Goal: Task Accomplishment & Management: Manage account settings

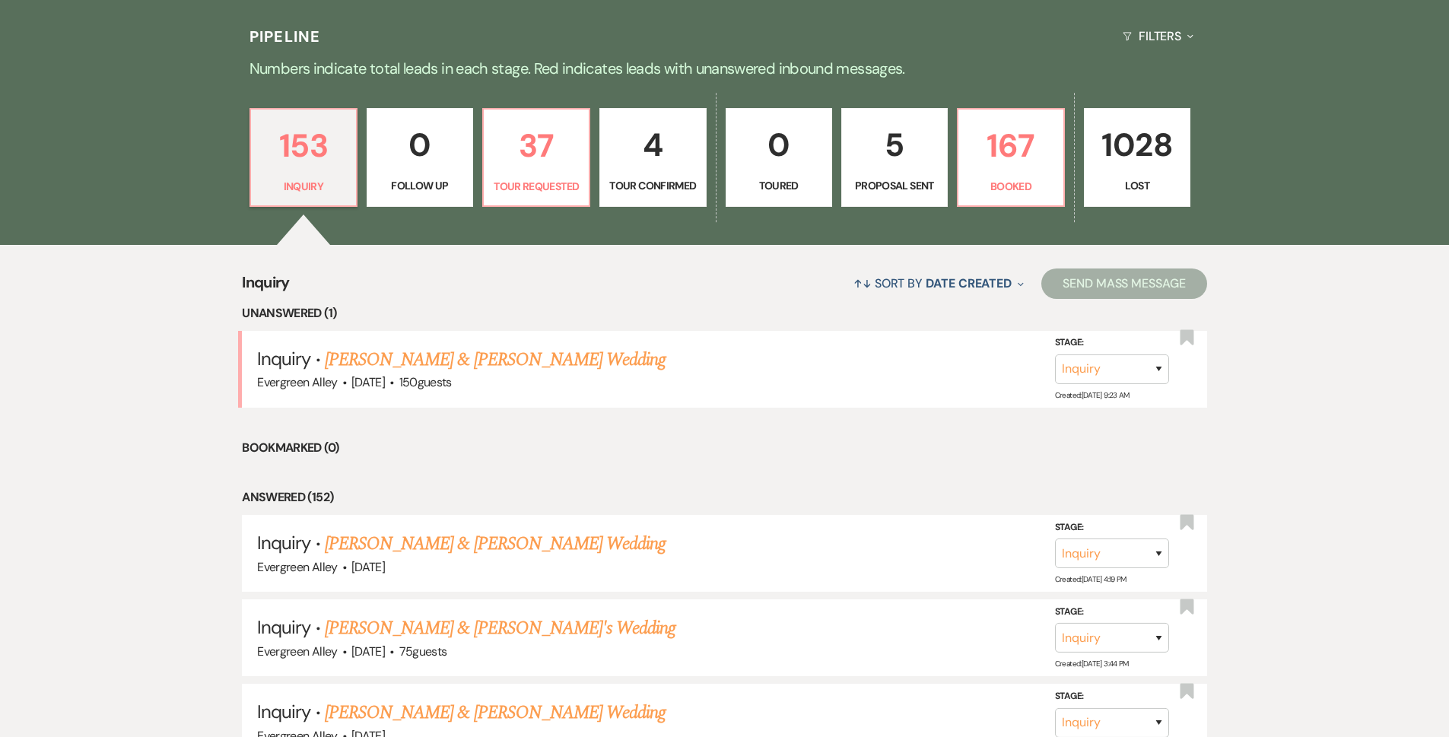
scroll to position [380, 0]
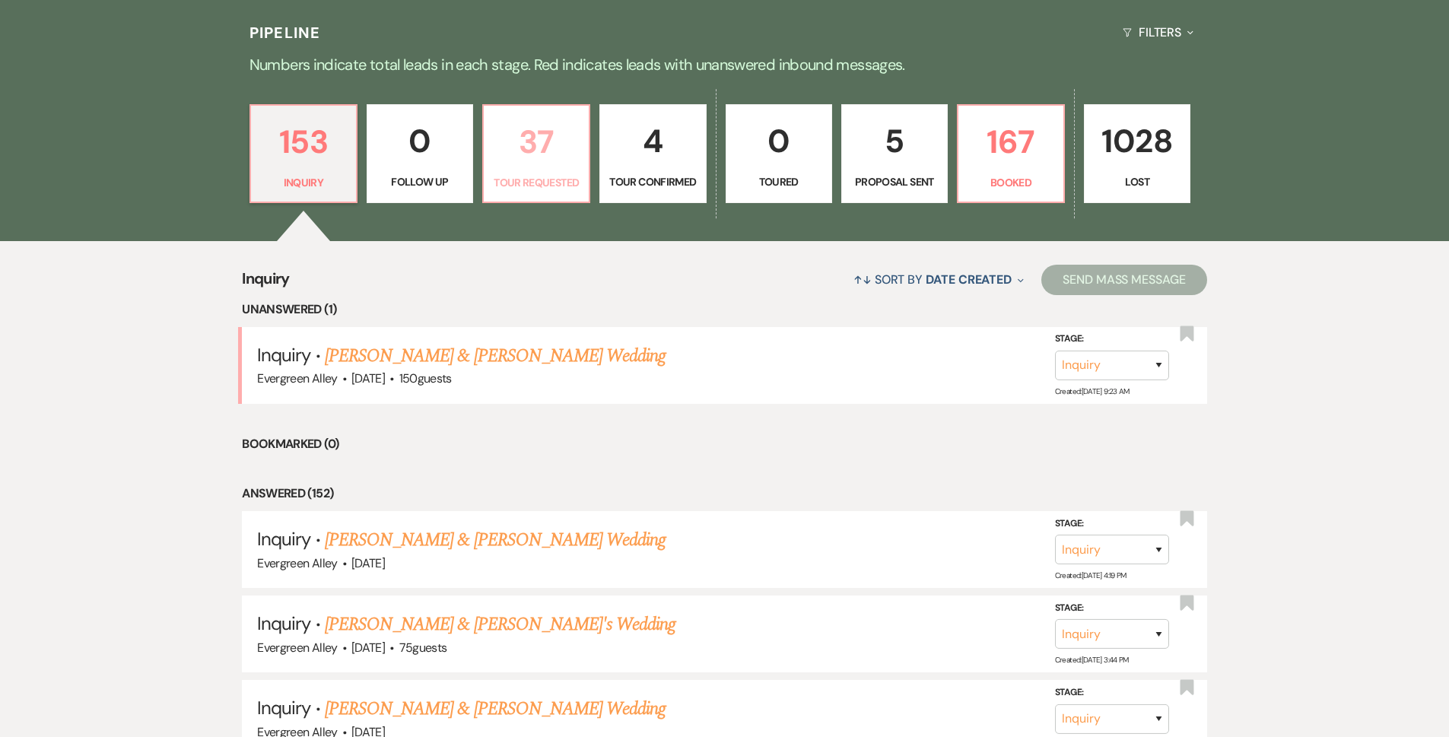
click at [547, 179] on p "Tour Requested" at bounding box center [536, 182] width 87 height 17
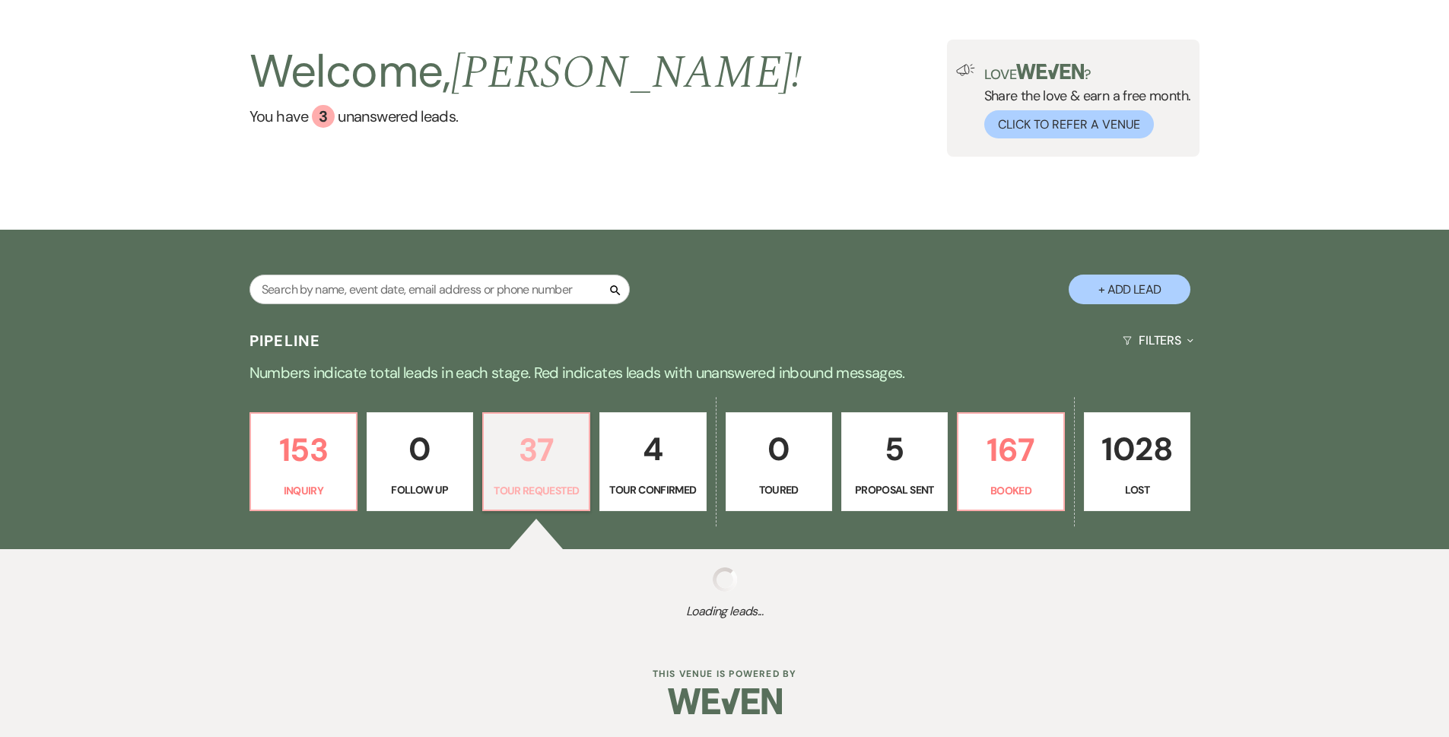
scroll to position [380, 0]
select select "2"
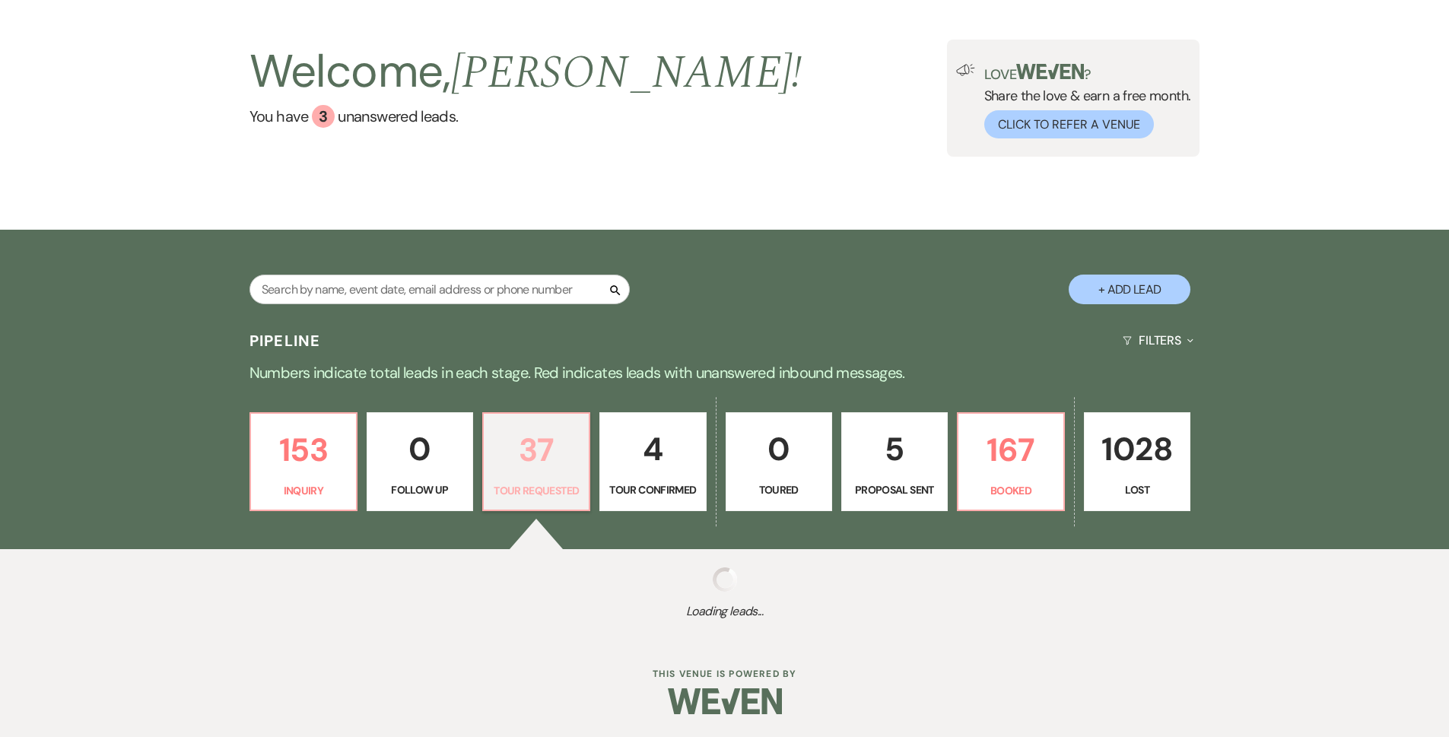
select select "2"
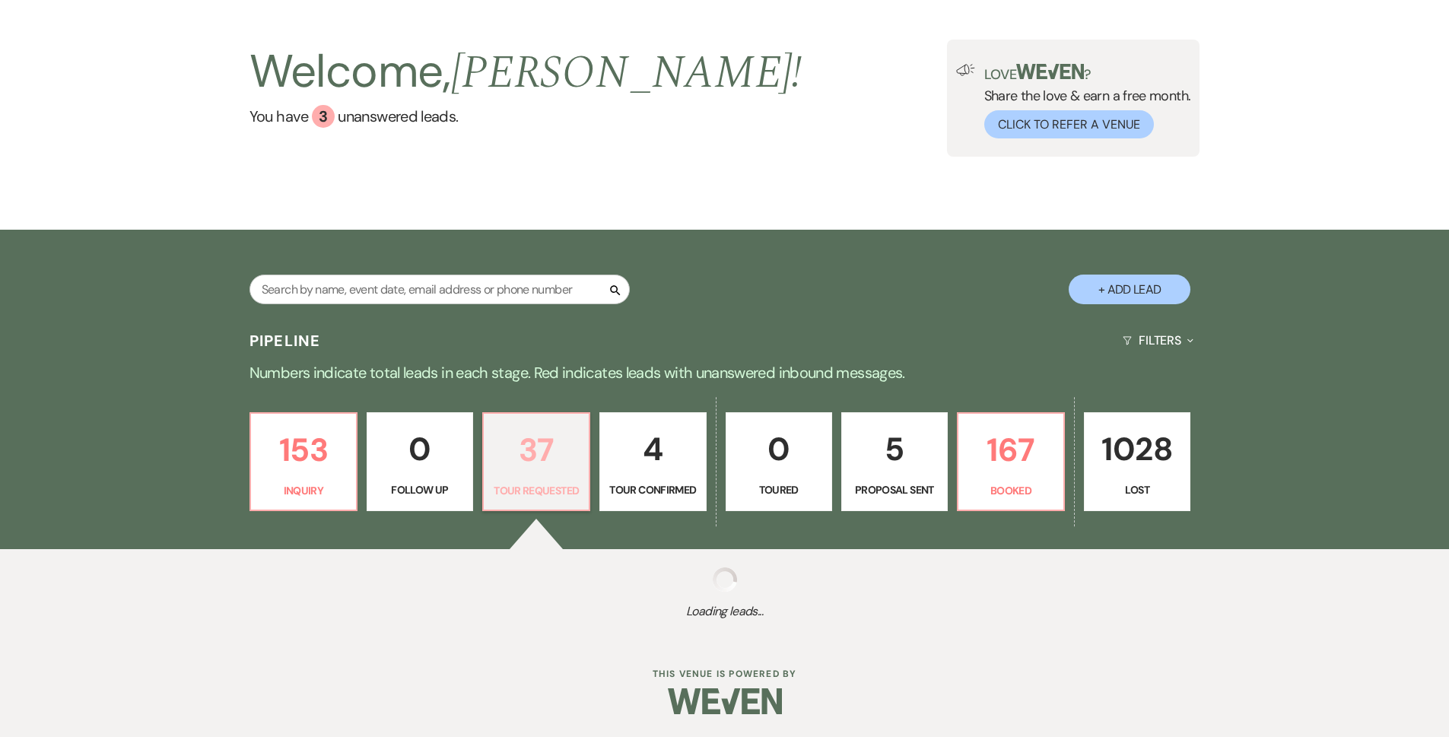
select select "2"
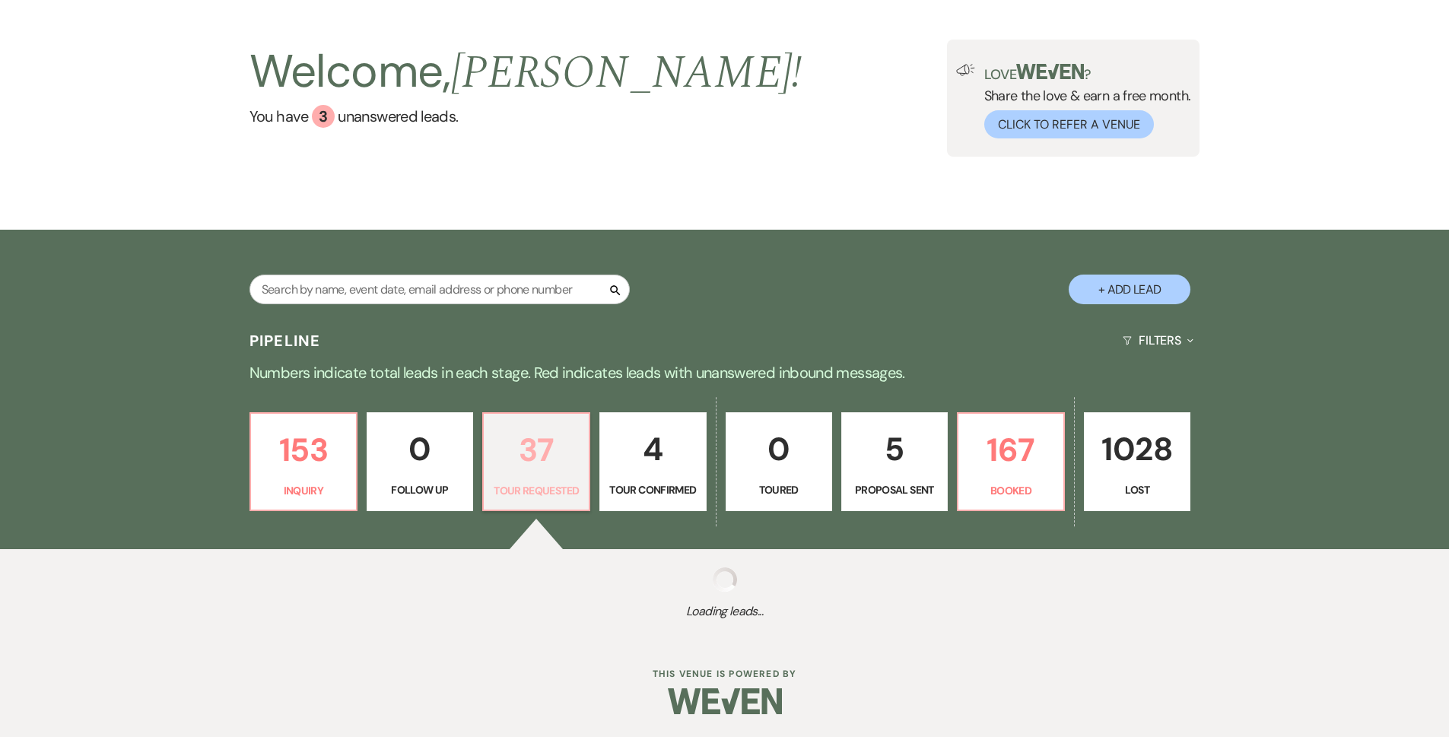
select select "2"
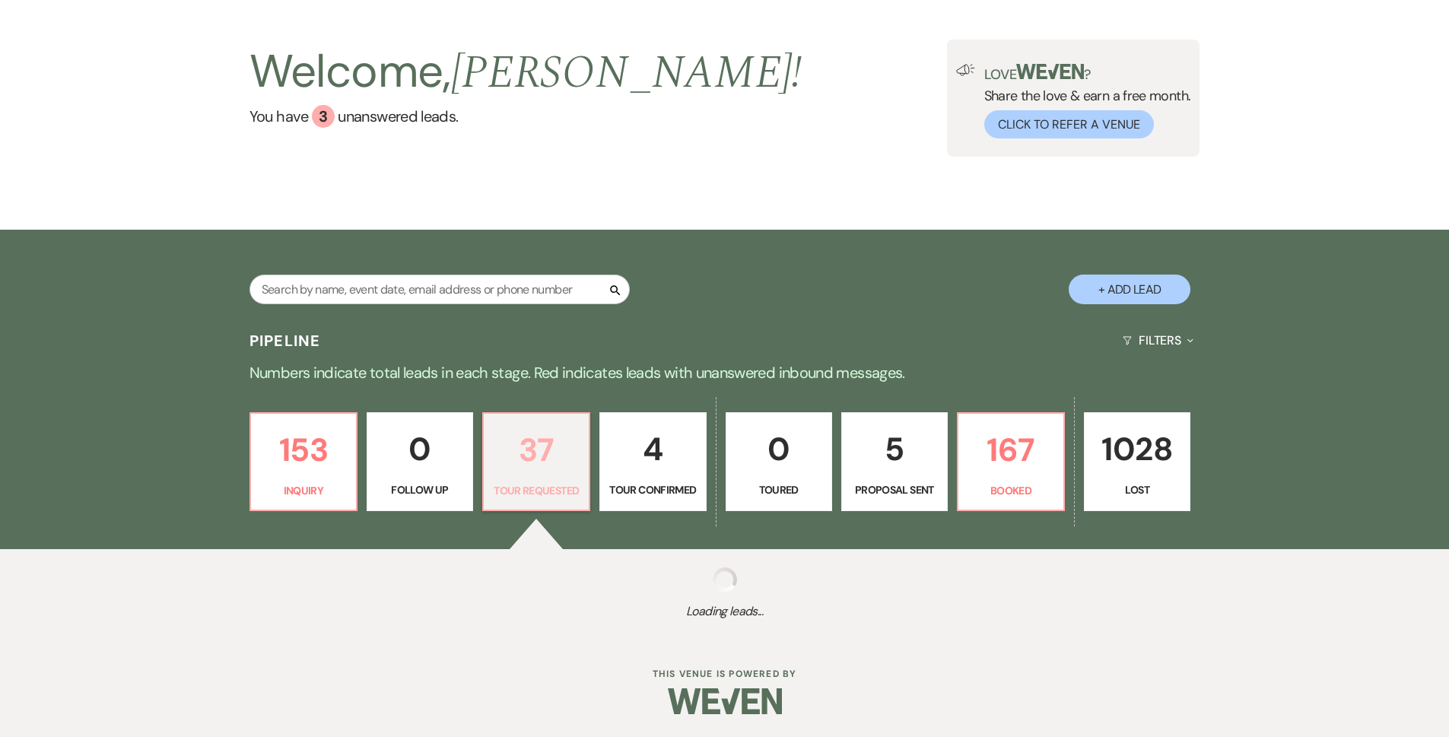
select select "2"
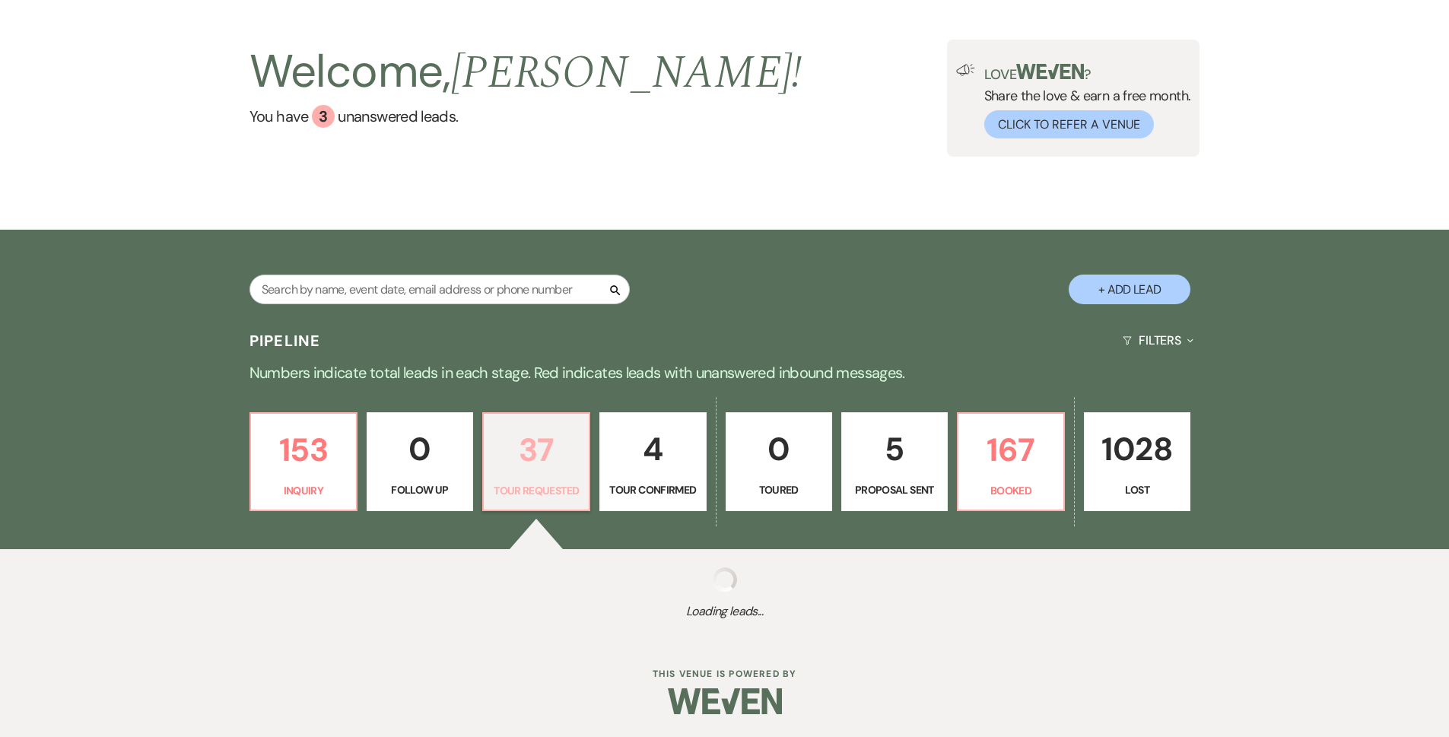
select select "2"
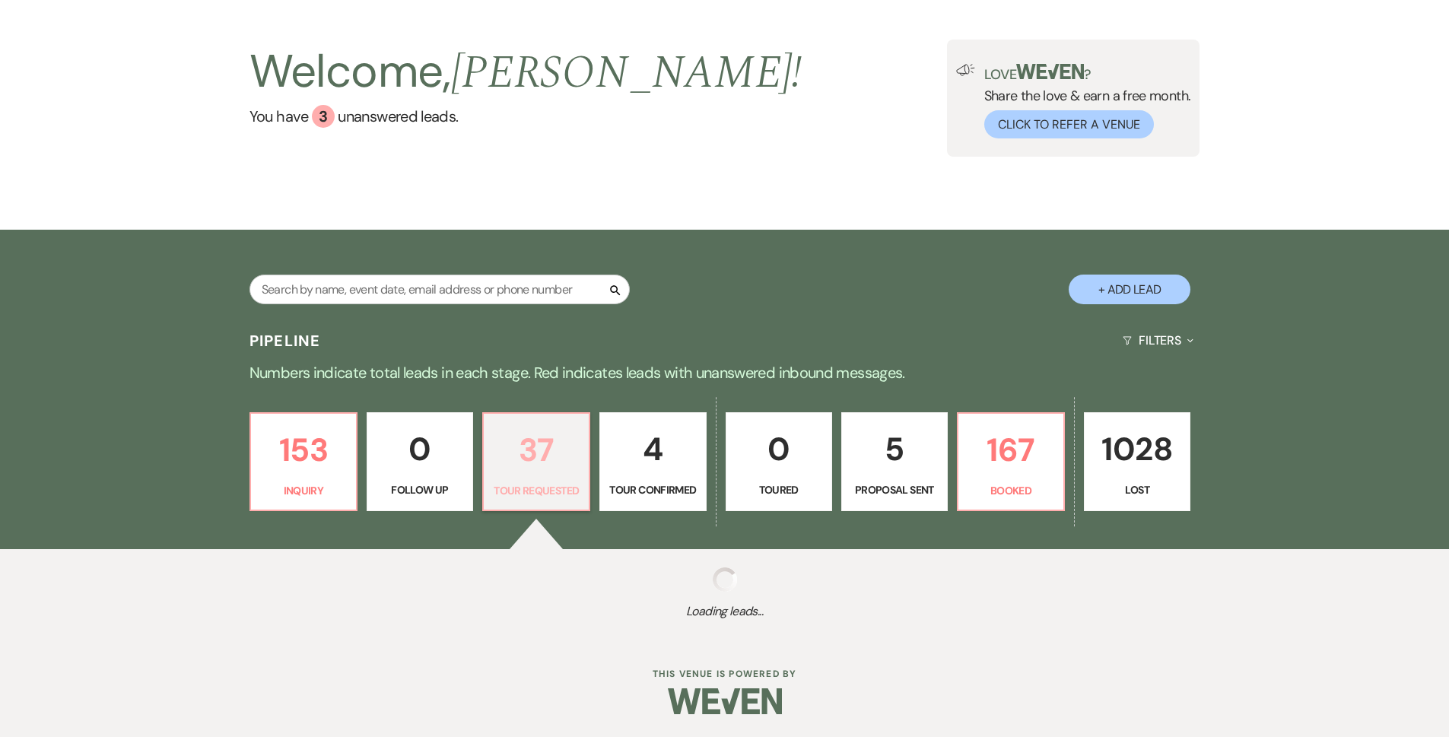
select select "2"
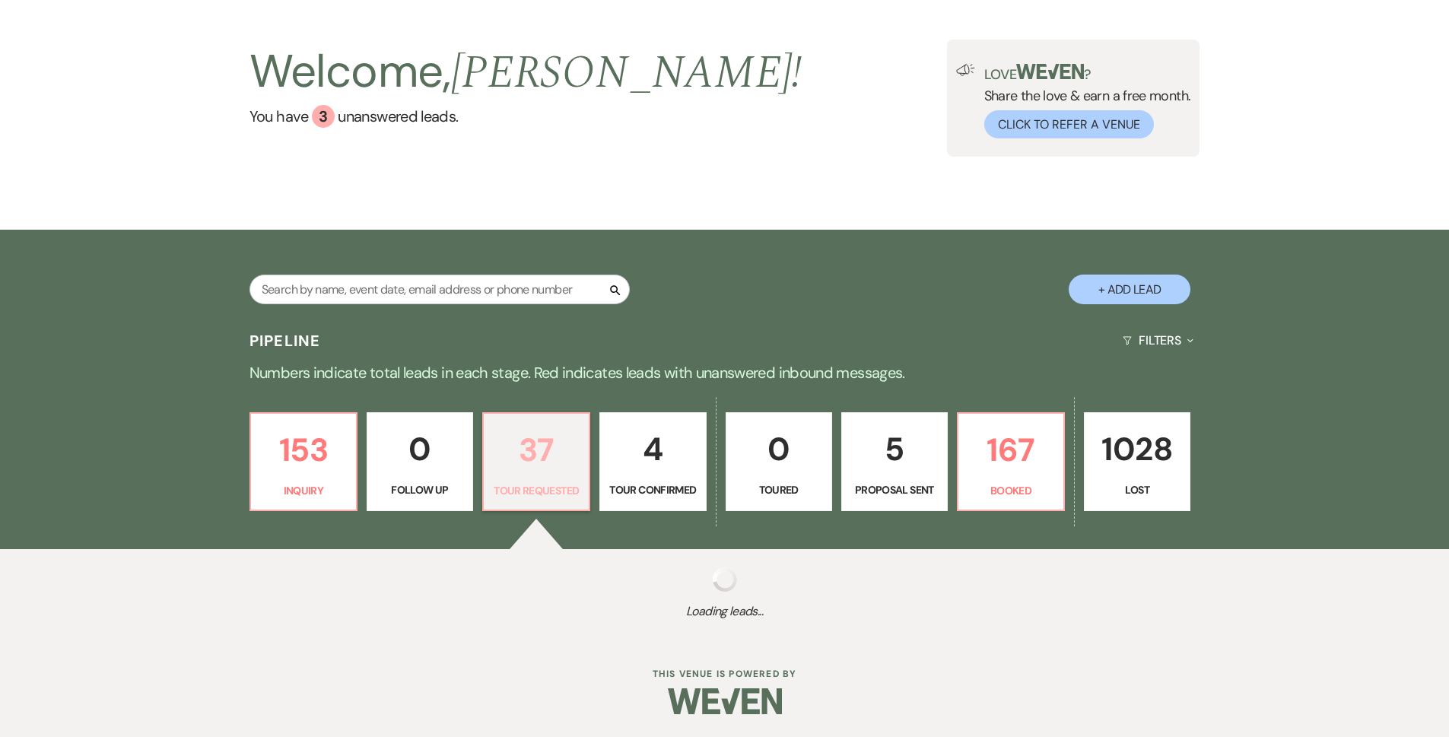
select select "2"
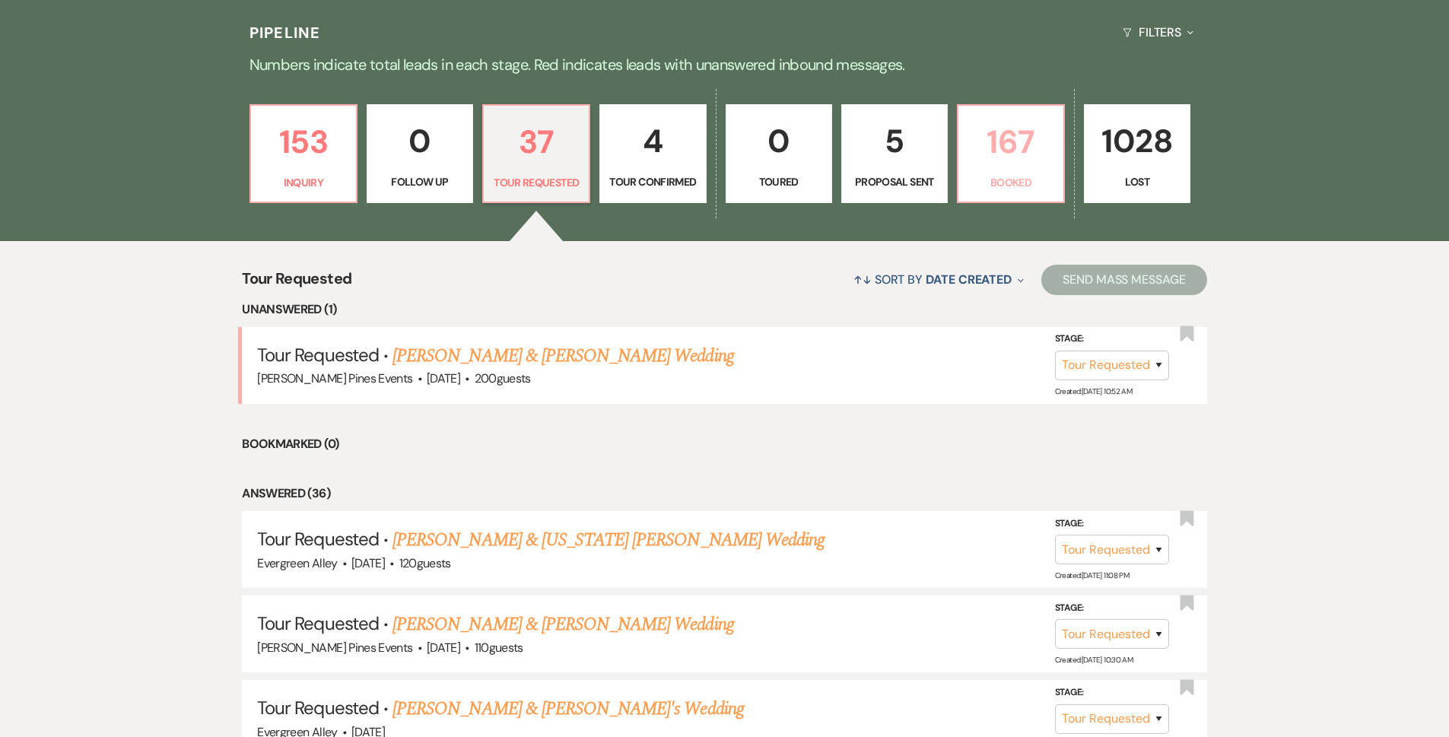
click at [962, 170] on link "167 Booked" at bounding box center [1011, 153] width 108 height 99
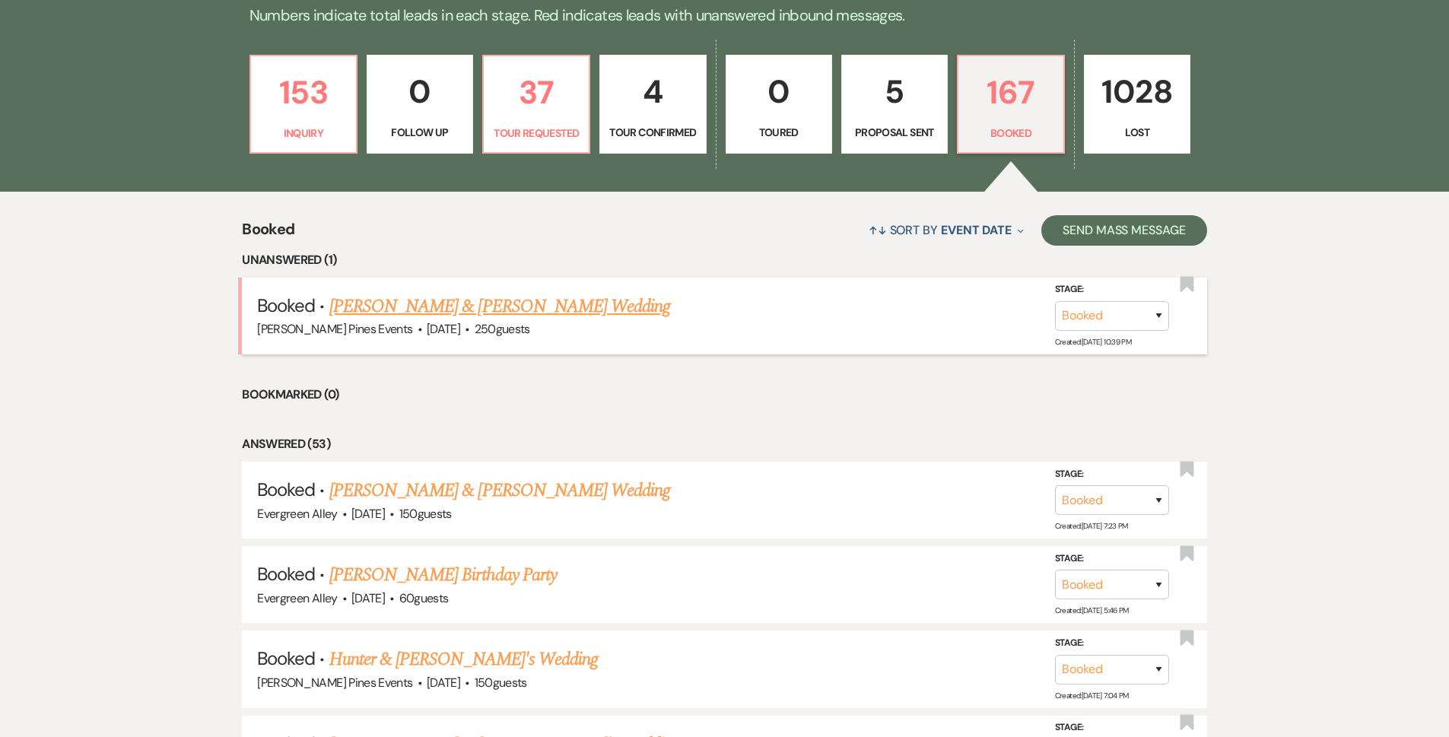
scroll to position [456, 0]
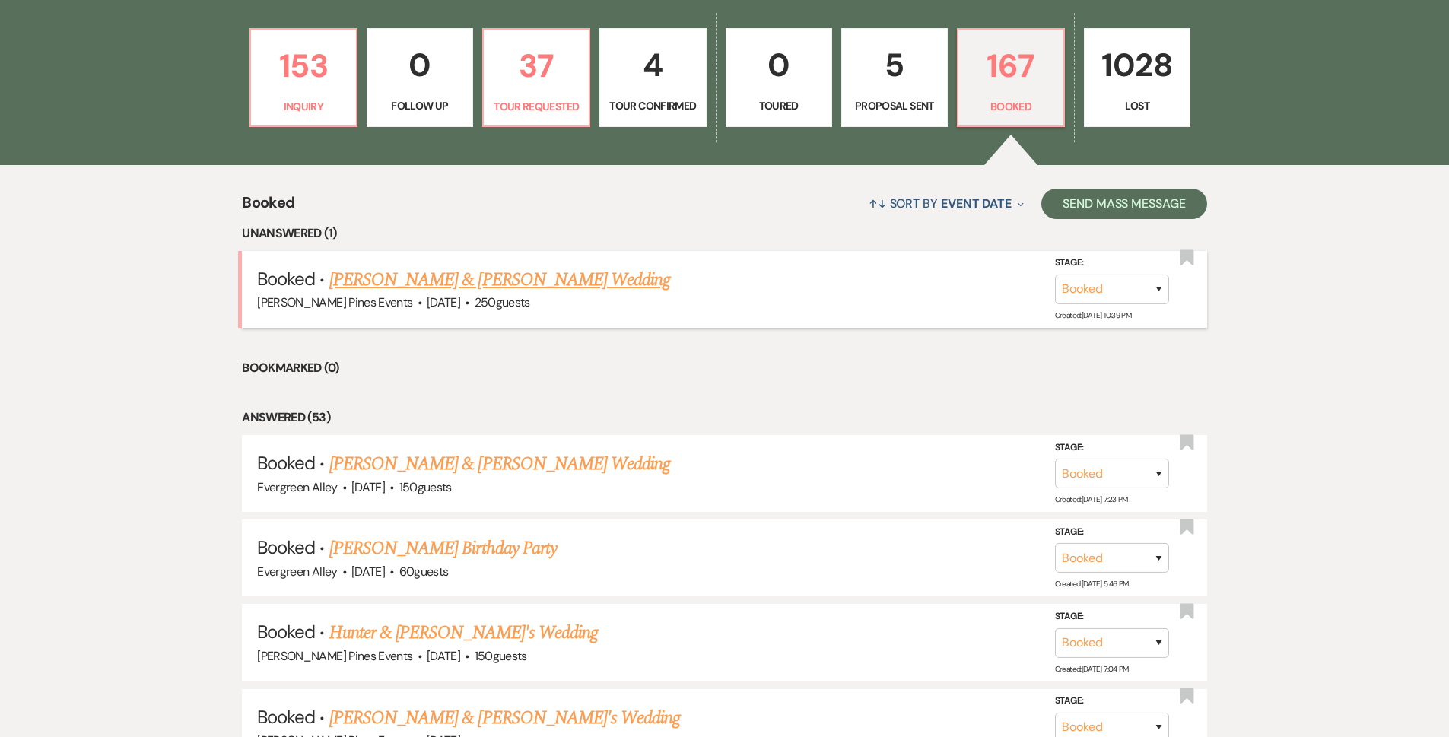
click at [496, 277] on link "Dylan Anderson & Kelsey Cagle's Wedding" at bounding box center [499, 279] width 341 height 27
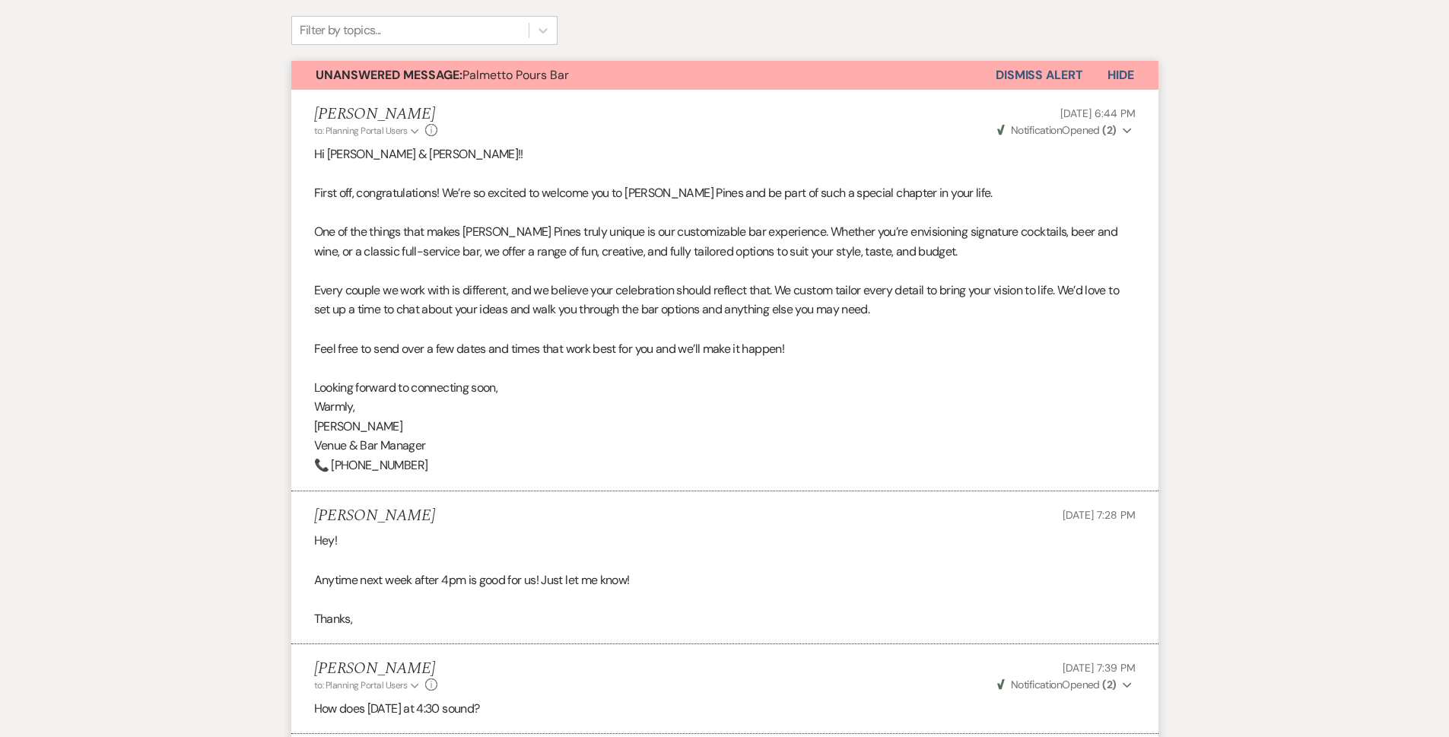
scroll to position [304, 0]
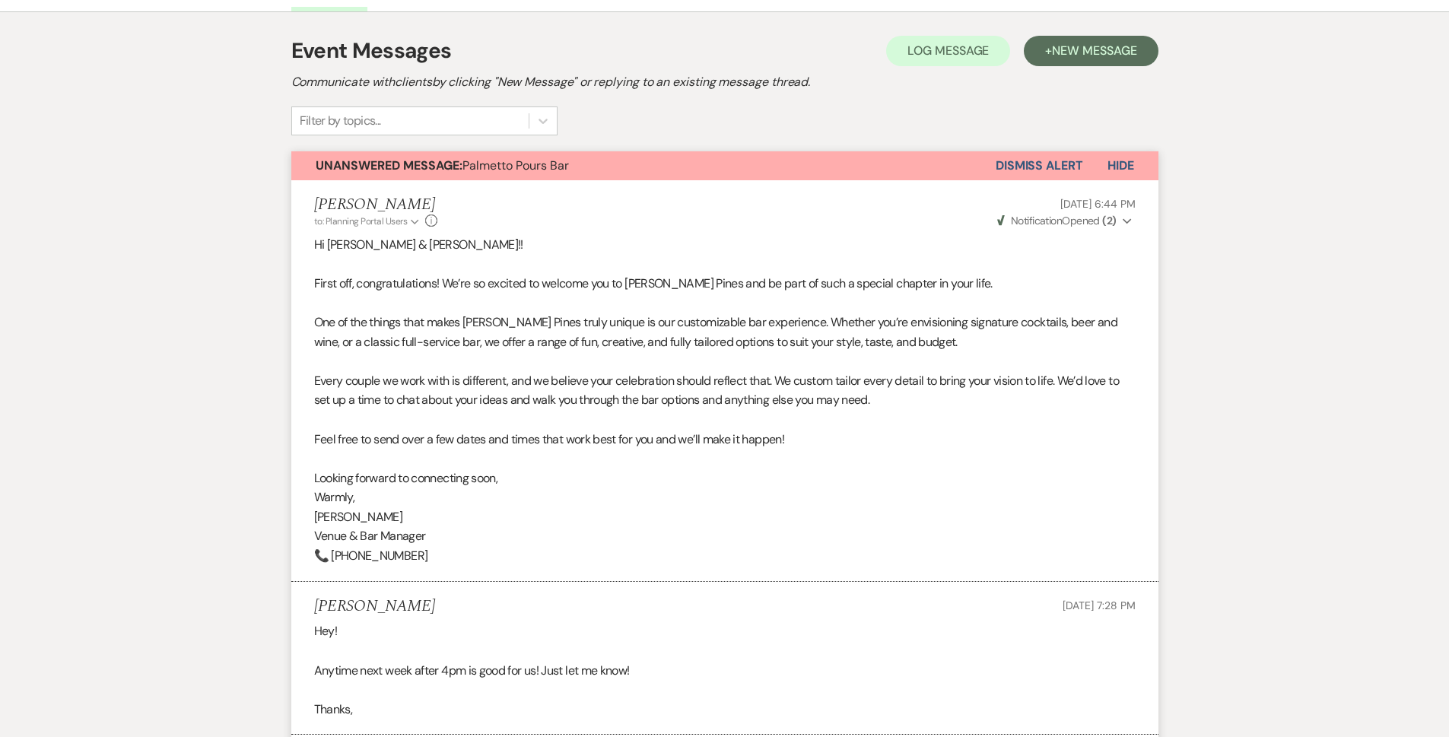
click at [1038, 162] on button "Dismiss Alert" at bounding box center [1039, 165] width 87 height 29
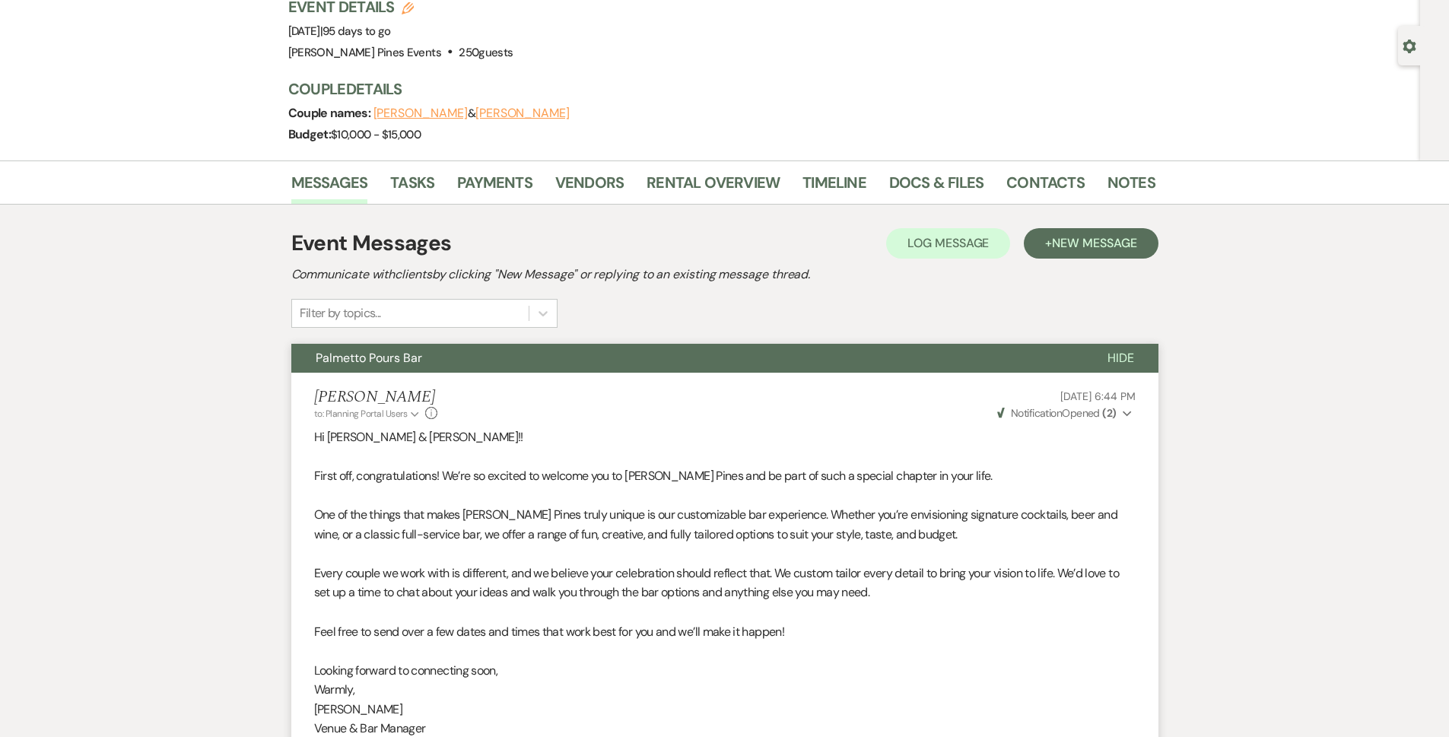
scroll to position [0, 0]
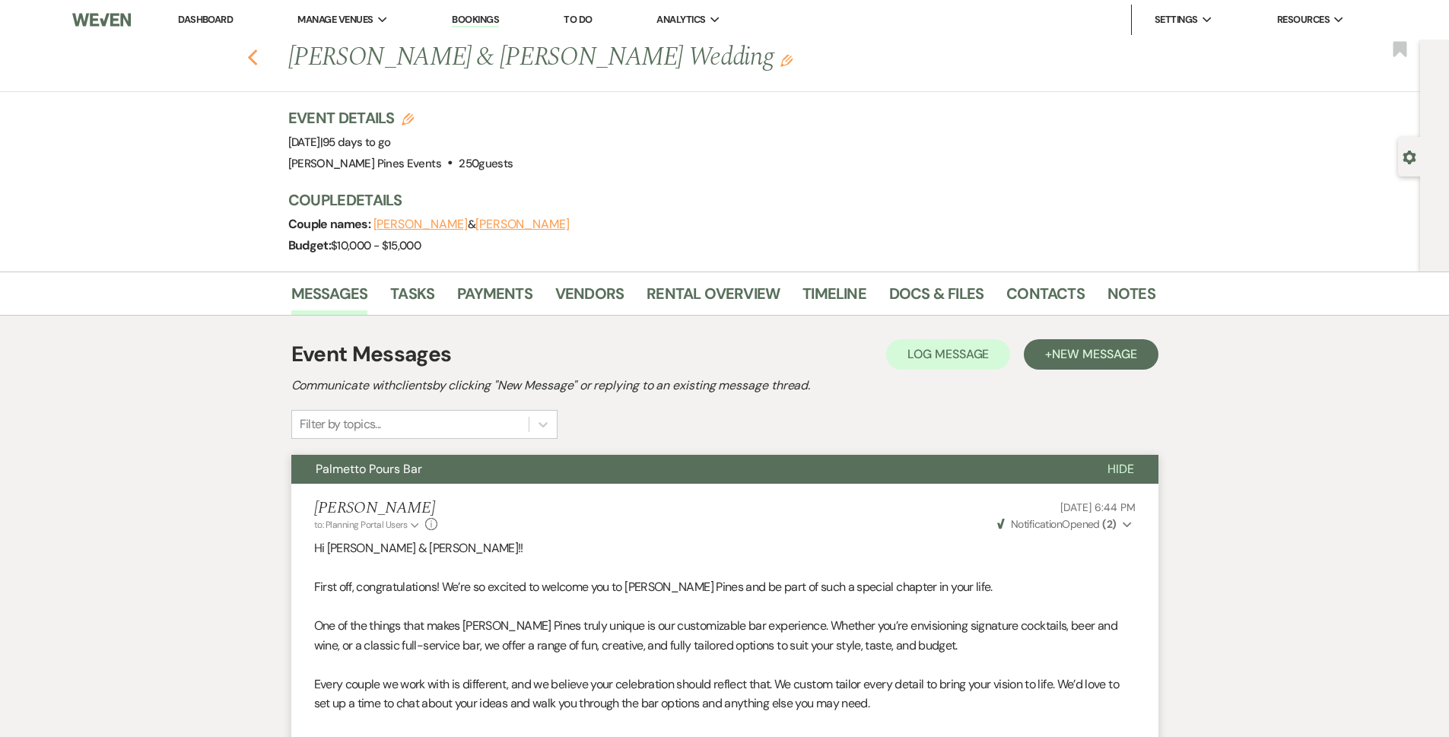
click at [254, 60] on icon "Previous" at bounding box center [252, 58] width 11 height 18
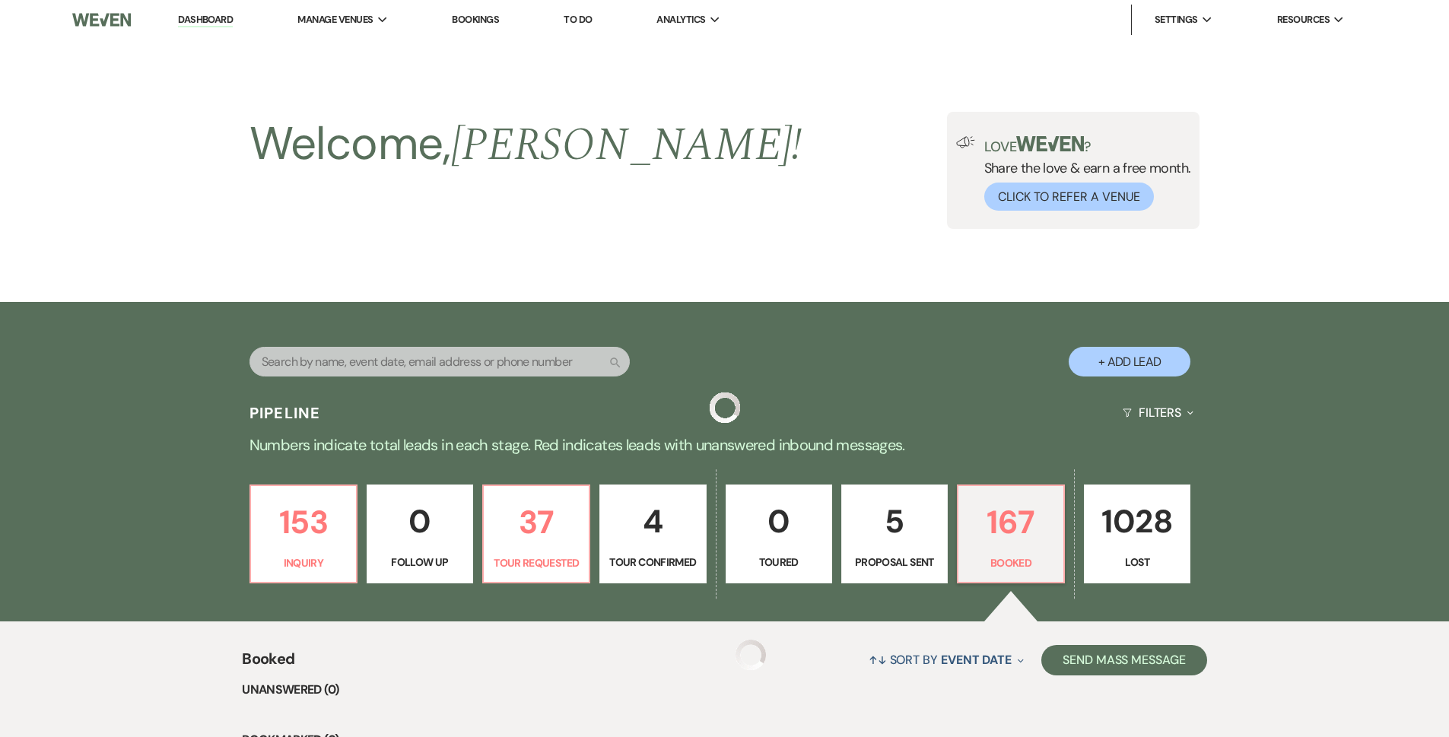
scroll to position [456, 0]
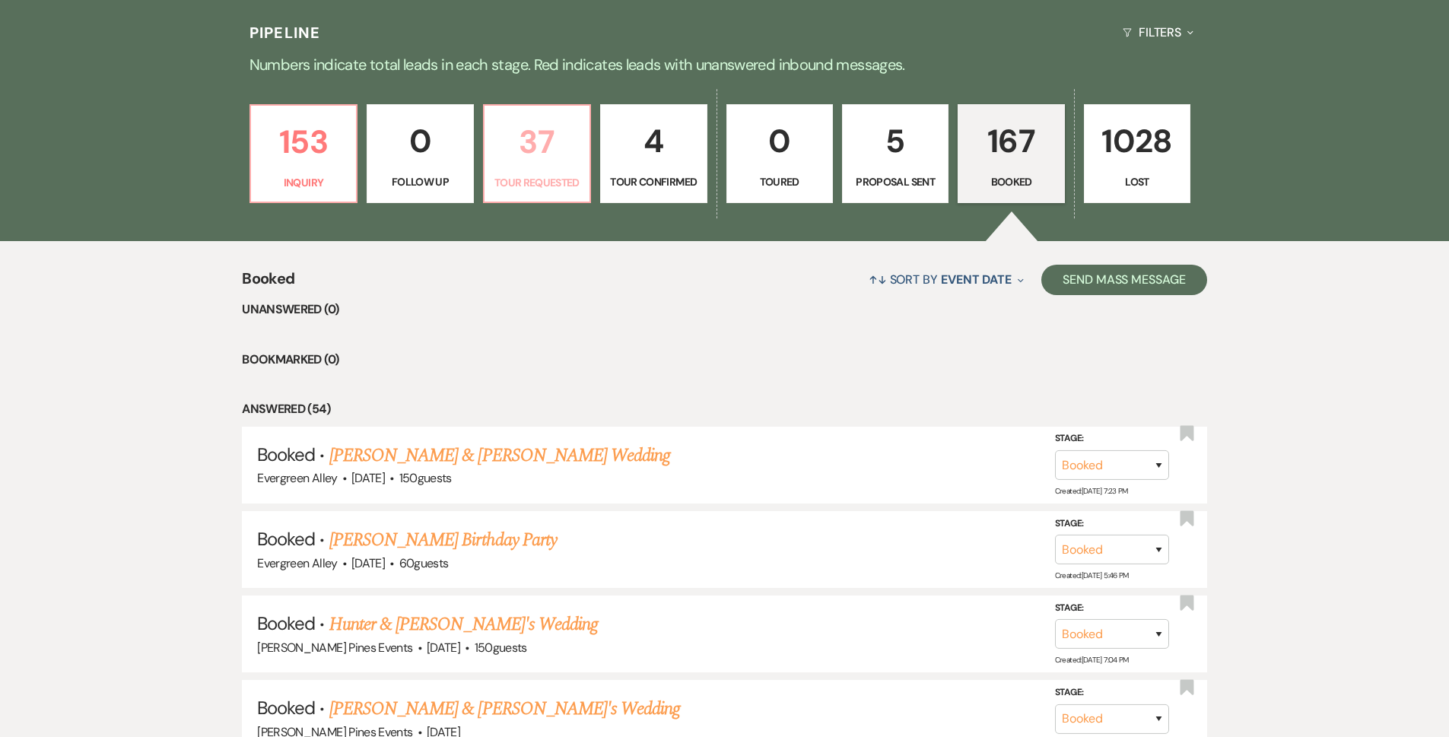
click at [545, 142] on p "37" at bounding box center [537, 141] width 87 height 51
select select "2"
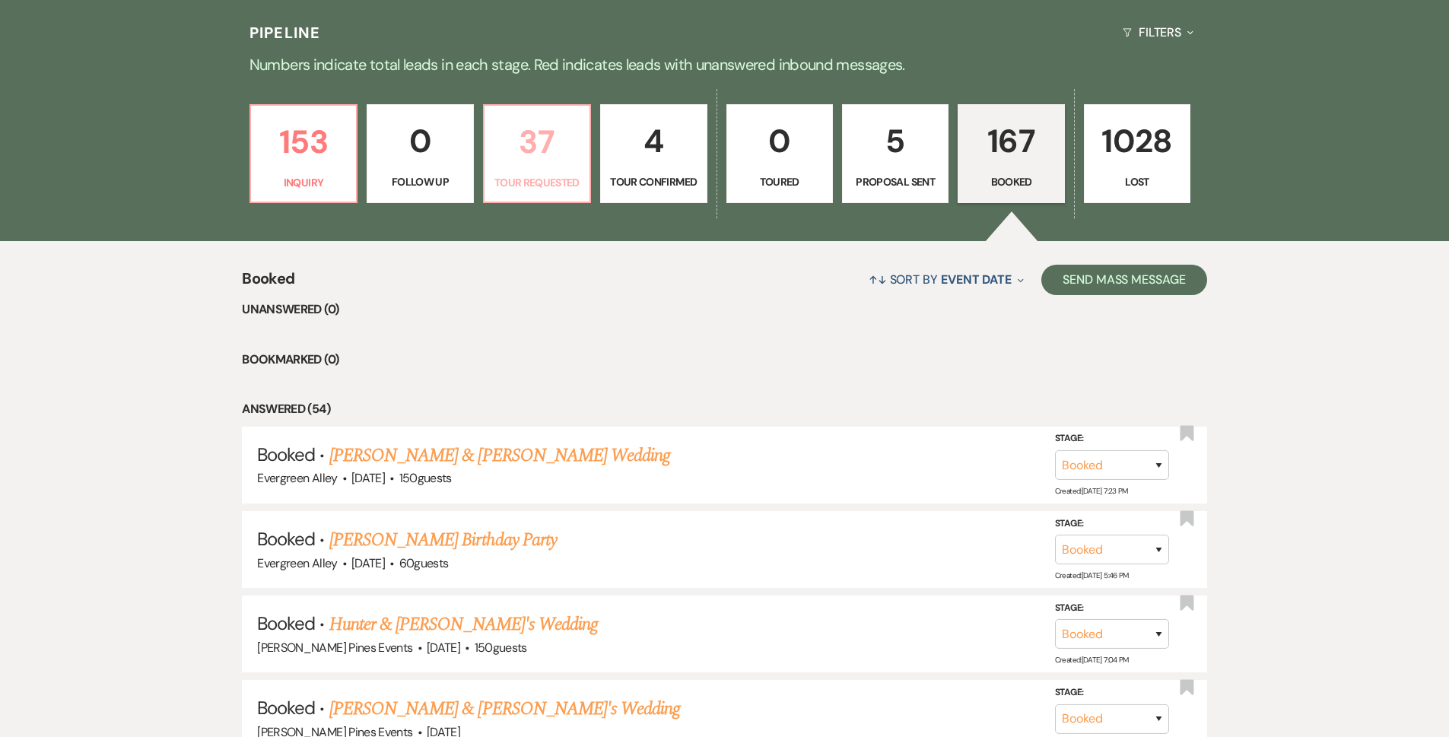
select select "2"
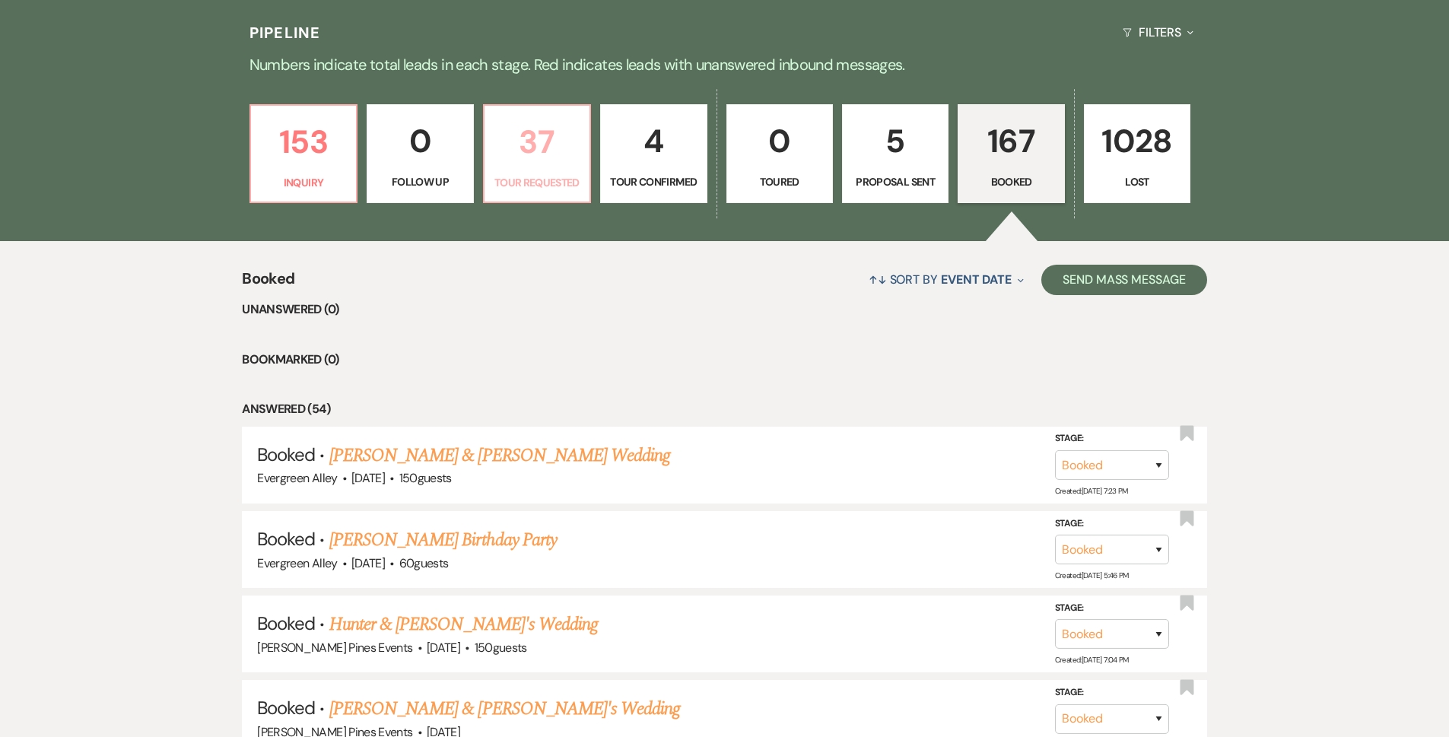
select select "2"
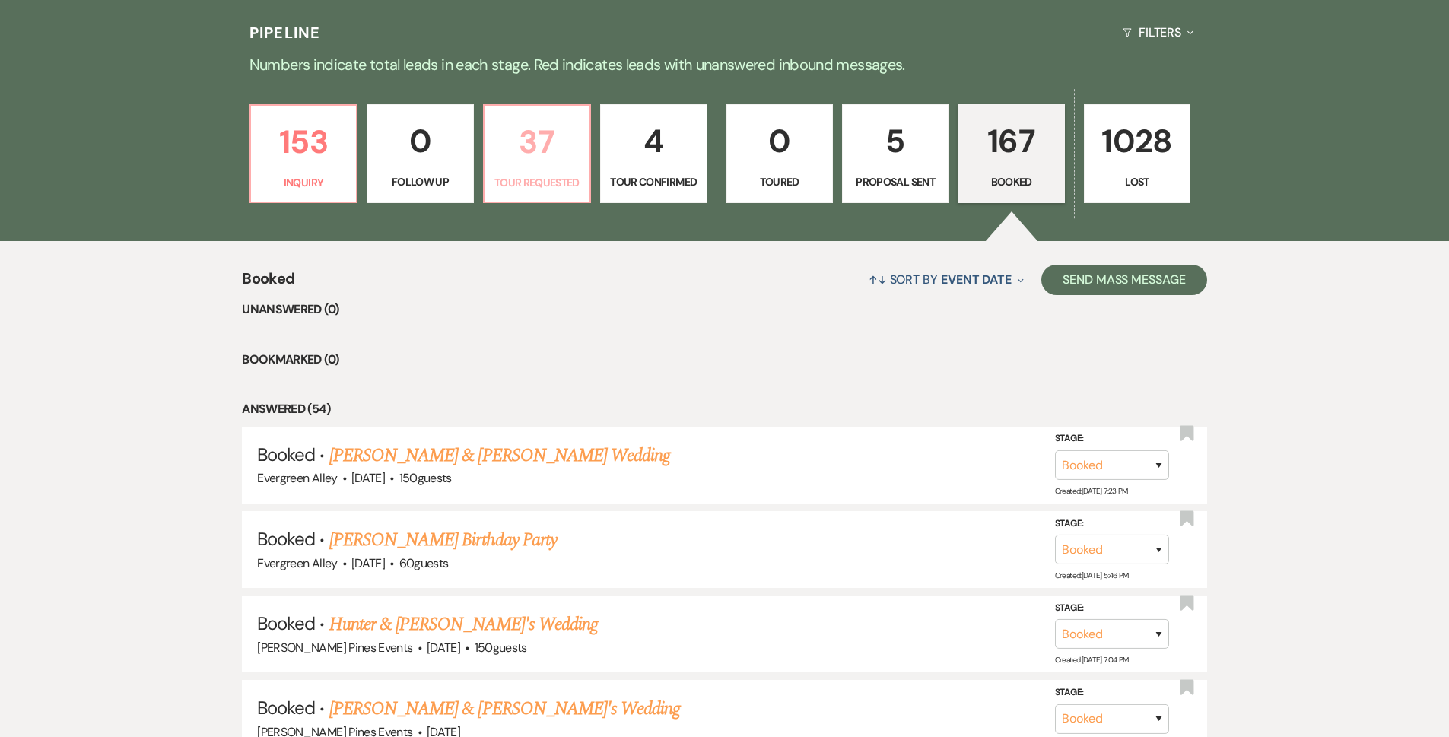
select select "2"
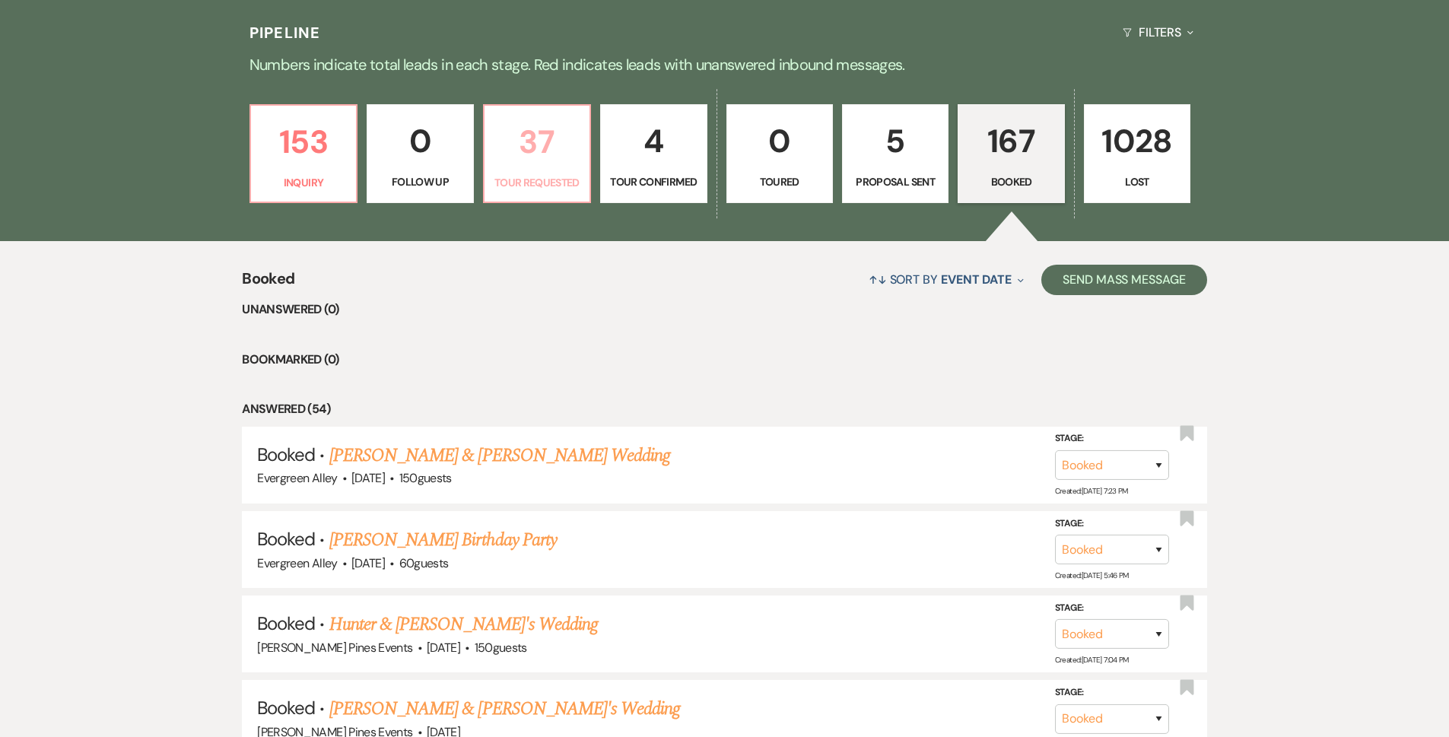
select select "2"
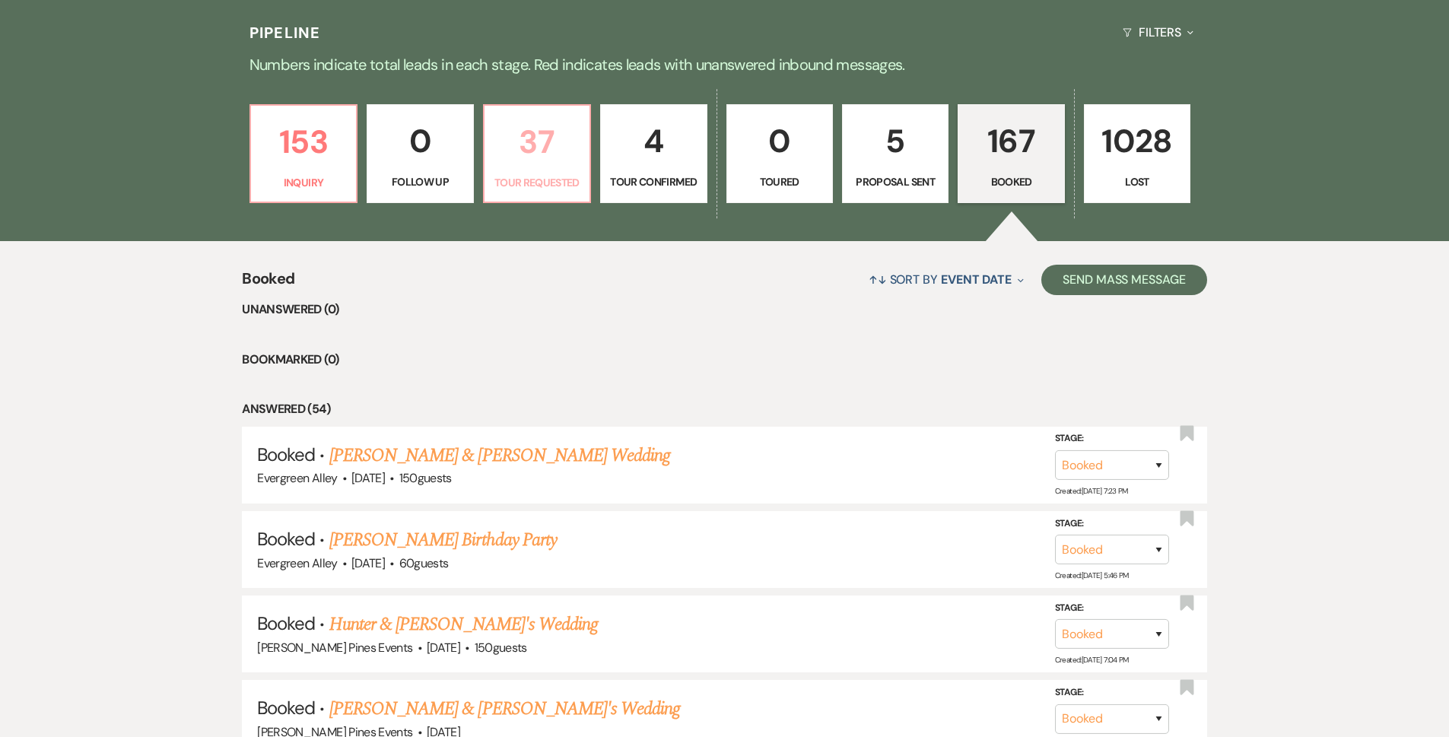
select select "2"
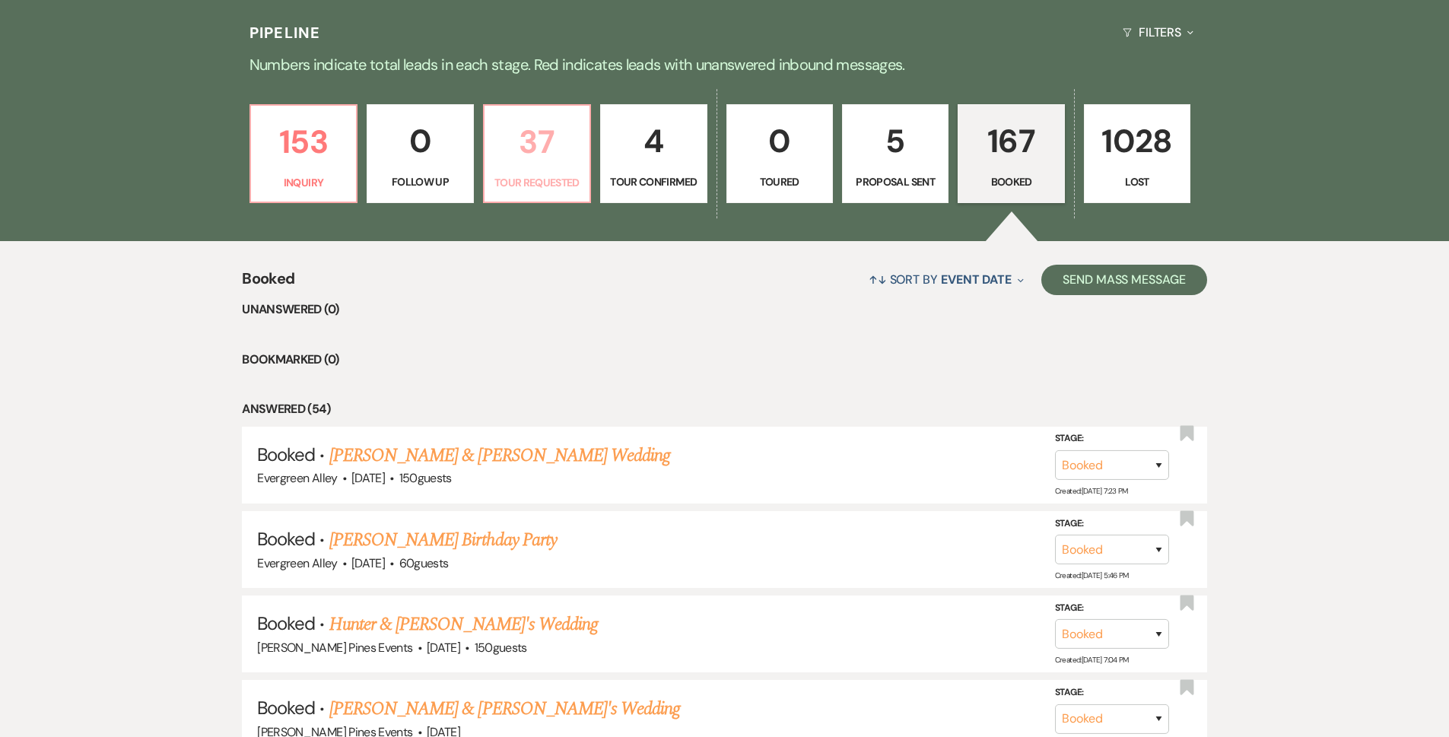
select select "2"
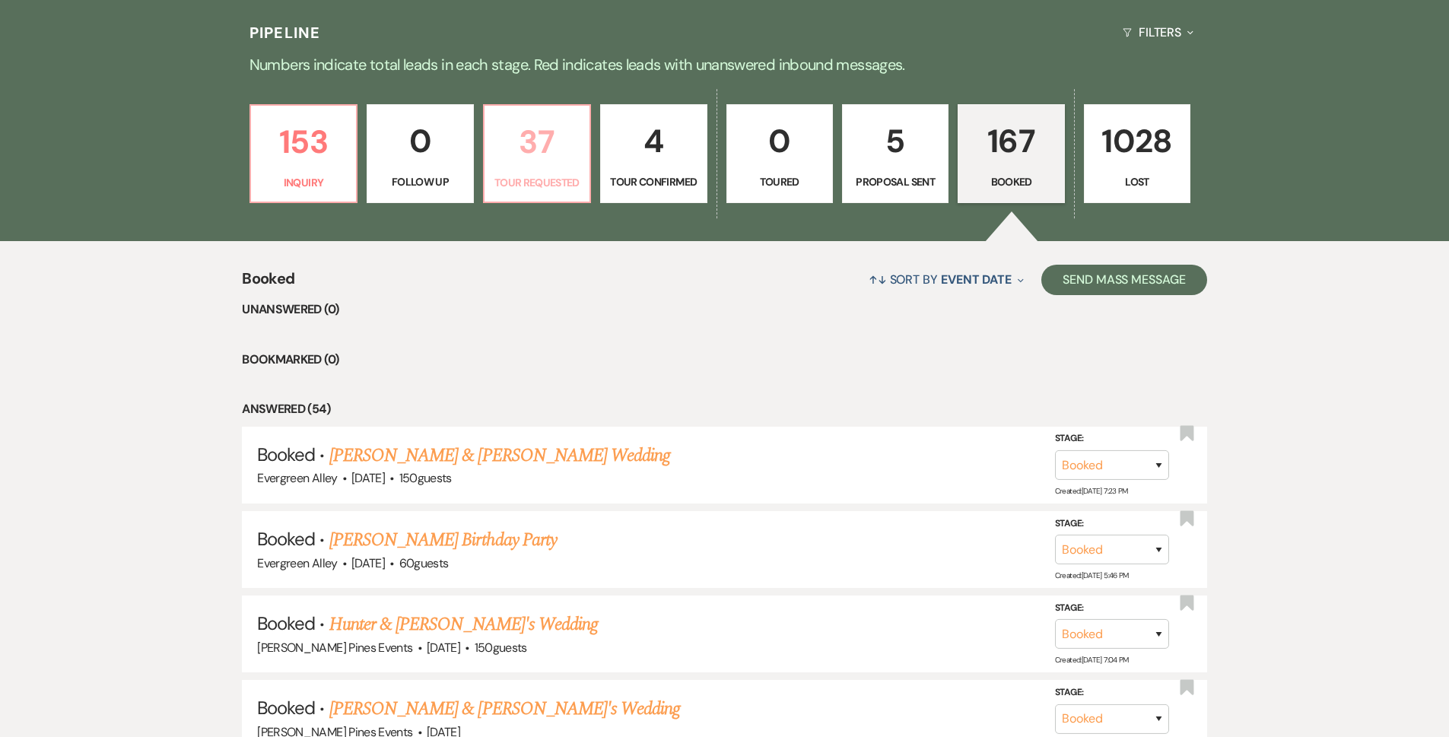
select select "2"
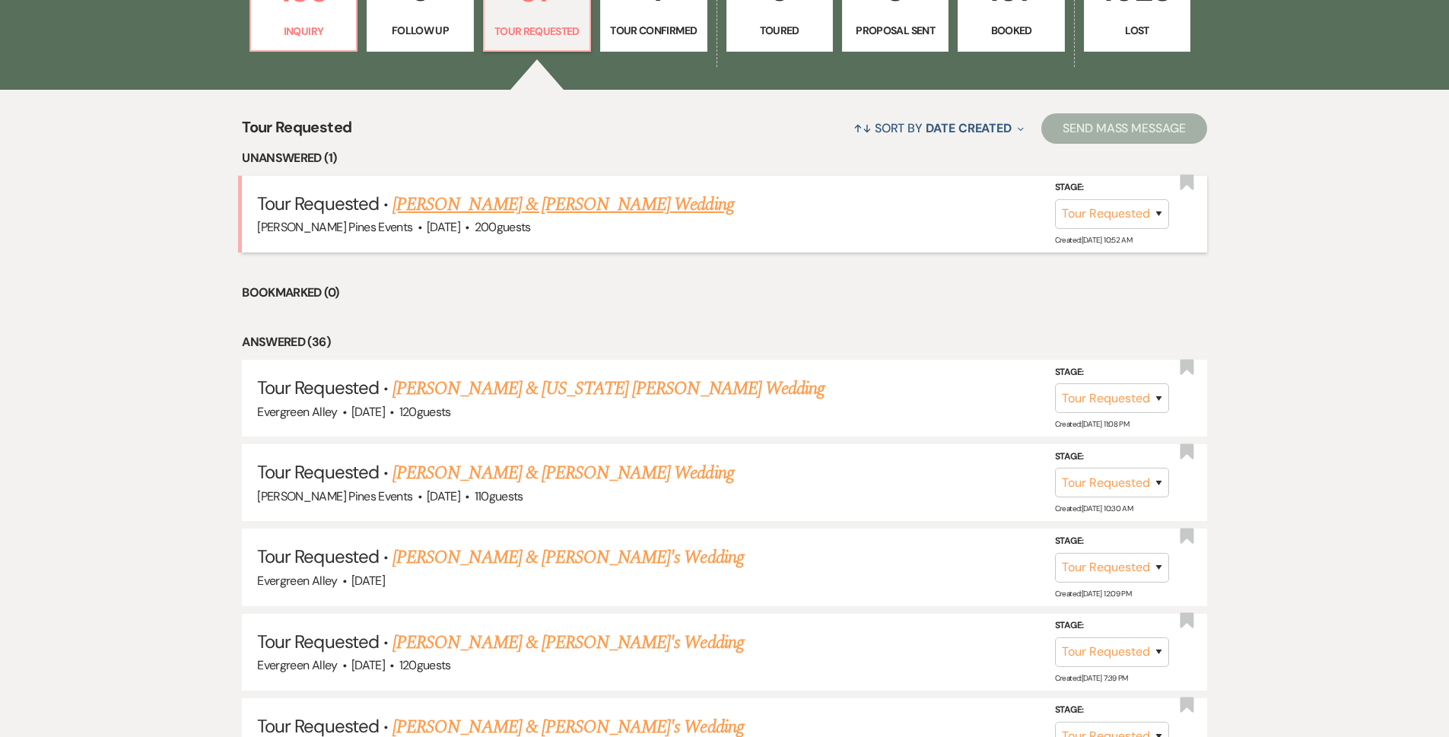
scroll to position [533, 0]
click at [548, 211] on link "Landon Bowen & Ellie Gee's Wedding" at bounding box center [563, 203] width 341 height 27
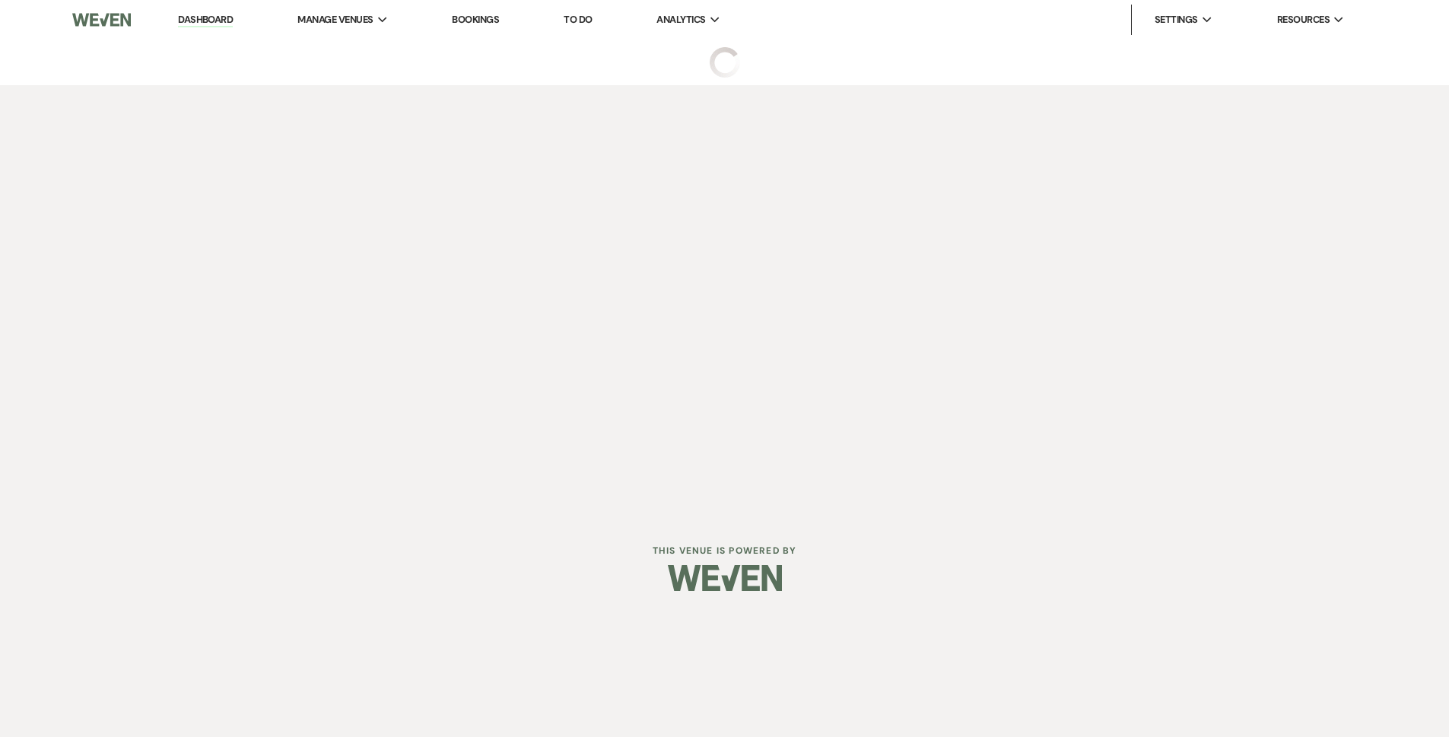
select select "2"
select select "5"
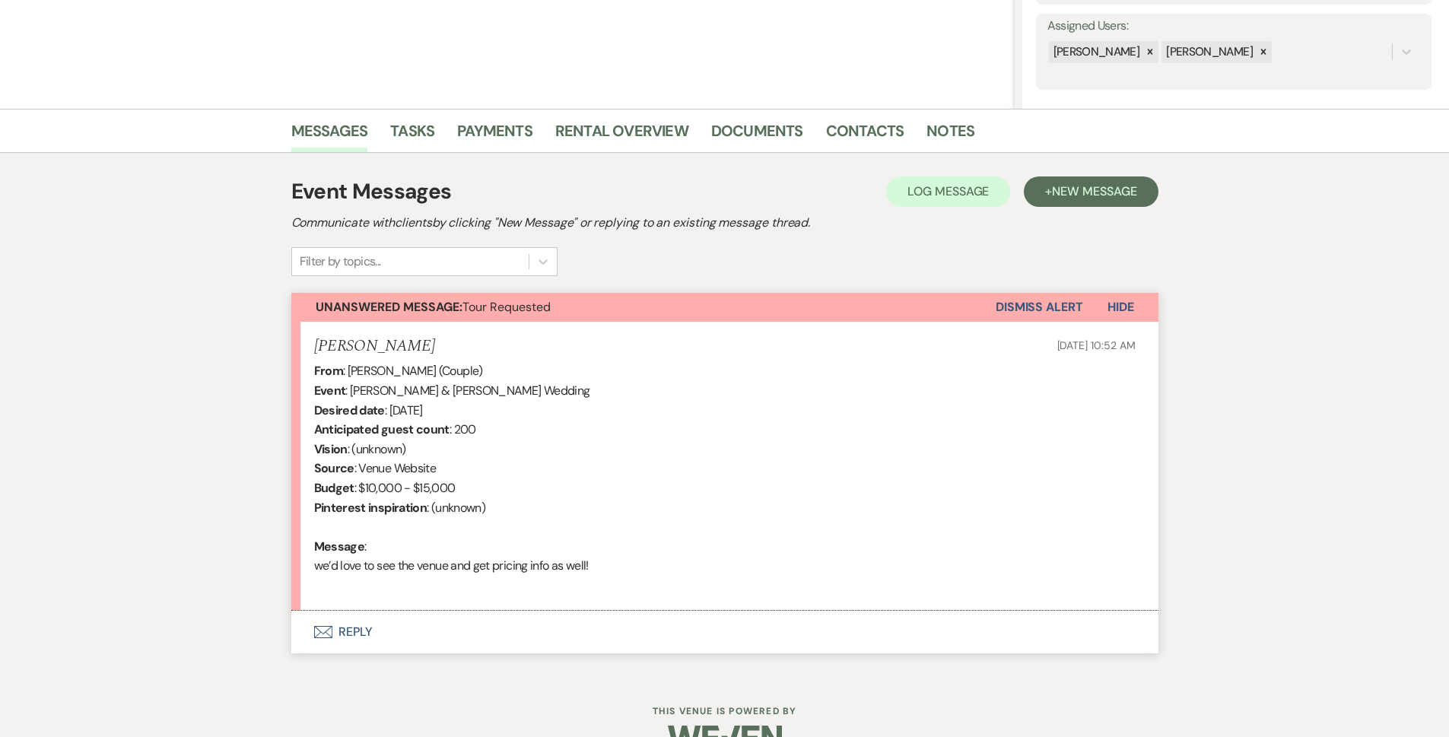
scroll to position [310, 0]
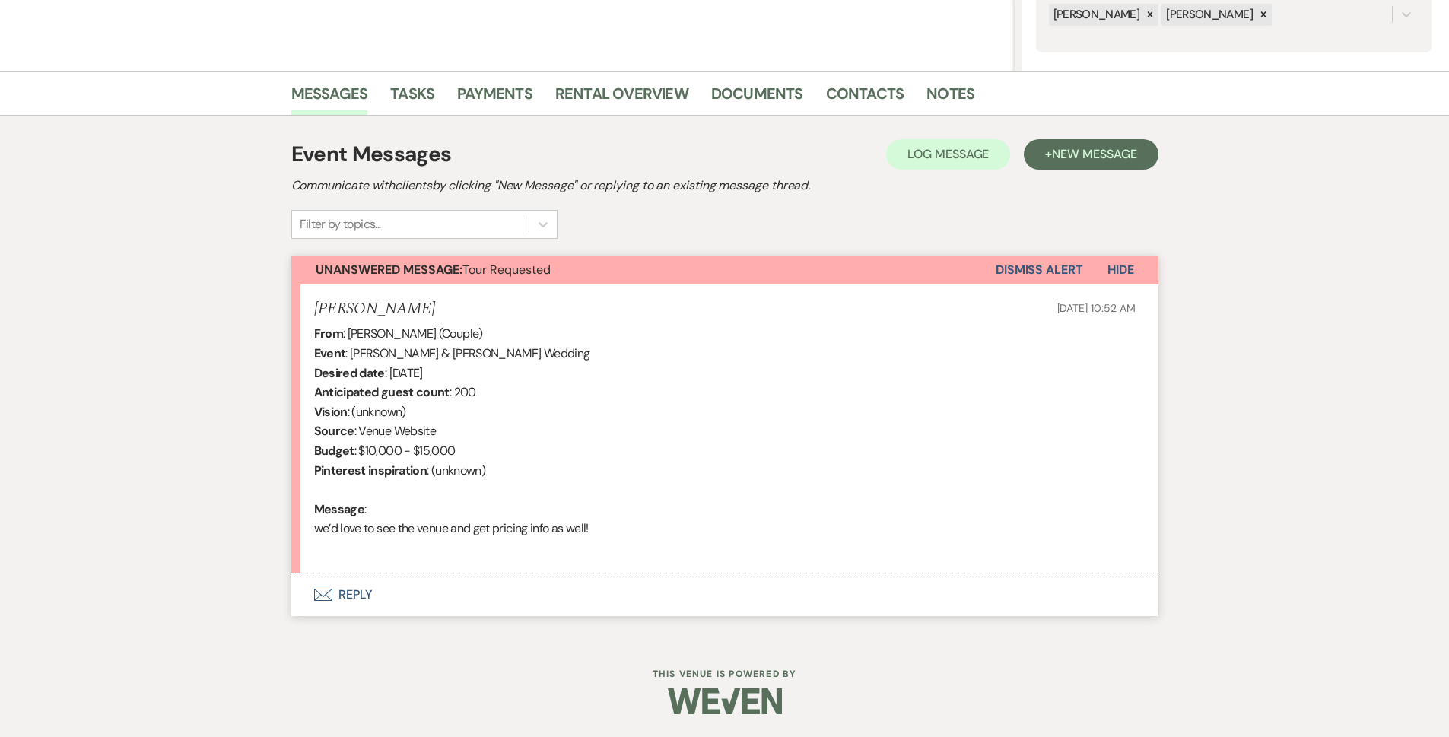
click at [350, 594] on button "Envelope Reply" at bounding box center [724, 595] width 867 height 43
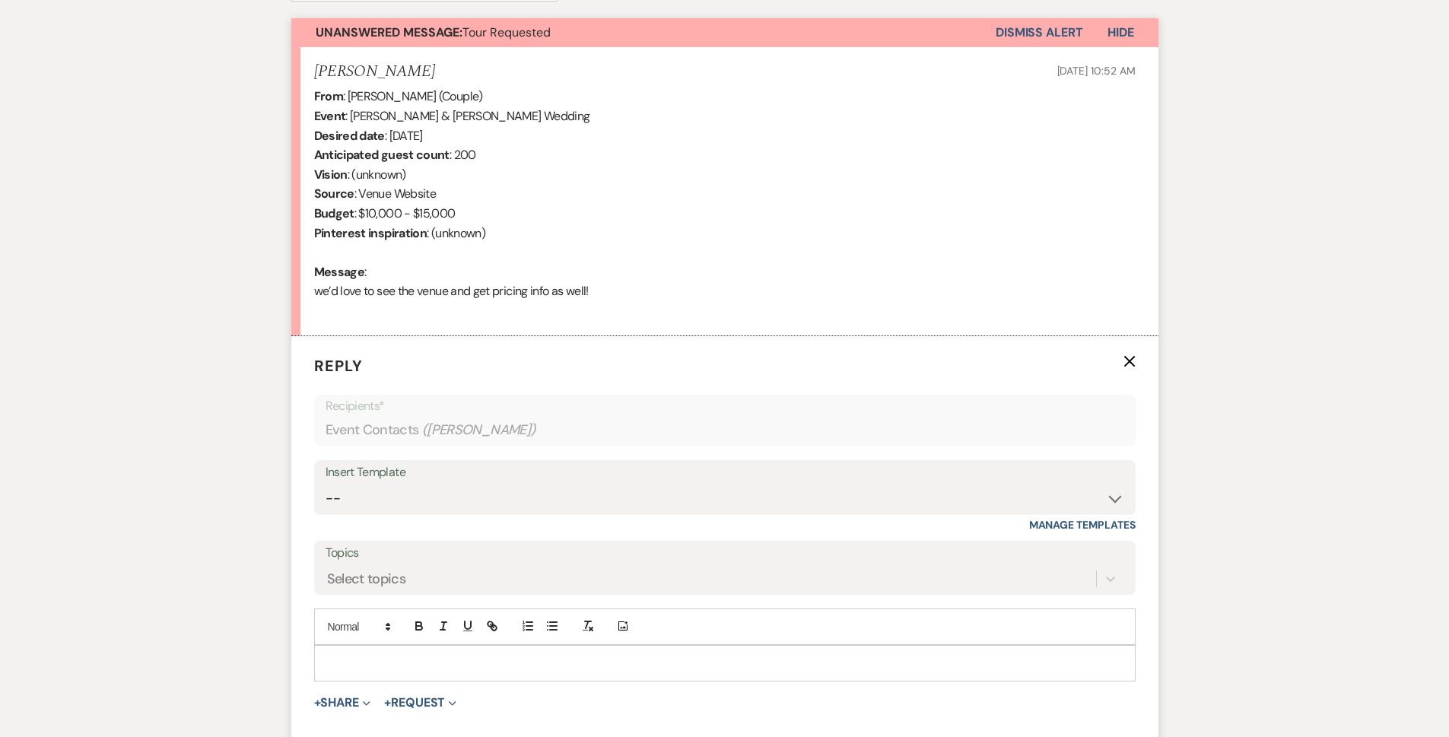
scroll to position [525, 0]
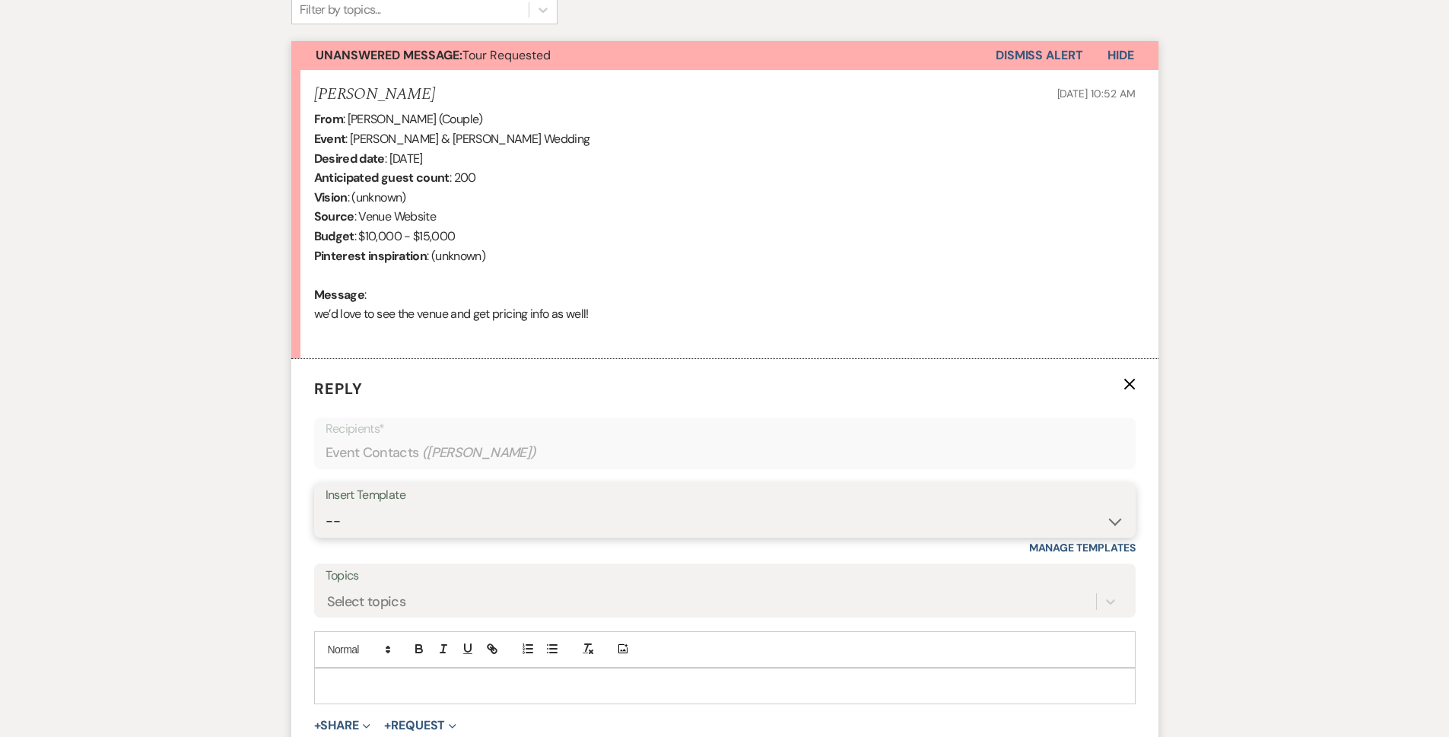
click at [478, 525] on select "-- Weven Planning Portal Introduction (Booked Events) Contract (Pre-Booked Lead…" at bounding box center [725, 522] width 799 height 30
select select "1081"
click at [326, 507] on select "-- Weven Planning Portal Introduction (Booked Events) Contract (Pre-Booked Lead…" at bounding box center [725, 522] width 799 height 30
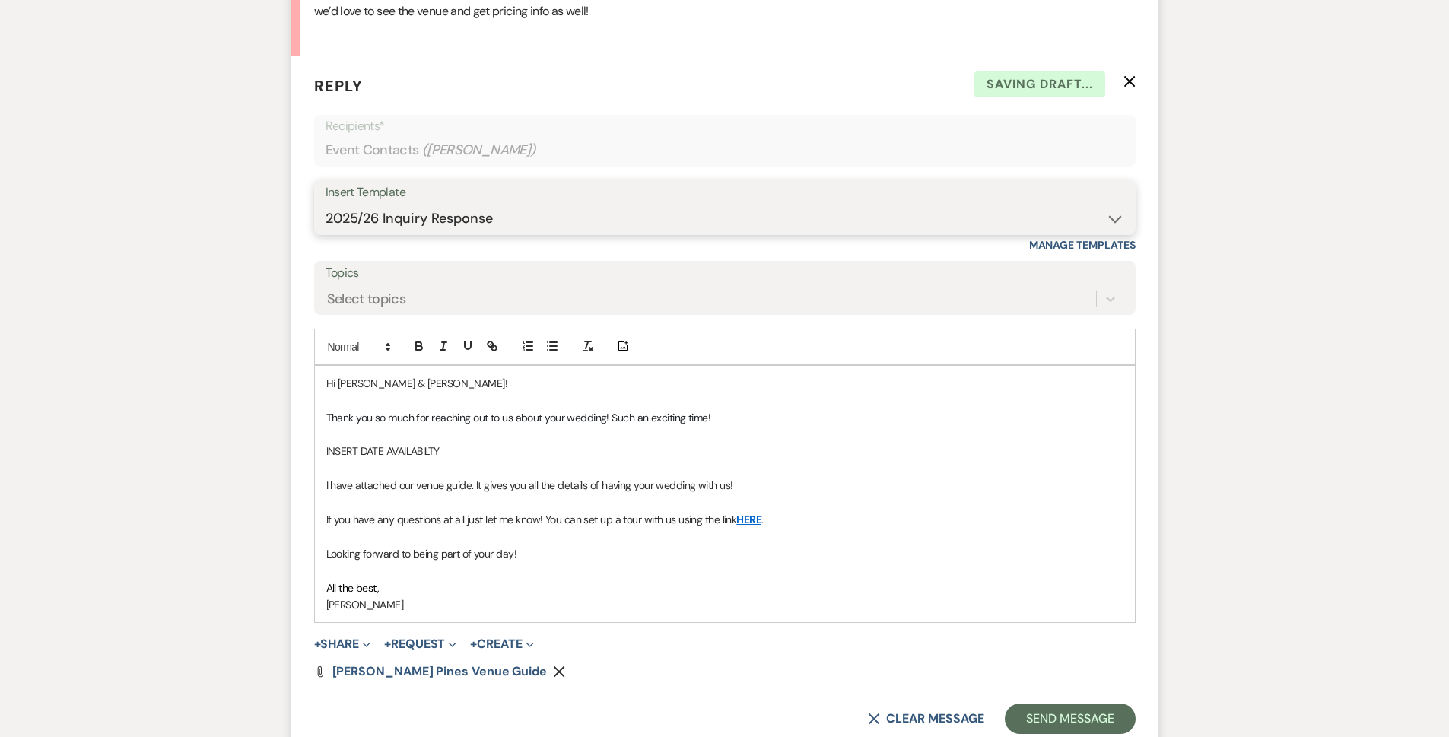
scroll to position [829, 0]
click at [754, 415] on p "Thank you so much for reaching out to us about your wedding! Such an exciting t…" at bounding box center [724, 416] width 797 height 17
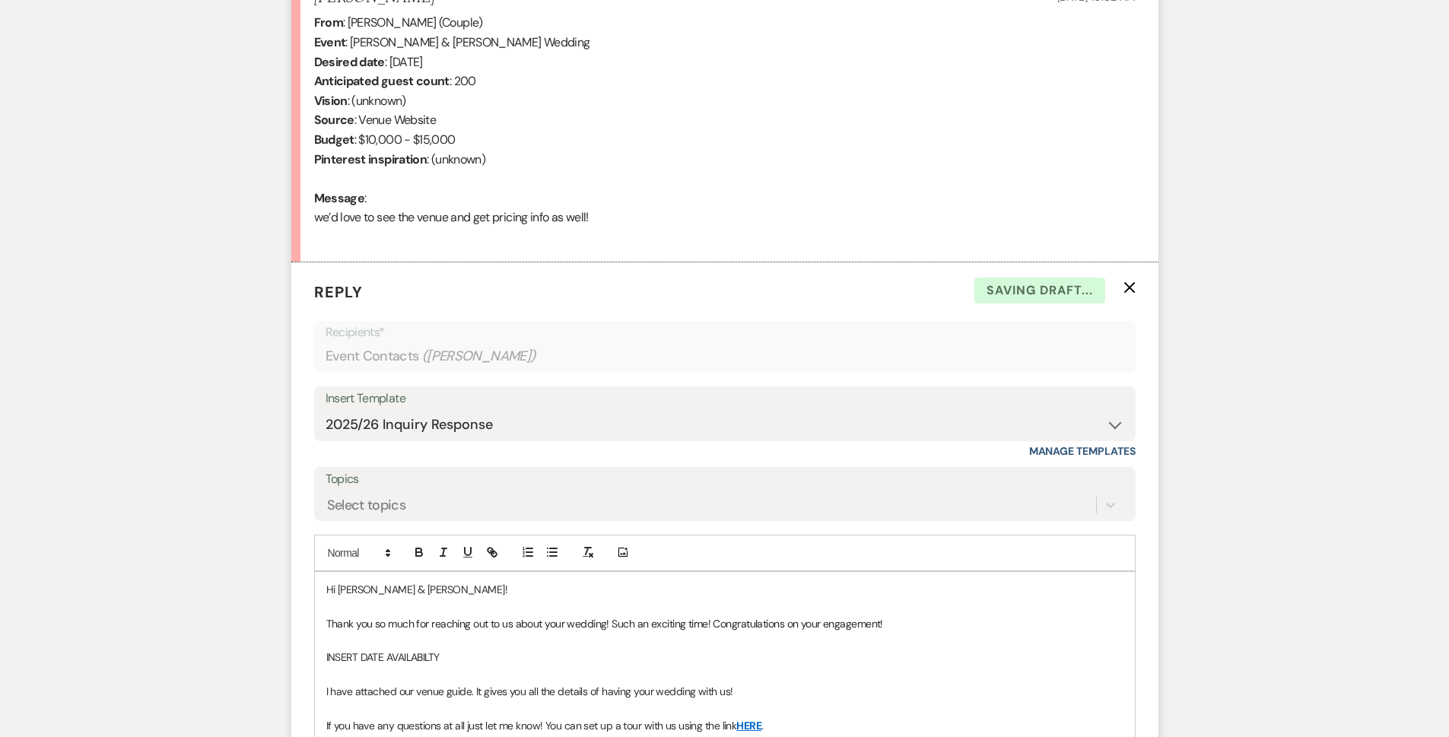
scroll to position [677, 0]
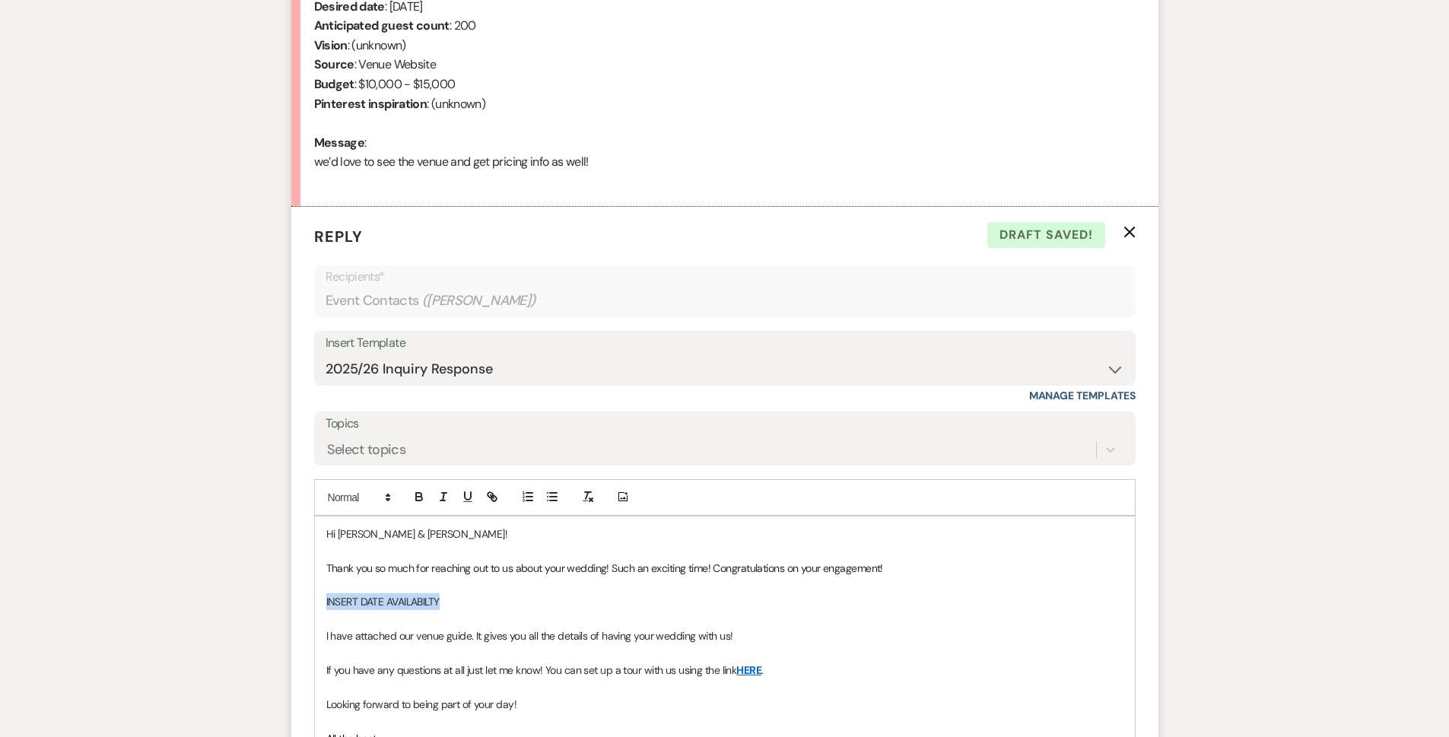
drag, startPoint x: 457, startPoint y: 604, endPoint x: 323, endPoint y: 604, distance: 133.9
click at [323, 604] on div "Hi Landon & Ellie! Thank you so much for reaching out to us about your wedding!…" at bounding box center [725, 645] width 820 height 256
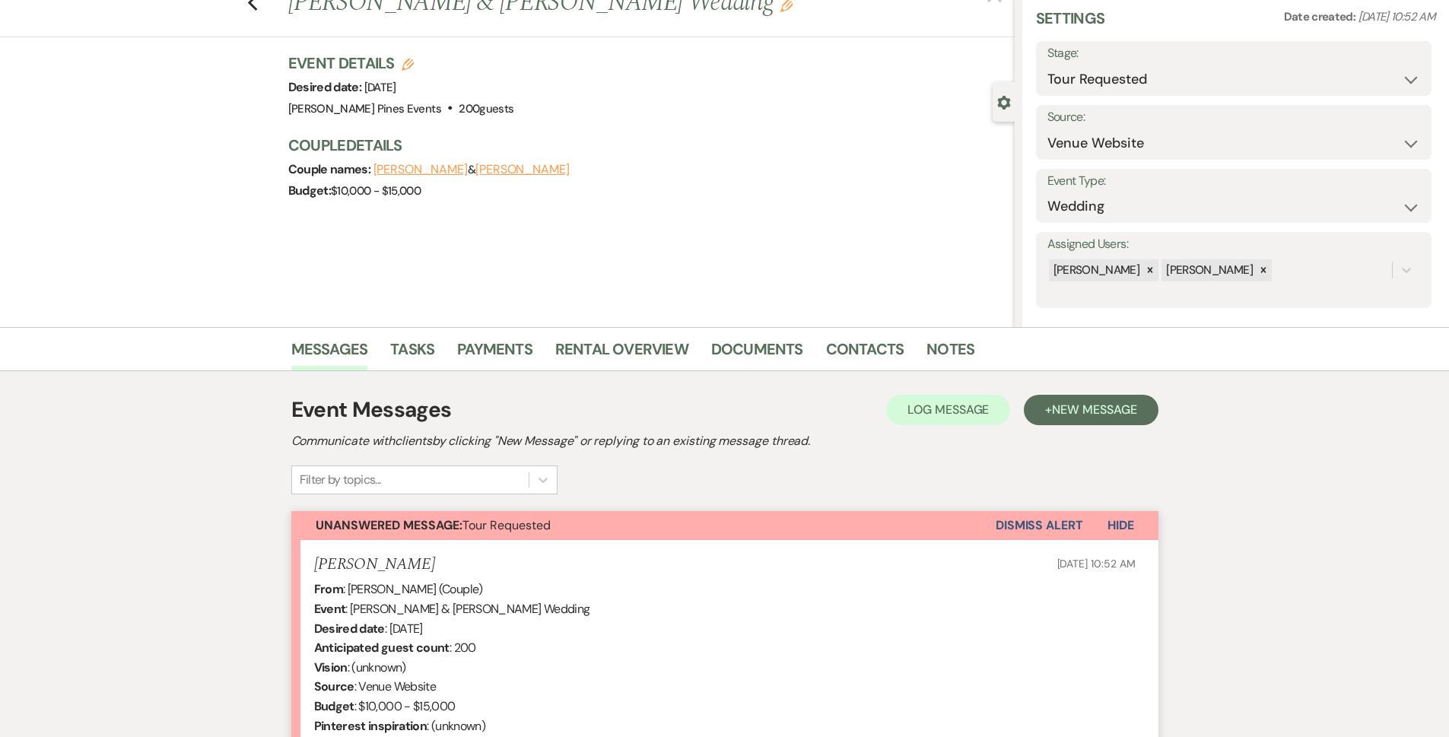
scroll to position [0, 0]
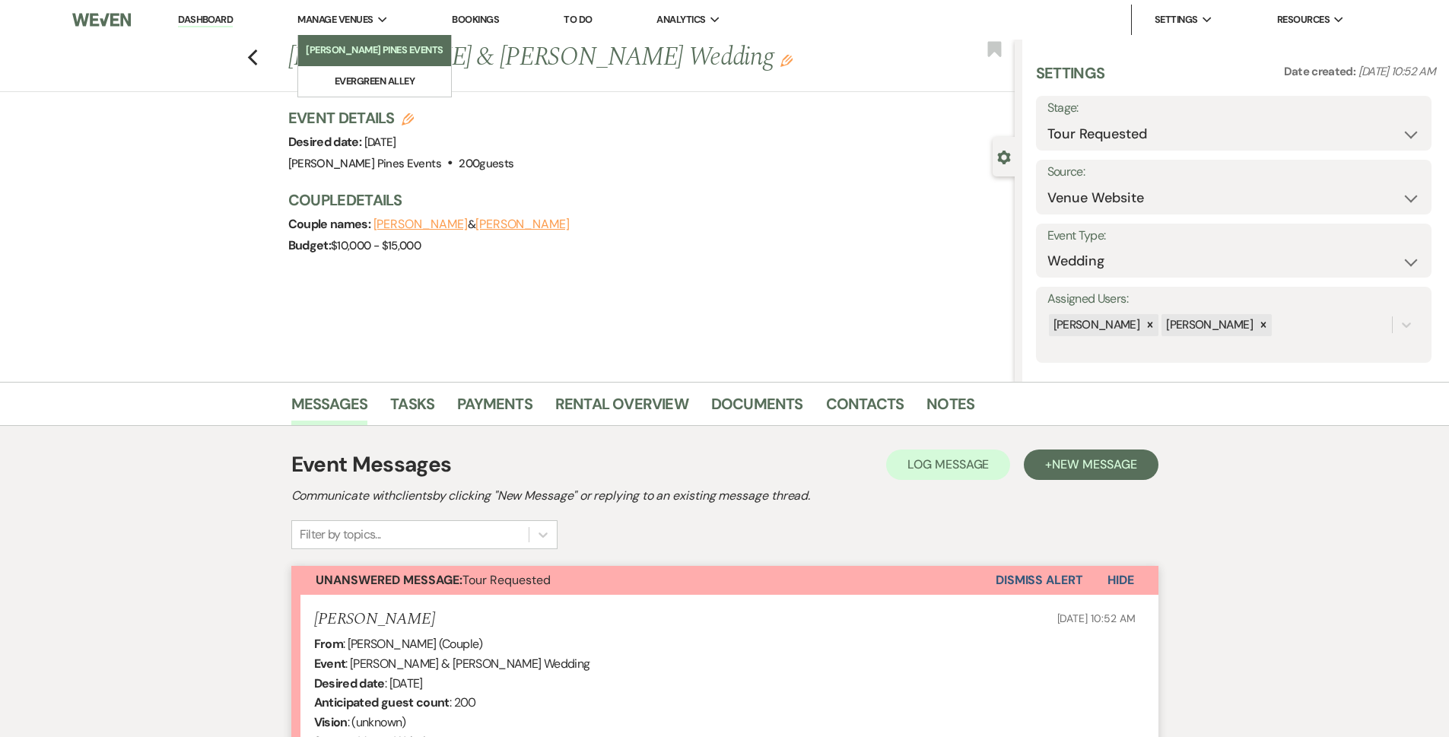
click at [367, 49] on li "[PERSON_NAME] Pines Events" at bounding box center [375, 50] width 138 height 15
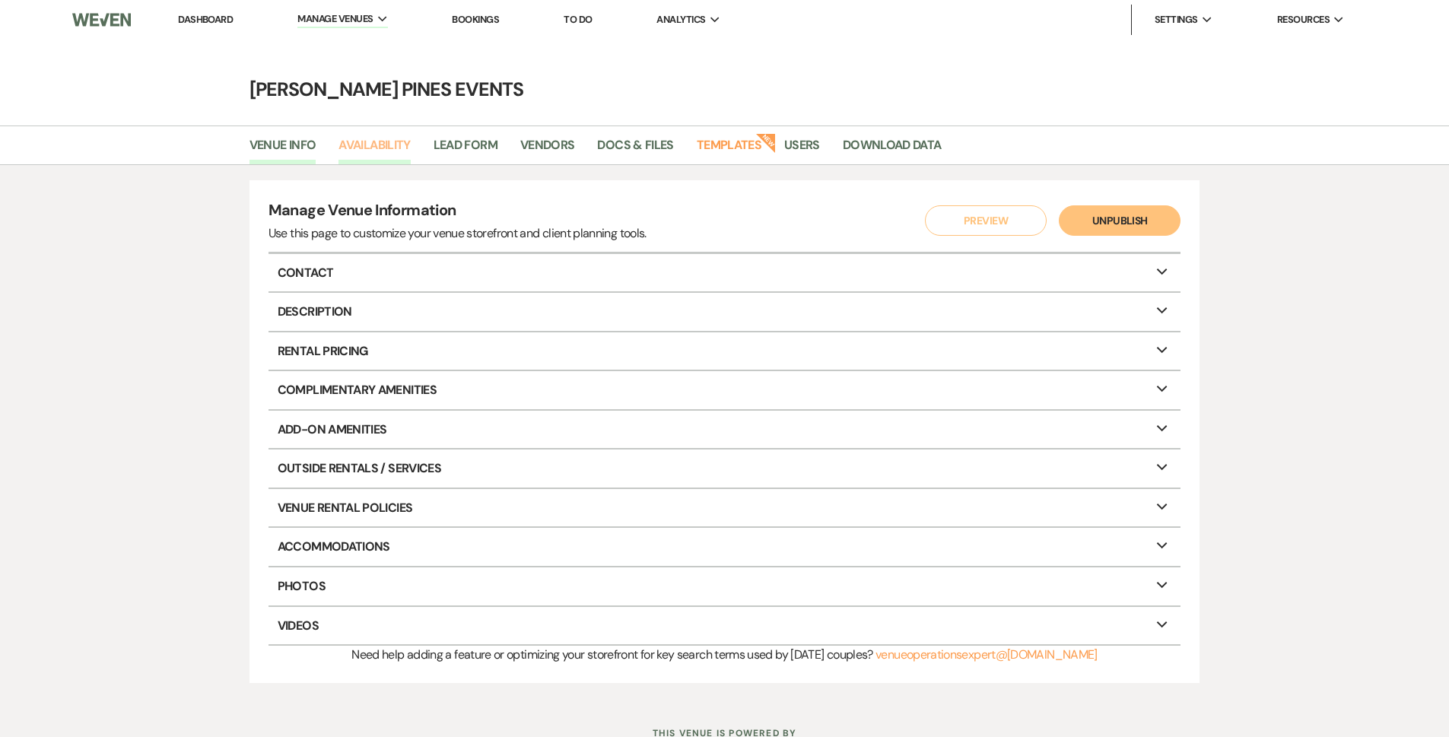
click at [386, 154] on link "Availability" at bounding box center [375, 149] width 72 height 29
select select "2"
select select "2026"
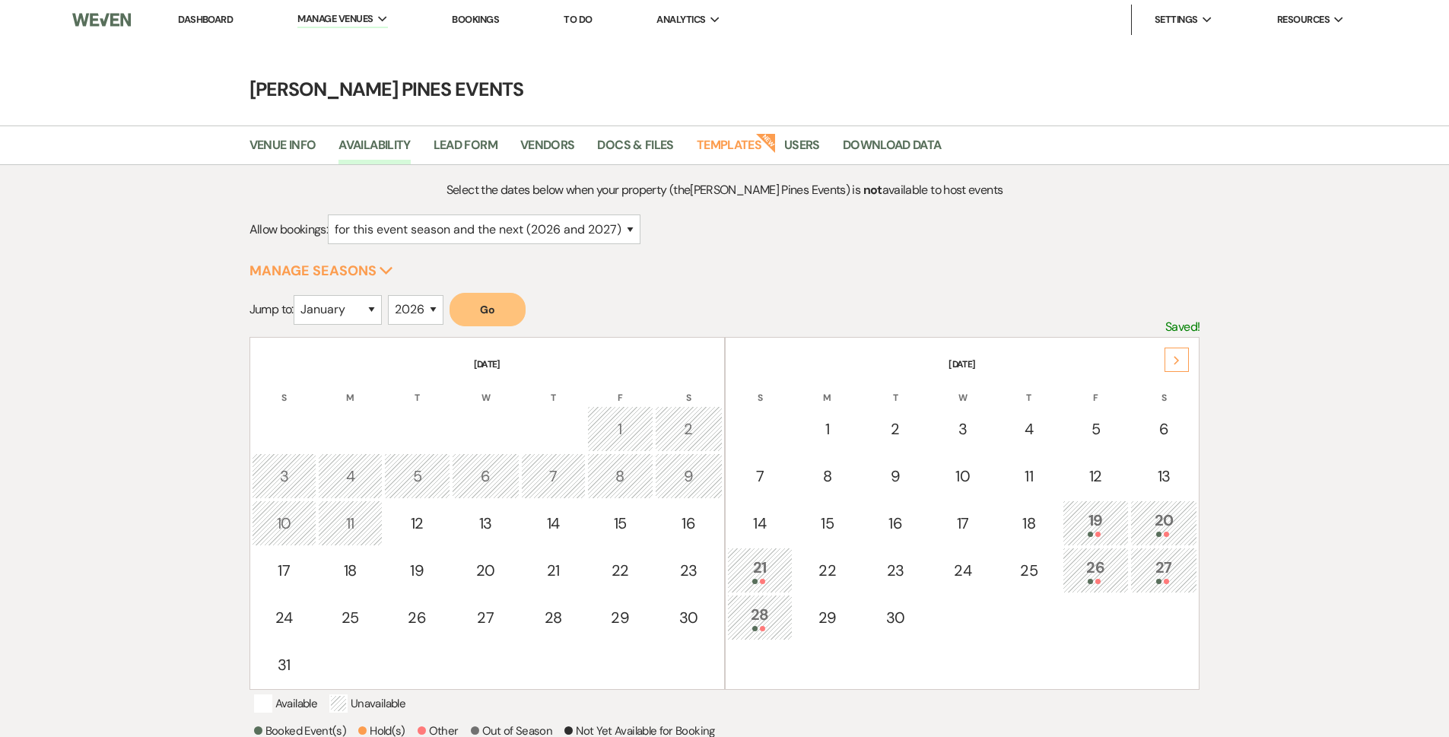
click at [499, 307] on button "Go" at bounding box center [488, 309] width 76 height 33
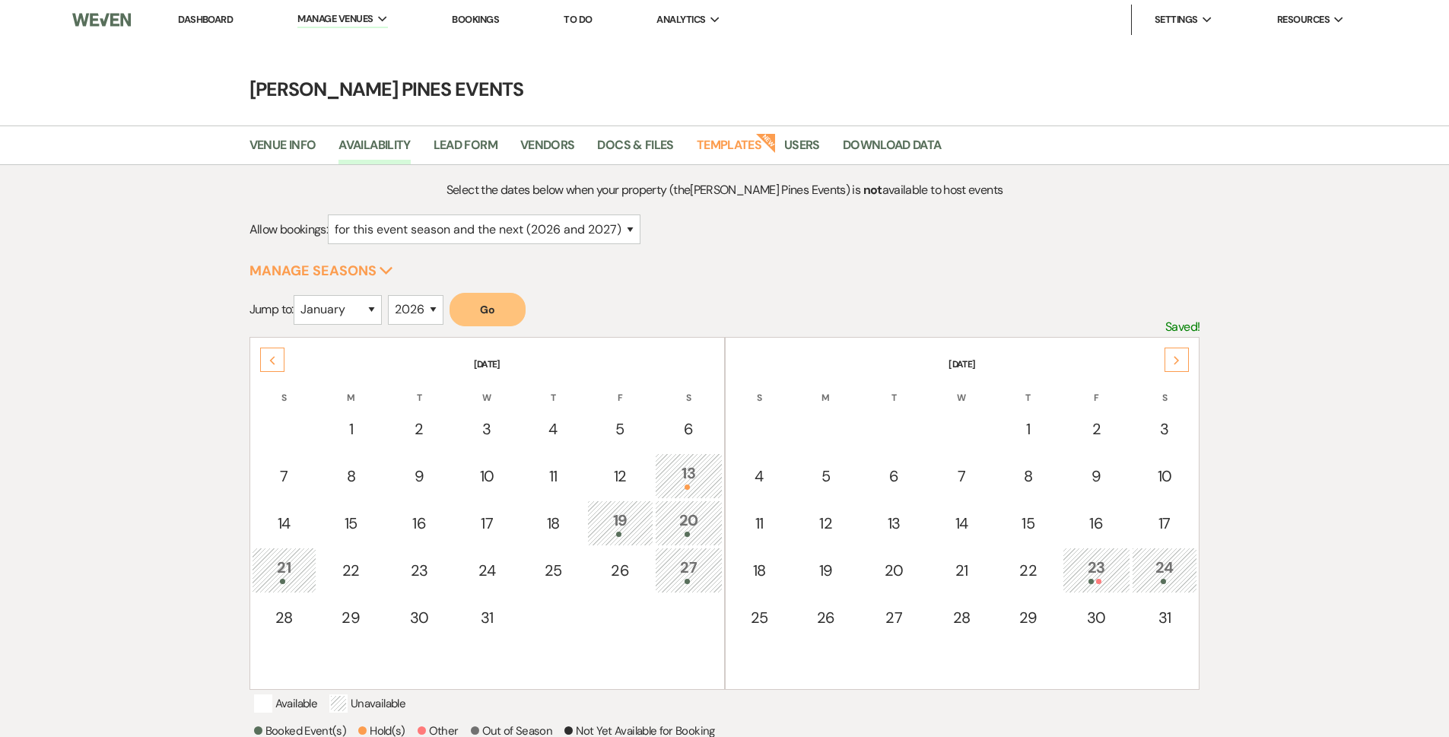
click at [1179, 358] on icon "Next" at bounding box center [1177, 360] width 8 height 9
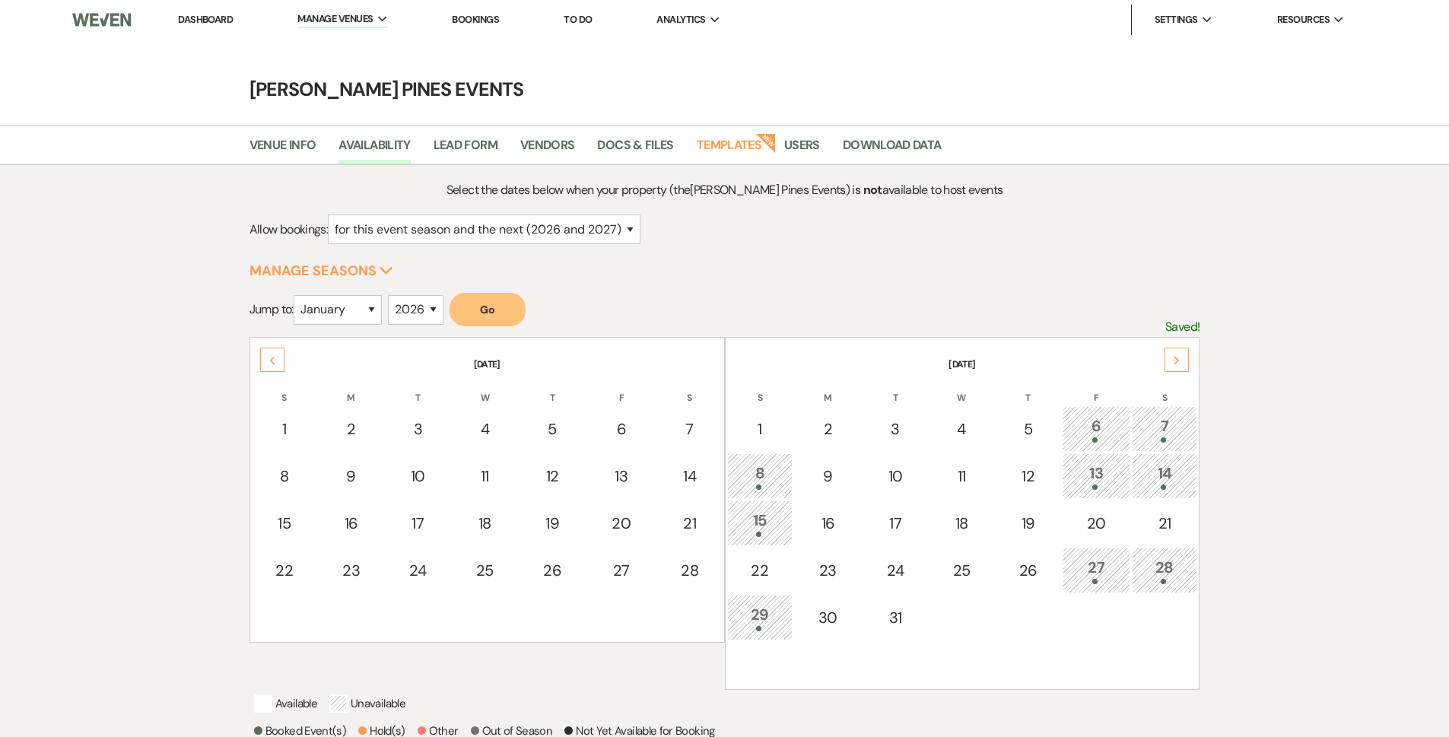
click at [1179, 358] on icon "Next" at bounding box center [1177, 360] width 8 height 9
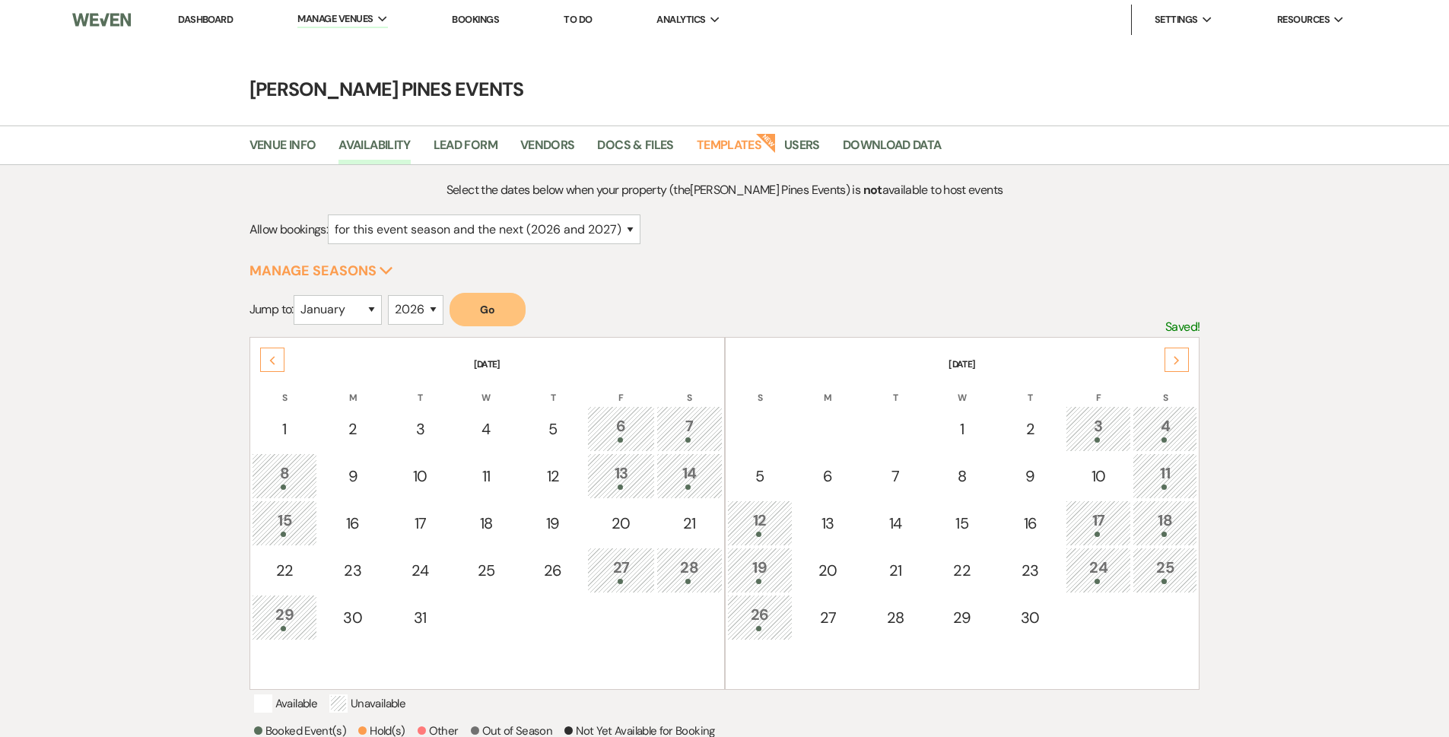
click at [1179, 358] on icon "Next" at bounding box center [1177, 360] width 8 height 9
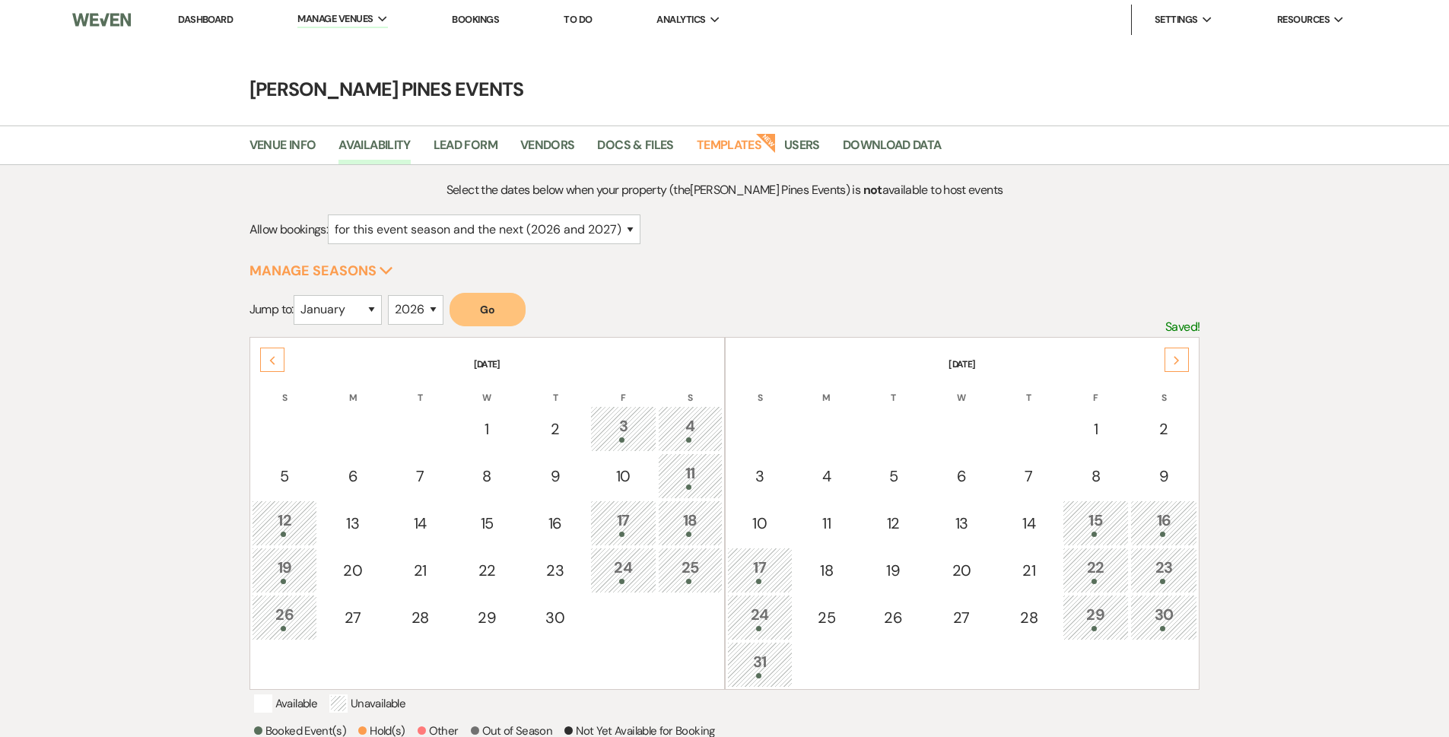
click at [1179, 358] on icon "Next" at bounding box center [1177, 360] width 8 height 9
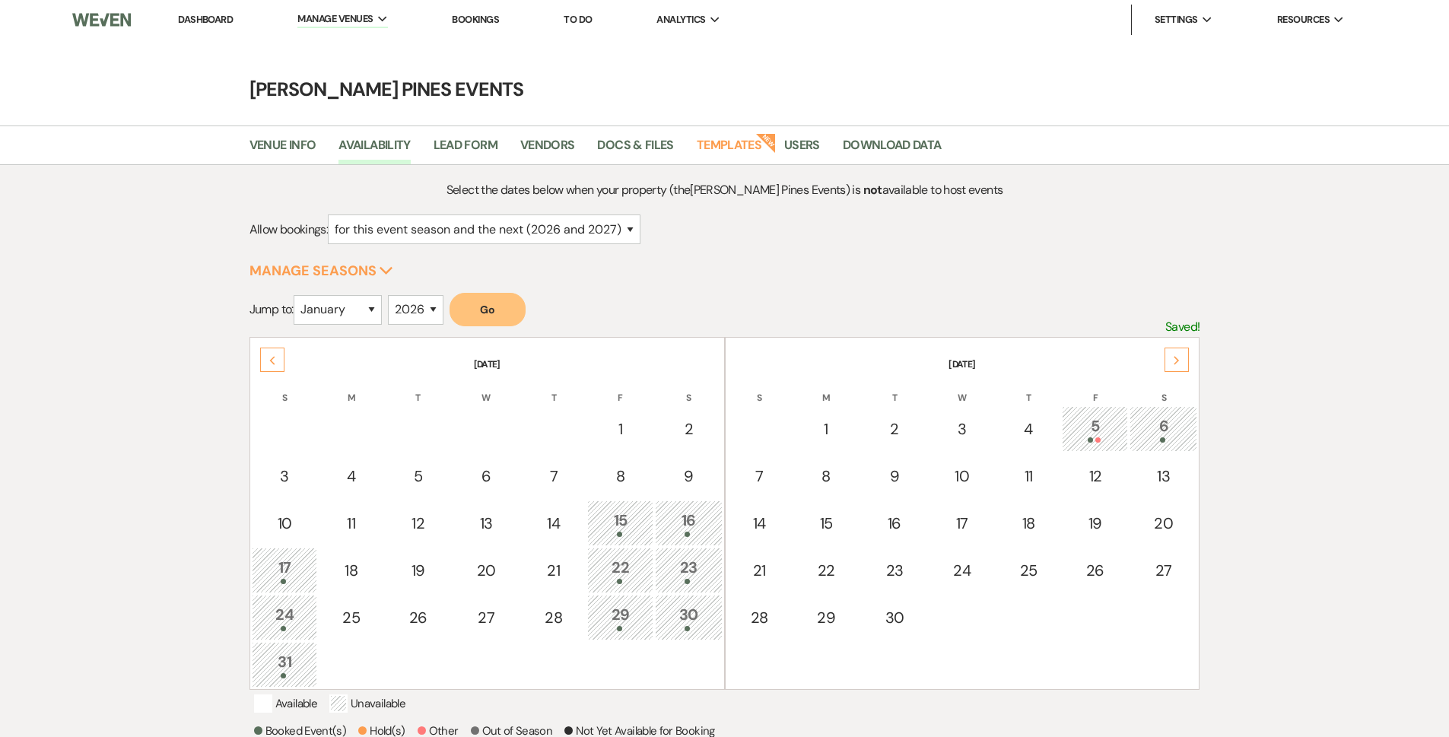
click at [1179, 358] on icon "Next" at bounding box center [1177, 360] width 8 height 9
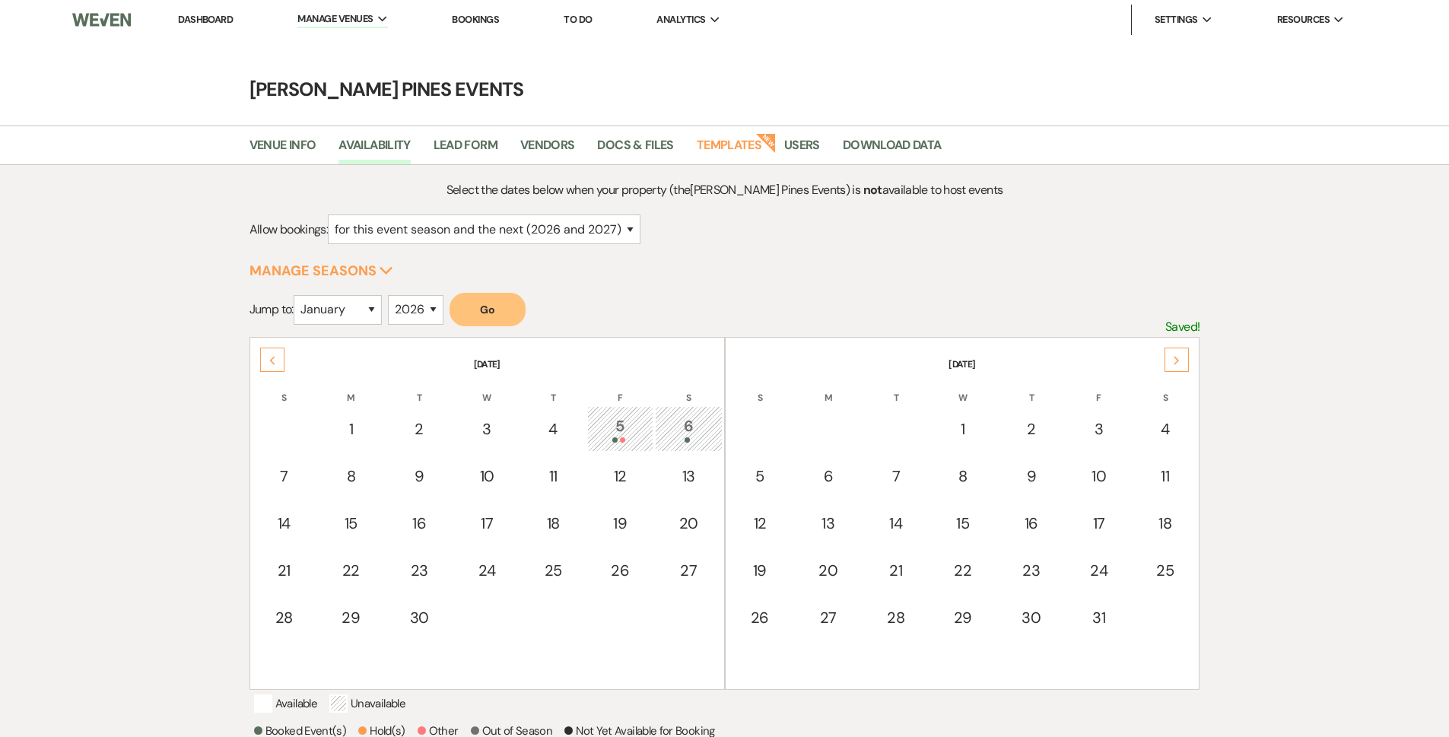
click at [1179, 358] on icon "Next" at bounding box center [1177, 360] width 8 height 9
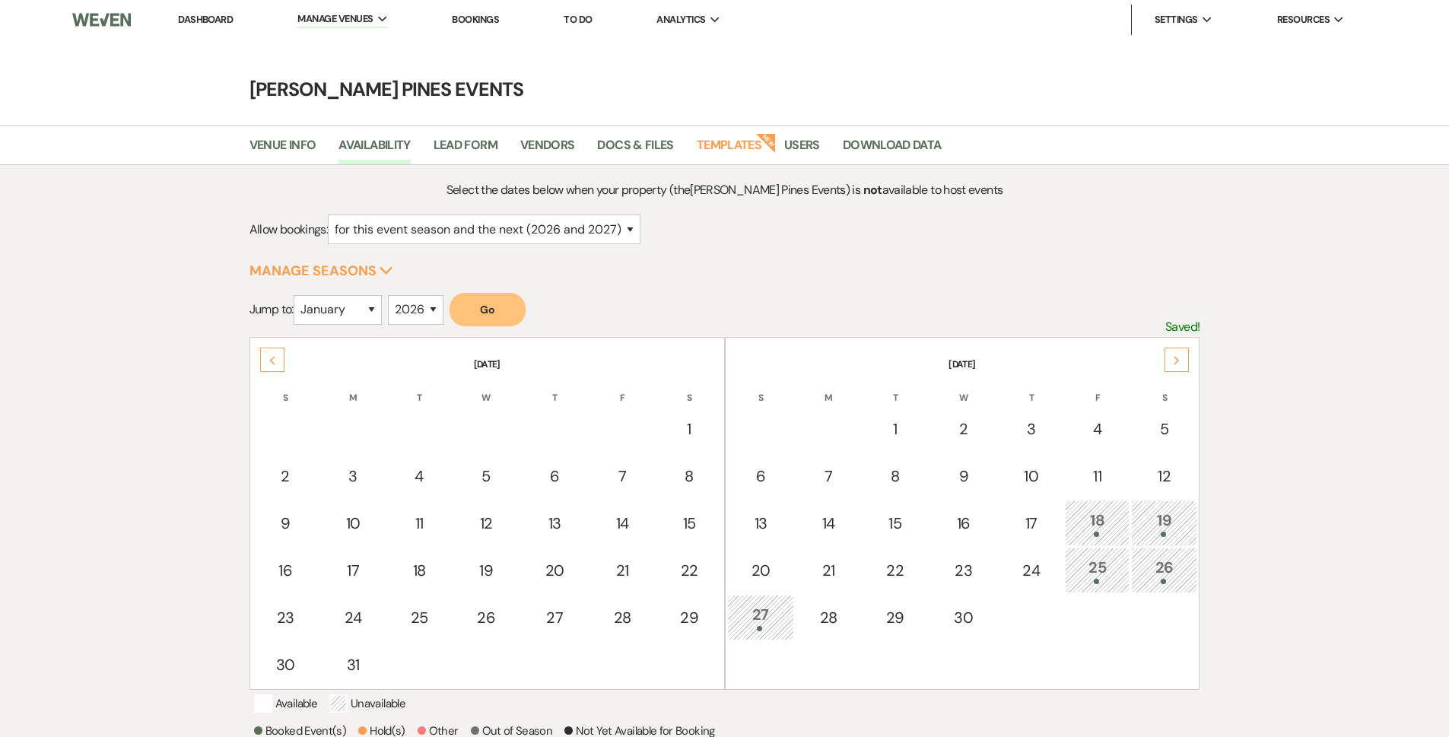
click at [1179, 358] on icon "Next" at bounding box center [1177, 360] width 8 height 9
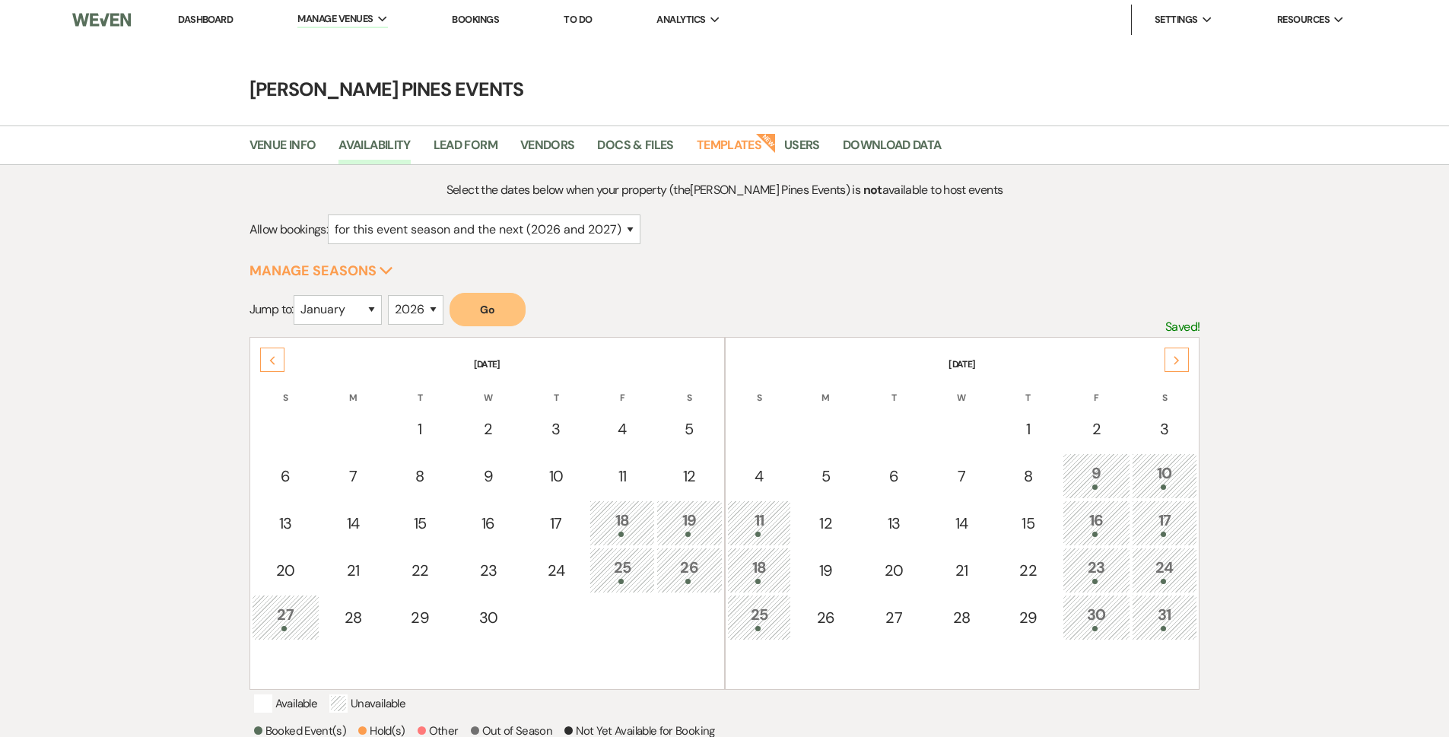
click at [1180, 365] on div "Next" at bounding box center [1177, 360] width 24 height 24
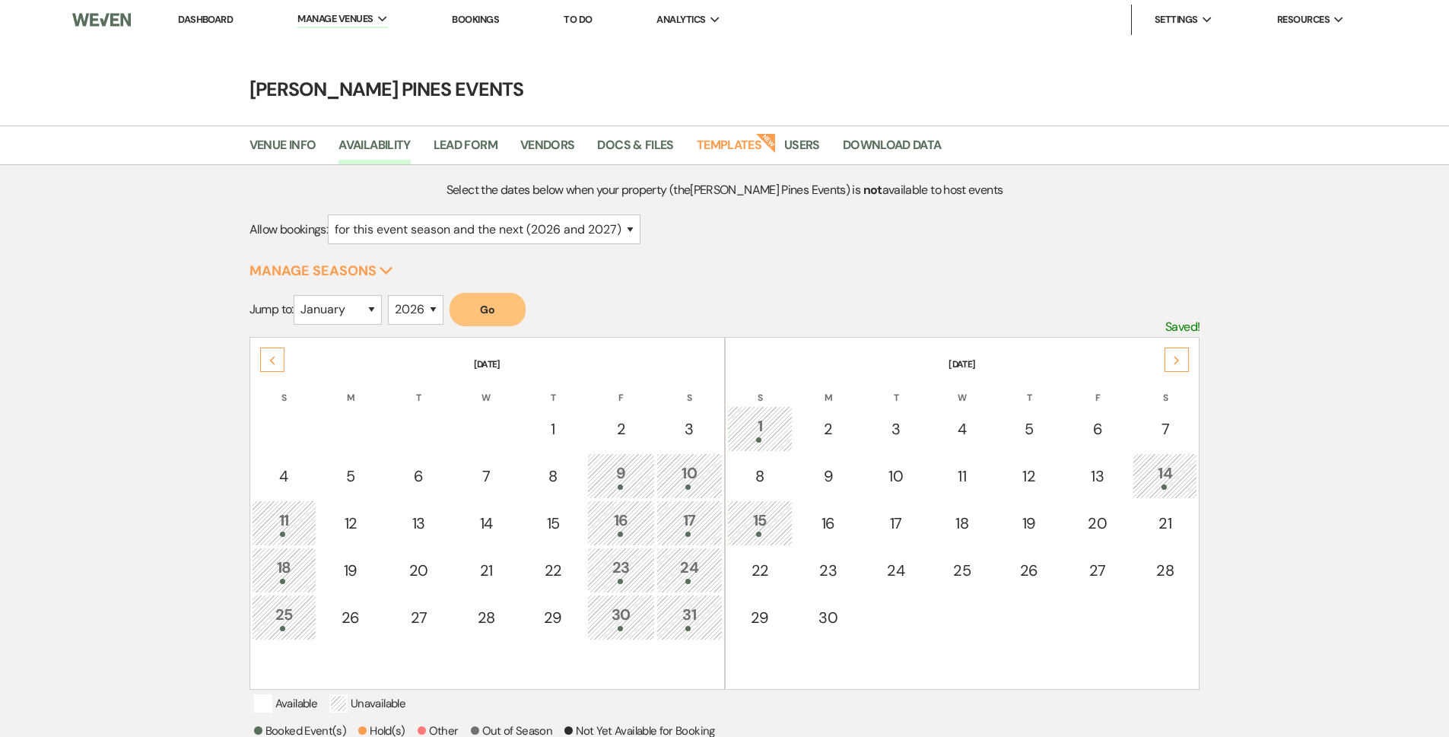
click at [217, 21] on link "Dashboard" at bounding box center [205, 19] width 55 height 13
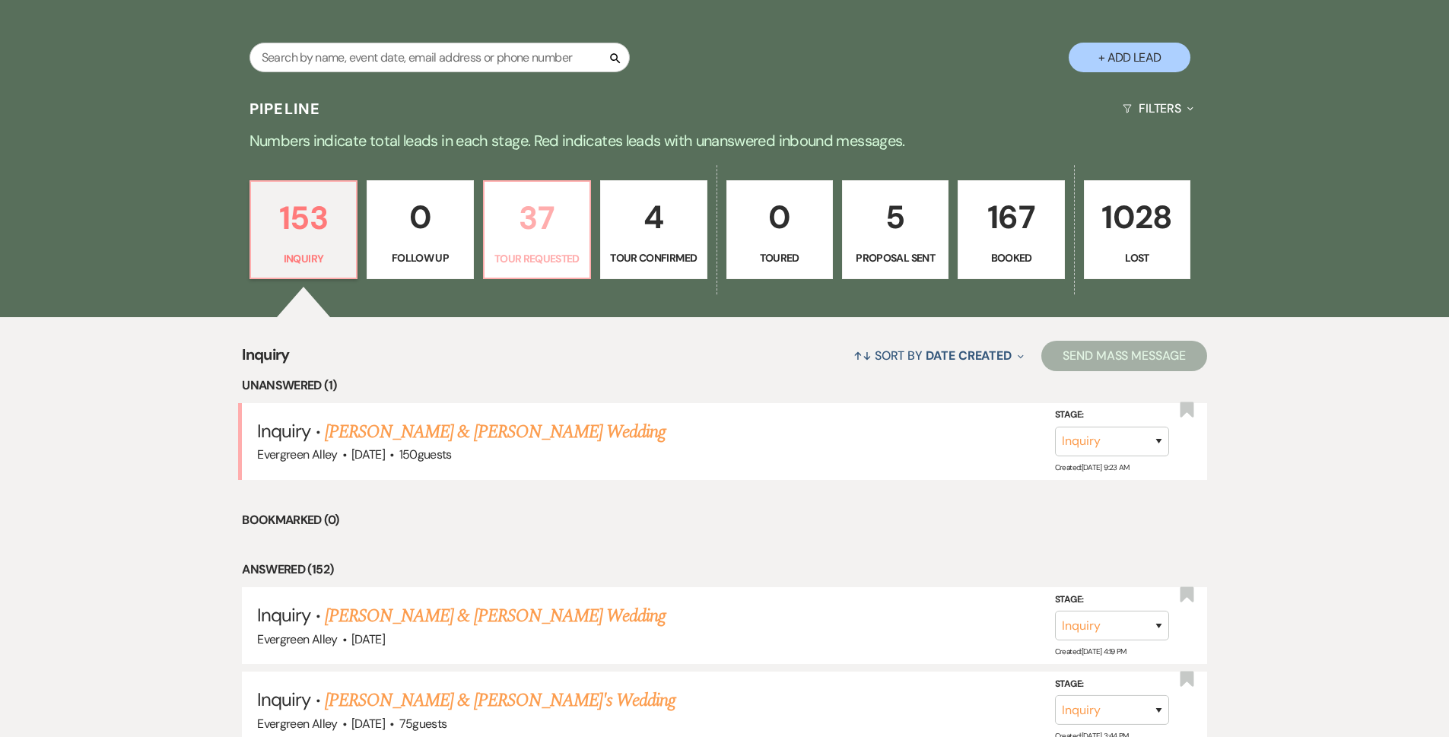
click at [533, 260] on p "Tour Requested" at bounding box center [537, 258] width 87 height 17
select select "2"
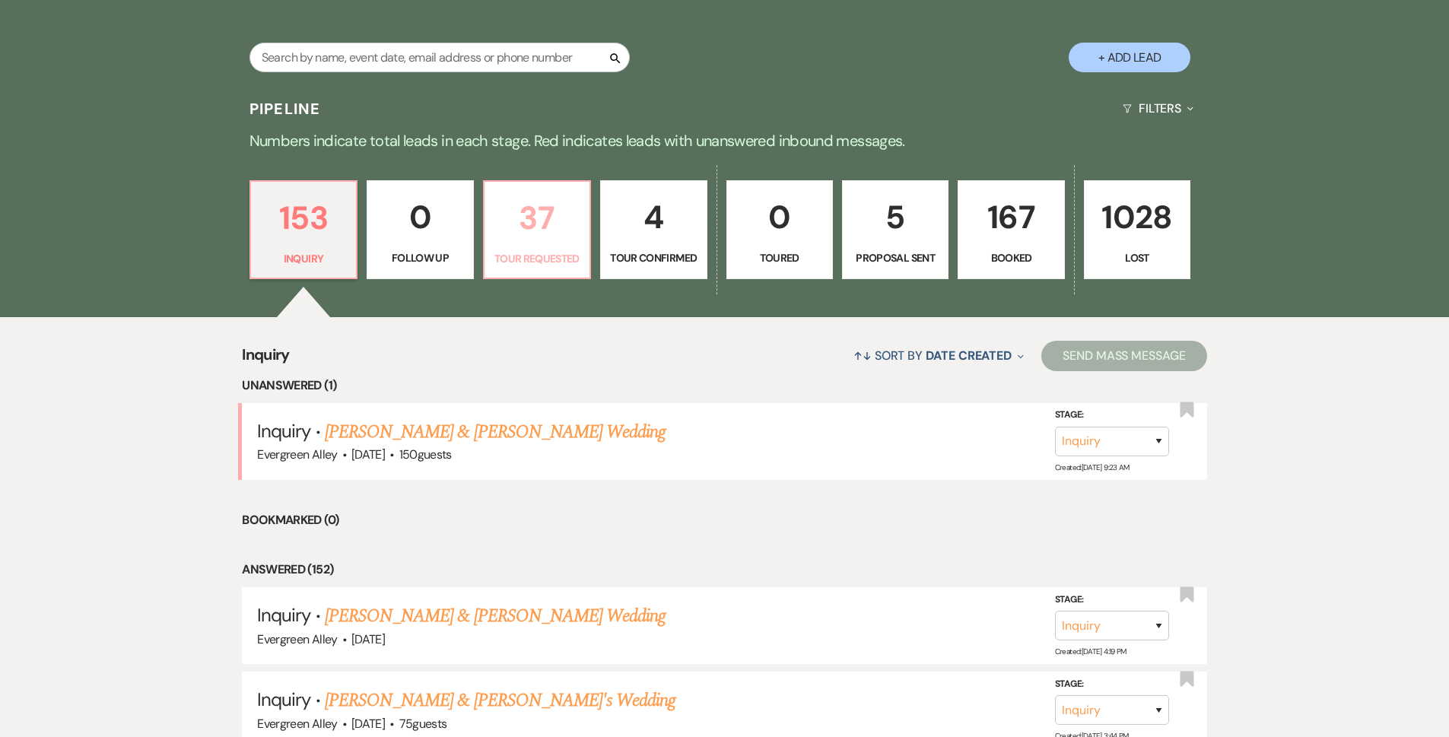
select select "2"
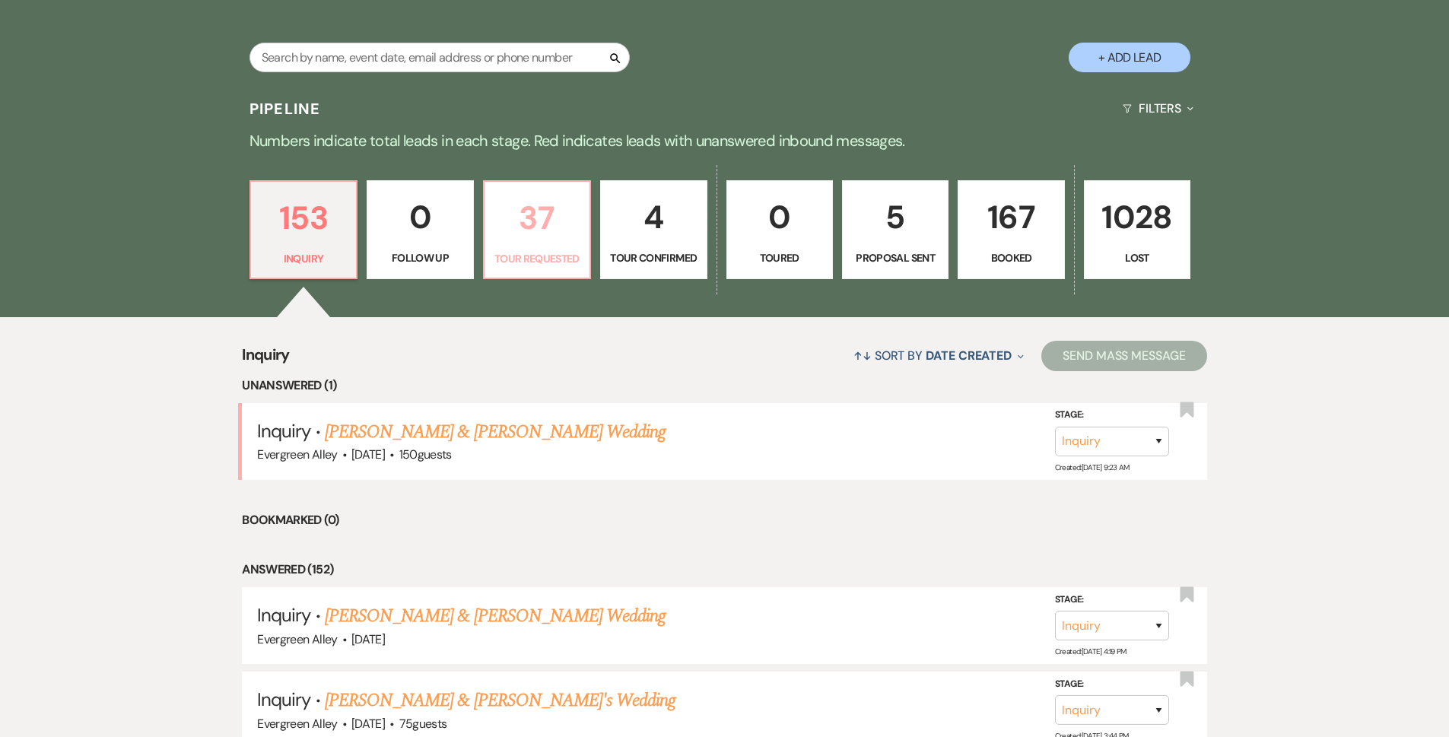
select select "2"
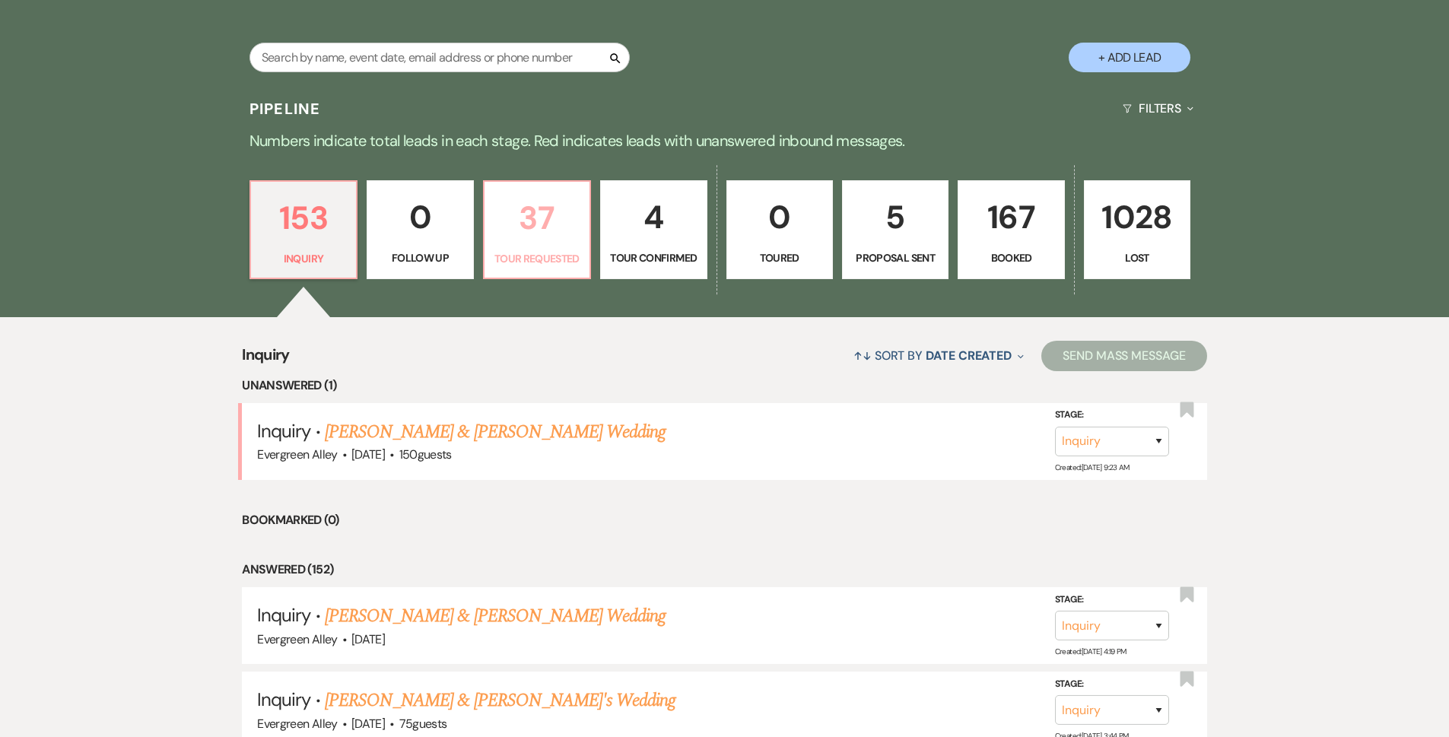
select select "2"
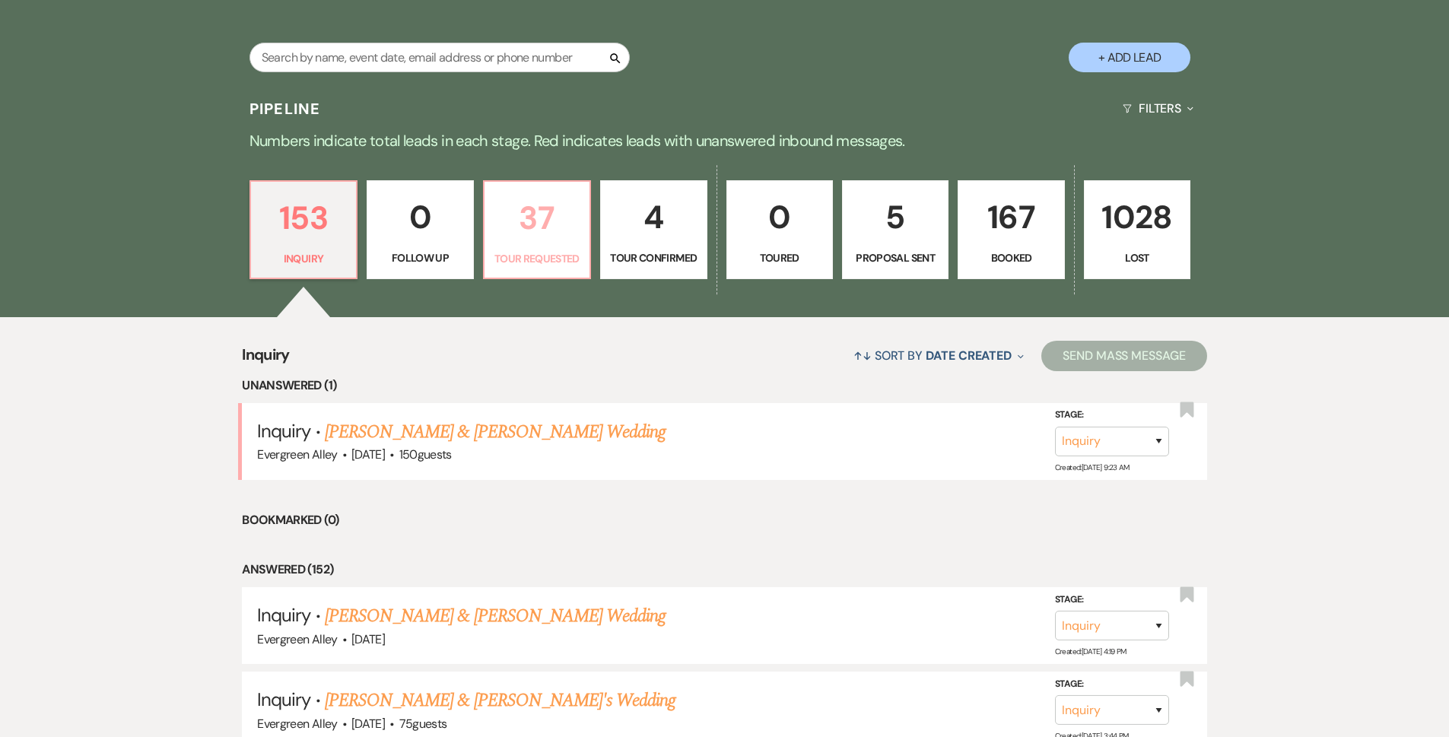
select select "2"
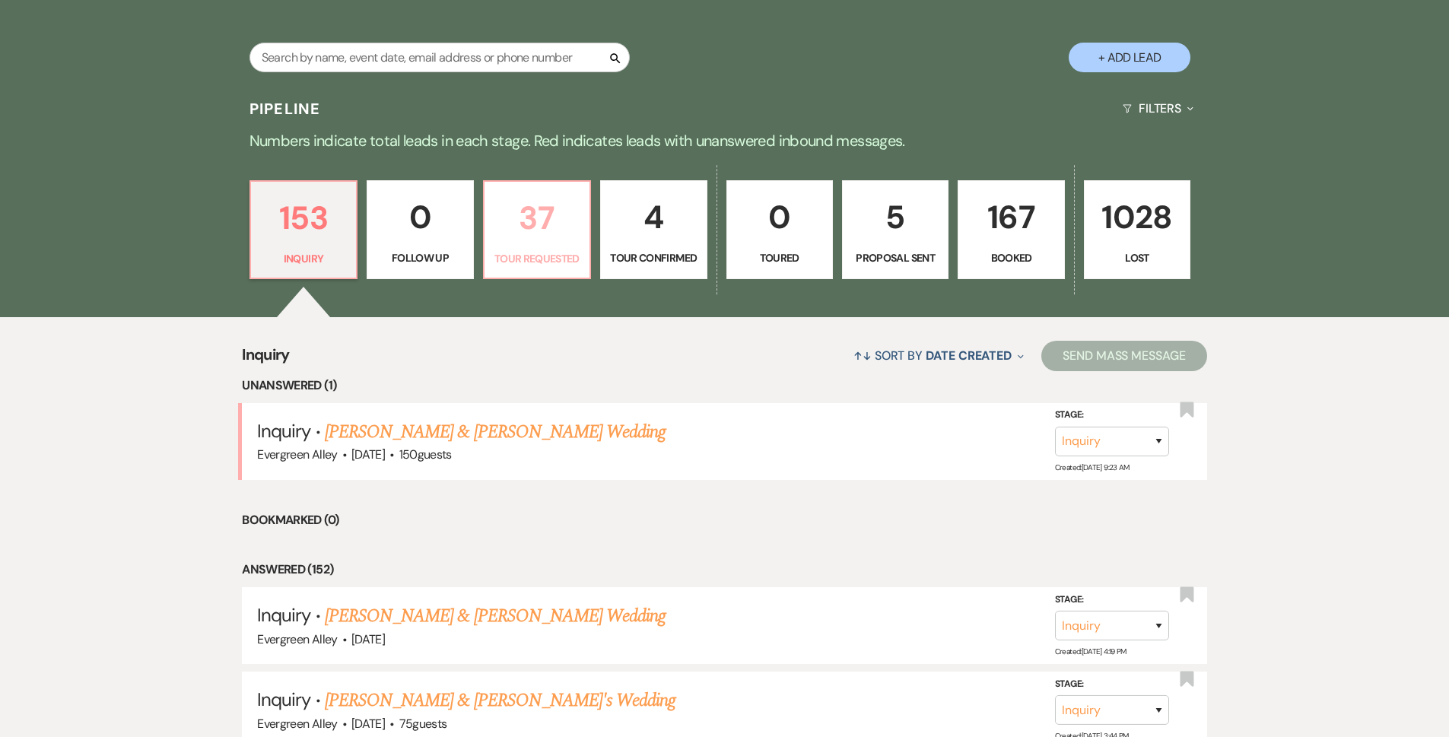
select select "2"
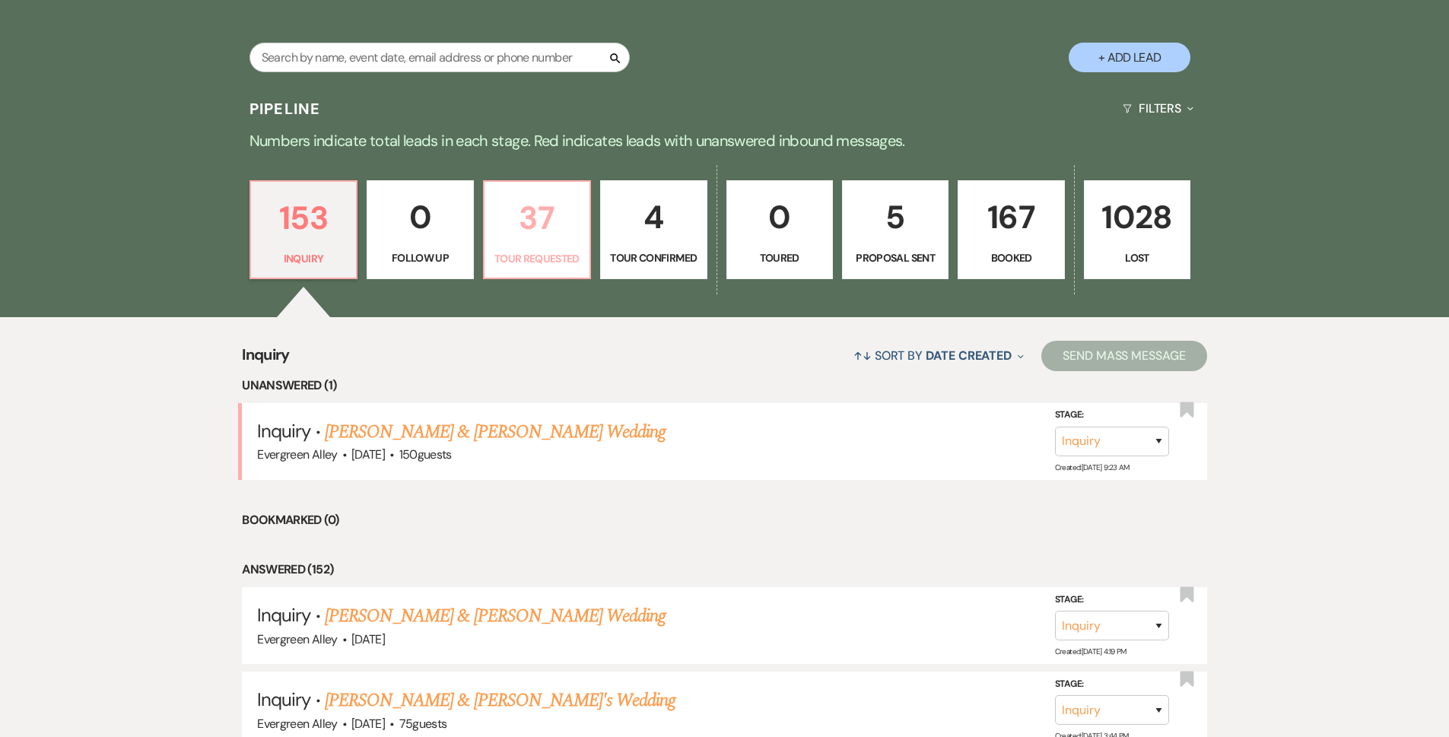
select select "2"
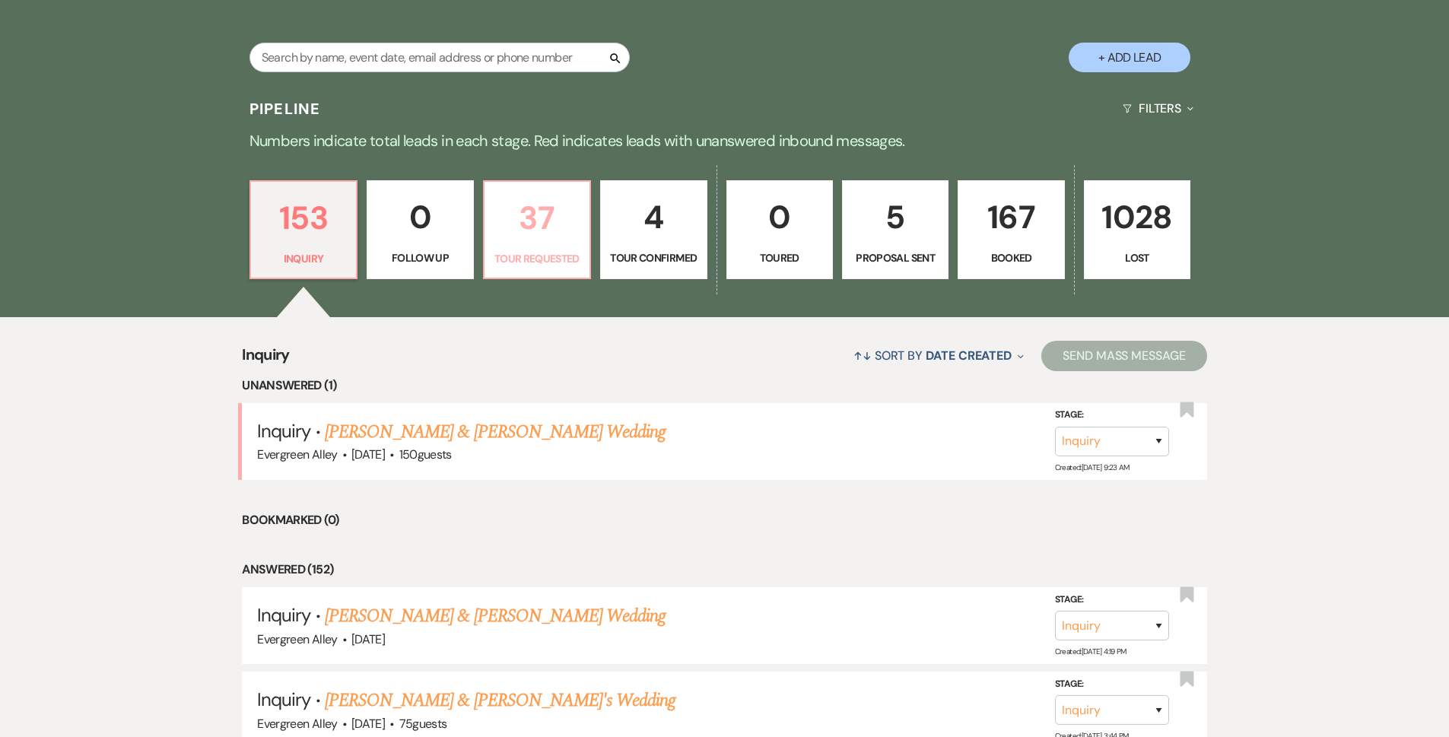
select select "2"
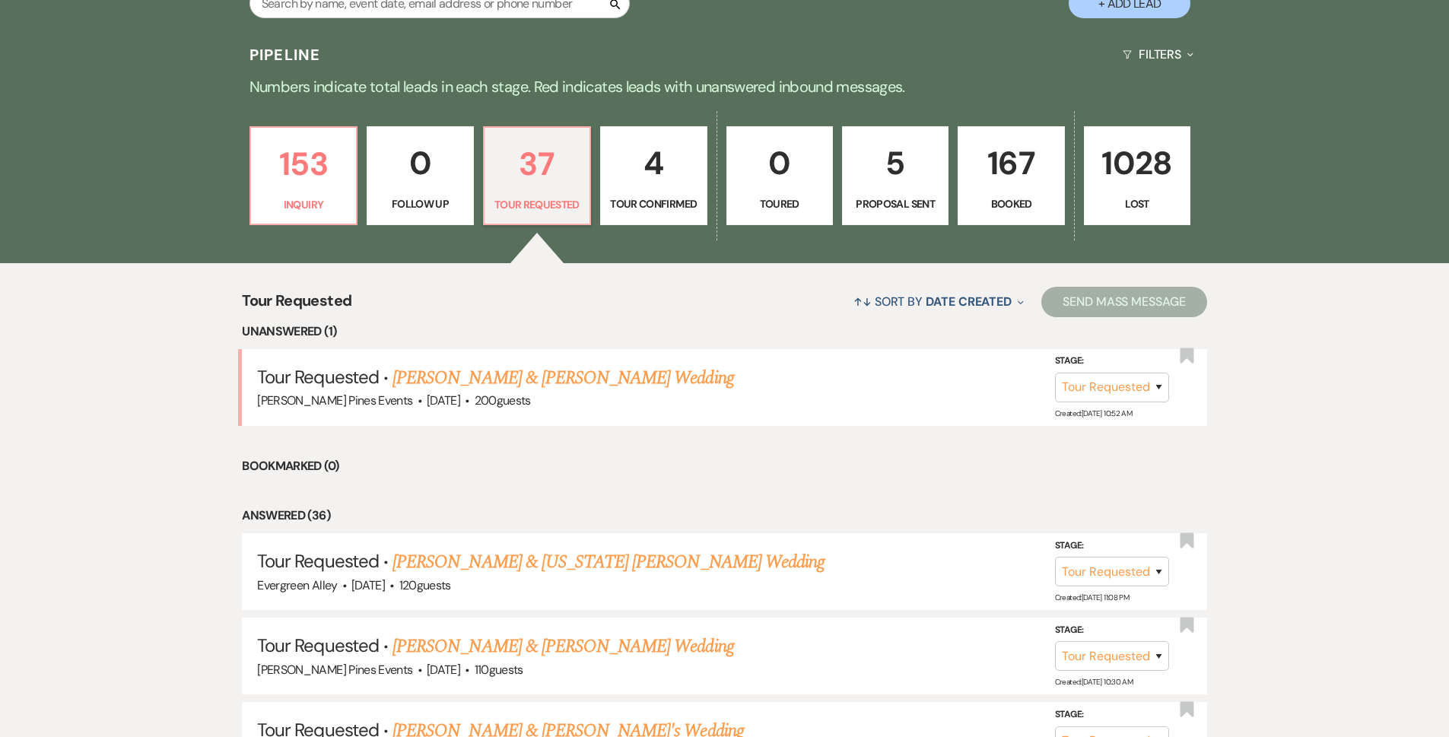
scroll to position [380, 0]
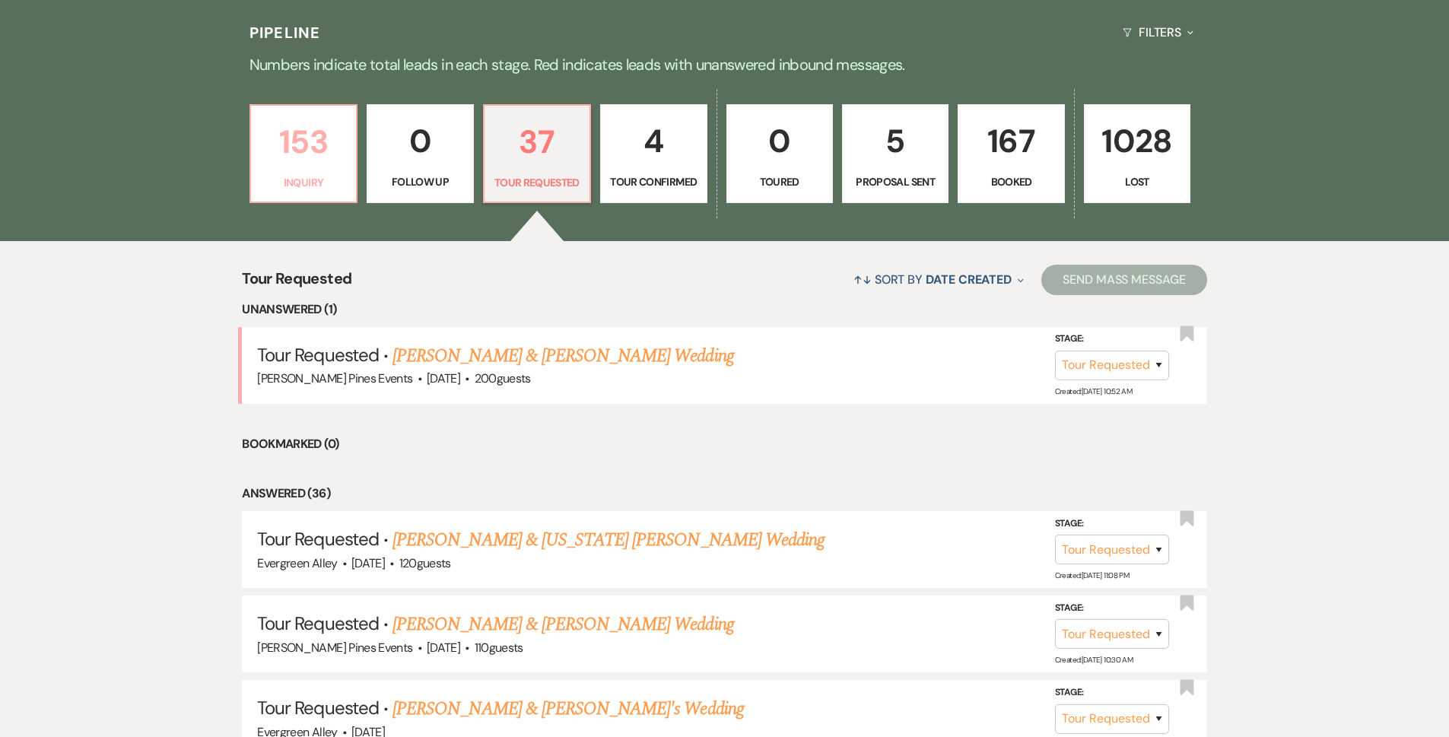
click at [323, 130] on p "153" at bounding box center [303, 141] width 87 height 51
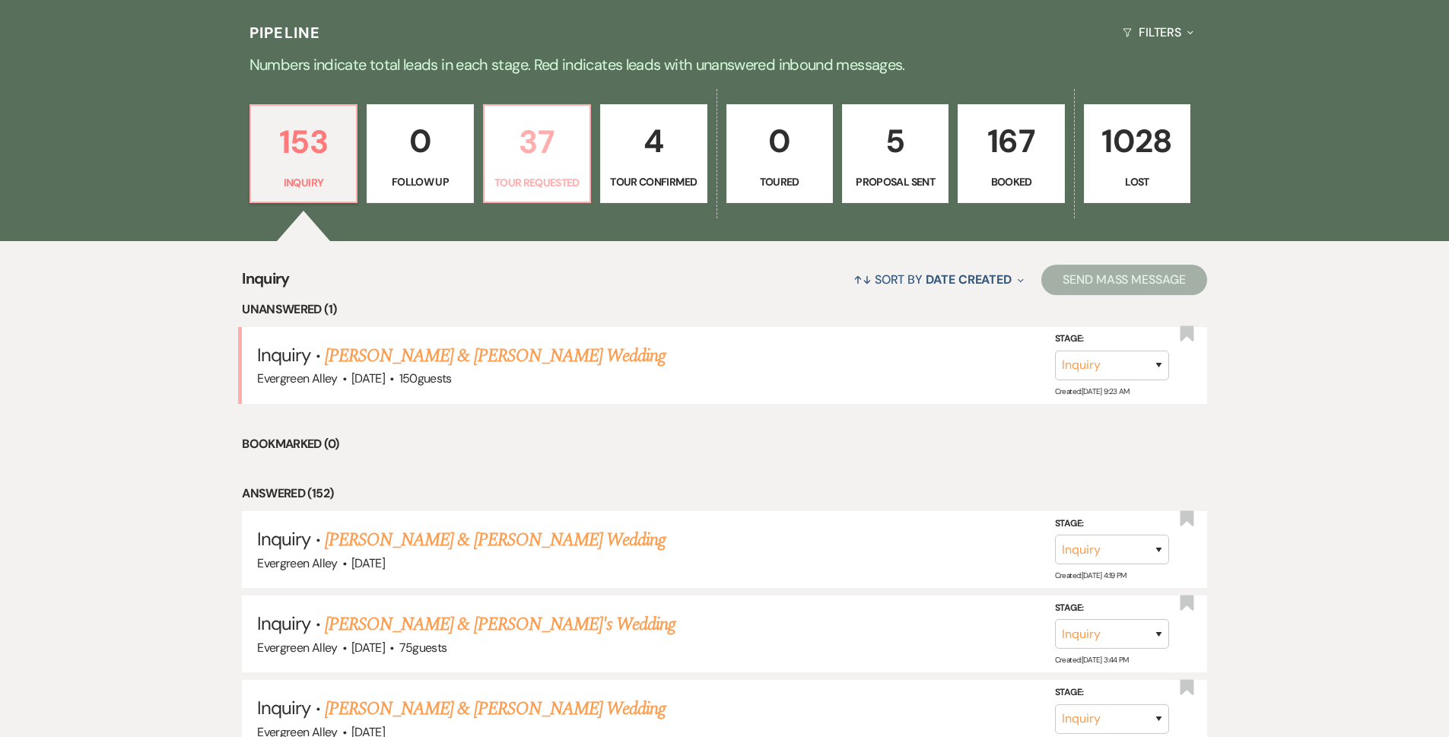
click at [533, 168] on link "37 Tour Requested" at bounding box center [537, 153] width 108 height 99
select select "2"
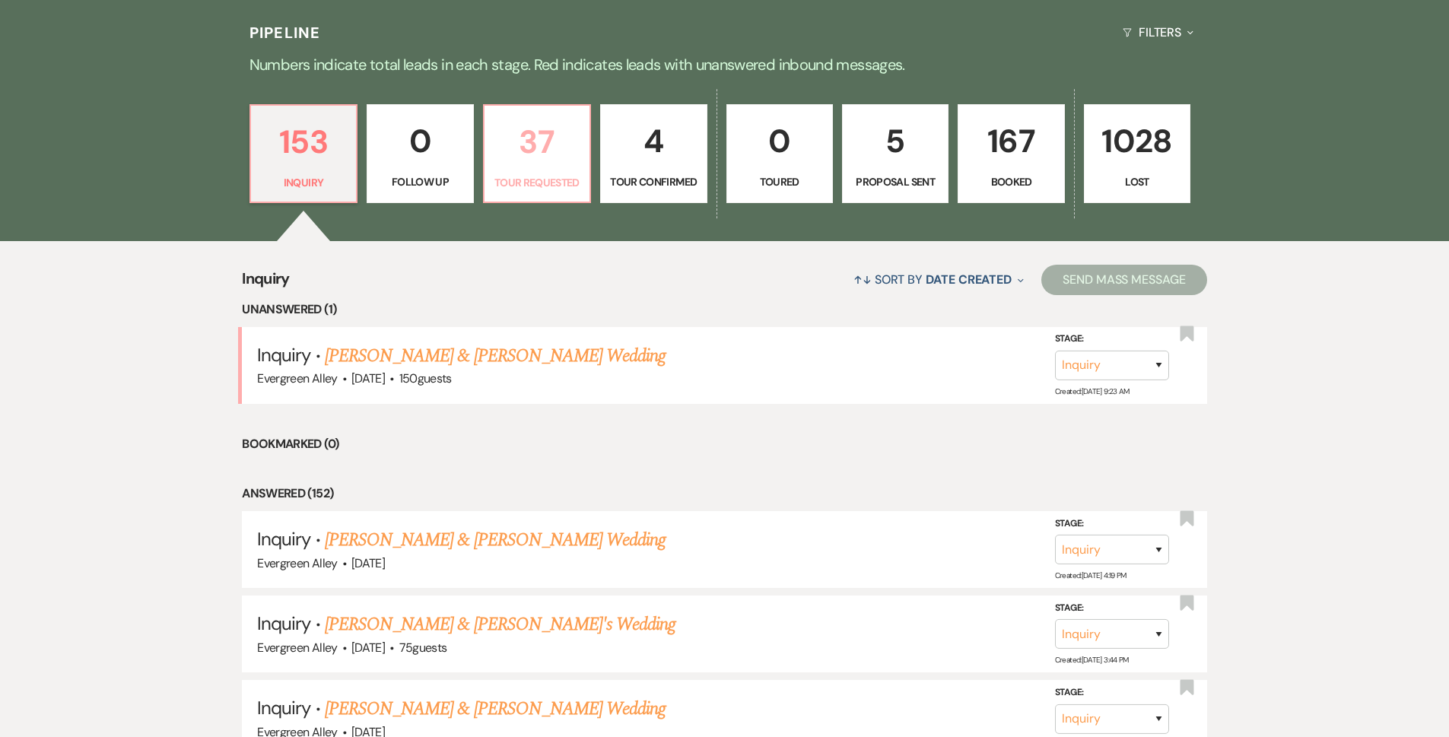
select select "2"
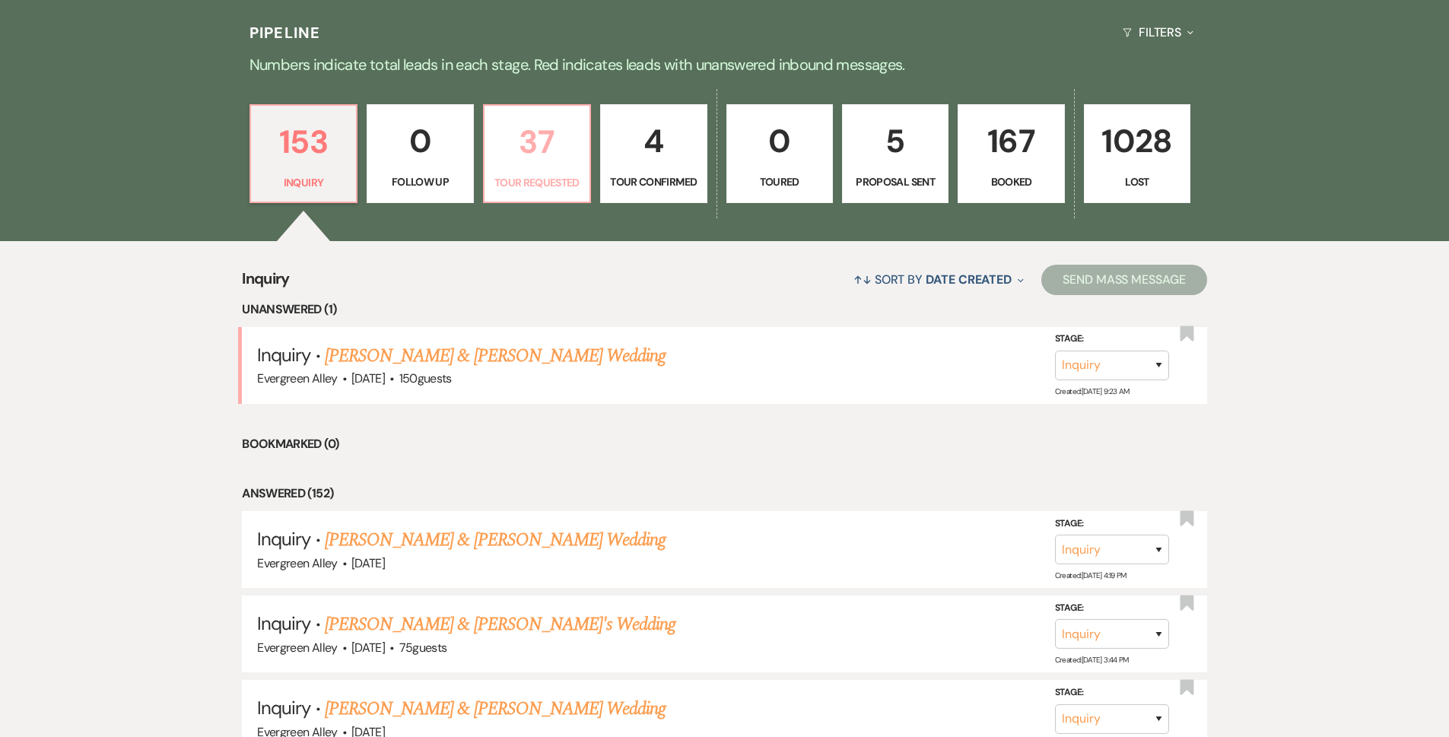
select select "2"
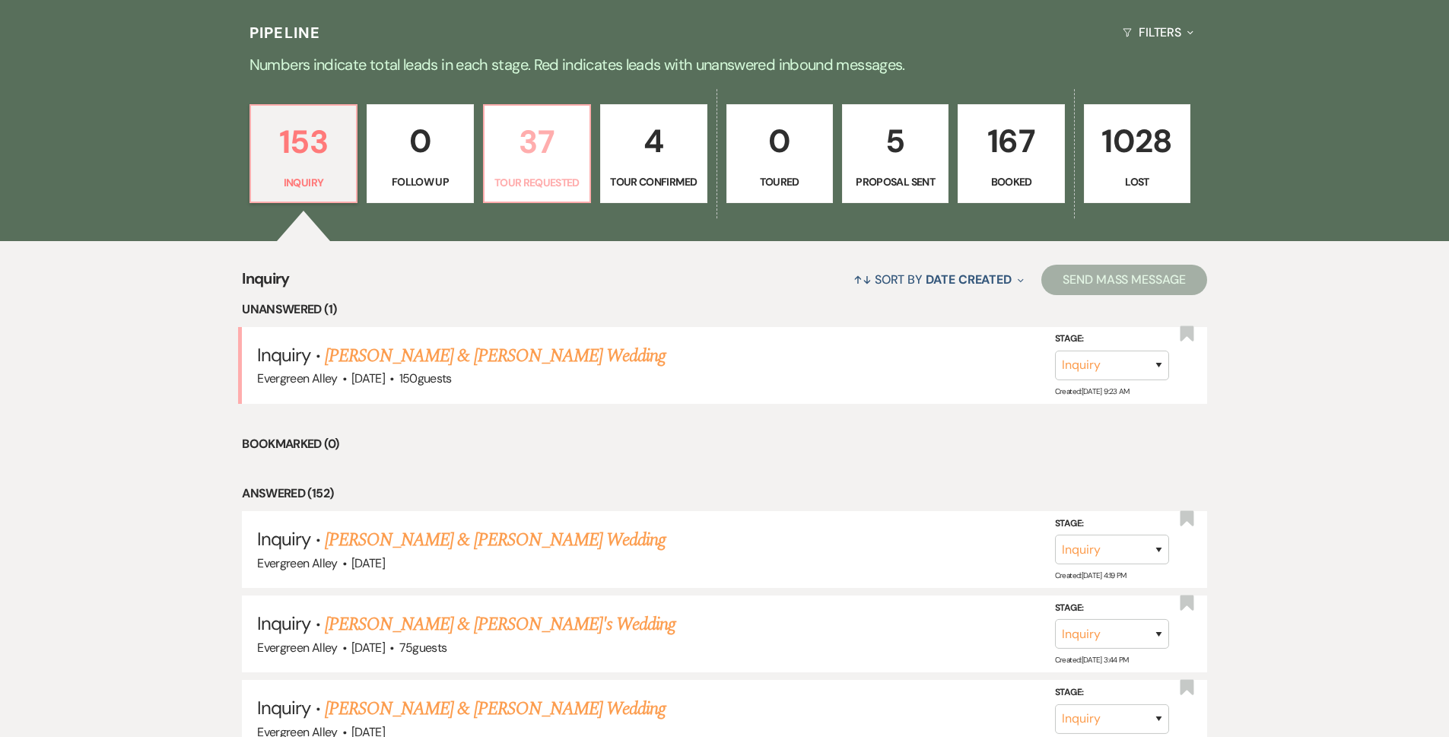
select select "2"
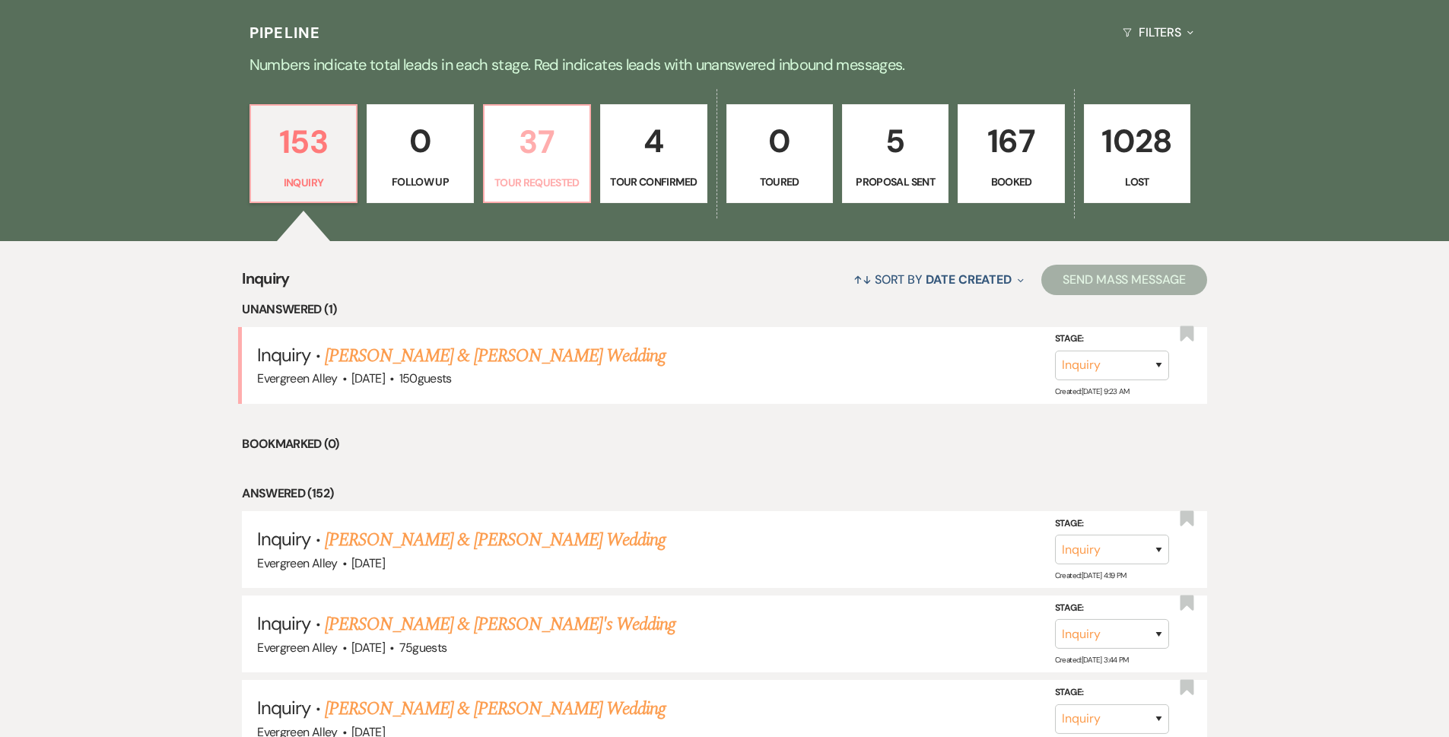
select select "2"
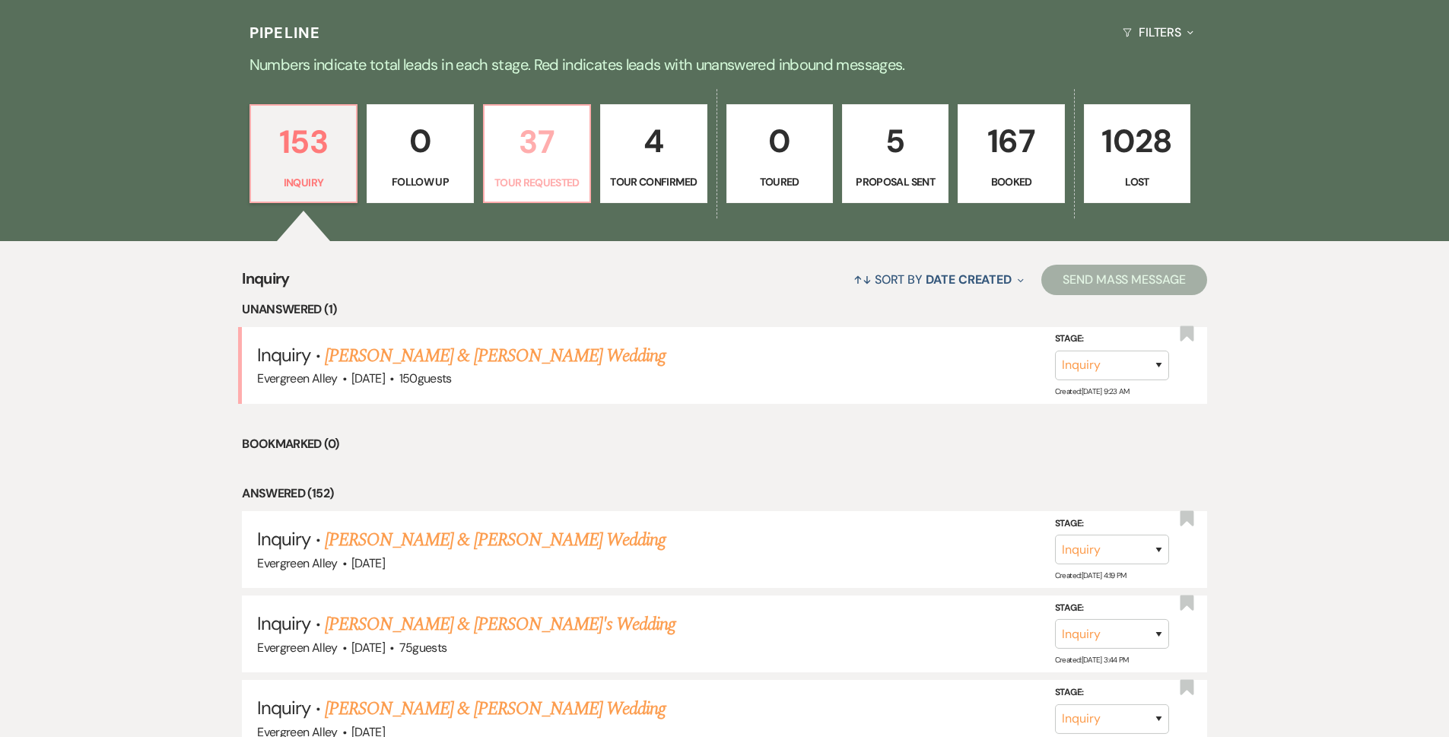
select select "2"
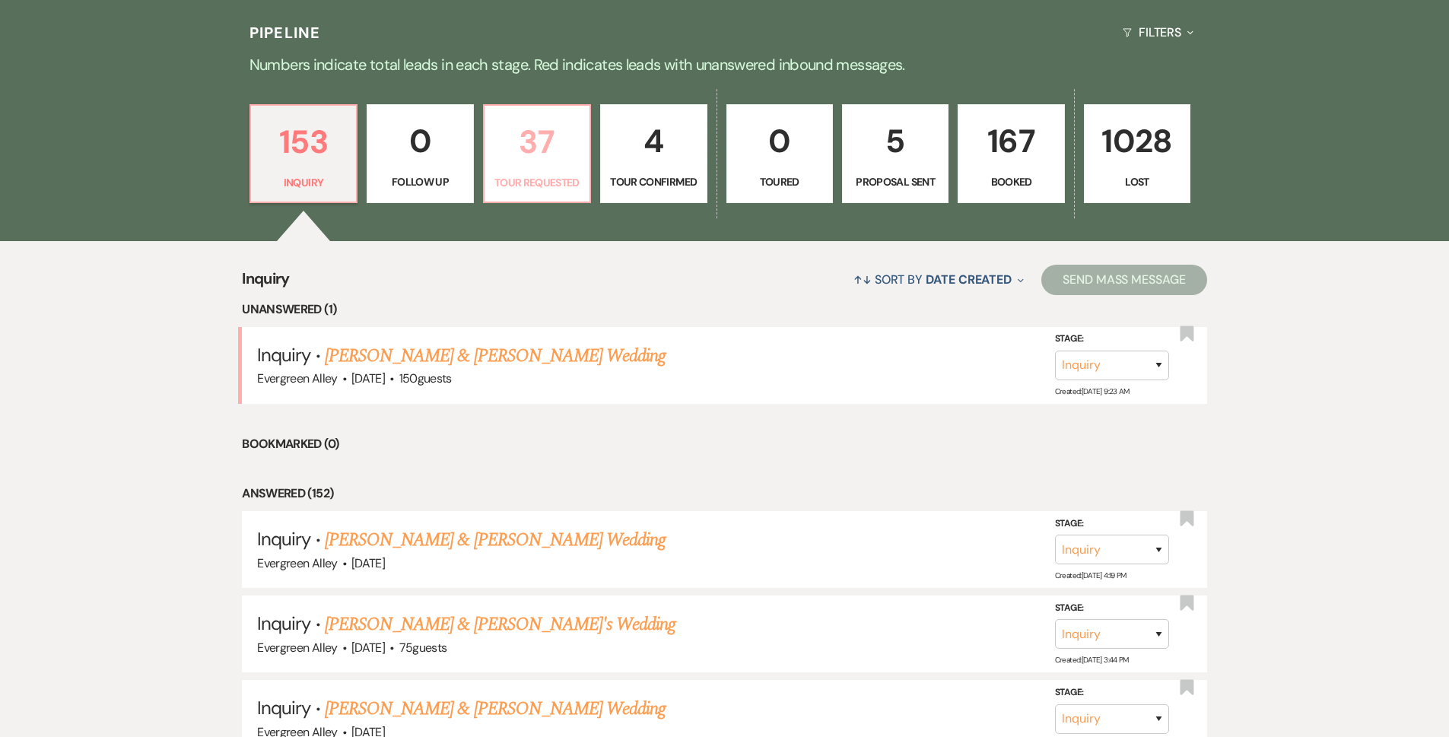
select select "2"
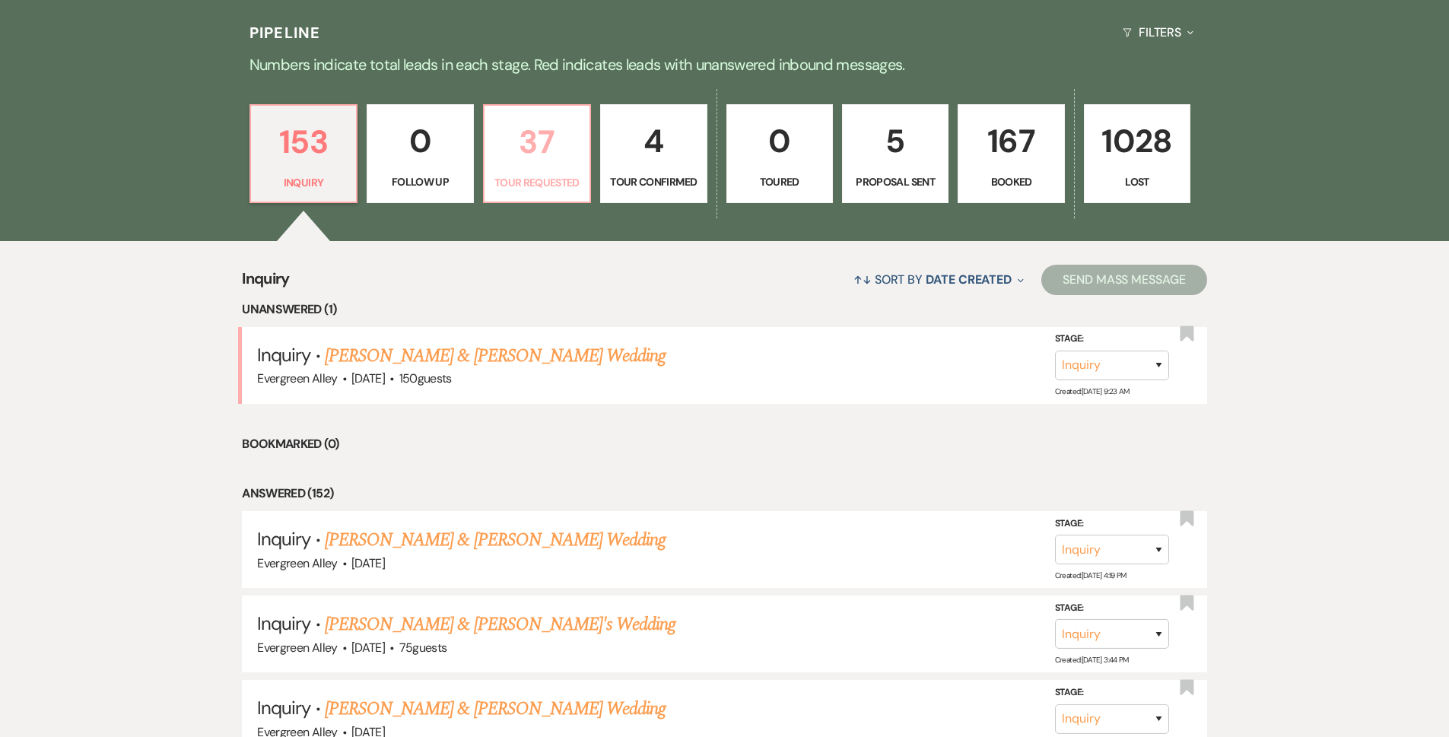
select select "2"
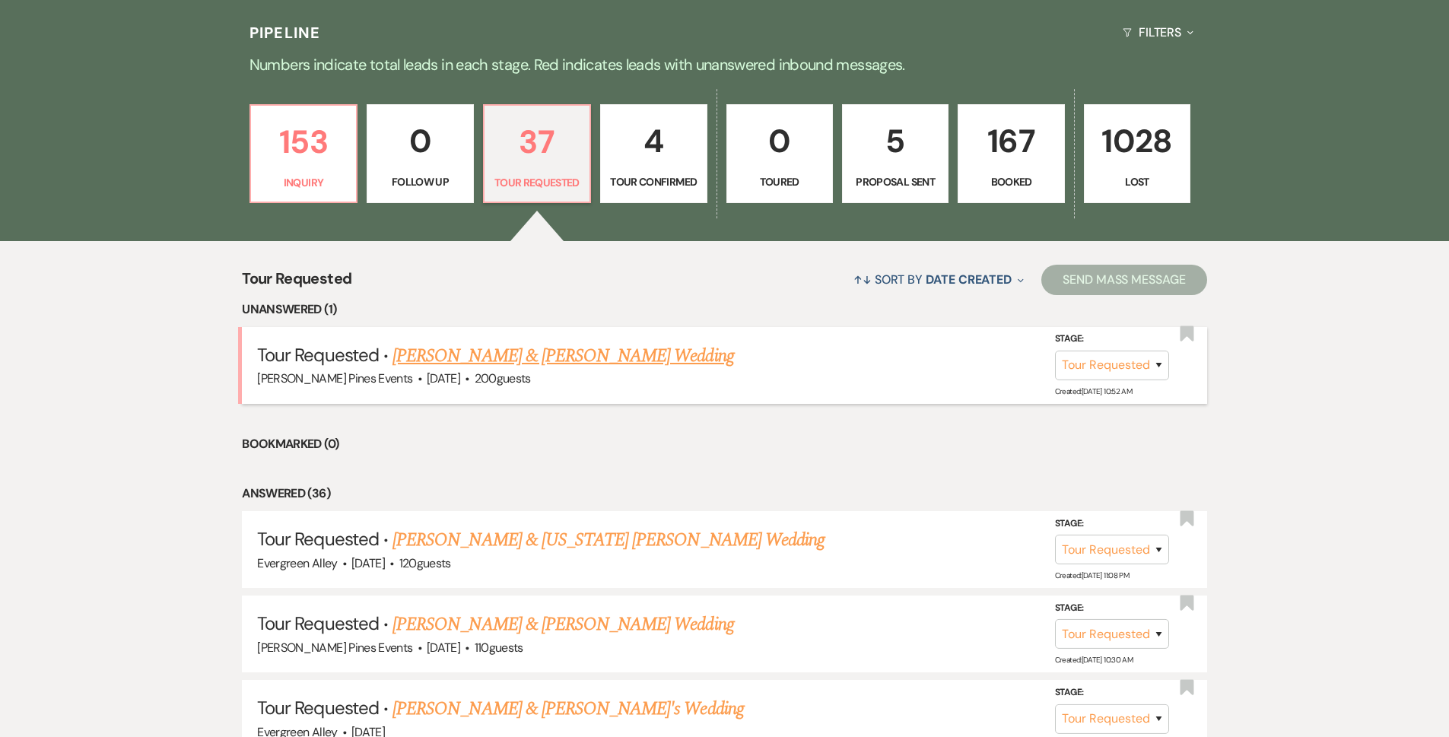
click at [514, 357] on link "Landon Bowen & Ellie Gee's Wedding" at bounding box center [563, 355] width 341 height 27
select select "2"
select select "5"
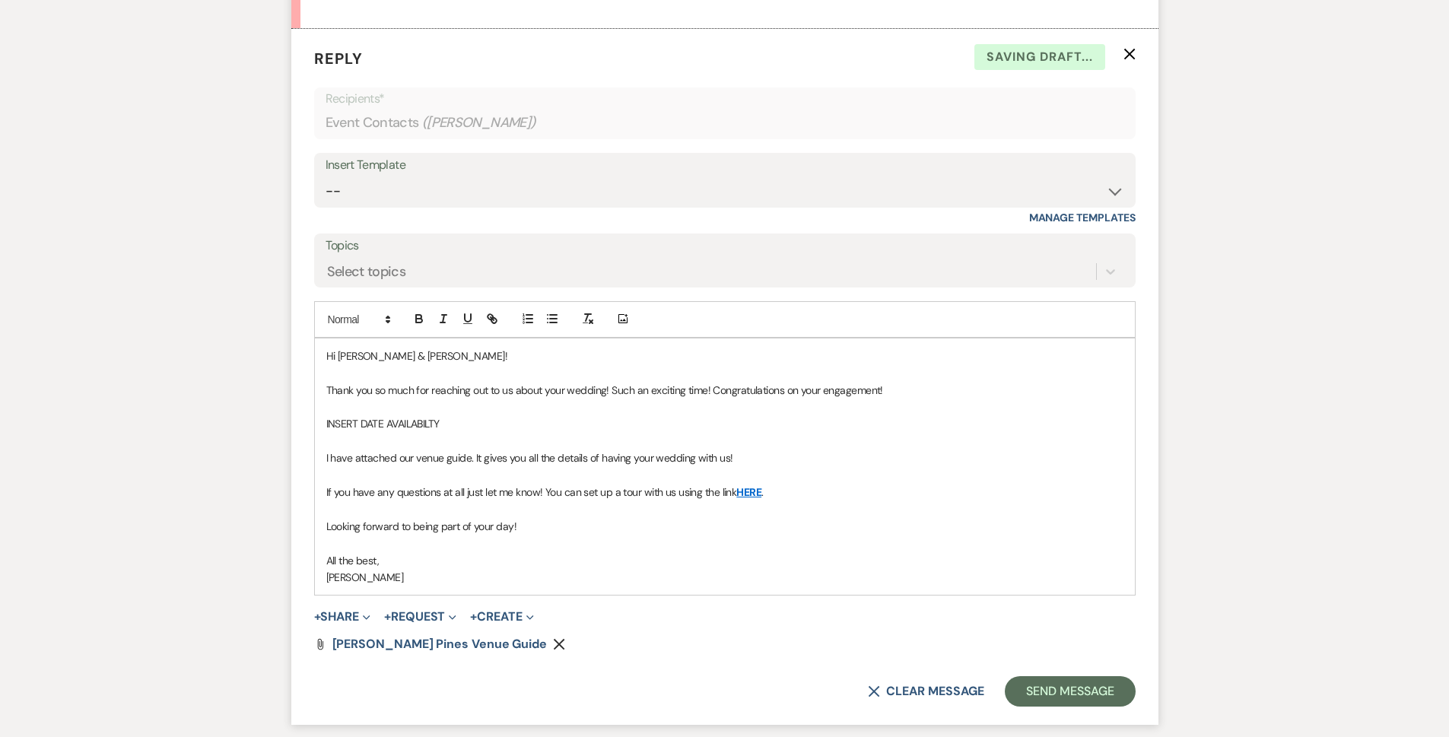
scroll to position [864, 0]
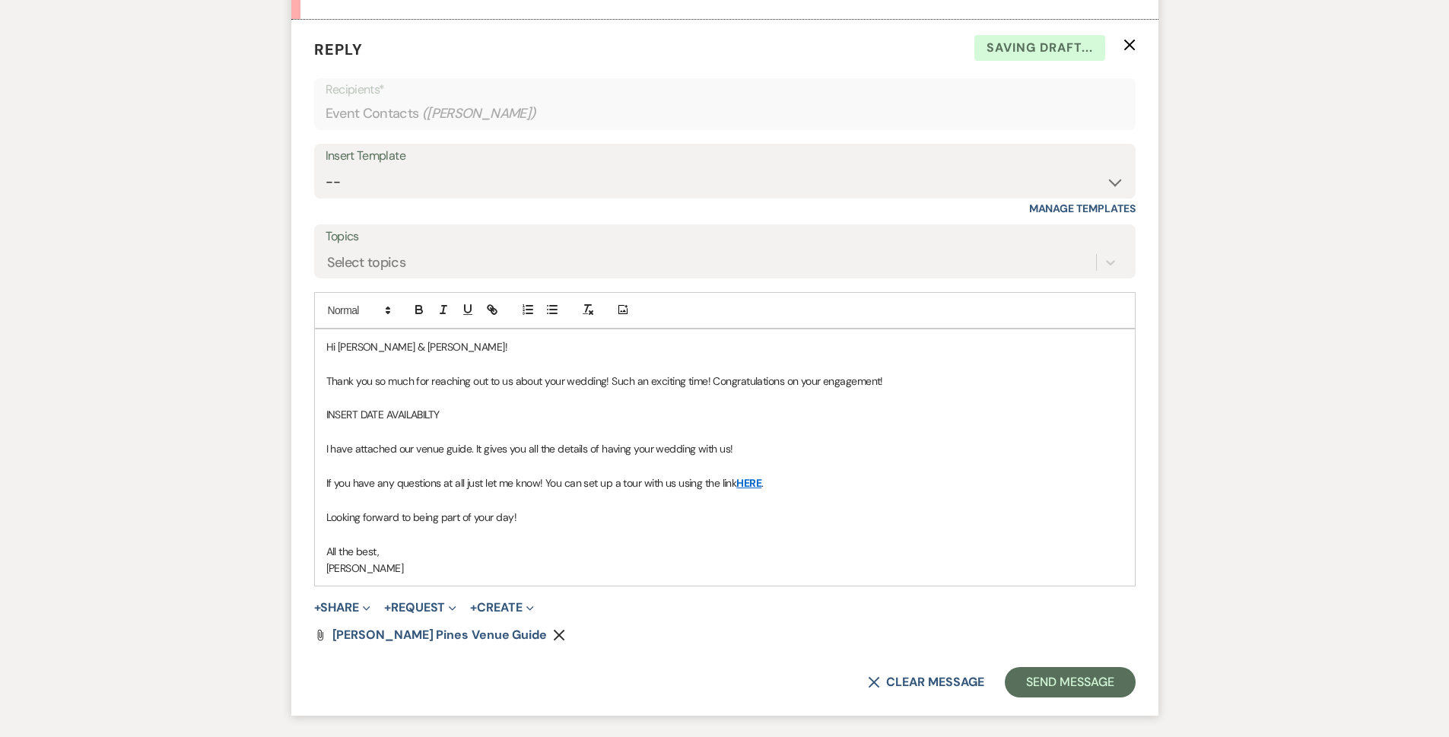
drag, startPoint x: 588, startPoint y: 431, endPoint x: 570, endPoint y: 421, distance: 21.1
click at [581, 424] on p at bounding box center [724, 432] width 797 height 17
drag, startPoint x: 563, startPoint y: 421, endPoint x: 317, endPoint y: 412, distance: 245.9
click at [317, 412] on div "Hi Landon & Ellie! Thank you so much for reaching out to us about your wedding!…" at bounding box center [725, 457] width 820 height 256
click at [383, 629] on span "Parker Pines Venue Guide" at bounding box center [439, 635] width 215 height 16
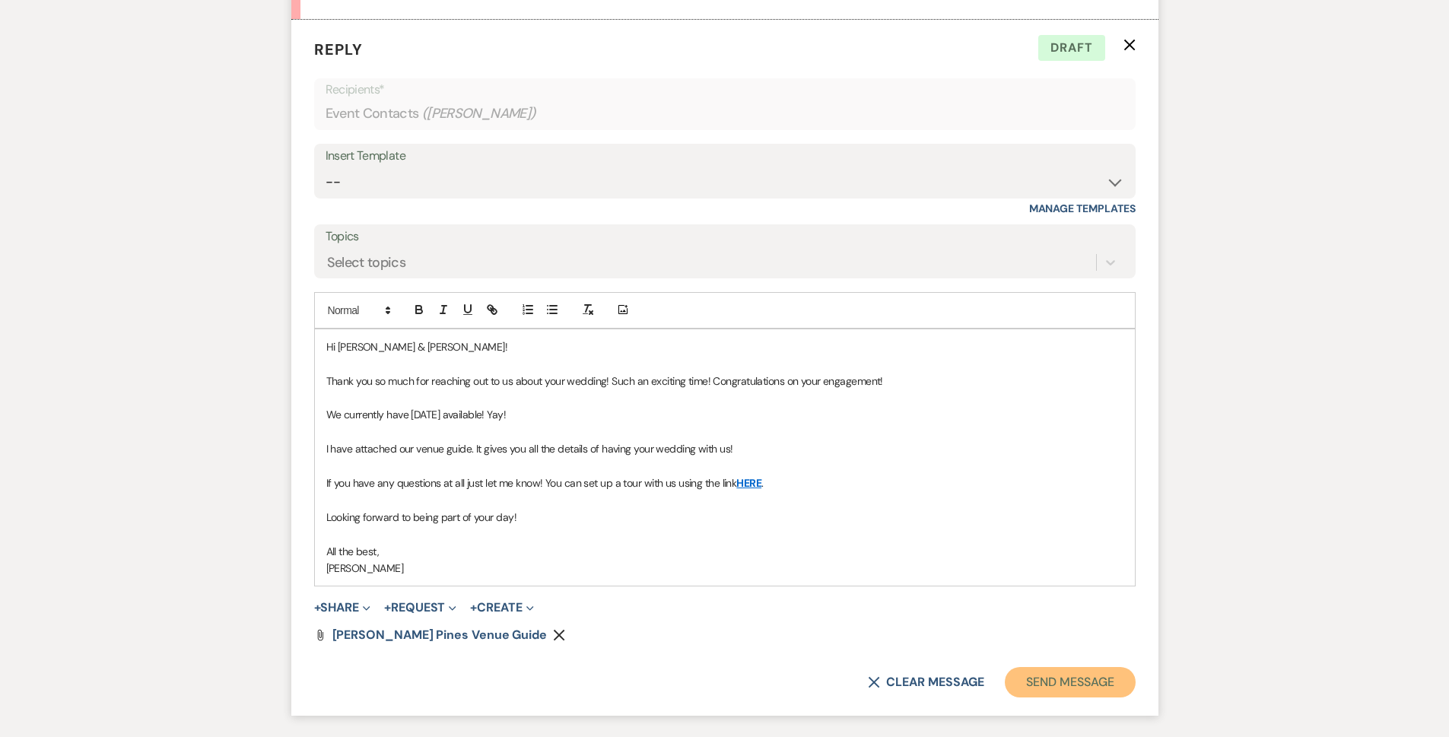
click at [1052, 688] on button "Send Message" at bounding box center [1070, 682] width 130 height 30
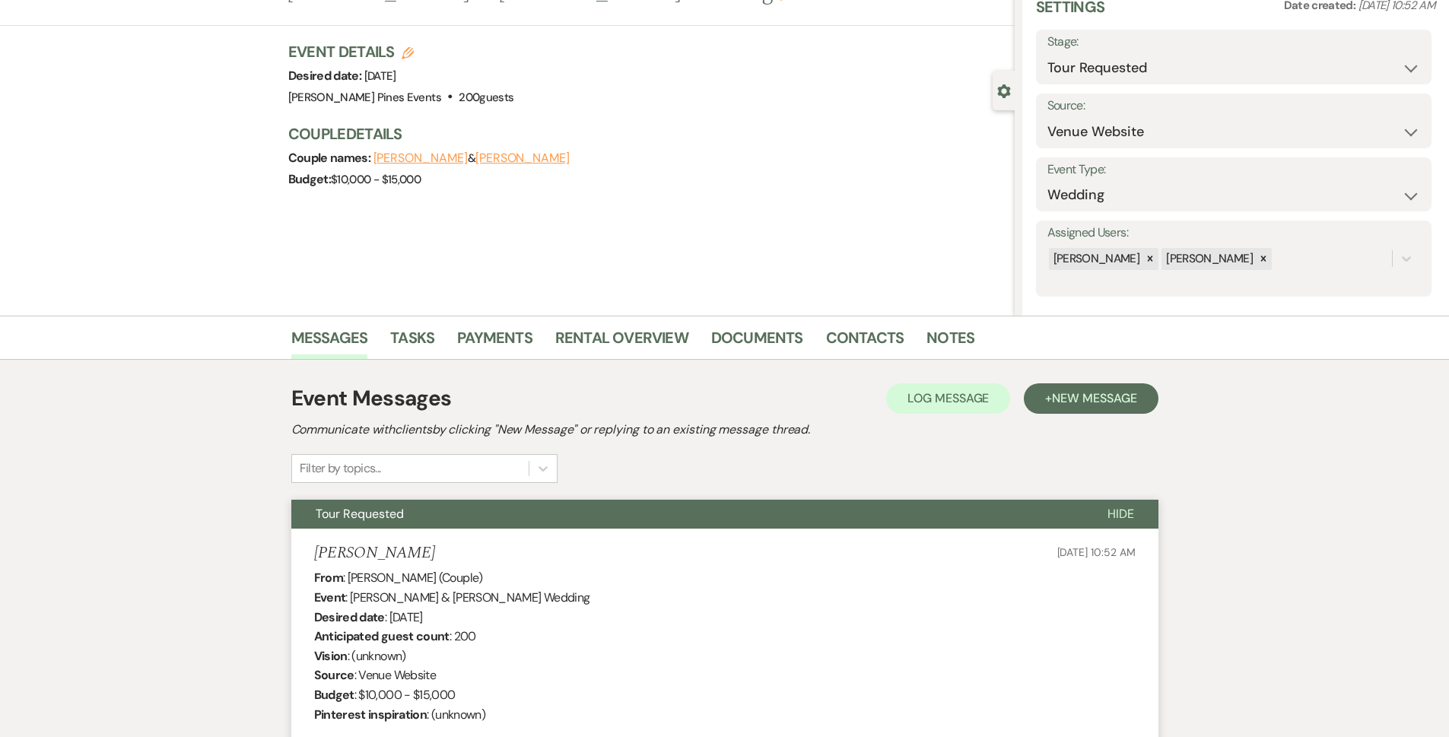
scroll to position [0, 0]
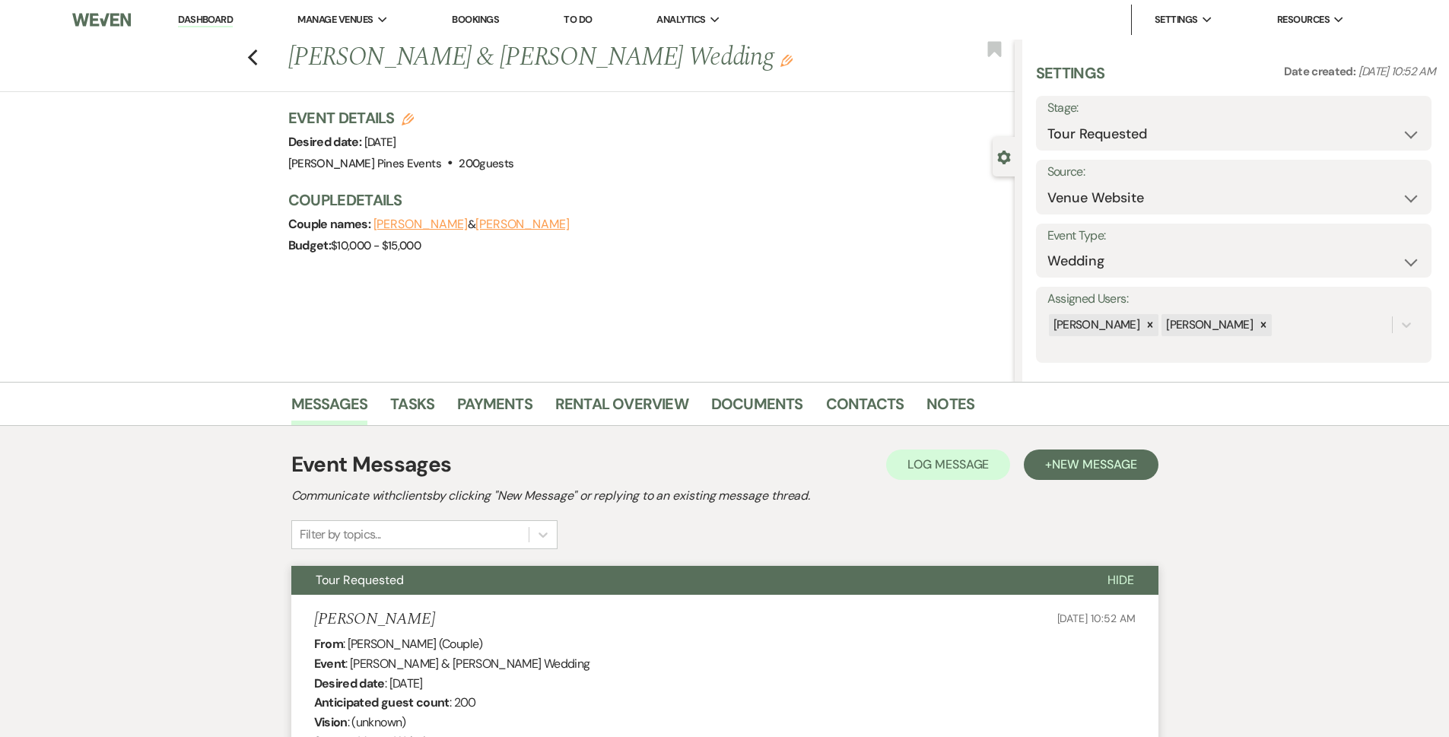
click at [251, 54] on div "Previous Landon Bowen & Ellie Gee's Wedding Edit Bookmark" at bounding box center [503, 66] width 1022 height 52
click at [256, 56] on use "button" at bounding box center [252, 57] width 10 height 17
select select "2"
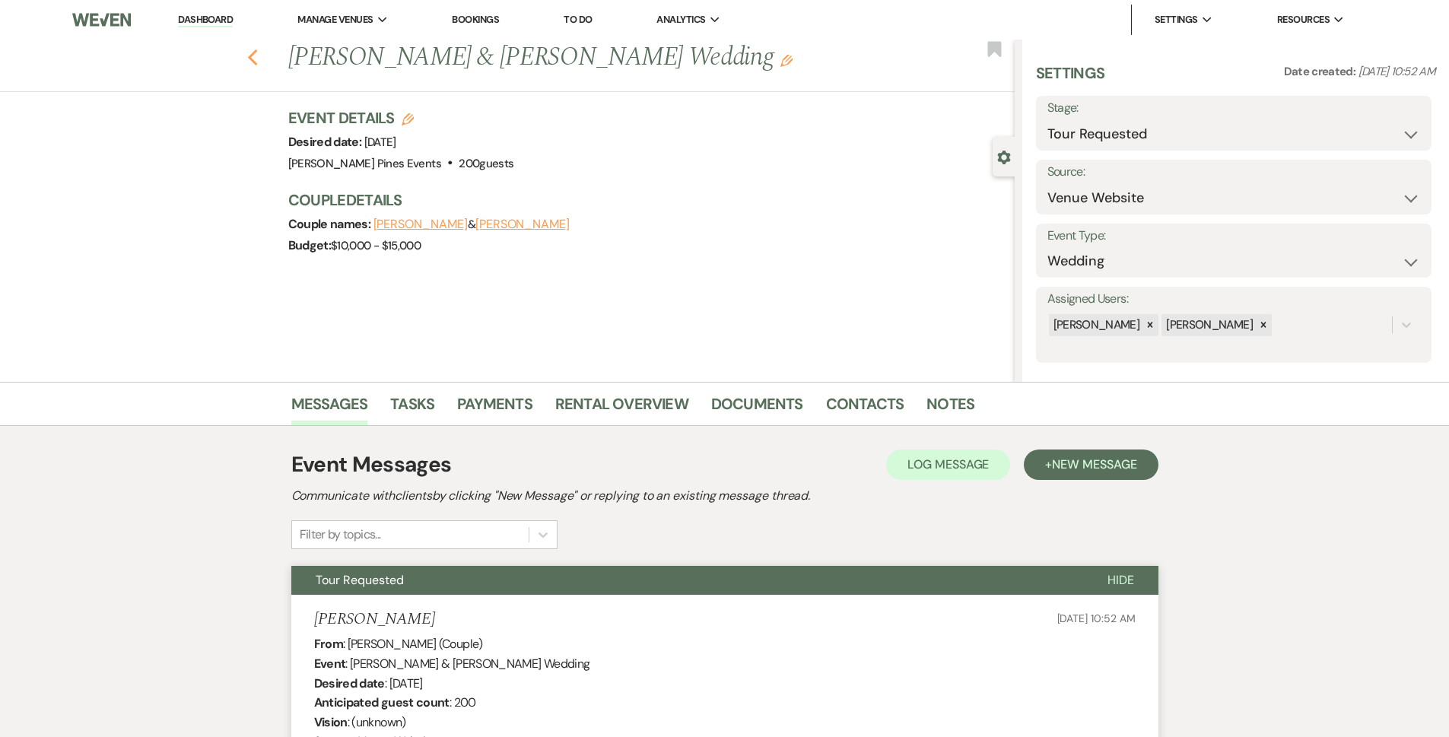
select select "2"
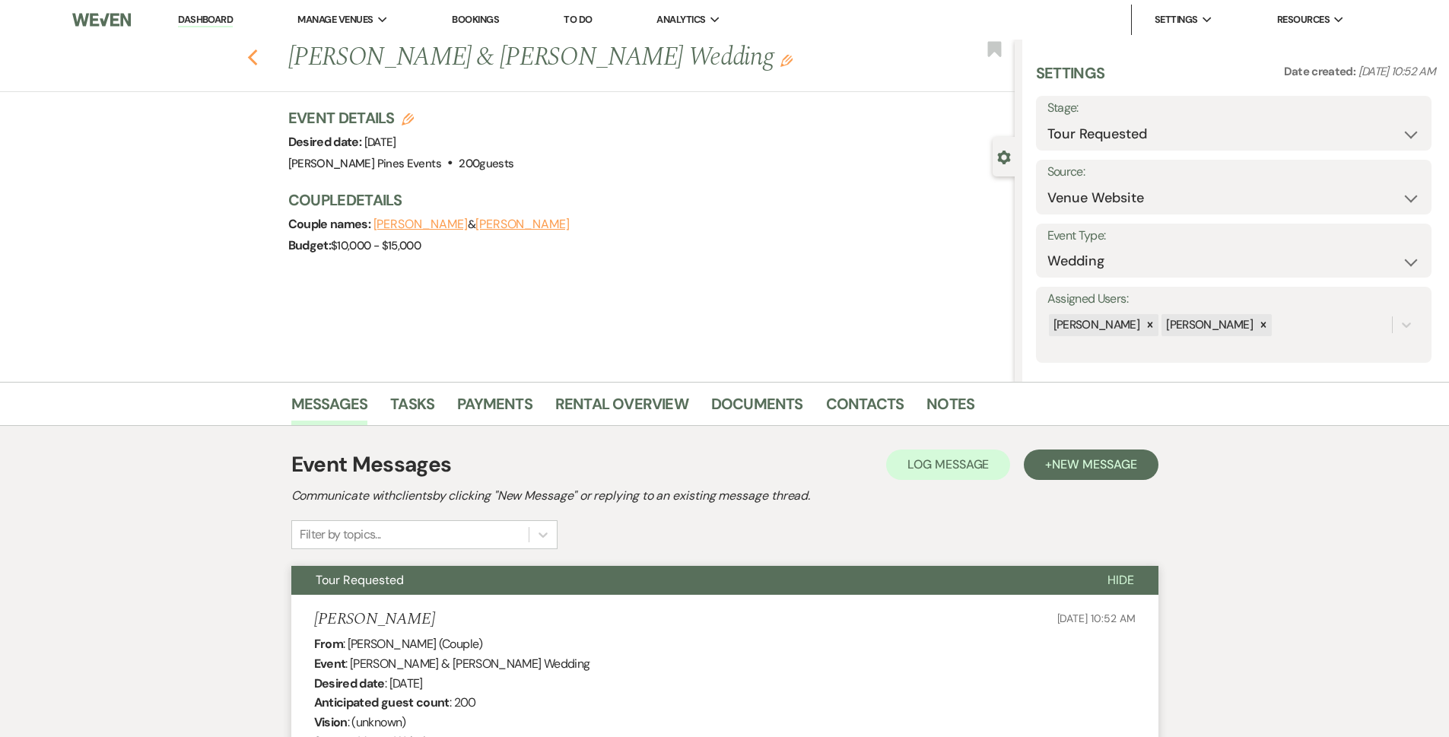
select select "2"
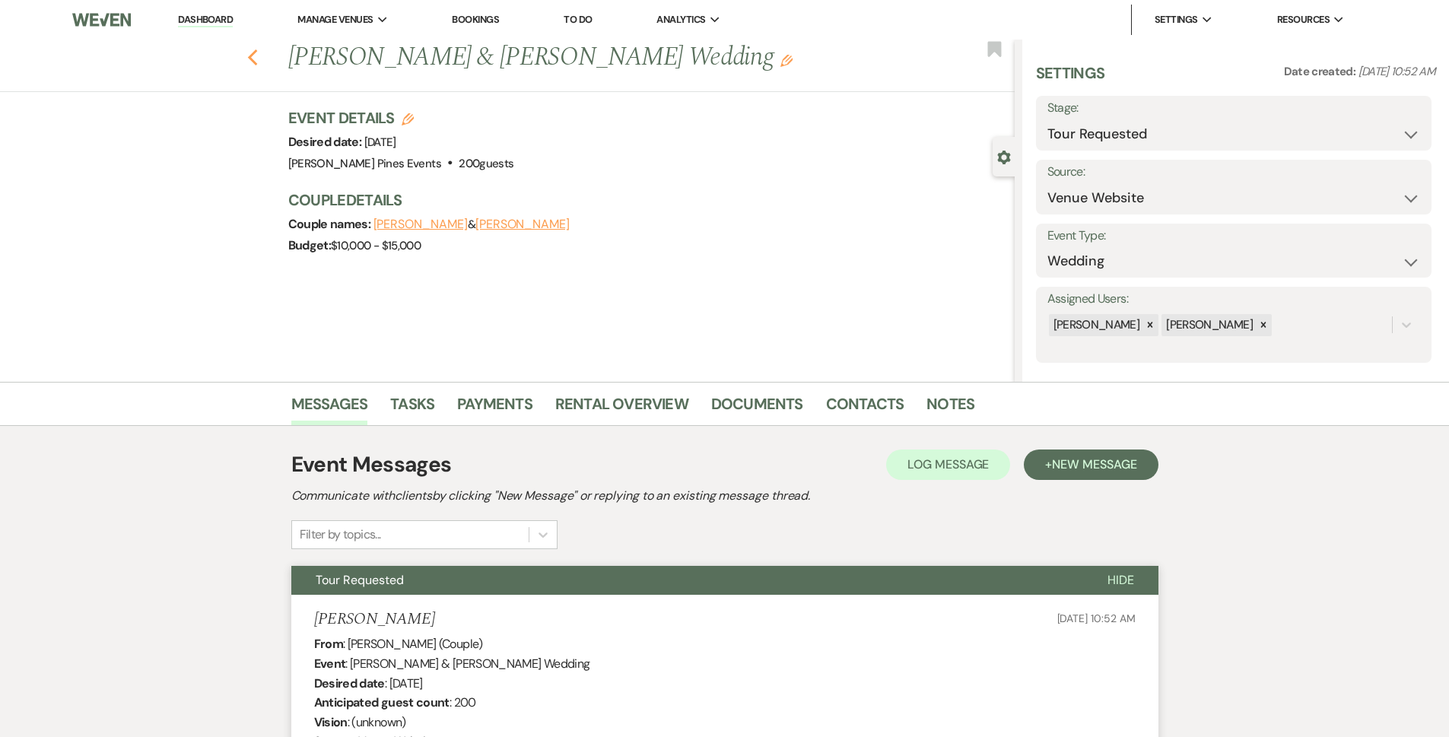
select select "2"
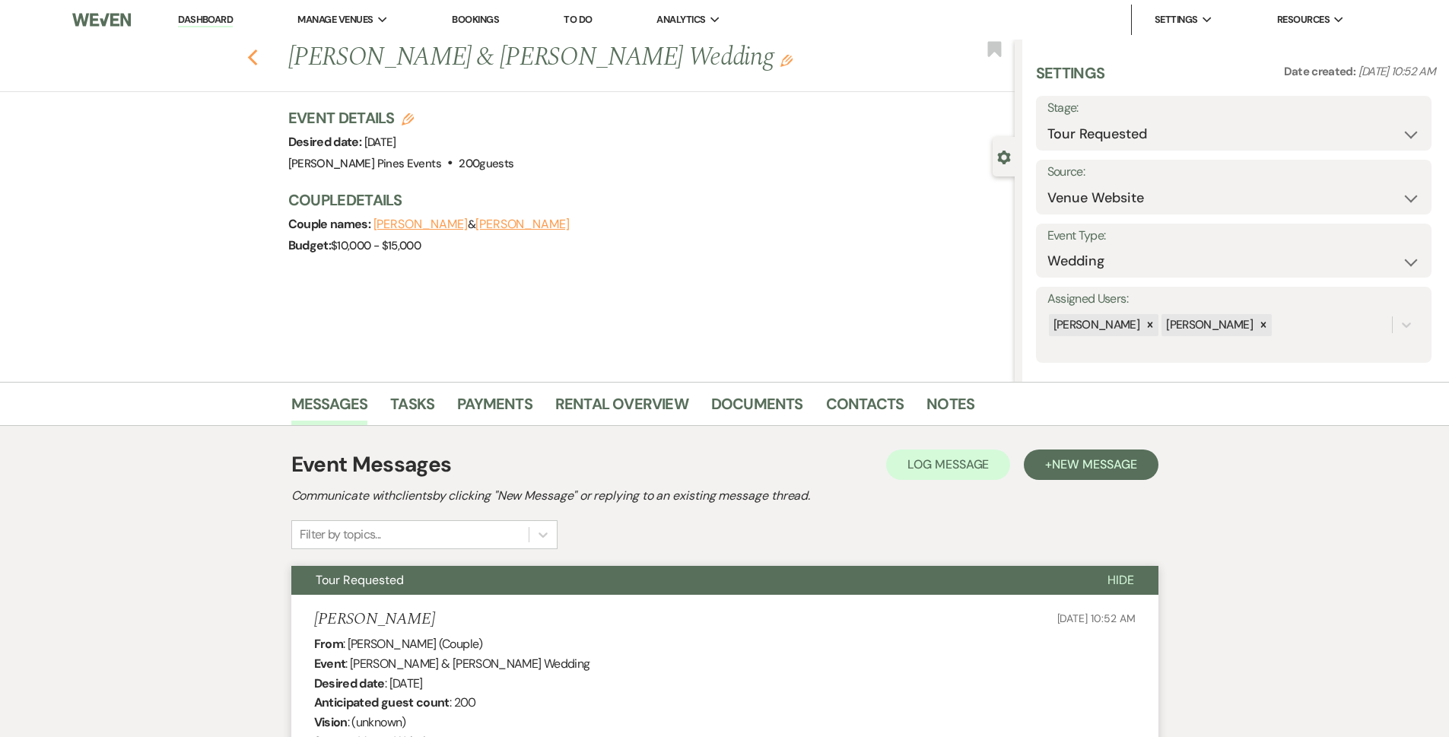
select select "2"
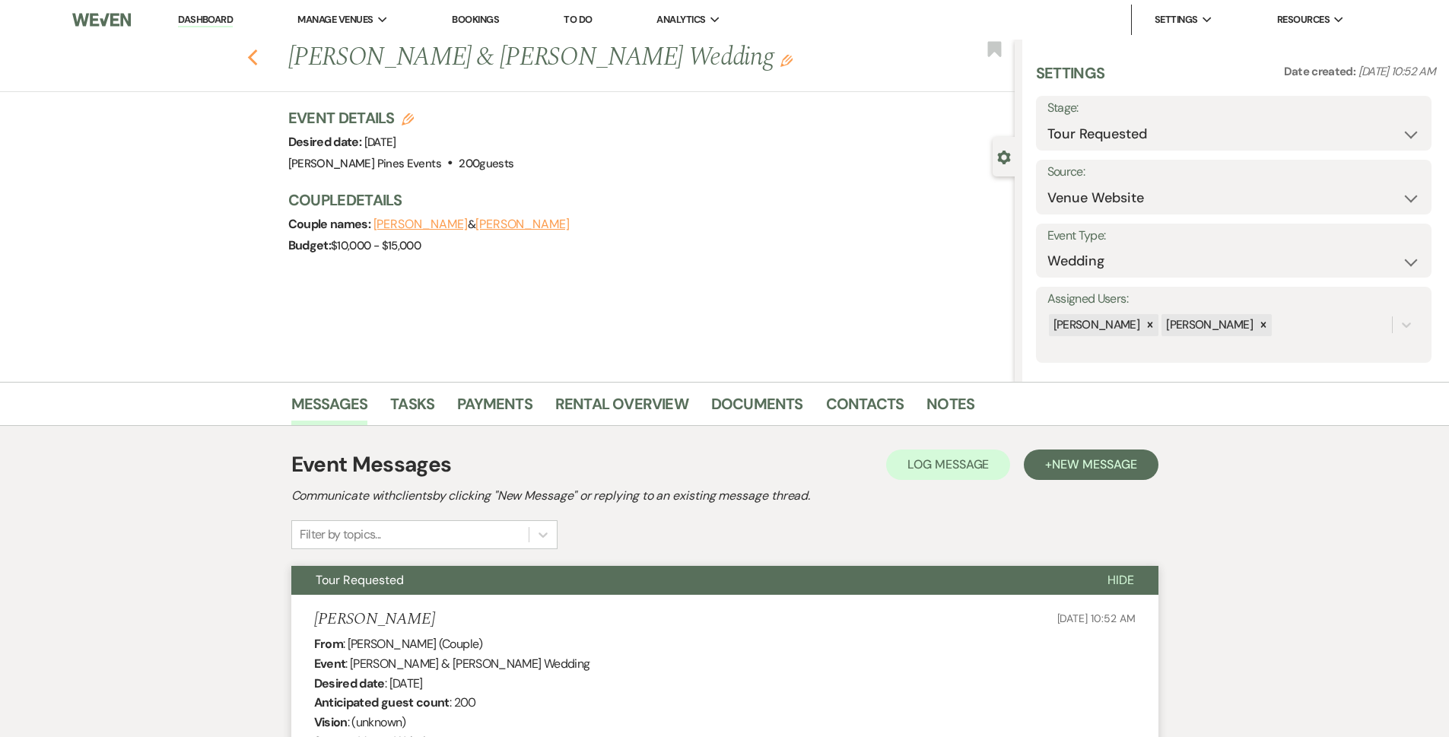
select select "2"
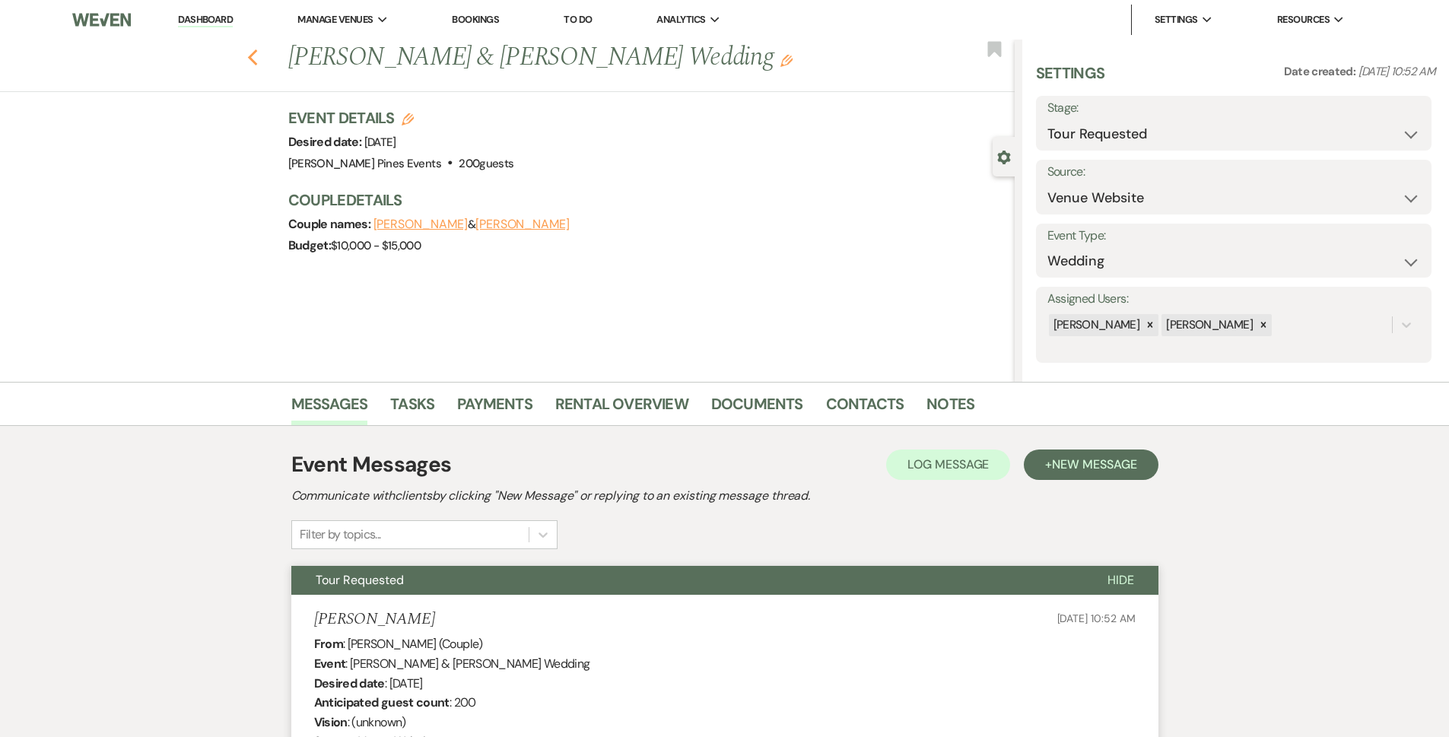
select select "2"
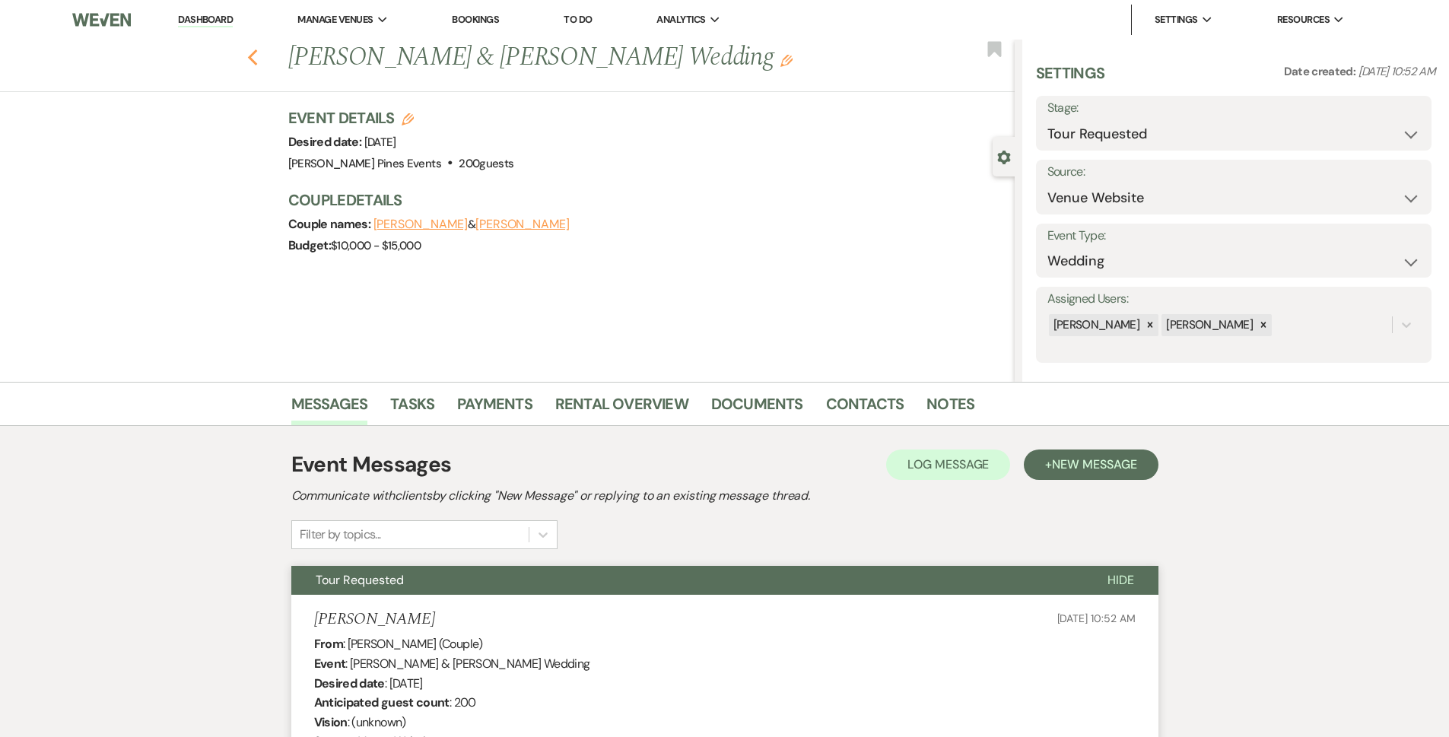
select select "2"
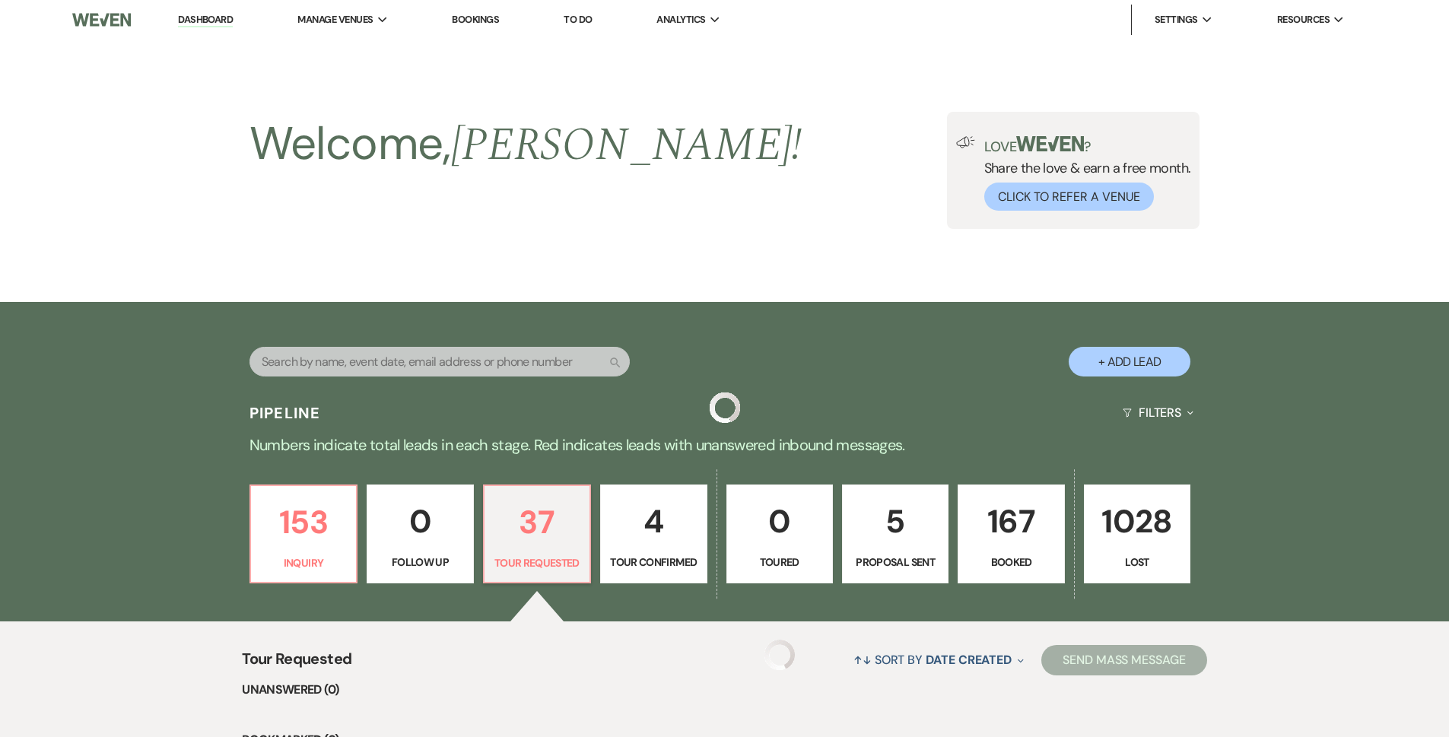
scroll to position [380, 0]
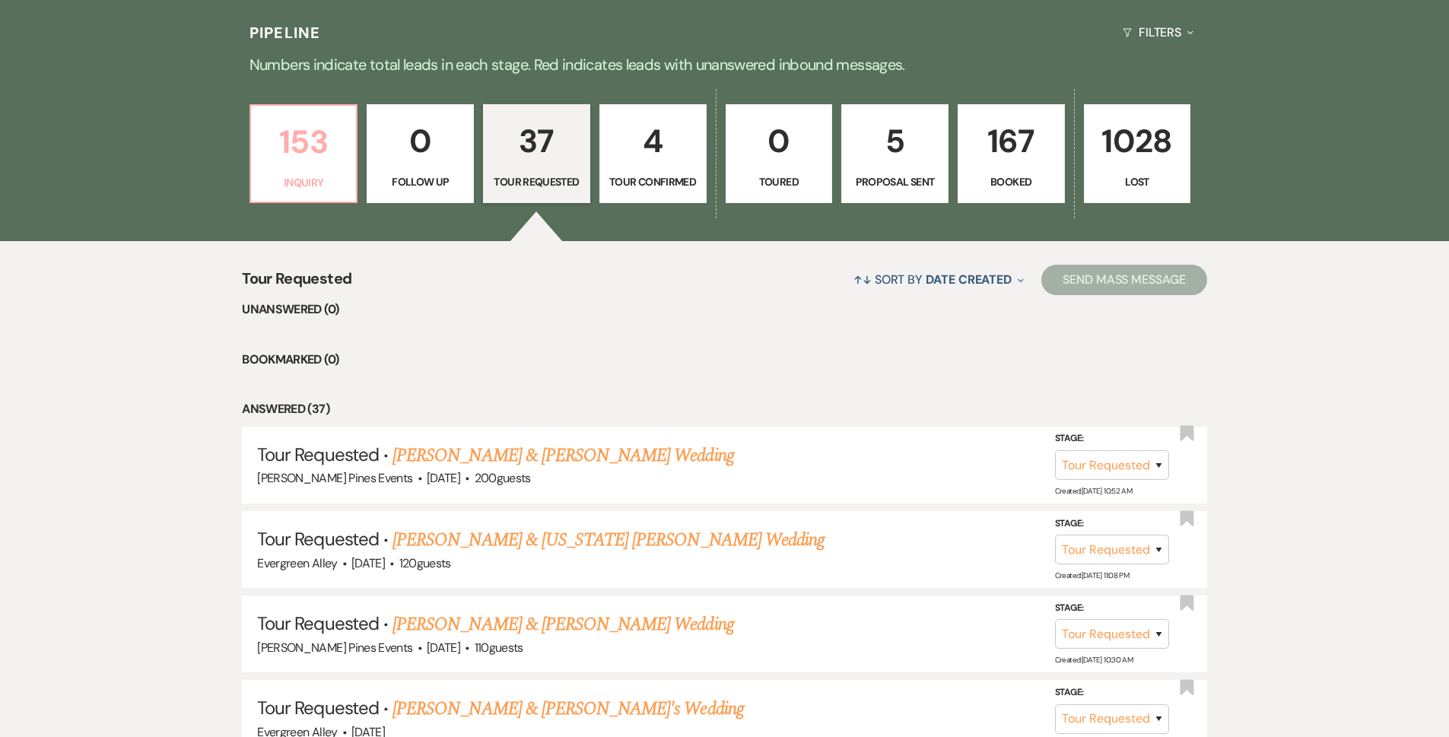
click at [300, 179] on p "Inquiry" at bounding box center [303, 182] width 87 height 17
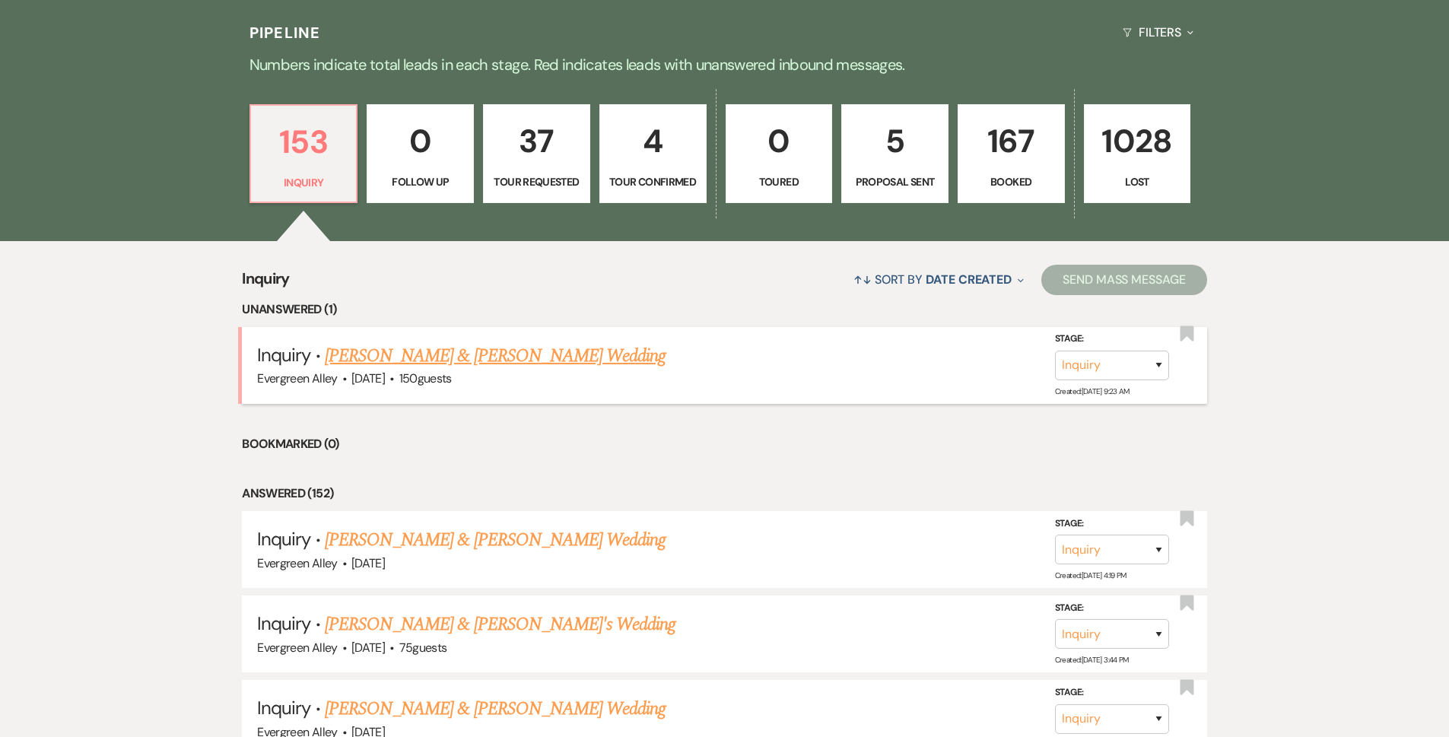
click at [465, 364] on link "[PERSON_NAME] & [PERSON_NAME] Wedding" at bounding box center [495, 355] width 341 height 27
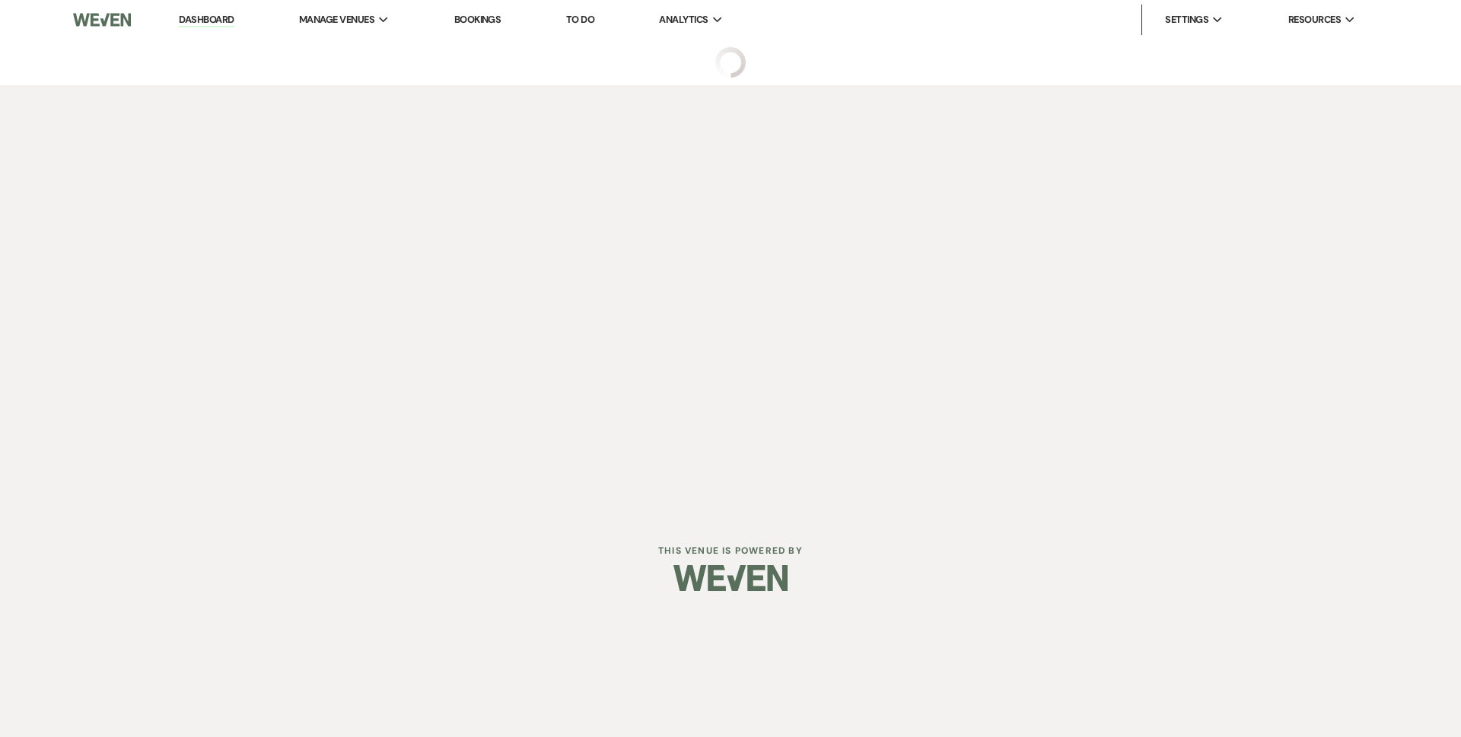
select select "5"
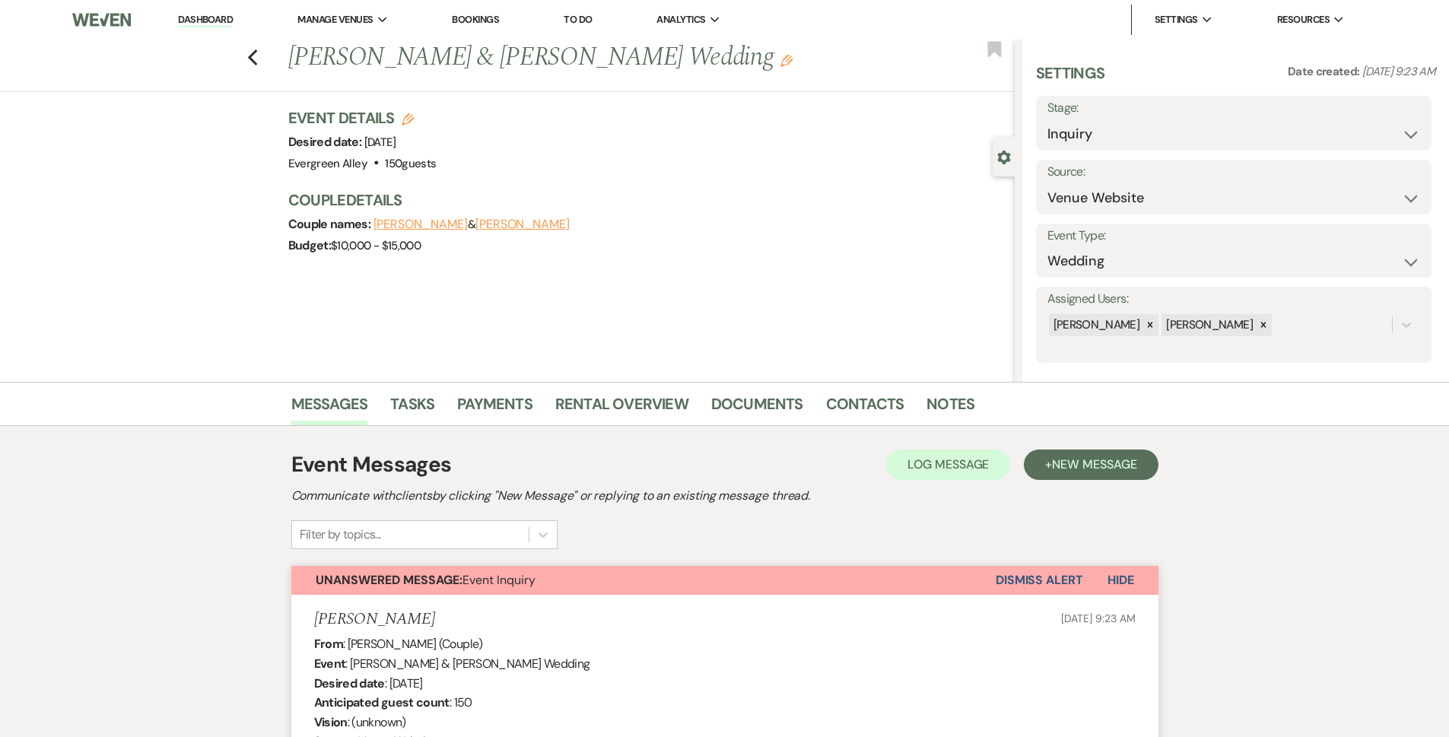
click at [1044, 575] on button "Dismiss Alert" at bounding box center [1039, 580] width 87 height 29
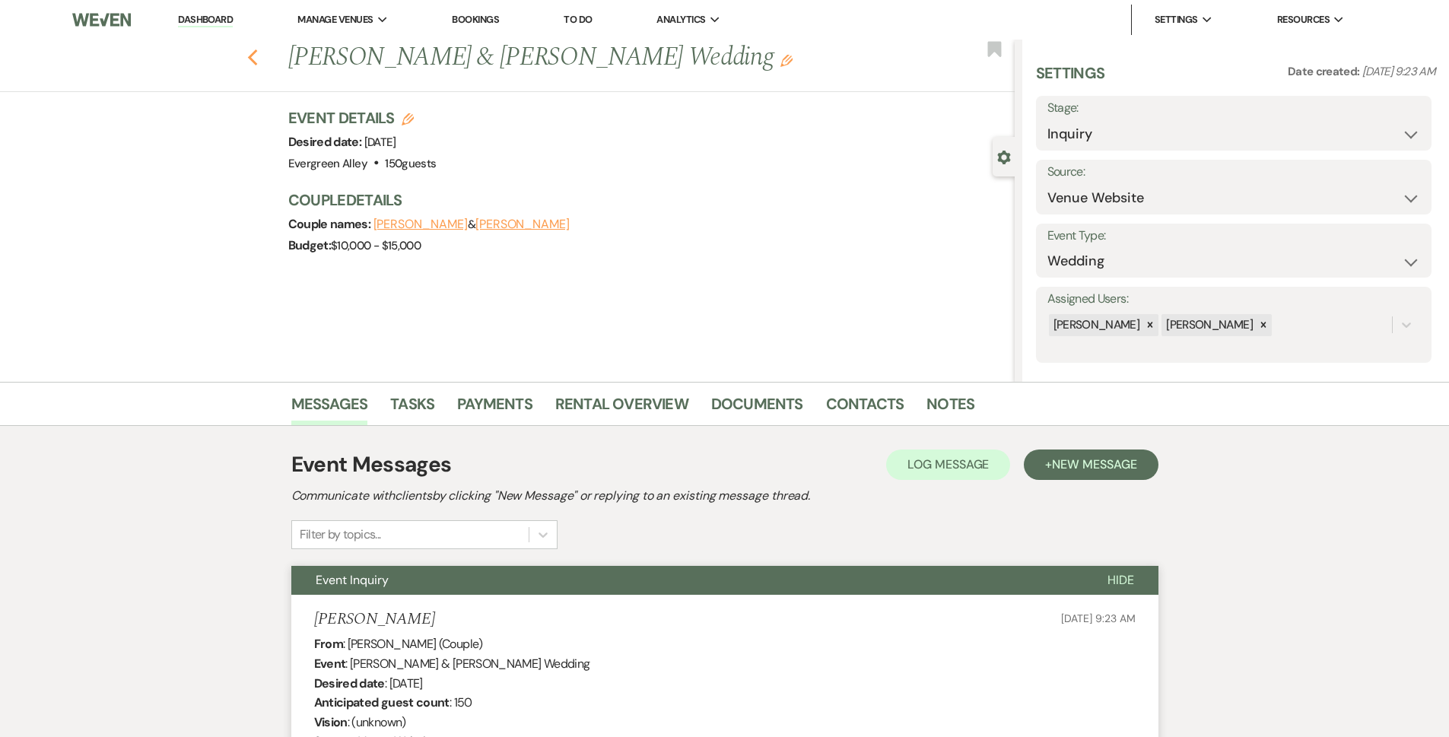
click at [259, 61] on icon "Previous" at bounding box center [252, 58] width 11 height 18
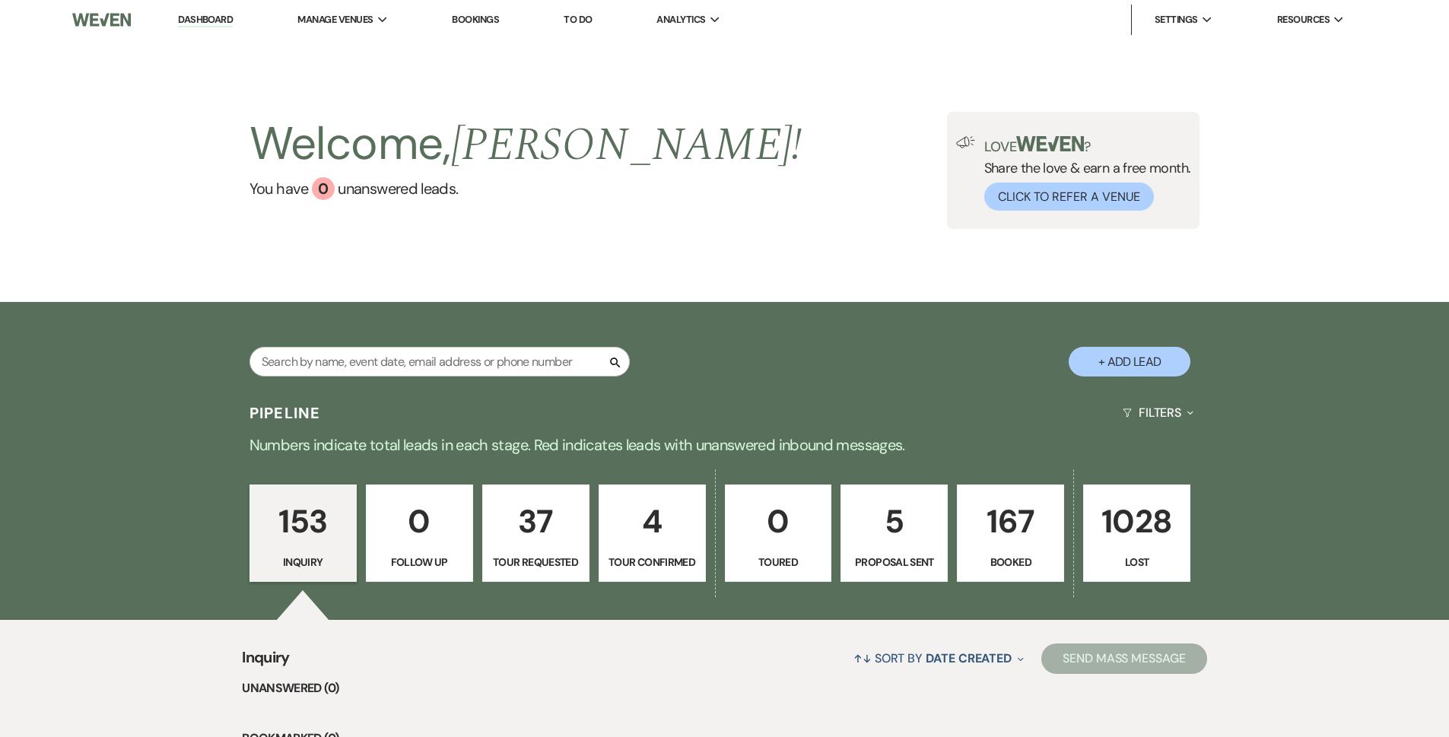
click at [931, 520] on p "5" at bounding box center [894, 521] width 87 height 51
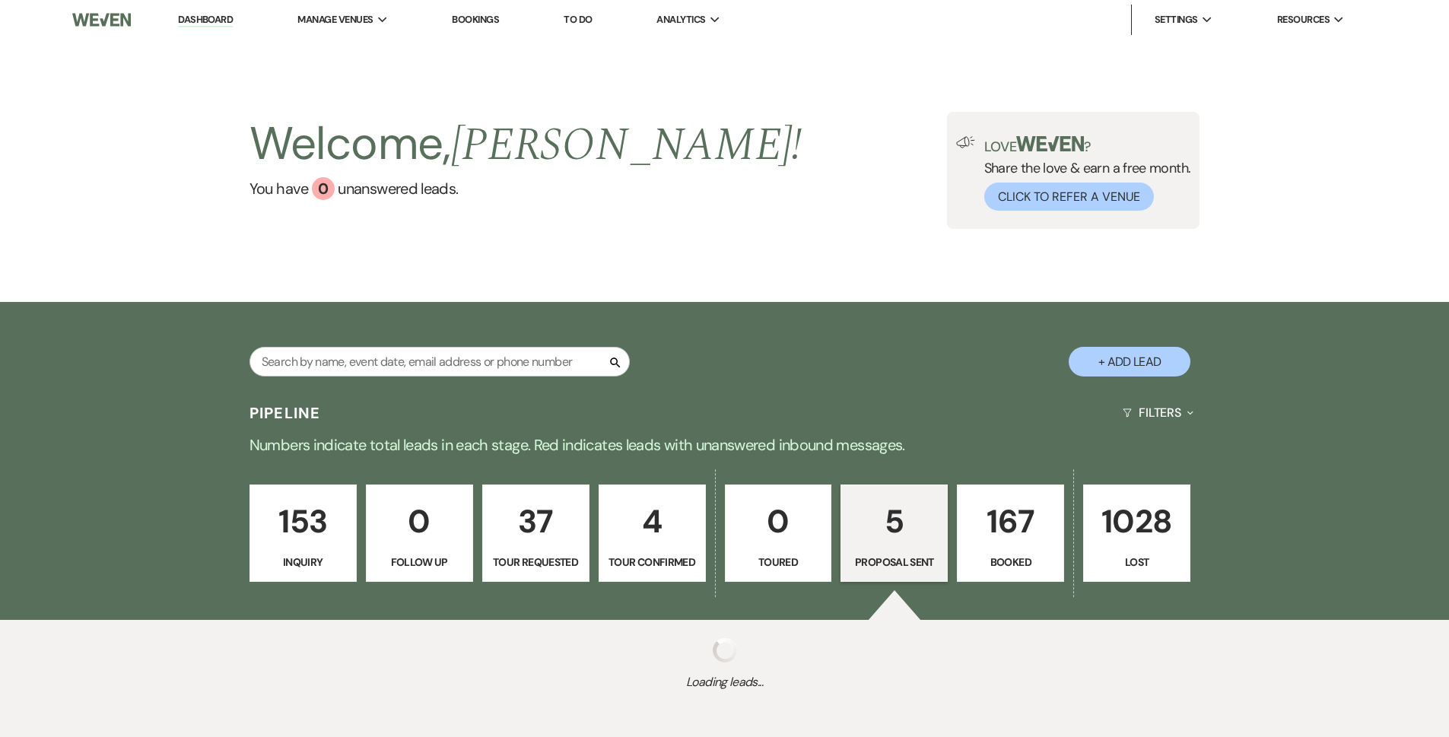
select select "6"
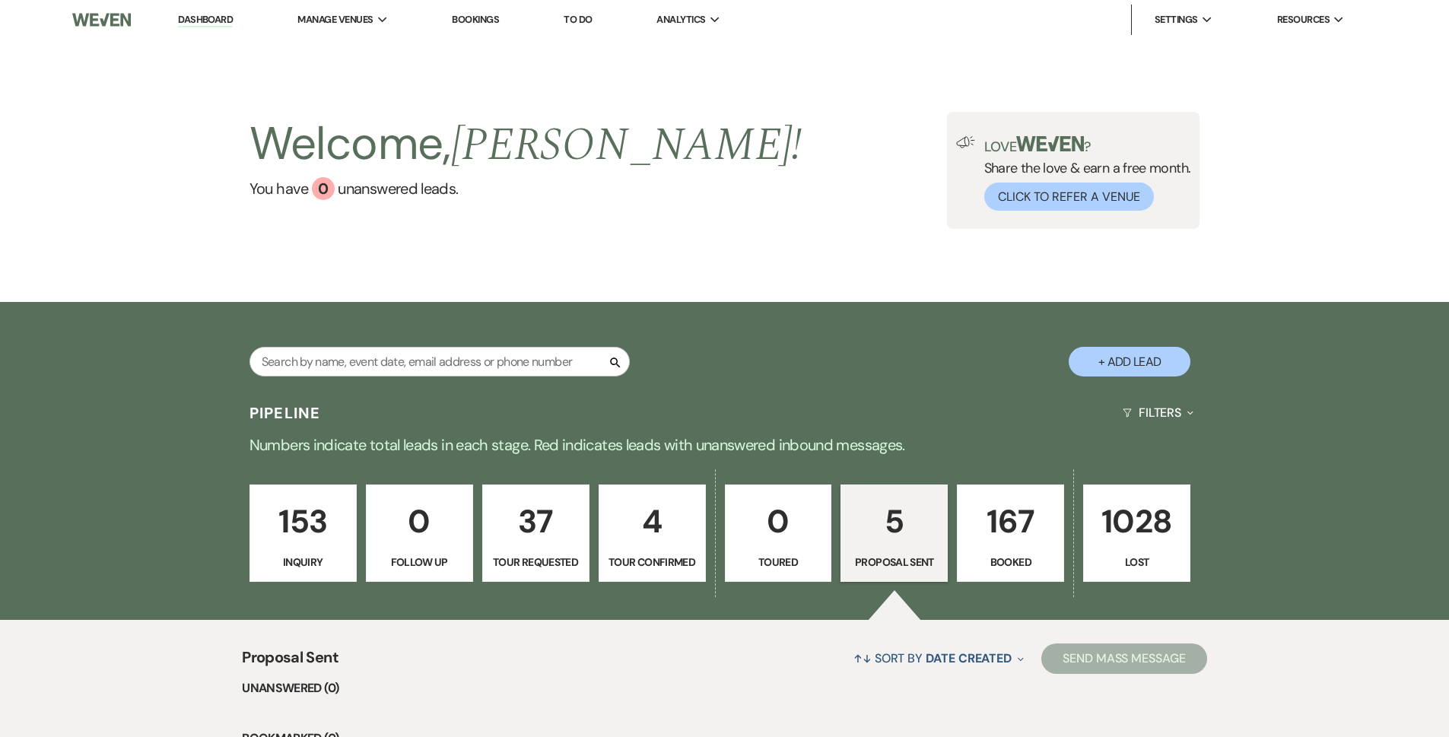
click at [1024, 534] on p "167" at bounding box center [1010, 521] width 87 height 51
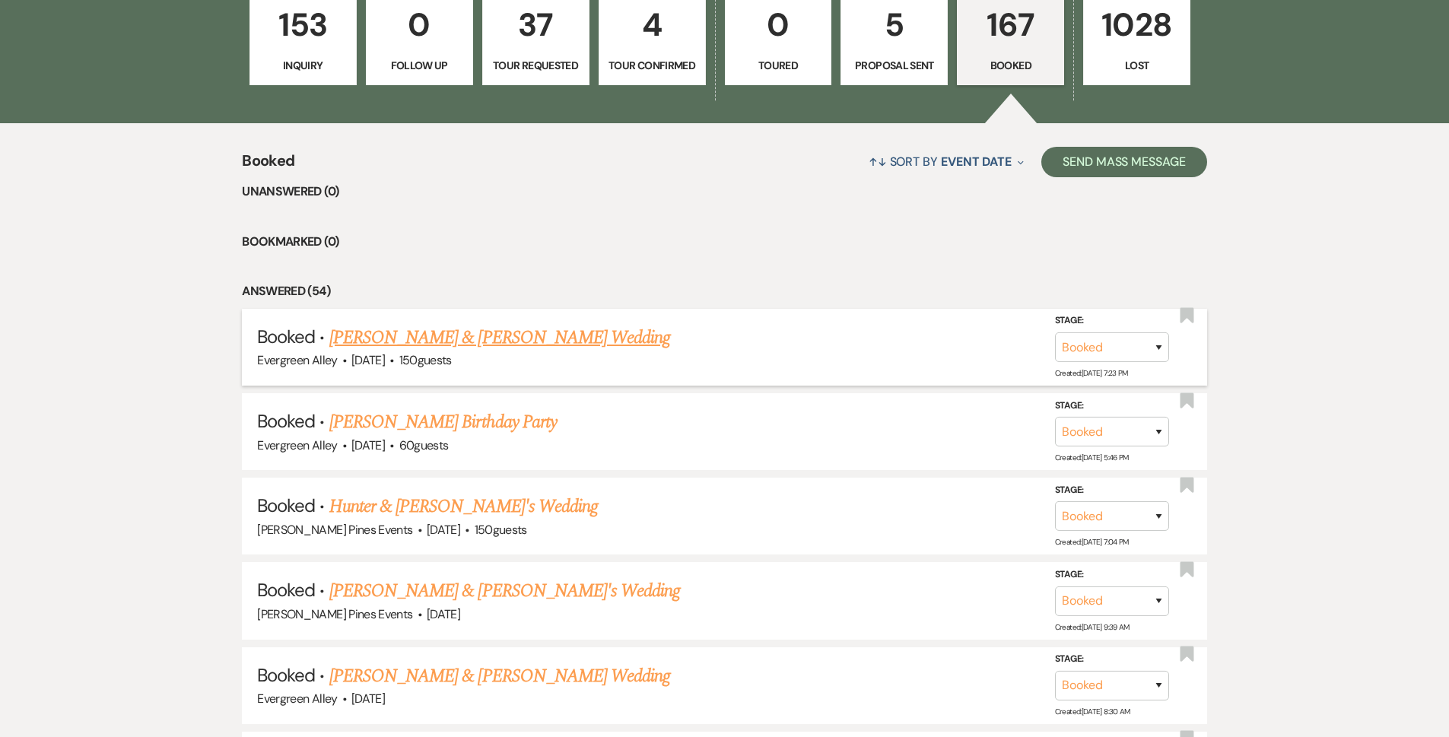
scroll to position [533, 0]
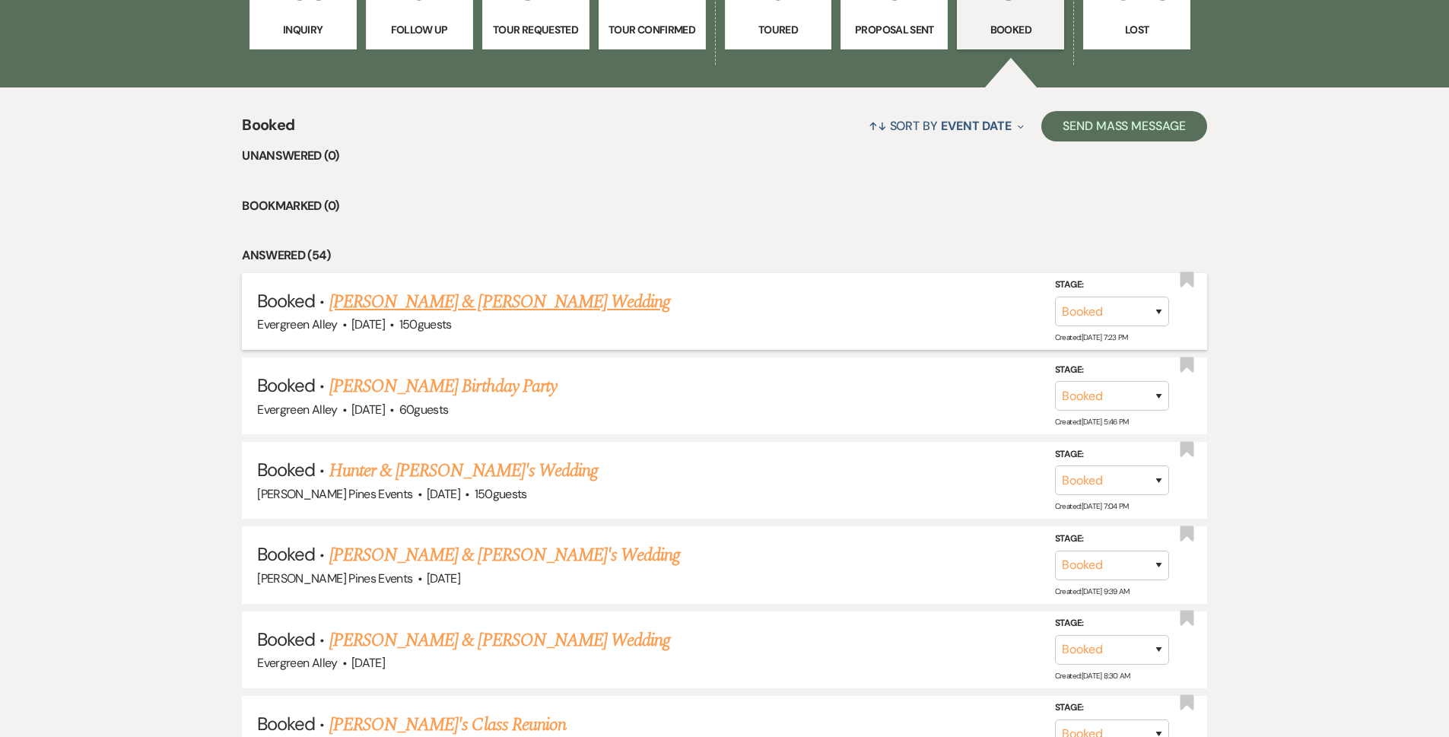
click at [555, 303] on link "Kevin Esterhuizen & Ashlyn Broach's Wedding" at bounding box center [499, 301] width 341 height 27
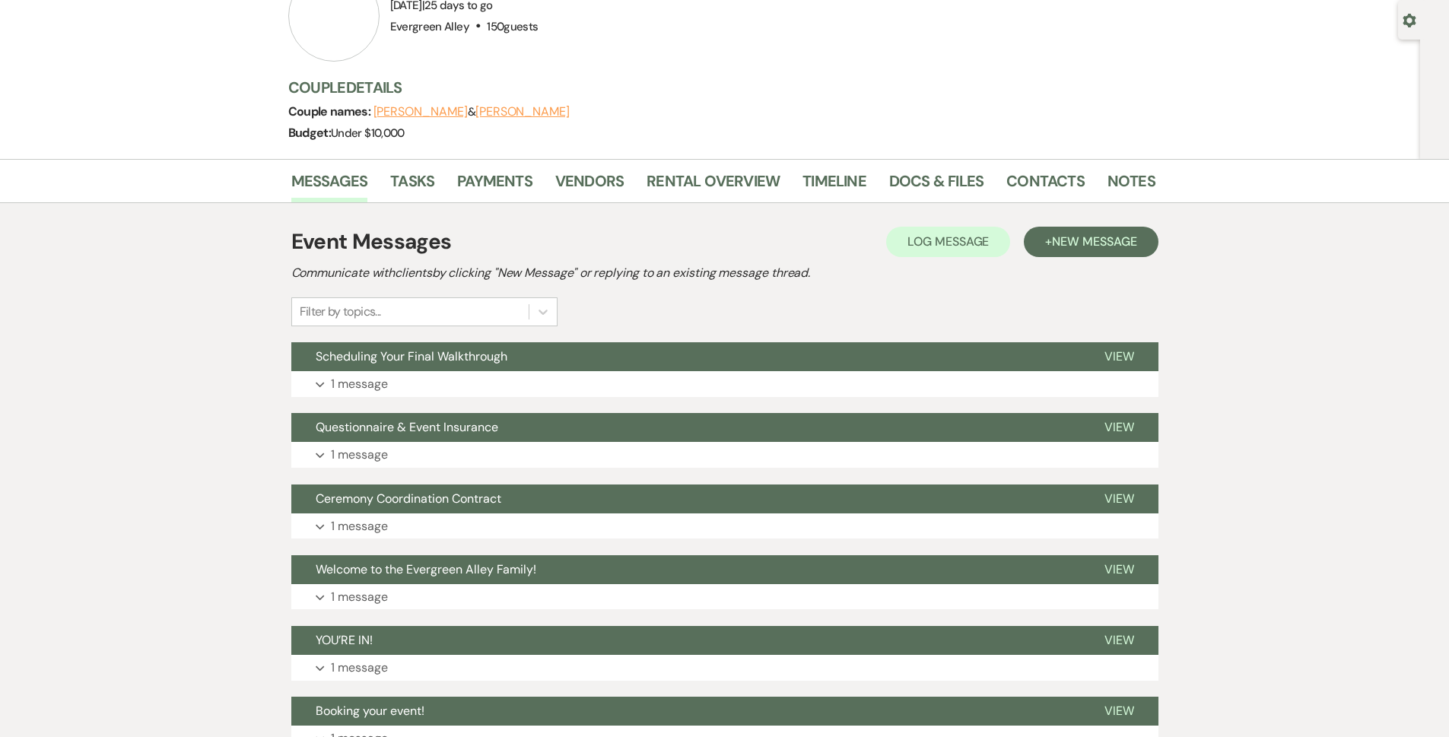
scroll to position [343, 0]
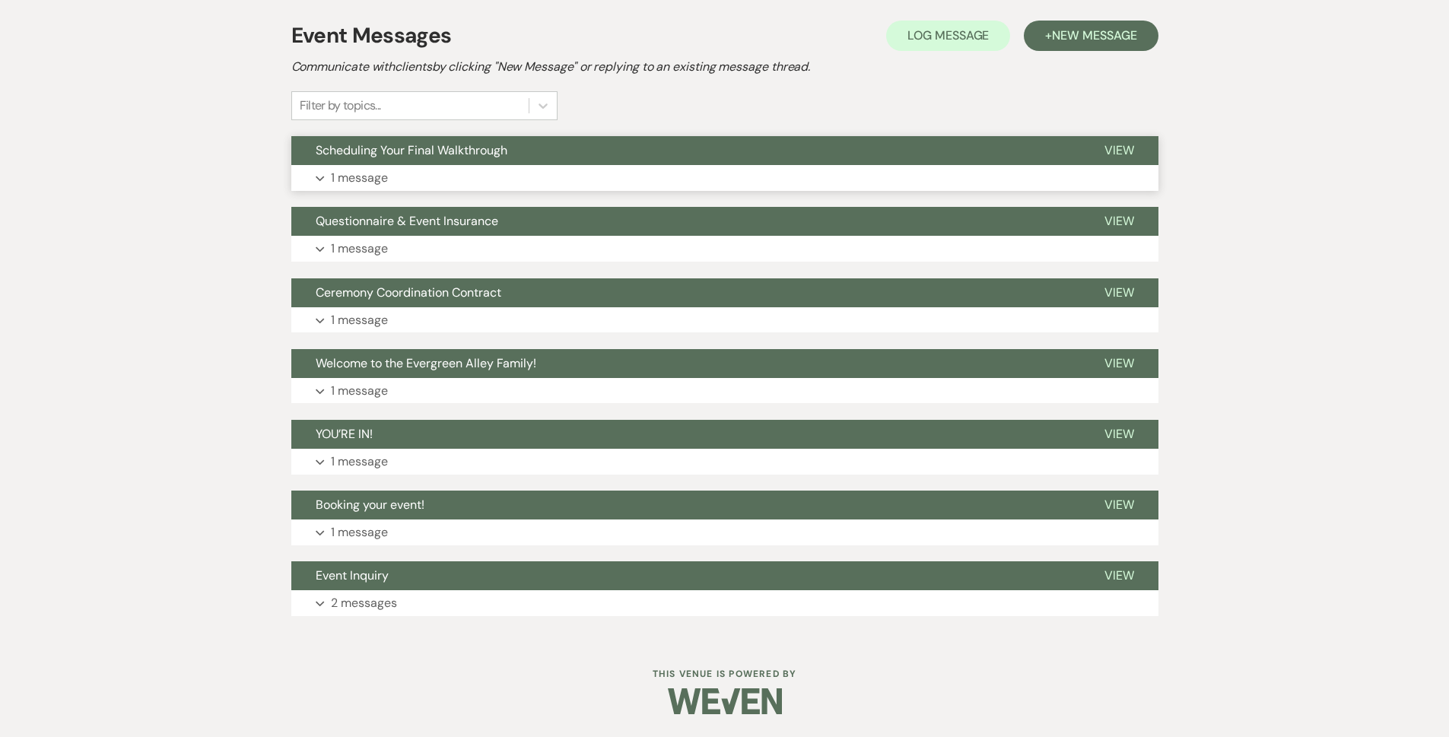
click at [394, 174] on button "Expand 1 message" at bounding box center [724, 178] width 867 height 26
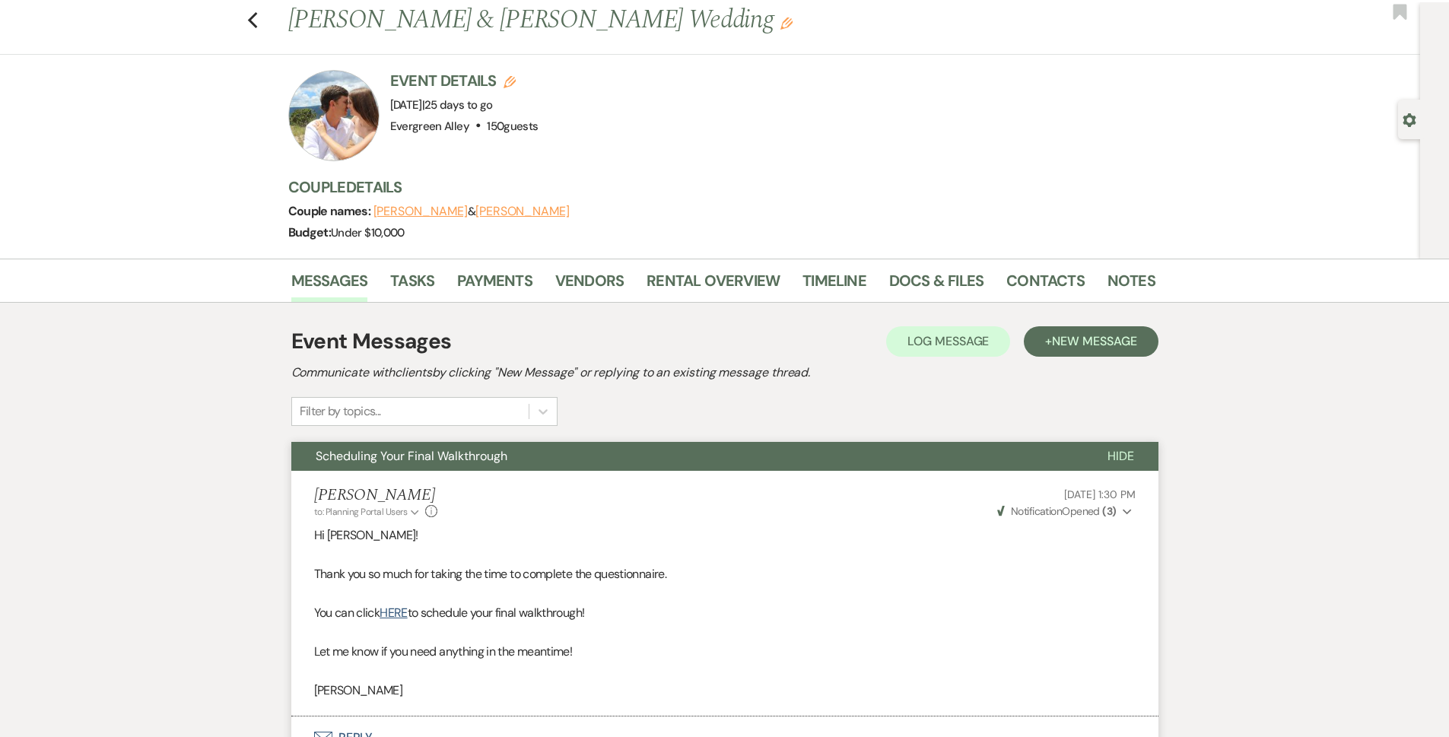
scroll to position [0, 0]
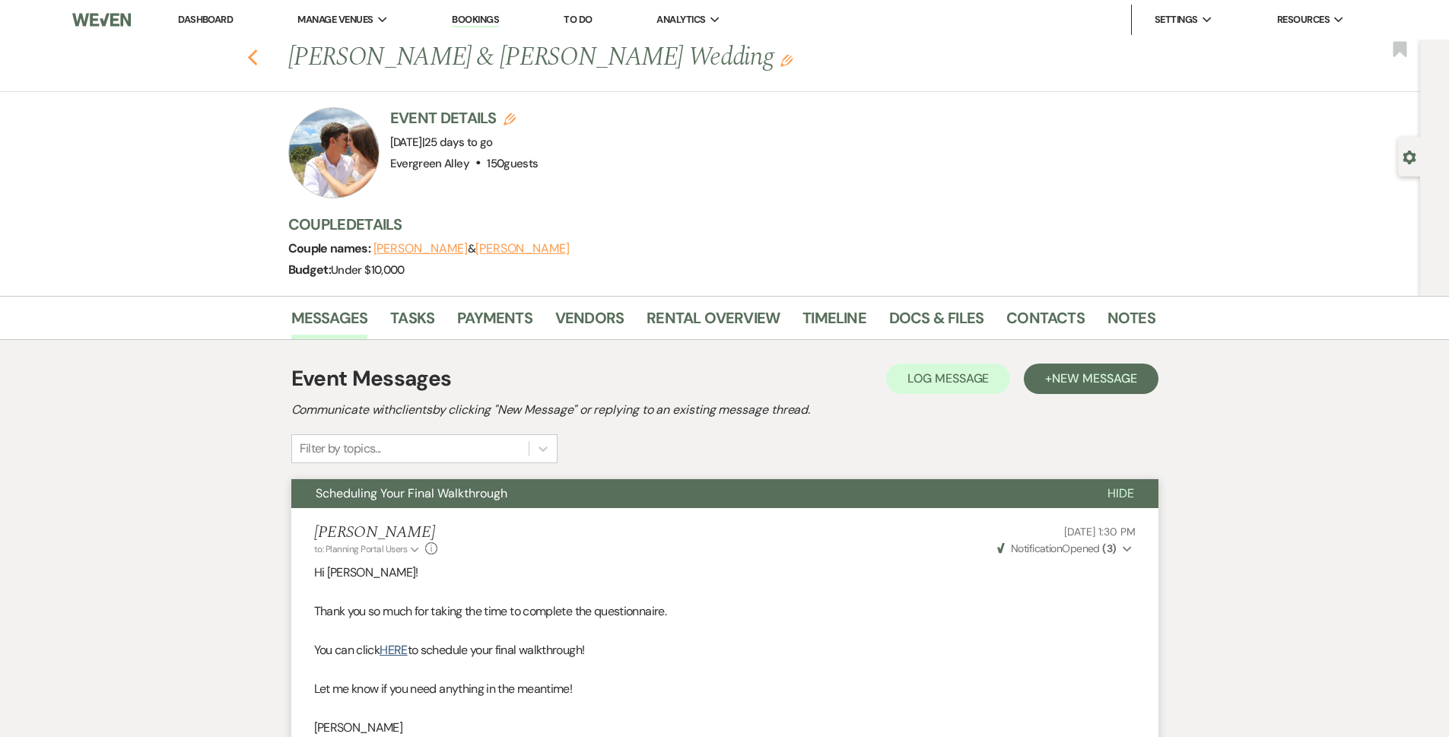
click at [257, 59] on use "button" at bounding box center [252, 57] width 10 height 17
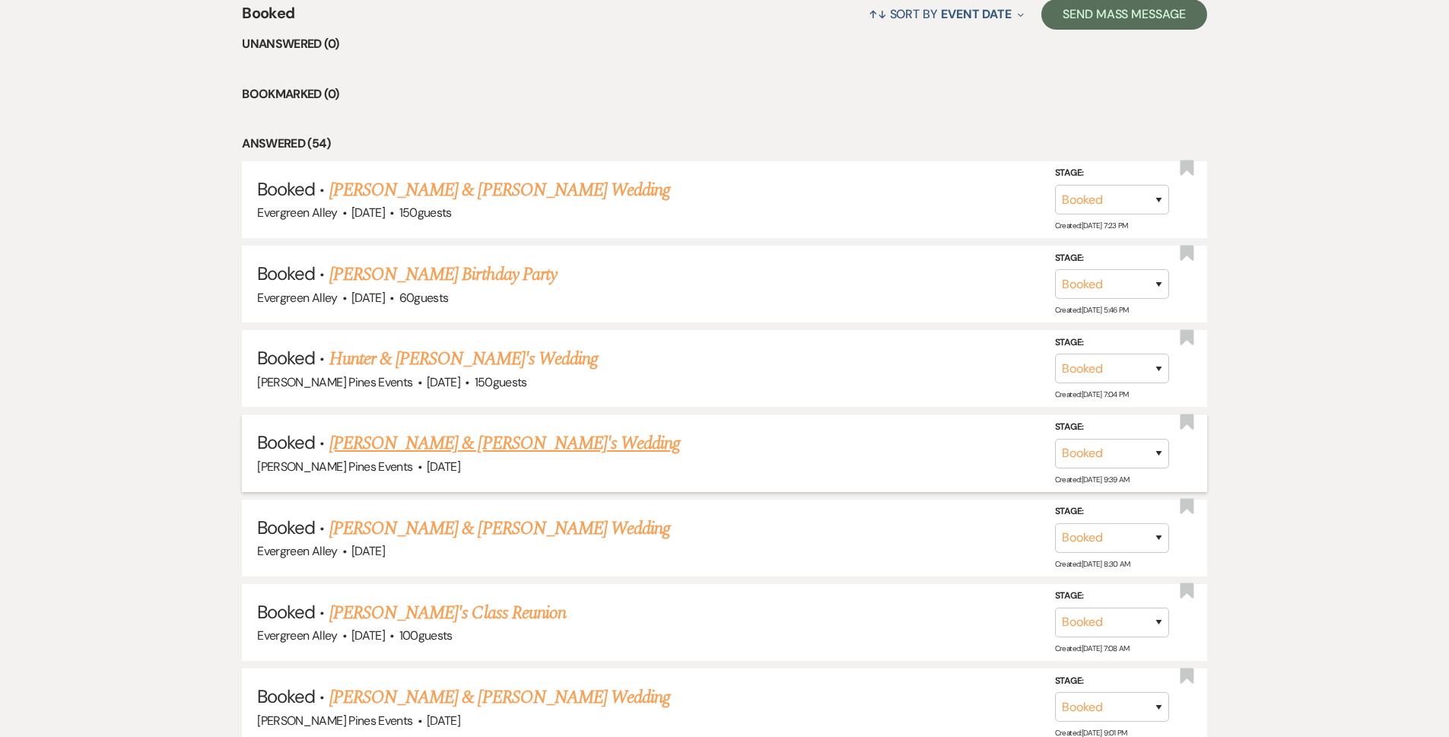
scroll to position [685, 0]
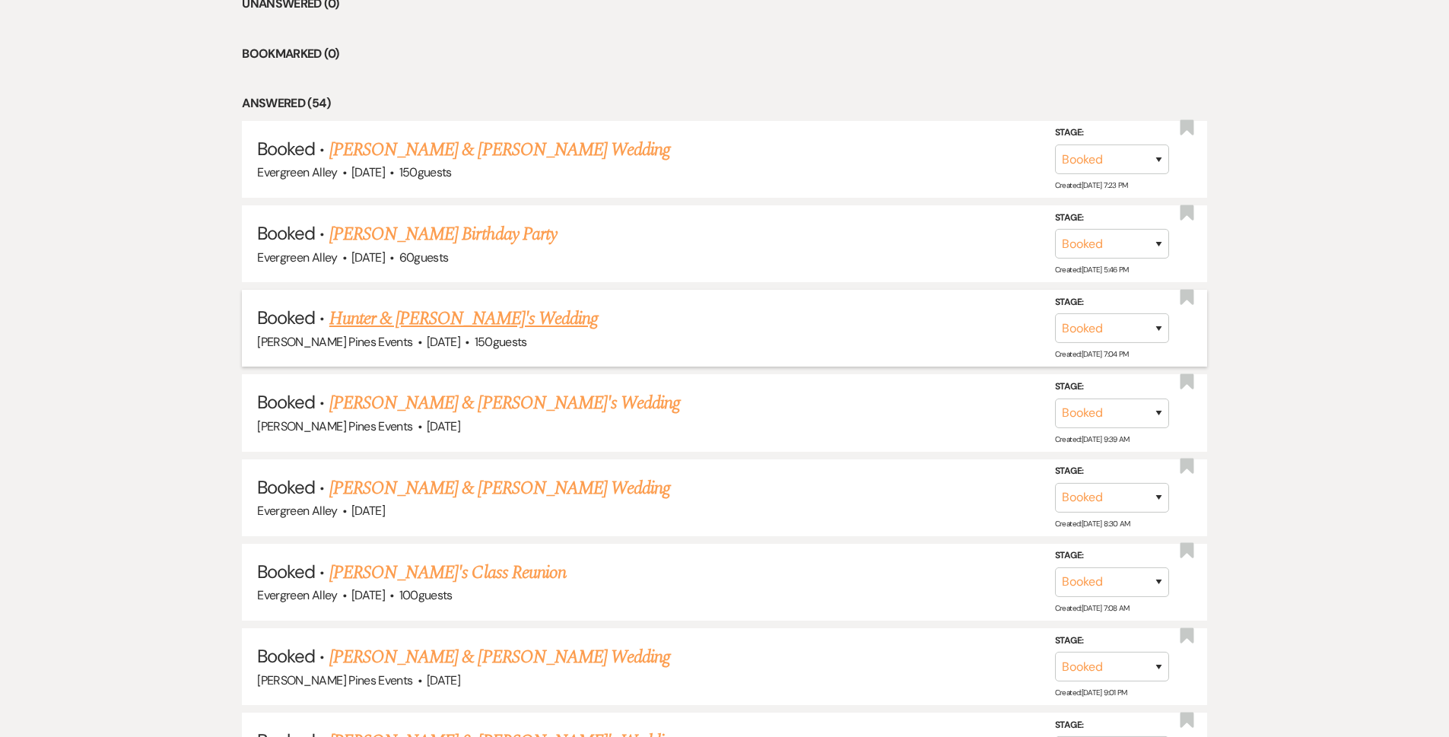
click at [490, 327] on link "Hunter & Hannah's Wedding" at bounding box center [463, 318] width 269 height 27
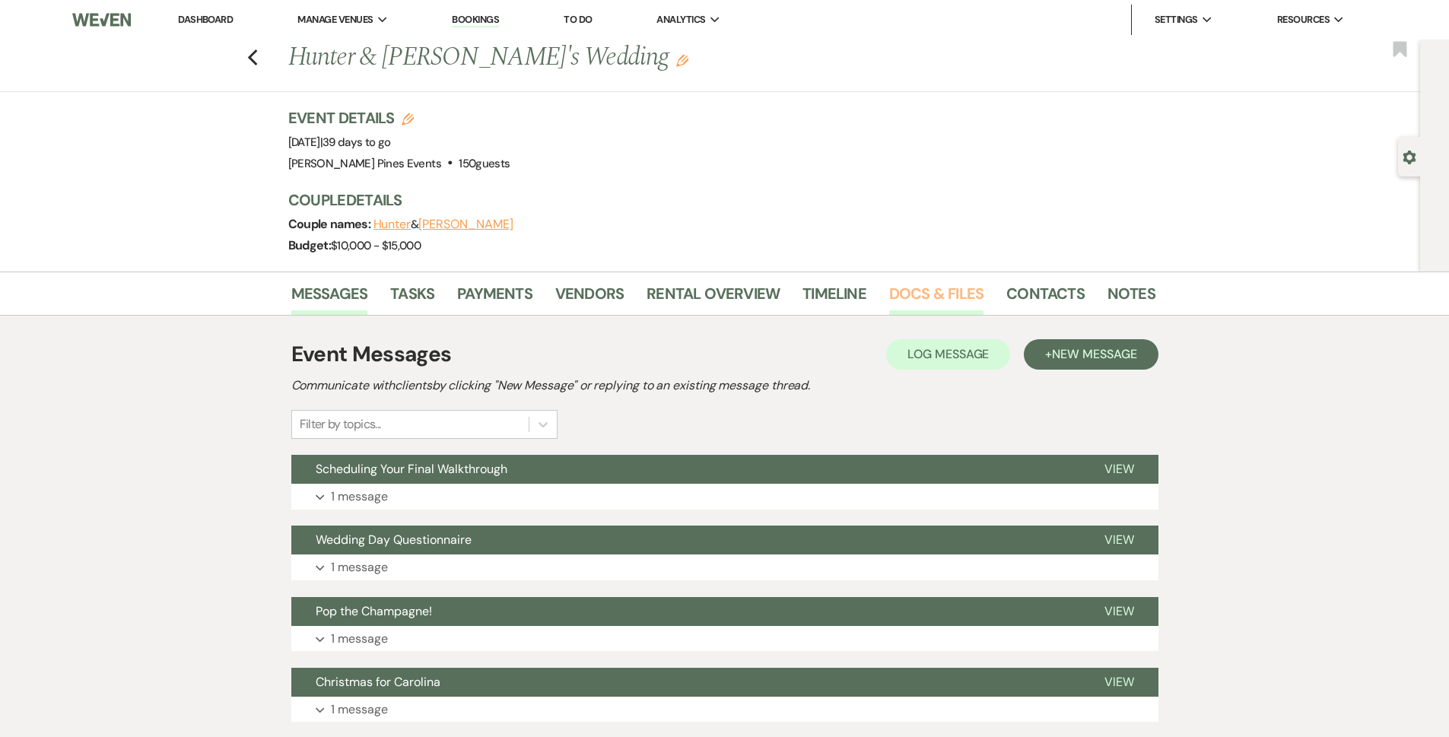
click at [906, 281] on link "Docs & Files" at bounding box center [936, 297] width 94 height 33
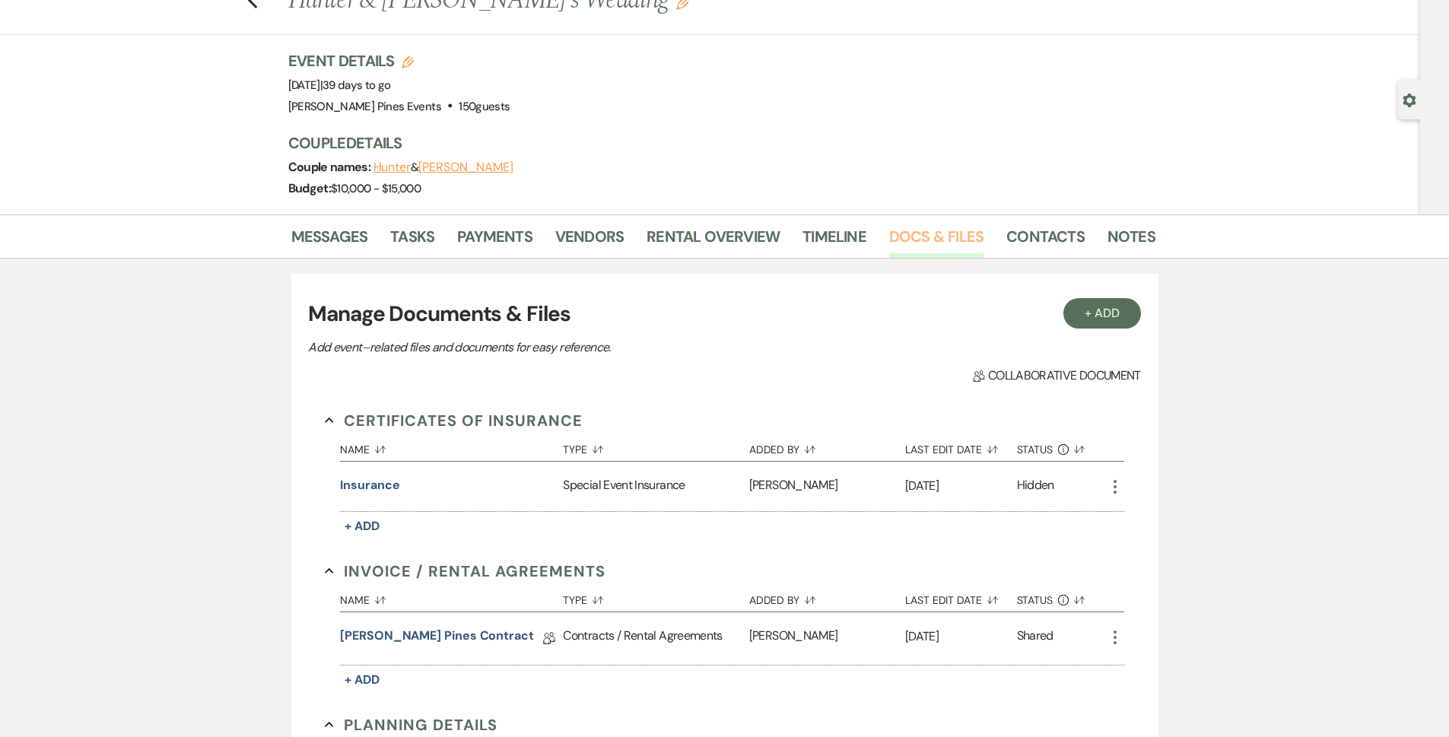
scroll to position [152, 0]
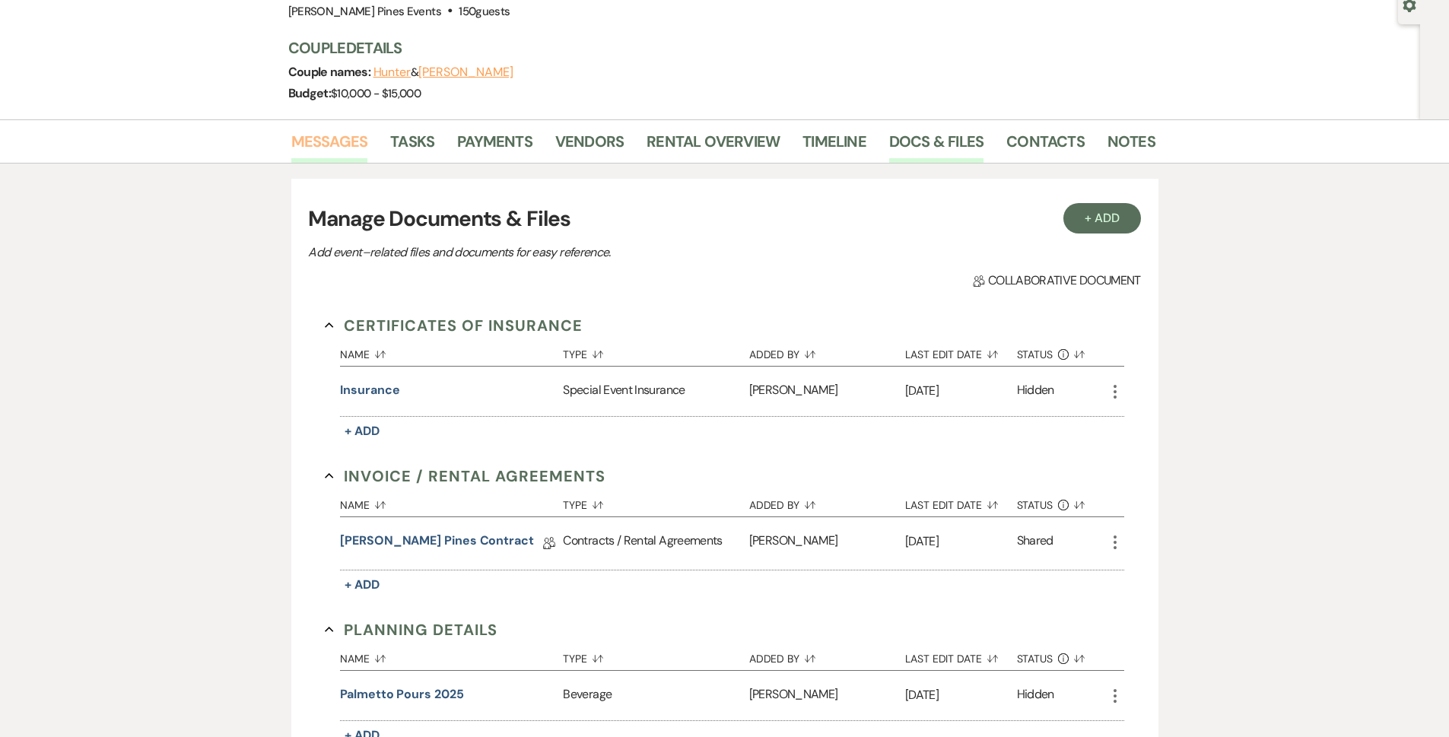
click at [341, 154] on link "Messages" at bounding box center [329, 145] width 77 height 33
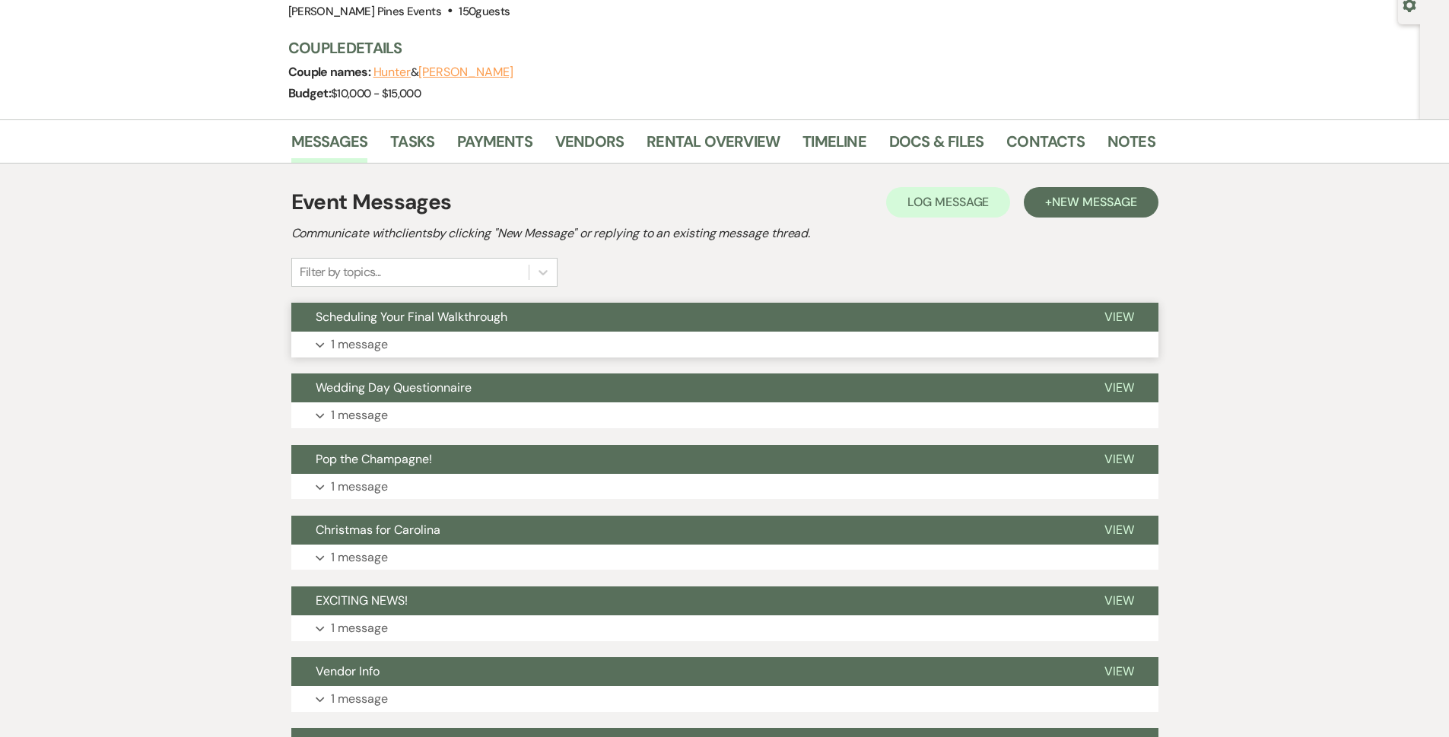
click at [385, 357] on button "Expand 1 message" at bounding box center [724, 345] width 867 height 26
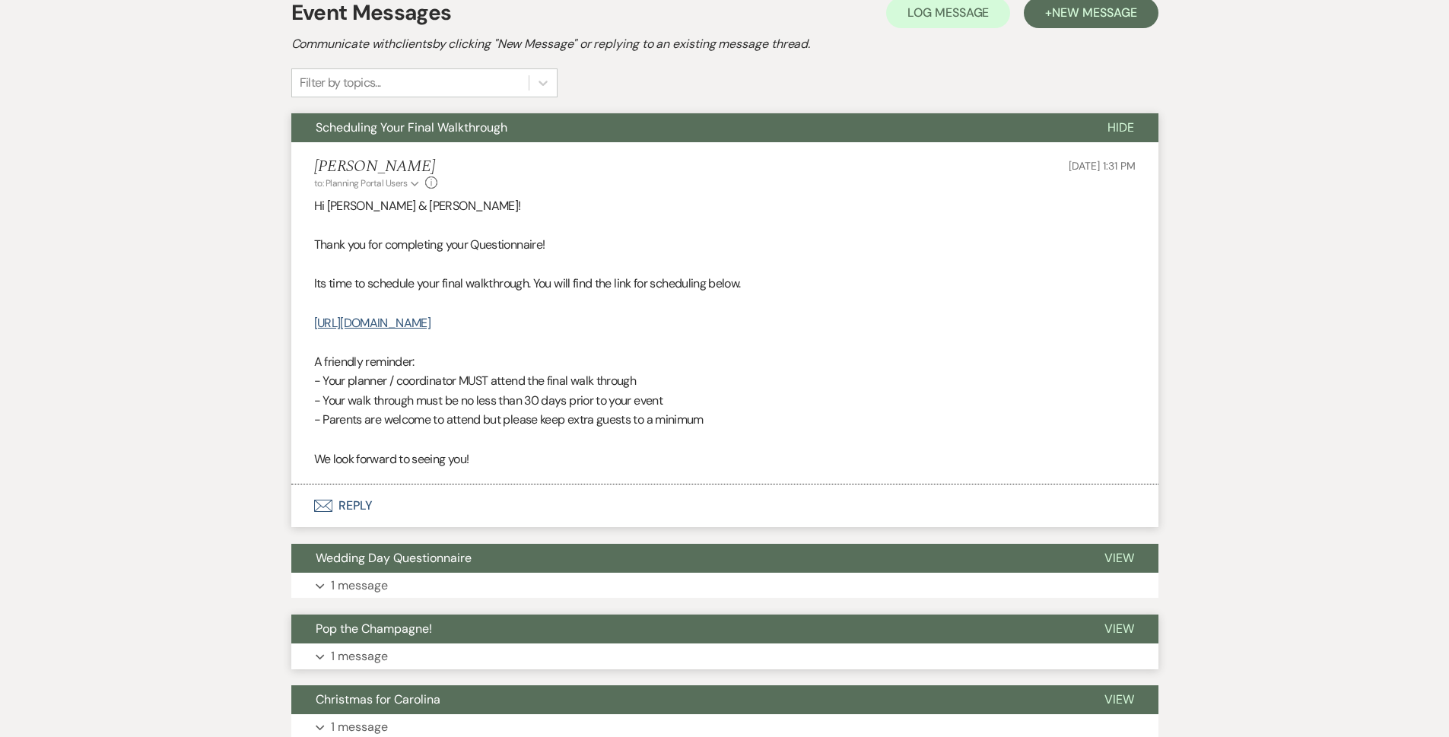
scroll to position [228, 0]
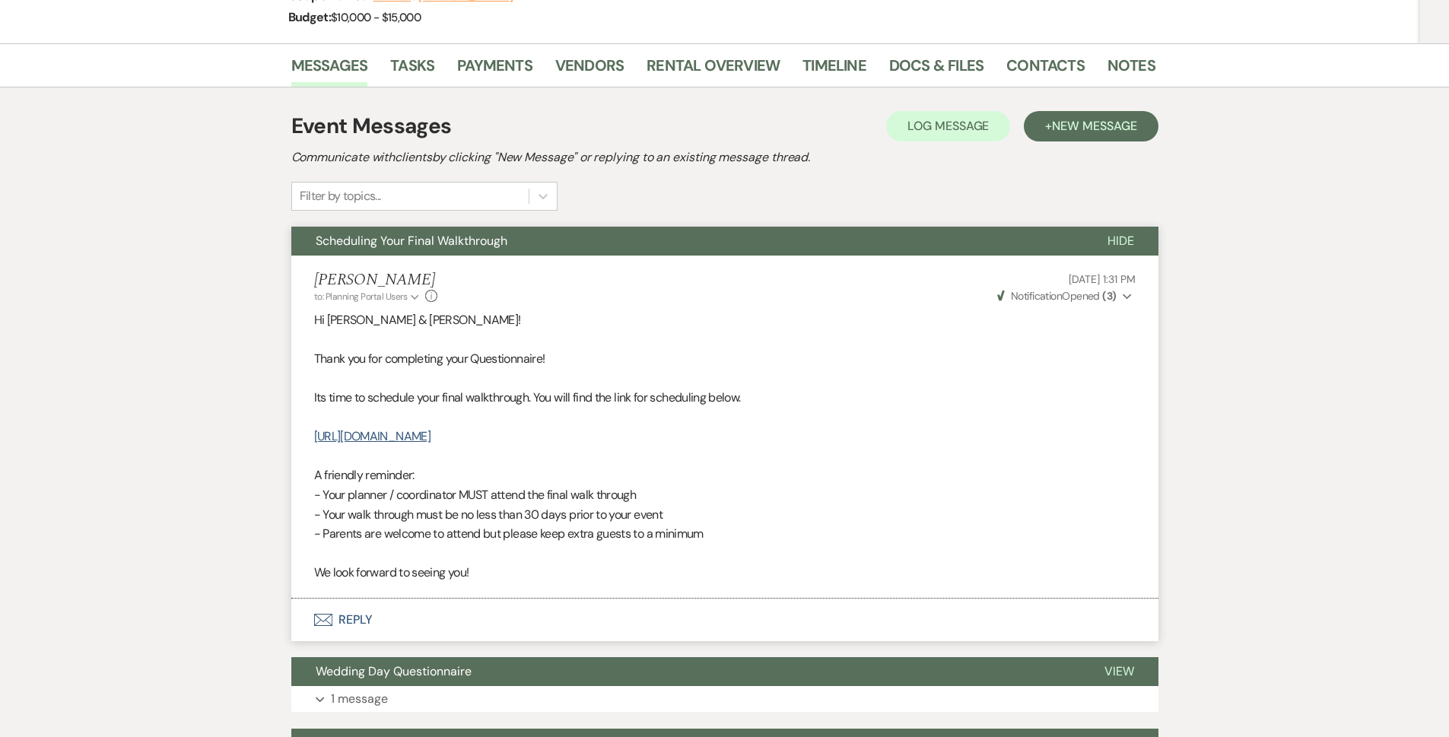
click at [396, 615] on button "Envelope Reply" at bounding box center [724, 620] width 867 height 43
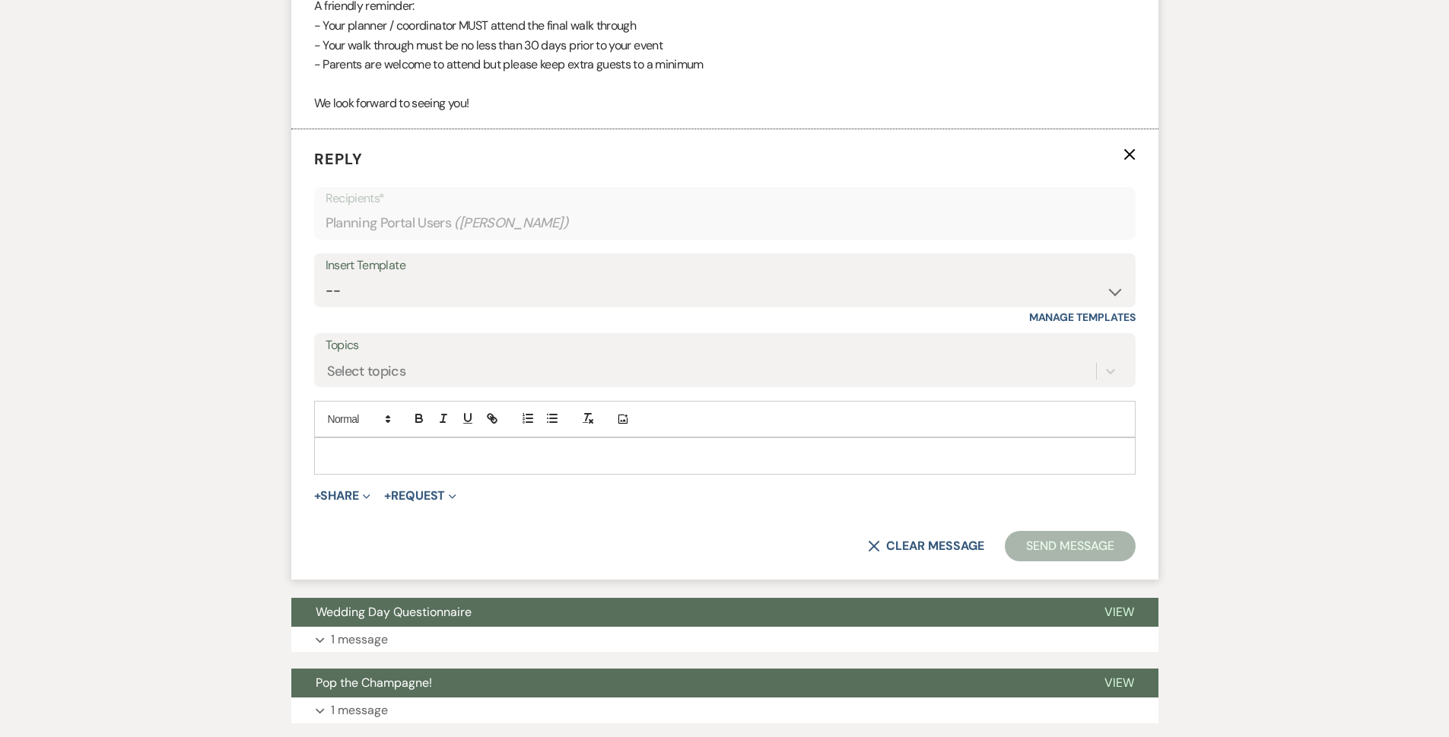
scroll to position [456, 0]
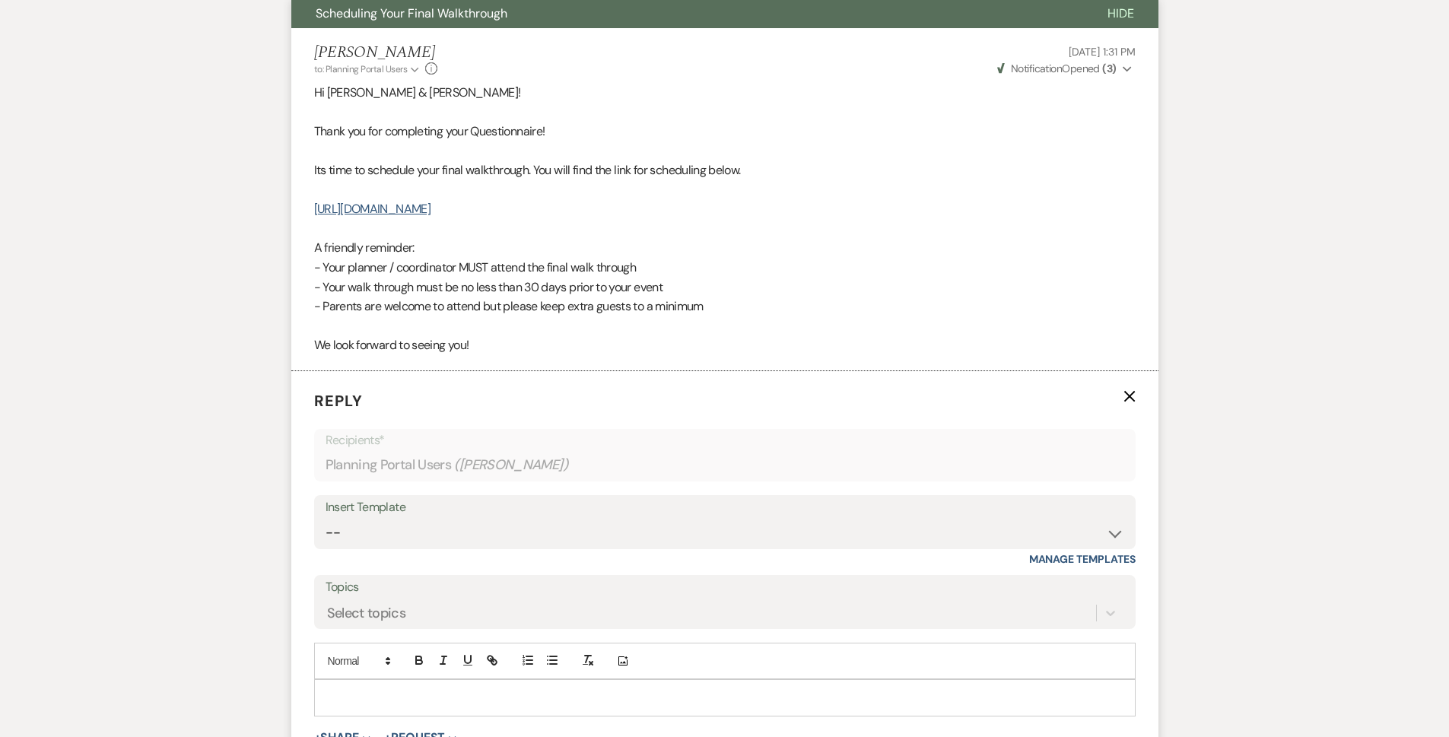
click at [1126, 393] on use "button" at bounding box center [1129, 396] width 11 height 11
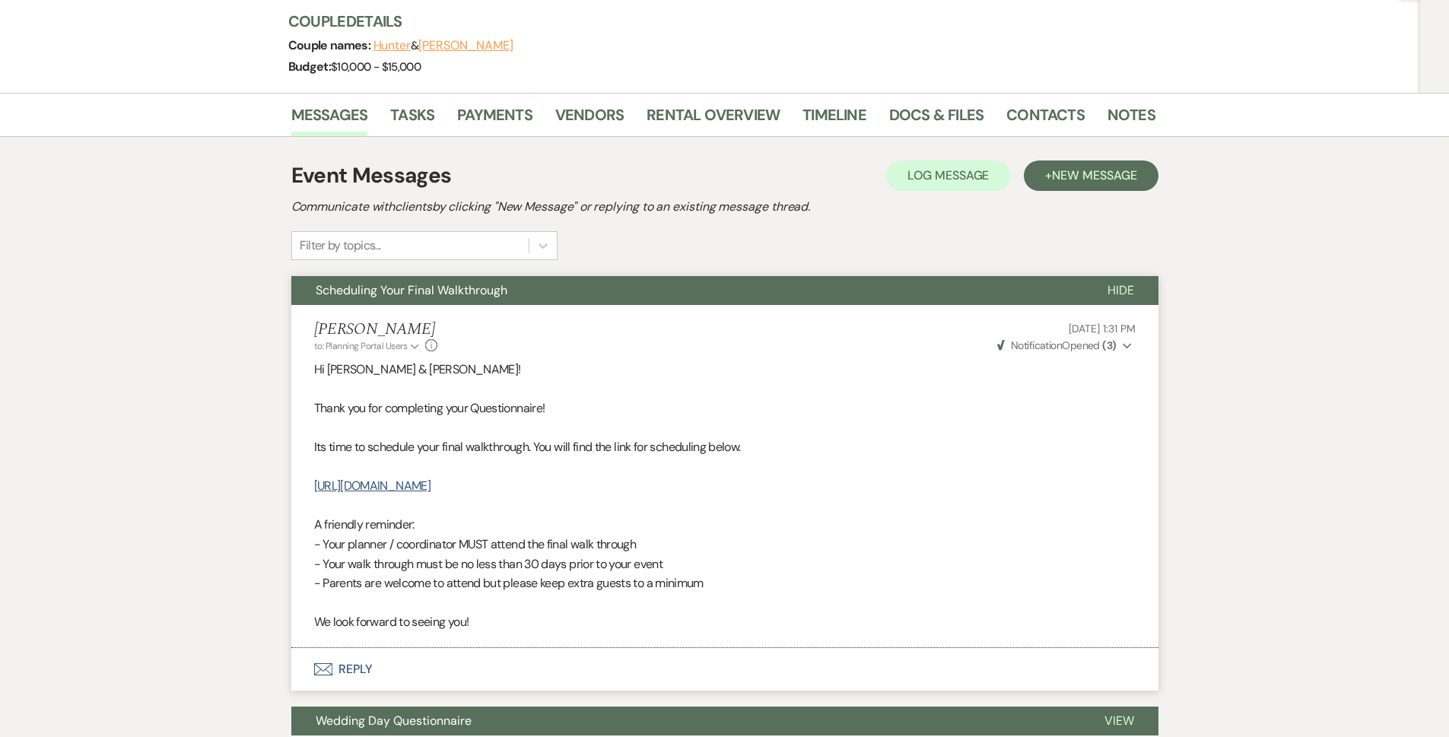
scroll to position [75, 0]
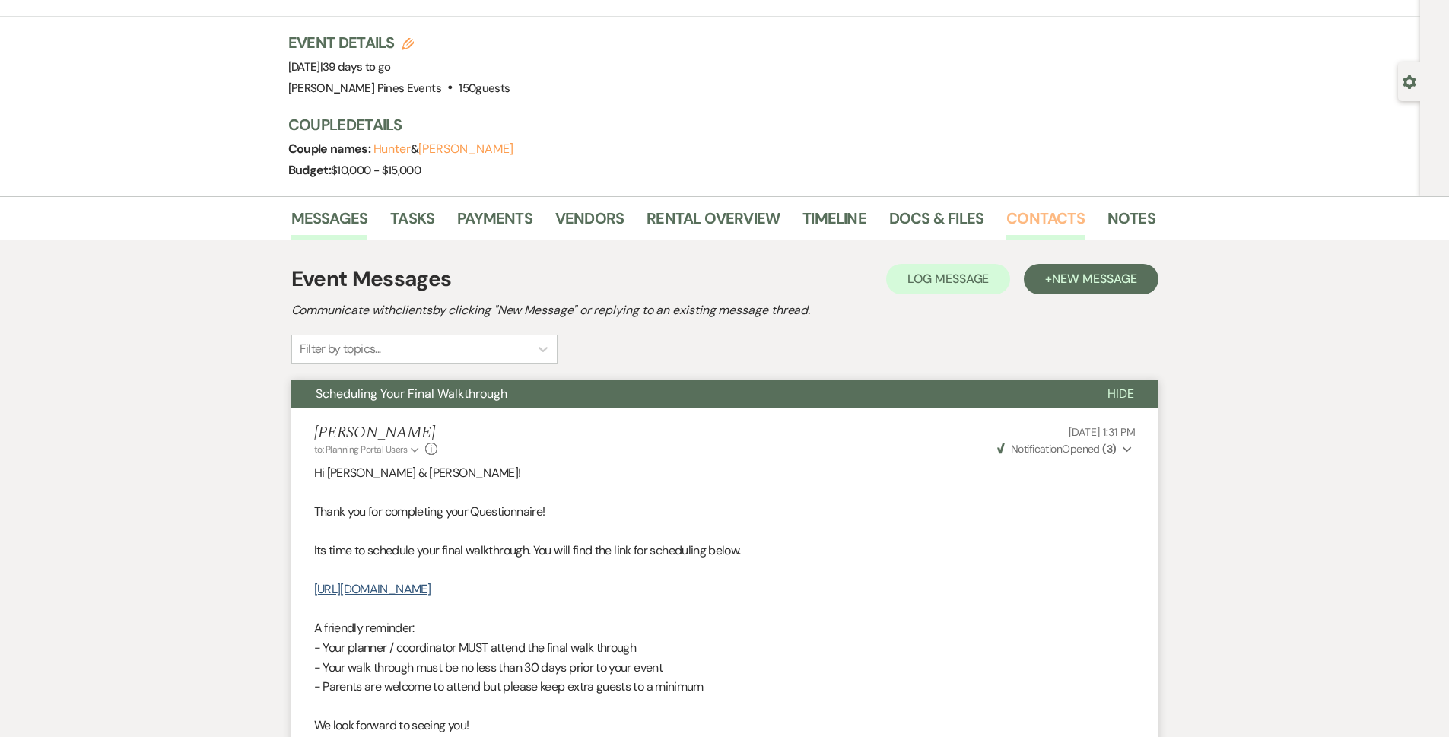
click at [1018, 212] on link "Contacts" at bounding box center [1045, 222] width 78 height 33
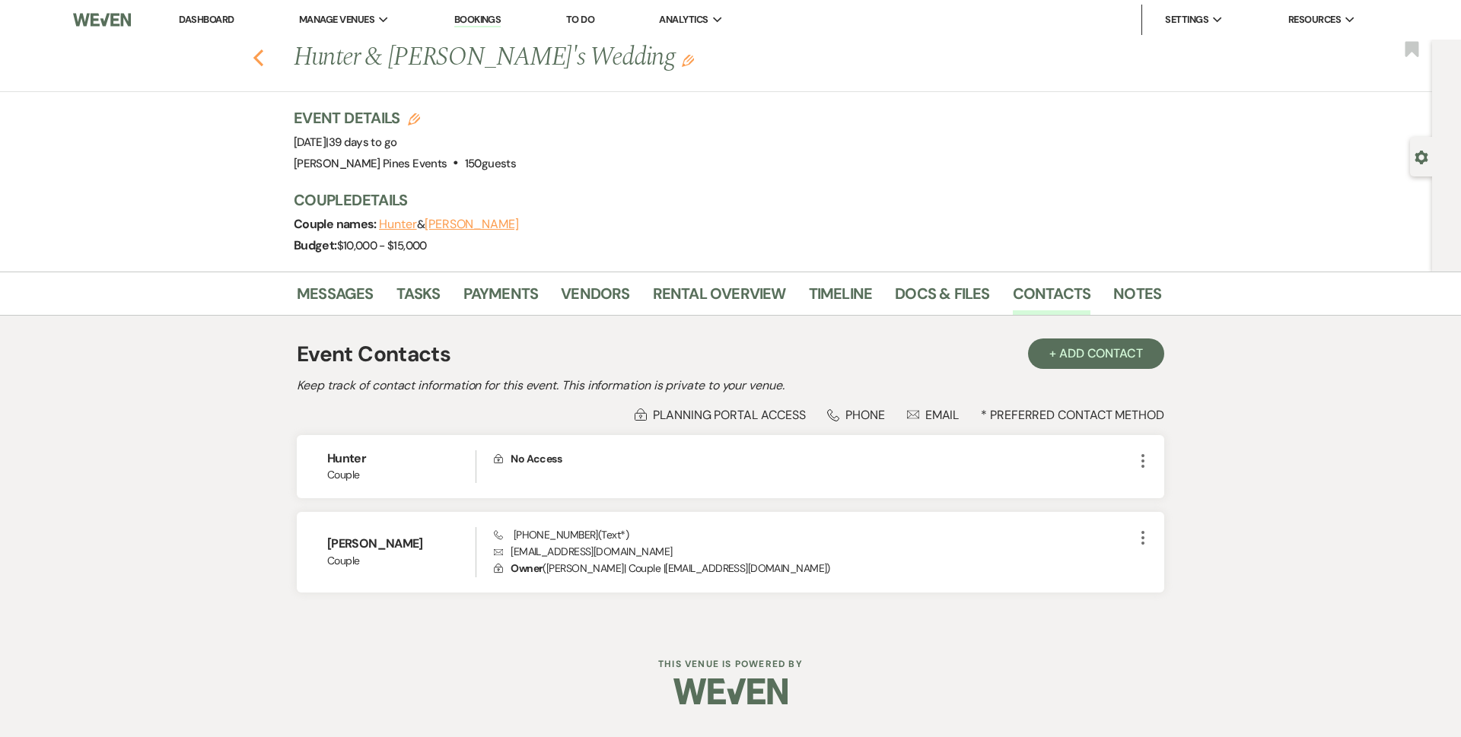
click at [257, 56] on use "button" at bounding box center [258, 57] width 10 height 17
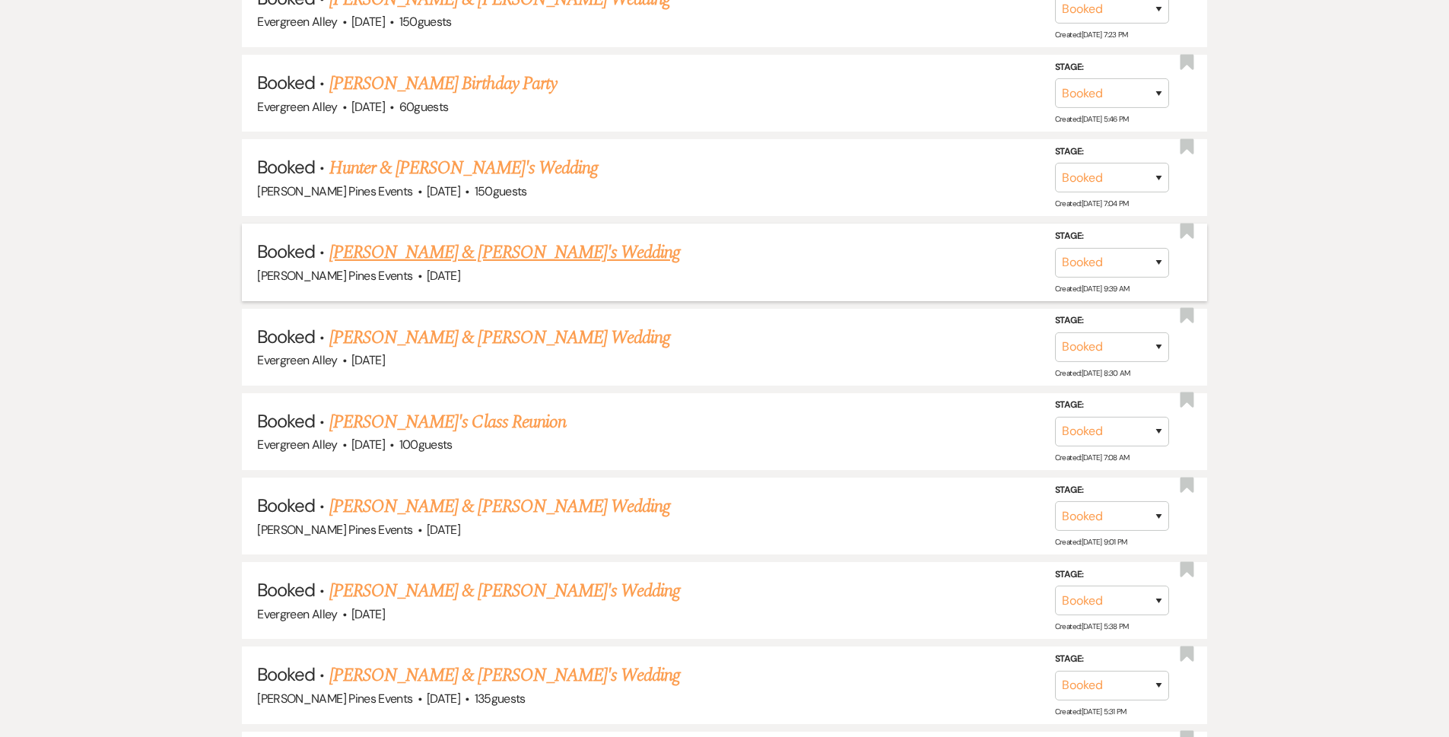
scroll to position [837, 0]
click at [478, 249] on link "Alyssa D'Amicantonio & Fiance's Wedding" at bounding box center [504, 250] width 351 height 27
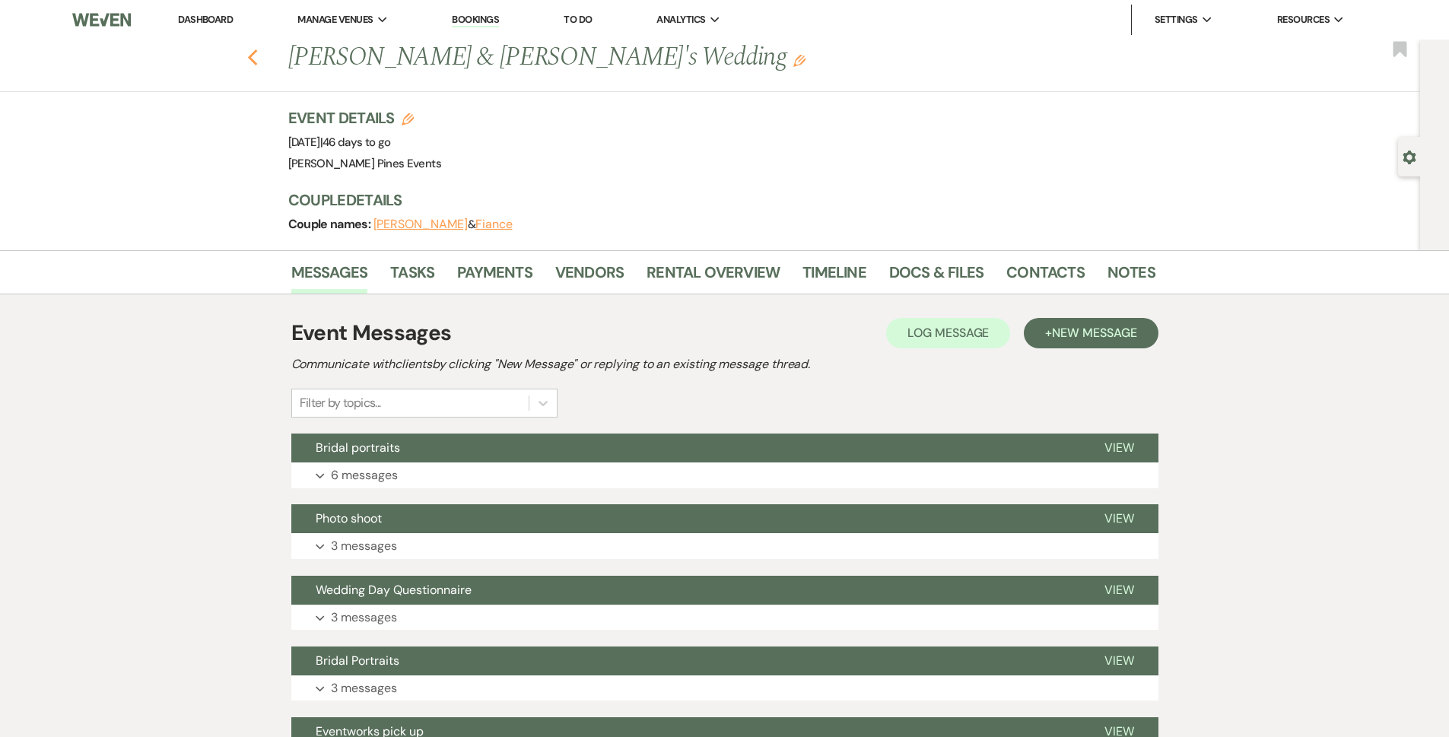
click at [259, 56] on icon "Previous" at bounding box center [252, 58] width 11 height 18
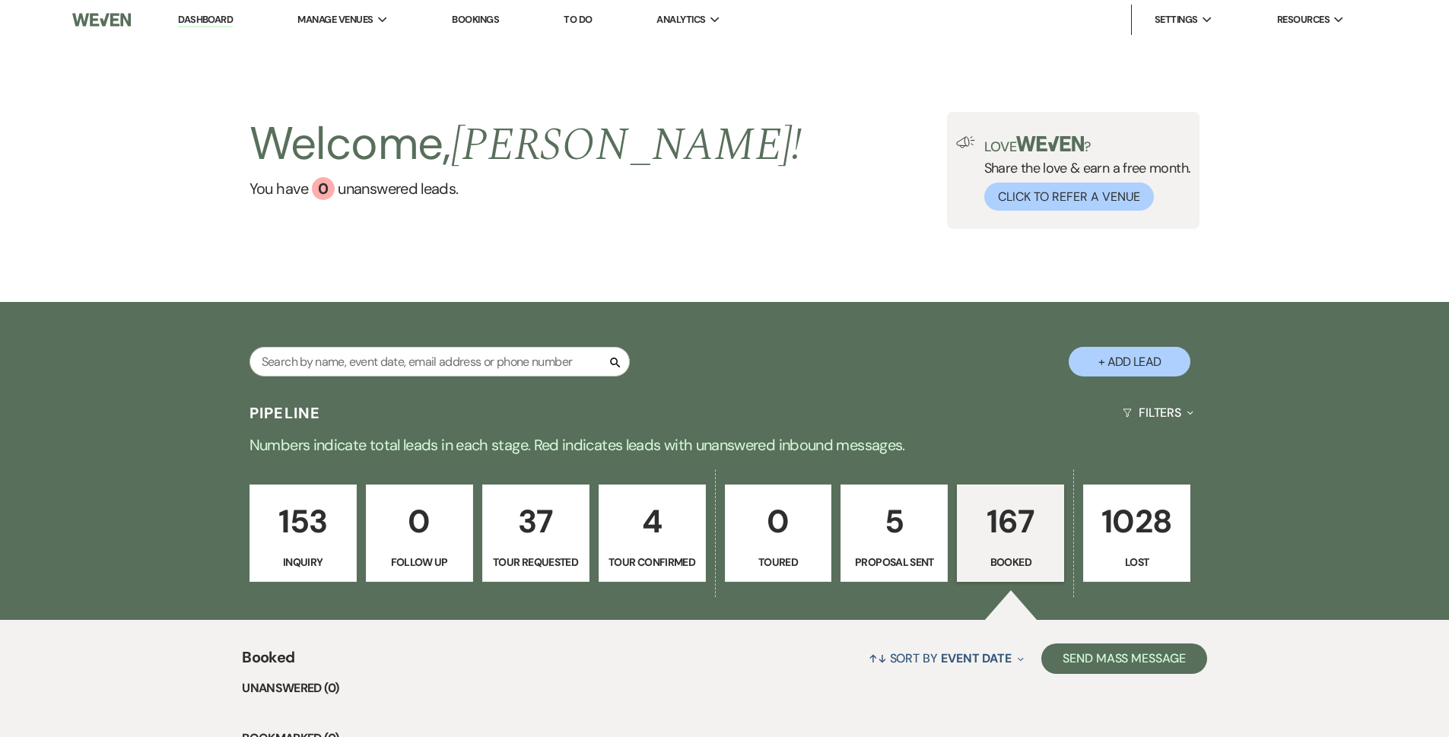
click at [396, 342] on div "Search + Add Lead" at bounding box center [725, 350] width 1096 height 80
click at [400, 355] on input "text" at bounding box center [440, 362] width 380 height 30
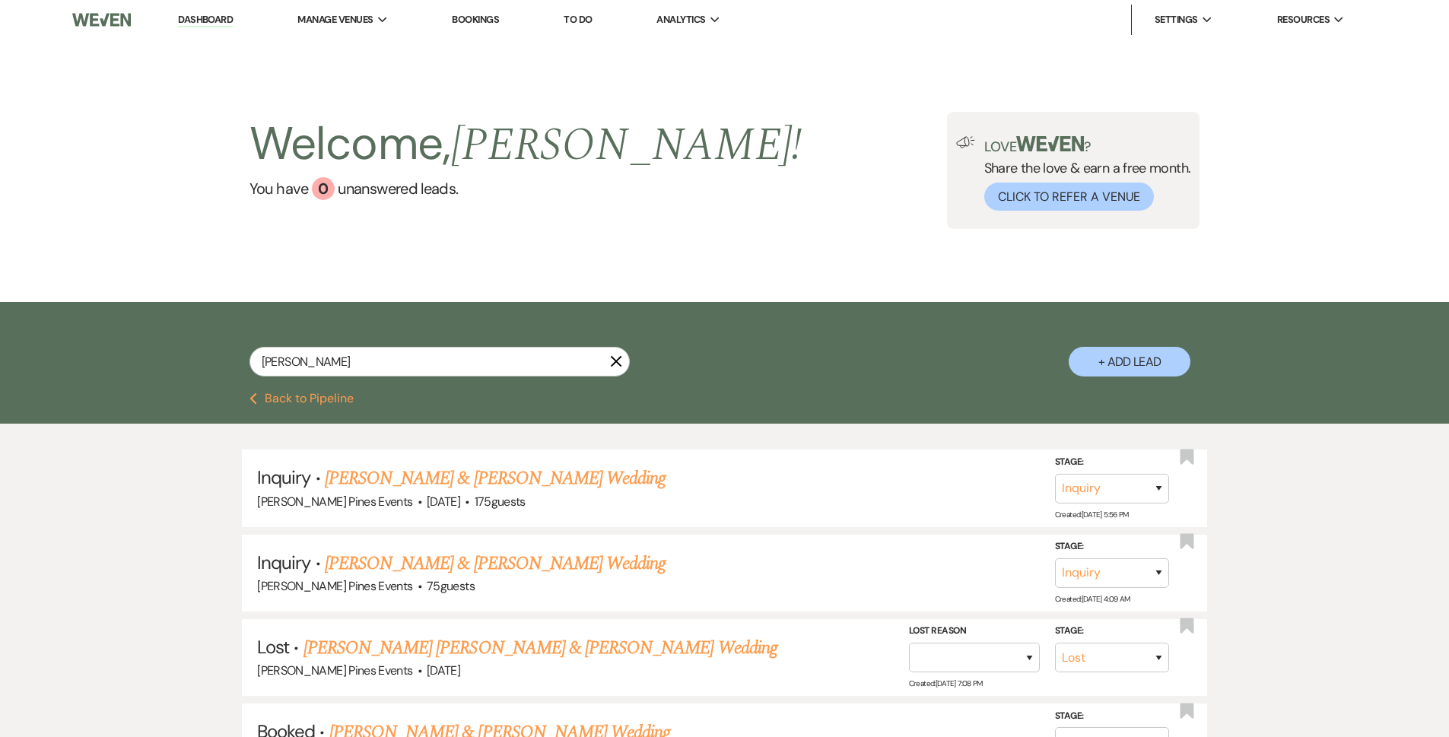
click at [481, 23] on link "Bookings" at bounding box center [475, 19] width 47 height 13
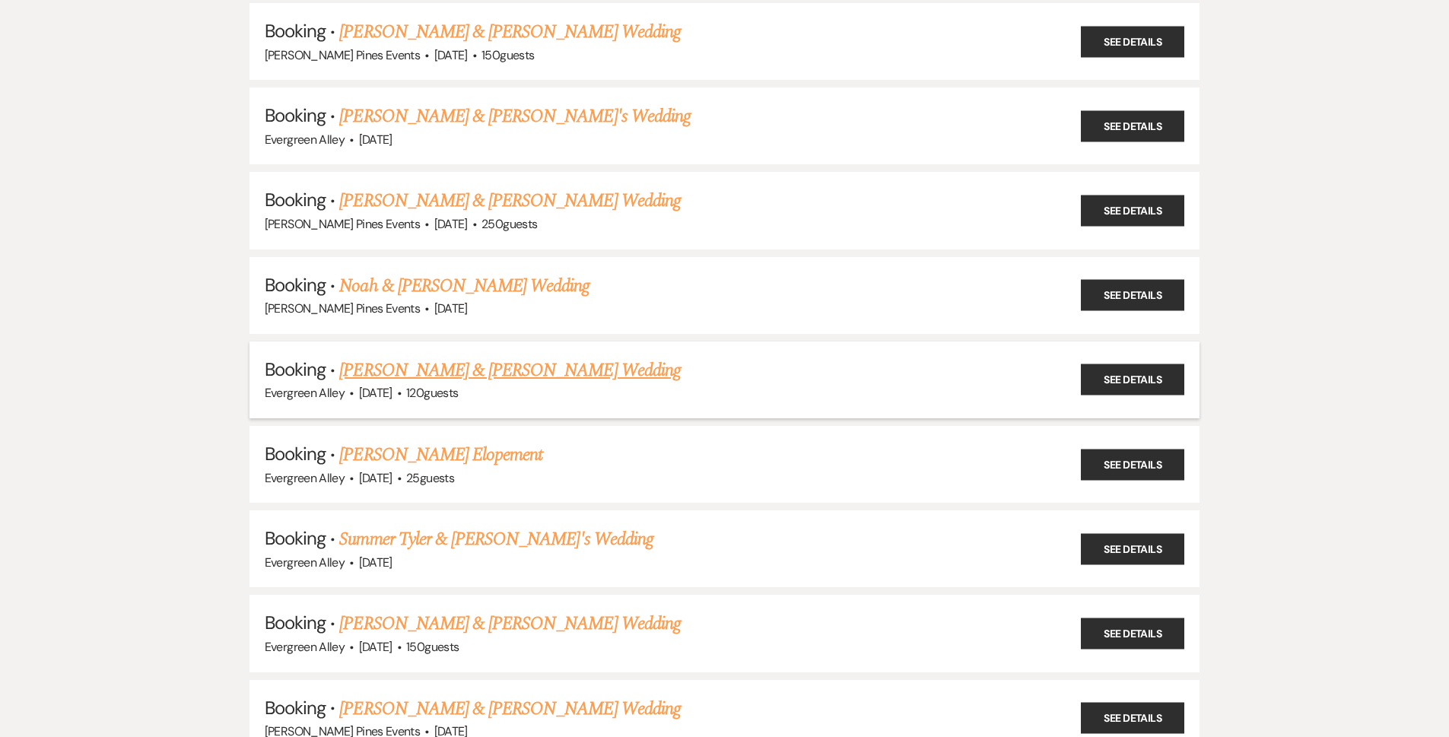
scroll to position [1293, 0]
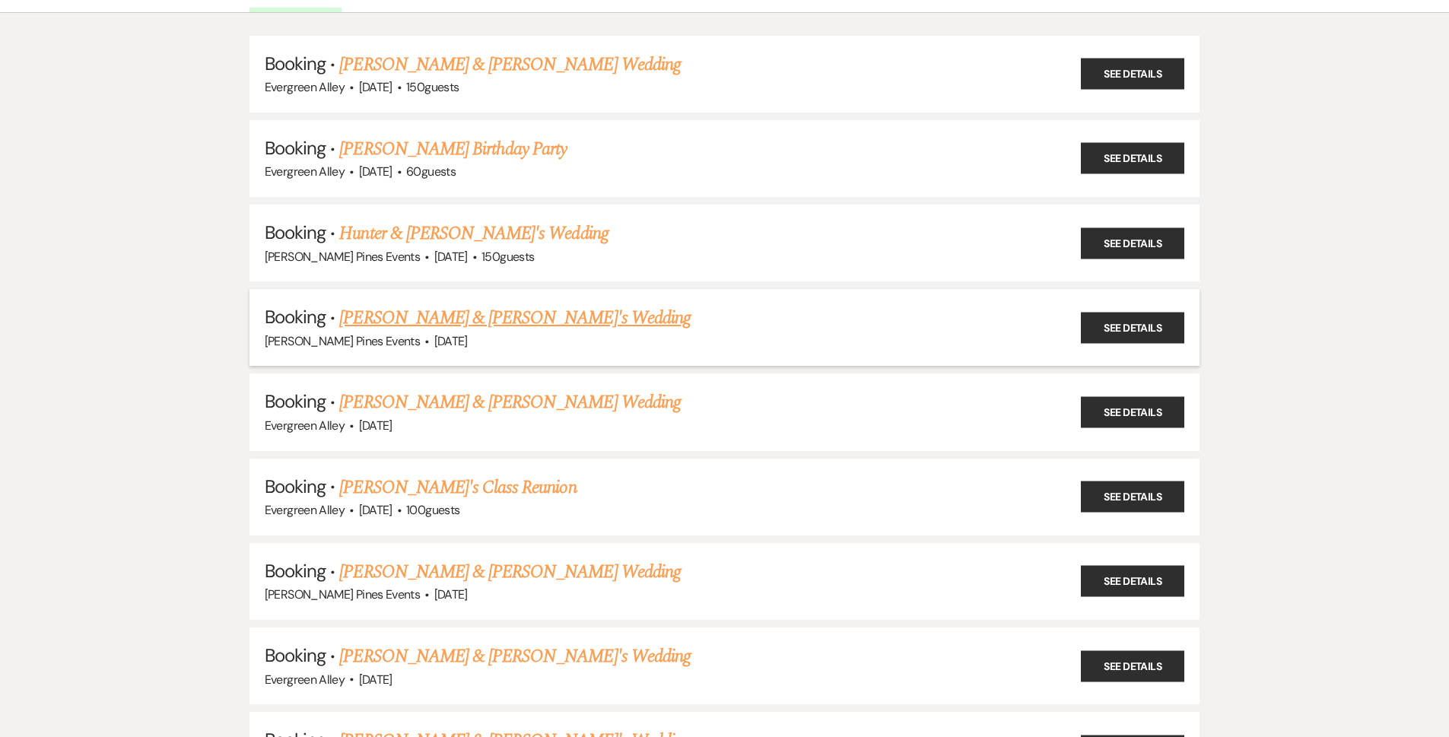
drag, startPoint x: 391, startPoint y: 312, endPoint x: 391, endPoint y: 336, distance: 24.3
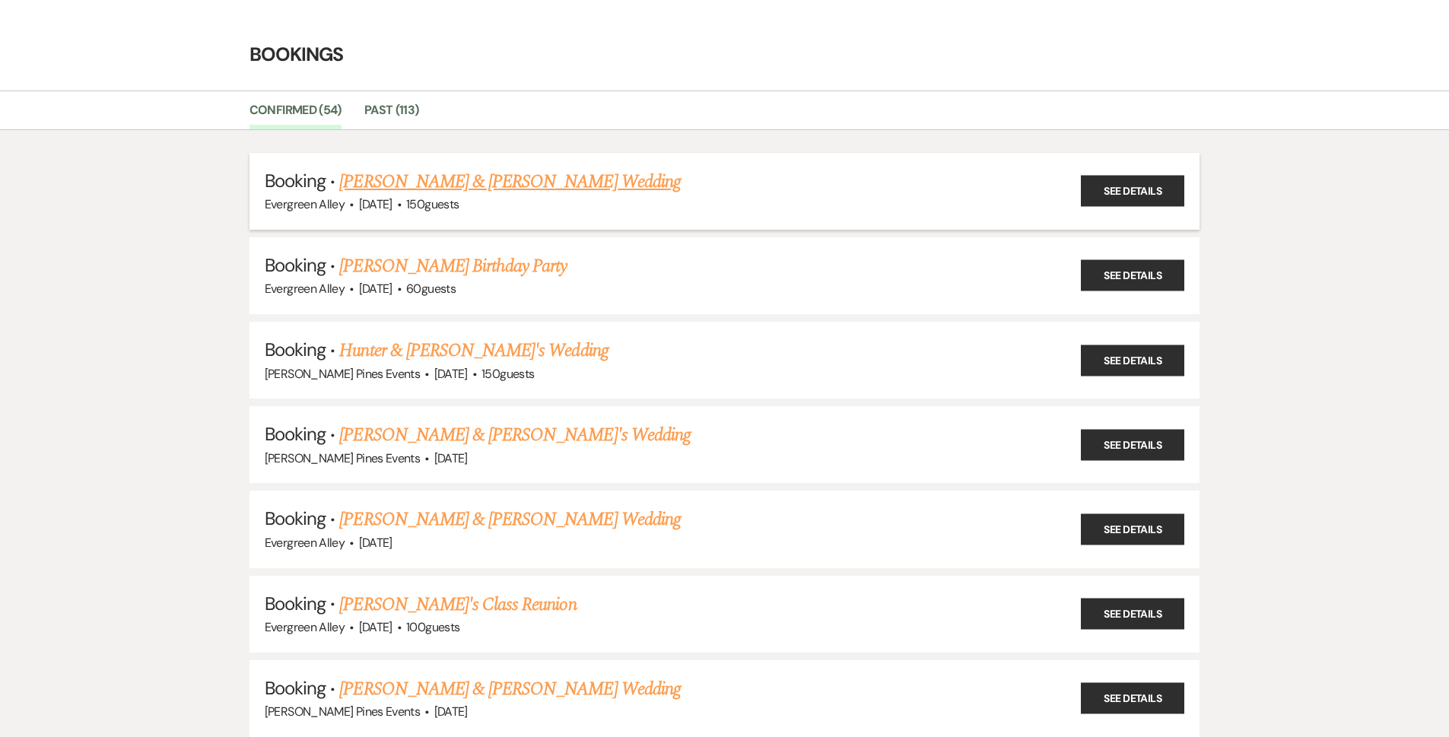
scroll to position [0, 0]
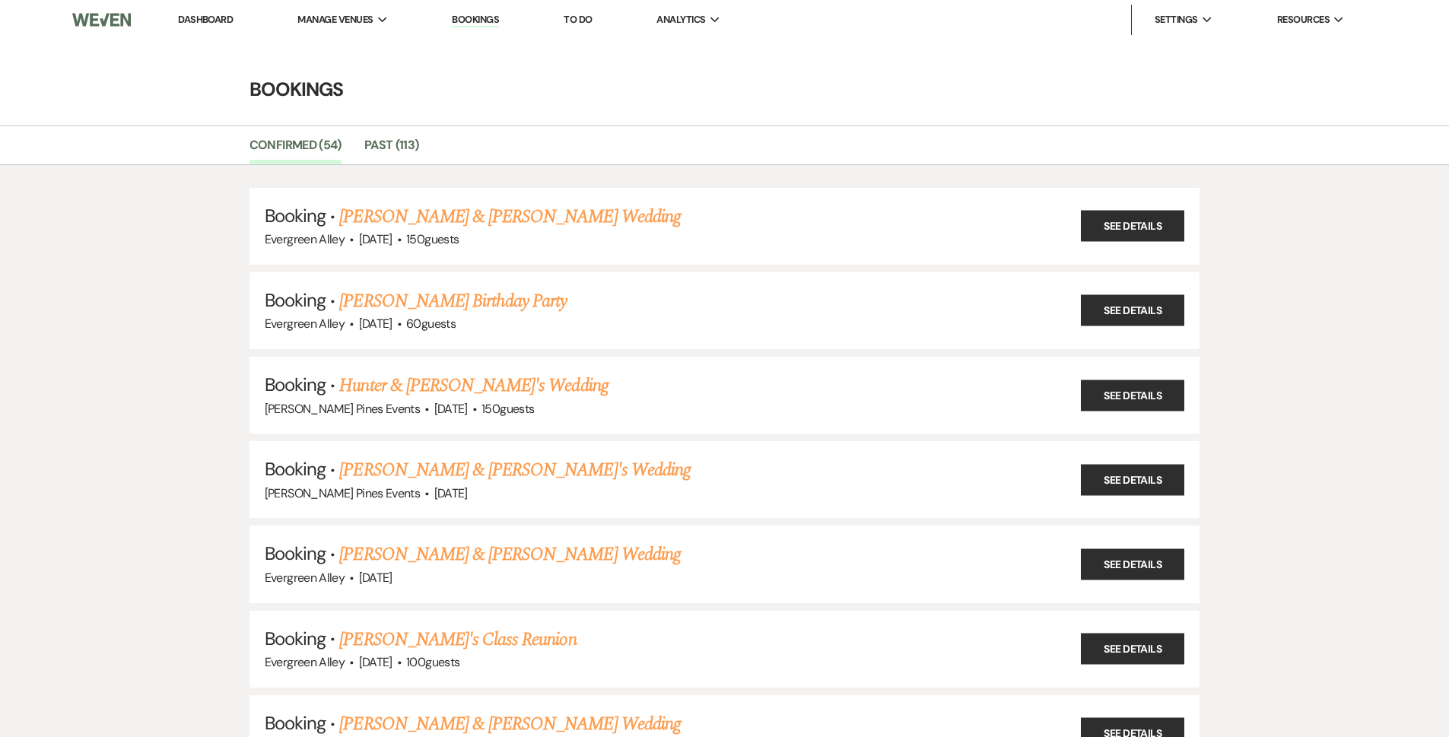
click at [215, 23] on link "Dashboard" at bounding box center [205, 19] width 55 height 13
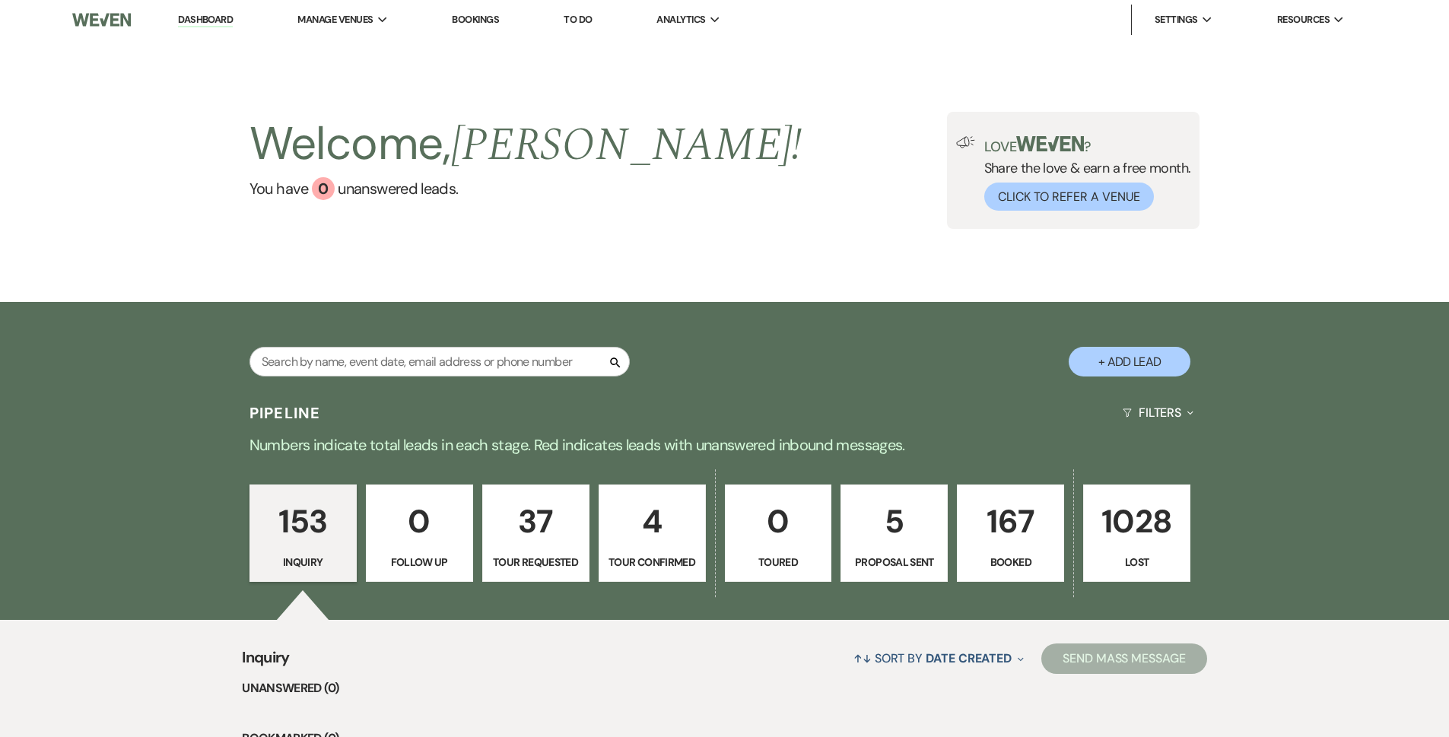
drag, startPoint x: 368, startPoint y: 100, endPoint x: 370, endPoint y: 75, distance: 24.4
click at [369, 99] on div "Welcome, Sarah ! You have 0 unanswered lead s . Love ? Share the love & earn a …" at bounding box center [724, 171] width 1449 height 262
click at [381, 87] on li "Evergreen Alley" at bounding box center [375, 81] width 137 height 15
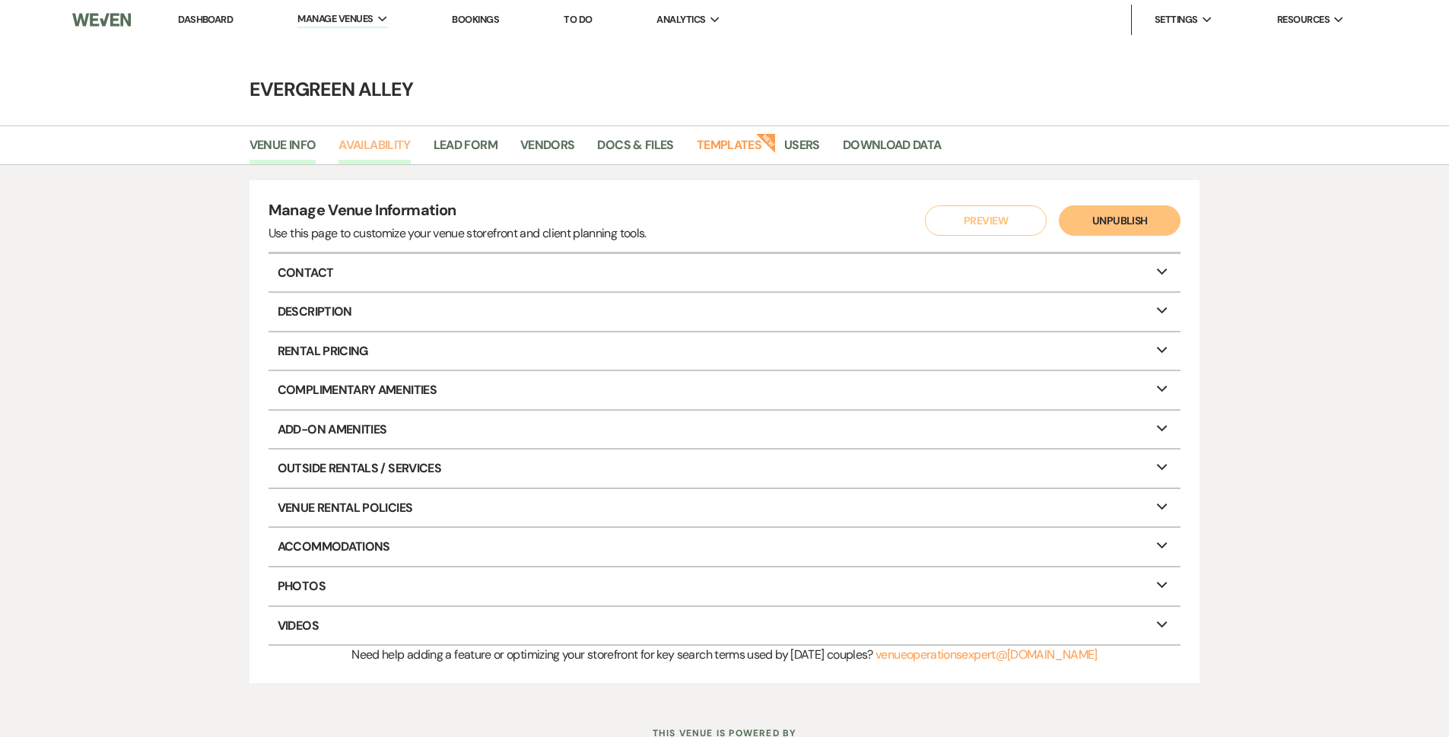
click at [399, 145] on link "Availability" at bounding box center [375, 149] width 72 height 29
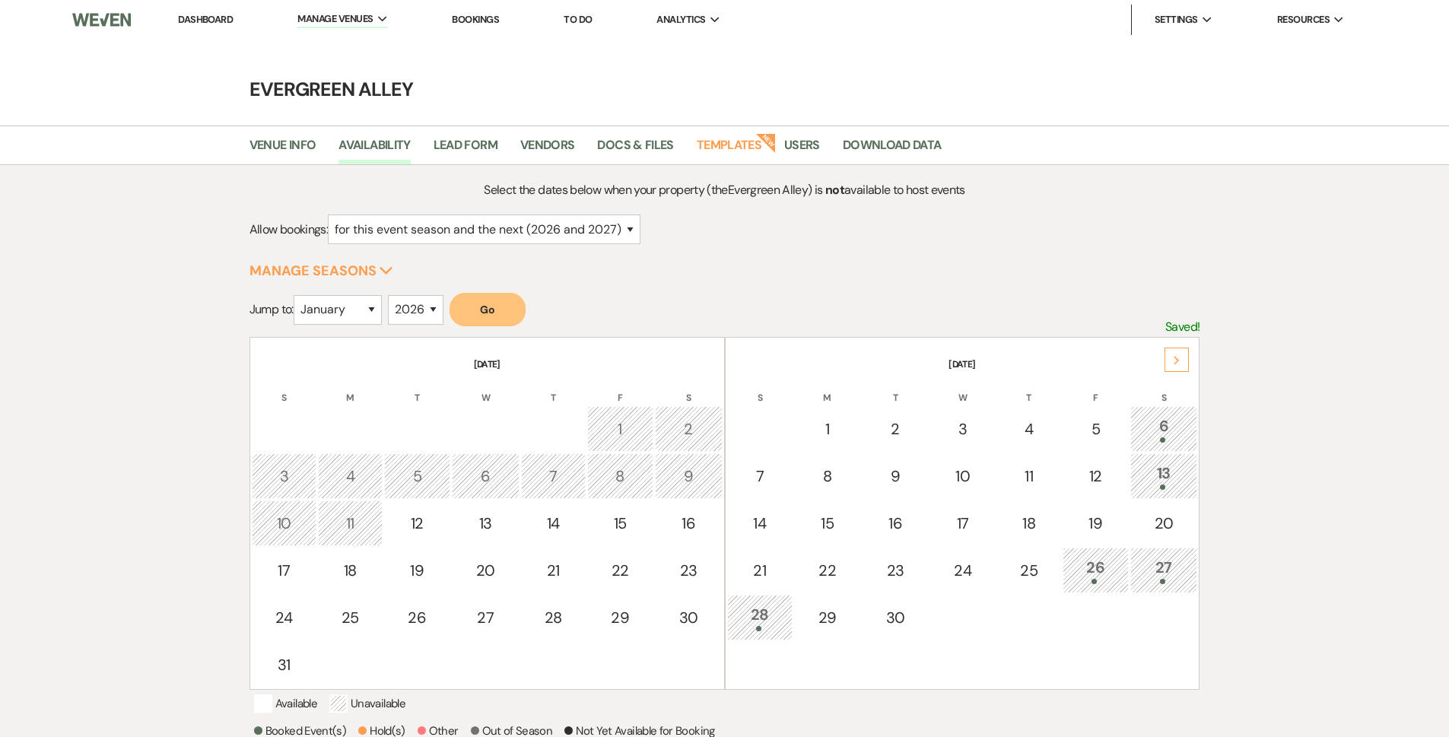
click at [497, 311] on button "Go" at bounding box center [488, 309] width 76 height 33
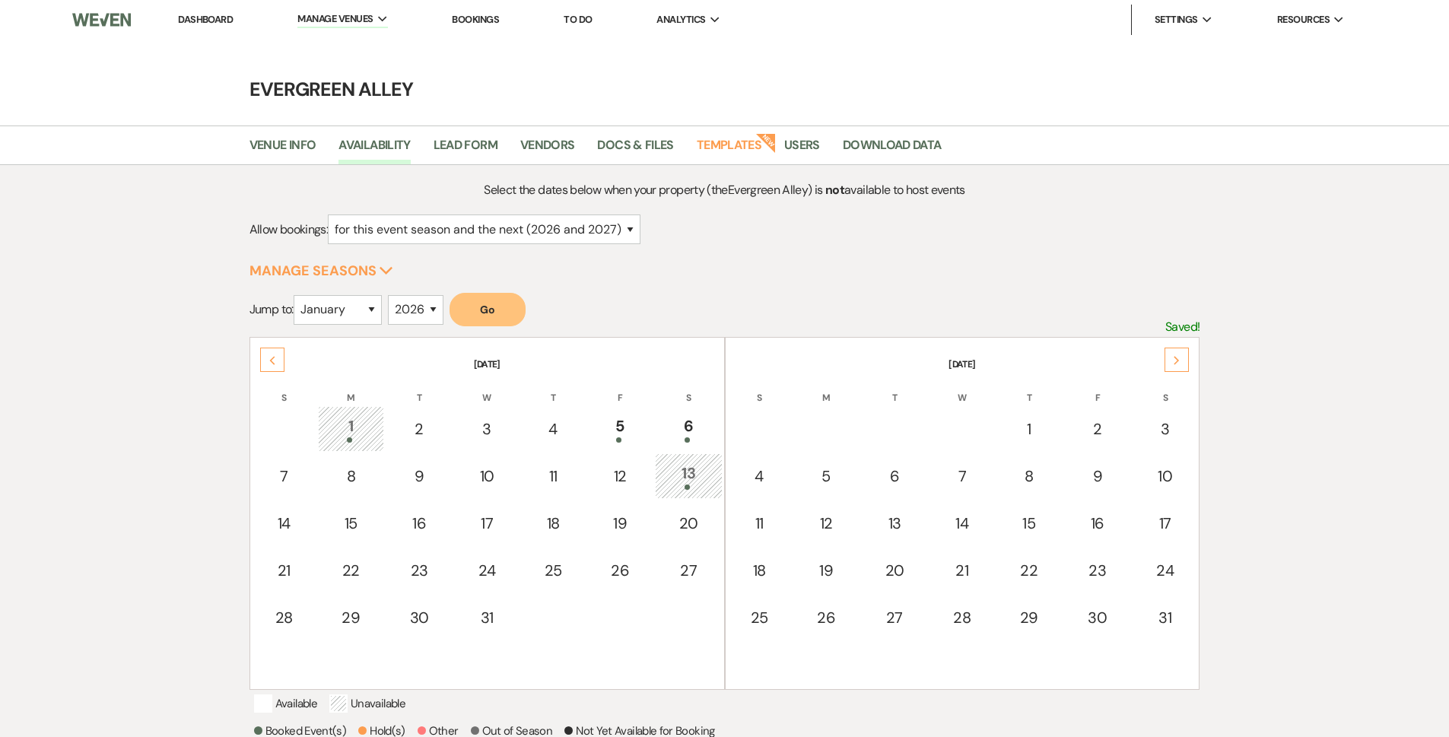
click at [1185, 356] on div "Next" at bounding box center [1177, 360] width 24 height 24
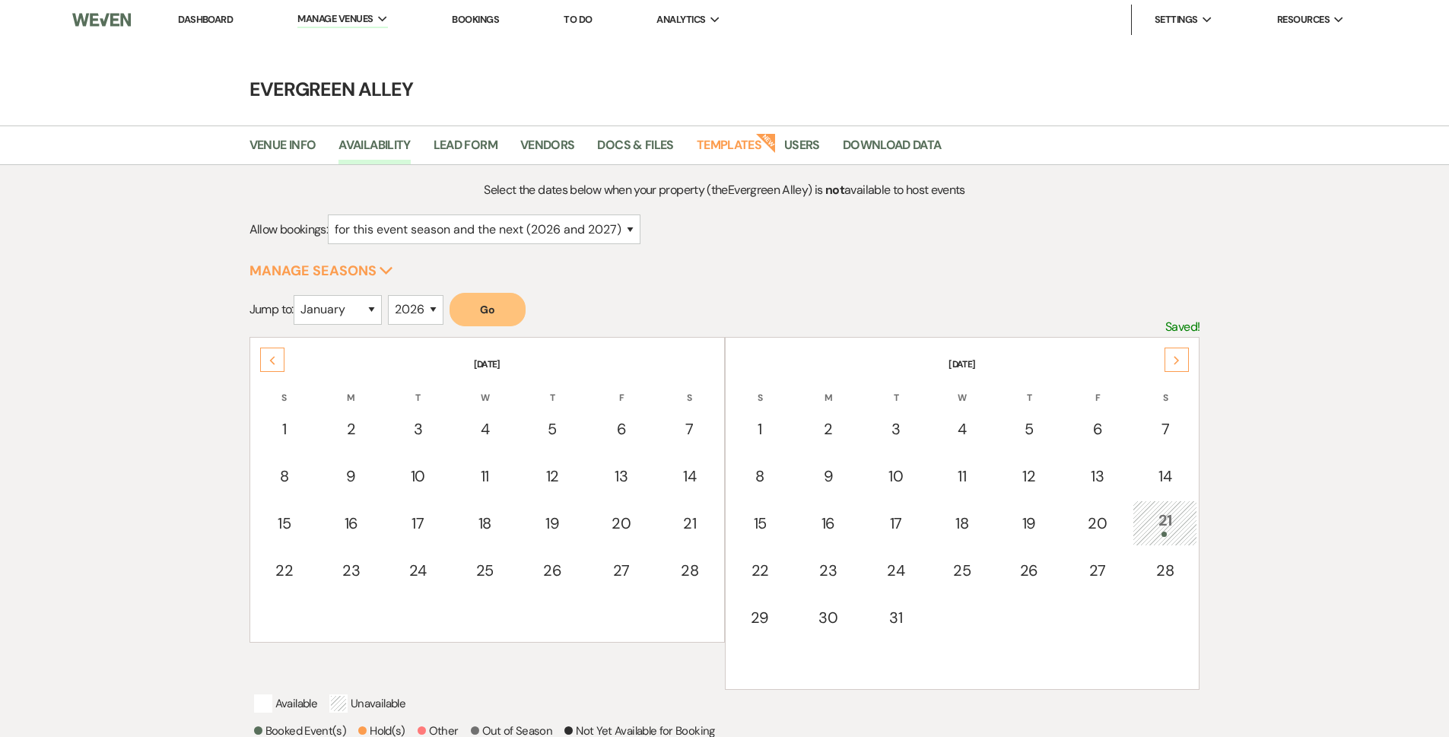
click at [1185, 356] on div "Next" at bounding box center [1177, 360] width 24 height 24
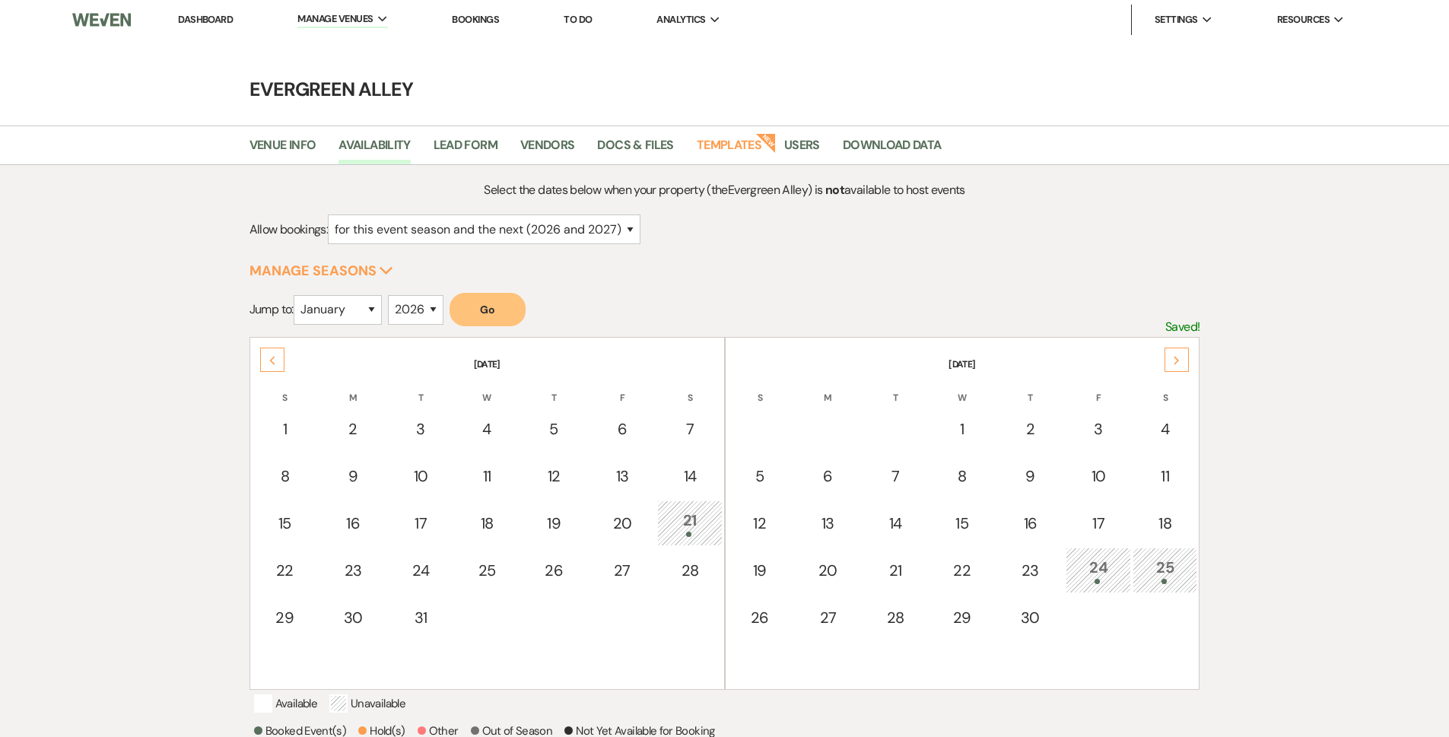
click at [1185, 356] on div "Next" at bounding box center [1177, 360] width 24 height 24
click at [1186, 356] on div "Next" at bounding box center [1177, 360] width 24 height 24
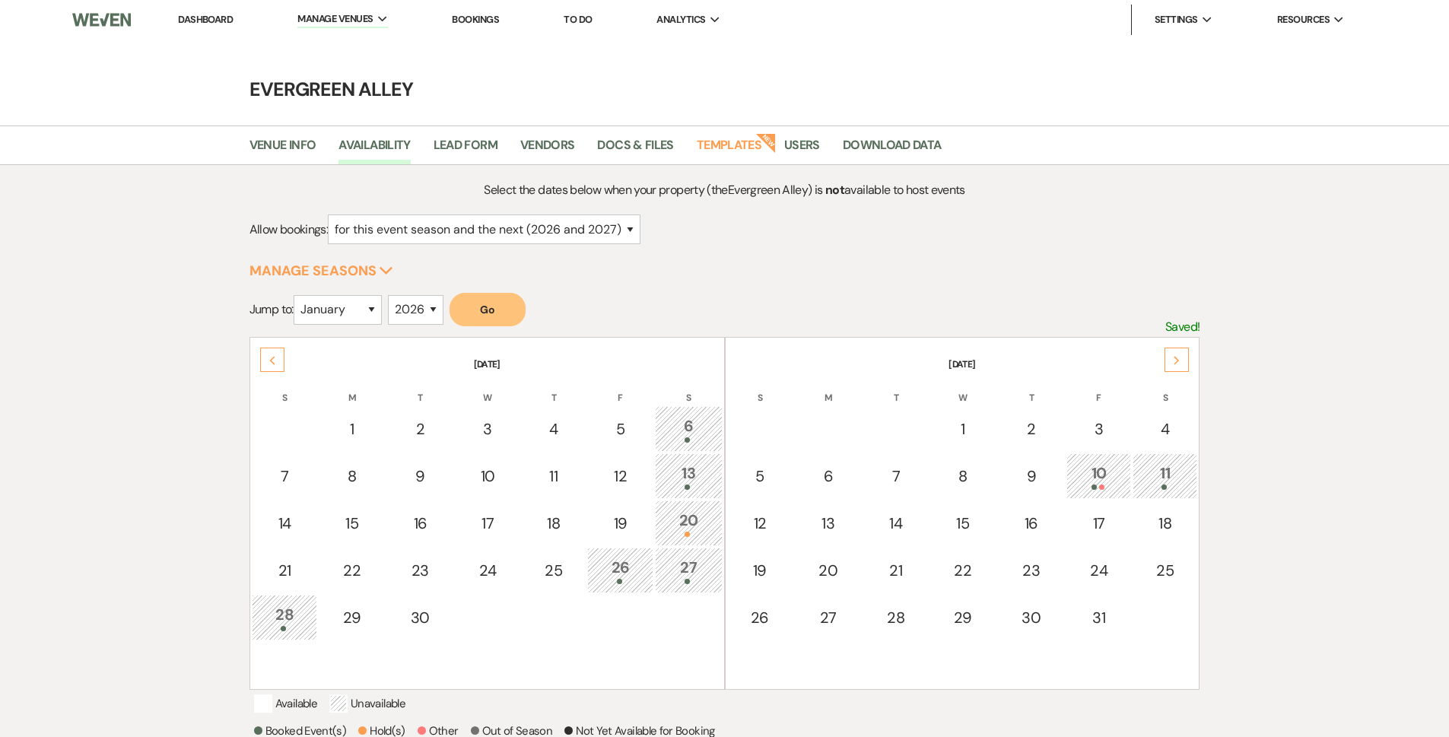
click at [1186, 356] on div "Next" at bounding box center [1177, 360] width 24 height 24
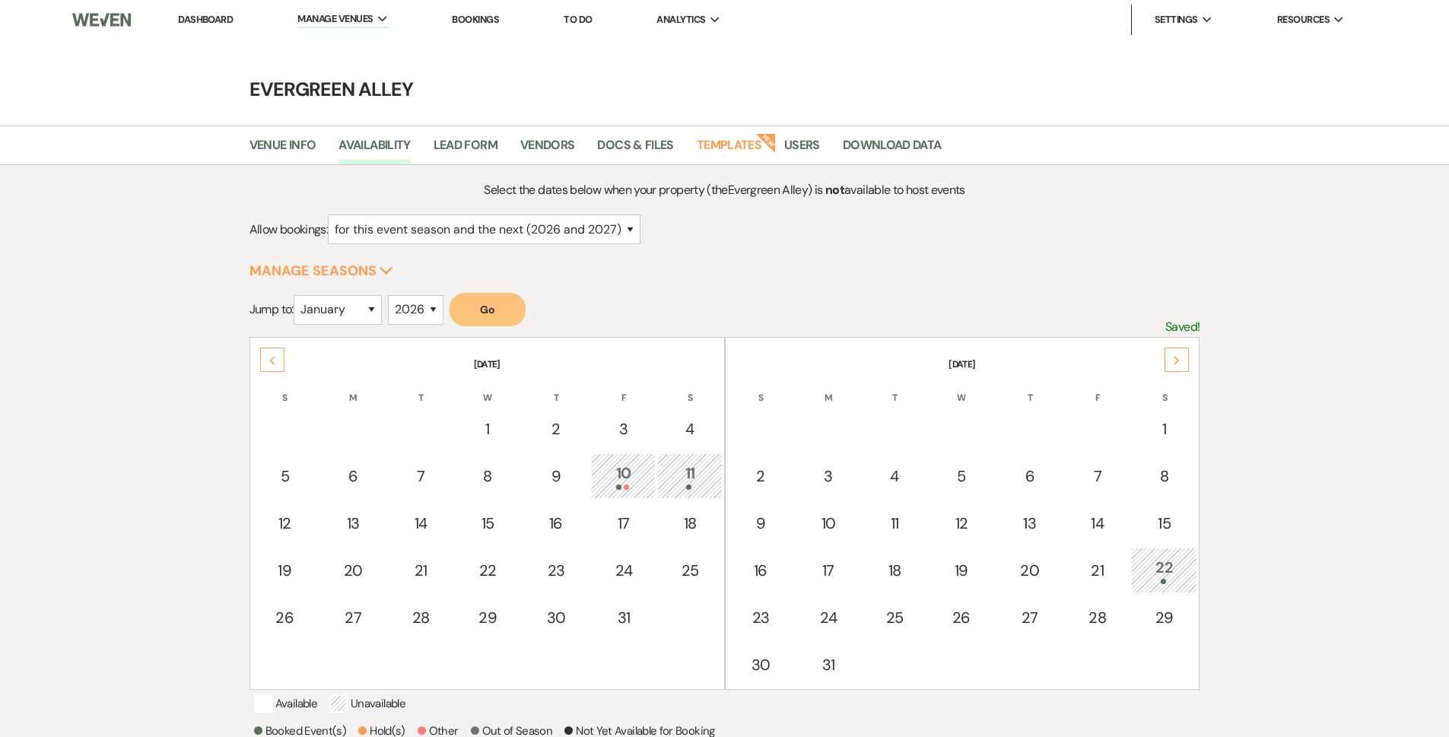
click at [1186, 356] on div "Next" at bounding box center [1177, 360] width 24 height 24
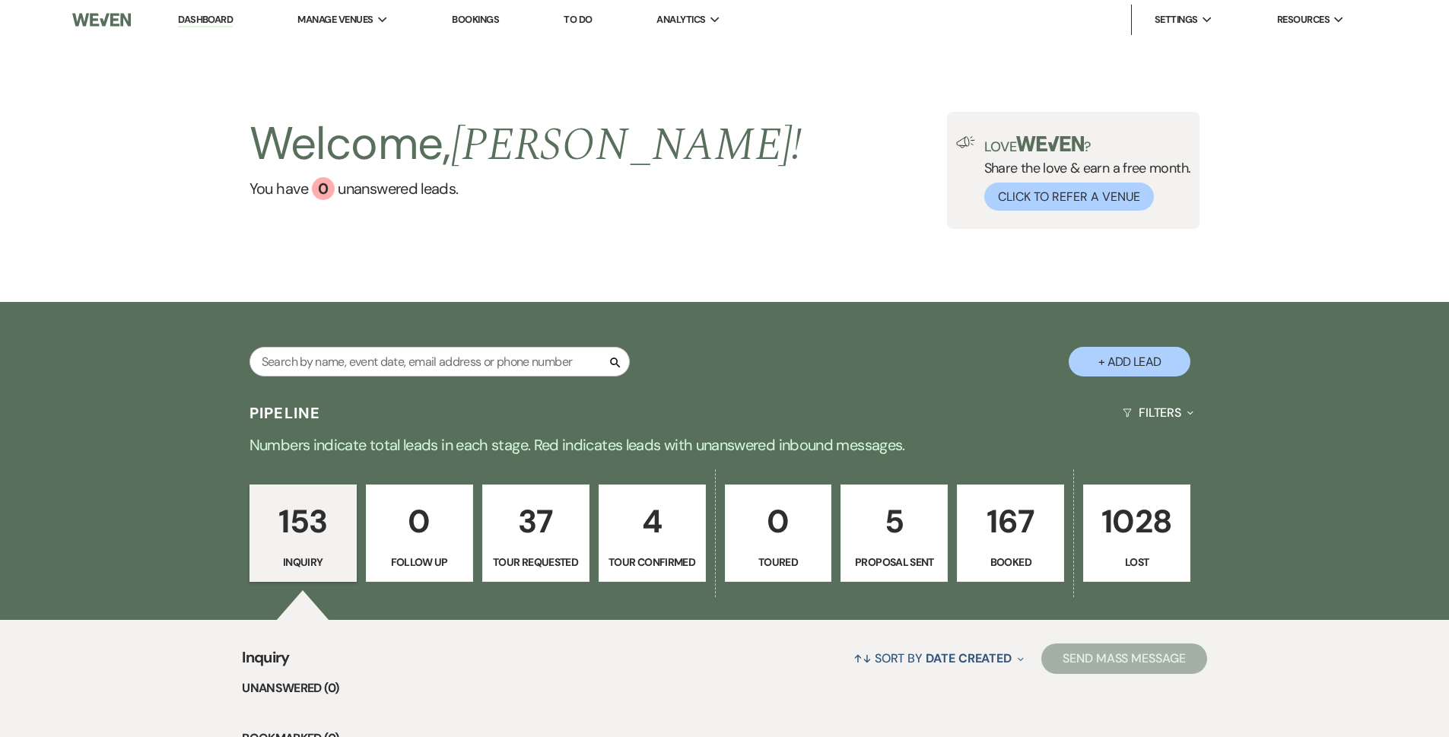
click at [209, 22] on link "Dashboard" at bounding box center [205, 20] width 55 height 14
drag, startPoint x: 217, startPoint y: 19, endPoint x: 250, endPoint y: 1, distance: 37.5
click at [216, 19] on link "Dashboard" at bounding box center [205, 20] width 55 height 14
click at [506, 364] on input "text" at bounding box center [440, 362] width 380 height 30
type input "[PERSON_NAME]"
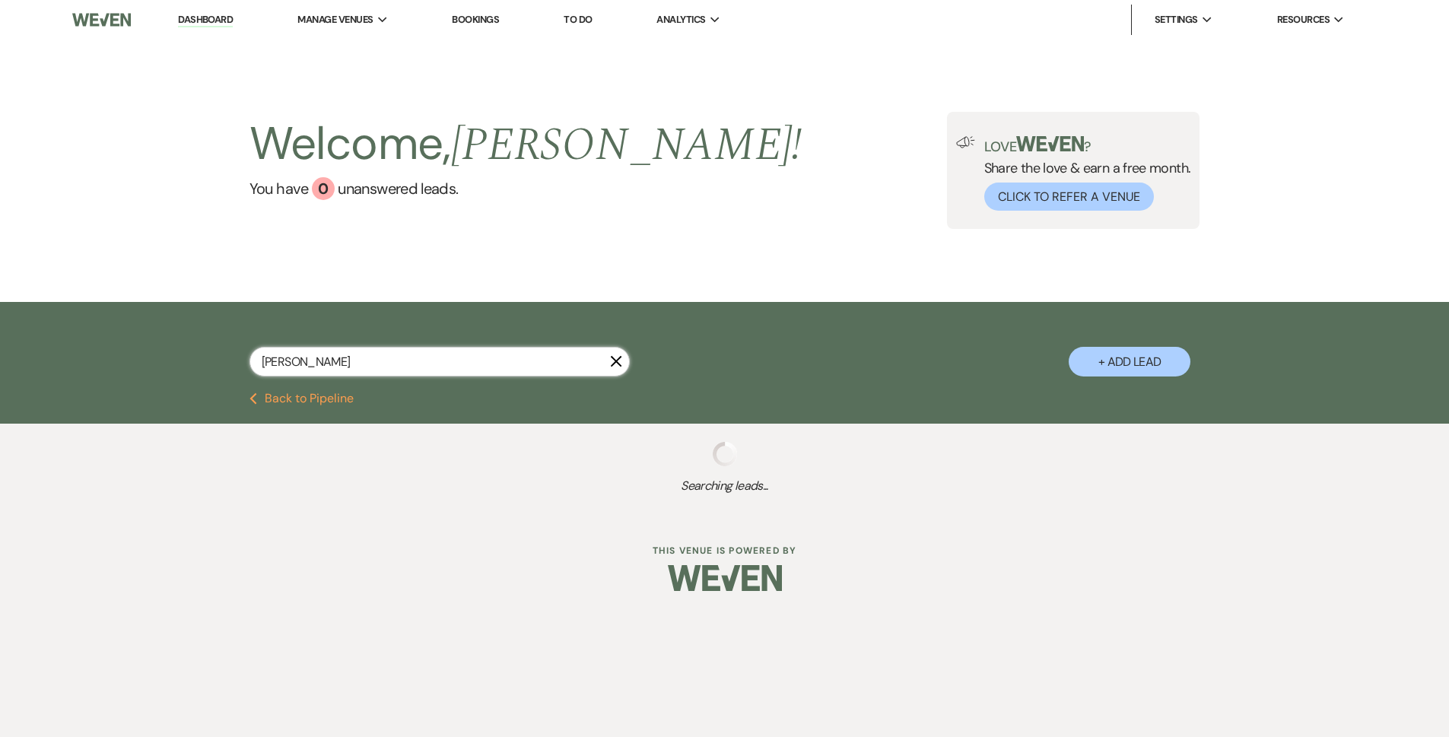
select select "8"
select select "6"
select select "8"
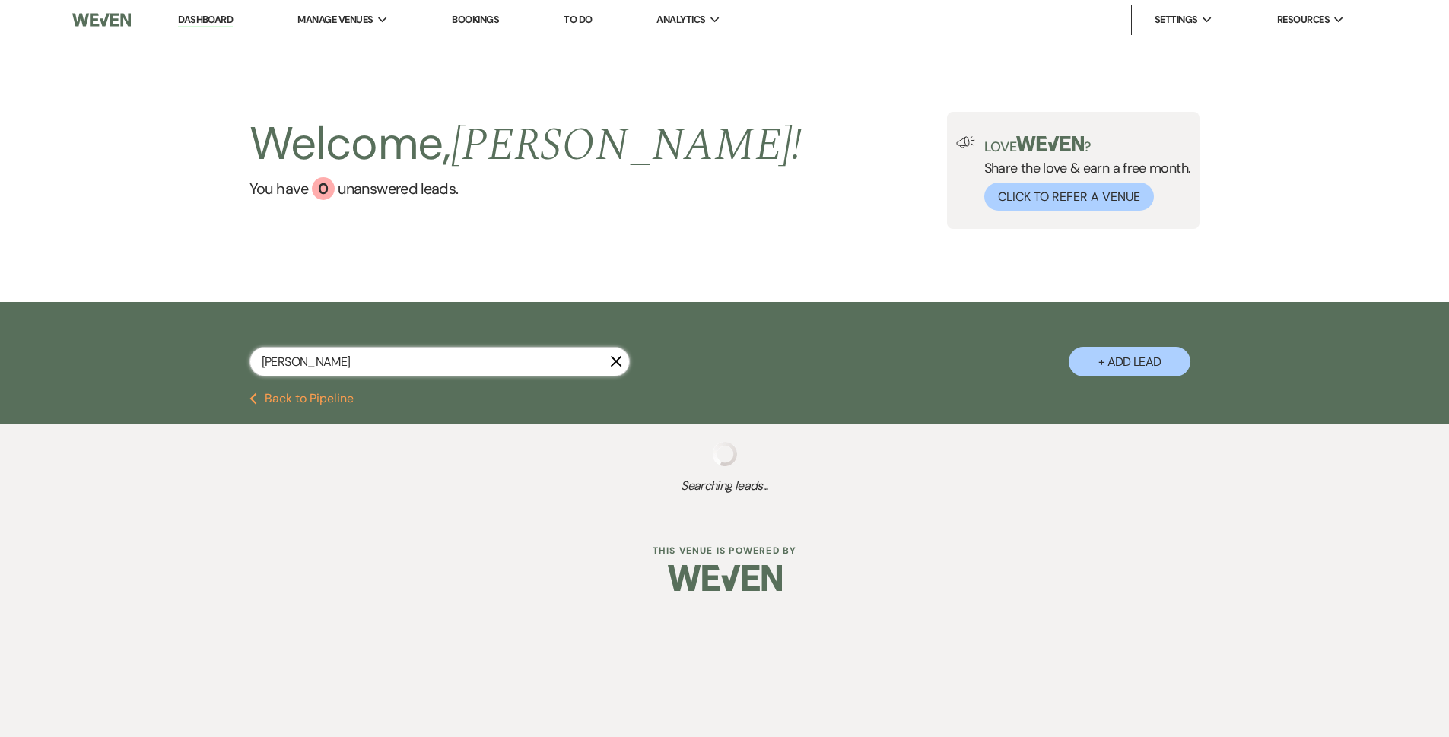
select select "5"
select select "8"
select select "5"
select select "8"
select select "5"
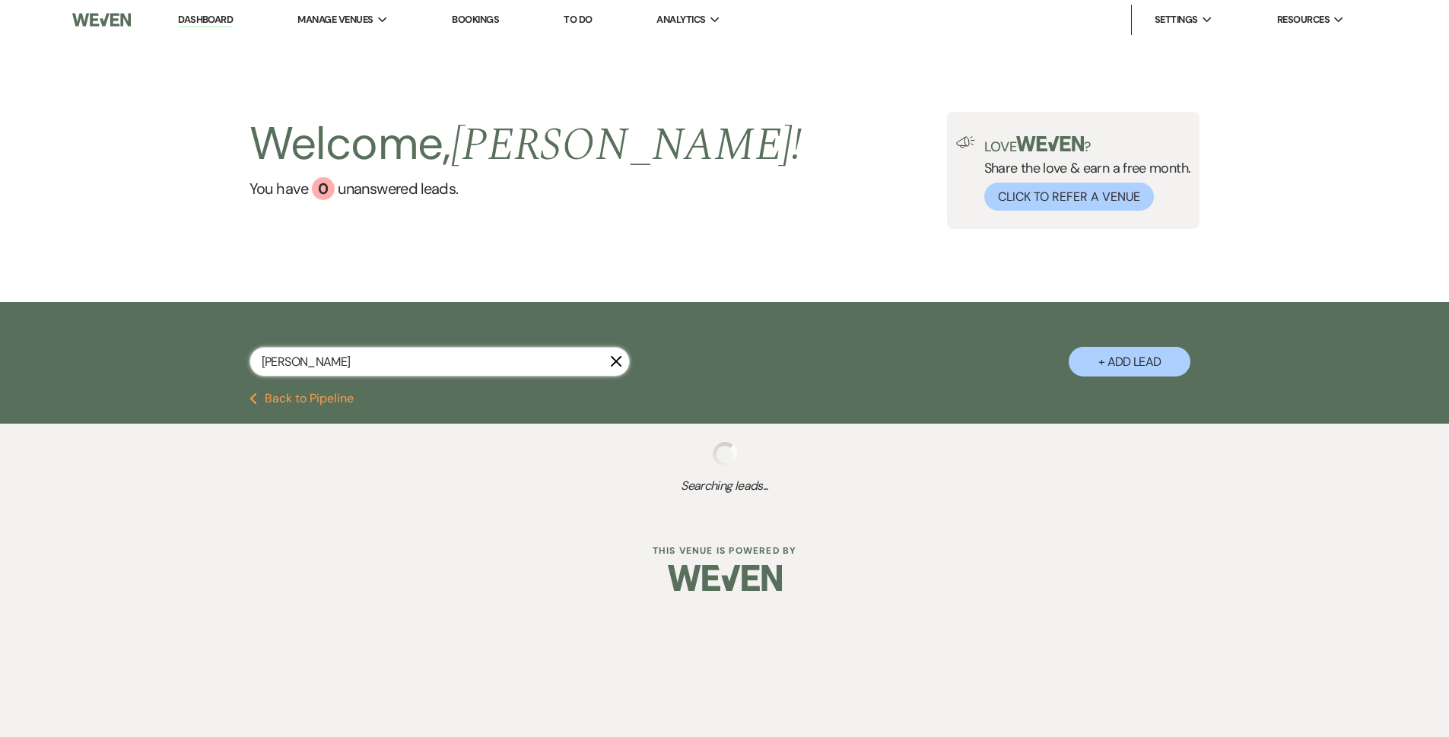
select select "8"
select select "5"
select select "8"
select select "5"
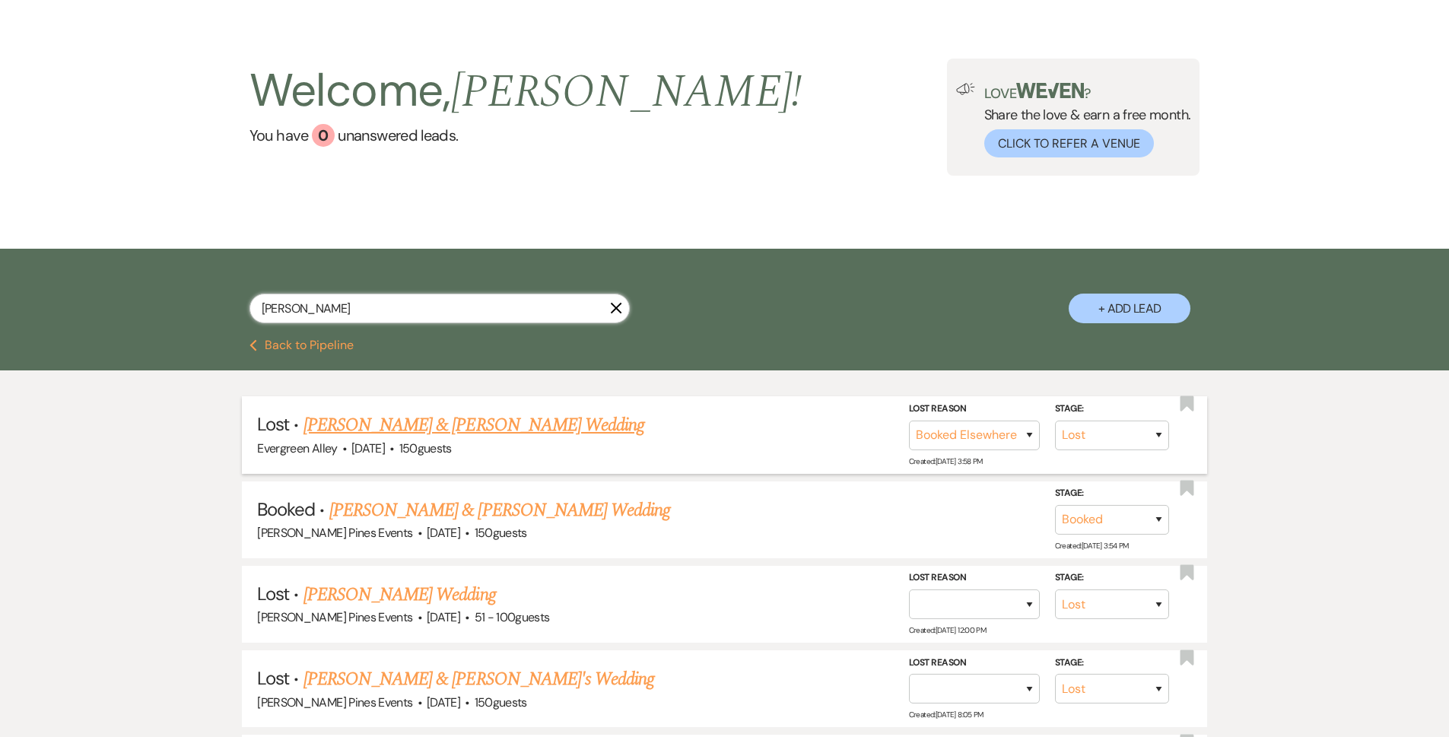
scroll to position [76, 0]
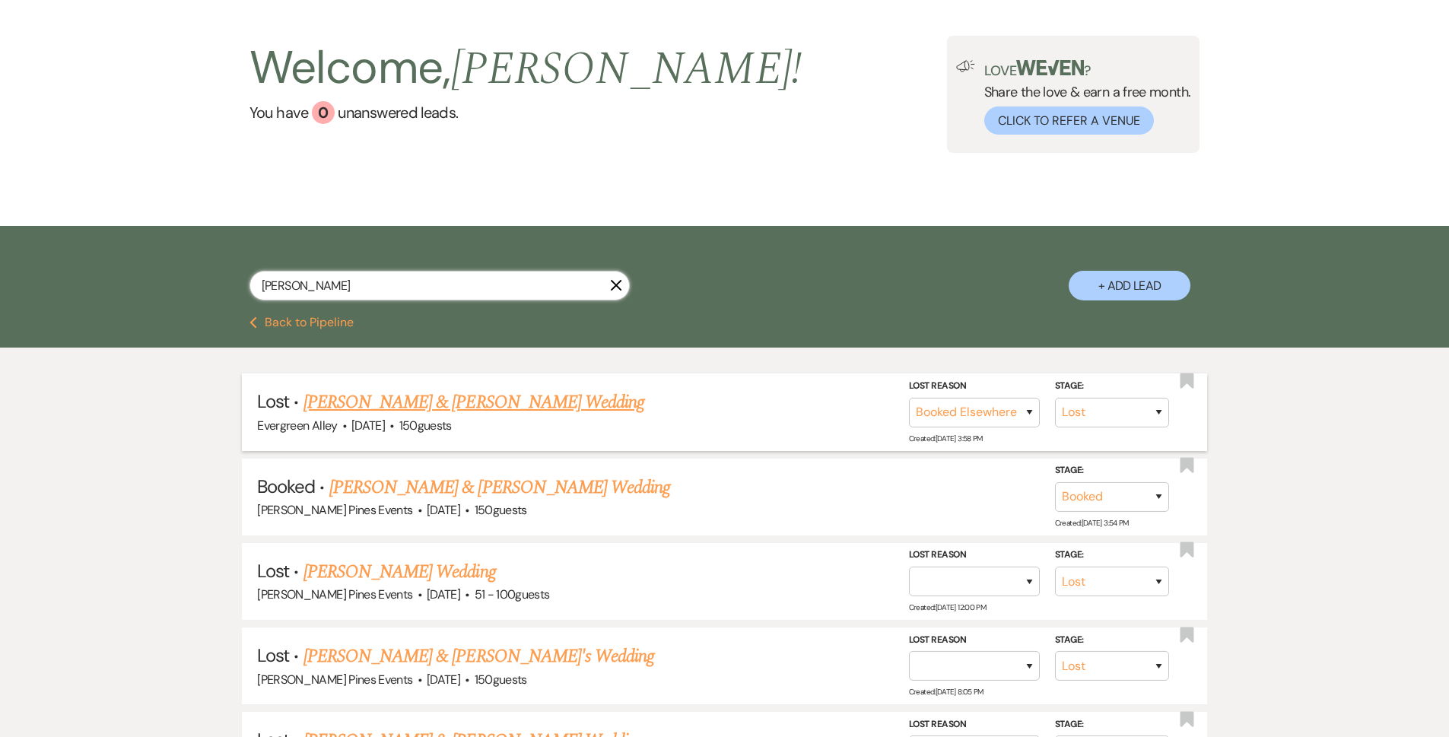
type input "[PERSON_NAME]"
click at [526, 402] on link "[PERSON_NAME] & [PERSON_NAME] Wedding" at bounding box center [474, 402] width 341 height 27
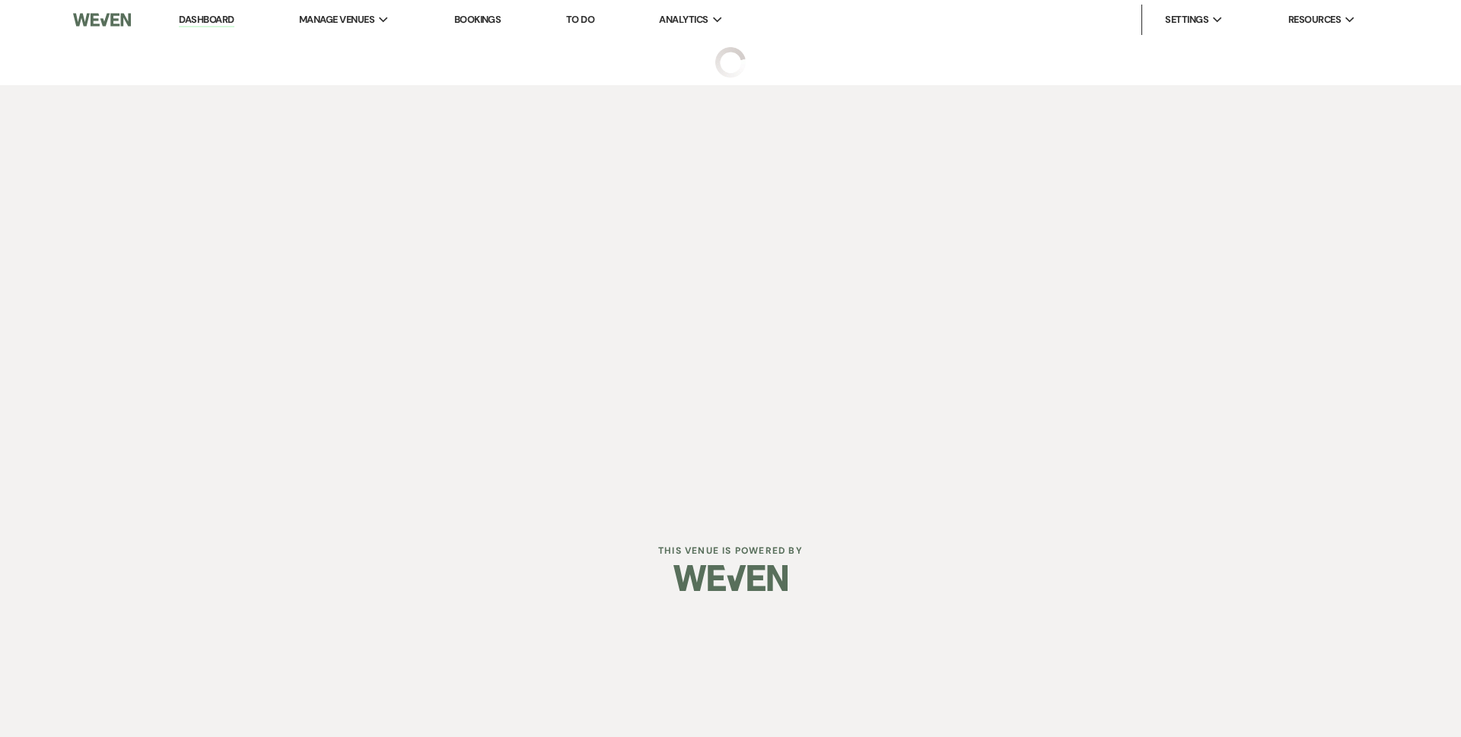
select select "8"
select select "6"
select select "5"
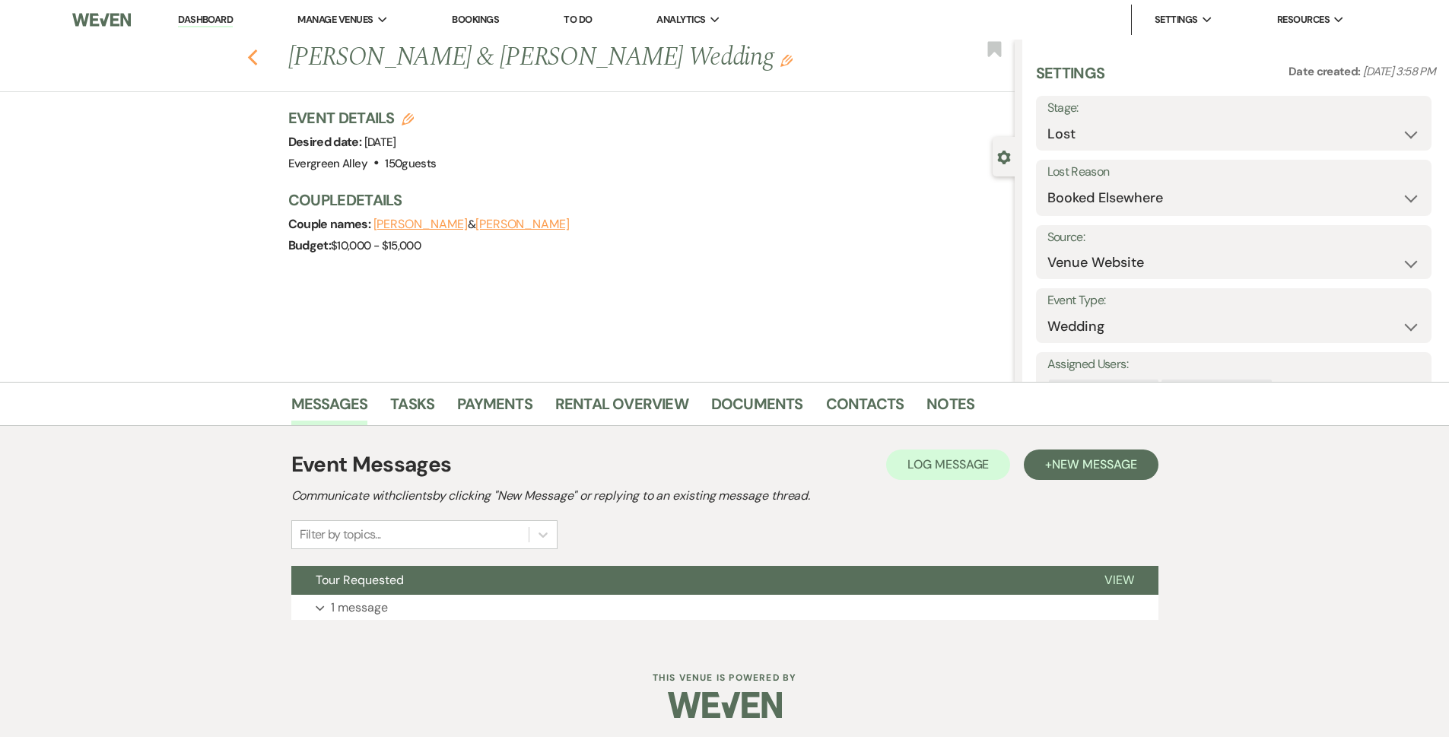
click at [259, 59] on icon "Previous" at bounding box center [252, 58] width 11 height 18
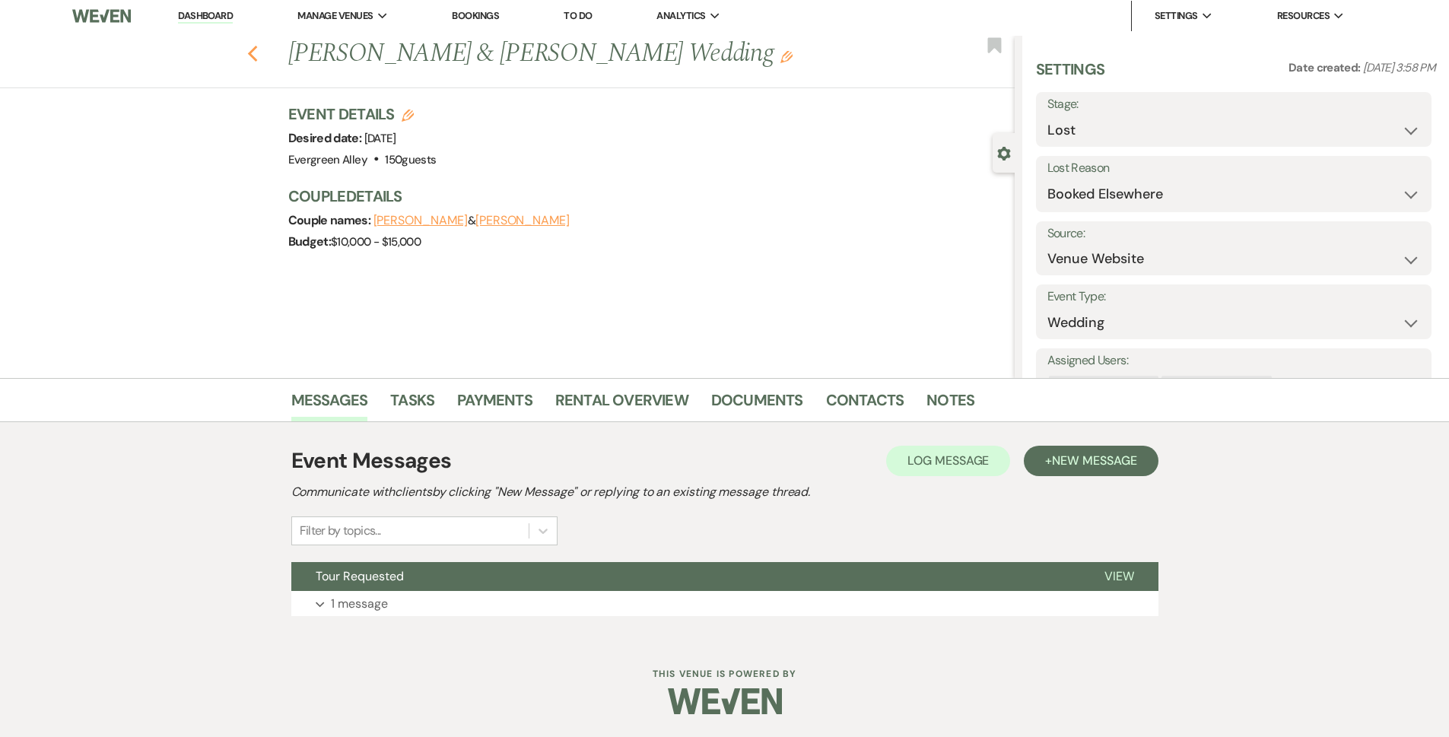
select select "8"
select select "6"
select select "8"
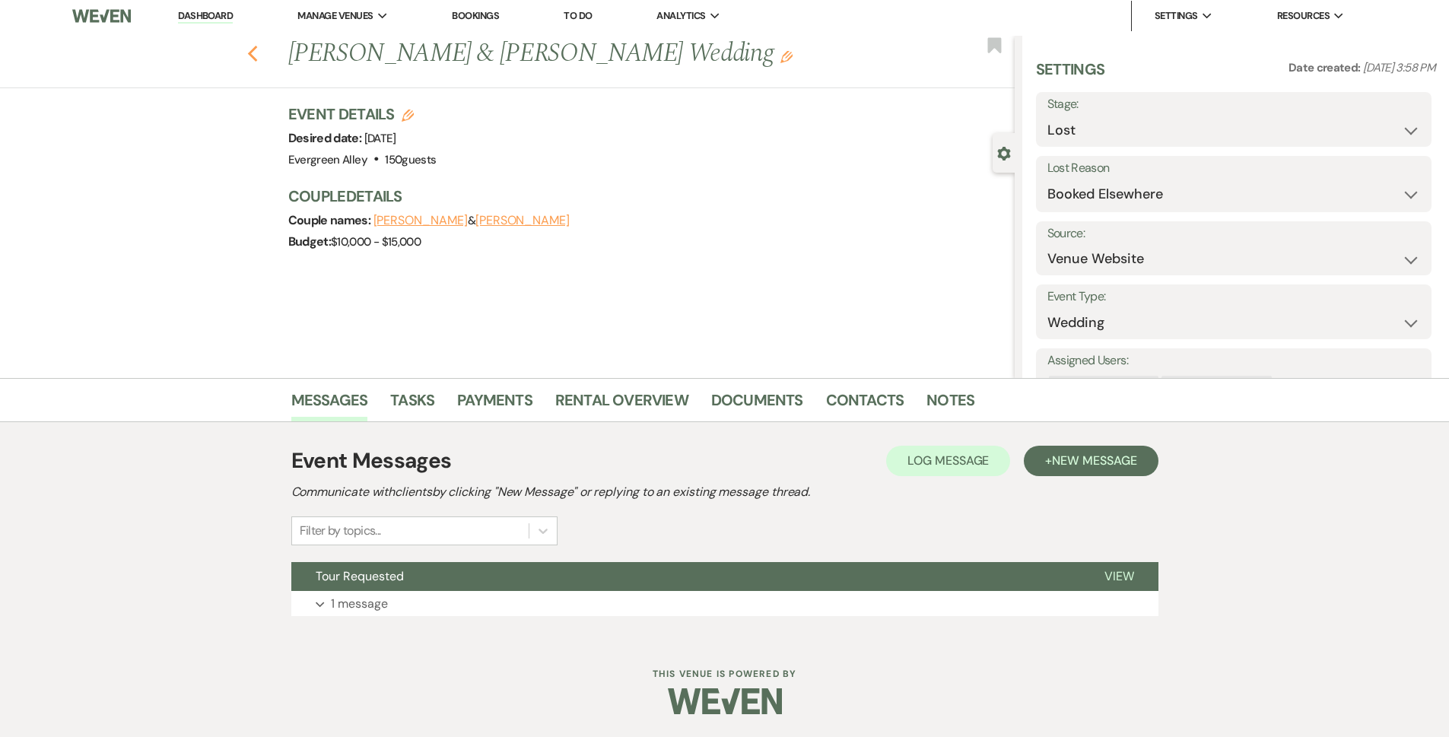
select select "5"
select select "8"
select select "5"
select select "8"
select select "5"
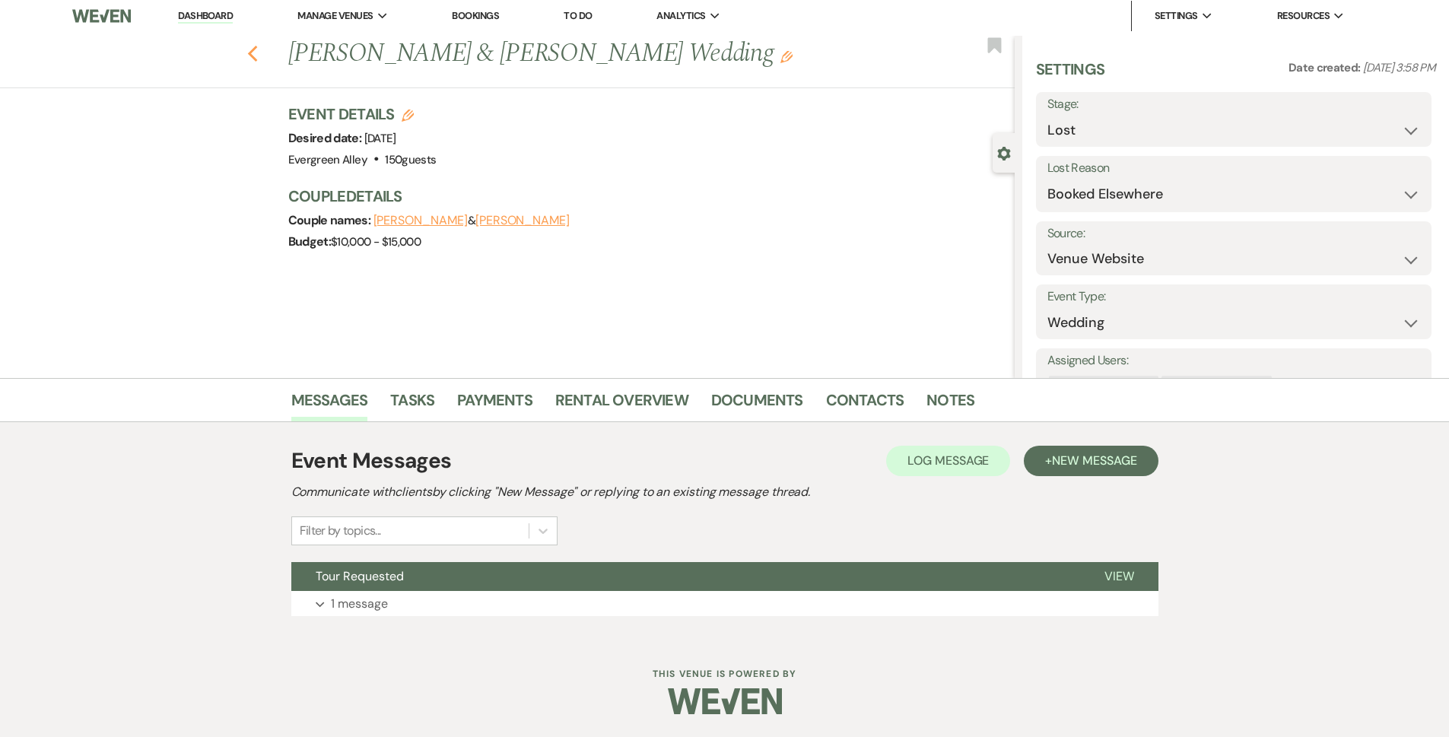
select select "8"
select select "5"
select select "8"
select select "5"
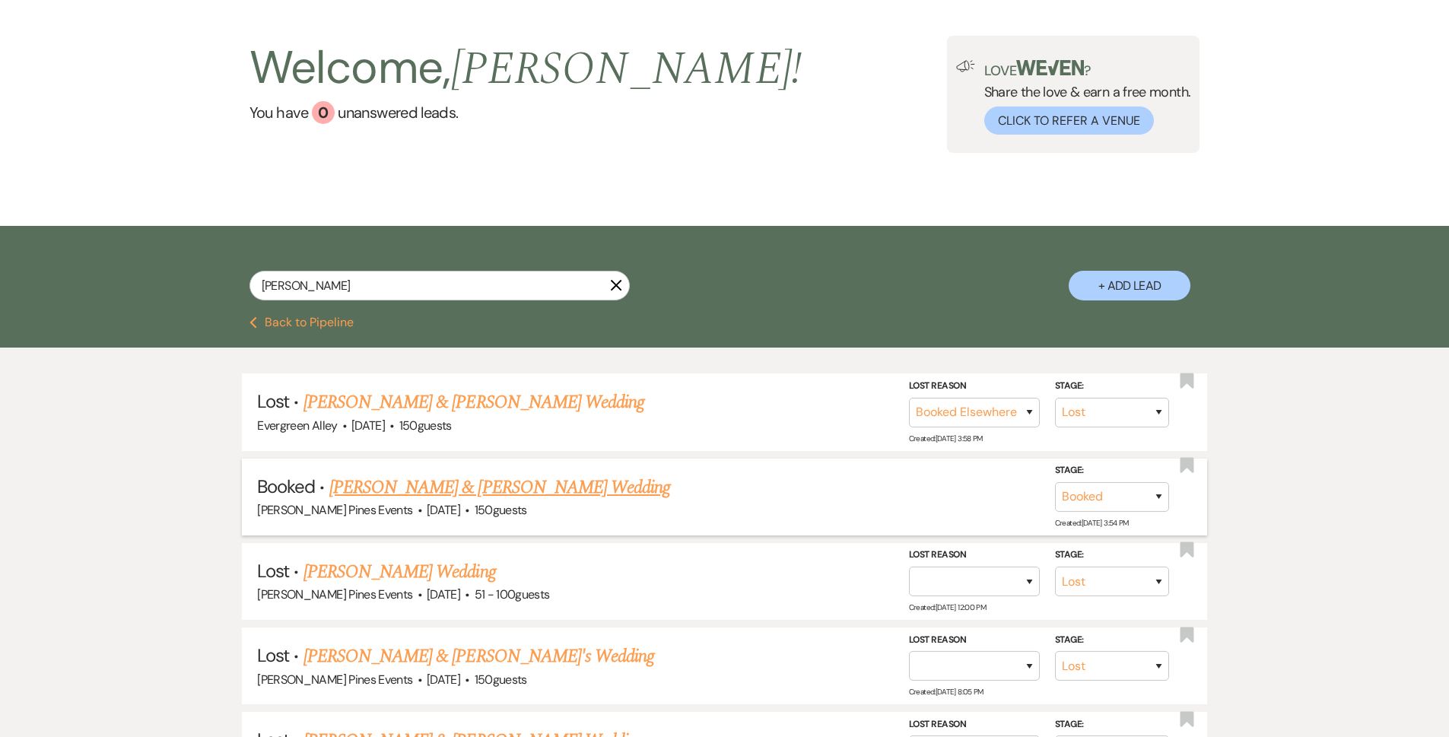
click at [447, 485] on link "[PERSON_NAME] & [PERSON_NAME] Wedding" at bounding box center [499, 487] width 341 height 27
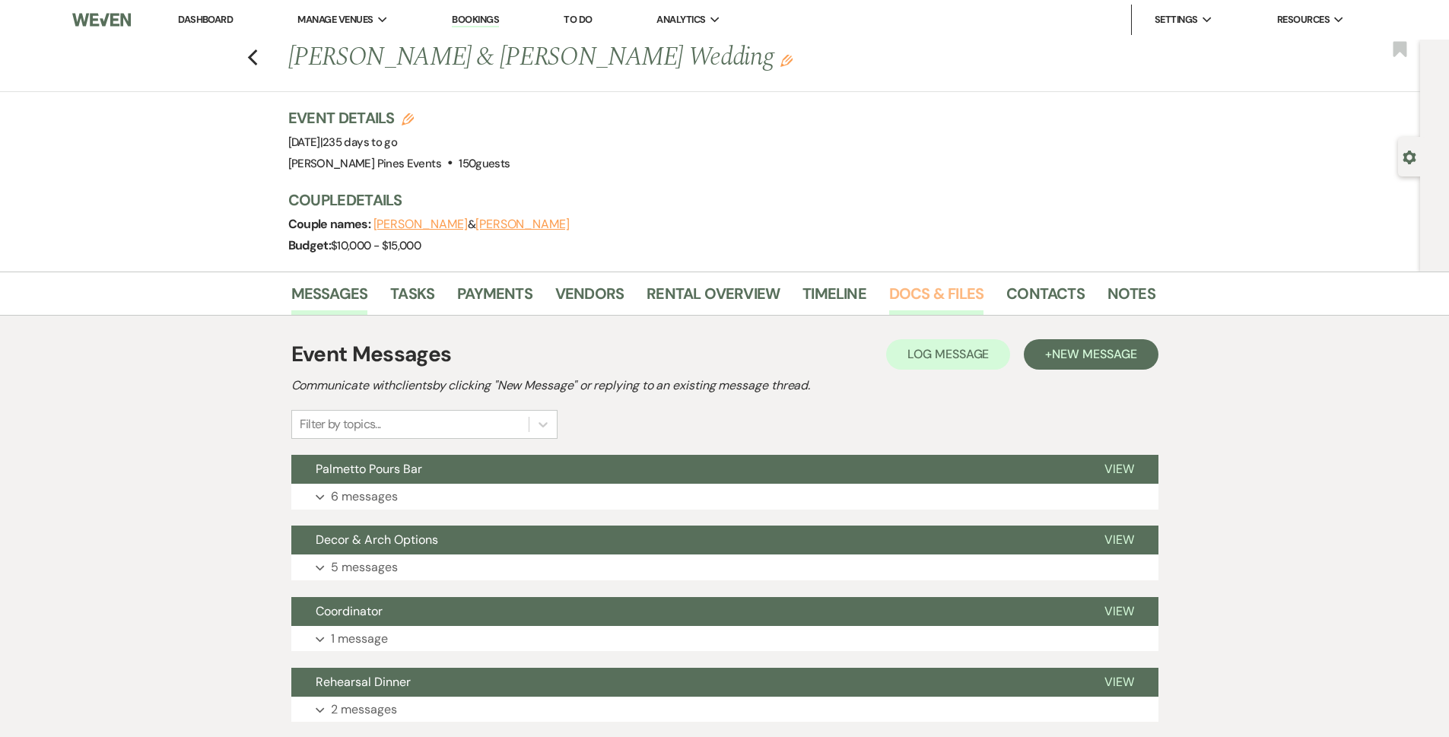
click at [960, 301] on link "Docs & Files" at bounding box center [936, 297] width 94 height 33
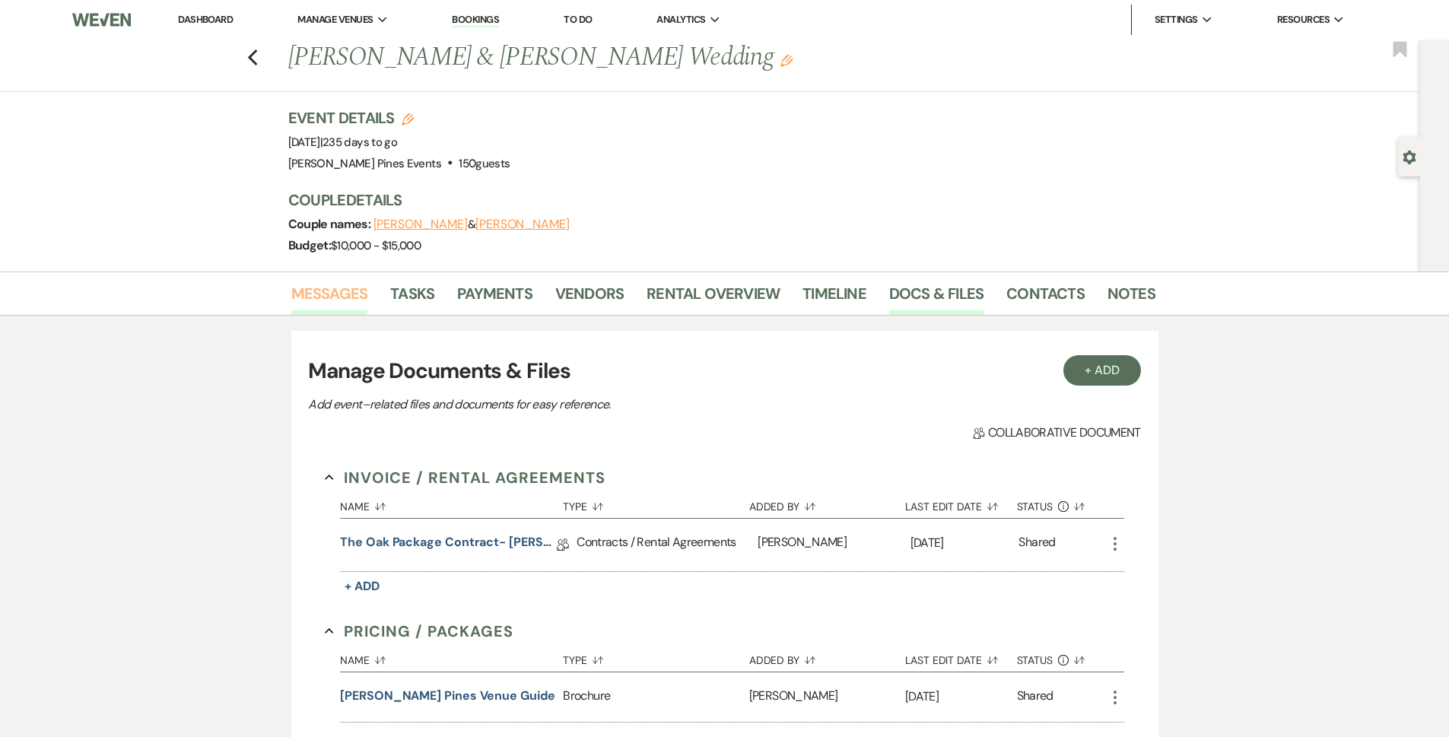
click at [347, 301] on link "Messages" at bounding box center [329, 297] width 77 height 33
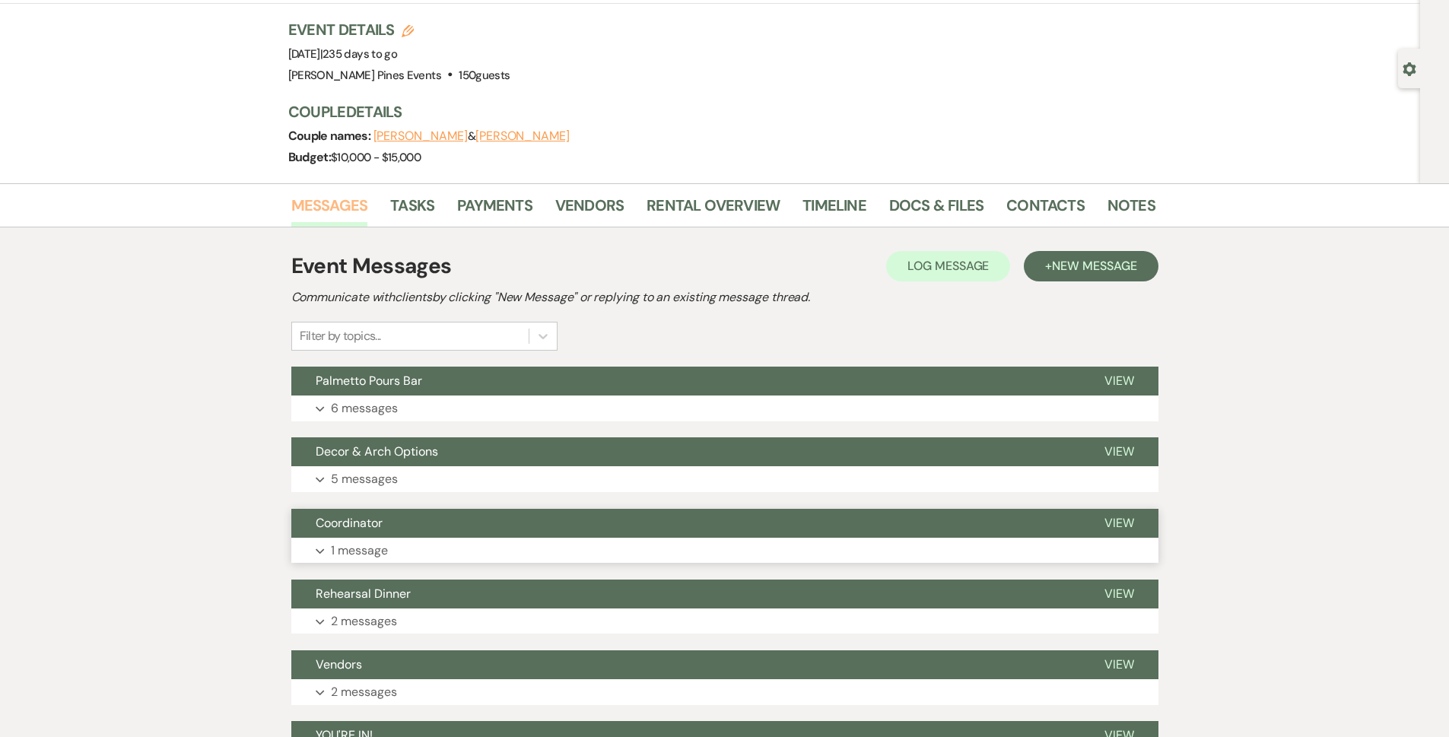
scroll to position [228, 0]
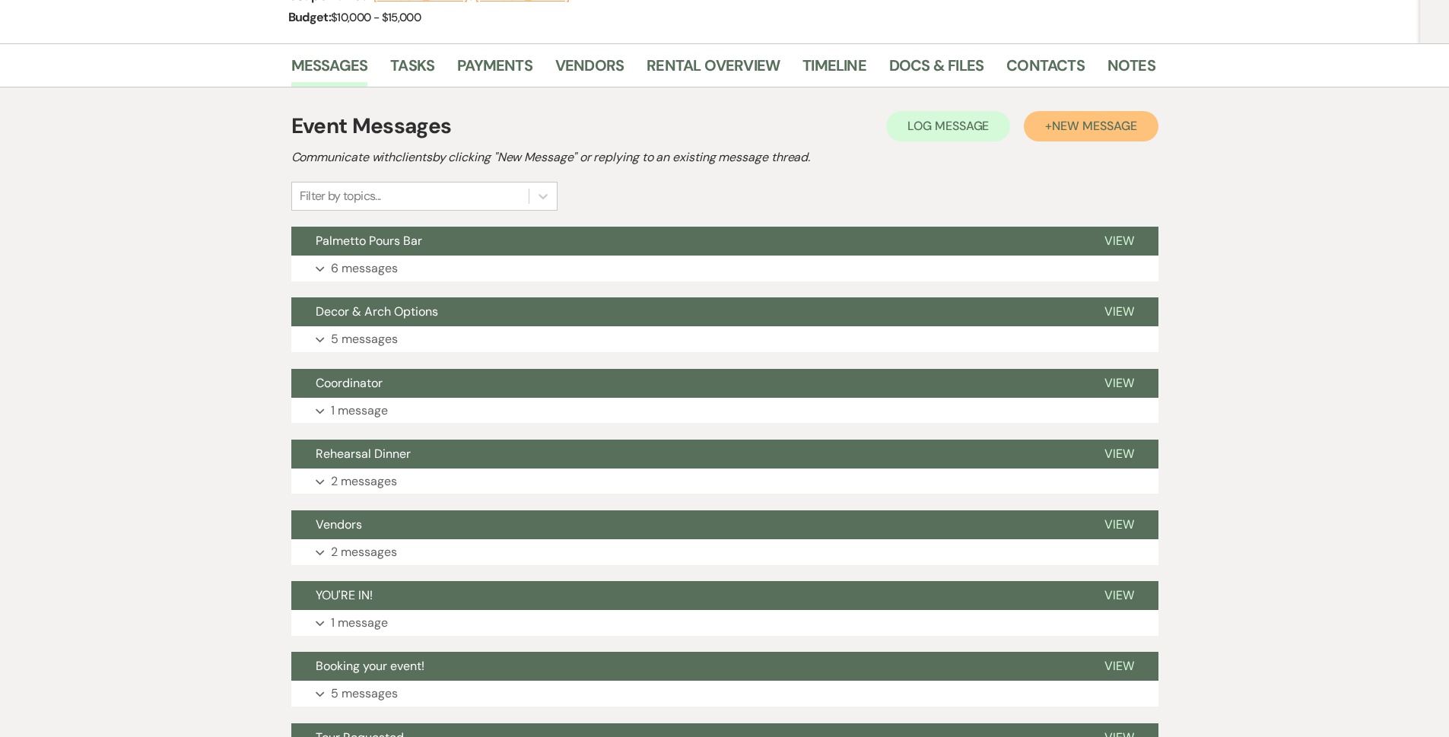
click at [1115, 128] on span "New Message" at bounding box center [1094, 126] width 84 height 16
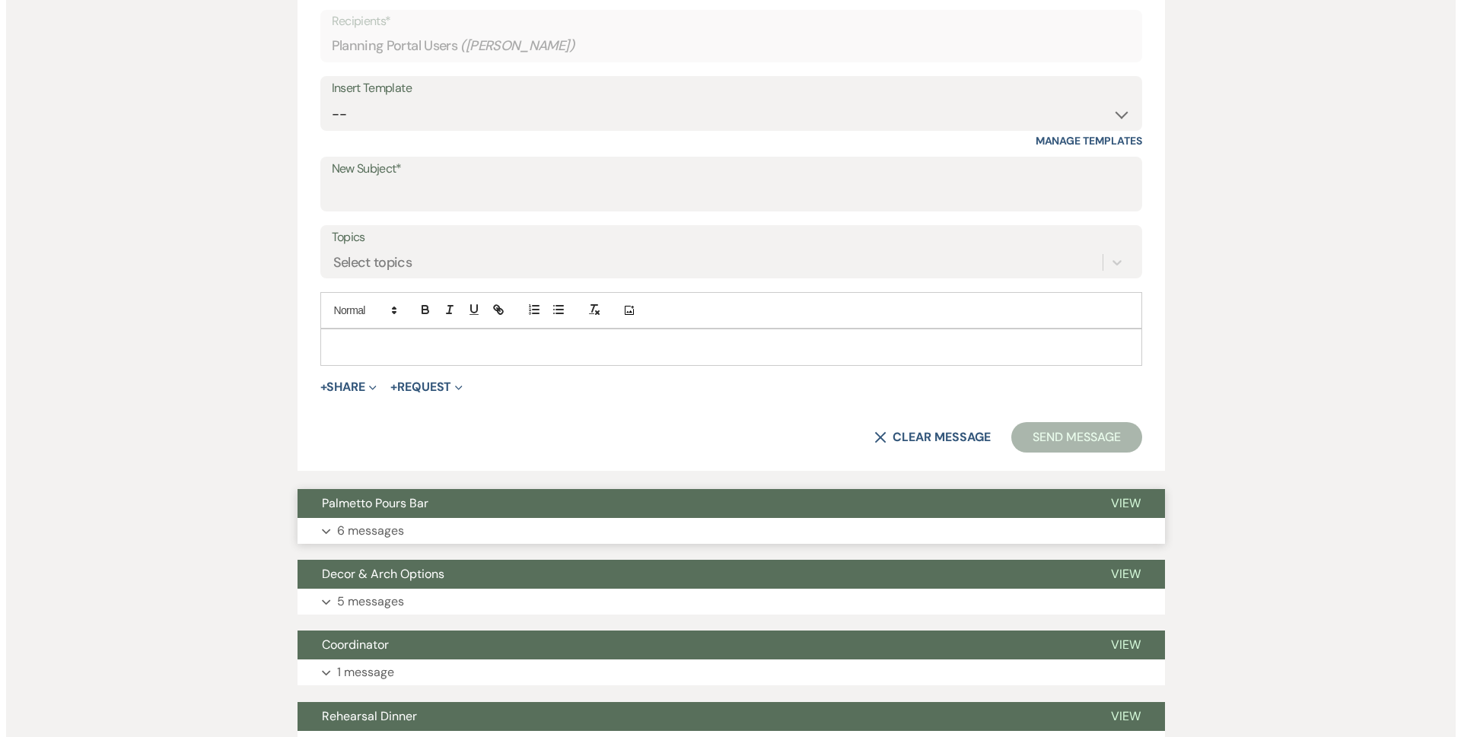
scroll to position [533, 0]
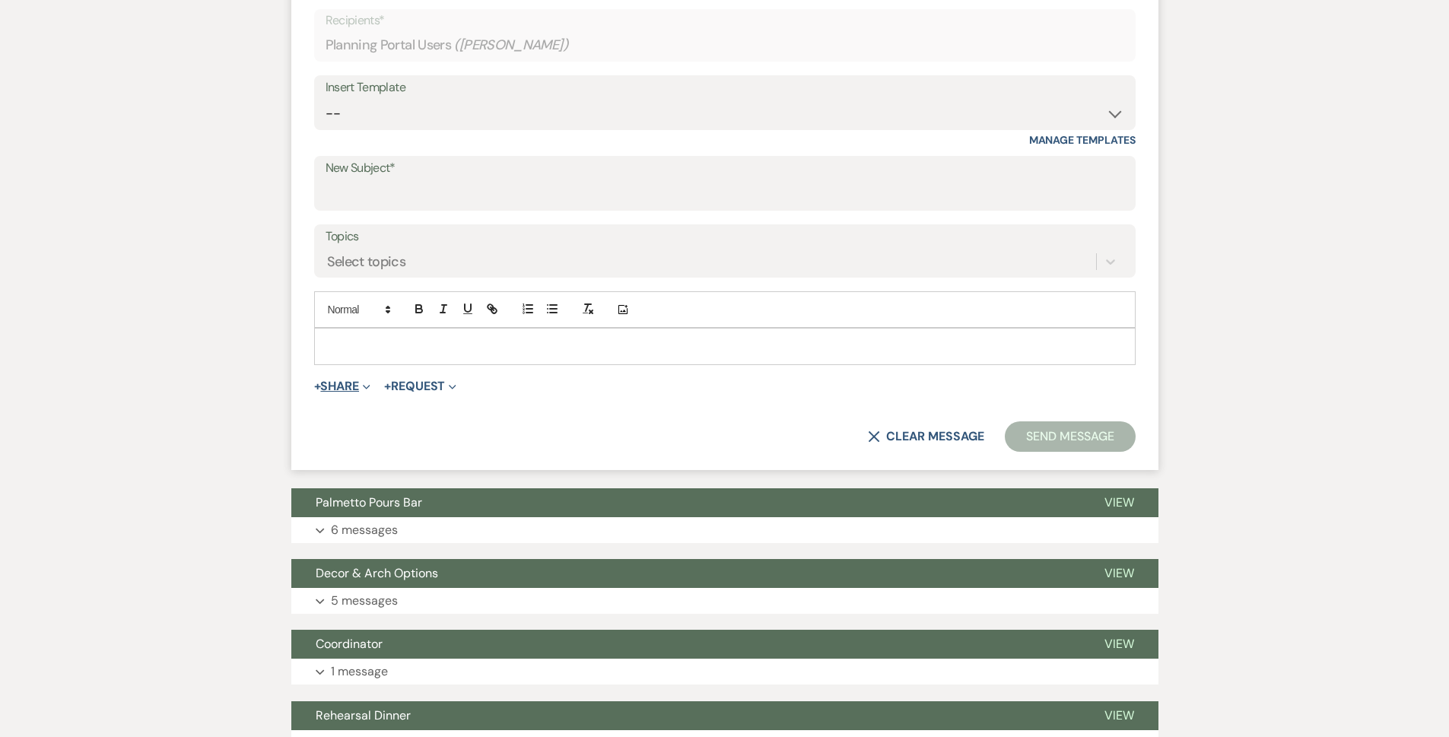
click at [332, 383] on button "+ Share Expand" at bounding box center [342, 386] width 57 height 12
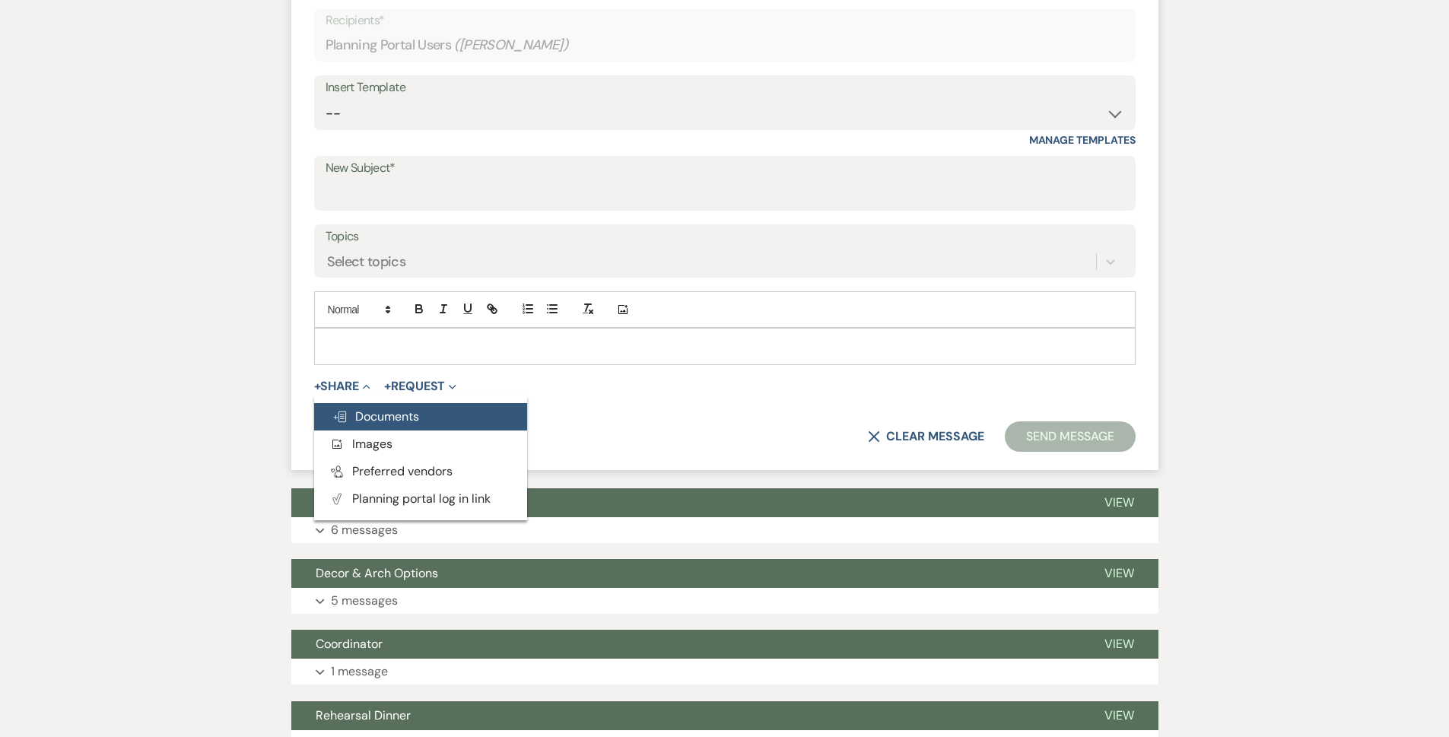
click at [360, 412] on span "Doc Upload Documents" at bounding box center [375, 417] width 87 height 16
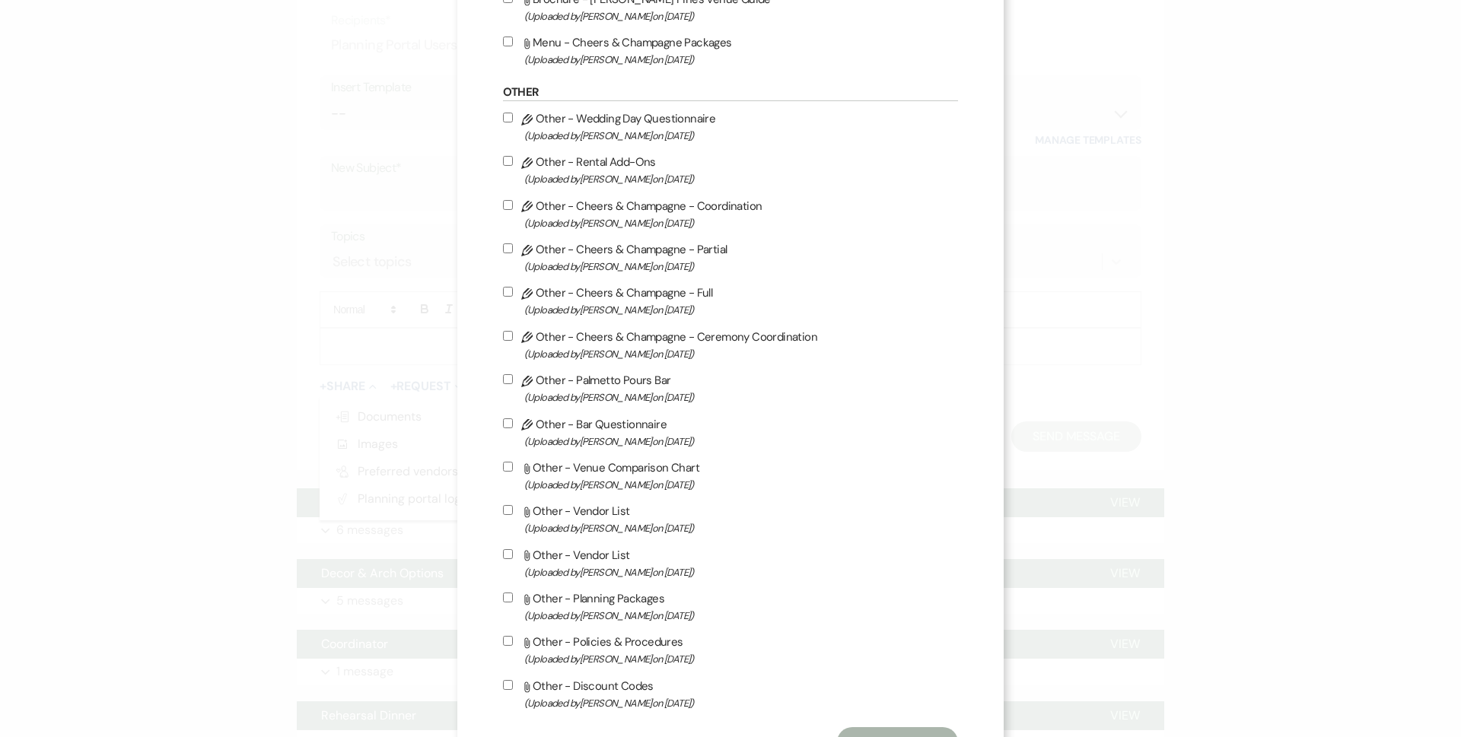
scroll to position [1141, 0]
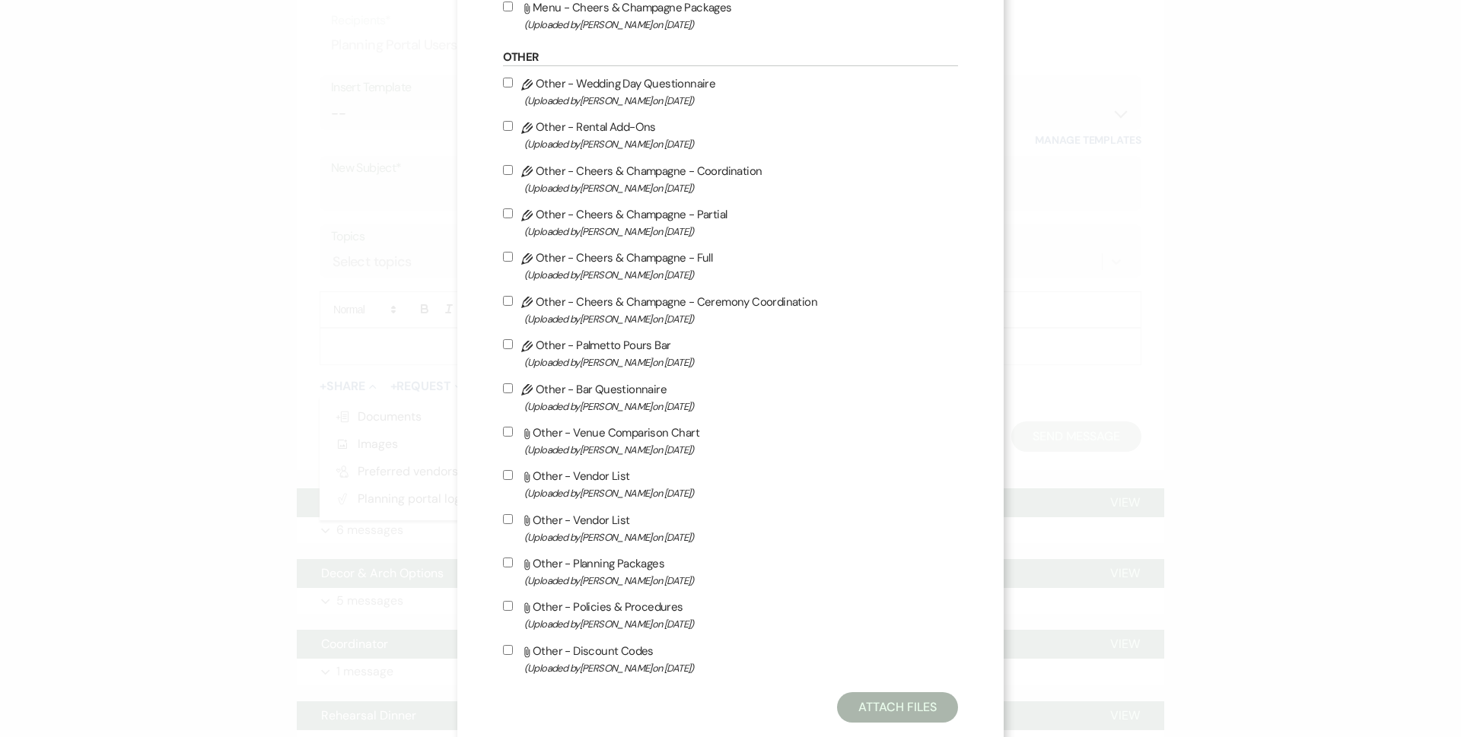
click at [630, 346] on label "Pencil Other - Palmetto Pours Bar (Uploaded by Lindsay Mcavoy on Jan 12th, 2025…" at bounding box center [731, 353] width 456 height 36
click at [513, 346] on input "Pencil Other - Palmetto Pours Bar (Uploaded by Lindsay Mcavoy on Jan 12th, 2025…" at bounding box center [508, 344] width 10 height 10
checkbox input "true"
click at [898, 715] on button "Attach Files" at bounding box center [897, 707] width 121 height 30
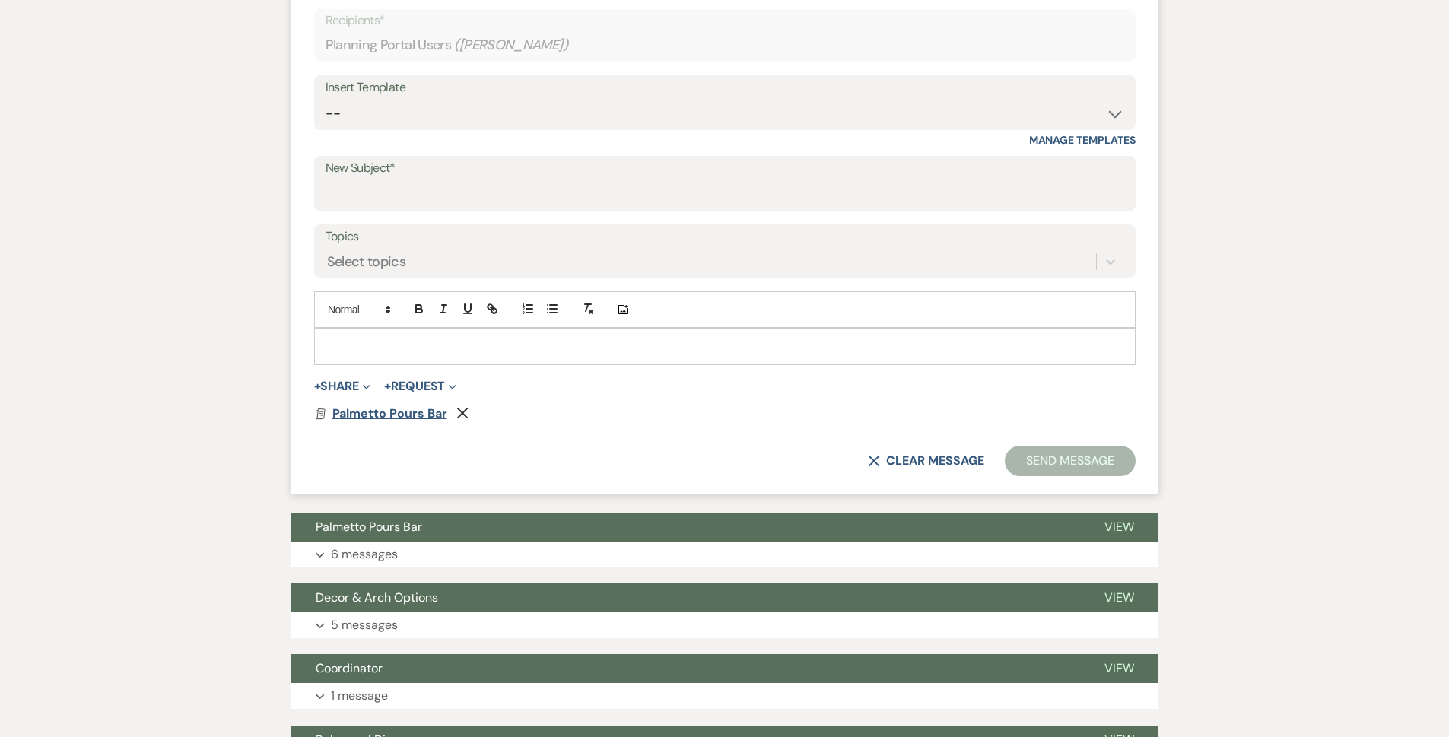
click at [365, 417] on span "Palmetto Pours Bar" at bounding box center [389, 413] width 115 height 16
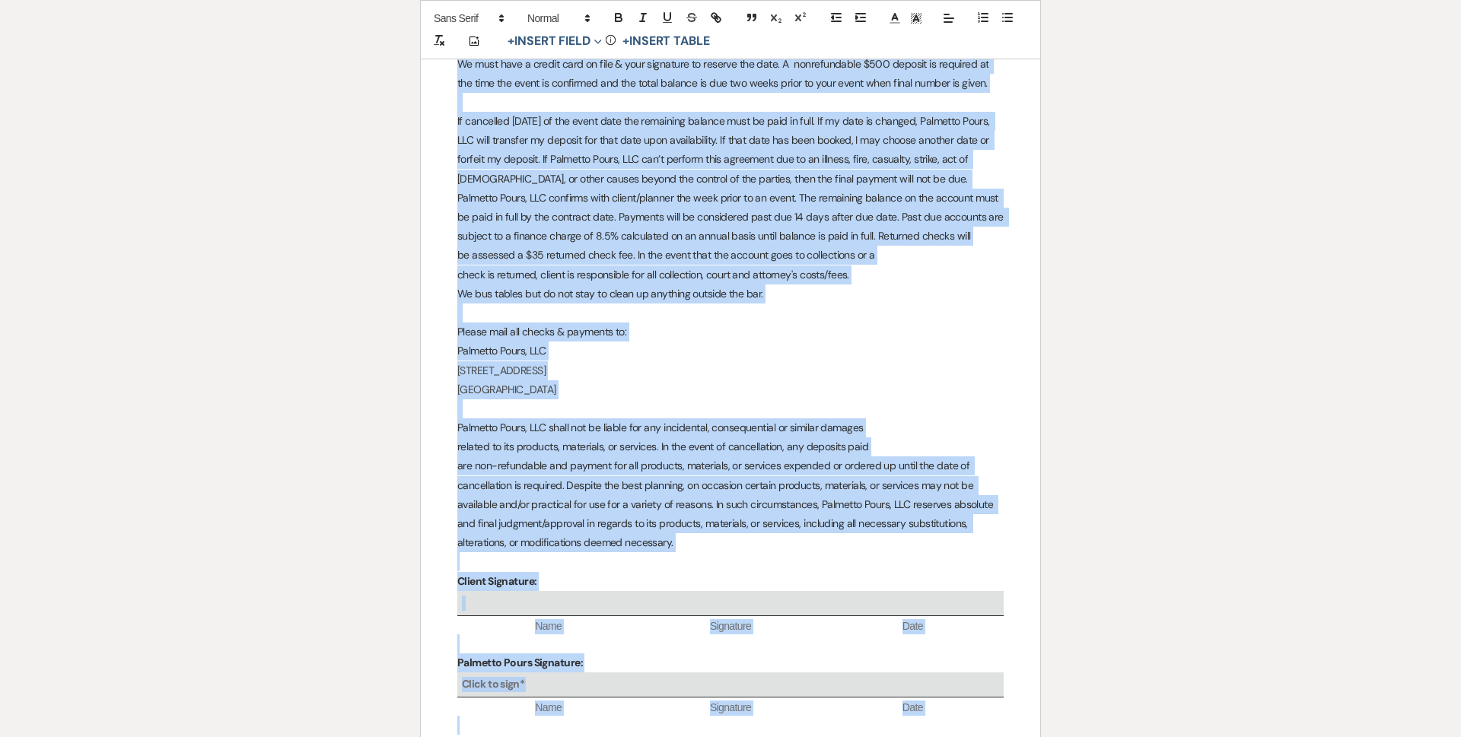
scroll to position [3458, 0]
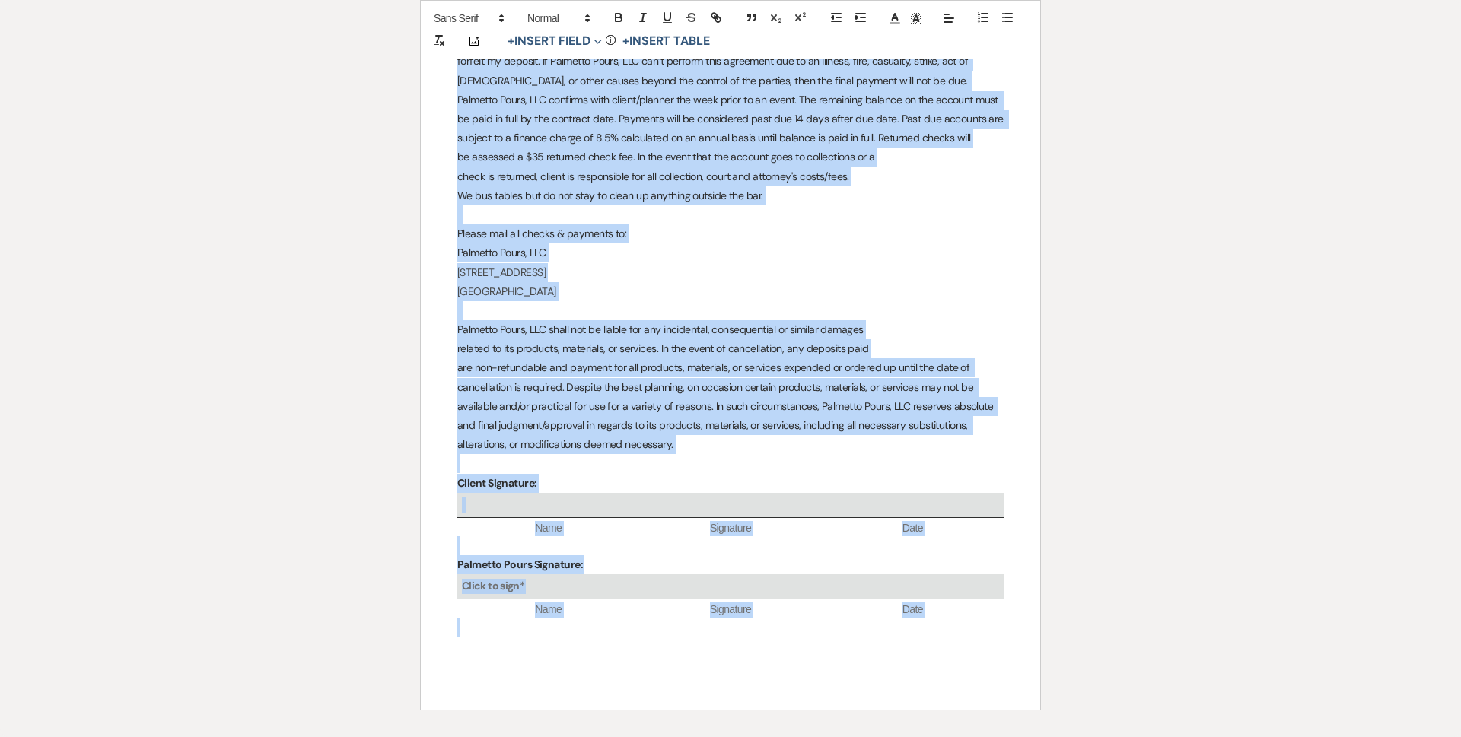
drag, startPoint x: 846, startPoint y: 359, endPoint x: 968, endPoint y: 750, distance: 409.8
click at [968, 736] on html "Dashboard Manage Venues Expand Parker Pines Events Evergreen Alley Bookings To …" at bounding box center [730, 325] width 1461 height 1717
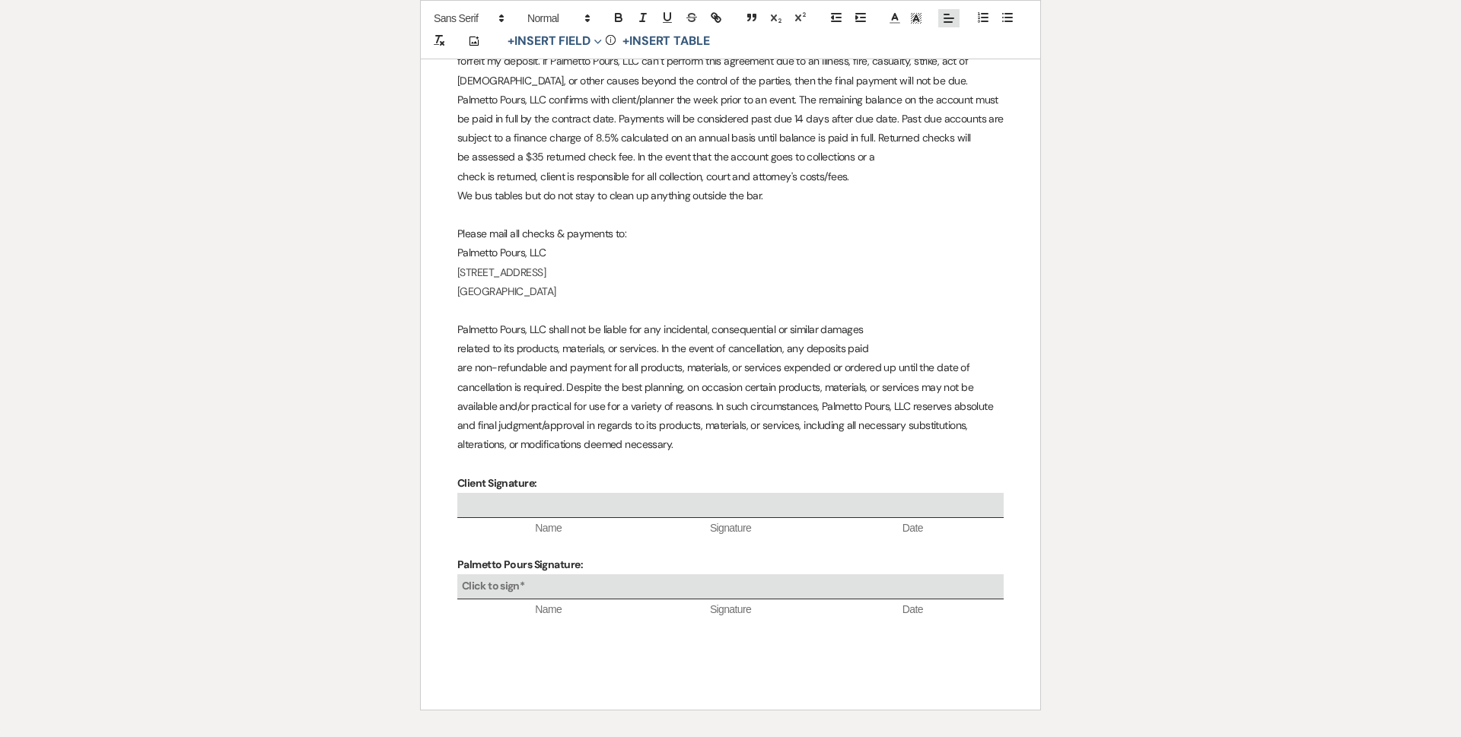
click at [952, 24] on icon at bounding box center [949, 18] width 14 height 14
click at [951, 56] on line at bounding box center [948, 56] width 8 height 0
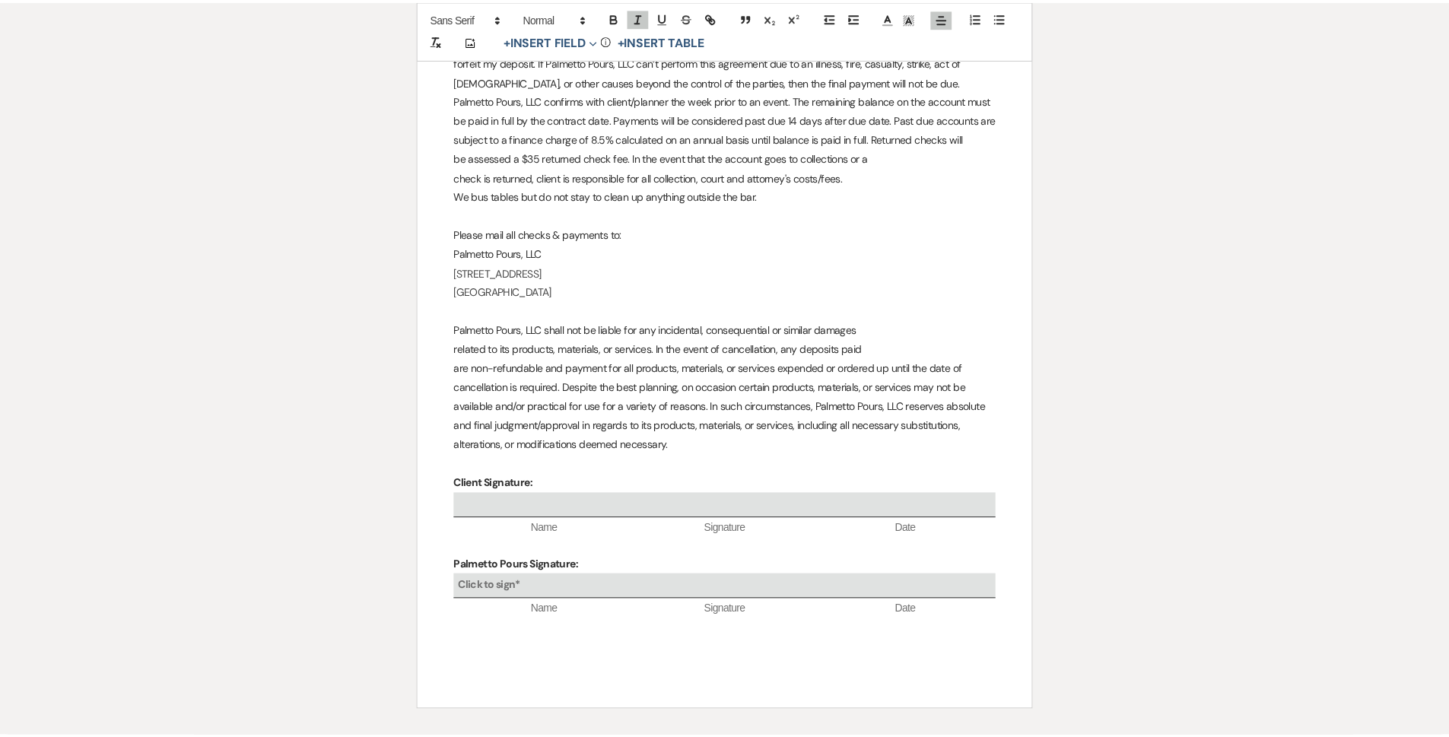
scroll to position [0, 0]
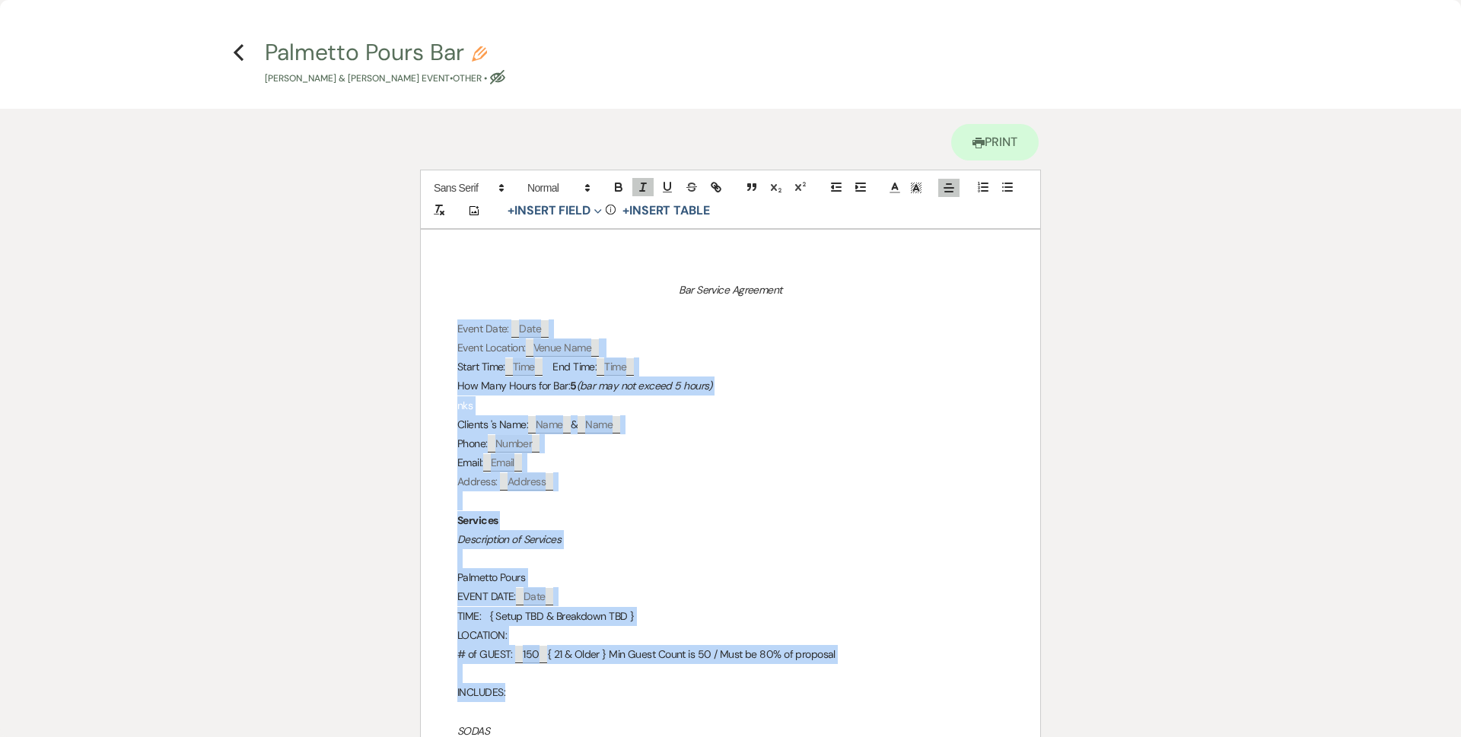
drag, startPoint x: 442, startPoint y: 334, endPoint x: 787, endPoint y: 543, distance: 403.2
click at [1017, 186] on button "button" at bounding box center [1007, 187] width 21 height 18
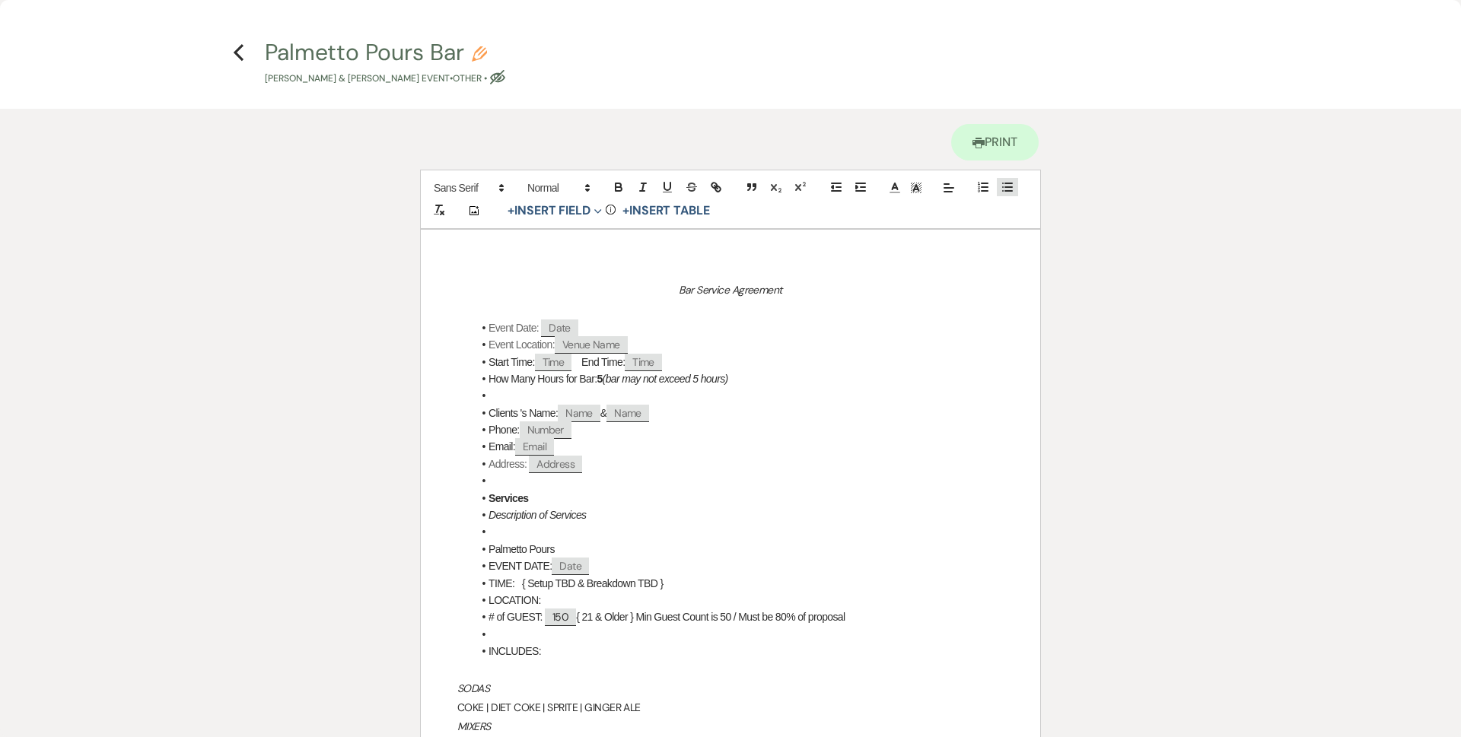
click at [997, 190] on button "button" at bounding box center [1007, 187] width 21 height 18
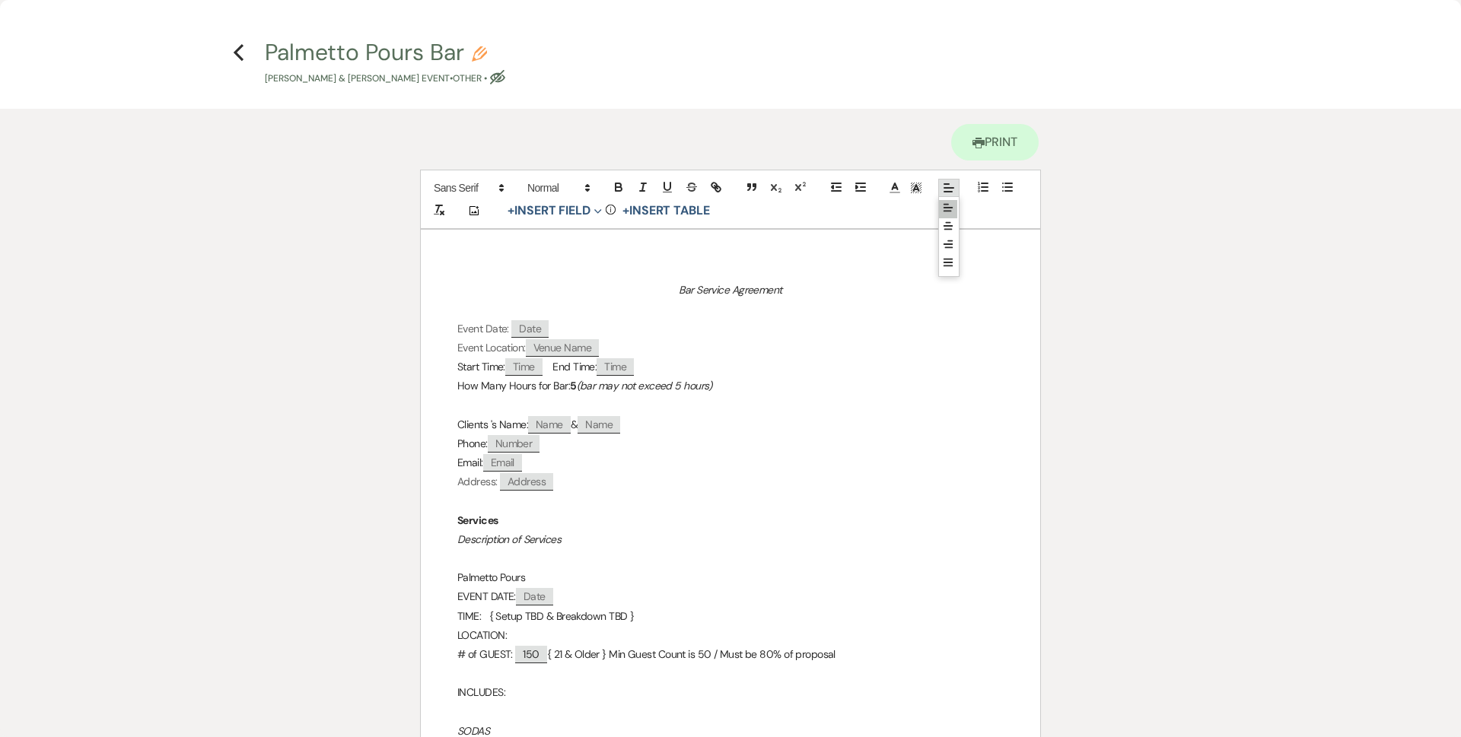
click at [950, 197] on span at bounding box center [948, 188] width 21 height 18
click at [949, 232] on icon at bounding box center [948, 226] width 12 height 12
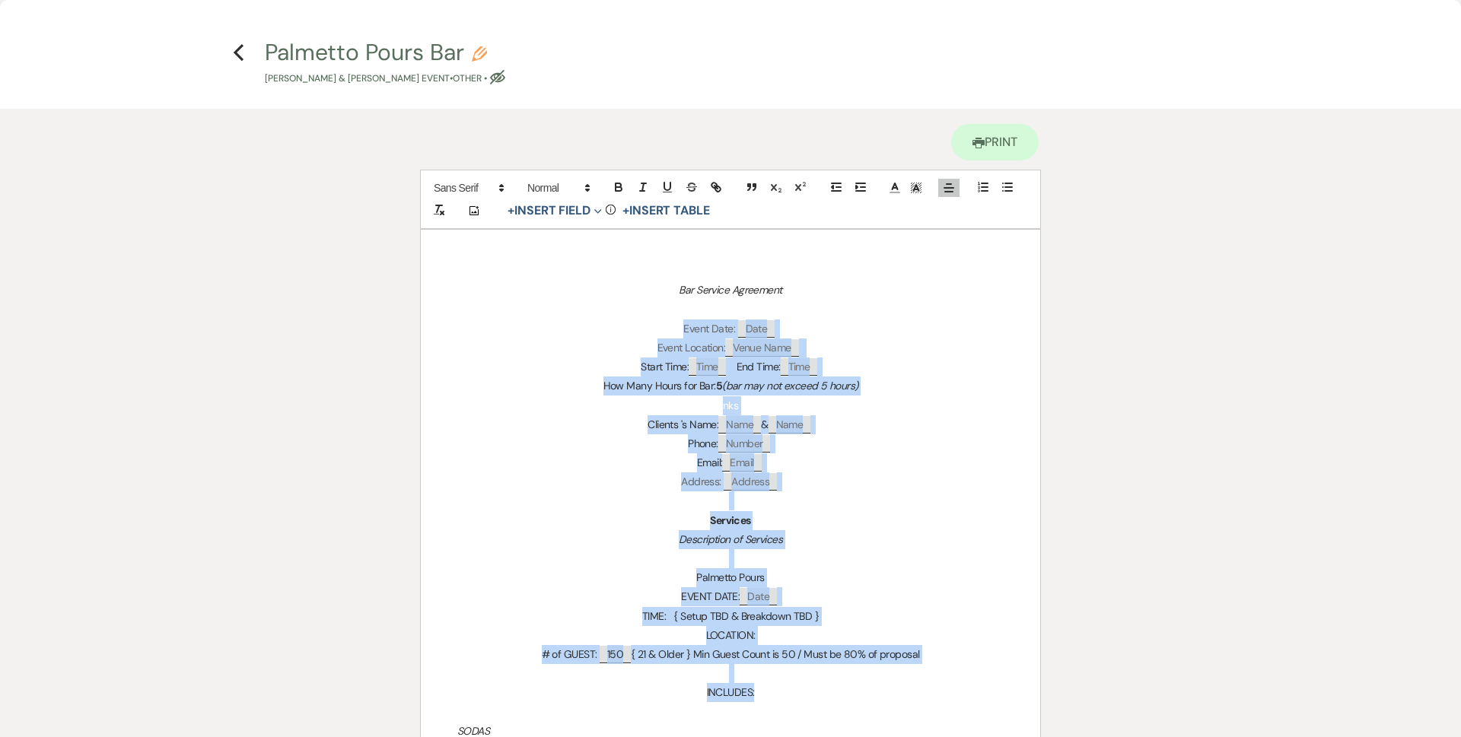
click at [859, 557] on p at bounding box center [730, 558] width 546 height 19
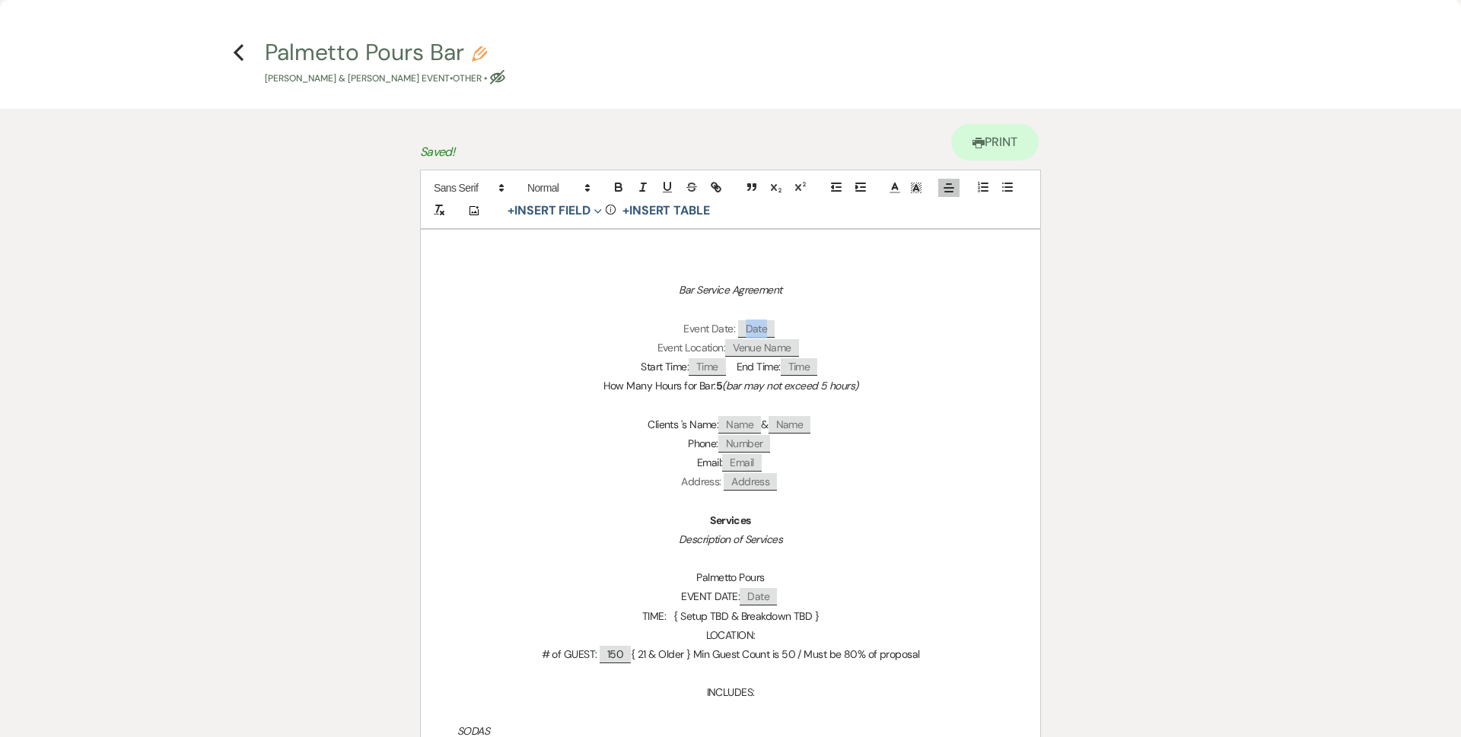
click at [761, 326] on span "Date" at bounding box center [756, 328] width 37 height 17
select select "client"
select select "Date"
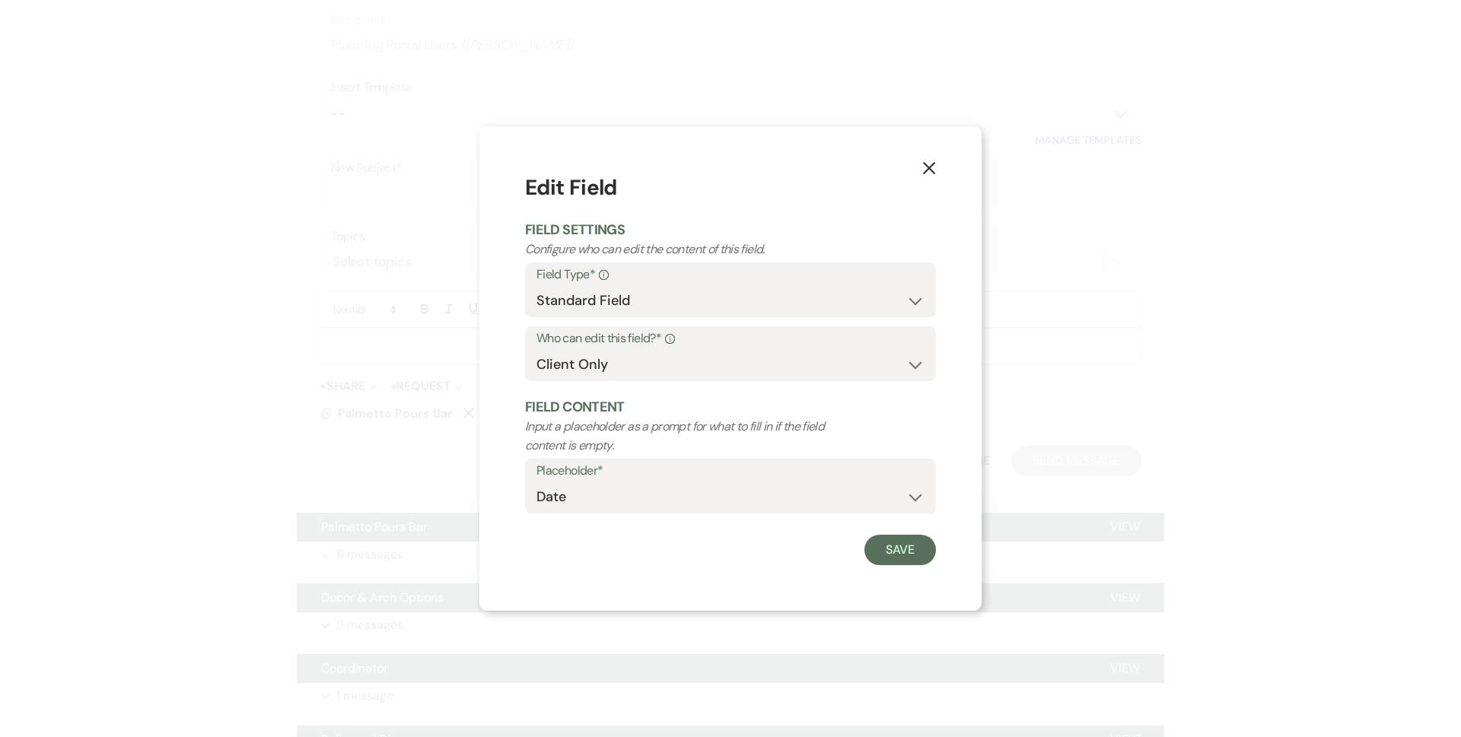
click at [775, 50] on div "X Edit Field Field Settings Configure who can edit the content of this field. F…" at bounding box center [730, 368] width 1461 height 737
click at [620, 303] on select "Standard Field Smart Field" at bounding box center [730, 301] width 388 height 30
select select "smartCustomField"
click at [536, 286] on select "Standard Field Smart Field" at bounding box center [730, 301] width 388 height 30
click at [638, 492] on select "{{Event Date}} {{Client Full Name(s)}} {{Client First Name(s)}} {{Venue Name}} …" at bounding box center [730, 497] width 388 height 30
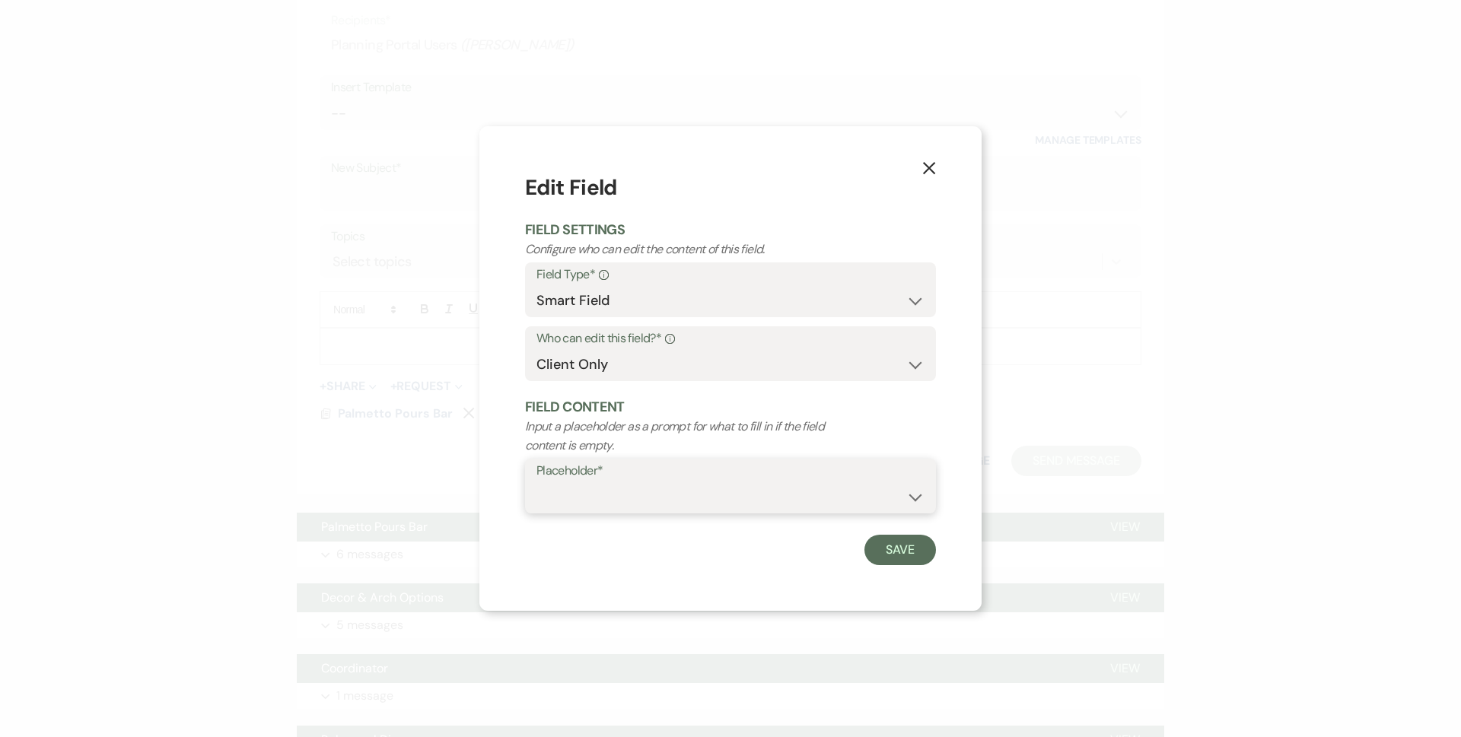
select select "{{eventDate}}"
click at [536, 482] on select "{{Event Date}} {{Client Full Name(s)}} {{Client First Name(s)}} {{Venue Name}} …" at bounding box center [730, 497] width 388 height 30
click at [870, 553] on button "Save" at bounding box center [900, 550] width 72 height 30
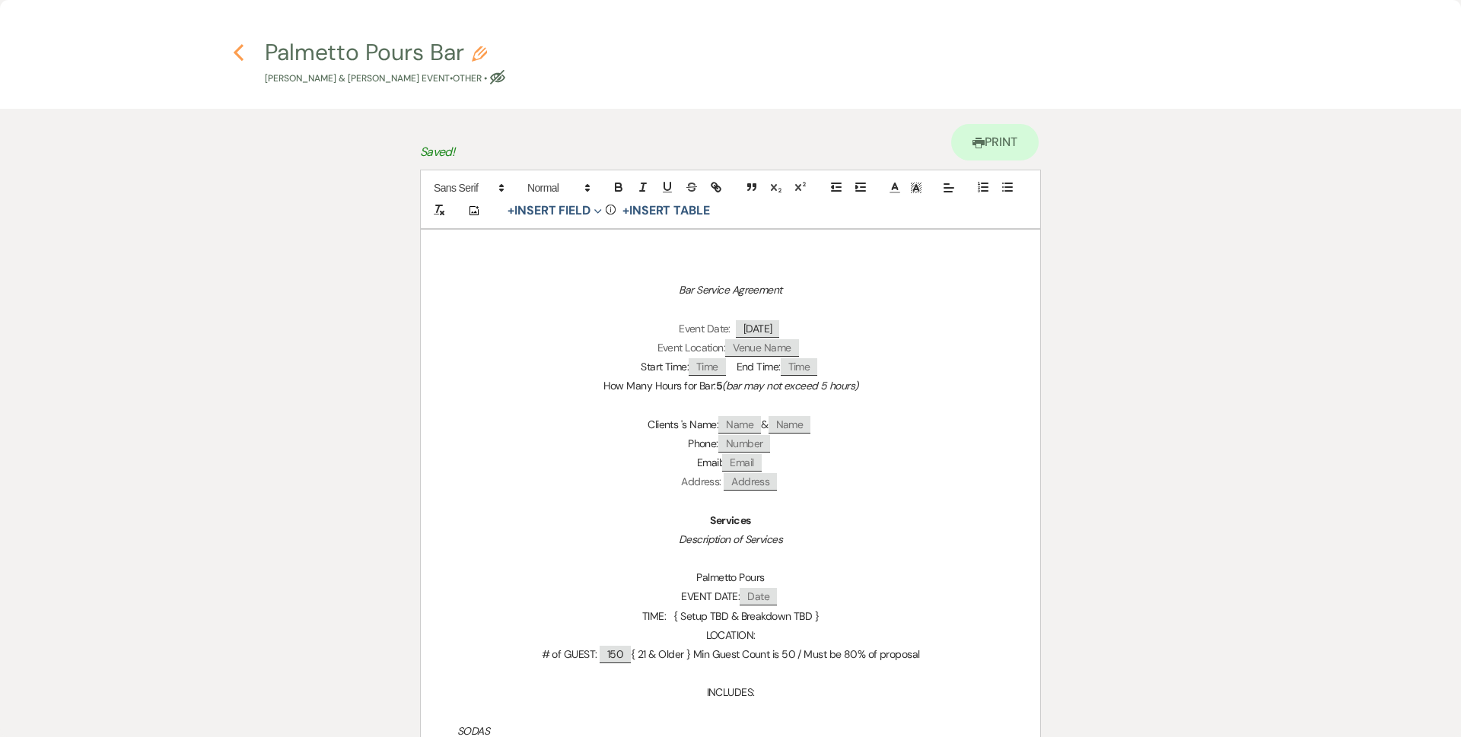
click at [236, 43] on icon "Previous" at bounding box center [238, 52] width 11 height 18
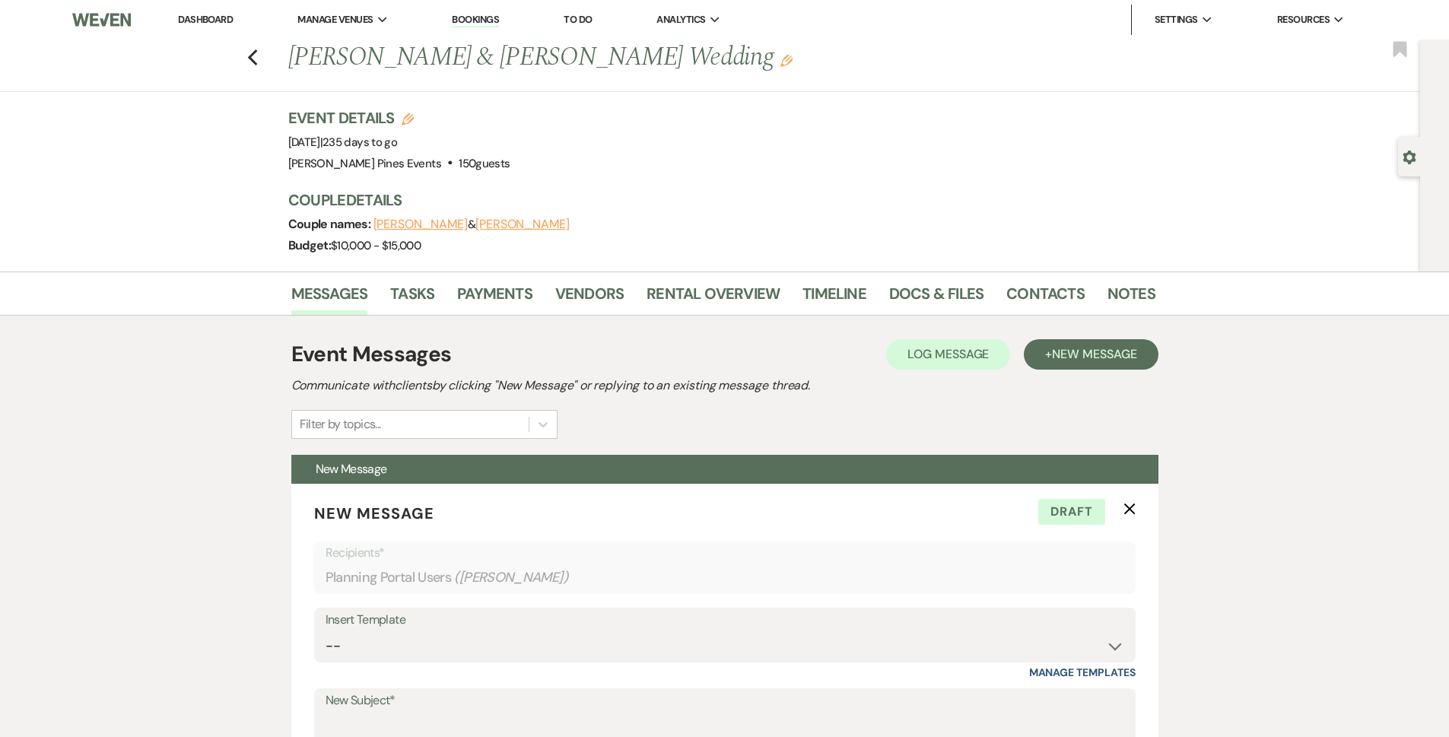
click at [189, 15] on link "Dashboard" at bounding box center [205, 19] width 55 height 13
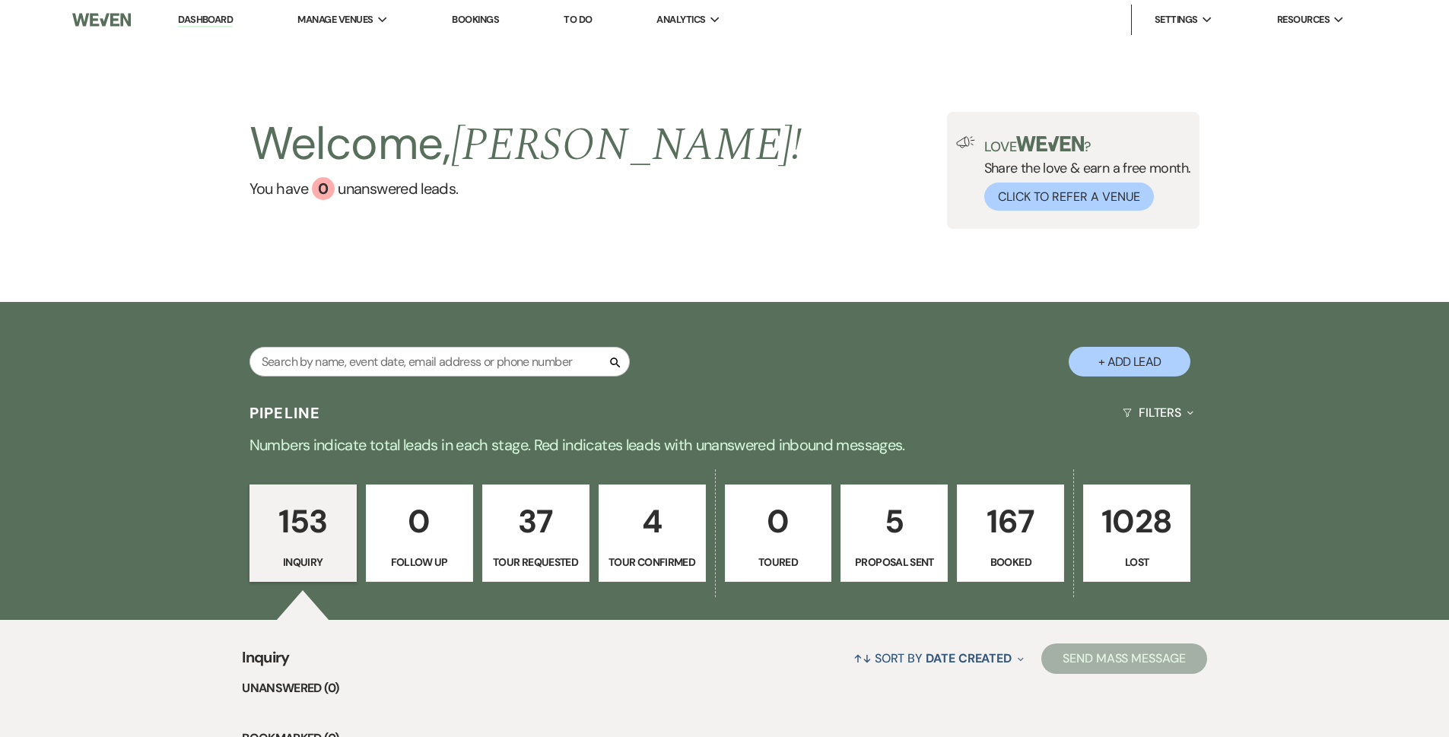
click at [495, 14] on link "Bookings" at bounding box center [475, 19] width 47 height 13
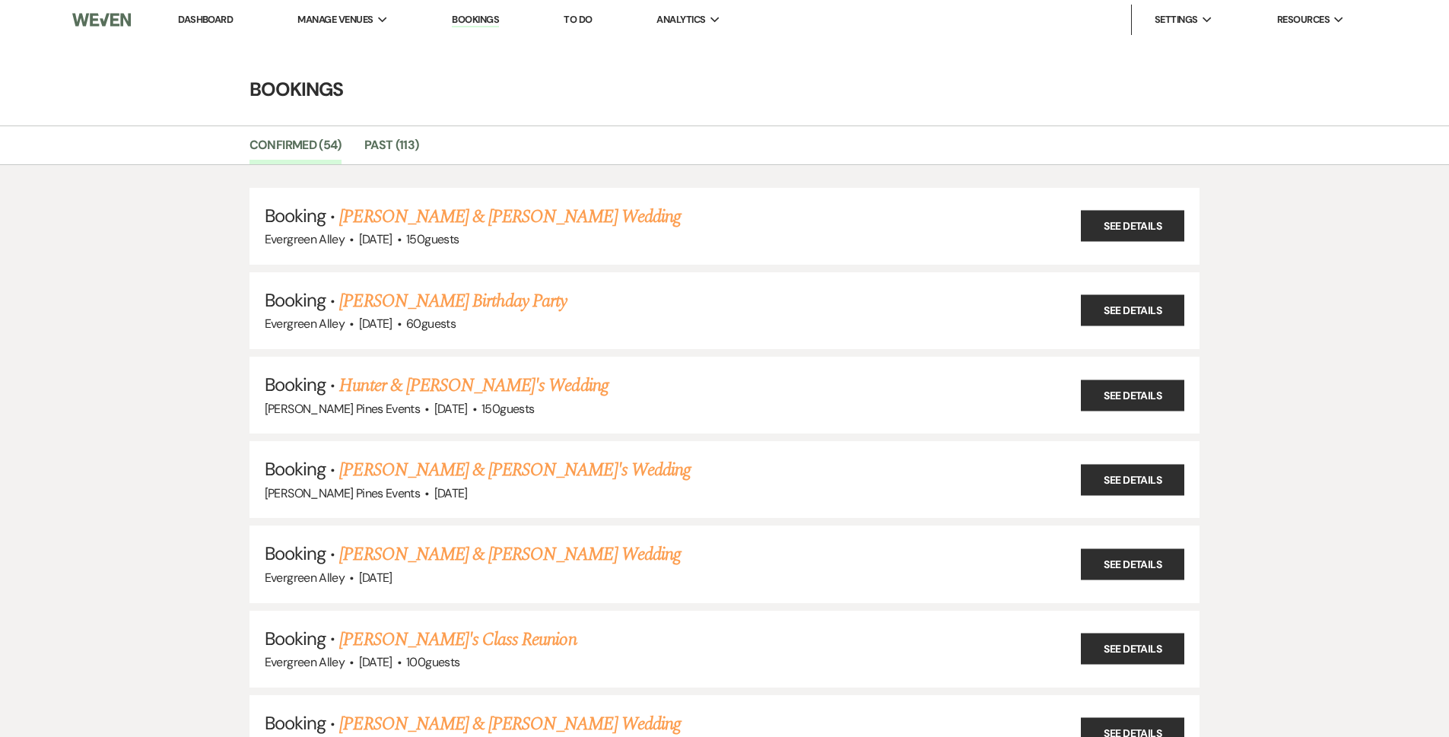
drag, startPoint x: 189, startPoint y: 24, endPoint x: 167, endPoint y: 29, distance: 22.5
click at [190, 24] on link "Dashboard" at bounding box center [205, 19] width 55 height 13
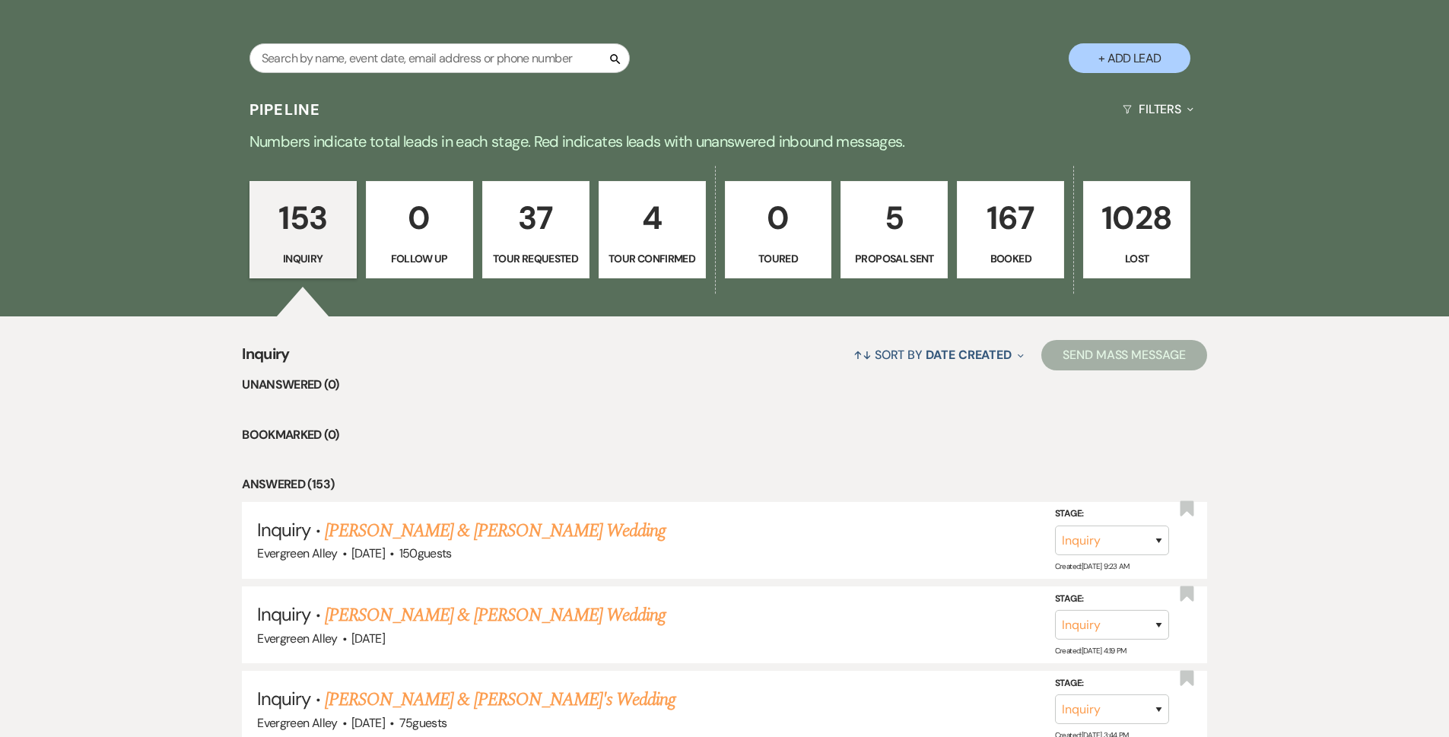
scroll to position [304, 0]
click at [389, 58] on input "text" at bounding box center [440, 58] width 380 height 30
type input "rebecc"
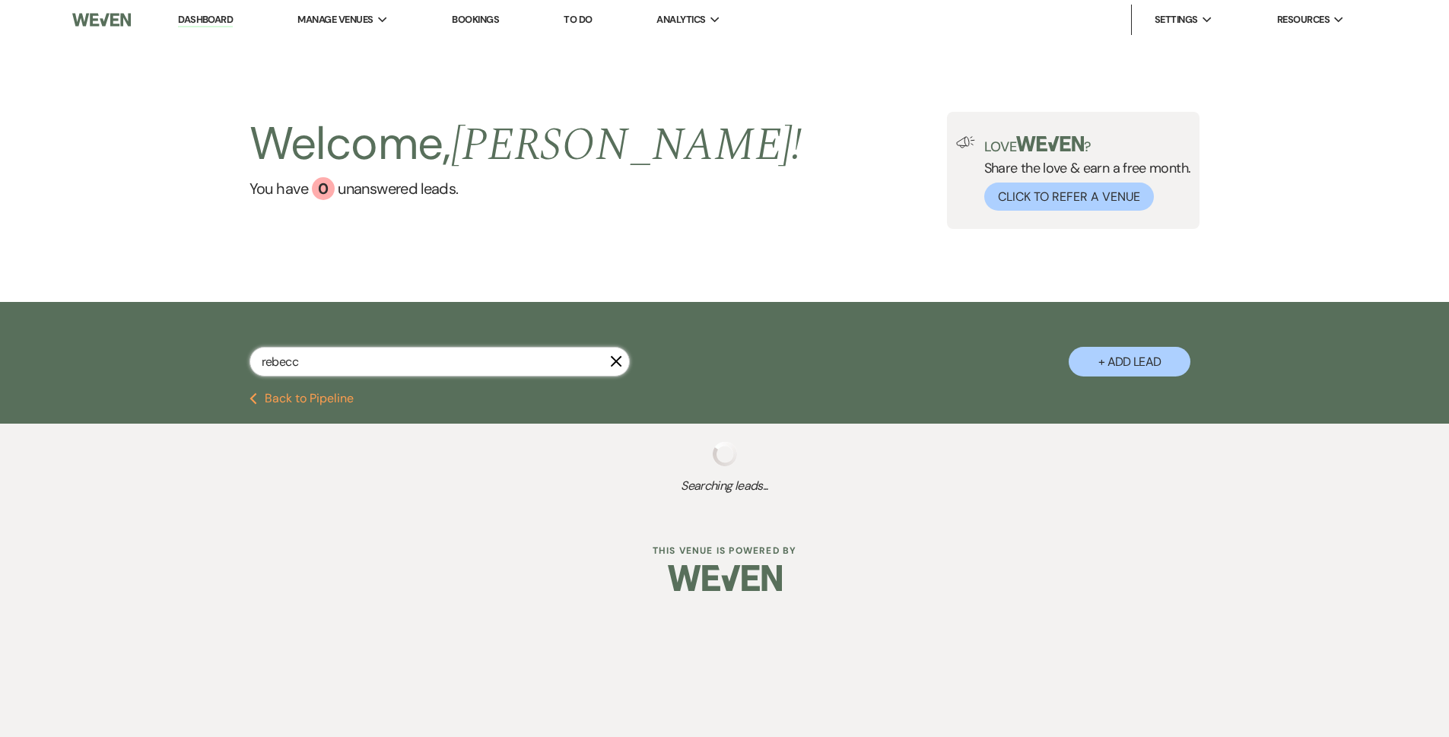
select select "8"
select select "6"
select select "8"
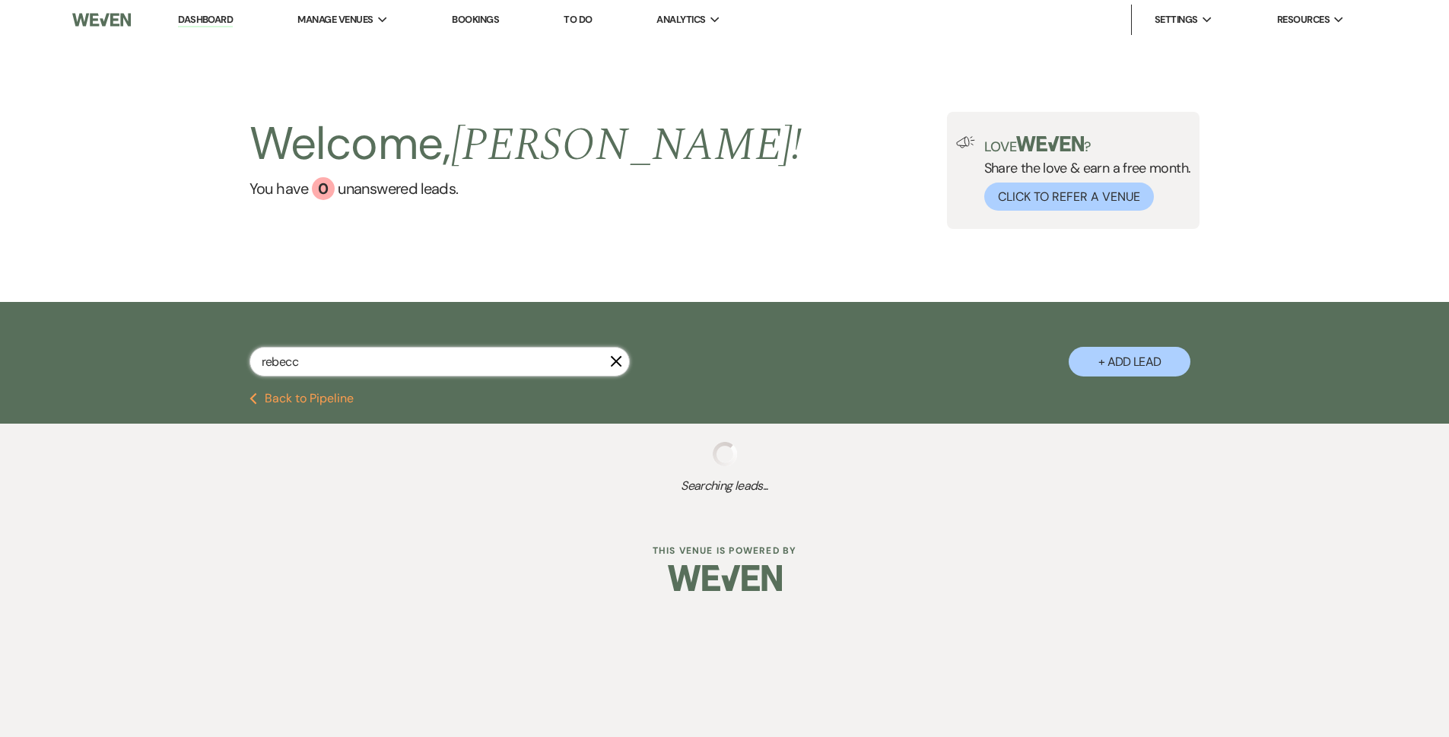
select select "5"
select select "8"
select select "5"
select select "8"
select select "5"
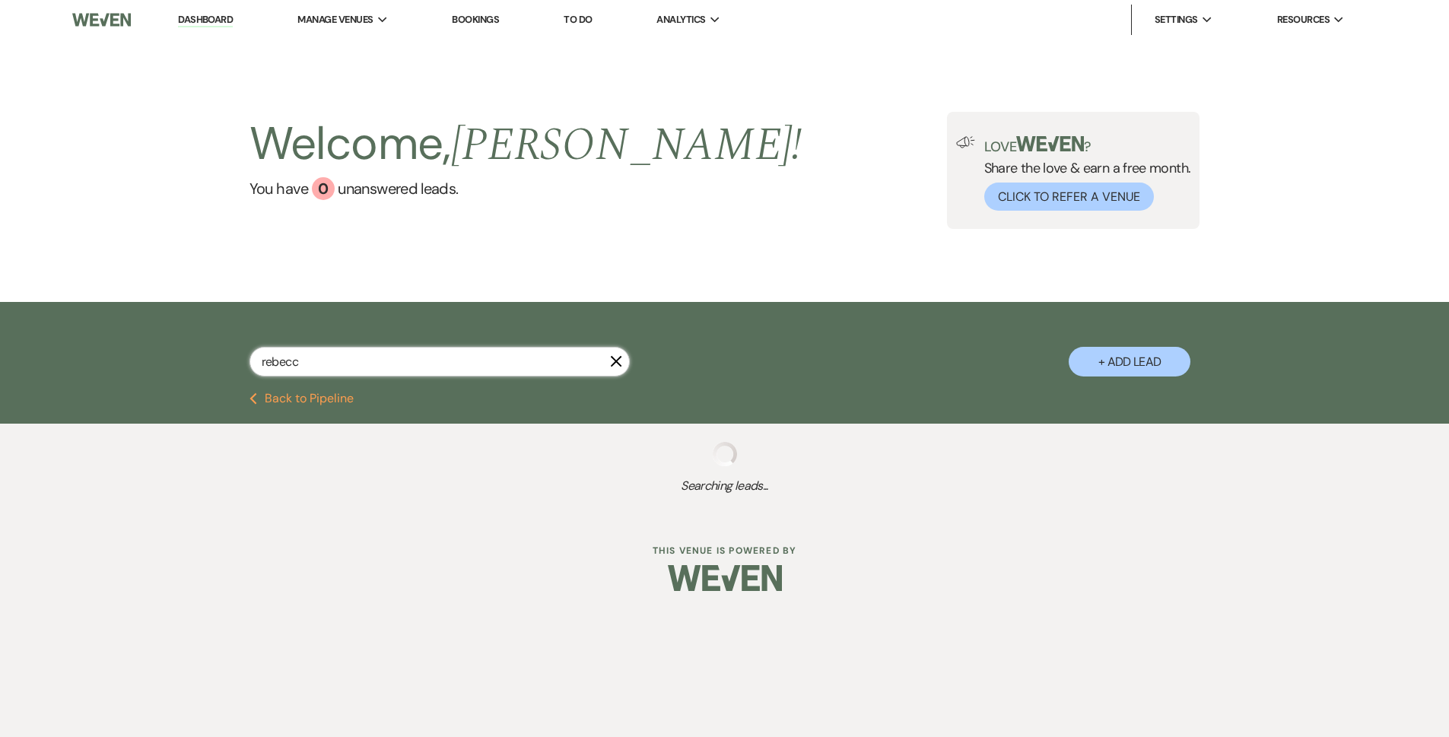
select select "8"
select select "5"
select select "8"
select select "5"
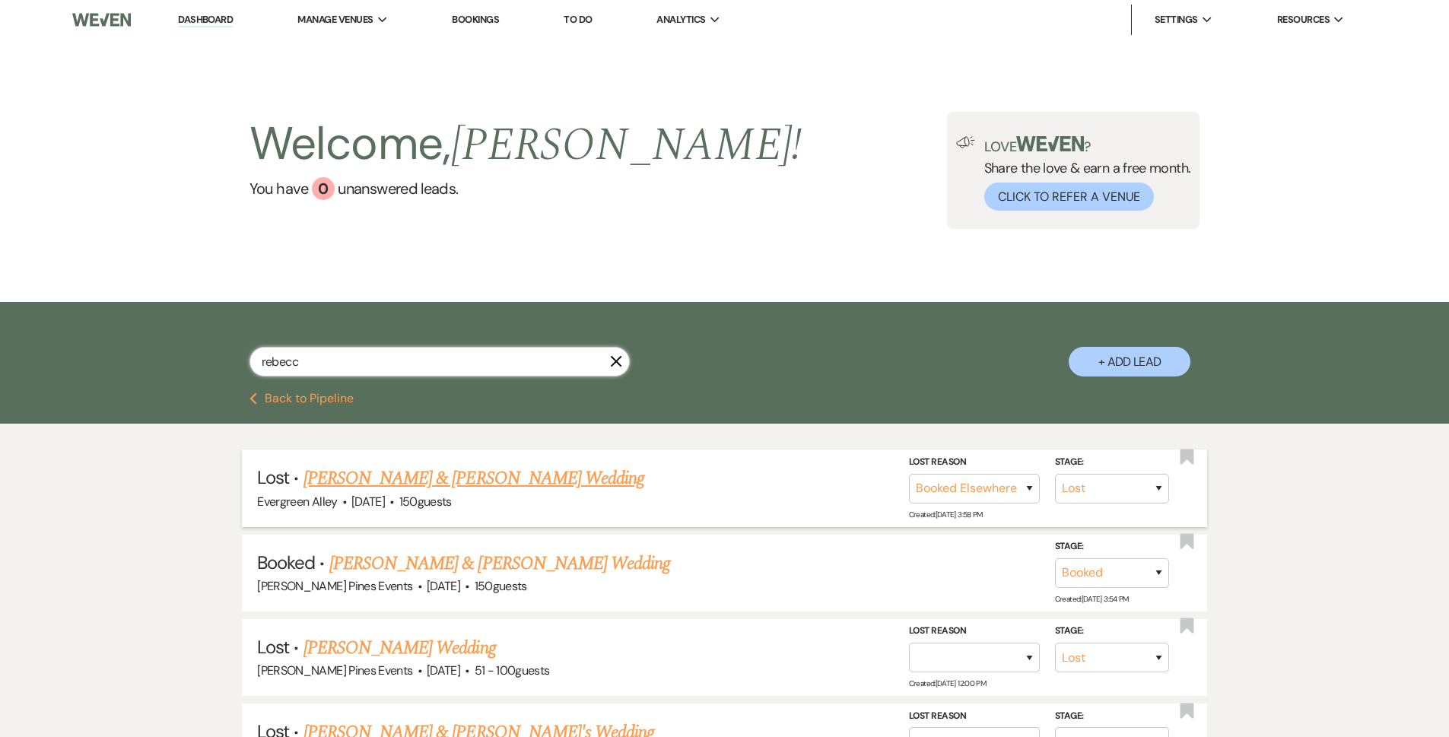
type input "rebecc"
click at [412, 480] on link "Jacob Kline & Rebecca Alexander's Wedding" at bounding box center [474, 478] width 341 height 27
select select "8"
select select "6"
select select "5"
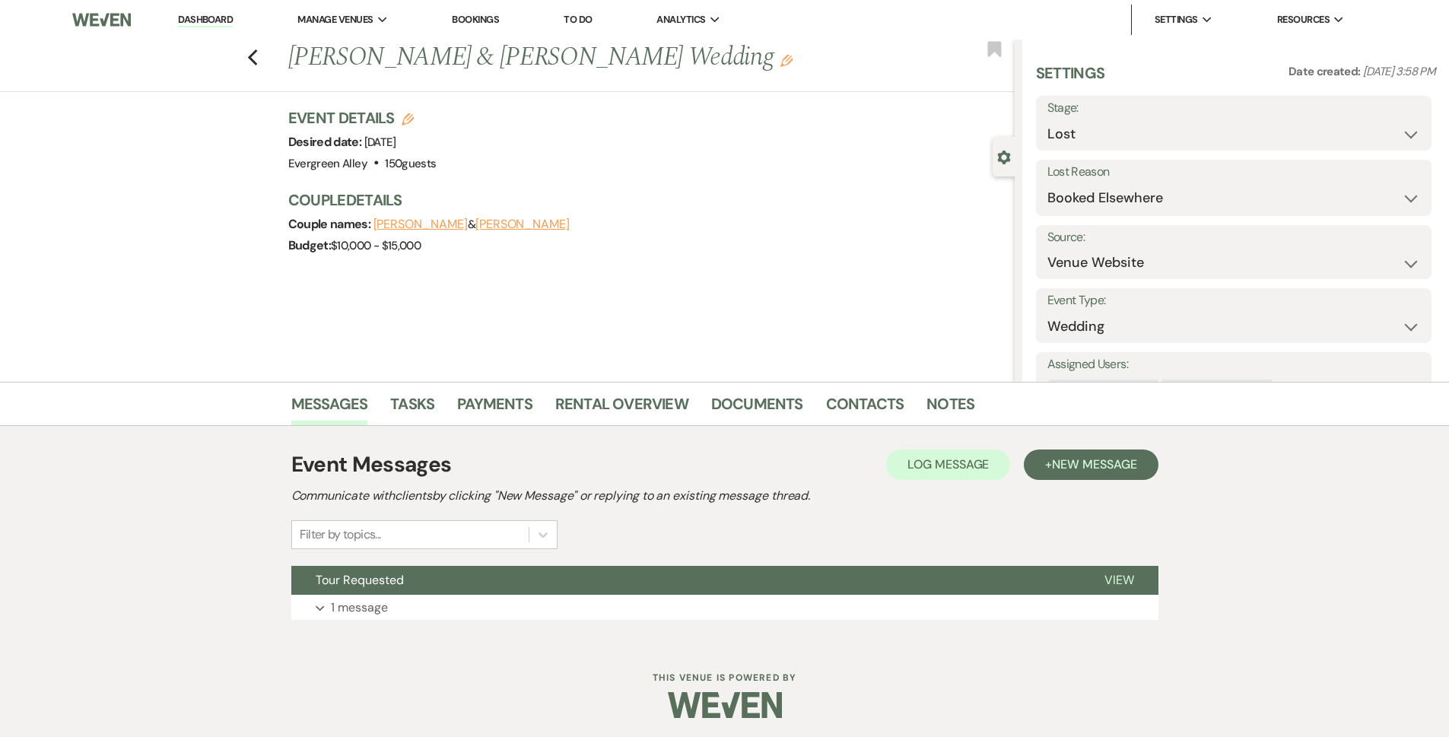
click at [264, 59] on div "Previous Jacob Kline & Rebecca Alexander's Wedding Edit Bookmark" at bounding box center [503, 66] width 1022 height 52
click at [259, 71] on div "Previous Jacob Kline & Rebecca Alexander's Wedding Edit Bookmark" at bounding box center [503, 66] width 1022 height 52
click at [259, 60] on icon "Previous" at bounding box center [252, 58] width 11 height 18
select select "8"
select select "6"
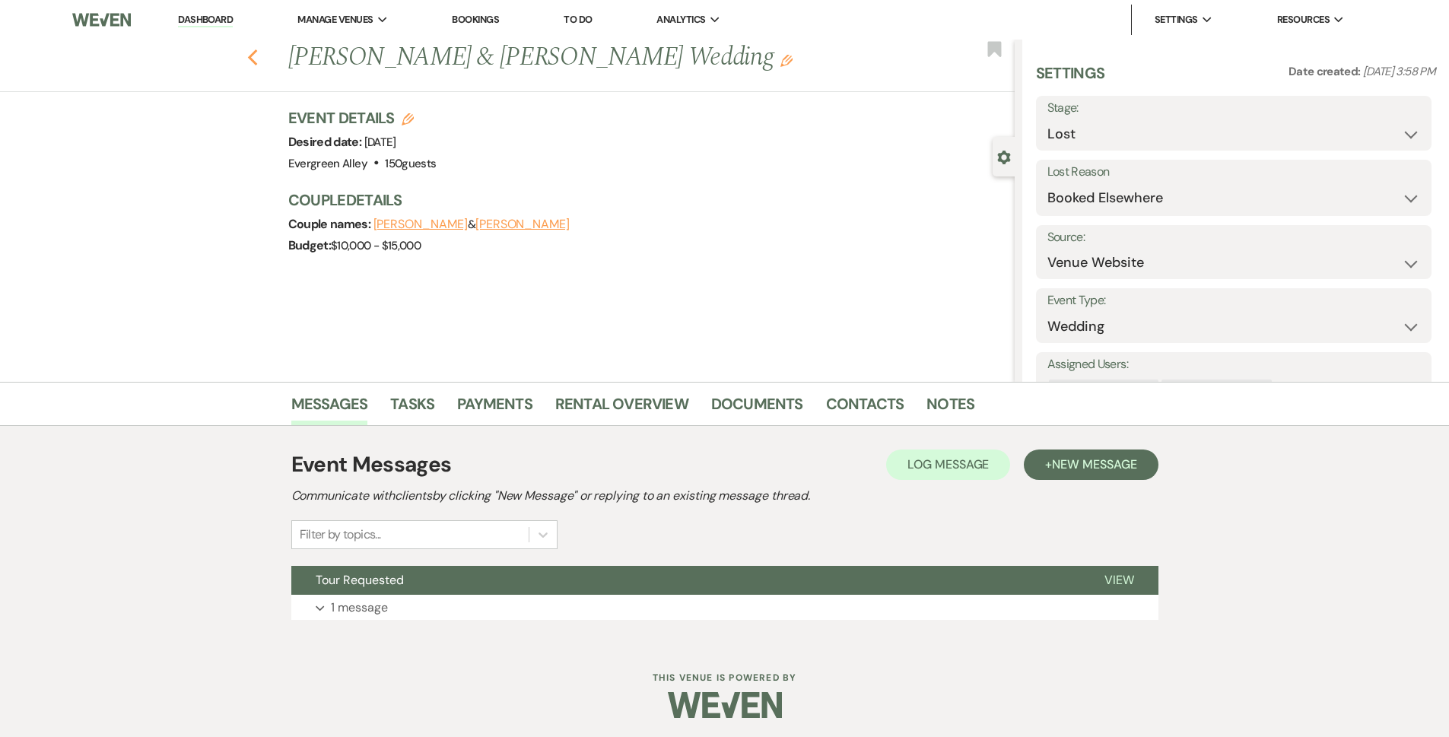
select select "8"
select select "5"
select select "8"
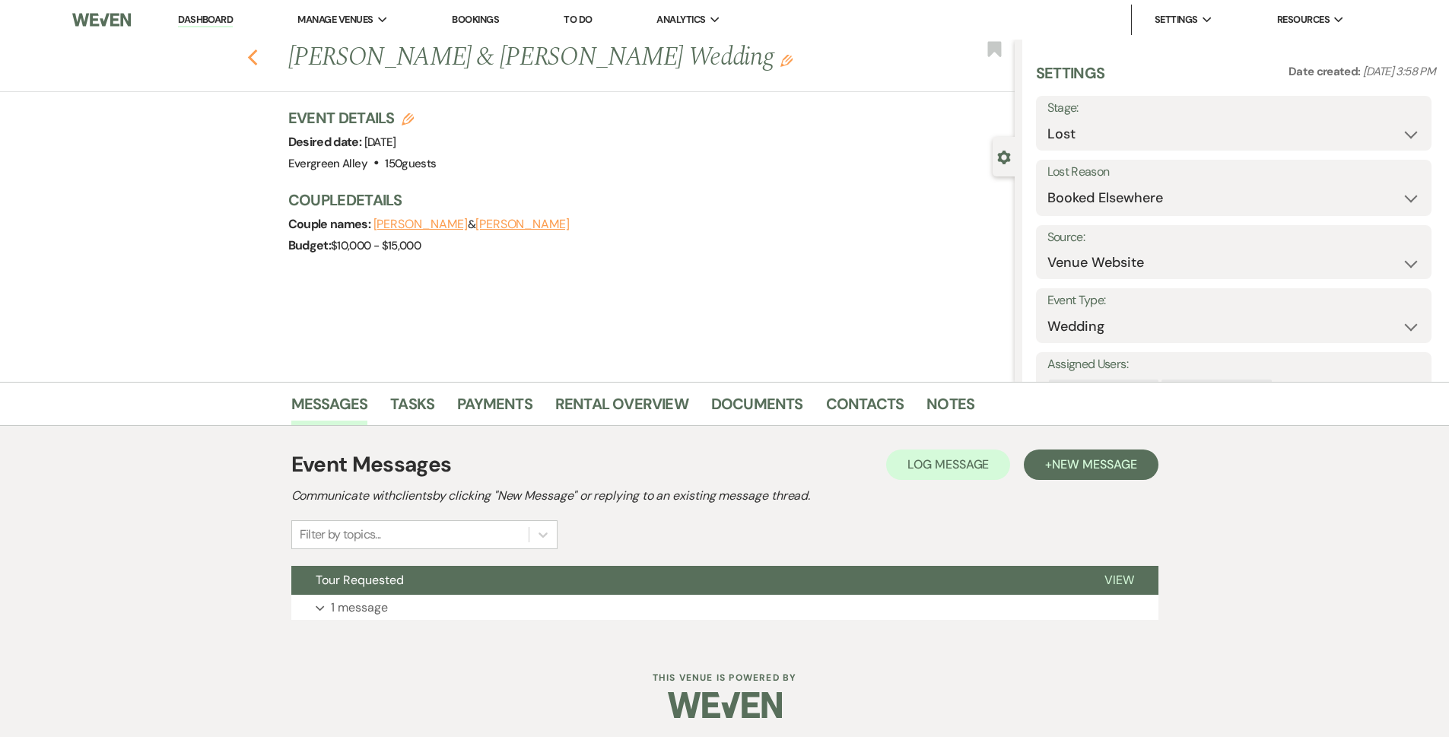
select select "5"
select select "8"
select select "5"
select select "8"
select select "5"
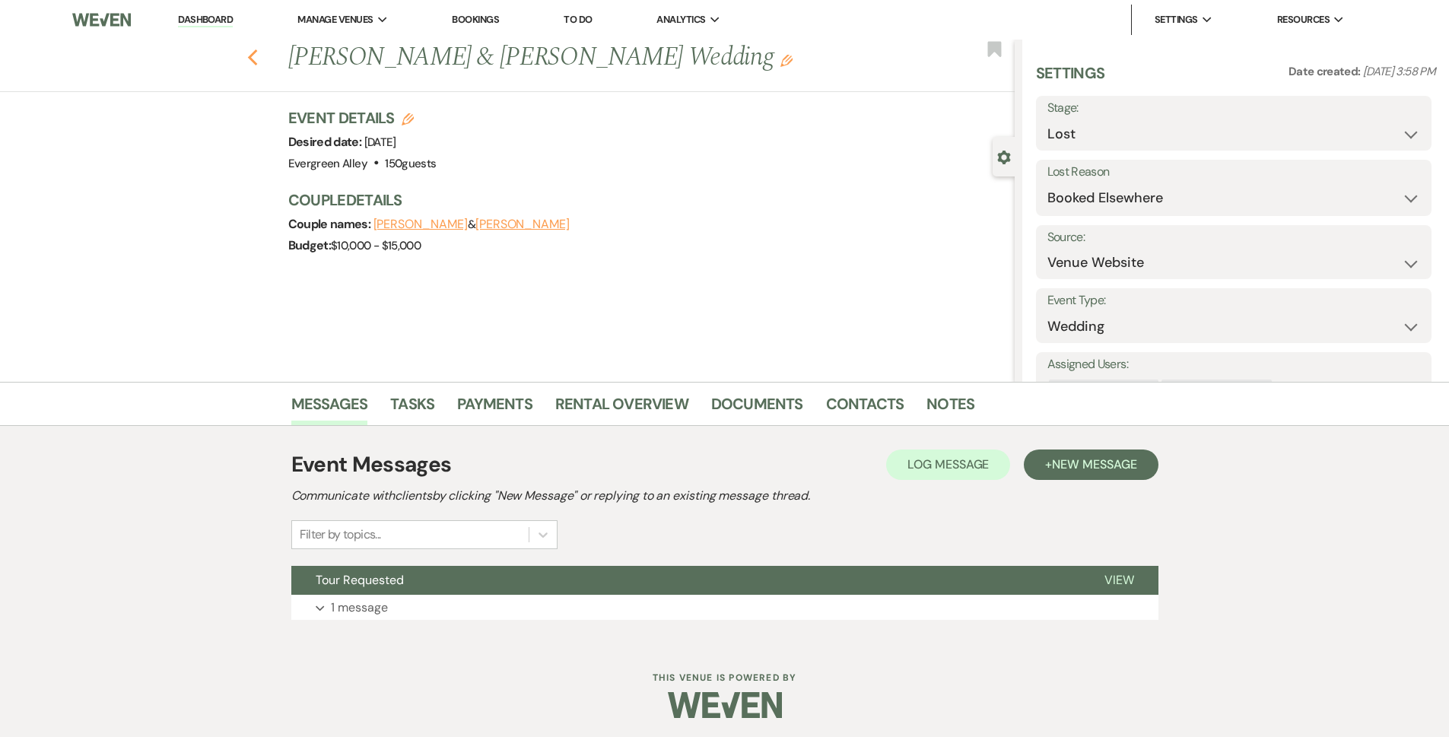
select select "8"
select select "5"
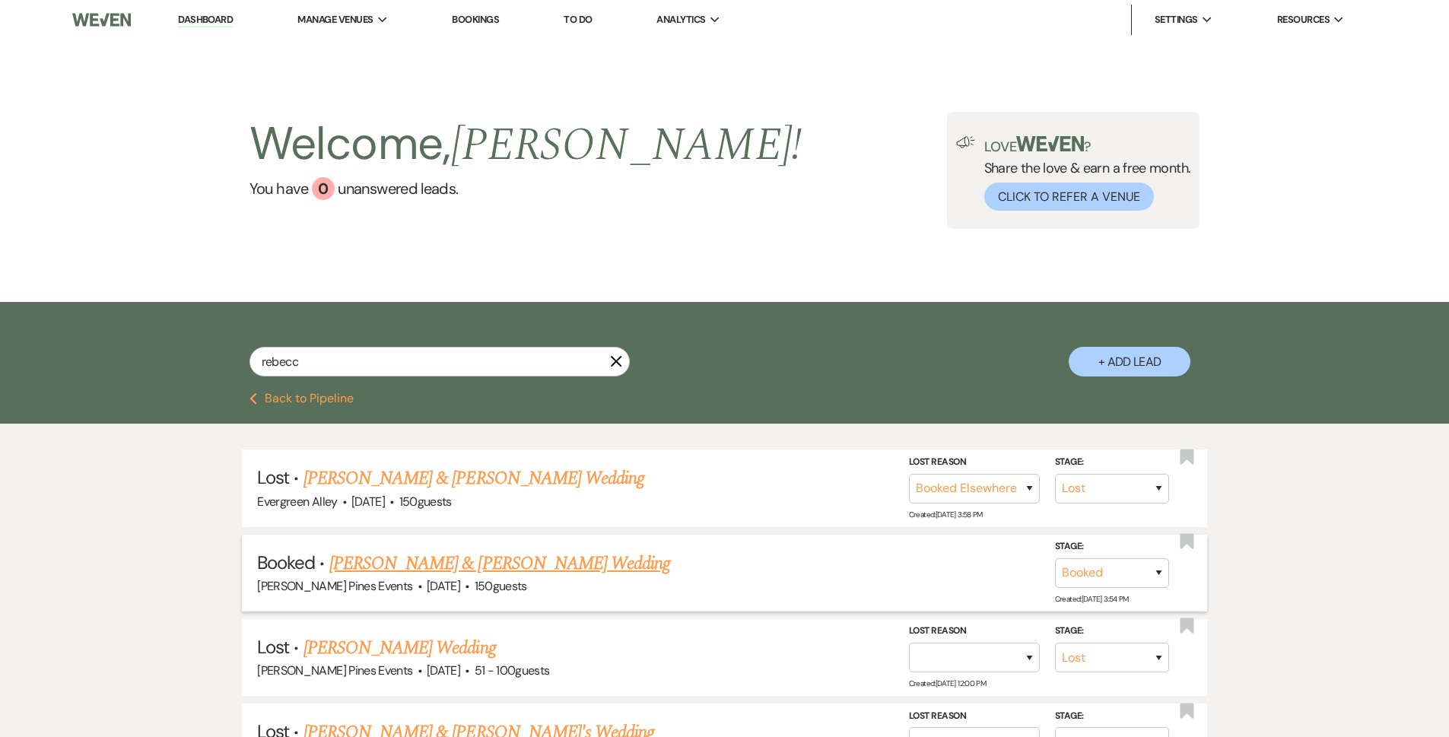
click at [477, 559] on link "Jacob Kline & Rebecca Alexander's Wedding" at bounding box center [499, 563] width 341 height 27
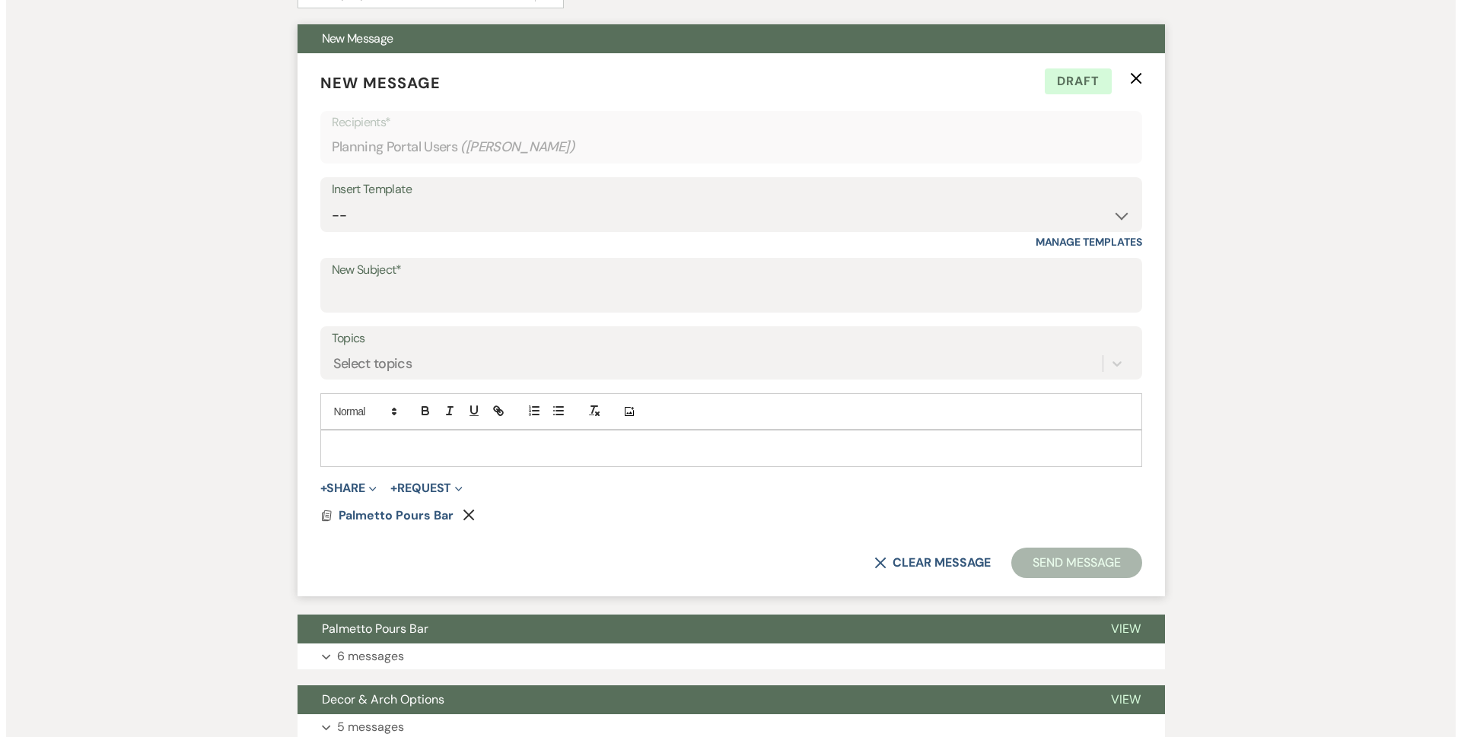
scroll to position [456, 0]
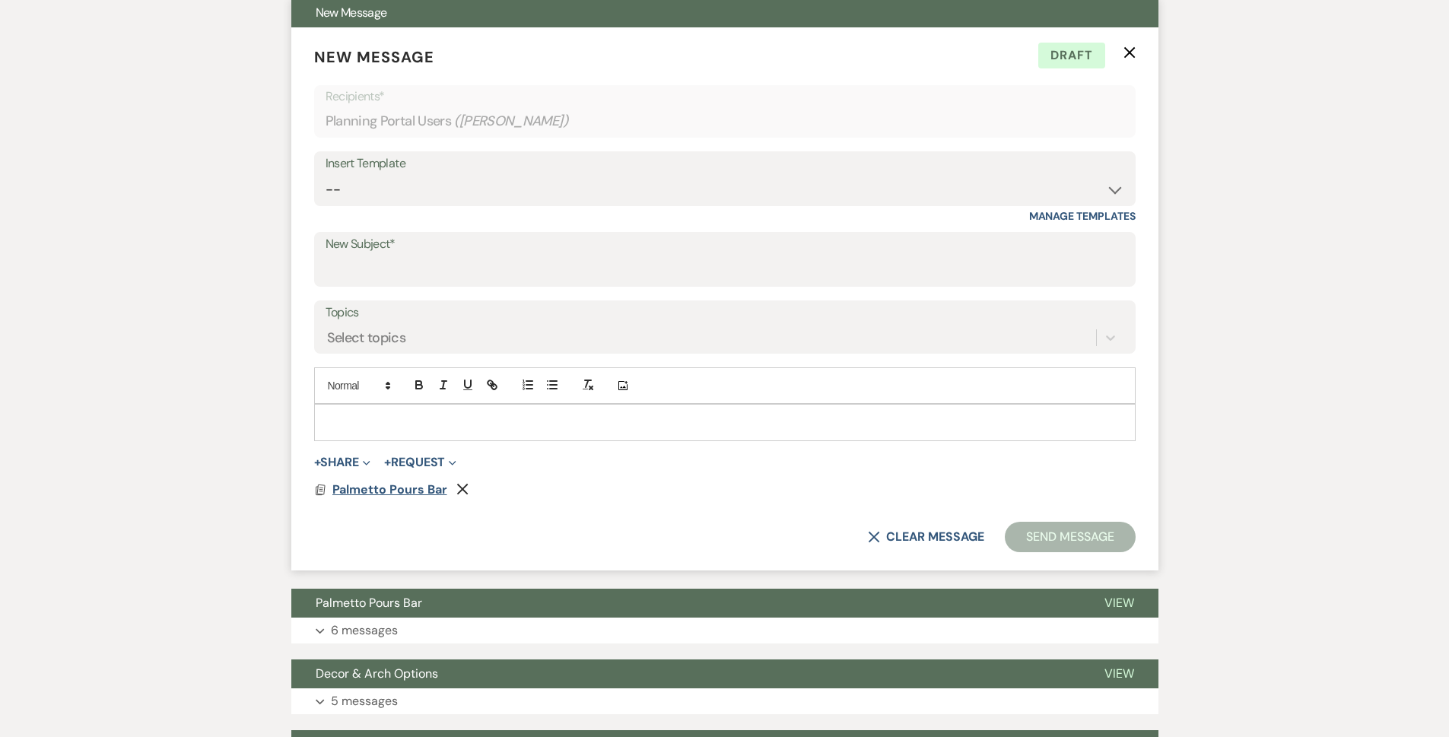
click at [399, 493] on span "Palmetto Pours Bar" at bounding box center [389, 490] width 115 height 16
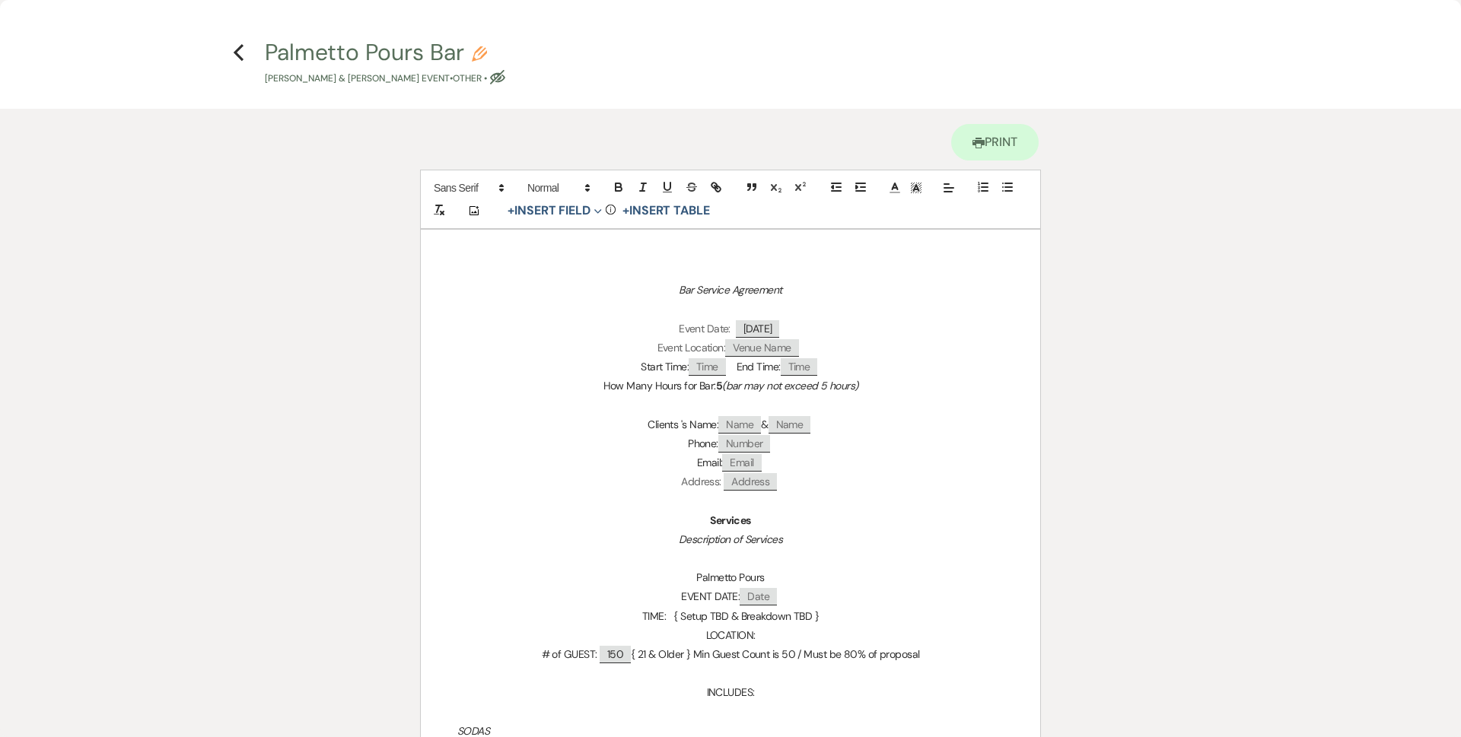
click at [771, 349] on span "Venue Name" at bounding box center [761, 347] width 73 height 17
select select "client"
select select "Venue Name"
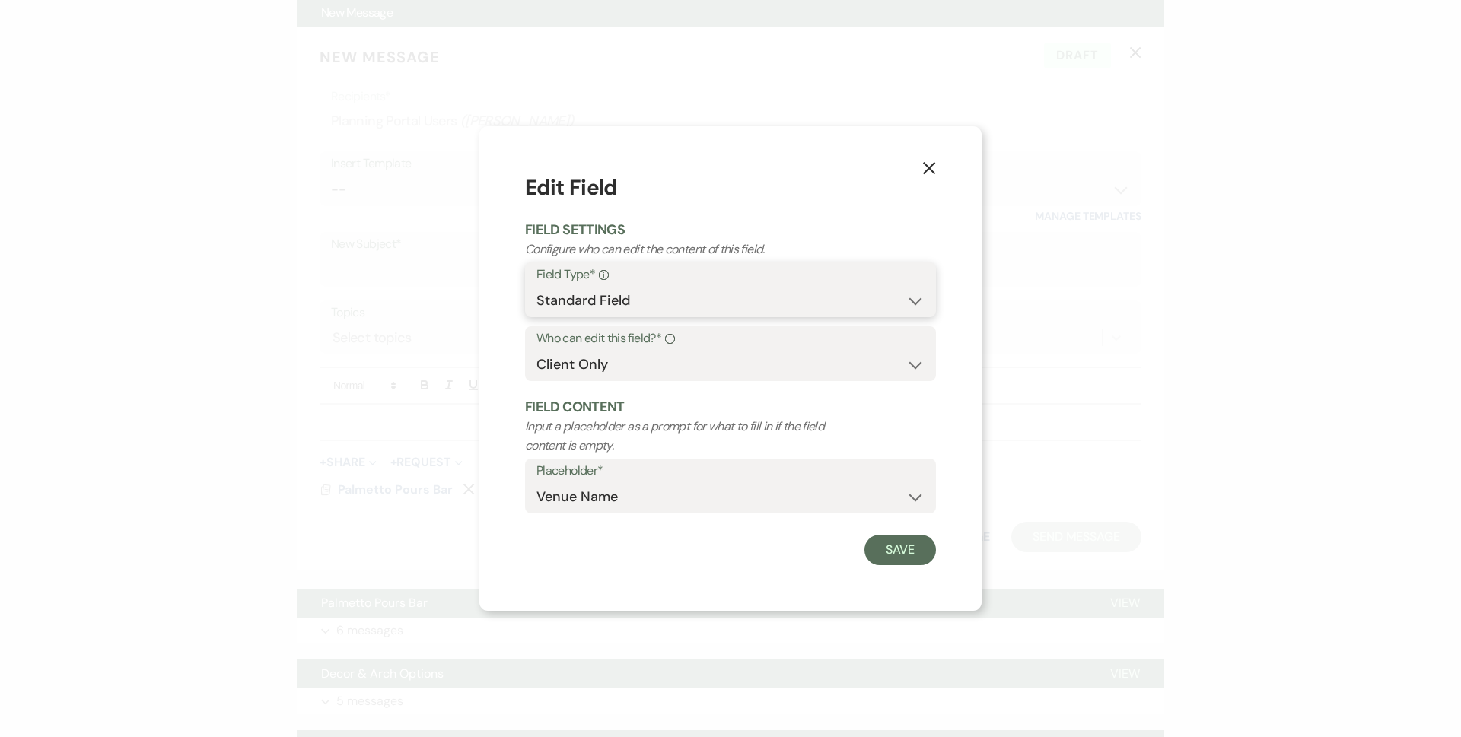
click at [645, 304] on select "Standard Field Smart Field" at bounding box center [730, 301] width 388 height 30
select select "smartCustomField"
click at [536, 286] on select "Standard Field Smart Field" at bounding box center [730, 301] width 388 height 30
click at [642, 506] on select "{{Event Date}} {{Client Full Name(s)}} {{Client First Name(s)}} {{Venue Name}} …" at bounding box center [730, 497] width 388 height 30
select select "{{venueName}}"
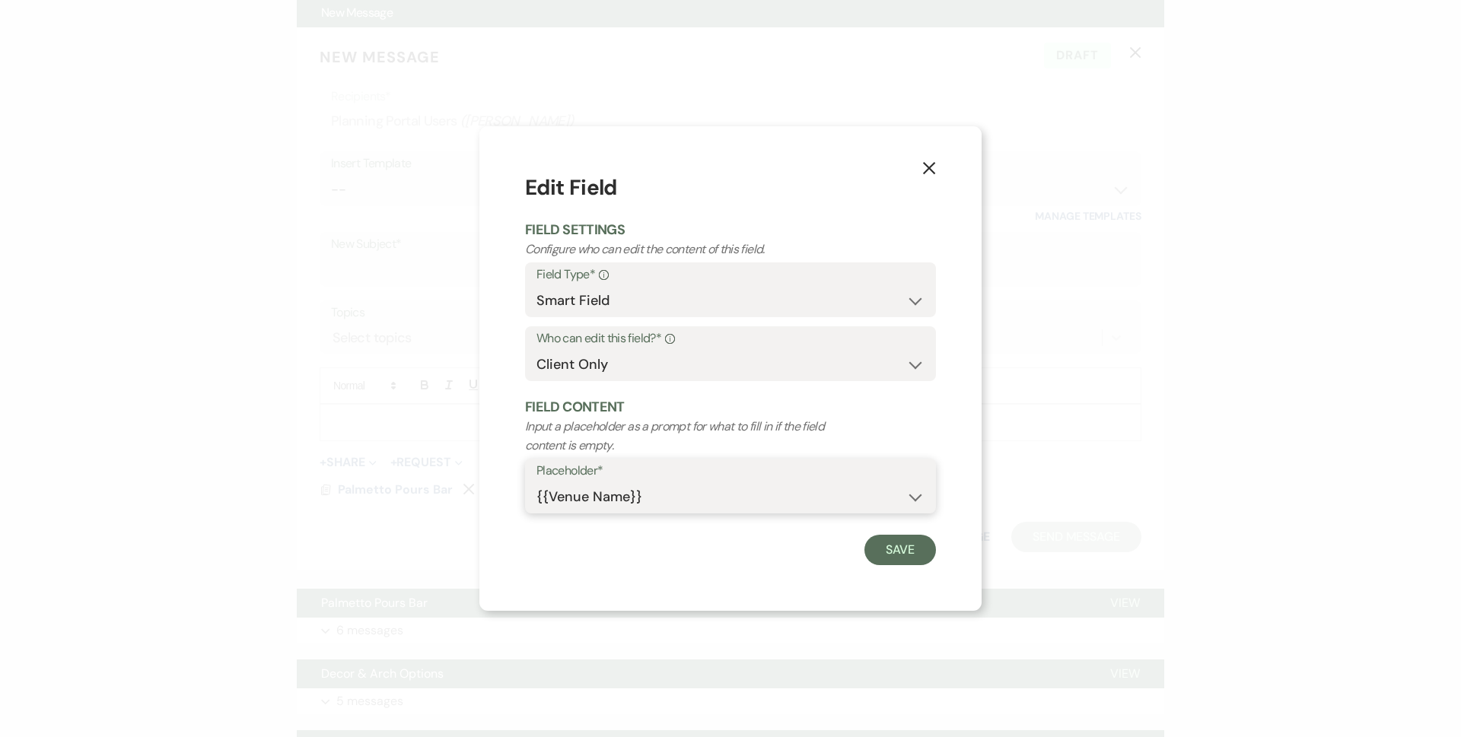
click at [536, 482] on select "{{Event Date}} {{Client Full Name(s)}} {{Client First Name(s)}} {{Venue Name}} …" at bounding box center [730, 497] width 388 height 30
click at [887, 539] on button "Save" at bounding box center [900, 550] width 72 height 30
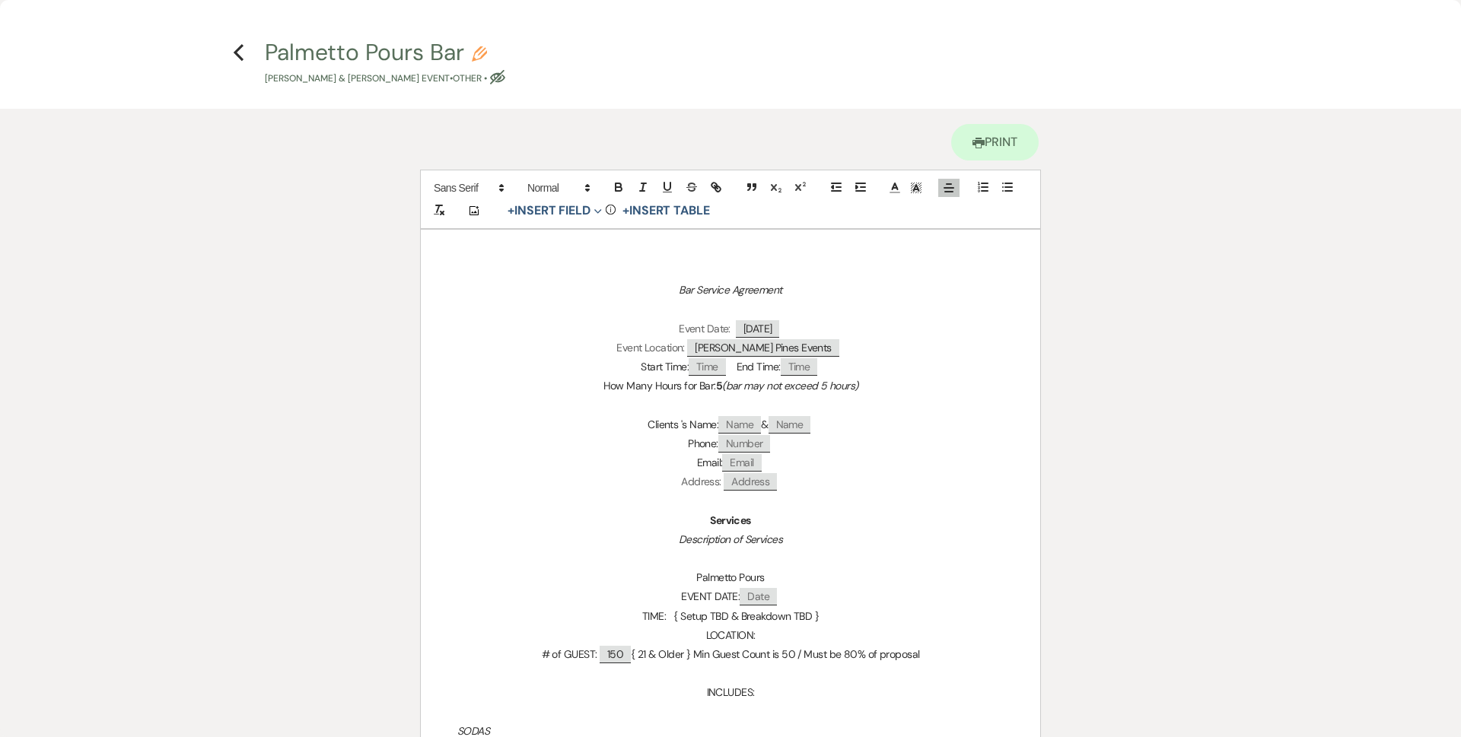
click at [926, 350] on p "Event Location: Parker Pines Events" at bounding box center [730, 348] width 546 height 19
click at [684, 370] on p "Start Time: ﻿ Time ﻿ End Time: ﻿ Time ﻿" at bounding box center [730, 367] width 546 height 19
click at [739, 425] on span "Name" at bounding box center [739, 424] width 43 height 17
select select "client"
select select "Name"
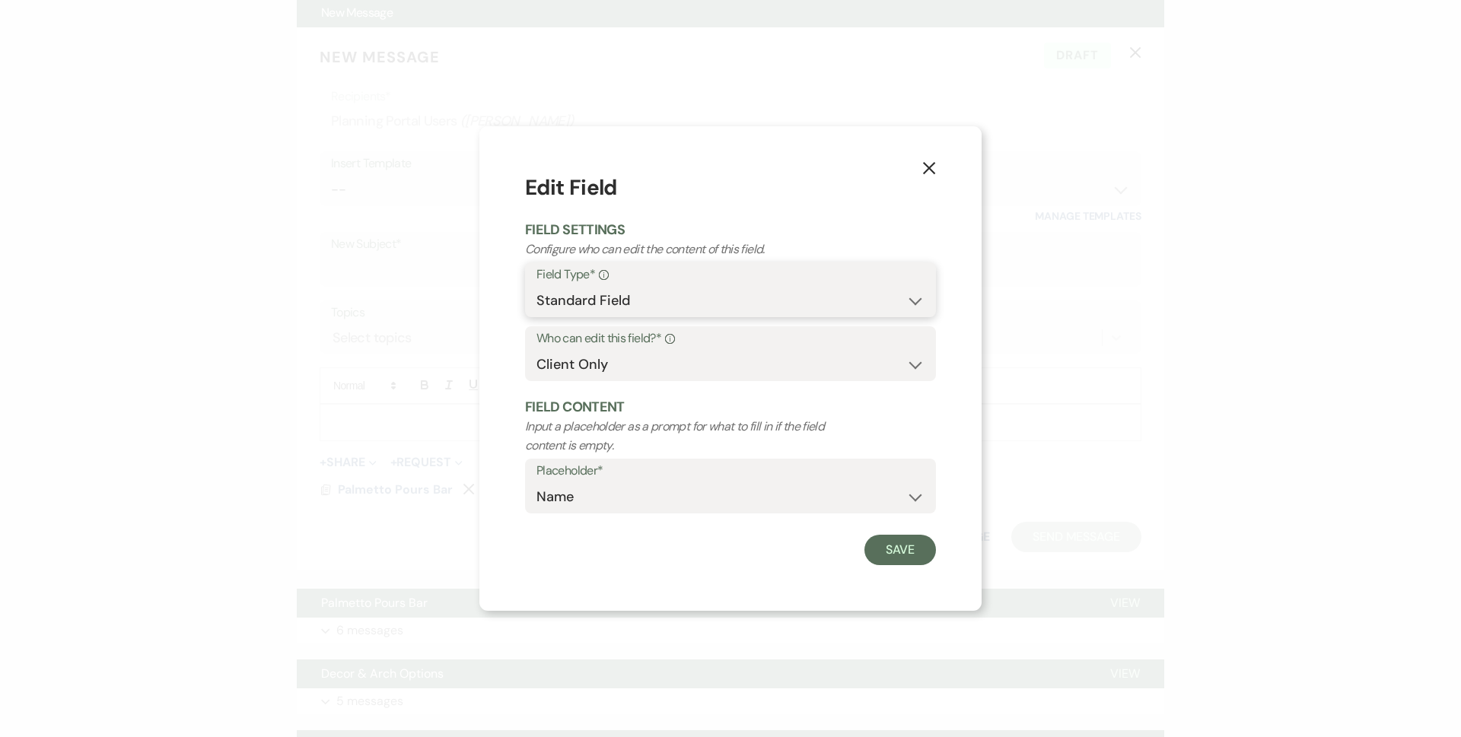
click at [678, 292] on select "Standard Field Smart Field" at bounding box center [730, 301] width 388 height 30
select select "smartCustomField"
click at [536, 286] on select "Standard Field Smart Field" at bounding box center [730, 301] width 388 height 30
click at [638, 494] on select "{{Event Date}} {{Client Full Name(s)}} {{Client First Name(s)}} {{Venue Name}} …" at bounding box center [730, 497] width 388 height 30
select select "{{clientNames}}"
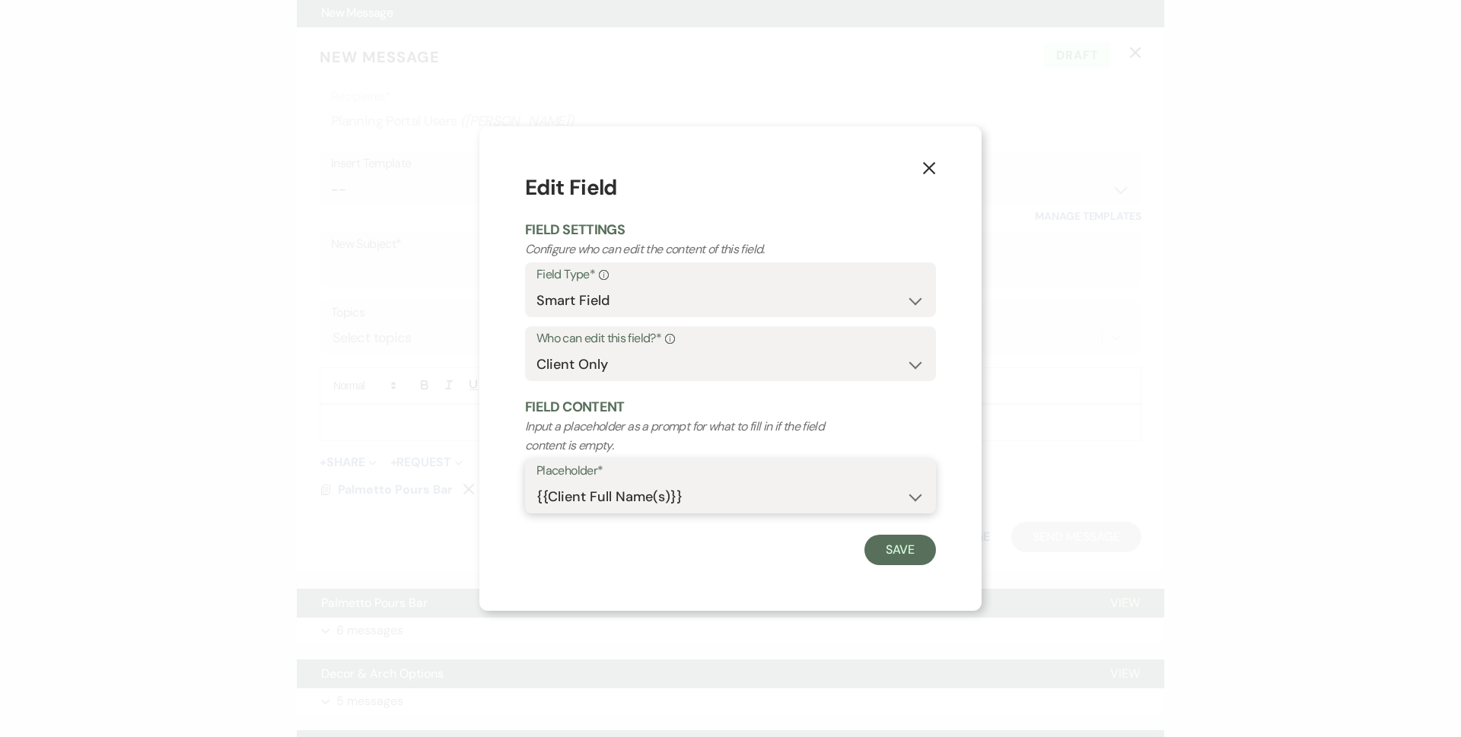
click at [536, 482] on select "{{Event Date}} {{Client Full Name(s)}} {{Client First Name(s)}} {{Venue Name}} …" at bounding box center [730, 497] width 388 height 30
click at [917, 556] on button "Save" at bounding box center [900, 550] width 72 height 30
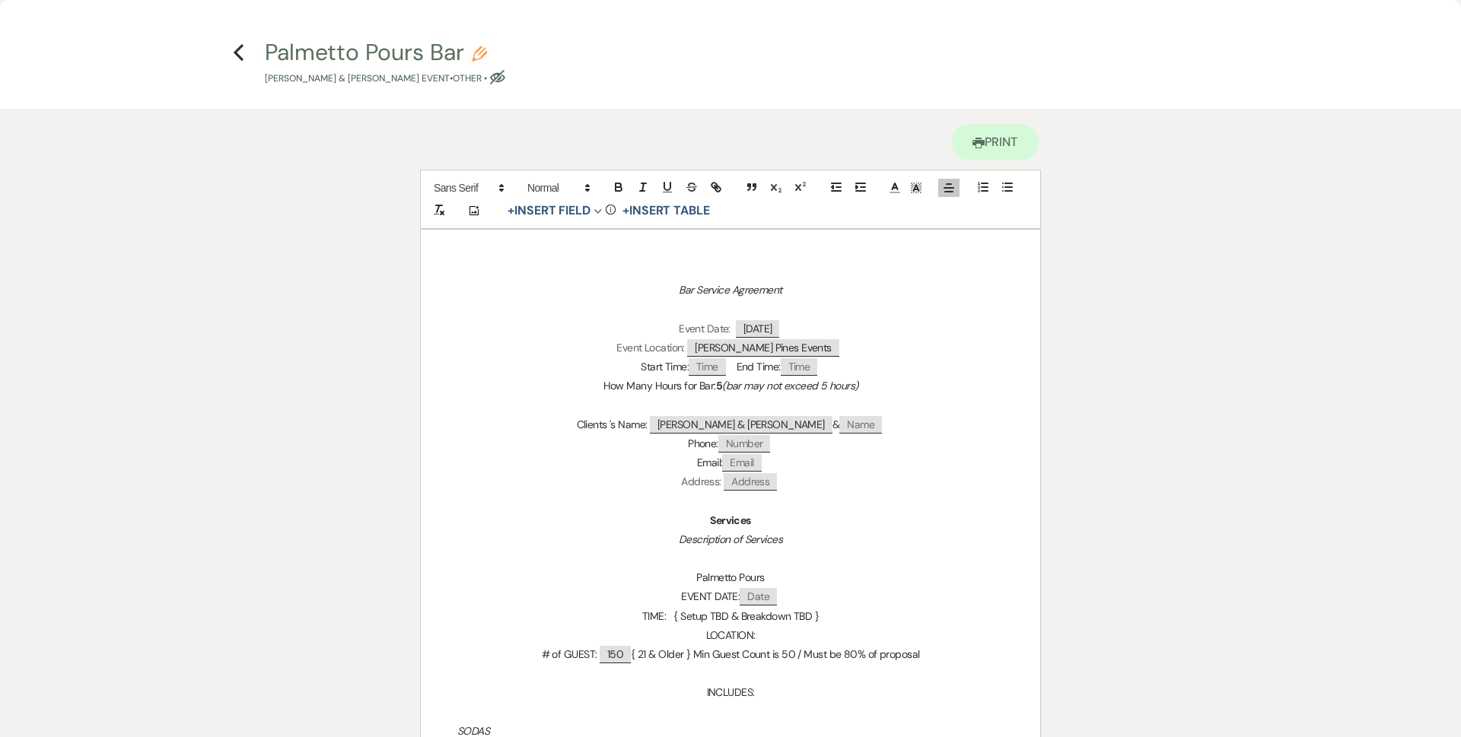
click at [902, 415] on p "Clients 's Name: Jacob Kline & Rebecca Alexander & ﻿ Name ﻿" at bounding box center [730, 424] width 546 height 19
click at [759, 441] on span "Number" at bounding box center [744, 443] width 52 height 17
select select "client"
select select "Number"
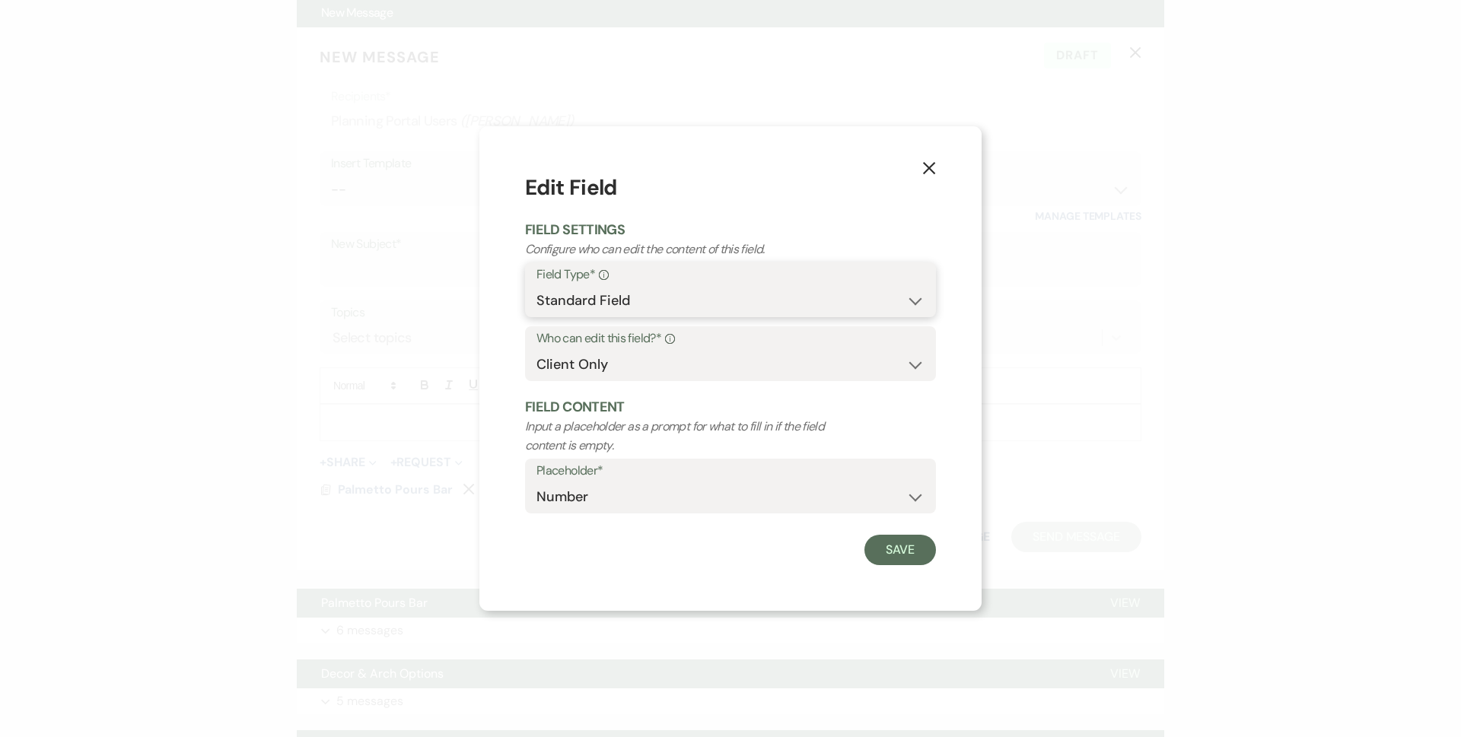
click at [649, 290] on select "Standard Field Smart Field" at bounding box center [730, 301] width 388 height 30
select select "smartCustomField"
click at [536, 286] on select "Standard Field Smart Field" at bounding box center [730, 301] width 388 height 30
click at [630, 375] on select "Both Venue & Client Client Only Venue Only" at bounding box center [730, 365] width 388 height 30
click at [629, 365] on select "Both Venue & Client Client Only Venue Only" at bounding box center [730, 365] width 388 height 30
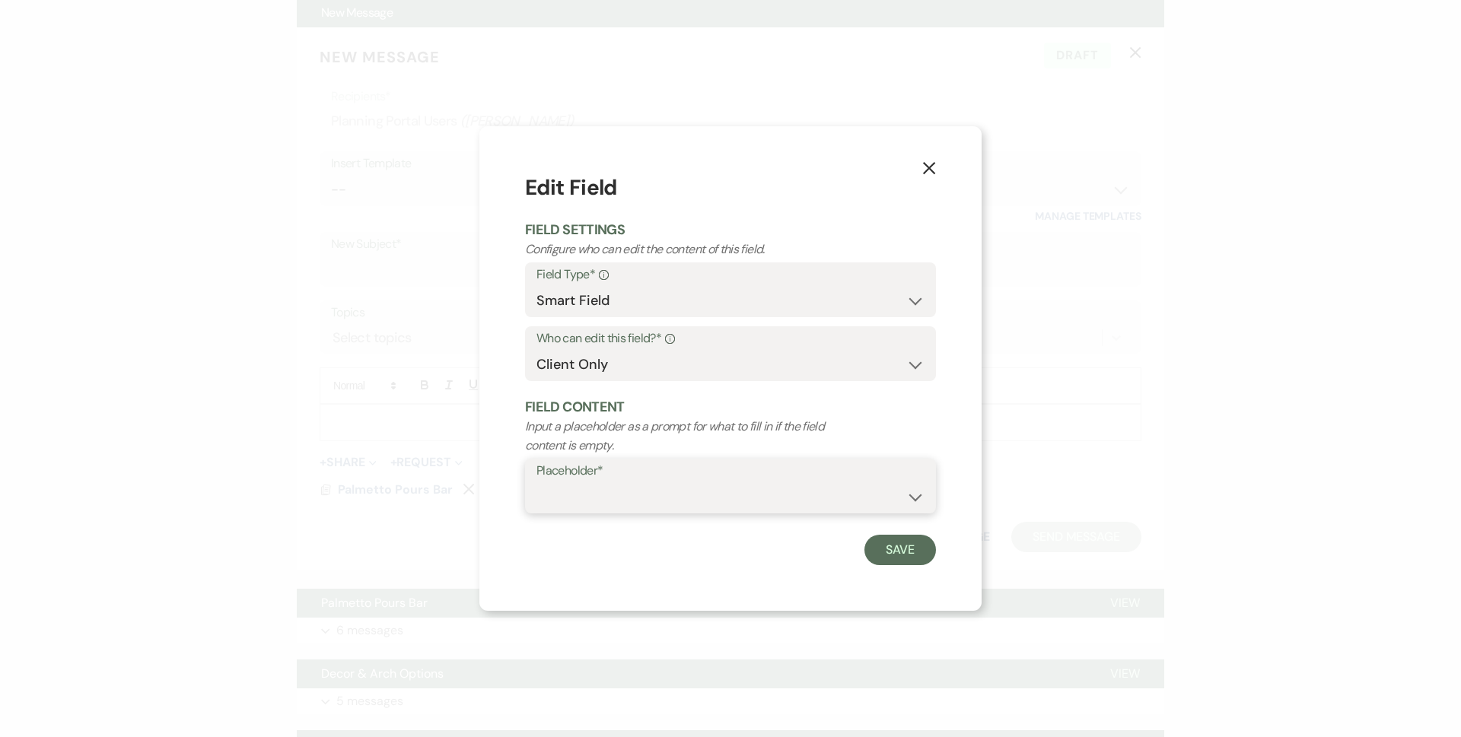
click at [564, 499] on select "{{Event Date}} {{Client Full Name(s)}} {{Client First Name(s)}} {{Venue Name}} …" at bounding box center [730, 497] width 388 height 30
drag, startPoint x: 1026, startPoint y: 424, endPoint x: 1017, endPoint y: 415, distance: 12.9
click at [1026, 422] on div "X Edit Field Field Settings Configure who can edit the content of this field. F…" at bounding box center [730, 368] width 1461 height 737
click at [914, 168] on div "X Edit Field Field Settings Configure who can edit the content of this field. F…" at bounding box center [730, 368] width 502 height 485
click at [921, 172] on button "X" at bounding box center [928, 167] width 23 height 27
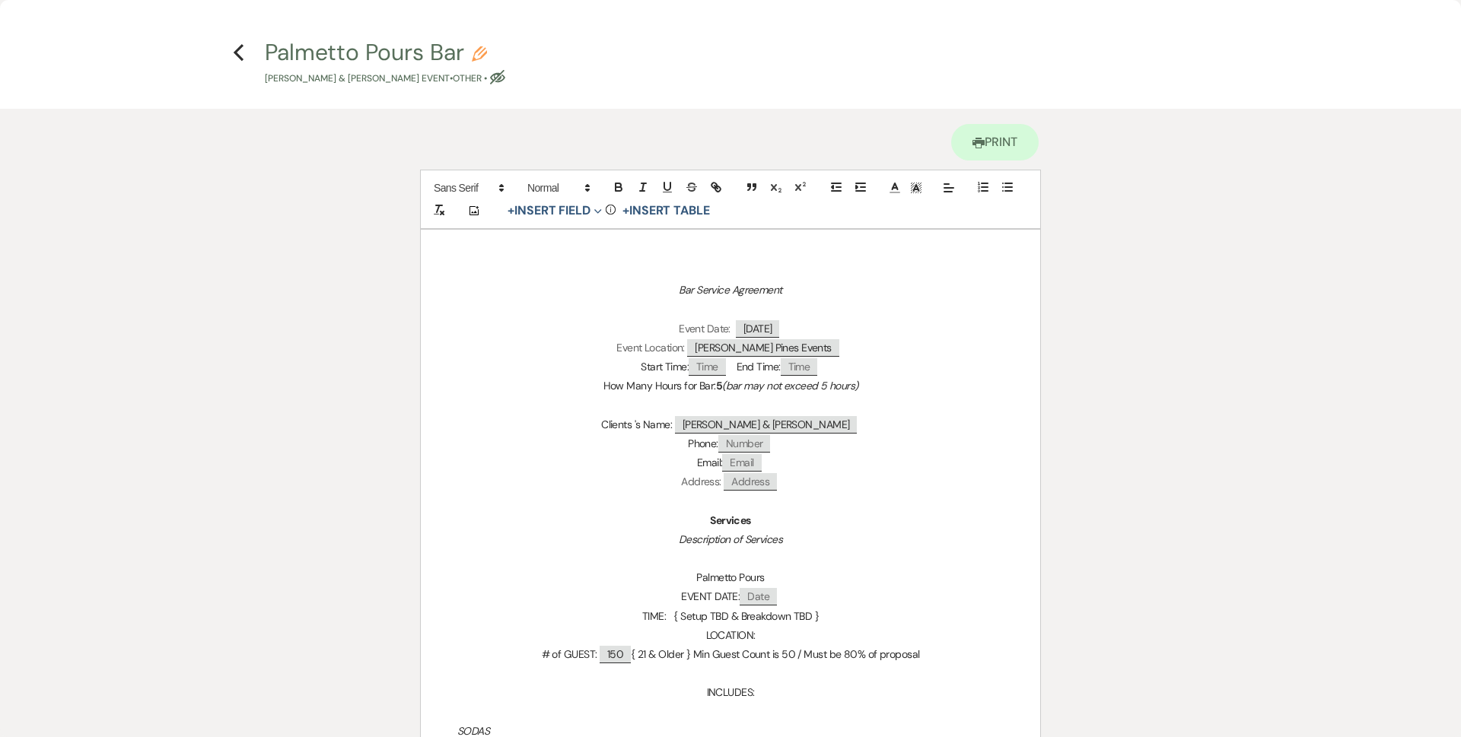
click at [762, 447] on span "Number" at bounding box center [744, 443] width 52 height 17
select select "client"
select select "Number"
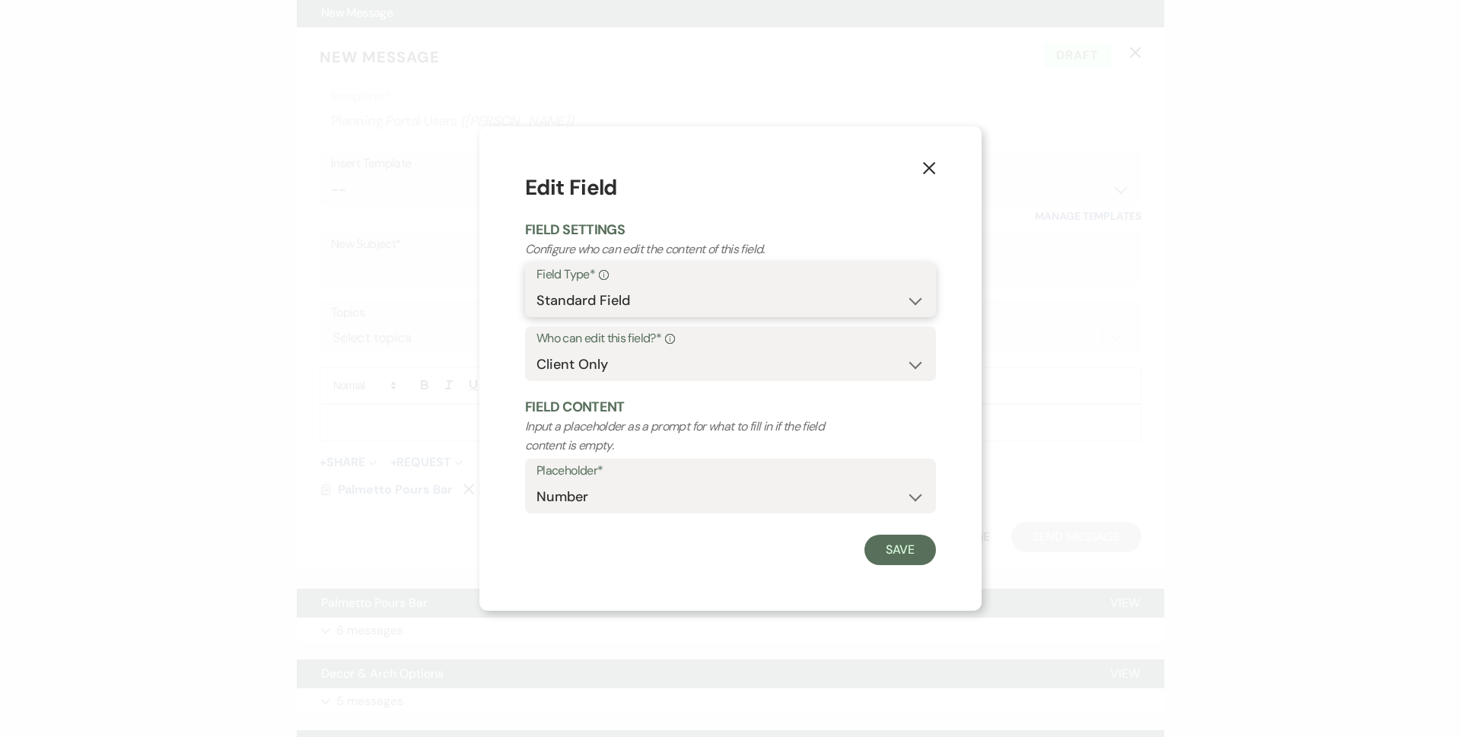
click at [637, 291] on select "Standard Field Smart Field" at bounding box center [730, 301] width 388 height 30
click at [536, 286] on select "Standard Field Smart Field" at bounding box center [730, 301] width 388 height 30
click at [633, 507] on select "{{Event Date}} {{Client Full Name(s)}} {{Client First Name(s)}} {{Venue Name}} …" at bounding box center [730, 497] width 388 height 30
click at [536, 482] on select "{{Event Date}} {{Client Full Name(s)}} {{Client First Name(s)}} {{Venue Name}} …" at bounding box center [730, 497] width 388 height 30
click at [633, 294] on select "Standard Field Smart Field" at bounding box center [730, 301] width 388 height 30
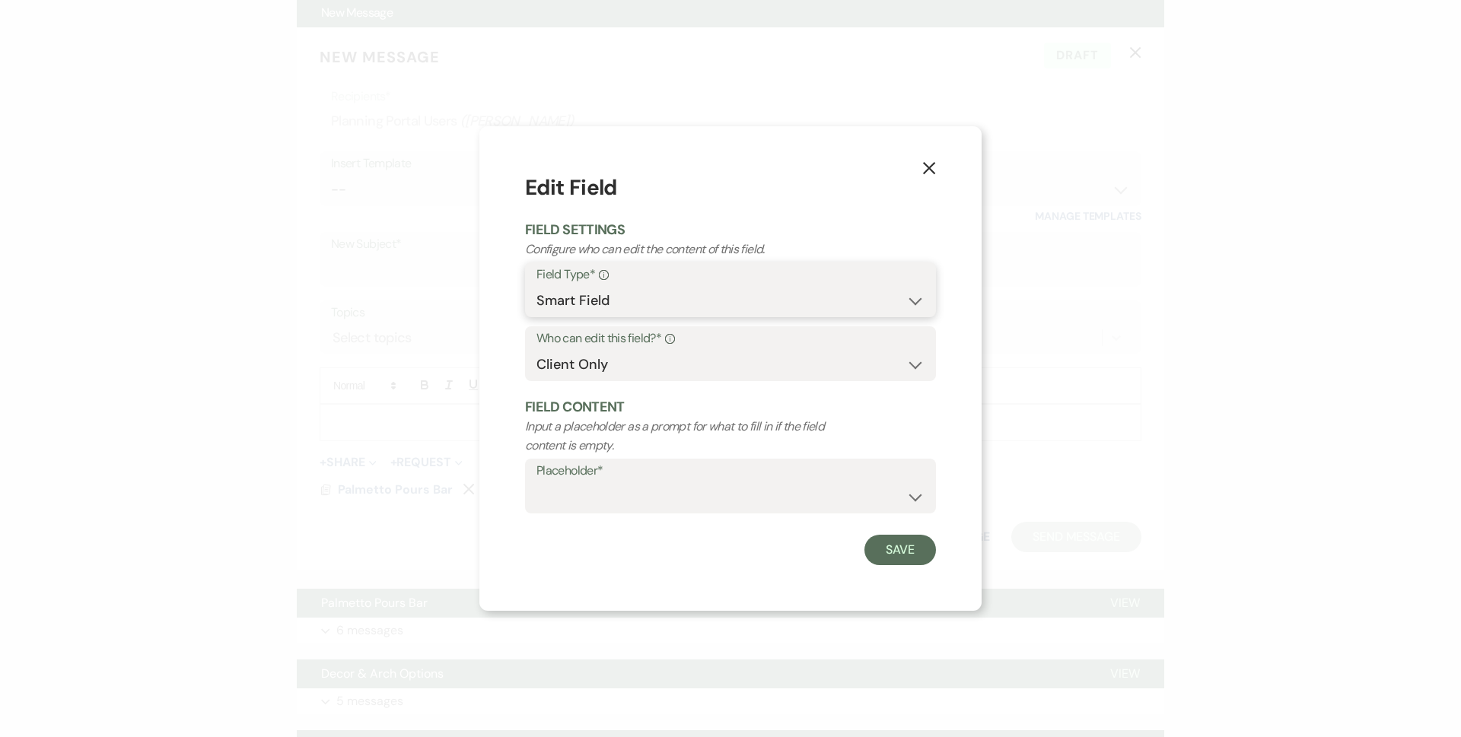
select select "standardCustomField"
click at [536, 286] on select "Standard Field Smart Field" at bounding box center [730, 301] width 388 height 30
click at [607, 367] on select "Both Venue & Client Client Only Venue Only" at bounding box center [730, 365] width 388 height 30
click at [536, 350] on select "Both Venue & Client Client Only Venue Only" at bounding box center [730, 365] width 388 height 30
click at [616, 472] on label "Placeholder*" at bounding box center [730, 471] width 388 height 22
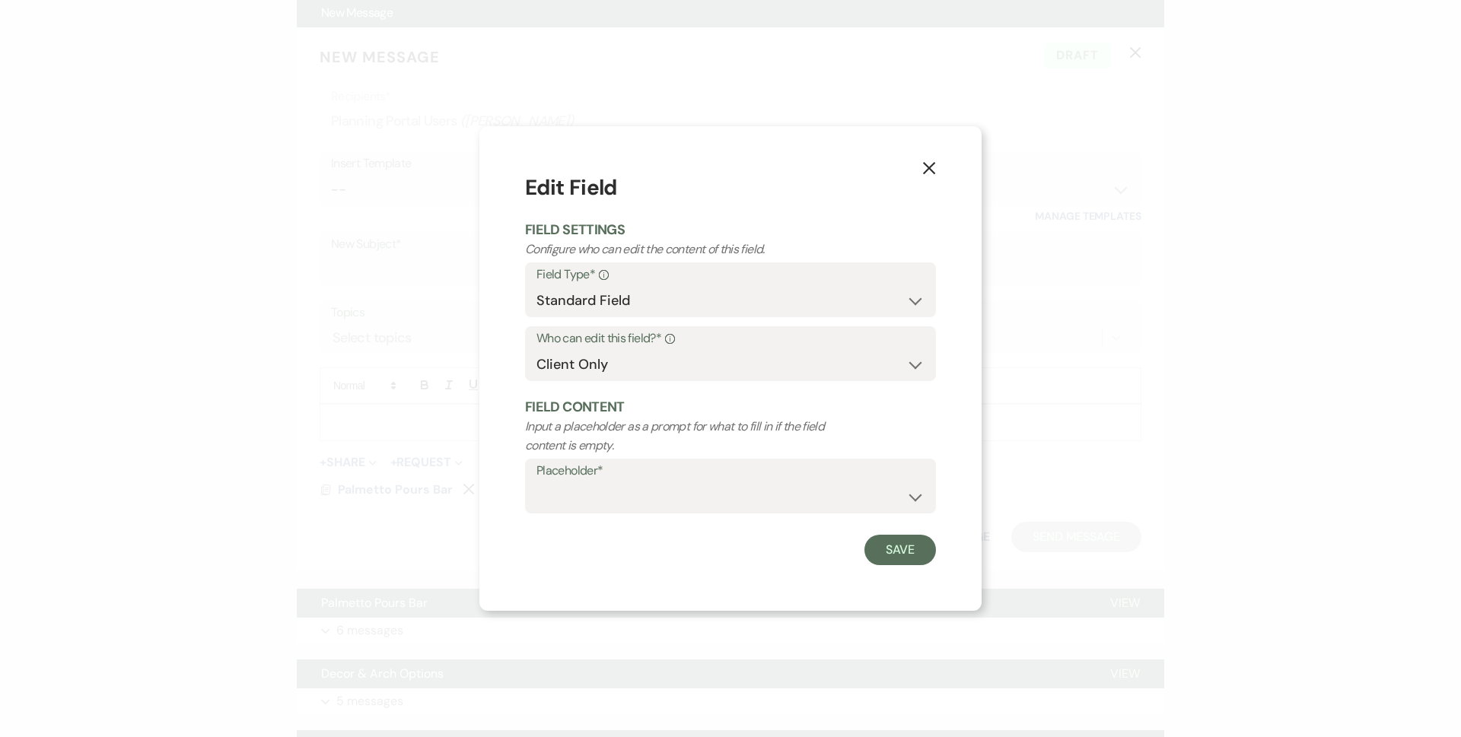
drag, startPoint x: 616, startPoint y: 517, endPoint x: 618, endPoint y: 496, distance: 21.4
click at [616, 517] on div "Placeholder* Custom Placeholder Date Time Name Location Venue Name Type Number …" at bounding box center [730, 491] width 411 height 64
click at [618, 495] on select "Custom Placeholder Date Time Name Location Venue Name Type Number Budget Addres…" at bounding box center [730, 497] width 388 height 30
select select "Number"
click at [536, 482] on select "Custom Placeholder Date Time Name Location Venue Name Type Number Budget Addres…" at bounding box center [730, 497] width 388 height 30
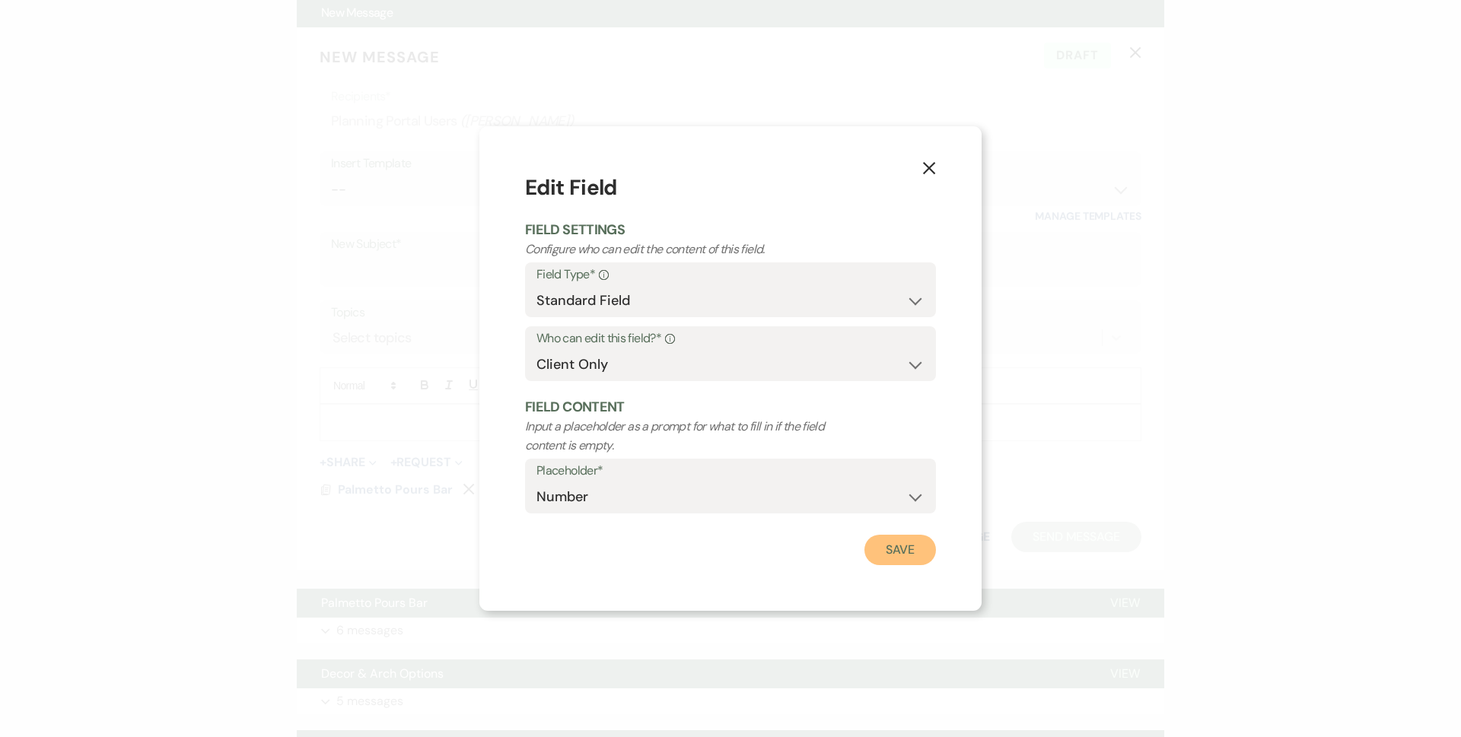
click at [888, 555] on button "Save" at bounding box center [900, 550] width 72 height 30
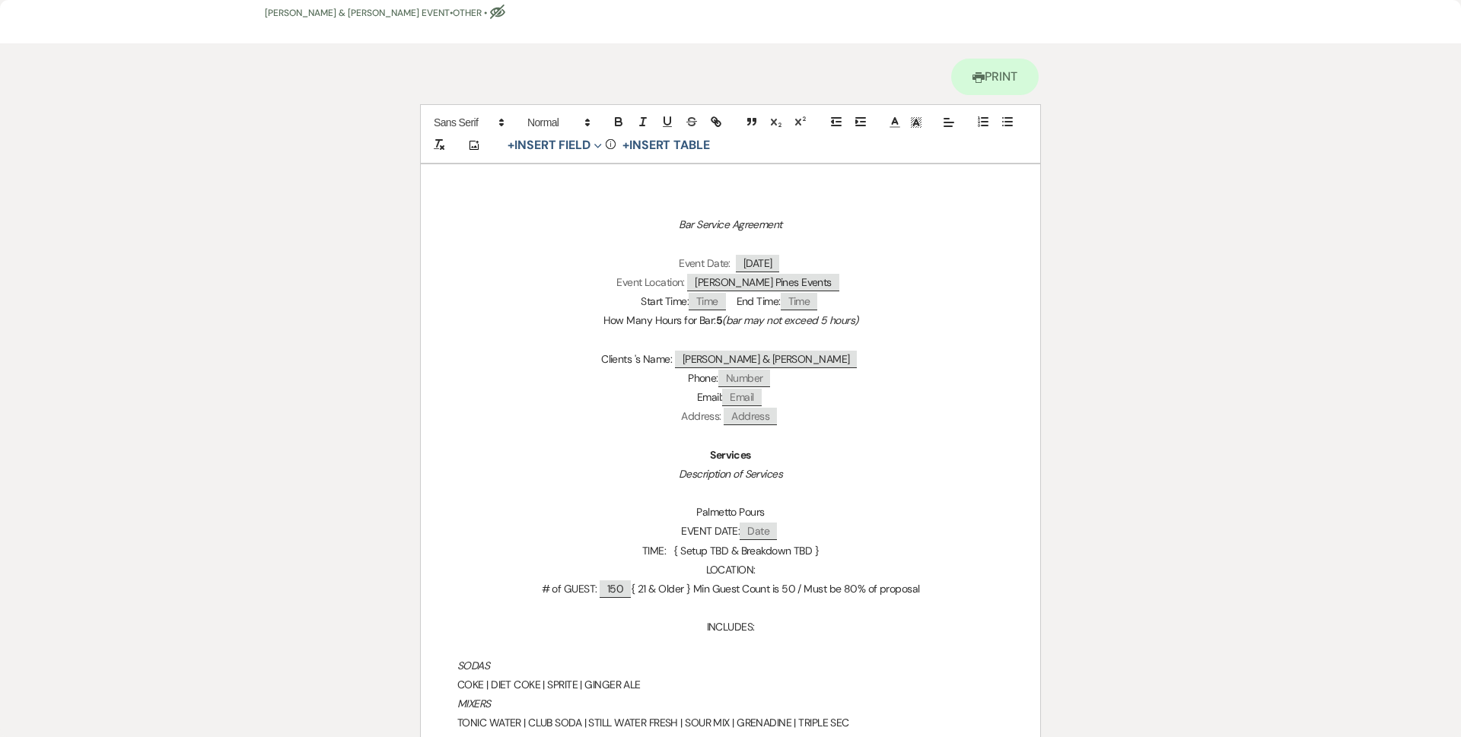
scroll to position [152, 0]
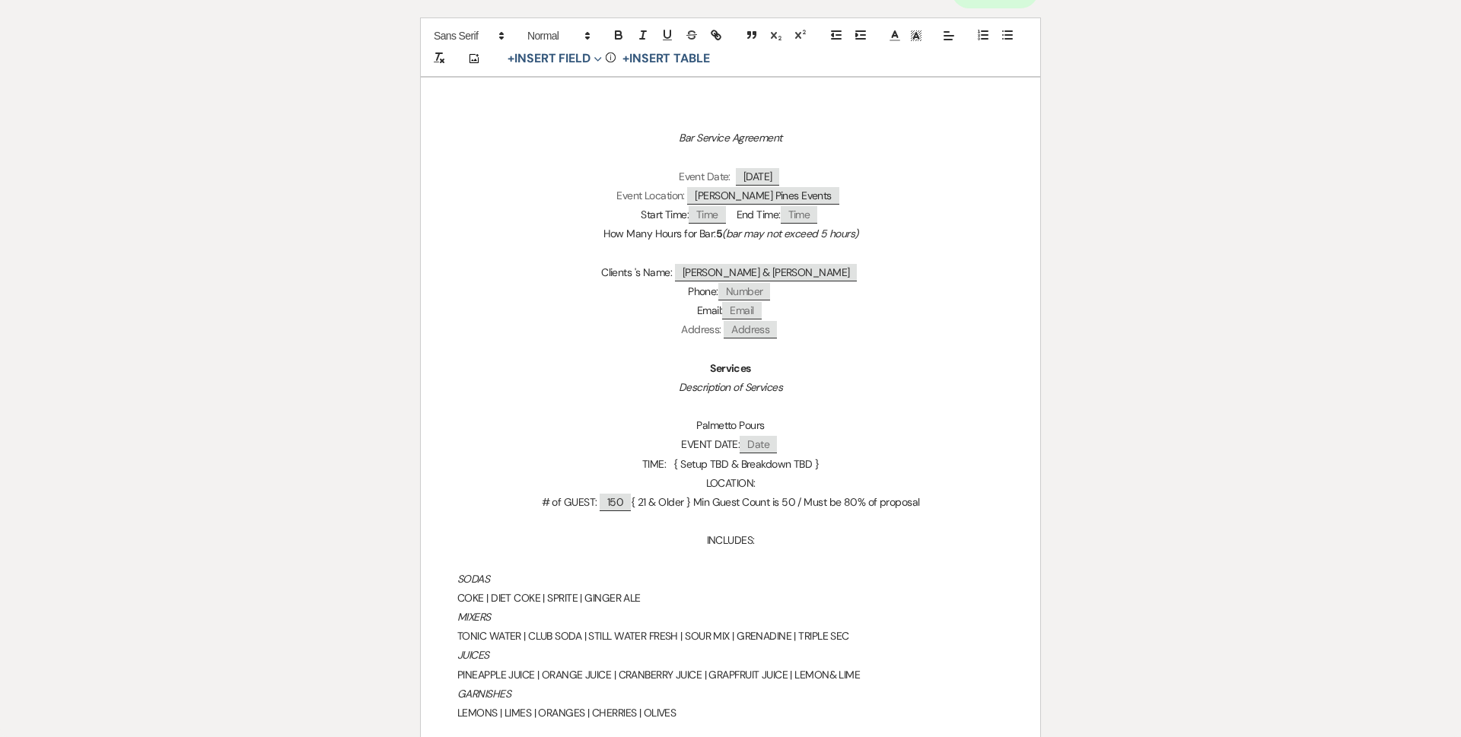
drag, startPoint x: 678, startPoint y: 333, endPoint x: 723, endPoint y: 339, distance: 45.2
click at [723, 339] on p "Address: ﻿ Address ﻿" at bounding box center [730, 329] width 546 height 19
click at [625, 31] on button "button" at bounding box center [618, 35] width 21 height 18
click at [823, 339] on p at bounding box center [730, 348] width 546 height 19
drag, startPoint x: 677, startPoint y: 329, endPoint x: 721, endPoint y: 333, distance: 44.4
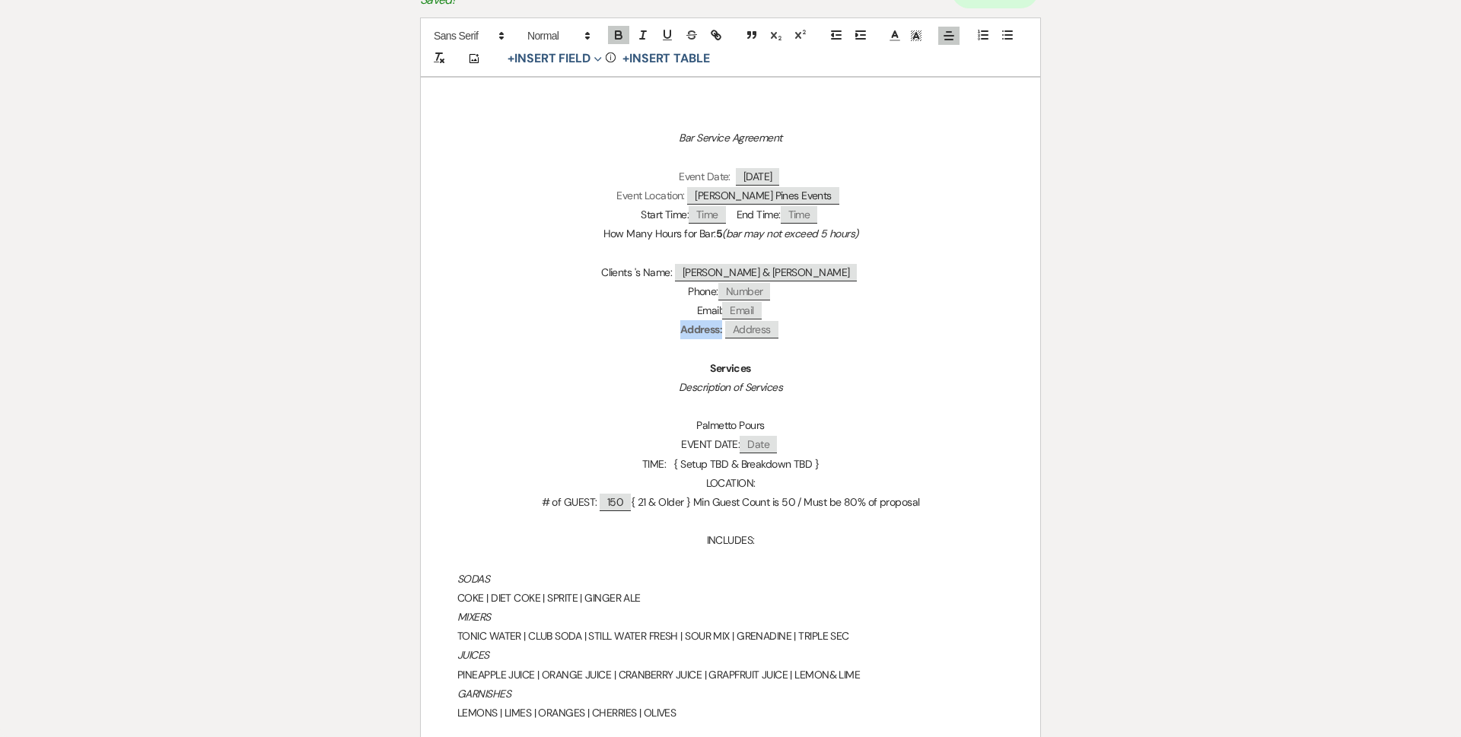
click at [721, 333] on p "Address: ﻿ Address ﻿" at bounding box center [730, 329] width 546 height 19
click at [612, 40] on icon "button" at bounding box center [619, 35] width 14 height 14
click at [889, 380] on p "Description of Services" at bounding box center [730, 387] width 546 height 19
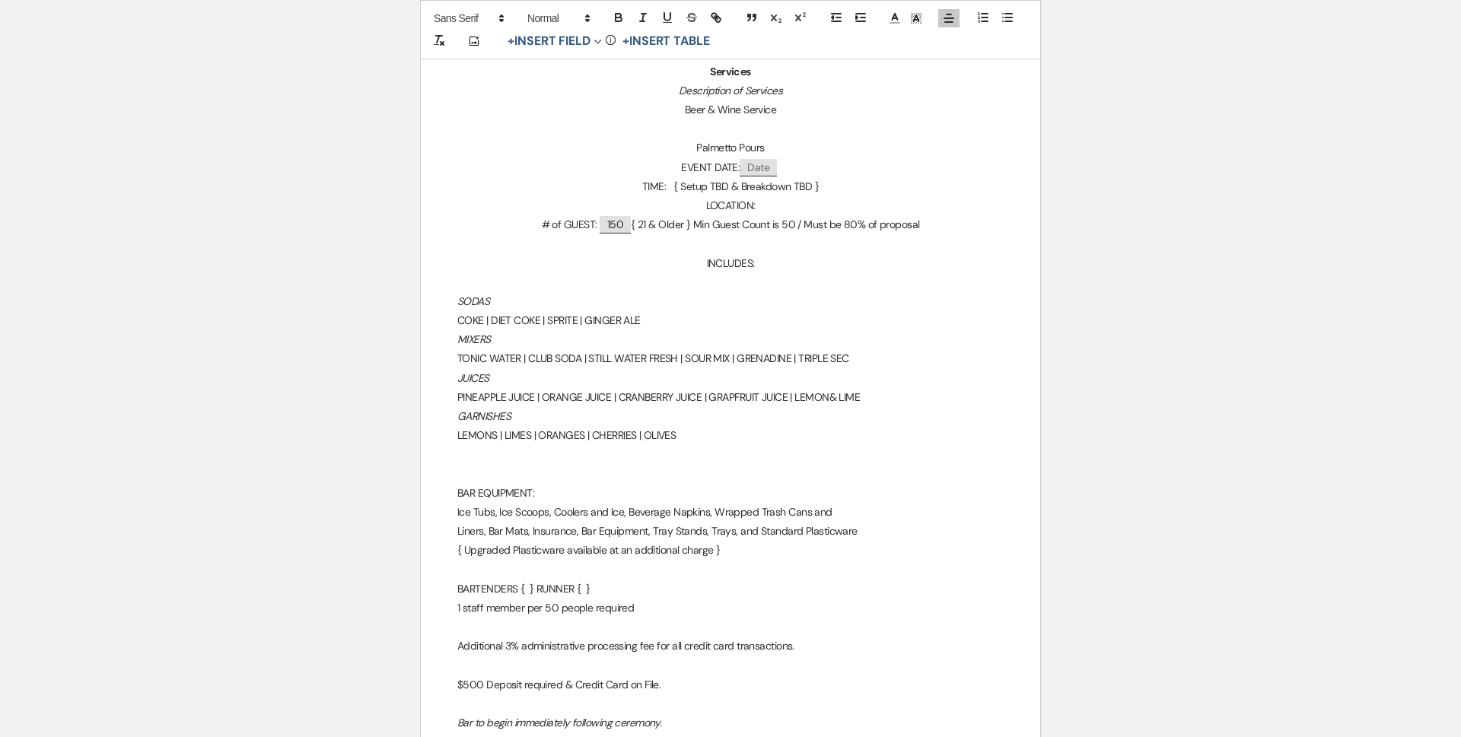
scroll to position [228, 0]
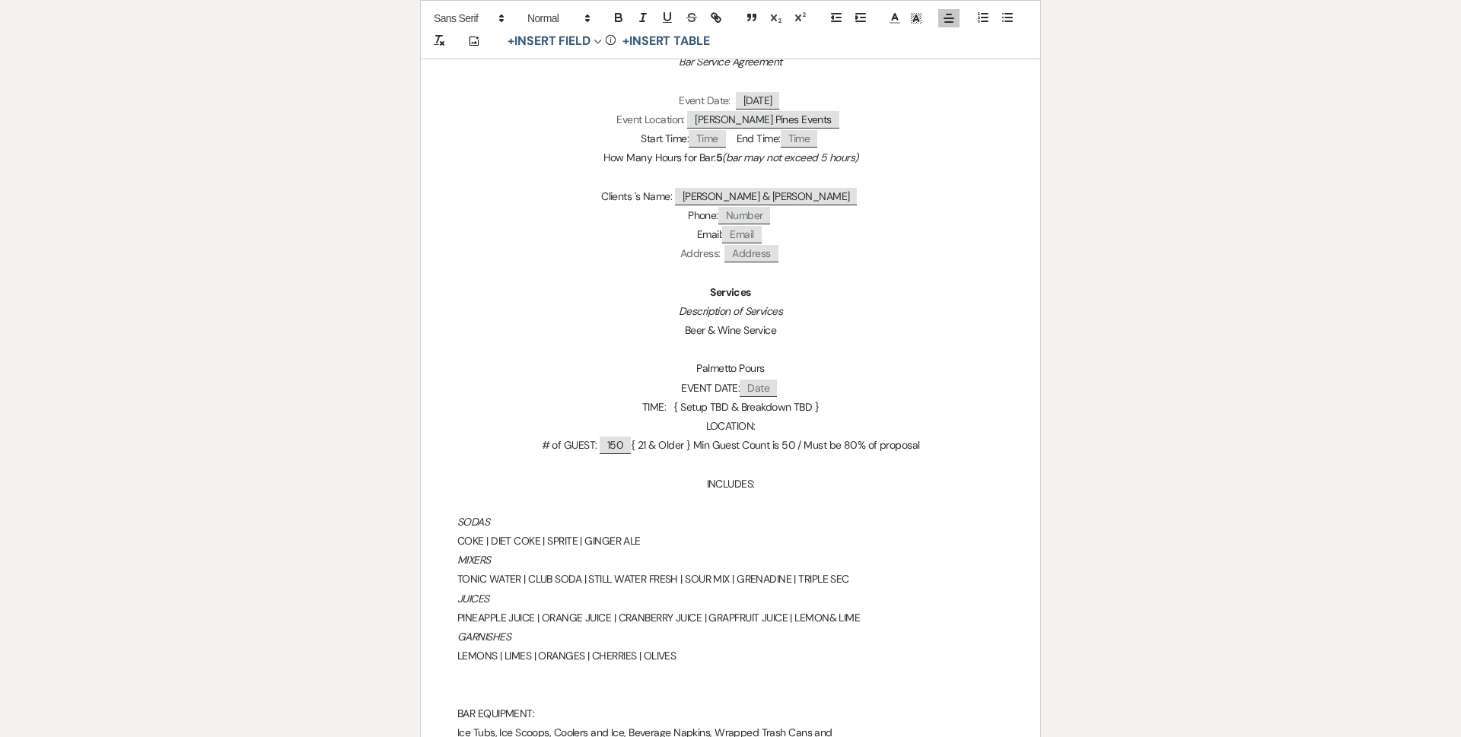
click at [763, 393] on span "Date" at bounding box center [757, 388] width 37 height 17
select select "client"
select select "Date"
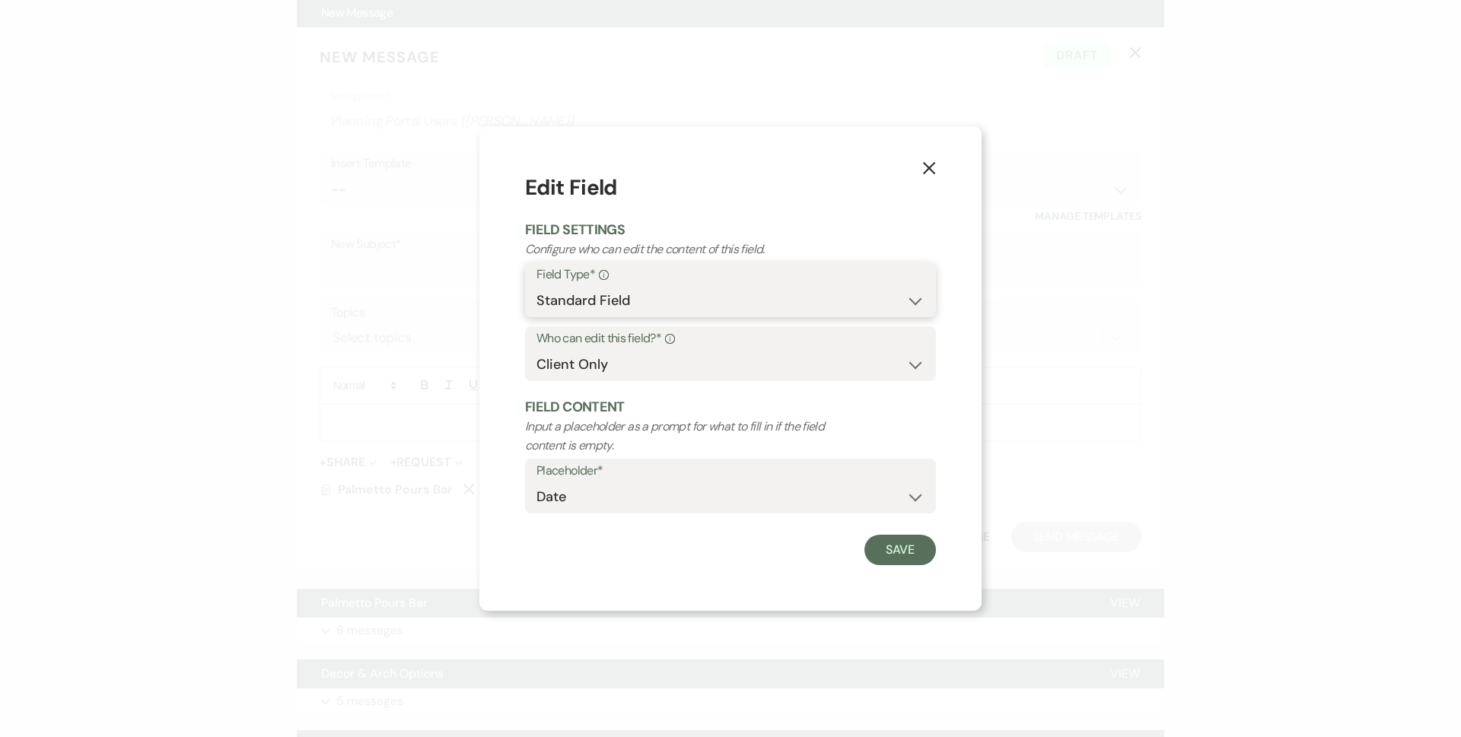
click at [641, 295] on select "Standard Field Smart Field" at bounding box center [730, 301] width 388 height 30
select select "smartCustomField"
click at [536, 286] on select "Standard Field Smart Field" at bounding box center [730, 301] width 388 height 30
click at [628, 469] on label "Placeholder*" at bounding box center [730, 471] width 388 height 22
click at [628, 498] on select "{{Event Date}} {{Client Full Name(s)}} {{Client First Name(s)}} {{Venue Name}} …" at bounding box center [730, 497] width 388 height 30
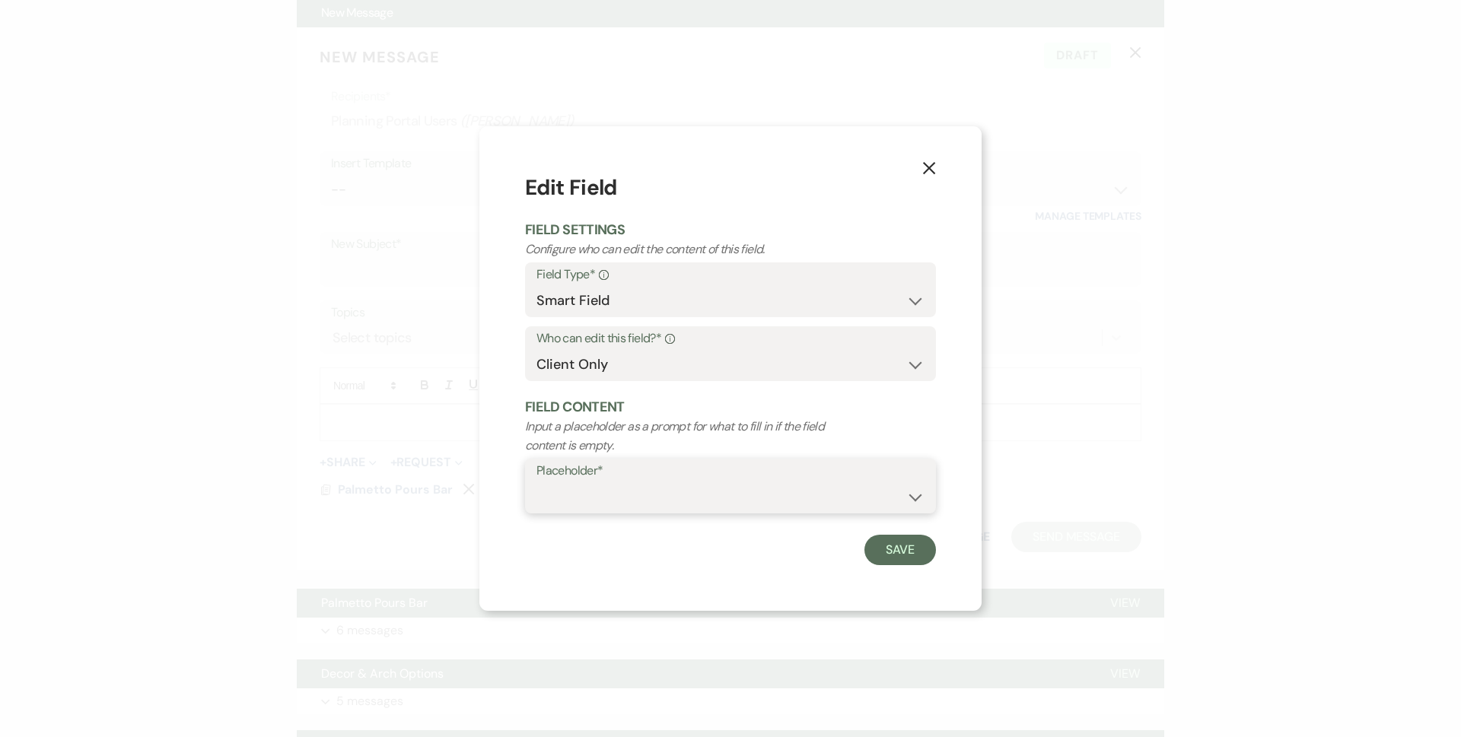
select select "{{eventDate}}"
click at [536, 482] on select "{{Event Date}} {{Client Full Name(s)}} {{Client First Name(s)}} {{Venue Name}} …" at bounding box center [730, 497] width 388 height 30
click at [908, 556] on button "Save" at bounding box center [900, 550] width 72 height 30
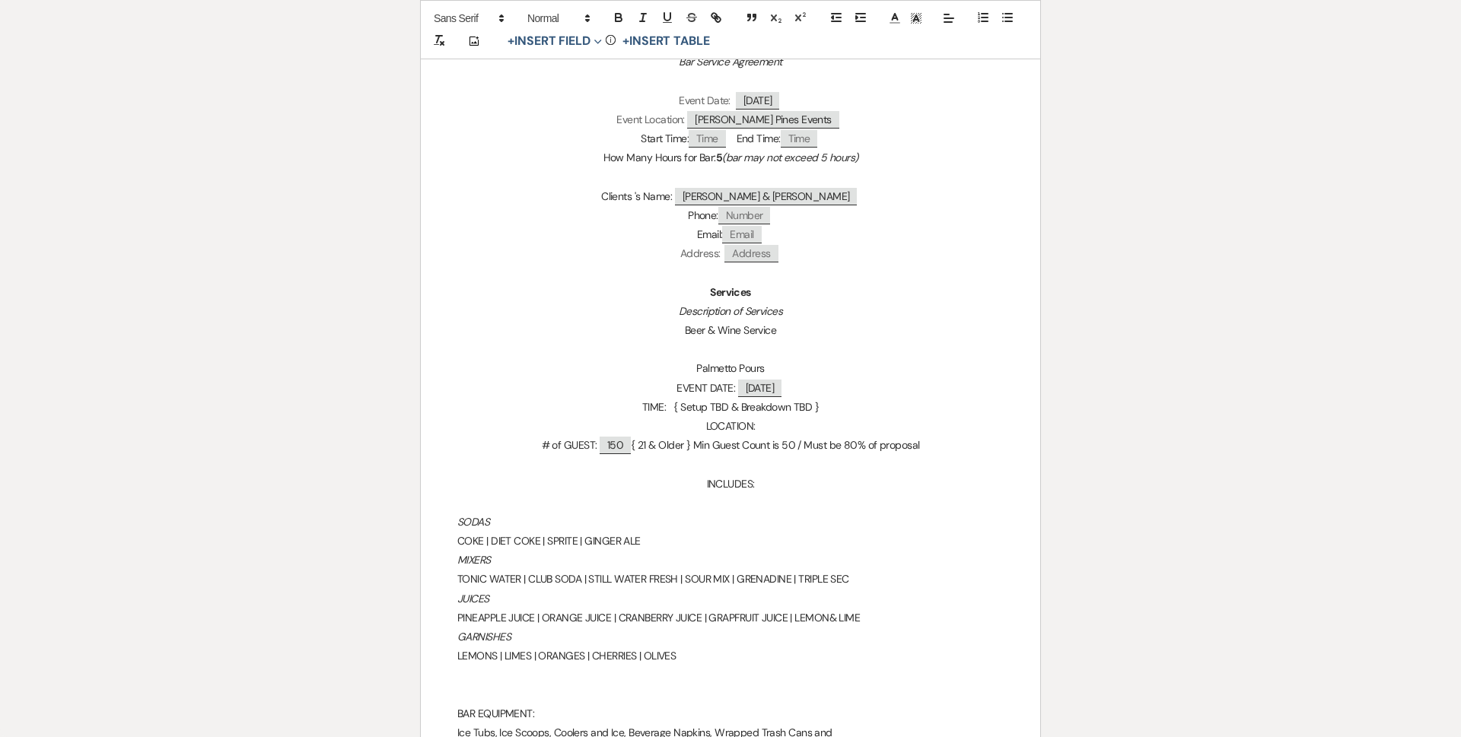
click at [625, 451] on span "150" at bounding box center [614, 445] width 31 height 17
select select "smartCustomField"
select select "client"
select select "{{guestCount}}"
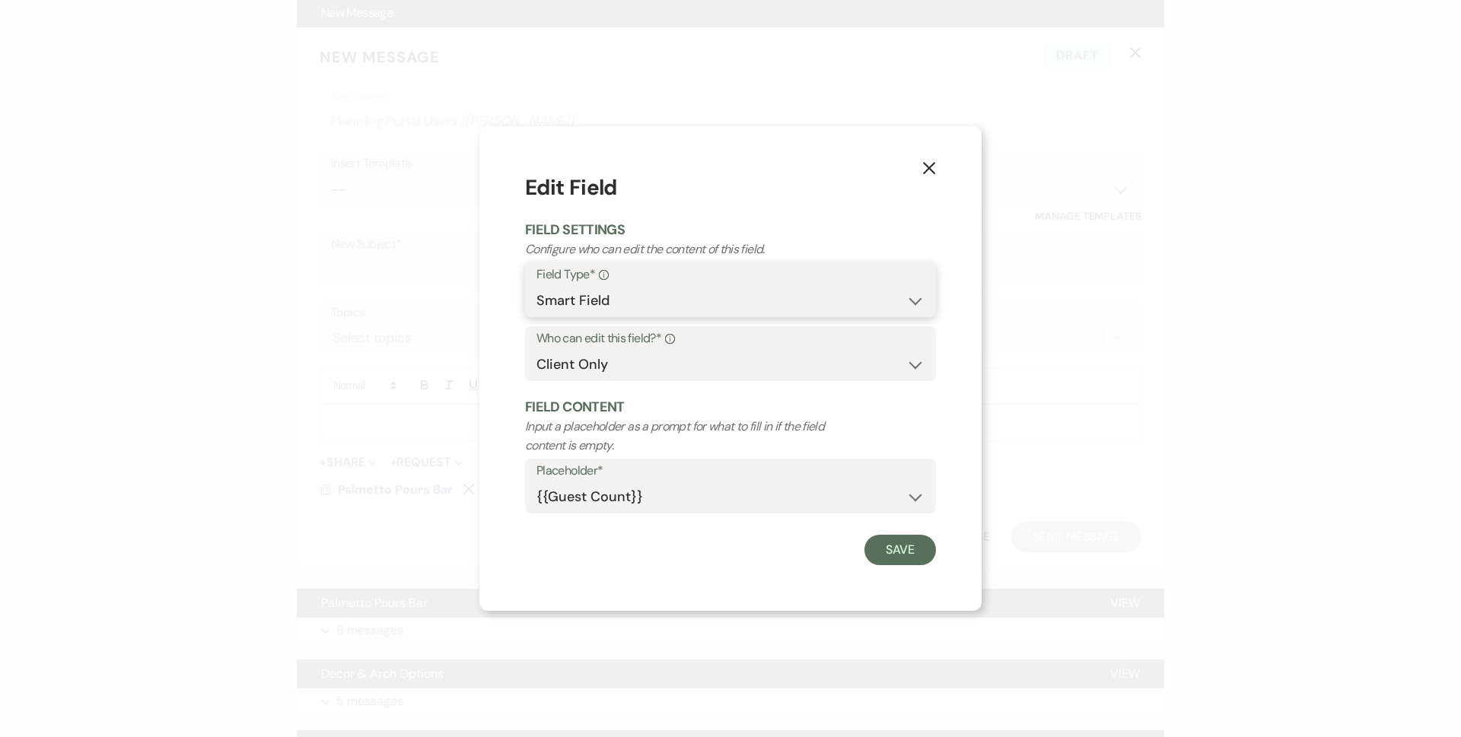
click at [673, 303] on select "Standard Field Smart Field" at bounding box center [730, 301] width 388 height 30
select select "standardCustomField"
click at [536, 286] on select "Standard Field Smart Field" at bounding box center [730, 301] width 388 height 30
click at [655, 496] on select "Custom Placeholder Date Time Name Location Venue Name Type Number Budget Addres…" at bounding box center [730, 497] width 388 height 30
drag, startPoint x: 388, startPoint y: 449, endPoint x: 402, endPoint y: 444, distance: 15.2
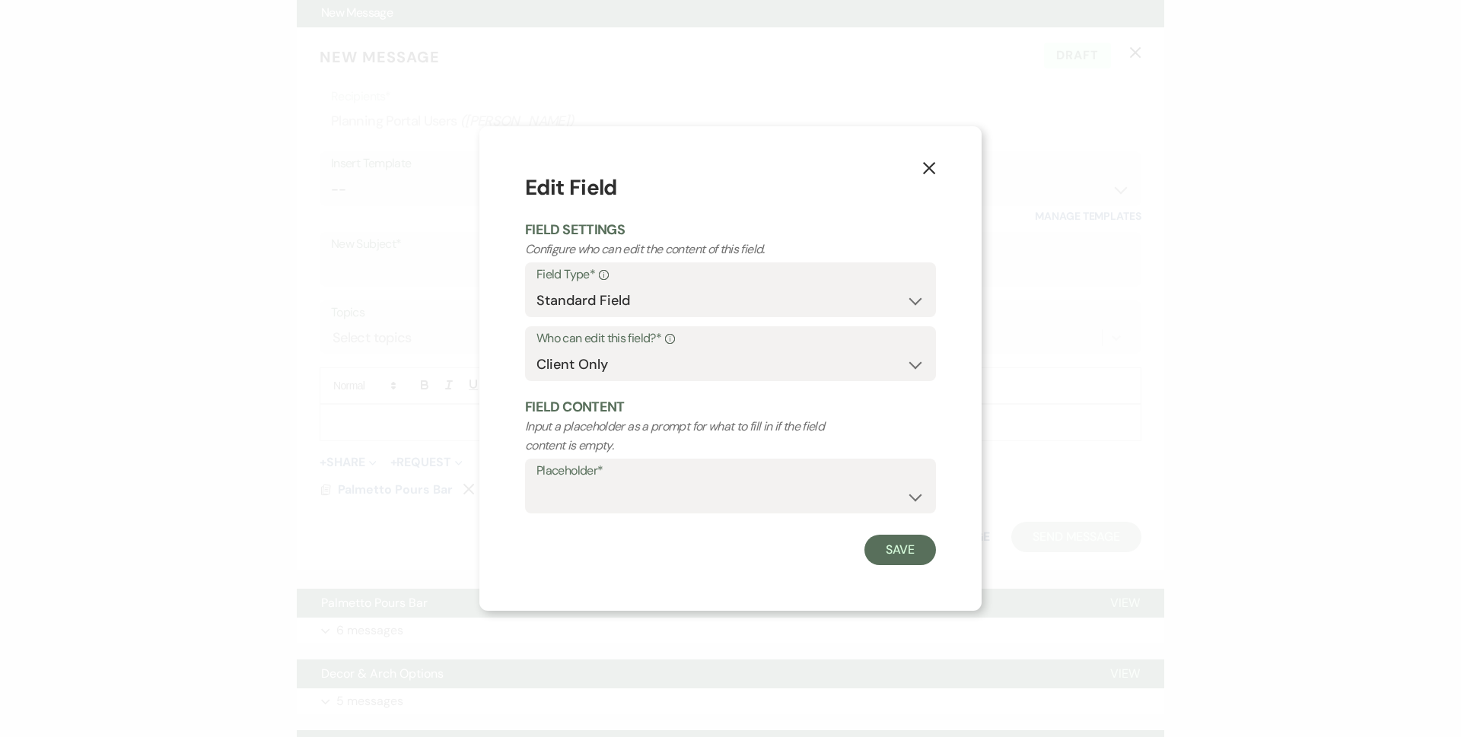
click at [388, 449] on div "X Edit Field Field Settings Configure who can edit the content of this field. F…" at bounding box center [730, 368] width 1461 height 737
drag, startPoint x: 614, startPoint y: 360, endPoint x: 615, endPoint y: 374, distance: 13.8
click at [614, 360] on select "Both Venue & Client Client Only Venue Only" at bounding box center [730, 365] width 388 height 30
select select "owner"
click at [536, 350] on select "Both Venue & Client Client Only Venue Only" at bounding box center [730, 365] width 388 height 30
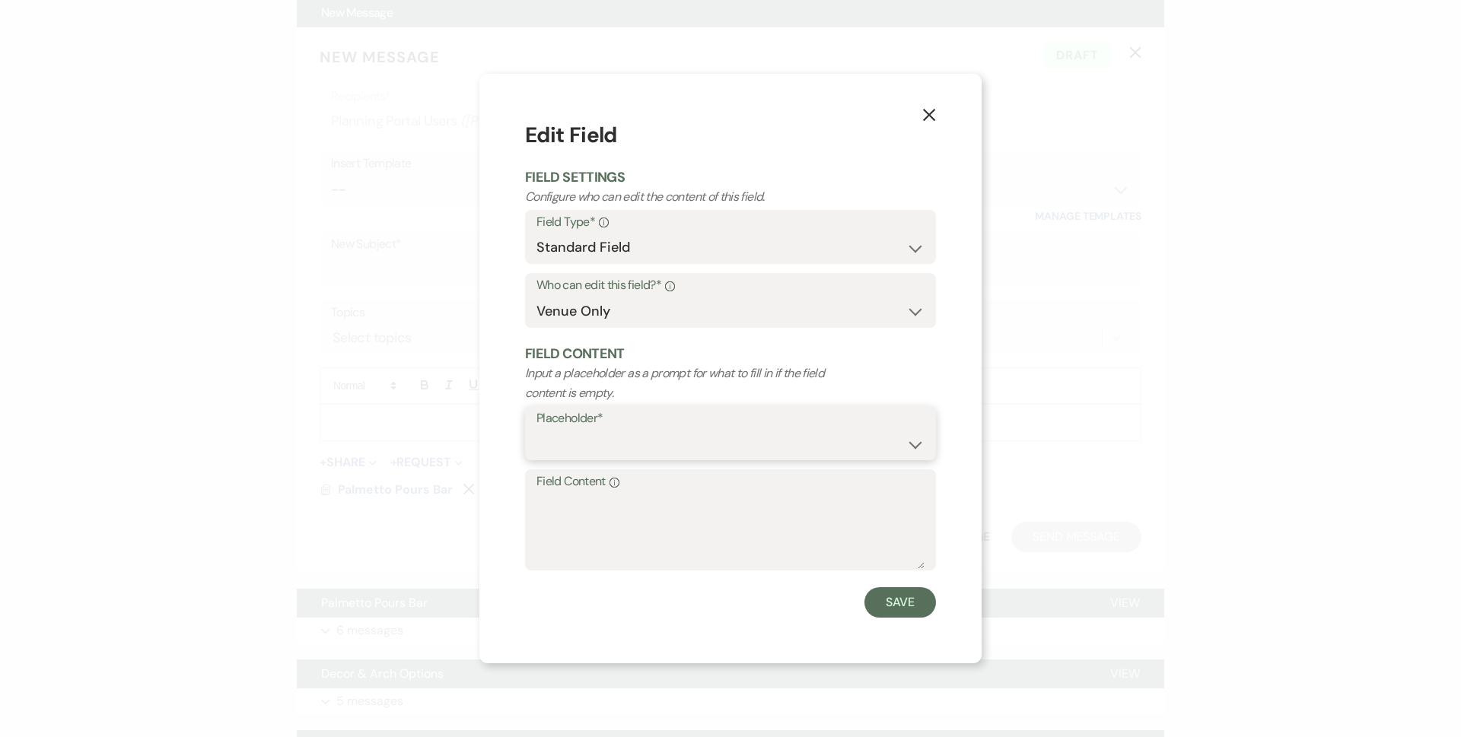
click at [656, 440] on select "Custom Placeholder Date Time Name Location Venue Name Type Number Budget Addres…" at bounding box center [730, 444] width 388 height 30
click at [536, 429] on select "Custom Placeholder Date Time Name Location Venue Name Type Number Budget Addres…" at bounding box center [730, 444] width 388 height 30
click at [618, 541] on textarea "Field Content Info" at bounding box center [730, 531] width 388 height 76
type textarea "100"
click at [924, 603] on button "Save" at bounding box center [900, 602] width 72 height 30
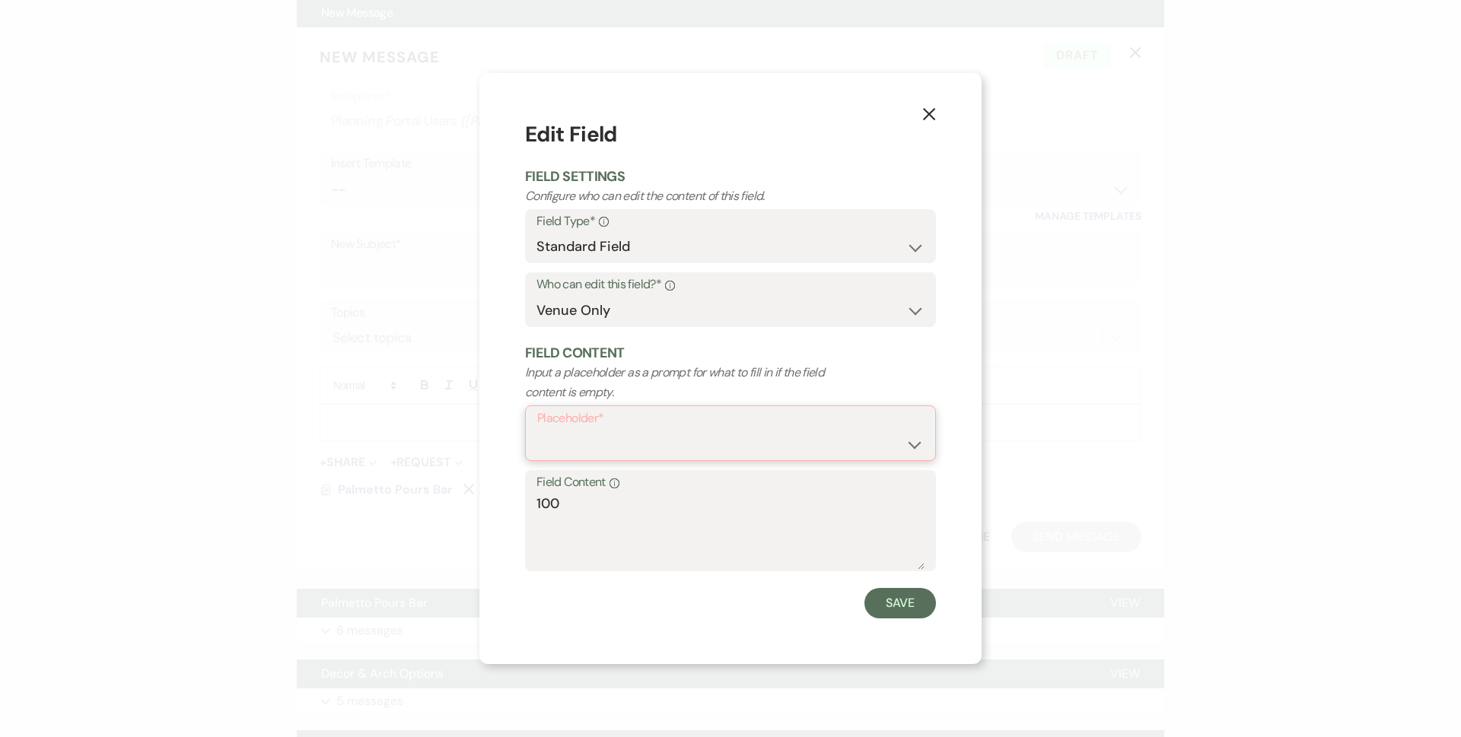
click at [729, 445] on select "Custom Placeholder Date Time Name Location Venue Name Type Number Budget Addres…" at bounding box center [730, 444] width 386 height 30
select select "custom_placeholder"
click at [537, 429] on select "Custom Placeholder Date Time Name Location Venue Name Type Number Budget Addres…" at bounding box center [730, 444] width 386 height 30
click at [820, 437] on input "Custom Placeholder*" at bounding box center [835, 444] width 178 height 30
type input "Guest Count"
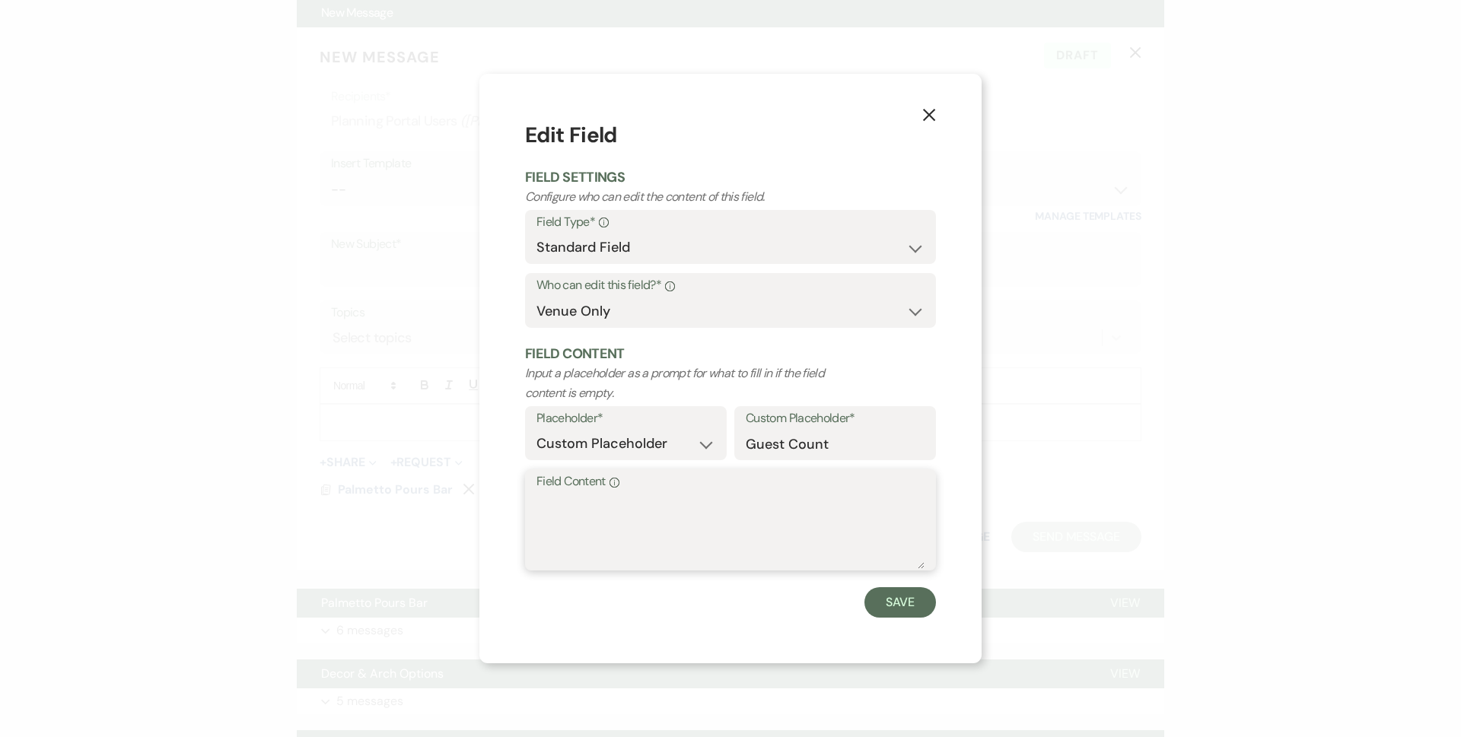
click at [711, 517] on textarea "Field Content Info" at bounding box center [730, 531] width 388 height 76
type textarea "100"
click at [901, 584] on form "Edit Field Field Settings Configure who can edit the content of this field. Fie…" at bounding box center [730, 368] width 411 height 498
click at [901, 603] on button "Save" at bounding box center [900, 602] width 72 height 30
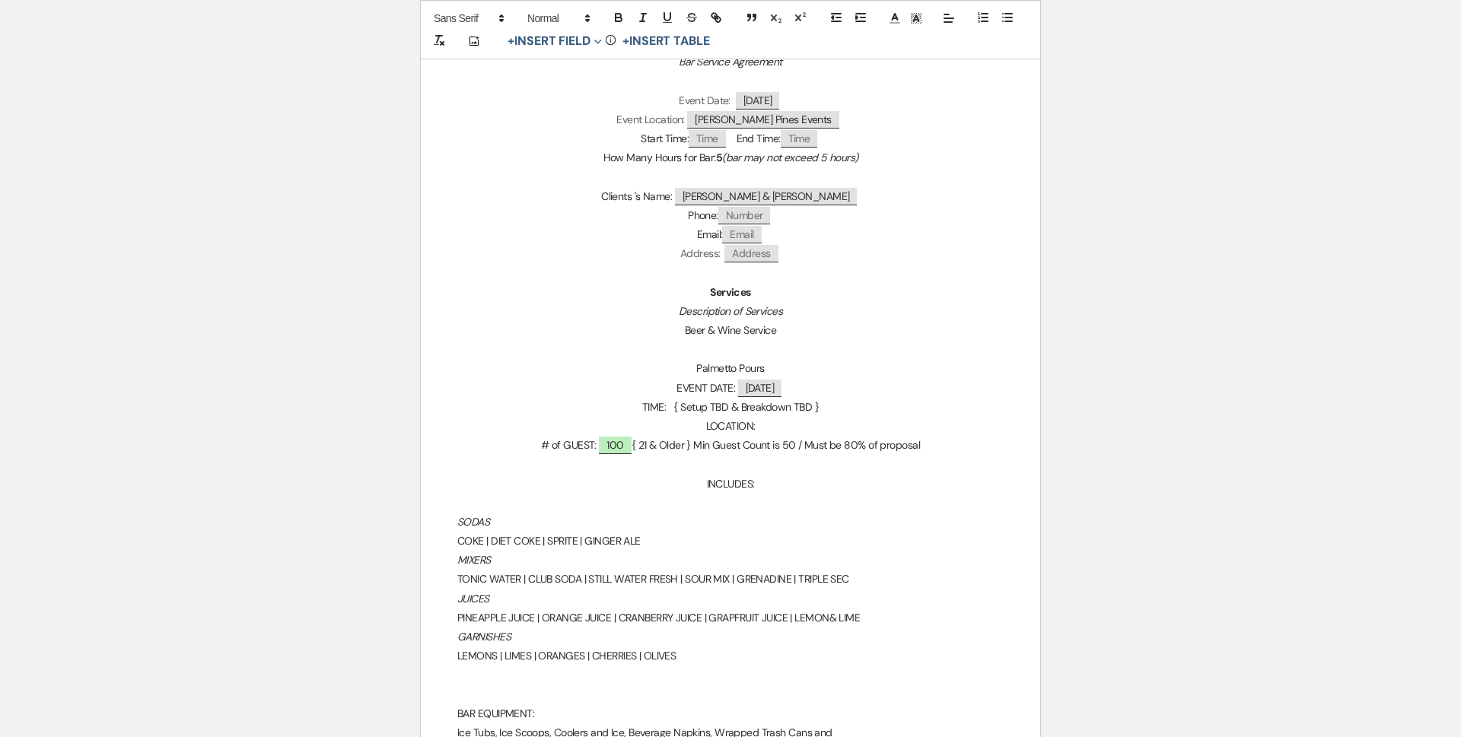
click at [845, 524] on p "SODAS" at bounding box center [730, 522] width 546 height 19
click at [804, 496] on p at bounding box center [730, 503] width 546 height 19
click at [780, 485] on p "INCLUDES:" at bounding box center [730, 484] width 546 height 19
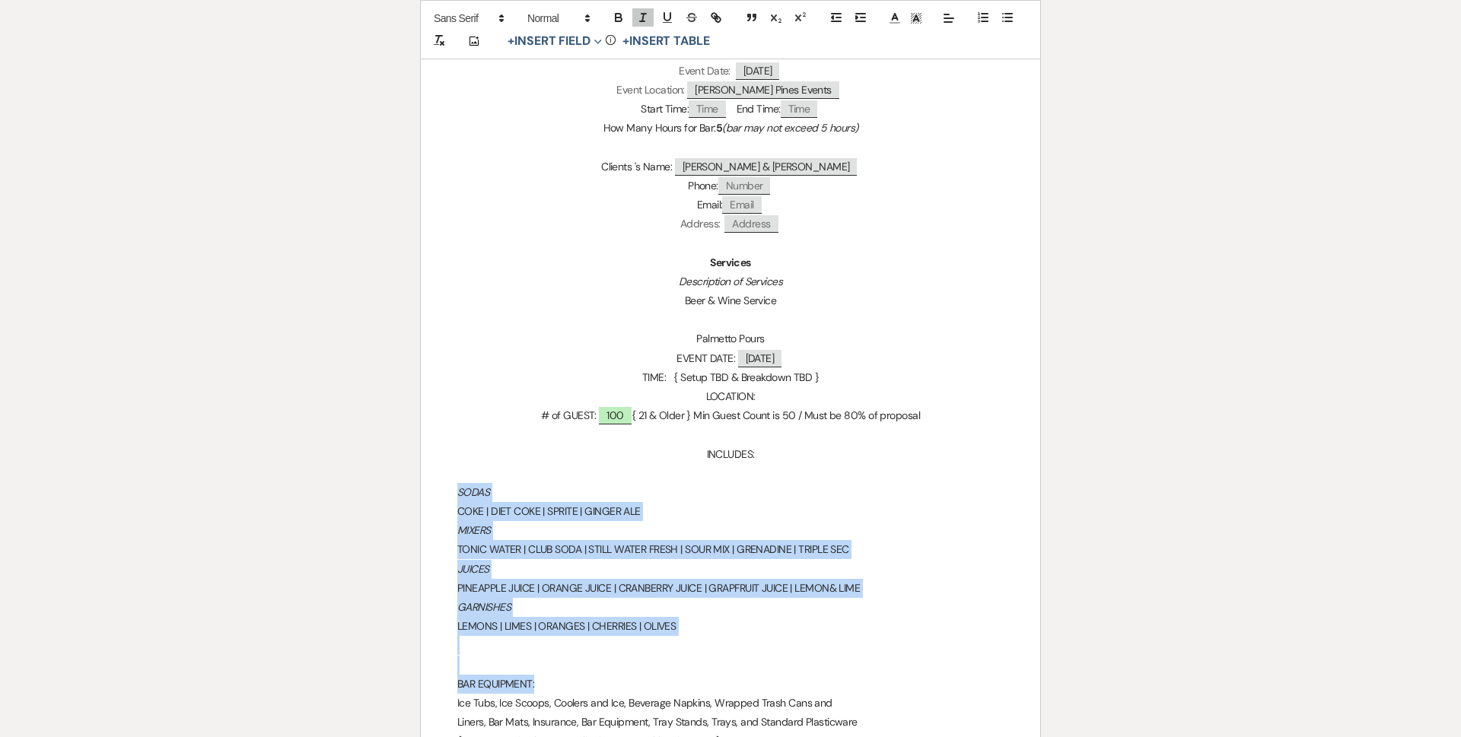
scroll to position [304, 0]
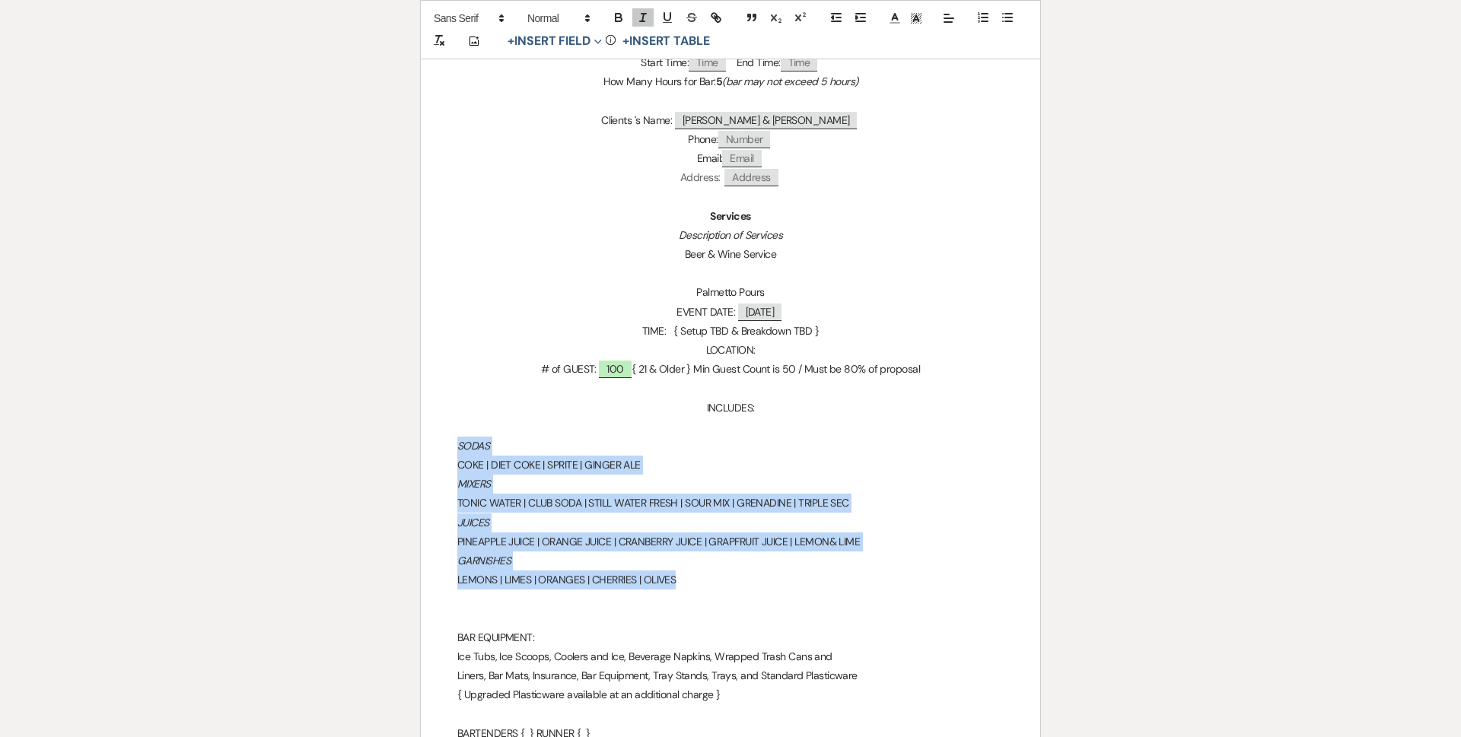
drag, startPoint x: 450, startPoint y: 523, endPoint x: 776, endPoint y: 555, distance: 327.2
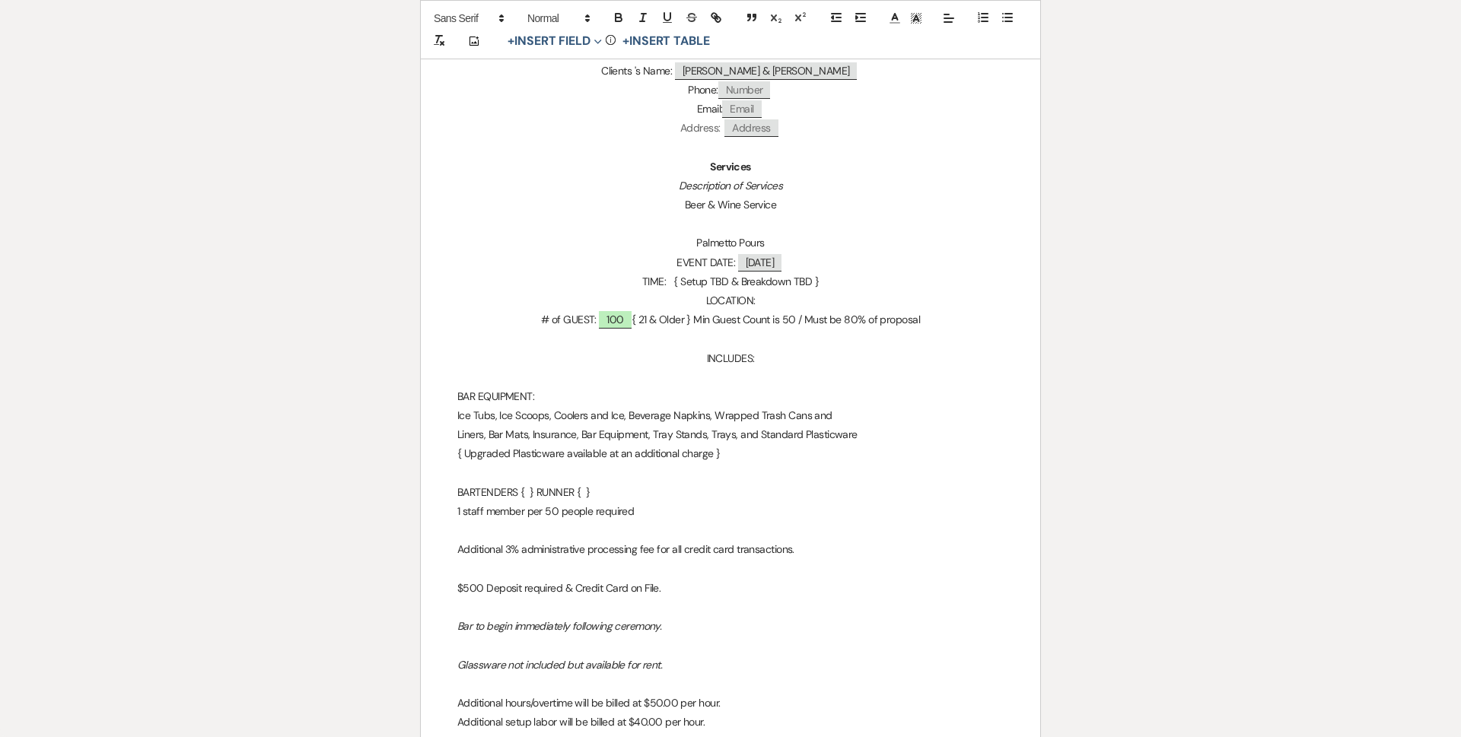
scroll to position [380, 0]
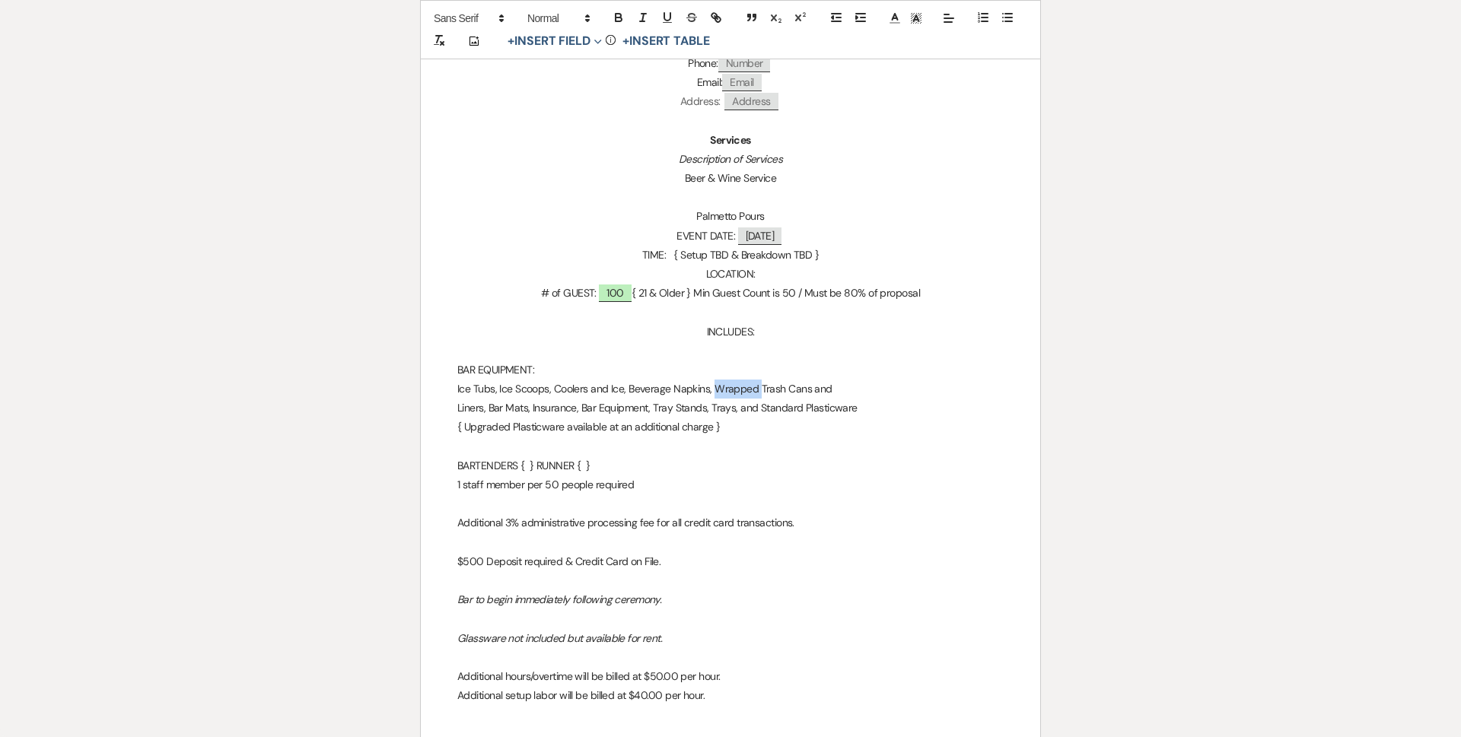
drag, startPoint x: 711, startPoint y: 389, endPoint x: 756, endPoint y: 391, distance: 44.9
click at [756, 391] on p "Ice Tubs, Ice Scoops, Coolers and Ice, Beverage Napkins, Wrapped Trash Cans and" at bounding box center [730, 389] width 546 height 19
click at [460, 489] on p "1 staff member per 50 people required" at bounding box center [730, 484] width 546 height 19
click at [526, 466] on p "BARTENDERS { } RUNNER { }" at bounding box center [730, 465] width 546 height 19
drag, startPoint x: 456, startPoint y: 374, endPoint x: 584, endPoint y: 373, distance: 127.8
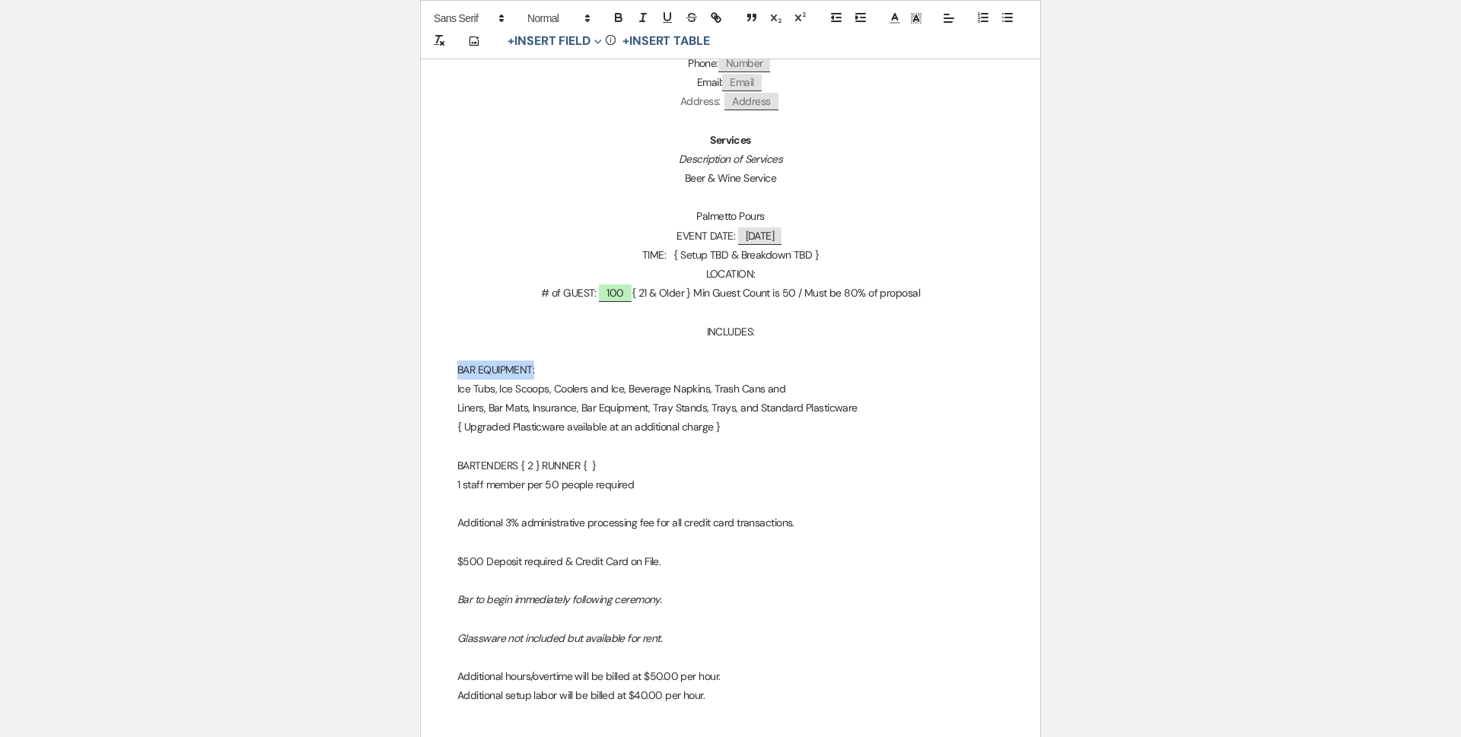
click at [619, 10] on button "button" at bounding box center [618, 17] width 21 height 18
drag, startPoint x: 457, startPoint y: 468, endPoint x: 647, endPoint y: 79, distance: 432.8
click at [655, 456] on p "BARTENDERS { 2 } RUNNER { }" at bounding box center [730, 465] width 546 height 19
click at [615, 11] on icon "button" at bounding box center [619, 18] width 14 height 14
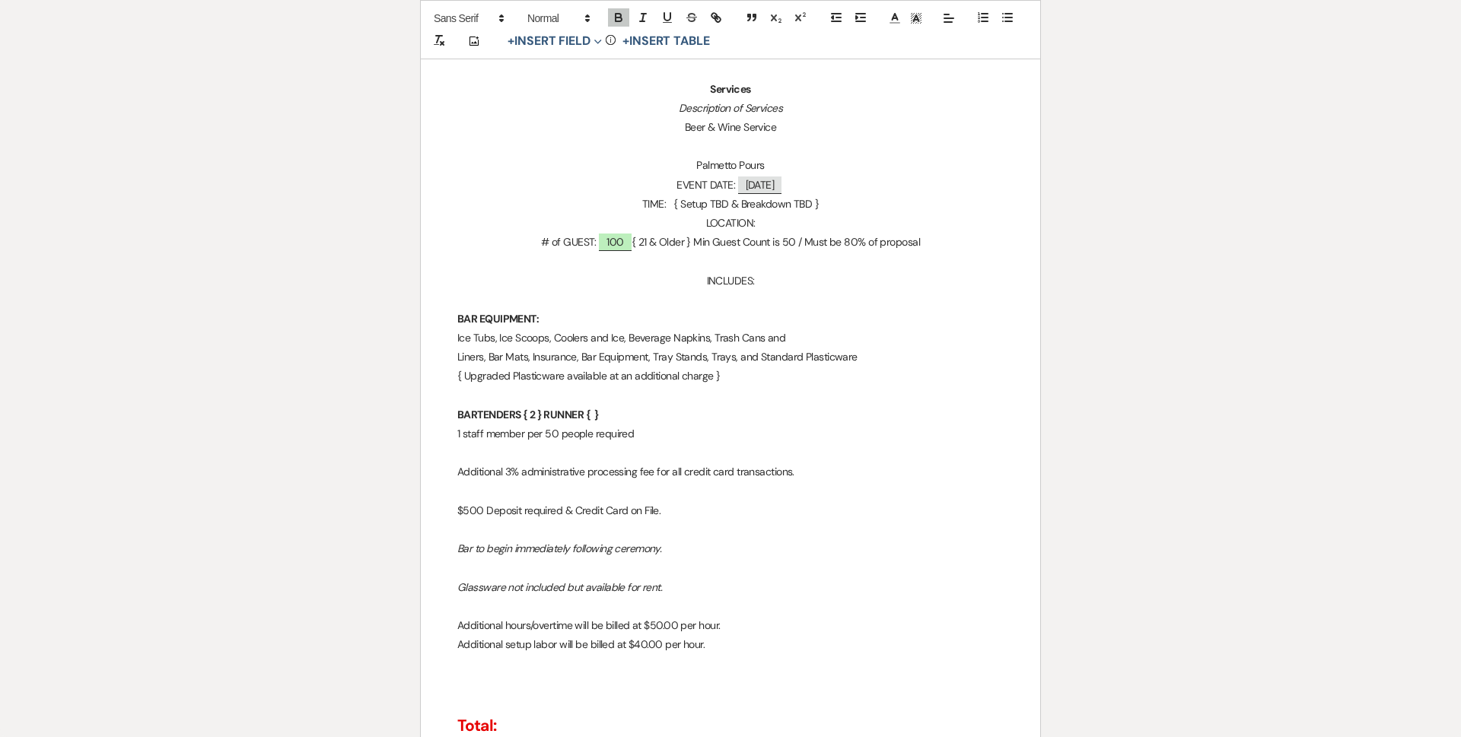
scroll to position [456, 0]
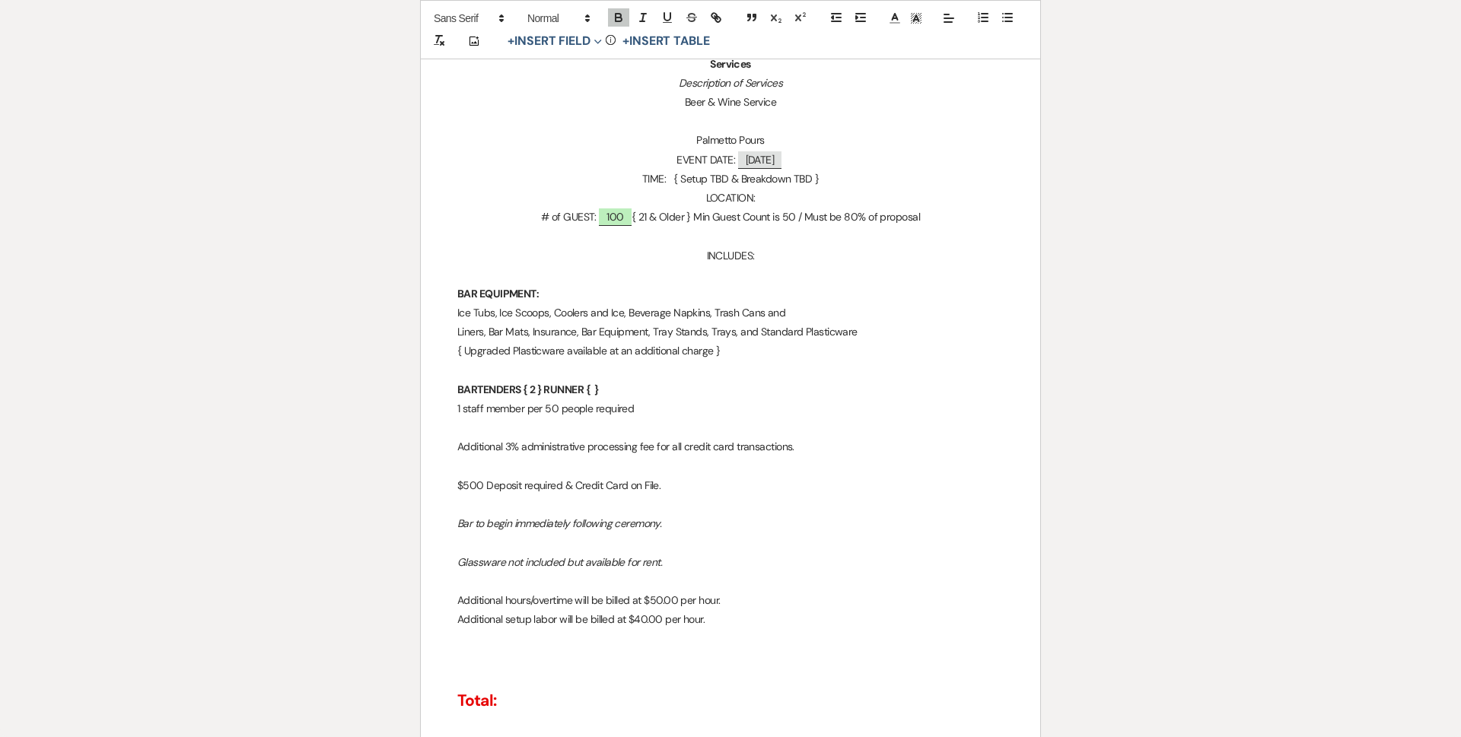
click at [684, 393] on p "BARTENDERS { 2 } RUNNER { }" at bounding box center [730, 389] width 546 height 19
drag, startPoint x: 459, startPoint y: 412, endPoint x: 701, endPoint y: 408, distance: 242.7
click at [641, 19] on icon "button" at bounding box center [643, 18] width 14 height 14
click at [654, 402] on p "1 staff member per 50 people required" at bounding box center [730, 408] width 546 height 19
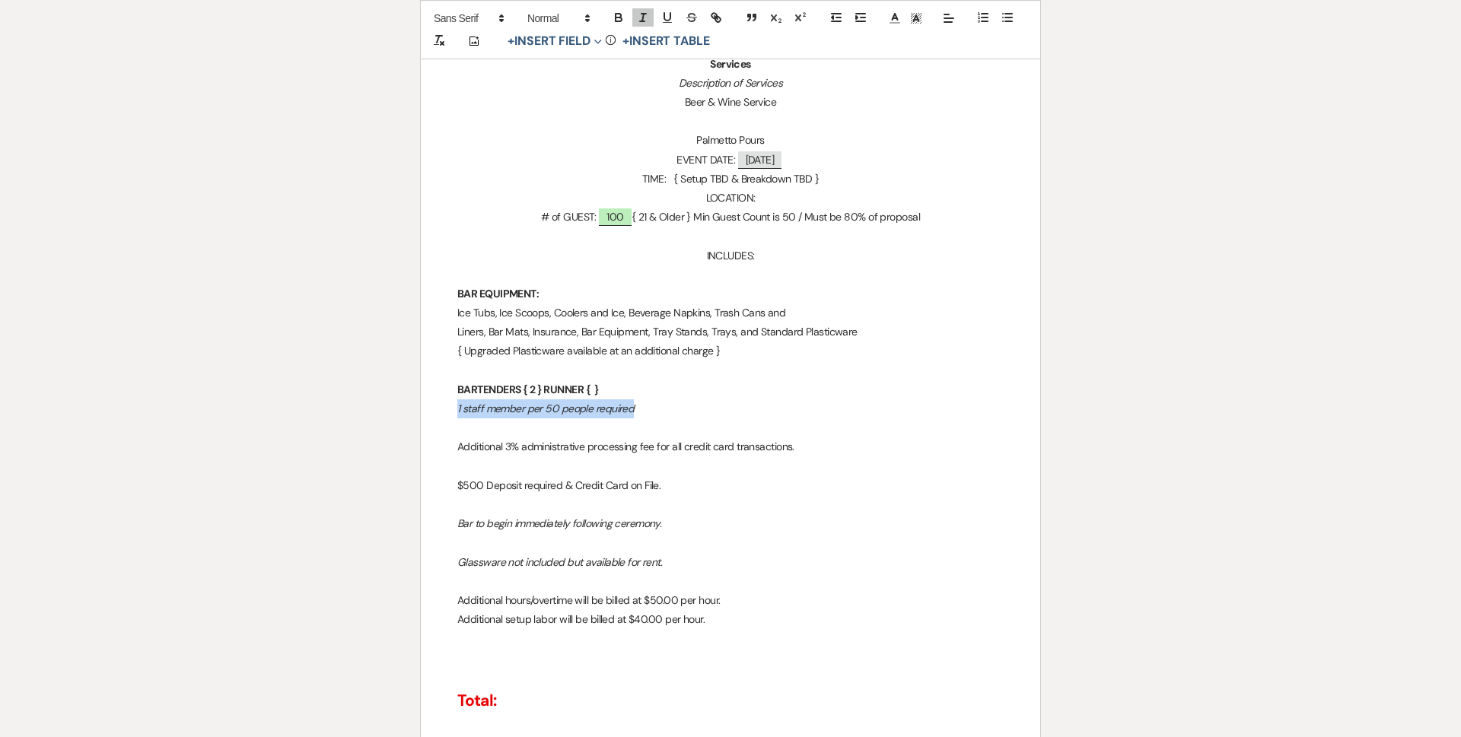
drag, startPoint x: 454, startPoint y: 415, endPoint x: 669, endPoint y: 400, distance: 215.8
click at [661, 407] on p "1 staff member per 50 people required" at bounding box center [730, 408] width 546 height 19
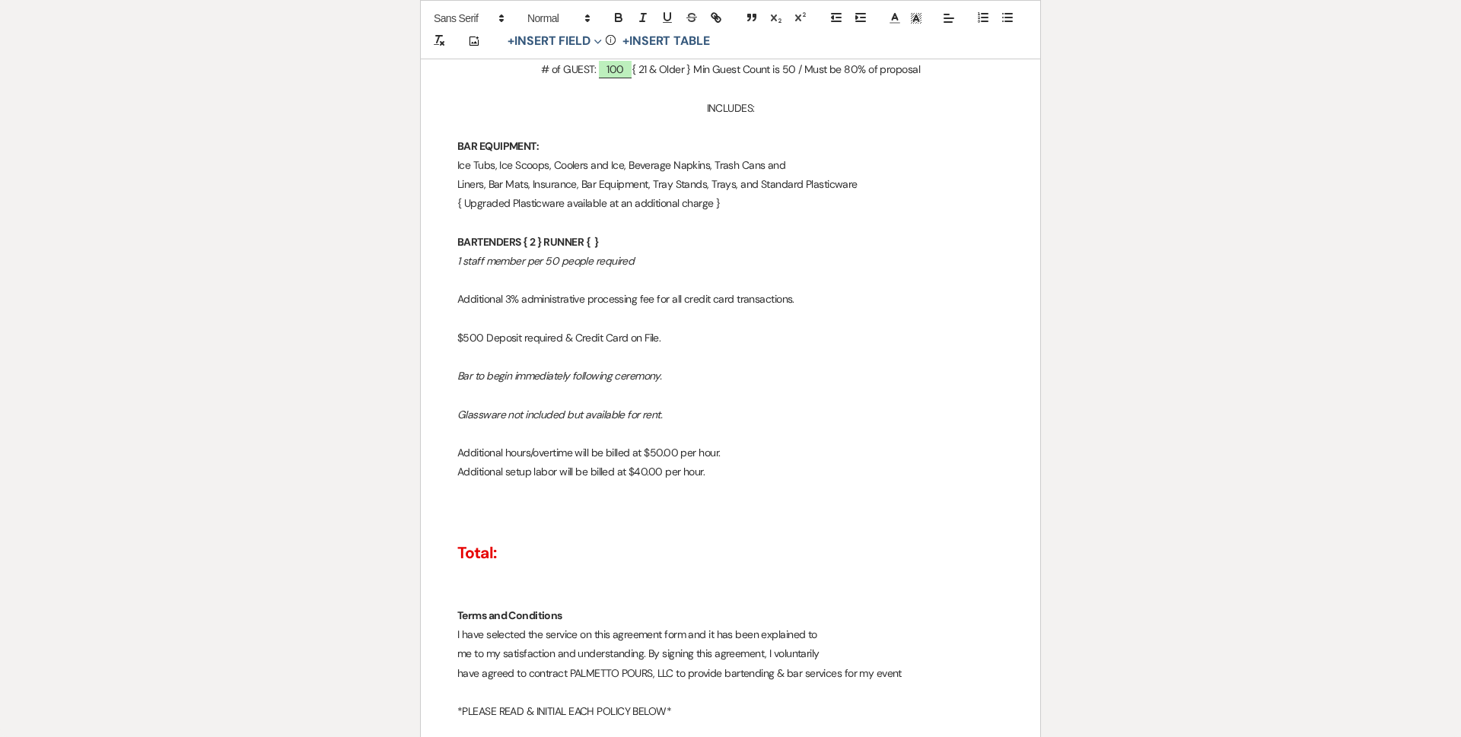
scroll to position [609, 0]
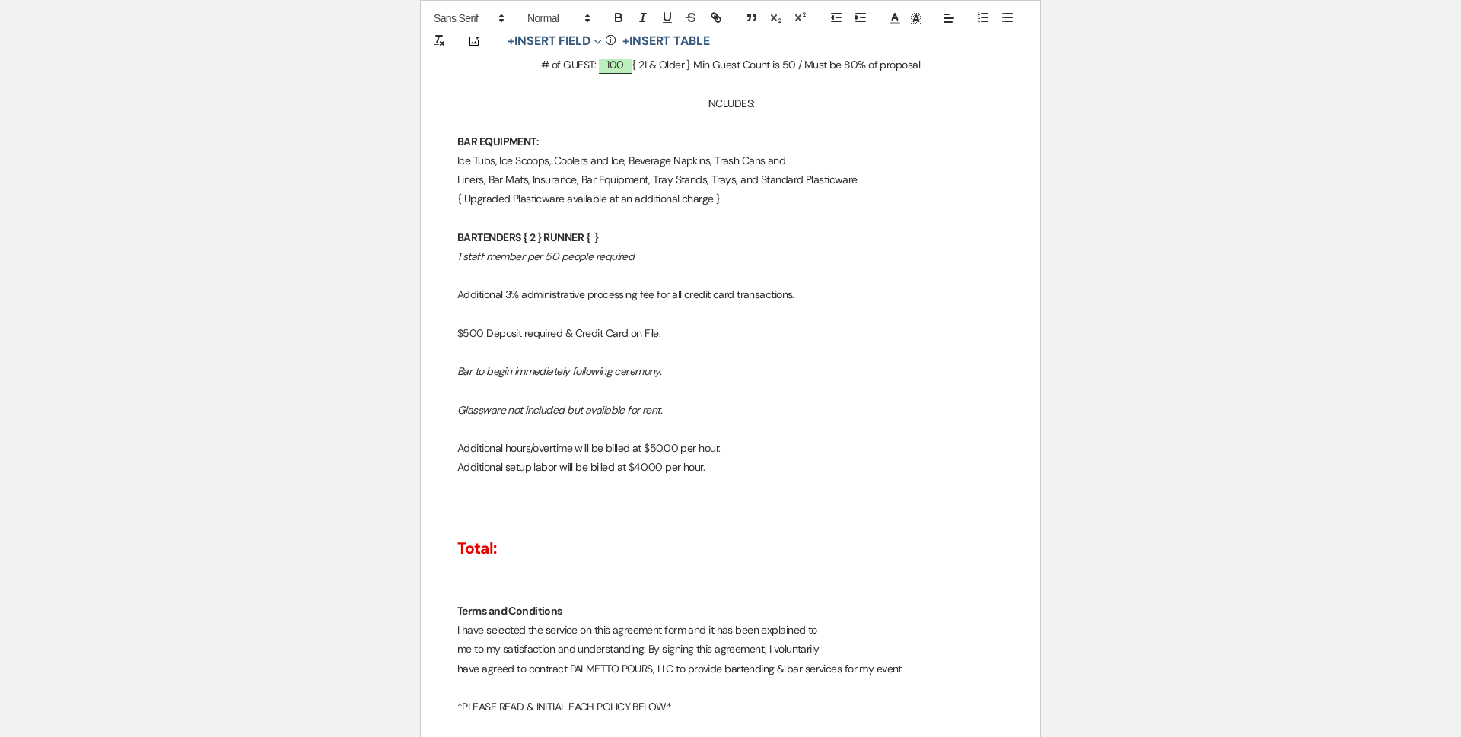
click at [457, 374] on em "Bar to begin immediately following ceremony." at bounding box center [559, 371] width 204 height 14
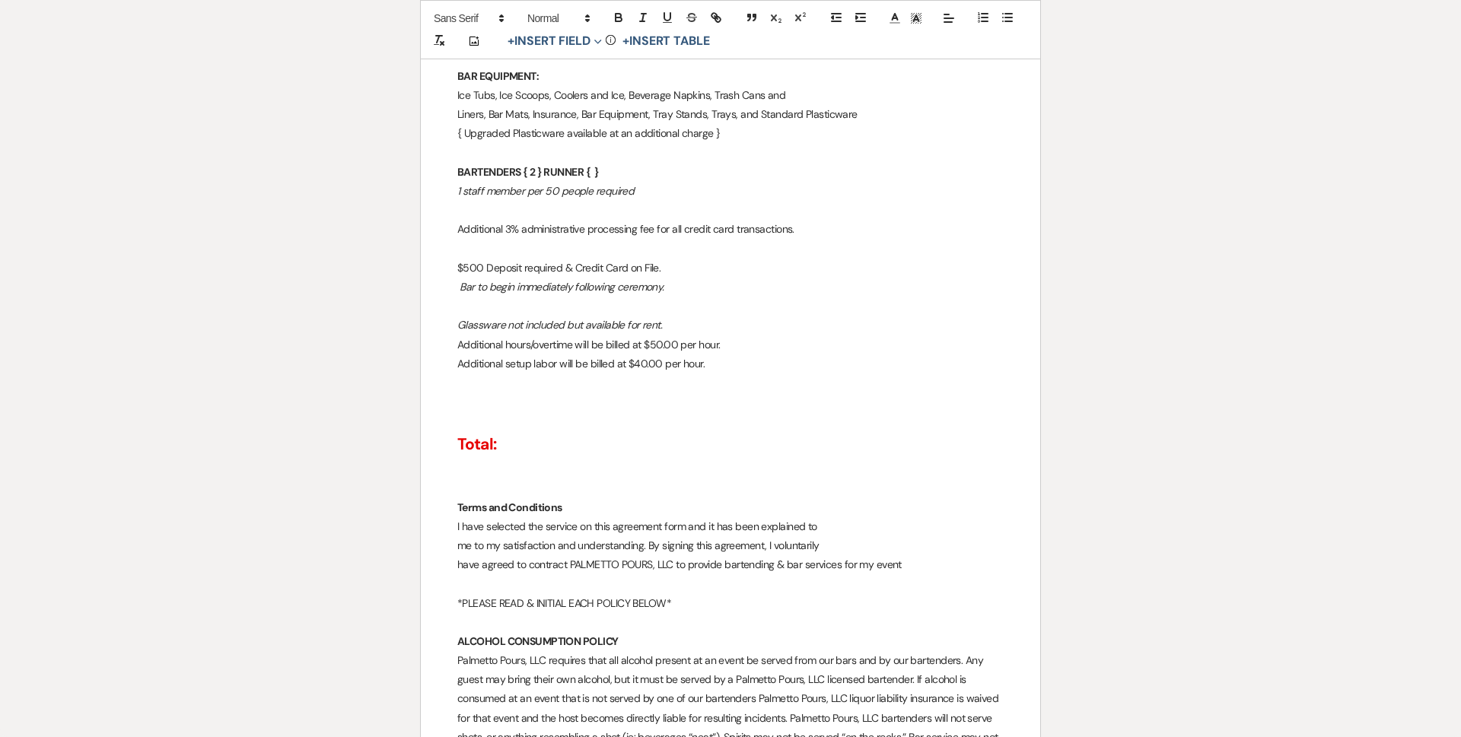
scroll to position [761, 0]
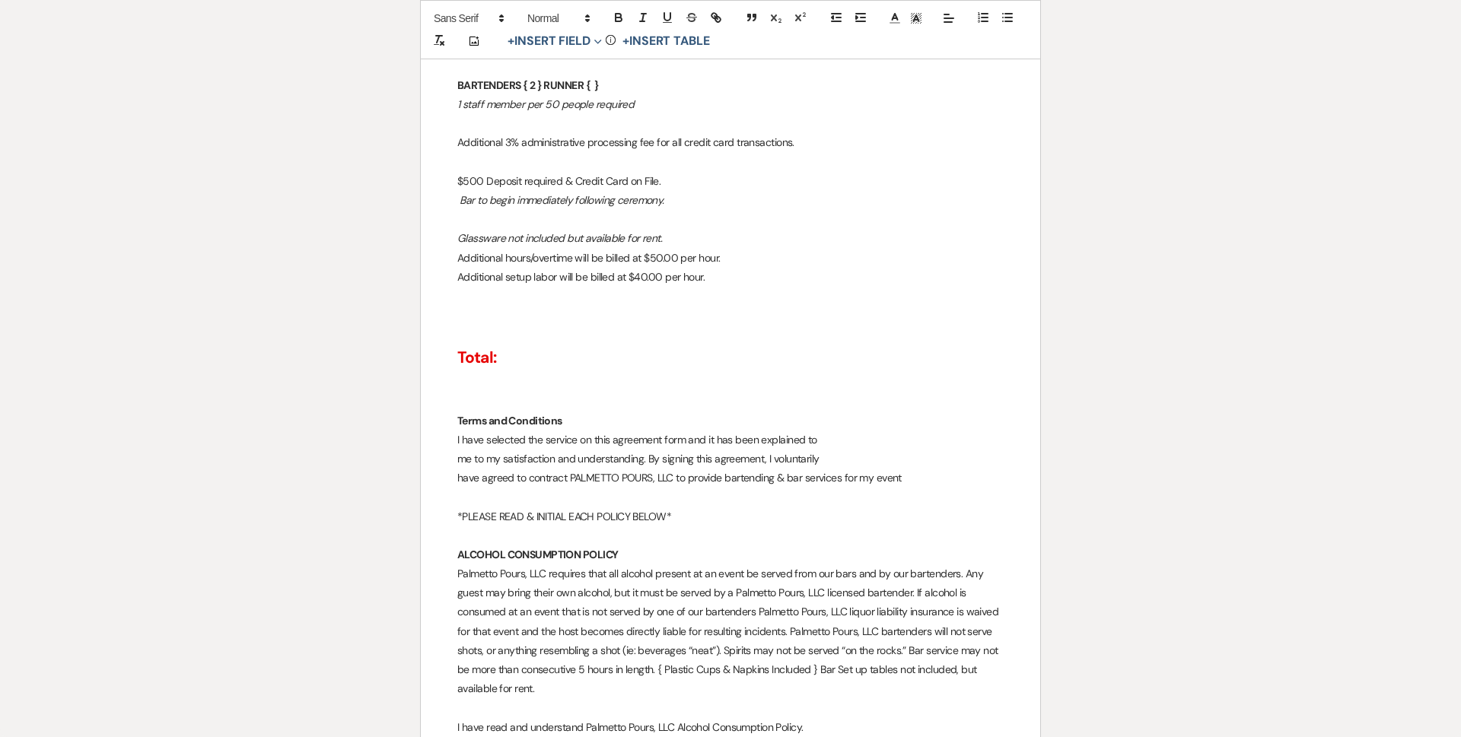
click at [550, 358] on h2 "Total:" at bounding box center [730, 358] width 546 height 29
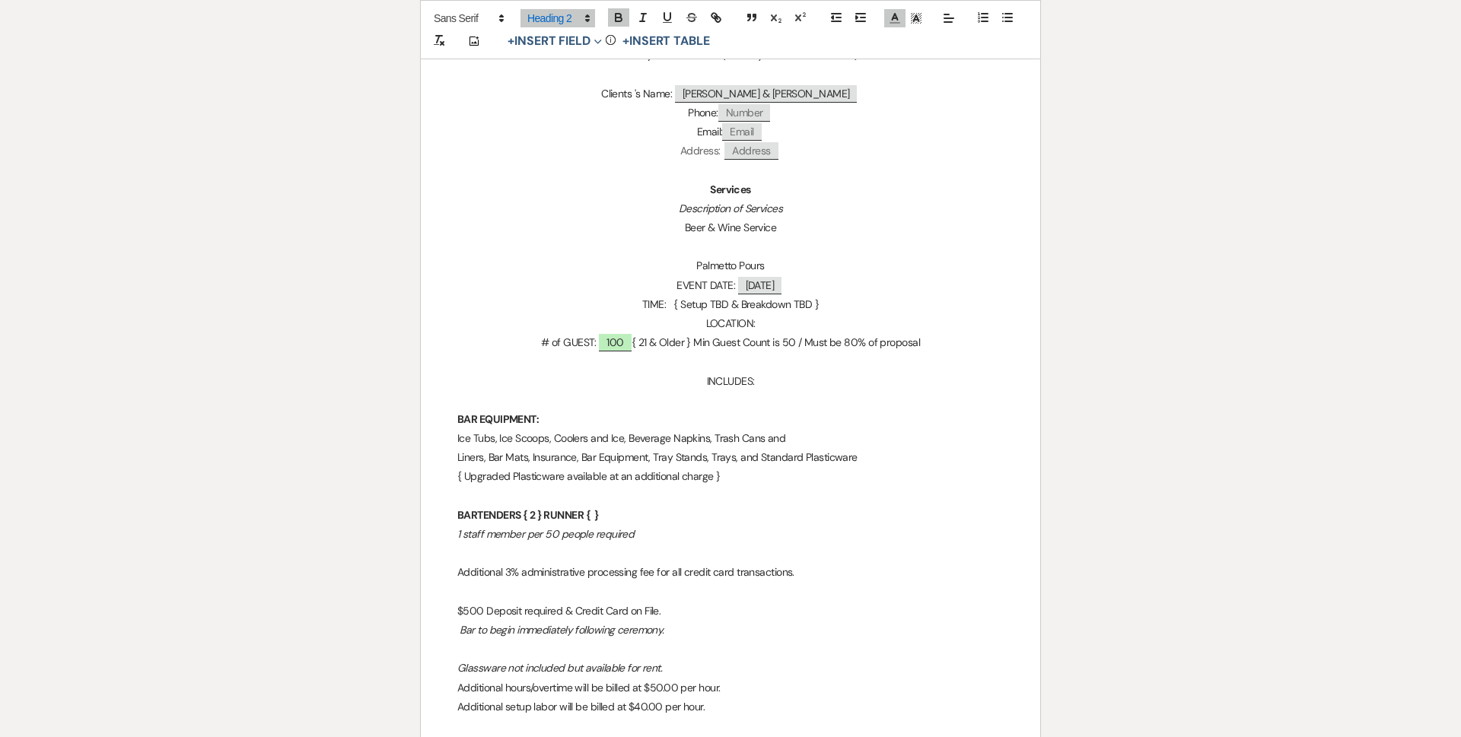
scroll to position [76, 0]
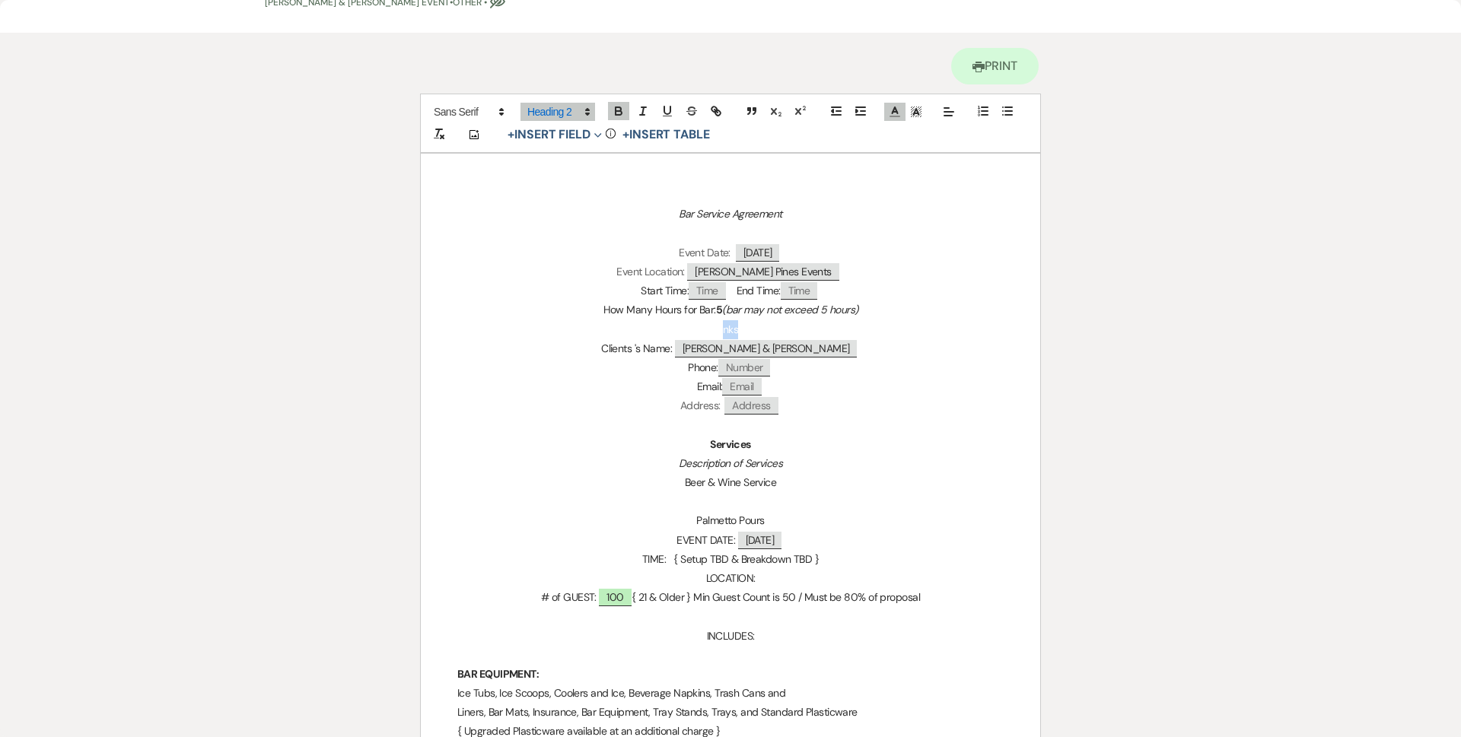
drag, startPoint x: 749, startPoint y: 337, endPoint x: 686, endPoint y: 332, distance: 62.6
click at [688, 334] on p "nks" at bounding box center [730, 329] width 546 height 19
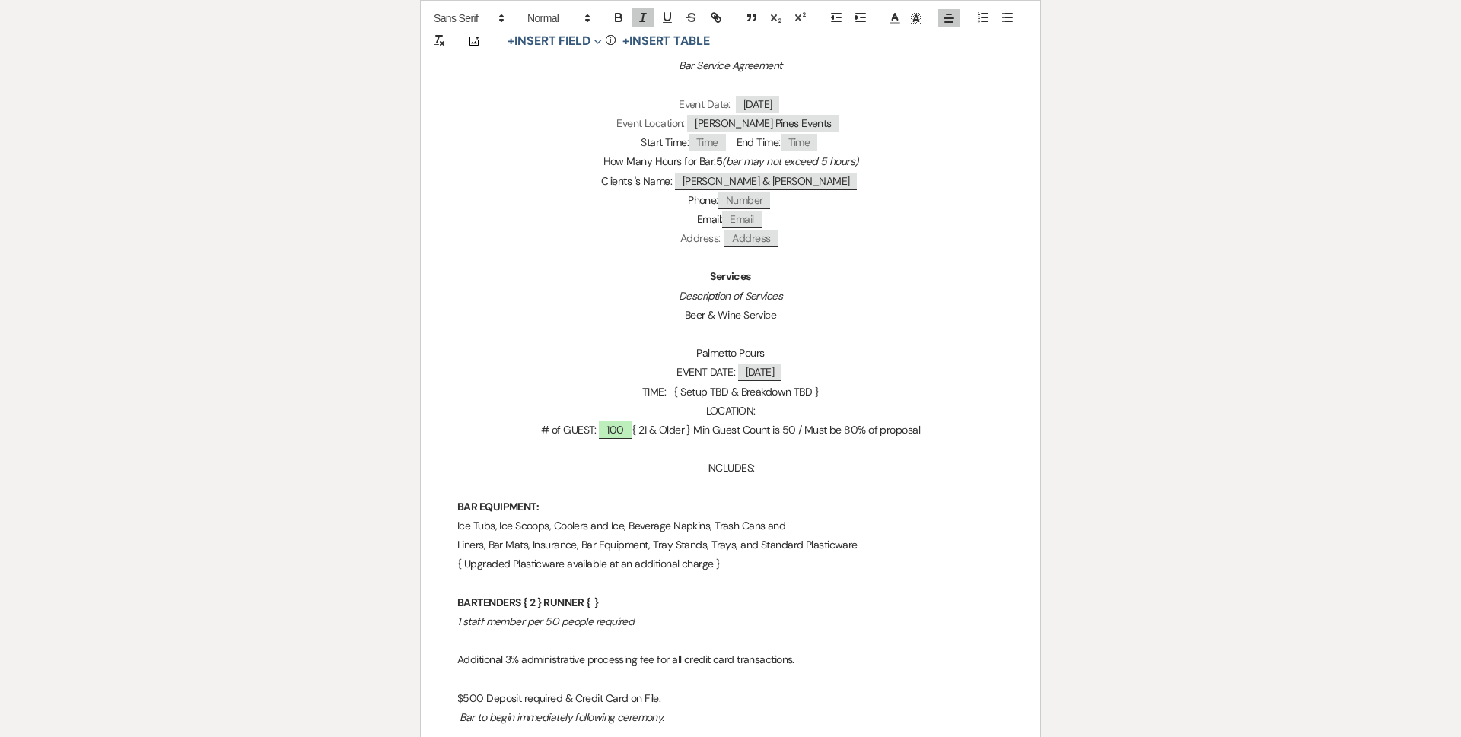
scroll to position [533, 0]
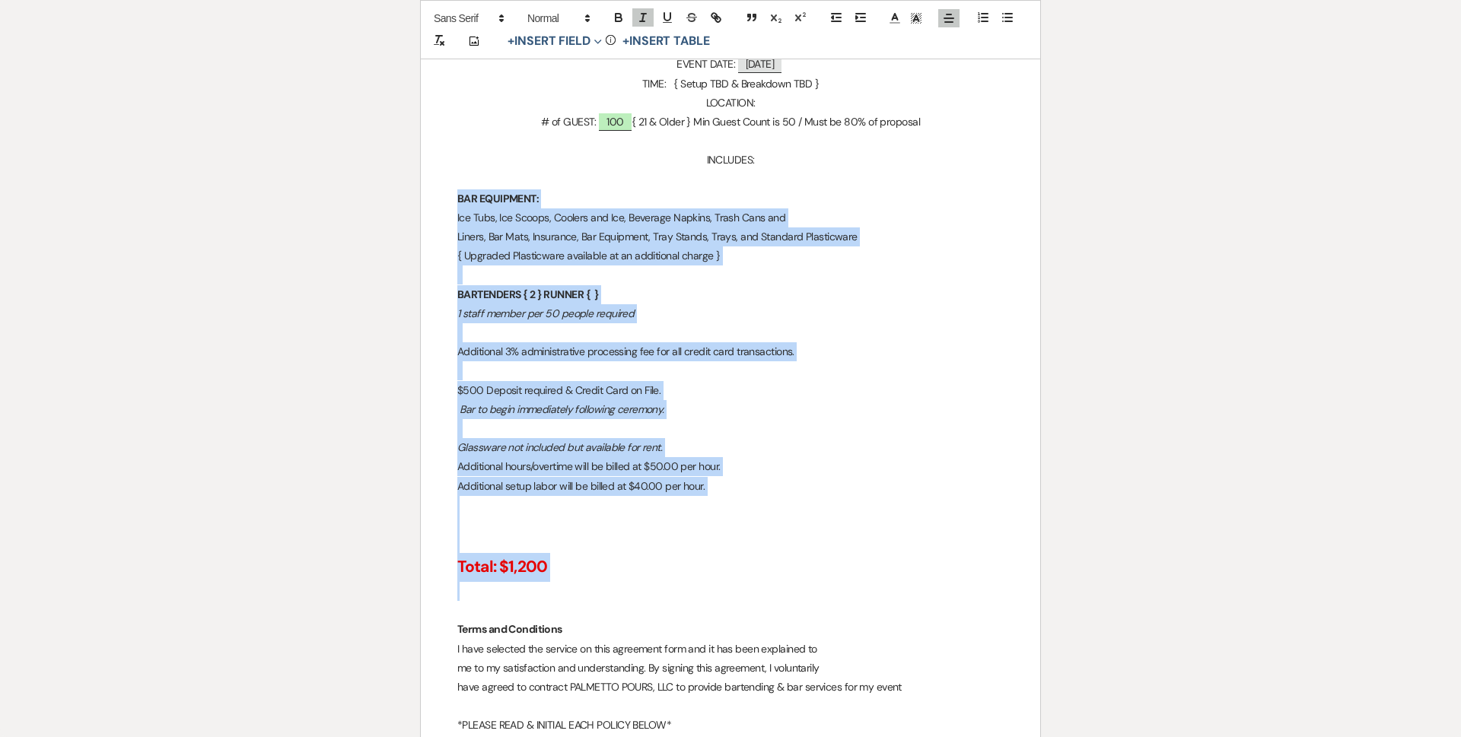
drag, startPoint x: 460, startPoint y: 196, endPoint x: 807, endPoint y: 321, distance: 369.4
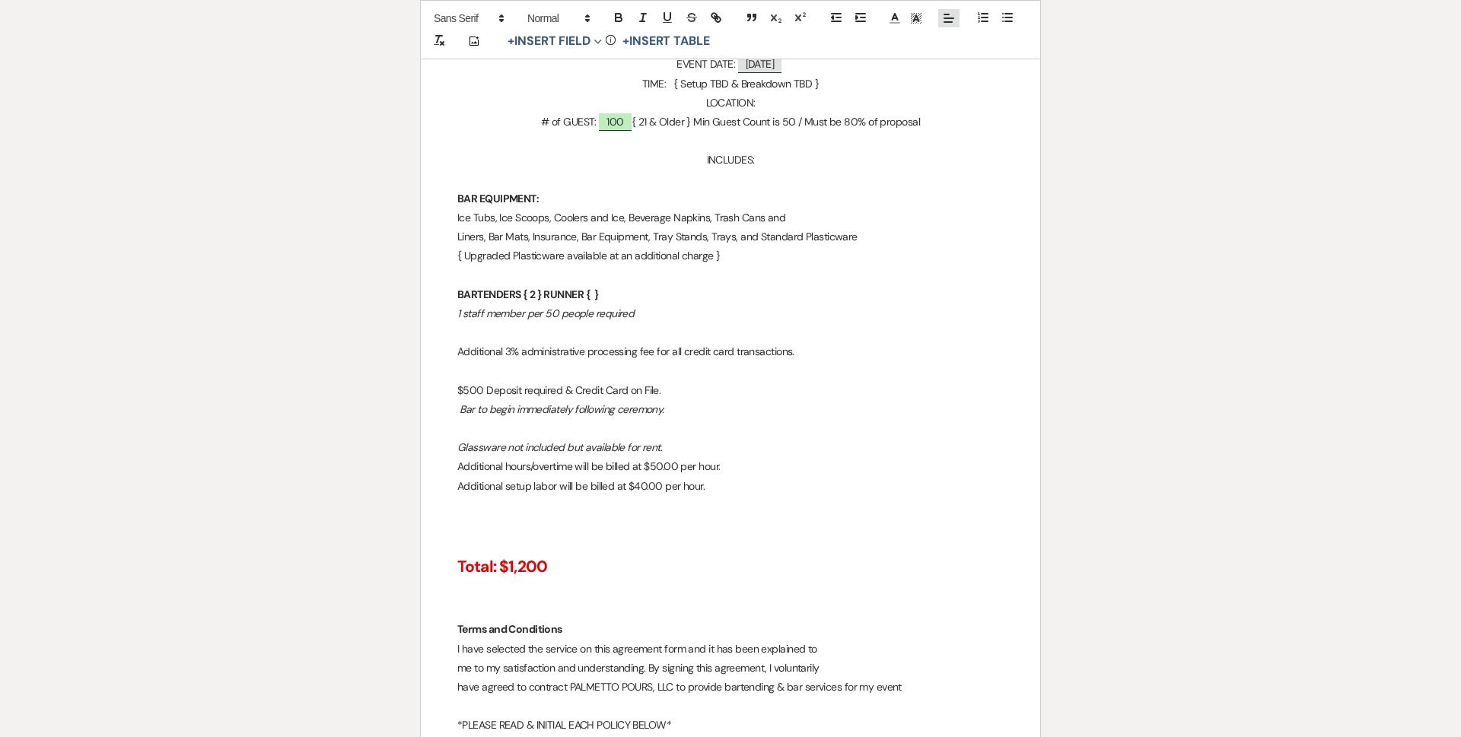
click at [956, 26] on span at bounding box center [948, 18] width 21 height 18
click at [949, 65] on span at bounding box center [948, 58] width 18 height 18
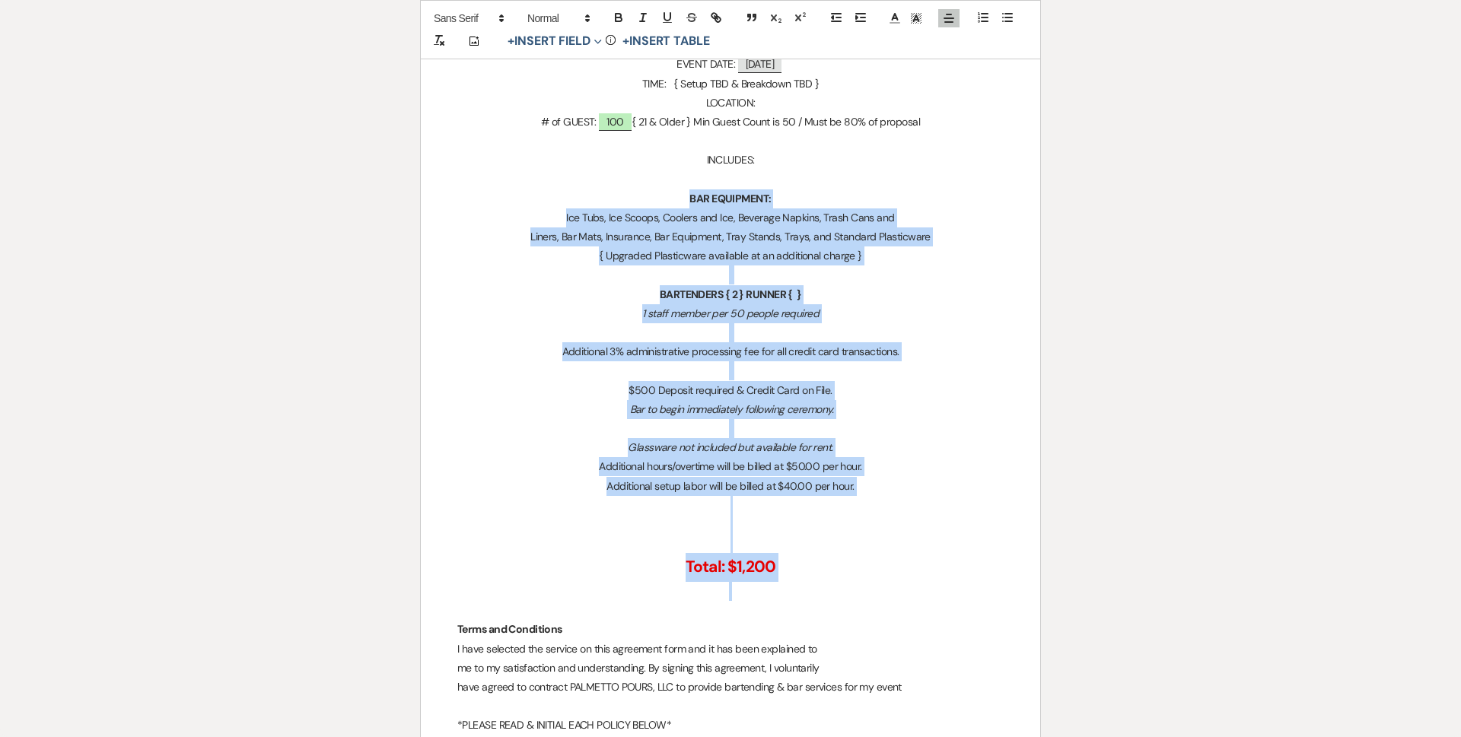
scroll to position [0, 0]
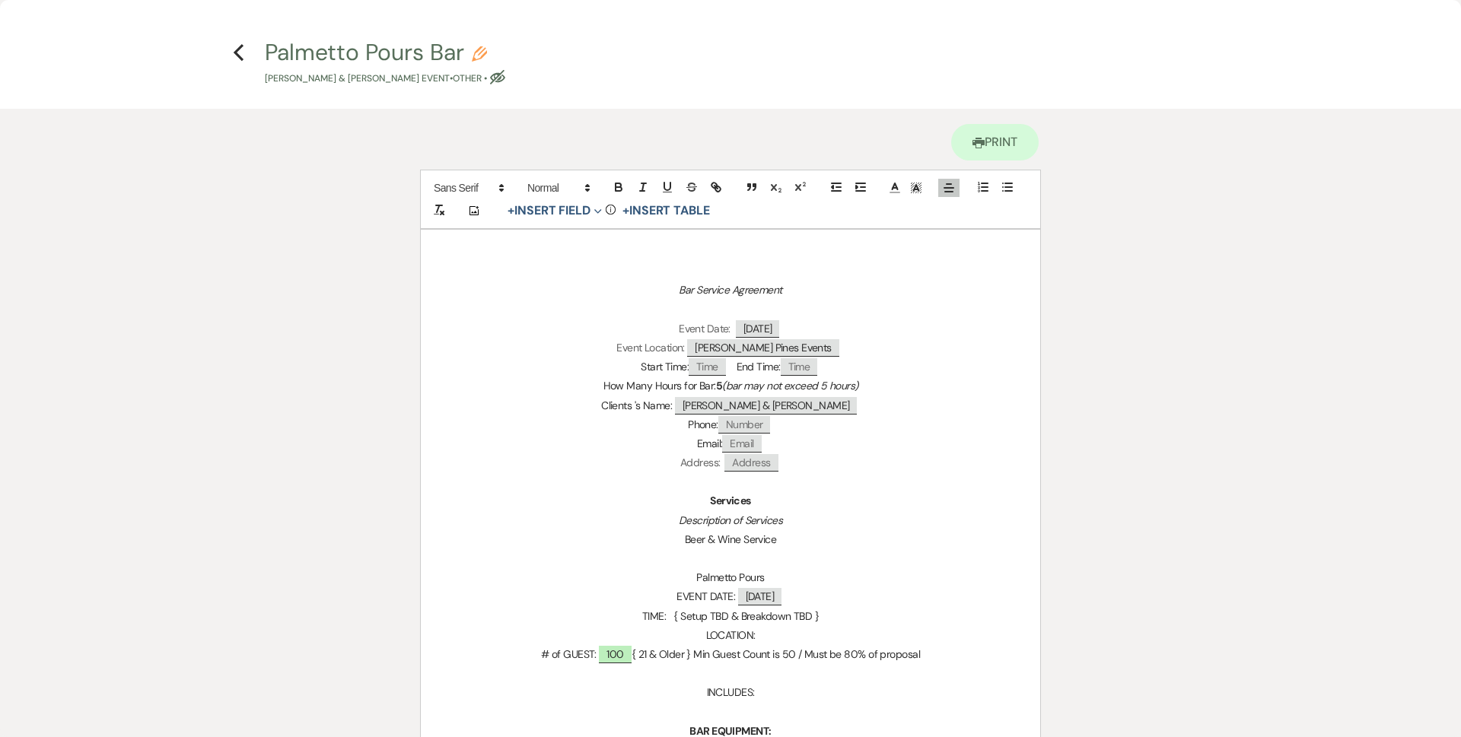
drag, startPoint x: 902, startPoint y: 470, endPoint x: 908, endPoint y: 466, distance: 7.8
click at [902, 469] on p "Address: ﻿ Address ﻿" at bounding box center [730, 462] width 546 height 19
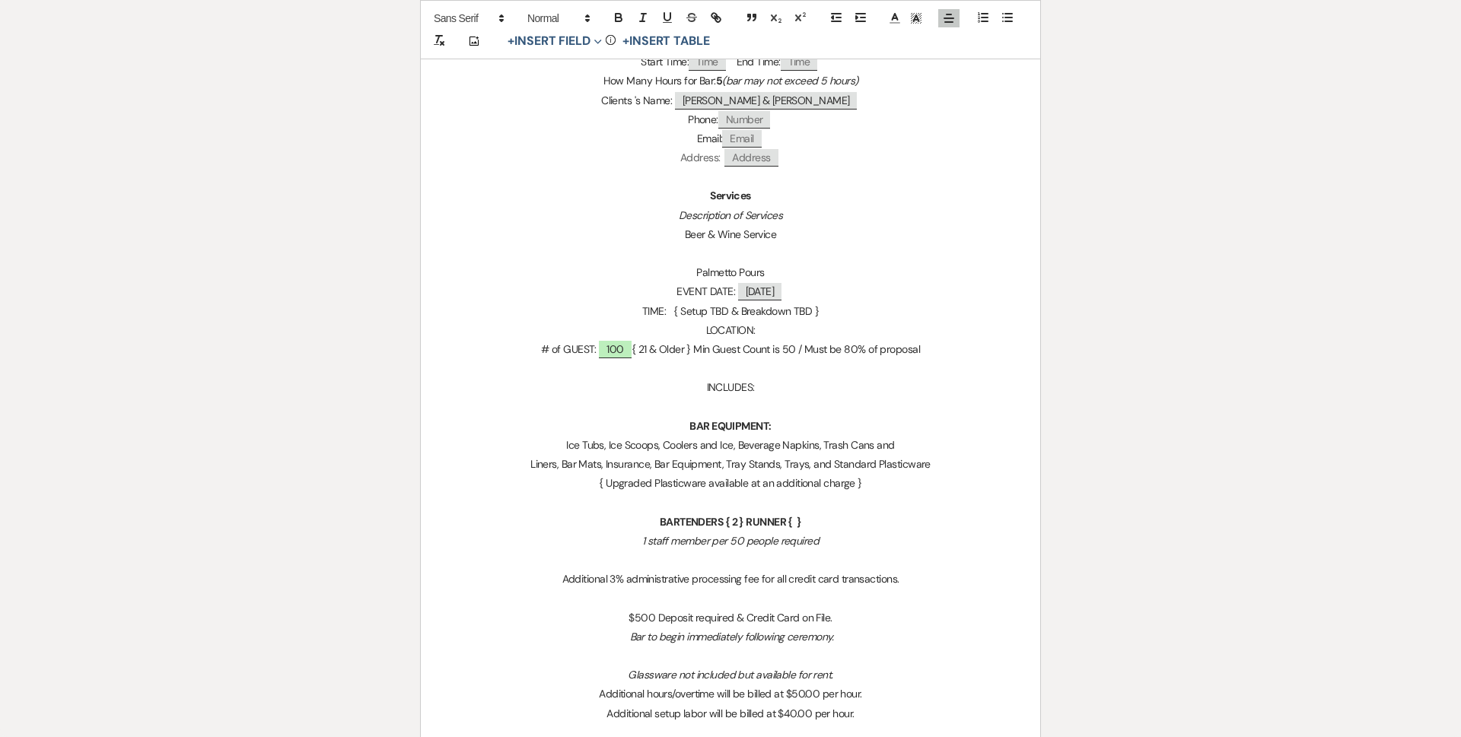
scroll to position [304, 0]
drag, startPoint x: 675, startPoint y: 218, endPoint x: 797, endPoint y: 189, distance: 124.9
click at [727, 200] on strong "Services" at bounding box center [730, 196] width 41 height 14
drag, startPoint x: 679, startPoint y: 222, endPoint x: 812, endPoint y: 224, distance: 132.4
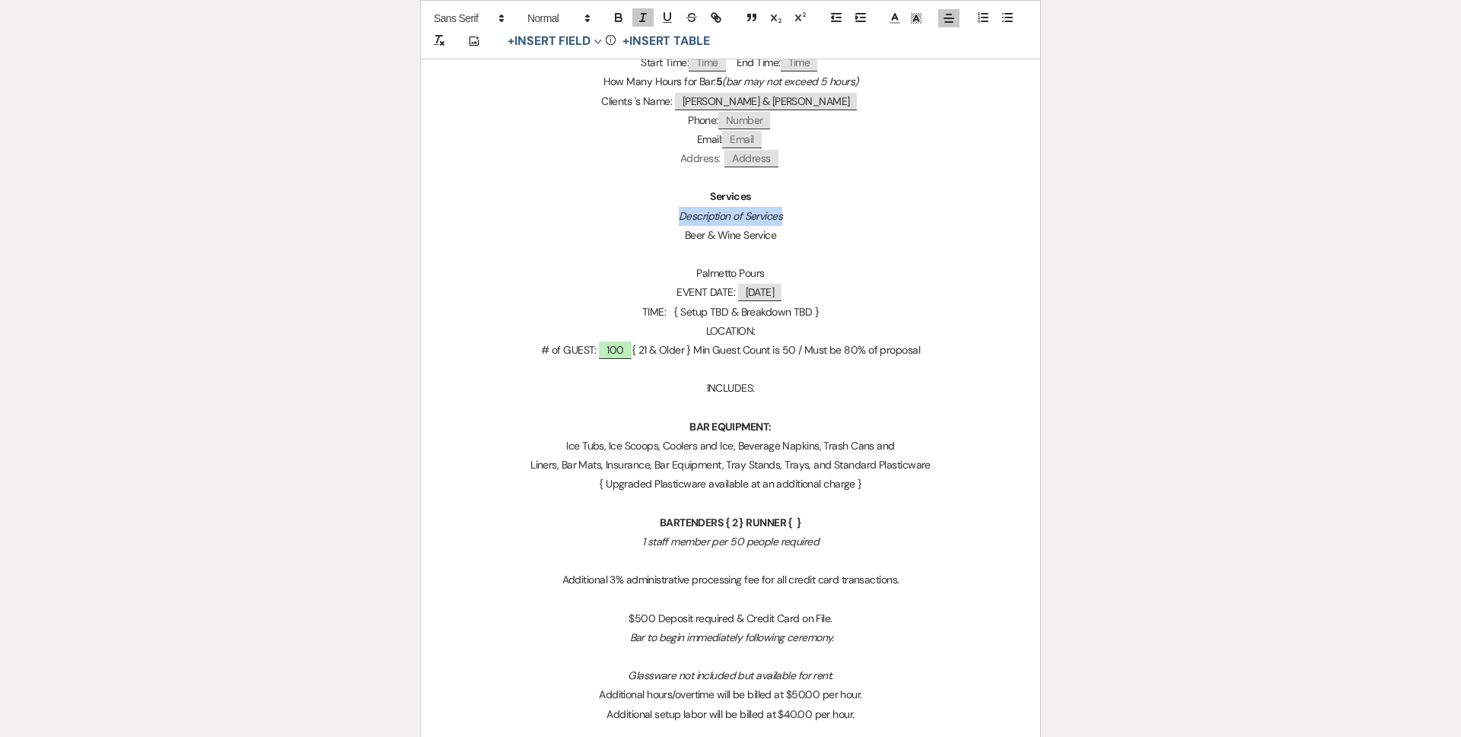
click at [812, 224] on p "Description of Services" at bounding box center [730, 216] width 546 height 19
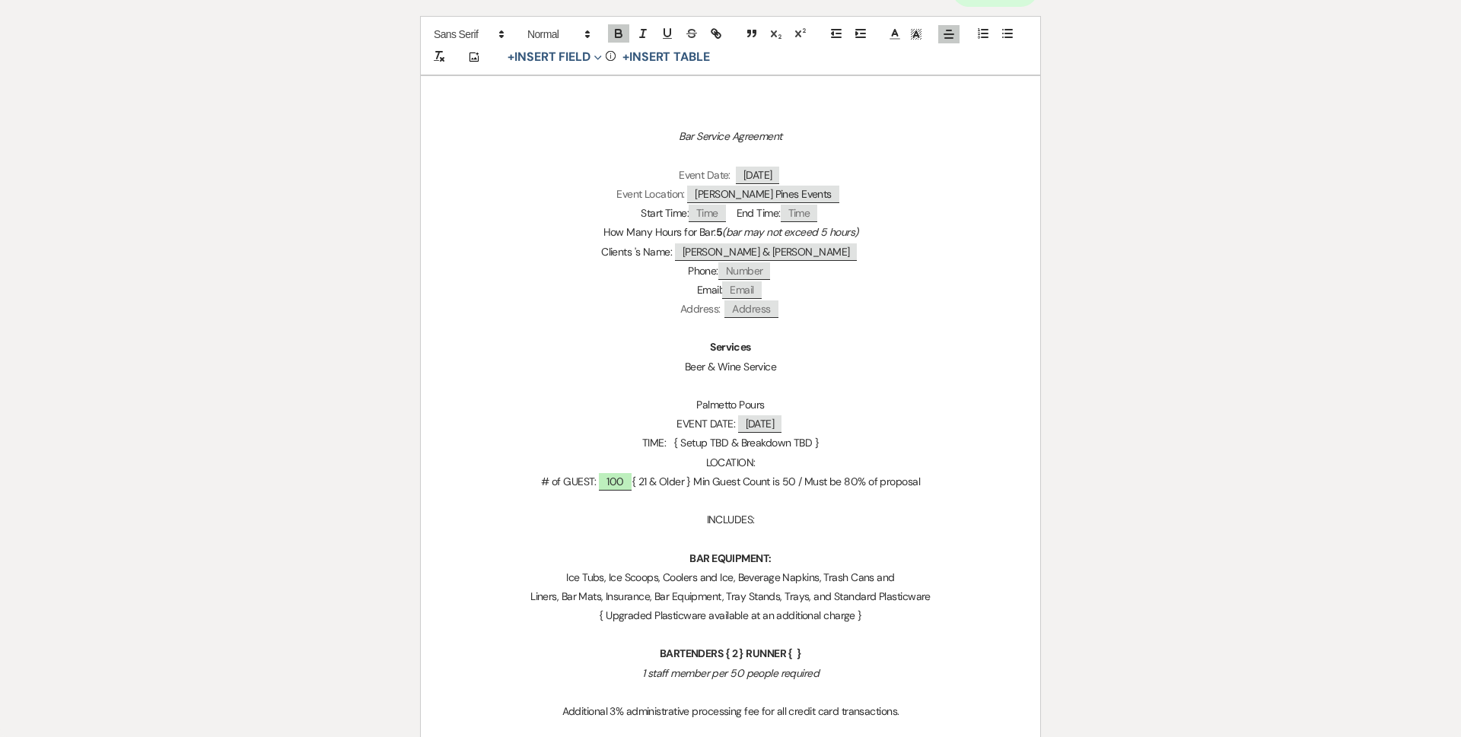
scroll to position [152, 0]
click at [711, 217] on span "Time" at bounding box center [706, 214] width 37 height 17
select select "client"
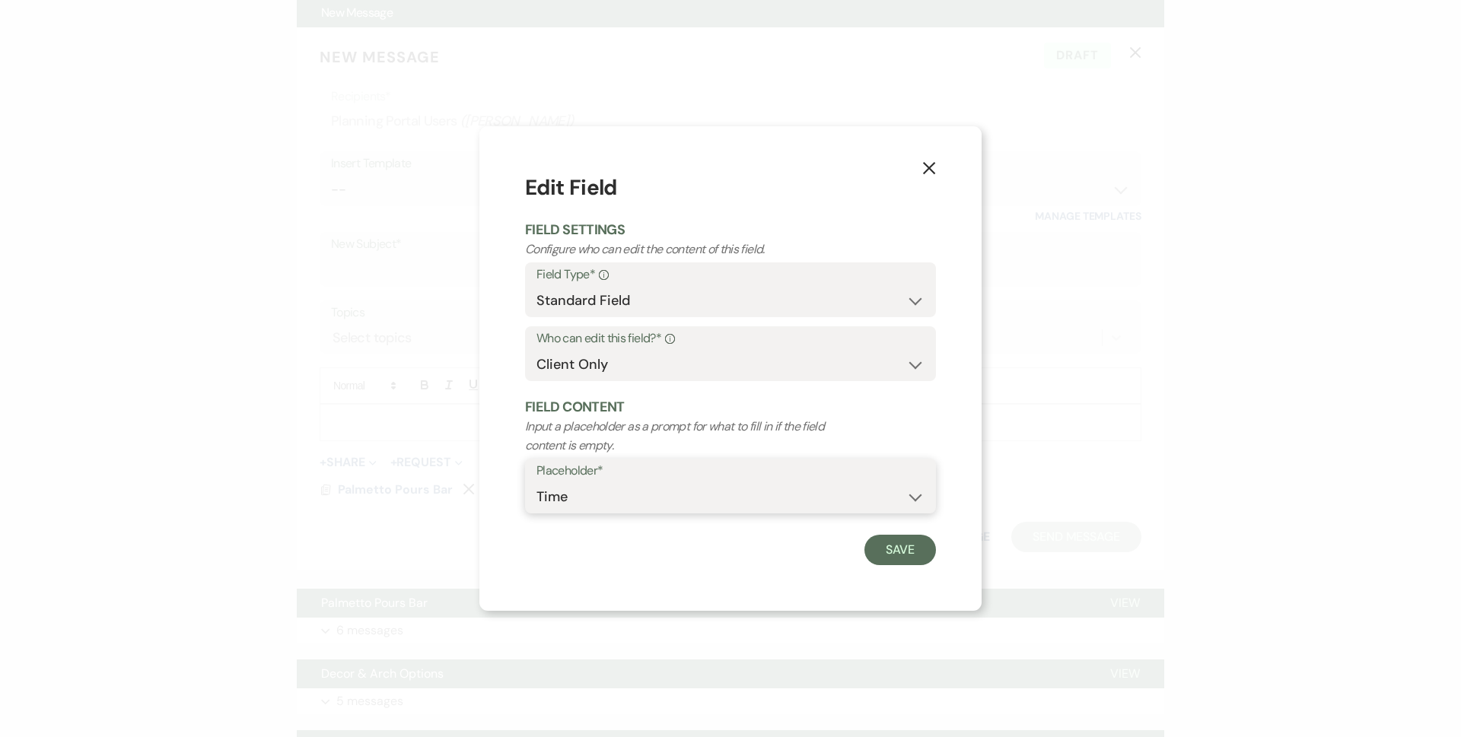
click at [644, 503] on select "Custom Placeholder Date Time Name Location Venue Name Type Number Budget Addres…" at bounding box center [730, 497] width 388 height 30
select select "custom_placeholder"
click at [536, 482] on select "Custom Placeholder Date Time Name Location Venue Name Type Number Budget Addres…" at bounding box center [730, 497] width 388 height 30
click at [781, 500] on input "Custom Placeholder*" at bounding box center [835, 497] width 179 height 30
type input "TBD"
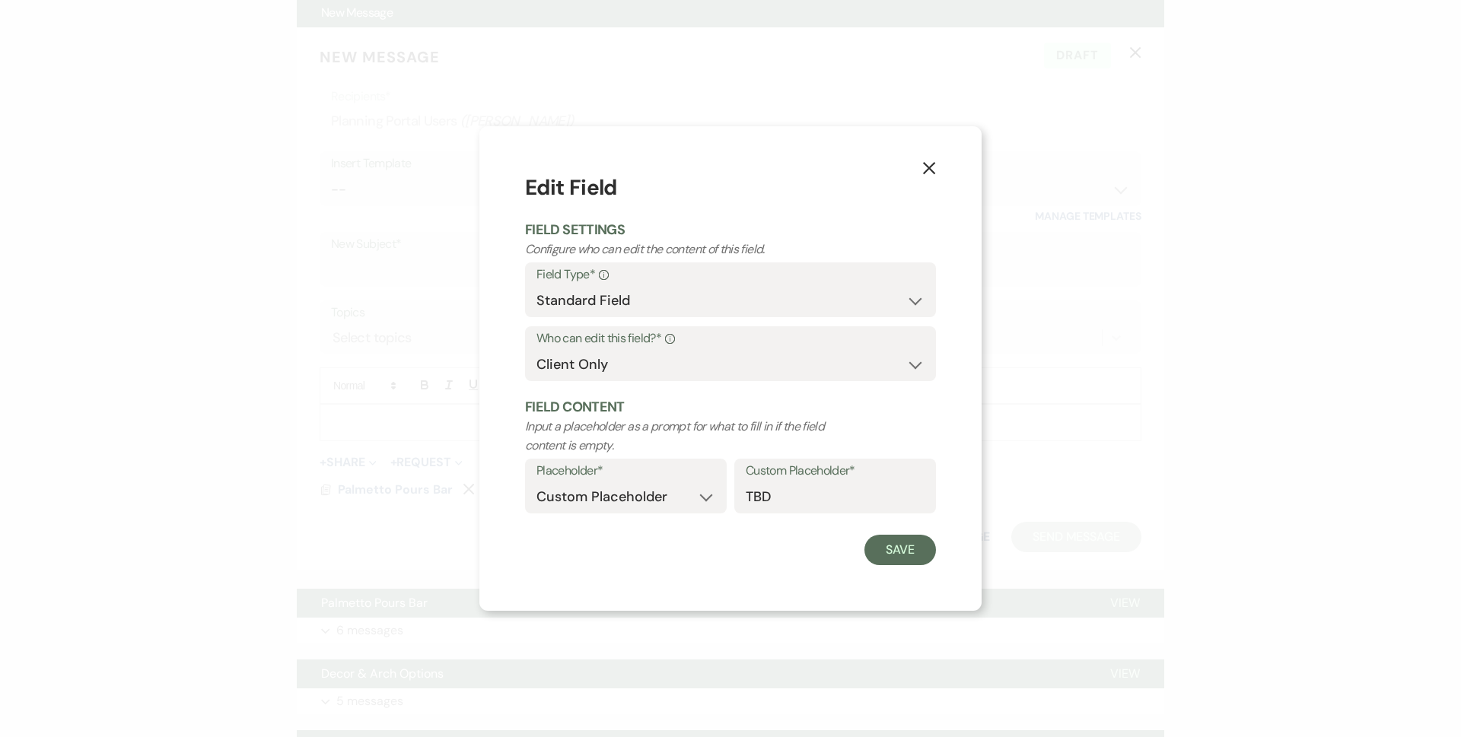
click at [898, 580] on div "X Edit Field Field Settings Configure who can edit the content of this field. F…" at bounding box center [730, 368] width 502 height 485
click at [892, 548] on button "Save" at bounding box center [900, 550] width 72 height 30
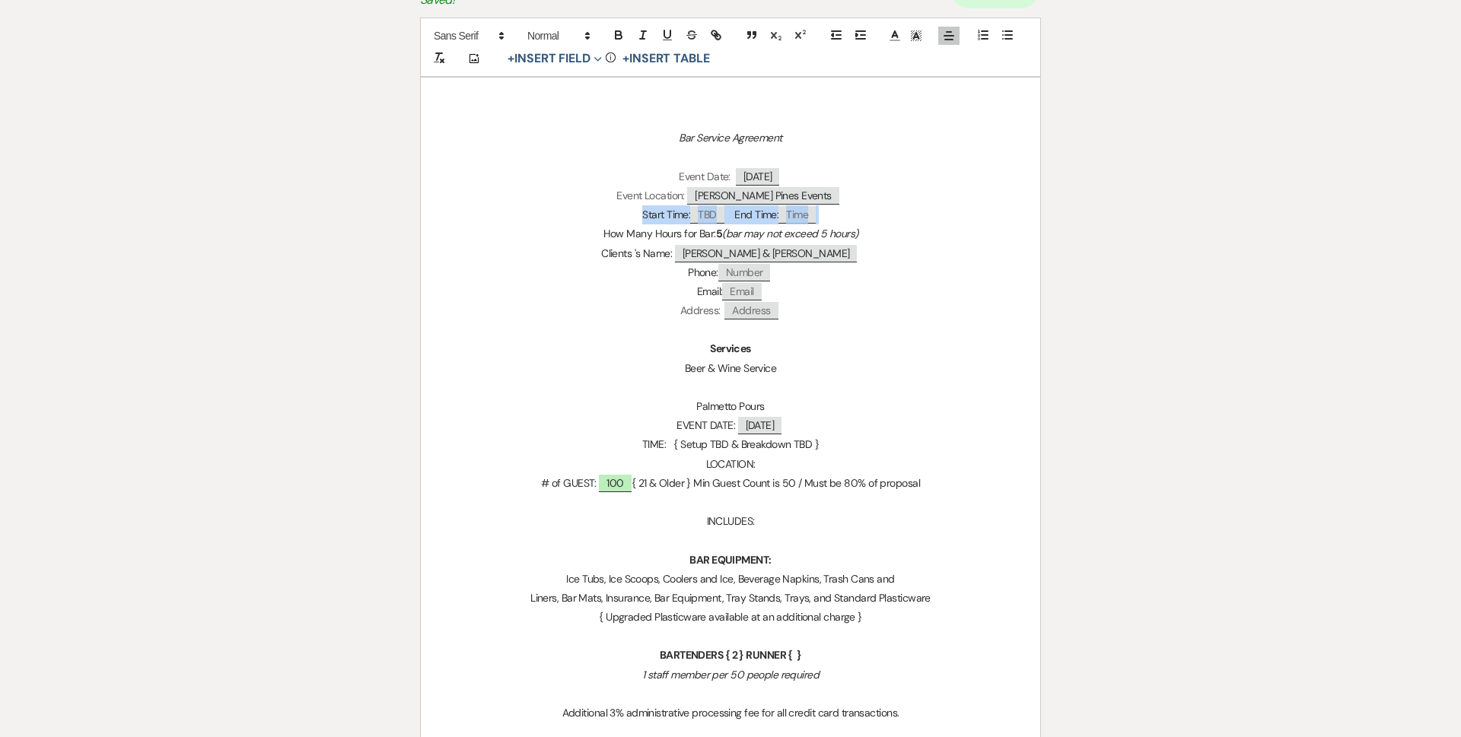
drag, startPoint x: 826, startPoint y: 210, endPoint x: 635, endPoint y: 221, distance: 191.3
click at [635, 221] on p "Start Time: TBD End Time: ﻿ Time ﻿" at bounding box center [730, 214] width 546 height 19
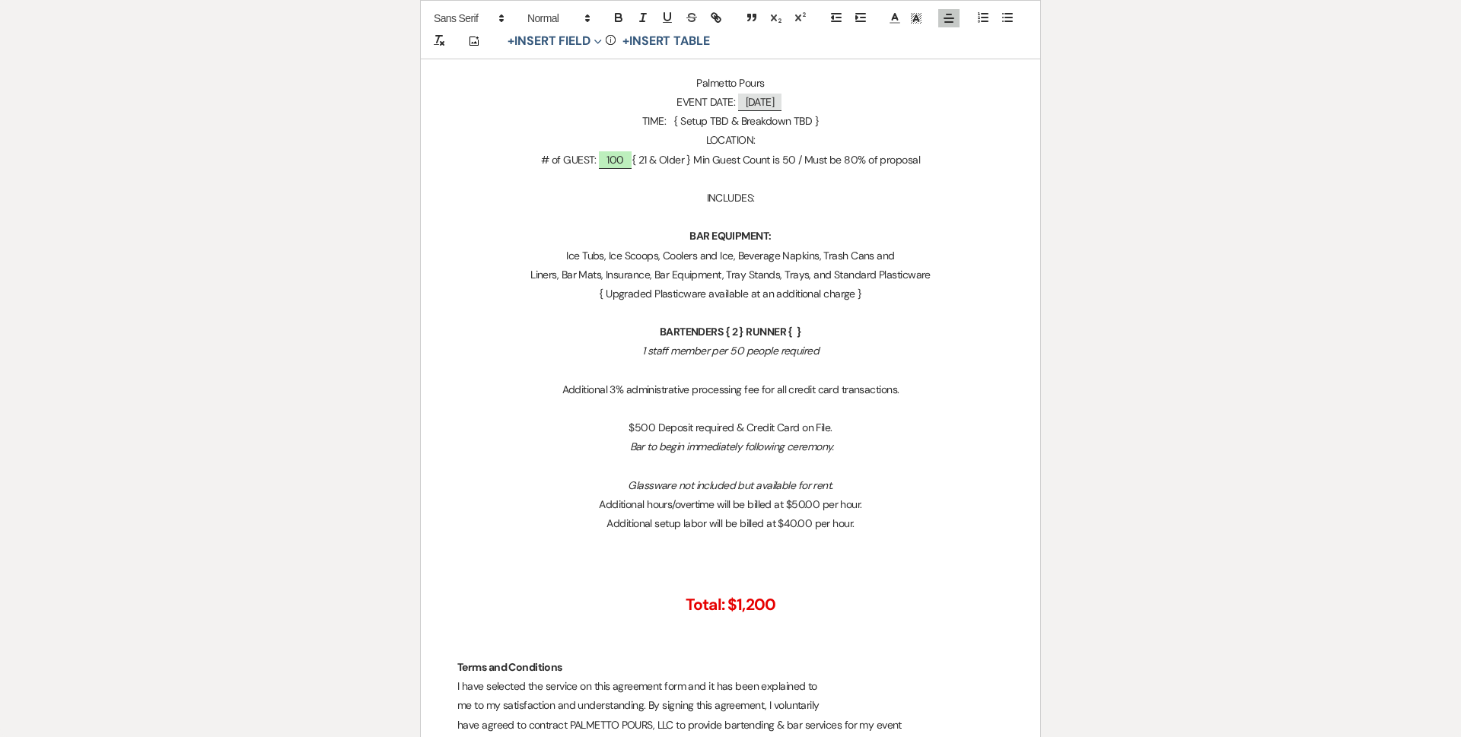
scroll to position [380, 0]
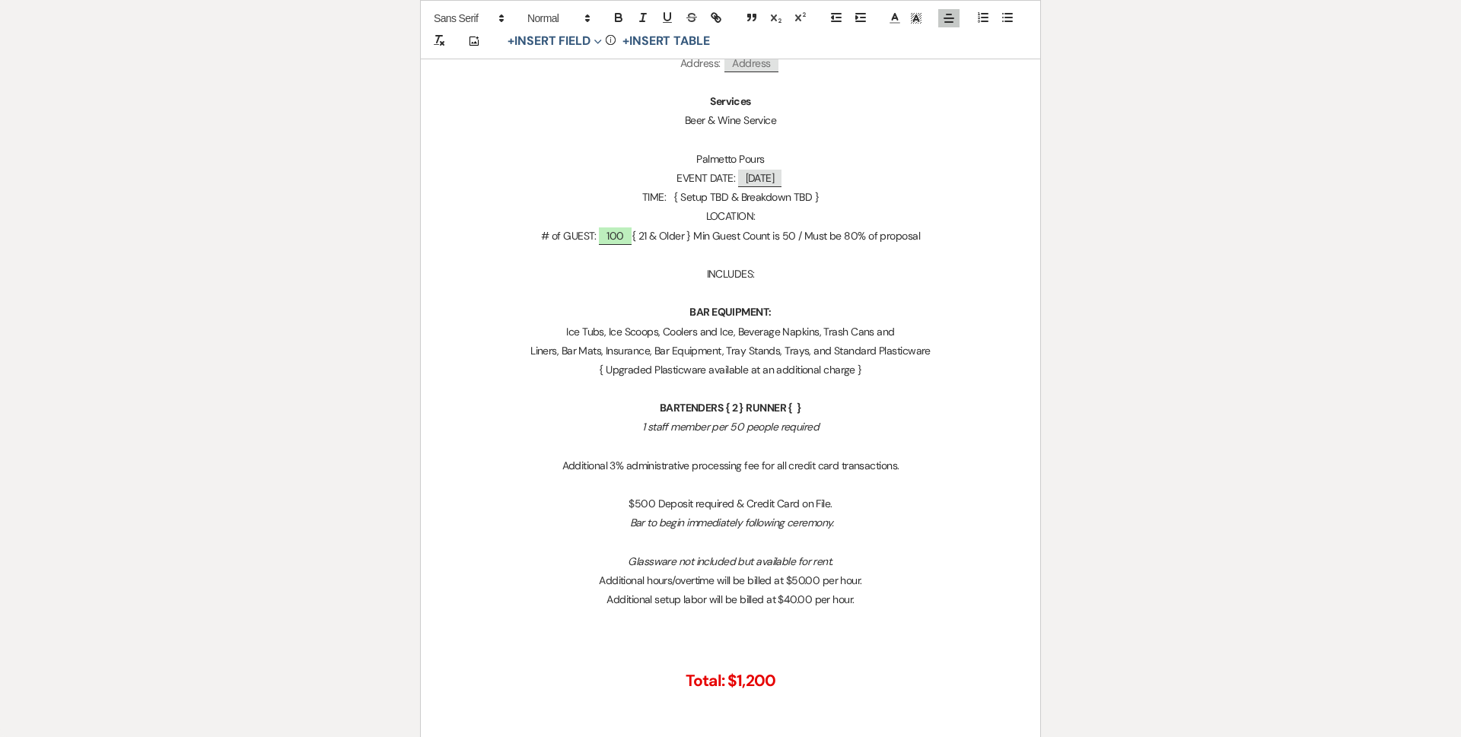
click at [775, 218] on p "LOCATION:" at bounding box center [730, 216] width 546 height 19
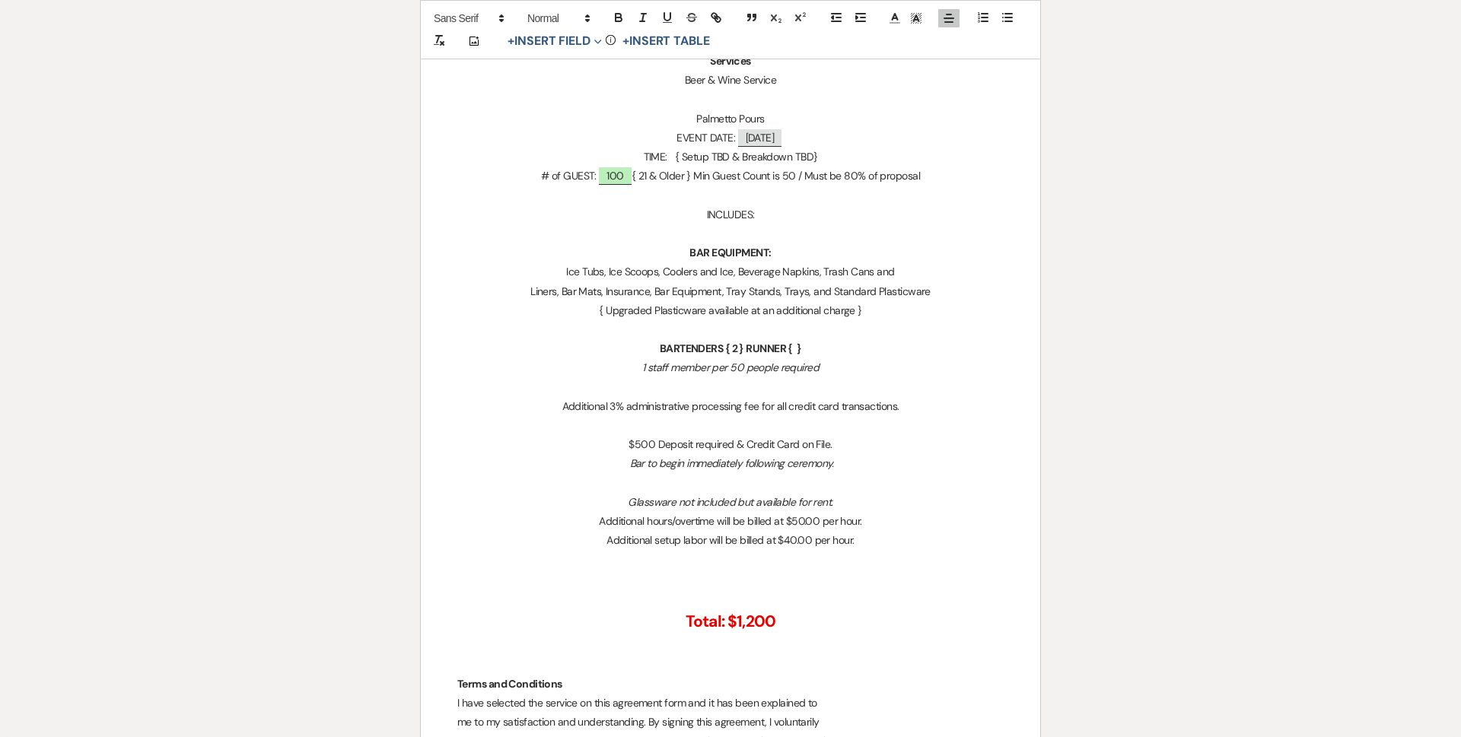
scroll to position [456, 0]
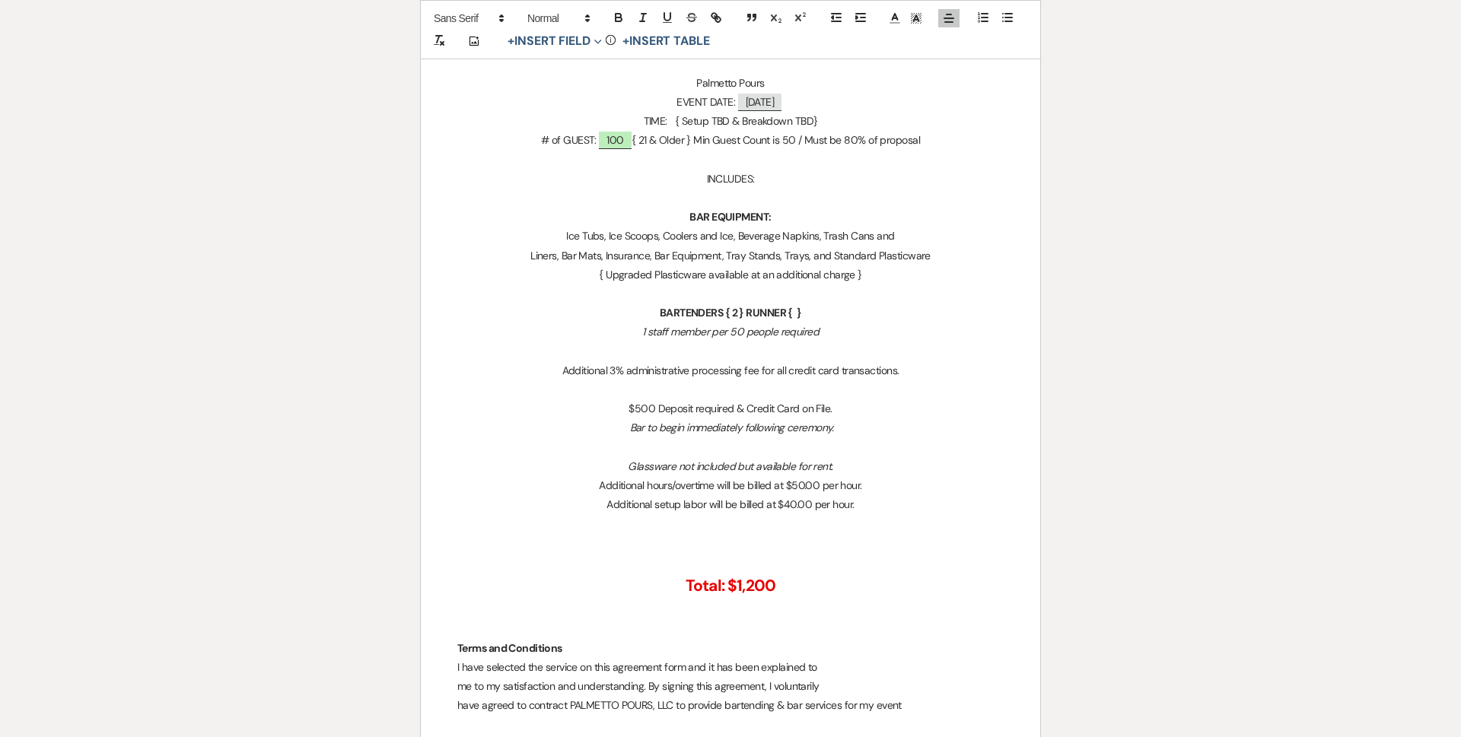
click at [688, 220] on p "BAR EQUIPMENT:" at bounding box center [730, 217] width 546 height 19
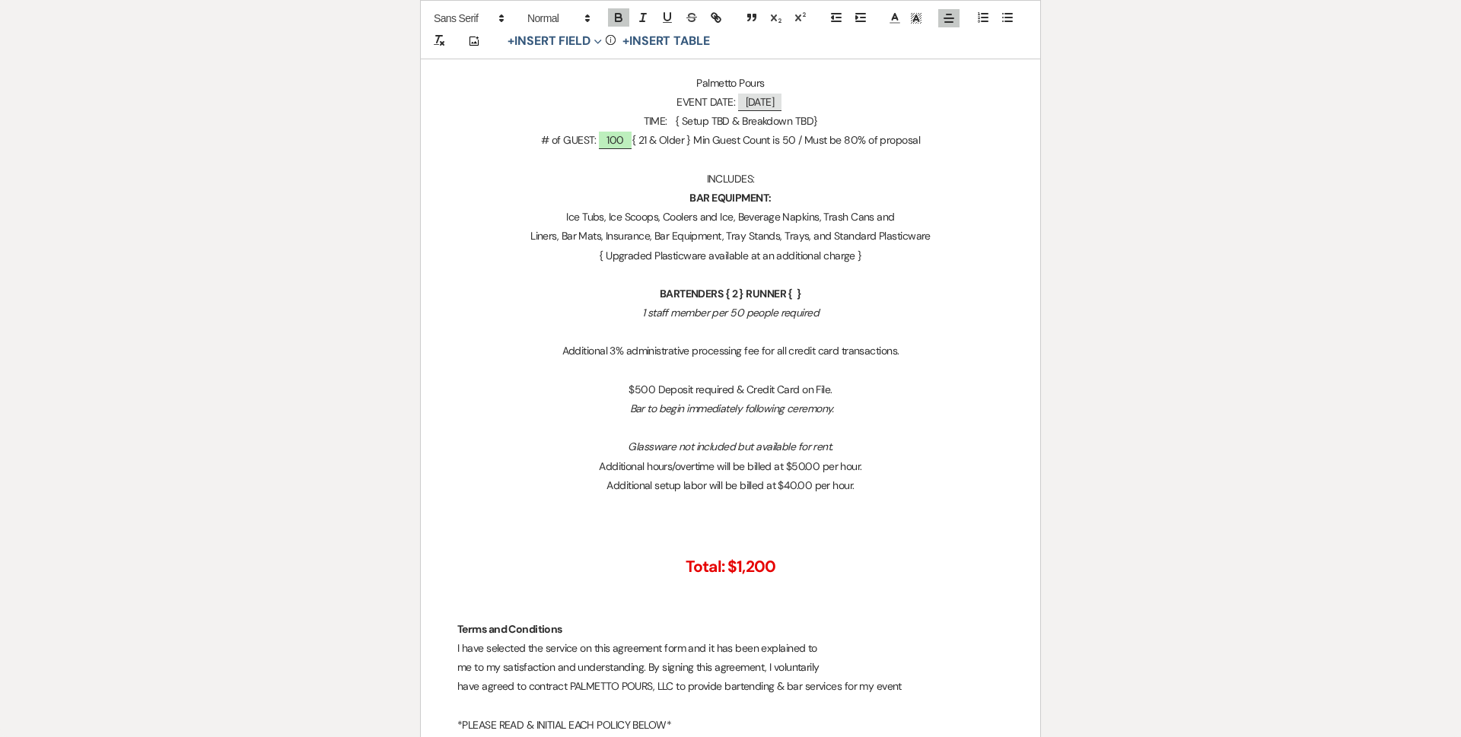
click at [731, 240] on p "Liners, Bar Mats, Insurance, Bar Equipment, Tray Stands, Trays, and Standard Pl…" at bounding box center [730, 236] width 546 height 19
drag, startPoint x: 723, startPoint y: 239, endPoint x: 812, endPoint y: 242, distance: 89.8
click at [812, 242] on p "Liners, Bar Mats, Insurance, Bar Equipment, Tray Stands, Trays, and Standard Pl…" at bounding box center [730, 236] width 546 height 19
click at [923, 277] on p at bounding box center [730, 275] width 546 height 19
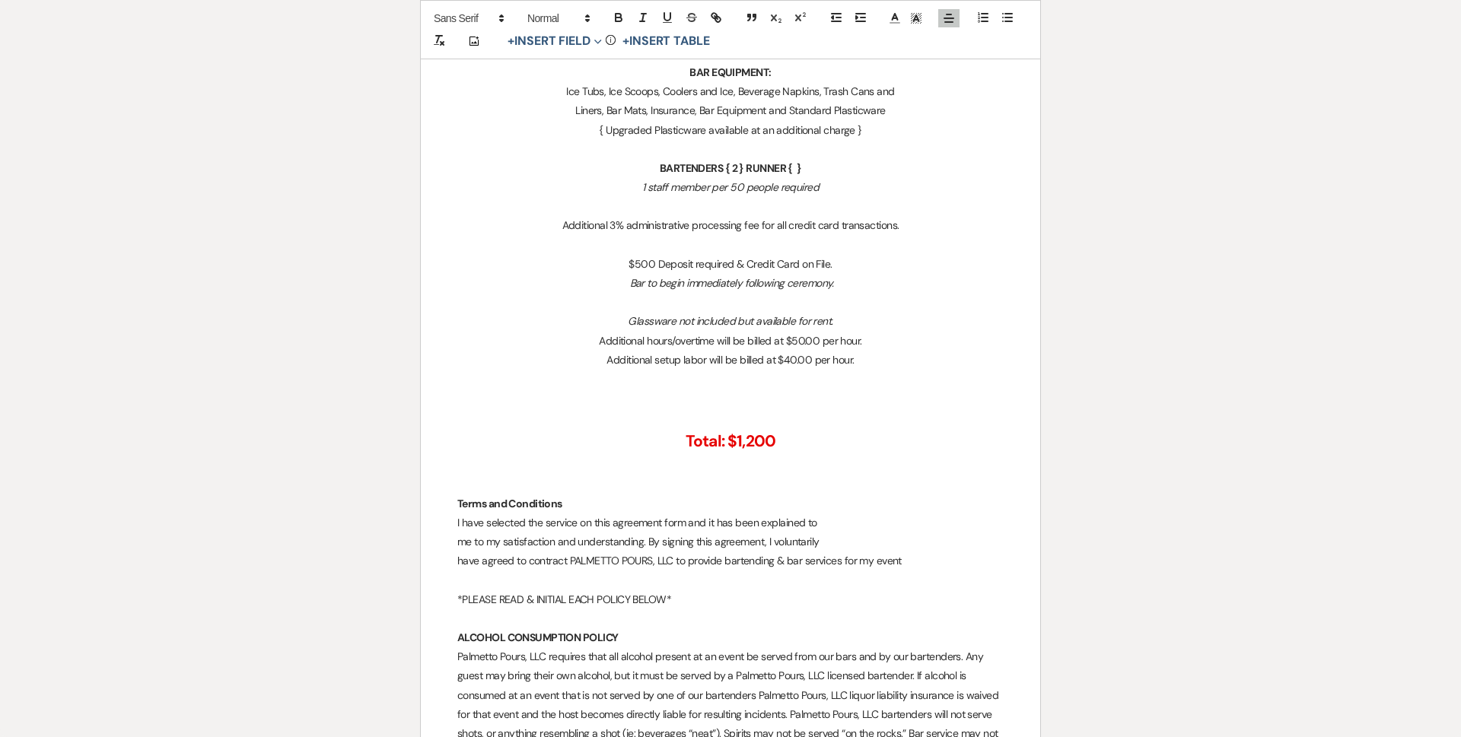
scroll to position [609, 0]
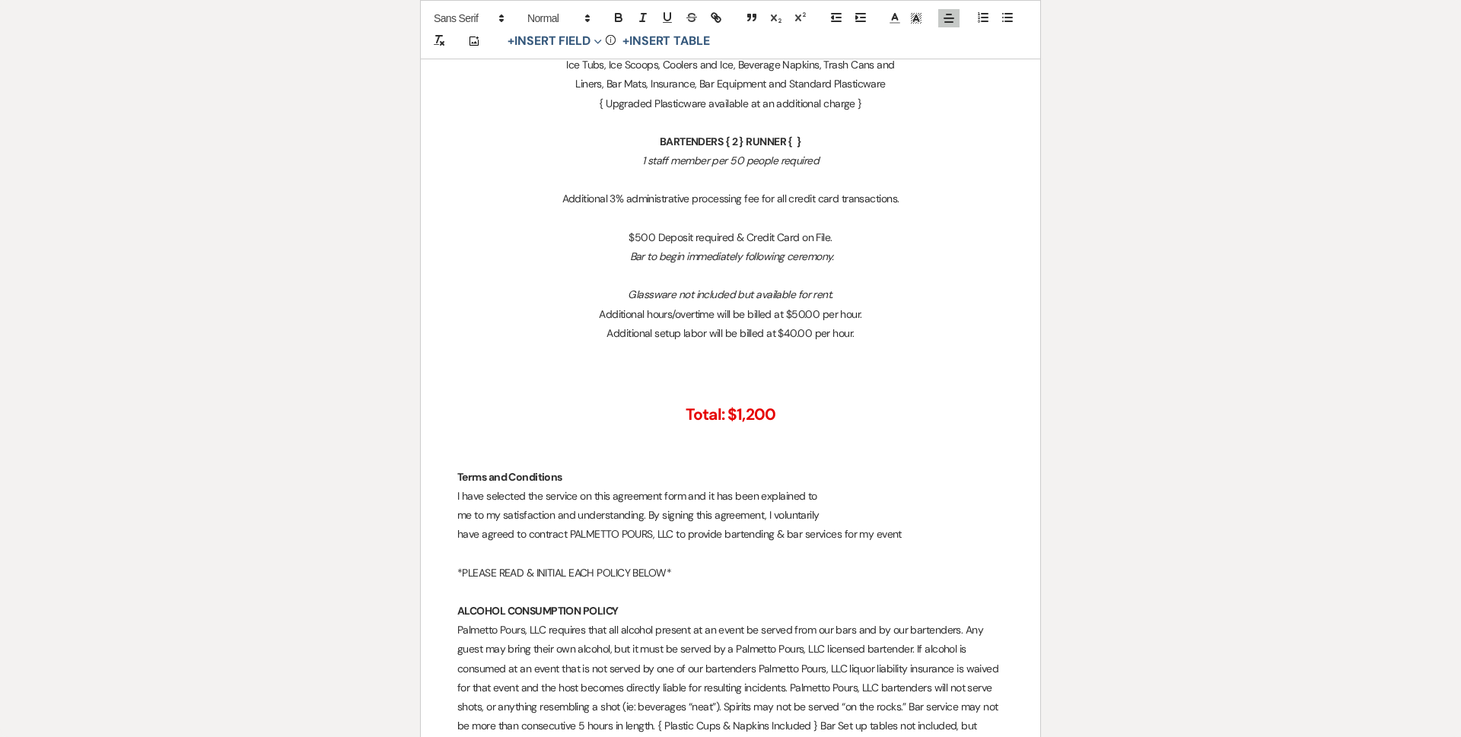
click at [628, 297] on p "Glassware not included but available for rent." at bounding box center [730, 294] width 546 height 19
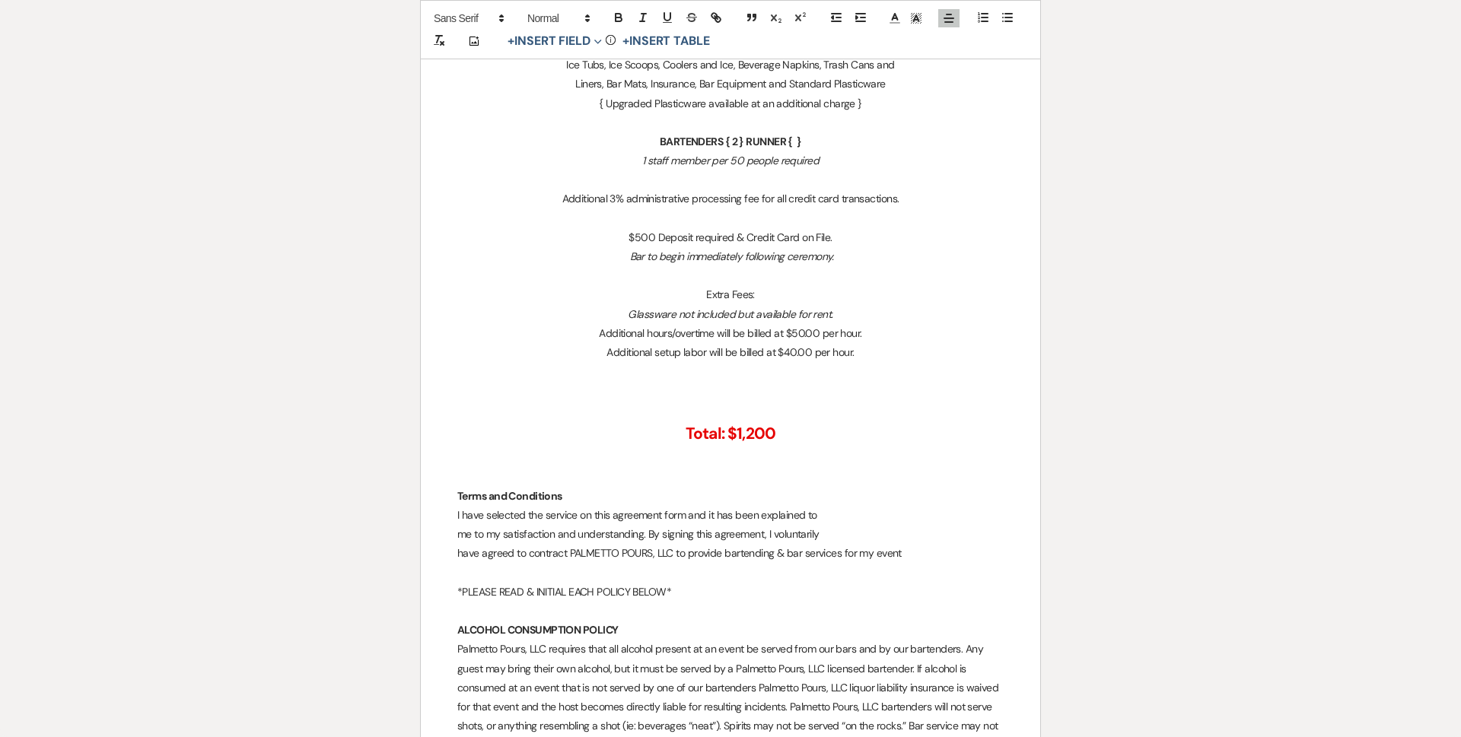
drag, startPoint x: 693, startPoint y: 302, endPoint x: 841, endPoint y: 286, distance: 148.5
click at [841, 286] on p "Extra Fees:" at bounding box center [730, 294] width 546 height 19
click at [624, 237] on p "$500 Deposit required & Credit Card on File." at bounding box center [730, 237] width 546 height 19
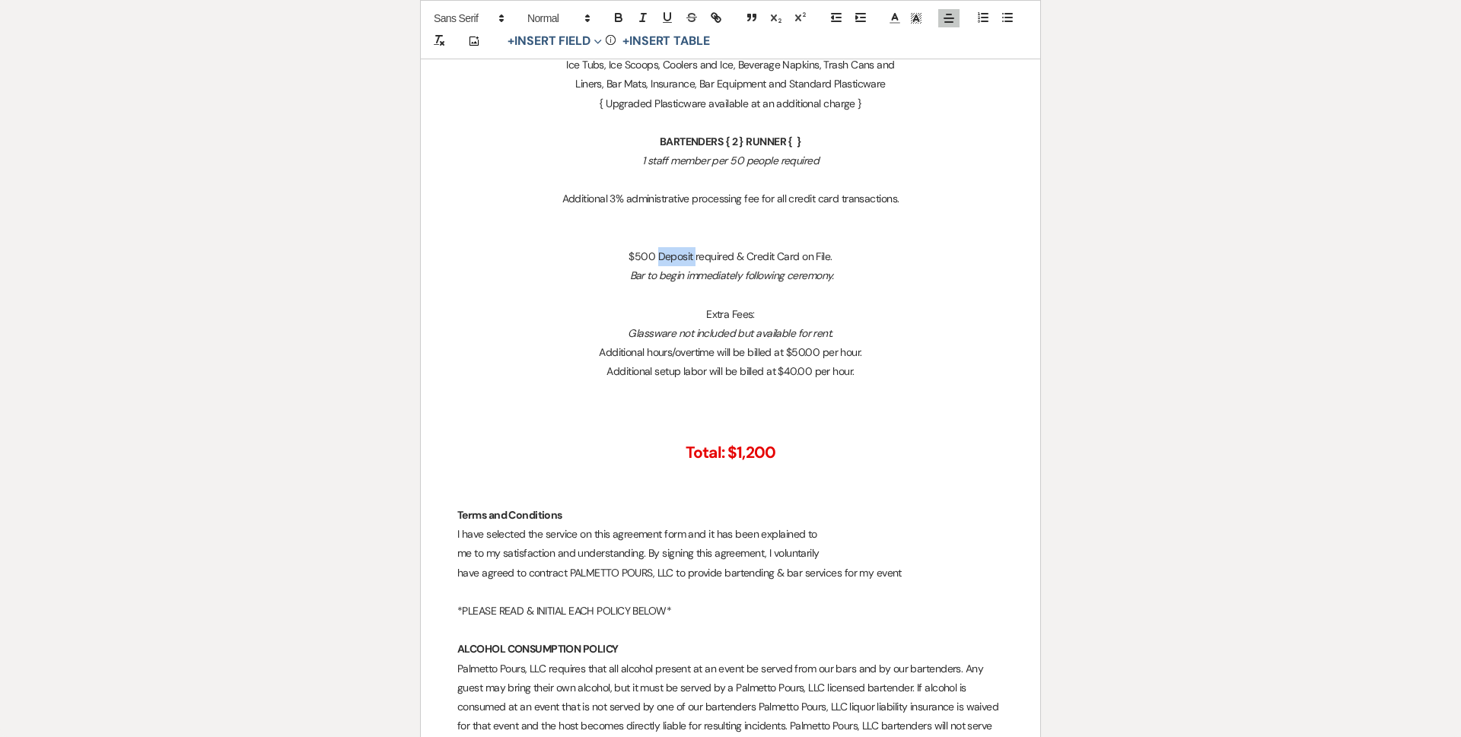
drag, startPoint x: 658, startPoint y: 263, endPoint x: 695, endPoint y: 260, distance: 36.6
click at [695, 260] on p "$500 Deposit required & Credit Card on File." at bounding box center [730, 256] width 546 height 19
click at [864, 375] on p "Additional setup labor will be billed at $40.00 per hour." at bounding box center [730, 371] width 546 height 19
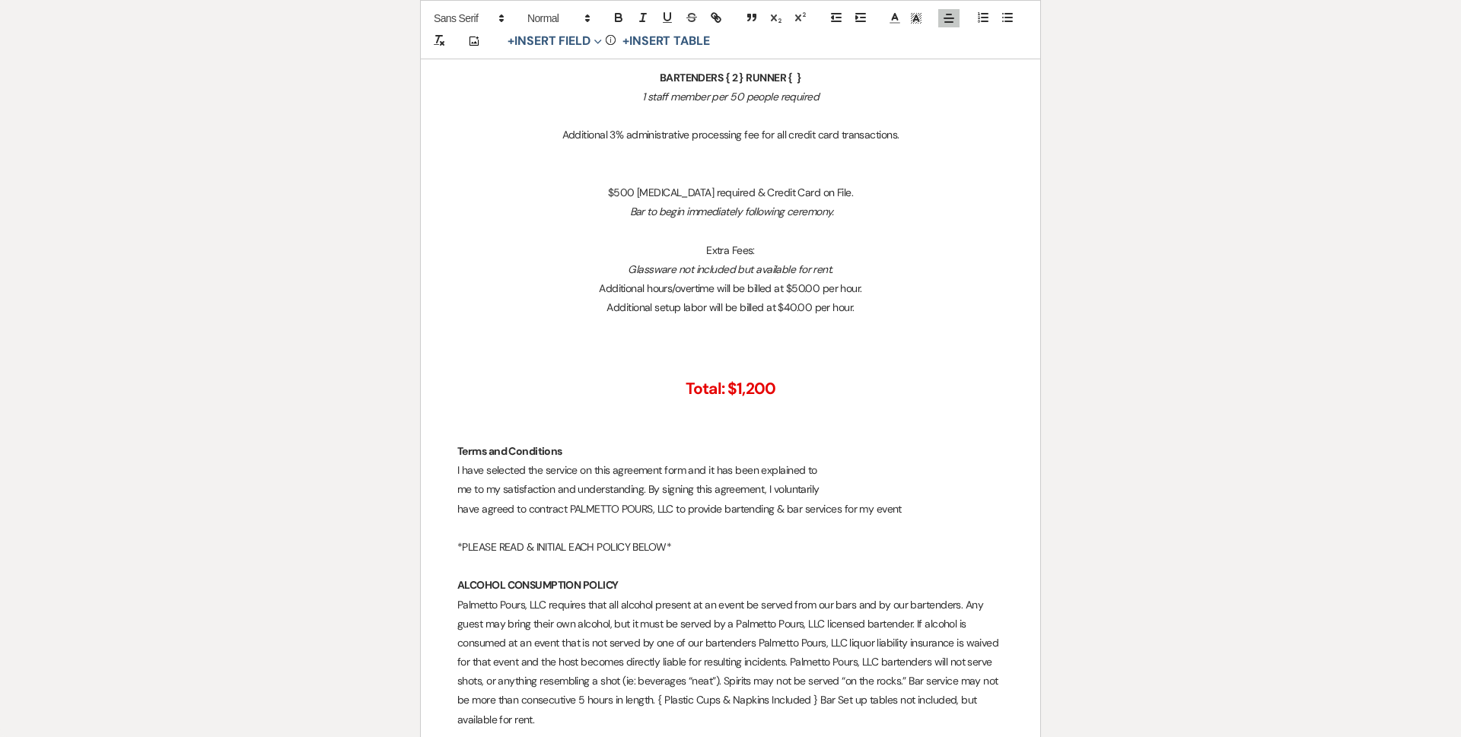
scroll to position [761, 0]
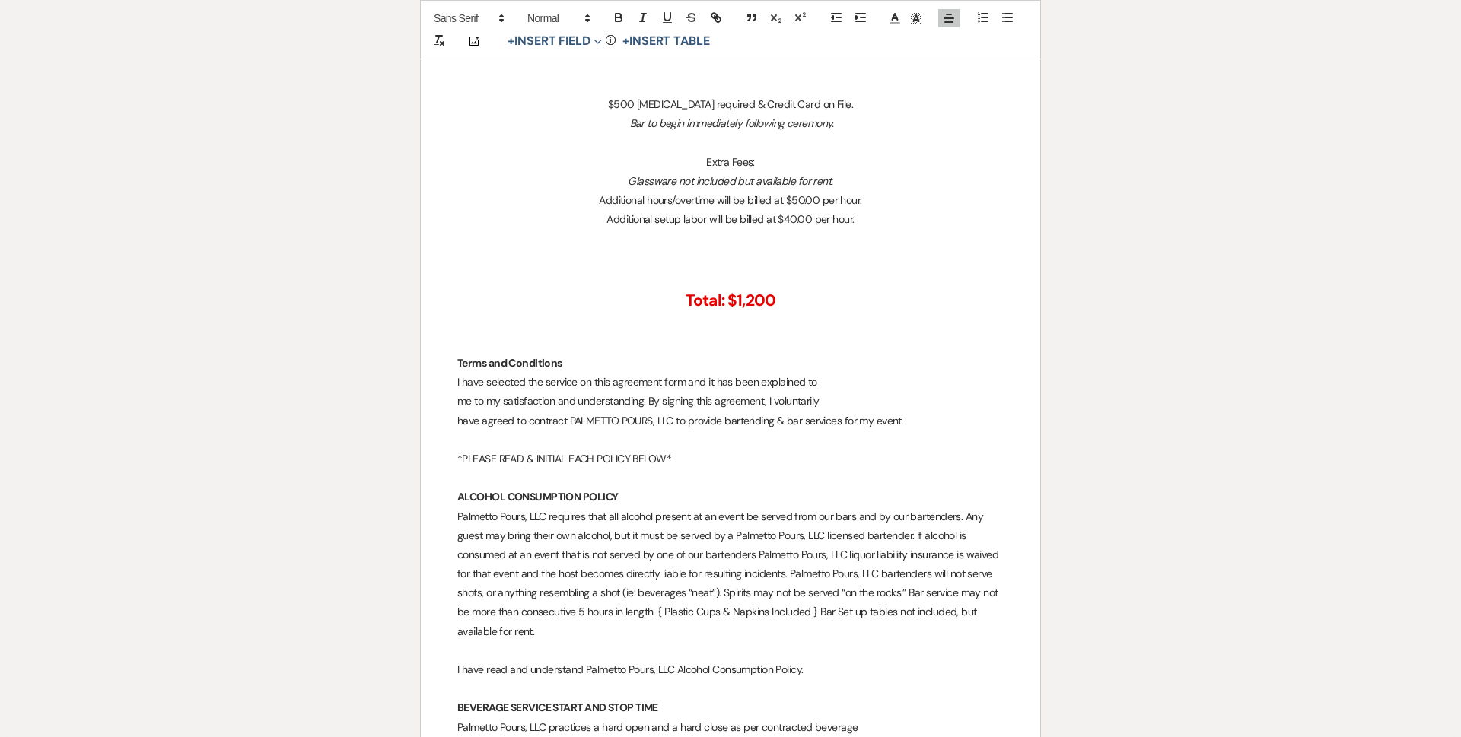
click at [677, 297] on h2 "Total: $1,200" at bounding box center [730, 301] width 546 height 29
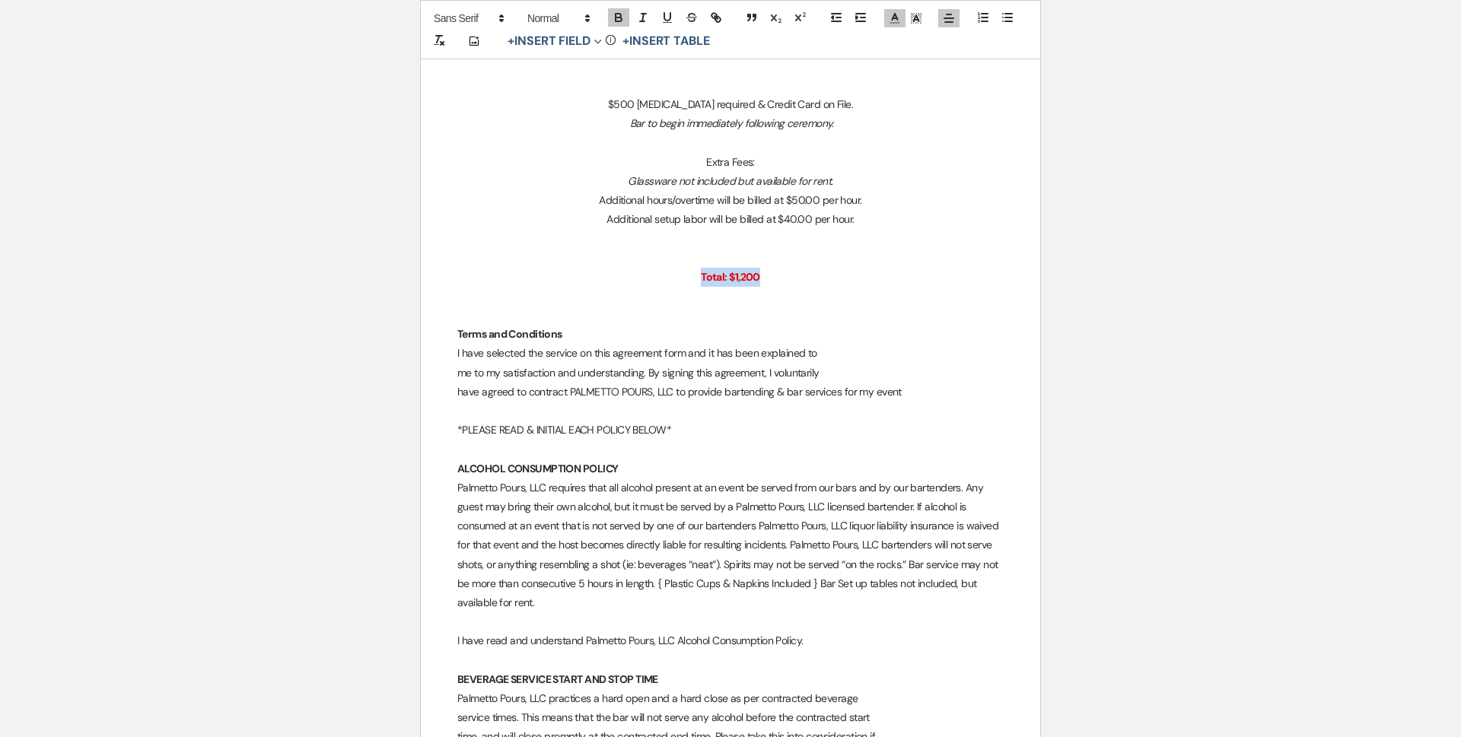
drag, startPoint x: 698, startPoint y: 278, endPoint x: 799, endPoint y: 281, distance: 100.5
click at [799, 281] on p "﻿ Total: $1,200" at bounding box center [730, 277] width 546 height 19
click at [565, 6] on div "This tool is not available when a table is selected. Add Photo + Insert Field E…" at bounding box center [730, 29] width 621 height 59
click at [572, 15] on span at bounding box center [557, 18] width 75 height 18
click at [571, 57] on span at bounding box center [573, 50] width 93 height 40
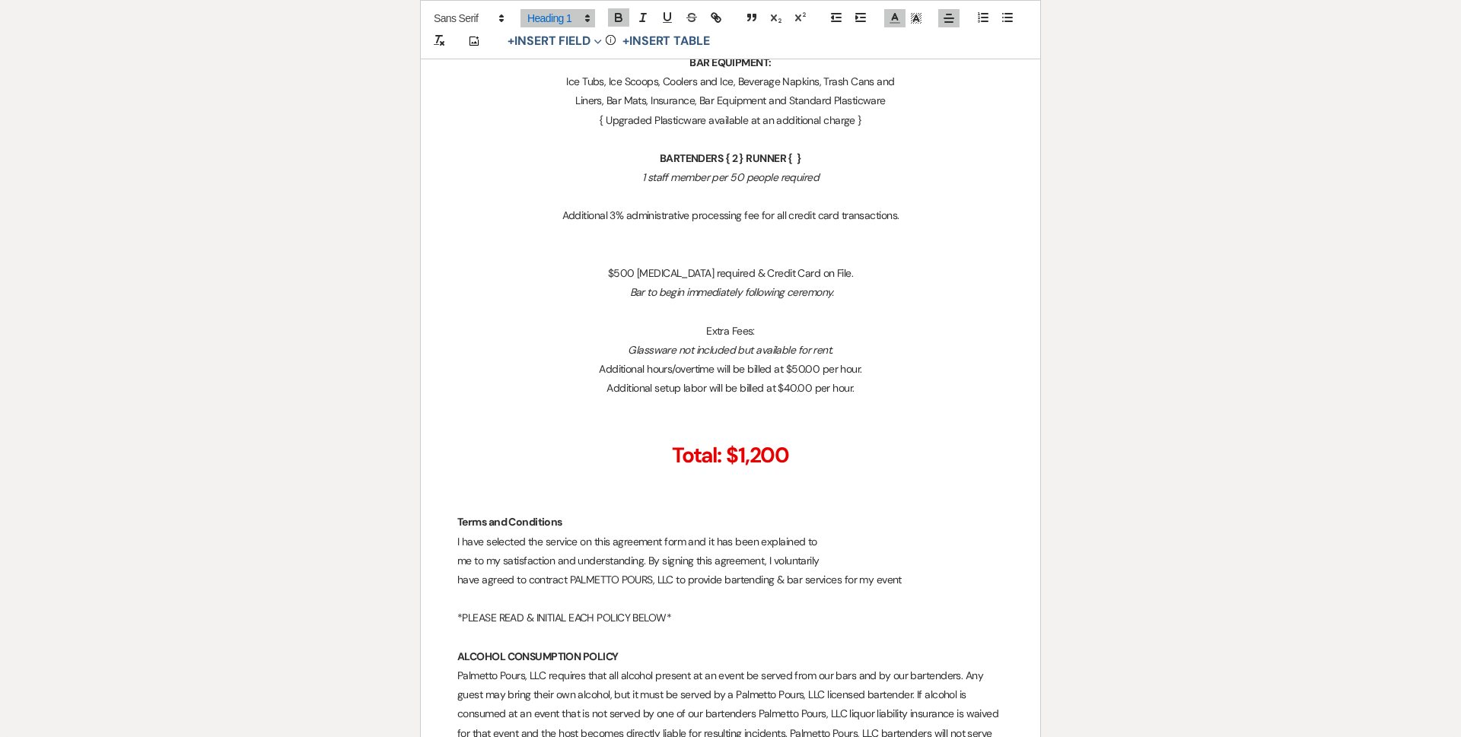
scroll to position [609, 0]
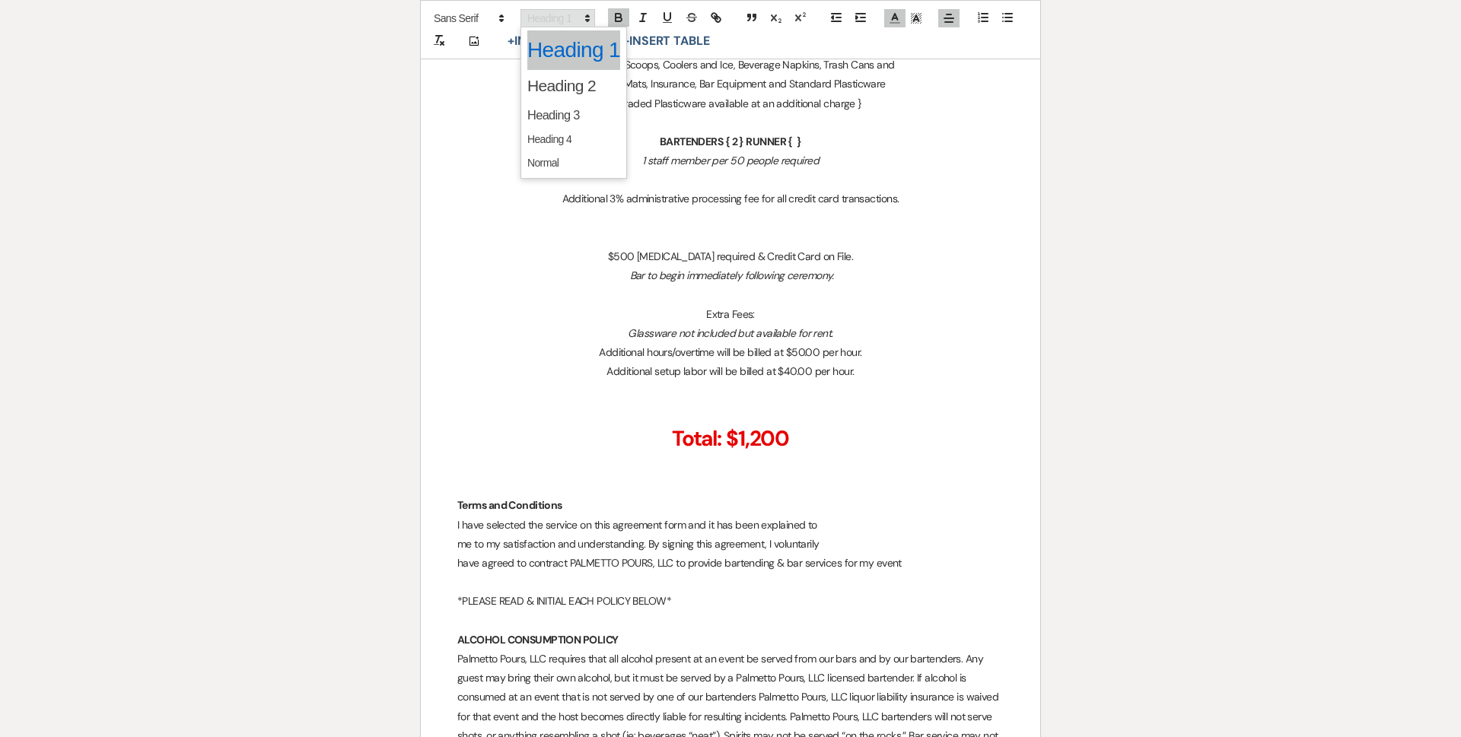
click at [563, 10] on span at bounding box center [557, 18] width 75 height 18
click at [571, 87] on span at bounding box center [573, 86] width 93 height 32
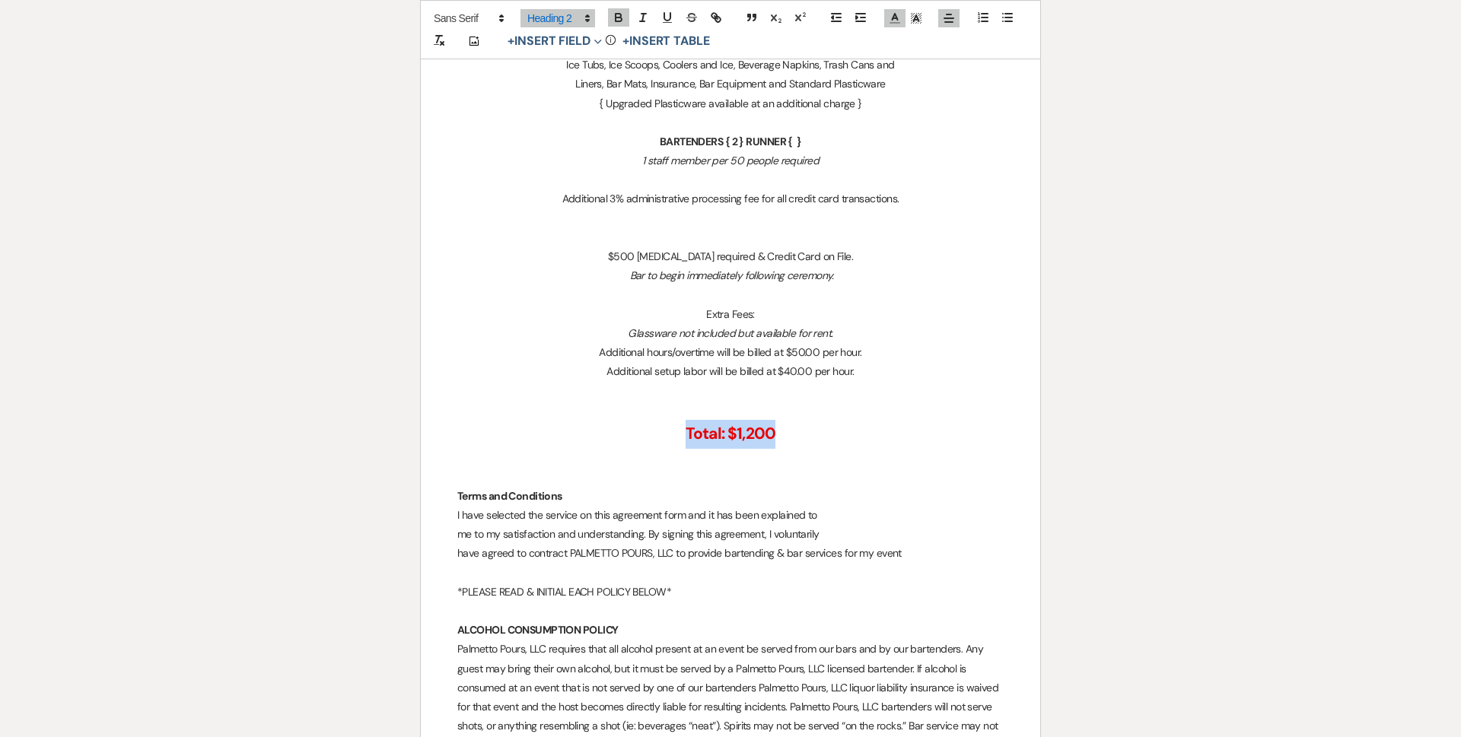
scroll to position [0, 0]
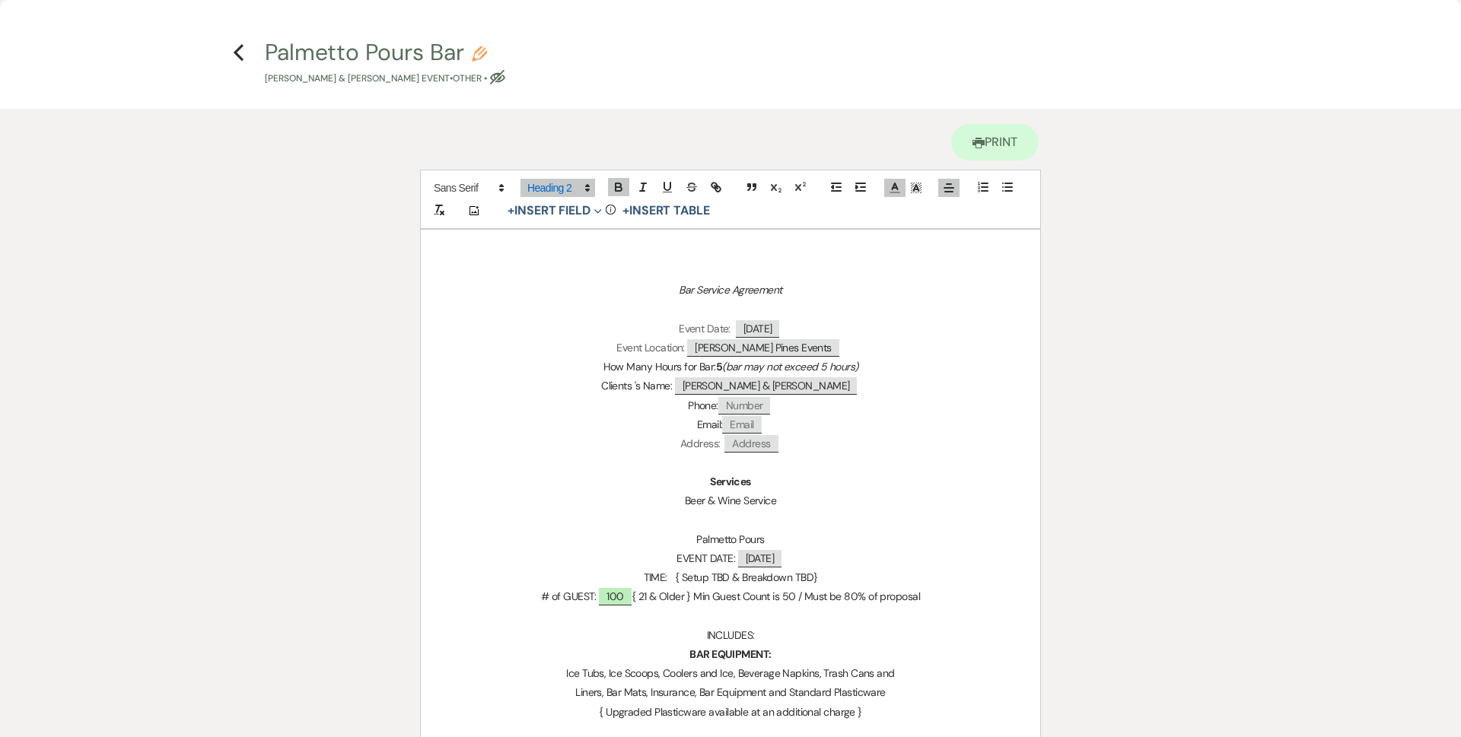
drag, startPoint x: 879, startPoint y: 706, endPoint x: 882, endPoint y: 696, distance: 10.3
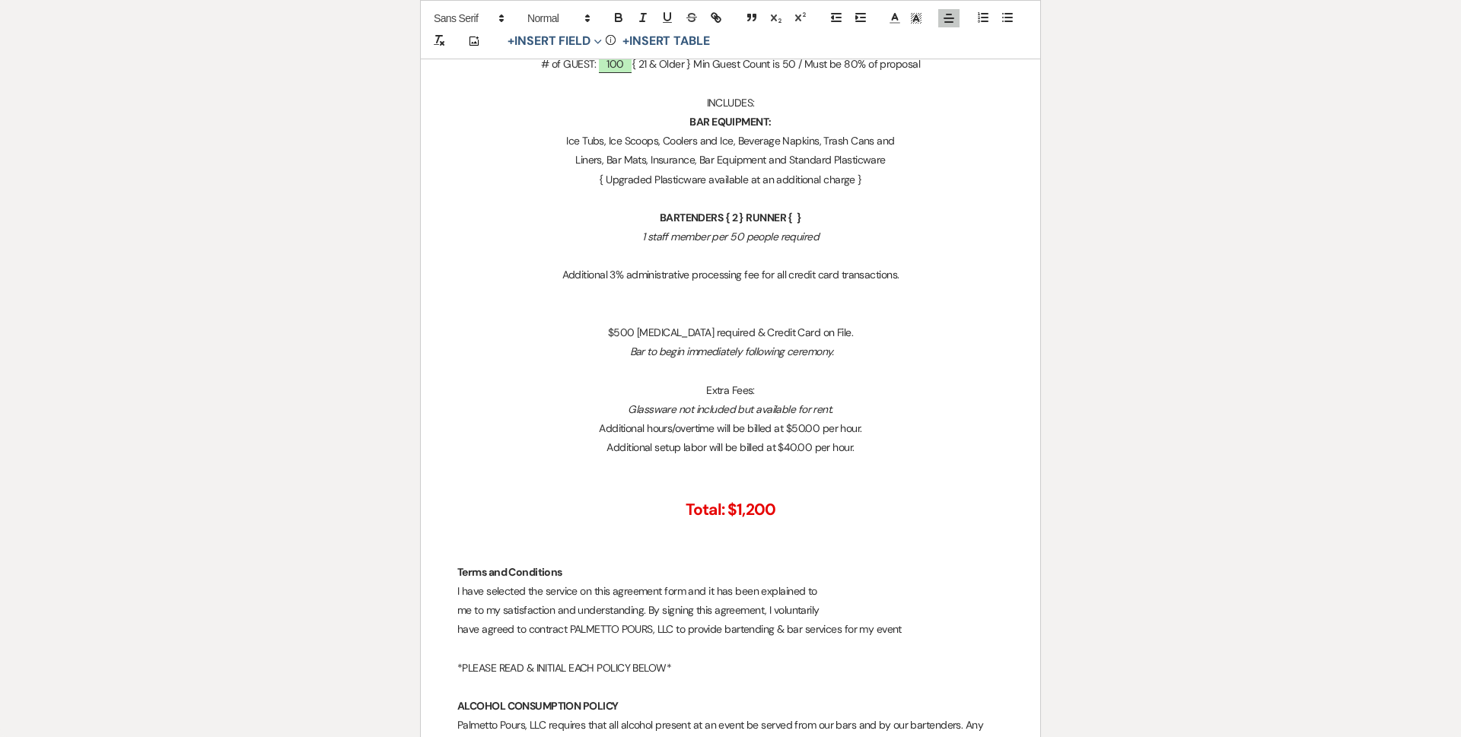
drag, startPoint x: 851, startPoint y: 505, endPoint x: 811, endPoint y: 491, distance: 42.1
click at [851, 504] on h2 "﻿ Total: $1,200" at bounding box center [730, 510] width 546 height 29
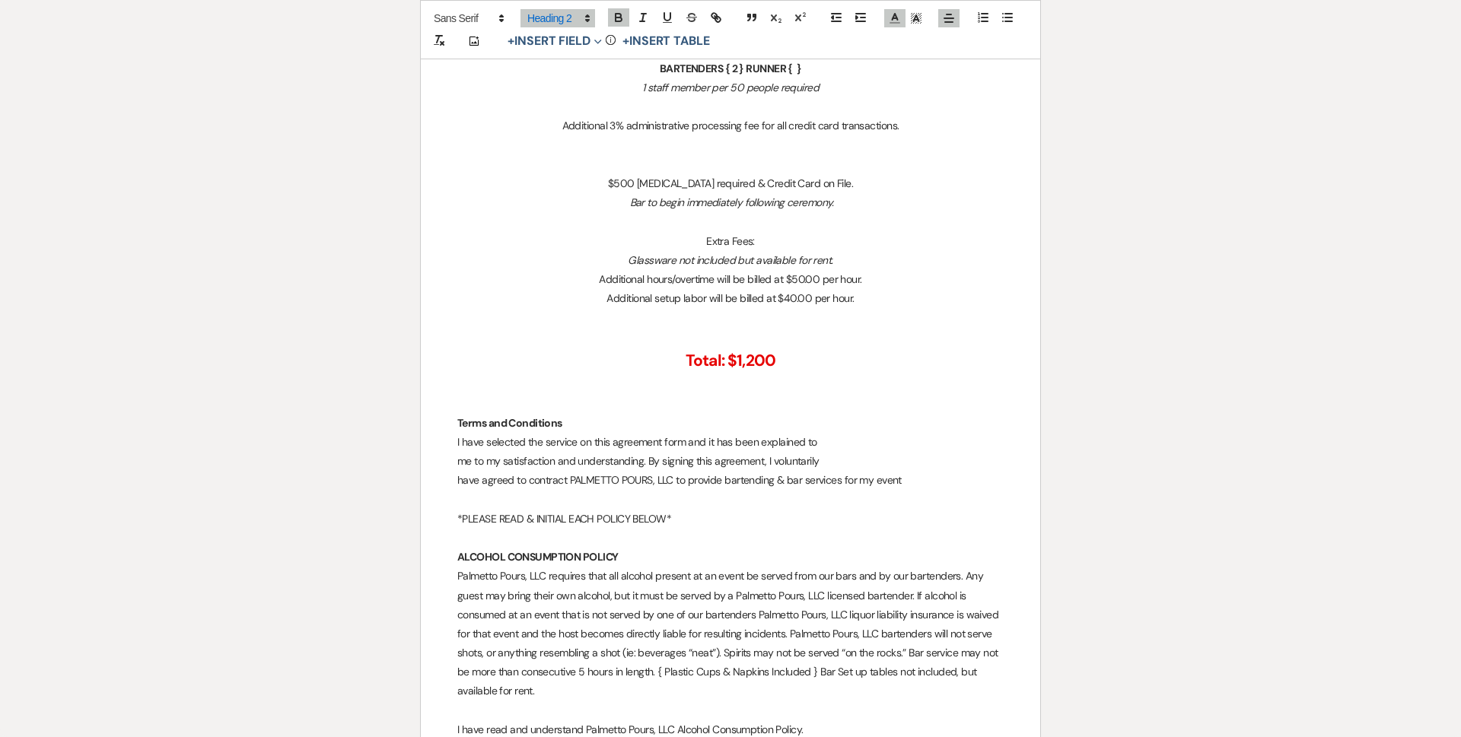
scroll to position [837, 0]
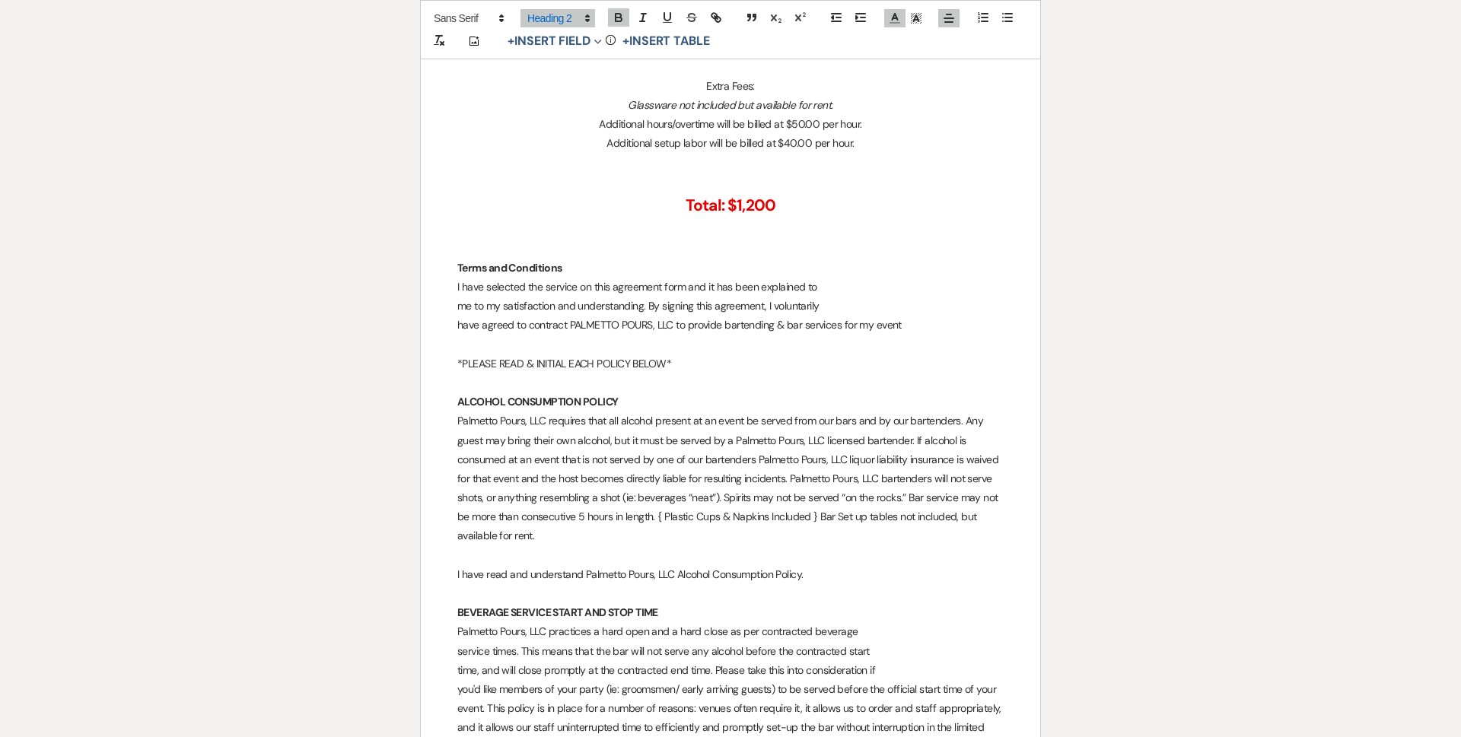
click at [691, 367] on p "*PLEASE READ & INITIAL EACH POLICY BELOW*" at bounding box center [730, 364] width 546 height 19
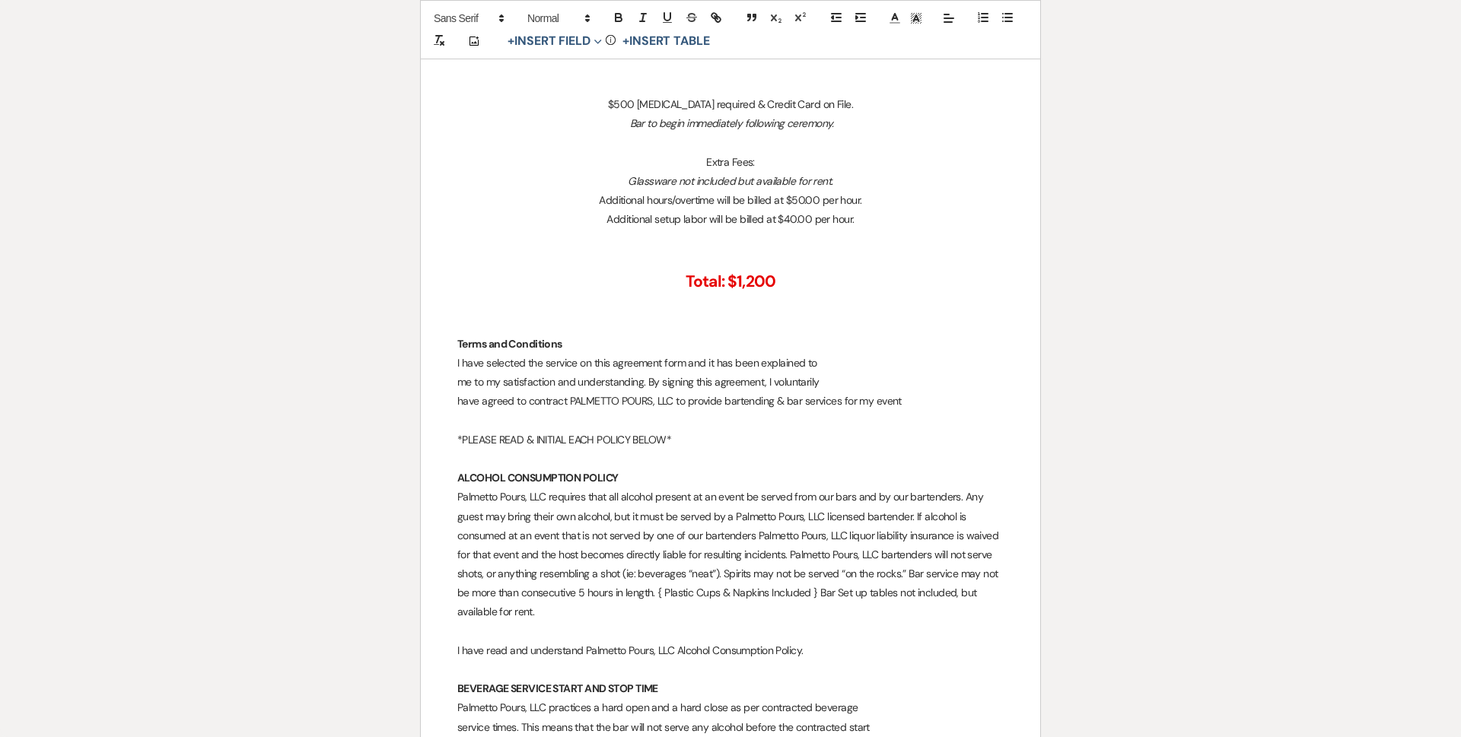
click at [467, 351] on p "Terms and Conditions" at bounding box center [730, 344] width 546 height 19
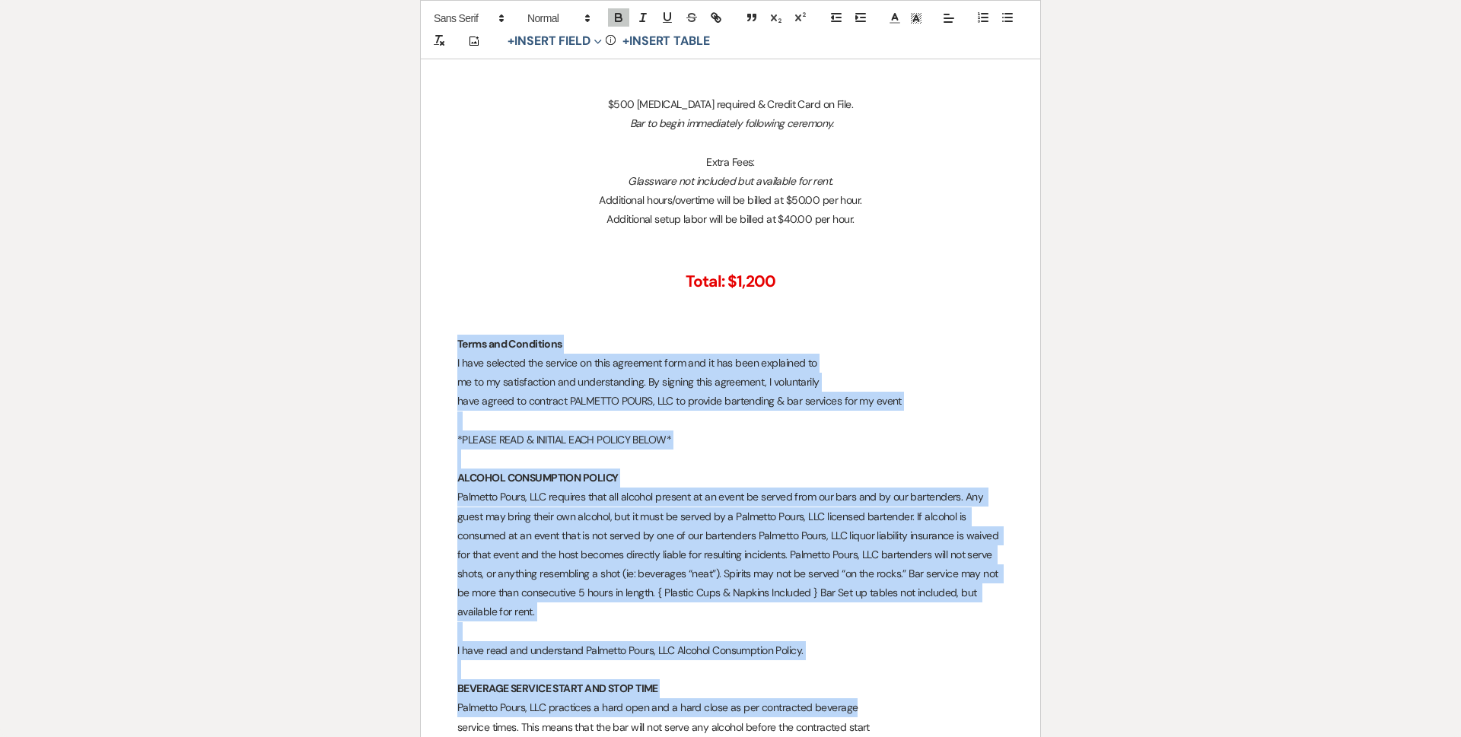
scroll to position [837, 0]
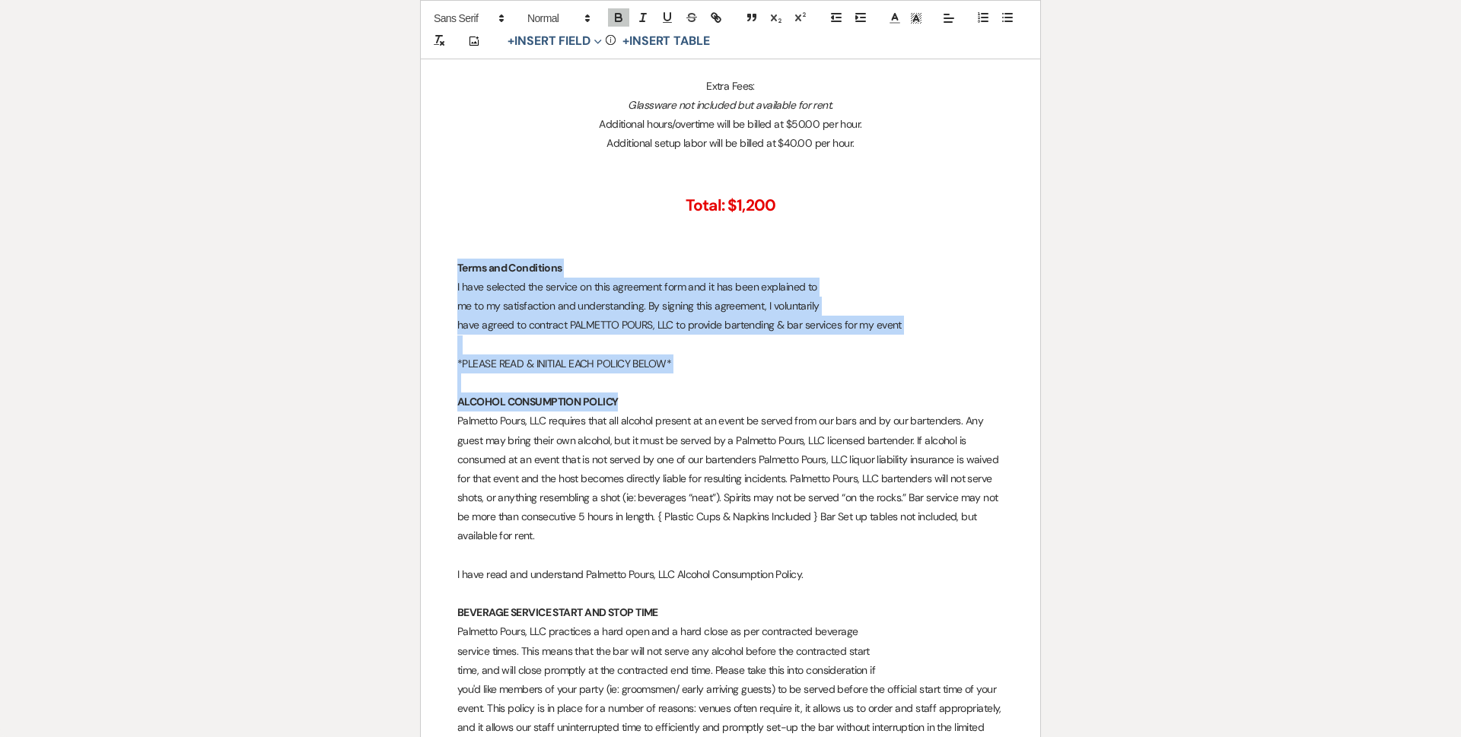
drag, startPoint x: 456, startPoint y: 343, endPoint x: 736, endPoint y: 396, distance: 284.8
drag, startPoint x: 739, startPoint y: 377, endPoint x: 704, endPoint y: 391, distance: 37.2
click at [740, 374] on p at bounding box center [730, 383] width 546 height 19
click at [716, 363] on p "*PLEASE READ & INITIAL EACH POLICY BELOW*" at bounding box center [730, 364] width 546 height 19
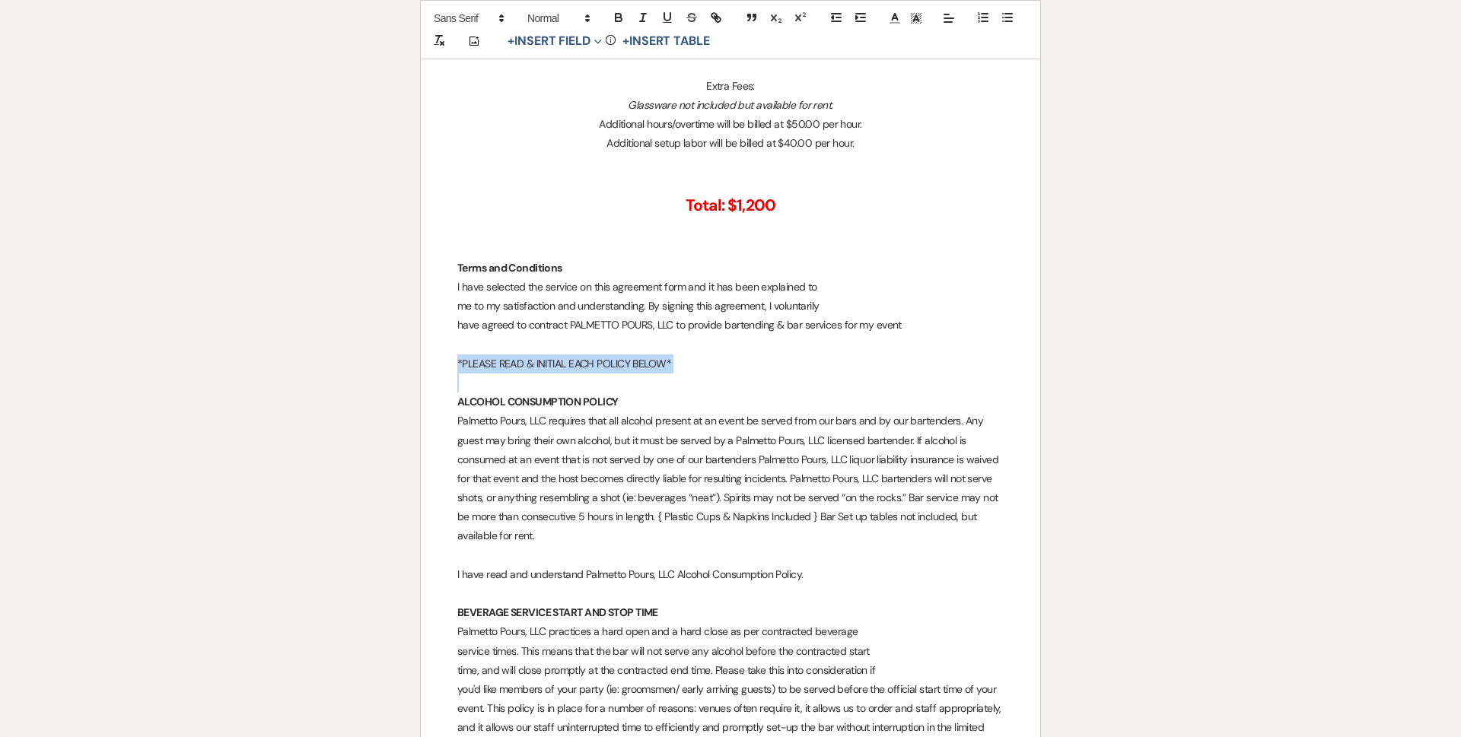
drag, startPoint x: 448, startPoint y: 369, endPoint x: 744, endPoint y: 366, distance: 296.0
click at [613, 14] on icon "button" at bounding box center [619, 18] width 14 height 14
click at [674, 15] on button "button" at bounding box center [667, 17] width 21 height 18
click at [758, 362] on p "*PLEASE READ & INITIAL EACH POLICY BELOW*" at bounding box center [730, 364] width 546 height 19
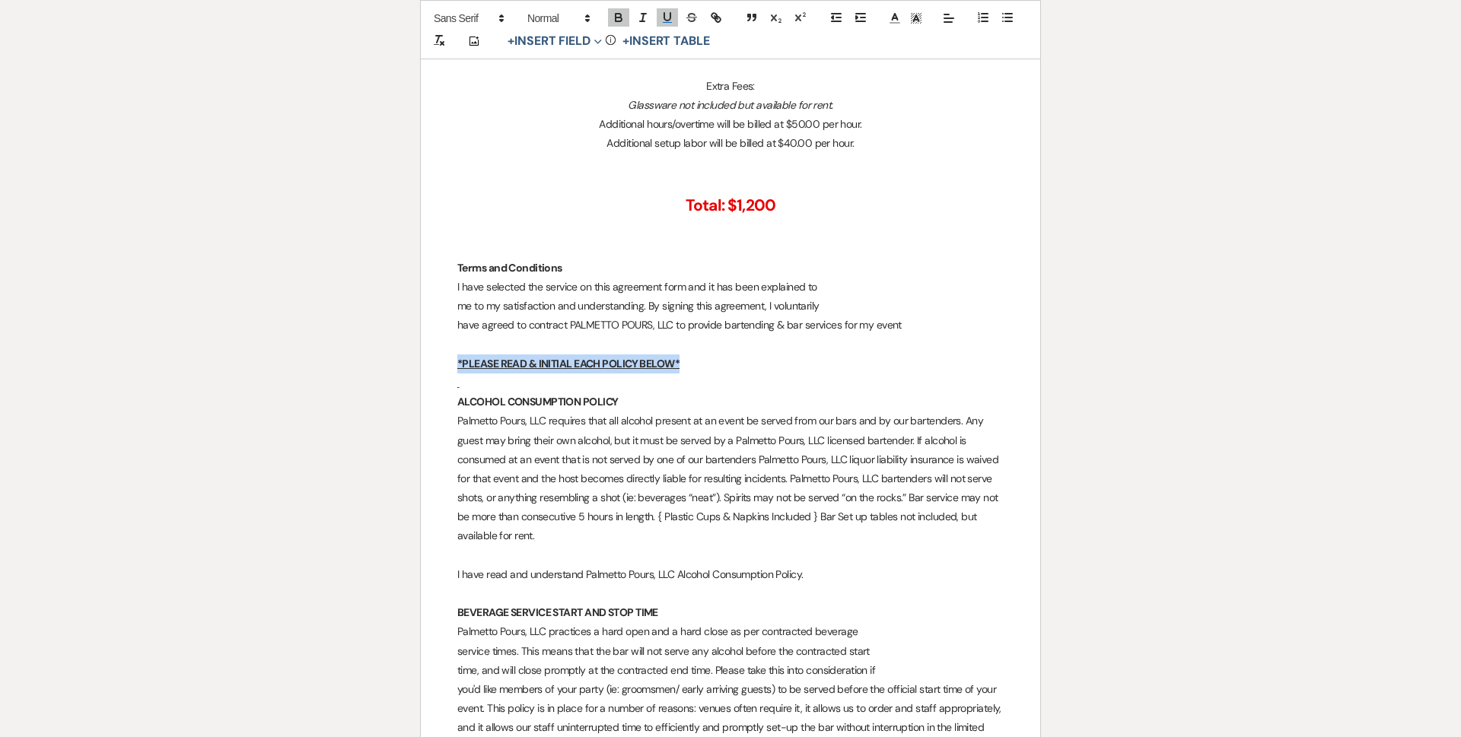
click at [723, 359] on p "*PLEASE READ & INITIAL EACH POLICY BELOW*" at bounding box center [730, 364] width 546 height 19
click at [714, 364] on p "*PLEASE READ & INITIAL EACH POLICY BELOW*" at bounding box center [730, 364] width 546 height 19
click at [688, 363] on p "*PLEASE READ & INITIAL EACH POLICY BELOW*" at bounding box center [730, 364] width 546 height 19
click at [470, 380] on p at bounding box center [730, 383] width 546 height 19
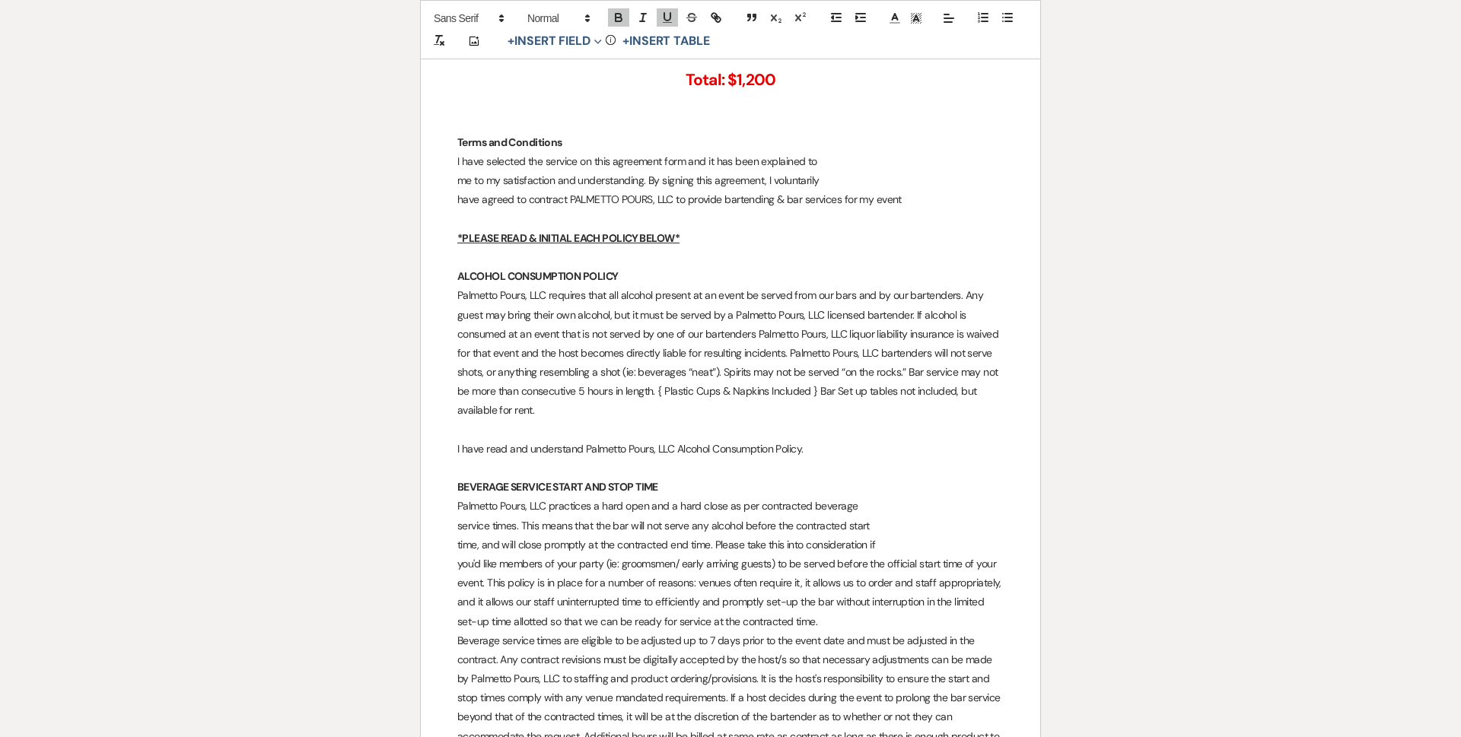
scroll to position [989, 0]
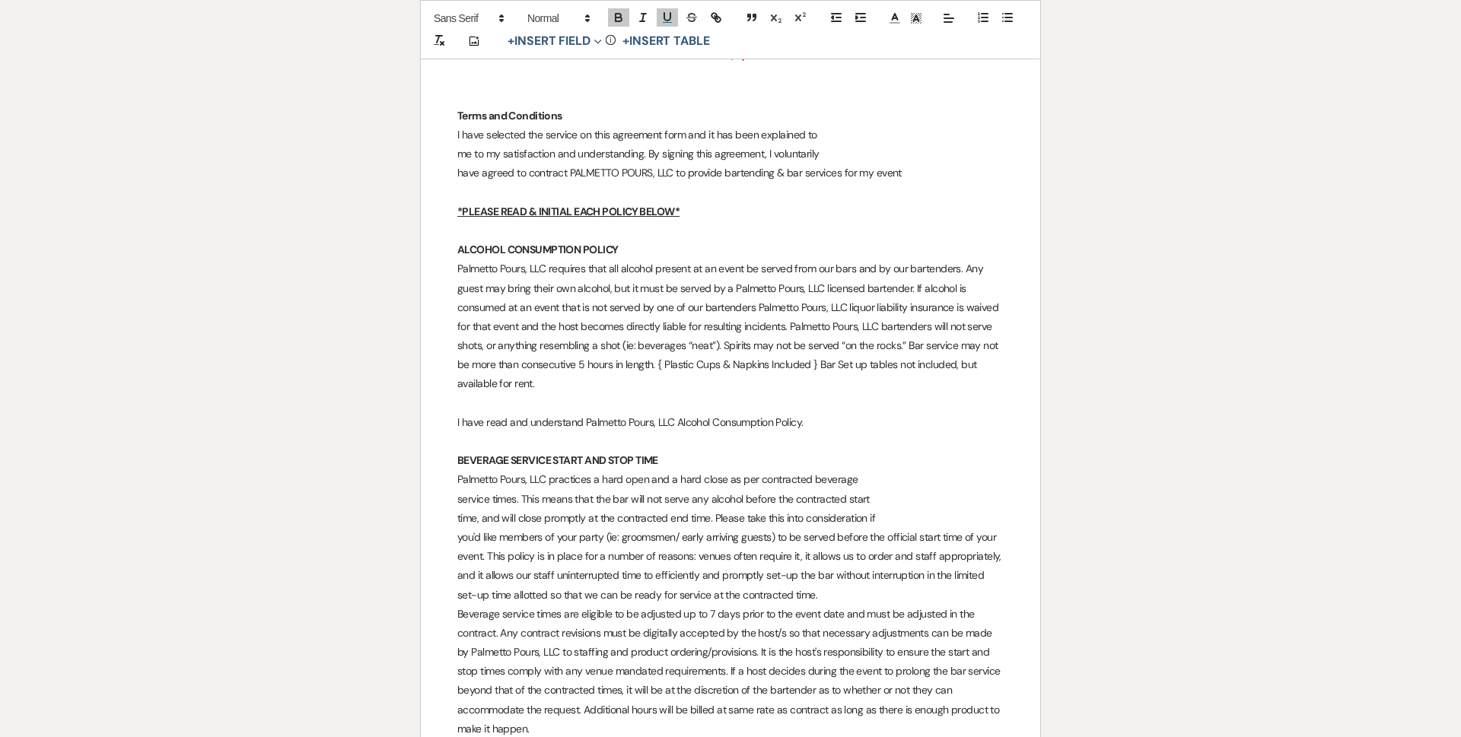
click at [792, 329] on p "Palmetto Pours, LLC requires that all alcohol present at an event be served fro…" at bounding box center [730, 326] width 546 height 134
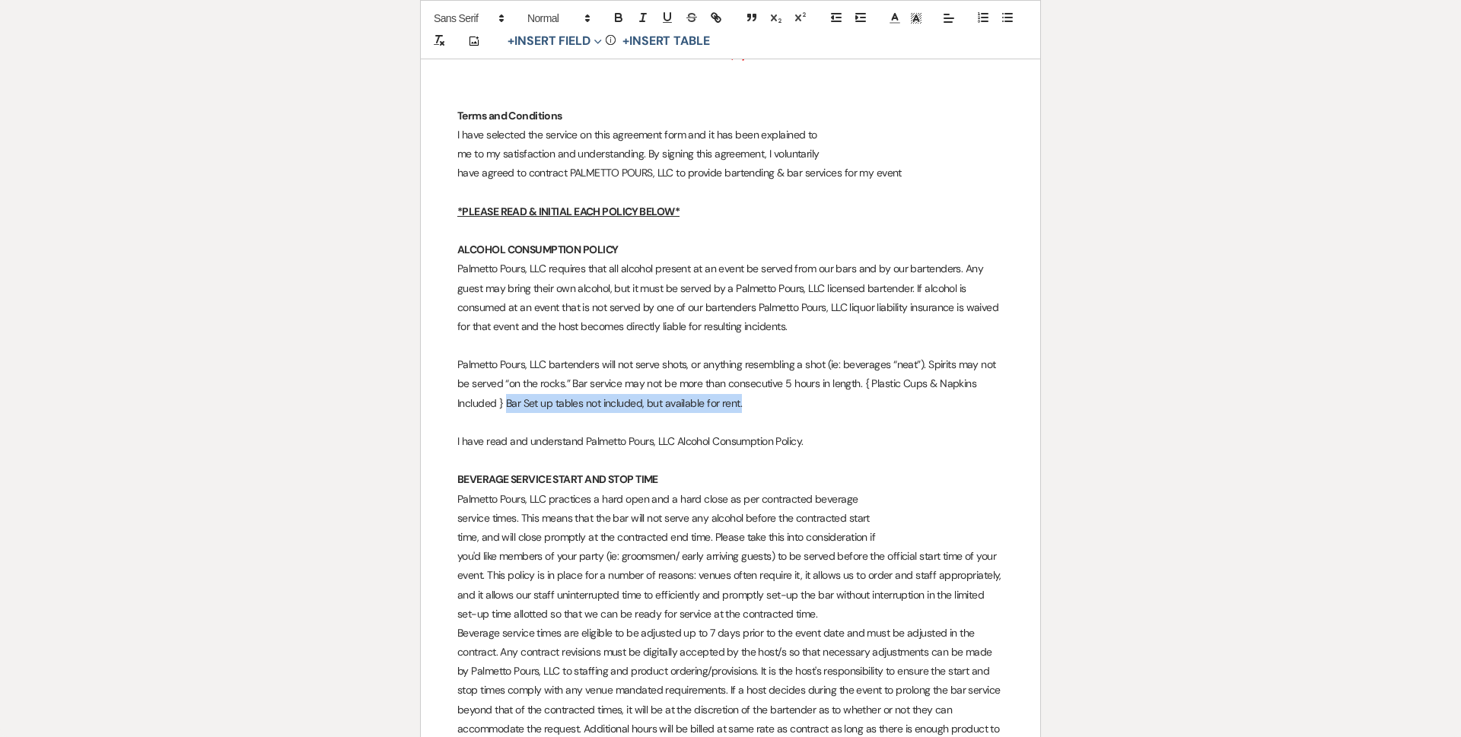
drag, startPoint x: 507, startPoint y: 407, endPoint x: 749, endPoint y: 406, distance: 241.2
click at [749, 406] on p "Palmetto Pours, LLC bartenders will not serve shots, or anything resembling a s…" at bounding box center [730, 384] width 546 height 58
click at [809, 437] on p "I have read and understand Palmetto Pours, LLC Alcohol Consumption Policy." at bounding box center [730, 441] width 546 height 19
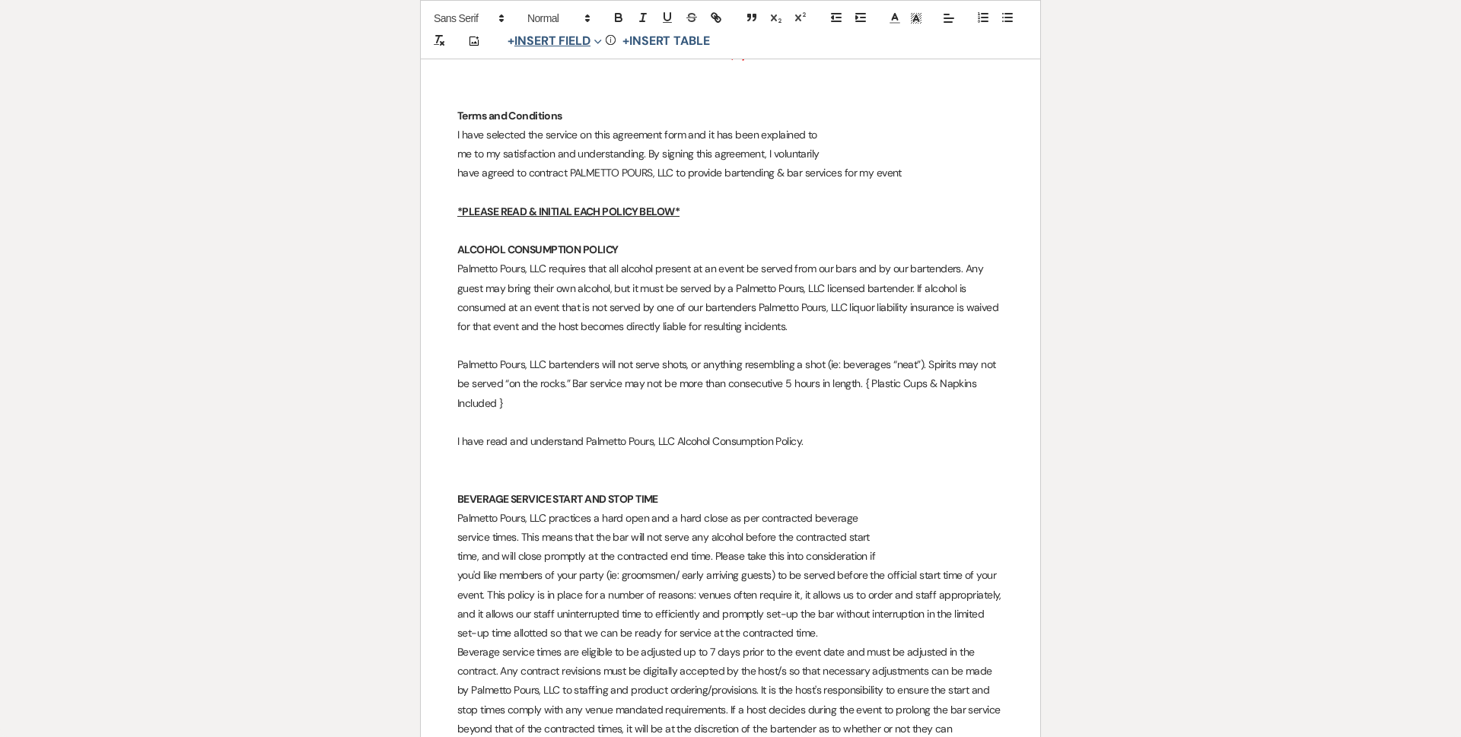
click at [594, 37] on span "Expand" at bounding box center [595, 41] width 11 height 16
click at [585, 149] on button "Initial Field" at bounding box center [558, 155] width 114 height 27
select select "initialField"
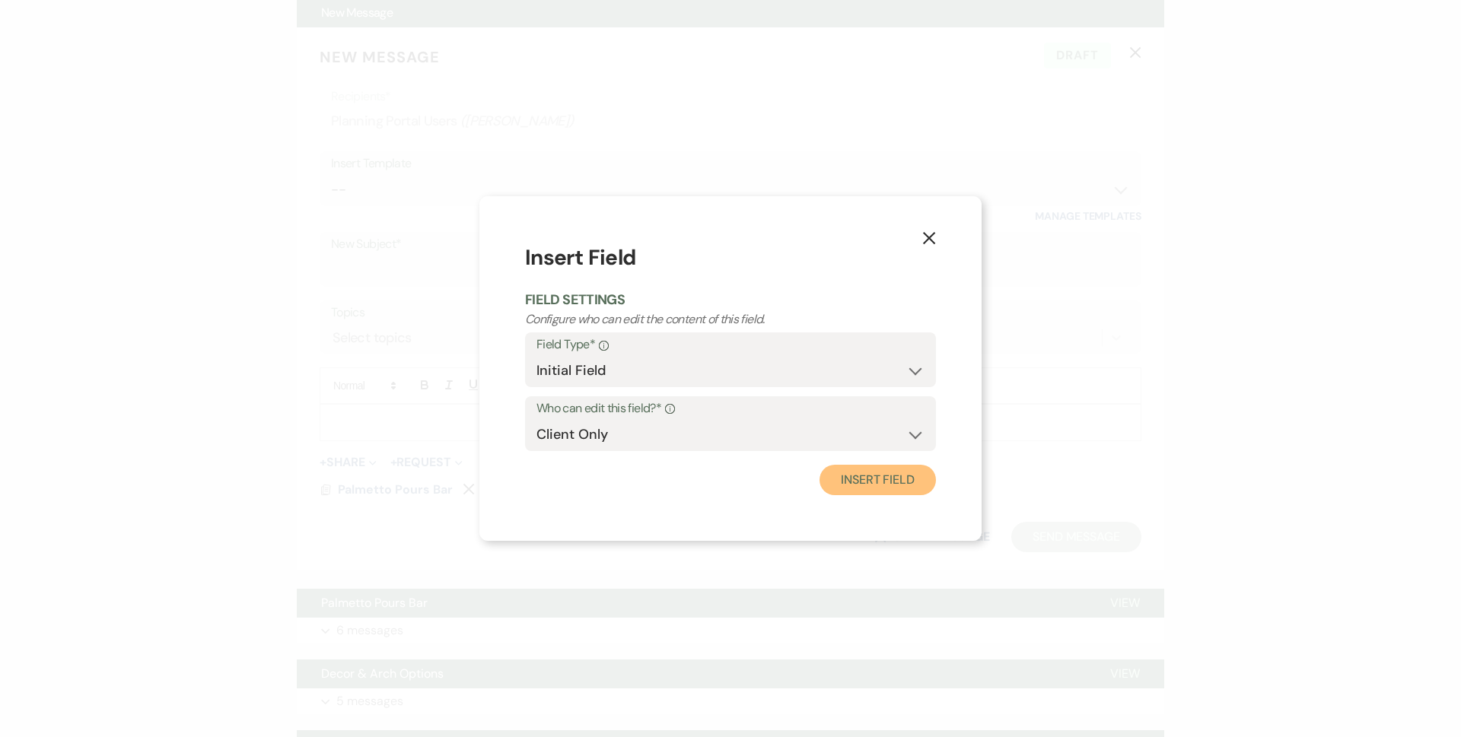
click at [852, 469] on button "Insert Field" at bounding box center [877, 480] width 116 height 30
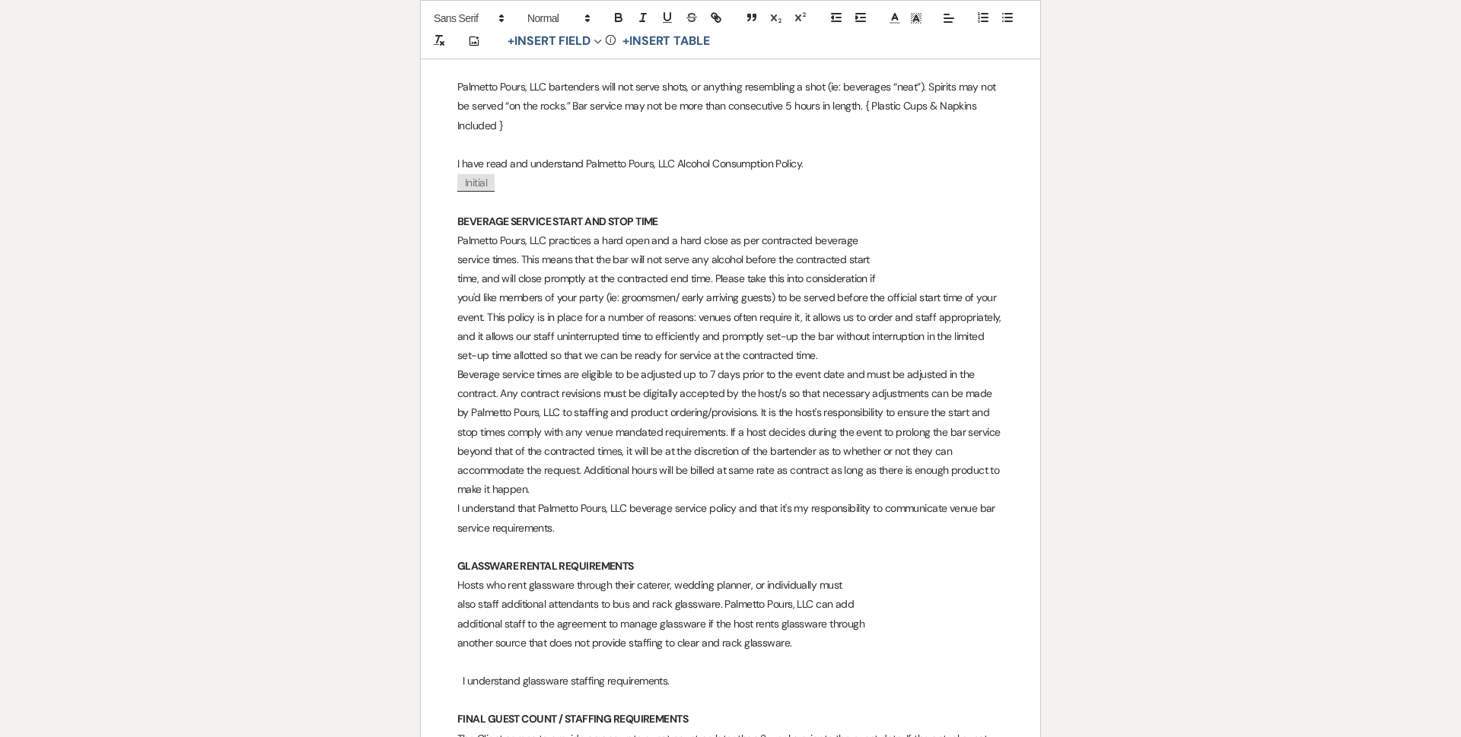
scroll to position [1293, 0]
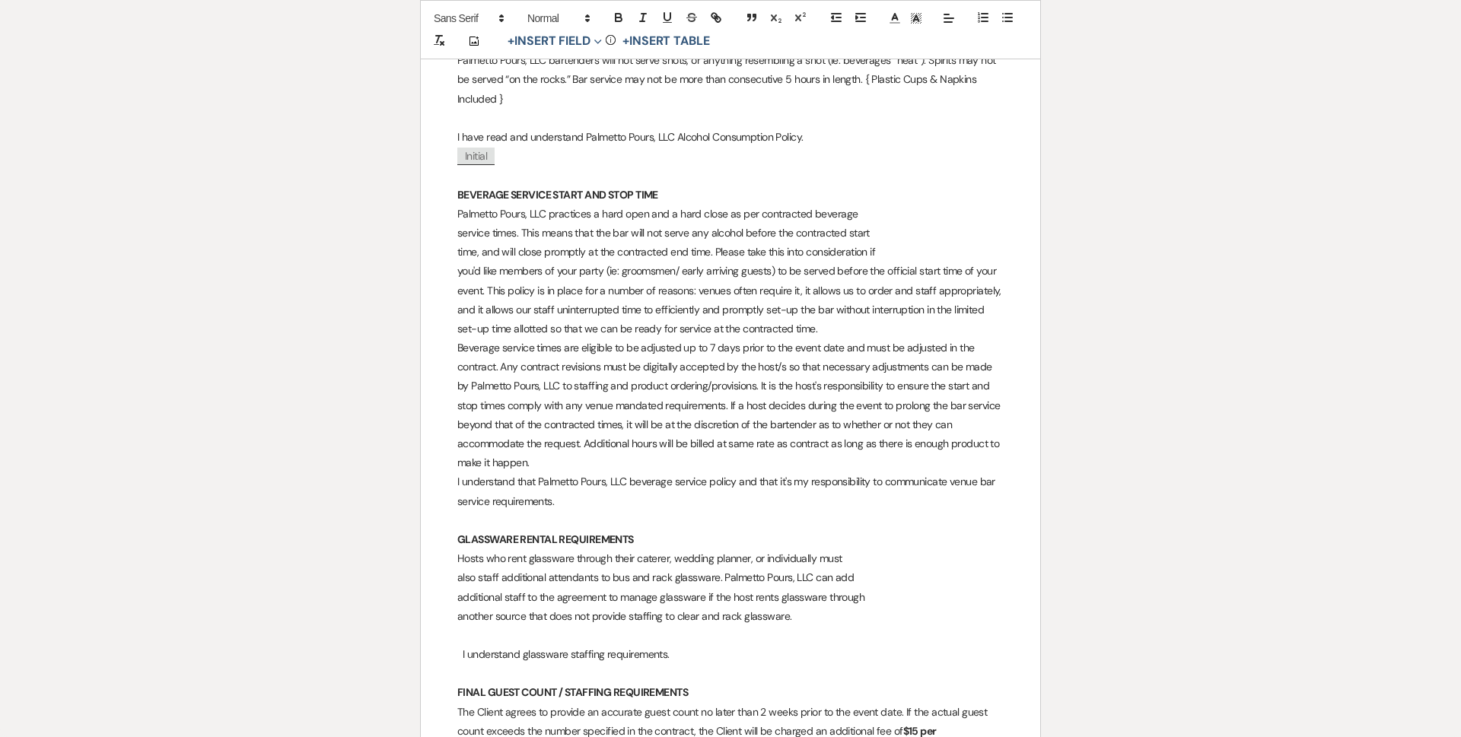
click at [490, 295] on p "you'd like members of your party (ie: groomsmen/ early arriving guests) to be s…" at bounding box center [730, 300] width 546 height 77
click at [488, 295] on p "you'd like members of your party (ie: groomsmen/ early arriving guests) to be s…" at bounding box center [730, 300] width 546 height 77
click at [873, 320] on p "you'd like members of your party (ie: groomsmen/ early arriving guests) to be s…" at bounding box center [730, 300] width 546 height 77
click at [837, 332] on p "you'd like members of your party (ie: groomsmen/ early arriving guests) to be s…" at bounding box center [730, 300] width 546 height 77
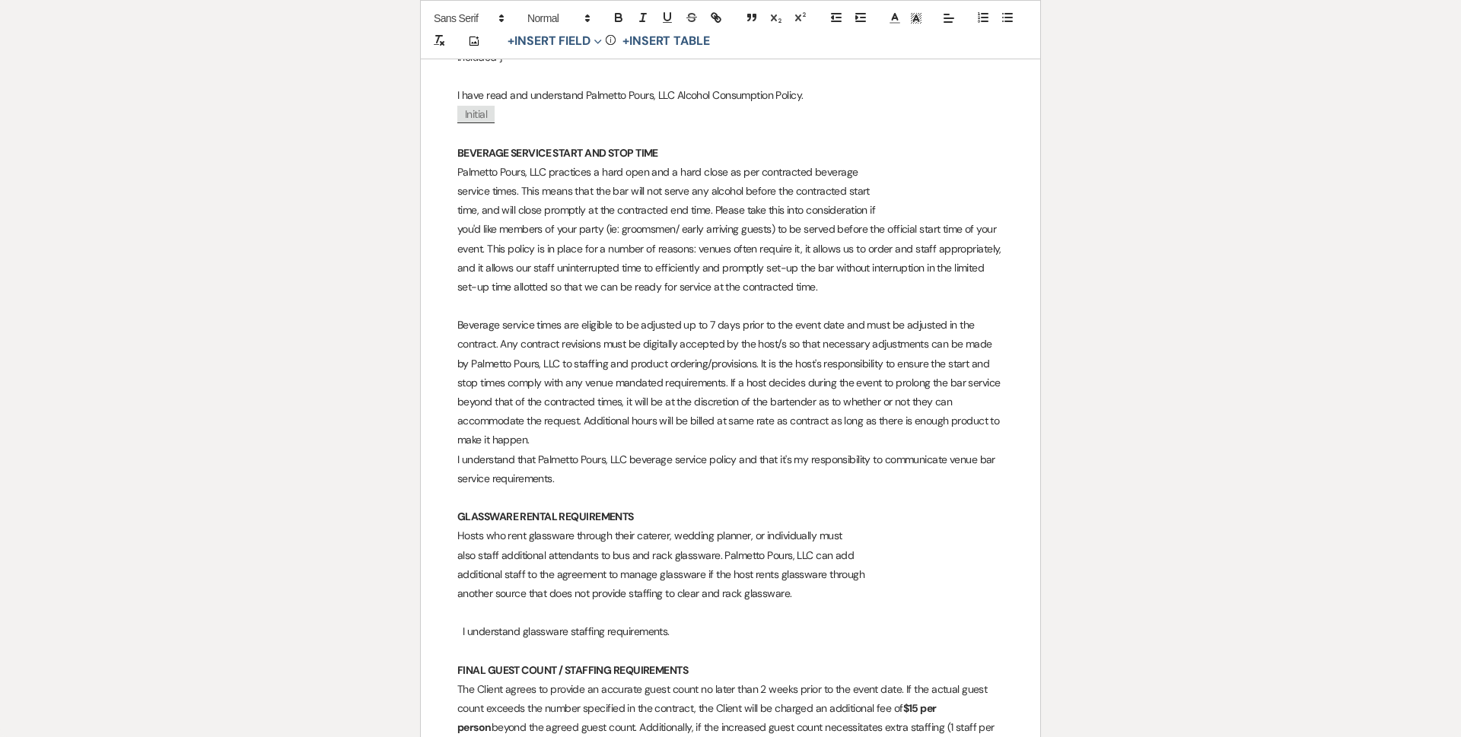
scroll to position [1369, 0]
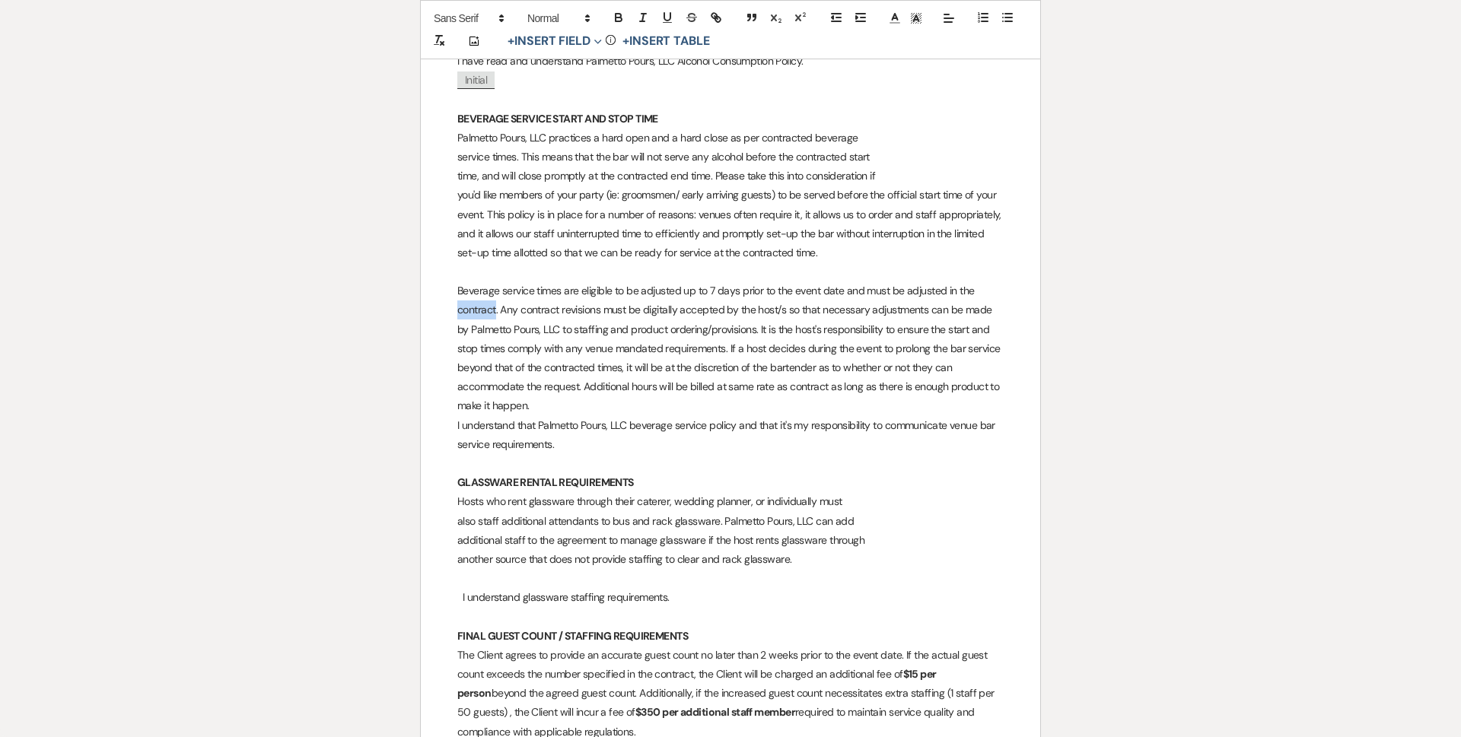
drag, startPoint x: 453, startPoint y: 313, endPoint x: 494, endPoint y: 316, distance: 42.0
click at [494, 316] on div "Bar Service Agreement Event Date: ﻿ 04/04/2026 ﻿ Event Location: Parker Pines E…" at bounding box center [730, 713] width 619 height 3707
drag, startPoint x: 681, startPoint y: 313, endPoint x: 725, endPoint y: 316, distance: 44.2
click at [725, 316] on p "Beverage service times are eligible to be adjusted up to 7 days prior to the ev…" at bounding box center [730, 348] width 546 height 134
click at [850, 317] on p "Beverage service times are eligible to be adjusted up to 7 days prior to the ev…" at bounding box center [730, 348] width 546 height 134
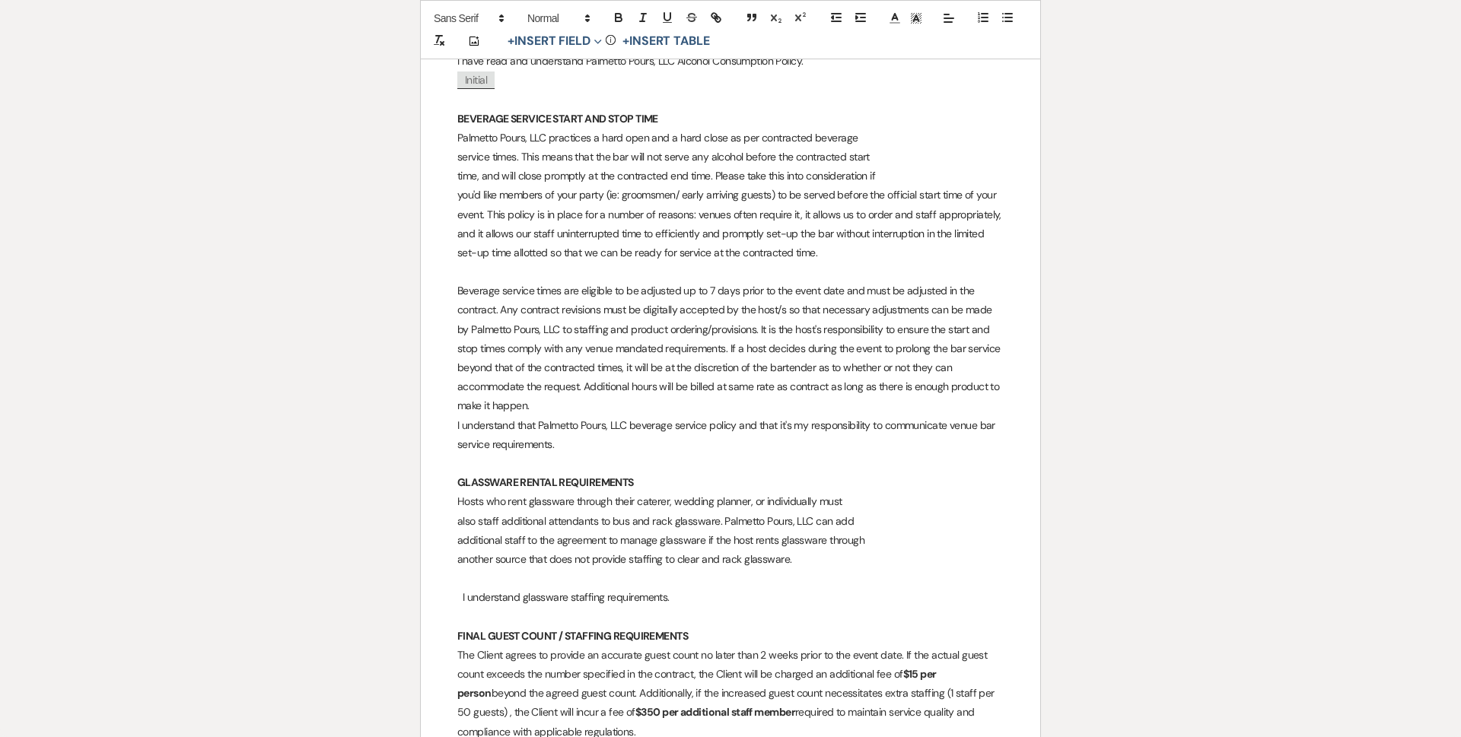
click at [460, 424] on p "I understand that Palmetto Pours, LLC beverage service policy and that it's my …" at bounding box center [730, 435] width 546 height 38
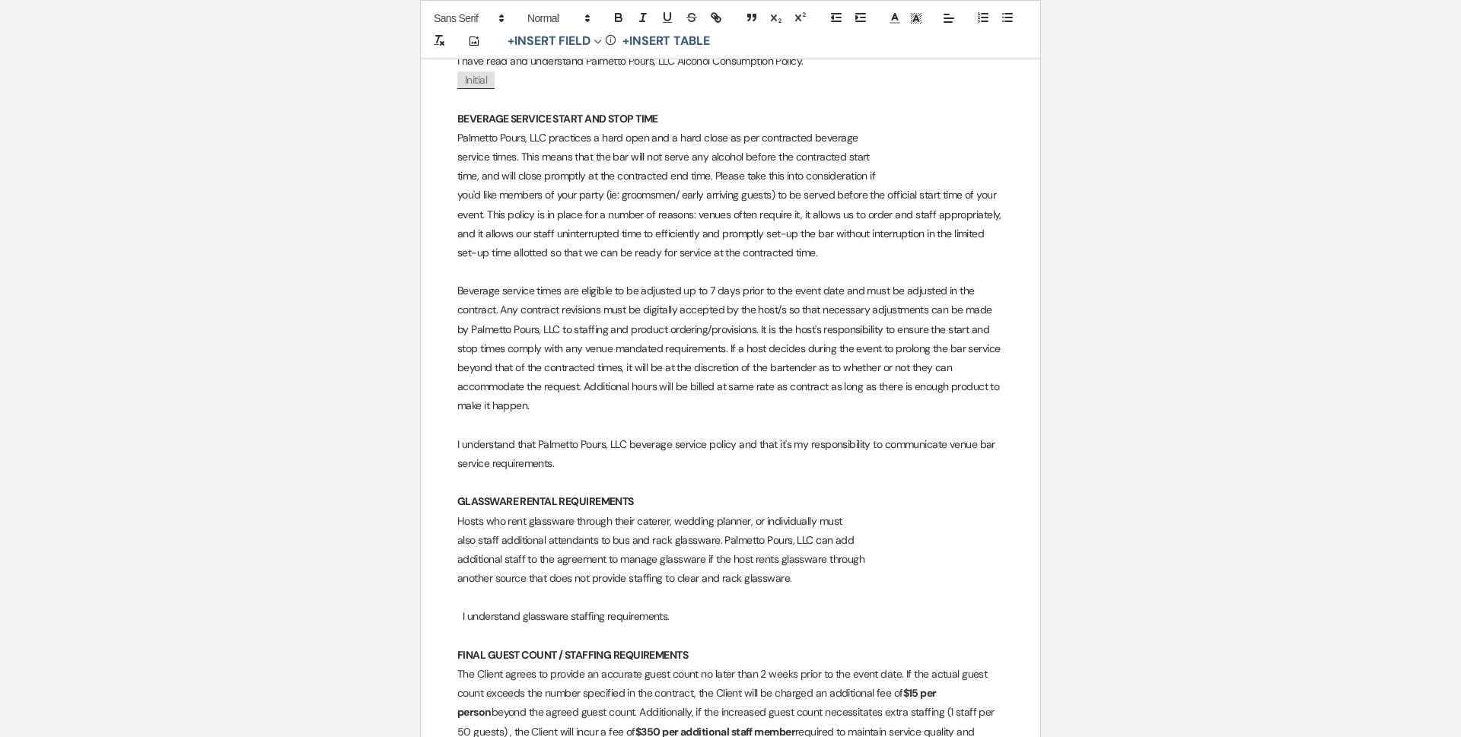
click at [564, 464] on p "I understand that Palmetto Pours, LLC beverage service policy and that it's my …" at bounding box center [730, 454] width 546 height 38
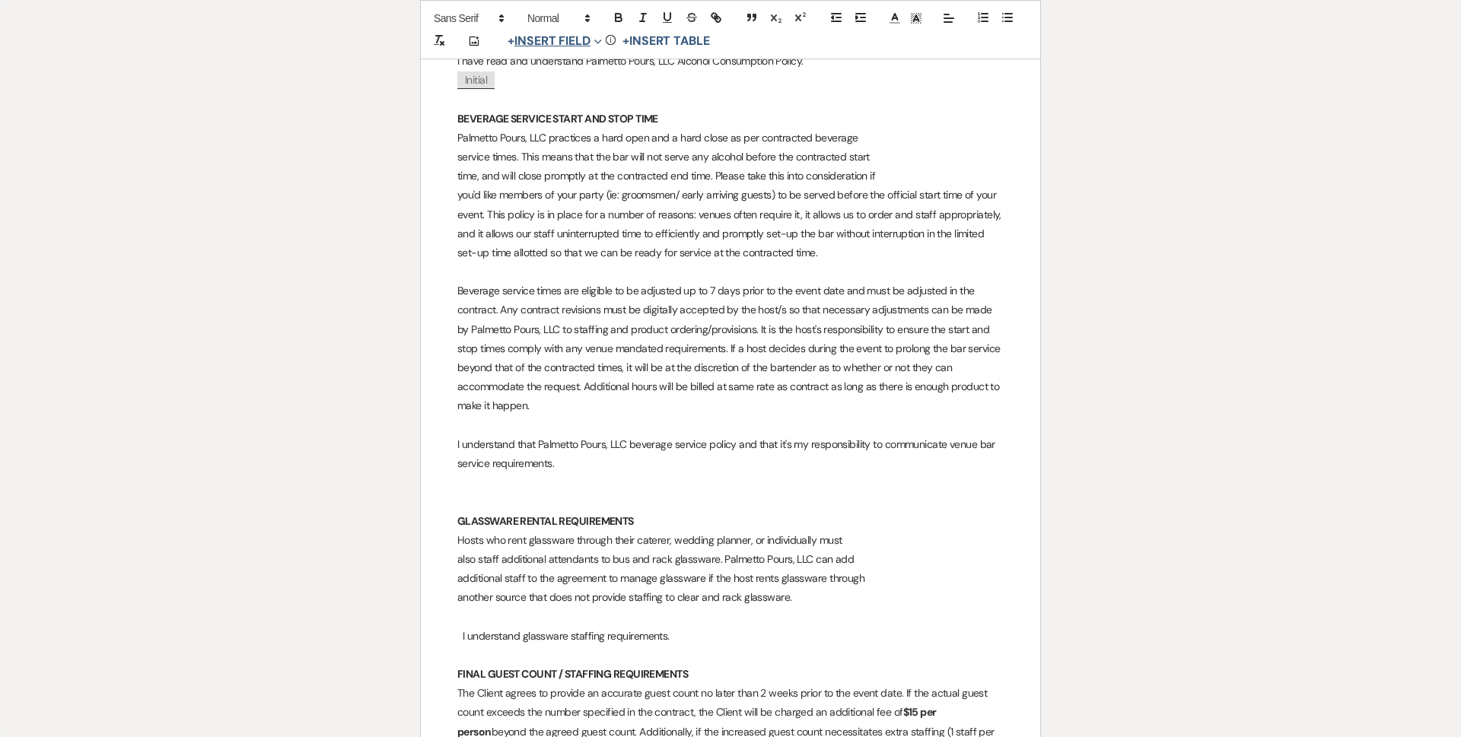
click at [596, 46] on span "Expand" at bounding box center [595, 41] width 11 height 16
click at [583, 157] on button "Initial Field" at bounding box center [558, 155] width 114 height 27
select select "initialField"
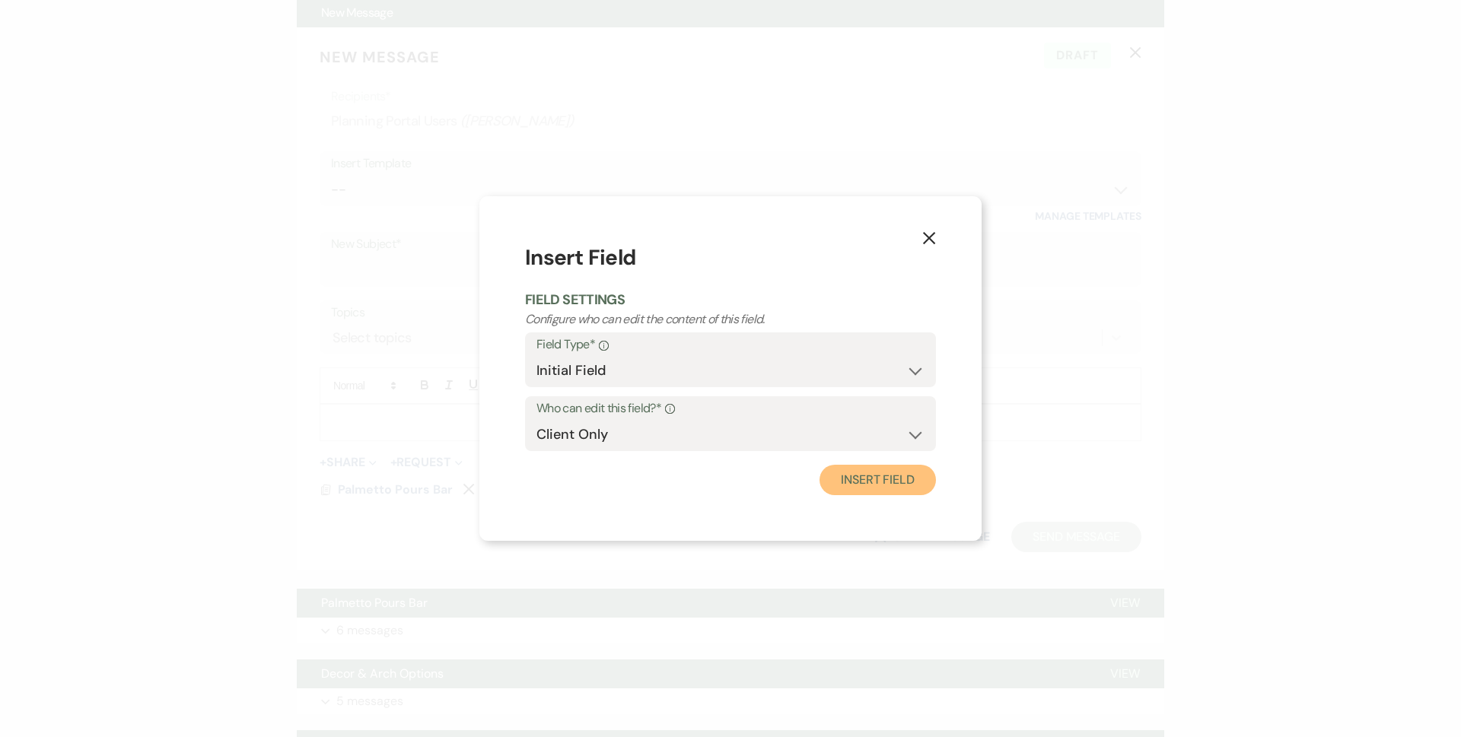
click at [906, 482] on button "Insert Field" at bounding box center [877, 480] width 116 height 30
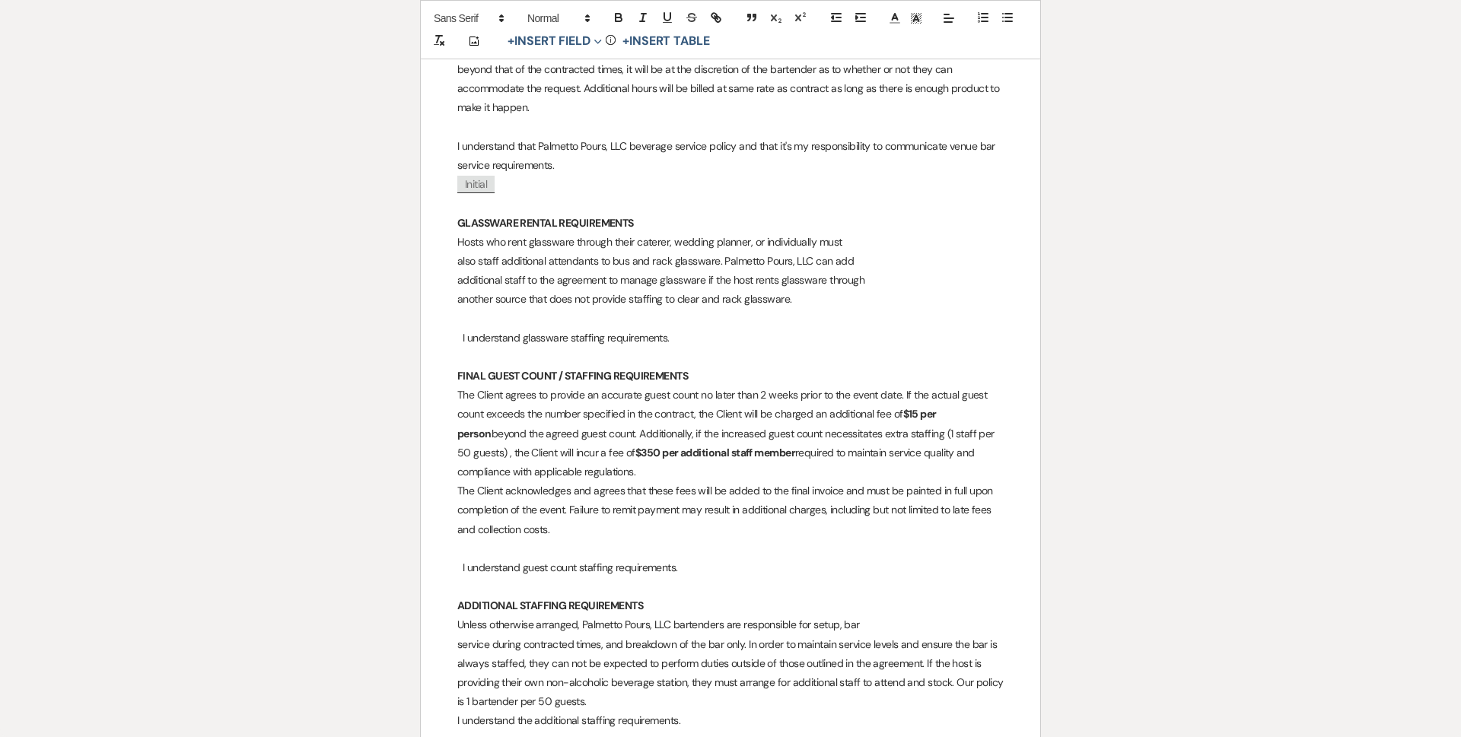
scroll to position [1674, 0]
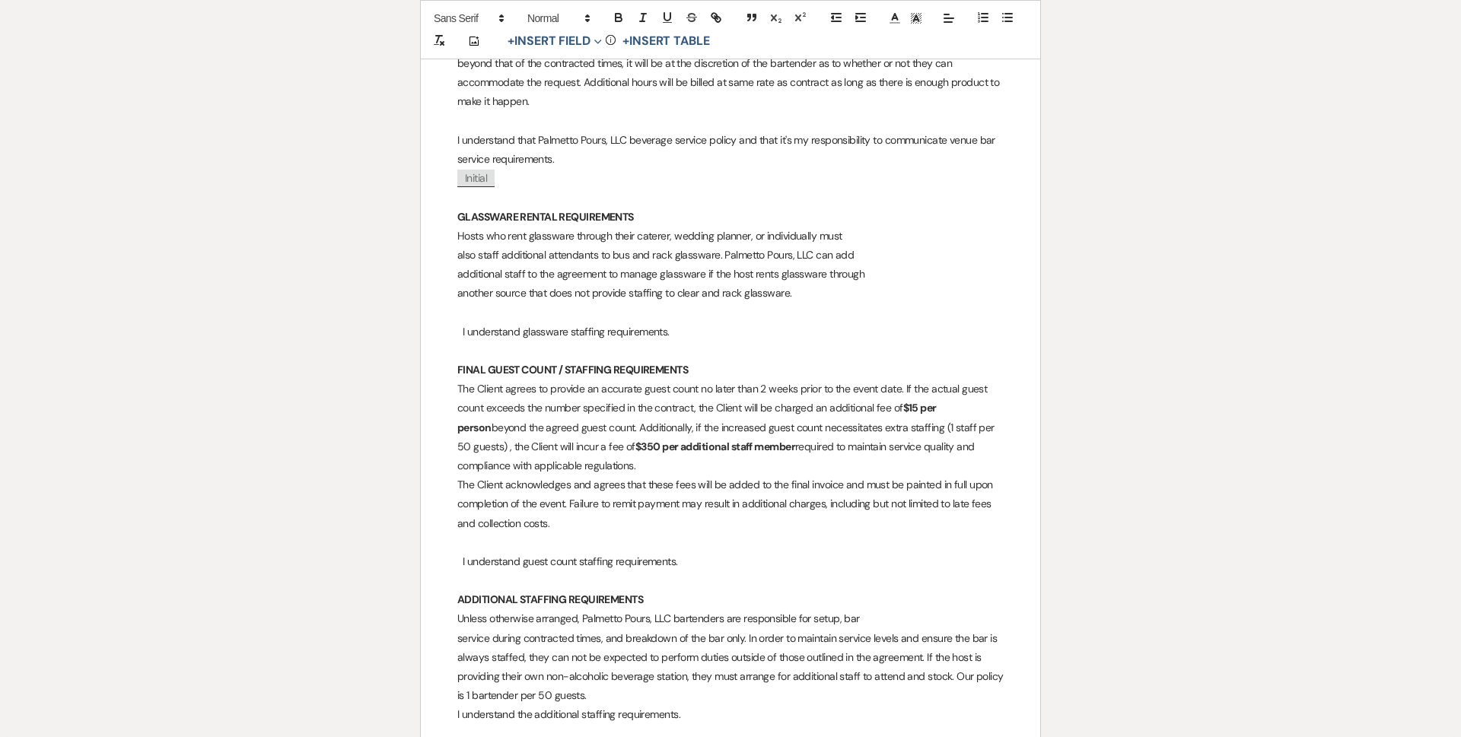
click at [704, 334] on p "I understand glassware staffing requirements." at bounding box center [730, 332] width 546 height 19
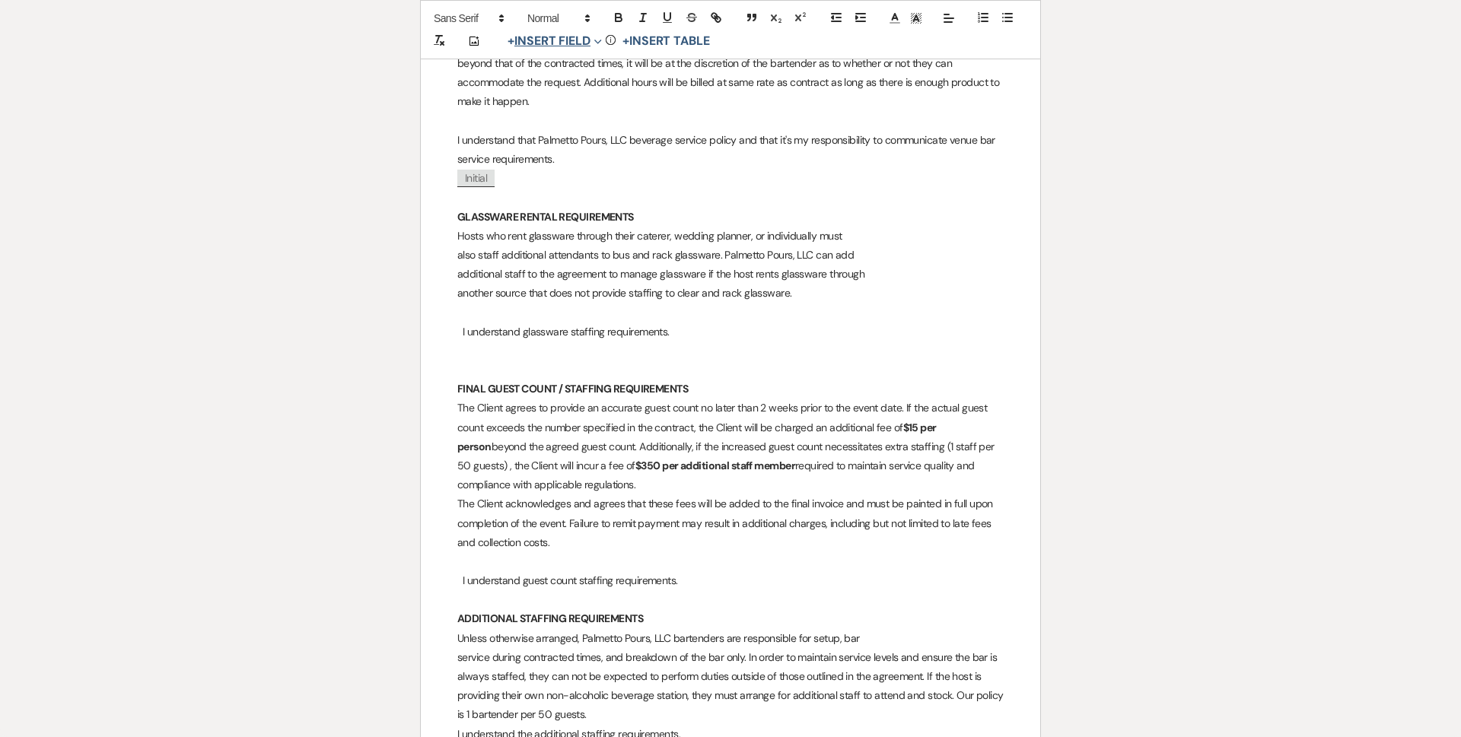
click at [577, 47] on button "+ Insert Field Expand" at bounding box center [554, 41] width 105 height 18
click at [579, 167] on button "Initial Field" at bounding box center [558, 155] width 114 height 27
select select "initialField"
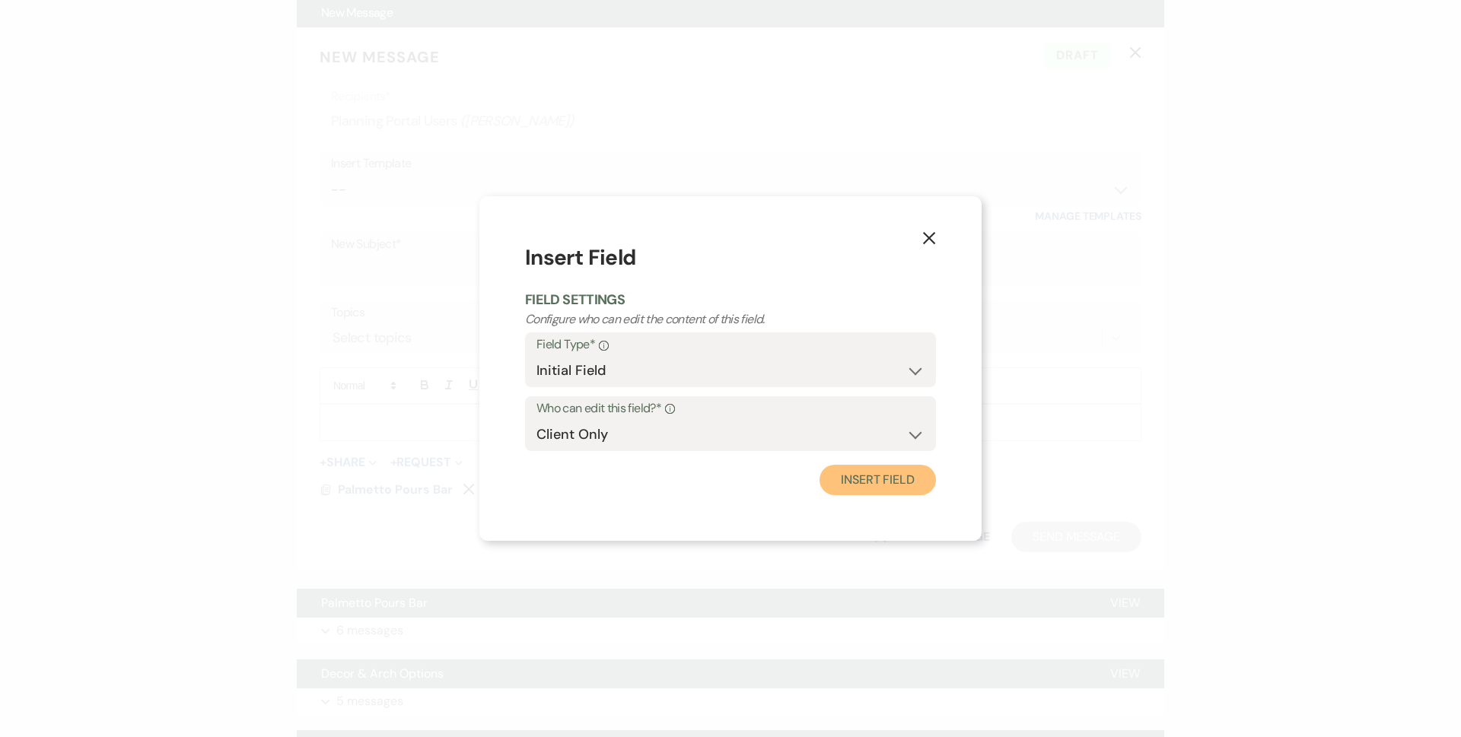
click at [870, 486] on button "Insert Field" at bounding box center [877, 480] width 116 height 30
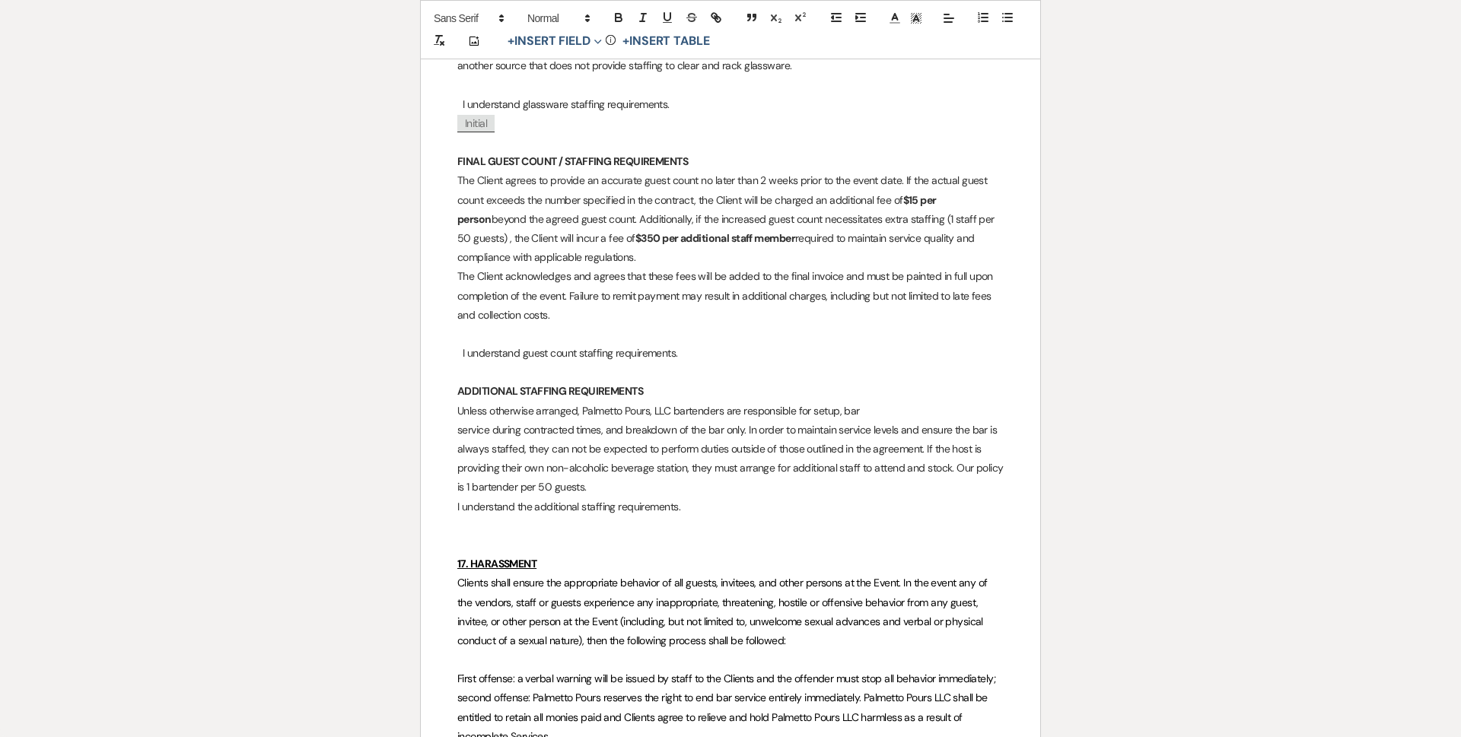
scroll to position [1902, 0]
click at [446, 280] on div "Bar Service Agreement Event Date: ﻿ 04/04/2026 ﻿ Event Location: Parker Pines E…" at bounding box center [730, 210] width 619 height 3765
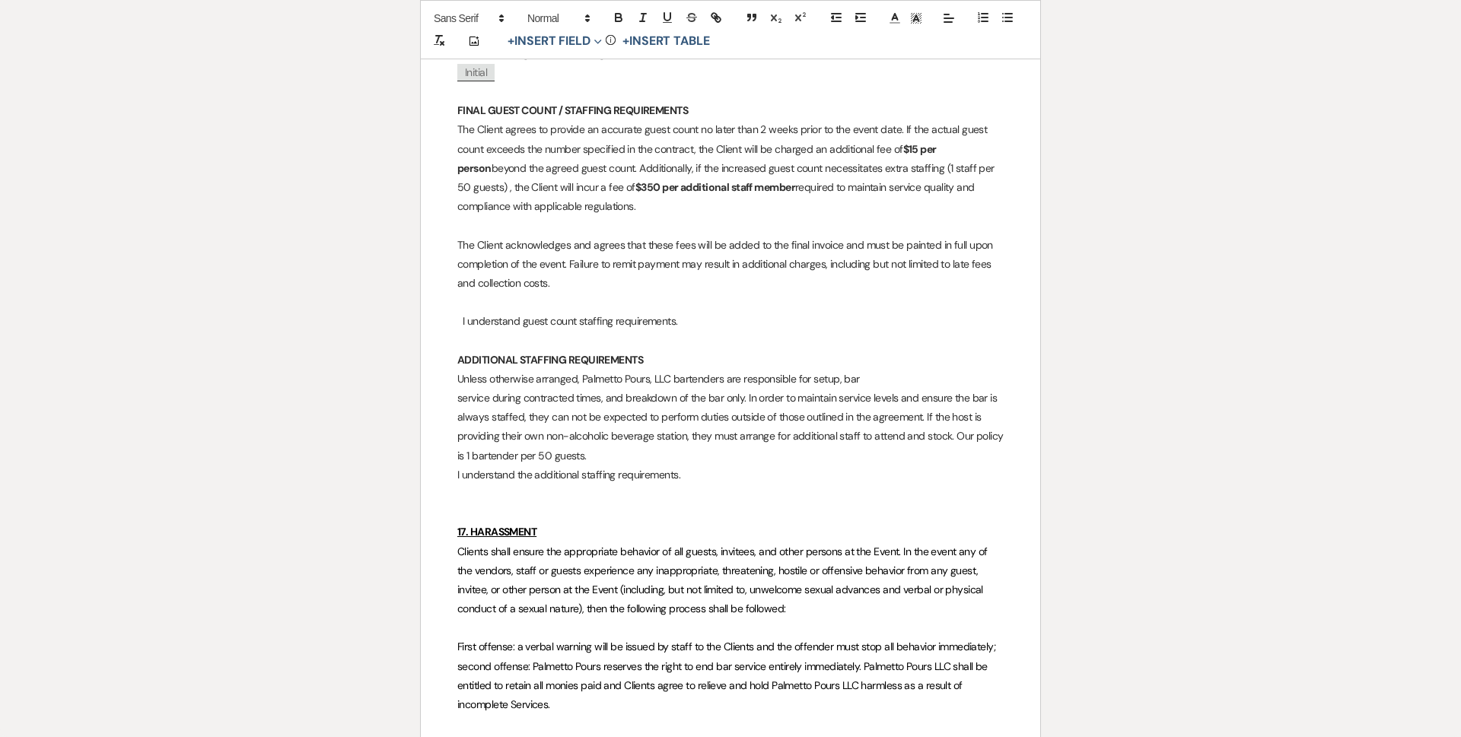
scroll to position [1978, 0]
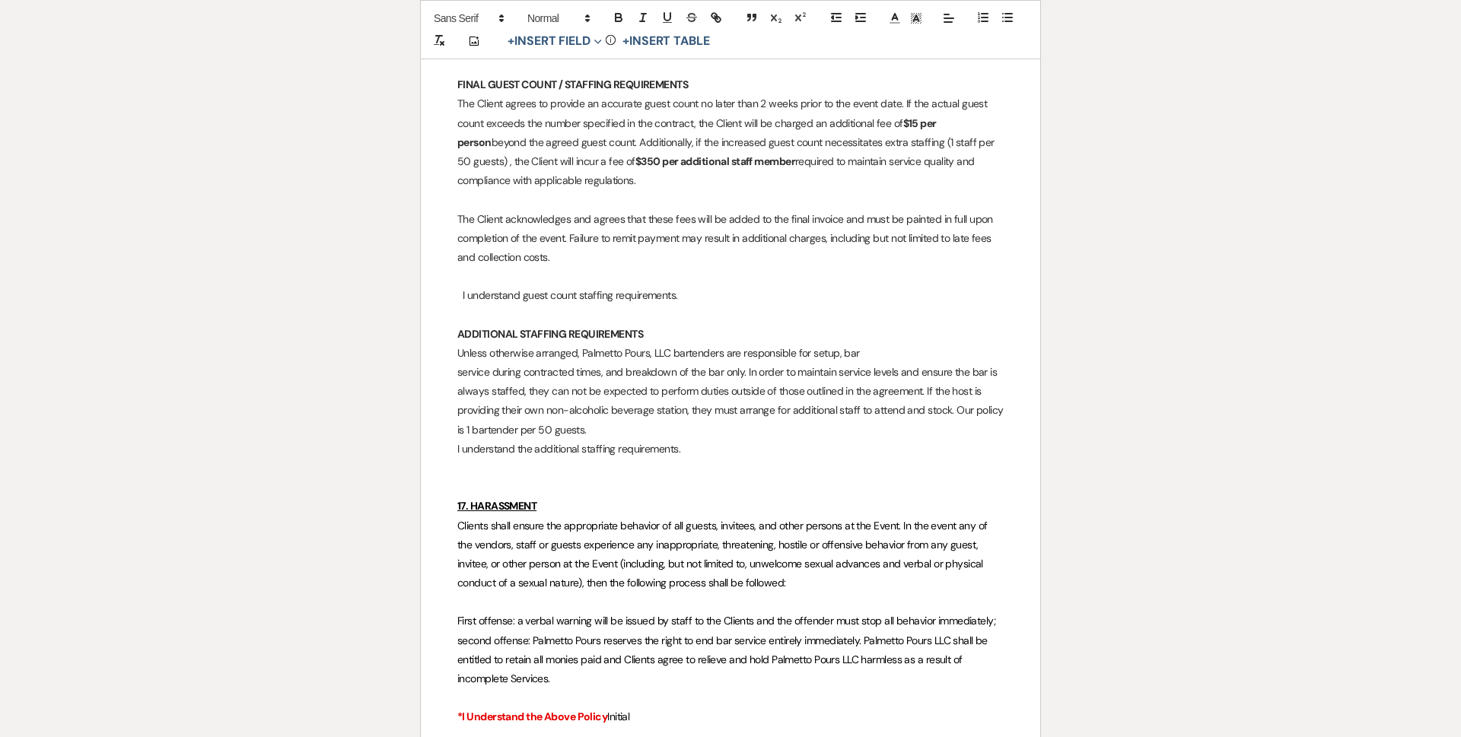
click at [689, 290] on p "I understand guest count staffing requirements." at bounding box center [730, 295] width 546 height 19
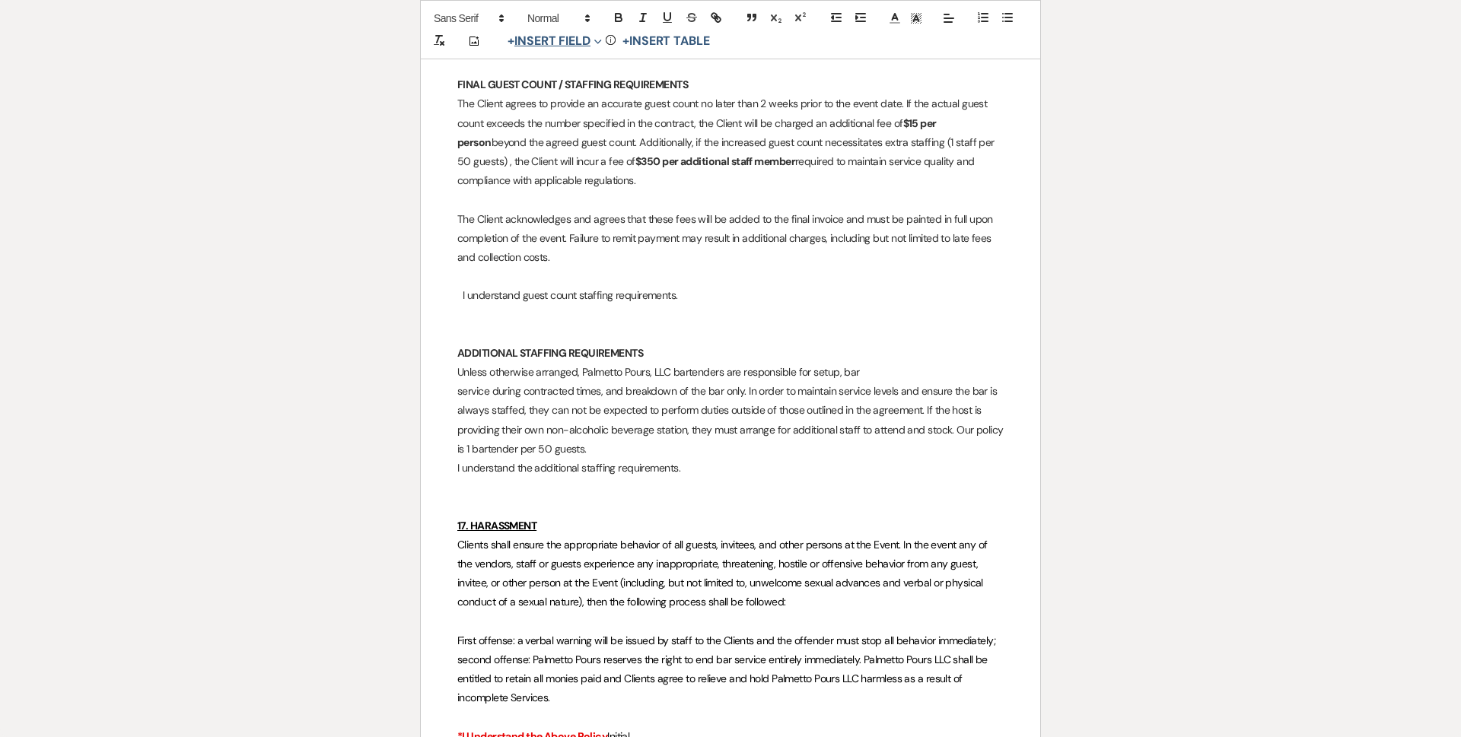
click at [584, 47] on button "+ Insert Field Expand" at bounding box center [554, 41] width 105 height 18
click at [580, 156] on button "Initial Field" at bounding box center [558, 155] width 114 height 27
select select "initialField"
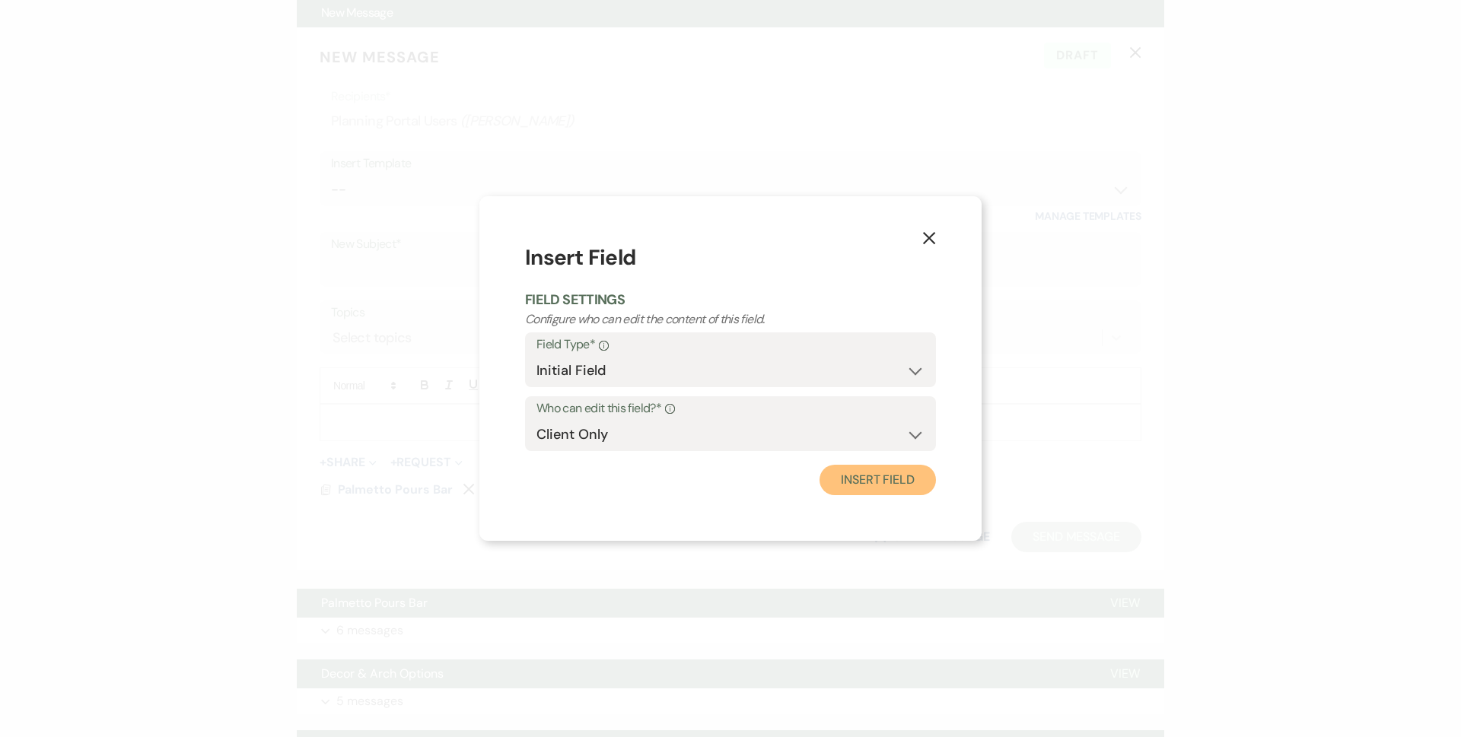
click at [894, 485] on button "Insert Field" at bounding box center [877, 480] width 116 height 30
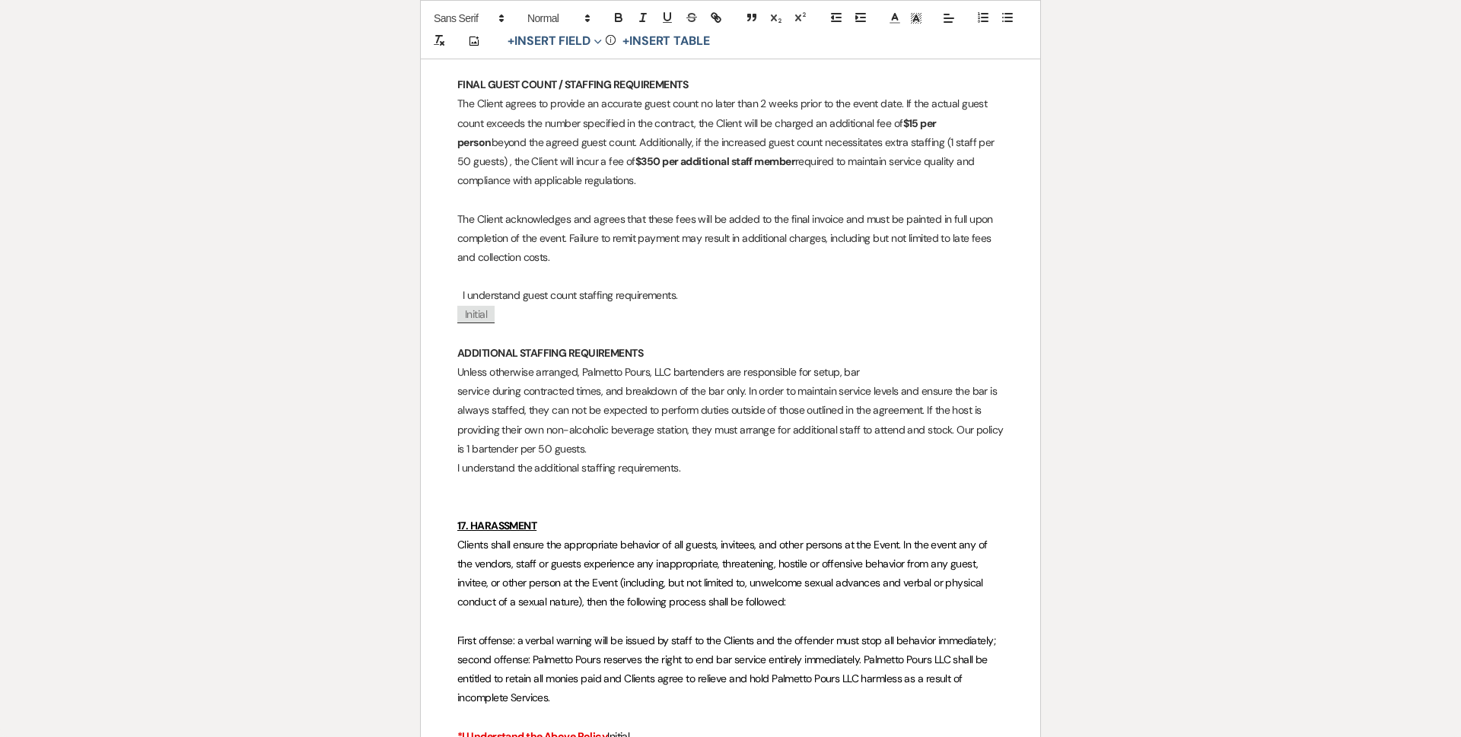
click at [923, 418] on p "service during contracted times, and breakdown of the bar only. In order to mai…" at bounding box center [730, 420] width 546 height 77
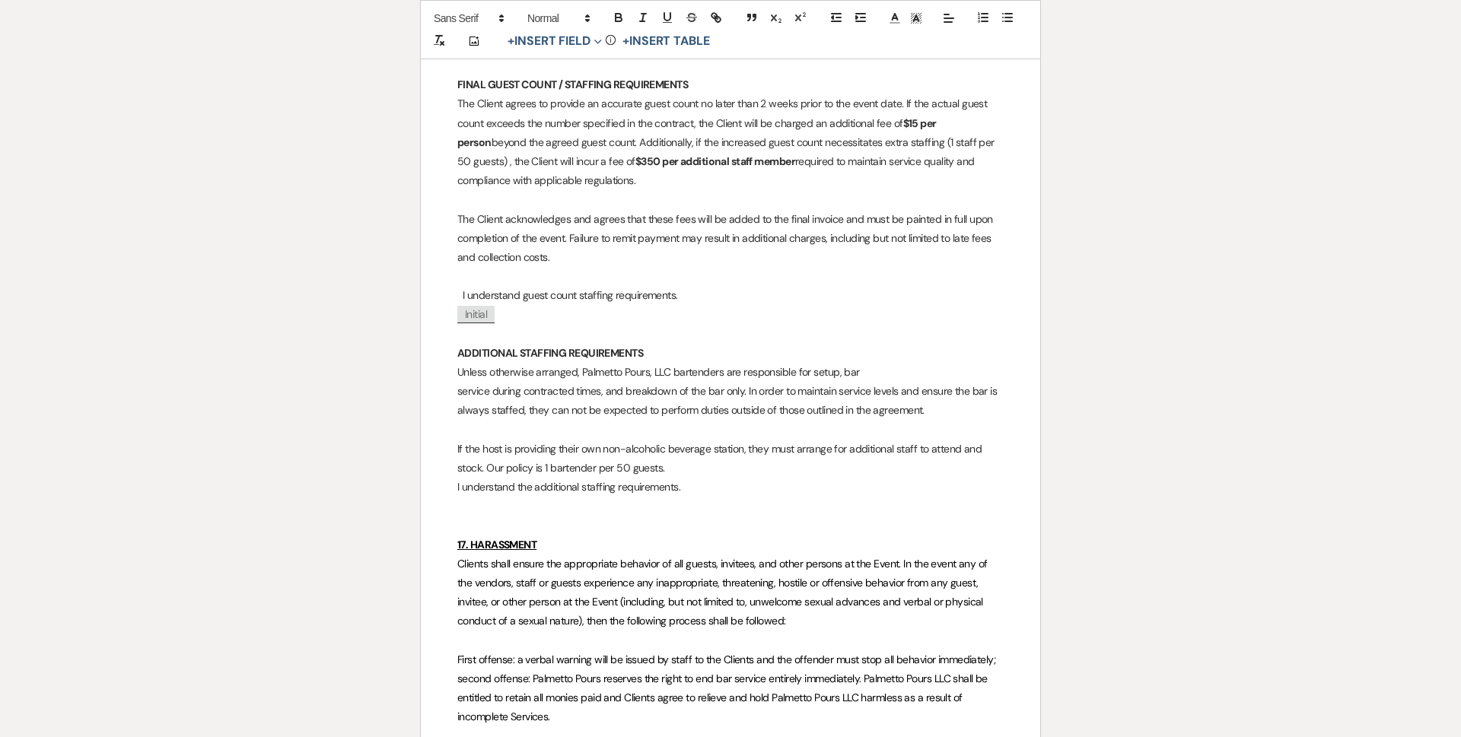
click at [457, 492] on p "I understand the additional staffing requirements." at bounding box center [730, 487] width 546 height 19
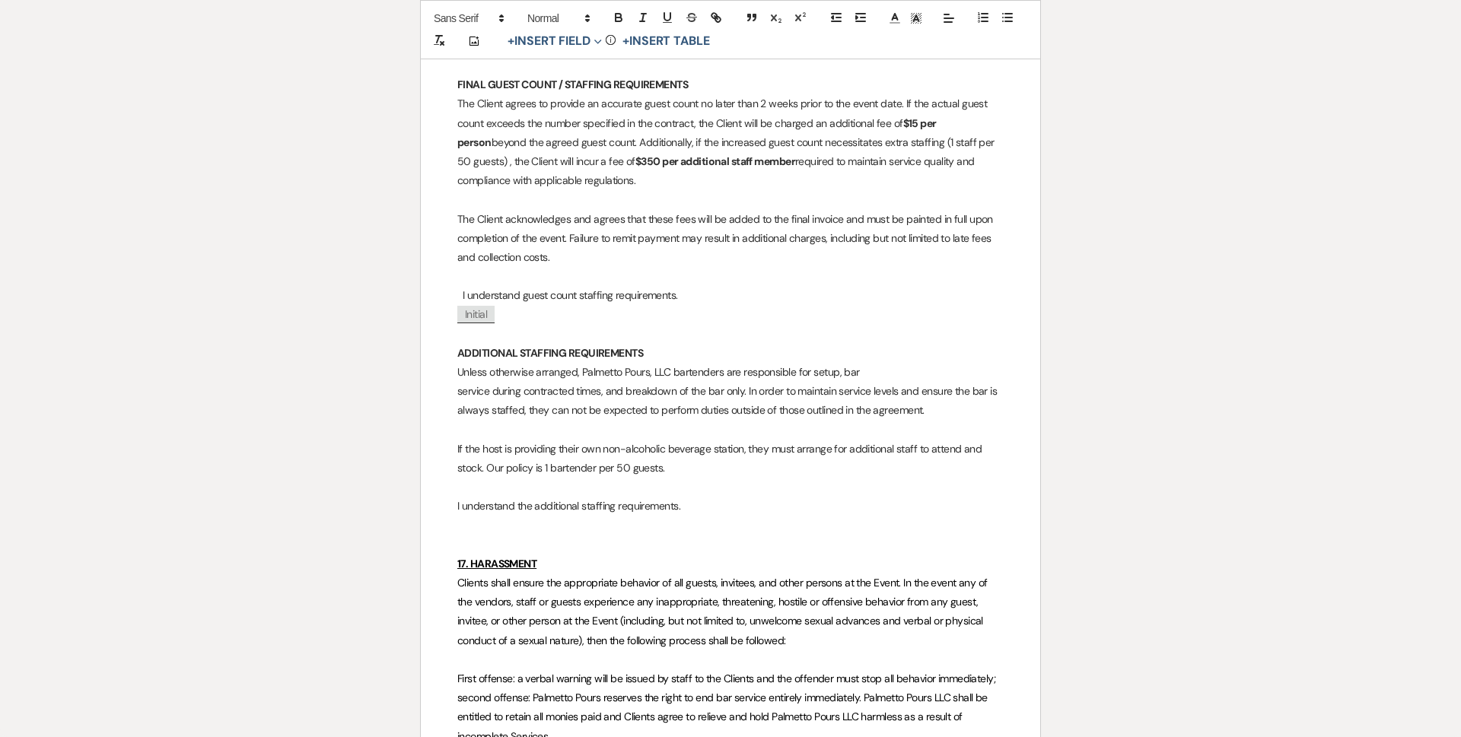
click at [692, 504] on p "I understand the additional staffing requirements." at bounding box center [730, 506] width 546 height 19
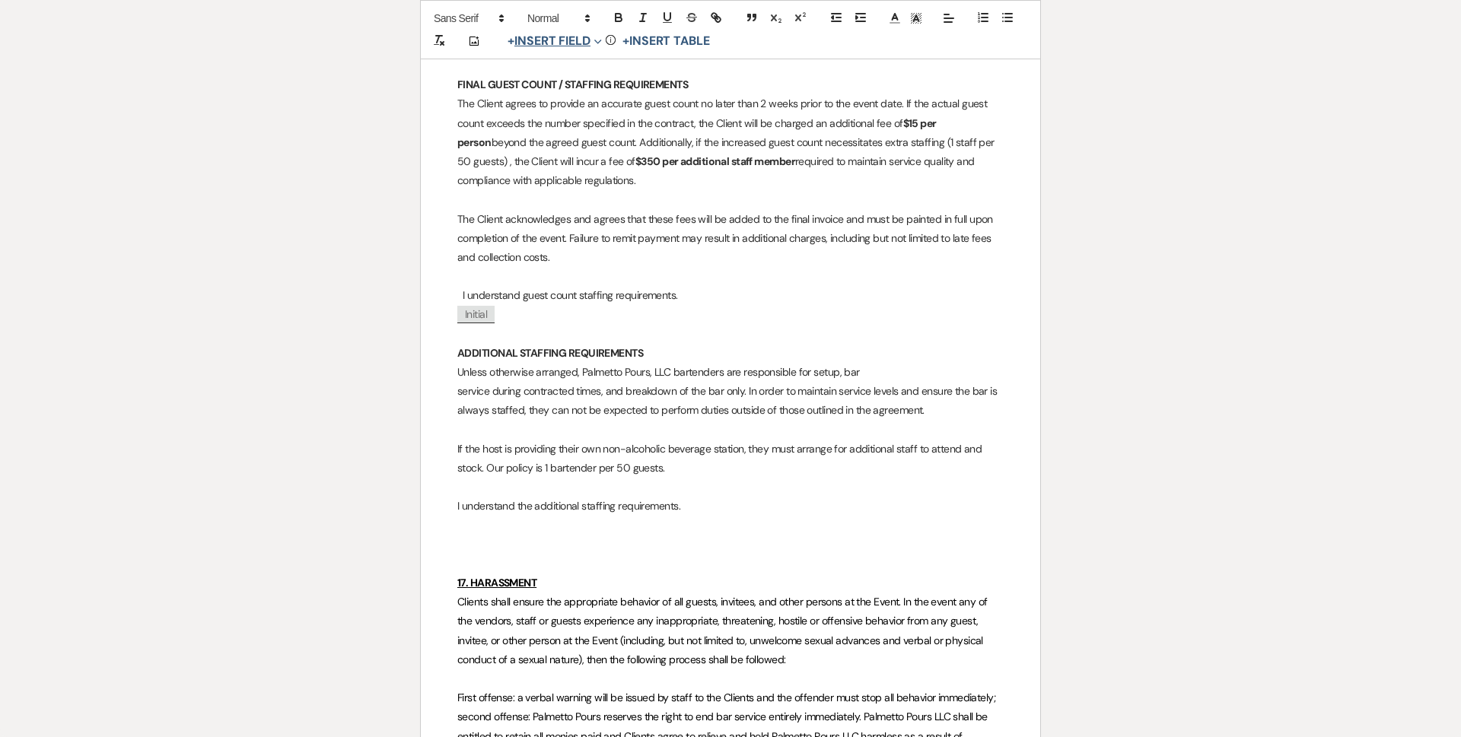
click at [574, 46] on button "+ Insert Field Expand" at bounding box center [554, 41] width 105 height 18
click at [551, 158] on button "Initial Field" at bounding box center [558, 155] width 114 height 27
select select "initialField"
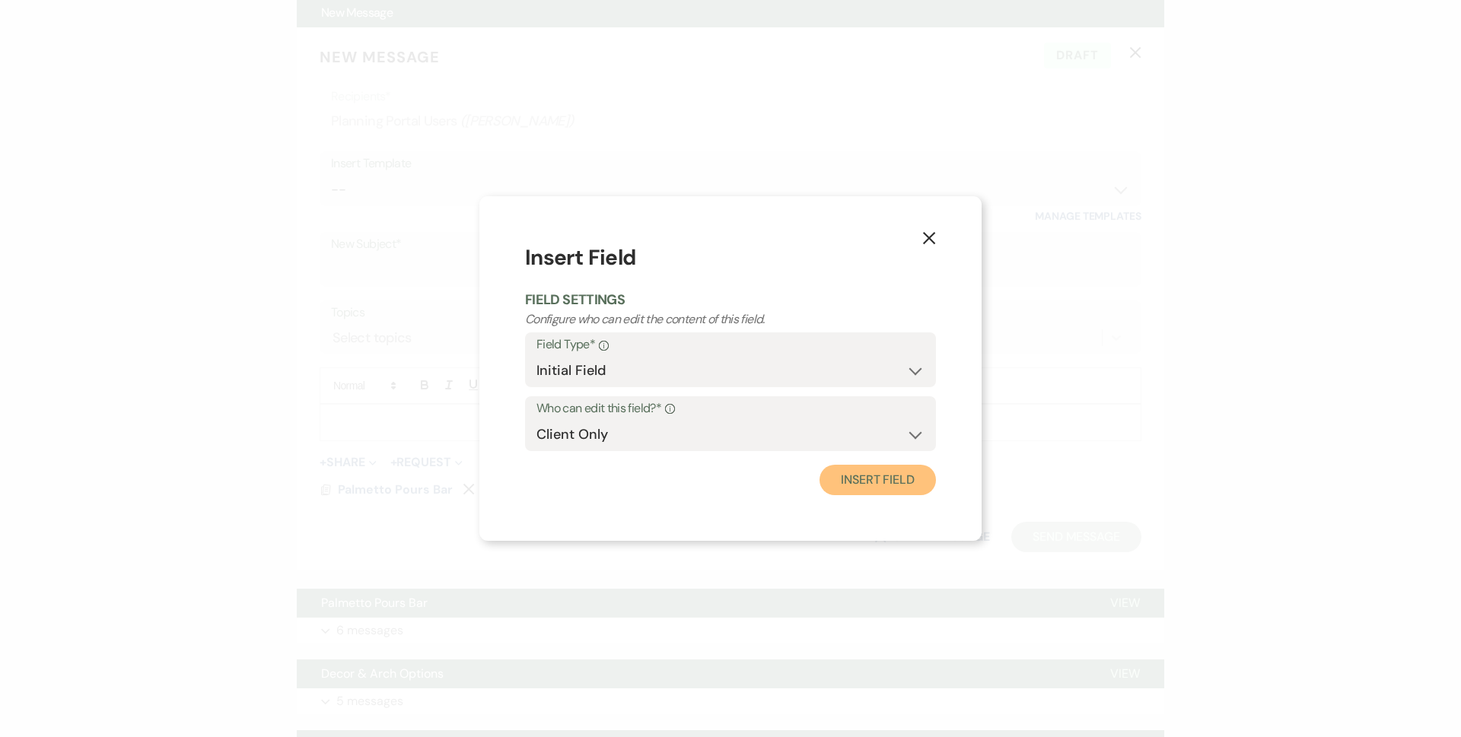
click at [905, 475] on button "Insert Field" at bounding box center [877, 480] width 116 height 30
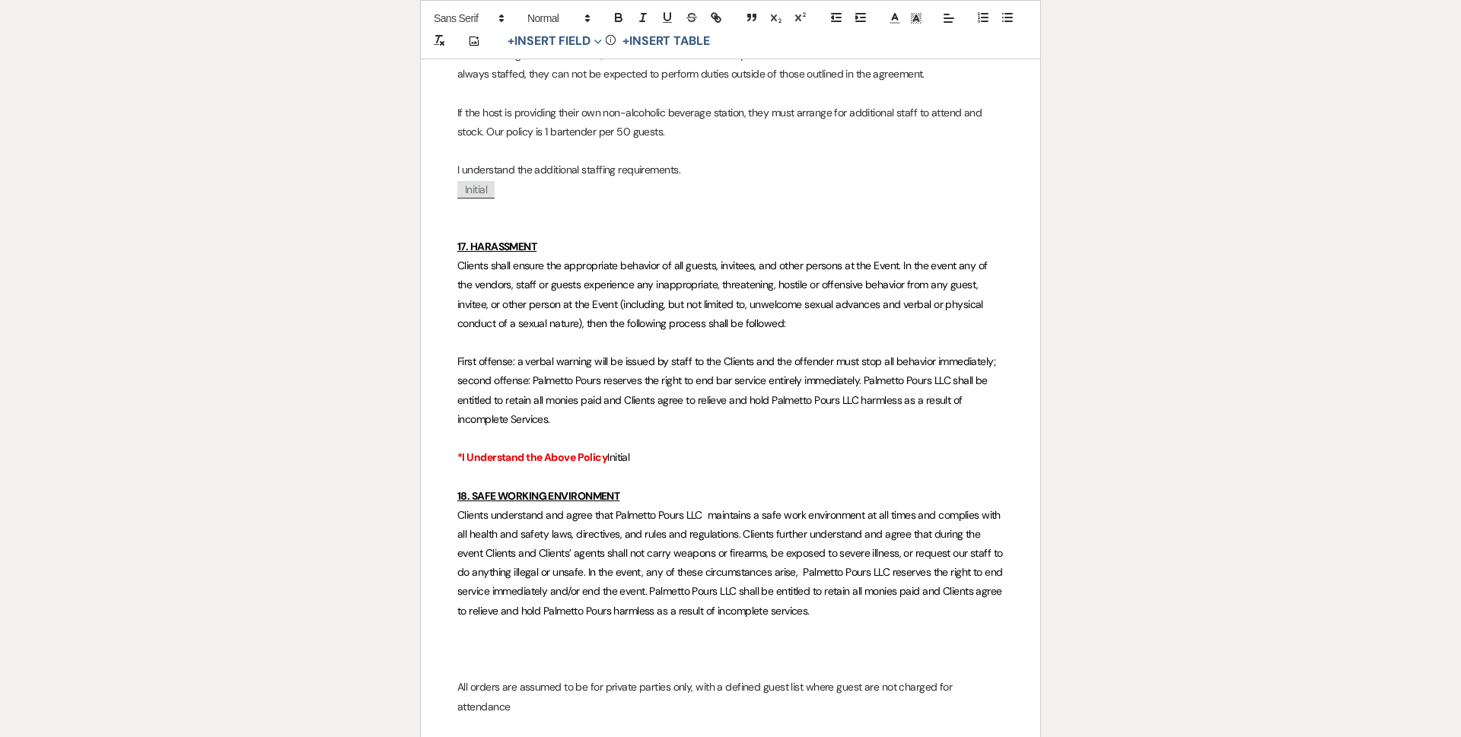
scroll to position [2358, 0]
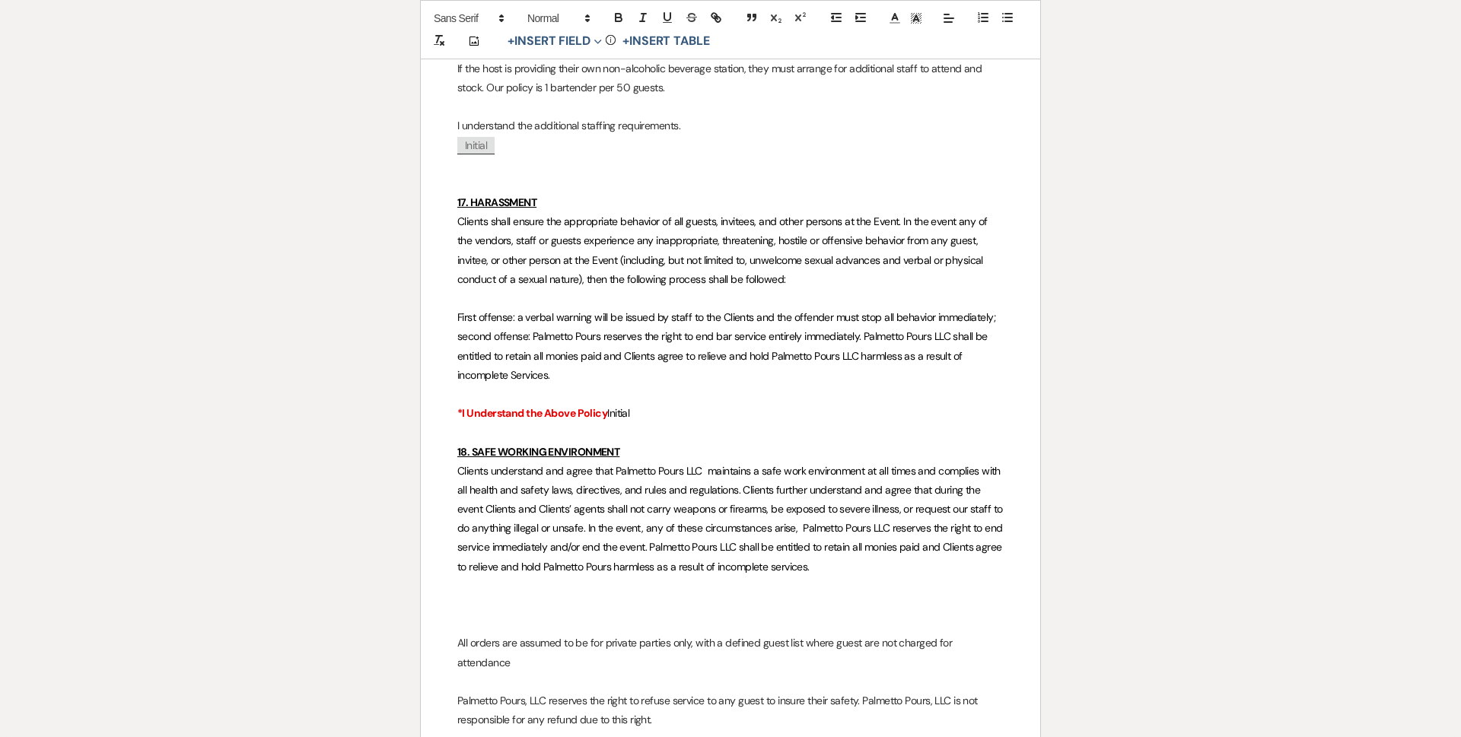
drag, startPoint x: 643, startPoint y: 414, endPoint x: 440, endPoint y: 406, distance: 202.5
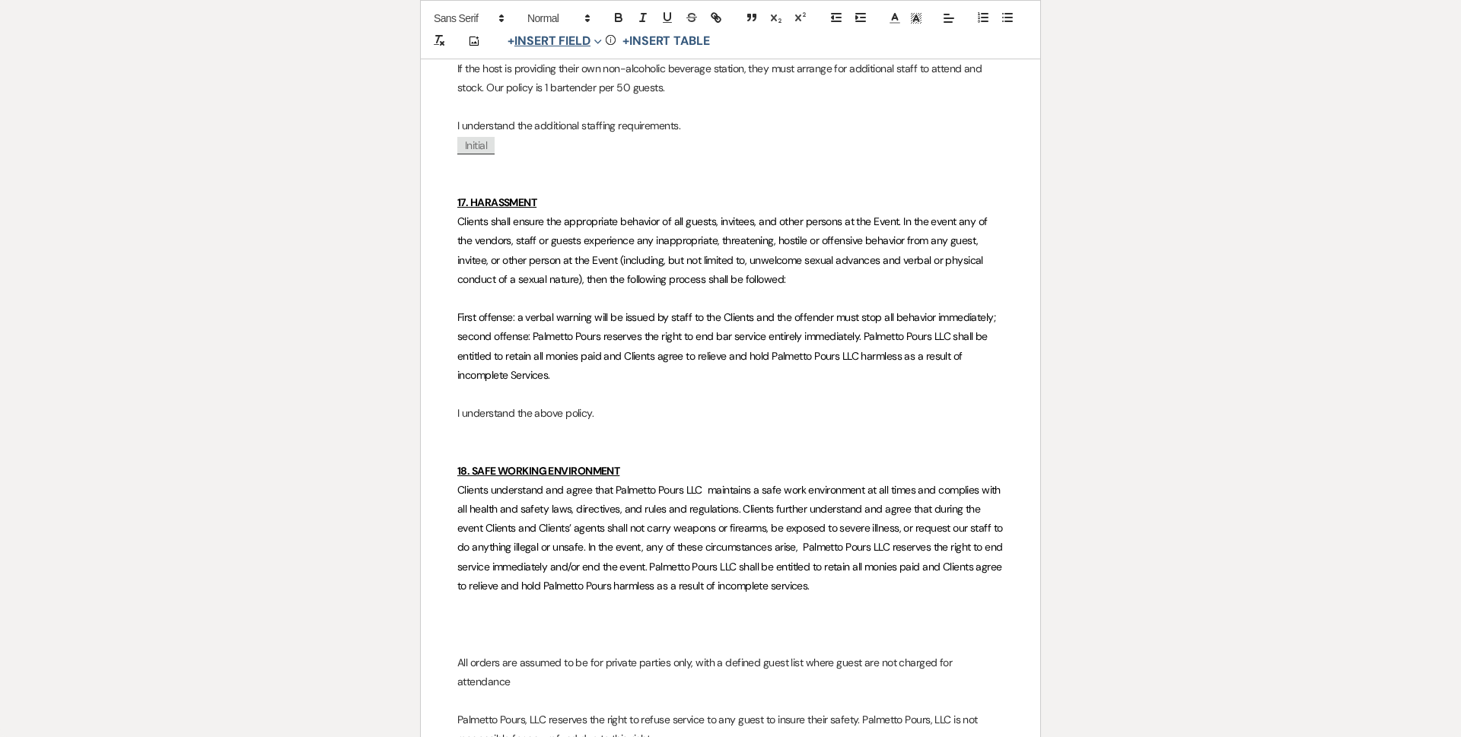
click at [532, 46] on button "+ Insert Field Expand" at bounding box center [554, 41] width 105 height 18
click at [561, 159] on button "Initial Field" at bounding box center [558, 155] width 114 height 27
select select "initialField"
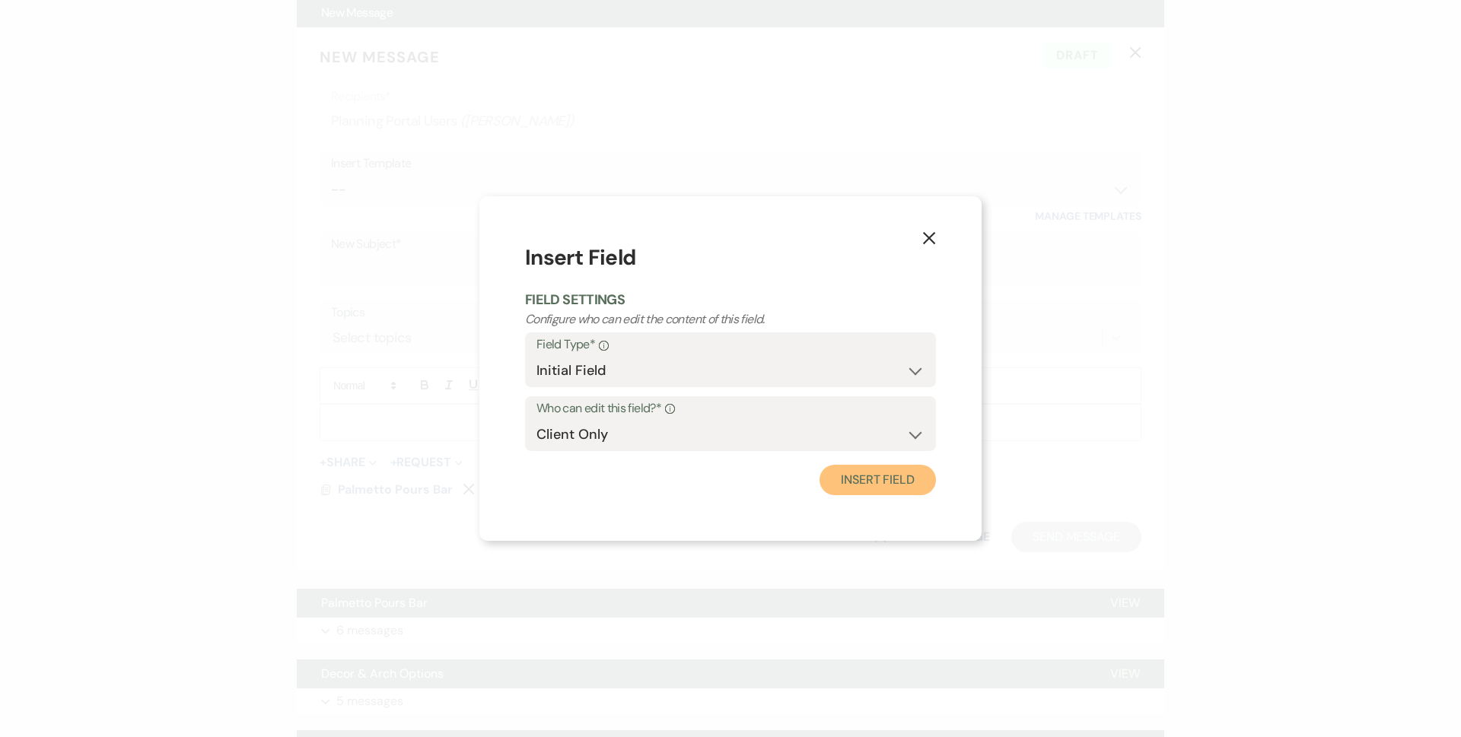
click at [867, 477] on button "Insert Field" at bounding box center [877, 480] width 116 height 30
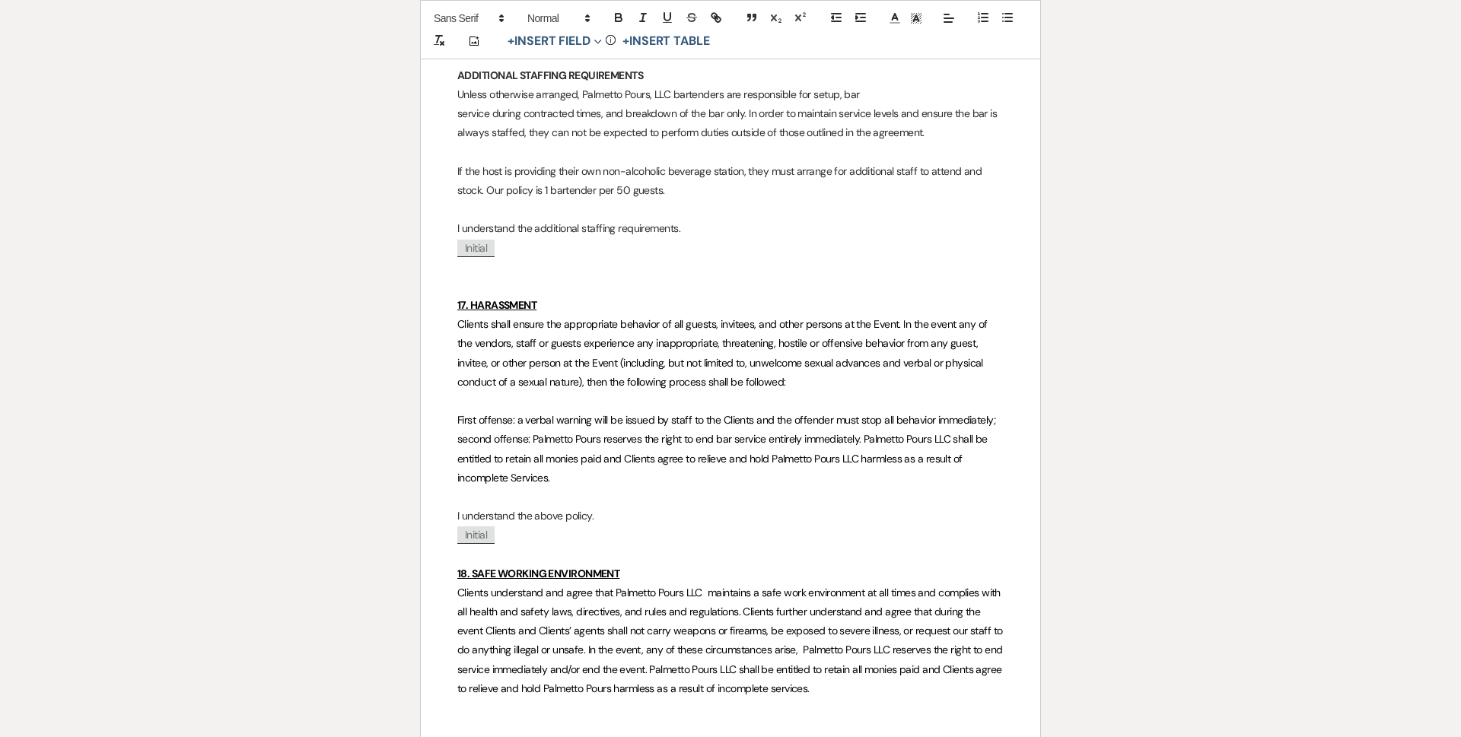
scroll to position [2282, 0]
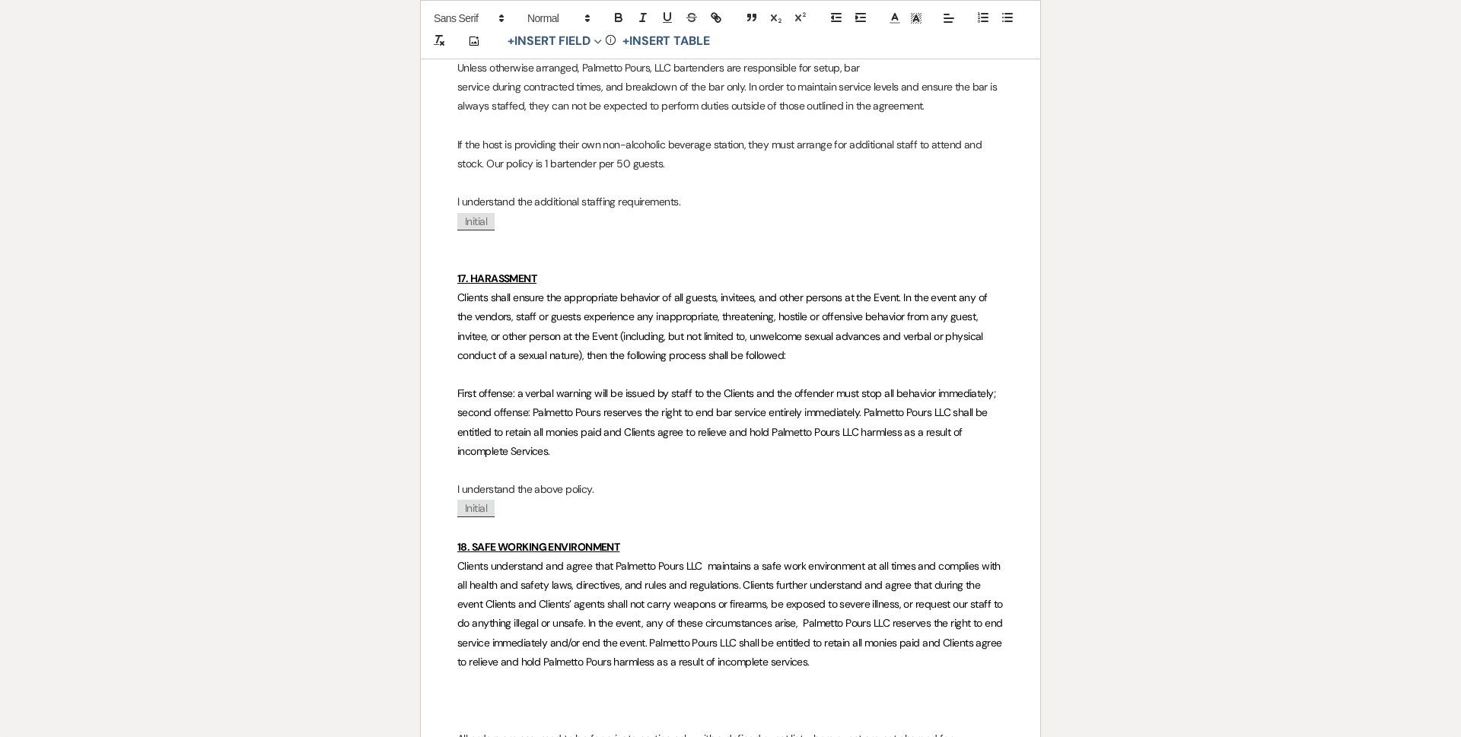
click at [470, 279] on u "17. HARASSMENT" at bounding box center [496, 279] width 79 height 14
click at [481, 546] on u "18. SAFE WORKING ENVIRONMENT" at bounding box center [538, 547] width 162 height 14
click at [469, 547] on u "18. SAFE WORKING ENVIRONMENT" at bounding box center [538, 547] width 162 height 14
click at [473, 550] on u "18. SAFE WORKING ENVIRONMENT" at bounding box center [538, 547] width 162 height 14
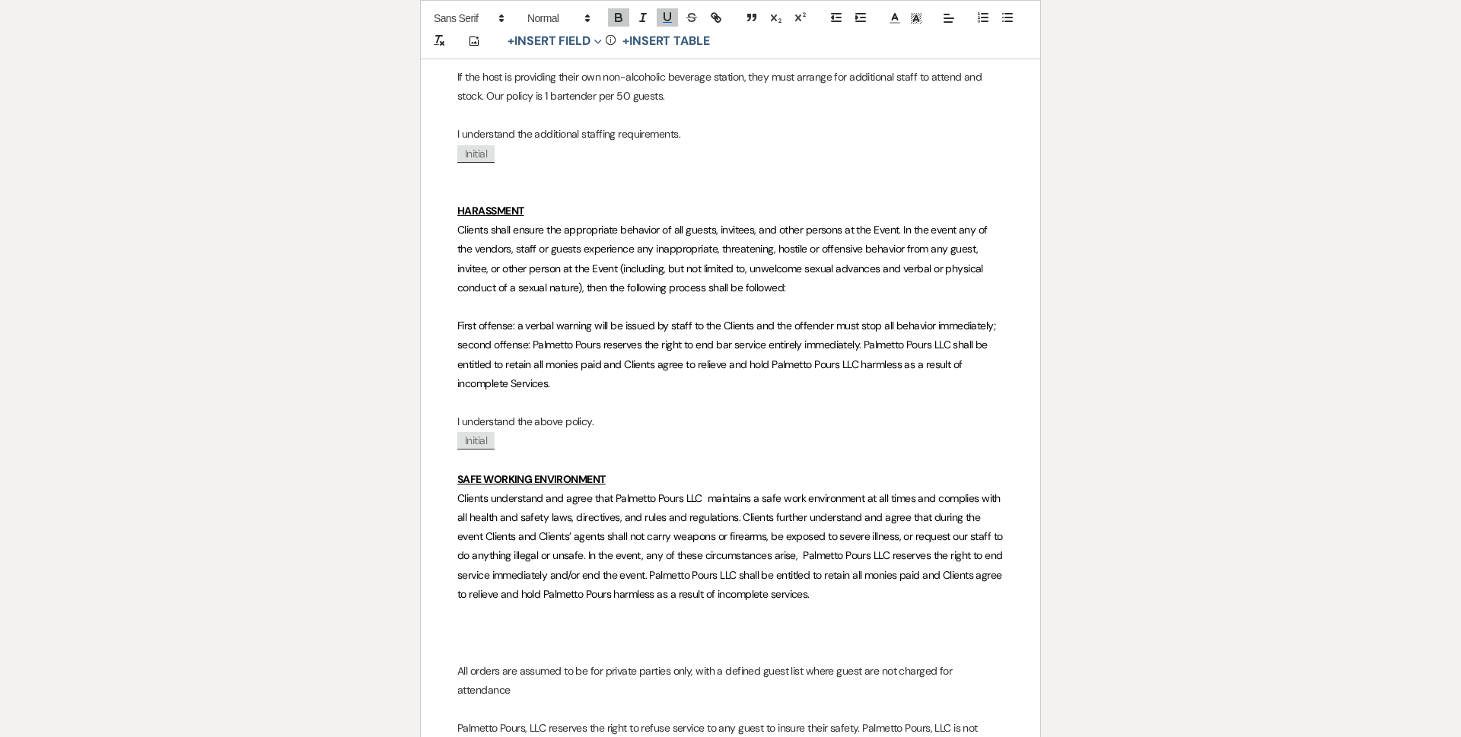
scroll to position [2434, 0]
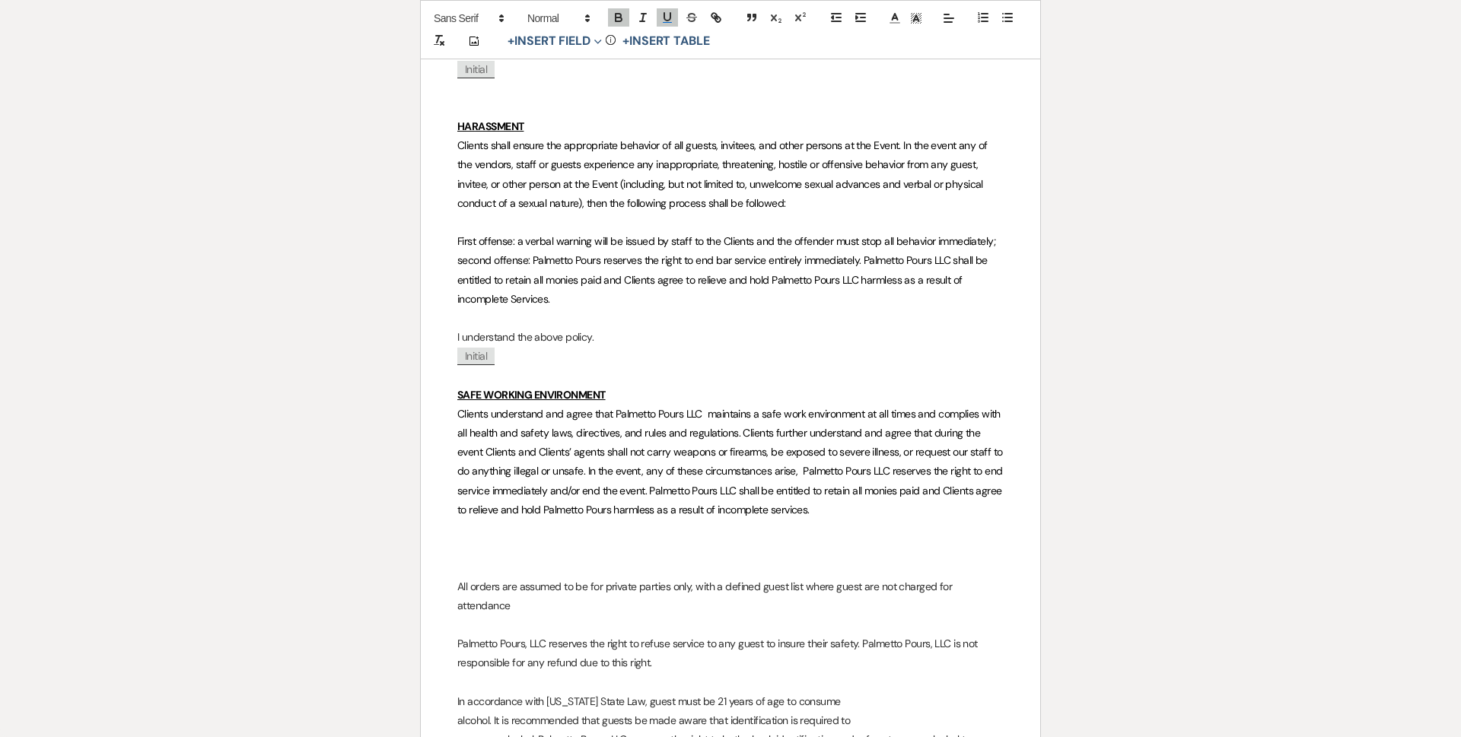
click at [550, 125] on p "HARASSMENT" at bounding box center [730, 126] width 546 height 19
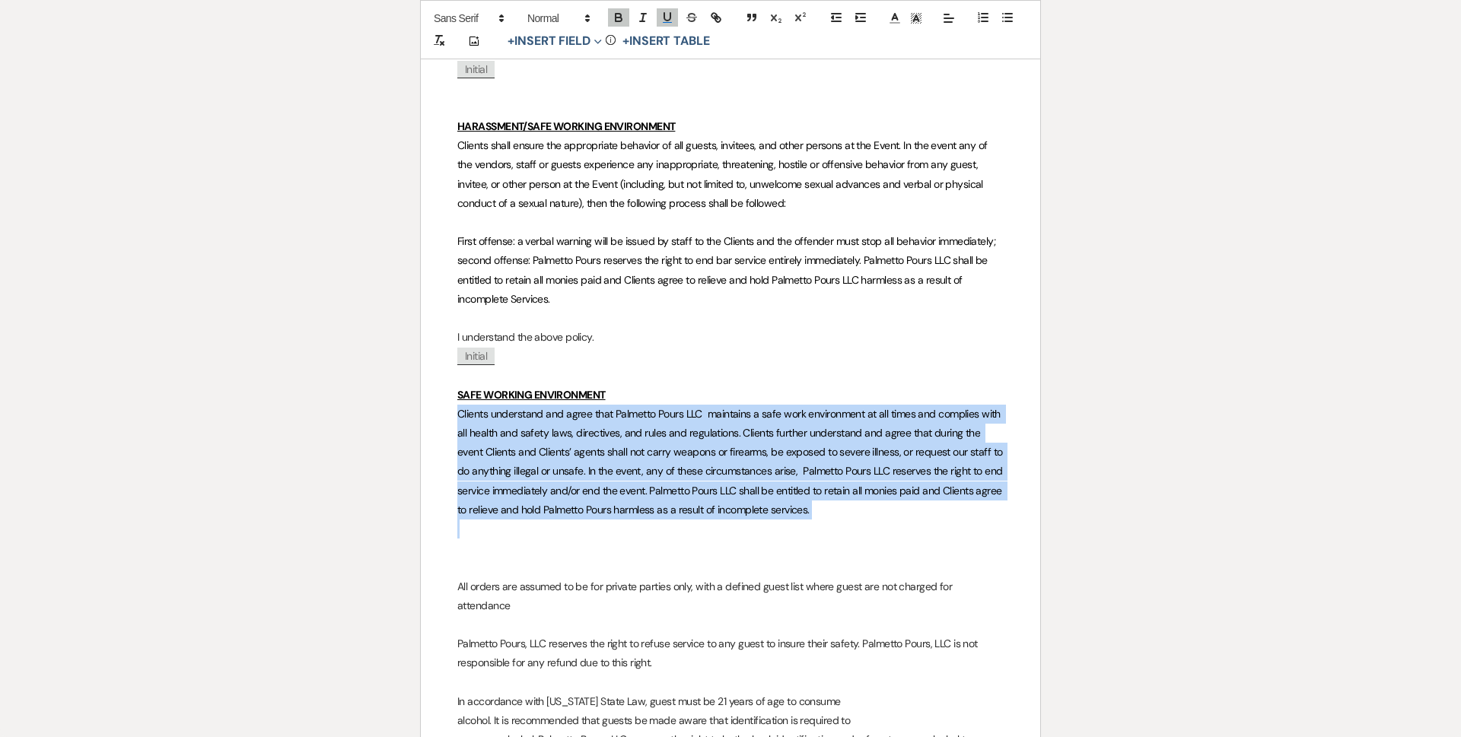
drag, startPoint x: 453, startPoint y: 420, endPoint x: 870, endPoint y: 533, distance: 431.8
copy span "Clients understand and agree that Palmetto Pours LLC maintains a safe work envi…"
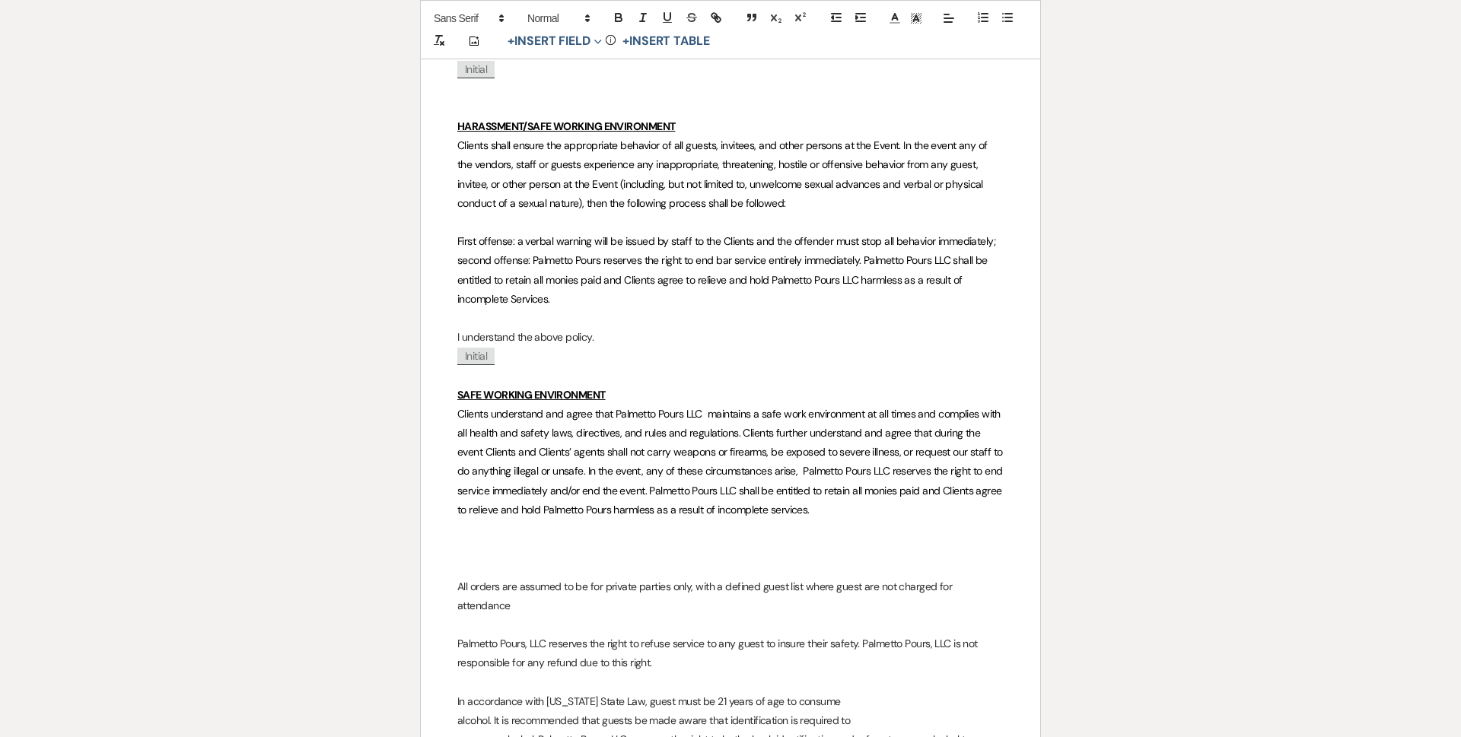
click at [646, 295] on p "First offense: a verbal warning will be issued by staff to the Clients and the …" at bounding box center [730, 270] width 546 height 77
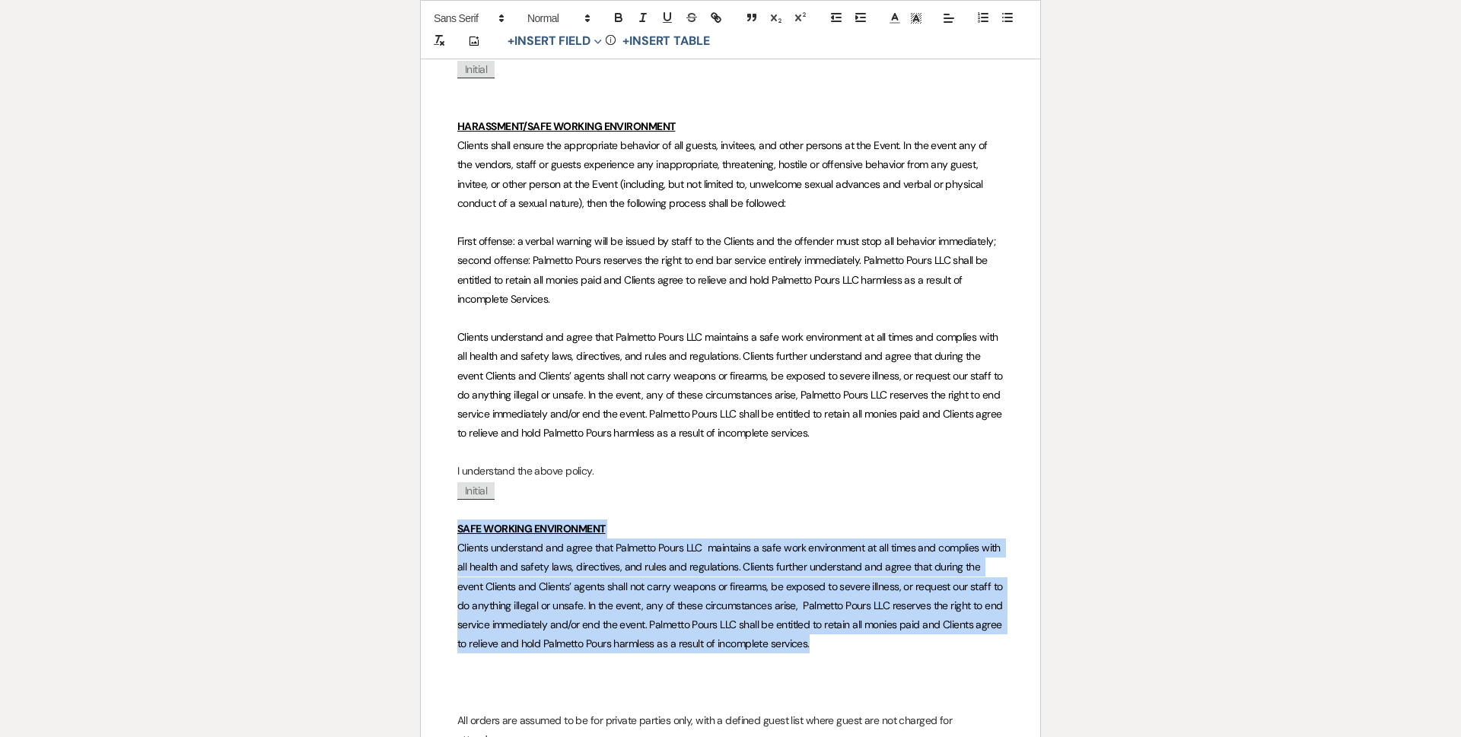
drag, startPoint x: 504, startPoint y: 539, endPoint x: 854, endPoint y: 648, distance: 366.0
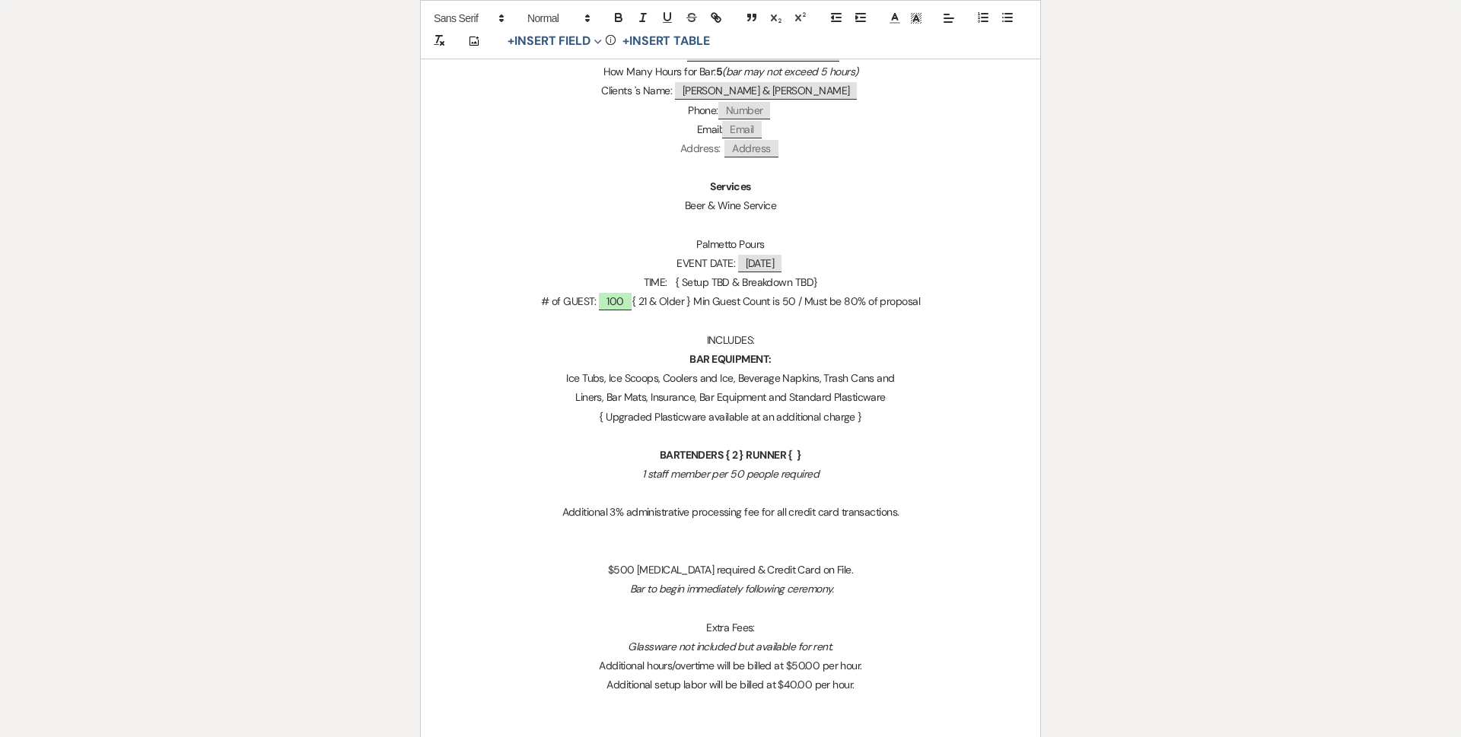
scroll to position [456, 0]
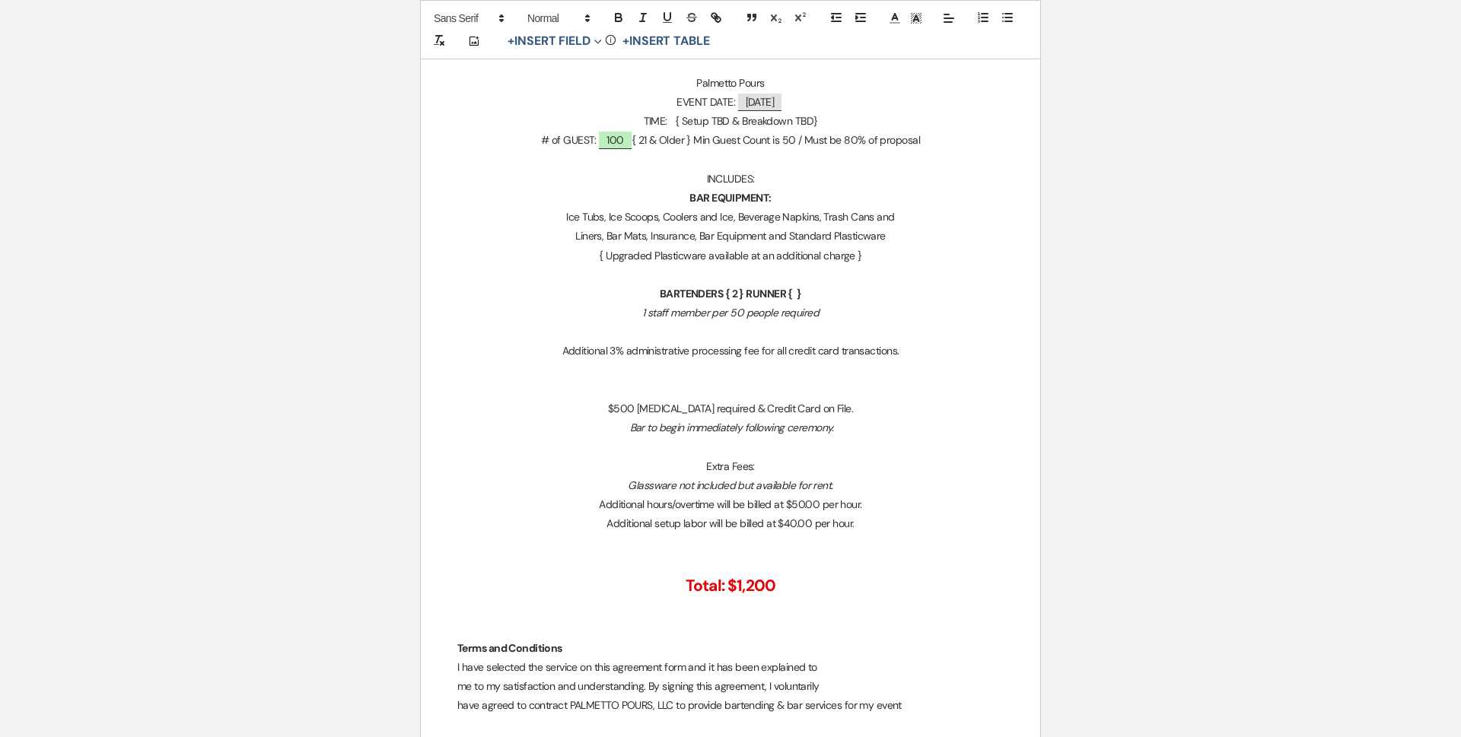
click at [863, 523] on p "Additional setup labor will be billed at $40.00 per hour." at bounding box center [730, 523] width 546 height 19
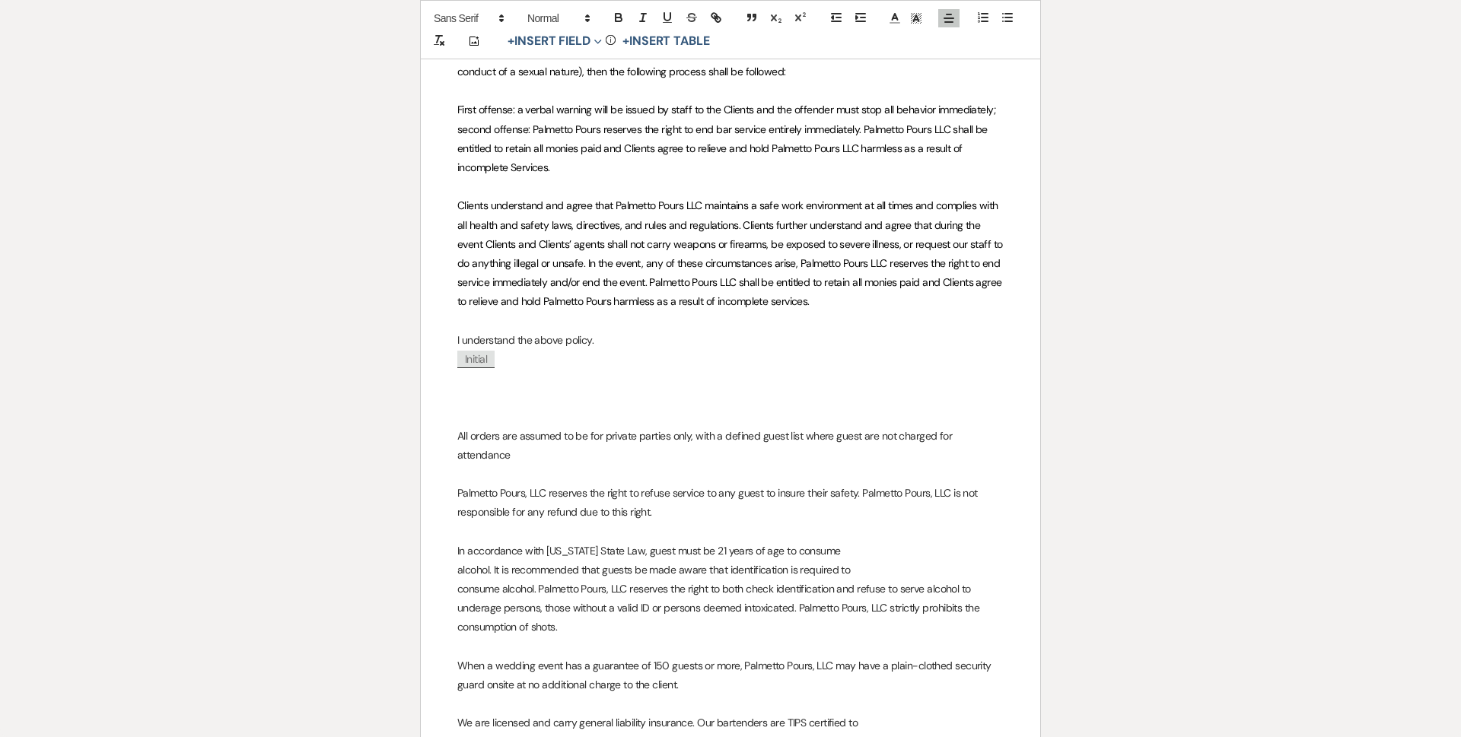
scroll to position [2511, 0]
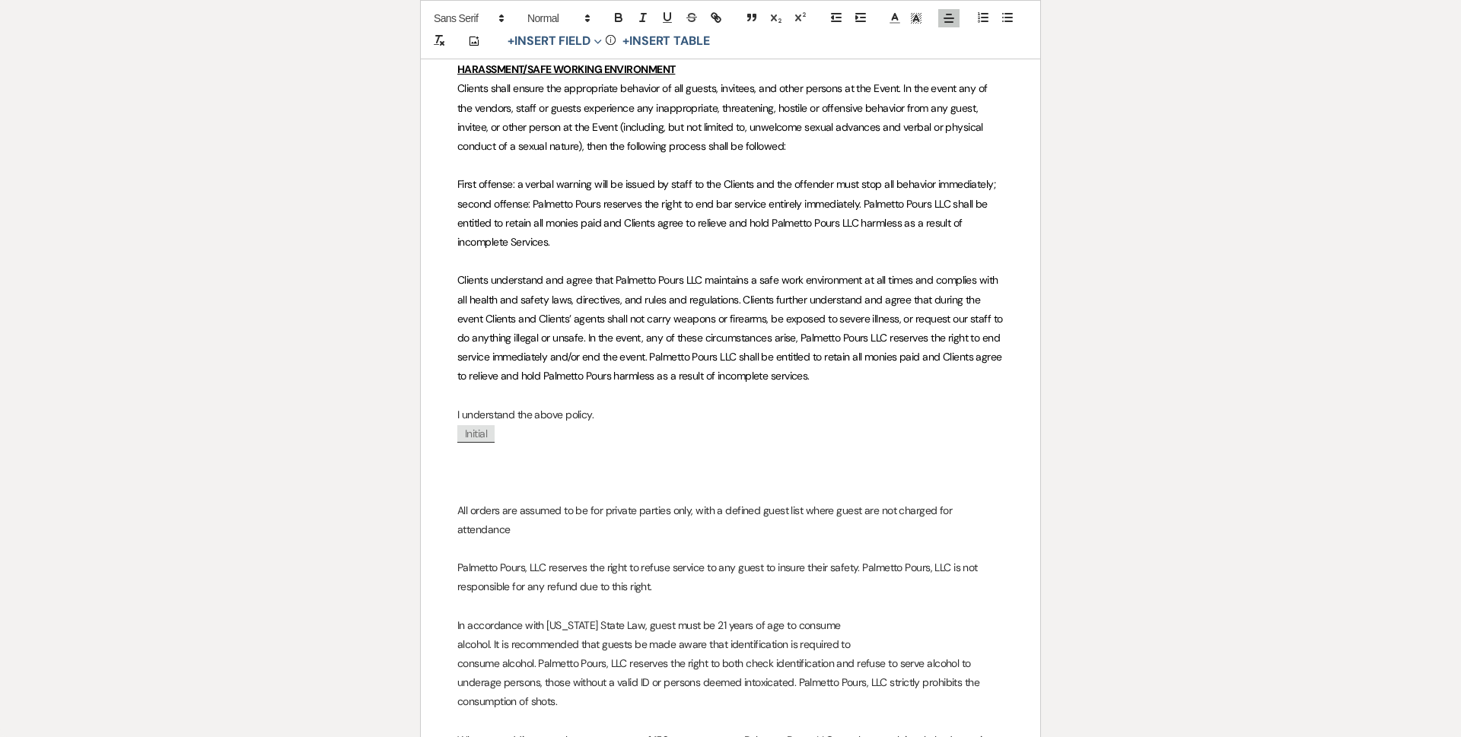
click at [497, 488] on p at bounding box center [730, 491] width 546 height 19
drag, startPoint x: 456, startPoint y: 499, endPoint x: 672, endPoint y: 479, distance: 217.0
click at [545, 44] on button "+ Insert Field Expand" at bounding box center [554, 41] width 105 height 18
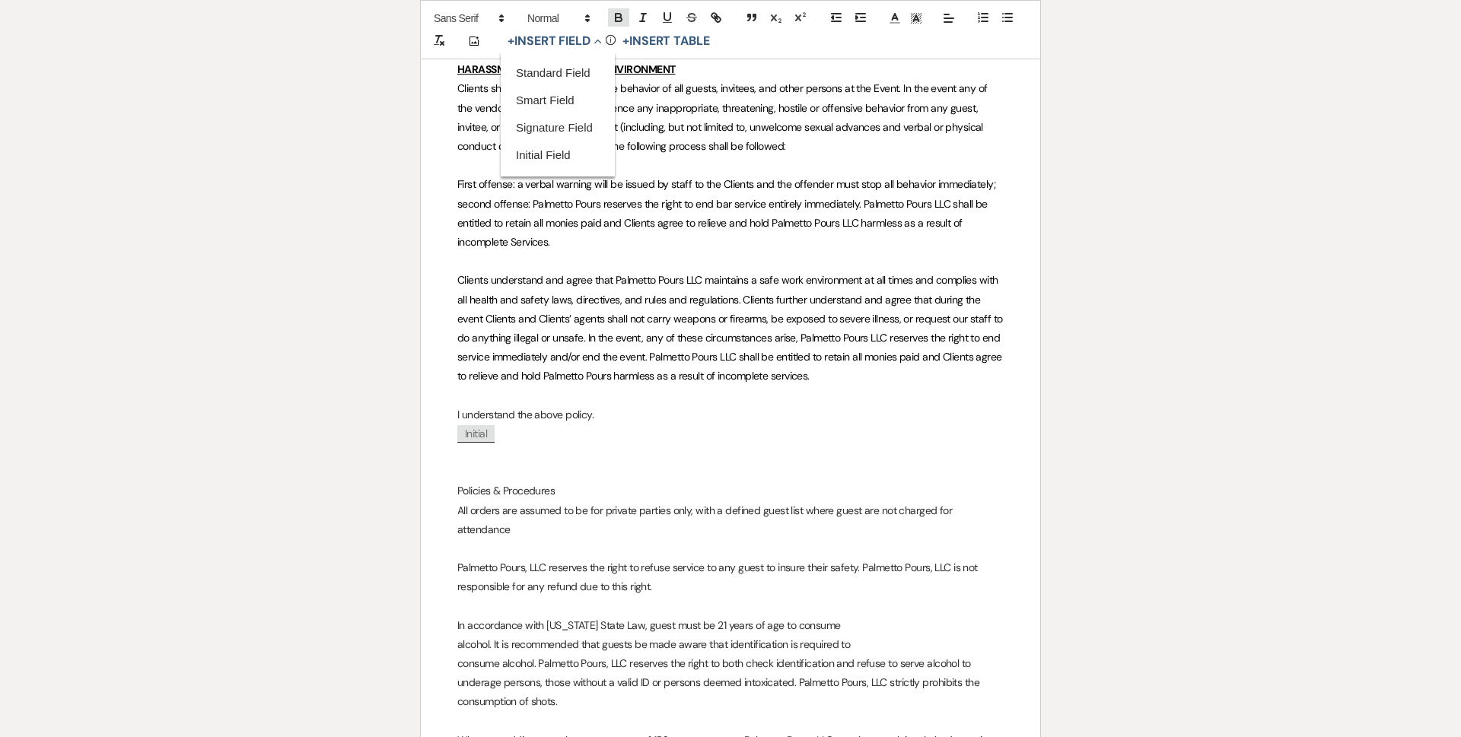
click at [624, 21] on icon "button" at bounding box center [619, 18] width 14 height 14
click at [664, 21] on icon "button" at bounding box center [667, 18] width 14 height 14
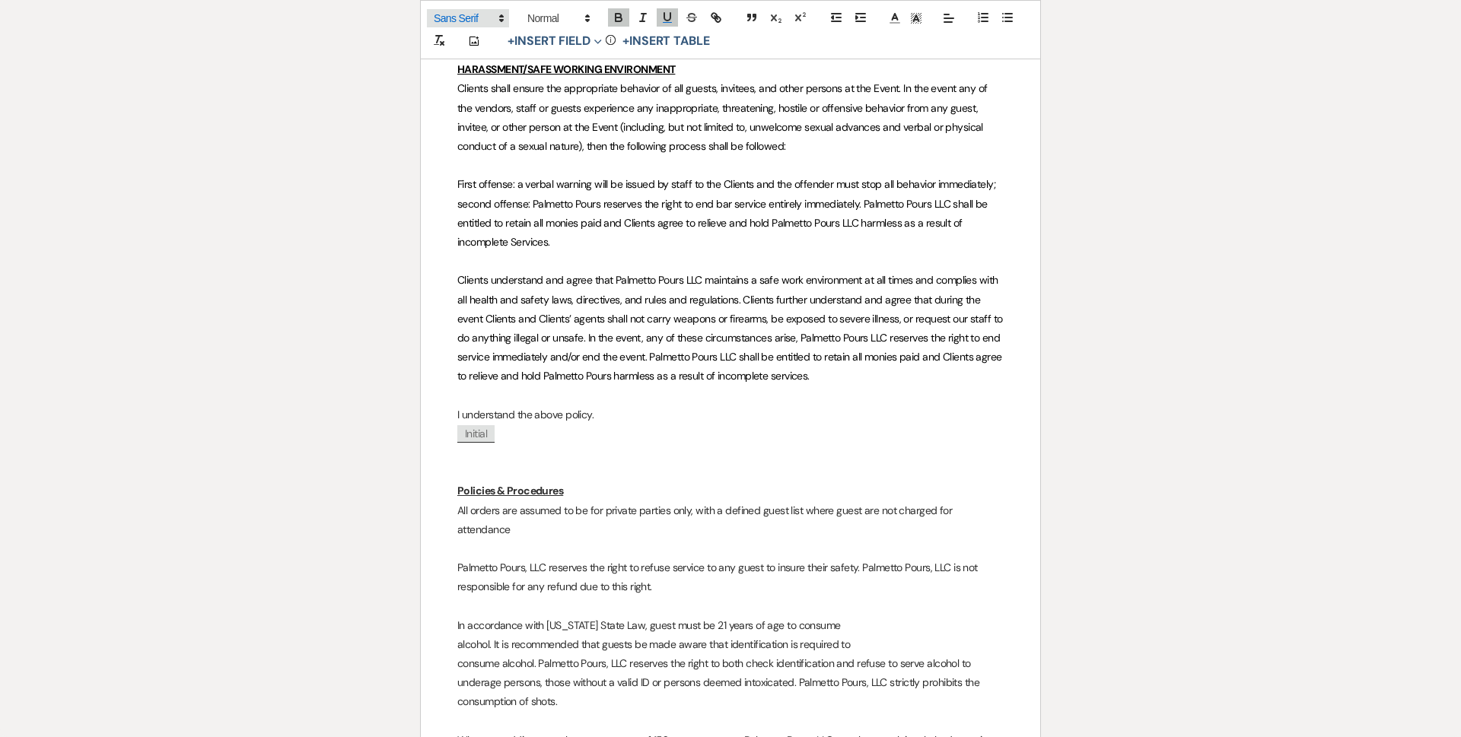
click at [503, 12] on icon at bounding box center [501, 18] width 14 height 14
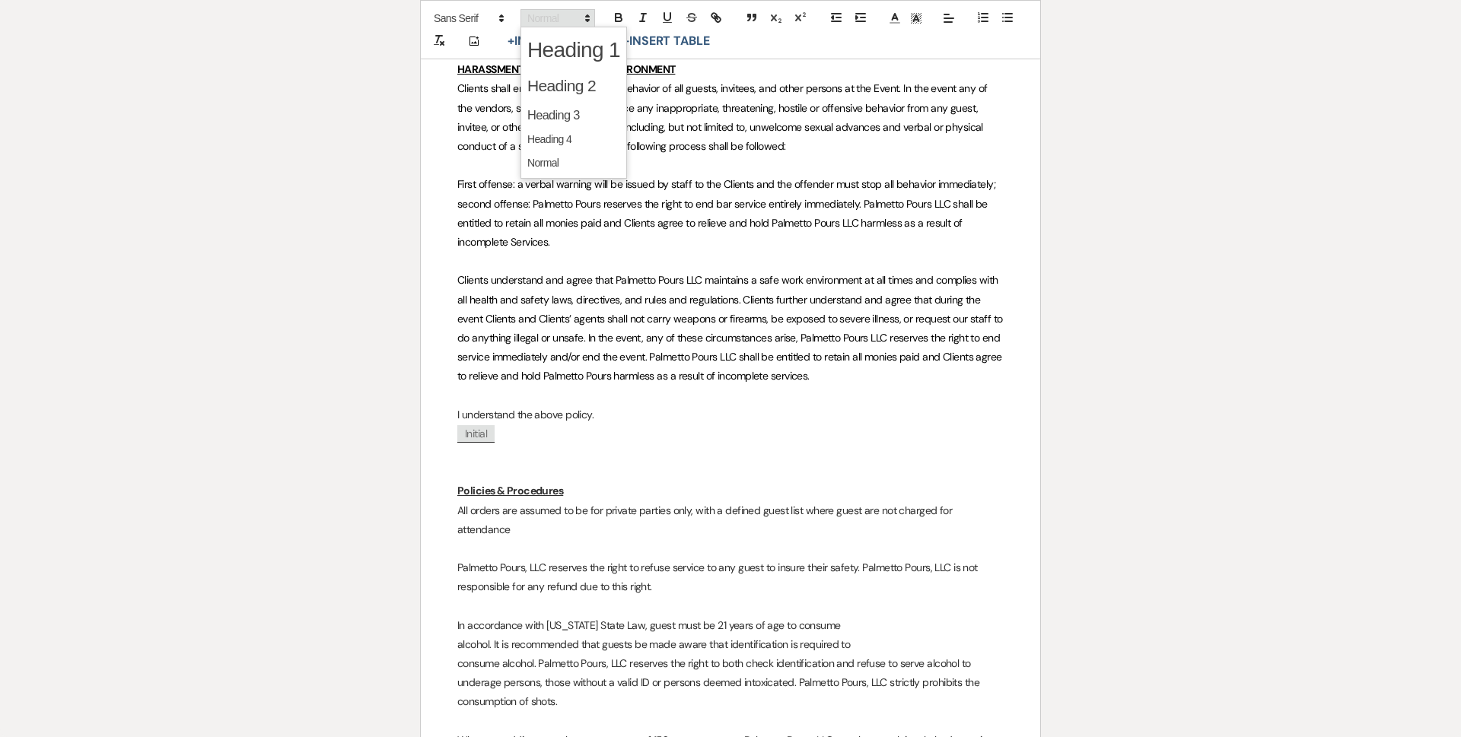
click at [589, 11] on icon at bounding box center [587, 18] width 14 height 14
click at [574, 138] on span at bounding box center [573, 140] width 93 height 24
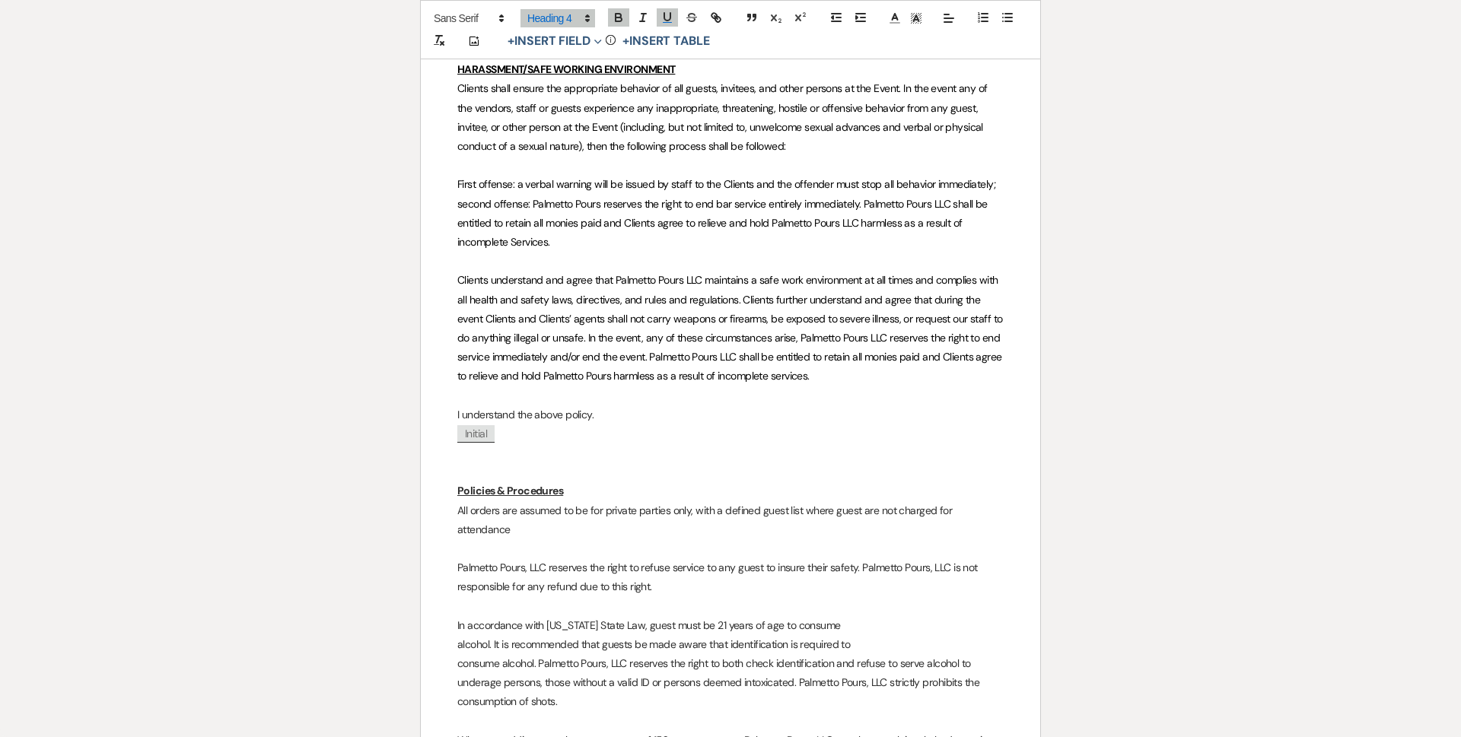
scroll to position [0, 0]
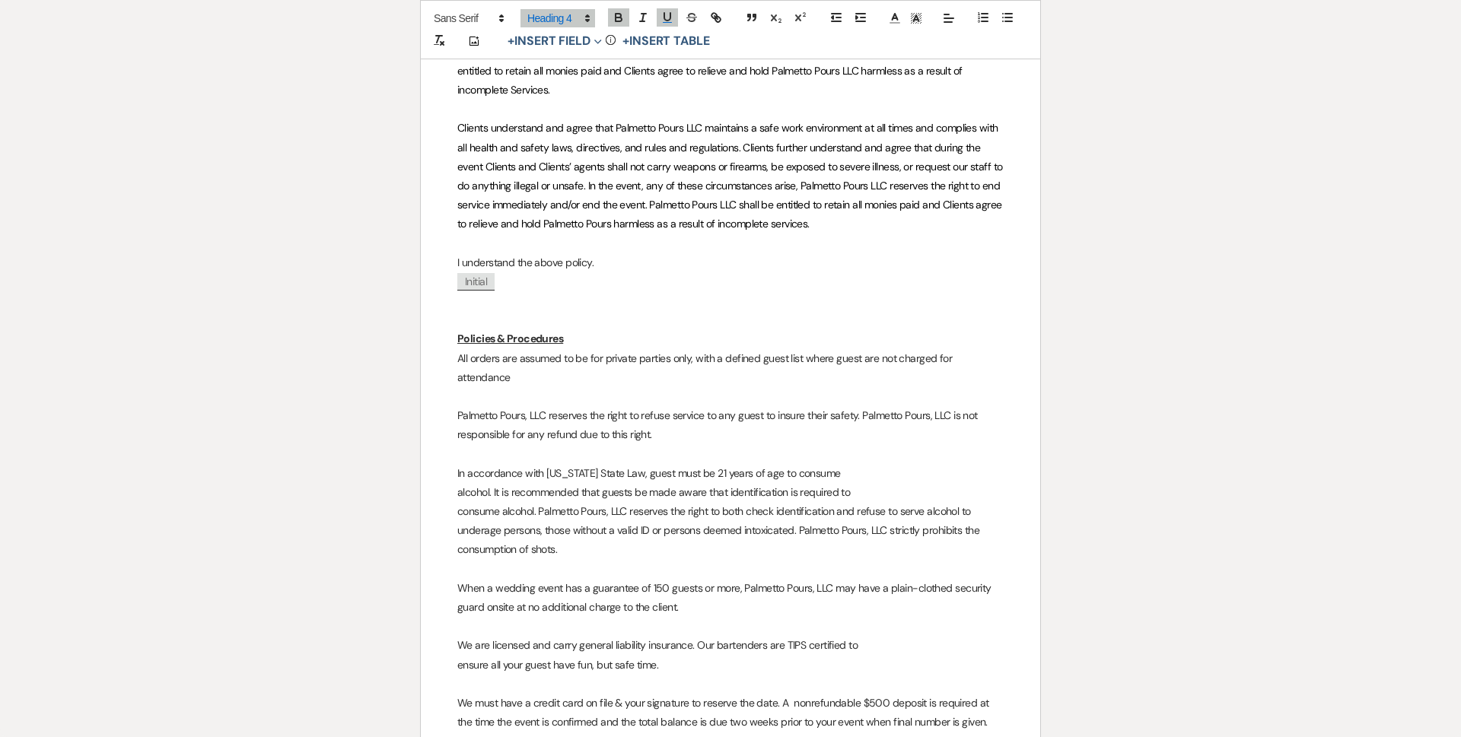
click at [583, 329] on h4 "Policies & Procedures" at bounding box center [730, 338] width 546 height 19
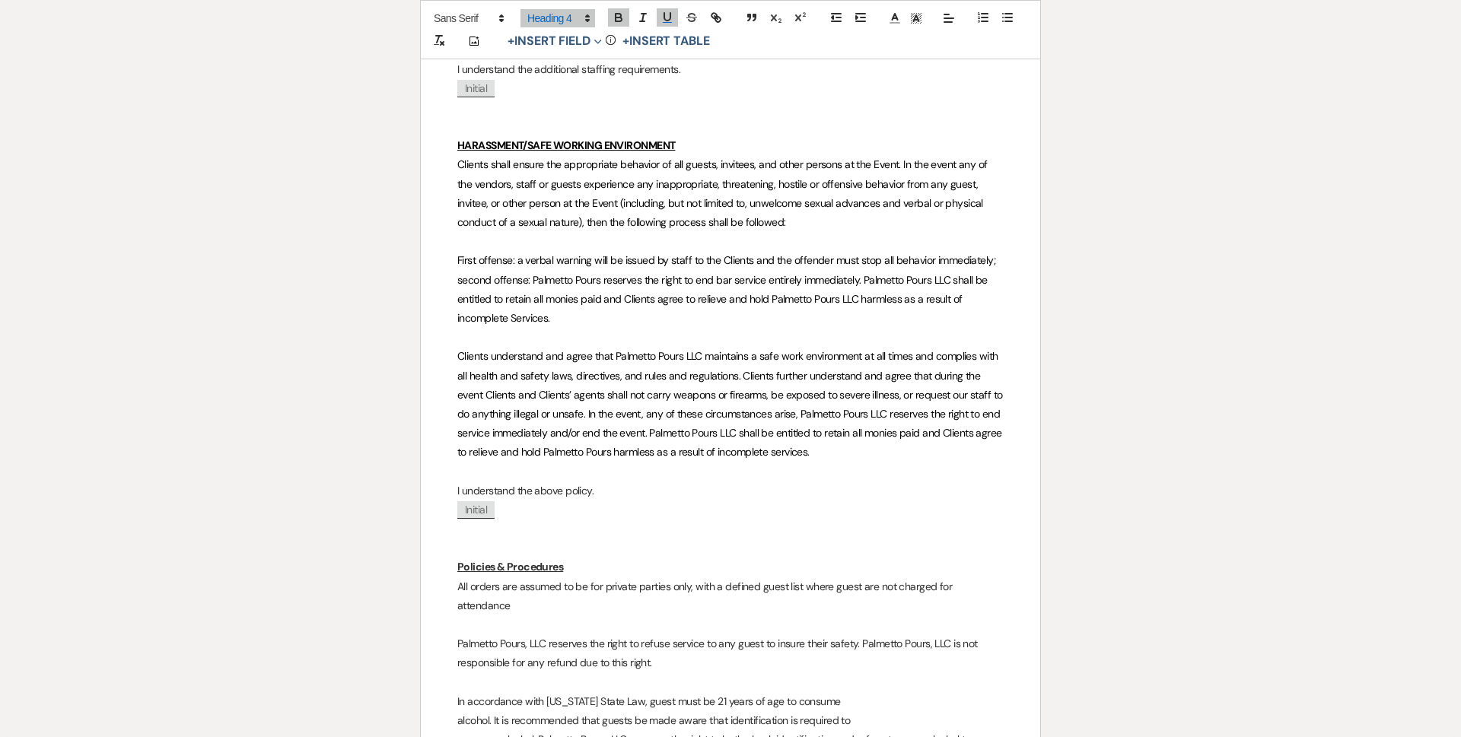
scroll to position [2206, 0]
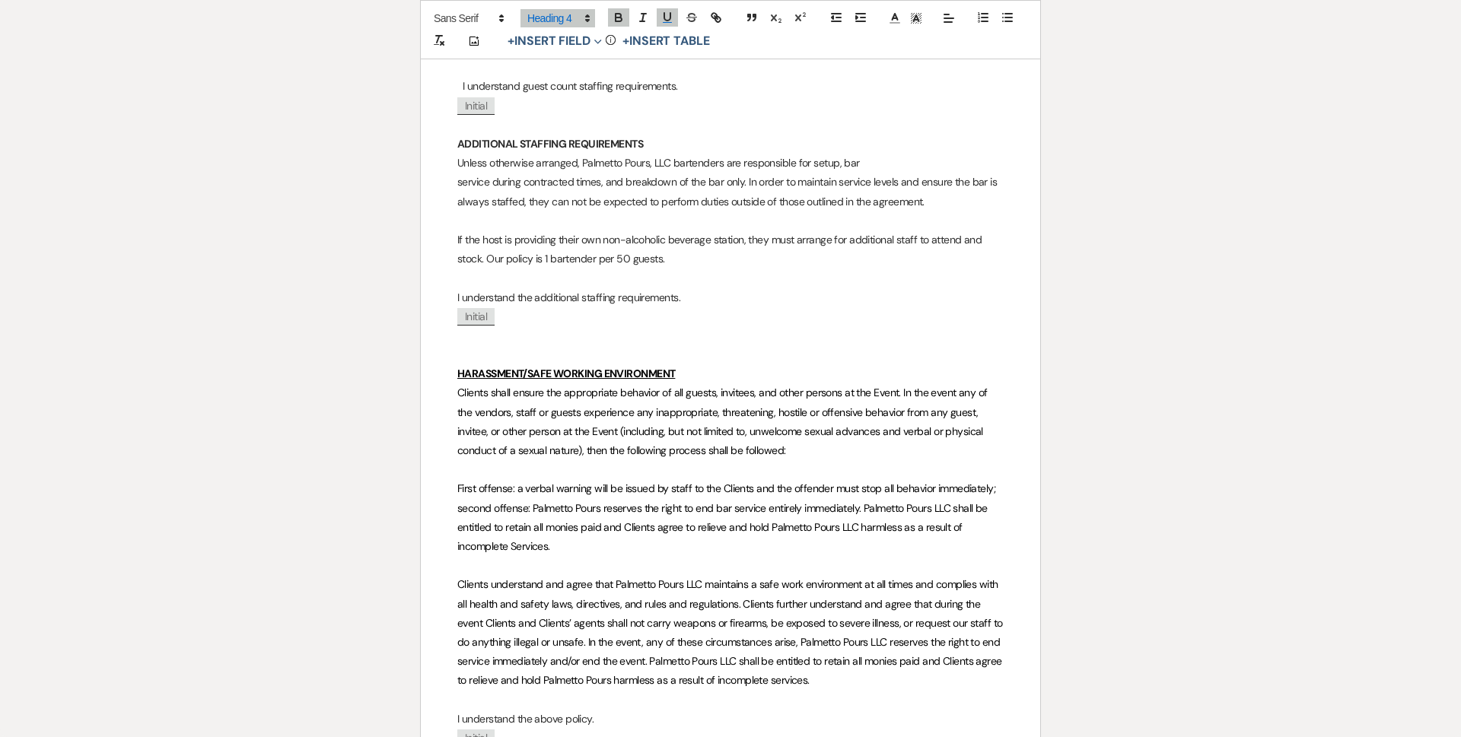
click at [566, 378] on u "HARASSMENT/SAFE WORKING ENVIRONMENT" at bounding box center [566, 374] width 218 height 14
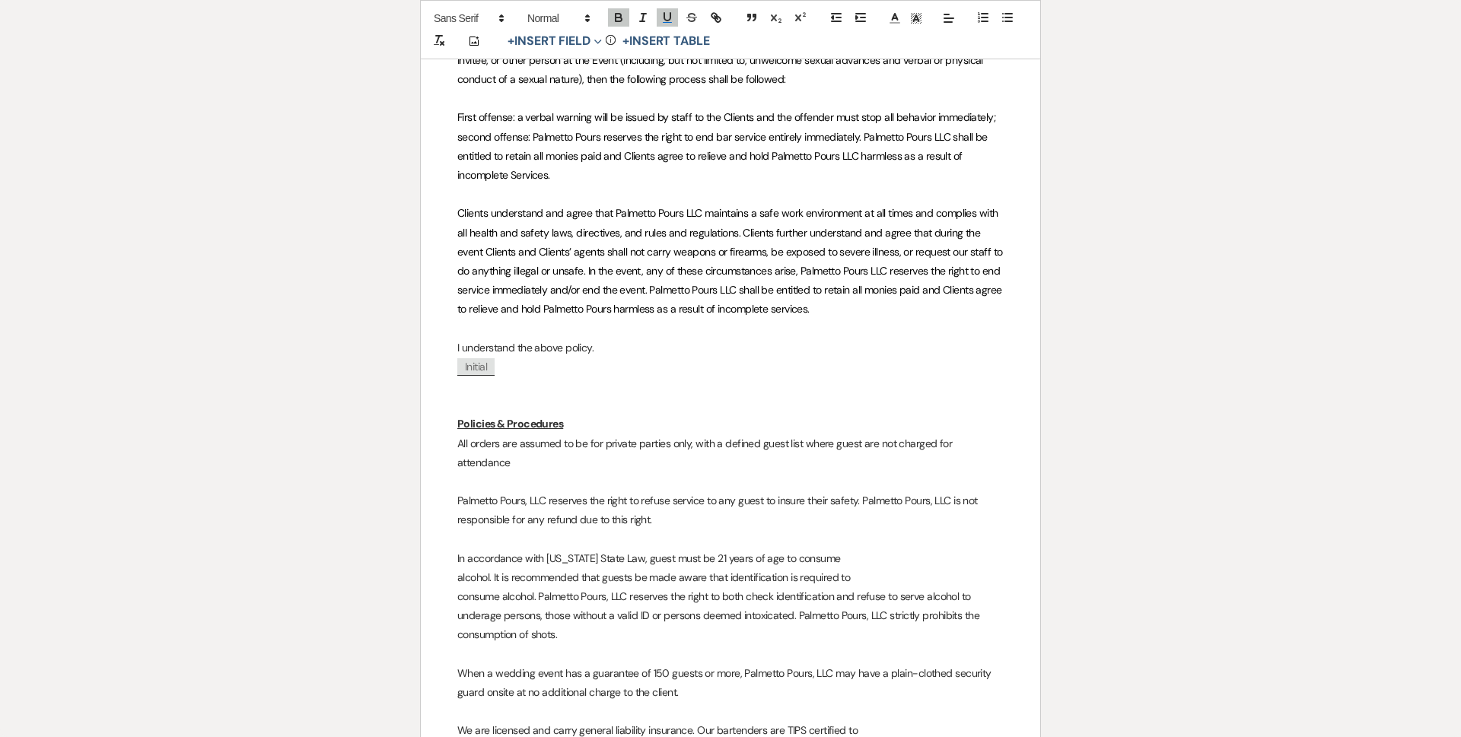
scroll to position [2663, 0]
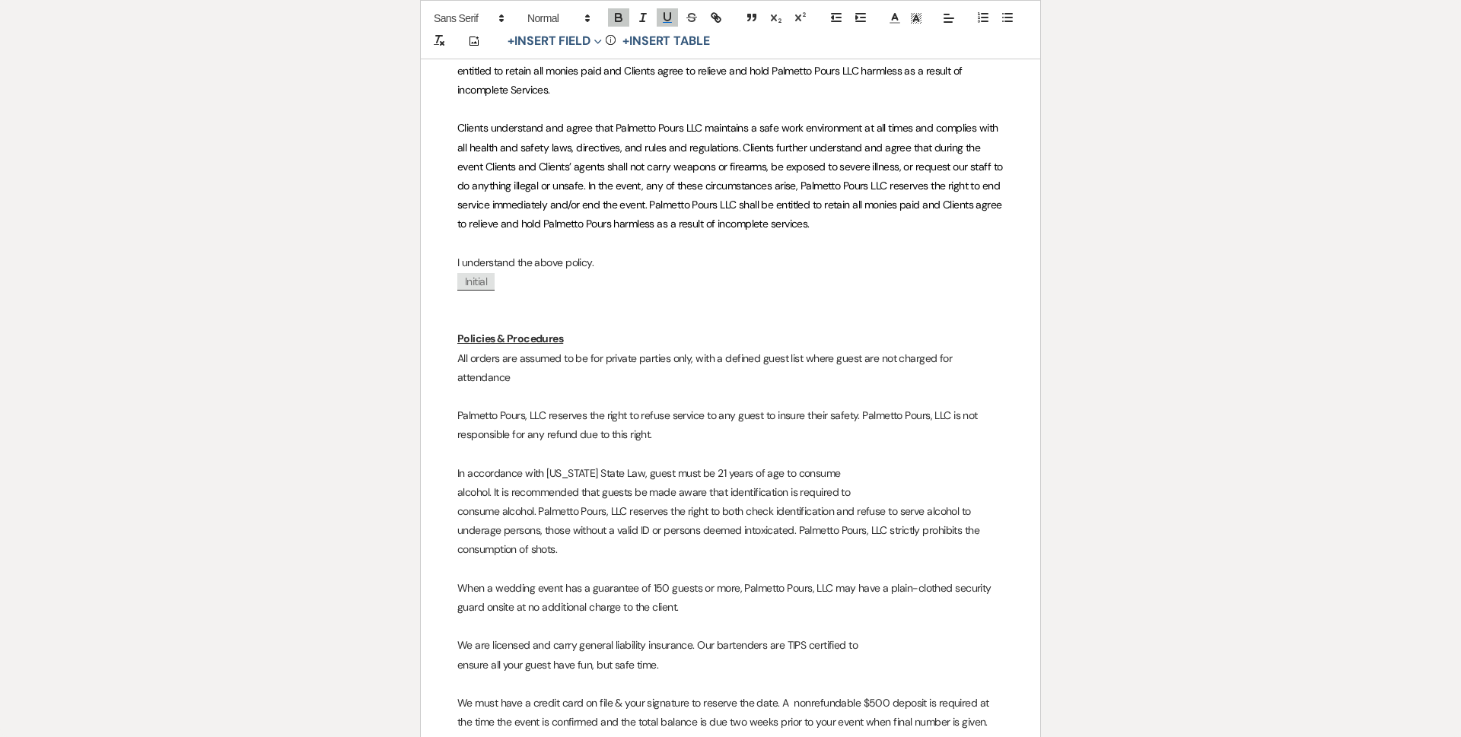
drag, startPoint x: 458, startPoint y: 343, endPoint x: 620, endPoint y: 338, distance: 162.1
click at [619, 339] on h4 "Policies & Procedures" at bounding box center [730, 338] width 546 height 19
click at [579, 28] on div "Add Photo + Insert Field Expand Standard Field Smart Field Signature Field Init…" at bounding box center [730, 29] width 621 height 59
click at [579, 27] on div "Add Photo + Insert Field Expand Standard Field Smart Field Signature Field Init…" at bounding box center [730, 29] width 621 height 59
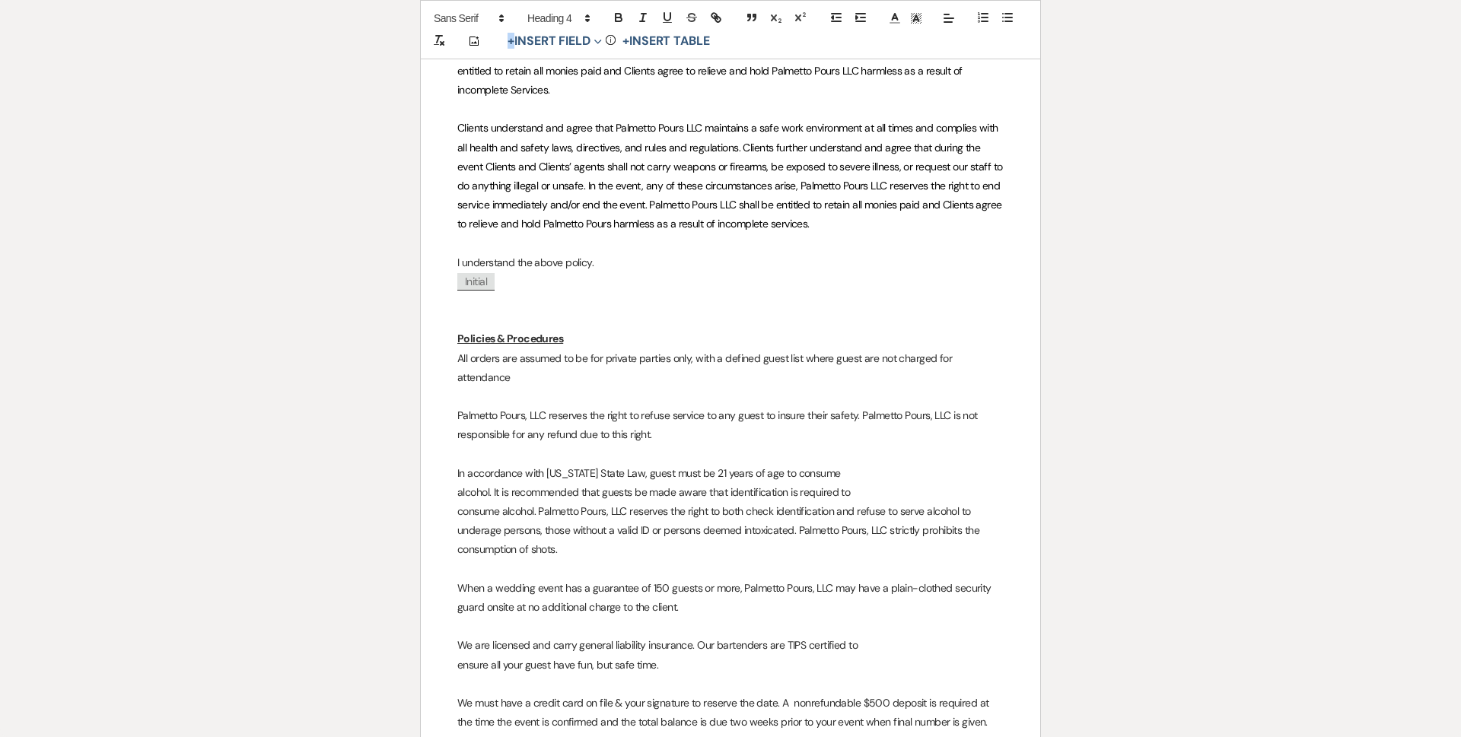
drag, startPoint x: 563, startPoint y: 344, endPoint x: 517, endPoint y: 149, distance: 200.0
click at [457, 342] on h4 "Policies & Procedures" at bounding box center [730, 338] width 546 height 19
click at [580, 21] on span at bounding box center [557, 18] width 75 height 18
click at [565, 154] on span at bounding box center [573, 163] width 93 height 24
click at [593, 353] on p "All orders are assumed to be for private parties only, with a defined guest lis…" at bounding box center [730, 368] width 546 height 38
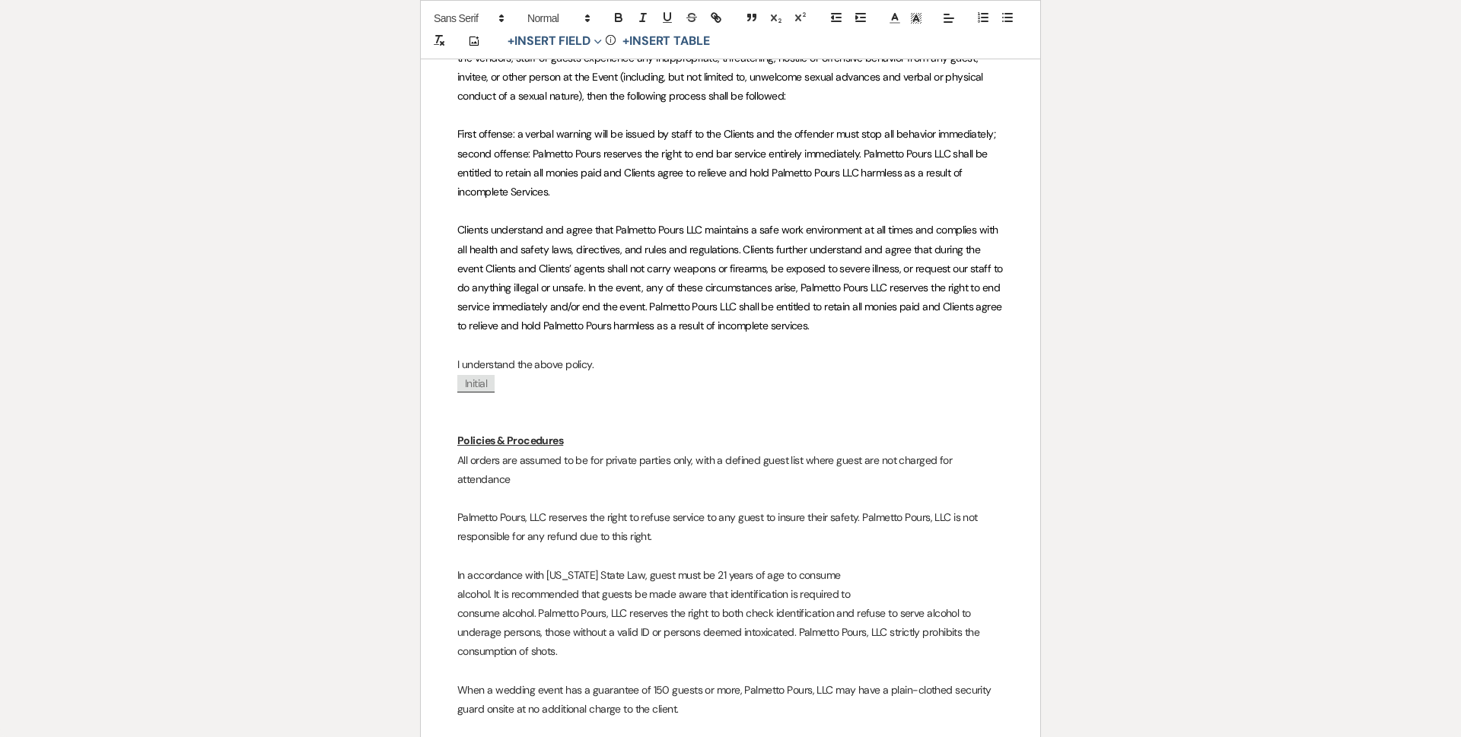
scroll to position [2815, 0]
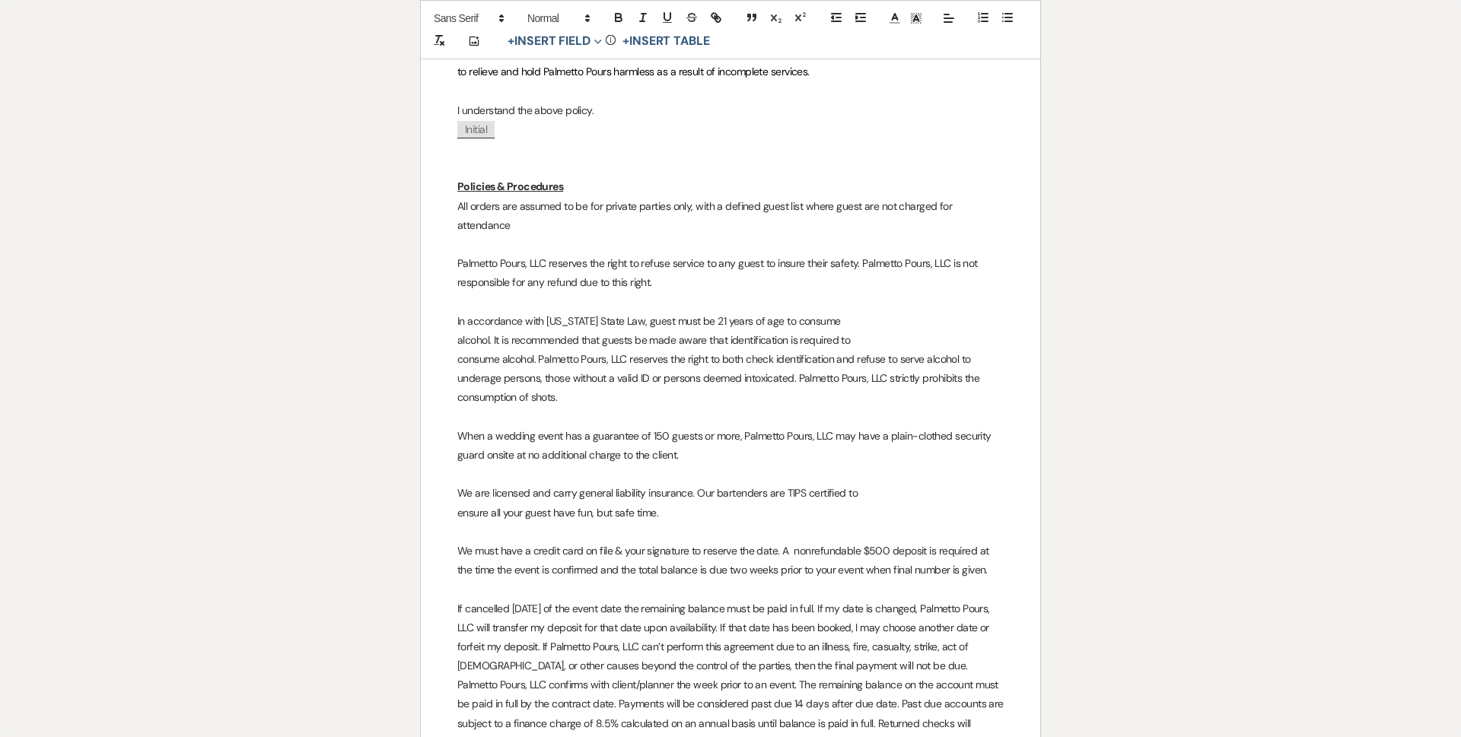
drag, startPoint x: 453, startPoint y: 184, endPoint x: 608, endPoint y: 183, distance: 155.2
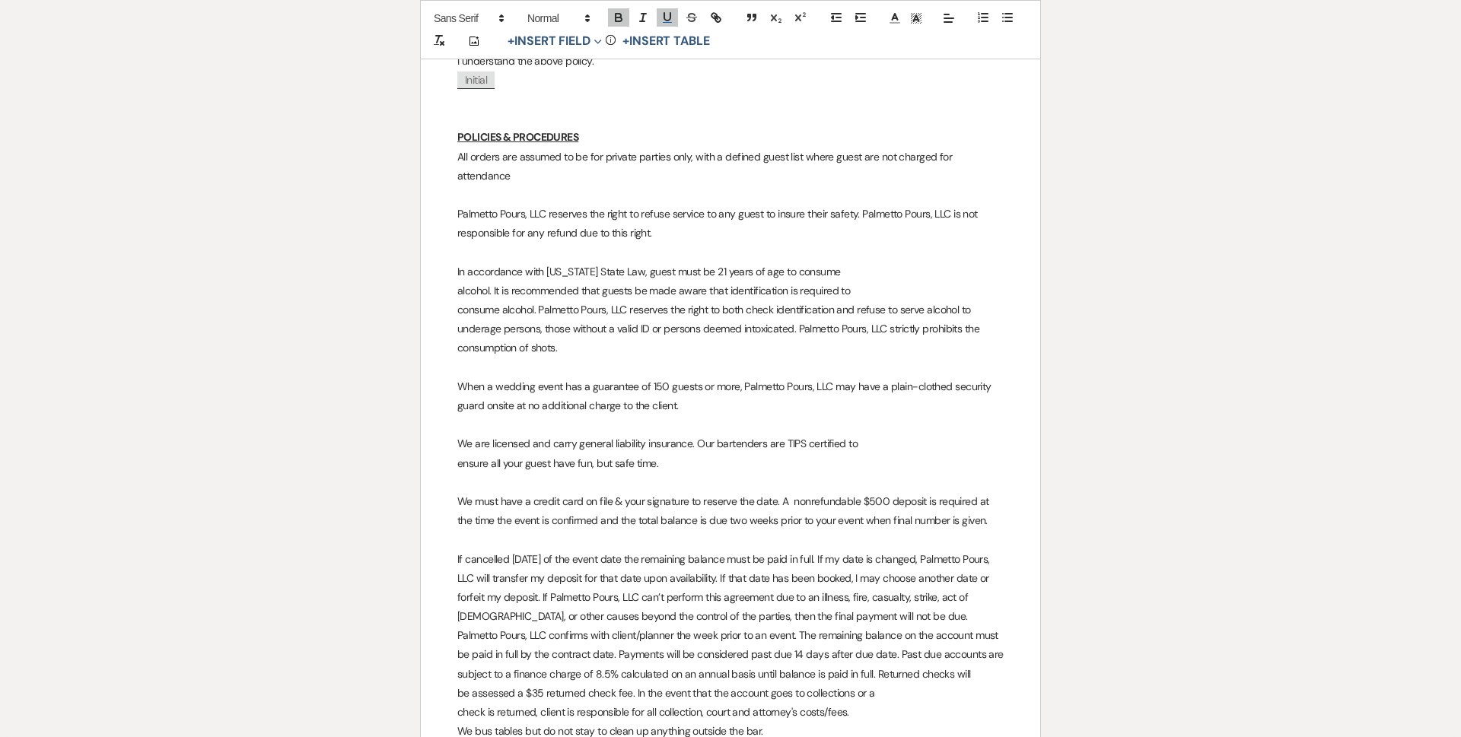
scroll to position [2891, 0]
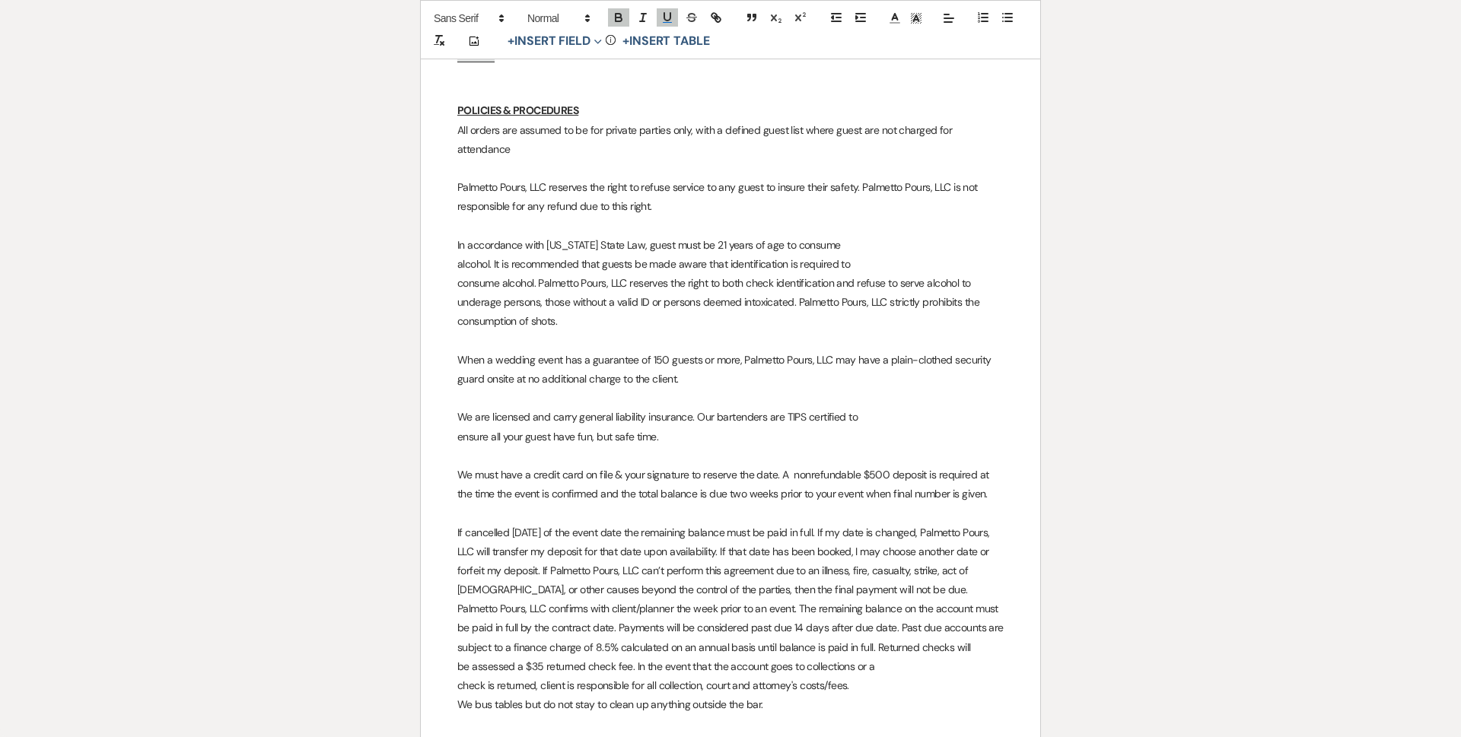
click at [544, 288] on p "consume alcohol. Palmetto Pours, LLC reserves the right to both check identific…" at bounding box center [730, 303] width 546 height 58
click at [809, 285] on p "consume alcohol. Palmetto Pours, LLC reserves the right to both check identific…" at bounding box center [730, 303] width 546 height 58
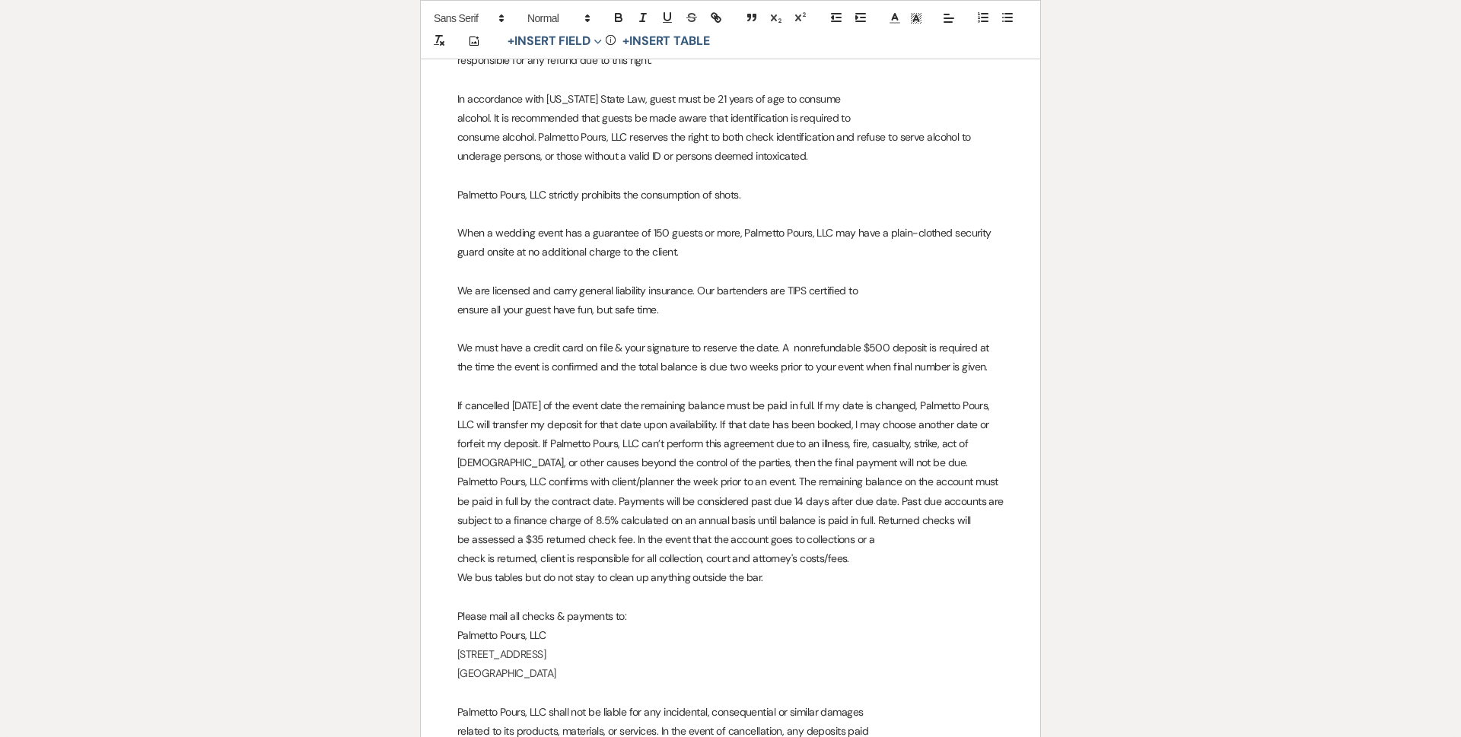
scroll to position [3043, 0]
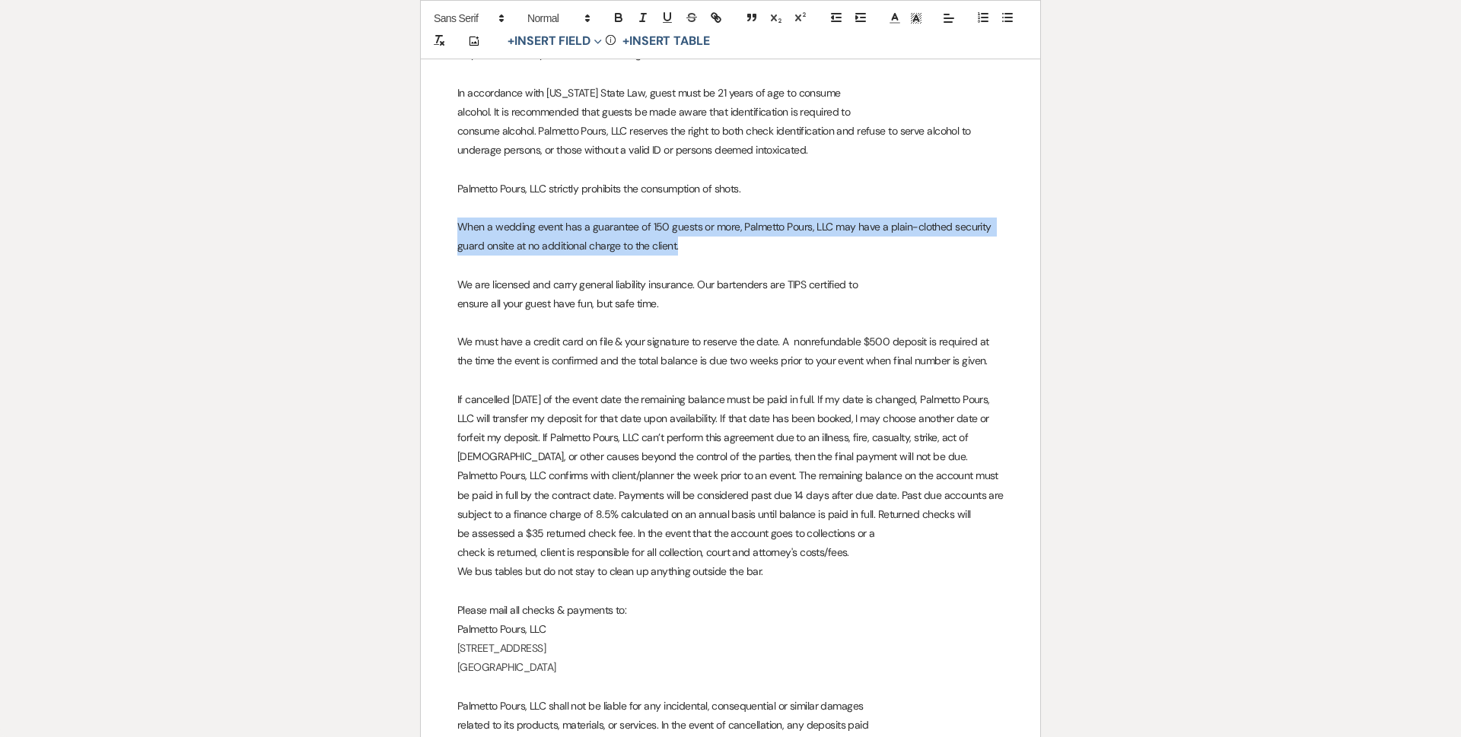
drag, startPoint x: 442, startPoint y: 201, endPoint x: 755, endPoint y: 222, distance: 314.2
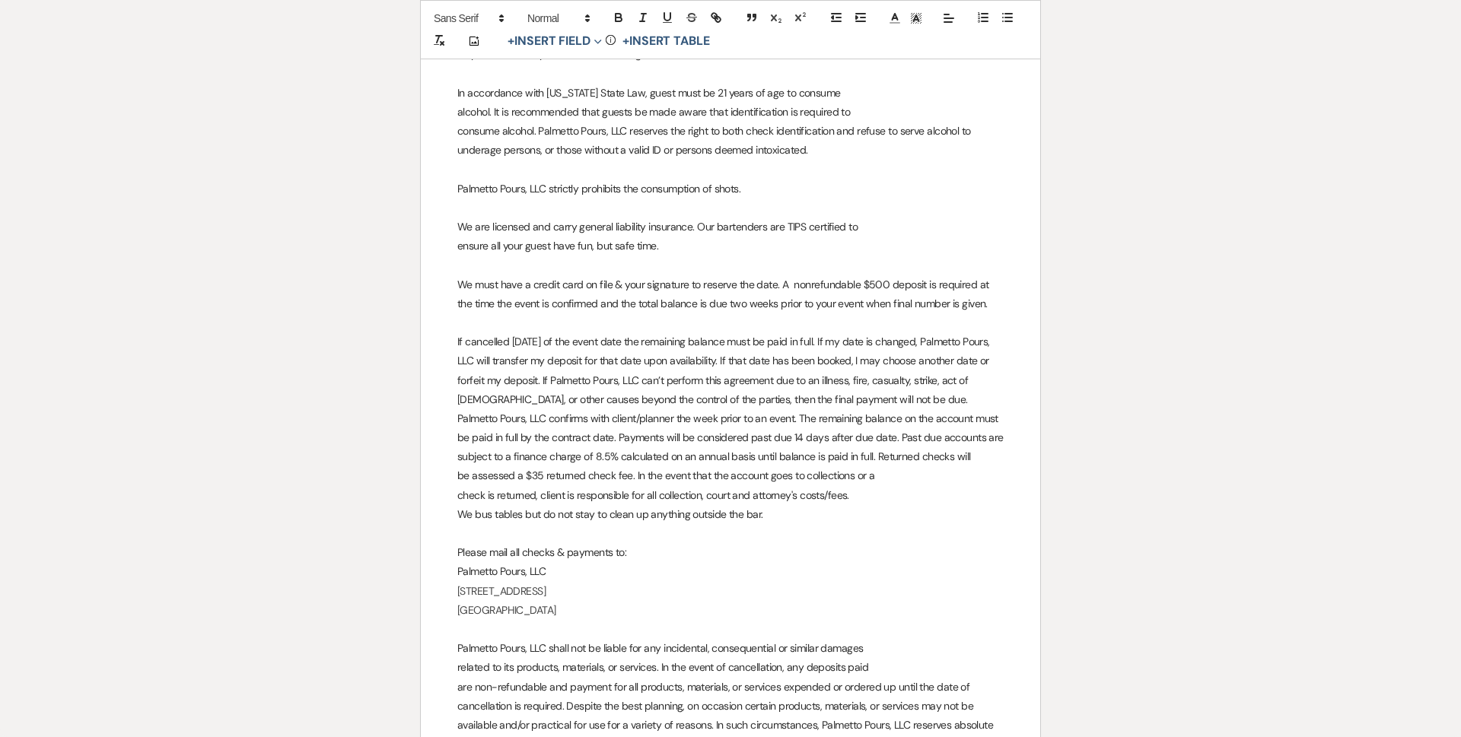
click at [778, 275] on p "We must have a credit card on file & your signature to reserve the date. A nonr…" at bounding box center [730, 294] width 546 height 38
click at [779, 275] on p "We must have a credit card on file & your signature to reserve the date. A nonr…" at bounding box center [730, 294] width 546 height 38
drag, startPoint x: 889, startPoint y: 269, endPoint x: 919, endPoint y: 269, distance: 30.4
click at [919, 275] on p "We must have a credit card on file & your signature to reserve the date. A nonr…" at bounding box center [730, 294] width 546 height 38
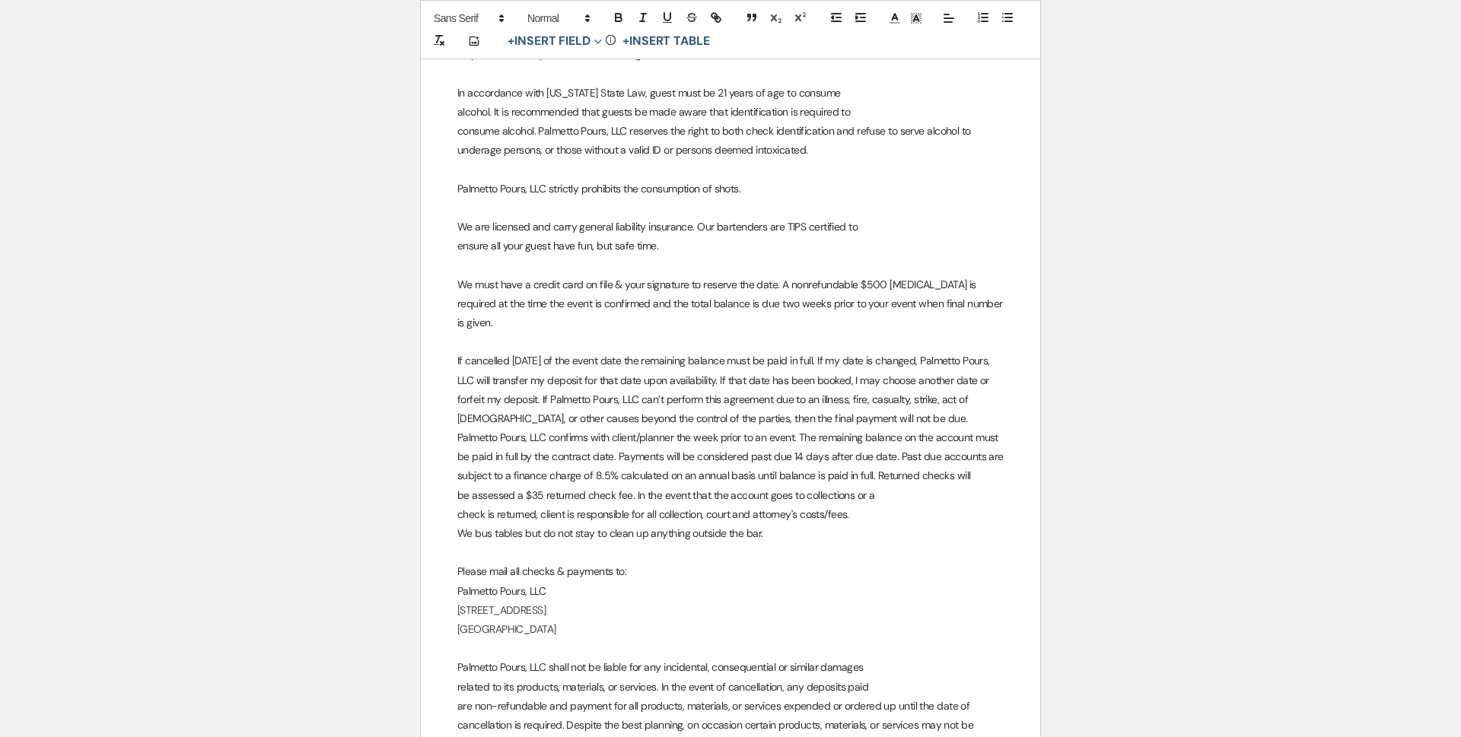
click at [921, 288] on p "We must have a credit card on file & your signature to reserve the date. A nonr…" at bounding box center [730, 304] width 546 height 58
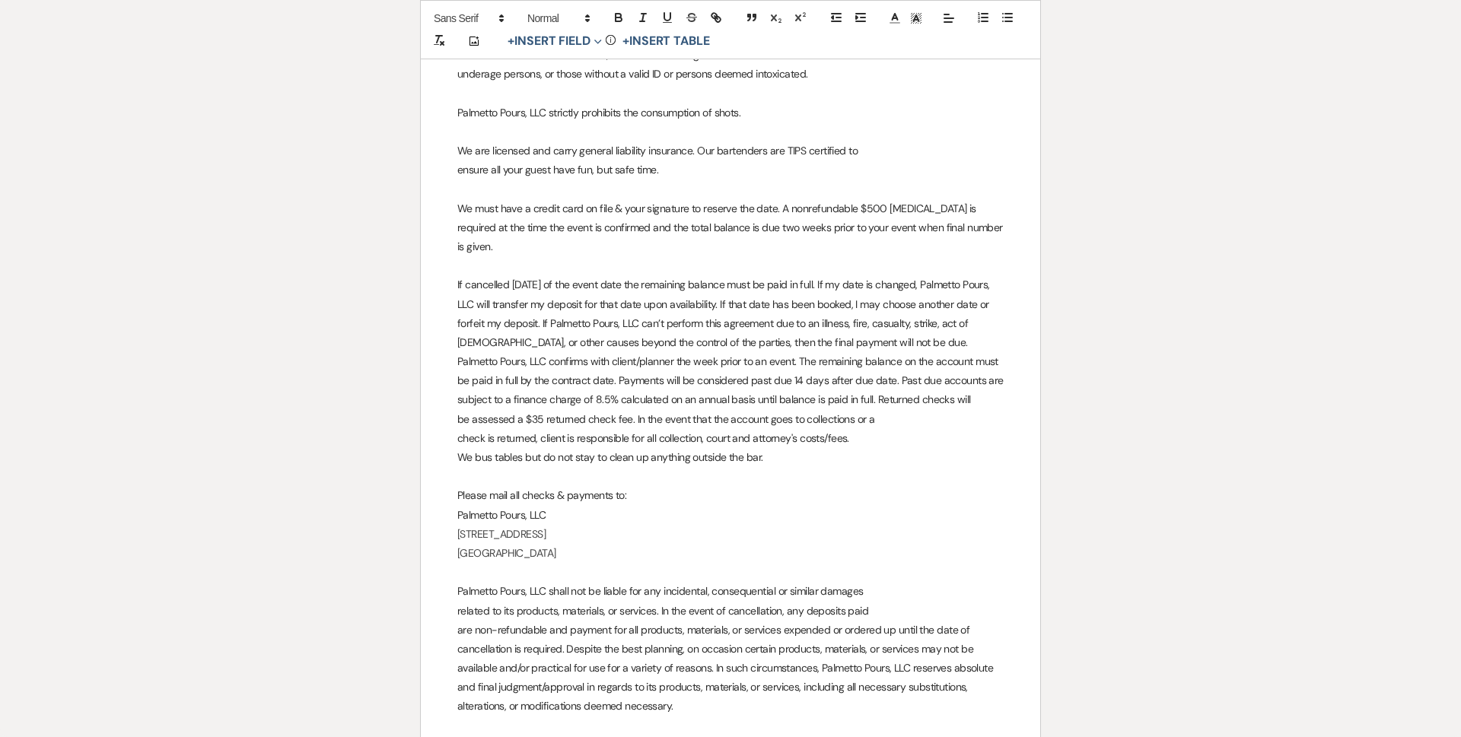
scroll to position [3195, 0]
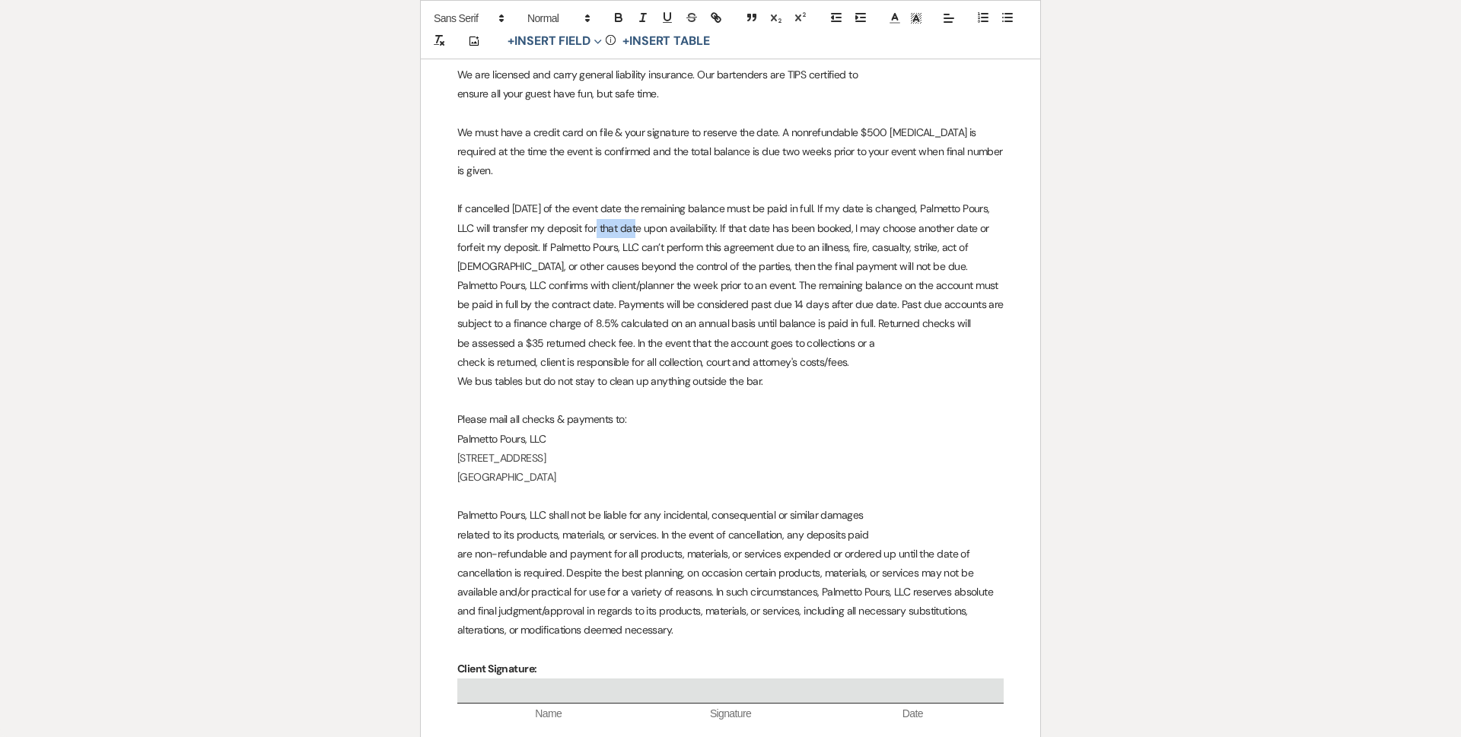
drag, startPoint x: 618, startPoint y: 193, endPoint x: 658, endPoint y: 192, distance: 40.3
click at [658, 199] on p "If cancelled within three weeks of the event date the remaining balance must be…" at bounding box center [730, 266] width 546 height 134
drag, startPoint x: 577, startPoint y: 215, endPoint x: 610, endPoint y: 209, distance: 34.0
click at [610, 209] on p "If cancelled within three weeks of the event date the remaining balance must be…" at bounding box center [730, 266] width 546 height 134
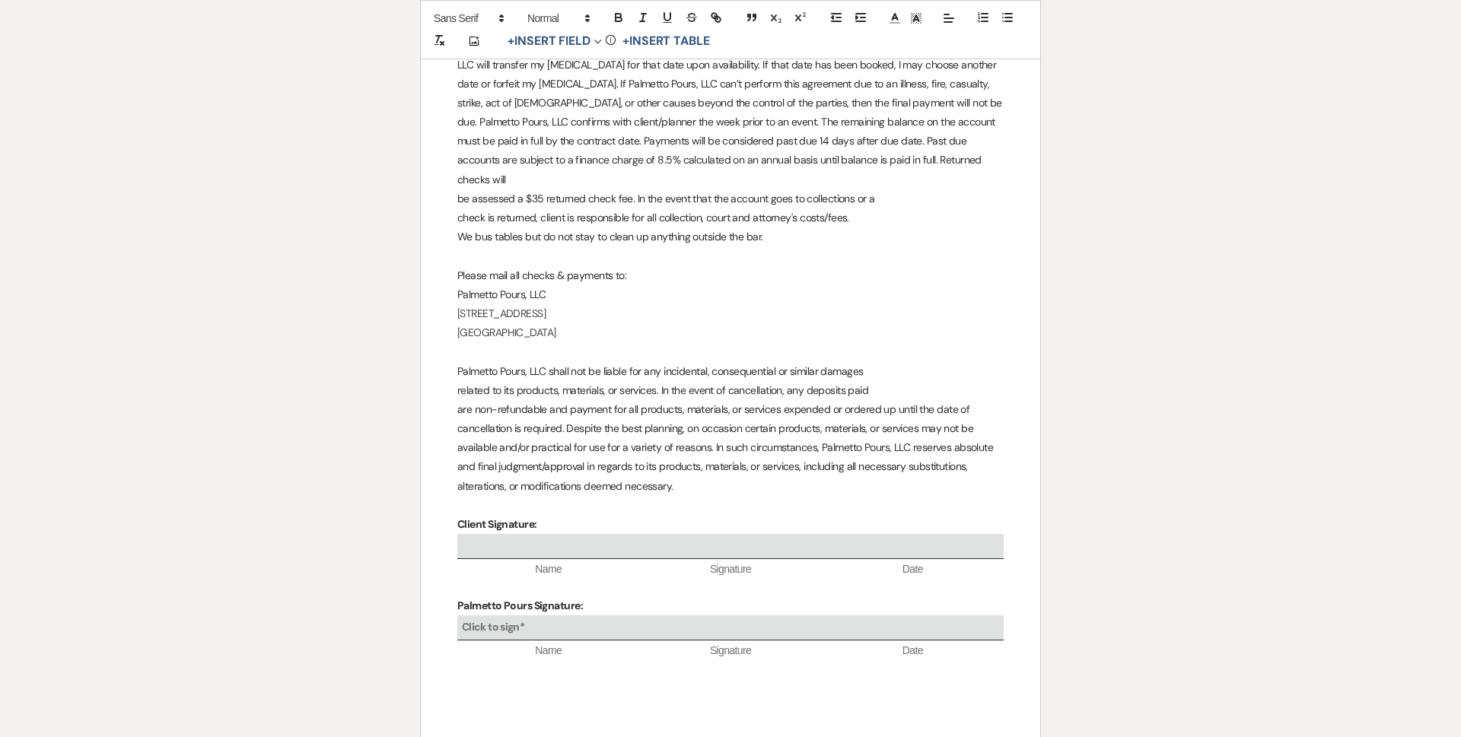
scroll to position [3362, 0]
click at [463, 359] on p "Palmetto Pours, LLC shall not be liable for any incidental, consequential or si…" at bounding box center [730, 368] width 546 height 19
click at [805, 378] on p "related to its products, materials, or services. In the event of cancellation, …" at bounding box center [730, 387] width 546 height 19
drag, startPoint x: 805, startPoint y: 333, endPoint x: 845, endPoint y: 335, distance: 40.4
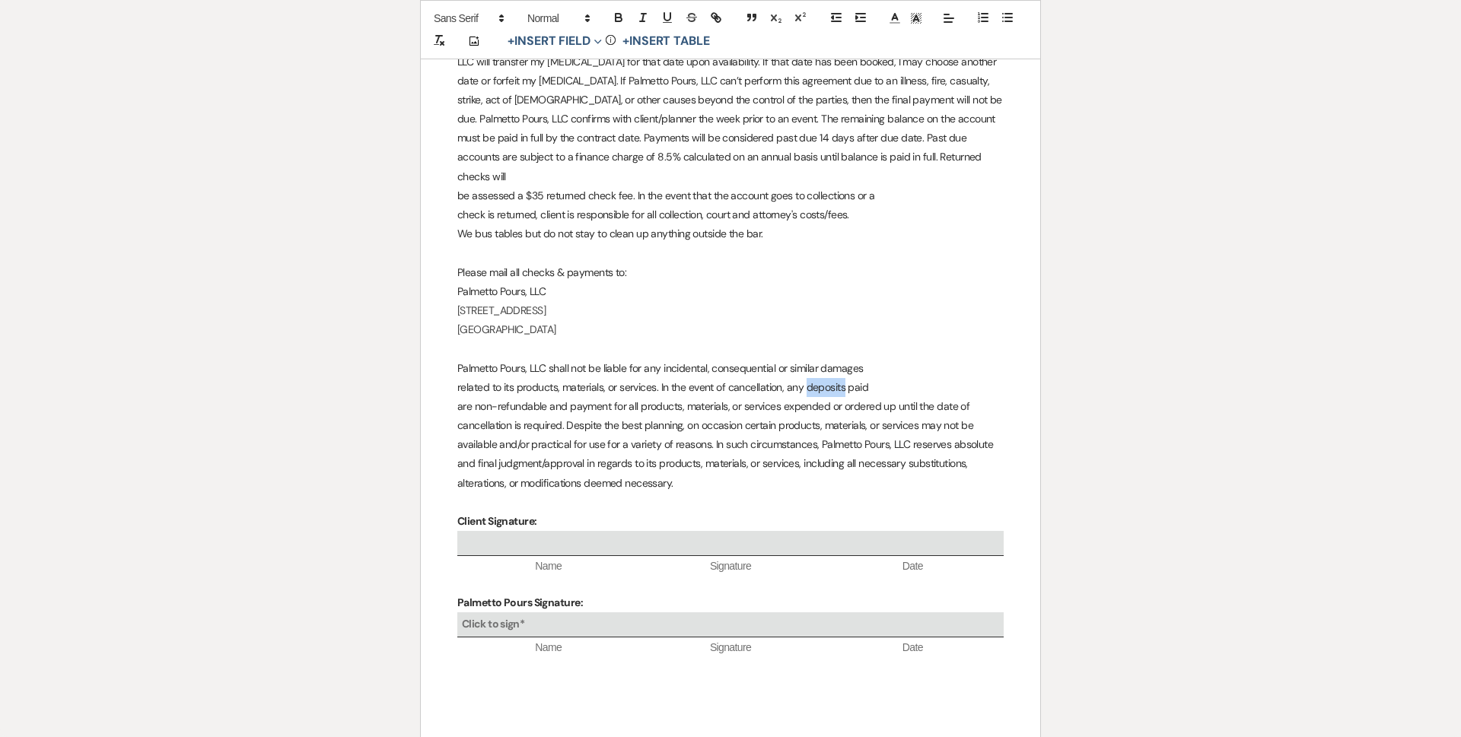
click at [845, 378] on p "related to its products, materials, or services. In the event of cancellation, …" at bounding box center [730, 387] width 546 height 19
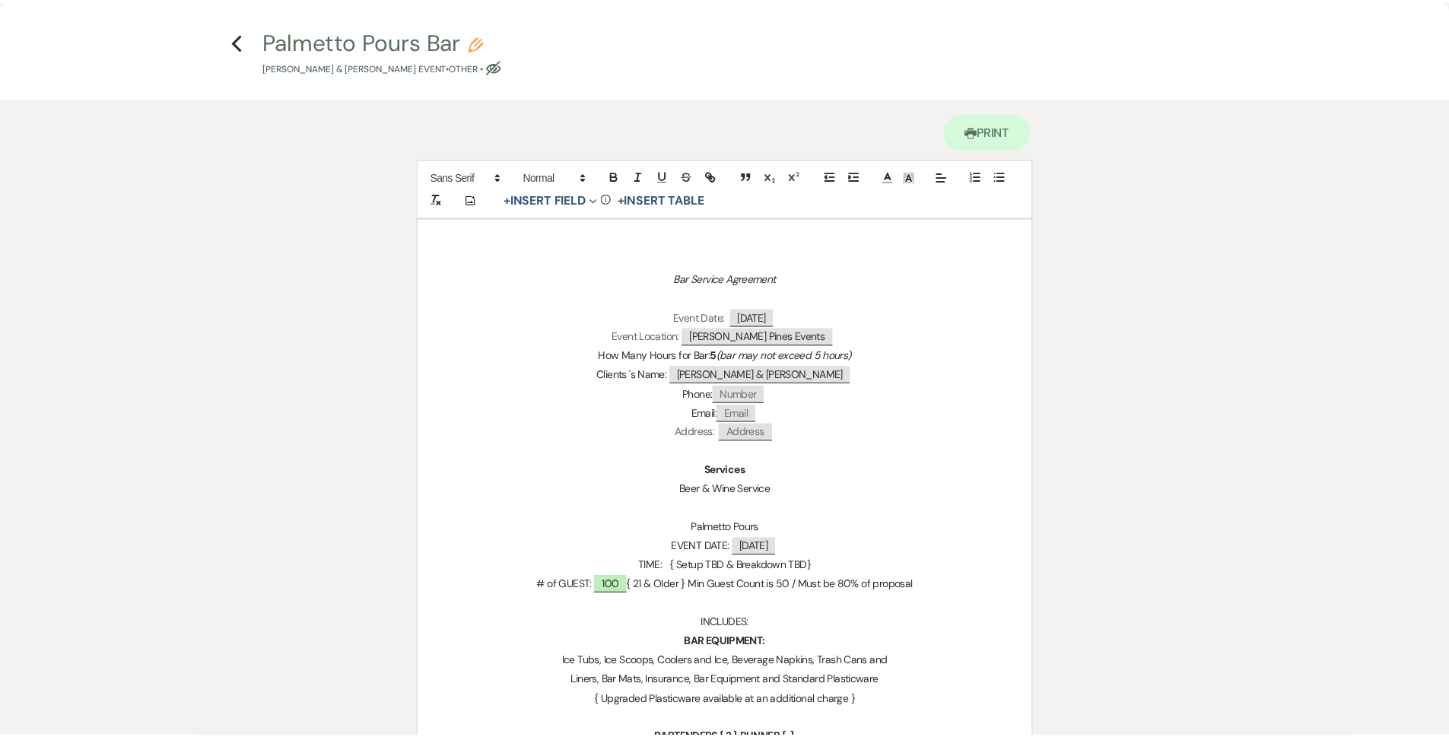
scroll to position [0, 0]
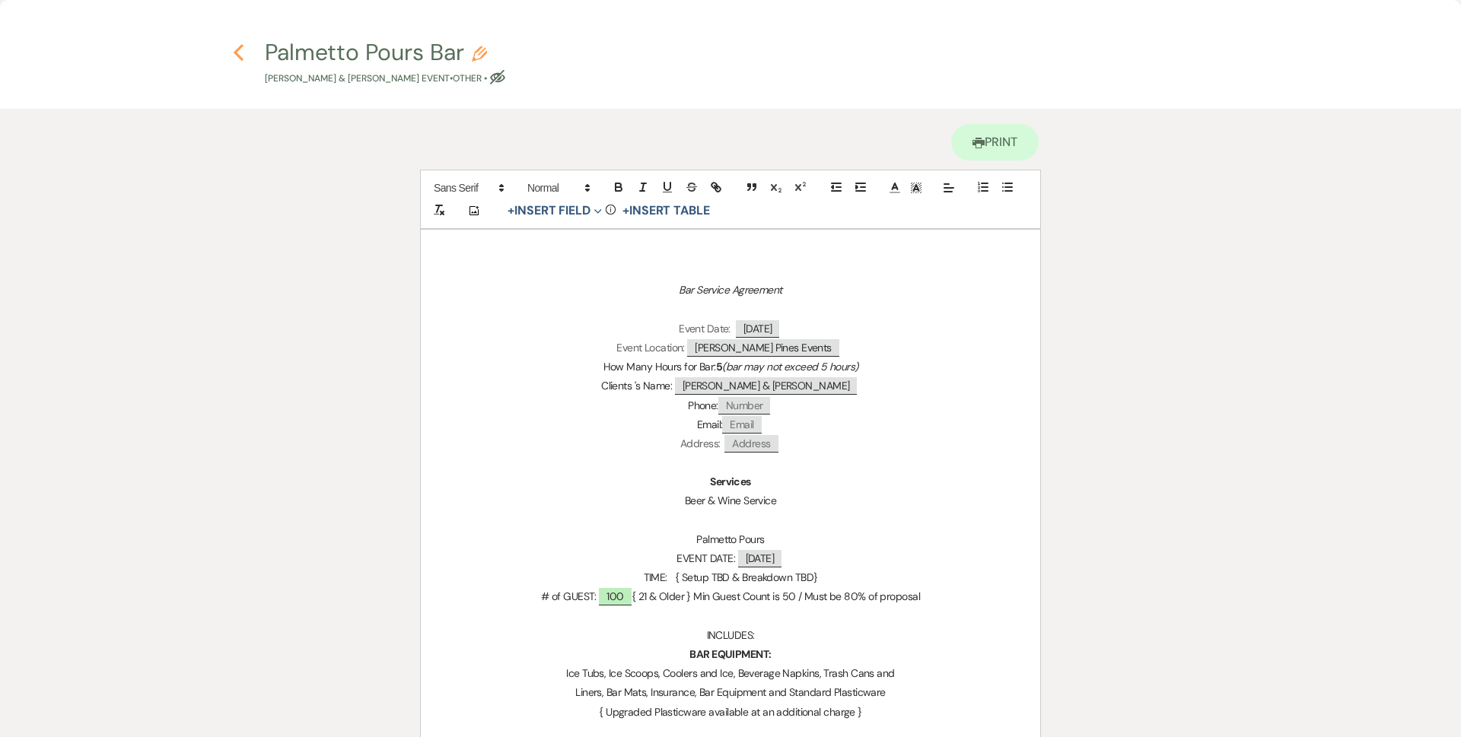
click at [243, 59] on use "button" at bounding box center [239, 52] width 10 height 17
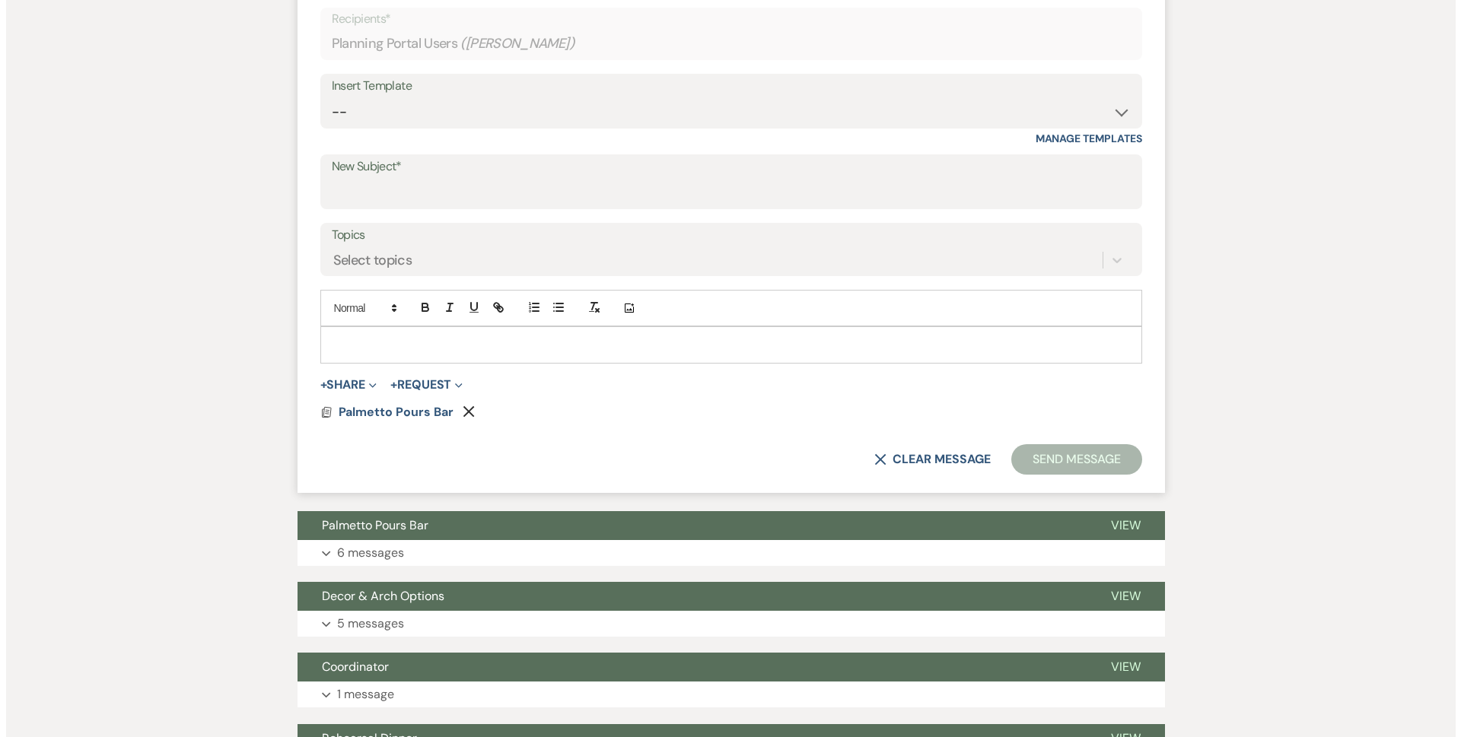
scroll to position [447, 0]
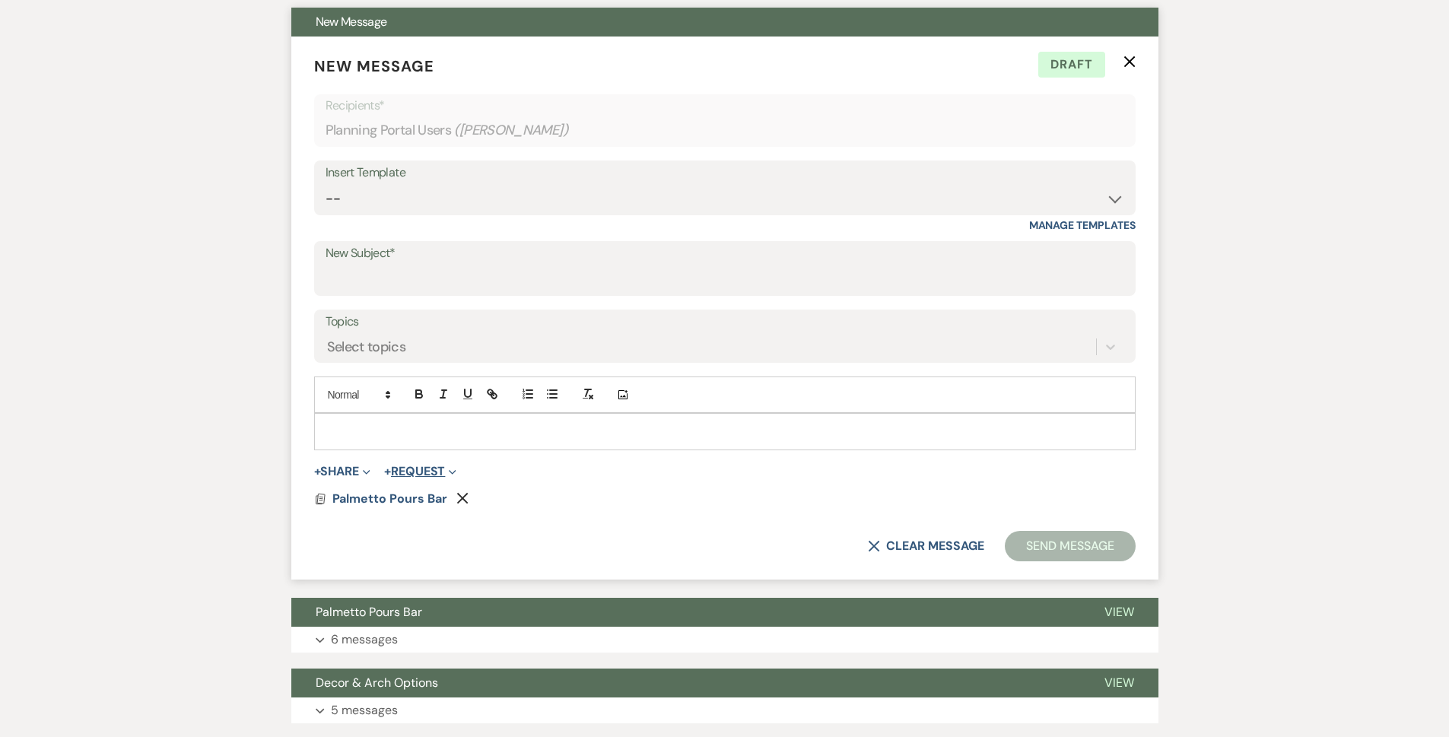
click at [412, 466] on button "+ Request Expand" at bounding box center [420, 472] width 72 height 12
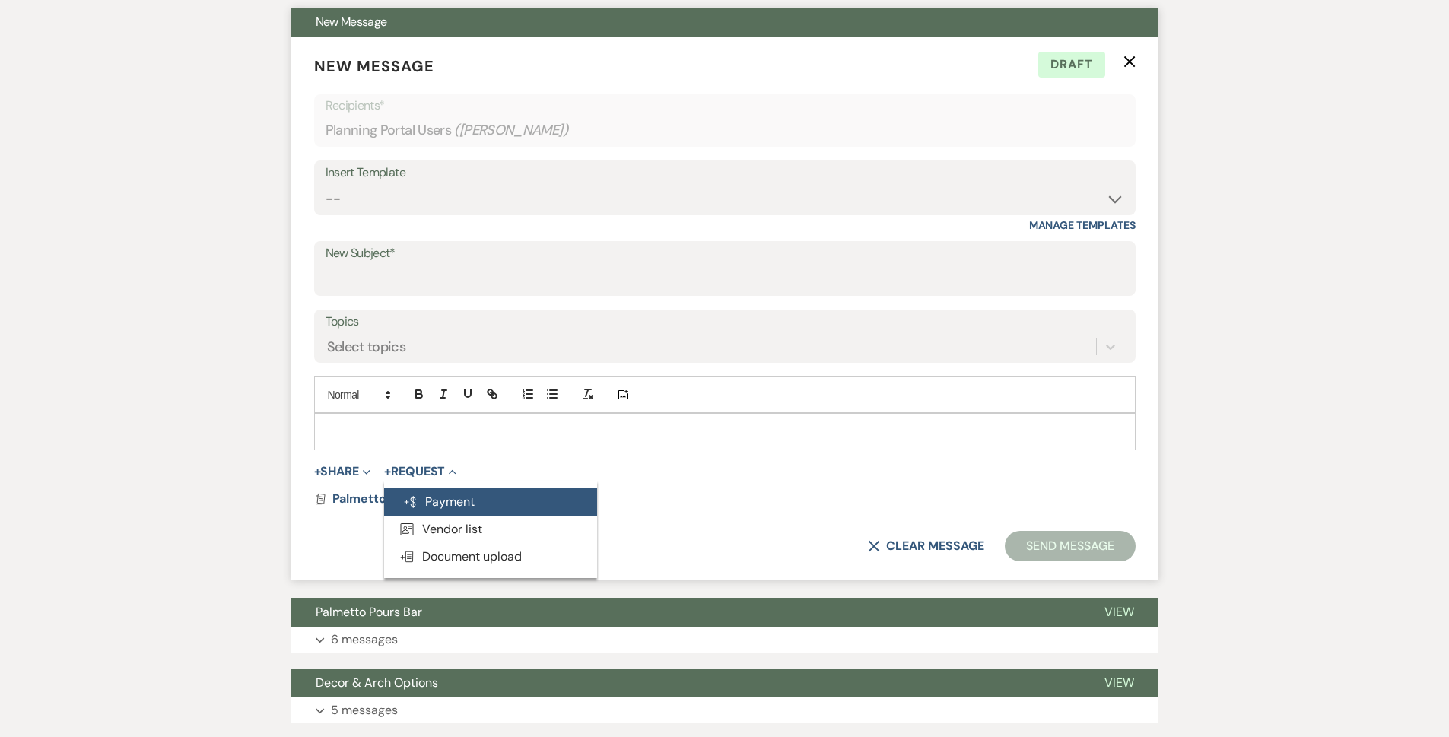
click at [437, 493] on button "Generate Payment Payment" at bounding box center [490, 501] width 213 height 27
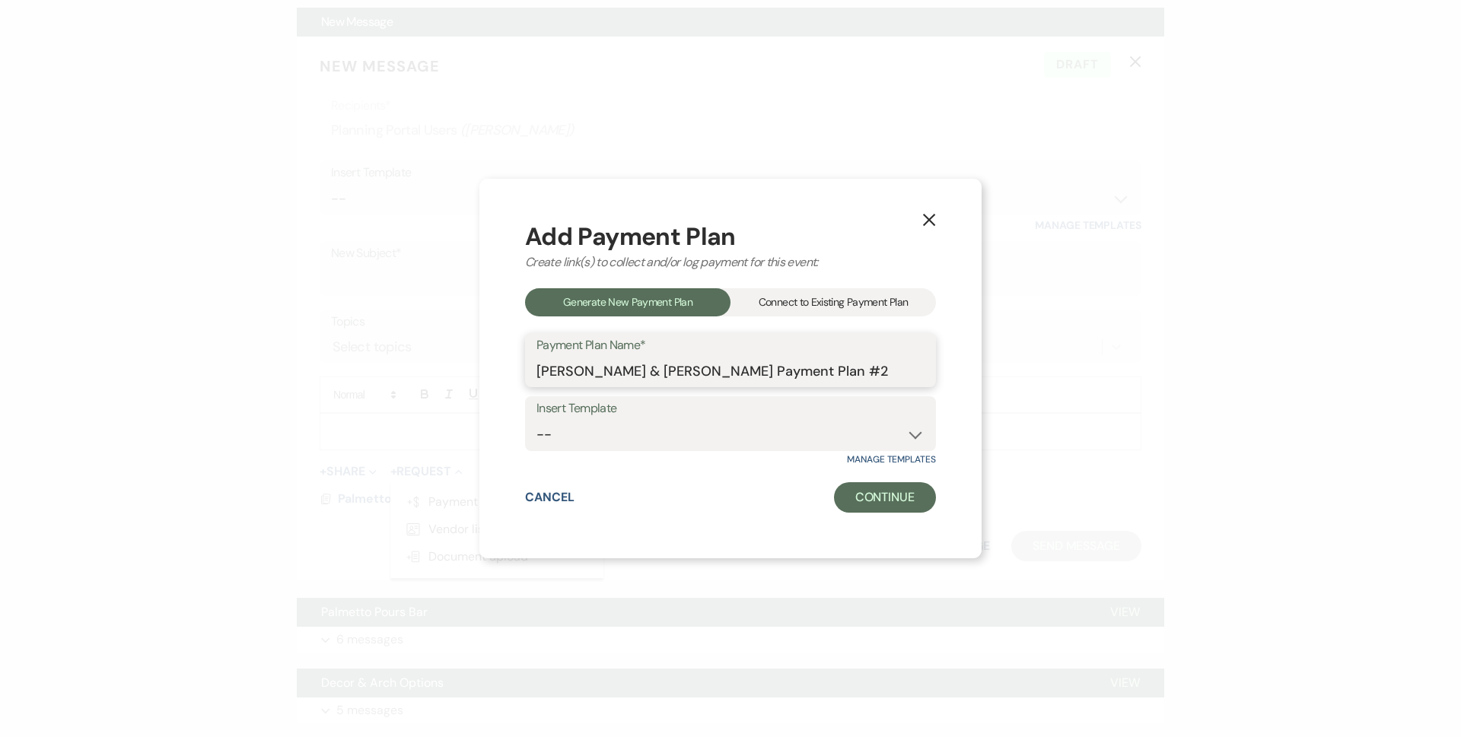
drag, startPoint x: 907, startPoint y: 368, endPoint x: 571, endPoint y: 378, distance: 336.4
click at [571, 378] on input "Jacob Kline & Rebecca Alexander's Payment Plan #2" at bounding box center [730, 371] width 388 height 30
click at [517, 387] on div "X Add Payment Plan Create link(s) to collect and/or log payment for this event:…" at bounding box center [730, 369] width 502 height 380
click at [534, 370] on div "Payment Plan Name* Jacob Kline & Rebecca Alexander's Payment Plan #2" at bounding box center [730, 360] width 411 height 55
drag, startPoint x: 534, startPoint y: 370, endPoint x: 1169, endPoint y: 317, distance: 636.7
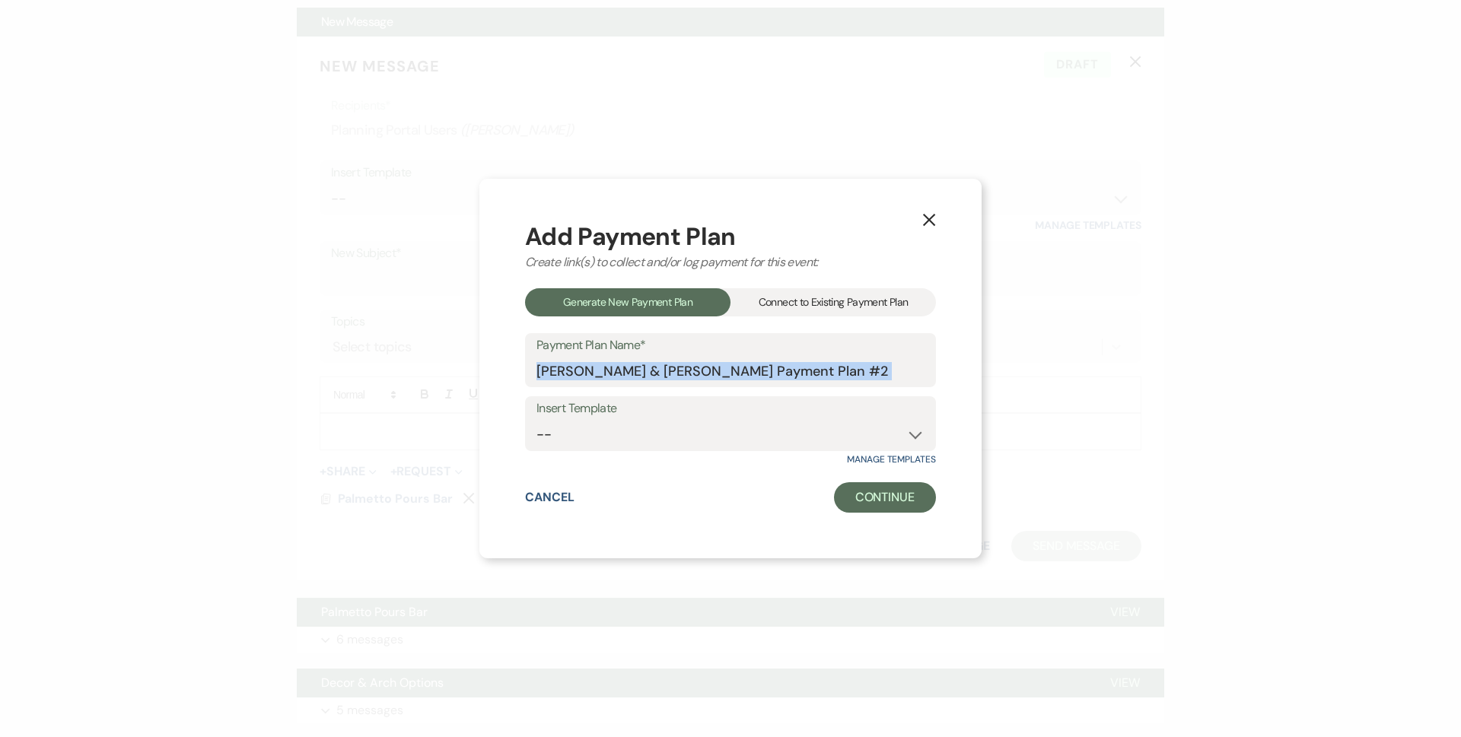
click at [1160, 377] on div "X Add Payment Plan Create link(s) to collect and/or log payment for this event:…" at bounding box center [730, 368] width 1461 height 737
click at [913, 364] on input "Jacob Kline & Rebecca Alexander's Payment Plan #2" at bounding box center [730, 371] width 388 height 30
drag, startPoint x: 847, startPoint y: 373, endPoint x: 899, endPoint y: 364, distance: 53.2
click at [847, 372] on input "Jacob Kline & Rebecca Alexander's Payment Plan #2" at bounding box center [730, 371] width 388 height 30
click at [900, 364] on input "Jacob Kline & Rebecca Alexander's Payment Plan #2" at bounding box center [730, 371] width 388 height 30
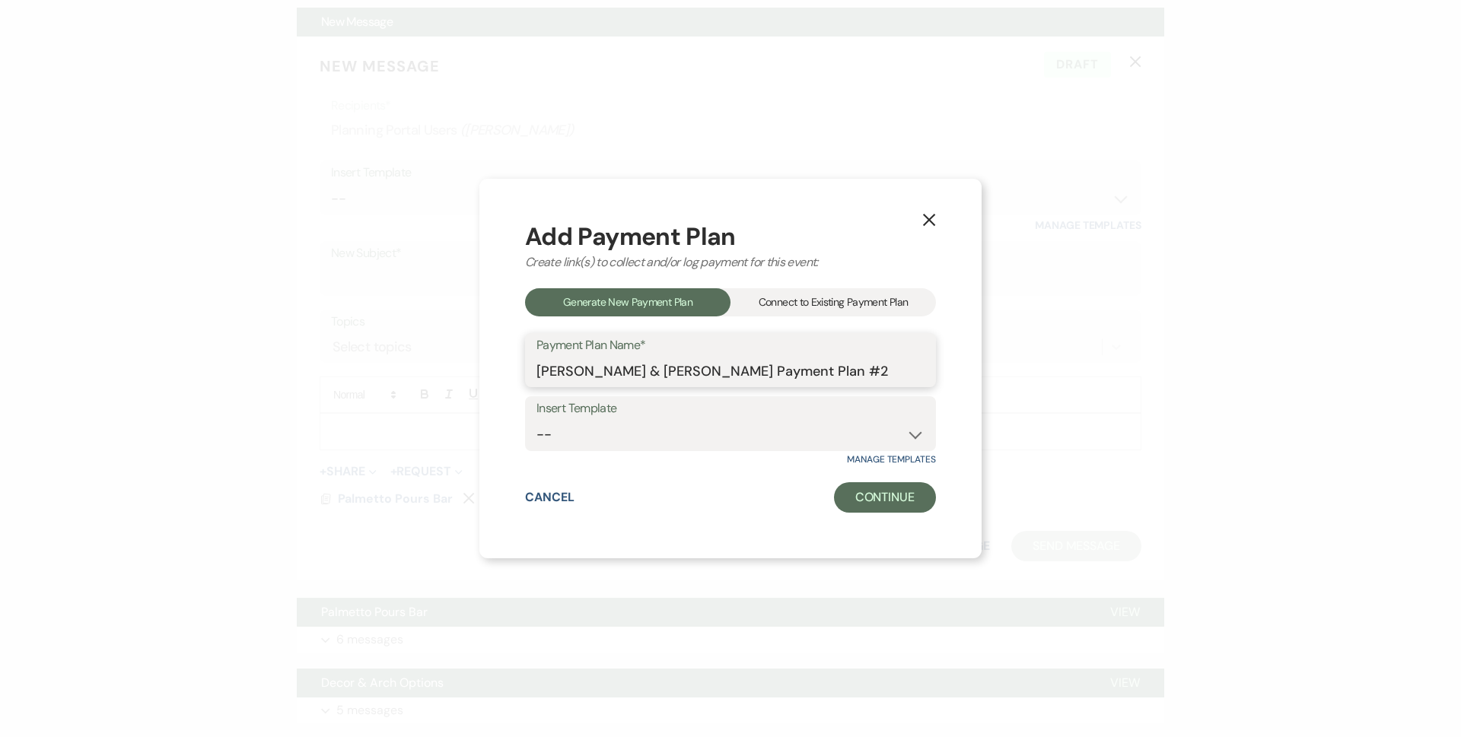
drag, startPoint x: 874, startPoint y: 367, endPoint x: 414, endPoint y: 361, distance: 460.3
click at [414, 374] on div "X Add Payment Plan Create link(s) to collect and/or log payment for this event:…" at bounding box center [730, 368] width 1461 height 737
type input "Bar Service Retainer"
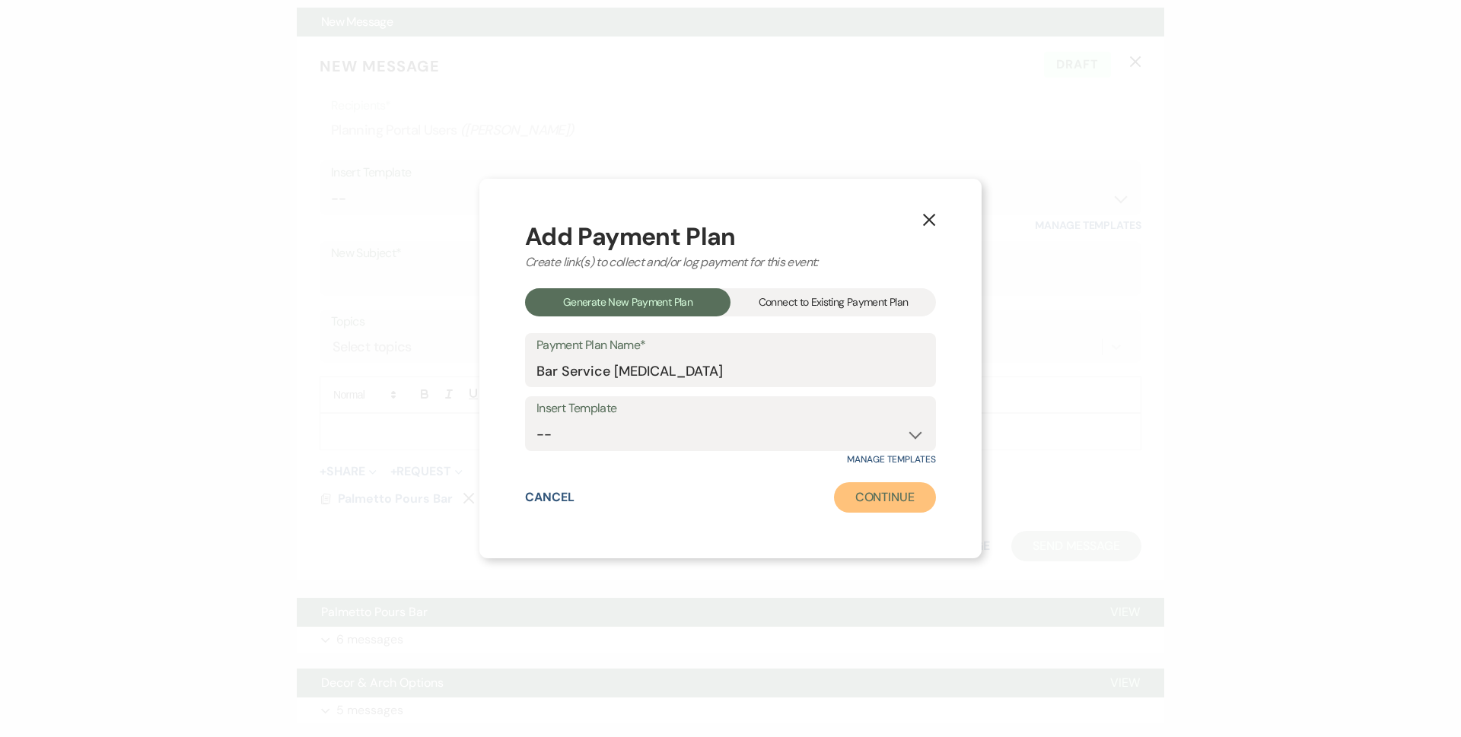
click at [859, 490] on button "Continue" at bounding box center [885, 497] width 102 height 30
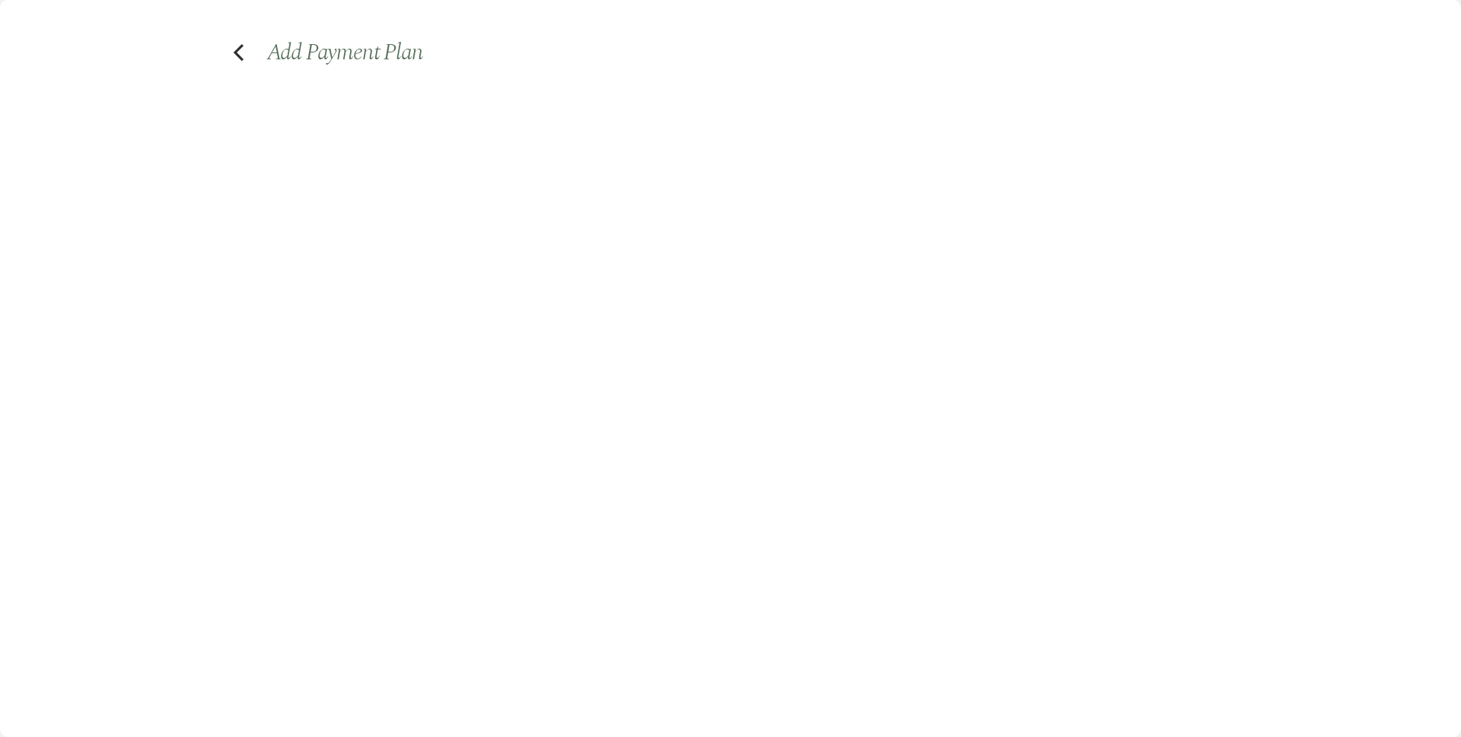
select select "2"
select select "percentage"
select select "true"
select select "client"
select select "weeks"
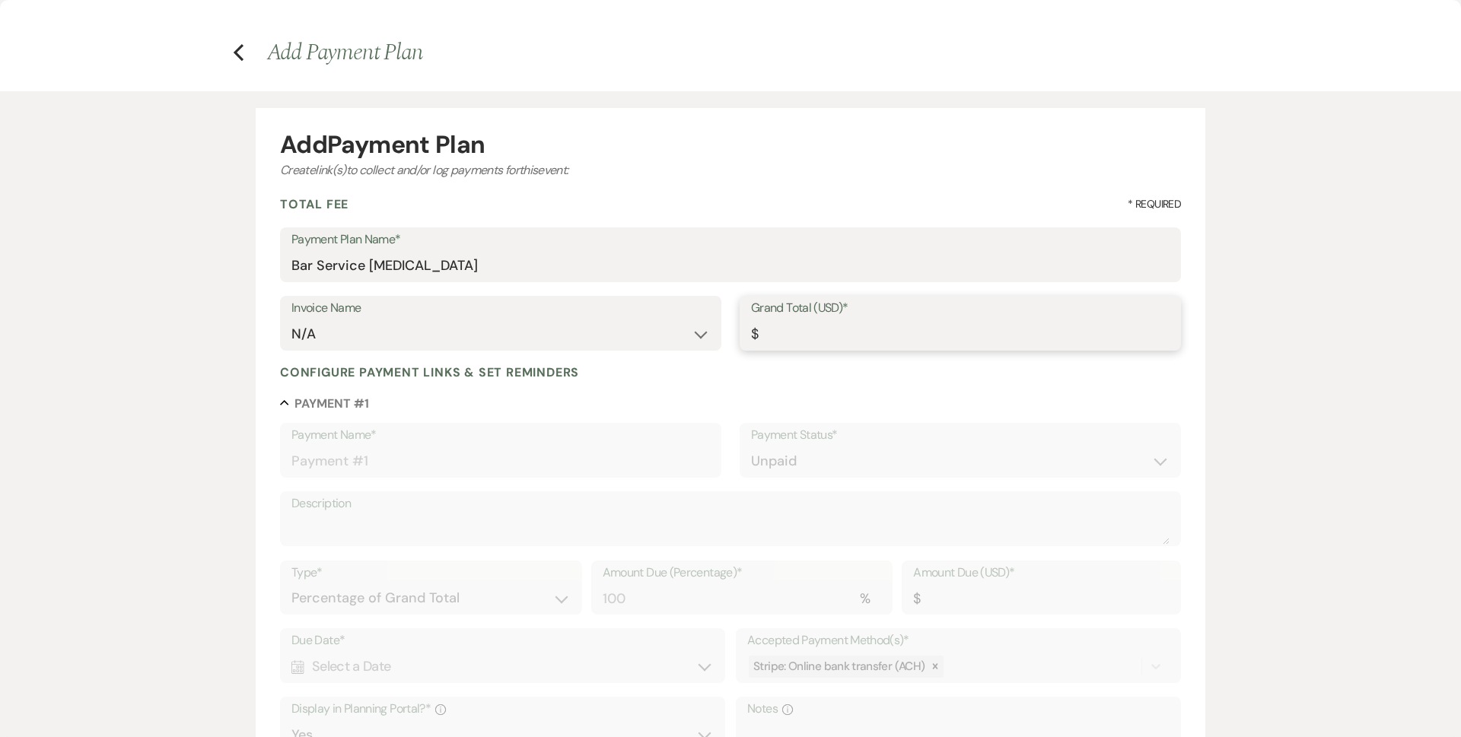
click at [906, 335] on input "Grand Total (USD)*" at bounding box center [960, 335] width 418 height 30
type input "5"
type input "5.00"
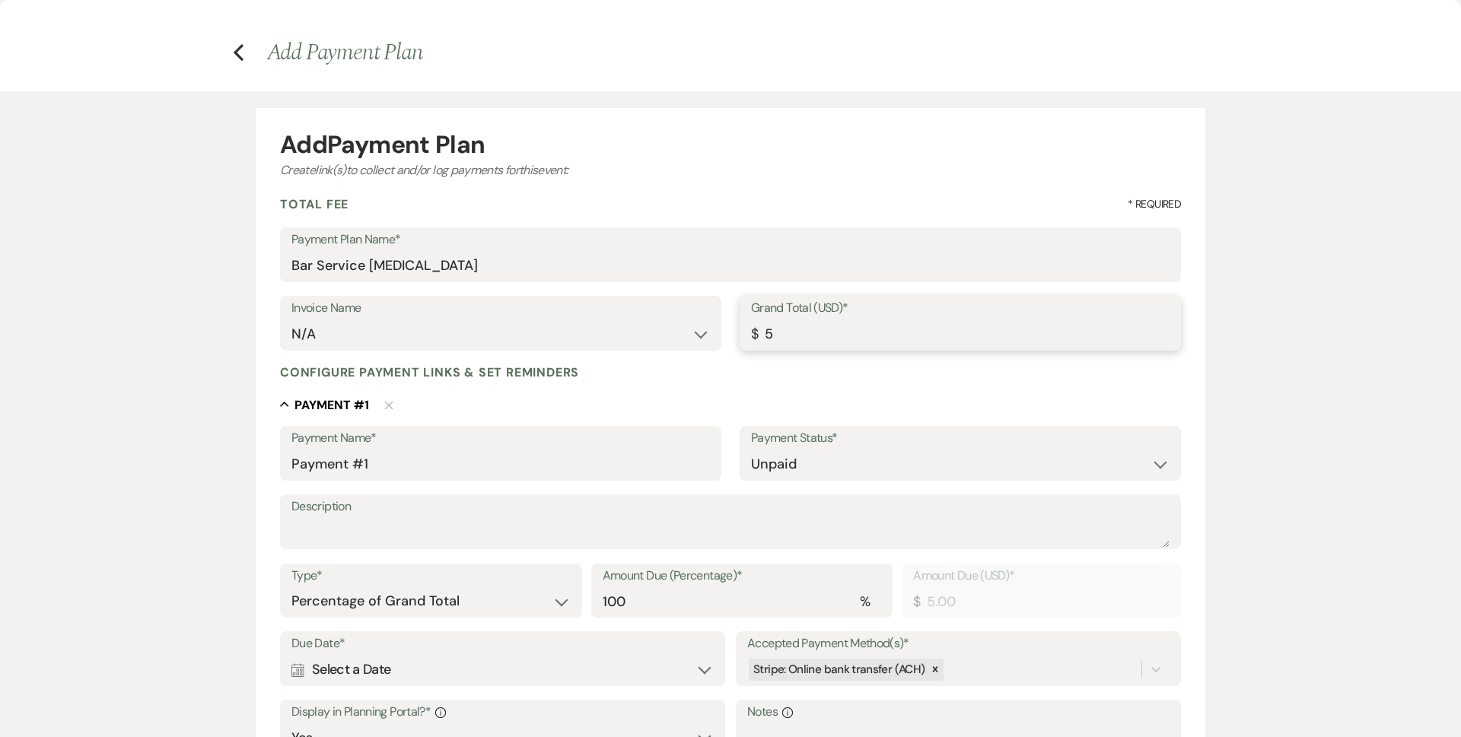
type input "50"
type input "50.00"
type input "500"
type input "500.00"
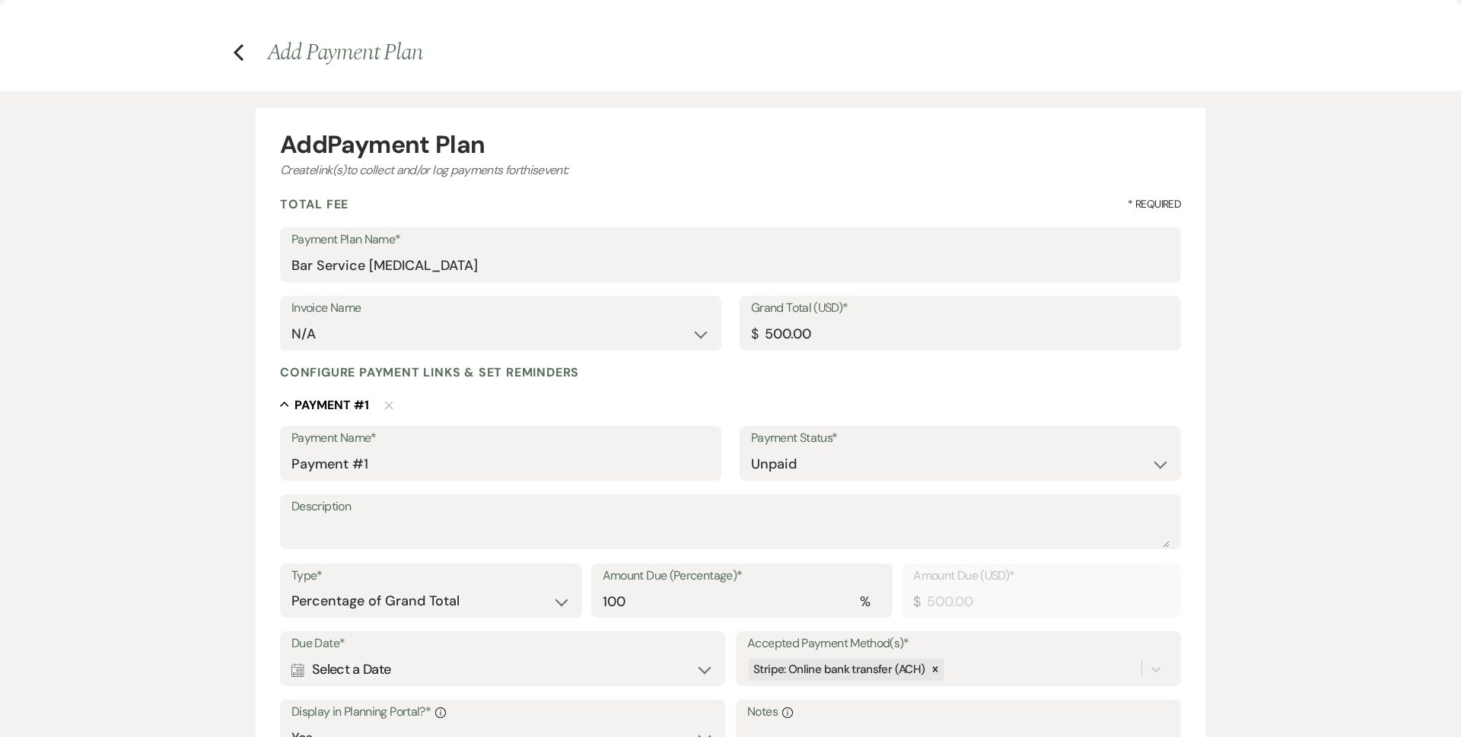
click at [1030, 386] on div "Configure payment links & set reminders Collapse Payment # 1 Delete Payment Nam…" at bounding box center [730, 656] width 901 height 584
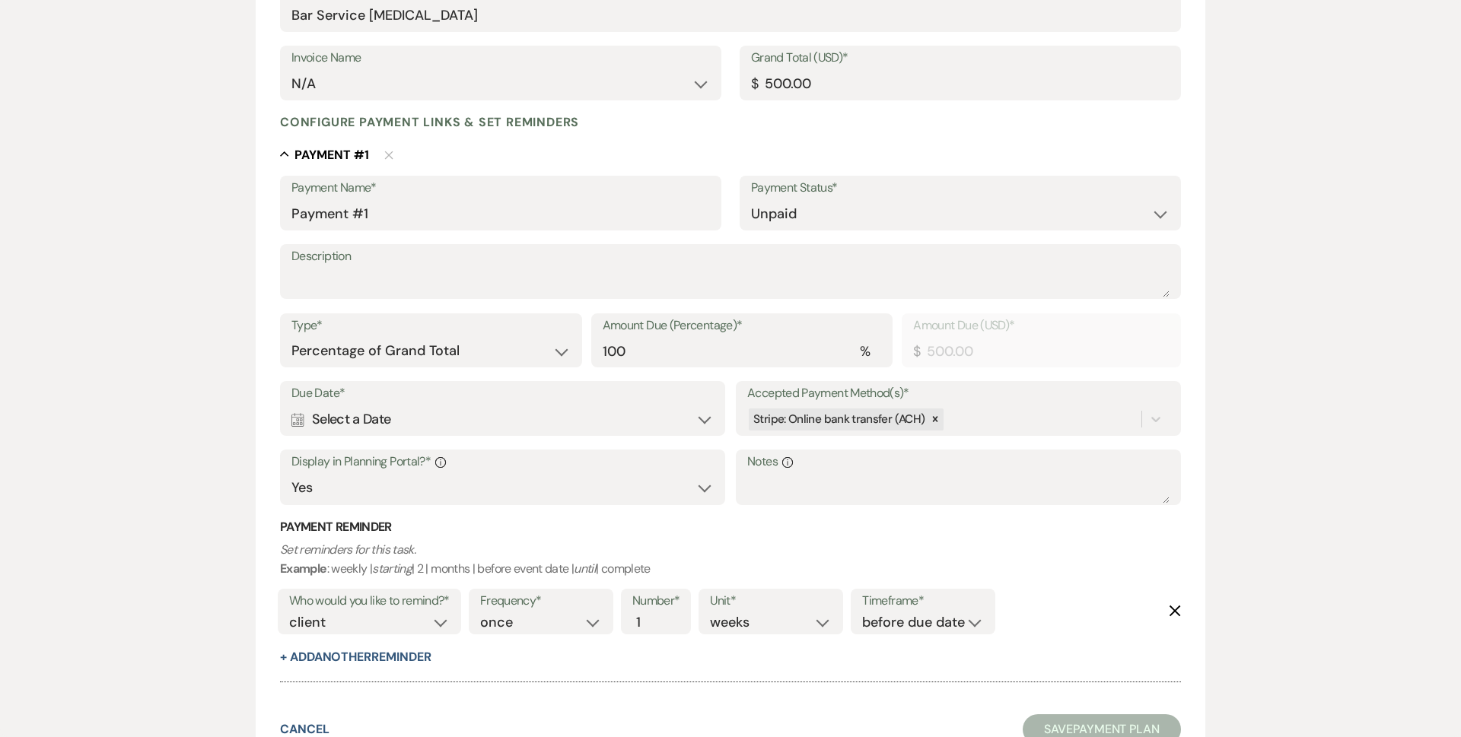
scroll to position [282, 0]
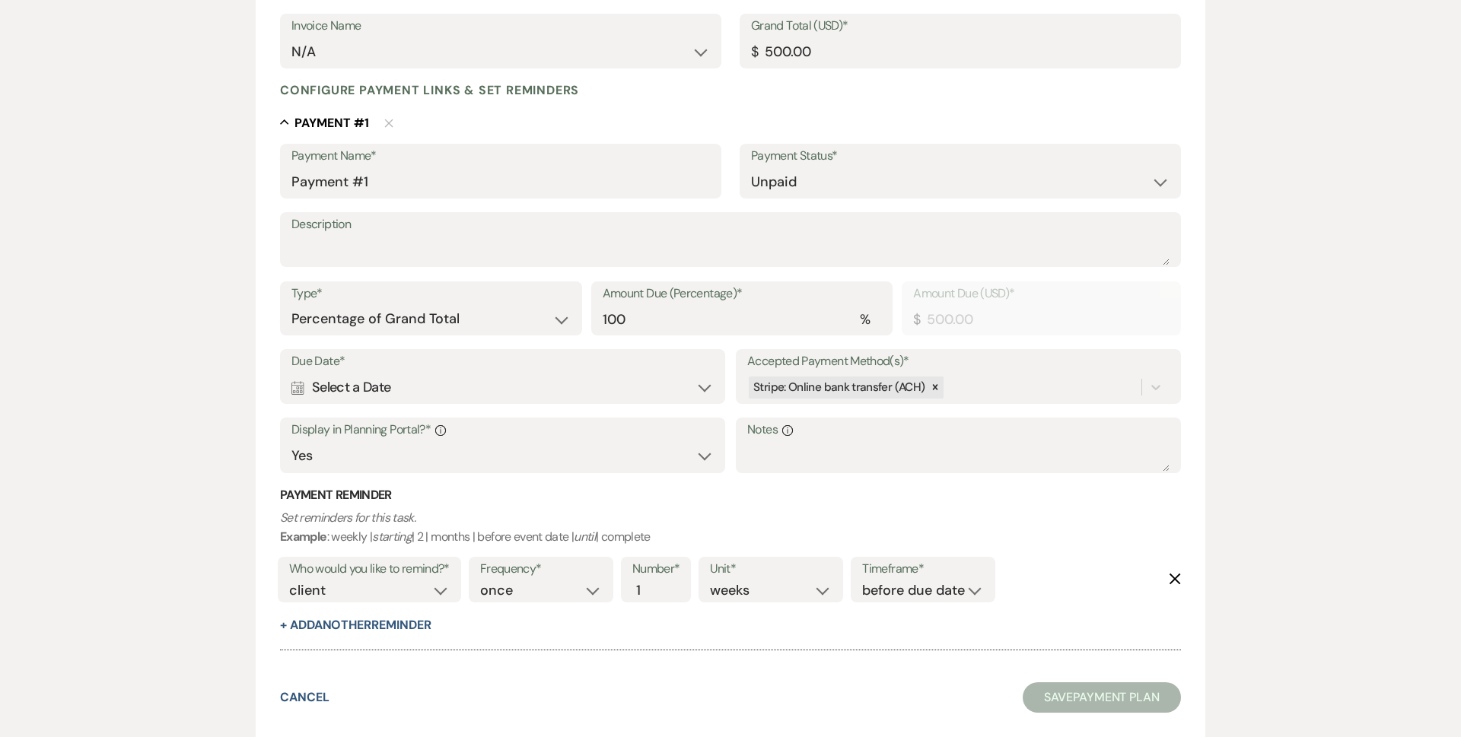
click at [382, 377] on div "Calendar Select a Date Expand" at bounding box center [502, 388] width 422 height 30
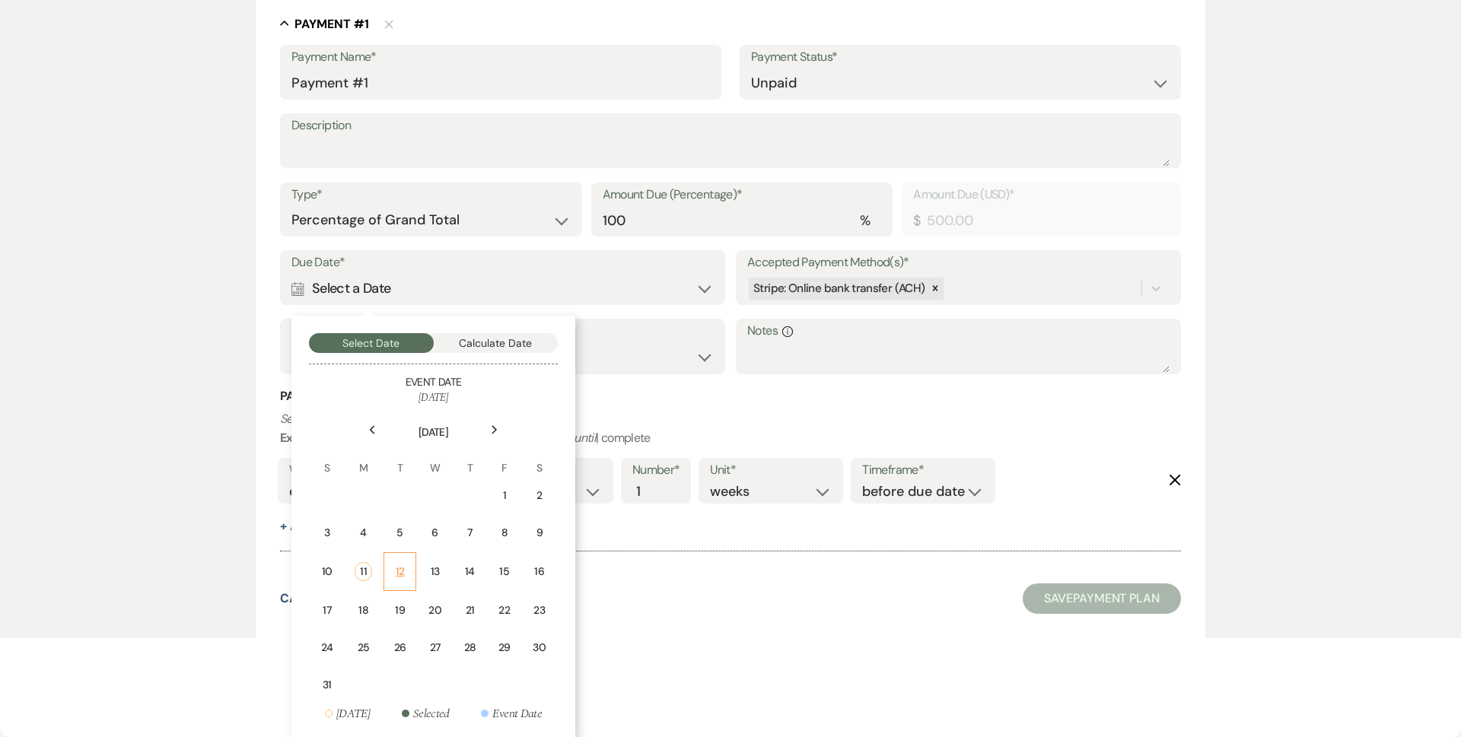
scroll to position [384, 0]
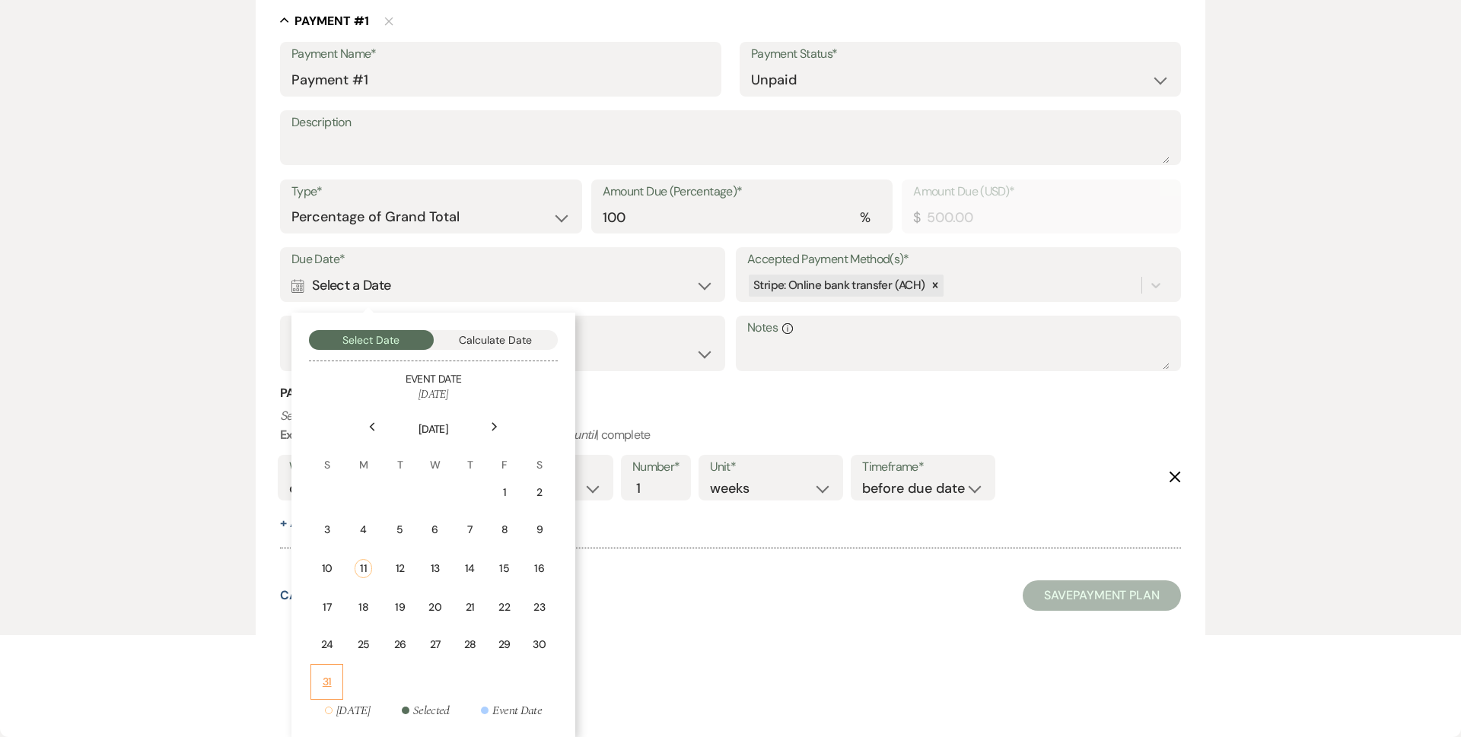
click at [313, 685] on td "31" at bounding box center [326, 682] width 33 height 36
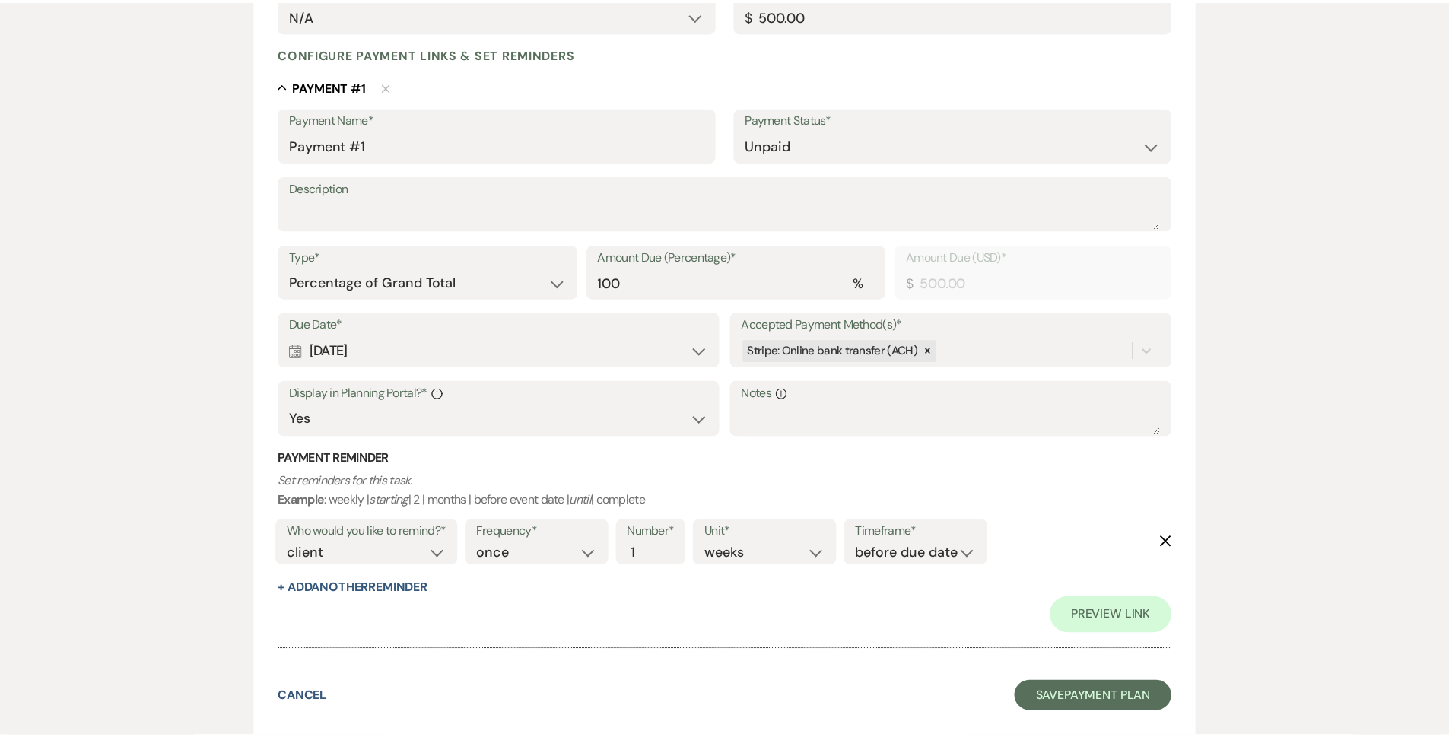
scroll to position [319, 0]
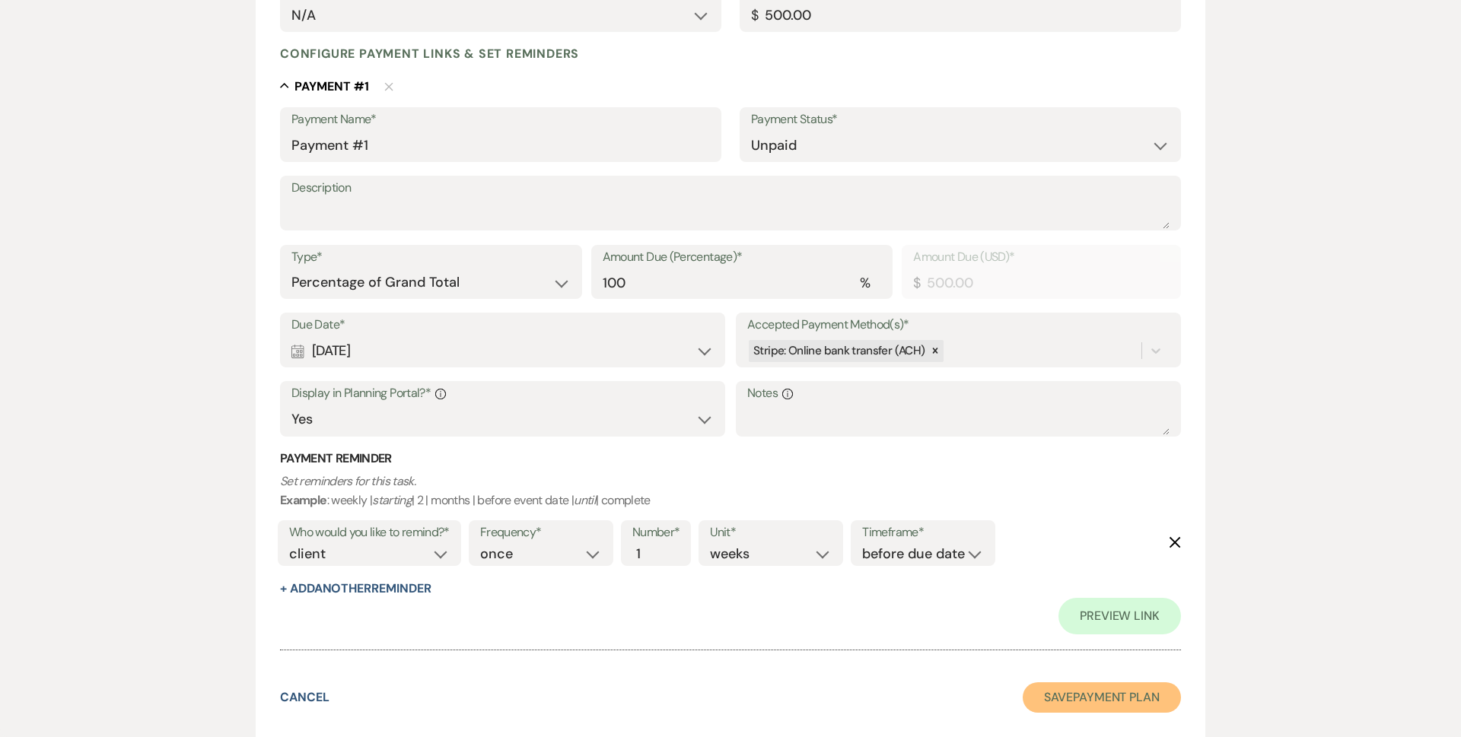
click at [1145, 685] on button "Save Payment Plan" at bounding box center [1101, 697] width 158 height 30
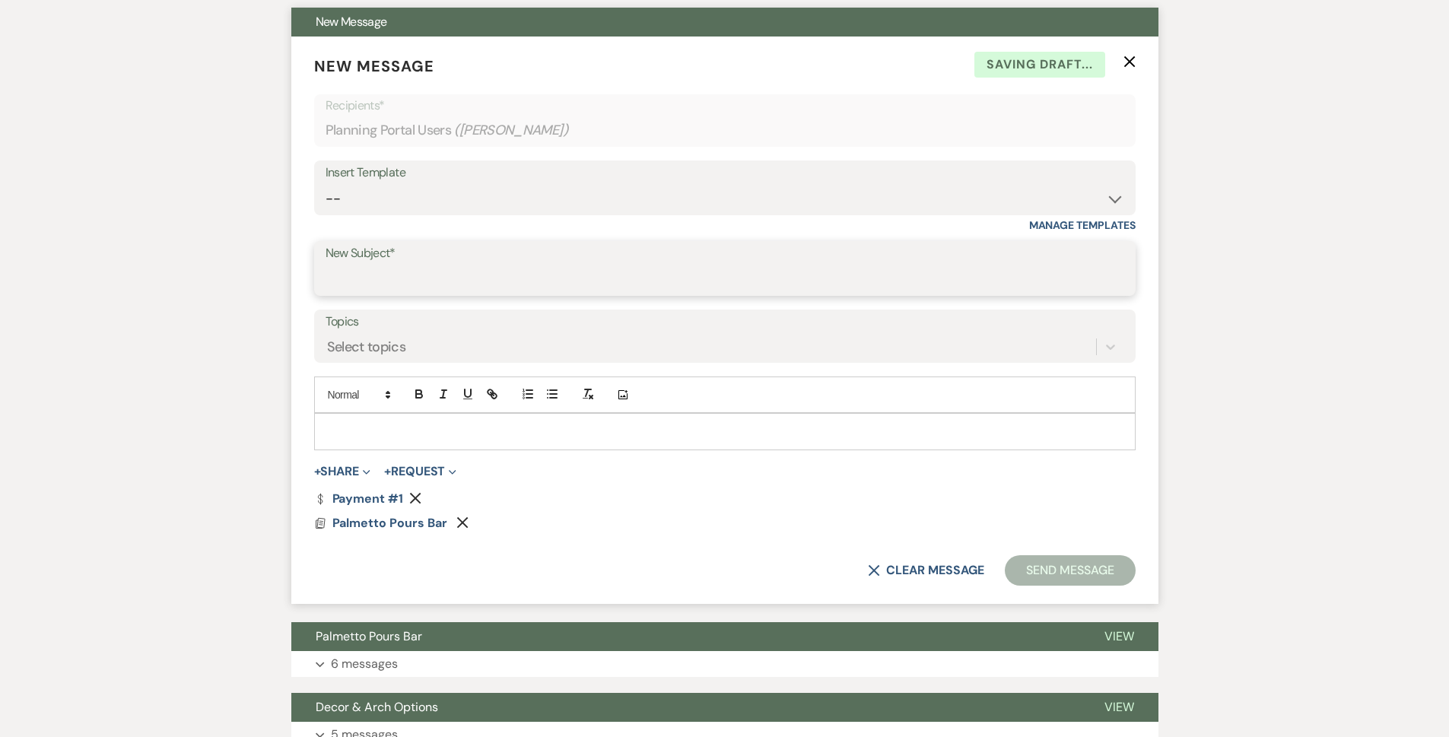
click at [403, 272] on input "New Subject*" at bounding box center [725, 280] width 799 height 30
type input "Bar Service Contract"
type button "ordered"
type button "bullet"
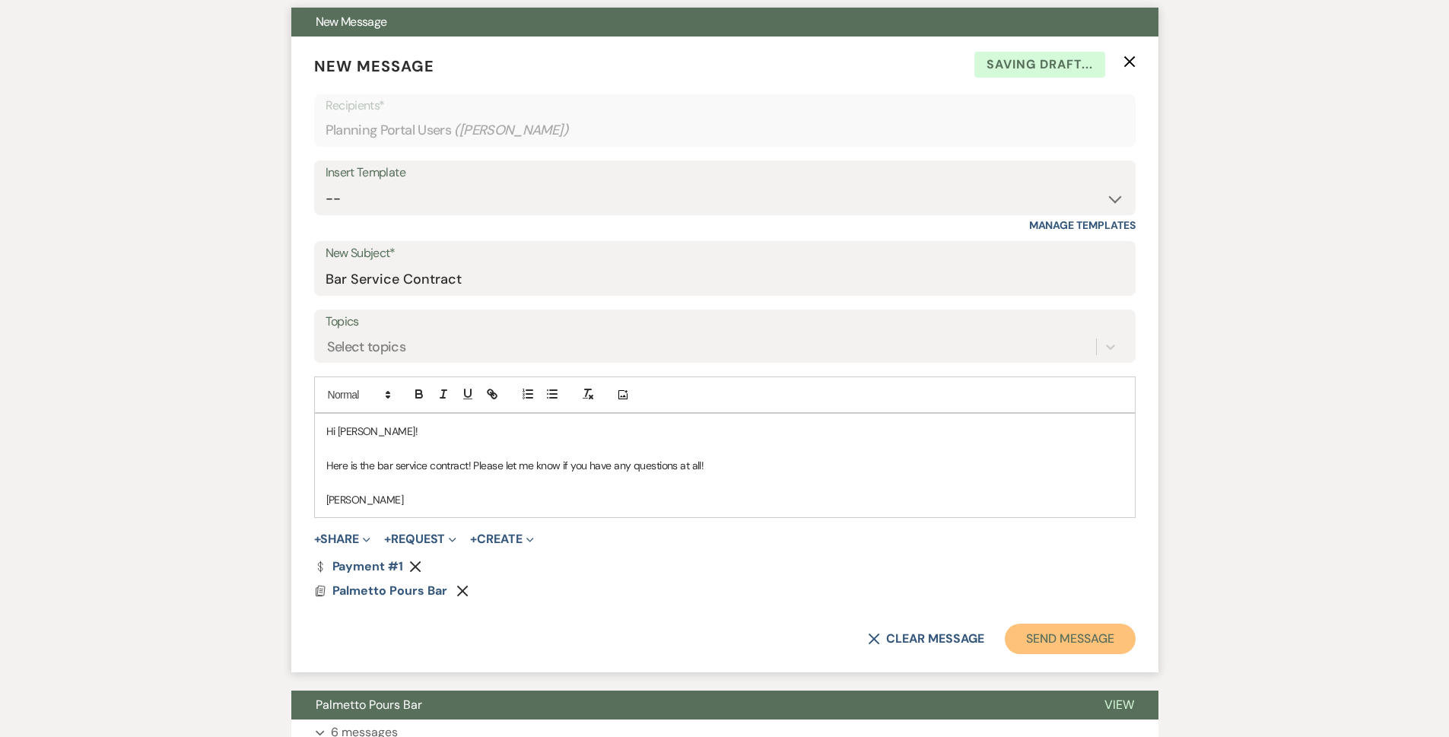
click at [1062, 646] on button "Send Message" at bounding box center [1070, 639] width 130 height 30
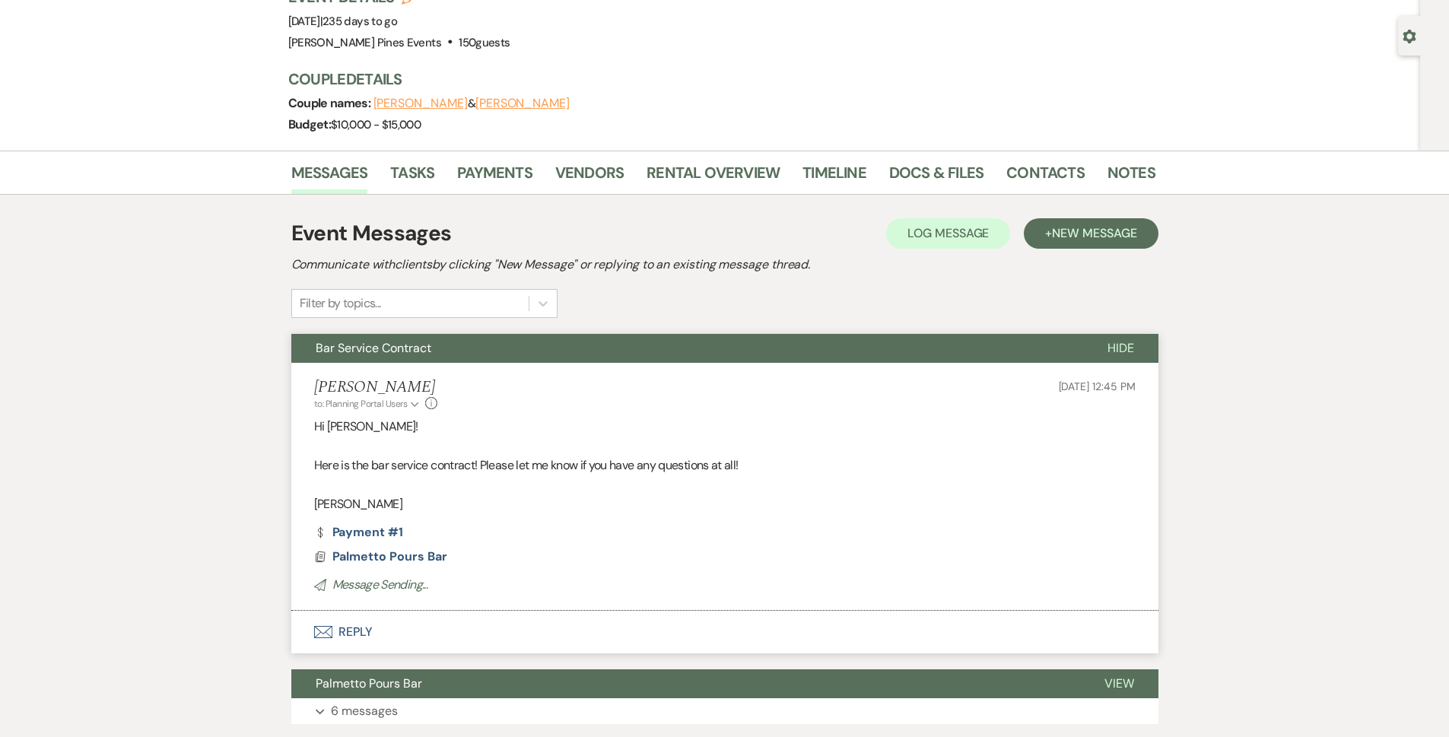
scroll to position [0, 0]
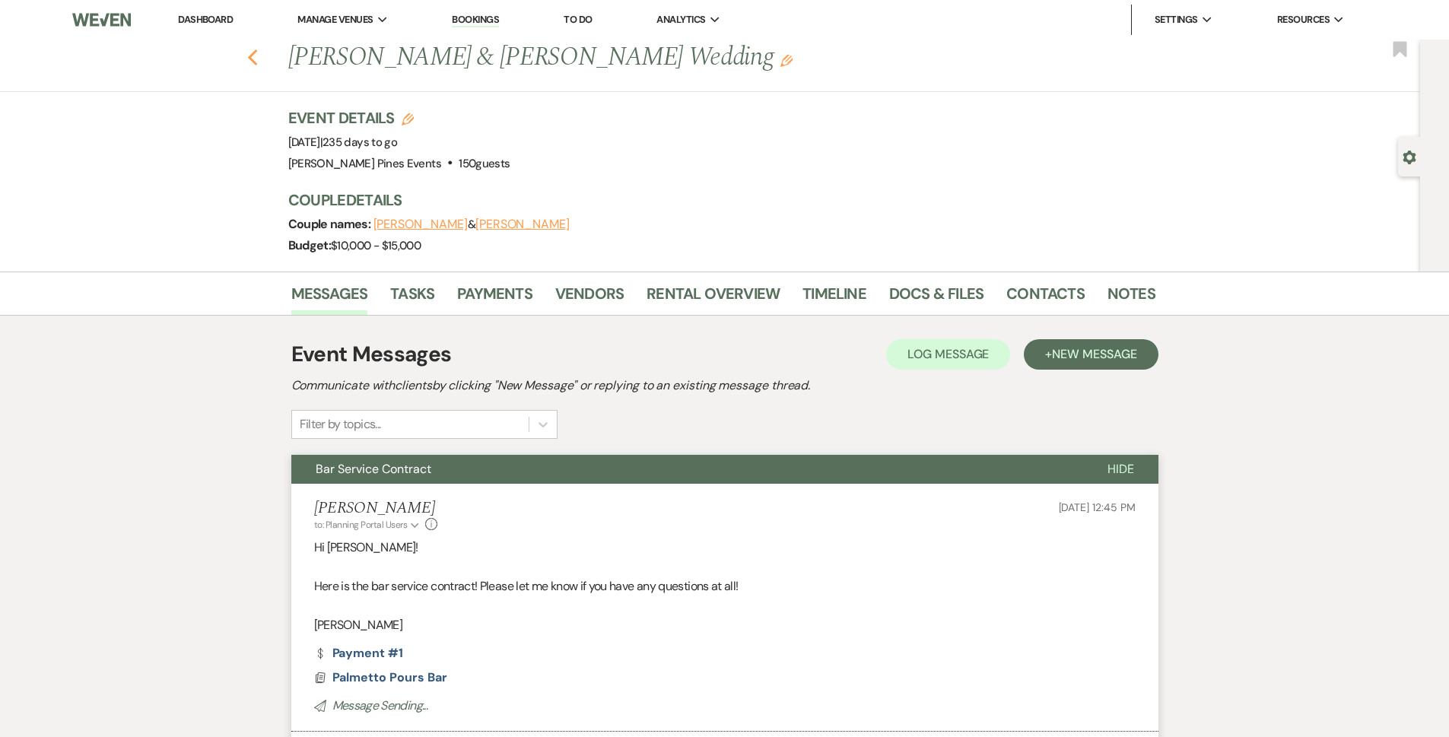
click at [257, 65] on use "button" at bounding box center [252, 57] width 10 height 17
select select "8"
select select "6"
select select "8"
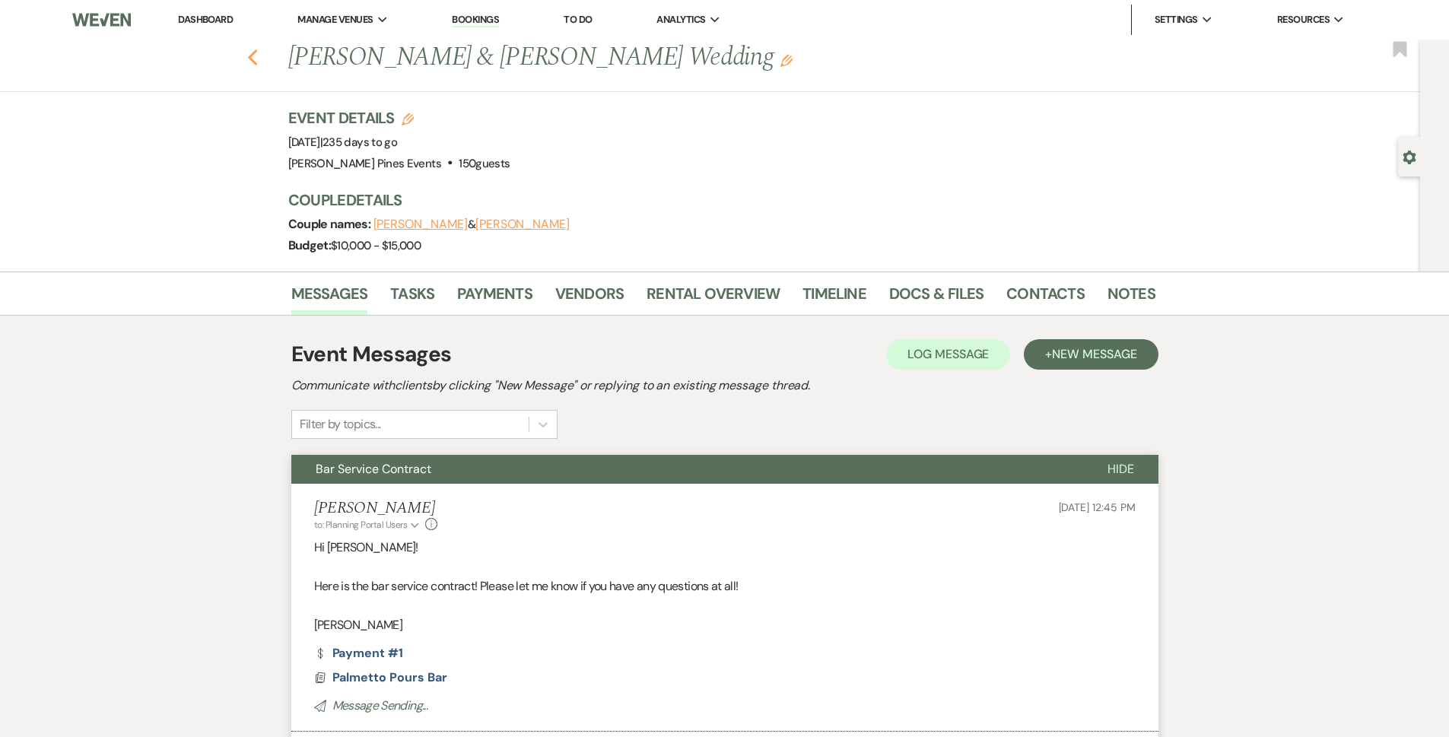
select select "8"
select select "5"
select select "8"
select select "5"
select select "8"
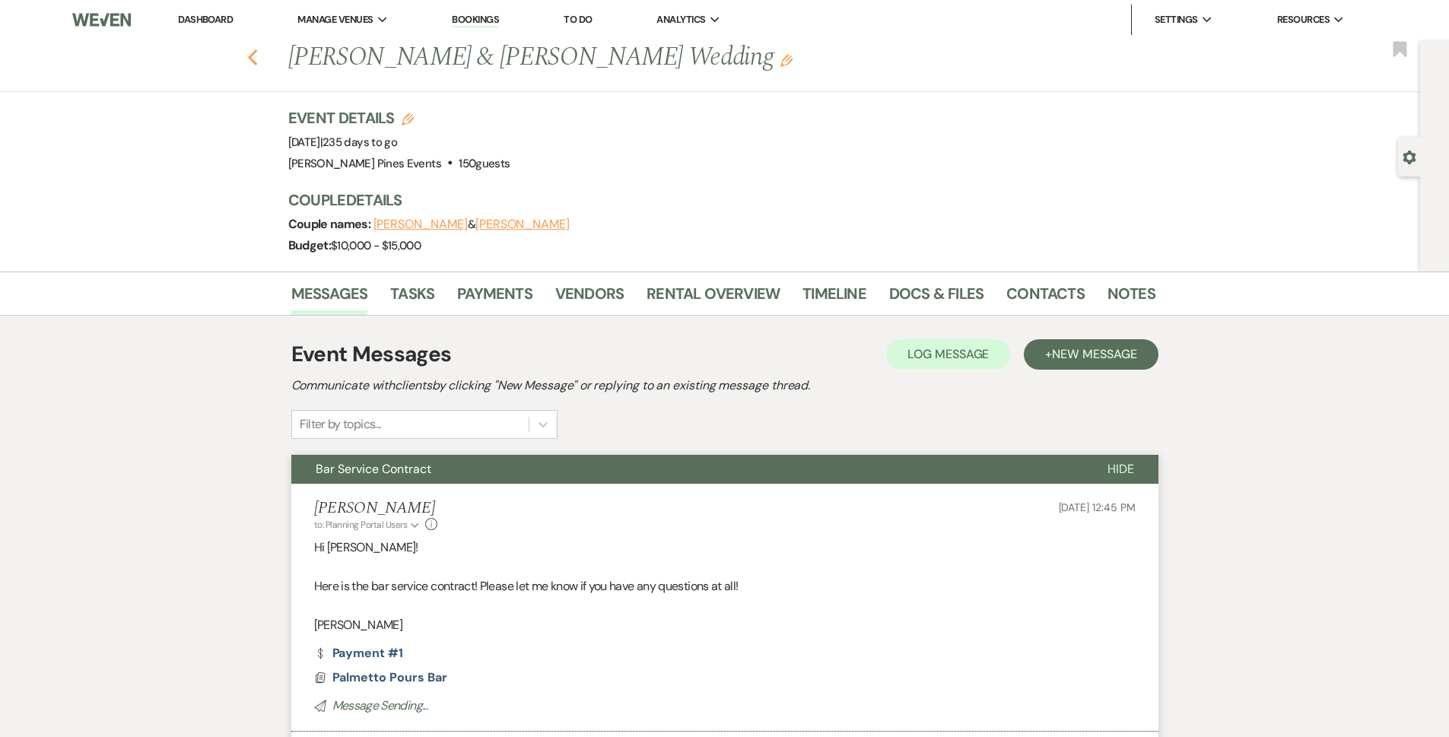
select select "5"
select select "8"
select select "5"
select select "8"
select select "5"
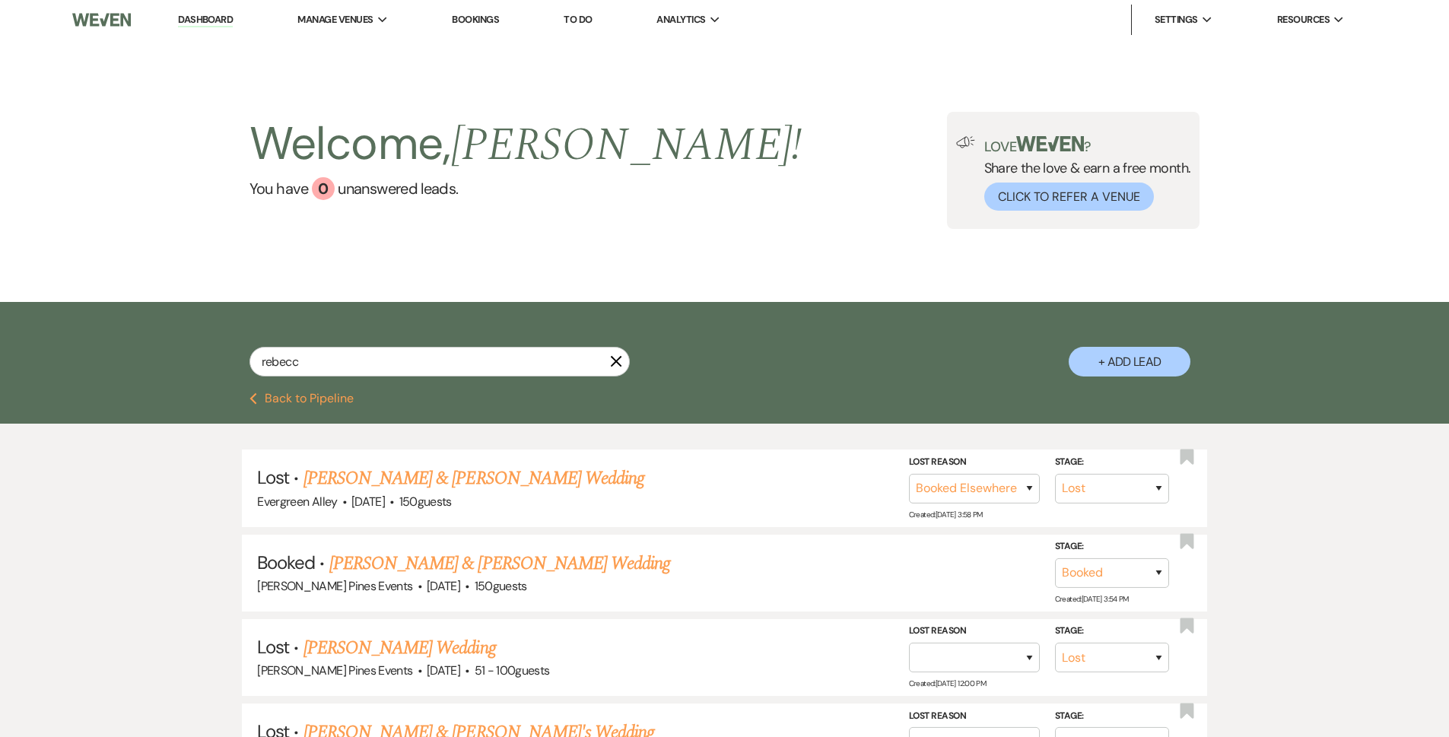
drag, startPoint x: 272, startPoint y: 397, endPoint x: 807, endPoint y: 3, distance: 664.9
click at [271, 396] on button "Previous Back to Pipeline" at bounding box center [302, 399] width 104 height 12
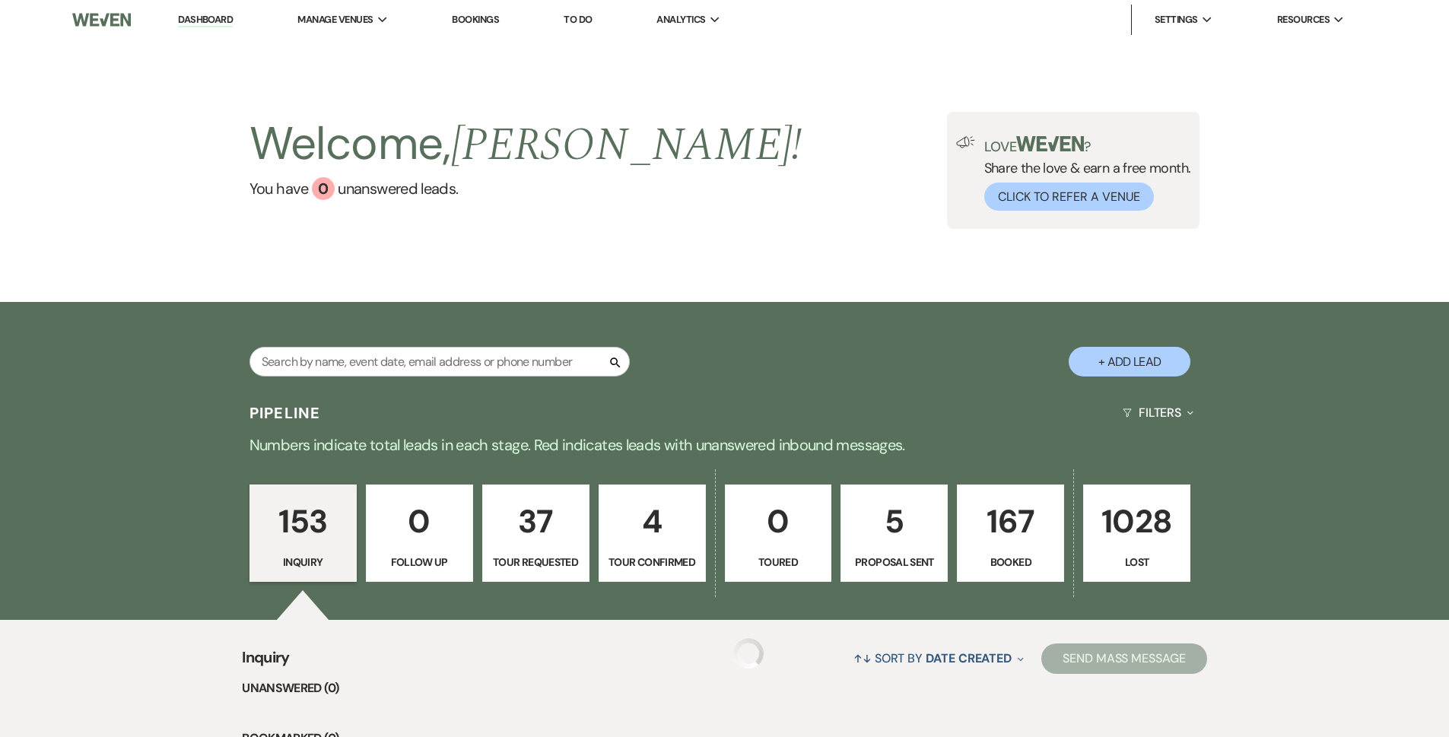
scroll to position [304, 0]
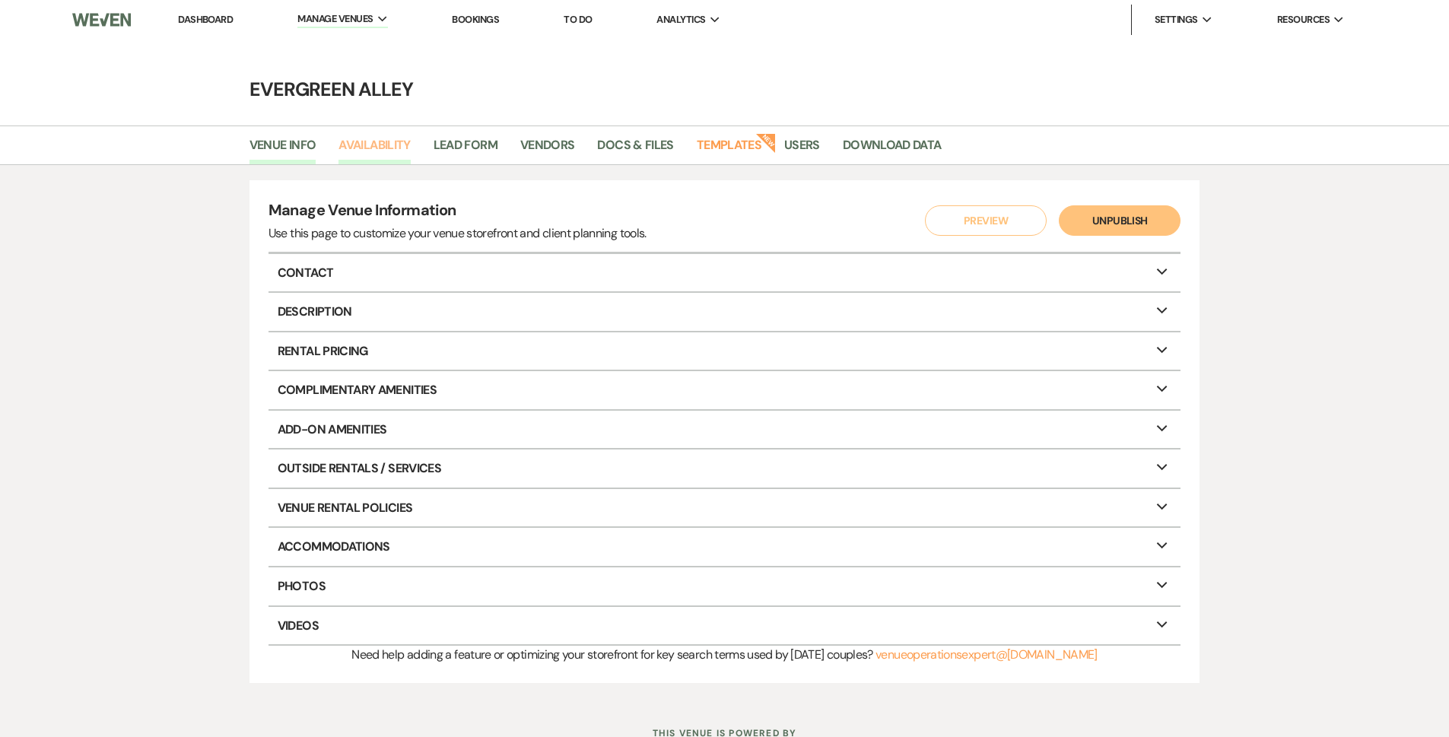
click at [374, 141] on link "Availability" at bounding box center [375, 149] width 72 height 29
select select "2"
select select "2026"
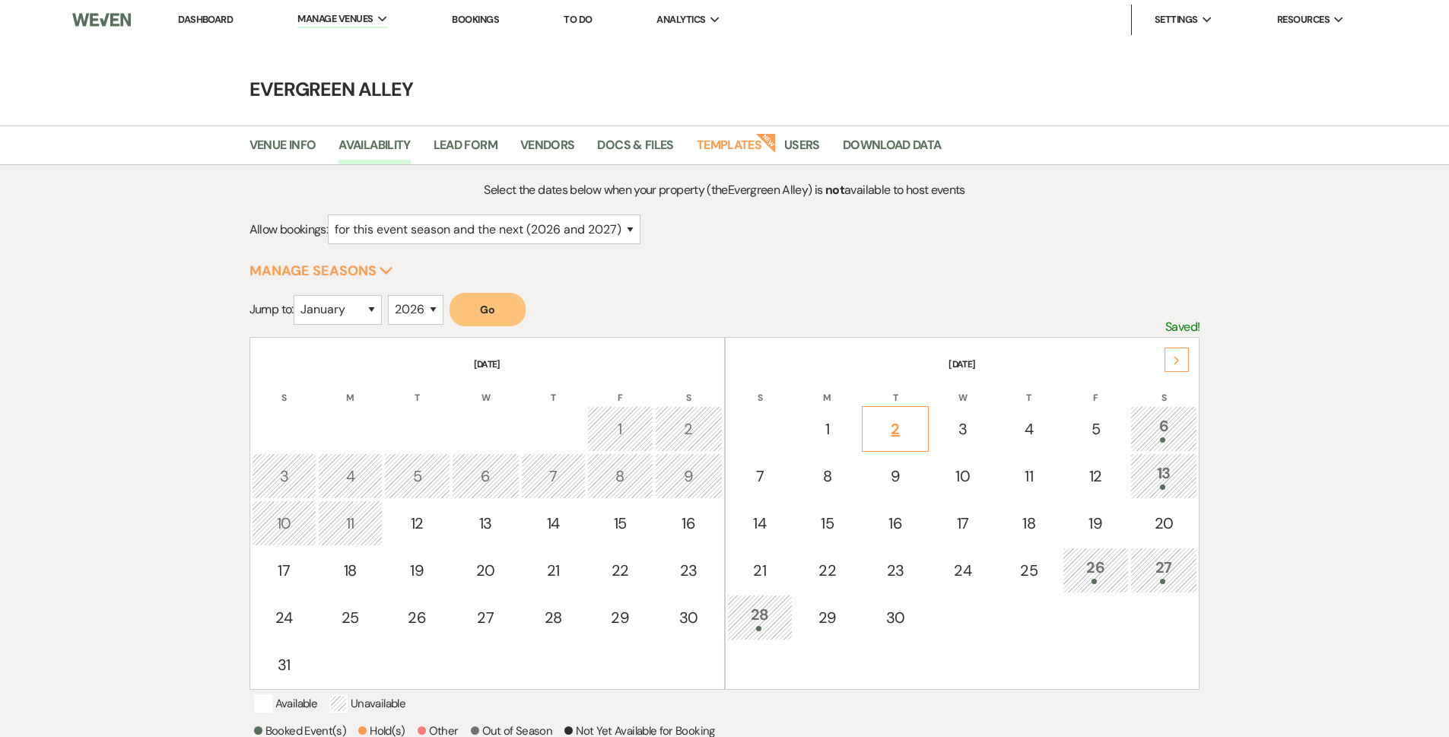
drag, startPoint x: 491, startPoint y: 305, endPoint x: 924, endPoint y: 421, distance: 447.5
click at [491, 304] on button "Go" at bounding box center [488, 309] width 76 height 33
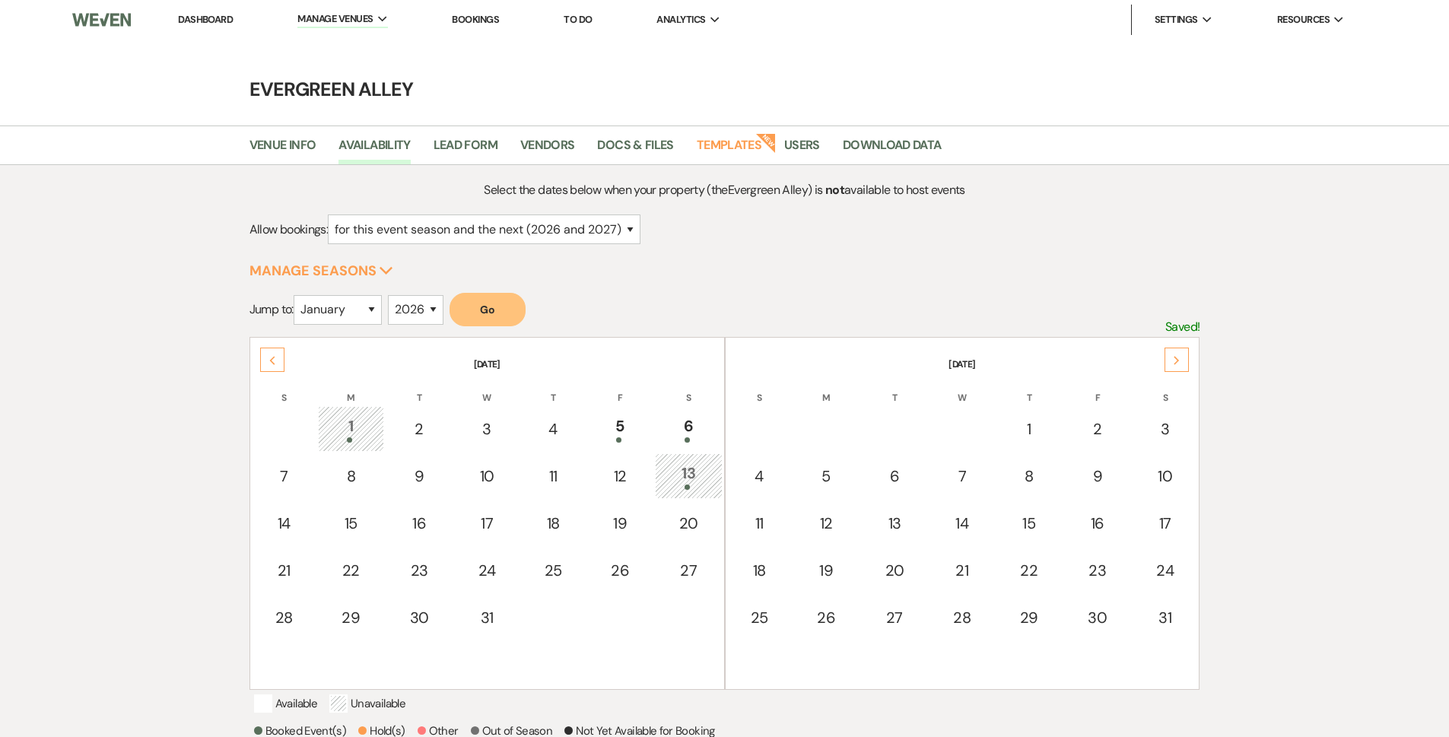
click at [1188, 352] on div "Next" at bounding box center [1177, 360] width 24 height 24
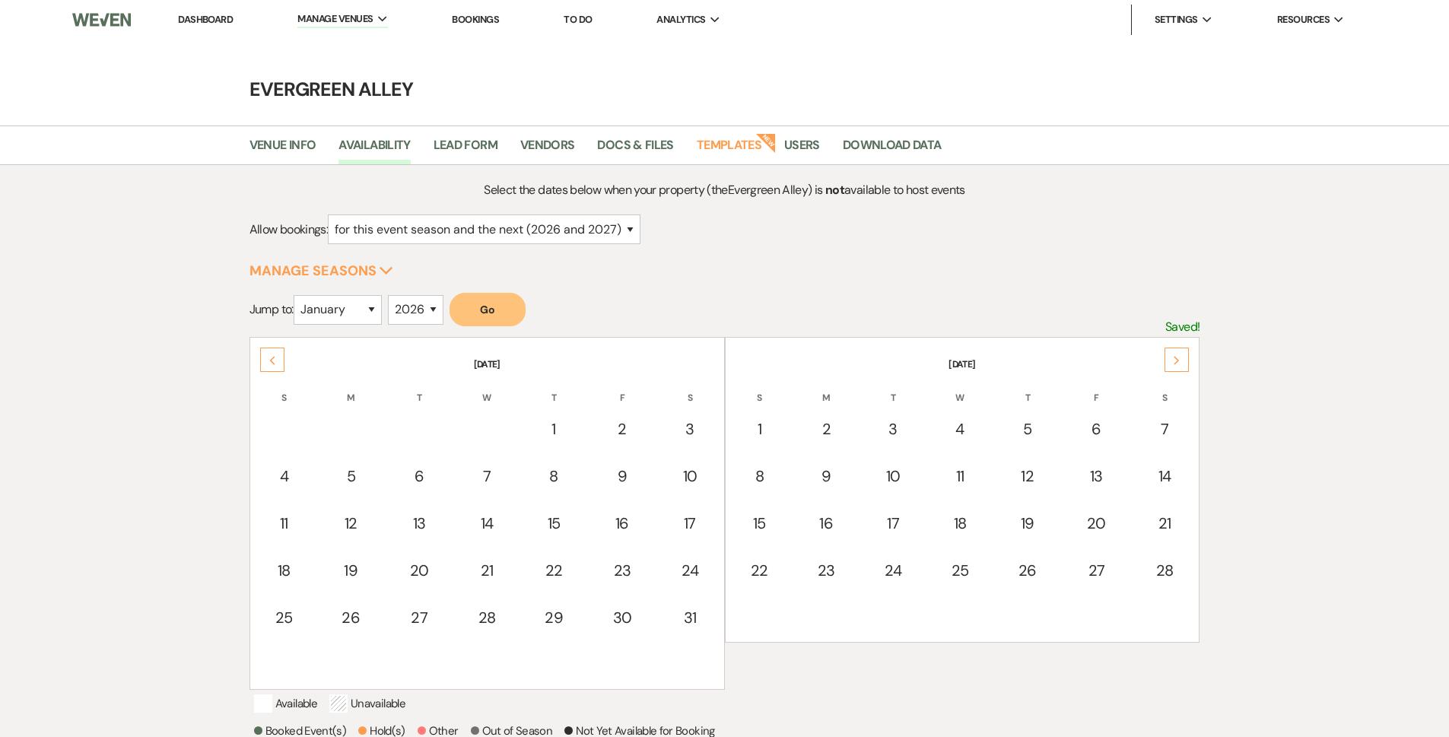
click at [1191, 337] on div "Next February 2026 S M T W T F S 1 2 3 4 5 6 7 8 9 10 11 12 13 14 15 16 17 18 1…" at bounding box center [725, 337] width 951 height 0
click at [1190, 358] on th "February 2026" at bounding box center [962, 355] width 471 height 32
click at [1185, 361] on div "Next" at bounding box center [1177, 360] width 24 height 24
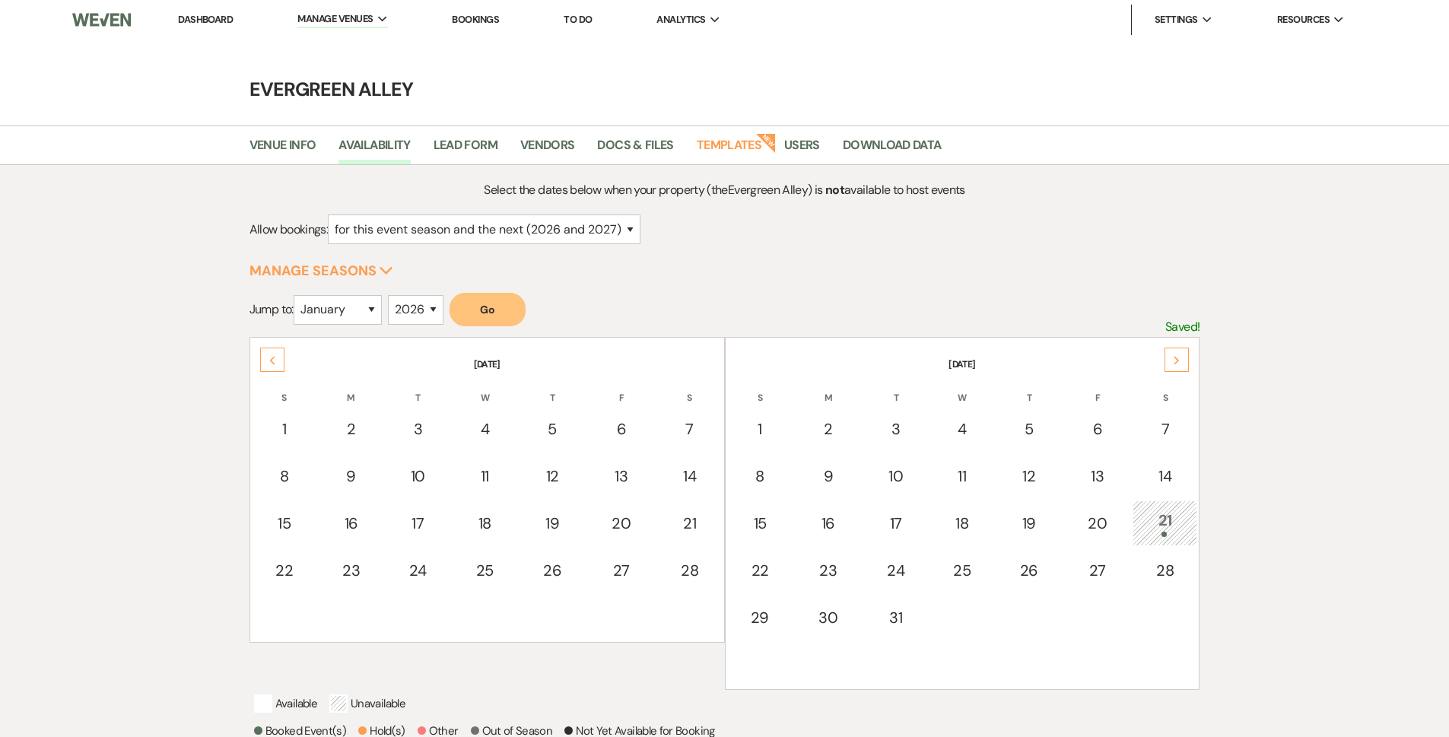
click at [1184, 361] on div "Next" at bounding box center [1177, 360] width 24 height 24
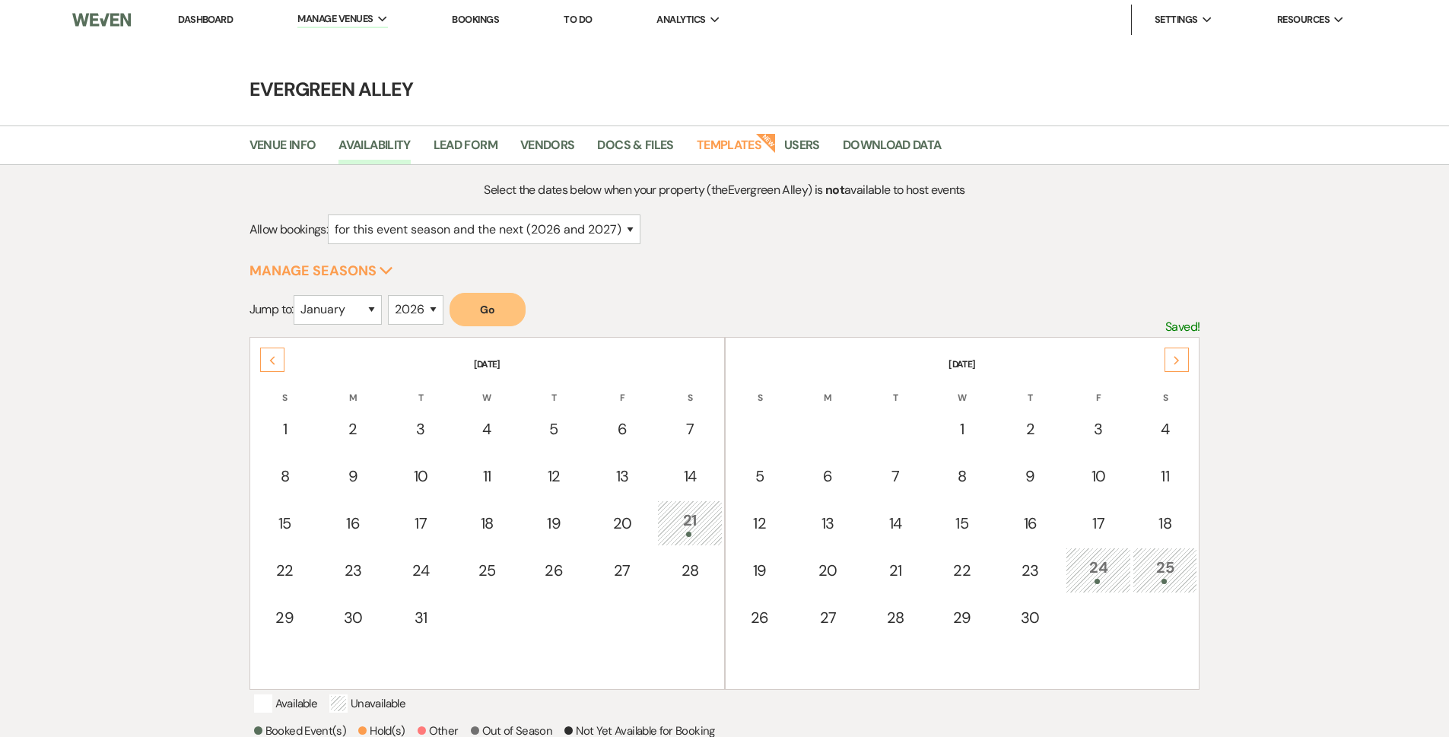
click at [1184, 361] on div "Next" at bounding box center [1177, 360] width 24 height 24
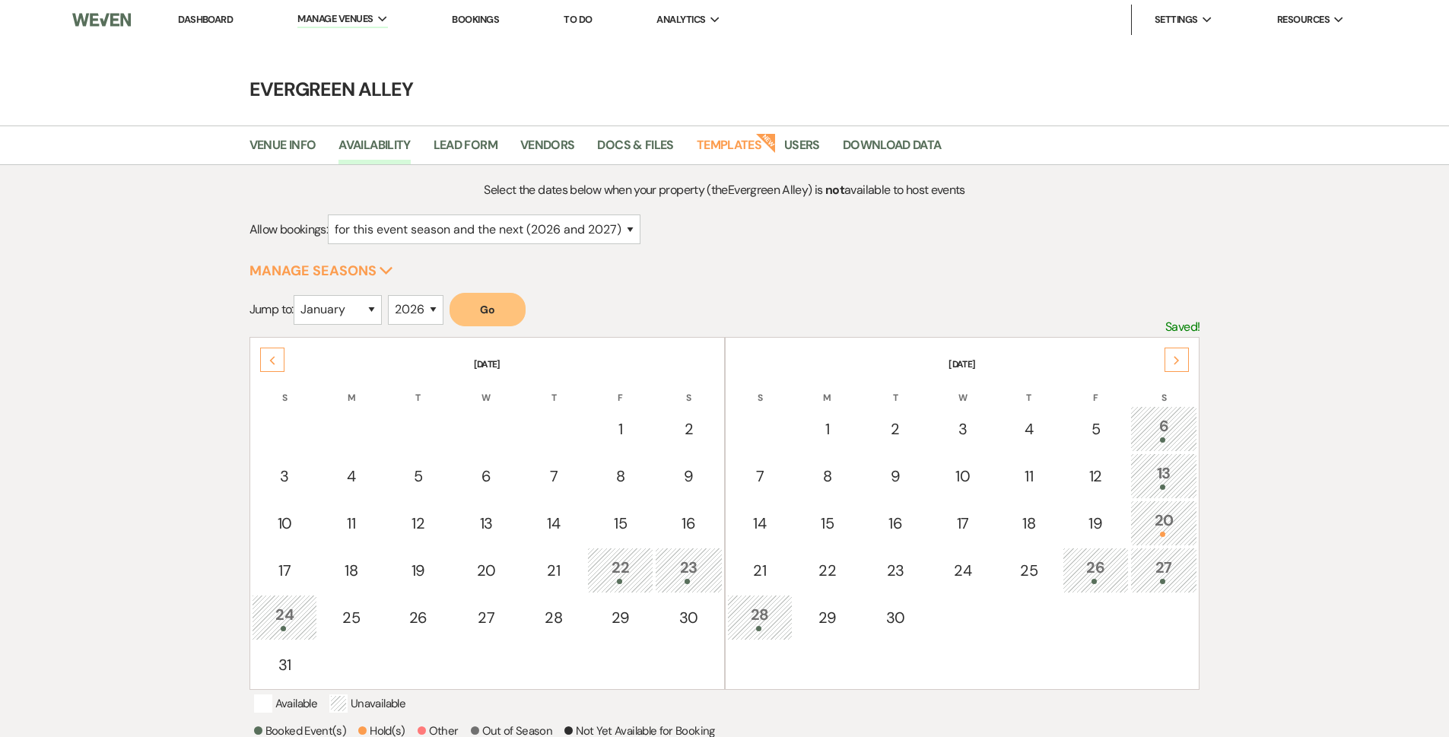
click at [1184, 361] on div "Next" at bounding box center [1177, 360] width 24 height 24
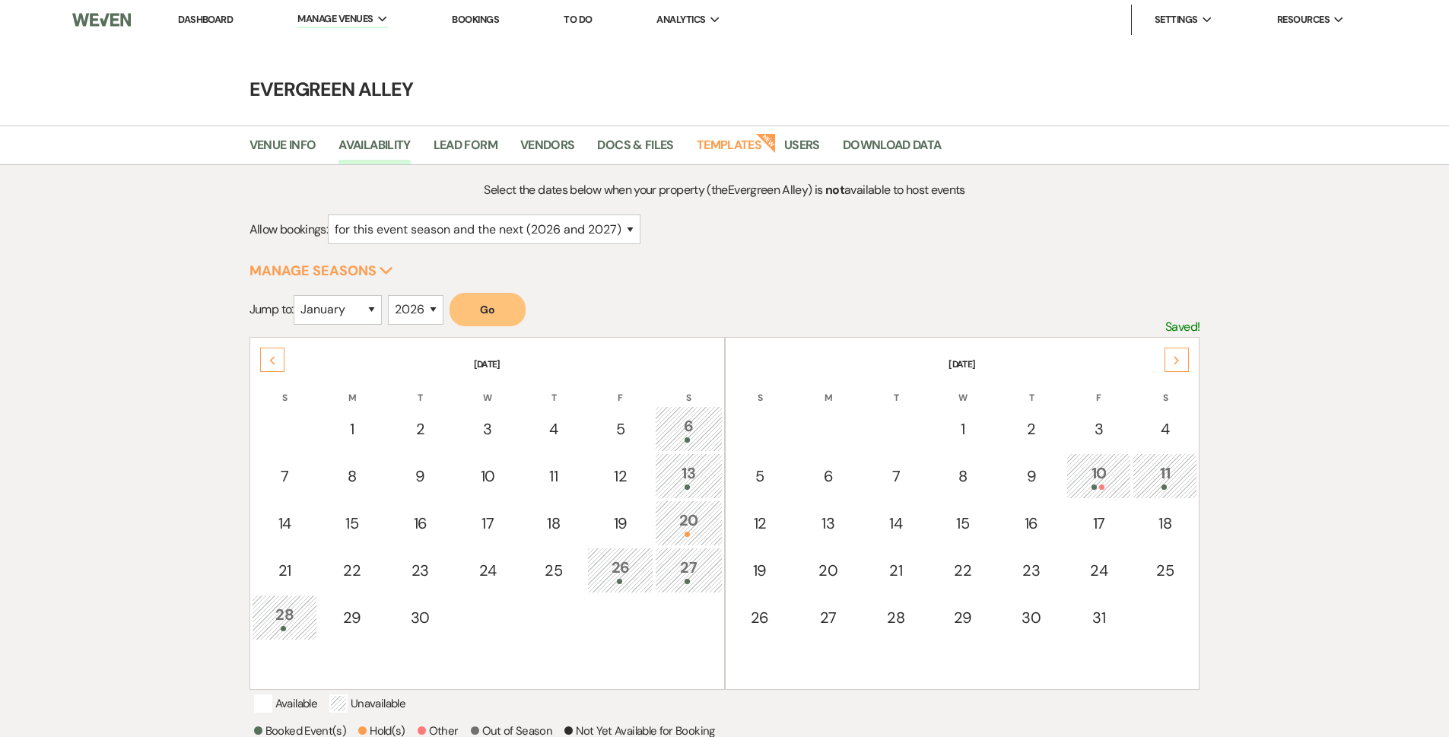
click at [1182, 363] on div "Next" at bounding box center [1177, 360] width 24 height 24
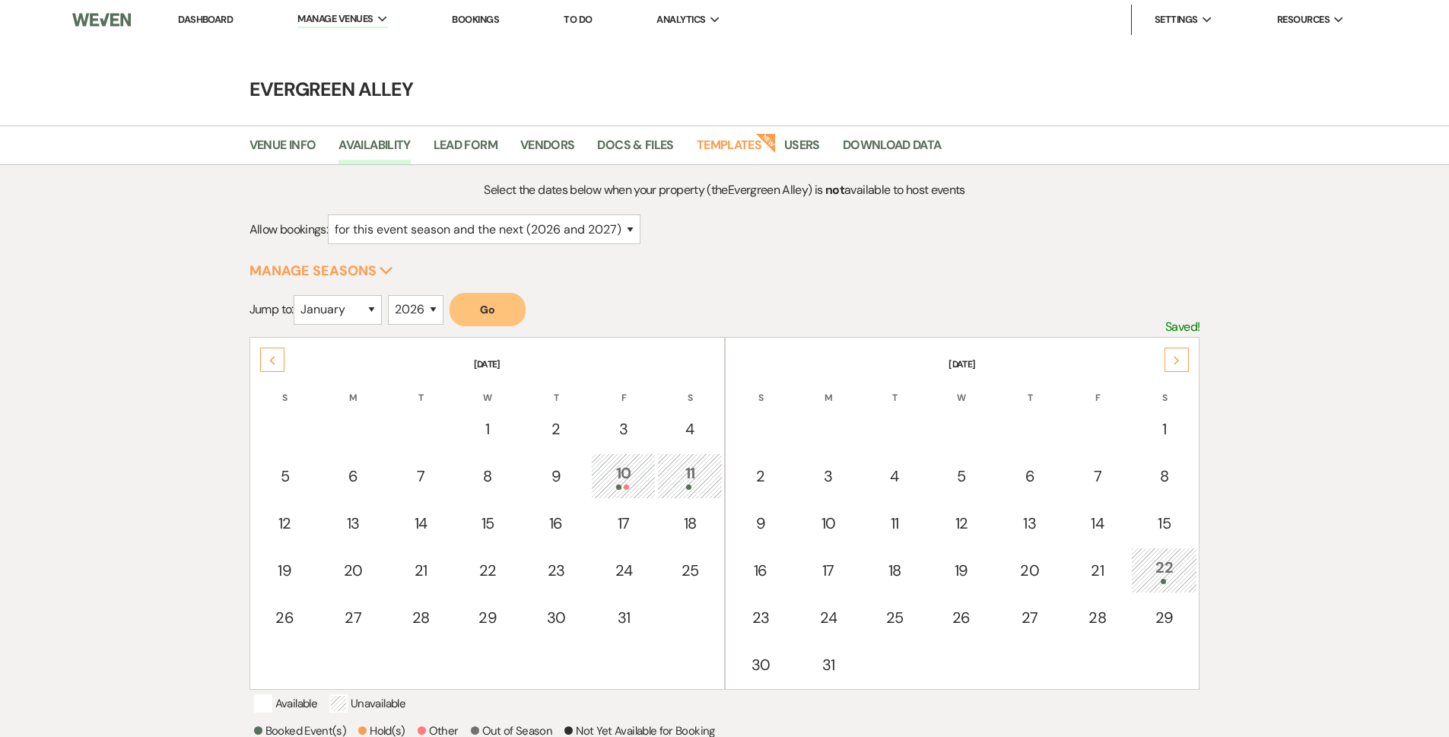
click at [1182, 363] on div "Next" at bounding box center [1177, 360] width 24 height 24
click at [183, 6] on li "Dashboard" at bounding box center [205, 20] width 70 height 30
click at [199, 24] on link "Dashboard" at bounding box center [205, 19] width 55 height 13
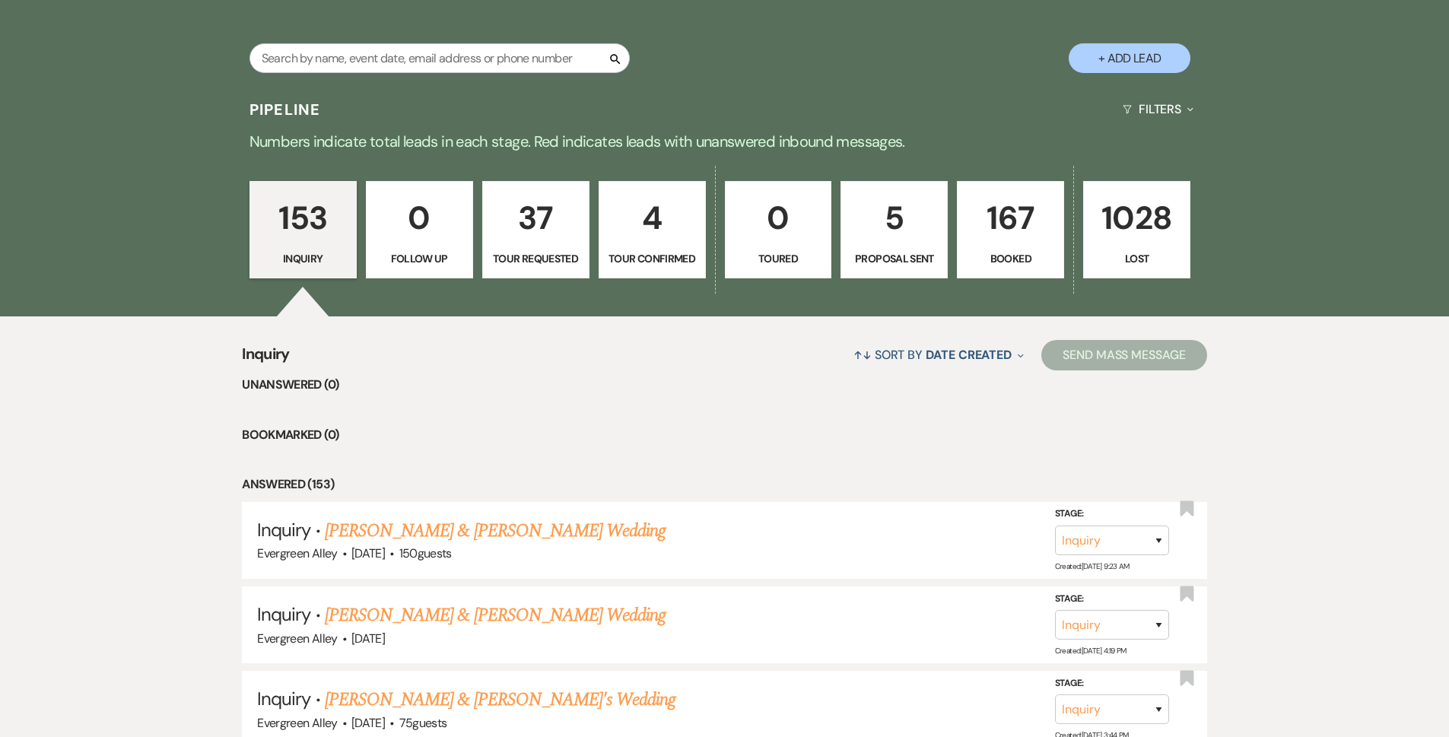
scroll to position [228, 0]
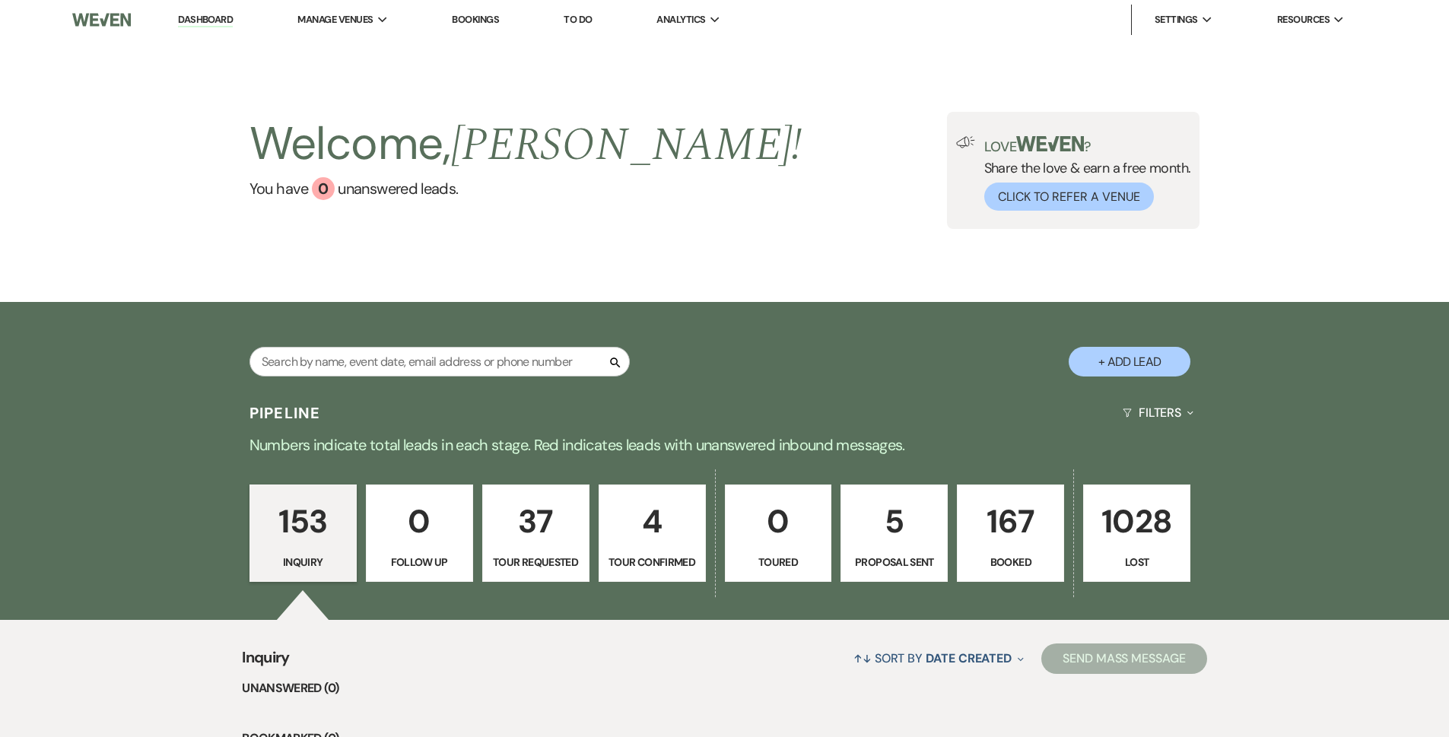
click at [1158, 360] on button "+ Add Lead" at bounding box center [1130, 362] width 122 height 30
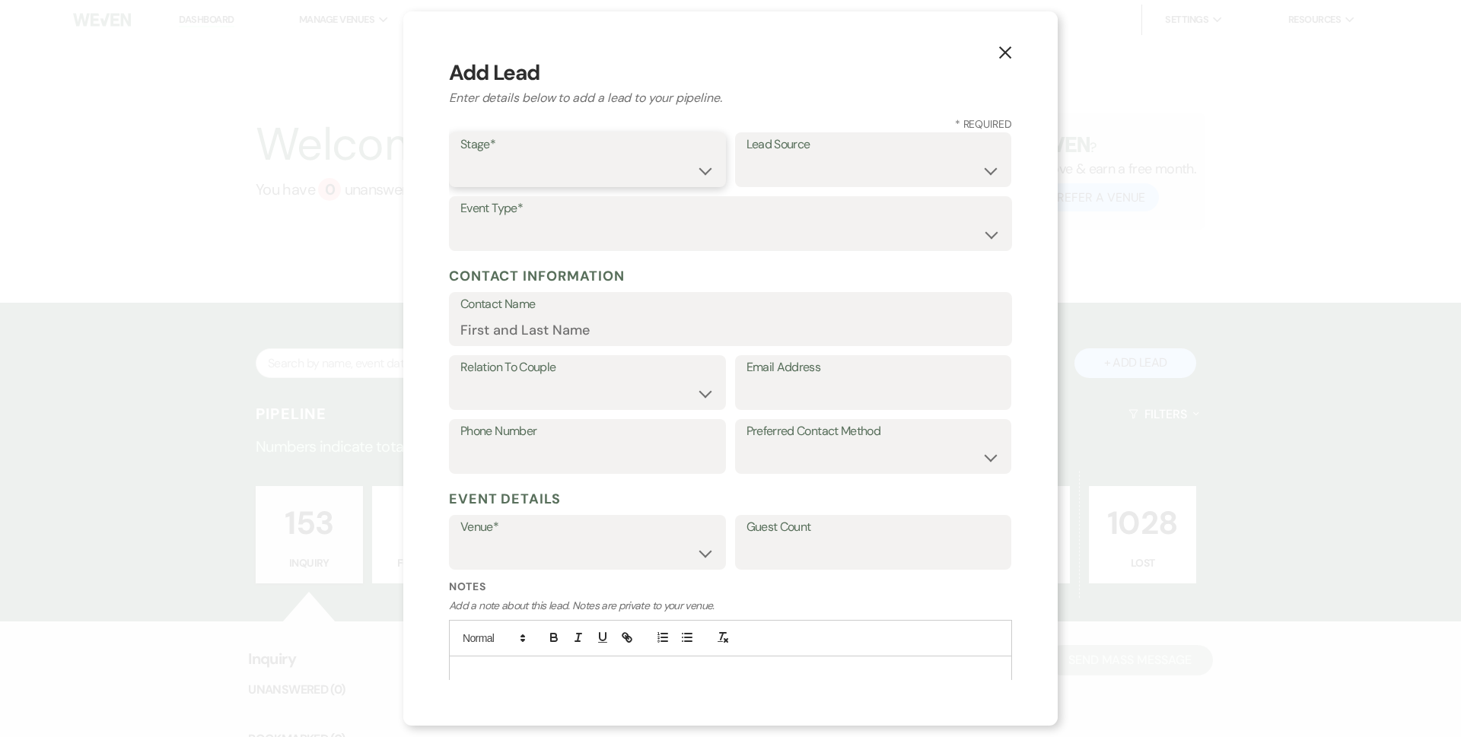
drag, startPoint x: 571, startPoint y: 159, endPoint x: 558, endPoint y: 178, distance: 23.0
click at [571, 159] on select "Inquiry Follow Up Tour Requested Tour Confirmed Toured Proposal Sent Booked Lost" at bounding box center [587, 171] width 254 height 30
select select "6"
click at [460, 156] on select "Inquiry Follow Up Tour Requested Tour Confirmed Toured Proposal Sent Booked Lost" at bounding box center [587, 171] width 254 height 30
click at [822, 163] on select "Weven Venue Website Instagram Facebook Pinterest Google The Knot Wedding Wire H…" at bounding box center [873, 171] width 254 height 30
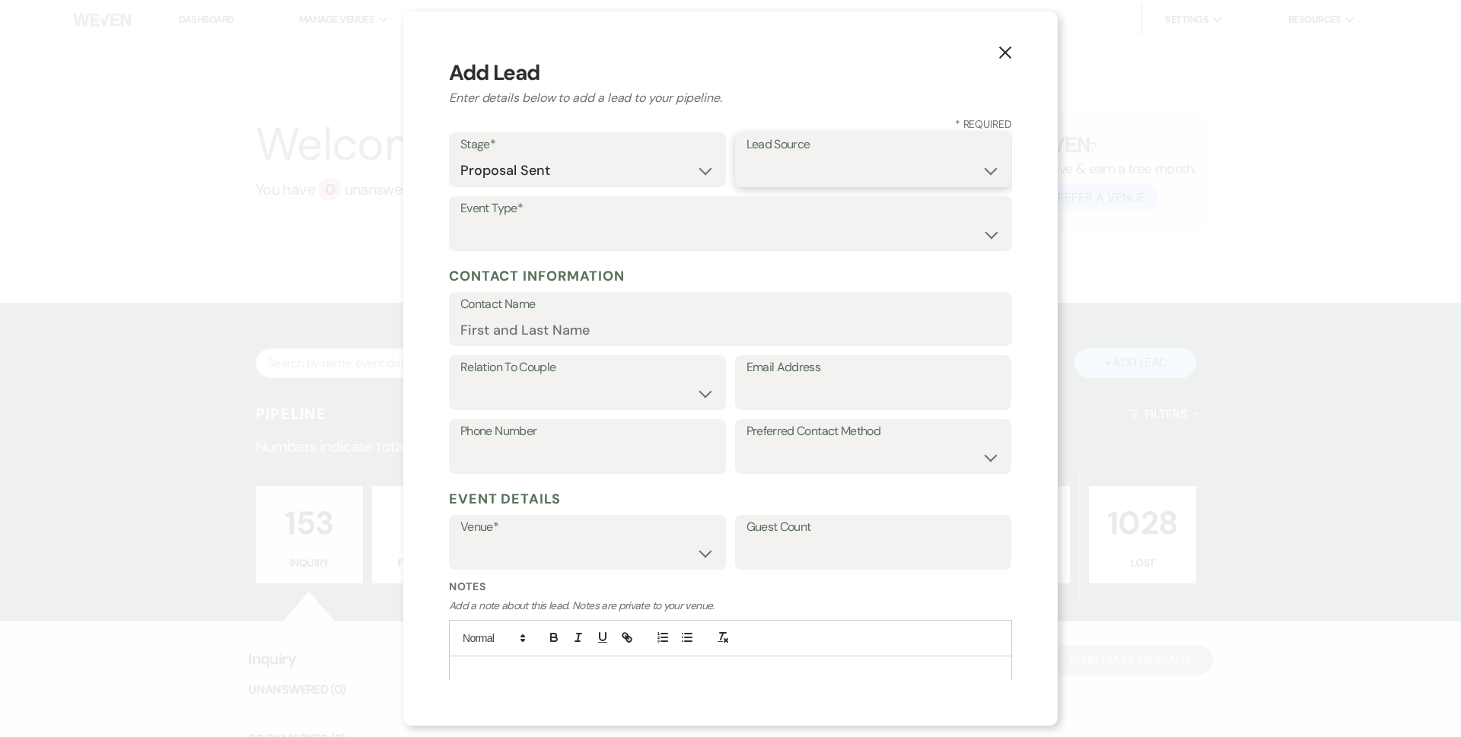
select select "7"
click at [746, 156] on select "Weven Venue Website Instagram Facebook Pinterest Google The Knot Wedding Wire H…" at bounding box center [873, 171] width 254 height 30
click at [555, 232] on select "Wedding Anniversary Party Baby Shower Bachelorette / Bachelor Party Birthday Pa…" at bounding box center [730, 235] width 540 height 30
select select "1"
click at [460, 220] on select "Wedding Anniversary Party Baby Shower Bachelorette / Bachelor Party Birthday Pa…" at bounding box center [730, 235] width 540 height 30
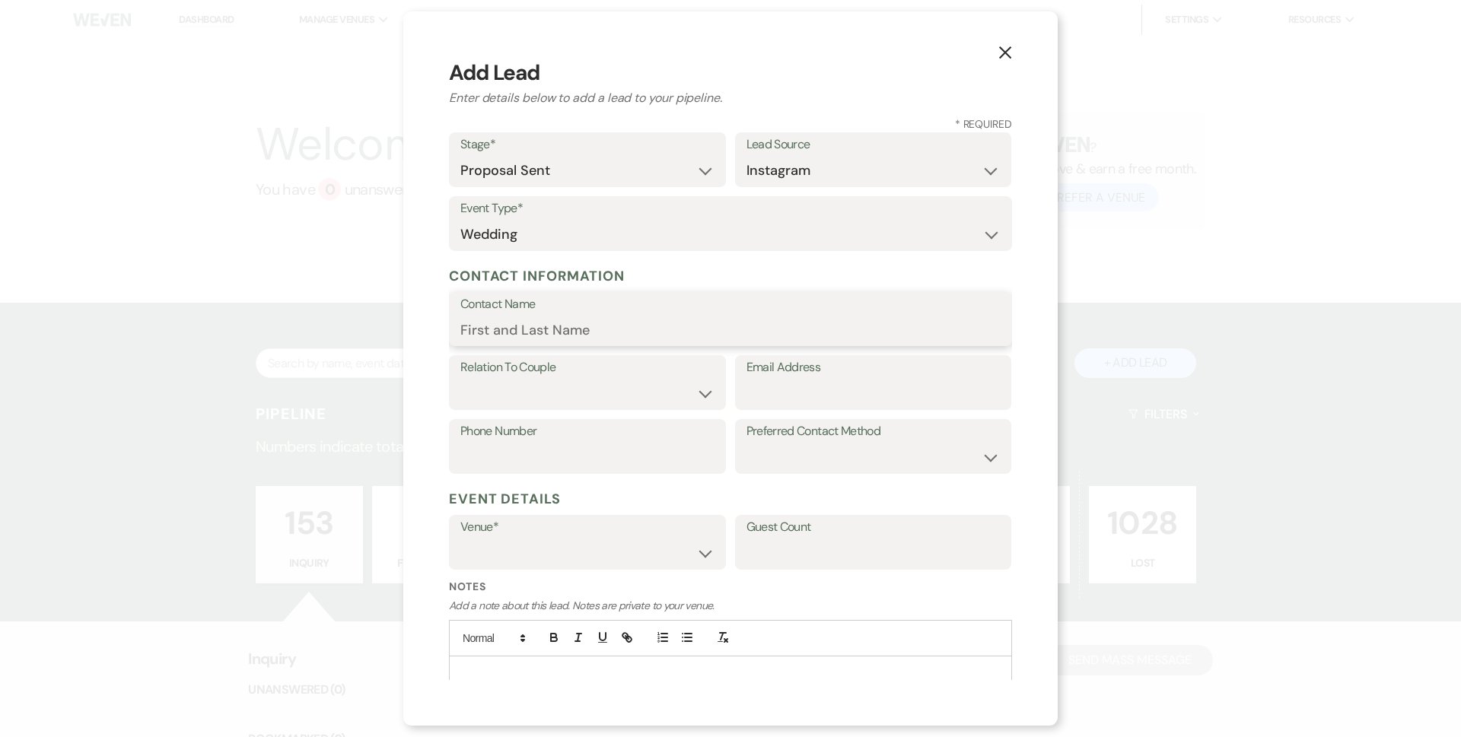
click at [558, 328] on input "Contact Name" at bounding box center [730, 330] width 540 height 30
type input "[PERSON_NAME]"
select select "1"
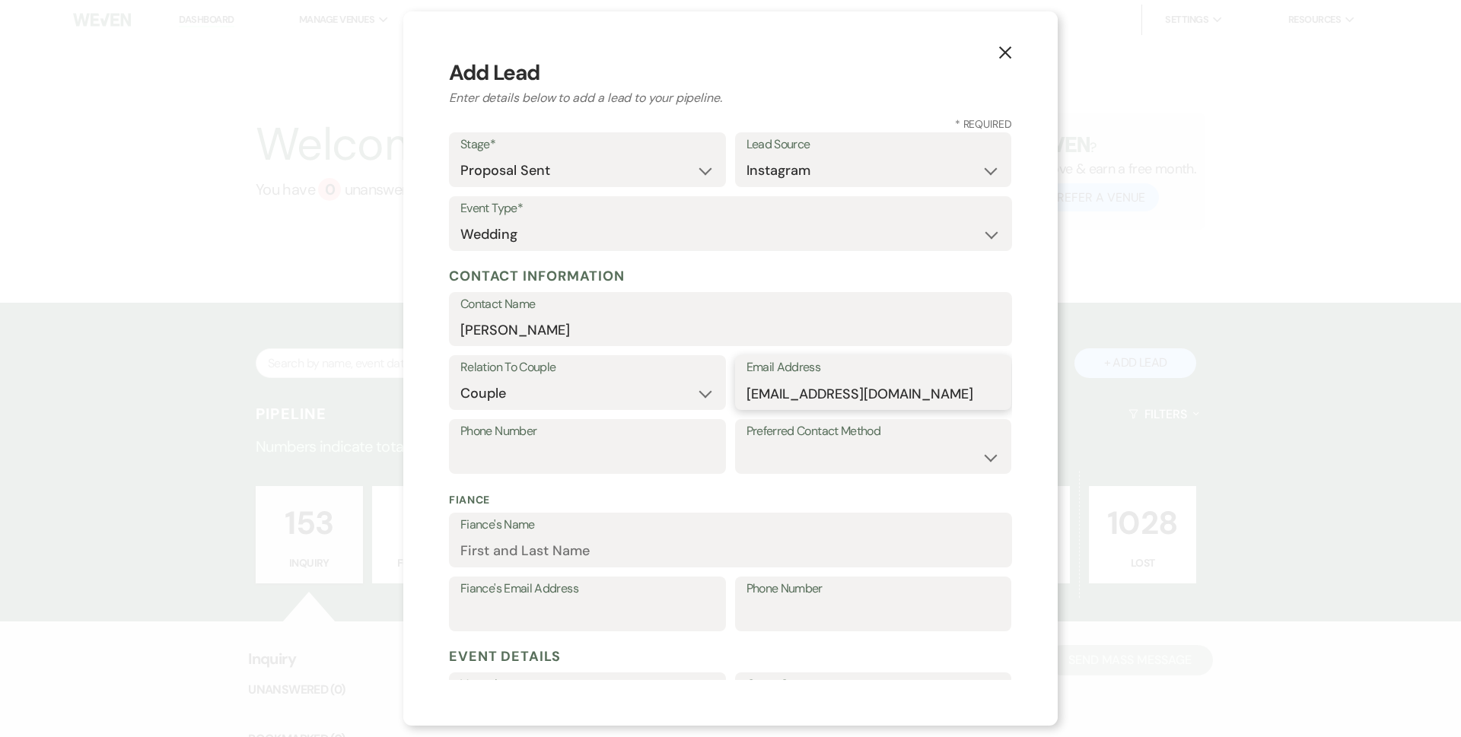
type input "[EMAIL_ADDRESS][DOMAIN_NAME]"
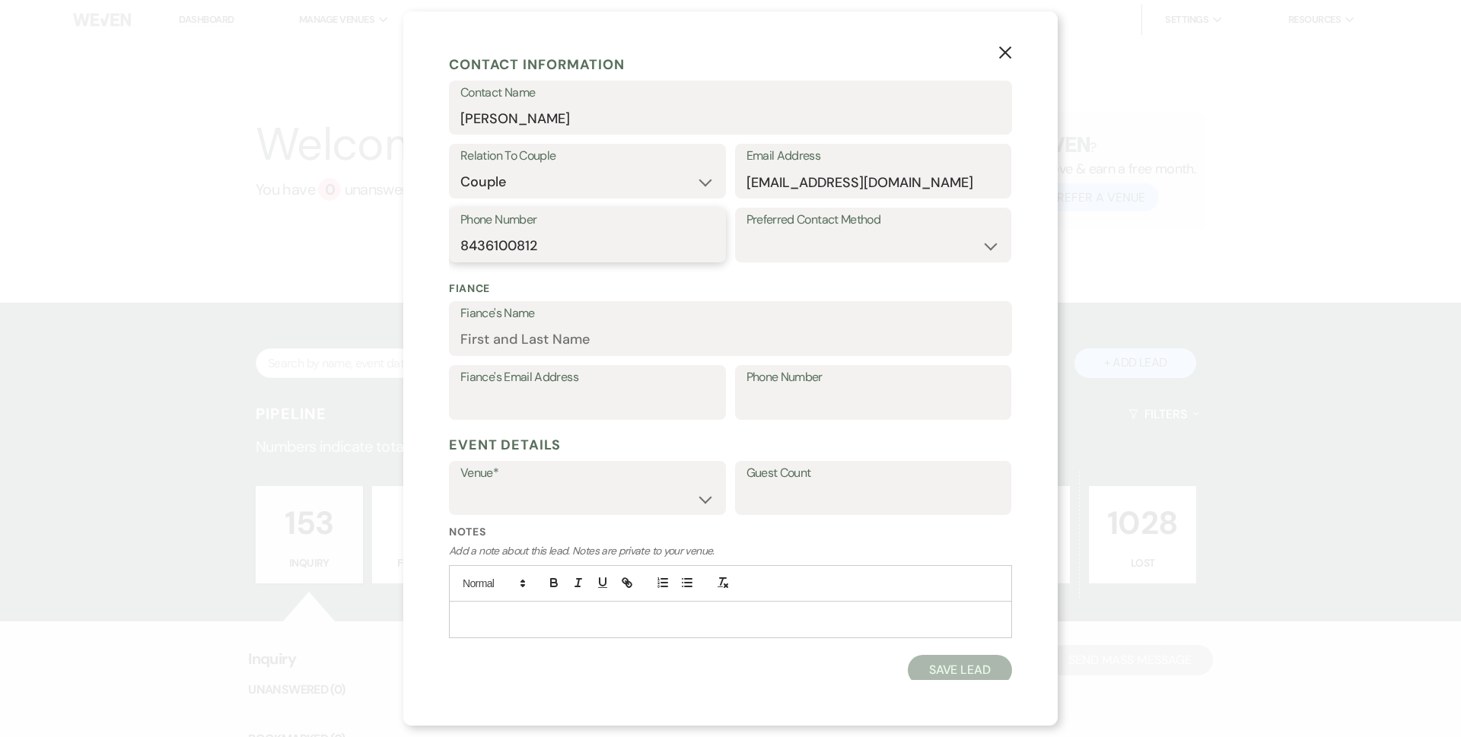
scroll to position [217, 0]
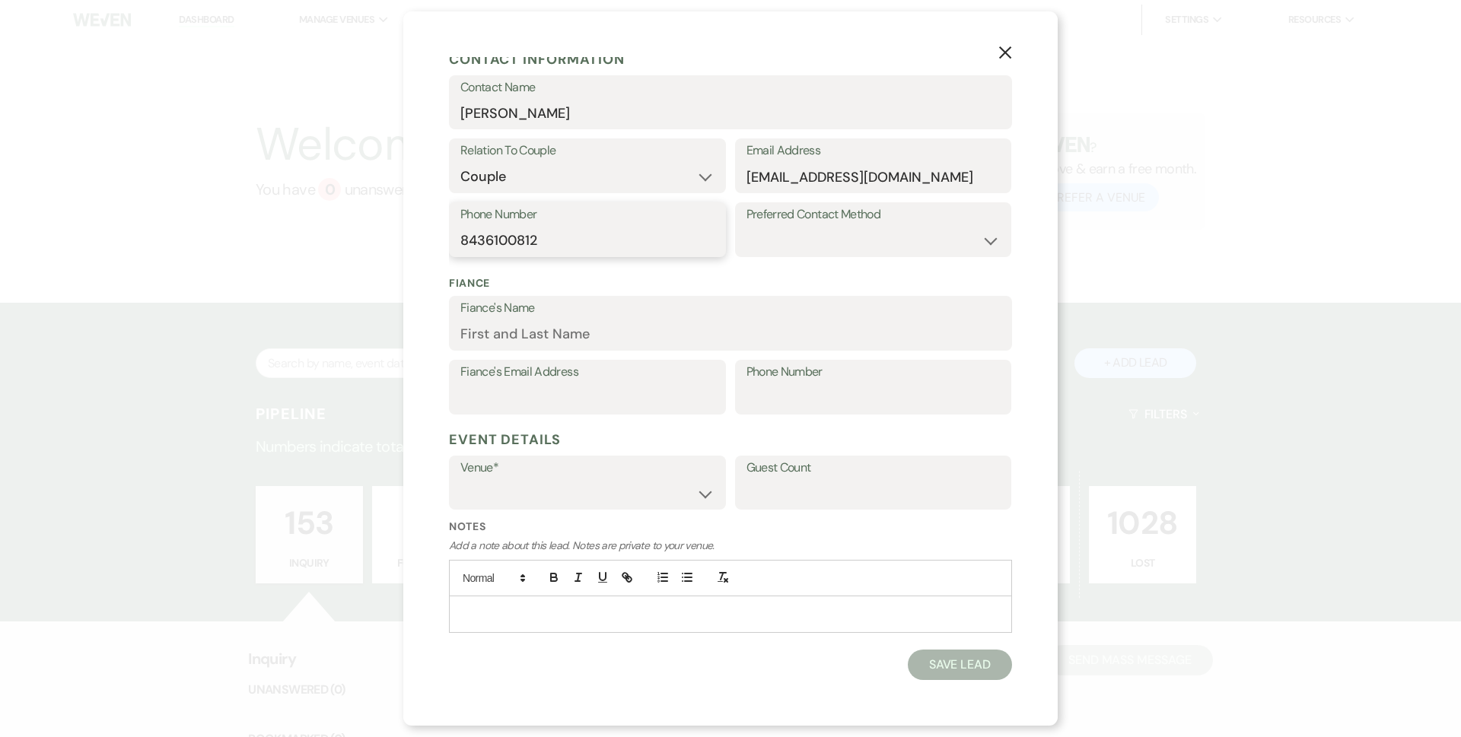
type input "8436100812"
click at [552, 486] on select "[PERSON_NAME] Pines Events [GEOGRAPHIC_DATA]" at bounding box center [587, 494] width 254 height 30
click at [460, 479] on select "[PERSON_NAME] Pines Events [GEOGRAPHIC_DATA]" at bounding box center [587, 494] width 254 height 30
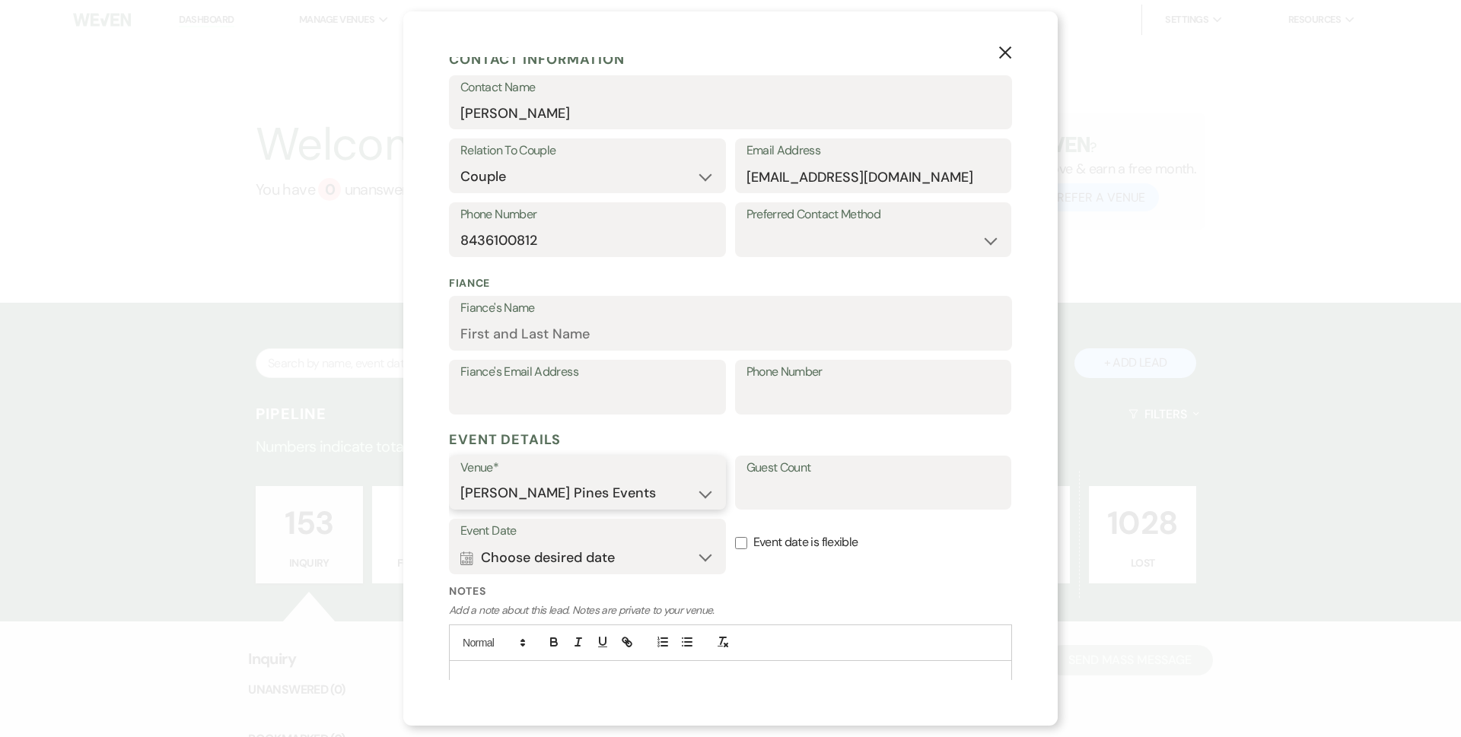
click at [545, 499] on select "[PERSON_NAME] Pines Events [GEOGRAPHIC_DATA]" at bounding box center [587, 494] width 254 height 30
select select "767"
click at [460, 479] on select "[PERSON_NAME] Pines Events [GEOGRAPHIC_DATA]" at bounding box center [587, 494] width 254 height 30
click at [555, 565] on button "Calendar Choose desired date Expand" at bounding box center [587, 557] width 254 height 30
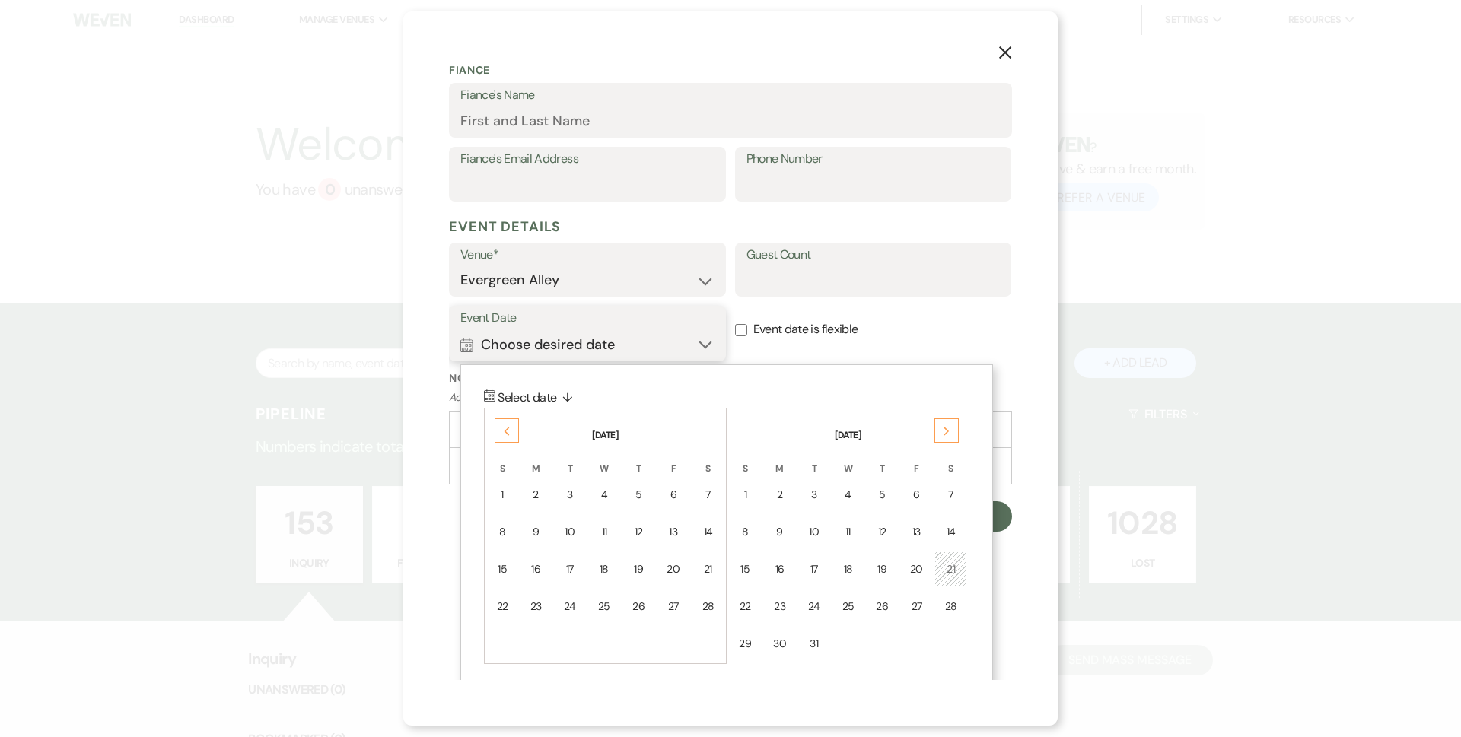
scroll to position [475, 0]
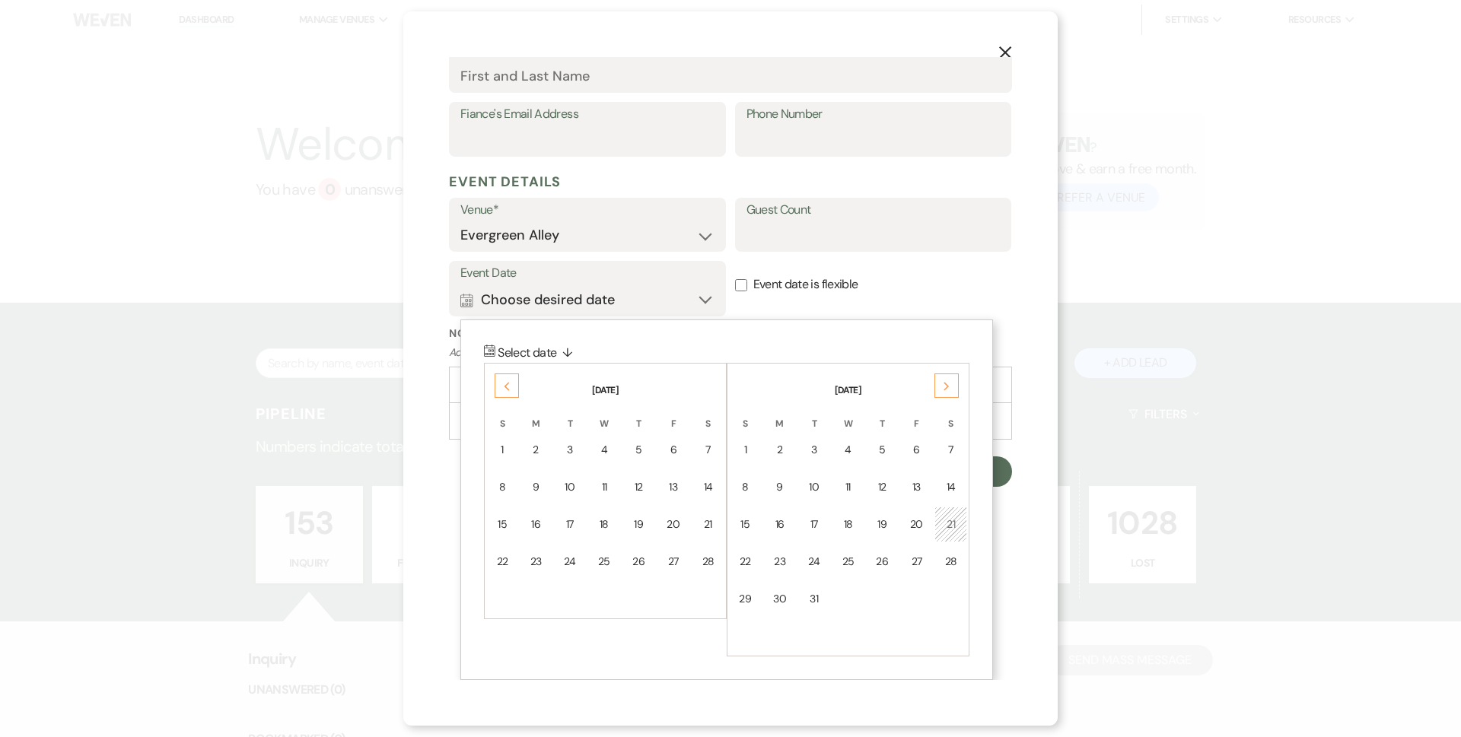
click at [949, 393] on div "Next" at bounding box center [946, 386] width 24 height 24
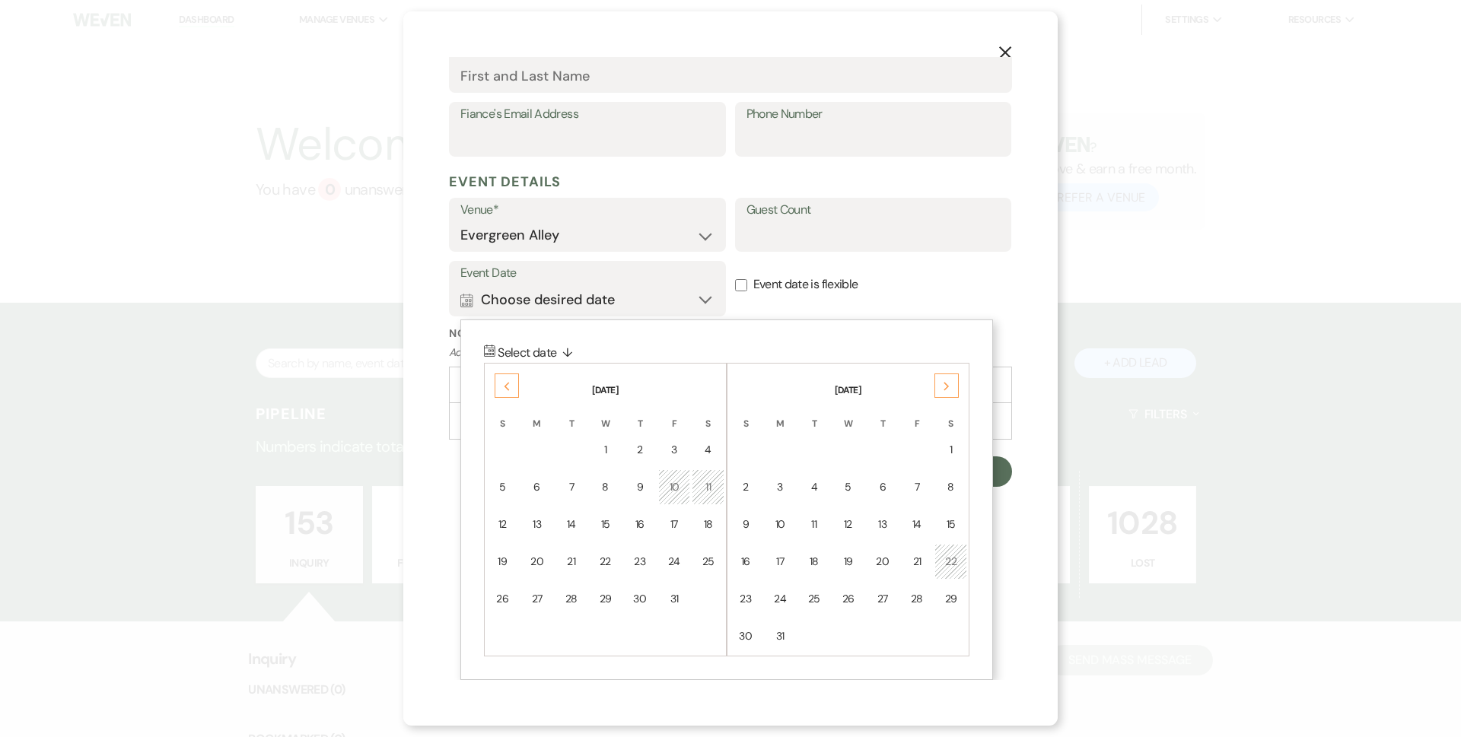
drag, startPoint x: 949, startPoint y: 390, endPoint x: 952, endPoint y: 412, distance: 21.5
click at [950, 390] on div "Next" at bounding box center [946, 386] width 24 height 24
click at [962, 531] on td "19" at bounding box center [950, 525] width 33 height 36
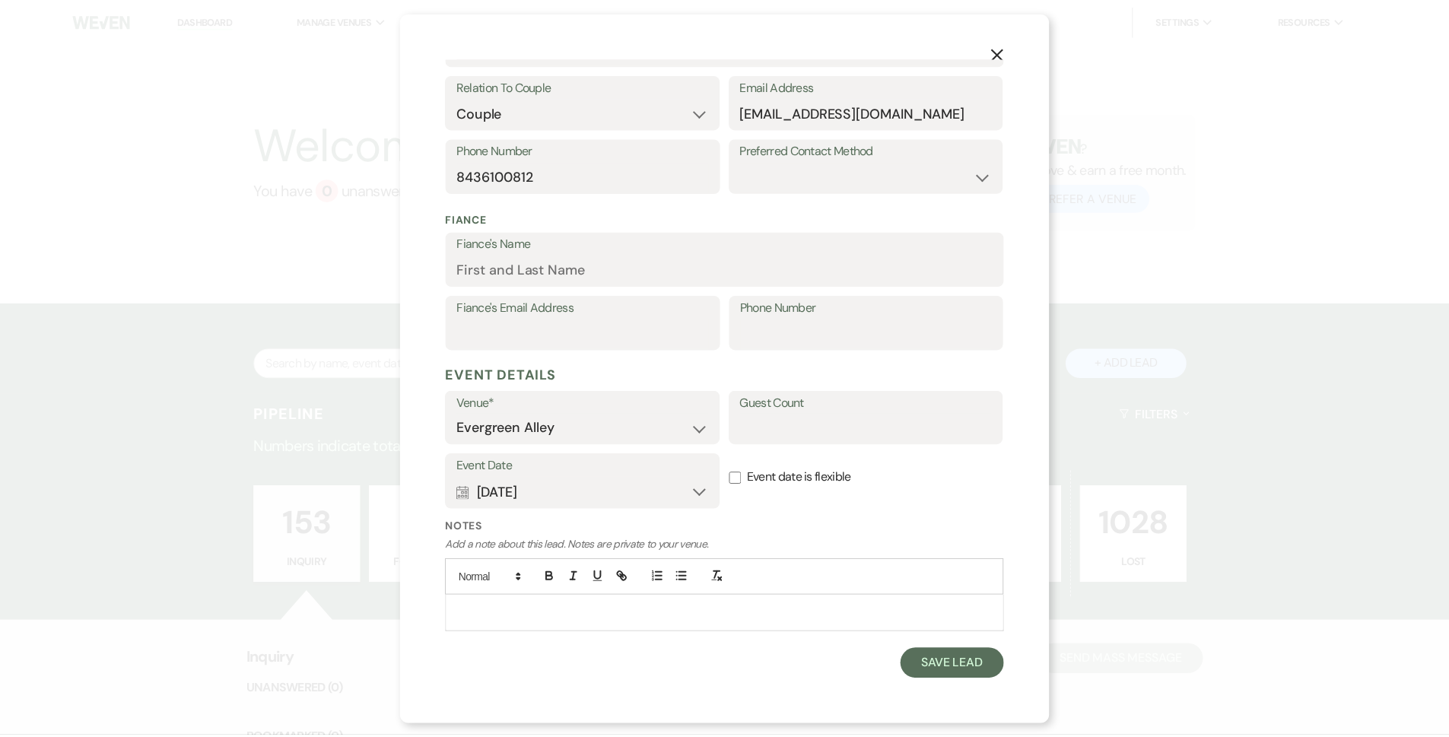
scroll to position [281, 0]
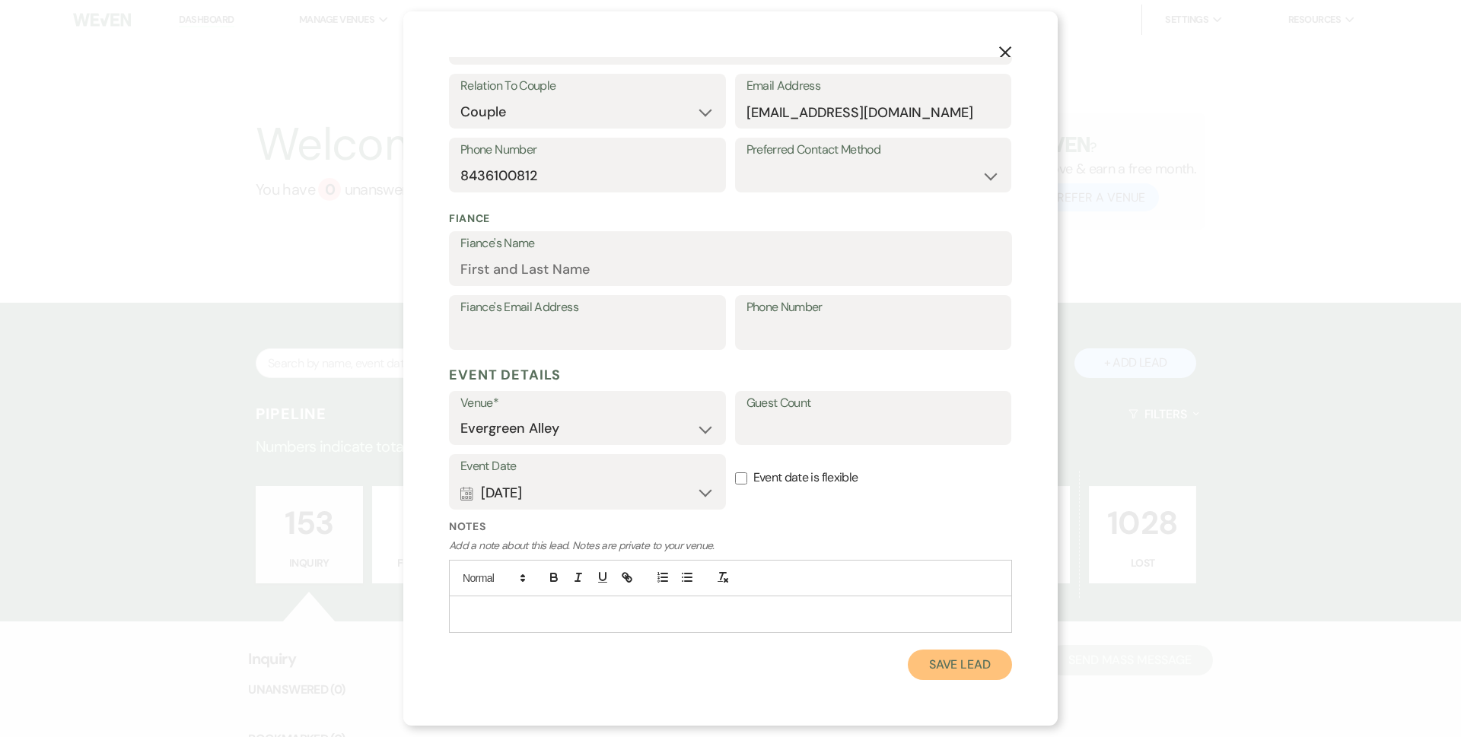
click at [939, 666] on button "Save Lead" at bounding box center [960, 665] width 104 height 30
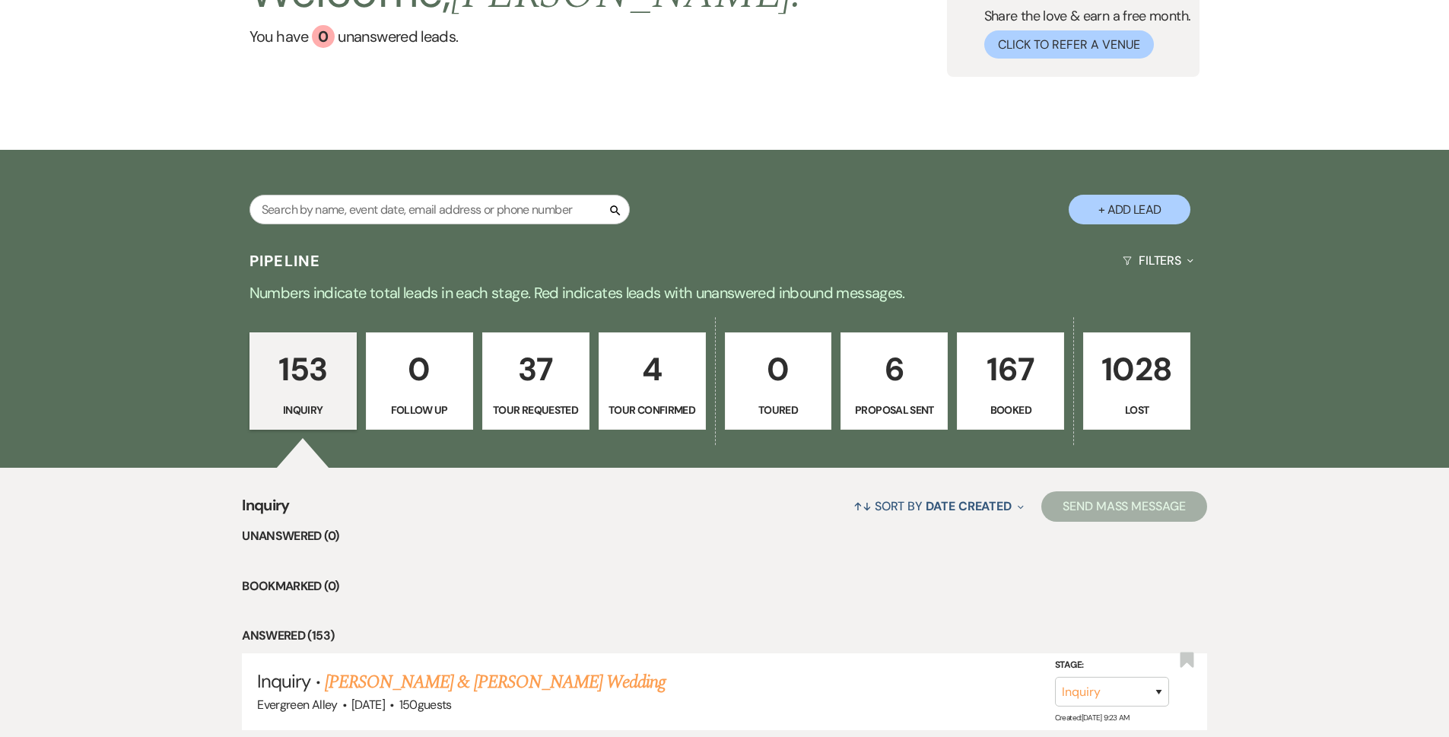
click at [911, 374] on p "6" at bounding box center [894, 369] width 87 height 51
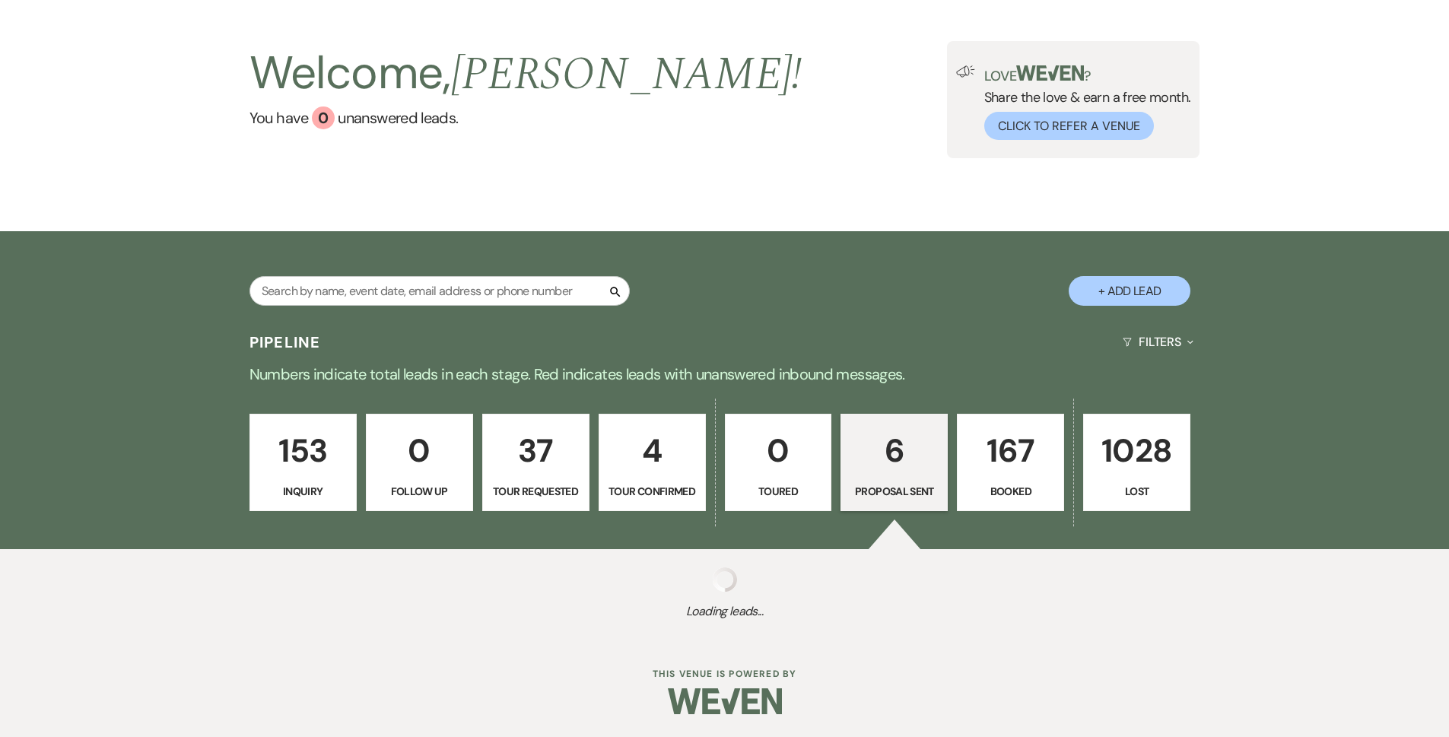
select select "6"
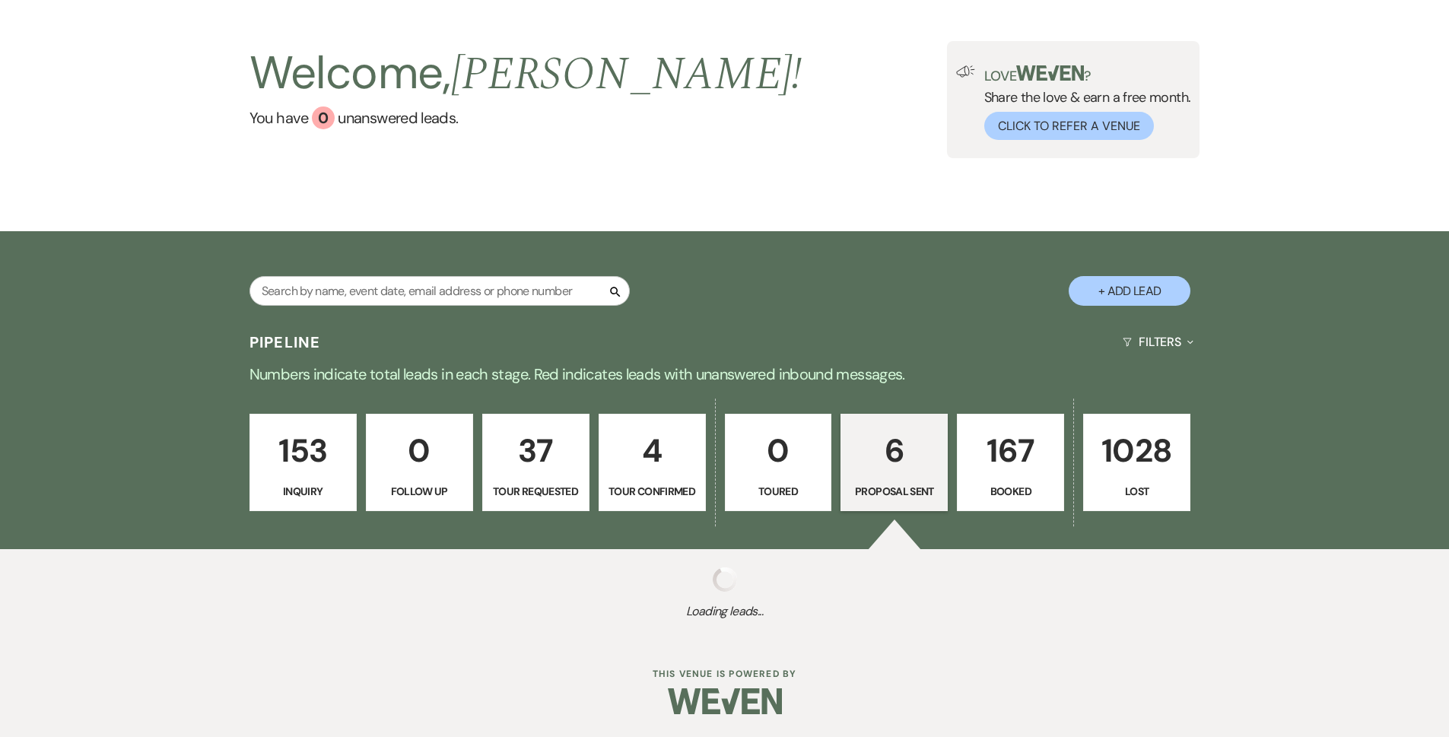
select select "6"
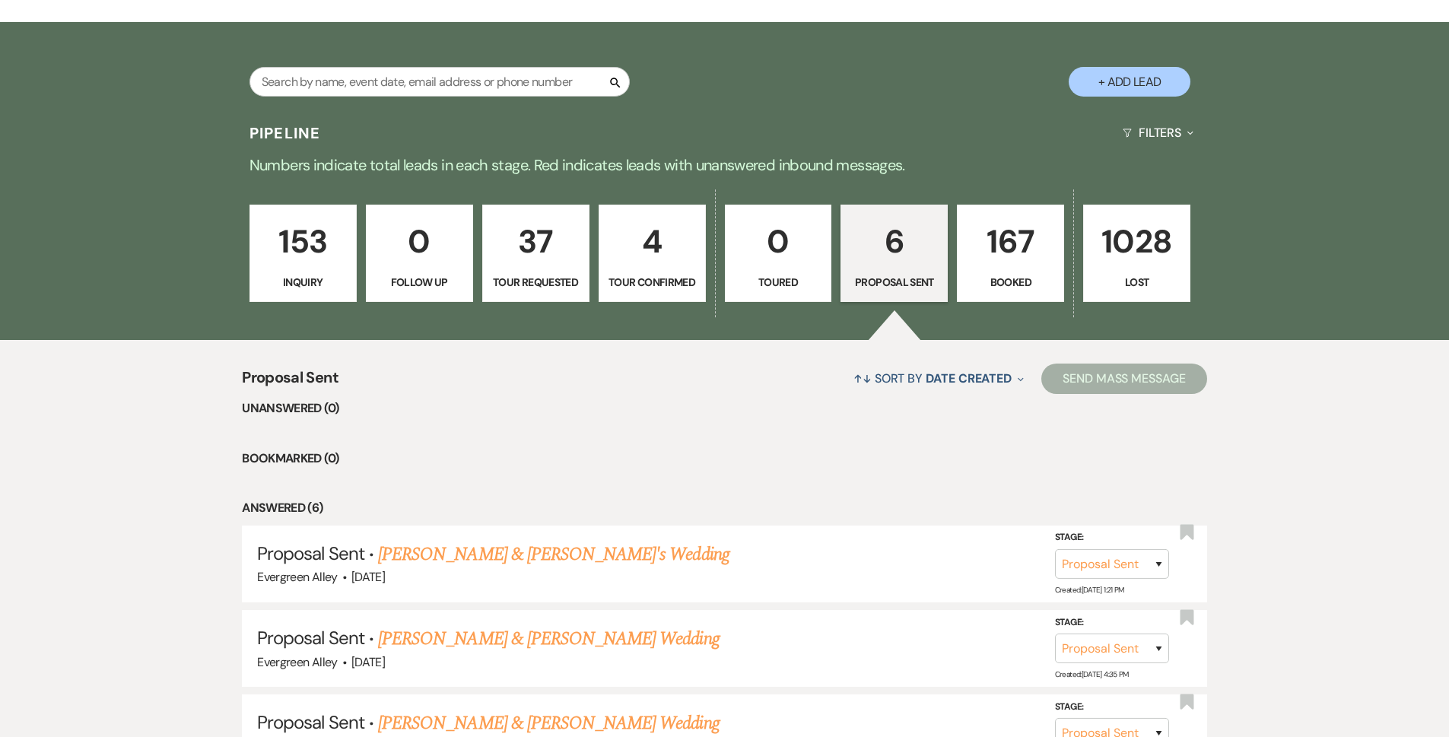
scroll to position [533, 0]
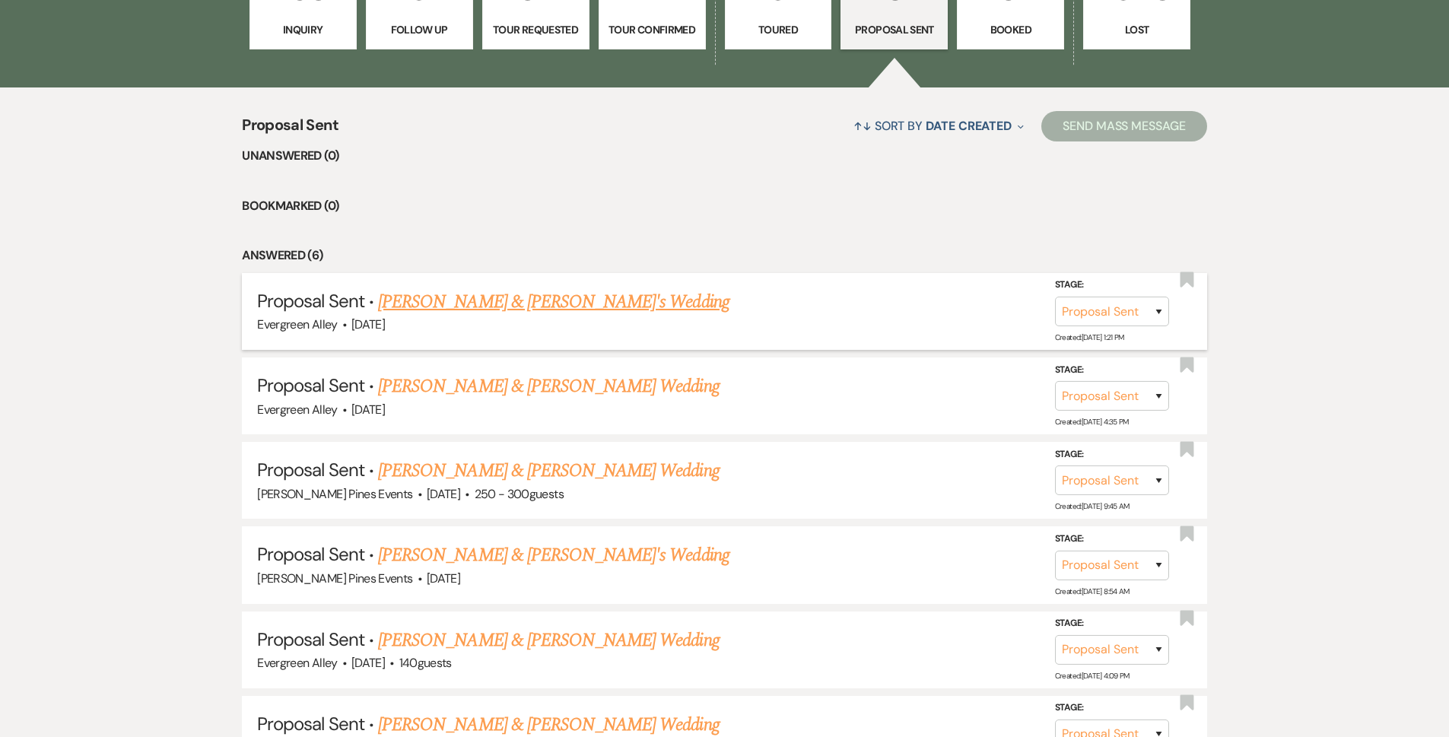
click at [482, 315] on link "[PERSON_NAME] & [PERSON_NAME]'s Wedding" at bounding box center [553, 301] width 351 height 27
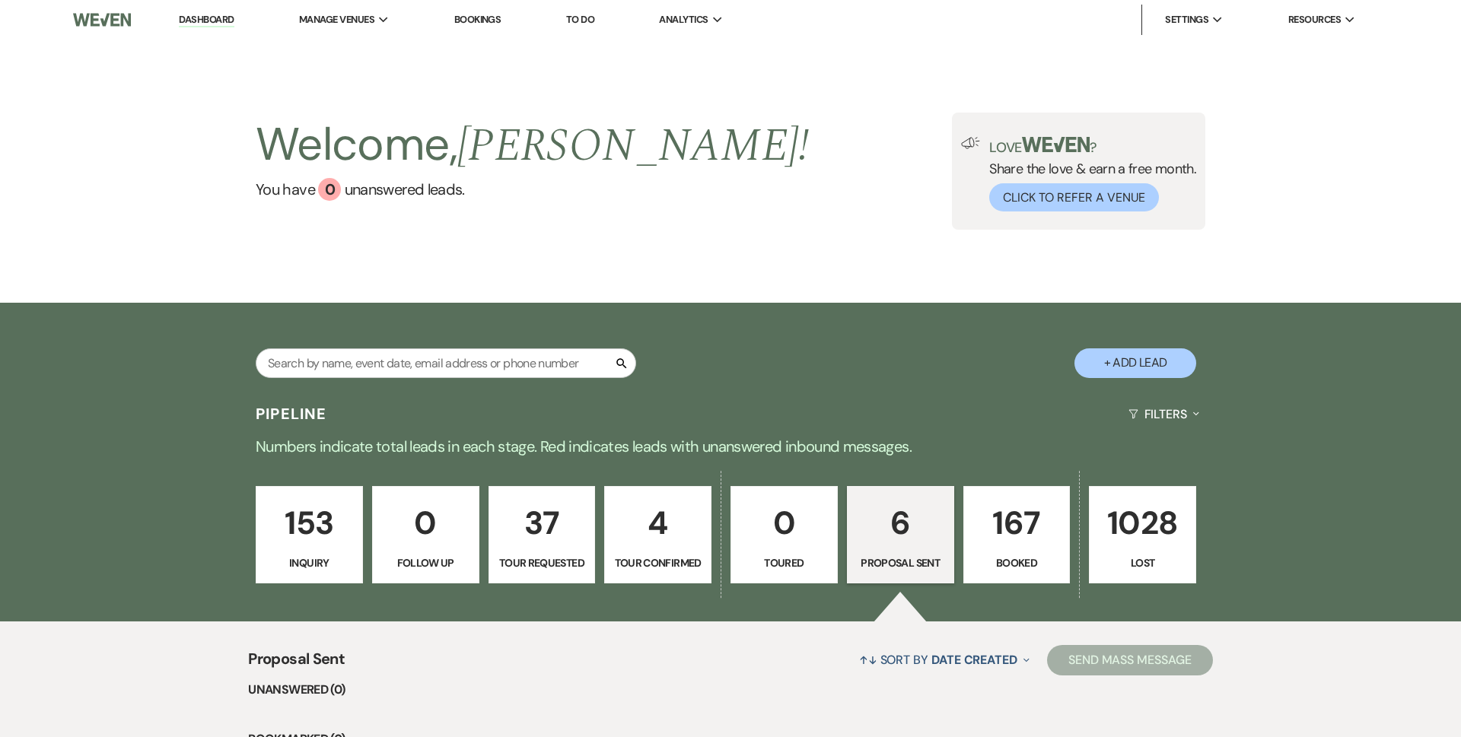
select select "6"
select select "7"
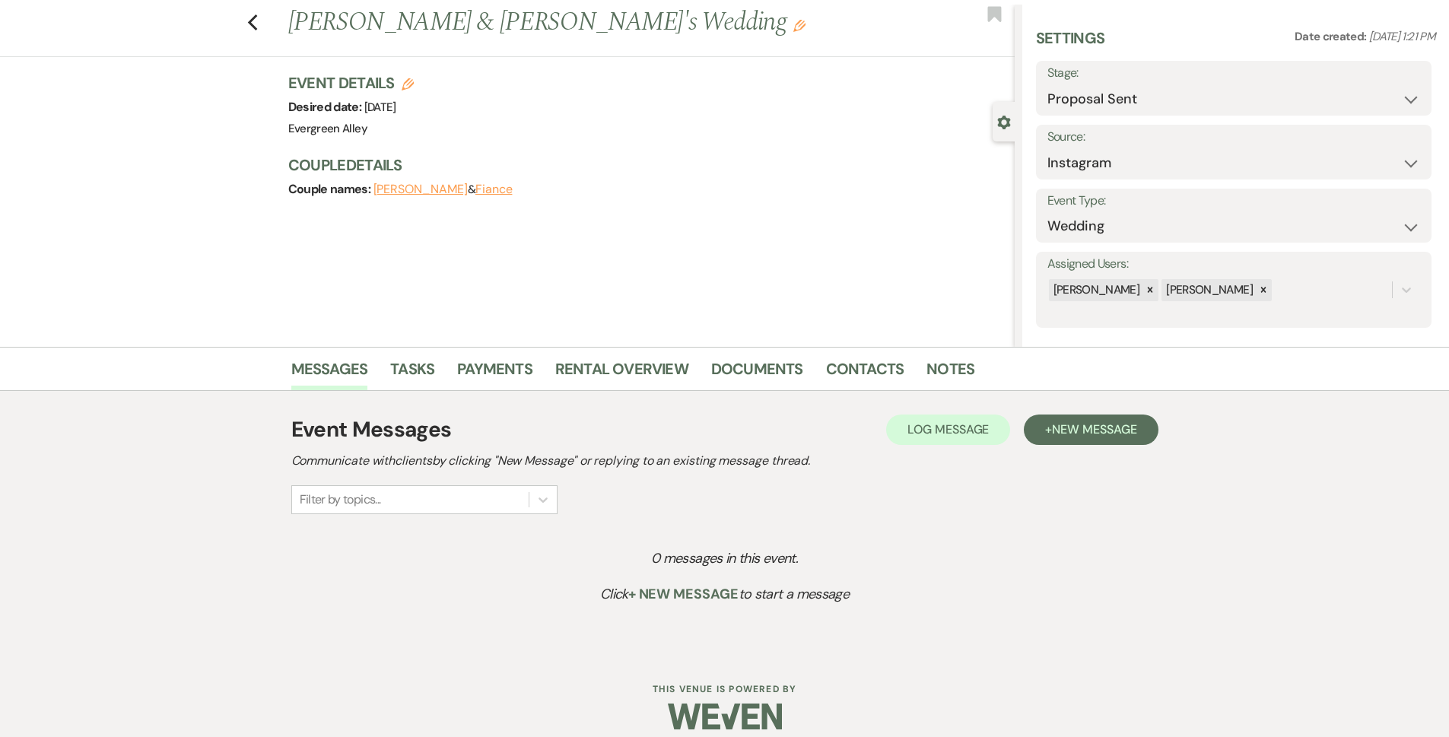
scroll to position [50, 0]
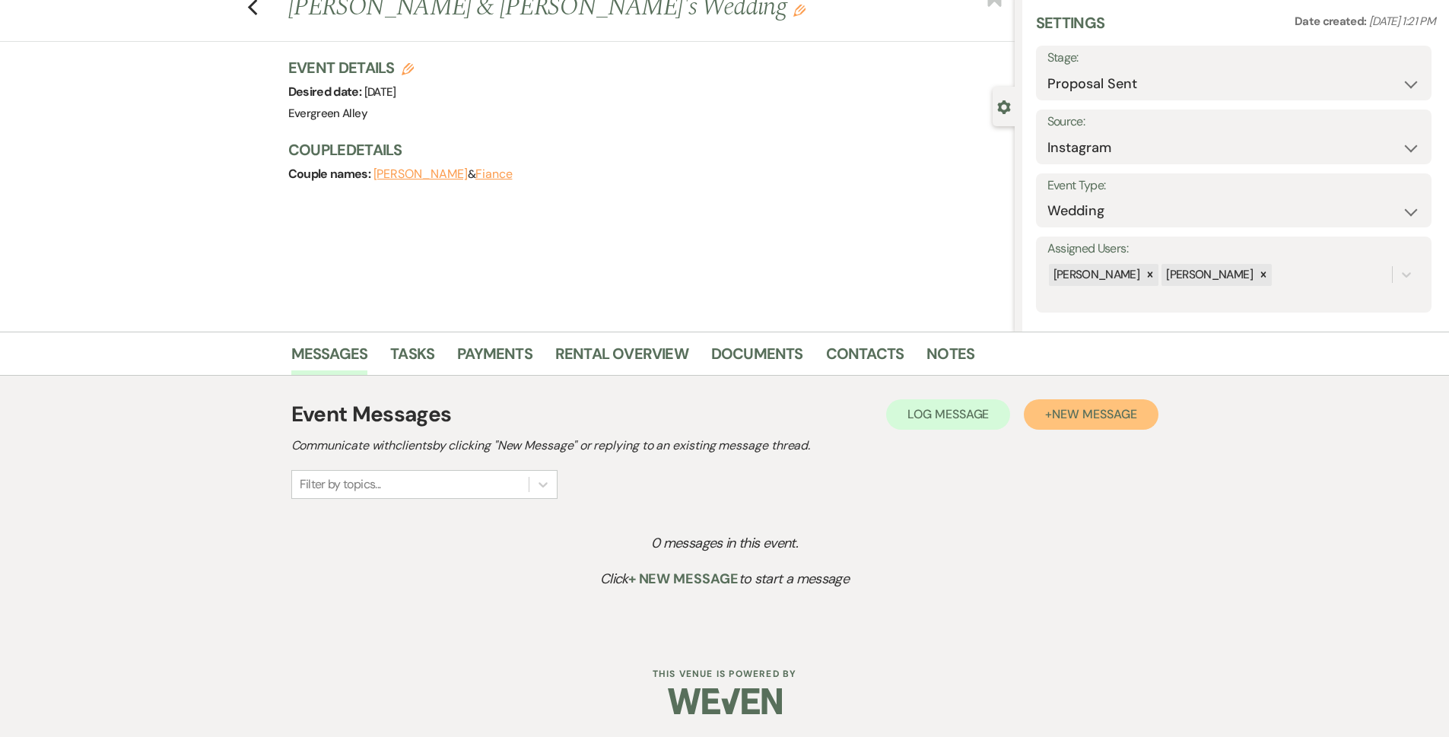
click at [1092, 412] on span "New Message" at bounding box center [1094, 414] width 84 height 16
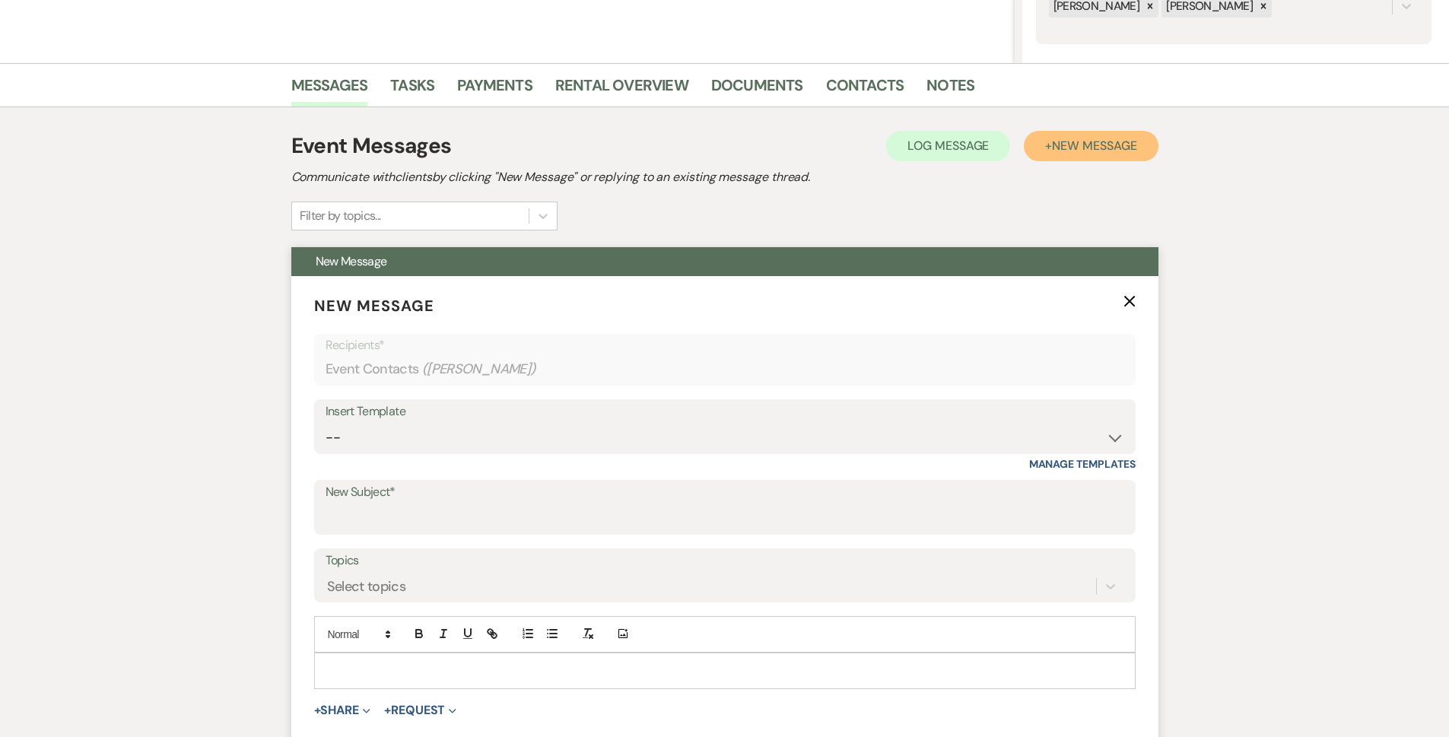
scroll to position [355, 0]
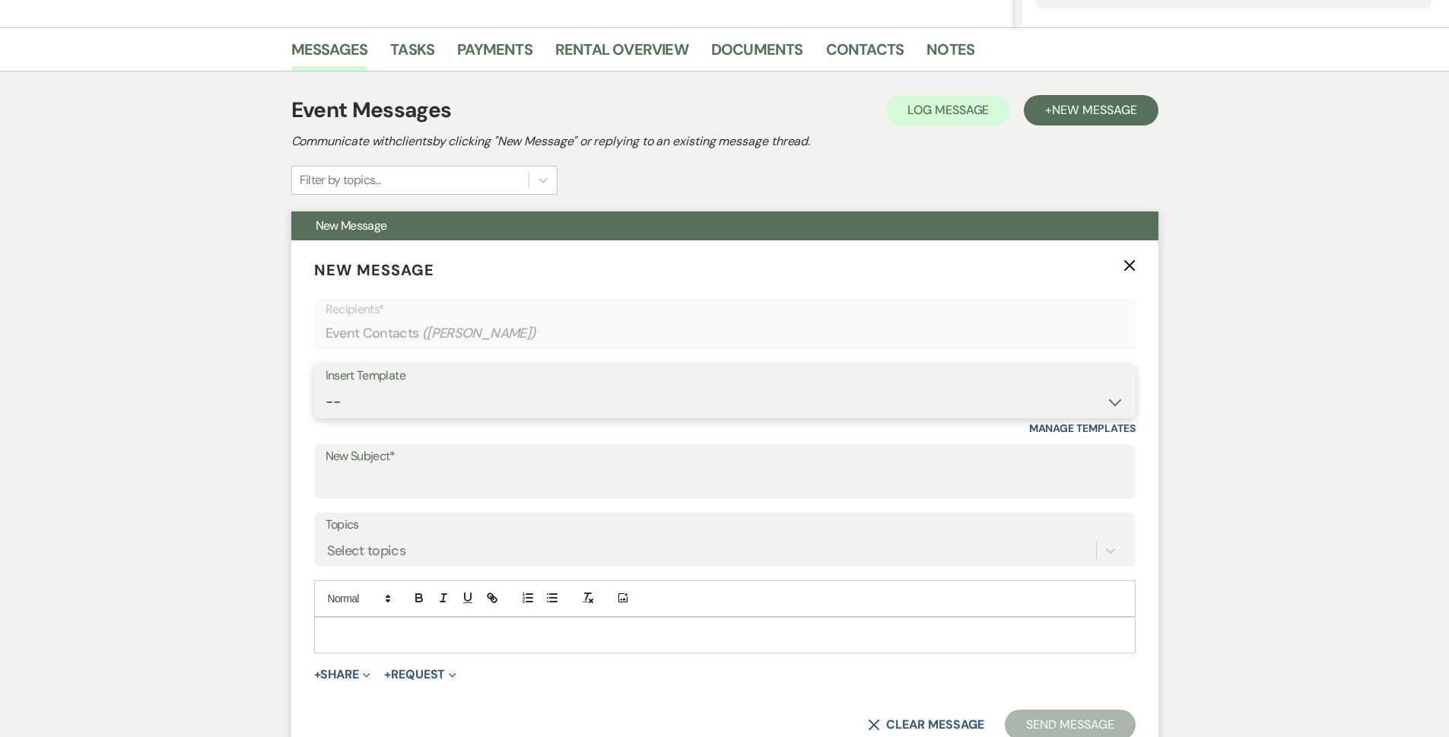
click at [421, 386] on div "Insert Template -- Weven Planning Portal Introduction (Booked Events) Tour Requ…" at bounding box center [725, 391] width 822 height 55
select select "978"
click at [326, 387] on select "-- Weven Planning Portal Introduction (Booked Events) Tour Request Response Fol…" at bounding box center [725, 402] width 799 height 30
type input "Booking your event!"
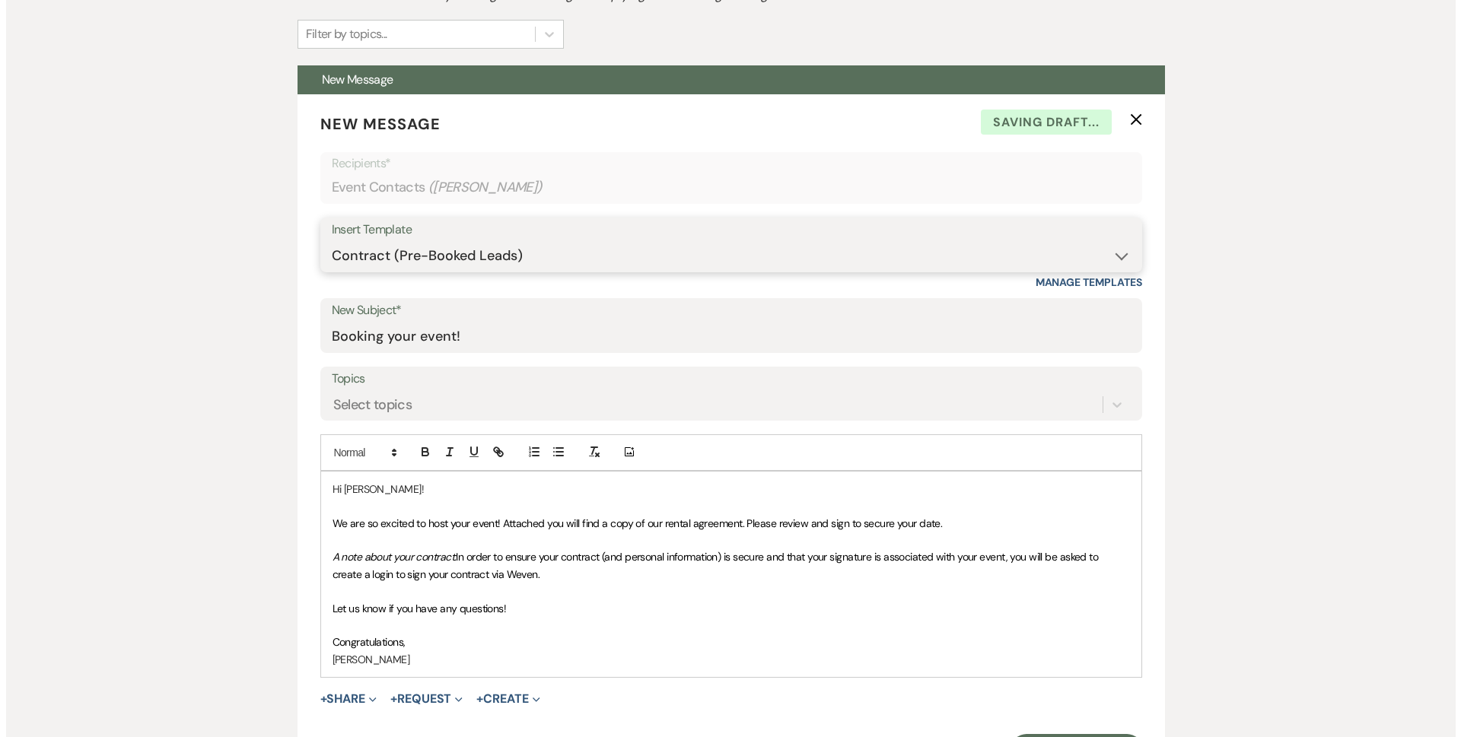
scroll to position [795, 0]
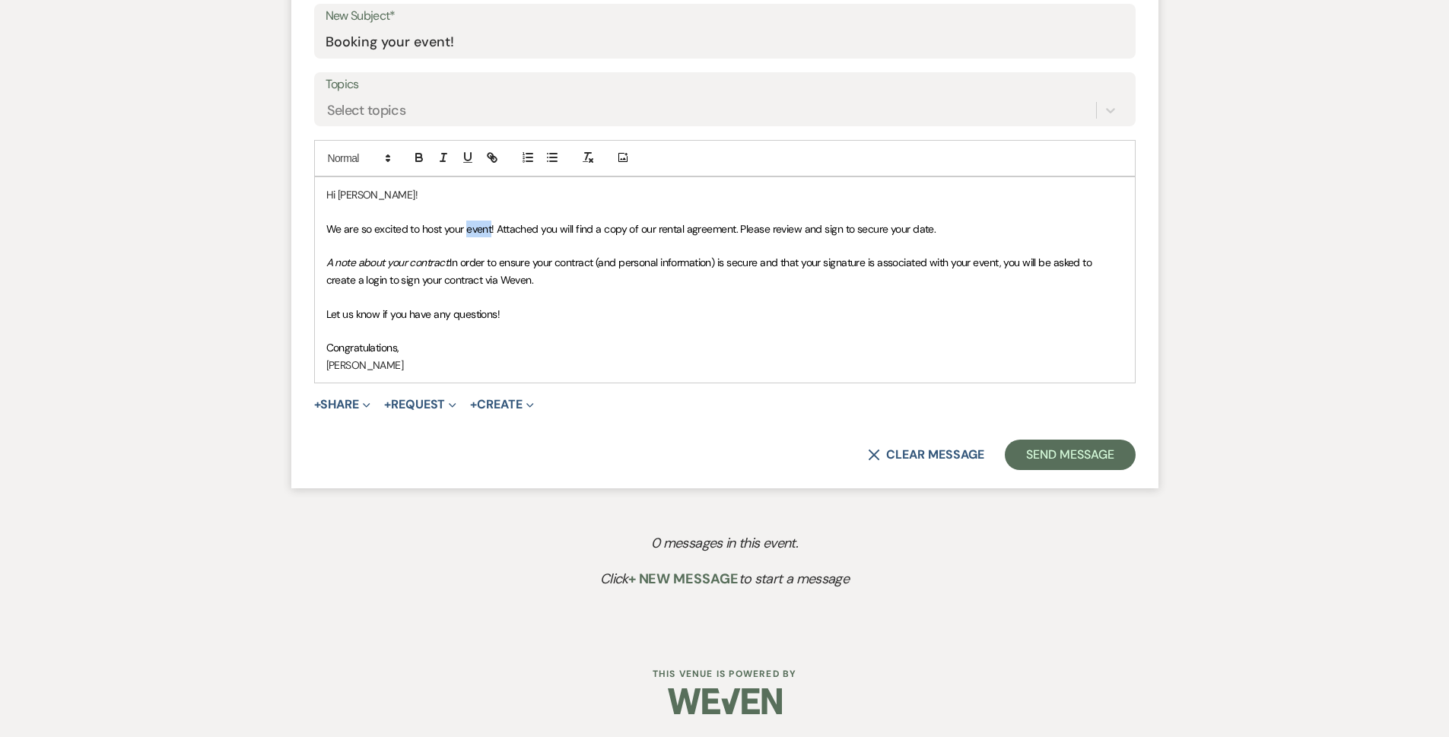
drag, startPoint x: 465, startPoint y: 233, endPoint x: 492, endPoint y: 231, distance: 27.5
click at [492, 234] on span "We are so excited to host your event! Attached you will find a copy of our rent…" at bounding box center [631, 229] width 610 height 14
click at [666, 306] on p "Let us know if you have any questions!" at bounding box center [724, 314] width 797 height 17
click at [335, 410] on button "+ Share Expand" at bounding box center [342, 405] width 57 height 12
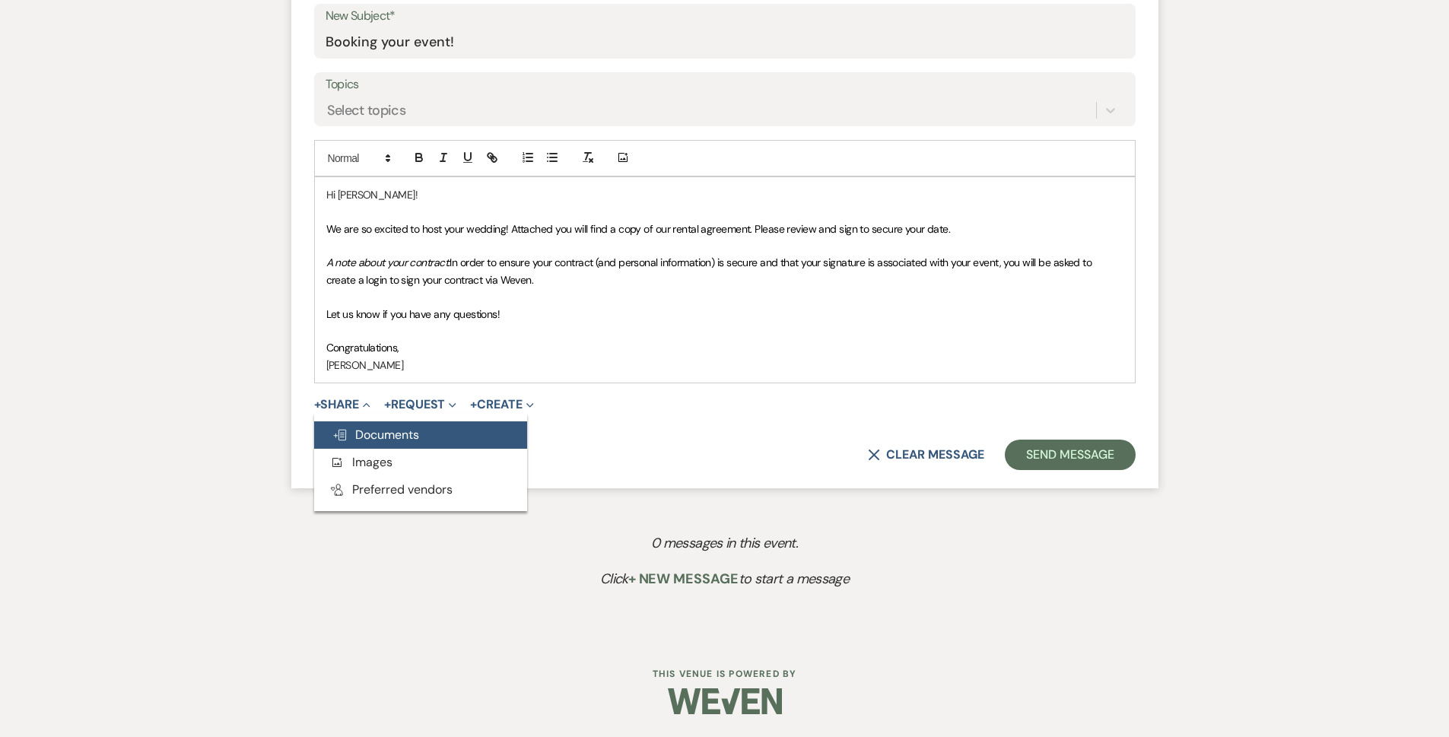
click at [344, 438] on use "button" at bounding box center [340, 435] width 12 height 11
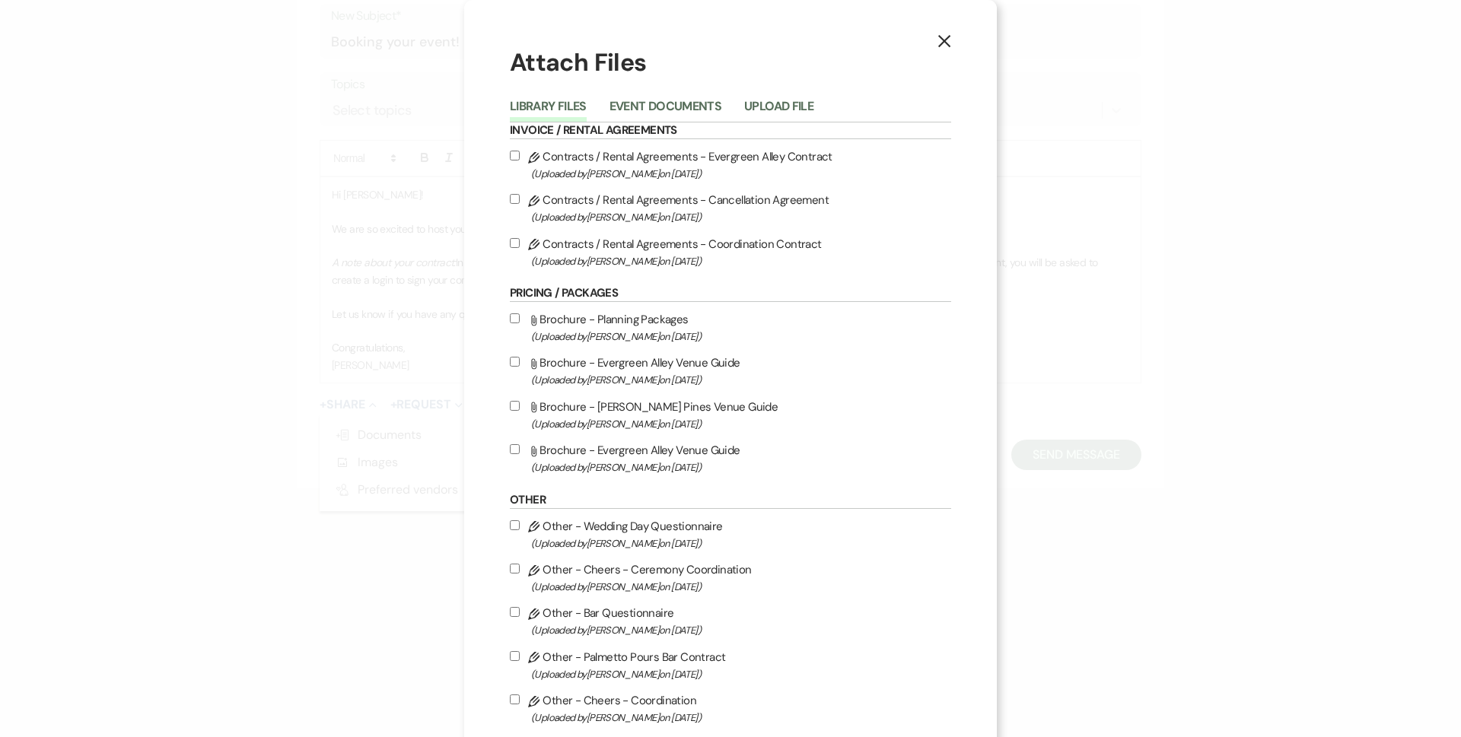
click at [723, 164] on label "Pencil Contracts / Rental Agreements - Evergreen Alley Contract (Uploaded by [P…" at bounding box center [730, 165] width 441 height 36
click at [520, 161] on input "Pencil Contracts / Rental Agreements - Evergreen Alley Contract (Uploaded by [P…" at bounding box center [515, 156] width 10 height 10
checkbox input "true"
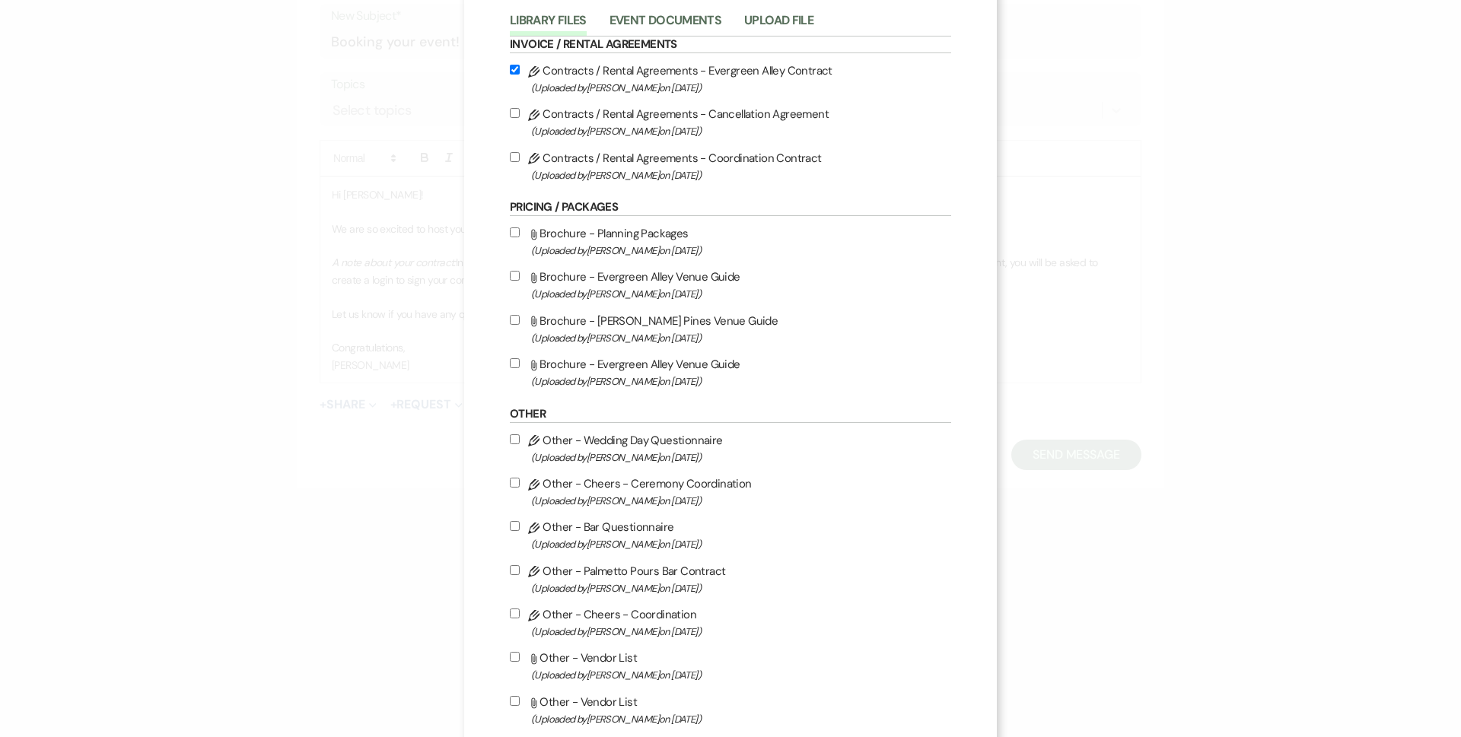
scroll to position [299, 0]
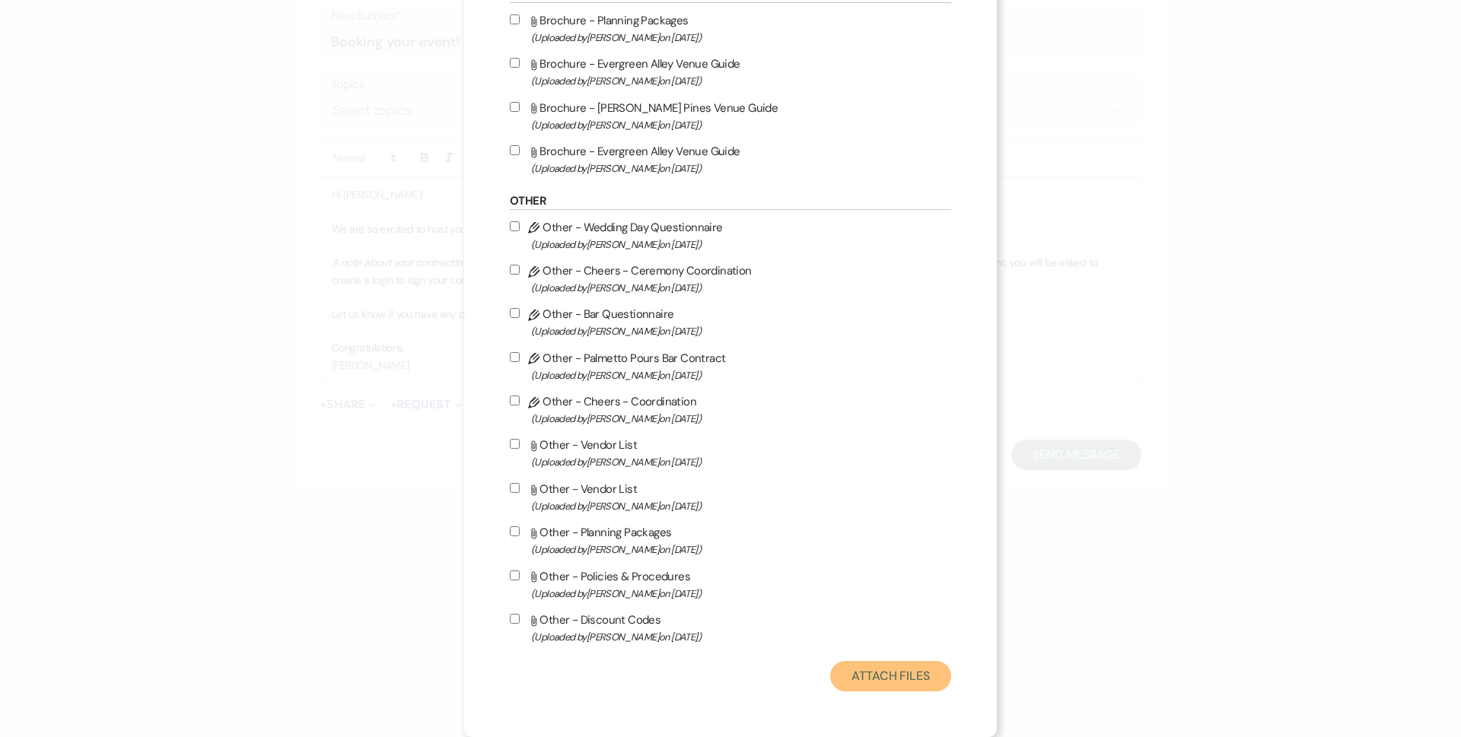
click at [879, 669] on button "Attach Files" at bounding box center [890, 676] width 121 height 30
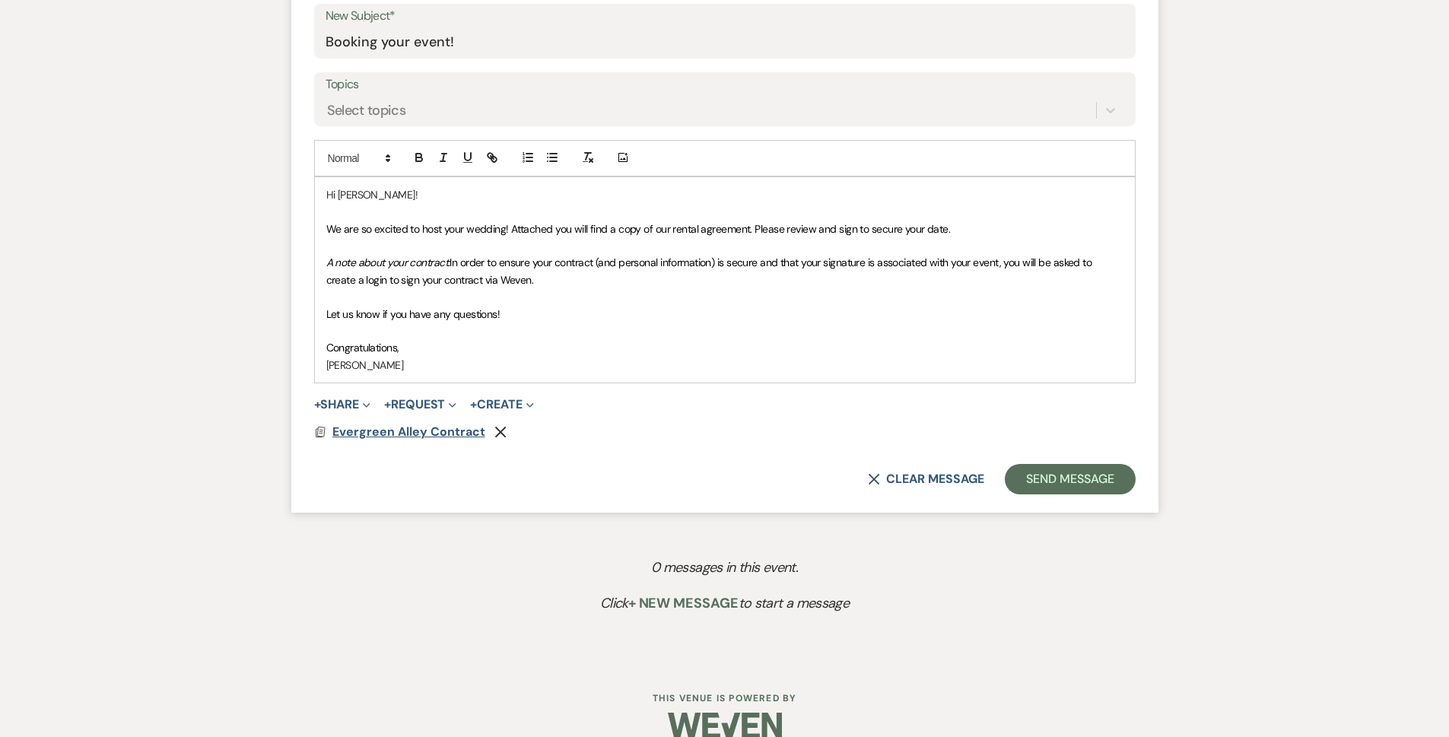
click at [395, 433] on span "Evergreen Alley Contract" at bounding box center [408, 432] width 153 height 16
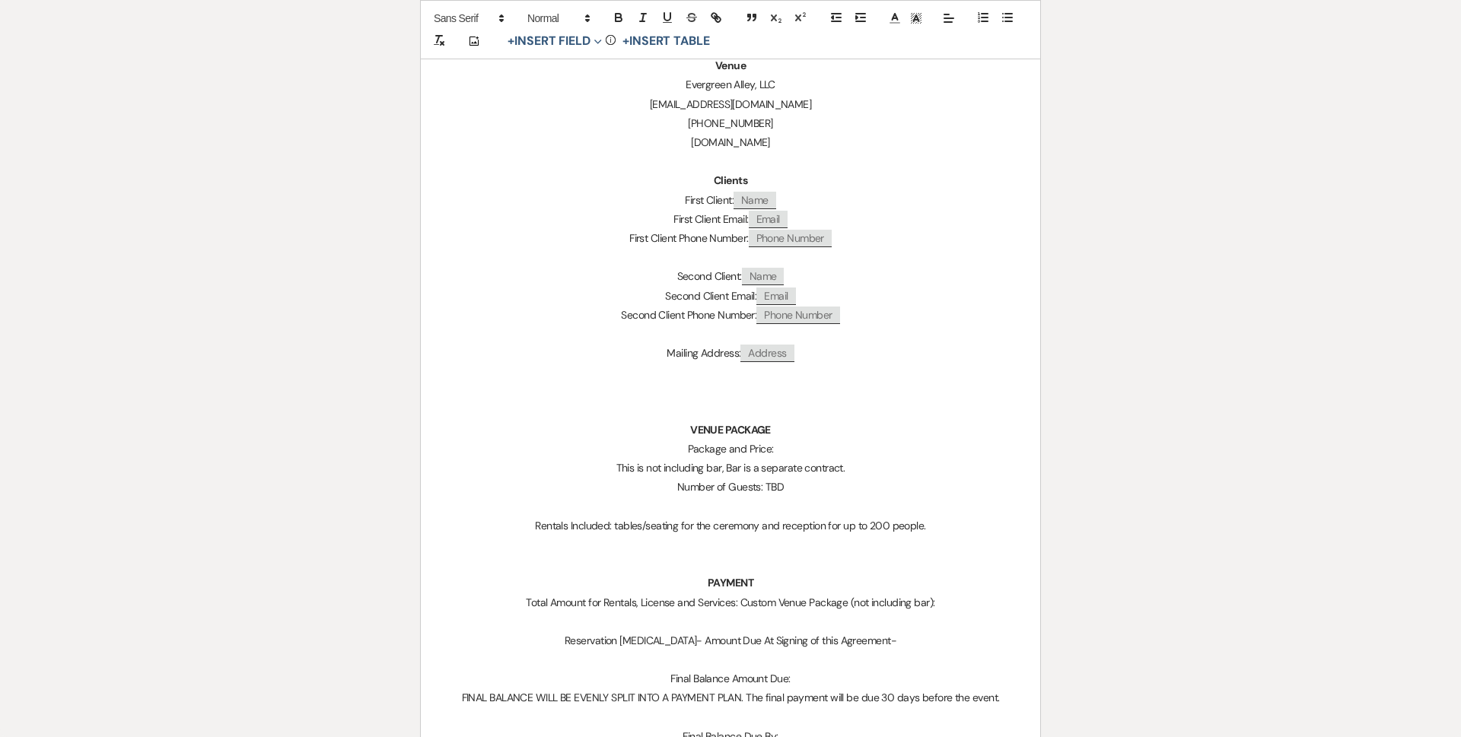
scroll to position [533, 0]
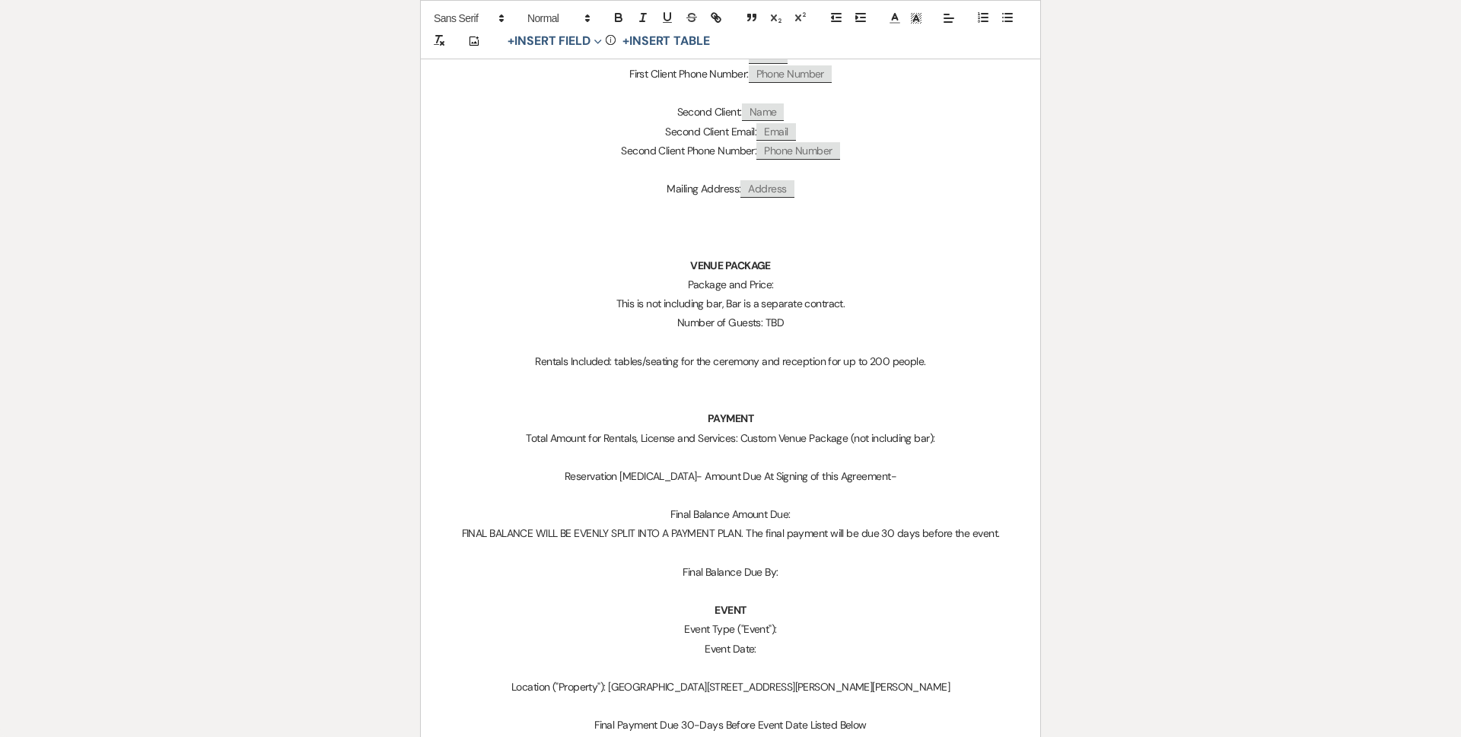
click at [812, 272] on p "VENUE PACKAGE" at bounding box center [730, 265] width 546 height 19
click at [812, 281] on p "Package and Price:" at bounding box center [730, 284] width 546 height 19
click at [580, 52] on div "Add Photo + Insert Field Expand Standard Field Smart Field Signature Field Init…" at bounding box center [730, 29] width 621 height 59
click at [581, 49] on button "+ Insert Field Expand" at bounding box center [554, 41] width 105 height 18
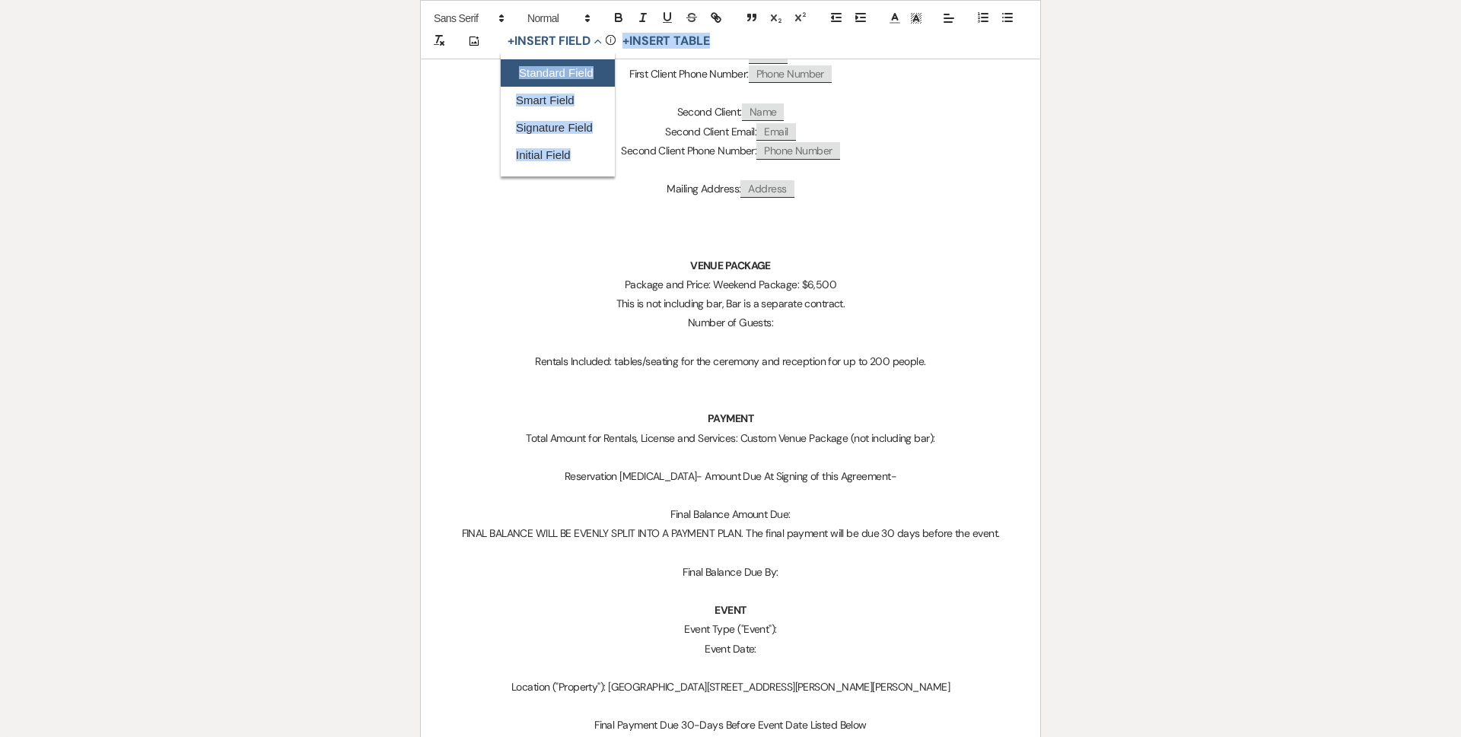
click at [578, 67] on button "Standard Field" at bounding box center [558, 72] width 114 height 27
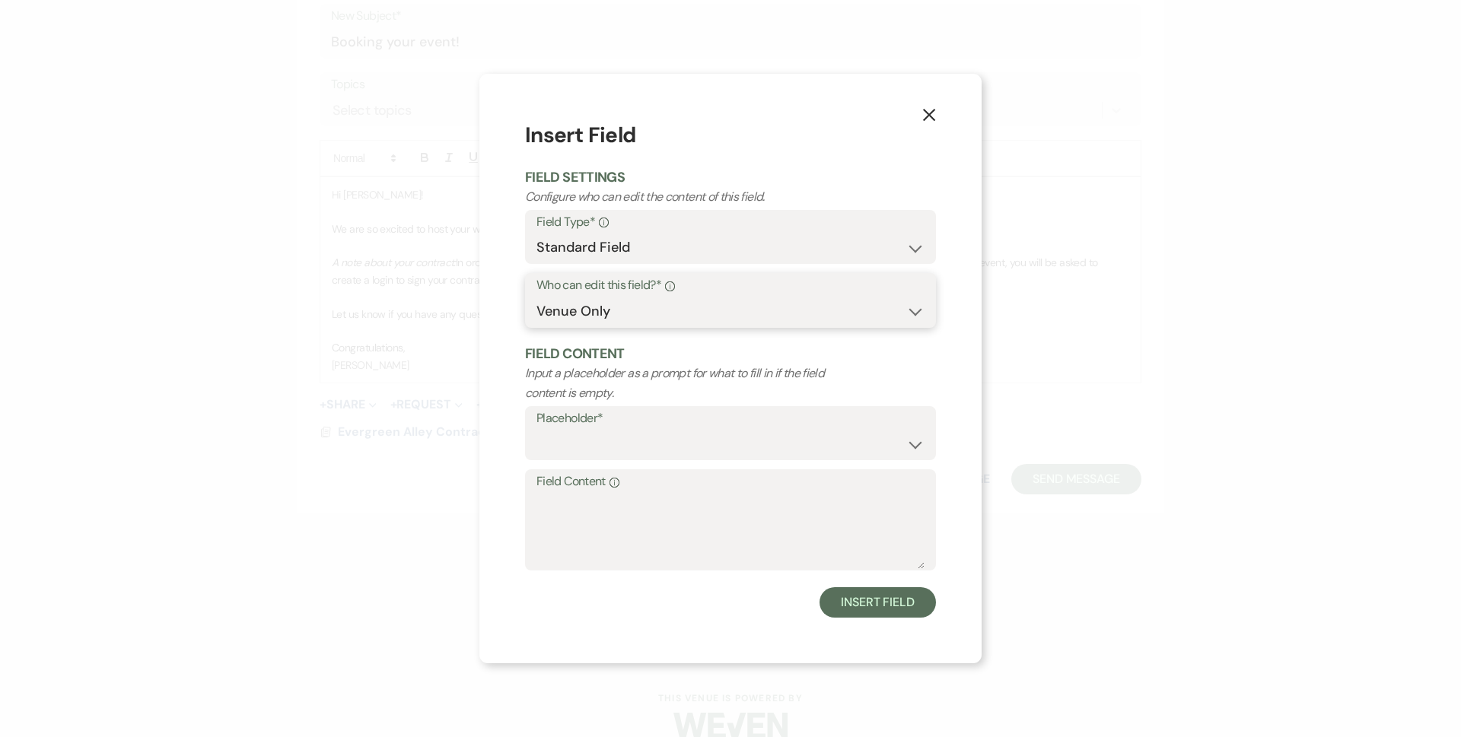
click at [656, 314] on select "Both Venue & Client Client Only Venue Only" at bounding box center [730, 312] width 388 height 30
select select "client"
click at [536, 326] on select "Both Venue & Client Client Only Venue Only" at bounding box center [730, 312] width 388 height 30
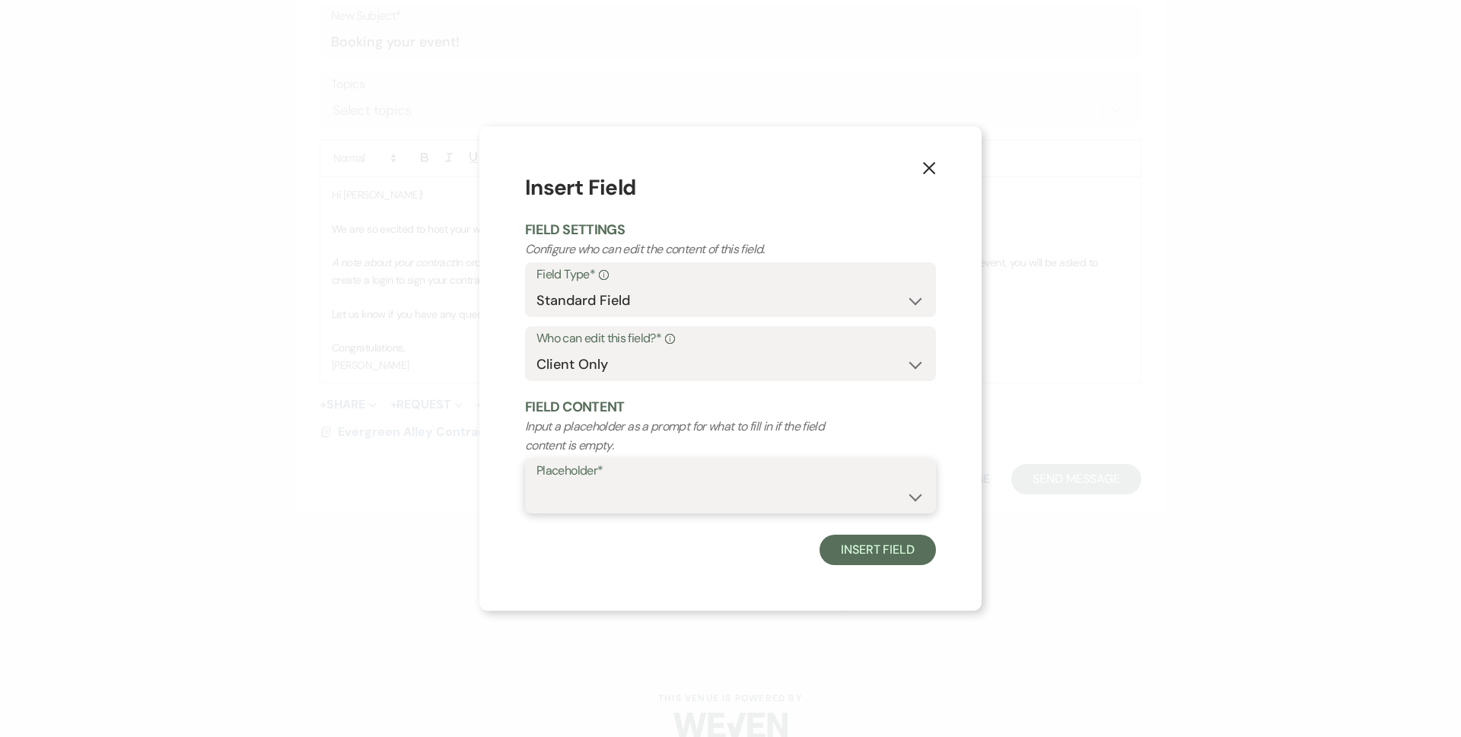
click at [642, 489] on select "Custom Placeholder Date Time Name Location Venue Name Type Number Budget Addres…" at bounding box center [730, 497] width 388 height 30
select select "custom_placeholder"
click at [536, 482] on select "Custom Placeholder Date Time Name Location Venue Name Type Number Budget Addres…" at bounding box center [730, 497] width 388 height 30
click at [812, 476] on label "Custom Placeholder*" at bounding box center [835, 471] width 179 height 22
click at [812, 482] on input "Custom Placeholder*" at bounding box center [835, 497] width 179 height 30
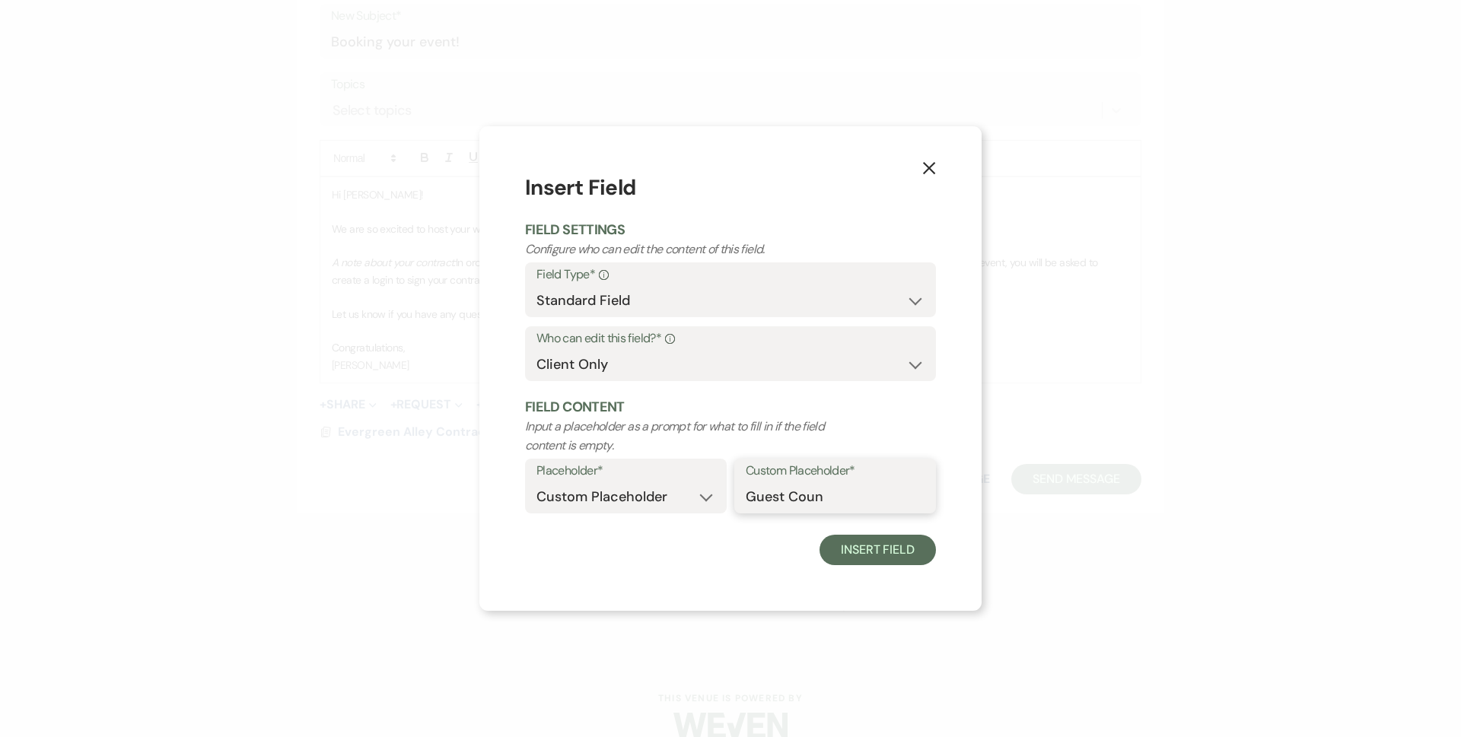
type input "Guest Count"
click at [860, 564] on button "Insert Field" at bounding box center [877, 550] width 116 height 30
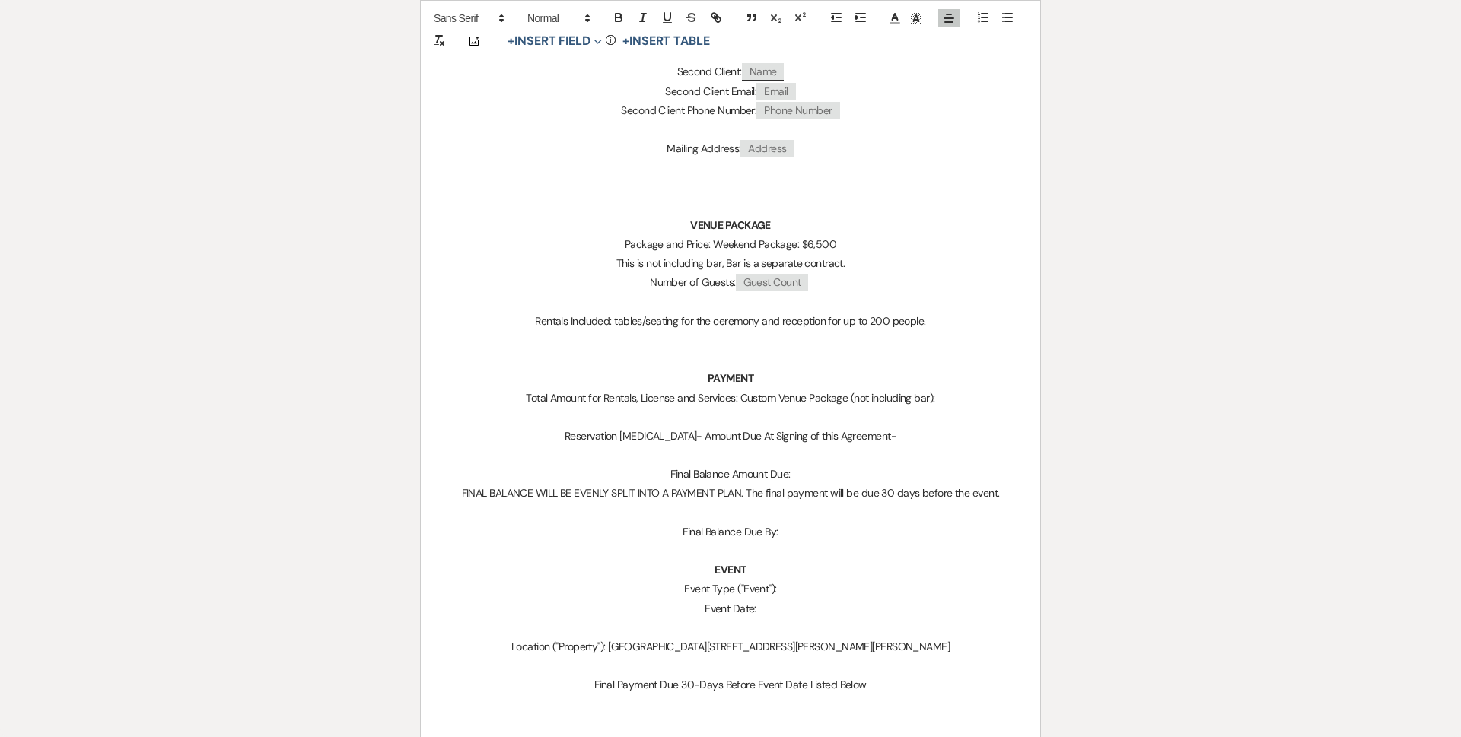
scroll to position [609, 0]
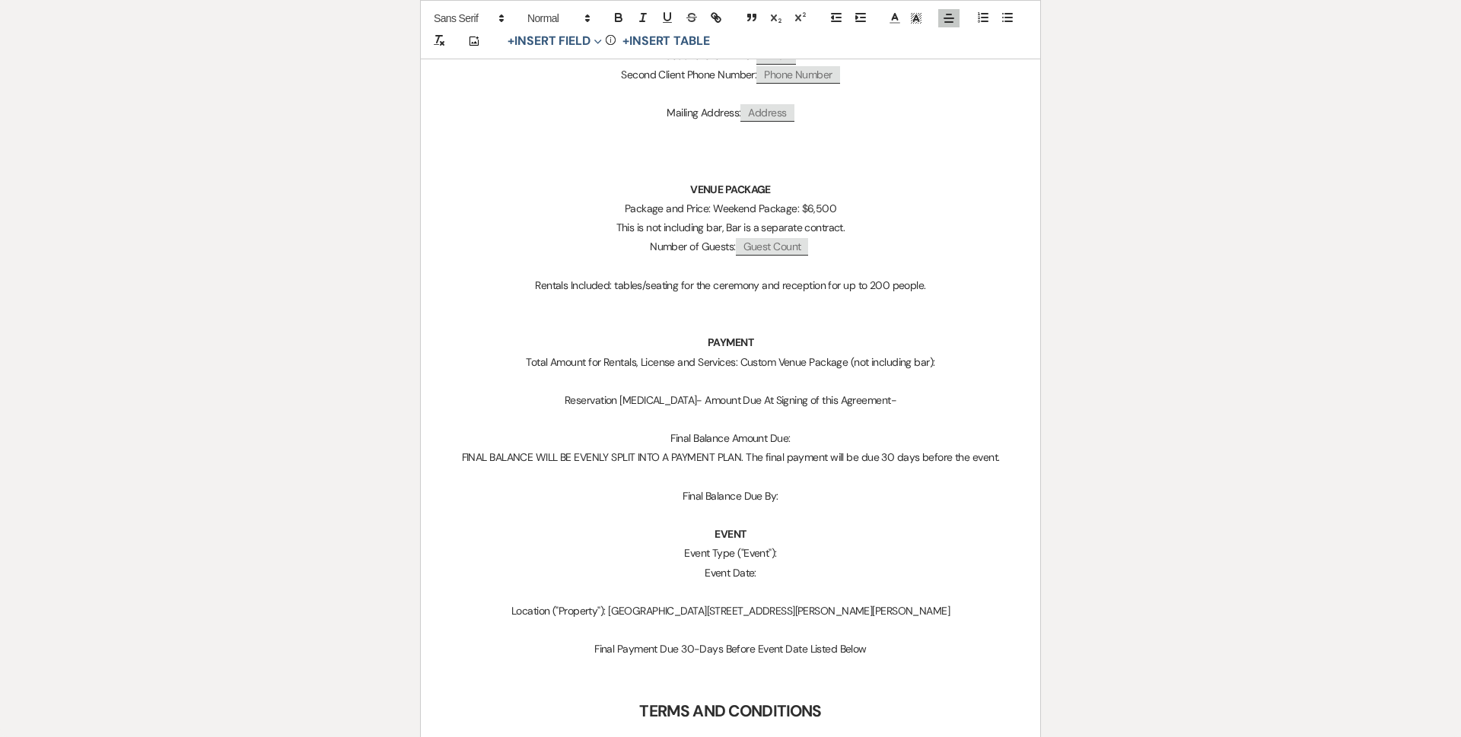
click at [971, 367] on p "Total Amount for Rentals, License and Services: Custom Venue Package (not inclu…" at bounding box center [730, 362] width 546 height 19
click at [824, 431] on p "Final Balance Amount Due: $" at bounding box center [730, 438] width 546 height 19
click at [834, 491] on p "Final Balance Due By:" at bounding box center [730, 496] width 546 height 19
click at [794, 553] on p "Event Type ("Event"):" at bounding box center [730, 553] width 546 height 19
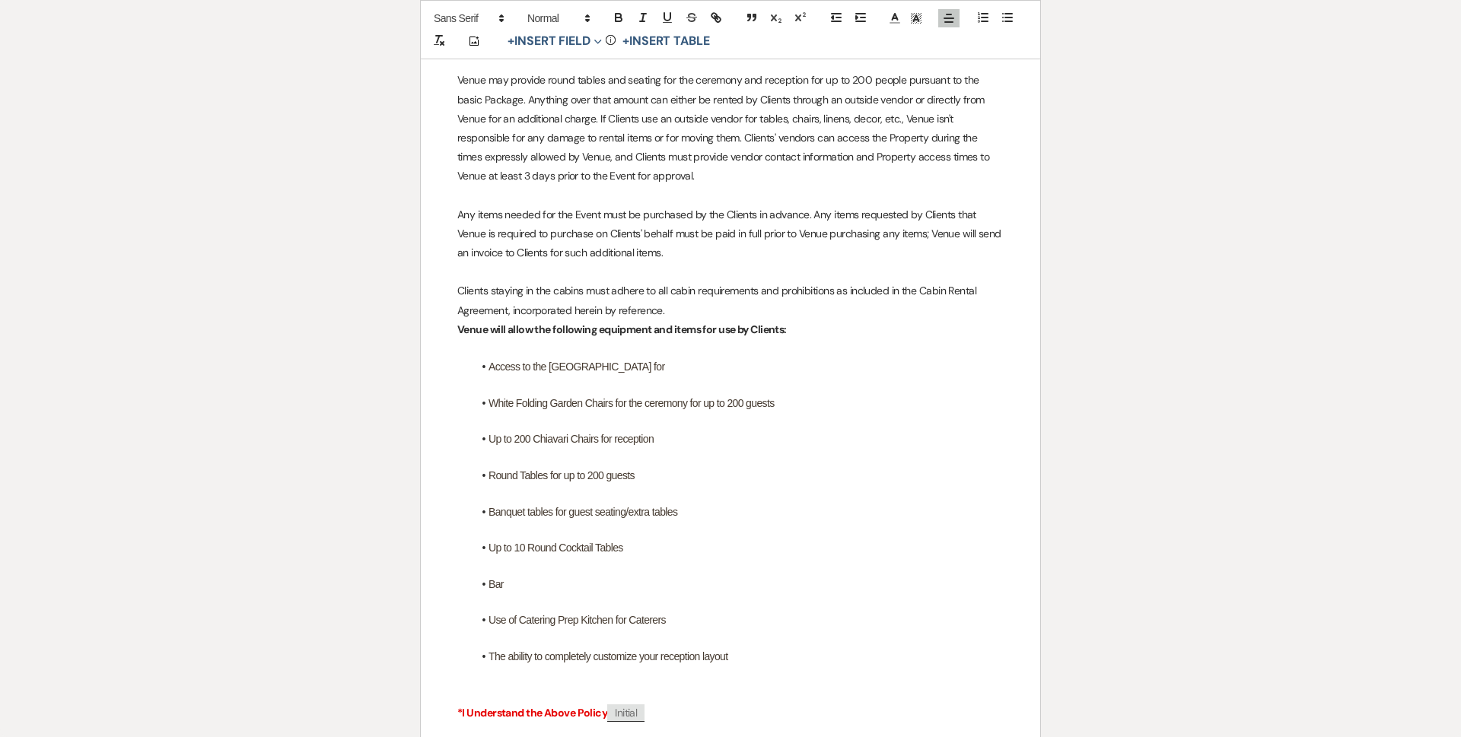
scroll to position [2358, 0]
click at [669, 368] on li "Access to the [GEOGRAPHIC_DATA] for" at bounding box center [737, 364] width 531 height 17
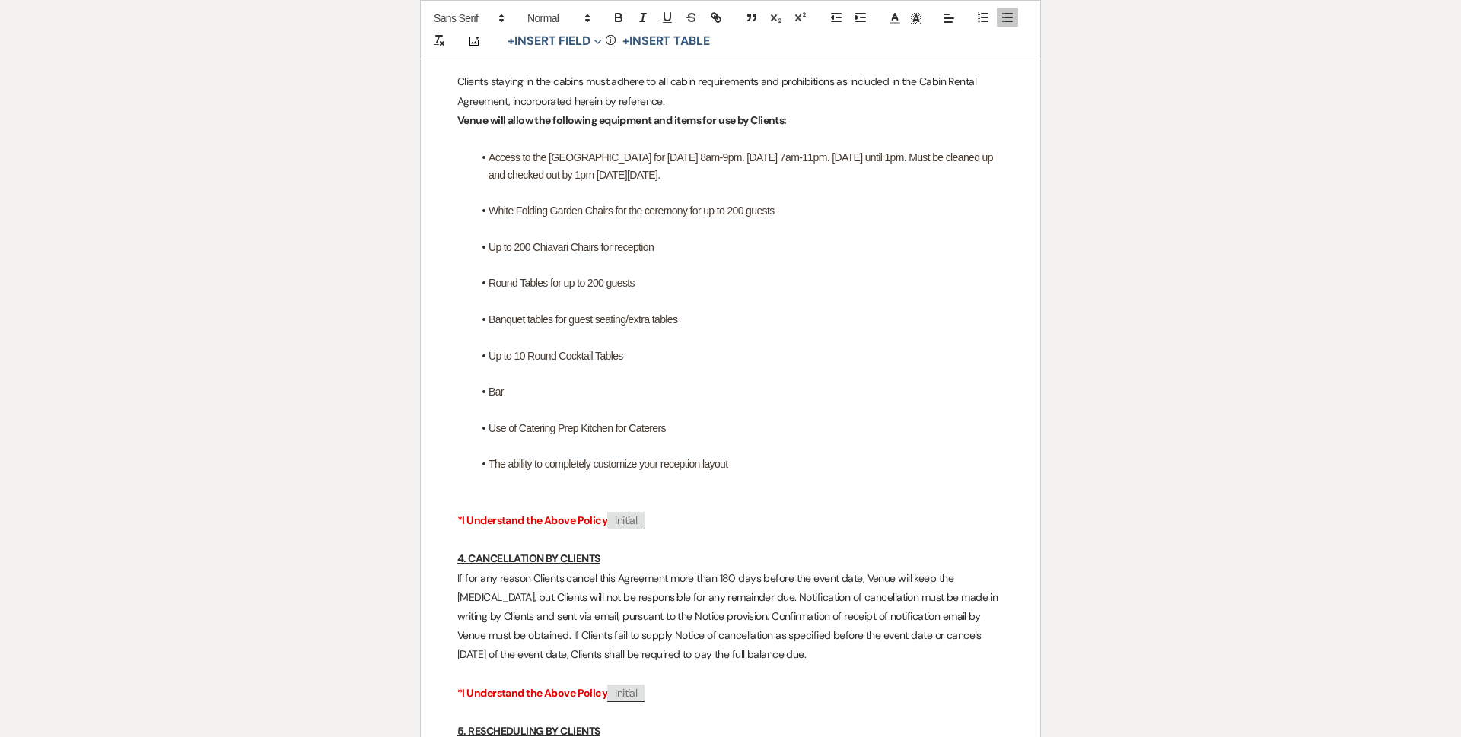
scroll to position [2587, 0]
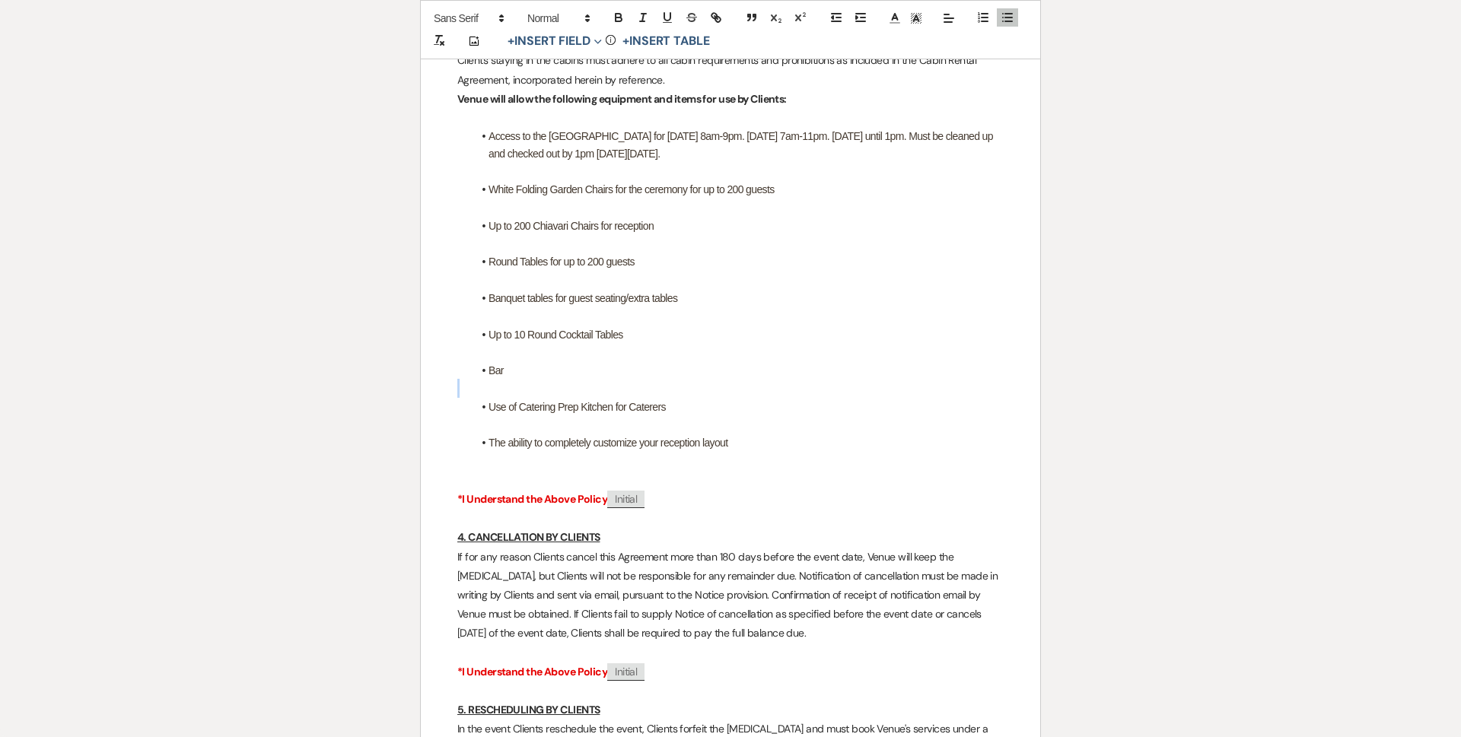
drag, startPoint x: 567, startPoint y: 393, endPoint x: 463, endPoint y: 396, distance: 103.5
drag, startPoint x: 469, startPoint y: 390, endPoint x: 516, endPoint y: 396, distance: 46.8
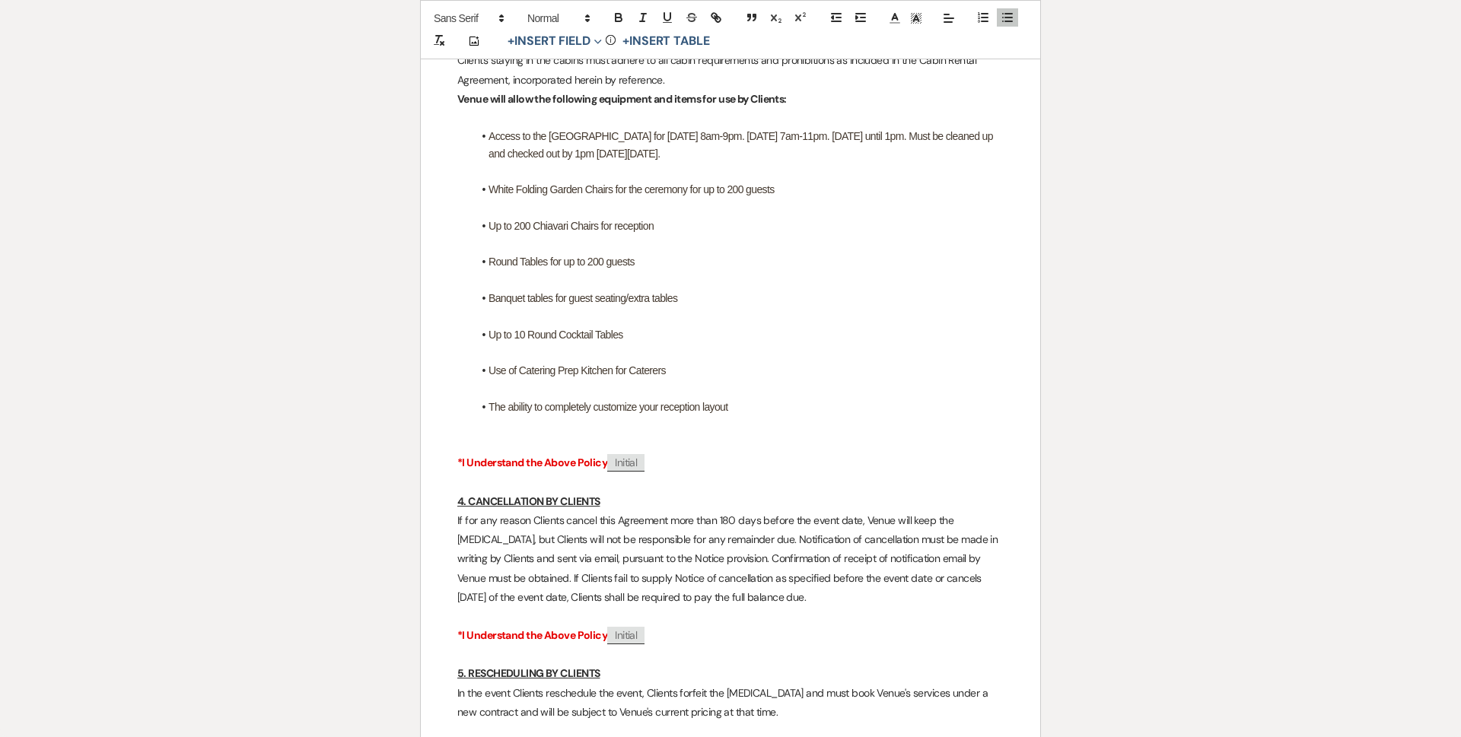
click at [745, 415] on li "The ability to completely customize your reception layout" at bounding box center [737, 407] width 531 height 17
click at [695, 307] on li "Banquet tables for guest seating/extra tables" at bounding box center [737, 298] width 531 height 17
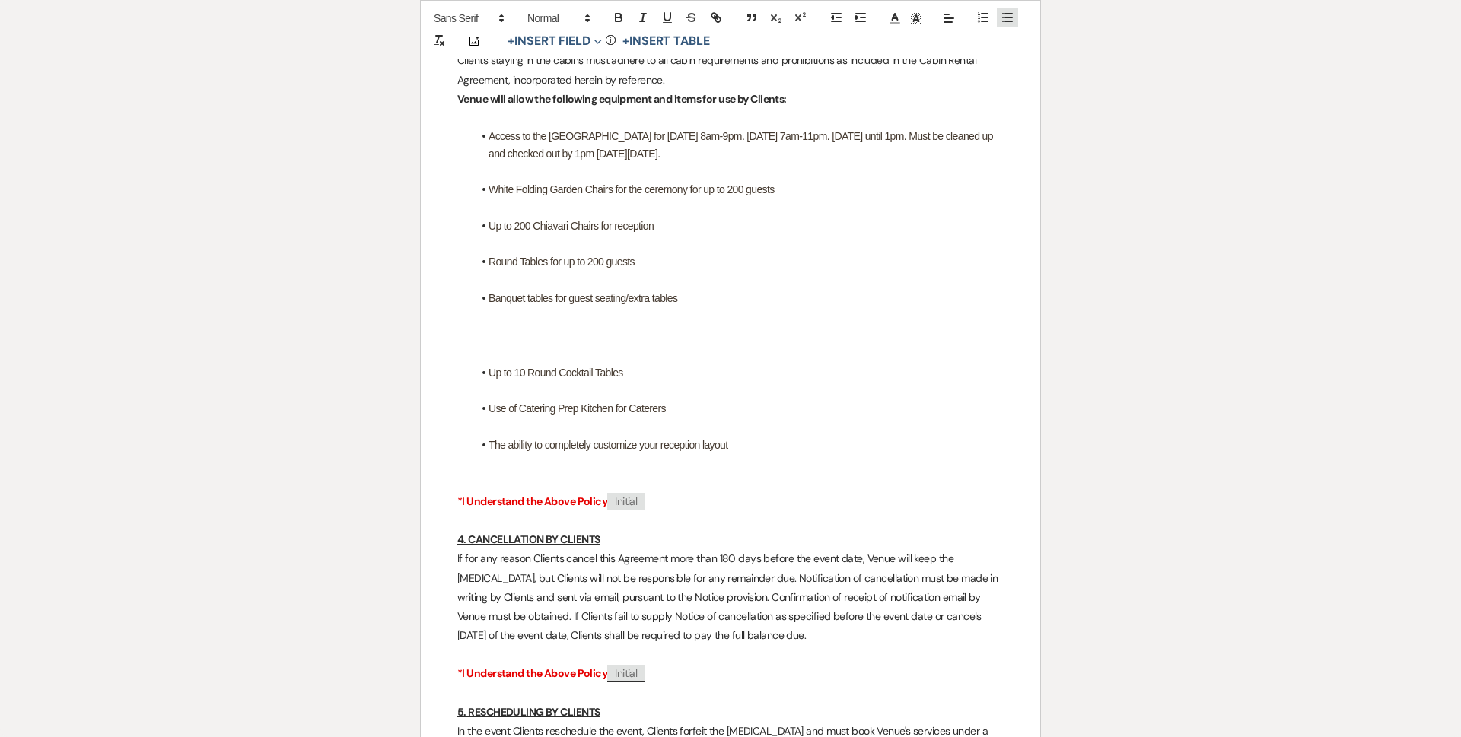
click at [1010, 27] on div "This tool is not available when a table is selected." at bounding box center [995, 18] width 49 height 23
click at [514, 345] on p "﻿" at bounding box center [730, 335] width 546 height 19
click at [1000, 17] on button "button" at bounding box center [1007, 17] width 21 height 18
drag, startPoint x: 578, startPoint y: 363, endPoint x: 584, endPoint y: 351, distance: 12.6
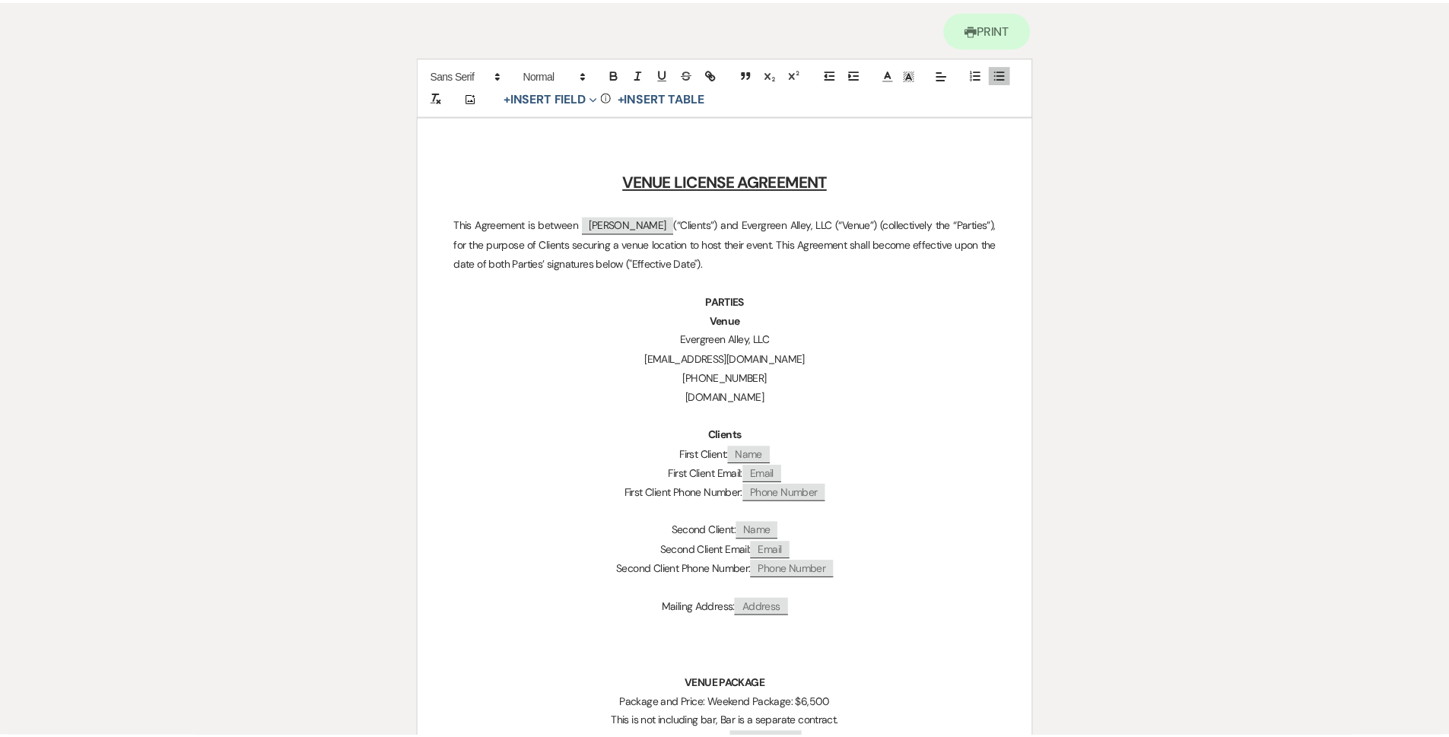
scroll to position [0, 0]
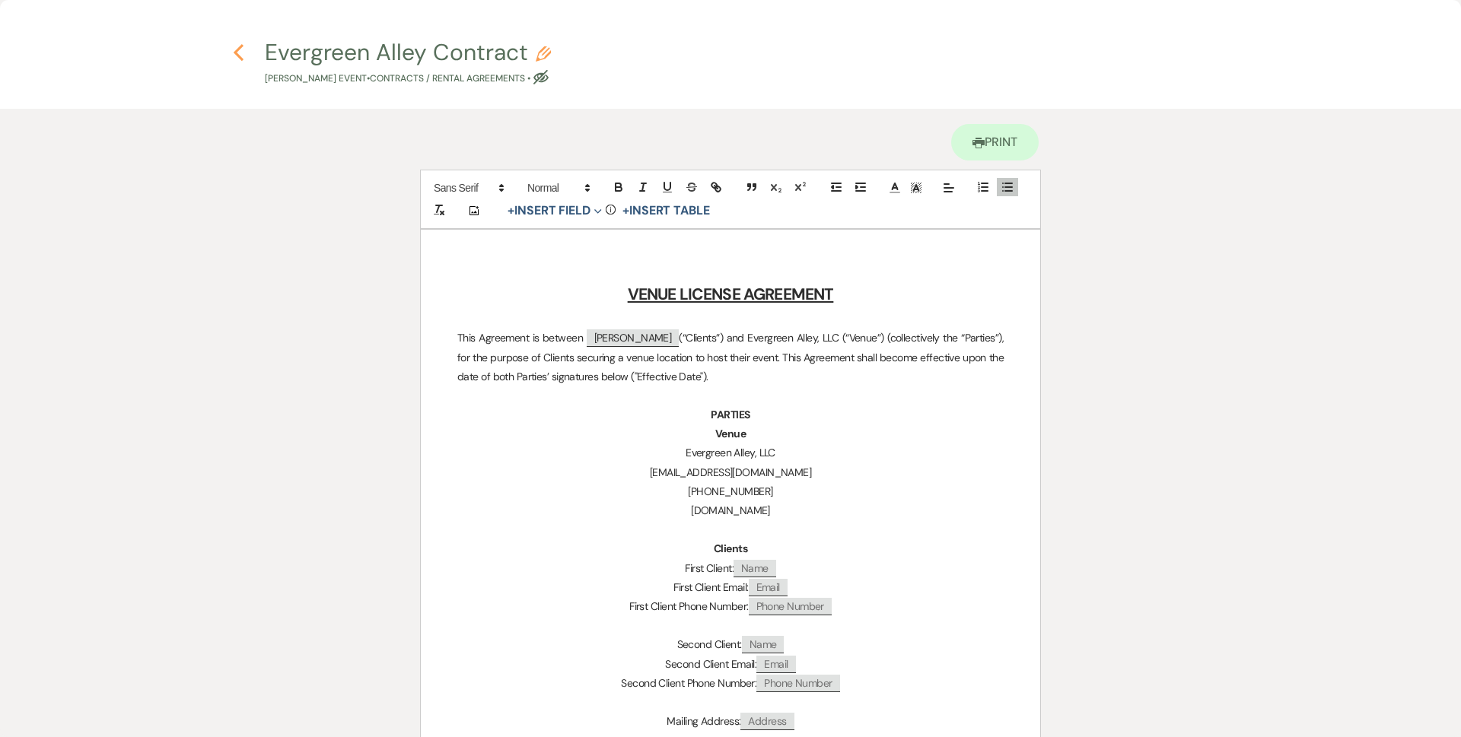
click at [242, 53] on icon "Previous" at bounding box center [238, 52] width 11 height 18
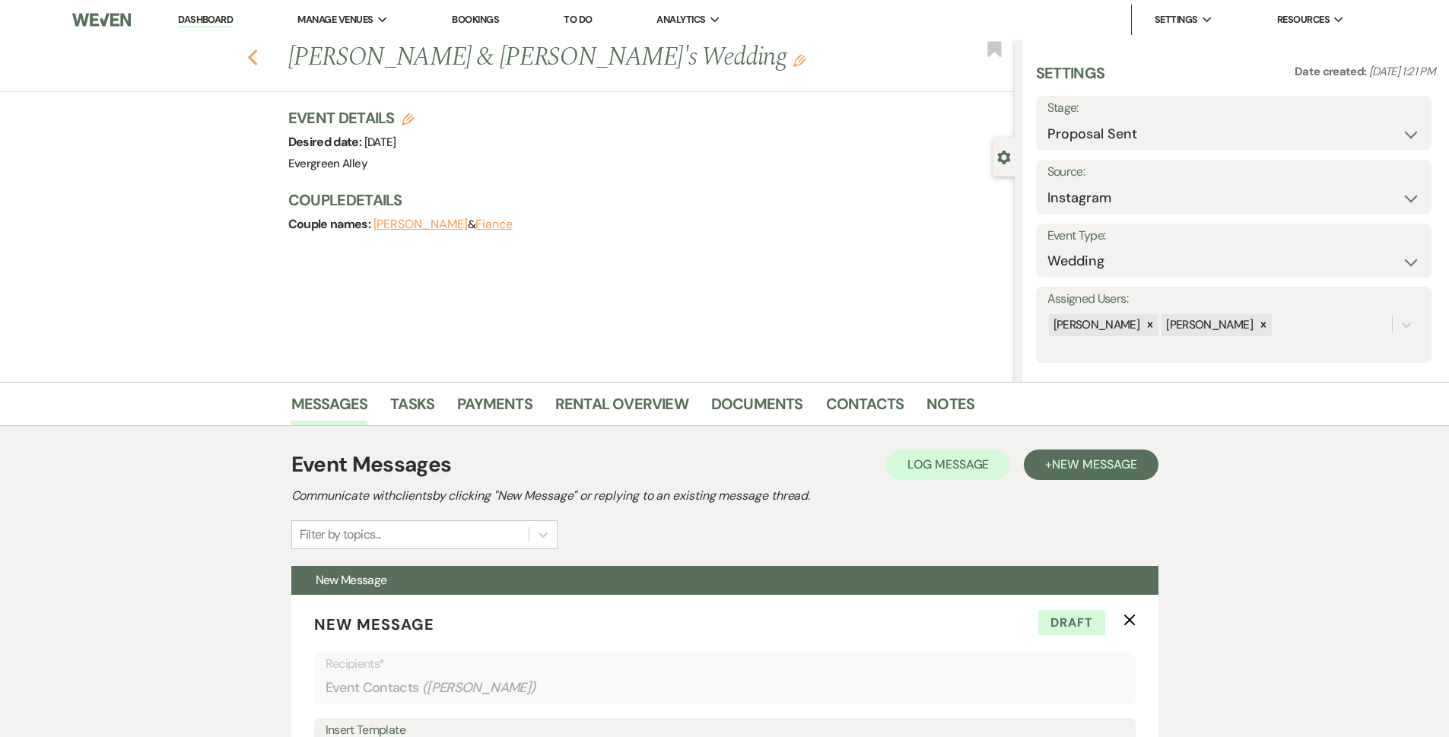
click at [257, 60] on use "button" at bounding box center [252, 57] width 10 height 17
select select "6"
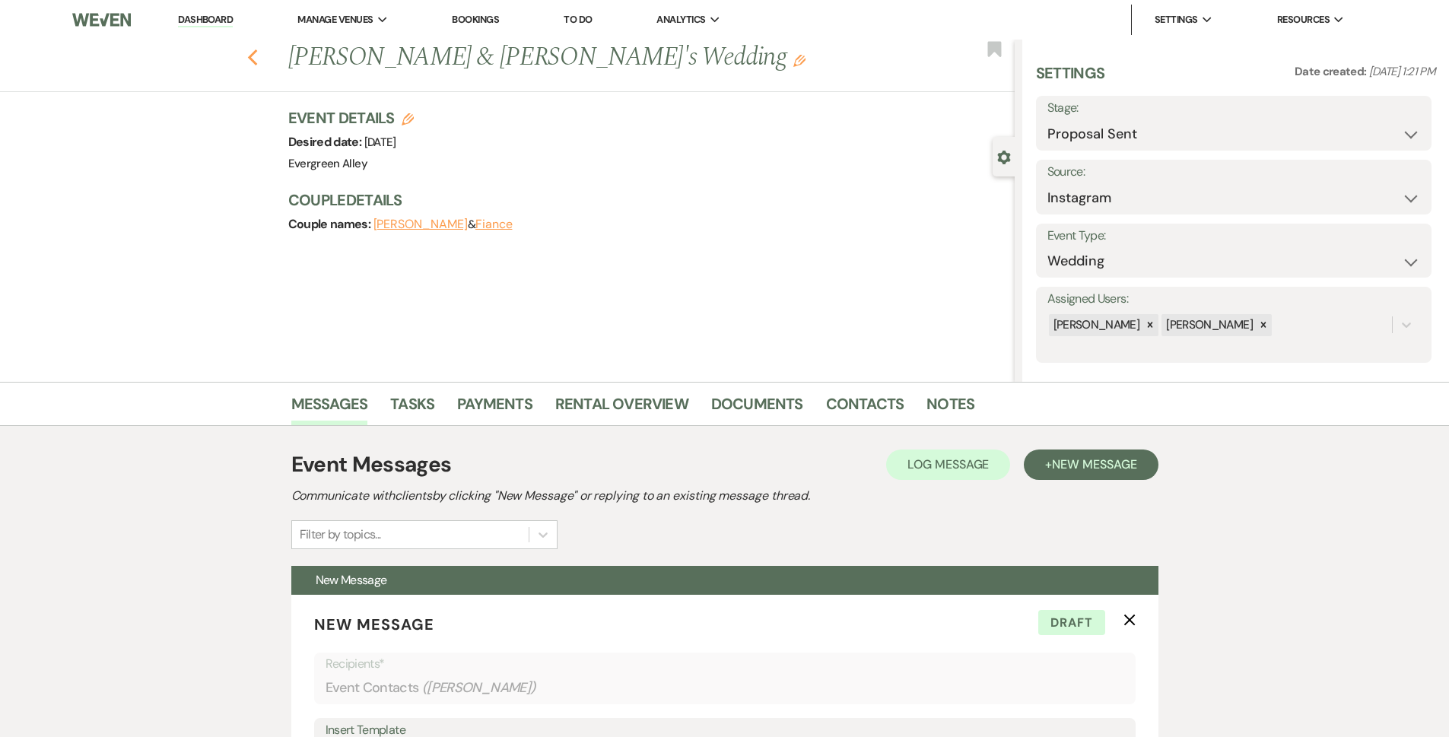
select select "6"
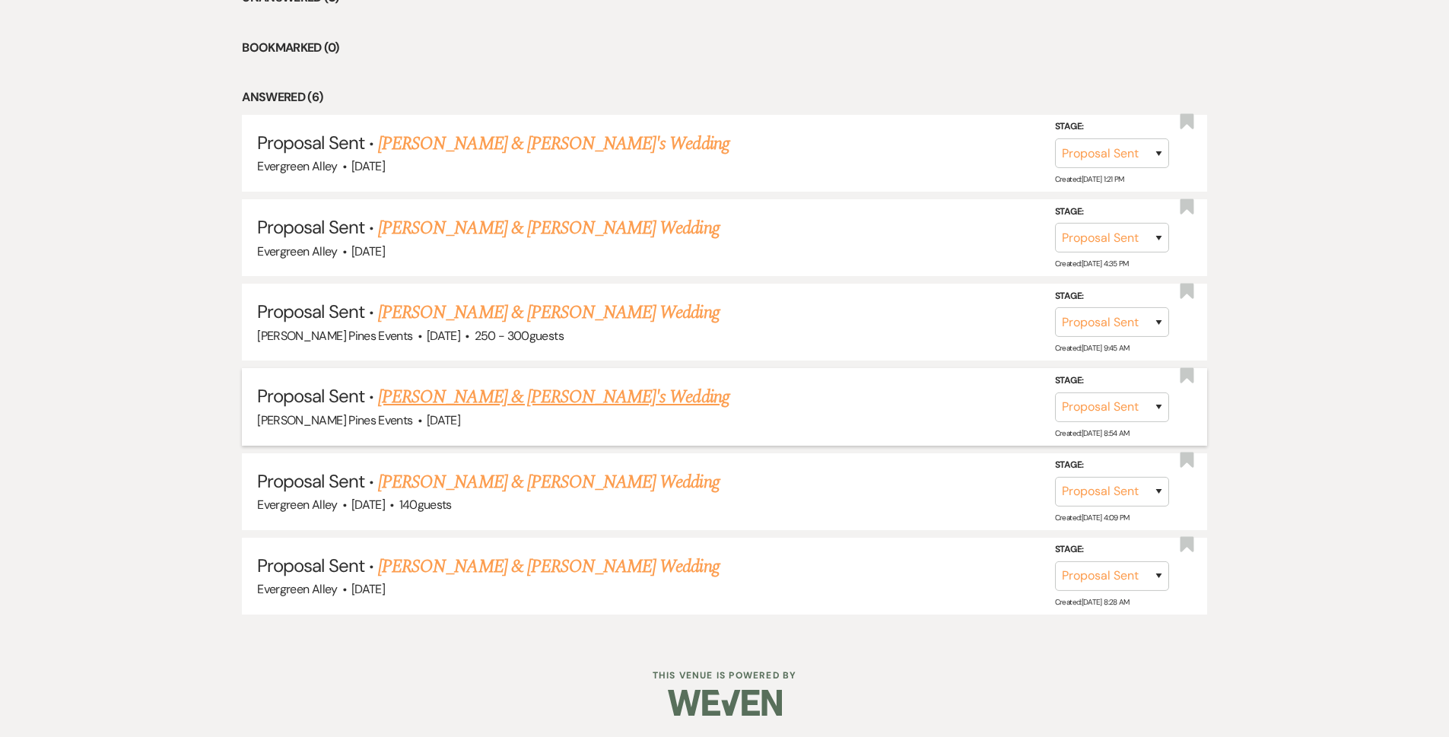
scroll to position [692, 0]
click at [517, 482] on link "[PERSON_NAME] & [PERSON_NAME] Wedding" at bounding box center [548, 480] width 341 height 27
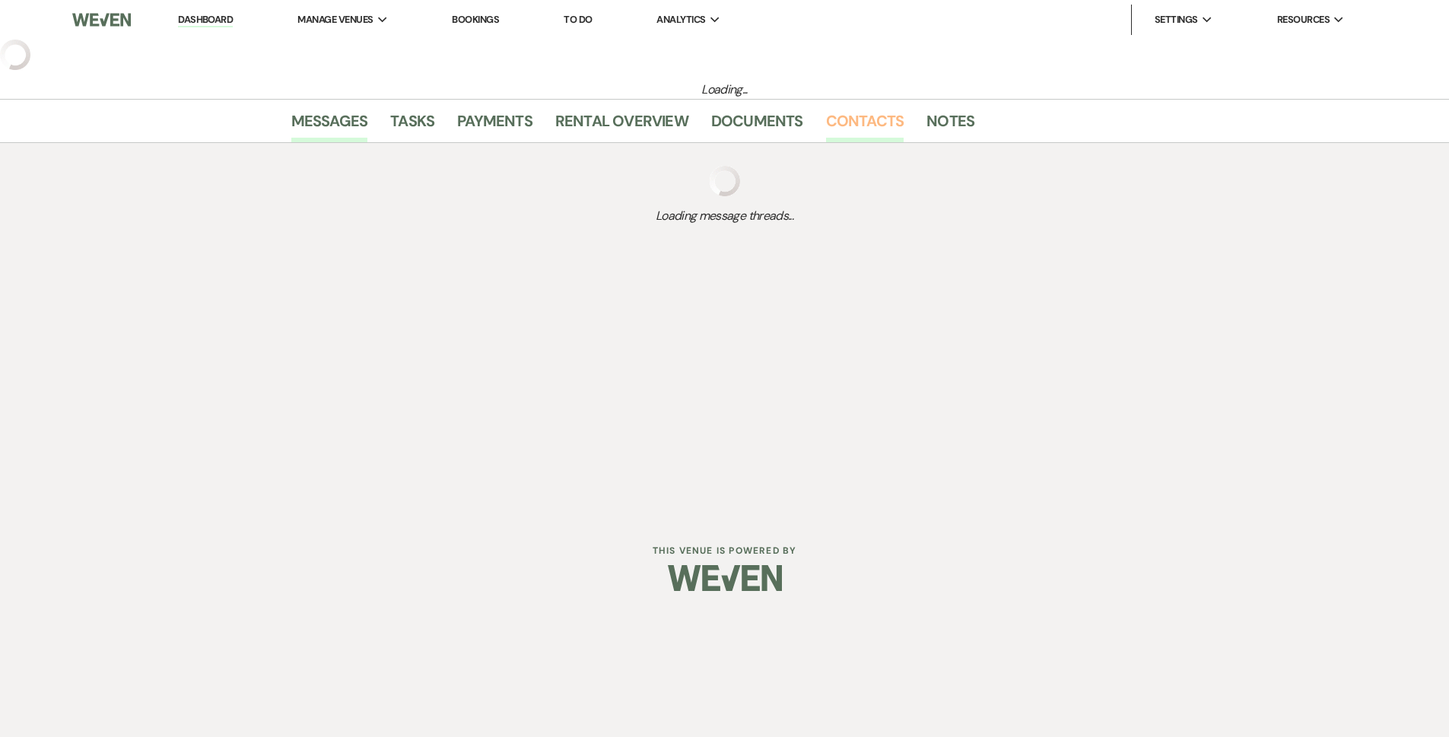
select select "6"
select select "5"
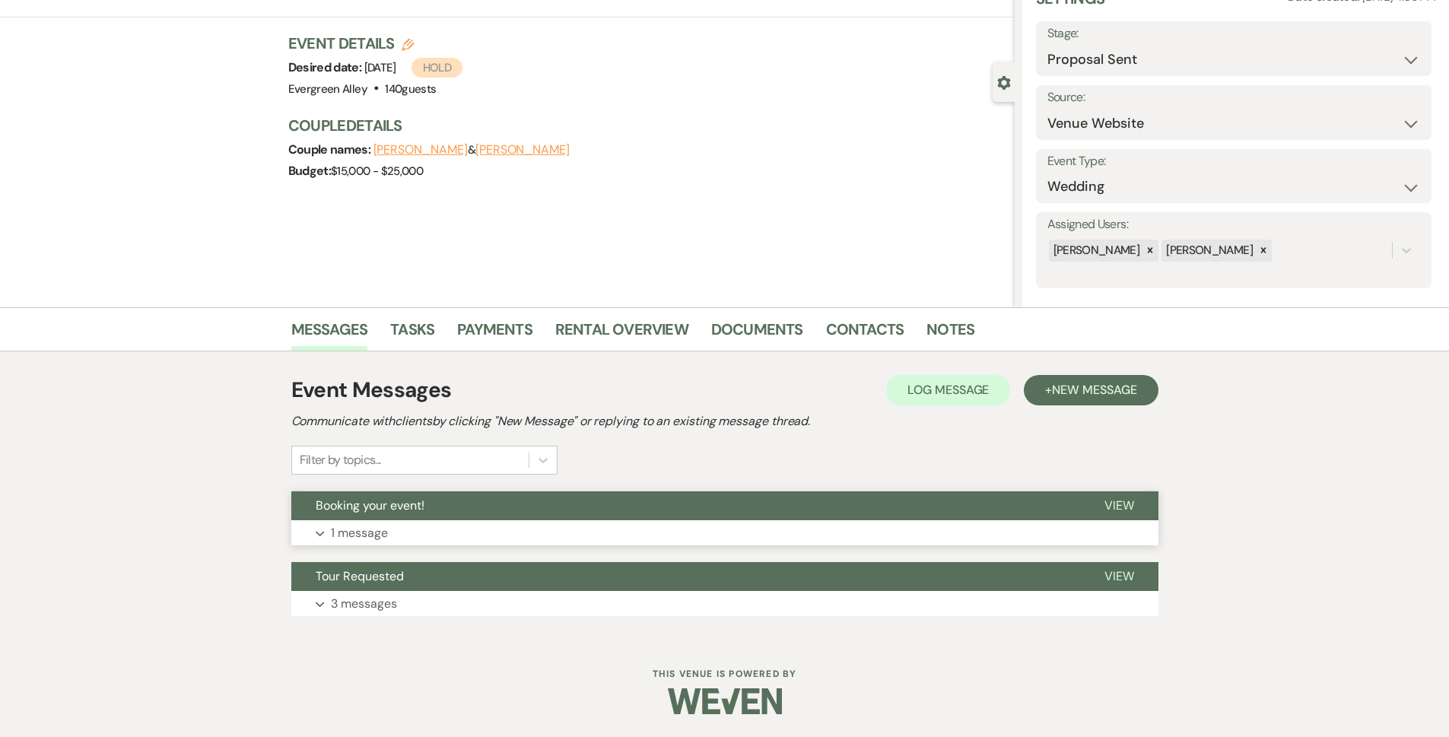
click at [410, 527] on button "Expand 1 message" at bounding box center [724, 533] width 867 height 26
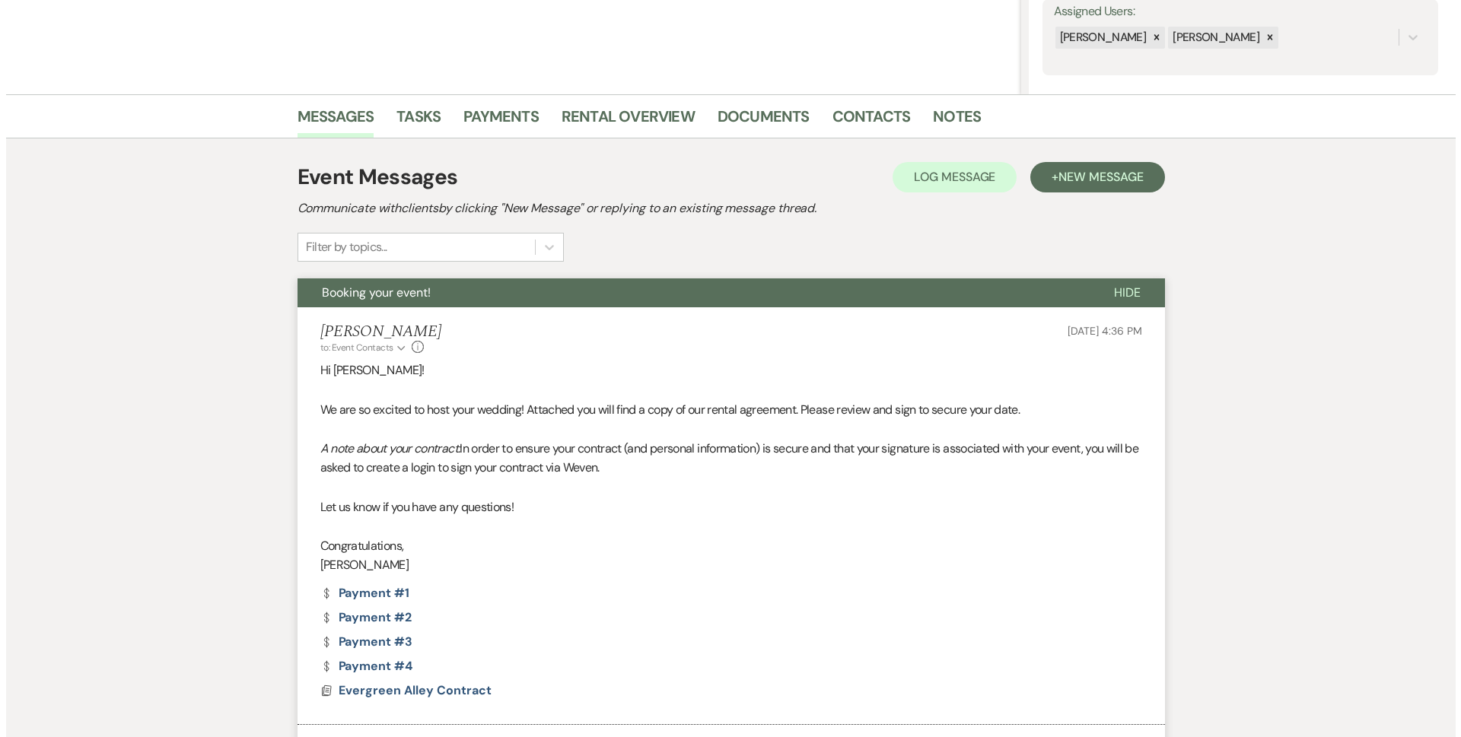
scroll to position [510, 0]
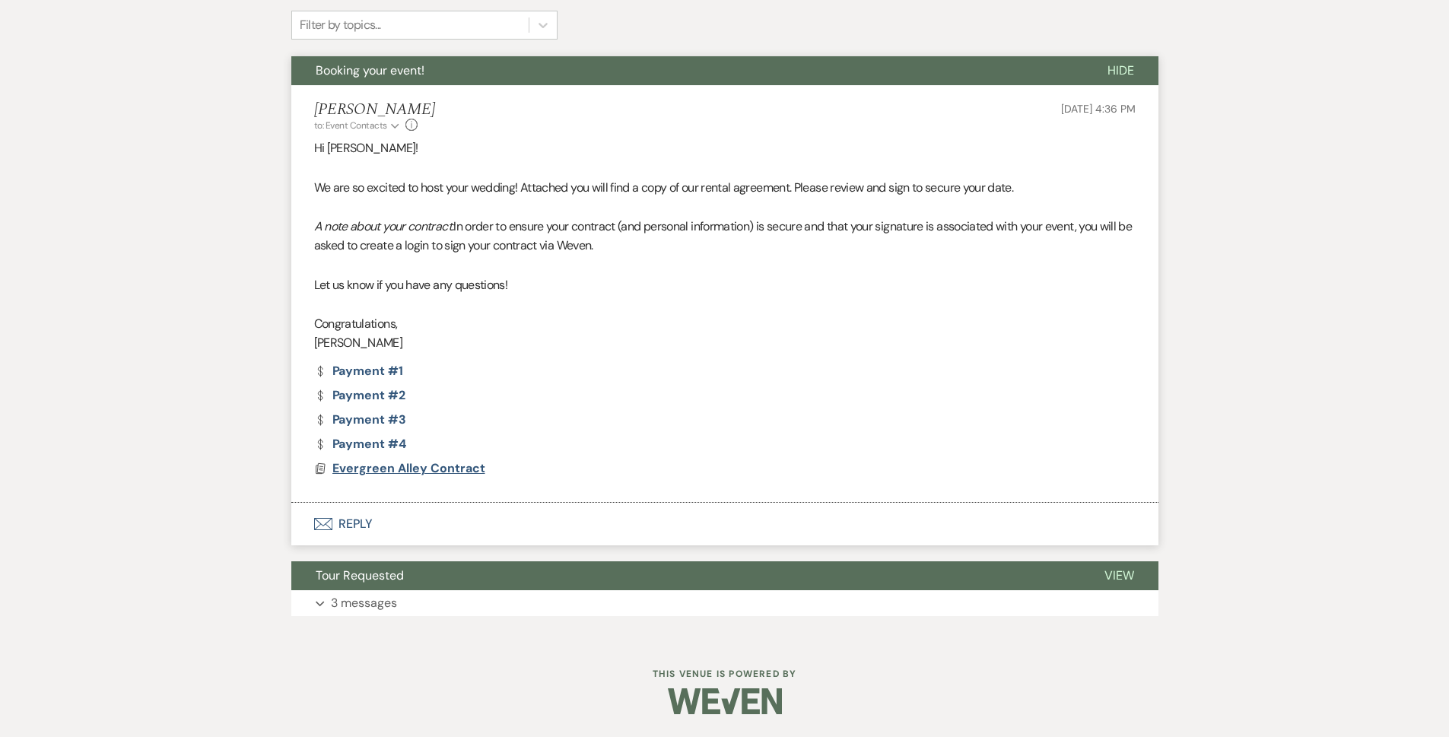
click at [433, 465] on span "Evergreen Alley Contract" at bounding box center [408, 468] width 153 height 16
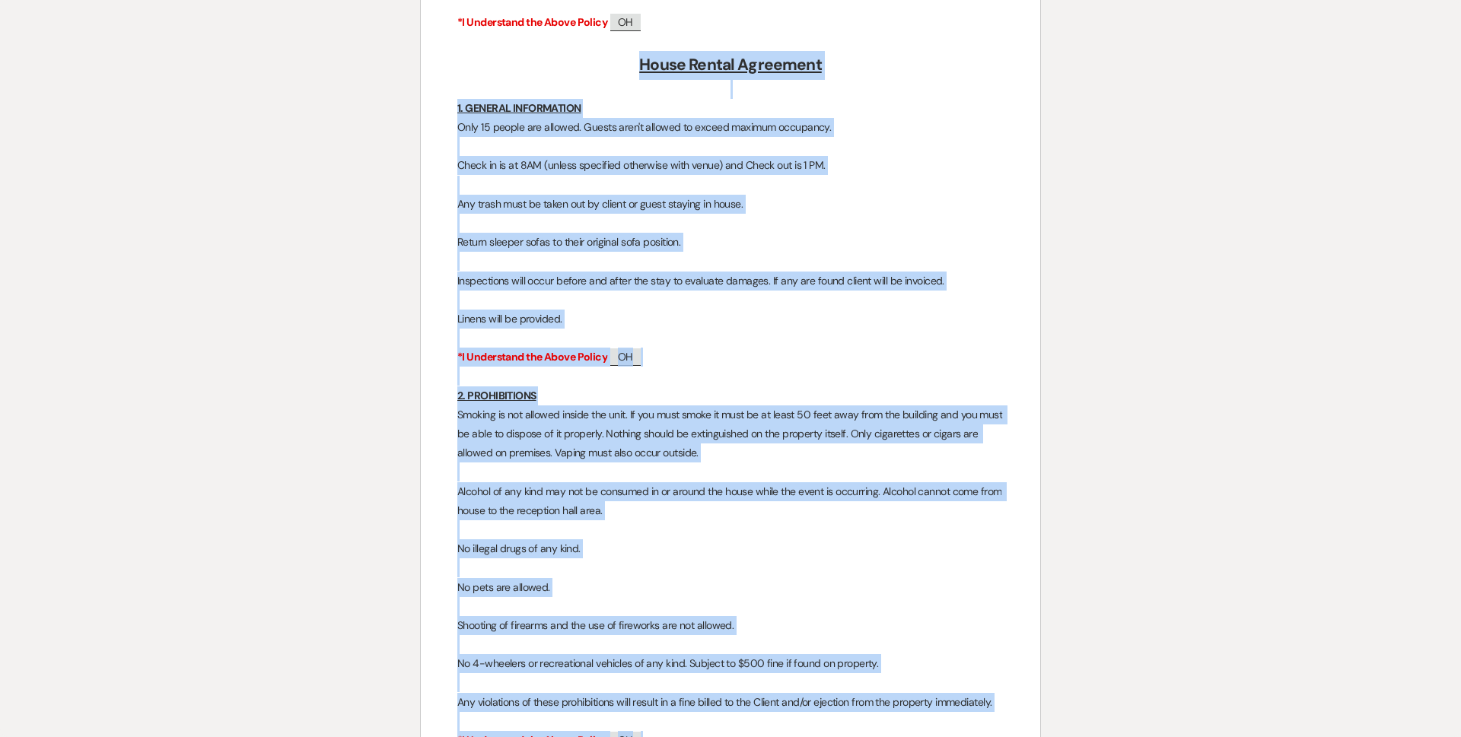
scroll to position [12769, 0]
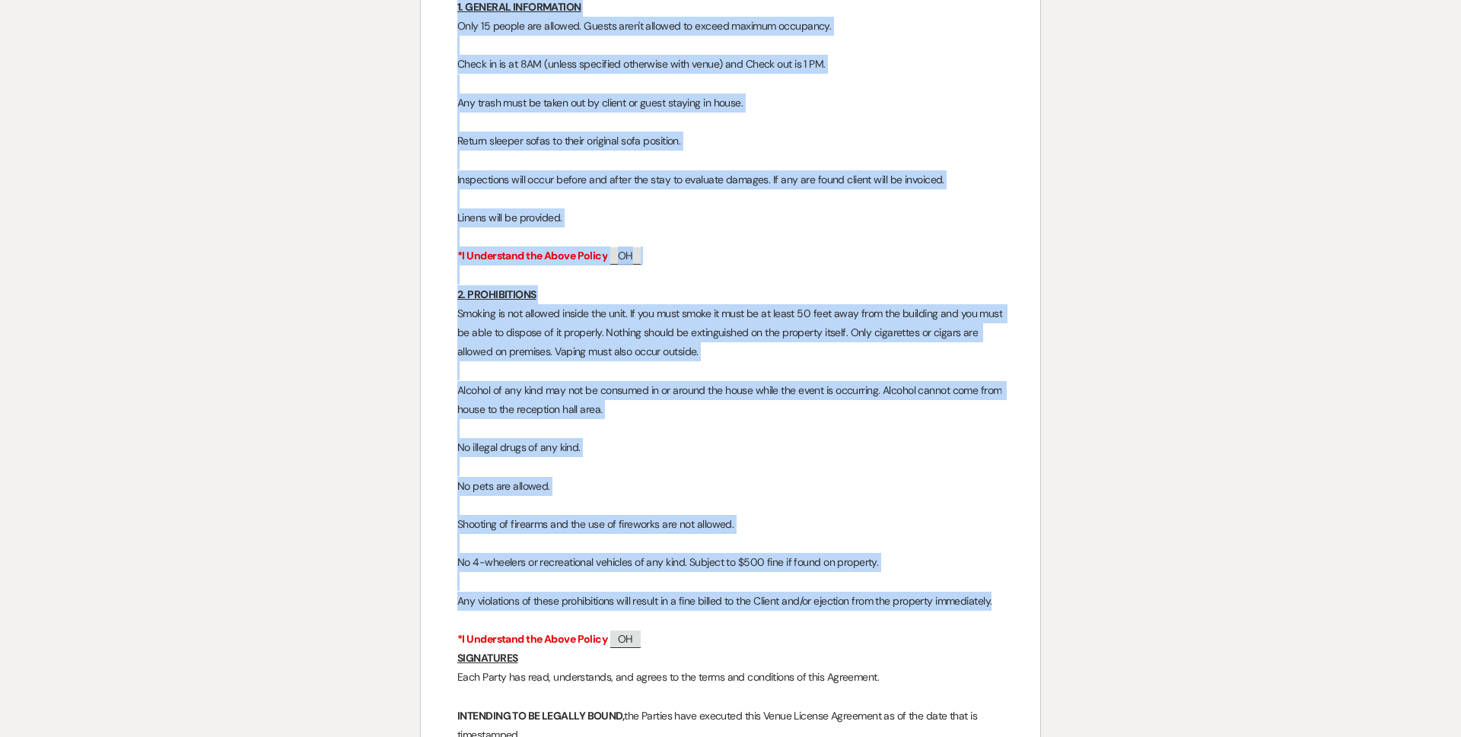
drag, startPoint x: 638, startPoint y: 247, endPoint x: 1036, endPoint y: 510, distance: 476.7
copy div "Lorem Ipsumd Sitametco 1. ADIPISC ELITSEDDOEI Temp 95 incidi utl etdolor. Magna…"
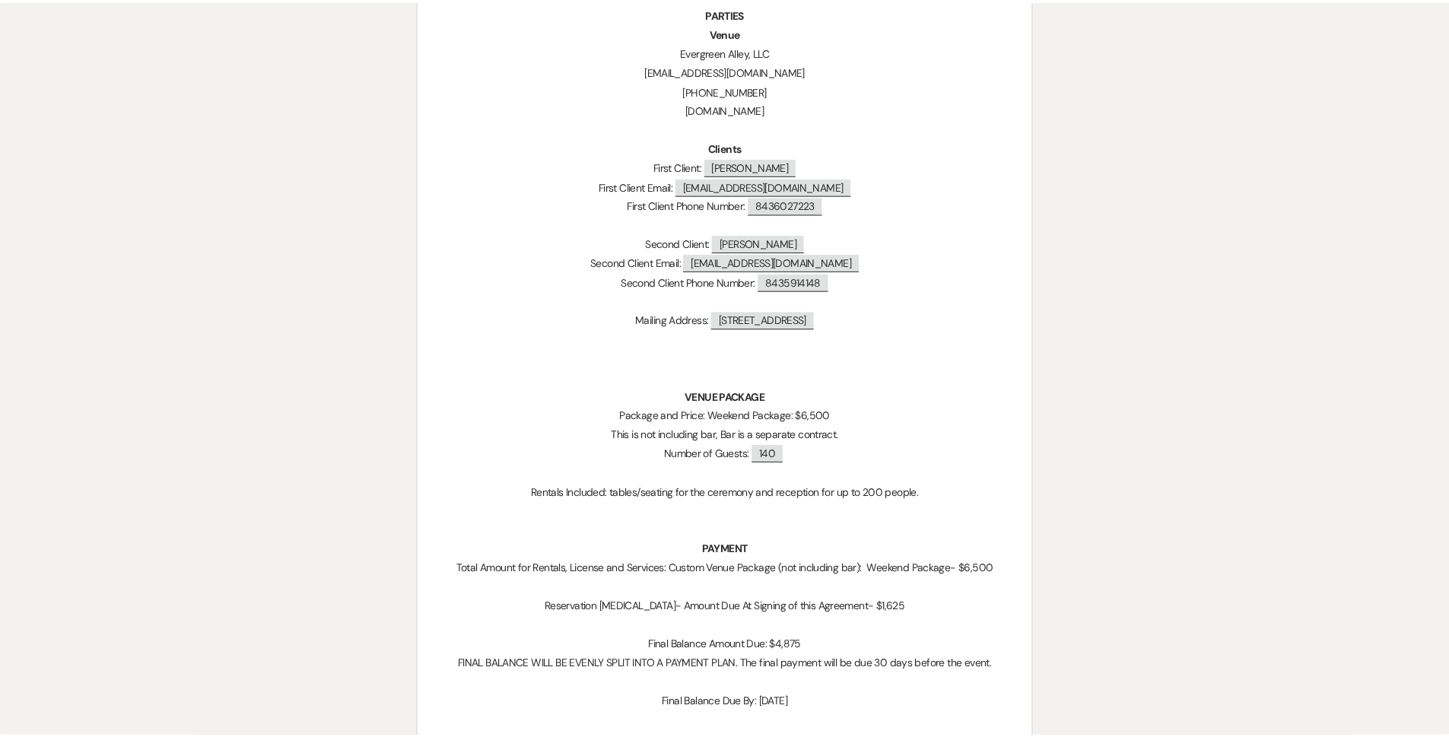
scroll to position [0, 0]
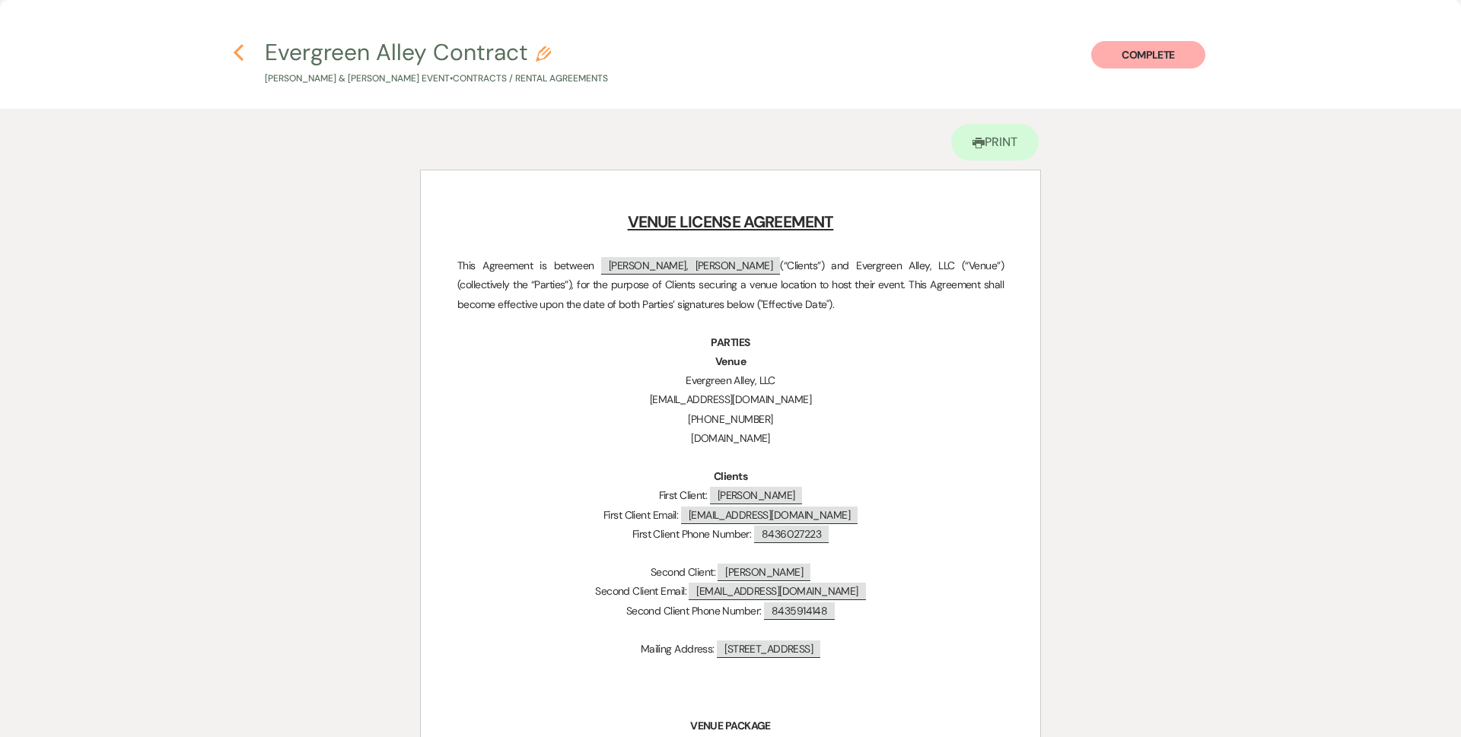
click at [240, 52] on icon "Previous" at bounding box center [238, 52] width 11 height 18
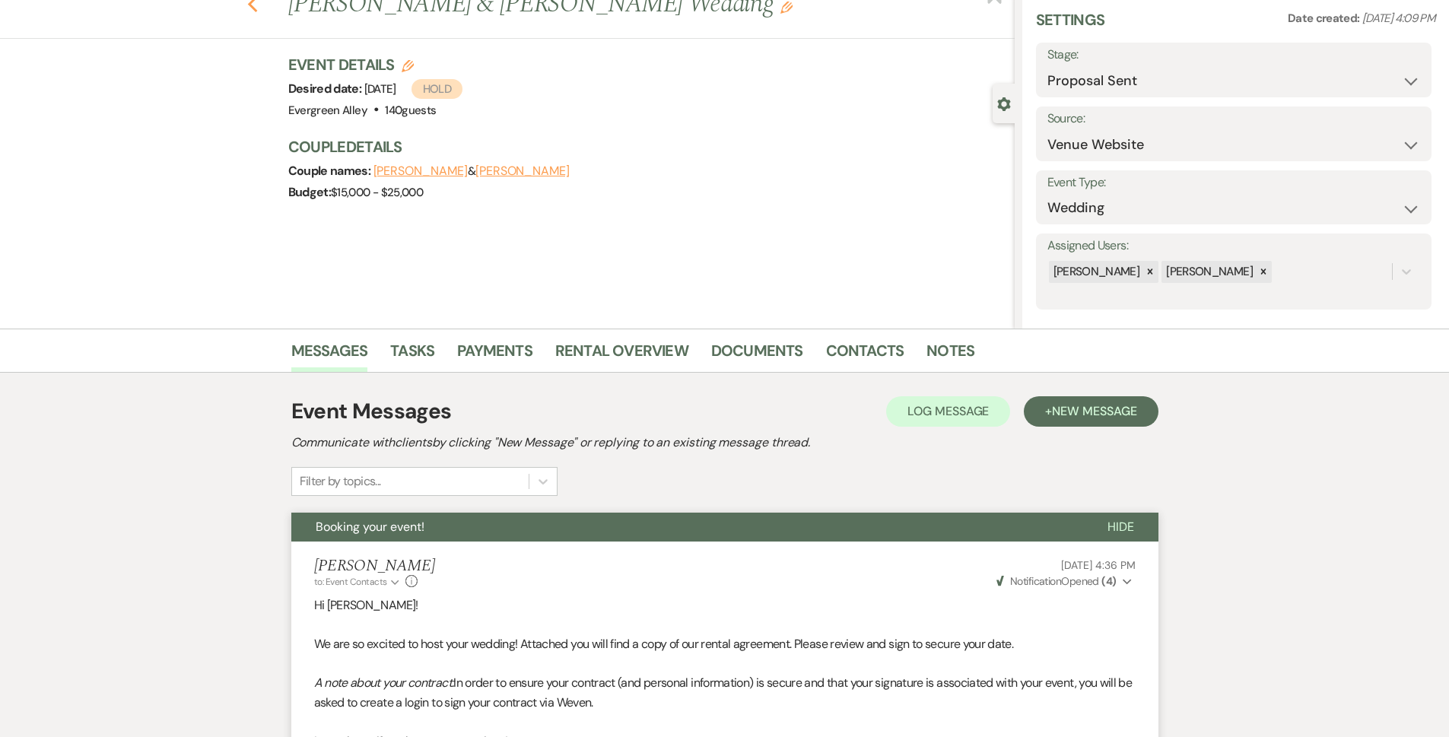
click at [257, 11] on use "button" at bounding box center [252, 4] width 10 height 17
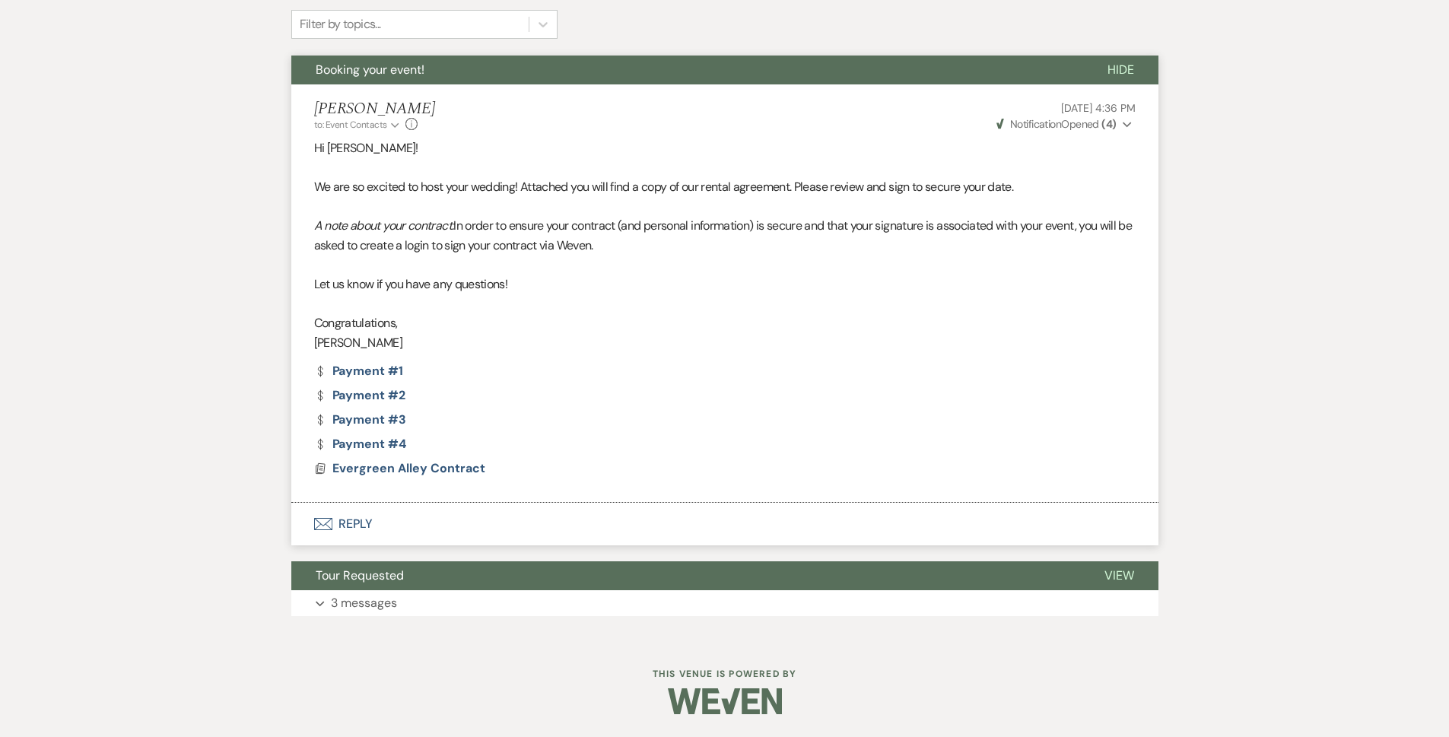
select select "6"
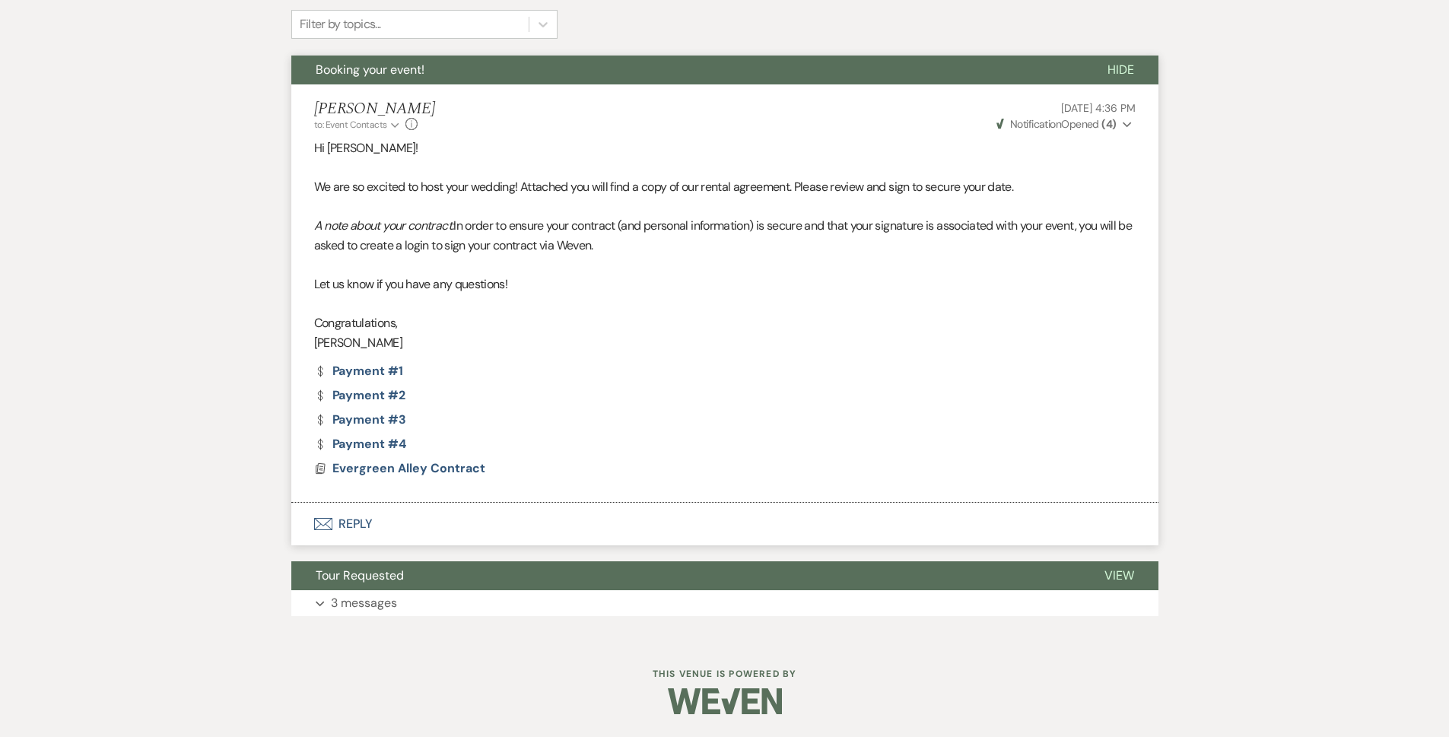
select select "6"
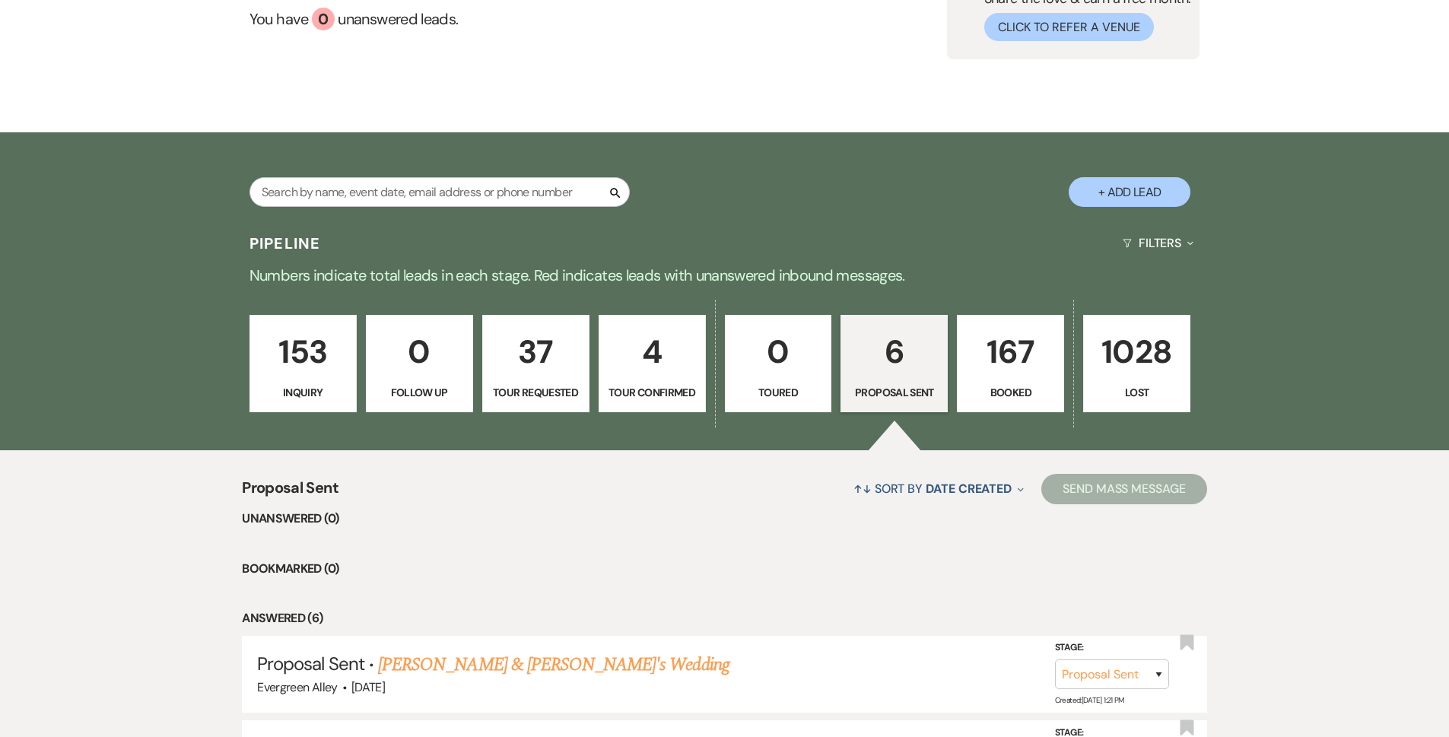
scroll to position [464, 0]
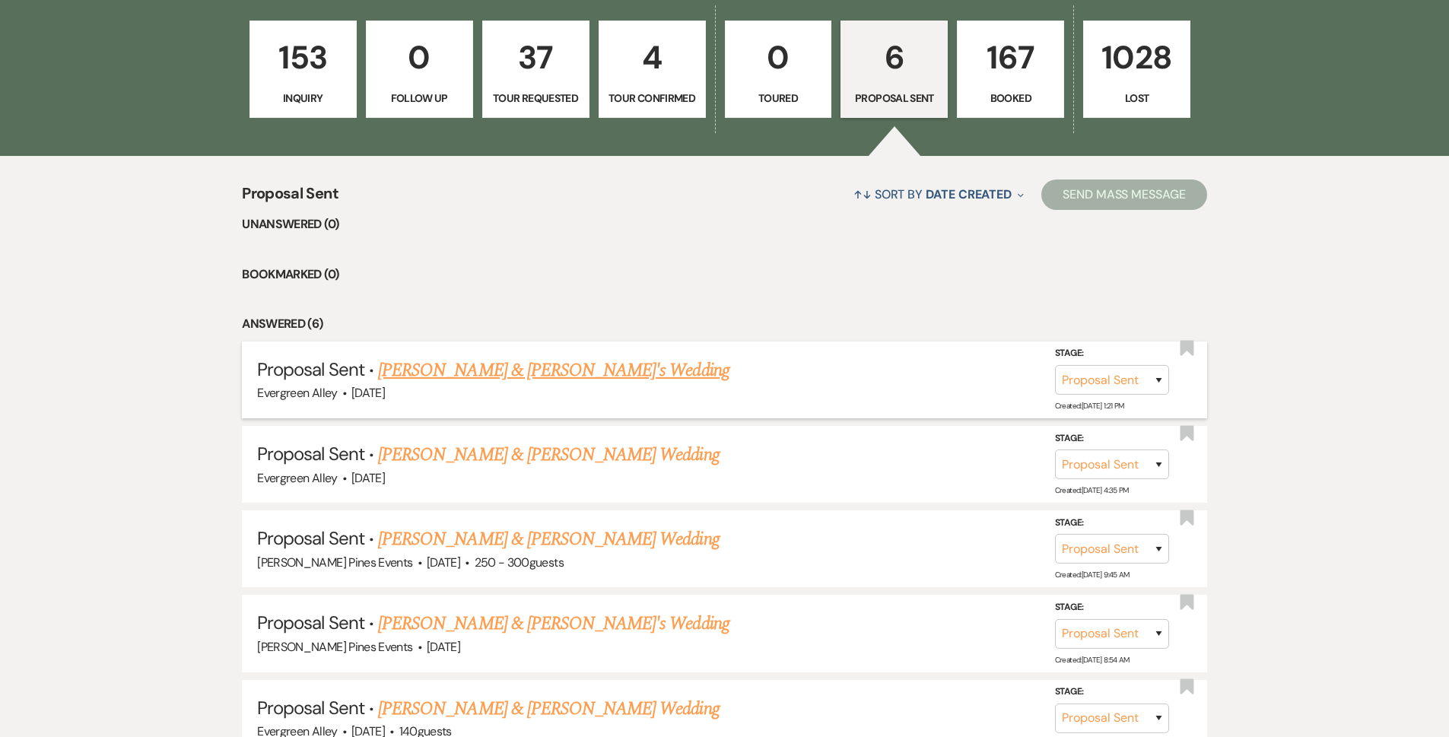
click at [488, 374] on link "[PERSON_NAME] & [PERSON_NAME]'s Wedding" at bounding box center [553, 370] width 351 height 27
select select "6"
select select "7"
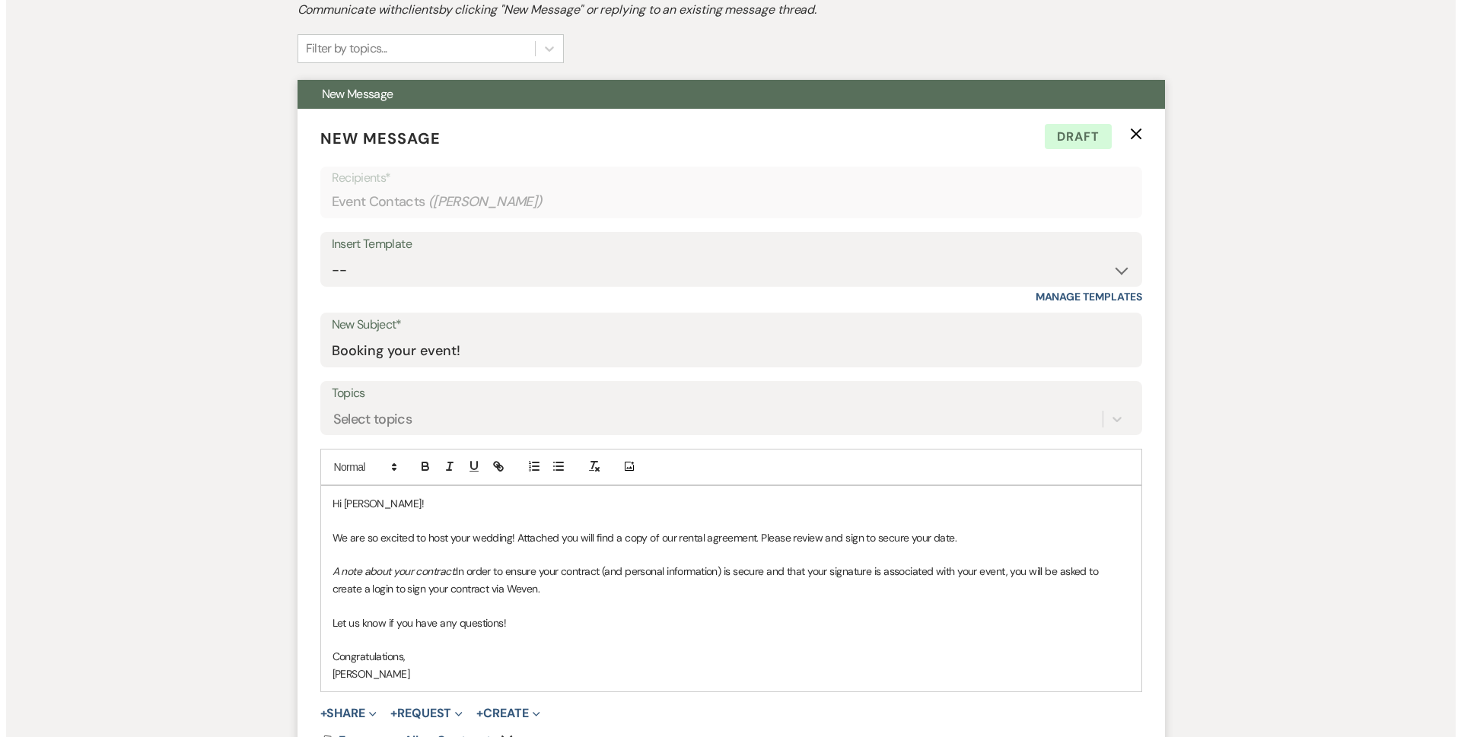
scroll to position [685, 0]
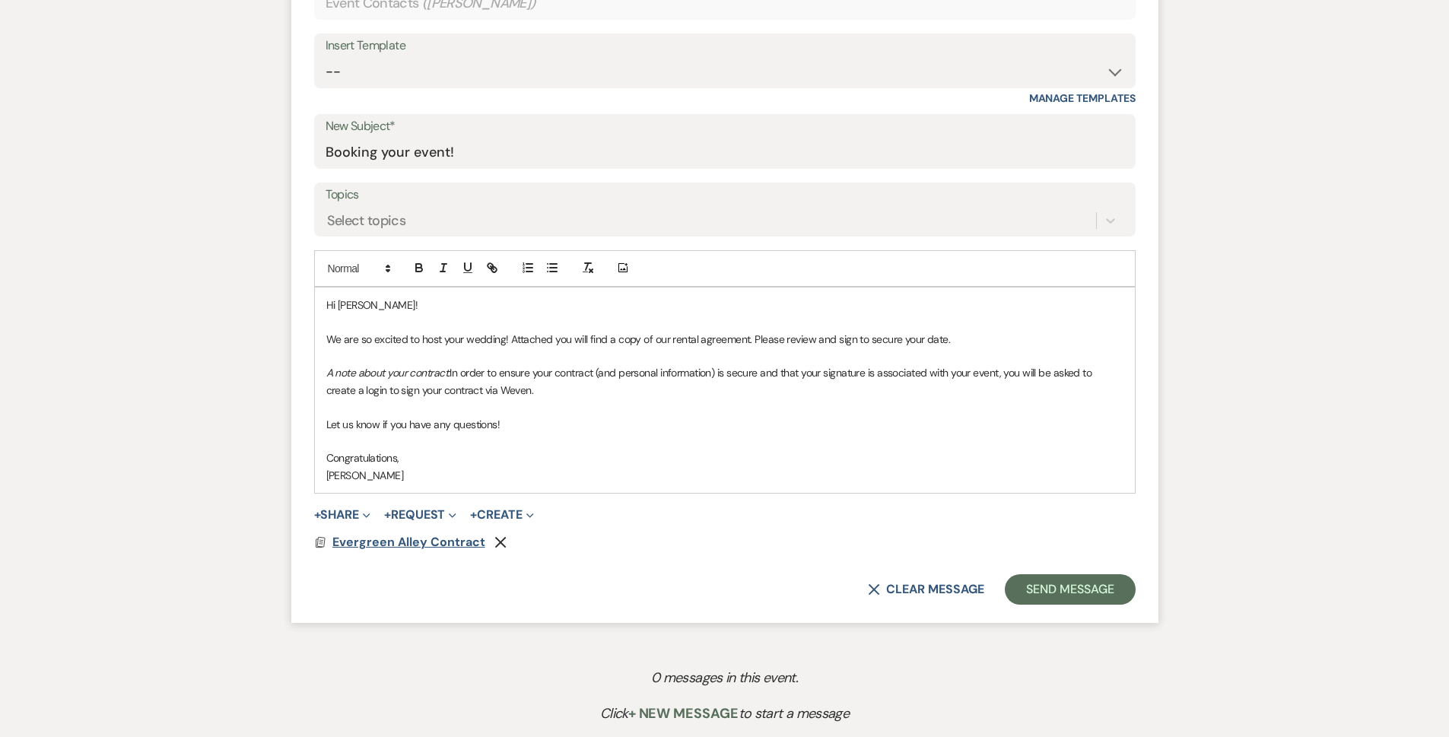
click at [447, 536] on span "Evergreen Alley Contract" at bounding box center [408, 542] width 153 height 16
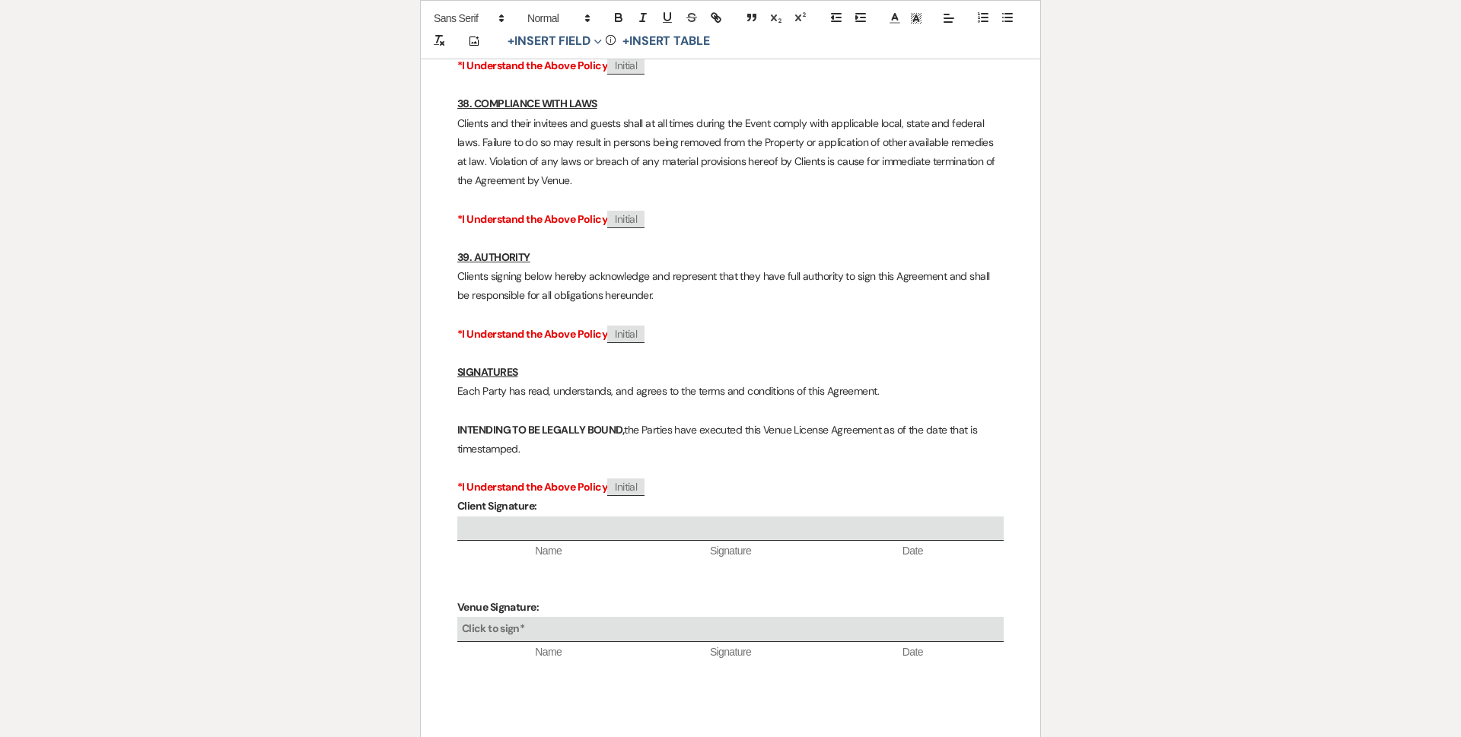
scroll to position [12440, 0]
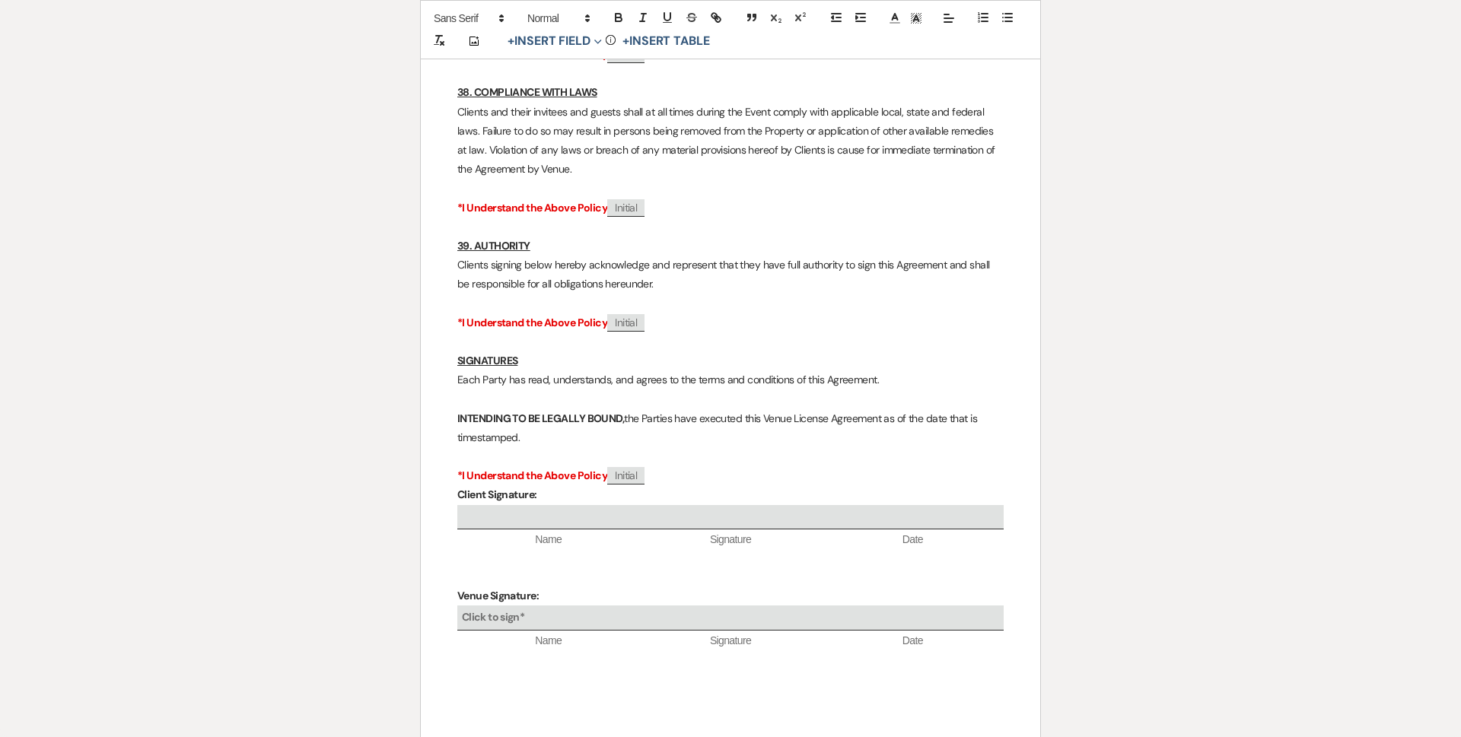
click at [738, 409] on p "INTENDING TO BE LEGALLY BOUND, the Parties have executed this Venue License Agr…" at bounding box center [730, 428] width 546 height 38
click at [701, 485] on p "Client Signature:" at bounding box center [730, 494] width 546 height 19
click at [682, 466] on p "*I Understand the Above Policy ﻿ Initial ﻿" at bounding box center [730, 475] width 546 height 19
click at [673, 351] on p "SIGNATURES" at bounding box center [730, 360] width 546 height 19
click at [701, 313] on p "*I Understand the Above Policy ﻿ Initial ﻿" at bounding box center [730, 322] width 546 height 19
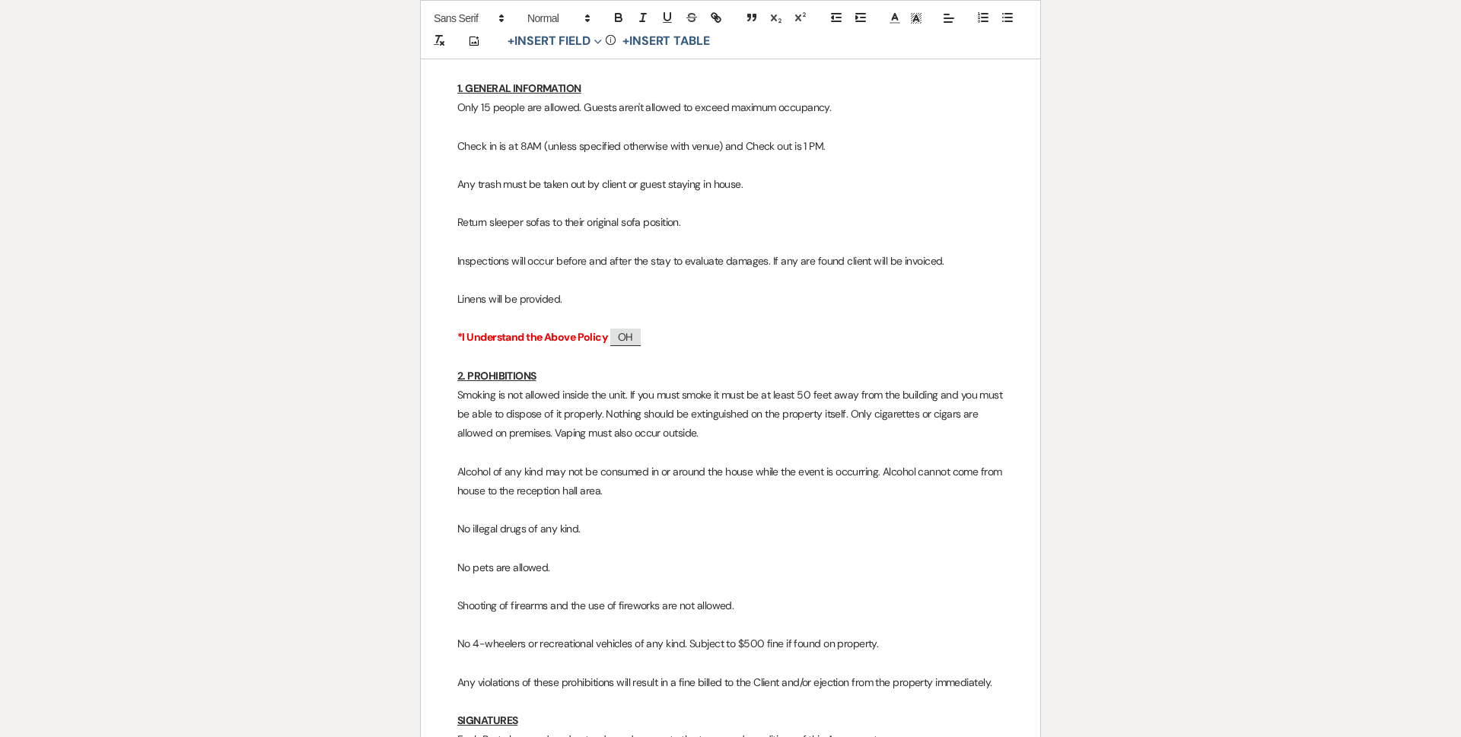
scroll to position [12896, 0]
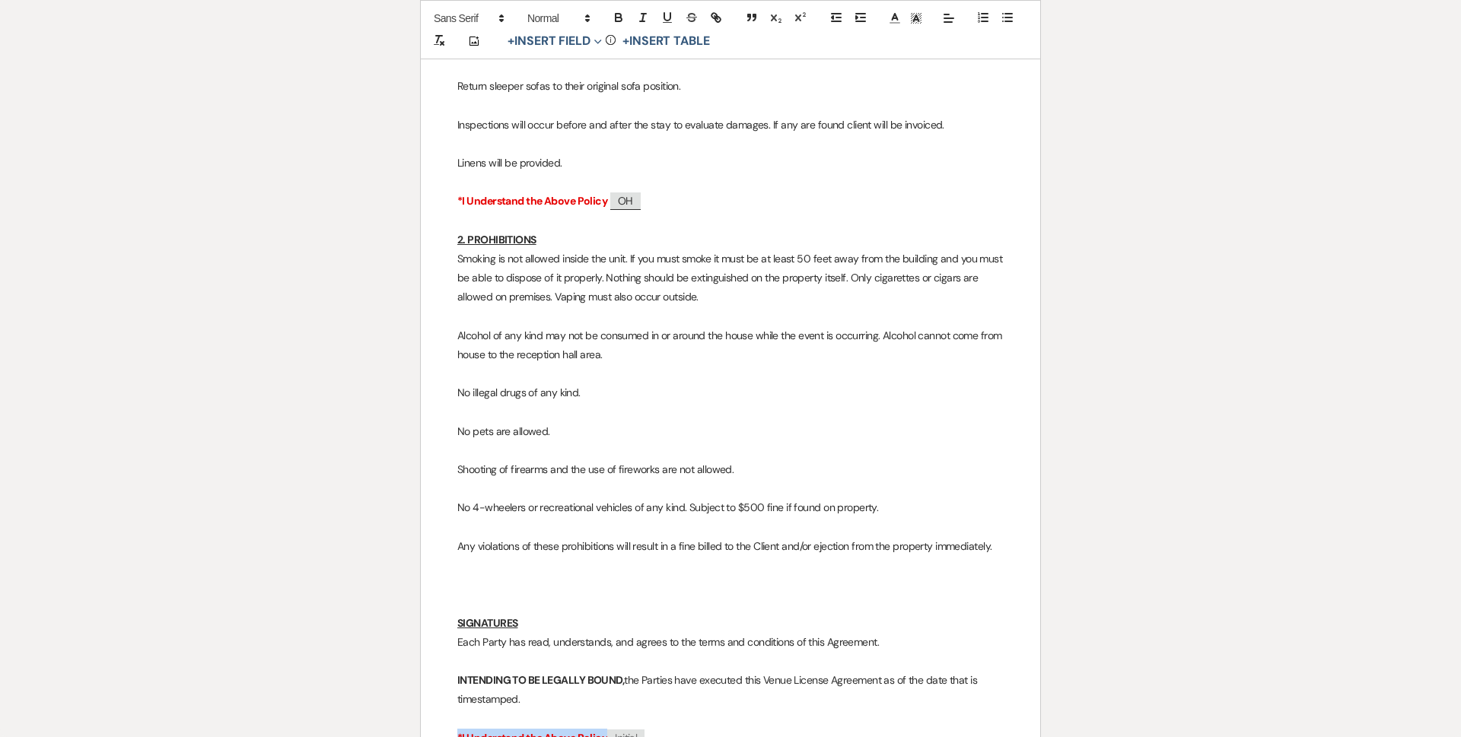
drag, startPoint x: 540, startPoint y: 653, endPoint x: 712, endPoint y: 653, distance: 171.9
copy p "*I Understand the Above Policy ﻿ Initial ﻿"
click at [497, 575] on p at bounding box center [730, 584] width 546 height 19
click at [711, 594] on p at bounding box center [730, 603] width 546 height 19
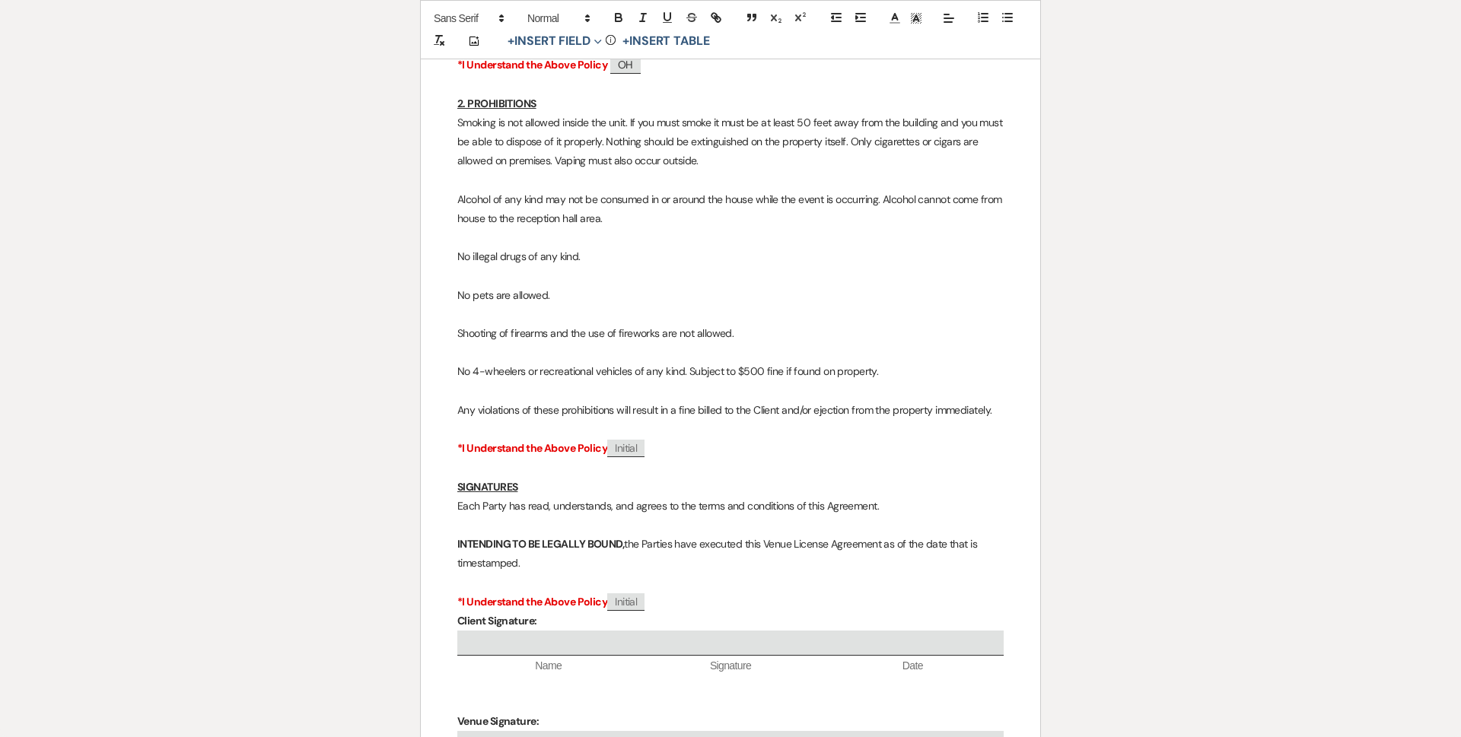
scroll to position [13159, 0]
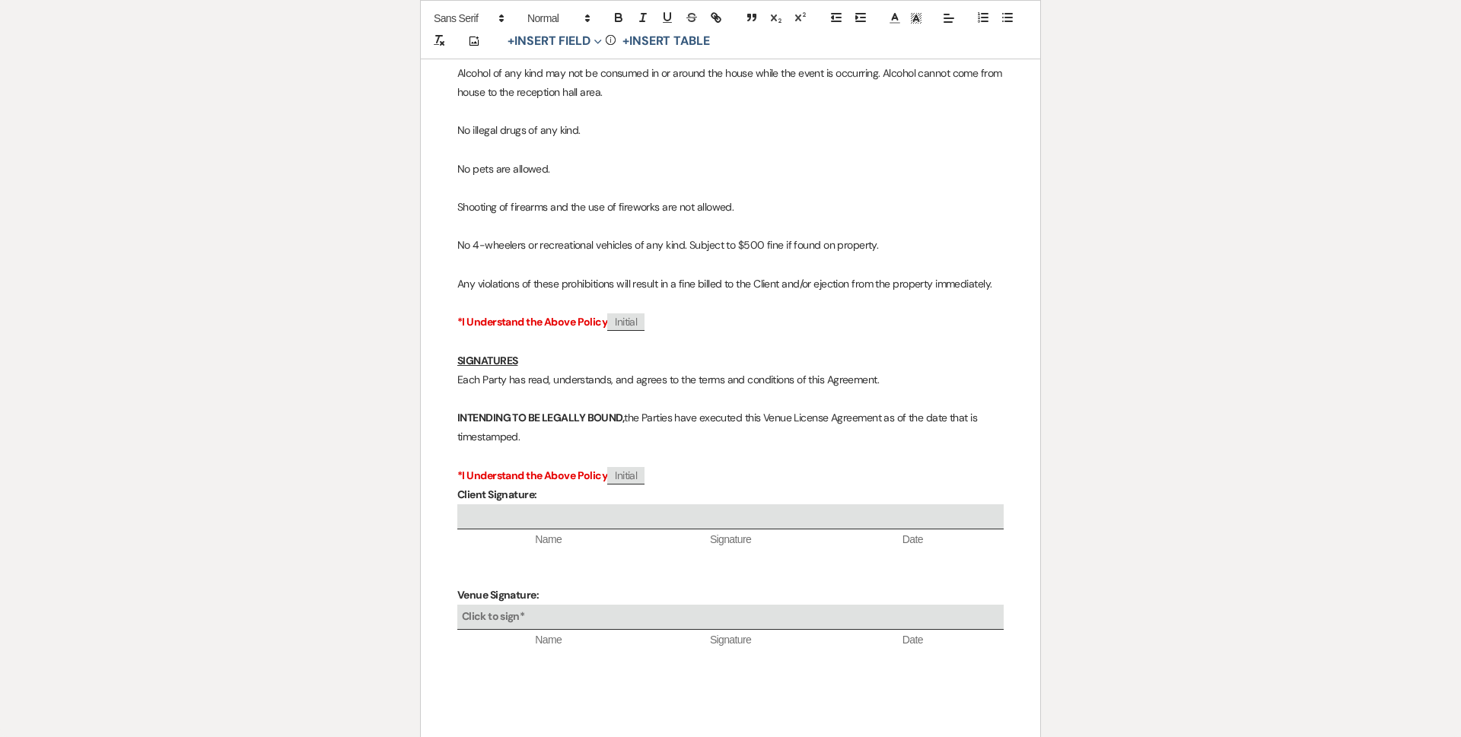
click at [711, 466] on p "*I Understand the Above Policy ﻿ Initial ﻿" at bounding box center [730, 475] width 546 height 19
click at [692, 466] on p "*I Understand the Above Policy ﻿ Initial ﻿" at bounding box center [730, 475] width 546 height 19
click at [655, 466] on p "*I Understand the Above Policy ﻿ Initial ﻿" at bounding box center [730, 475] width 546 height 19
drag, startPoint x: 449, startPoint y: 387, endPoint x: 467, endPoint y: 401, distance: 22.8
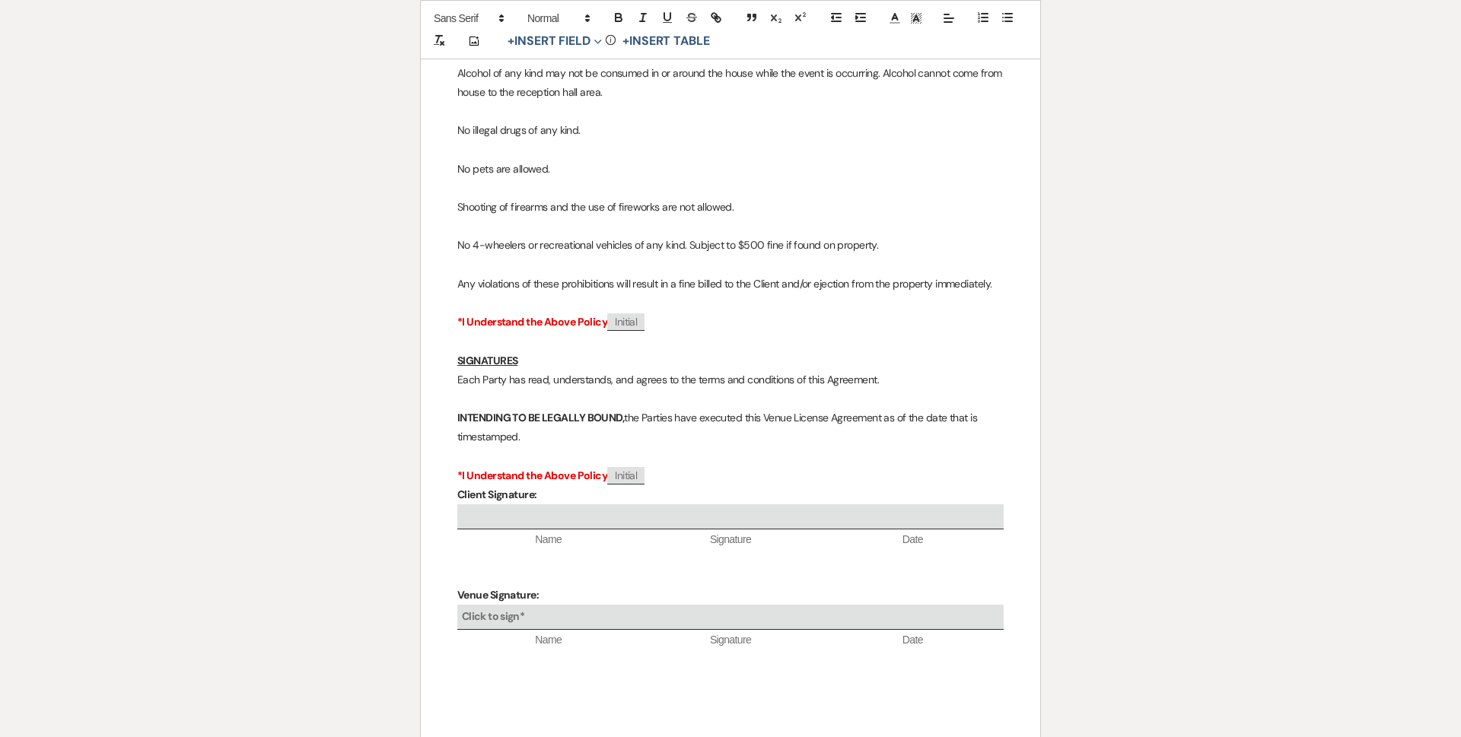
click at [458, 488] on strong "Client Signature:" at bounding box center [496, 495] width 79 height 14
drag, startPoint x: 658, startPoint y: 392, endPoint x: 673, endPoint y: 402, distance: 18.6
click at [660, 466] on p "*I Understand the Above Policy ﻿ Initial ﻿" at bounding box center [730, 475] width 546 height 19
click at [673, 466] on p "*I Understand the Above Policy ﻿ Initial ﻿" at bounding box center [730, 475] width 546 height 19
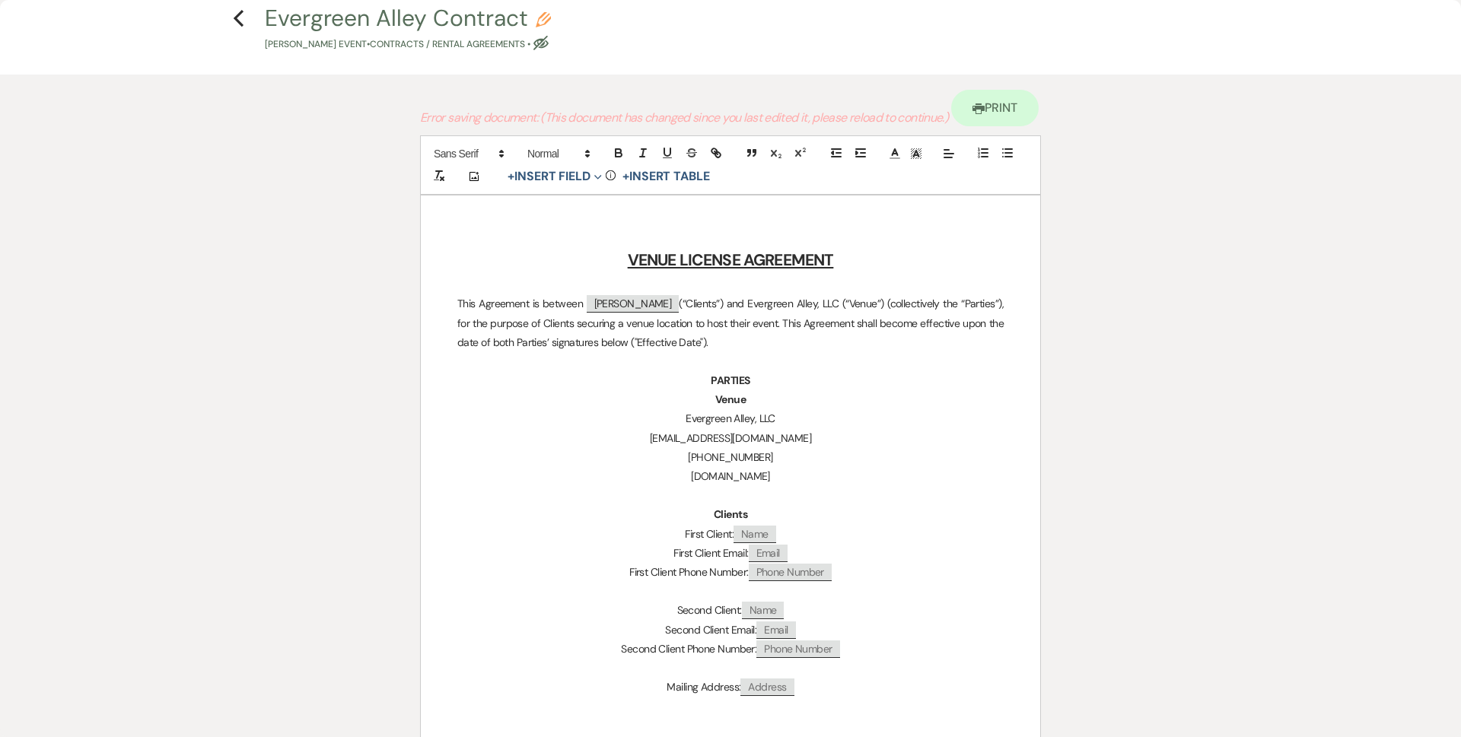
scroll to position [0, 0]
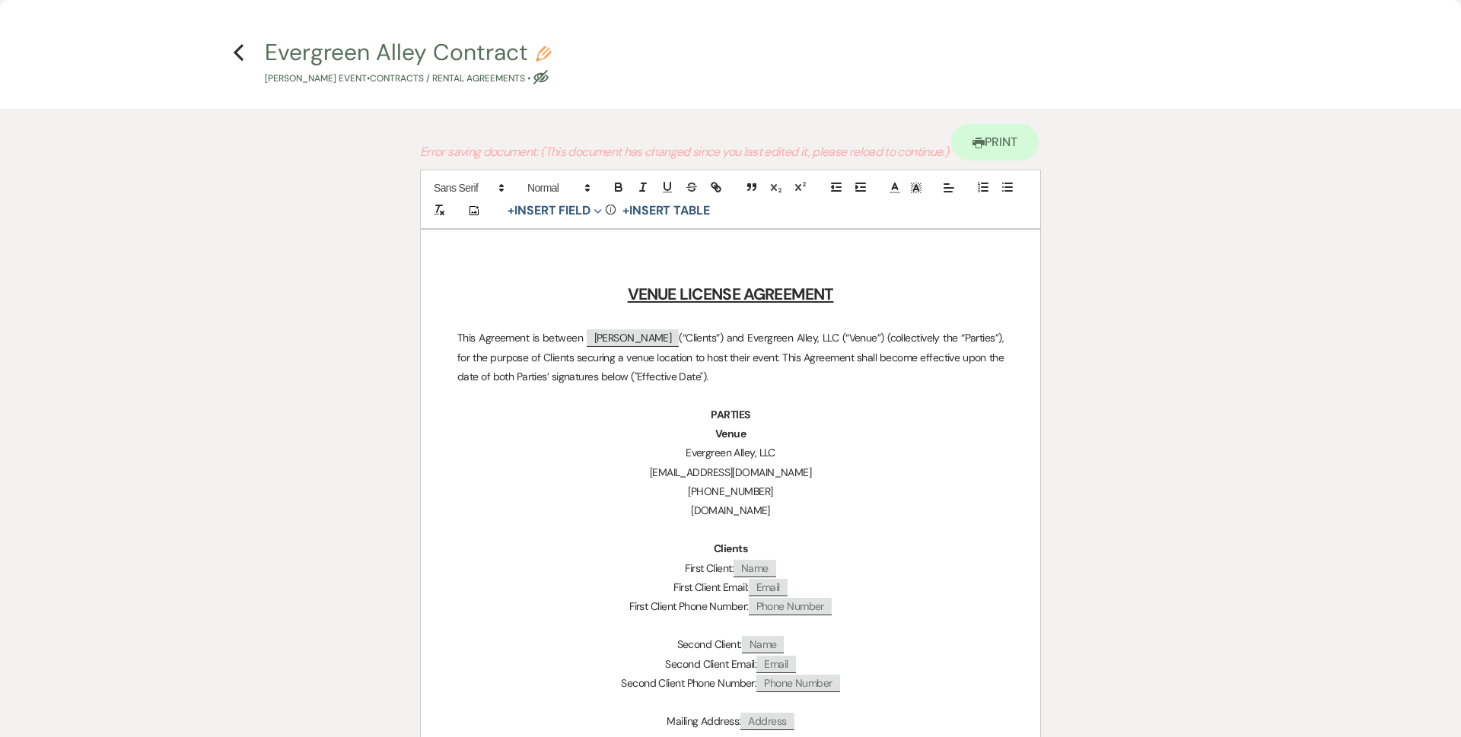
click at [241, 51] on icon "Previous" at bounding box center [238, 52] width 11 height 18
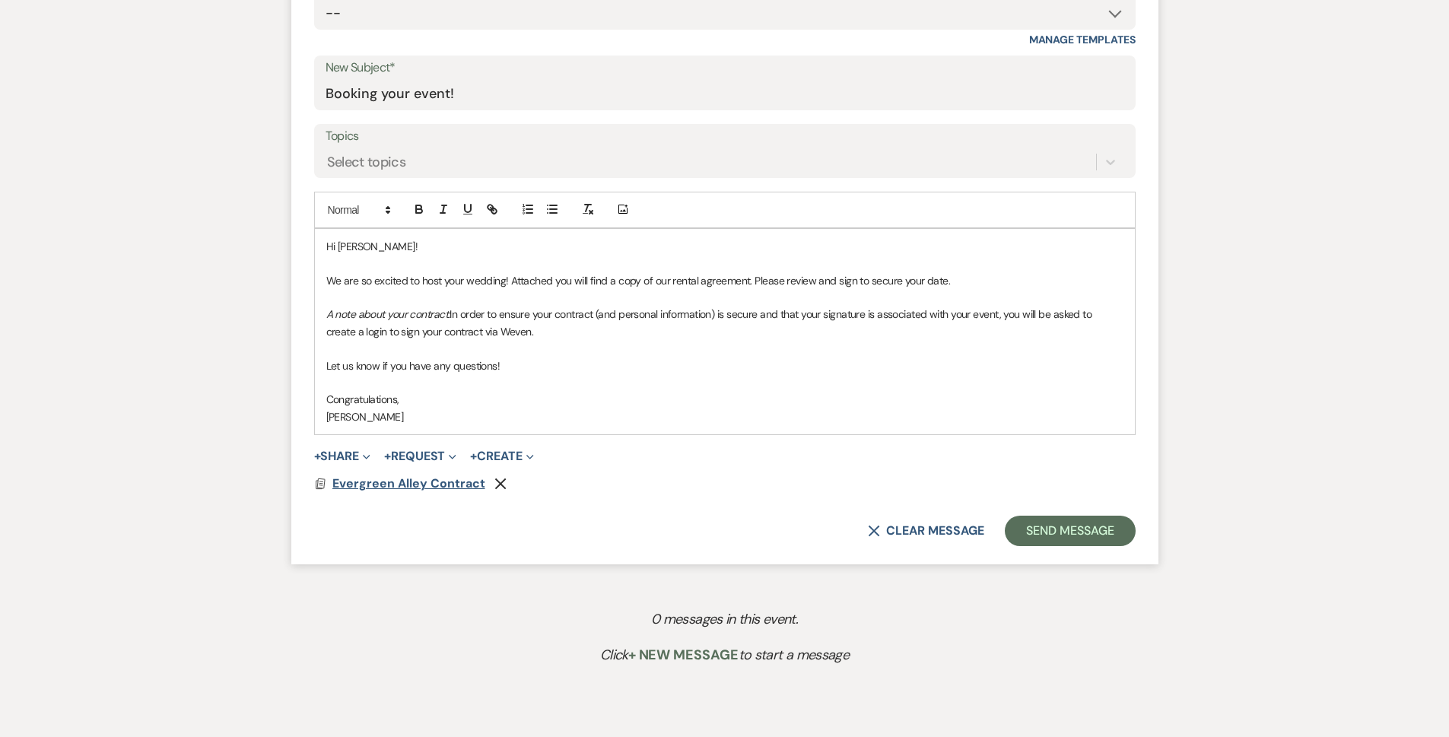
click at [436, 479] on span "Evergreen Alley Contract" at bounding box center [408, 483] width 153 height 16
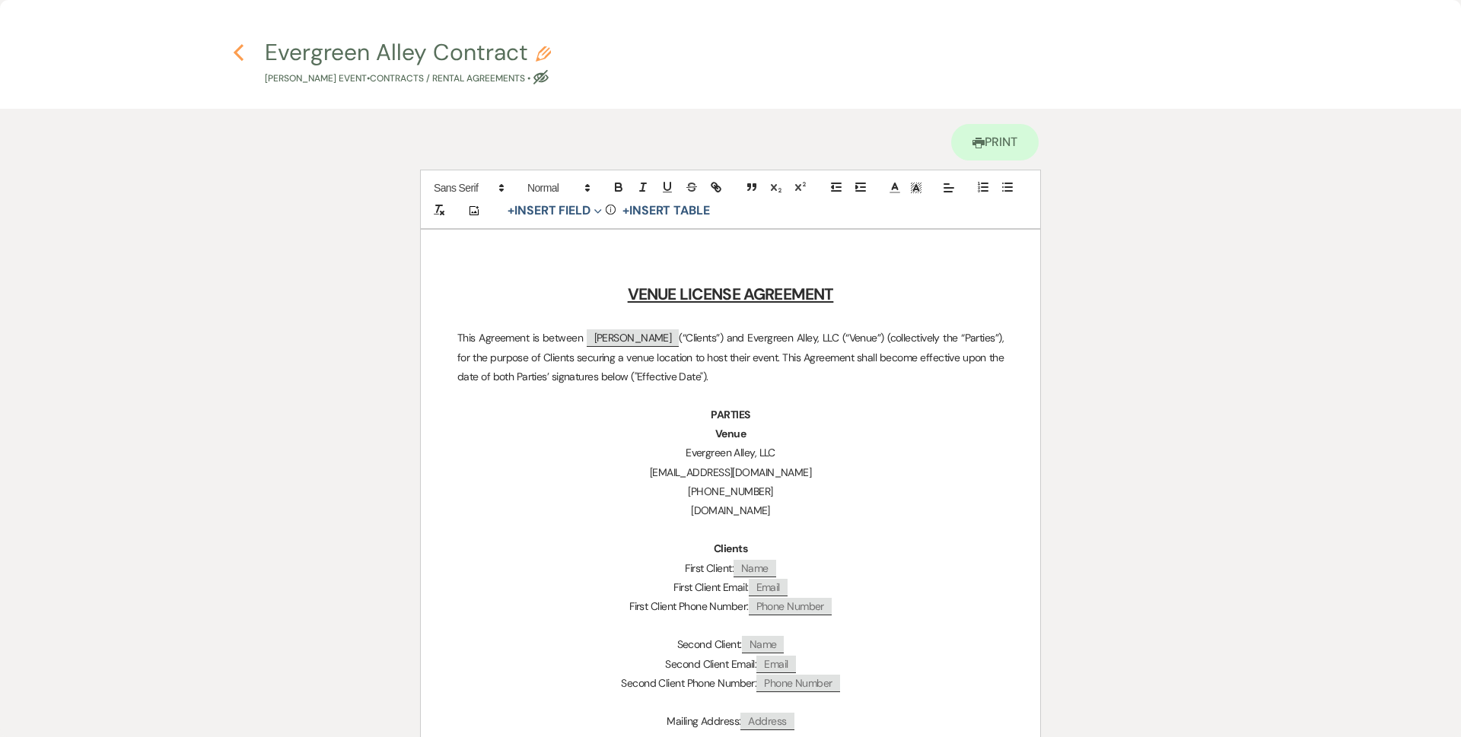
click at [240, 59] on use "button" at bounding box center [239, 52] width 10 height 17
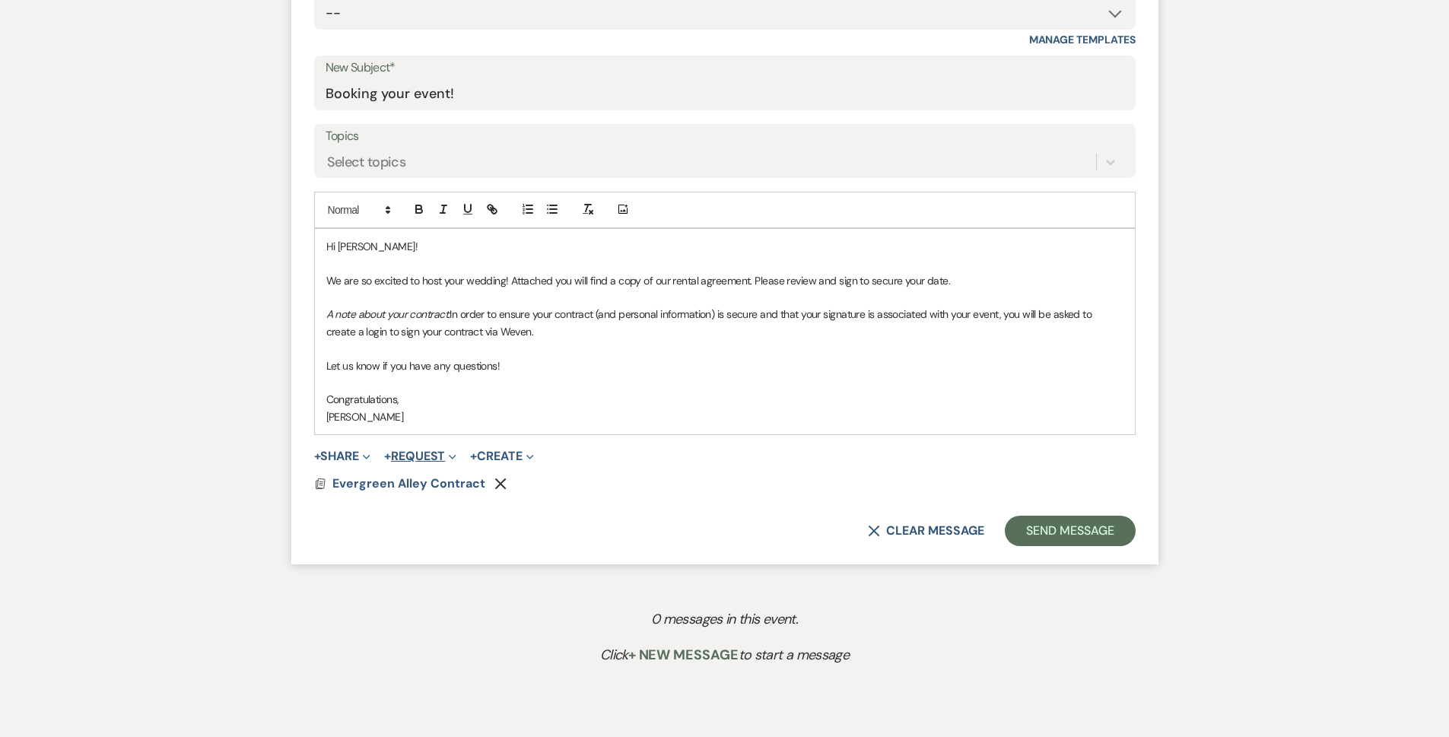
click at [431, 459] on button "+ Request Expand" at bounding box center [420, 456] width 72 height 12
click at [475, 493] on button "Generate Payment Payment" at bounding box center [490, 486] width 213 height 27
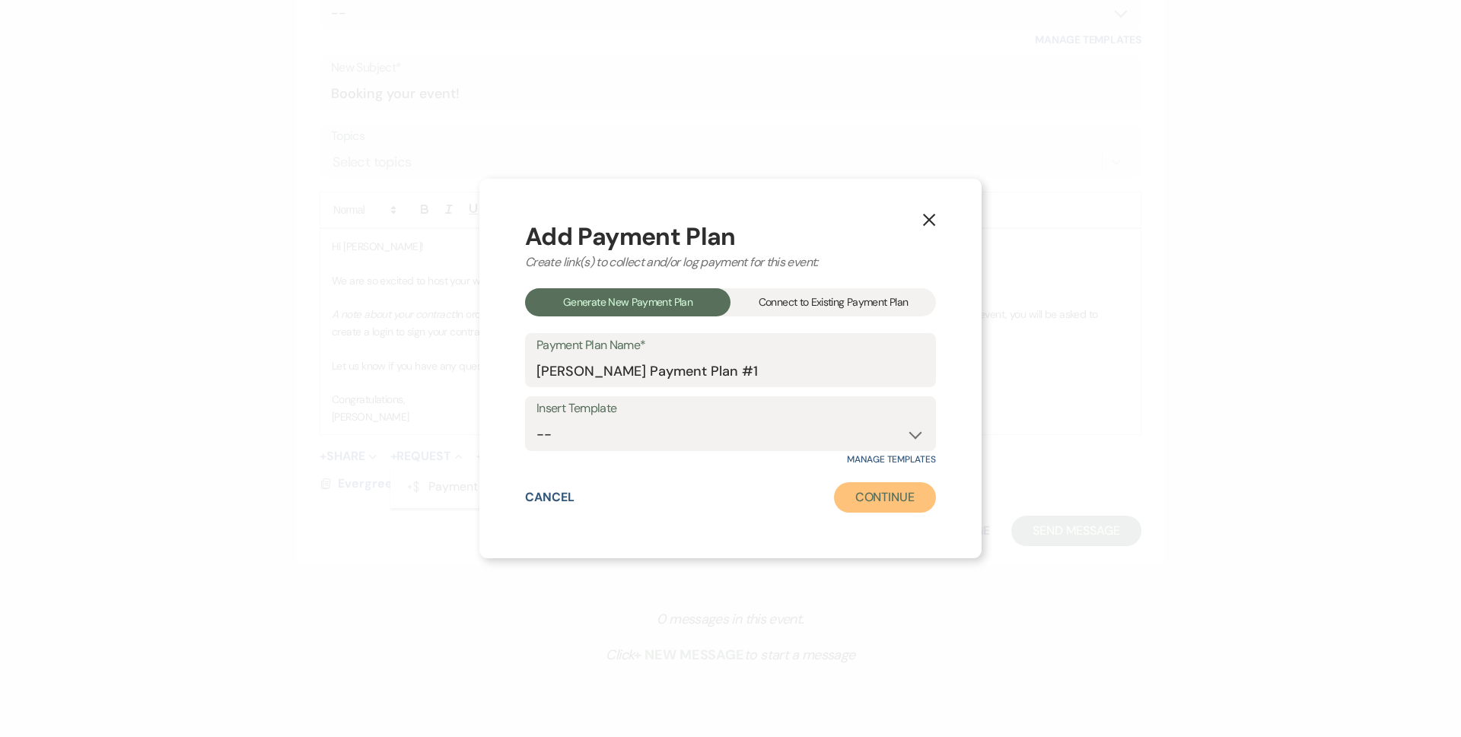
click at [885, 507] on button "Continue" at bounding box center [885, 497] width 102 height 30
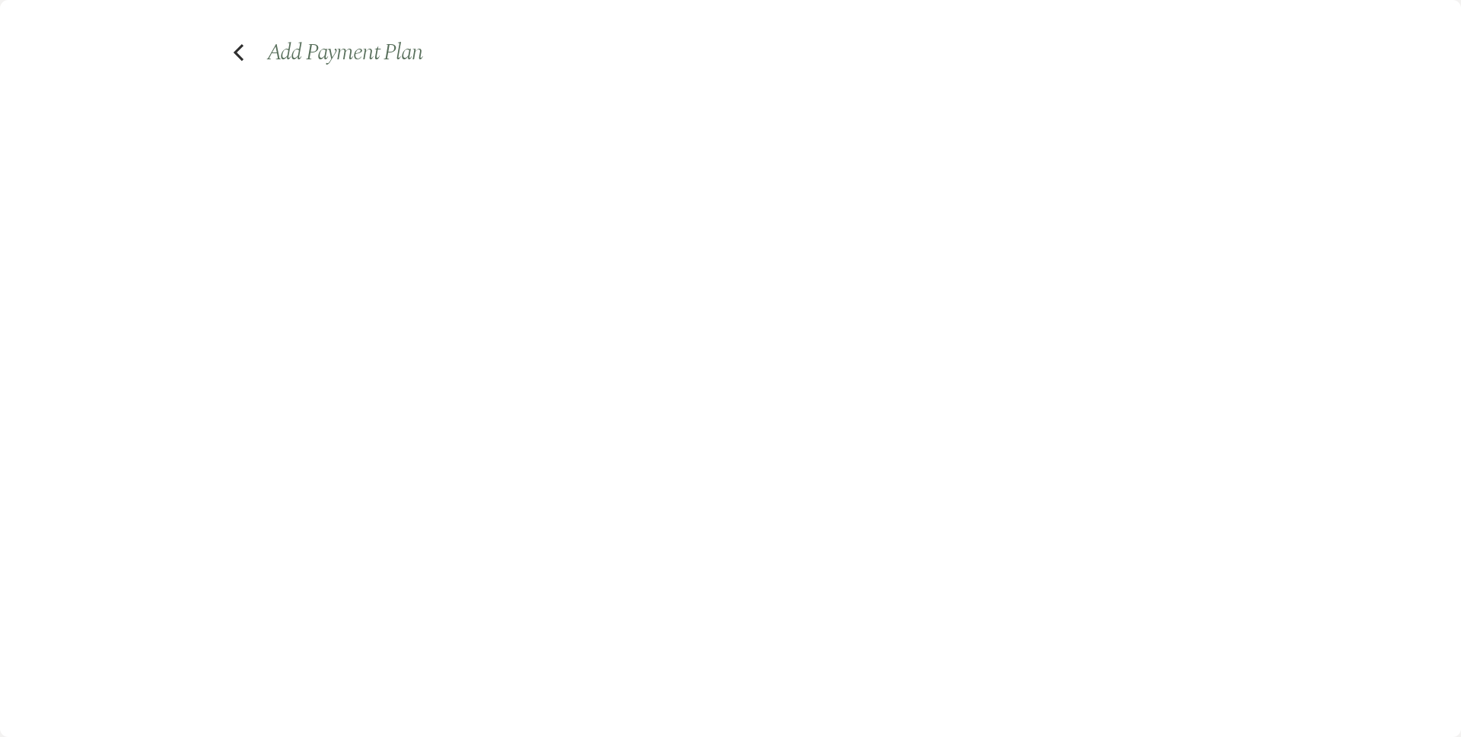
select select "2"
select select "percentage"
select select "false"
select select "client"
select select "weeks"
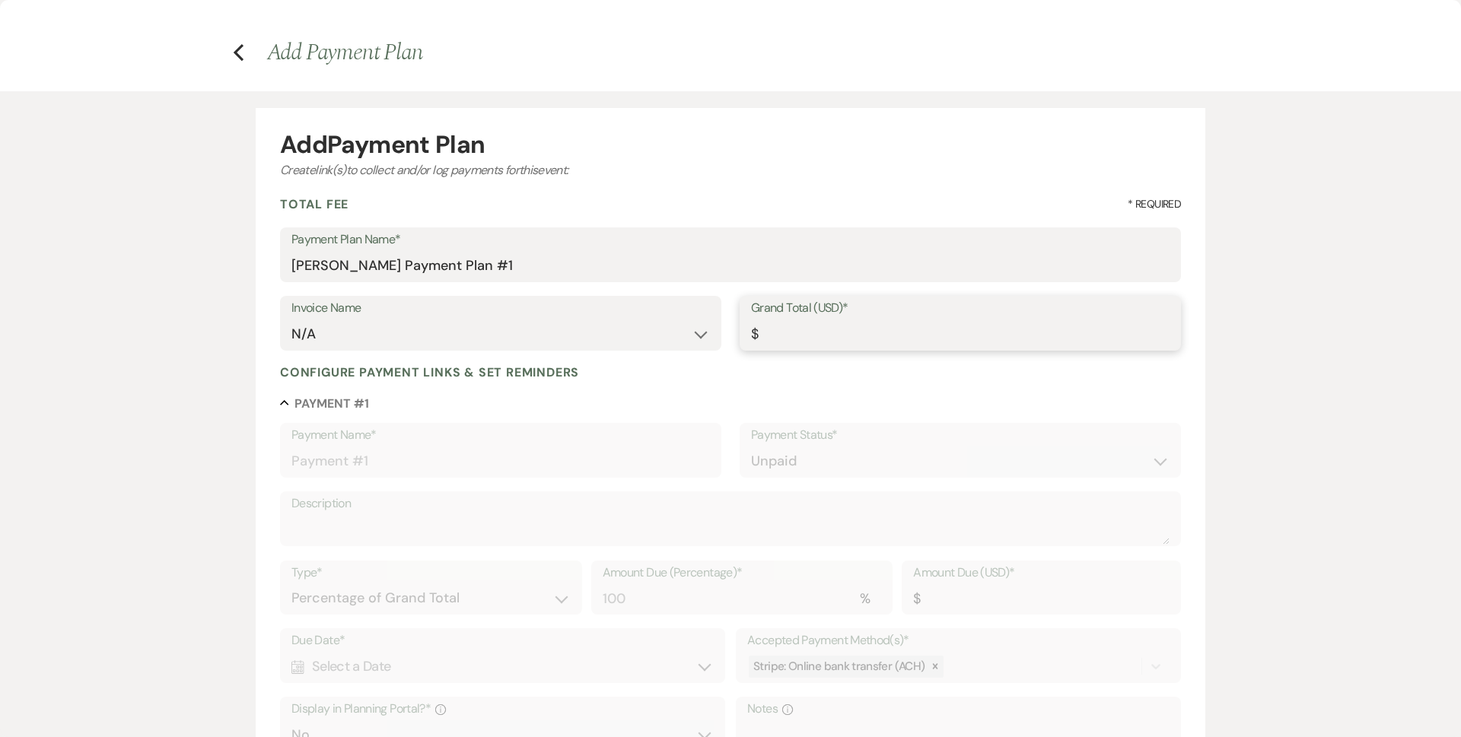
click at [811, 339] on input "Grand Total (USD)*" at bounding box center [960, 335] width 418 height 30
type input "6"
type input "6.00"
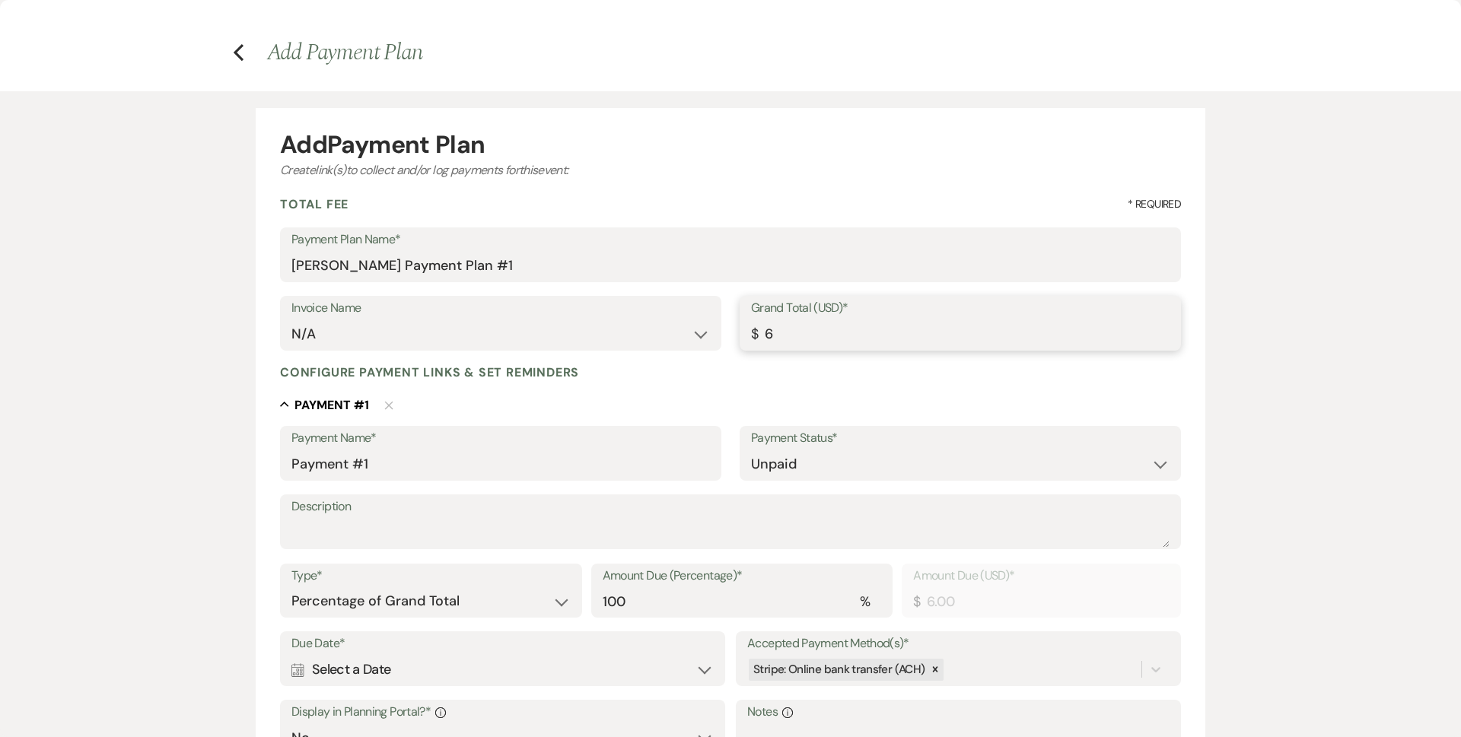
type input "65"
type input "65.00"
type input "650"
type input "650.00"
type input "6500"
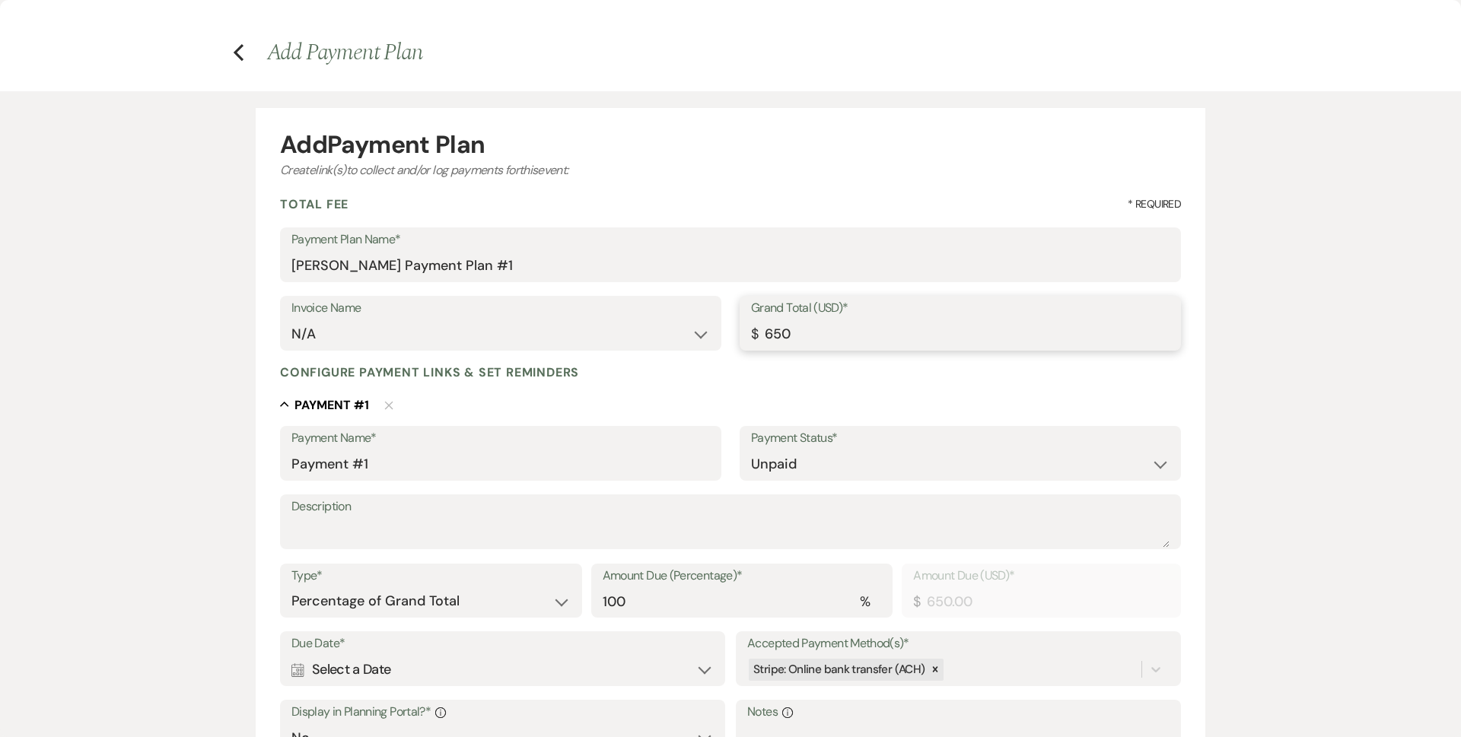
type input "6500.00"
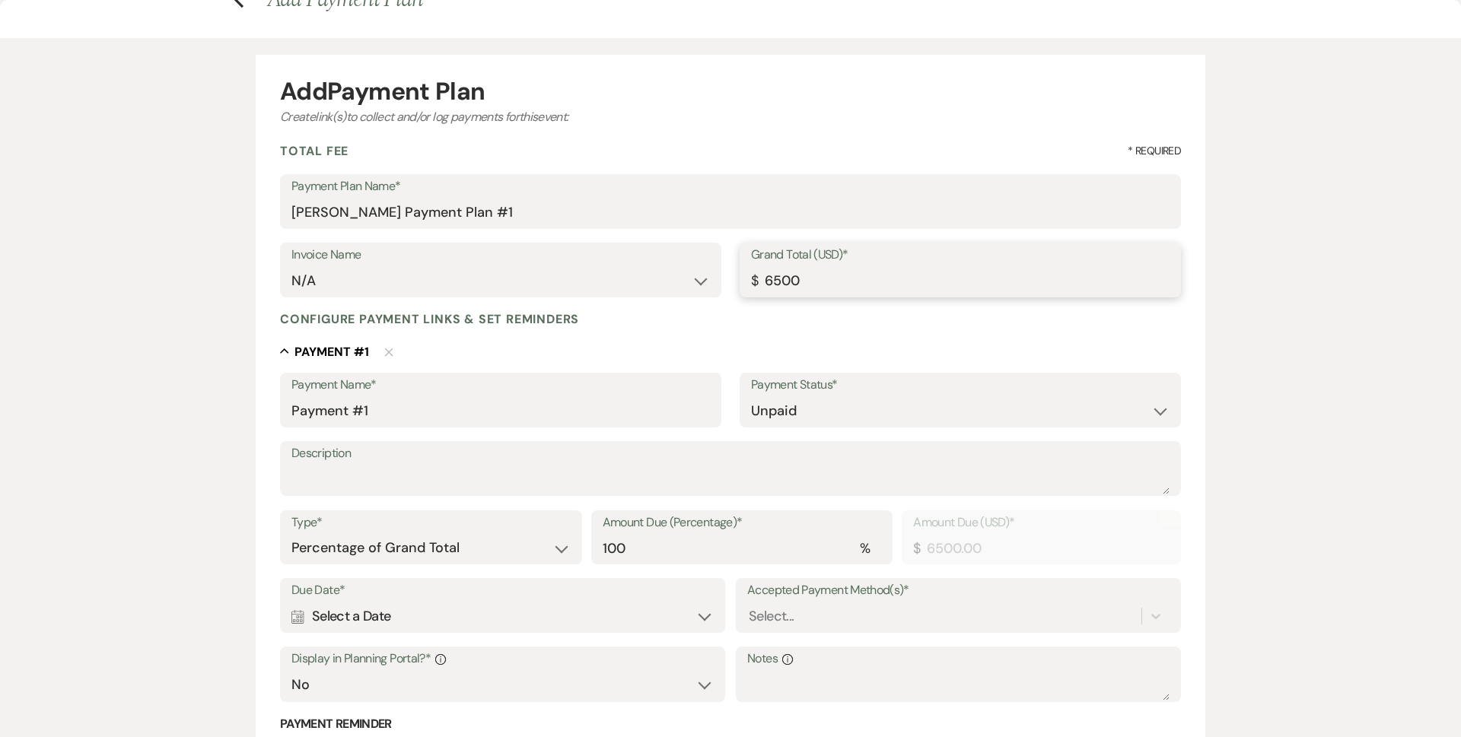
scroll to position [228, 0]
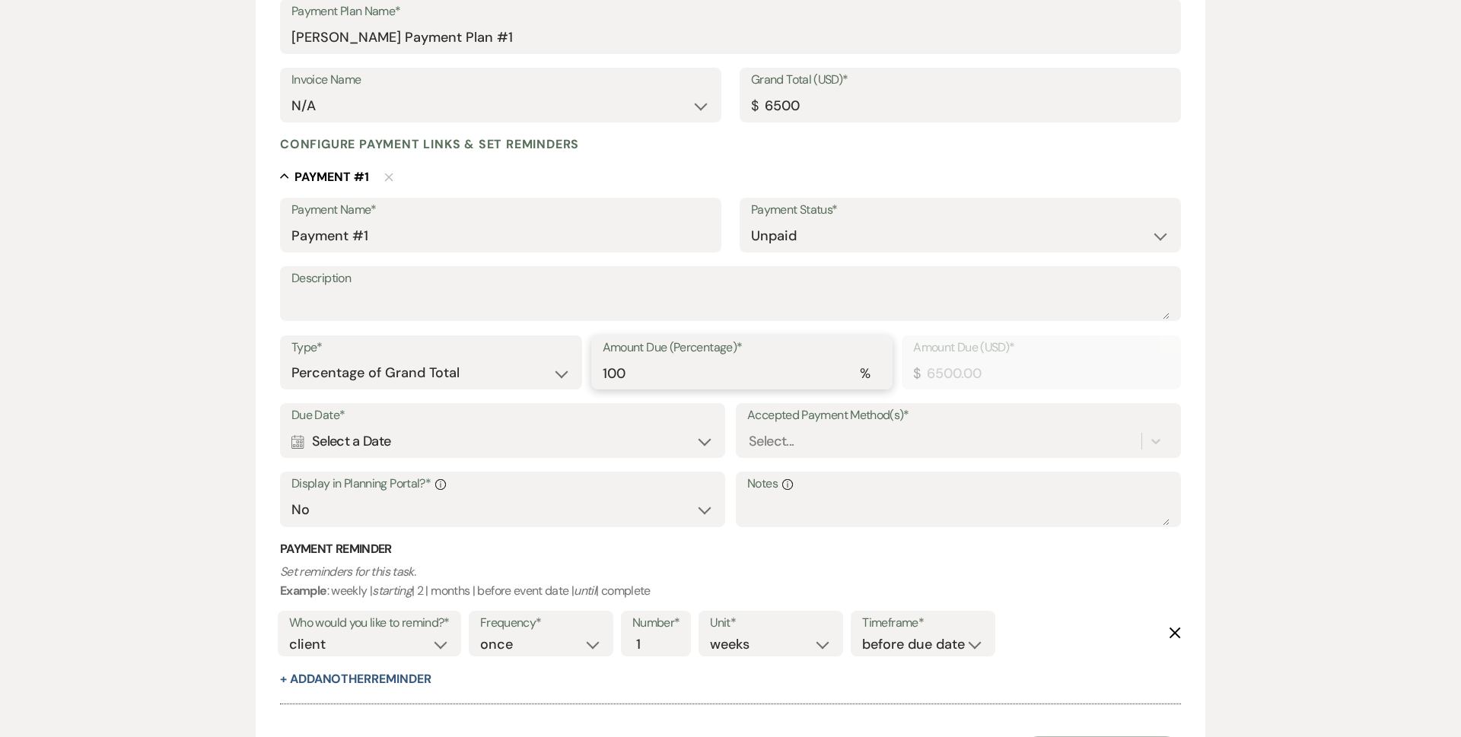
type input "6500.00"
drag, startPoint x: 804, startPoint y: 375, endPoint x: 503, endPoint y: 383, distance: 301.4
click at [507, 396] on div "Type* Dollar Amount Percentage of Grand Total Amount Due (Percentage)* % 100 Am…" at bounding box center [730, 369] width 901 height 68
type input "2"
type input "130.00"
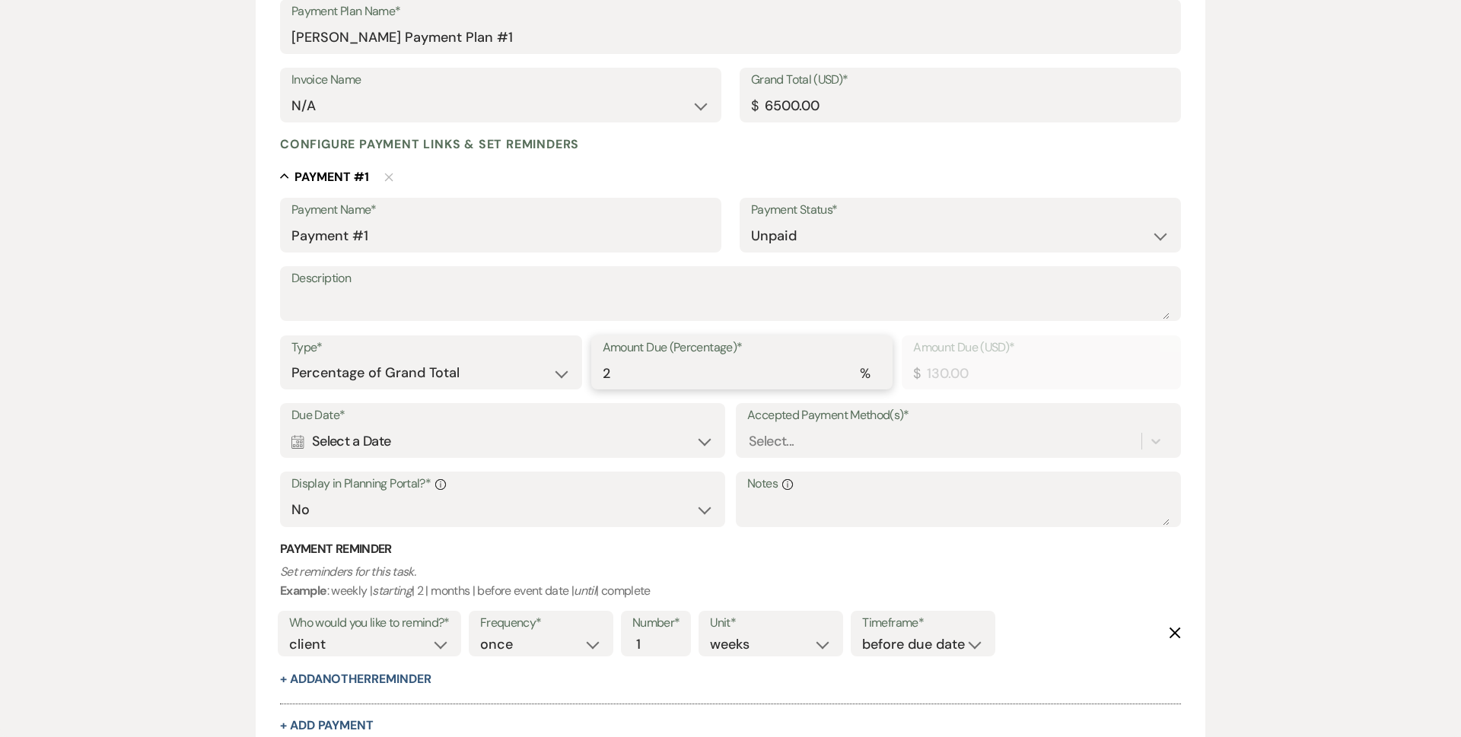
type input "25"
type input "1625.00"
type input "25"
click at [95, 409] on div "Add Payment Plan Create link(s) to collect and/or log payments for this event: …" at bounding box center [730, 370] width 1461 height 1014
click at [485, 447] on div "Calendar Select a Date Expand" at bounding box center [502, 442] width 422 height 30
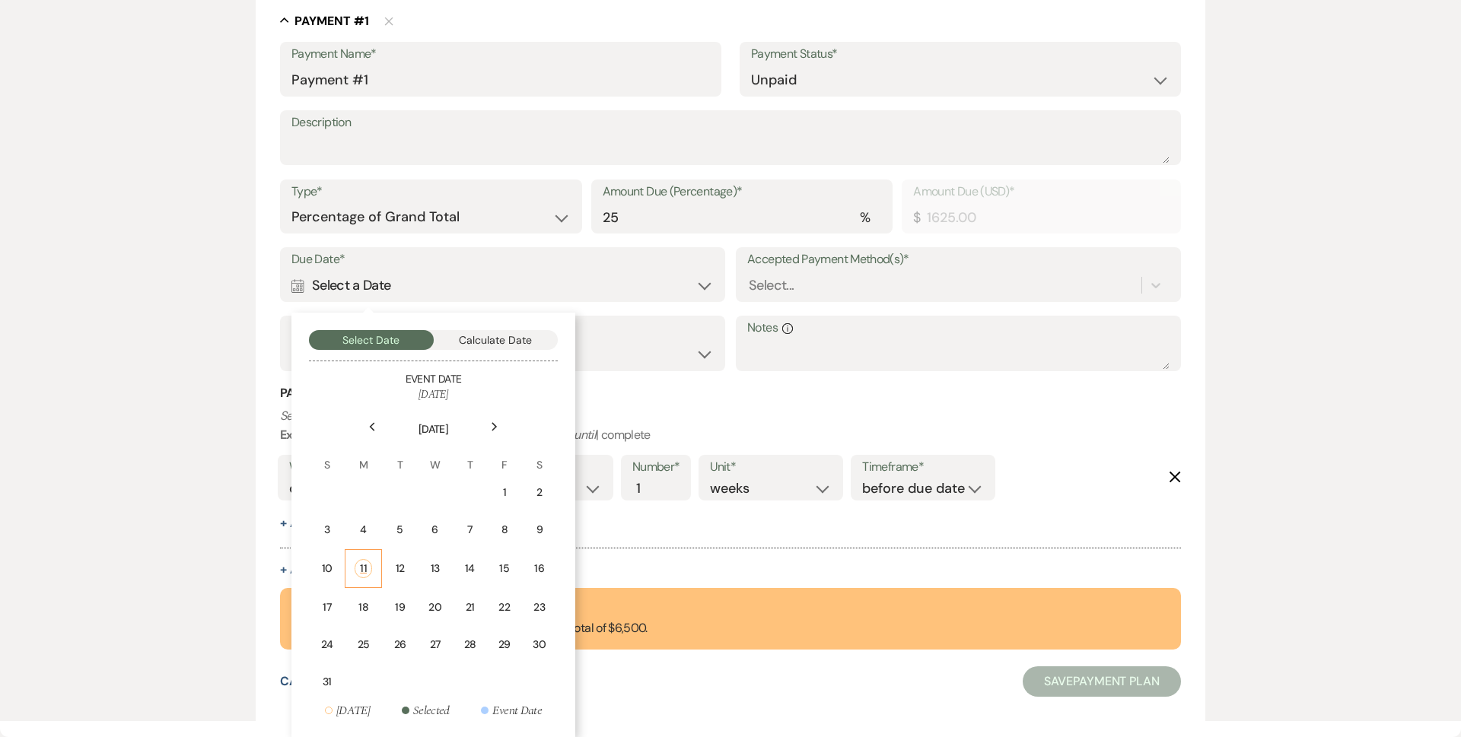
click at [378, 571] on td "11" at bounding box center [363, 568] width 37 height 39
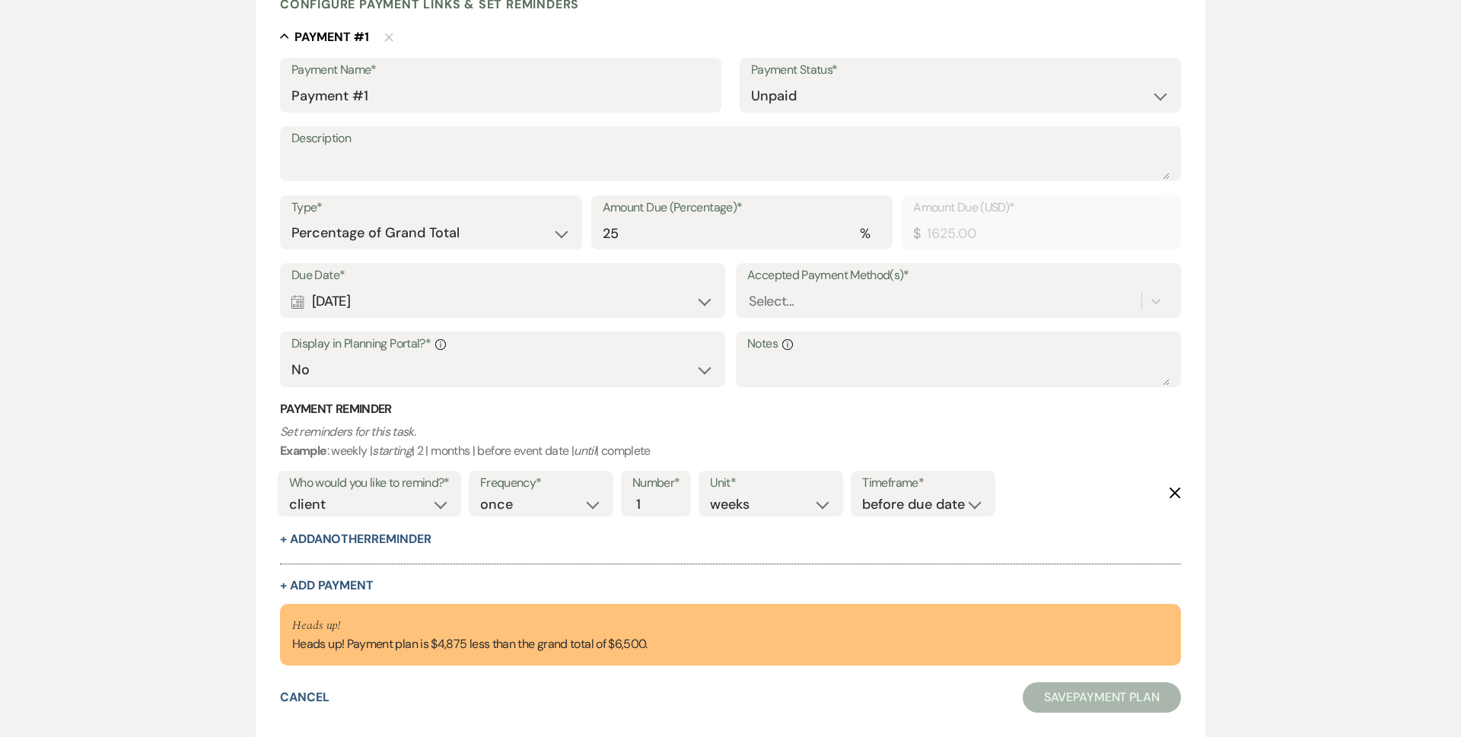
drag, startPoint x: 349, startPoint y: 332, endPoint x: 351, endPoint y: 365, distance: 33.5
click at [350, 332] on div "Display in Planning Portal?* Info Yes No" at bounding box center [502, 360] width 445 height 56
click at [352, 373] on select "Yes No" at bounding box center [502, 370] width 422 height 30
select select "true"
click at [291, 355] on select "Yes No" at bounding box center [502, 370] width 422 height 30
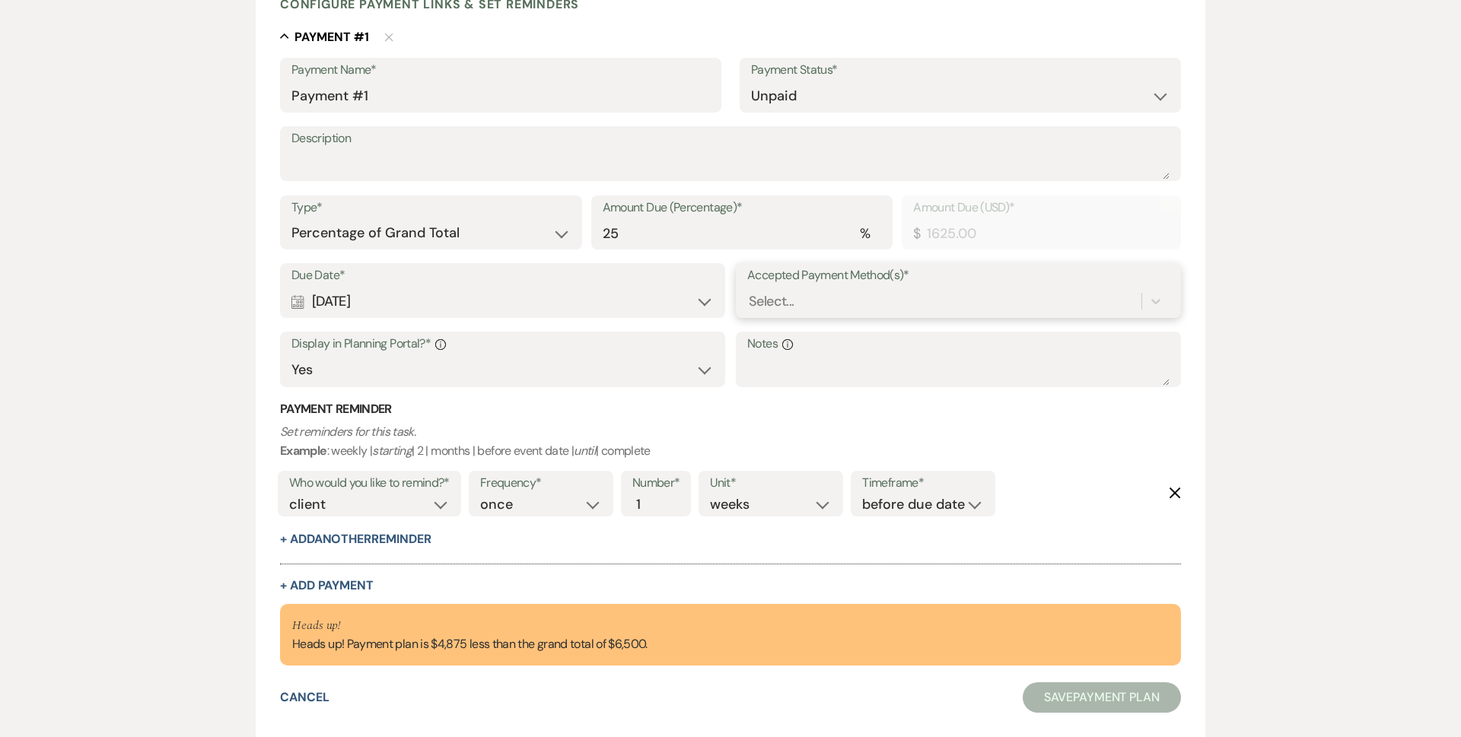
click at [875, 304] on div "Select..." at bounding box center [944, 301] width 394 height 27
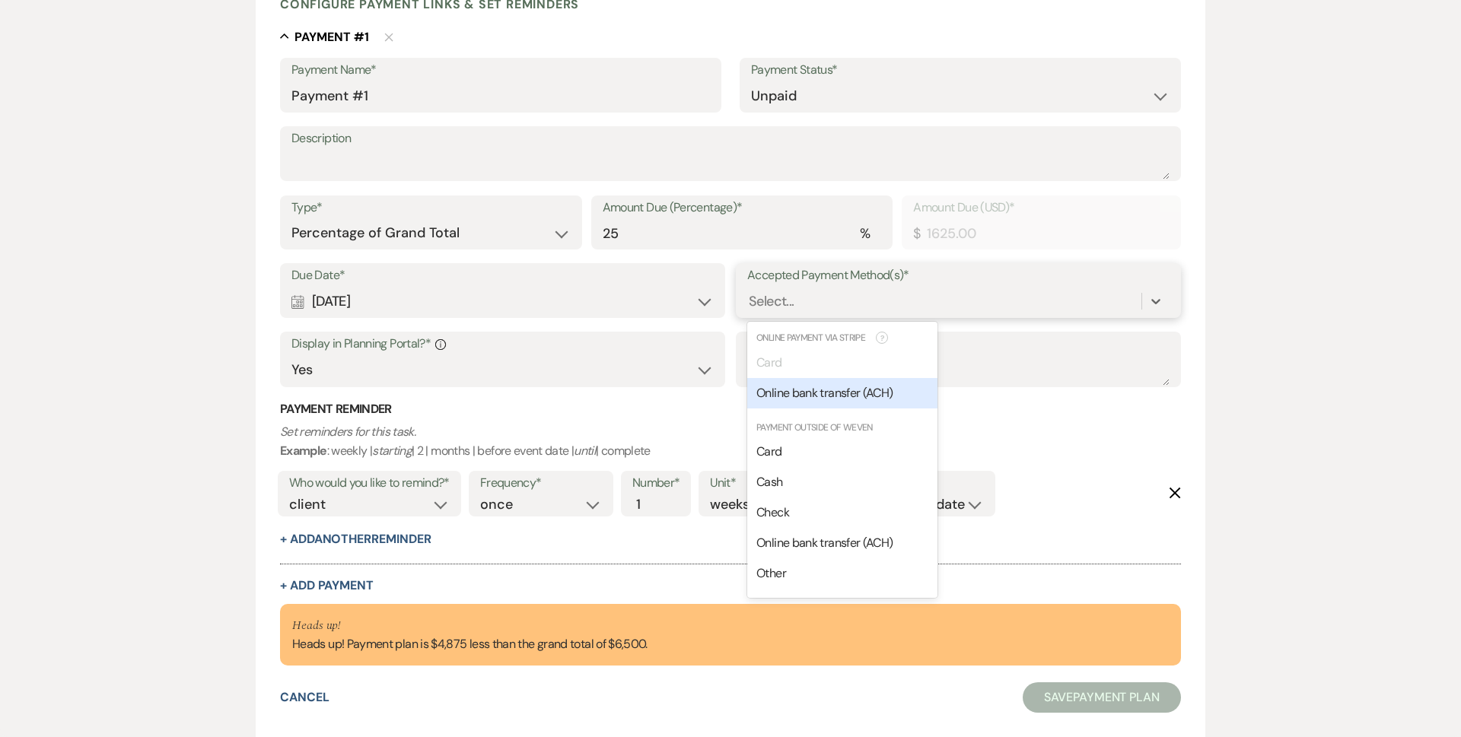
click at [865, 381] on div "Online bank transfer (ACH)" at bounding box center [842, 393] width 190 height 30
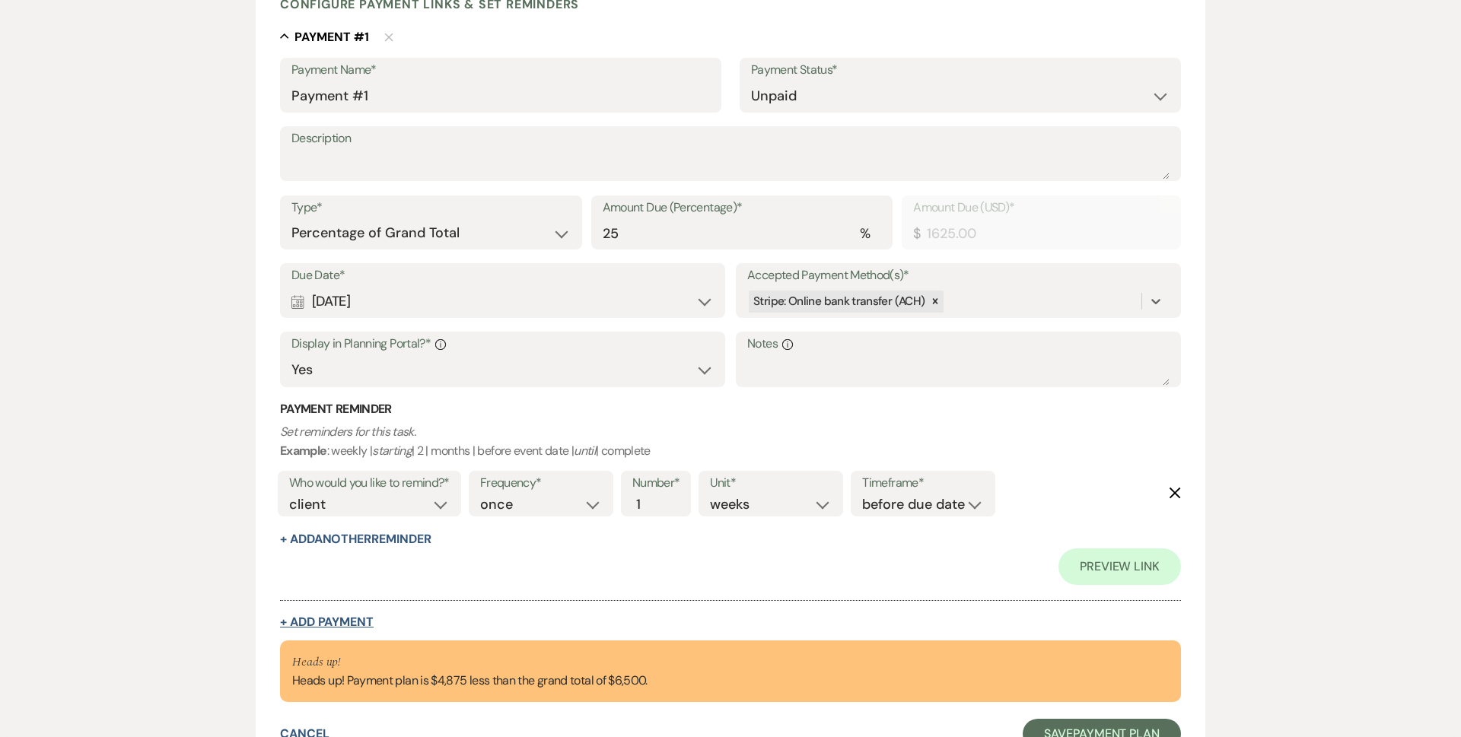
click at [355, 619] on button "+ Add Payment" at bounding box center [327, 622] width 94 height 12
select select "2"
select select "percentage"
select select "false"
select select "client"
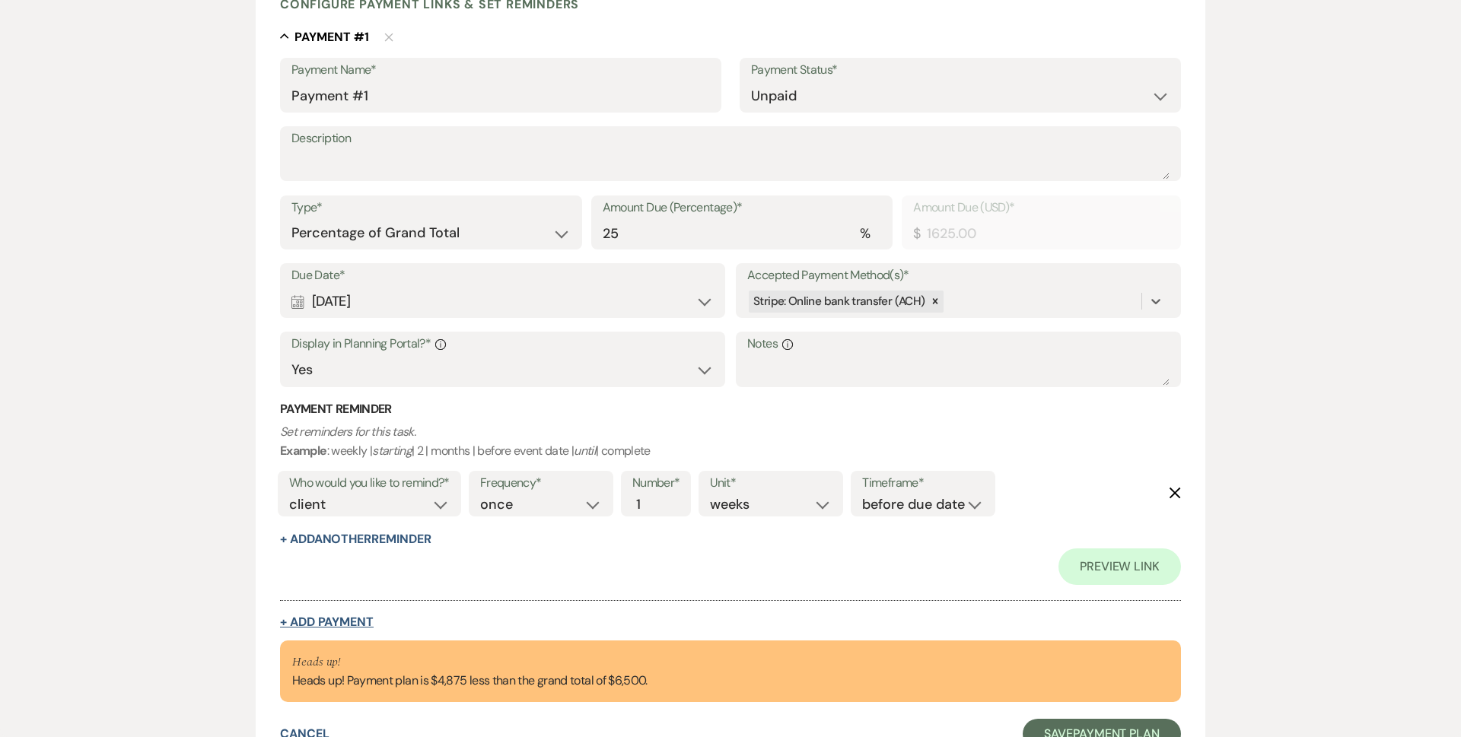
select select "weeks"
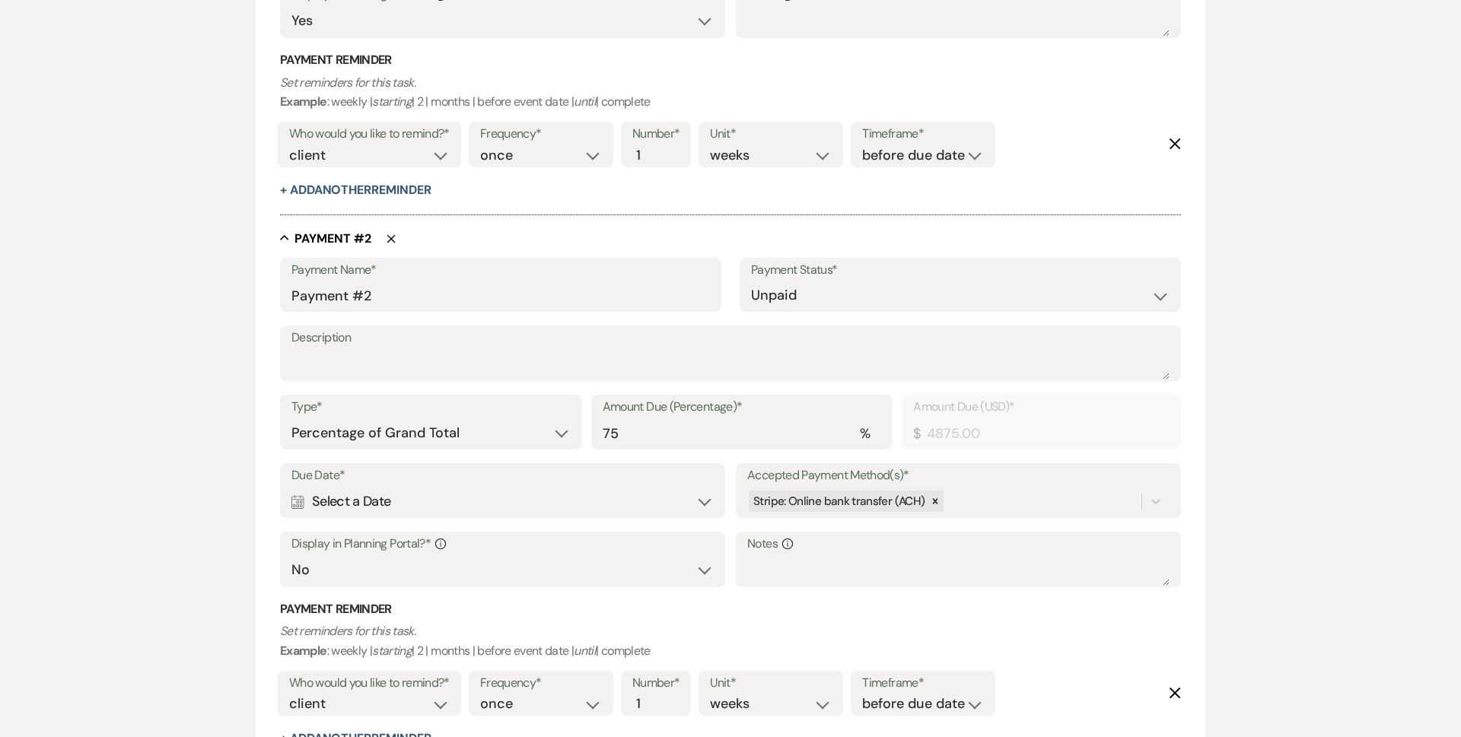
scroll to position [749, 0]
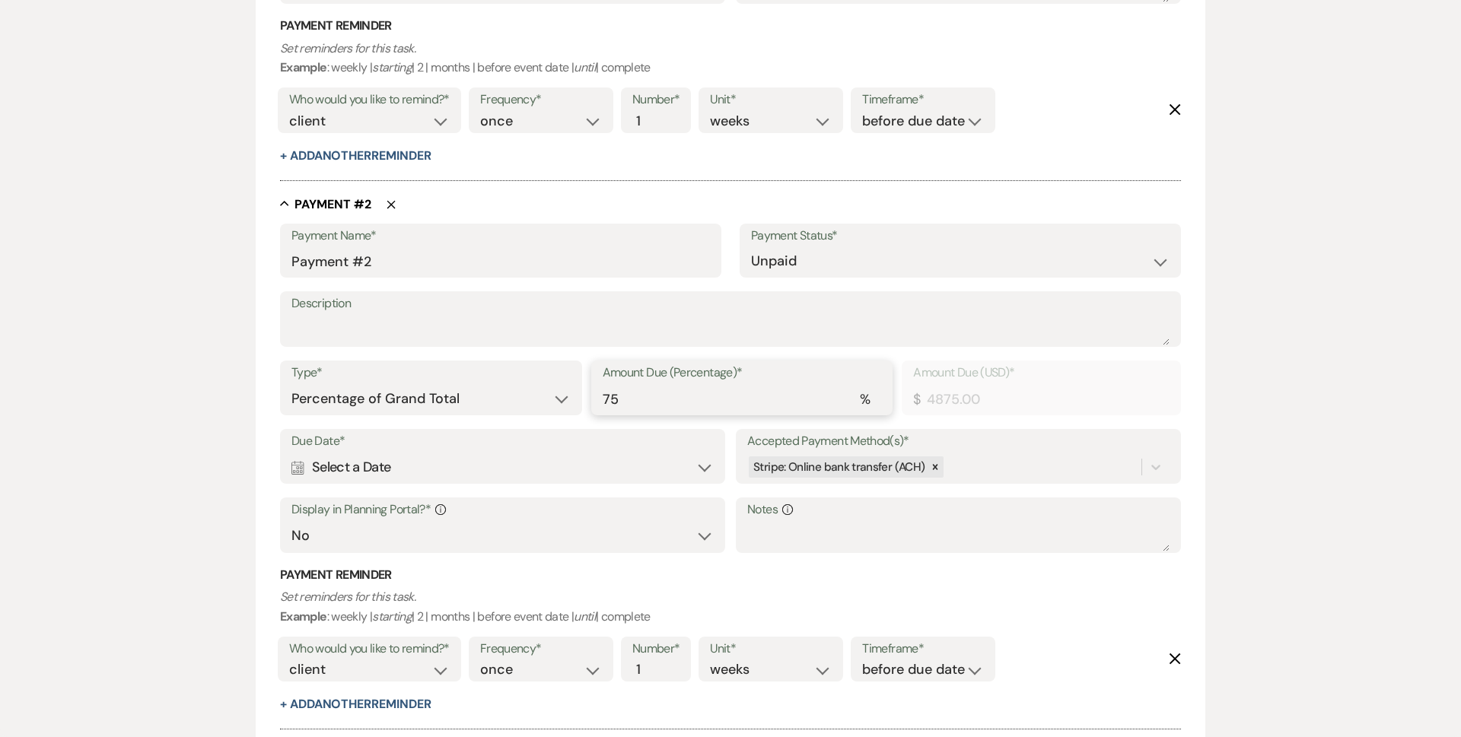
drag, startPoint x: 781, startPoint y: 394, endPoint x: 535, endPoint y: 391, distance: 245.7
click at [535, 391] on div "Type* Dollar Amount Percentage of Grand Total Amount Due (Percentage)* % 75 Amo…" at bounding box center [730, 395] width 901 height 68
type input "2"
type input "130.00"
type input "25"
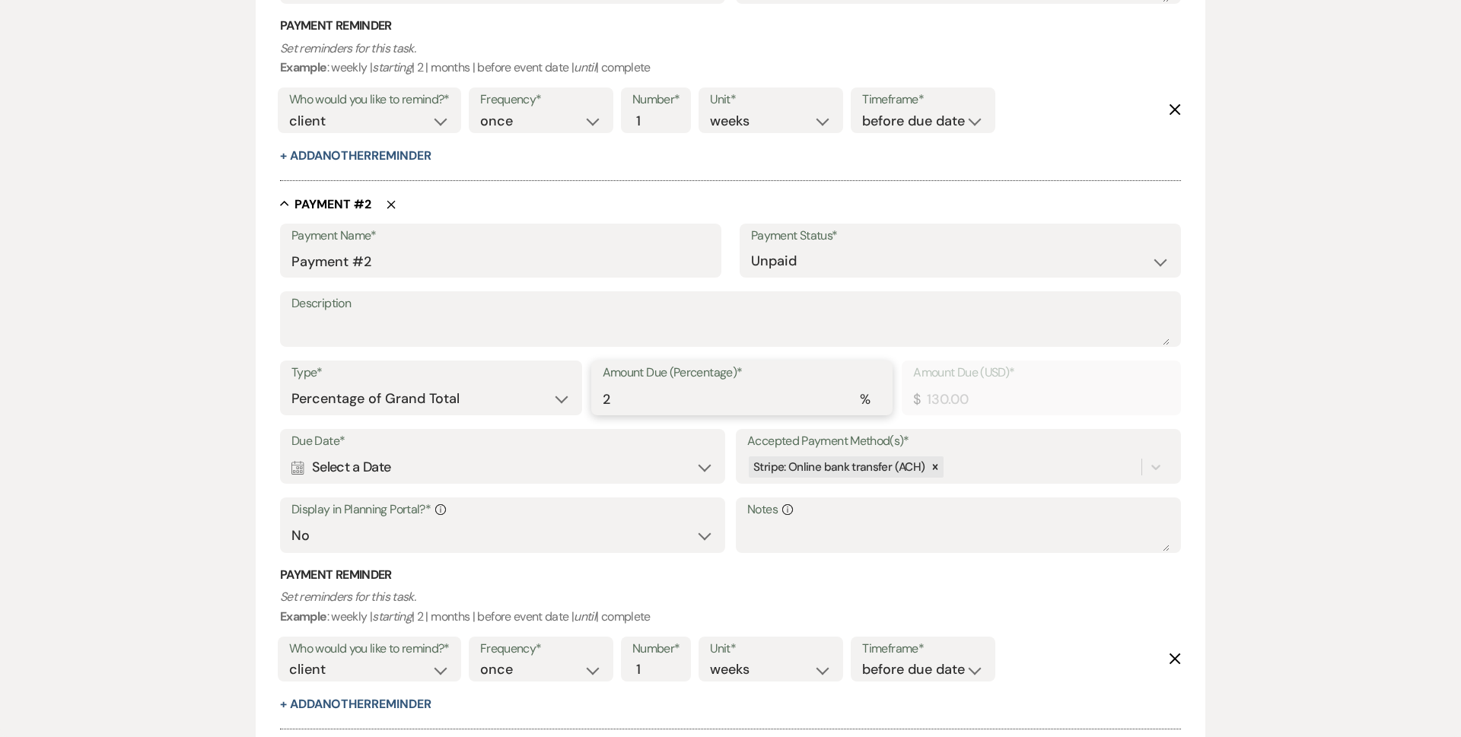
type input "1625.00"
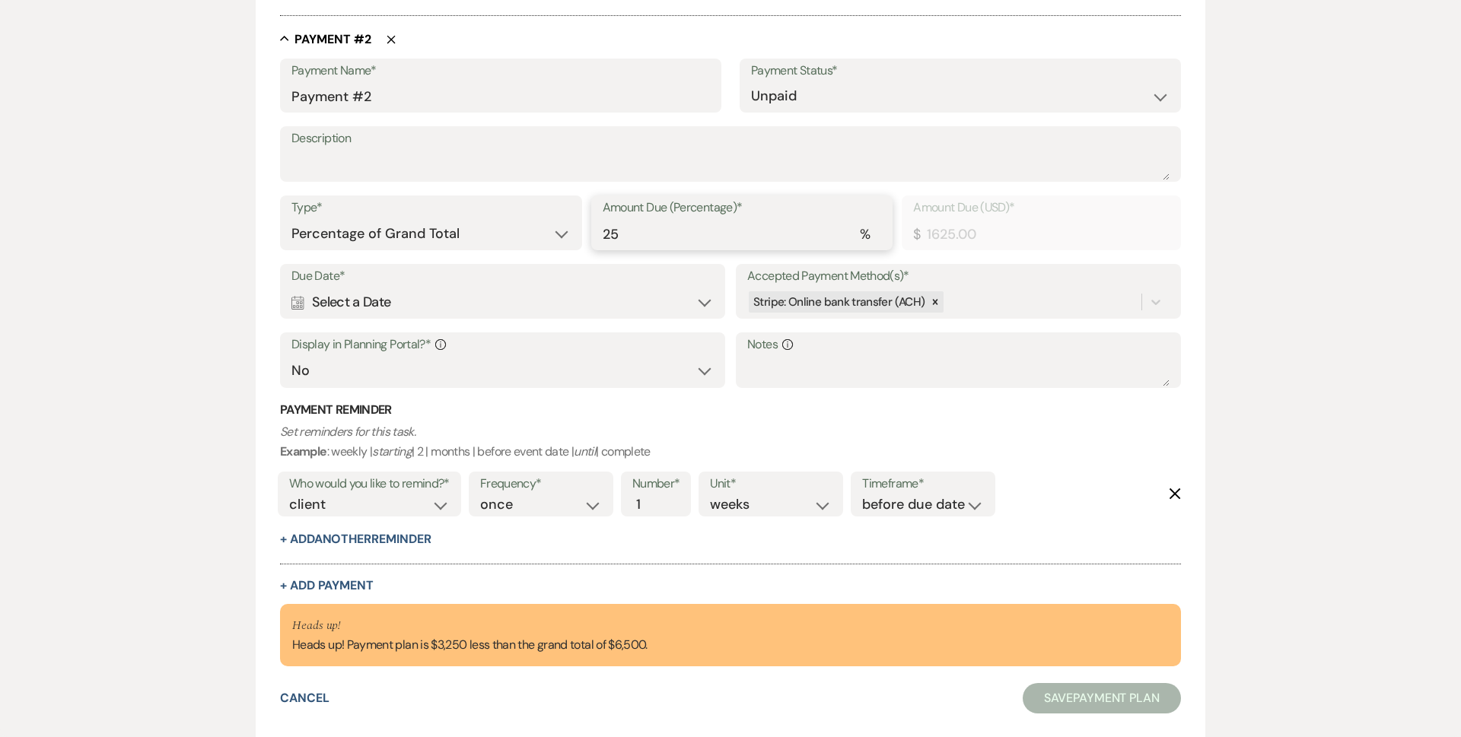
scroll to position [914, 0]
type input "25"
click at [343, 589] on button "+ Add Payment" at bounding box center [327, 585] width 94 height 12
select select "2"
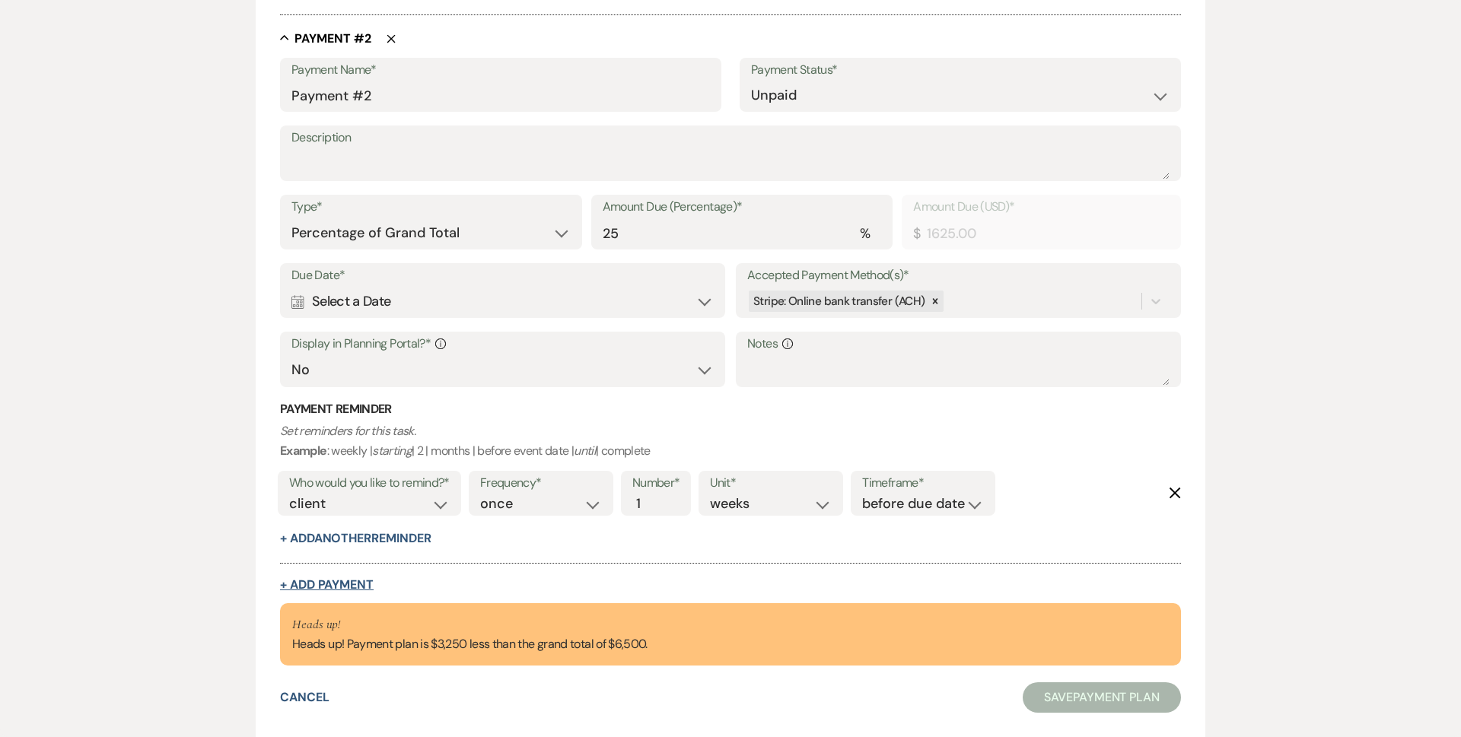
select select "percentage"
select select "false"
select select "client"
select select "weeks"
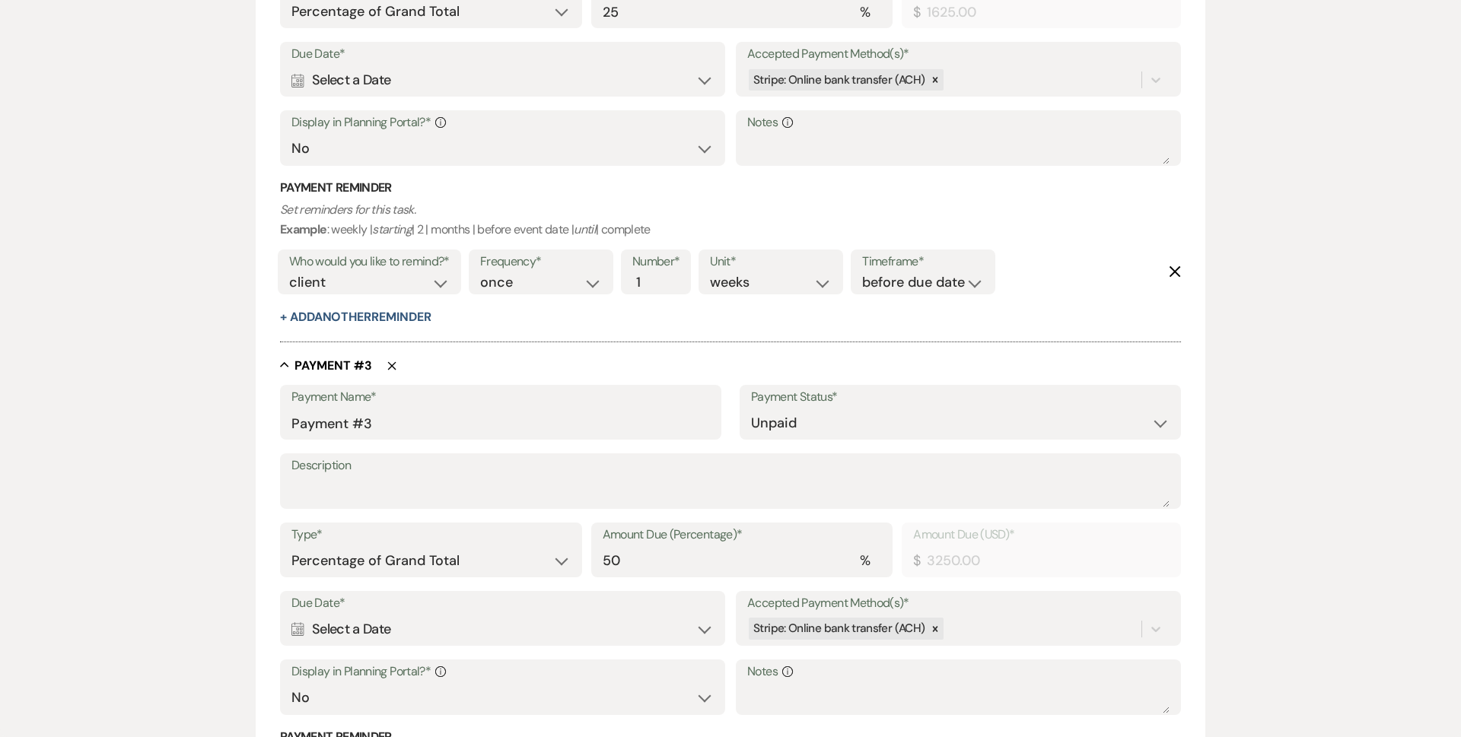
scroll to position [1143, 0]
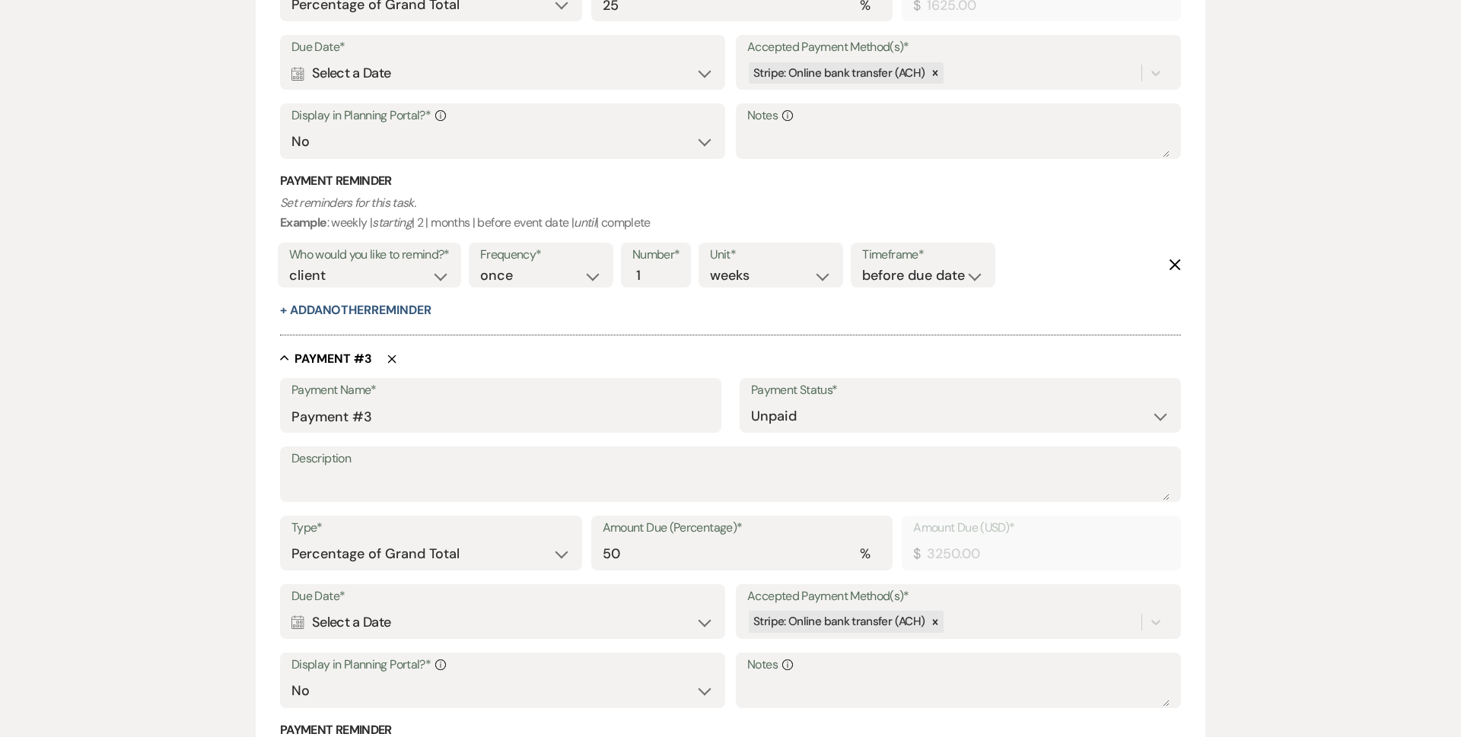
click at [749, 551] on div "Amount Due (Percentage)* % 50" at bounding box center [742, 543] width 302 height 55
click at [749, 551] on input "50" at bounding box center [742, 554] width 279 height 30
drag, startPoint x: 749, startPoint y: 551, endPoint x: 475, endPoint y: 551, distance: 273.9
click at [475, 551] on div "Type* Dollar Amount Percentage of Grand Total Amount Due (Percentage)* % 50 Amo…" at bounding box center [730, 550] width 901 height 68
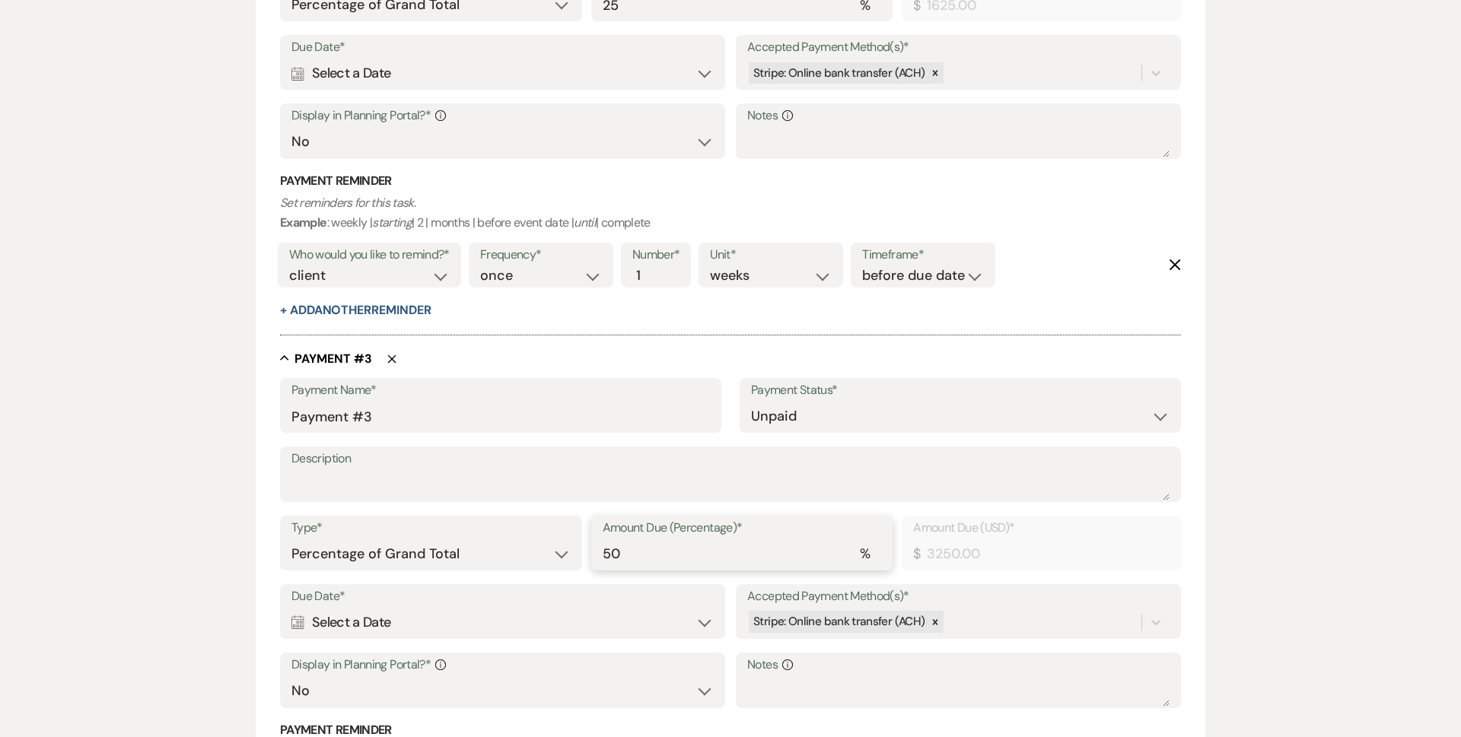
type input "2"
type input "130.00"
type input "25"
type input "1625.00"
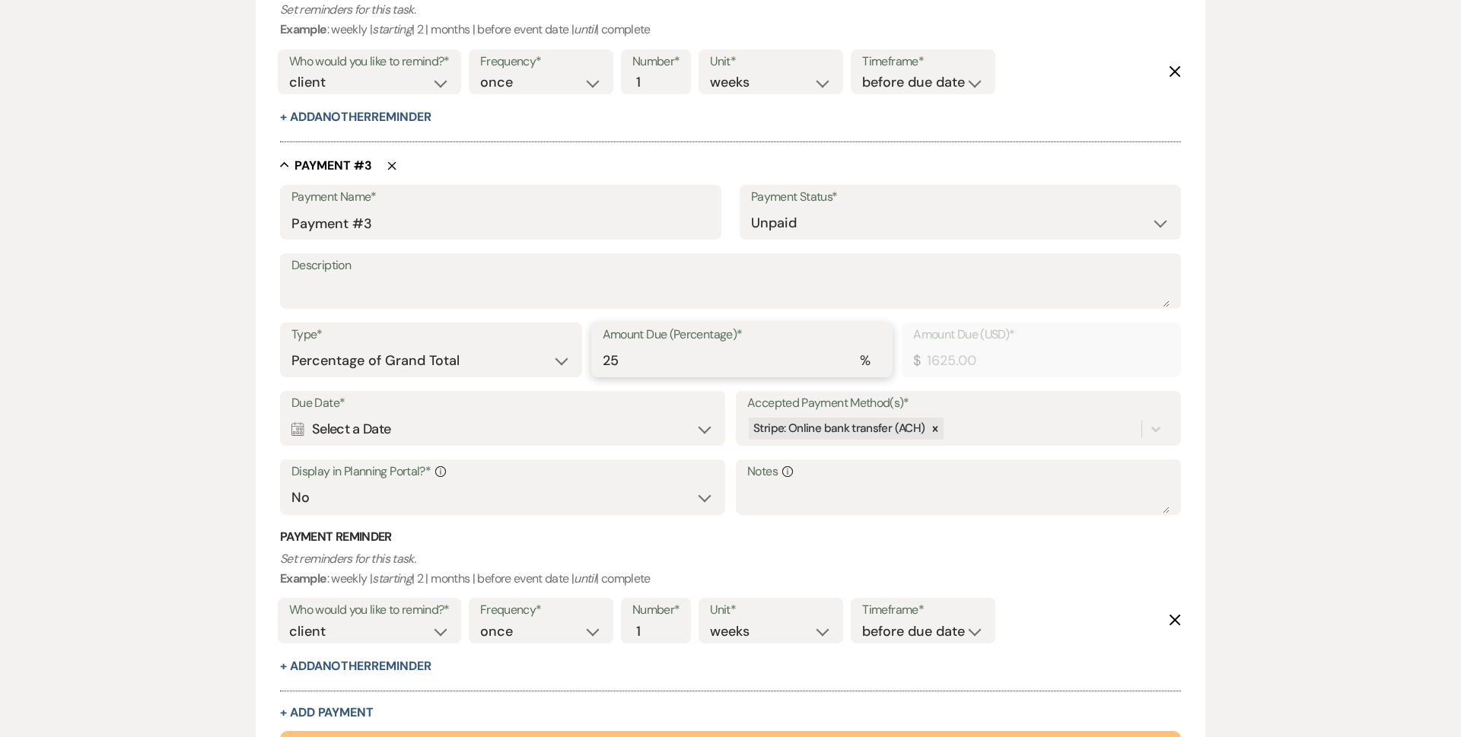
scroll to position [1464, 0]
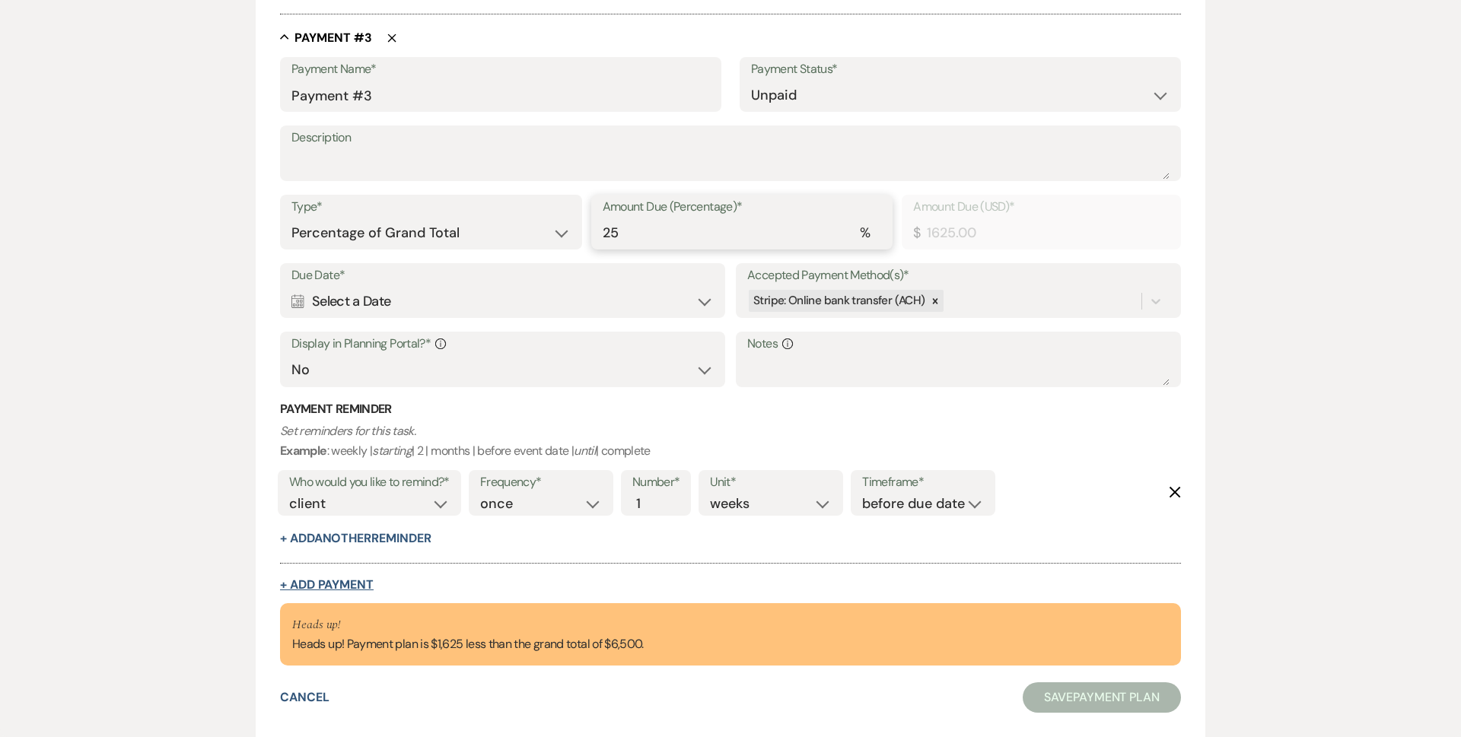
type input "25"
click at [360, 580] on button "+ Add Payment" at bounding box center [327, 585] width 94 height 12
select select "2"
select select "percentage"
select select "false"
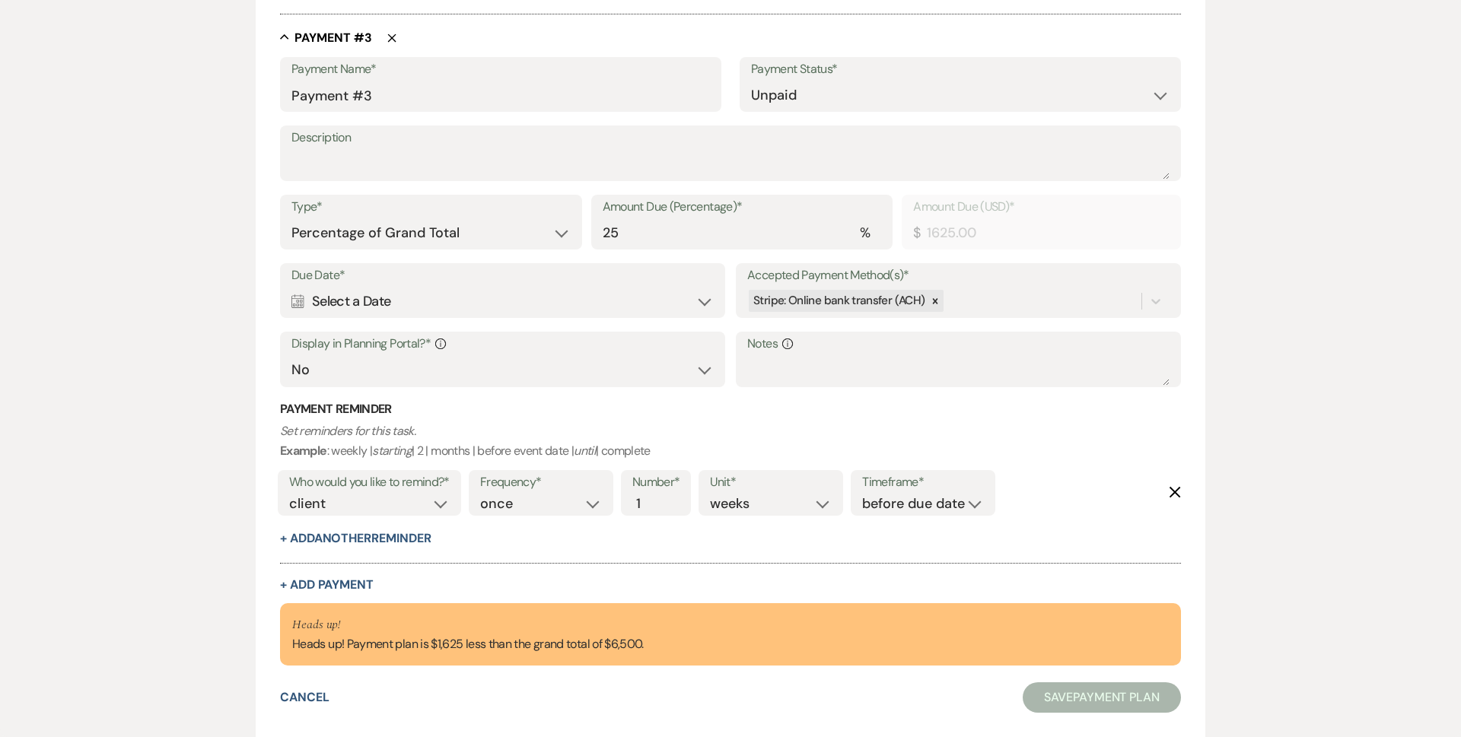
select select "client"
select select "weeks"
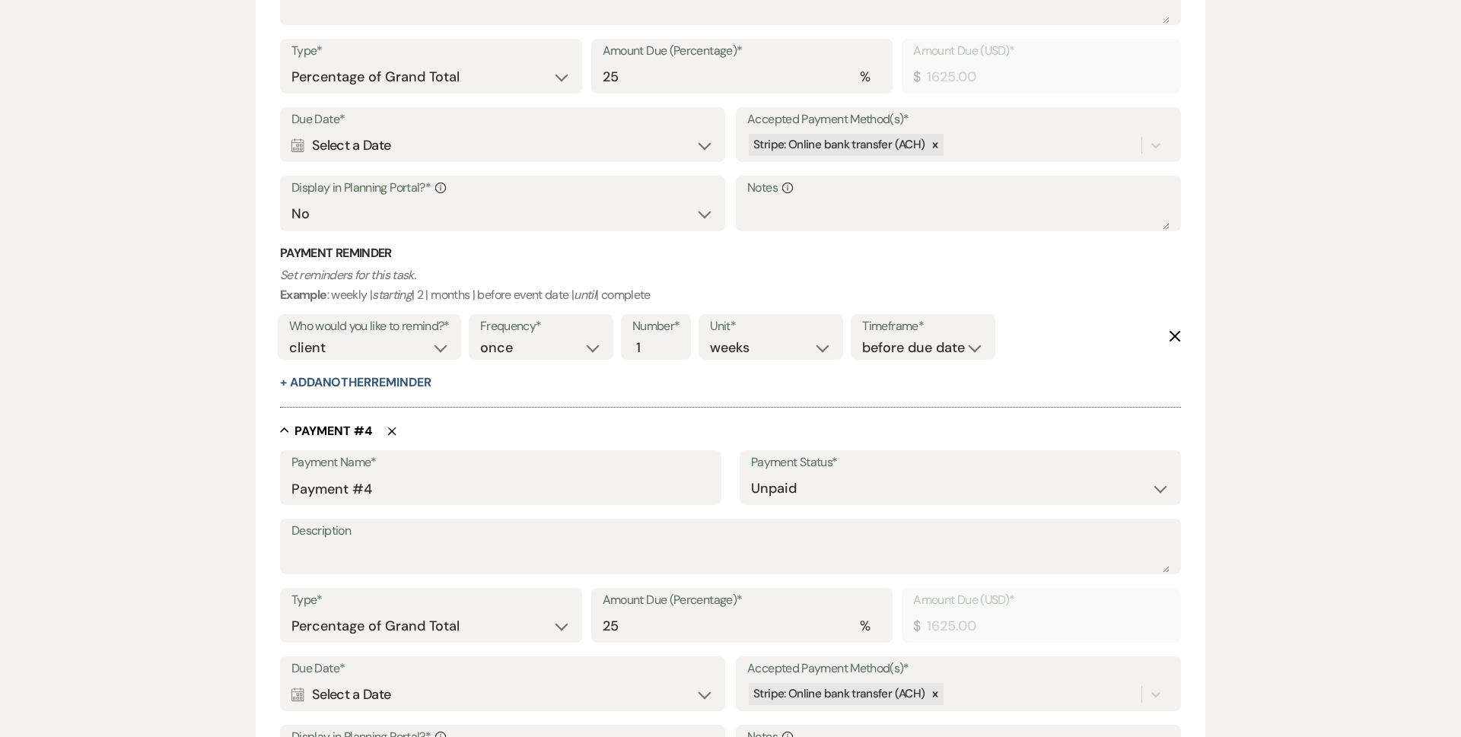
scroll to position [1920, 0]
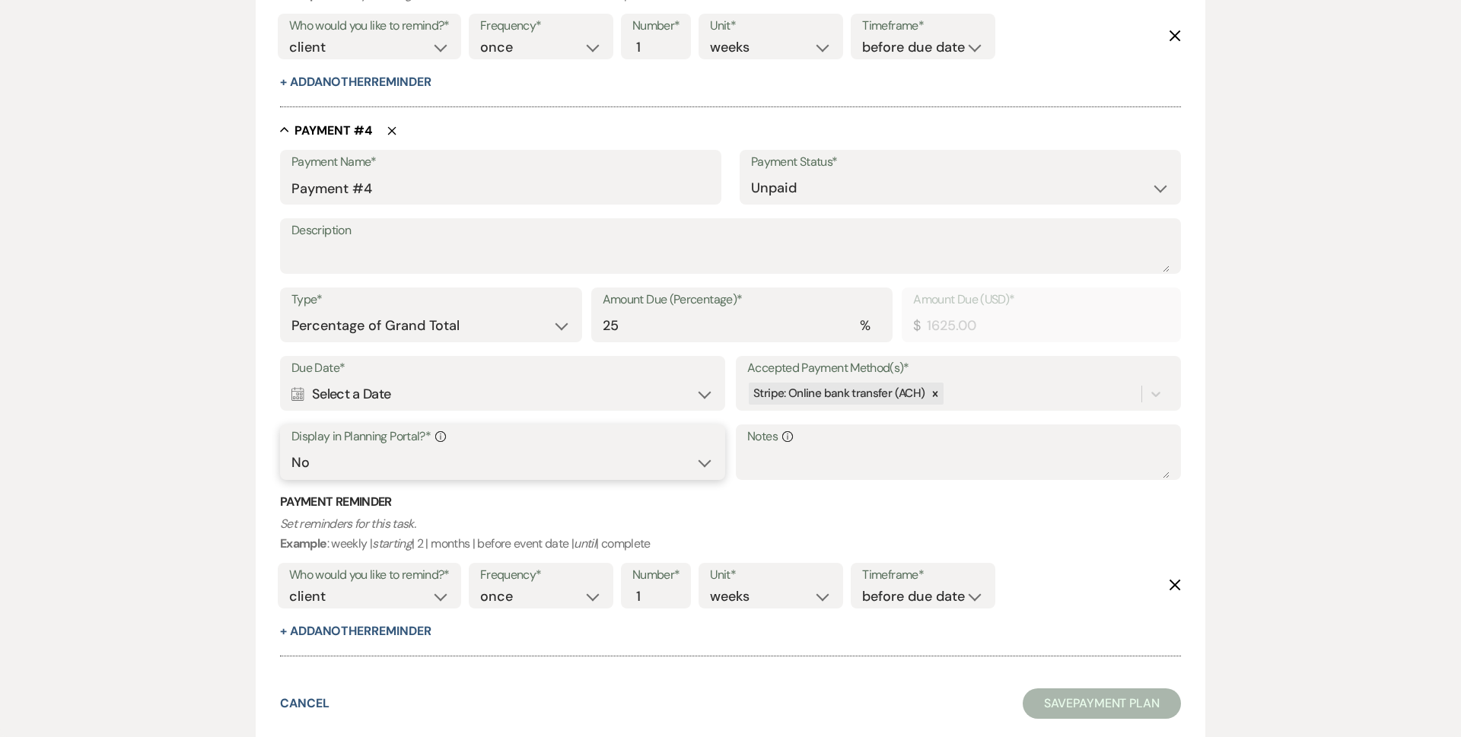
drag, startPoint x: 332, startPoint y: 469, endPoint x: 344, endPoint y: 476, distance: 14.0
click at [339, 473] on select "Yes No" at bounding box center [502, 463] width 422 height 30
click at [291, 448] on select "Yes No" at bounding box center [502, 463] width 422 height 30
click at [354, 478] on div "Display in Planning Portal?* Info Yes No" at bounding box center [502, 453] width 445 height 56
drag, startPoint x: 364, startPoint y: 454, endPoint x: 363, endPoint y: 474, distance: 19.8
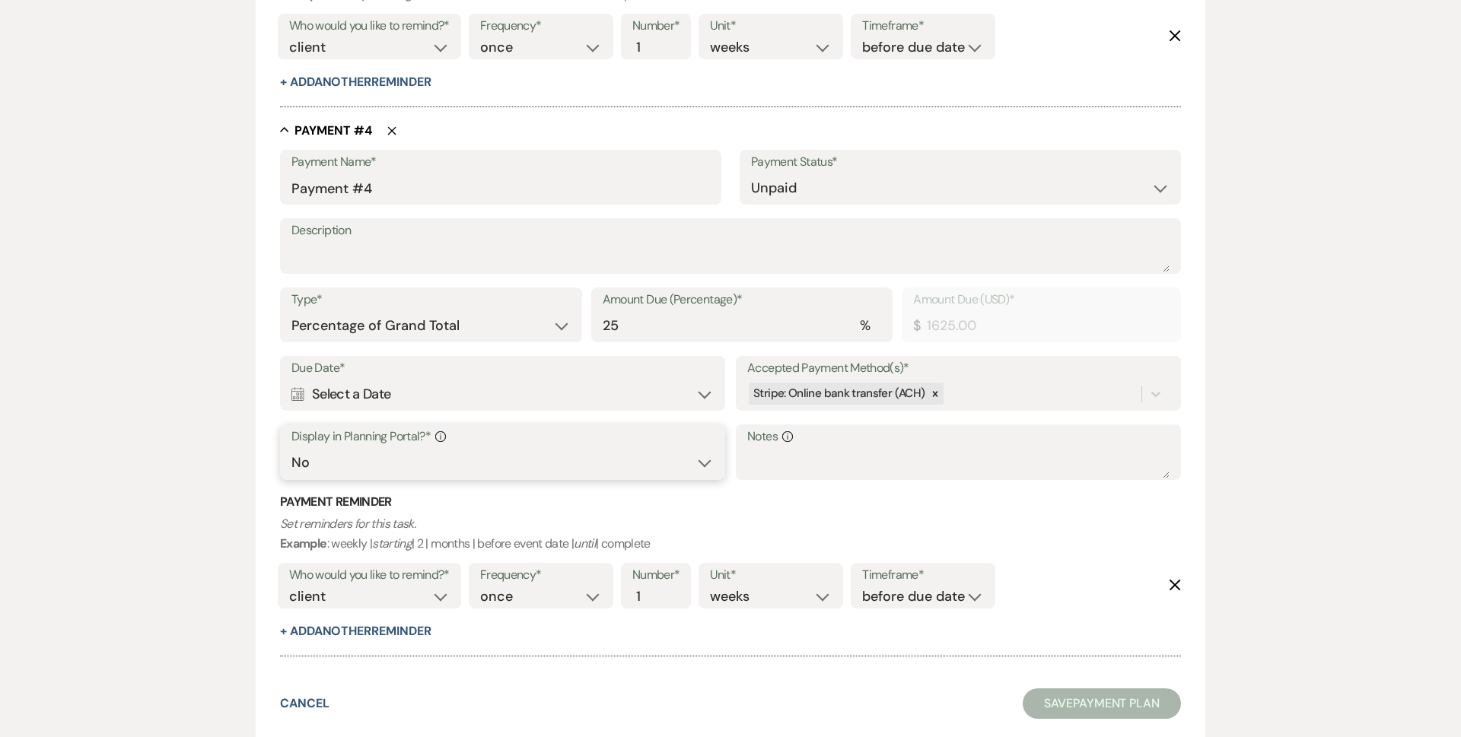
click at [364, 454] on select "Yes No" at bounding box center [502, 463] width 422 height 30
select select "true"
click at [291, 448] on select "Yes No" at bounding box center [502, 463] width 422 height 30
click at [384, 402] on div "Calendar Select a Date Expand" at bounding box center [502, 395] width 422 height 30
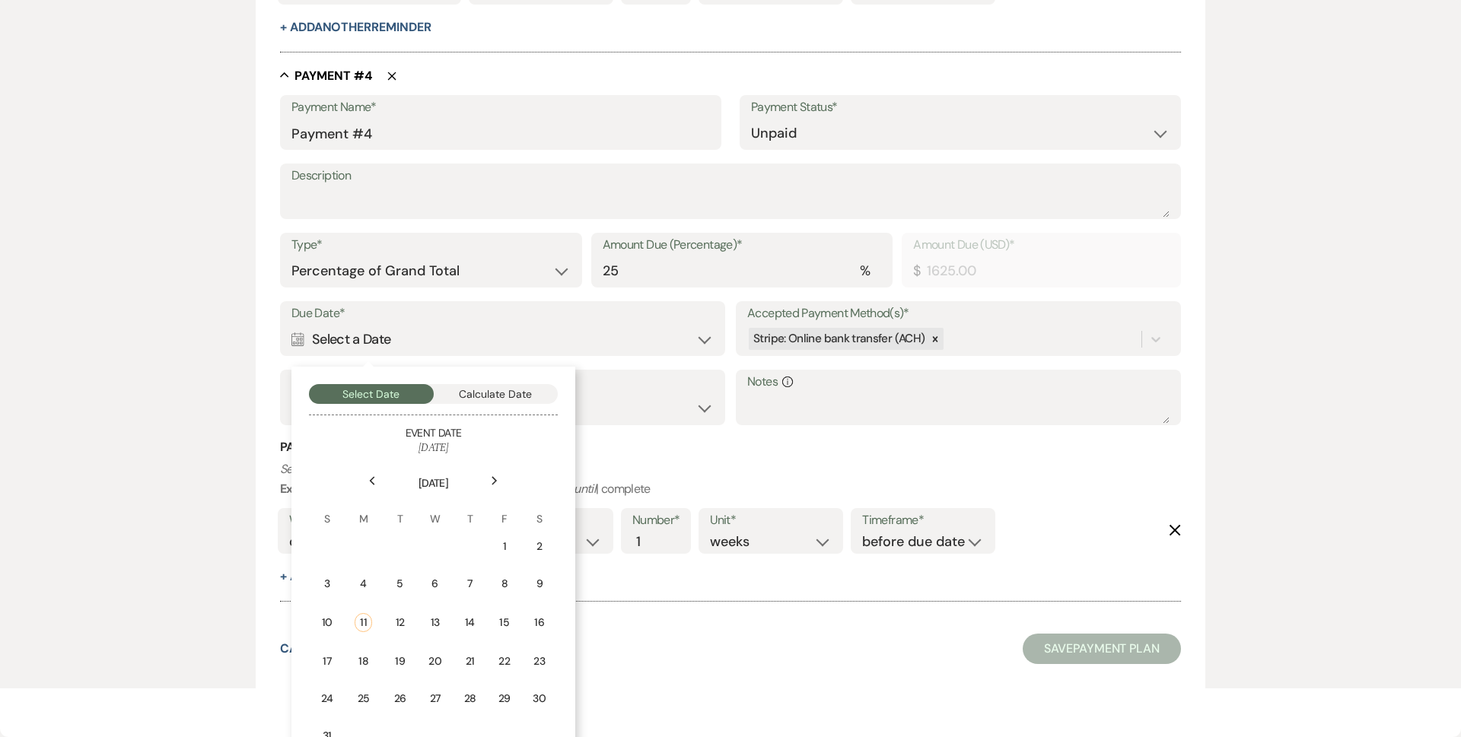
scroll to position [2029, 0]
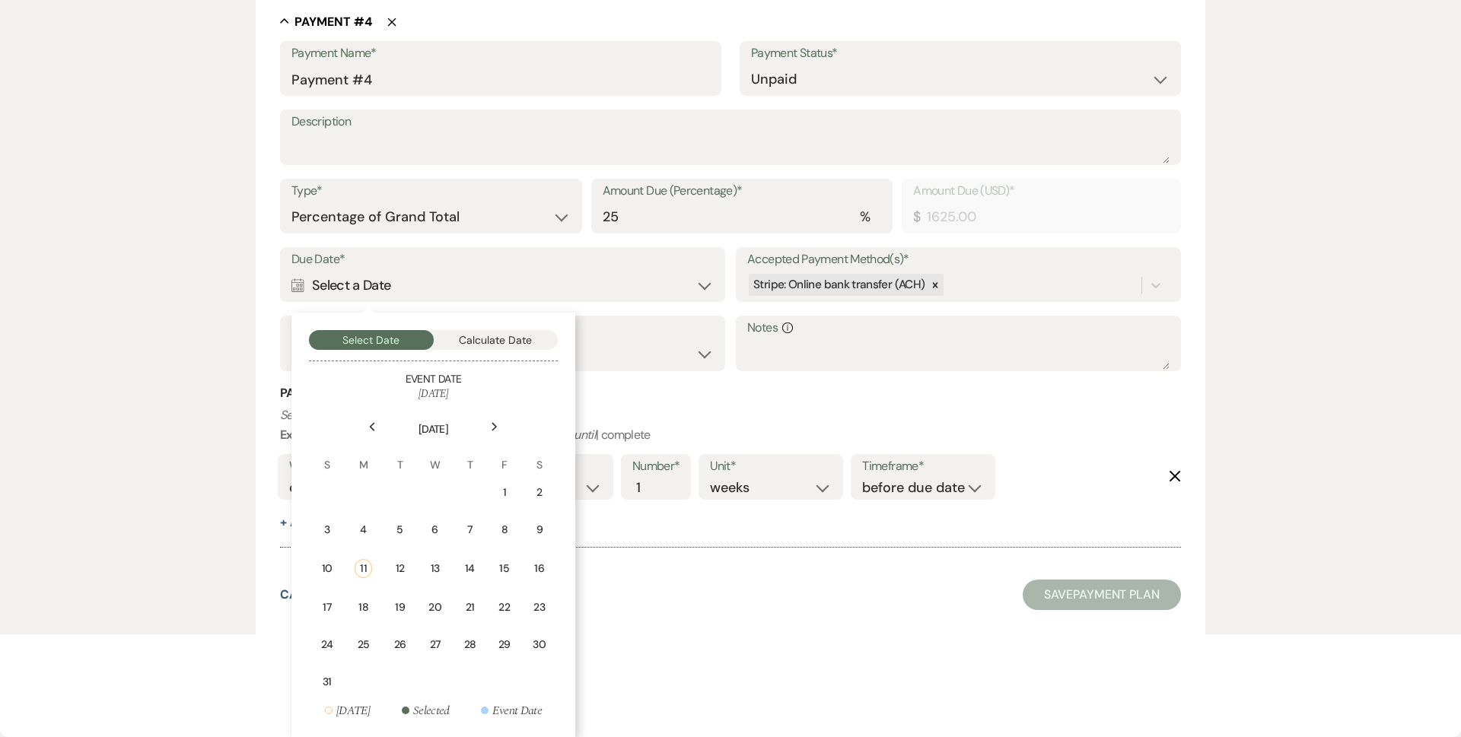
click at [497, 425] on icon "Next" at bounding box center [495, 426] width 8 height 9
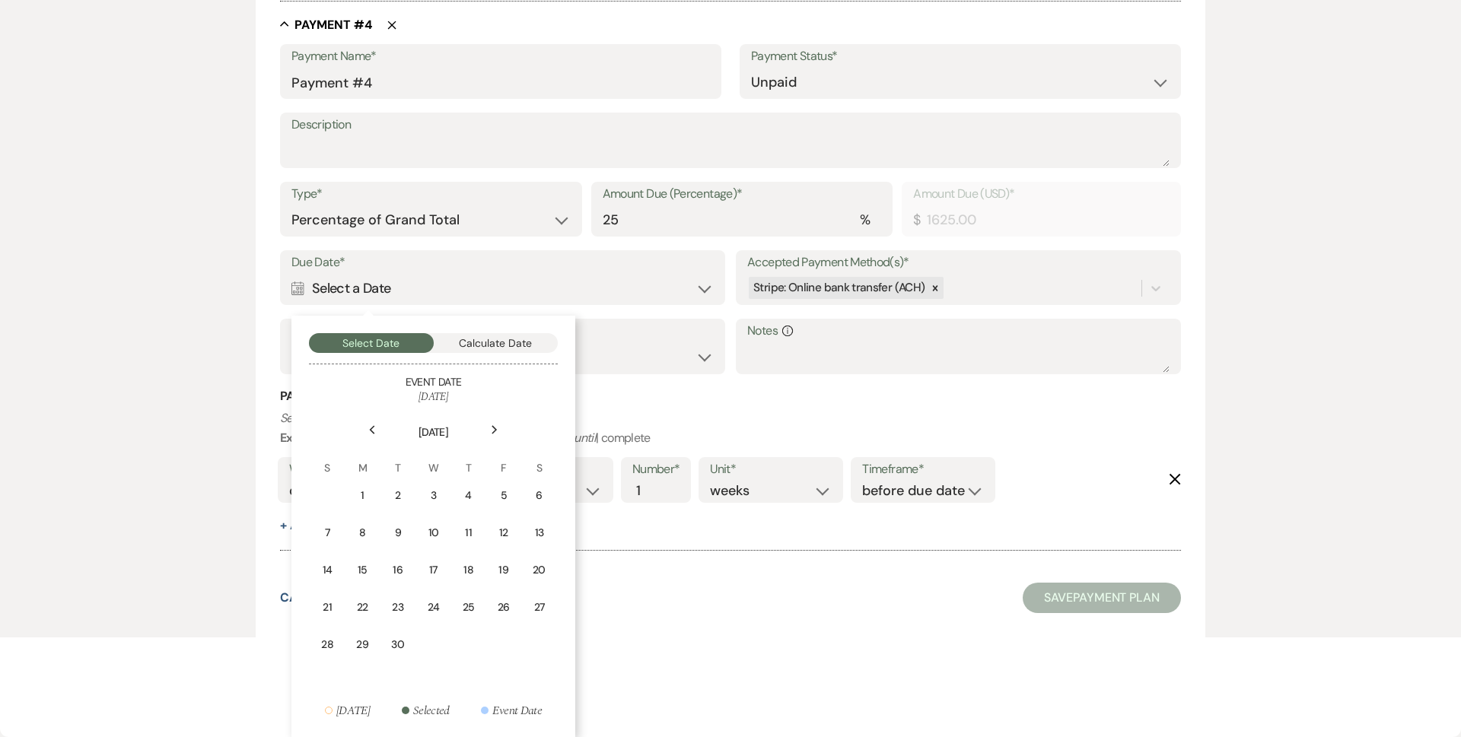
click at [497, 423] on div "Next" at bounding box center [494, 430] width 24 height 24
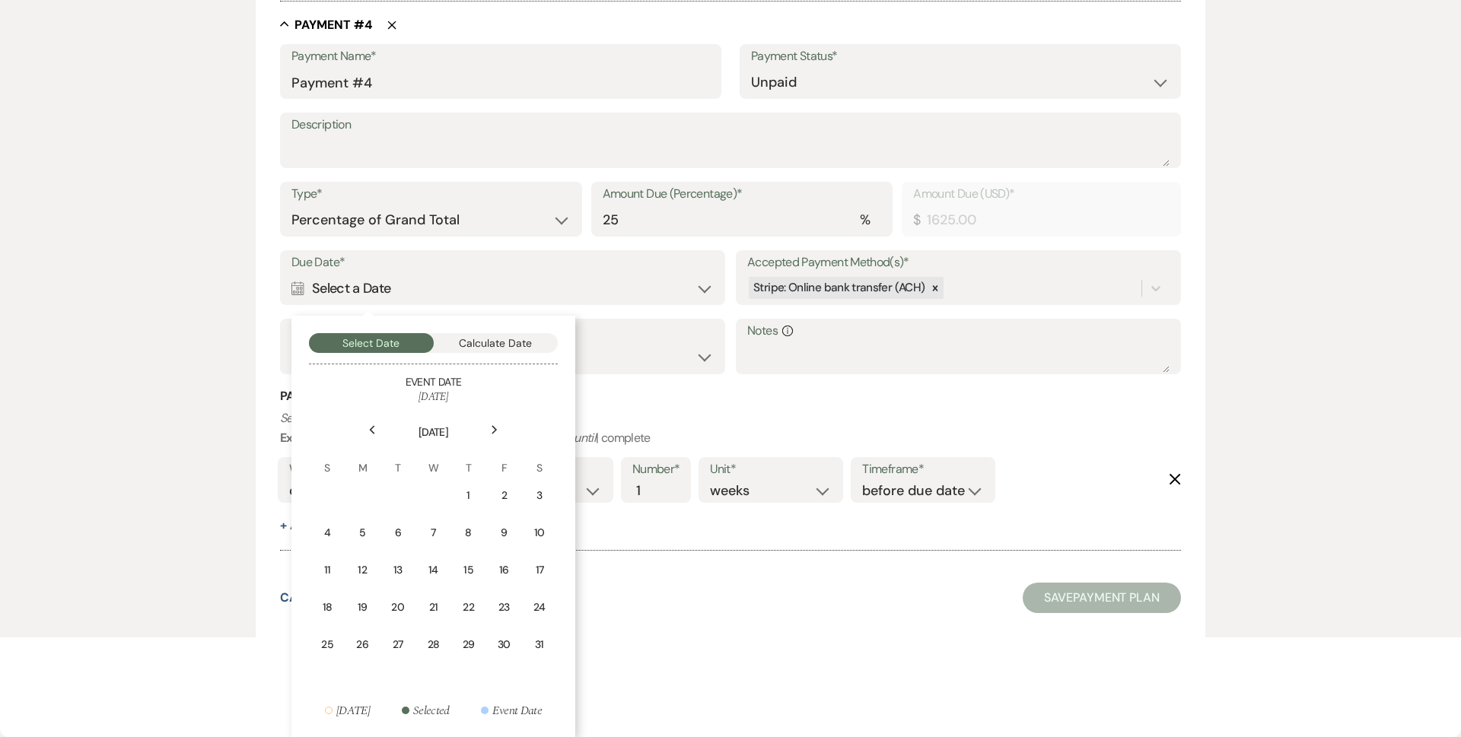
scroll to position [1989, 0]
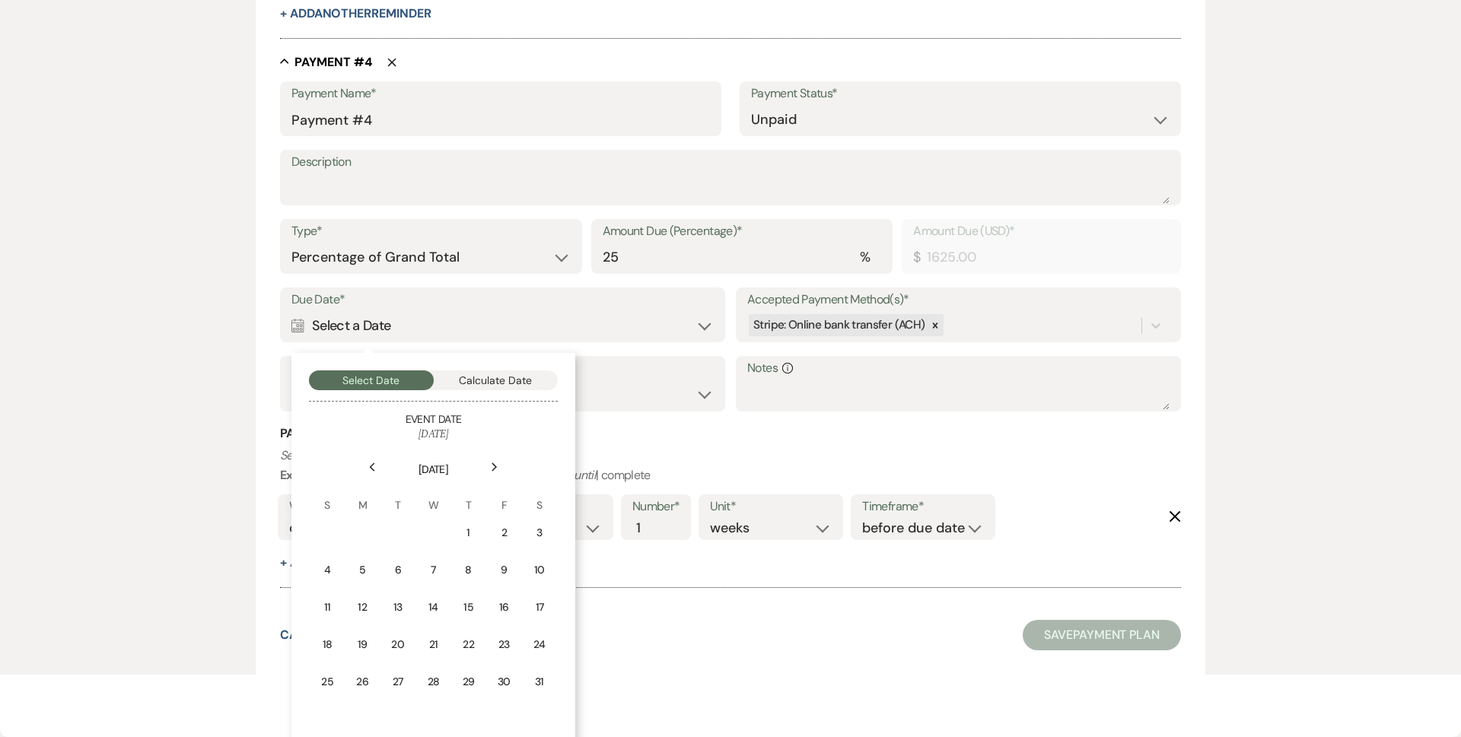
click at [497, 425] on h5 "Event Date" at bounding box center [433, 419] width 249 height 15
click at [498, 469] on icon "Next" at bounding box center [495, 467] width 8 height 9
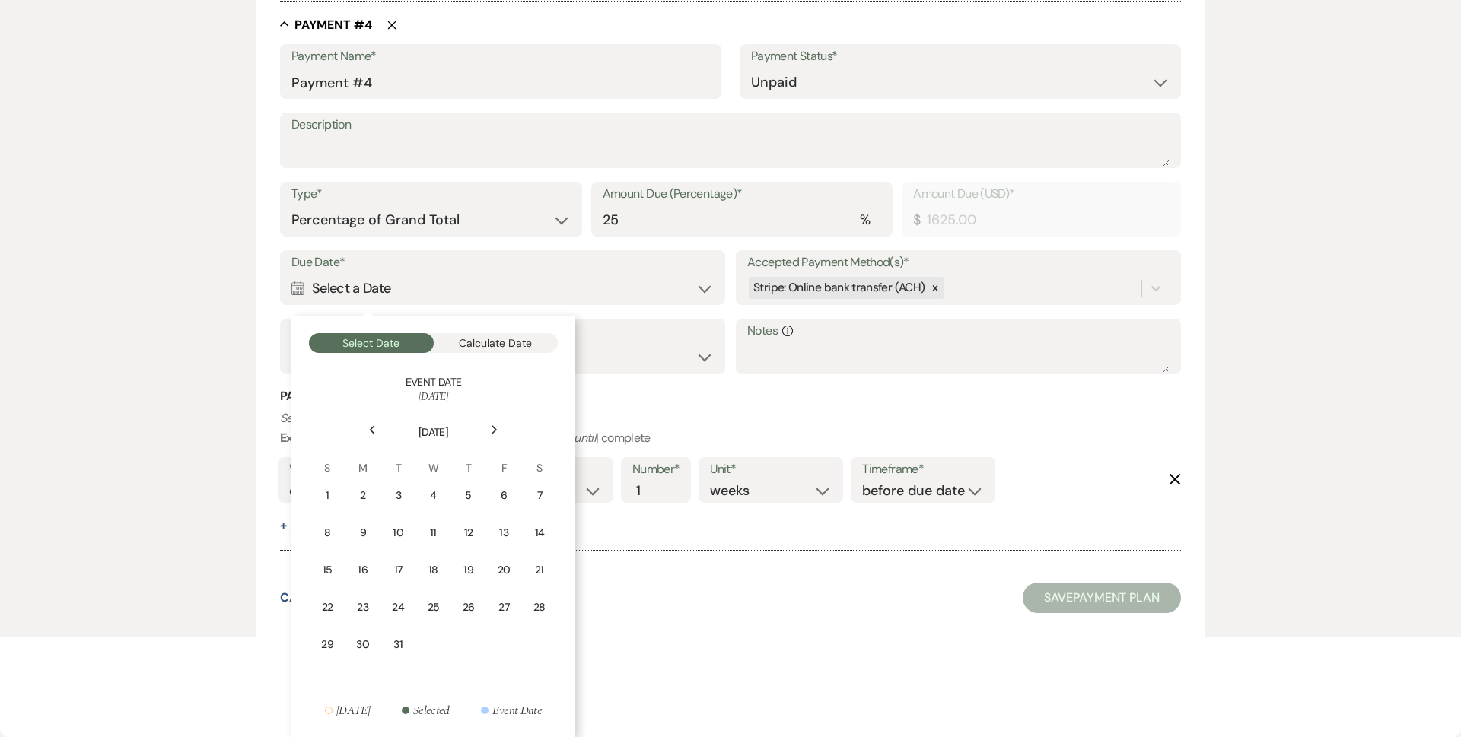
click at [498, 469] on th "F" at bounding box center [504, 459] width 34 height 34
click at [495, 446] on th "F" at bounding box center [504, 459] width 34 height 34
click at [497, 425] on icon "Next" at bounding box center [495, 429] width 8 height 9
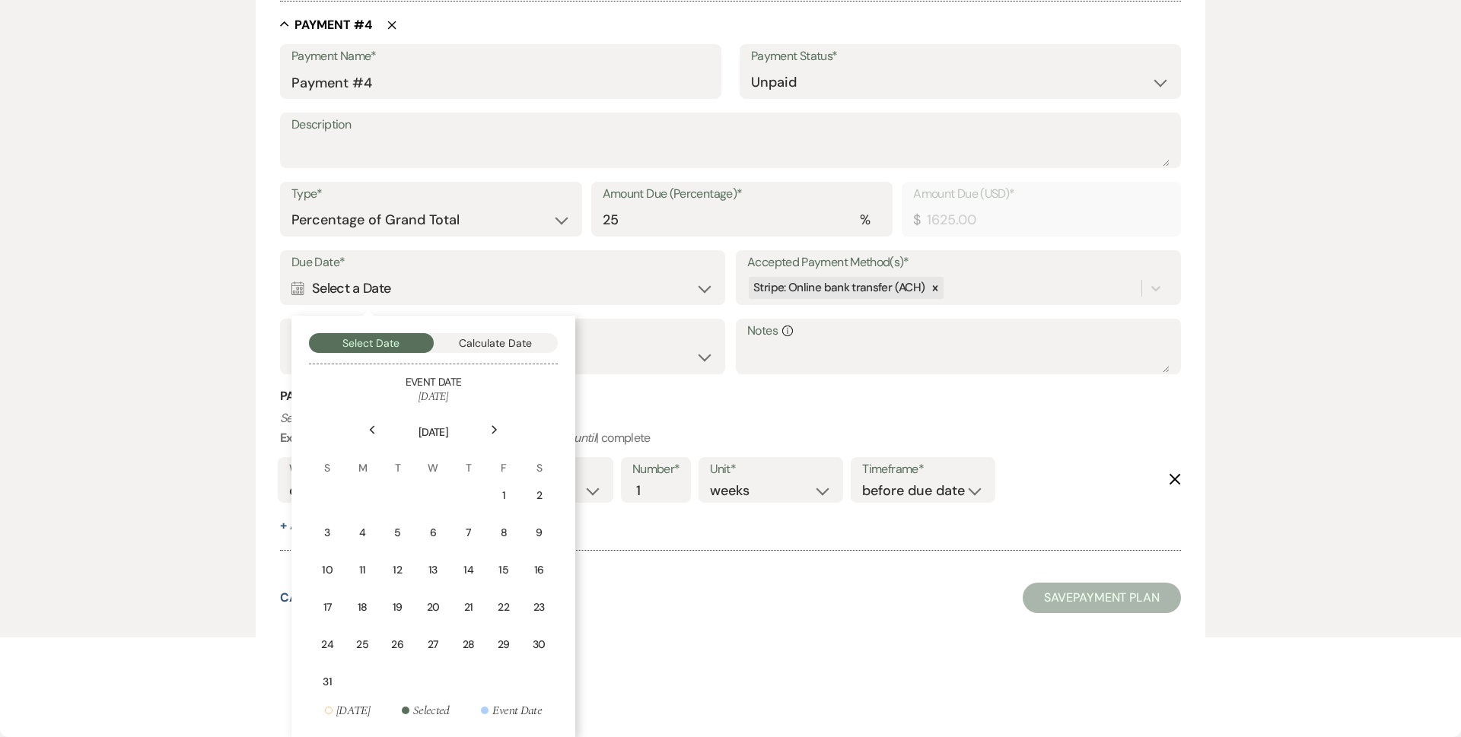
click at [497, 425] on icon "Next" at bounding box center [495, 429] width 8 height 9
click at [419, 609] on td "19" at bounding box center [432, 608] width 33 height 36
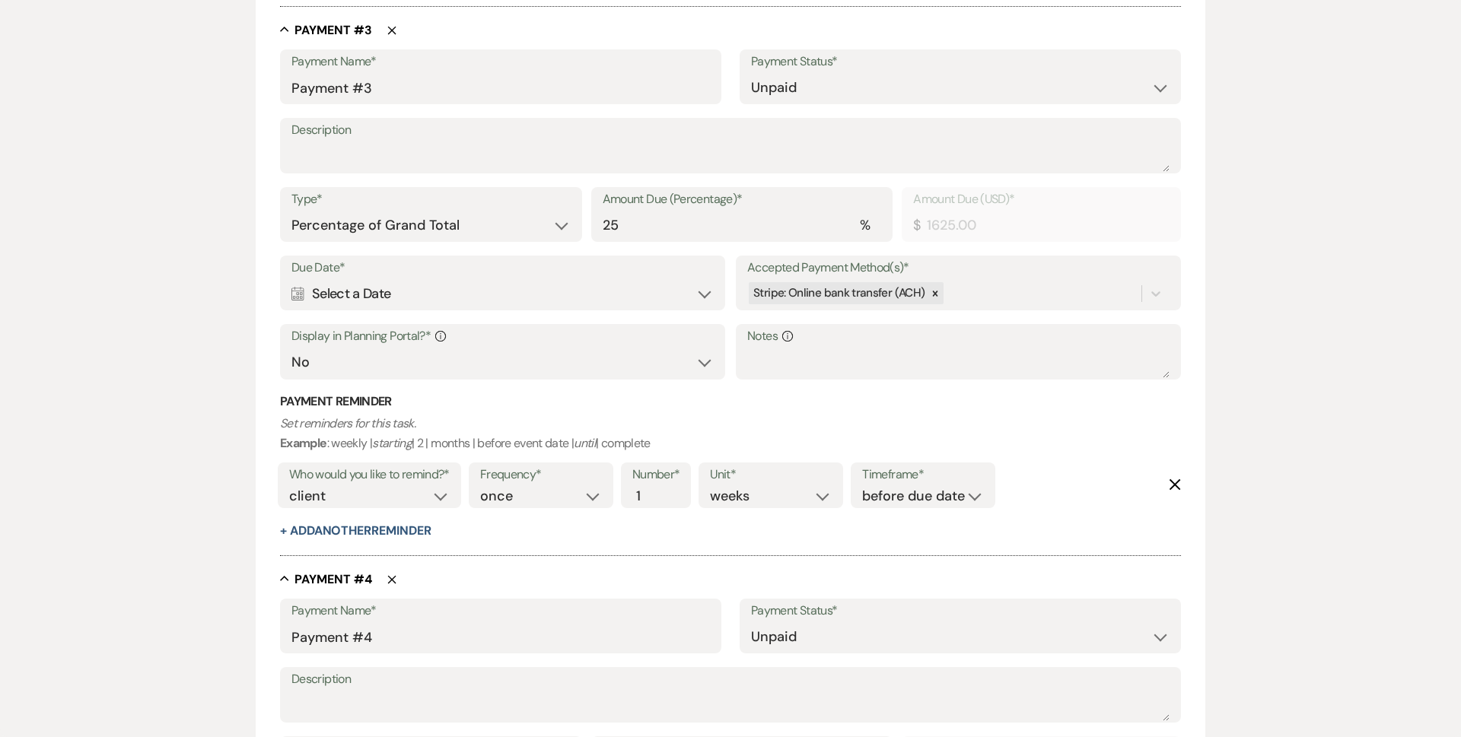
scroll to position [1394, 0]
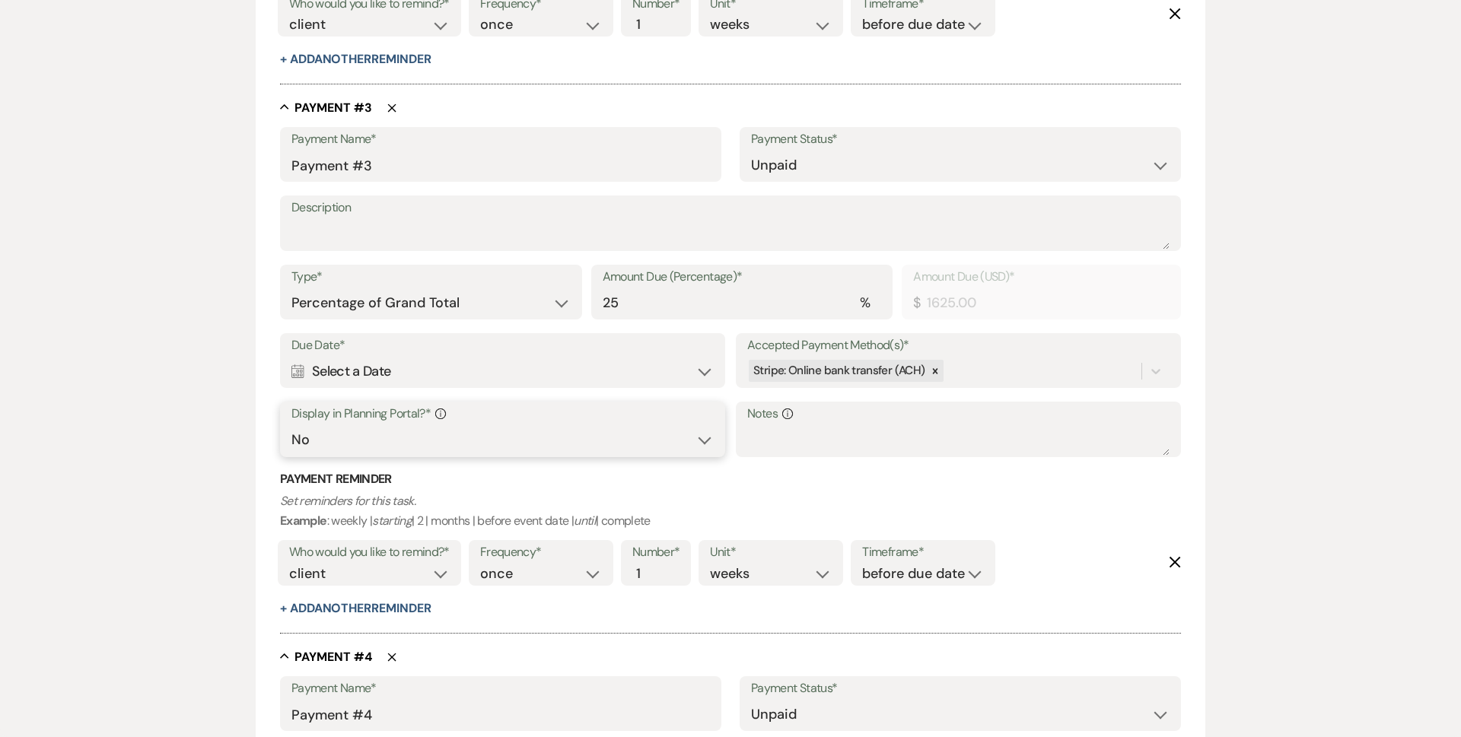
click at [368, 447] on select "Yes No" at bounding box center [502, 440] width 422 height 30
click at [291, 425] on select "Yes No" at bounding box center [502, 440] width 422 height 30
click at [367, 449] on select "Yes No" at bounding box center [502, 440] width 422 height 30
select select "true"
click at [291, 425] on select "Yes No" at bounding box center [502, 440] width 422 height 30
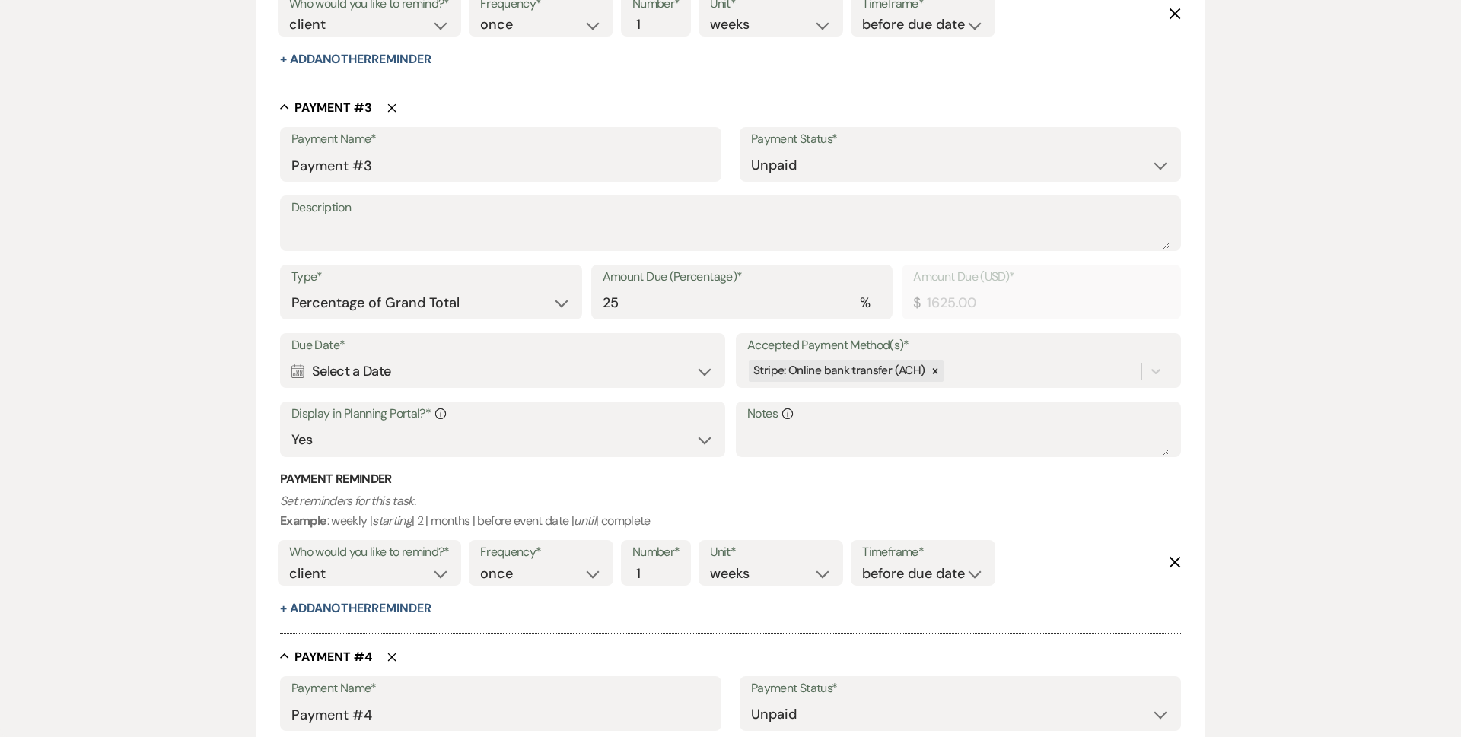
click at [473, 375] on div "Calendar Select a Date Expand" at bounding box center [502, 372] width 422 height 30
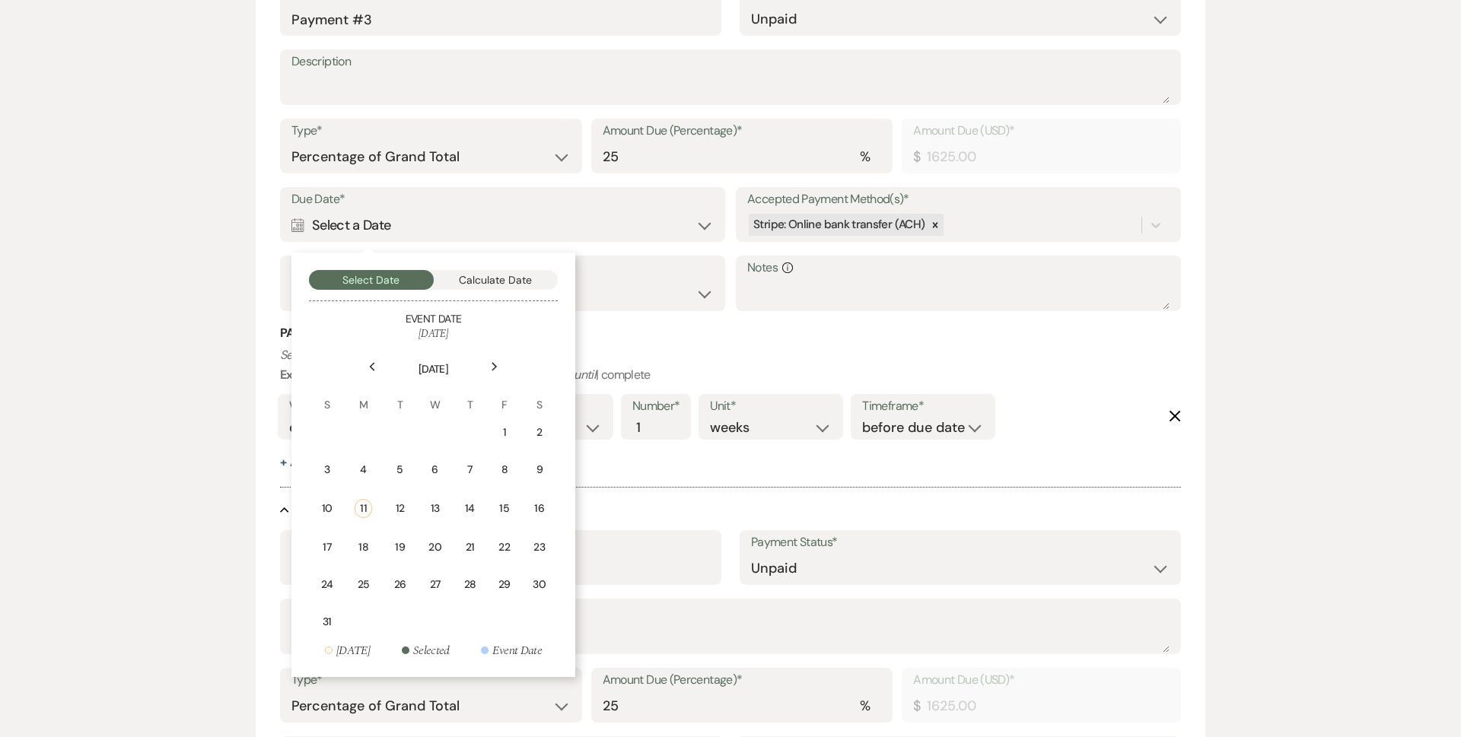
scroll to position [1546, 0]
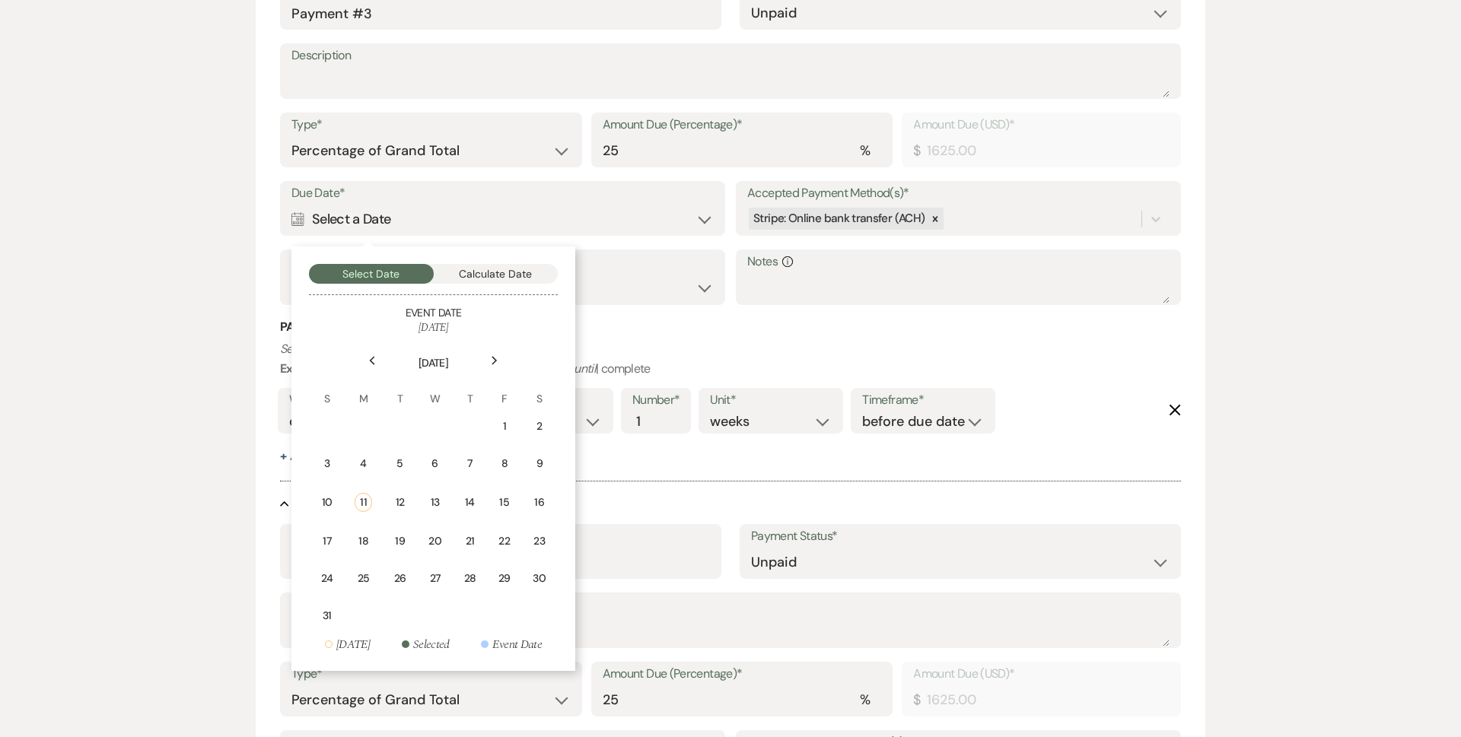
click at [498, 363] on icon "Next" at bounding box center [495, 360] width 8 height 9
click at [497, 365] on div "Next" at bounding box center [494, 360] width 24 height 24
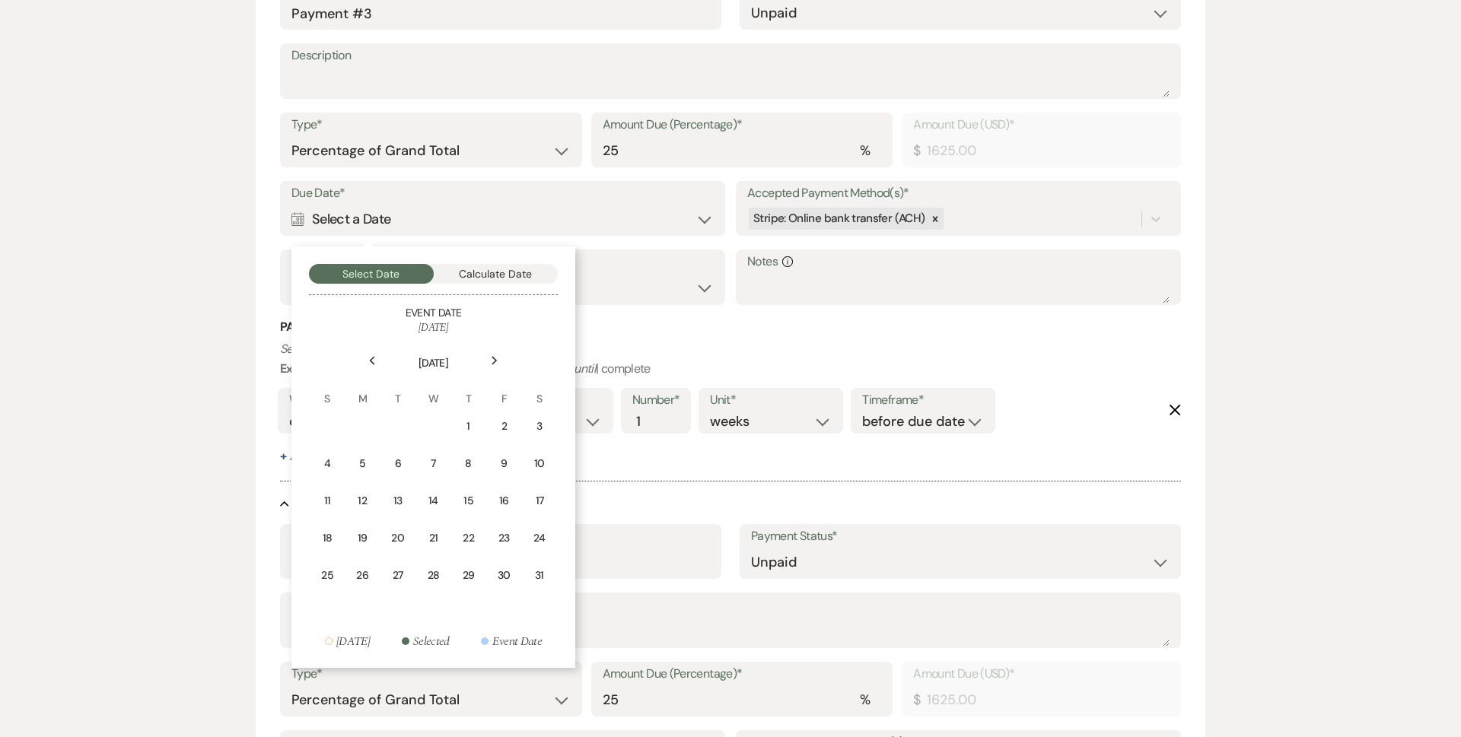
click at [497, 364] on div "Next" at bounding box center [494, 360] width 24 height 24
click at [497, 364] on icon "Next" at bounding box center [495, 360] width 8 height 9
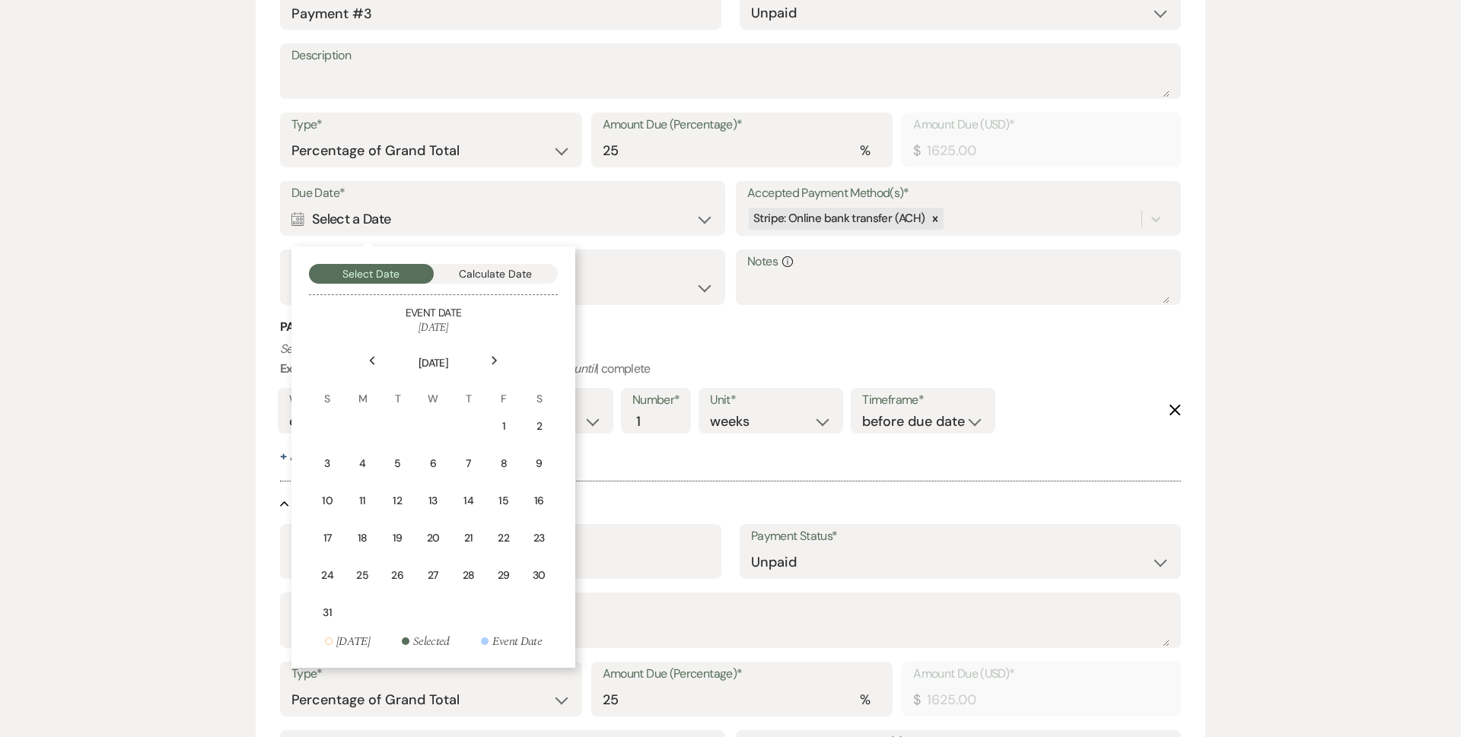
click at [497, 363] on icon "Next" at bounding box center [495, 360] width 8 height 9
click at [496, 363] on icon "Next" at bounding box center [495, 360] width 8 height 9
click at [491, 361] on icon "Next" at bounding box center [495, 360] width 8 height 9
click at [367, 364] on div "Previous" at bounding box center [372, 360] width 24 height 24
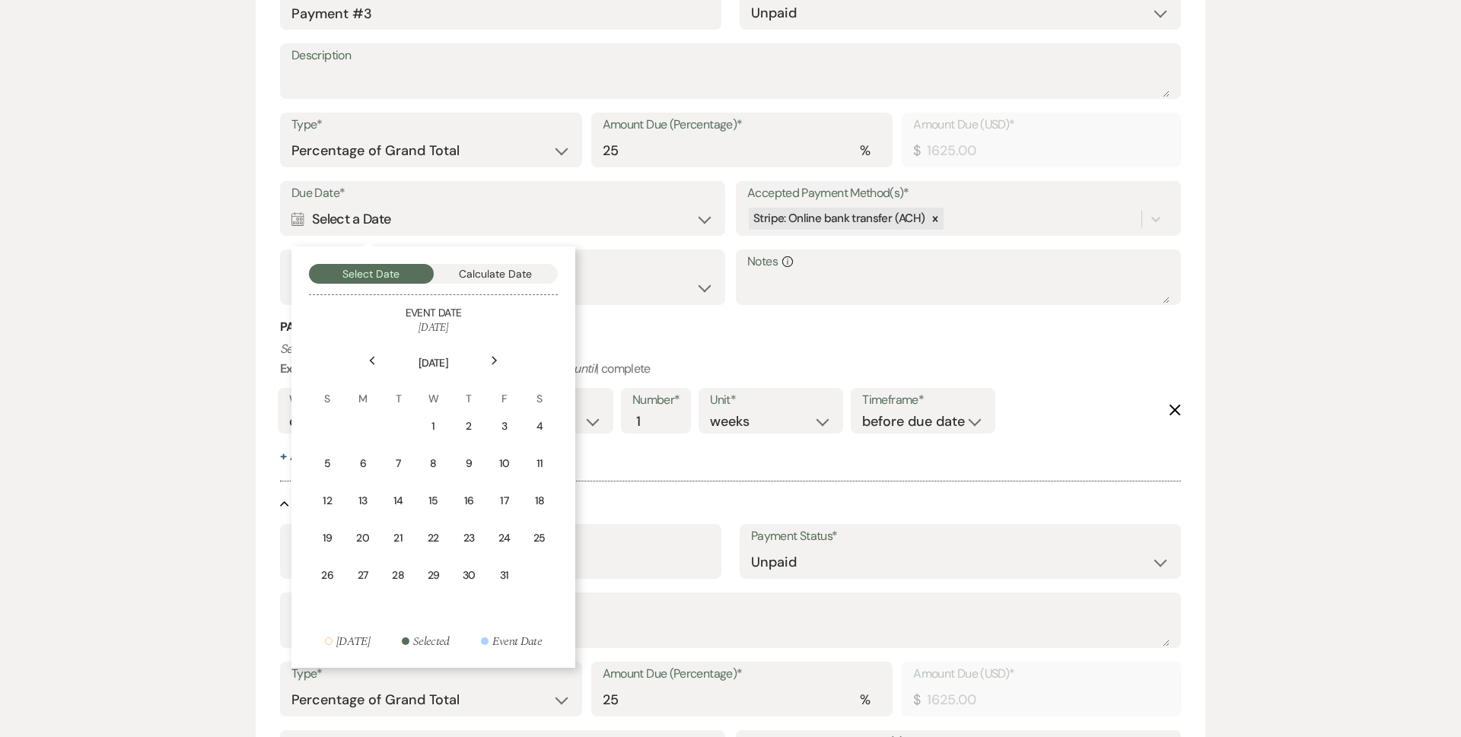
click at [367, 364] on div "Previous" at bounding box center [372, 360] width 24 height 24
click at [335, 541] on td "19" at bounding box center [326, 538] width 33 height 36
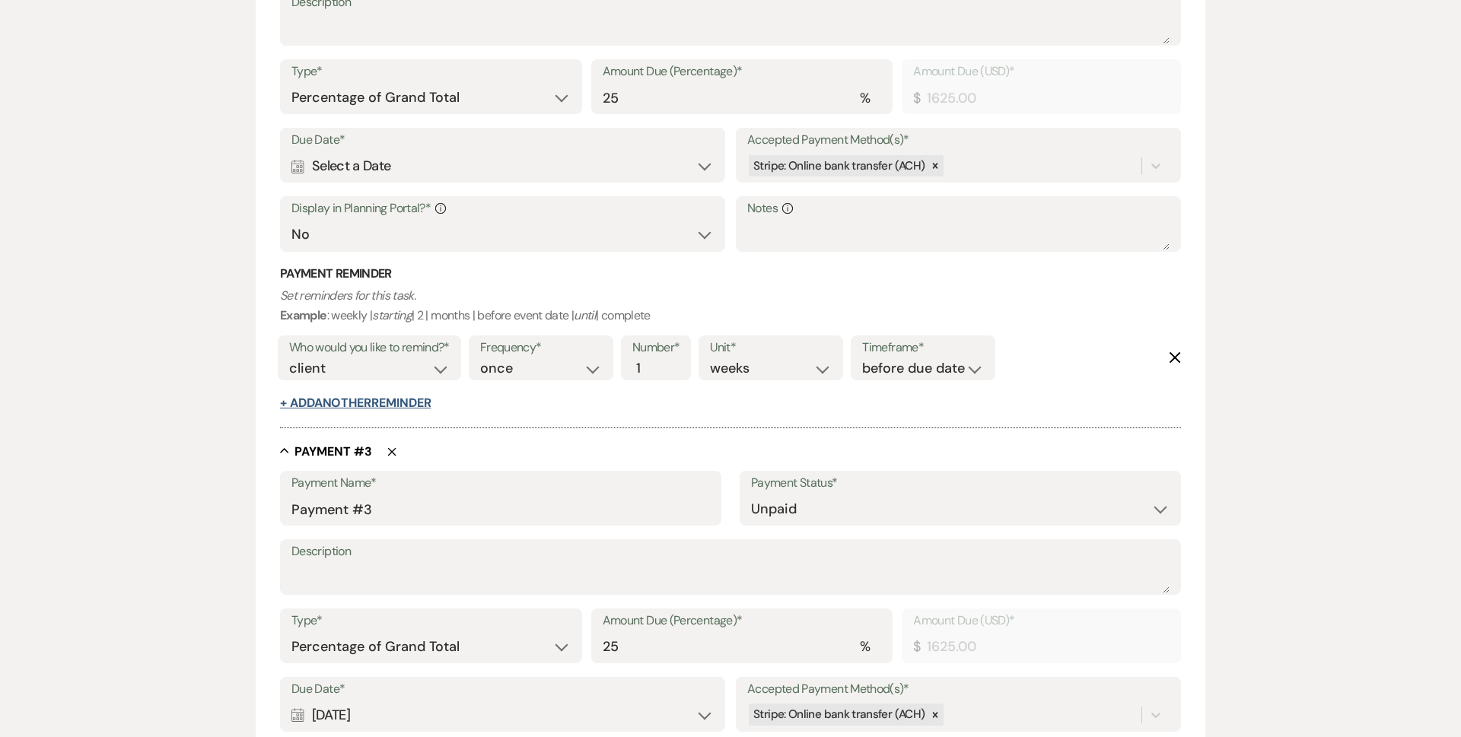
scroll to position [1013, 0]
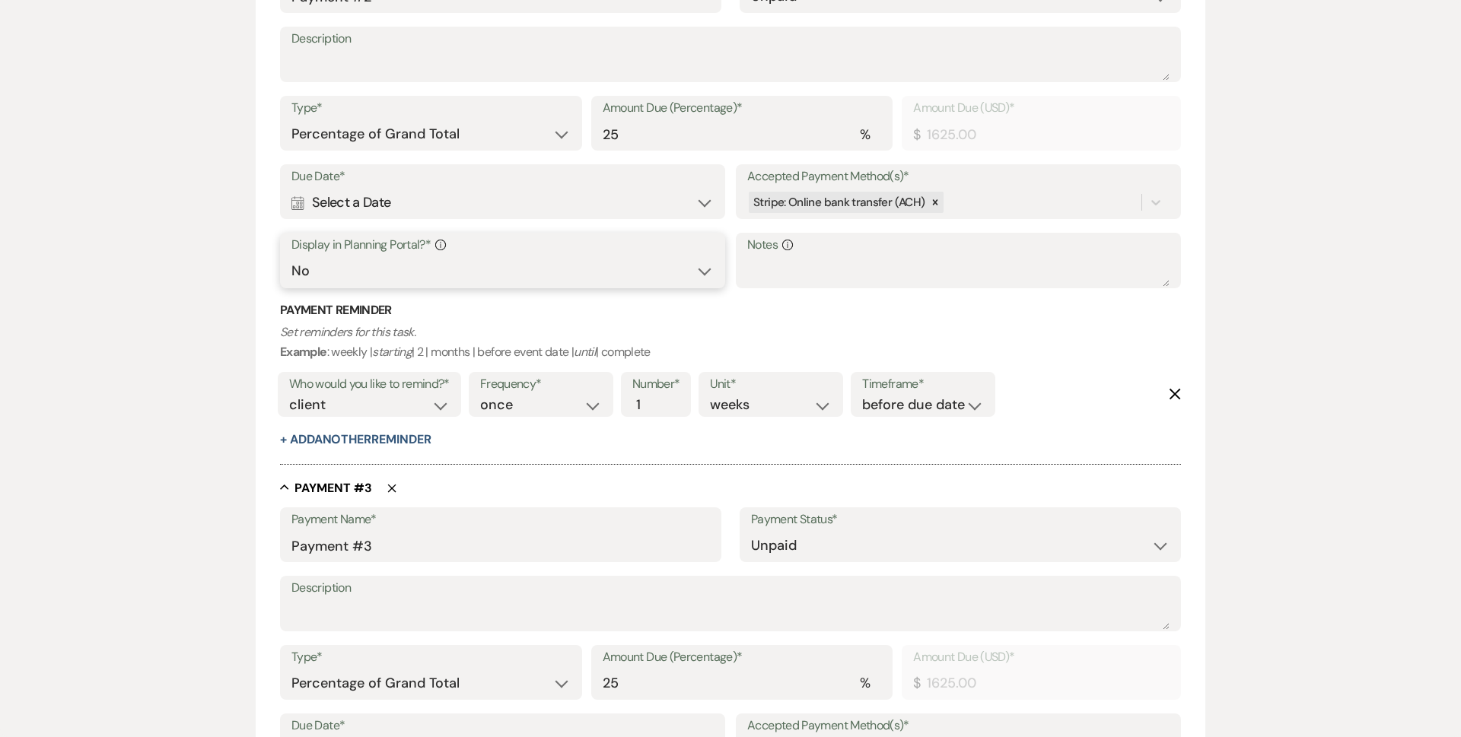
drag, startPoint x: 386, startPoint y: 262, endPoint x: 395, endPoint y: 285, distance: 24.3
click at [386, 262] on select "Yes No" at bounding box center [502, 271] width 422 height 30
select select "true"
click at [291, 256] on select "Yes No" at bounding box center [502, 271] width 422 height 30
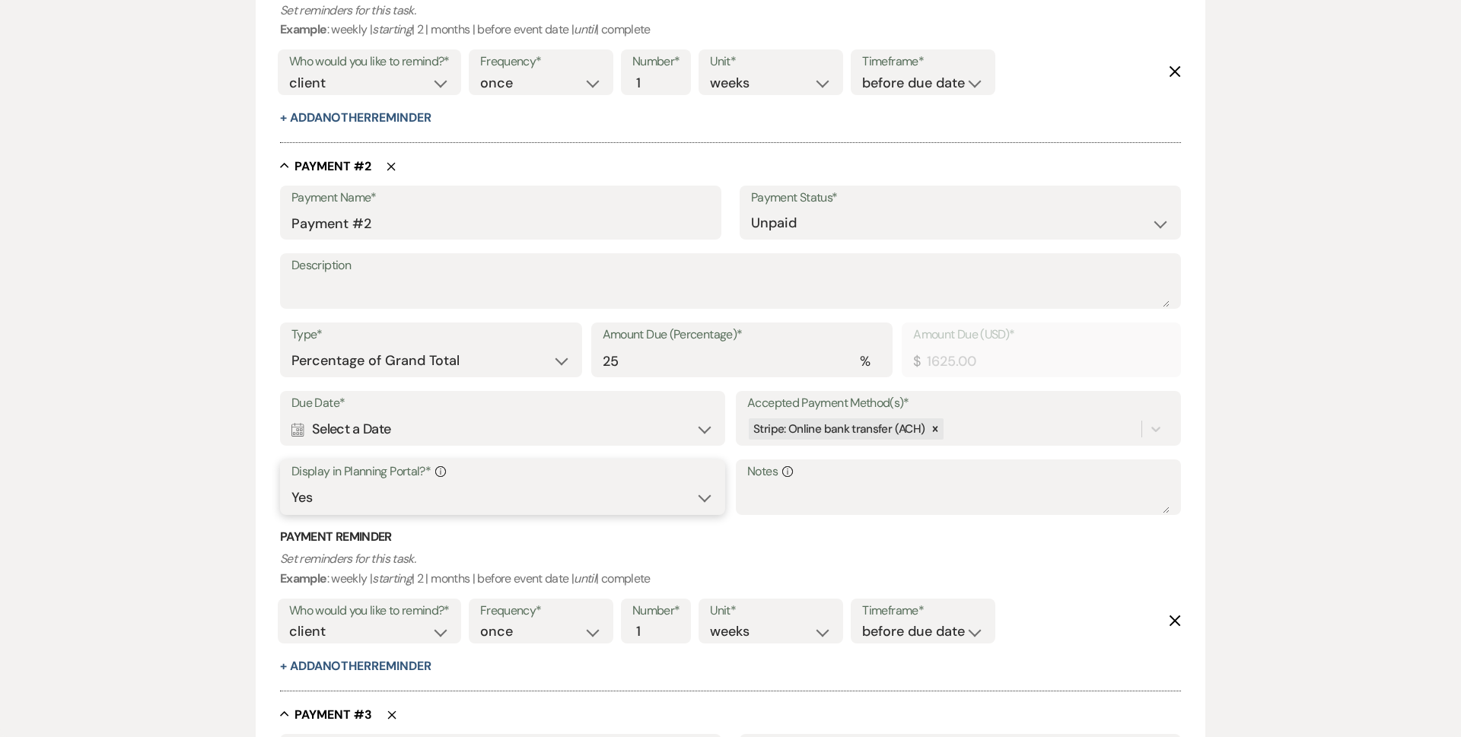
scroll to position [785, 0]
click at [418, 418] on div "Calendar Select a Date Expand" at bounding box center [502, 431] width 422 height 30
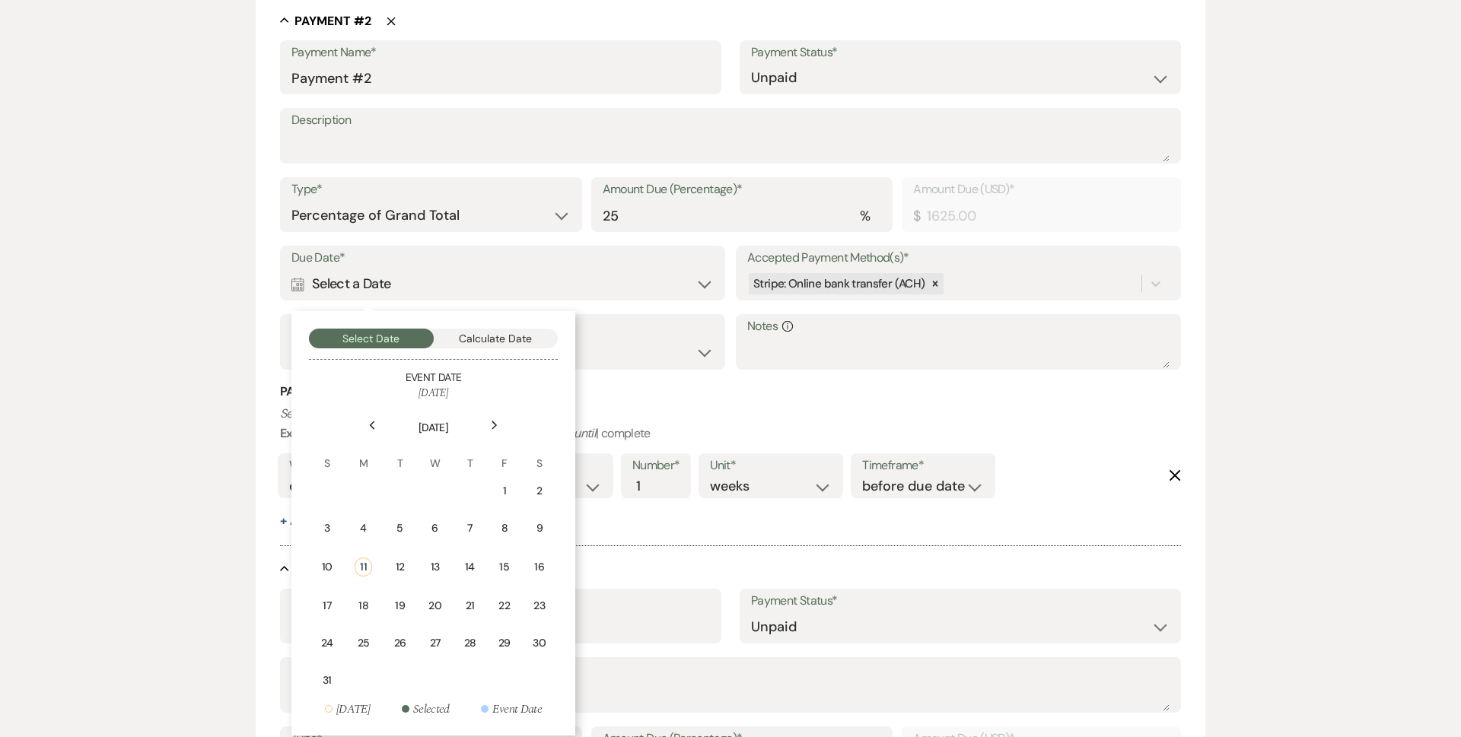
scroll to position [937, 0]
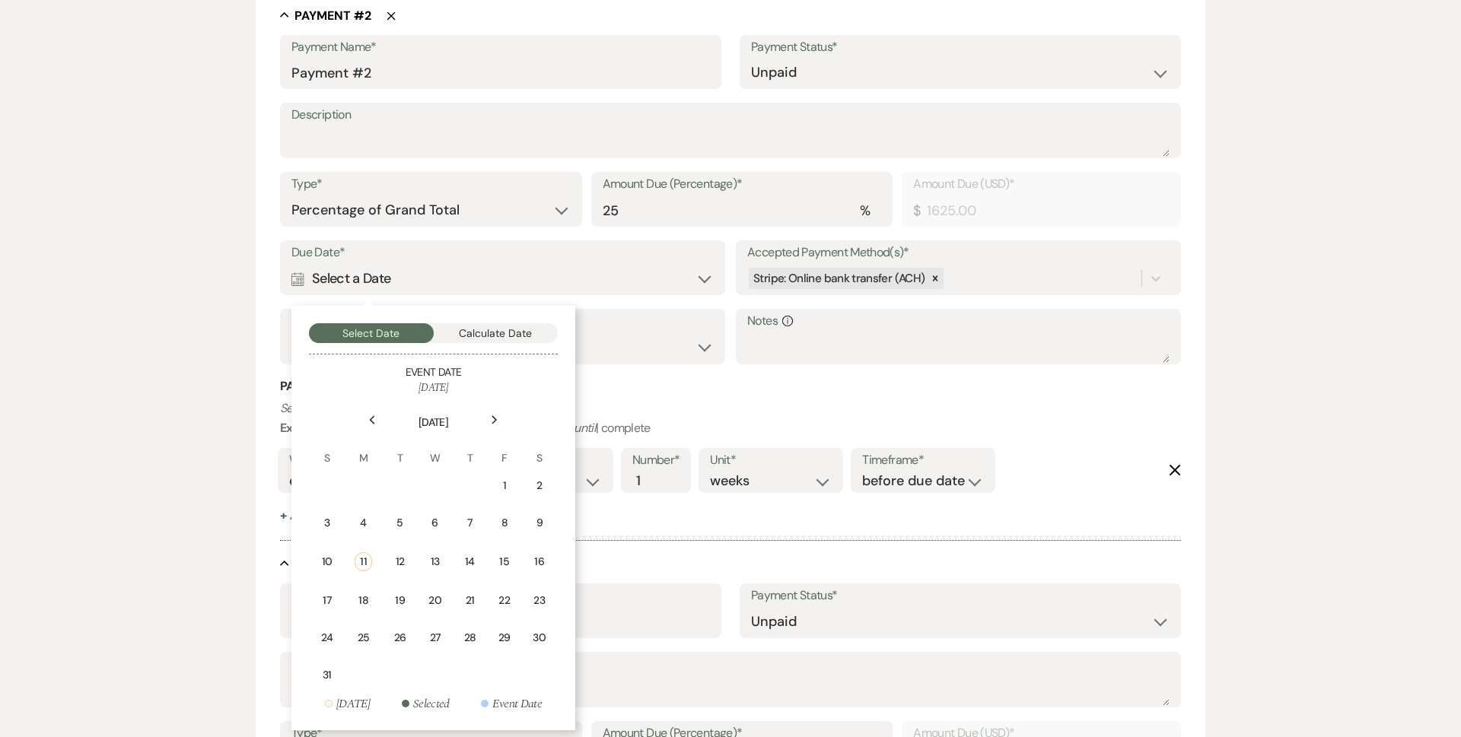
click at [483, 411] on div "Next" at bounding box center [494, 420] width 24 height 24
click at [487, 413] on div "Next" at bounding box center [494, 420] width 24 height 24
click at [488, 410] on div "Next" at bounding box center [494, 420] width 24 height 24
click at [489, 414] on div "Next" at bounding box center [494, 420] width 24 height 24
click at [491, 414] on div "Next" at bounding box center [494, 420] width 24 height 24
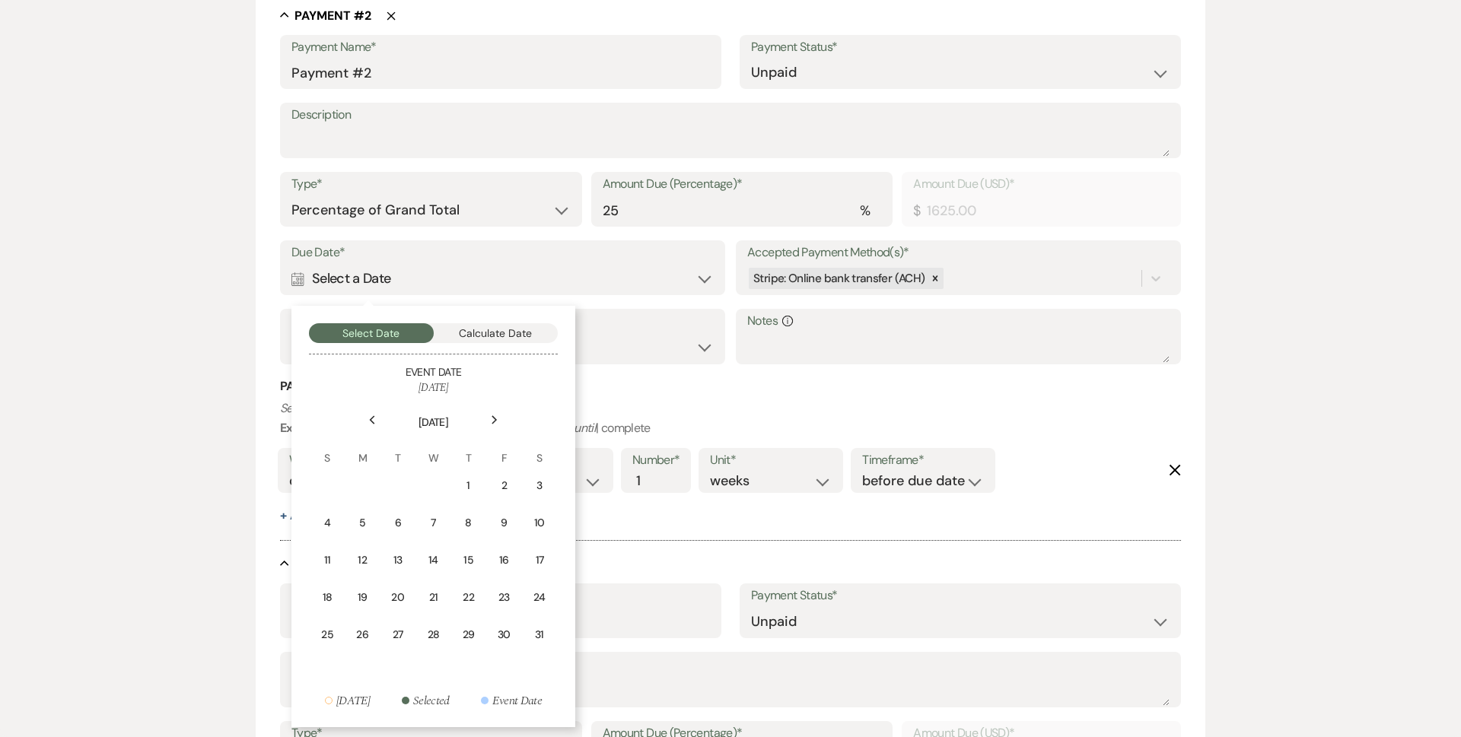
click at [491, 414] on div "Next" at bounding box center [494, 420] width 24 height 24
click at [492, 414] on div "Next" at bounding box center [494, 420] width 24 height 24
click at [493, 415] on div "Next" at bounding box center [494, 420] width 24 height 24
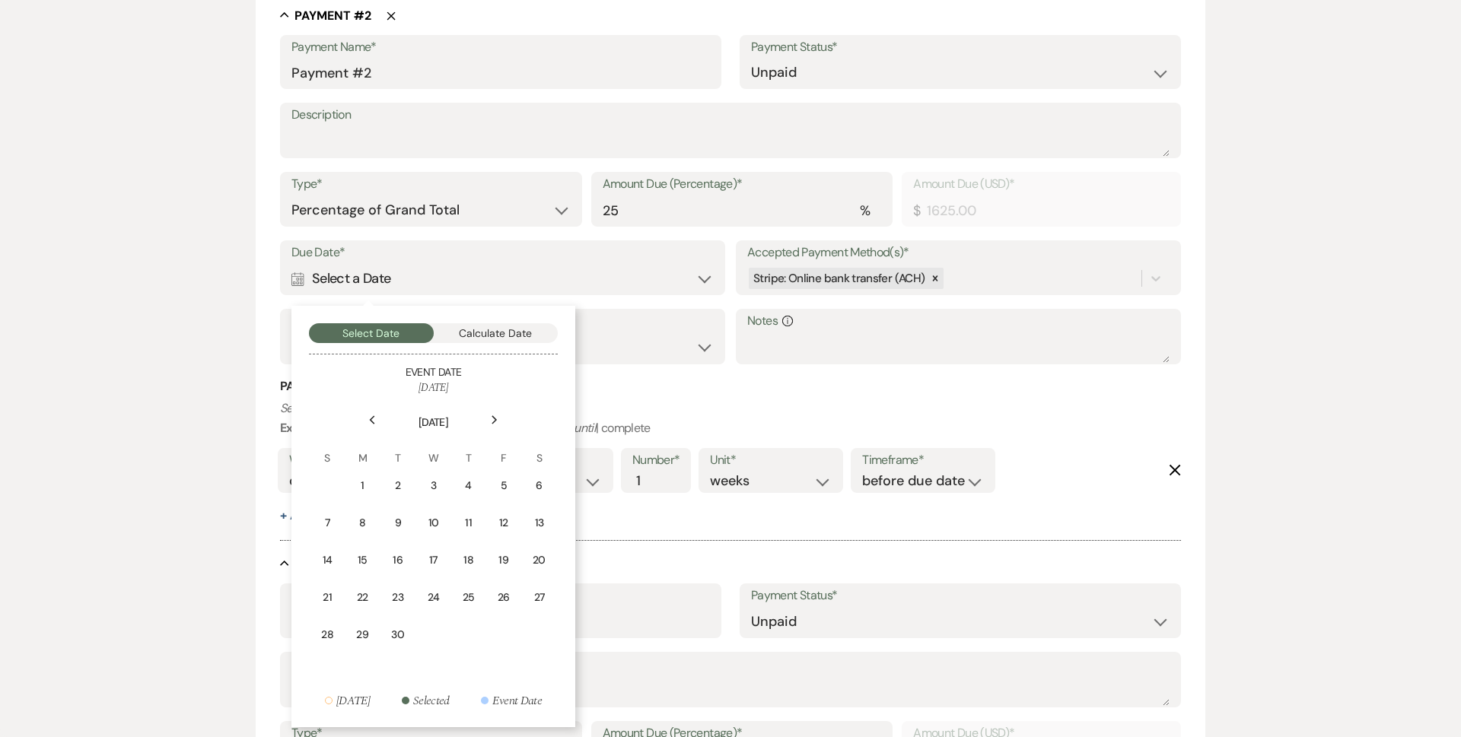
click at [383, 421] on div "Previous" at bounding box center [372, 420] width 24 height 24
click at [369, 424] on icon "Previous" at bounding box center [372, 419] width 8 height 9
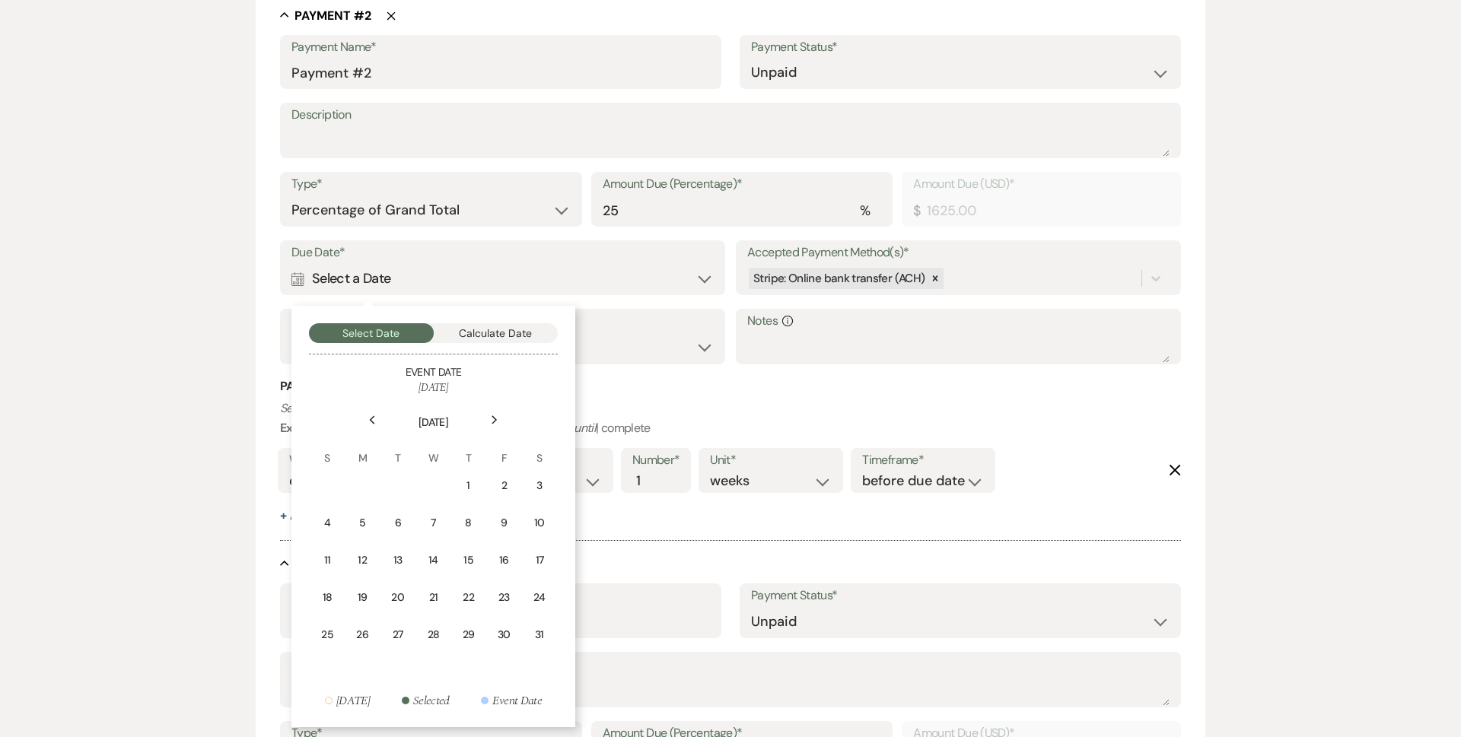
click at [369, 424] on icon "Previous" at bounding box center [372, 419] width 8 height 9
click at [507, 566] on div "19" at bounding box center [504, 560] width 14 height 16
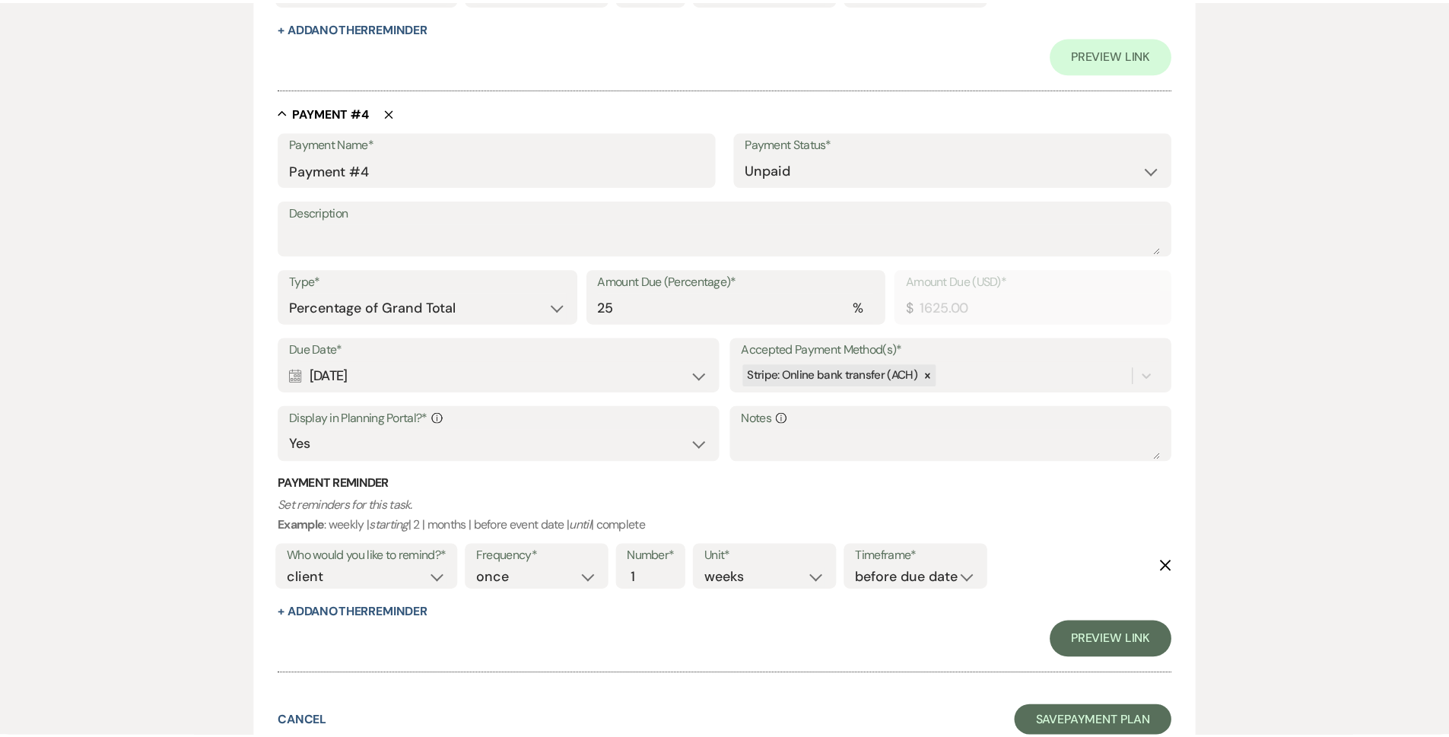
scroll to position [2072, 0]
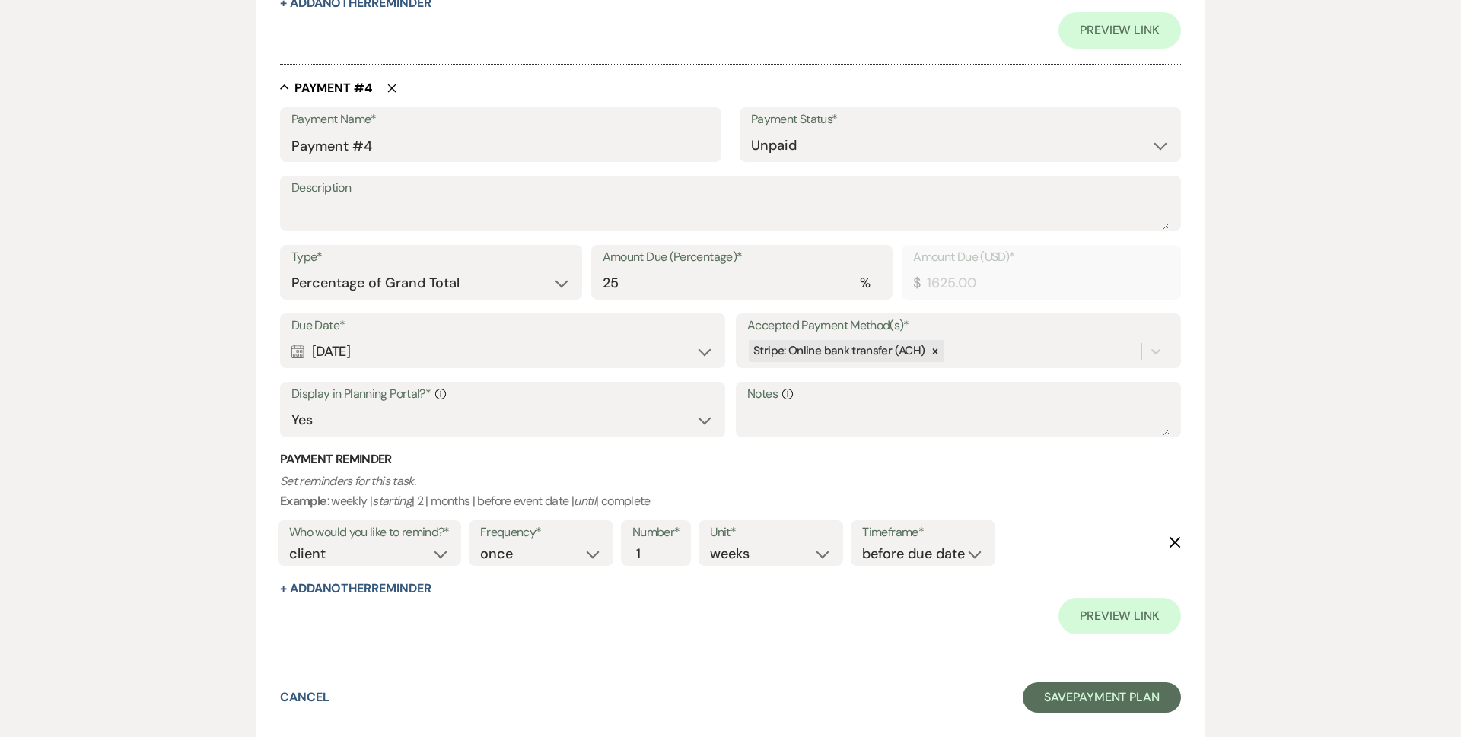
click at [1105, 704] on button "Save Payment Plan" at bounding box center [1101, 697] width 158 height 30
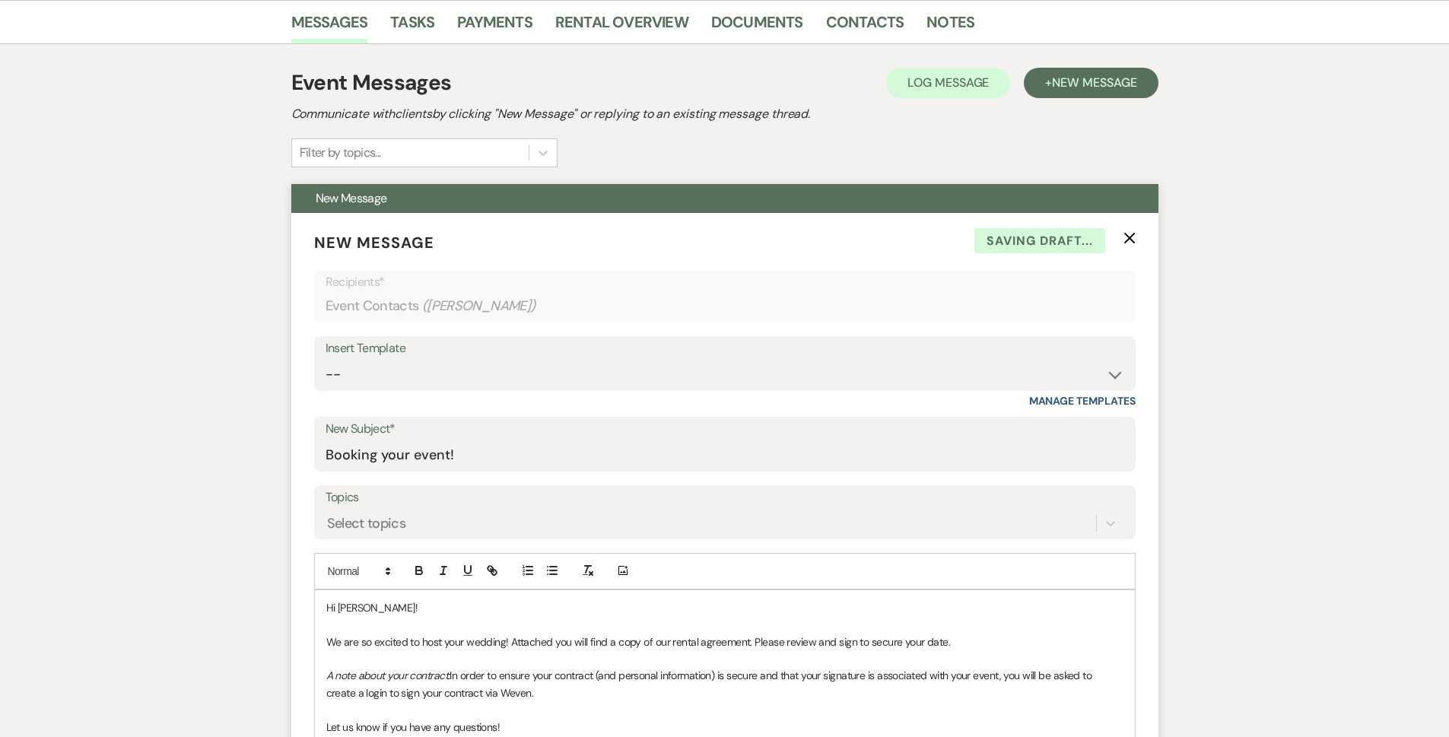
scroll to position [685, 0]
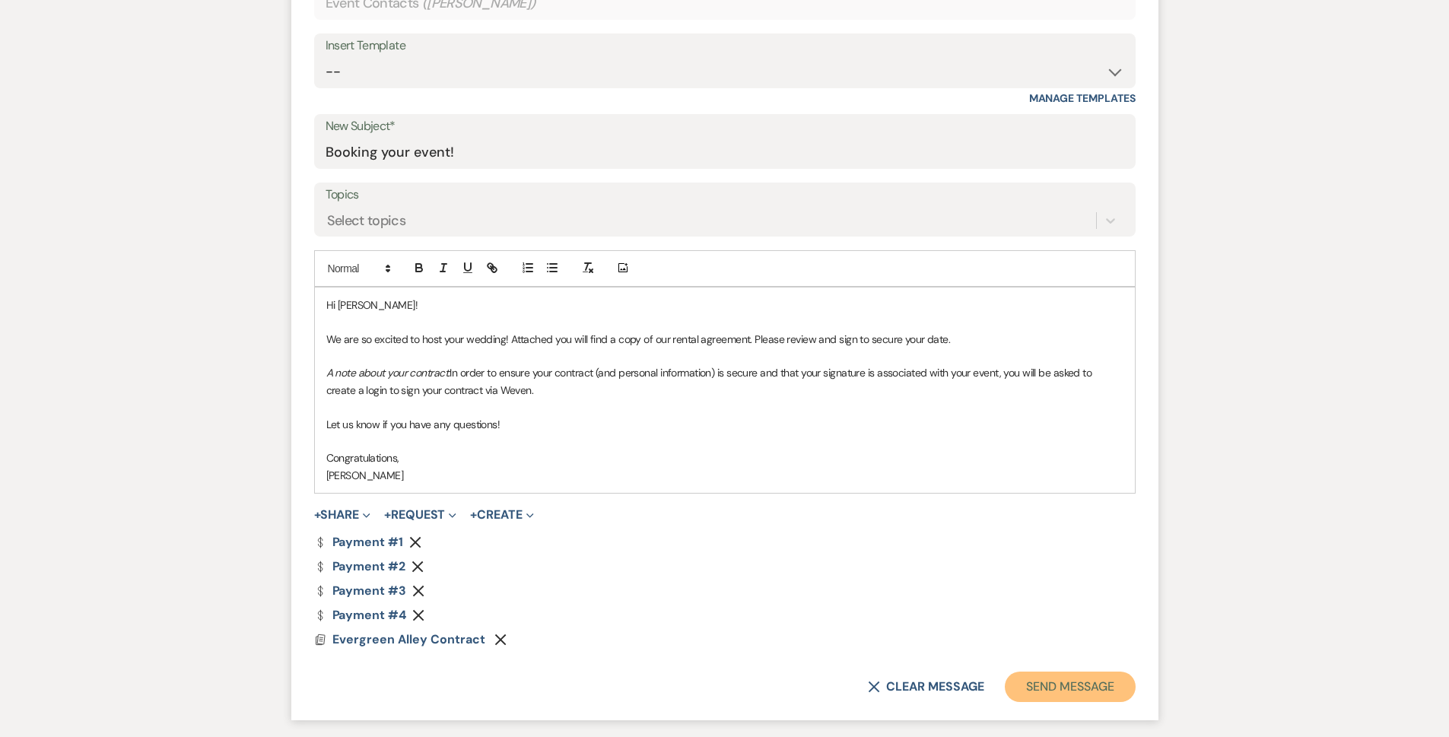
click at [1083, 694] on button "Send Message" at bounding box center [1070, 687] width 130 height 30
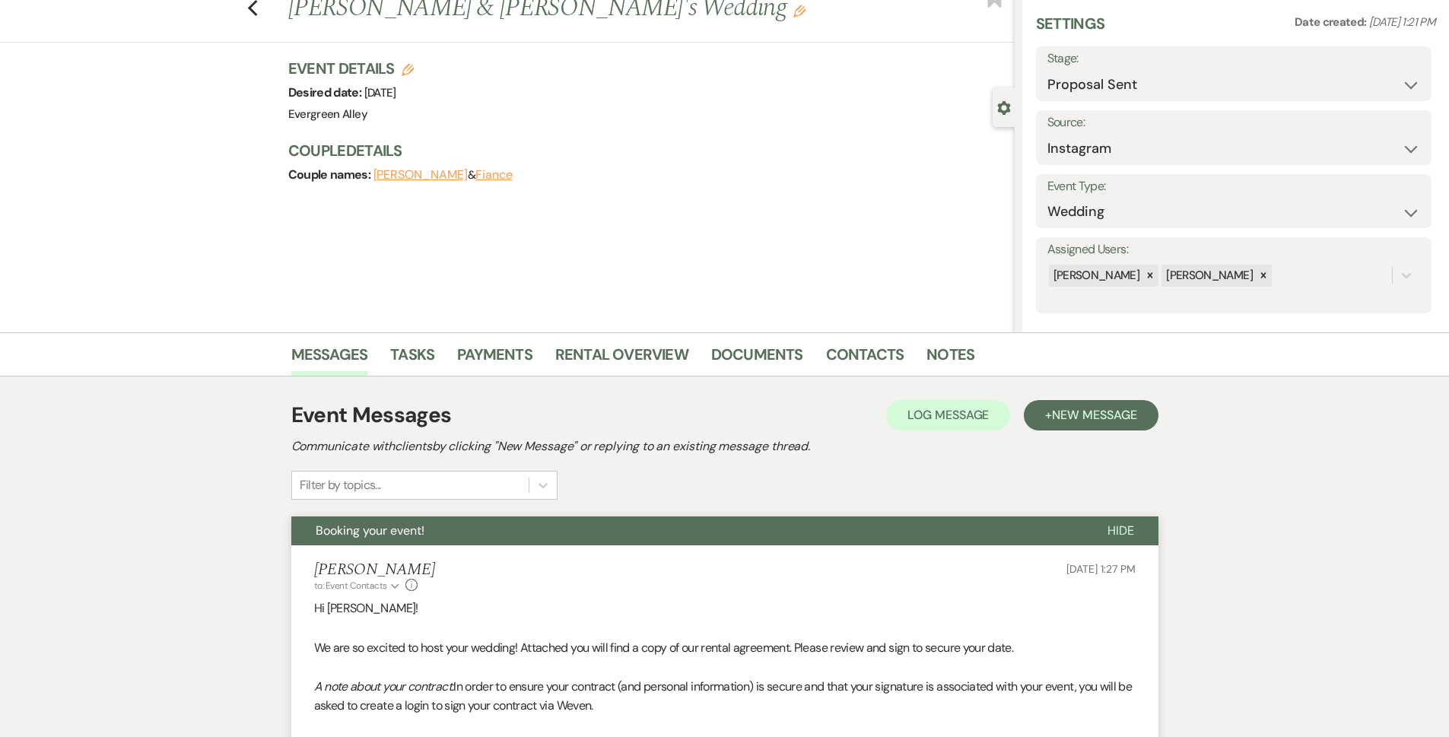
scroll to position [0, 0]
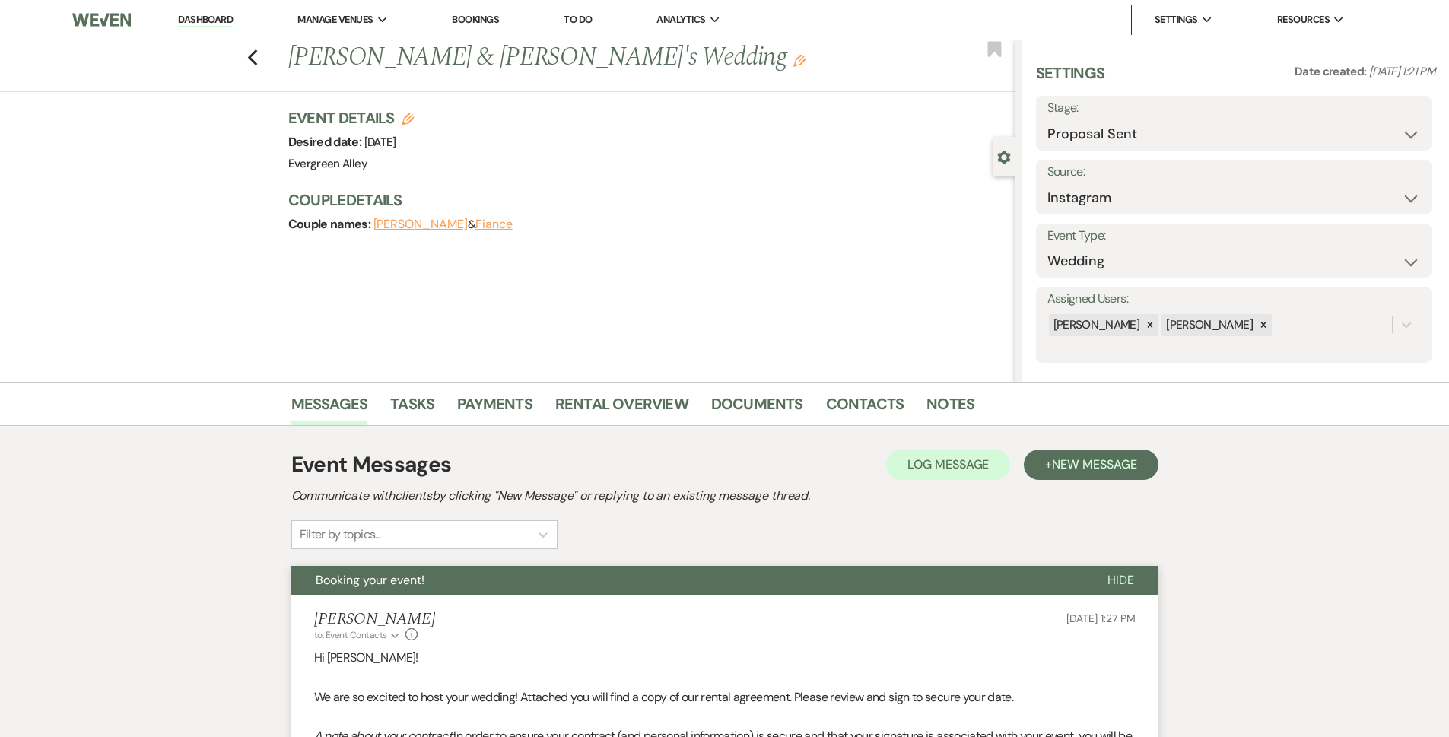
click at [265, 57] on div "Previous [PERSON_NAME] & [PERSON_NAME]'s Wedding Edit Bookmark" at bounding box center [503, 66] width 1022 height 52
click at [259, 60] on icon "Previous" at bounding box center [252, 58] width 11 height 18
select select "6"
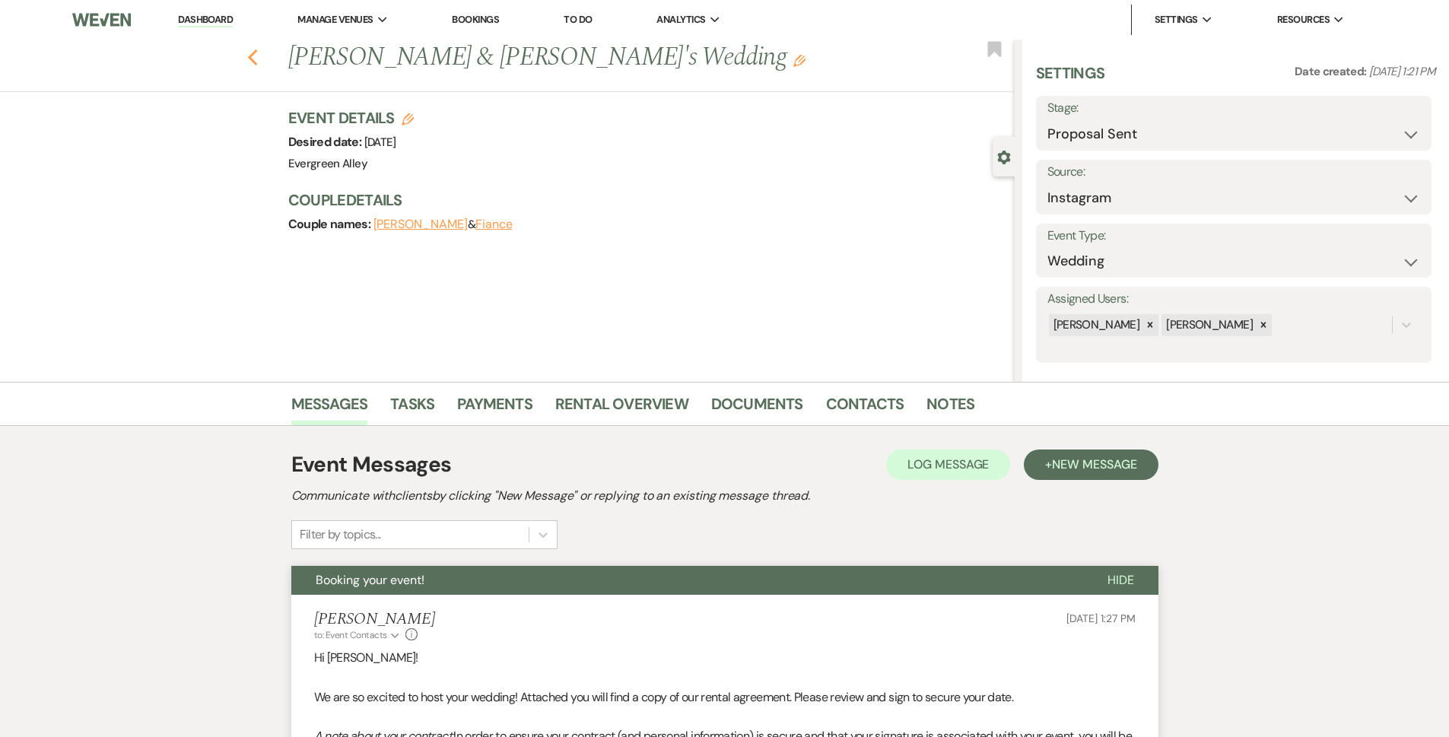
select select "6"
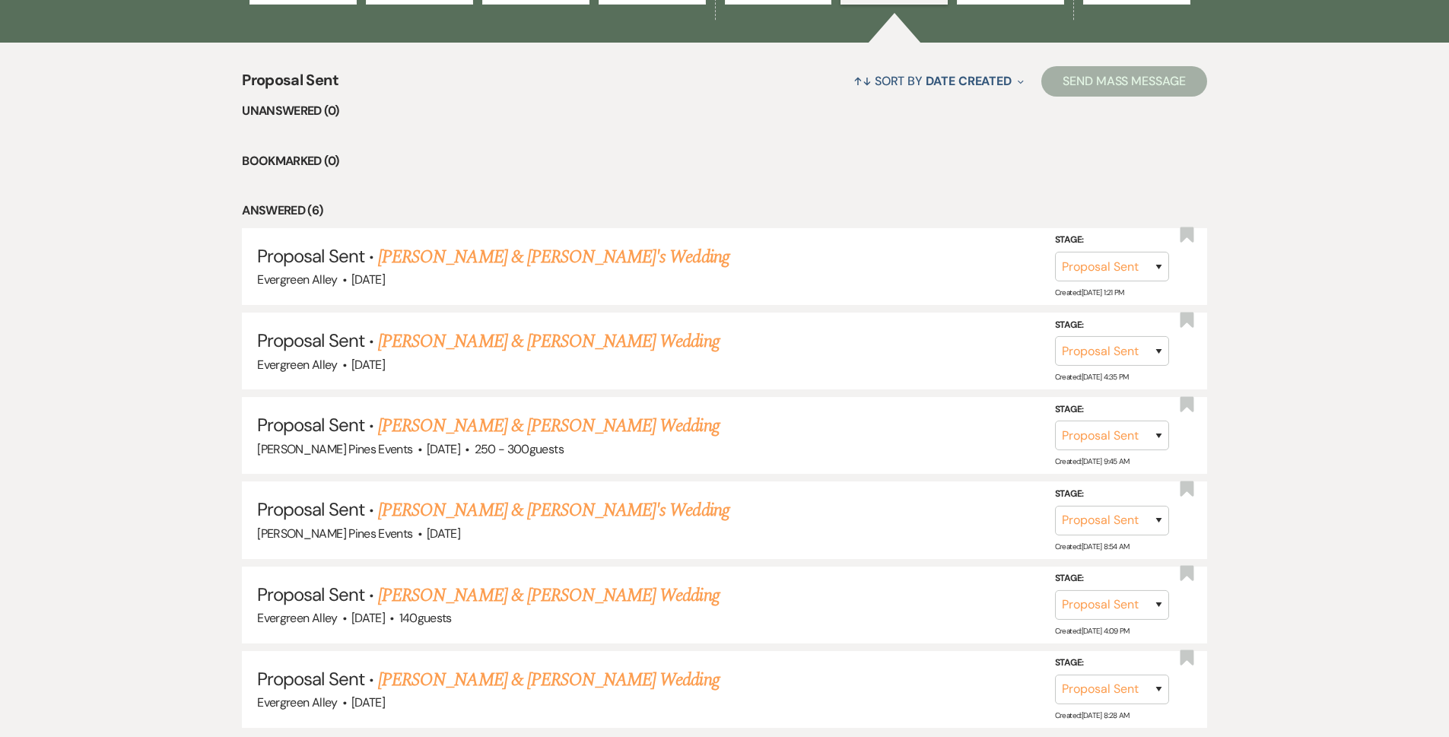
scroll to position [692, 0]
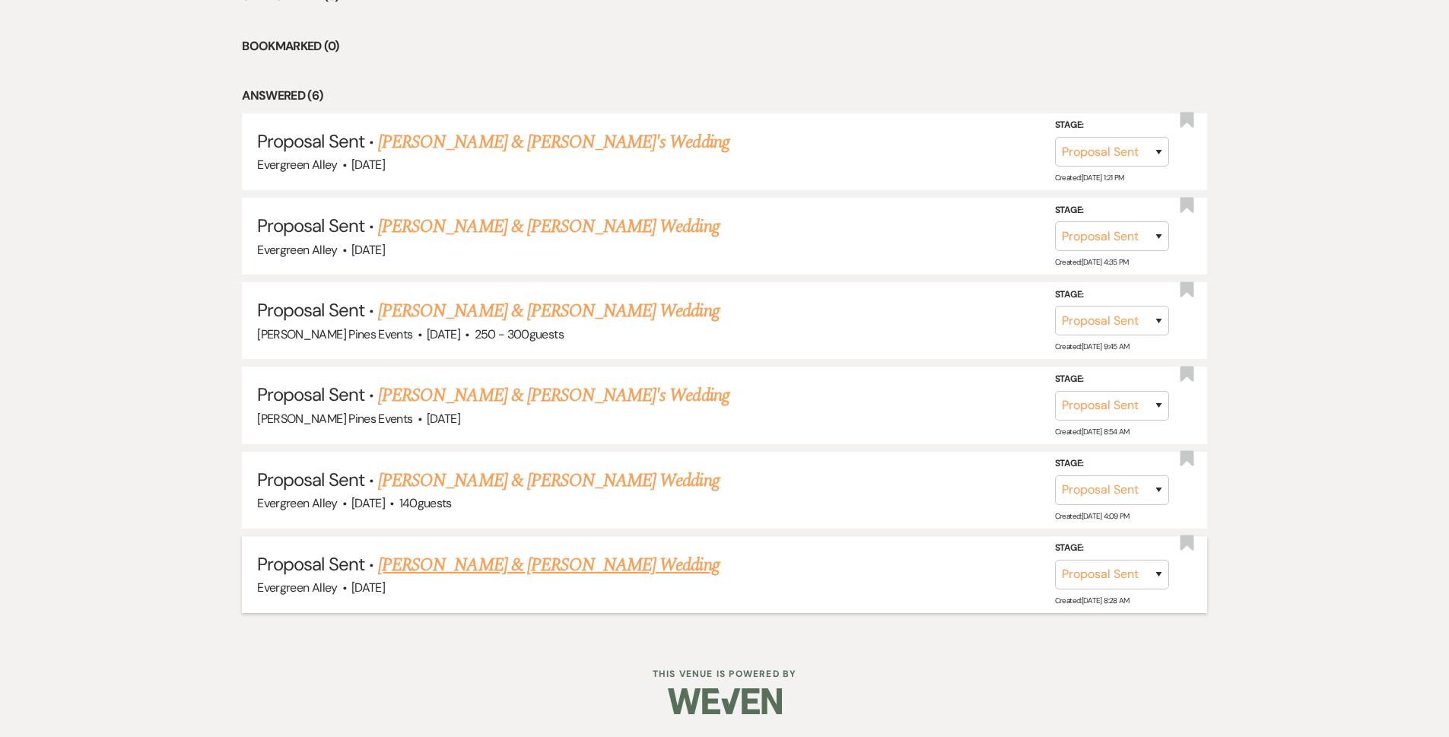
click at [501, 563] on link "[PERSON_NAME] & [PERSON_NAME] Wedding" at bounding box center [548, 565] width 341 height 27
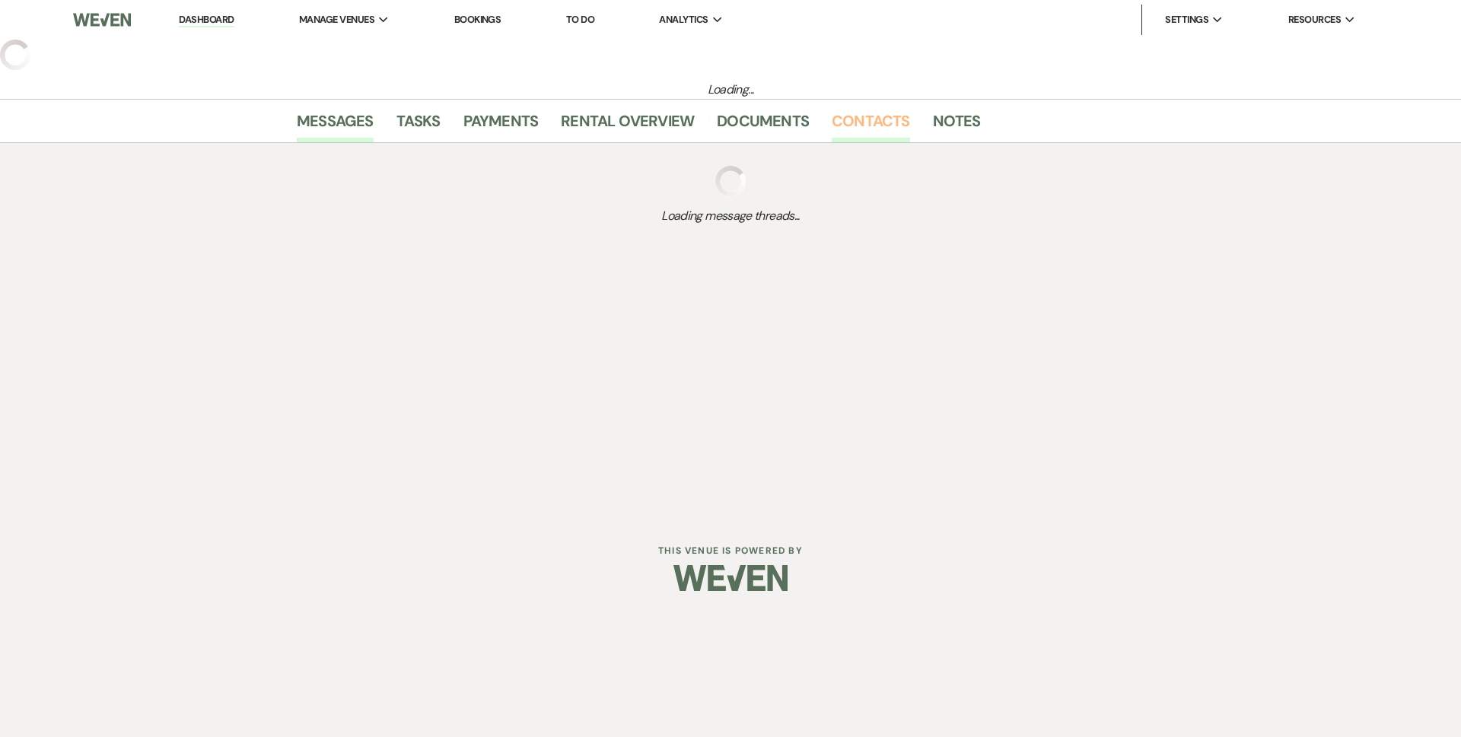
select select "6"
select select "5"
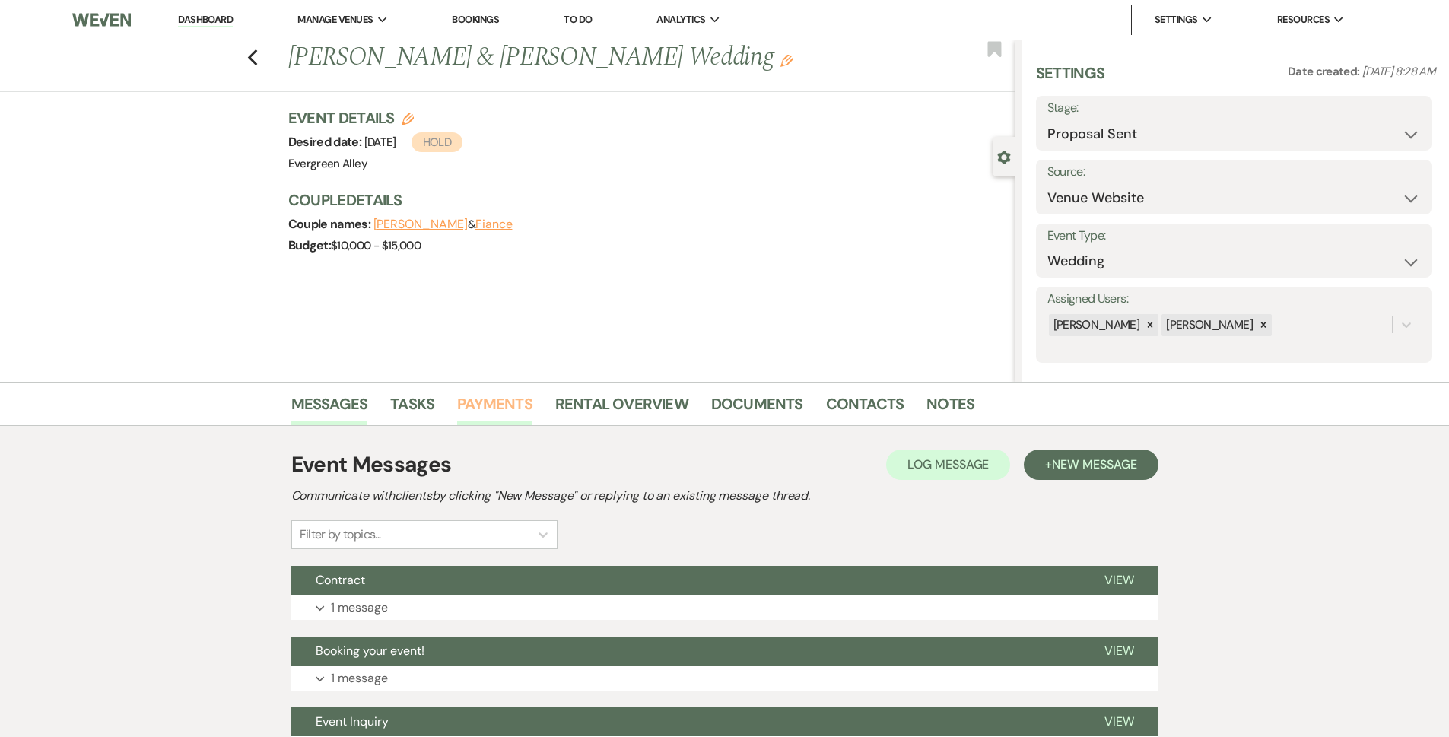
click at [494, 408] on link "Payments" at bounding box center [494, 408] width 75 height 33
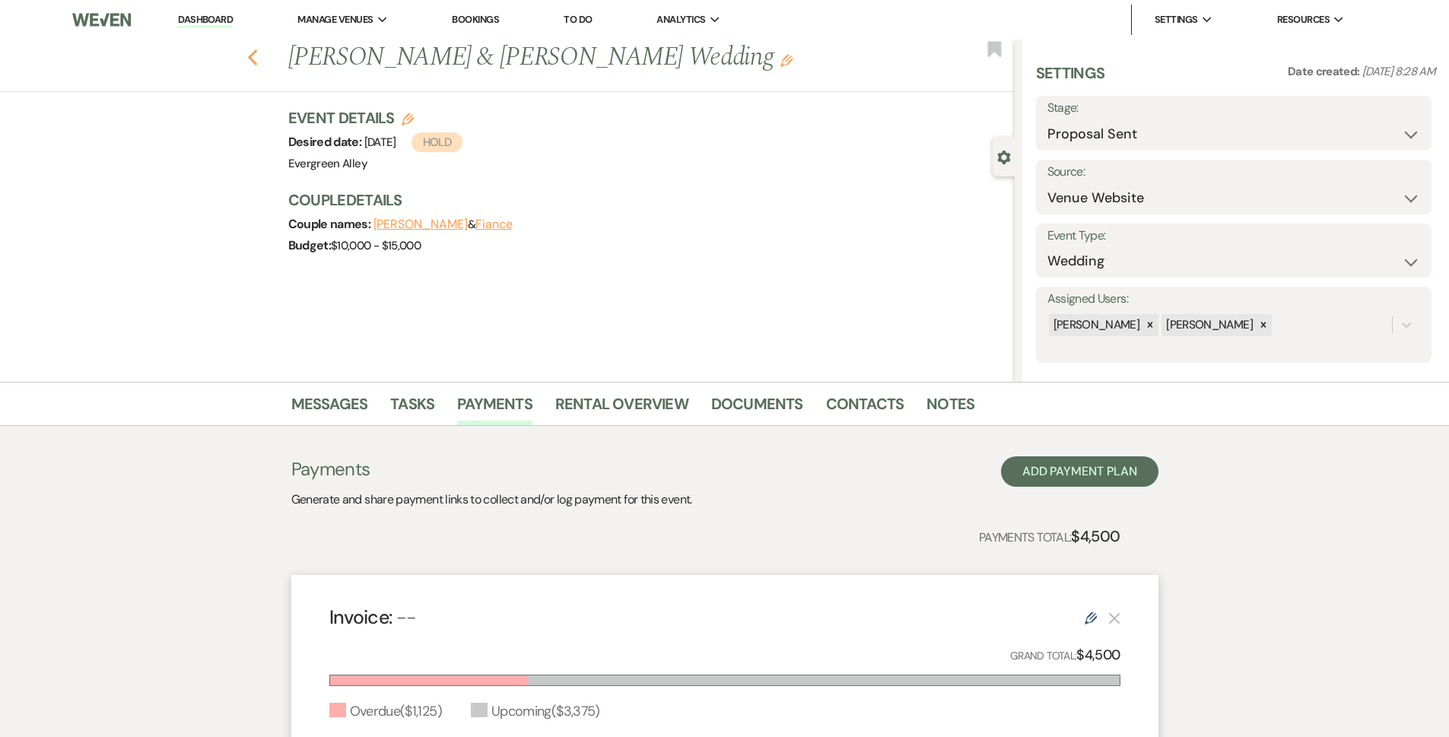
click at [257, 55] on use "button" at bounding box center [252, 57] width 10 height 17
select select "6"
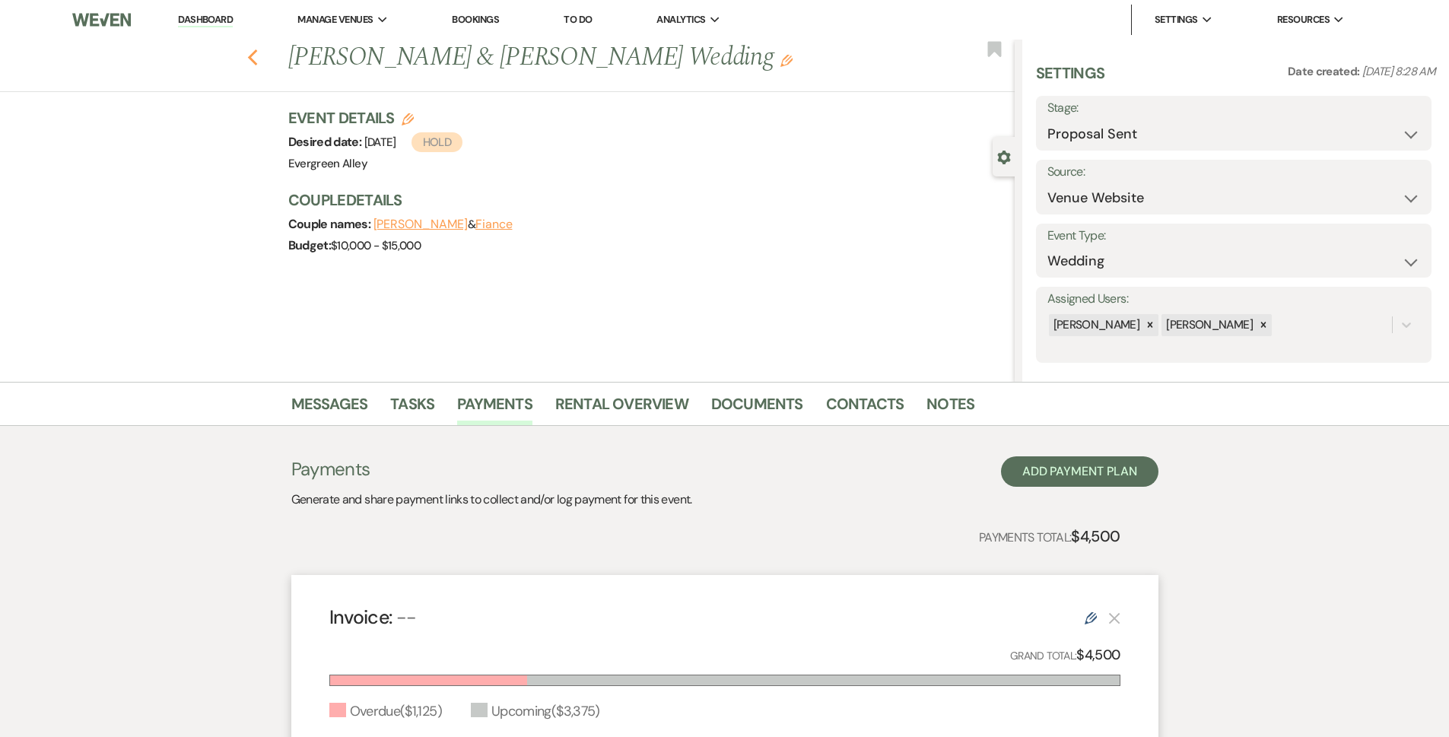
select select "6"
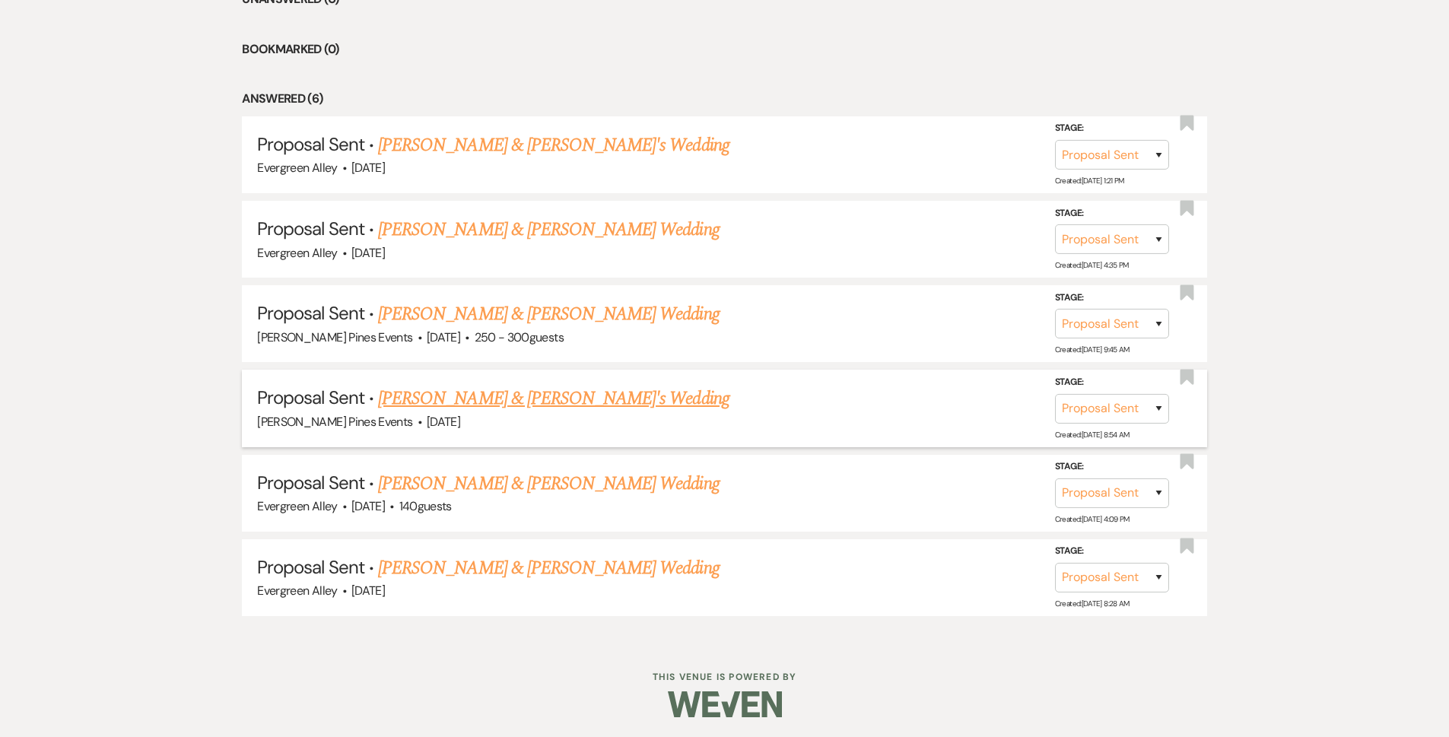
scroll to position [692, 0]
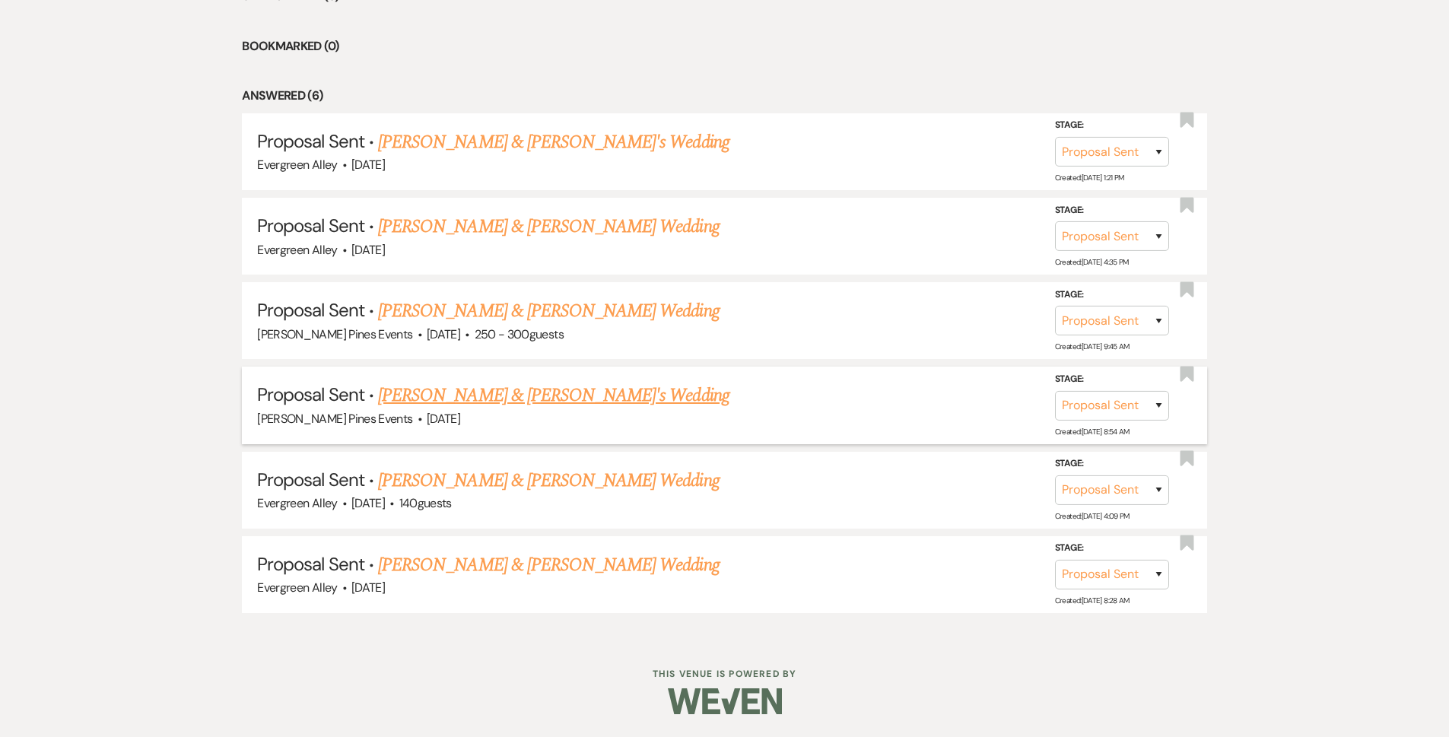
click at [505, 407] on link "[PERSON_NAME] & [PERSON_NAME]'s Wedding" at bounding box center [553, 395] width 351 height 27
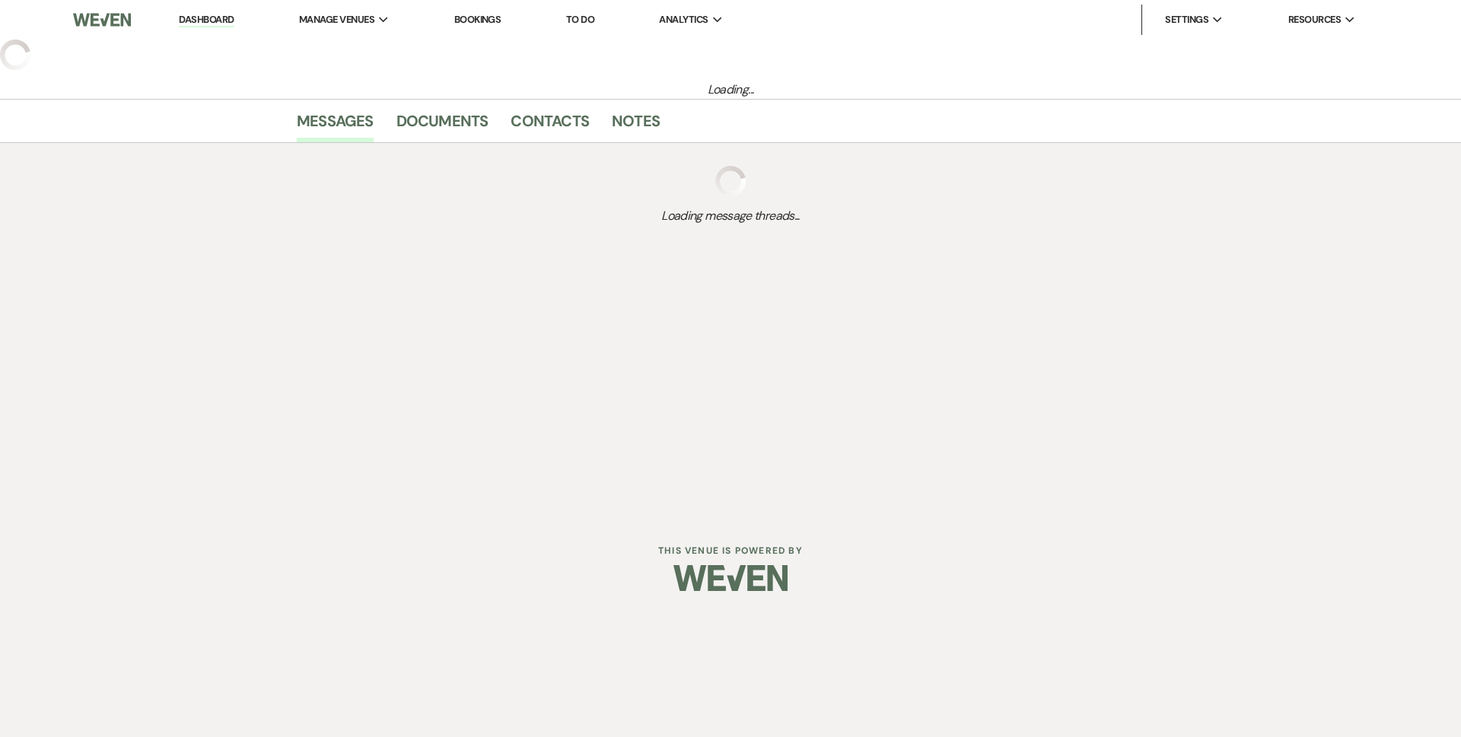
select select "6"
select select "22"
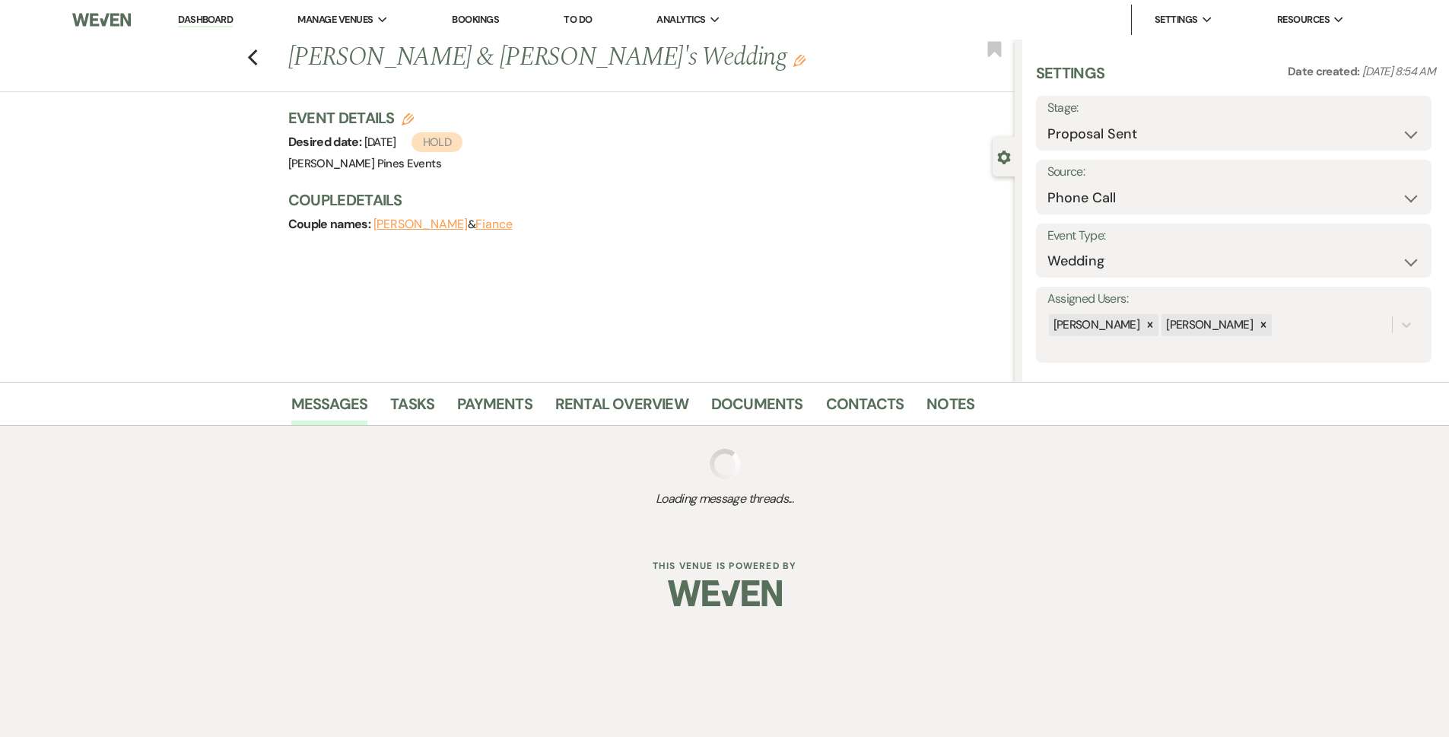
scroll to position [4, 0]
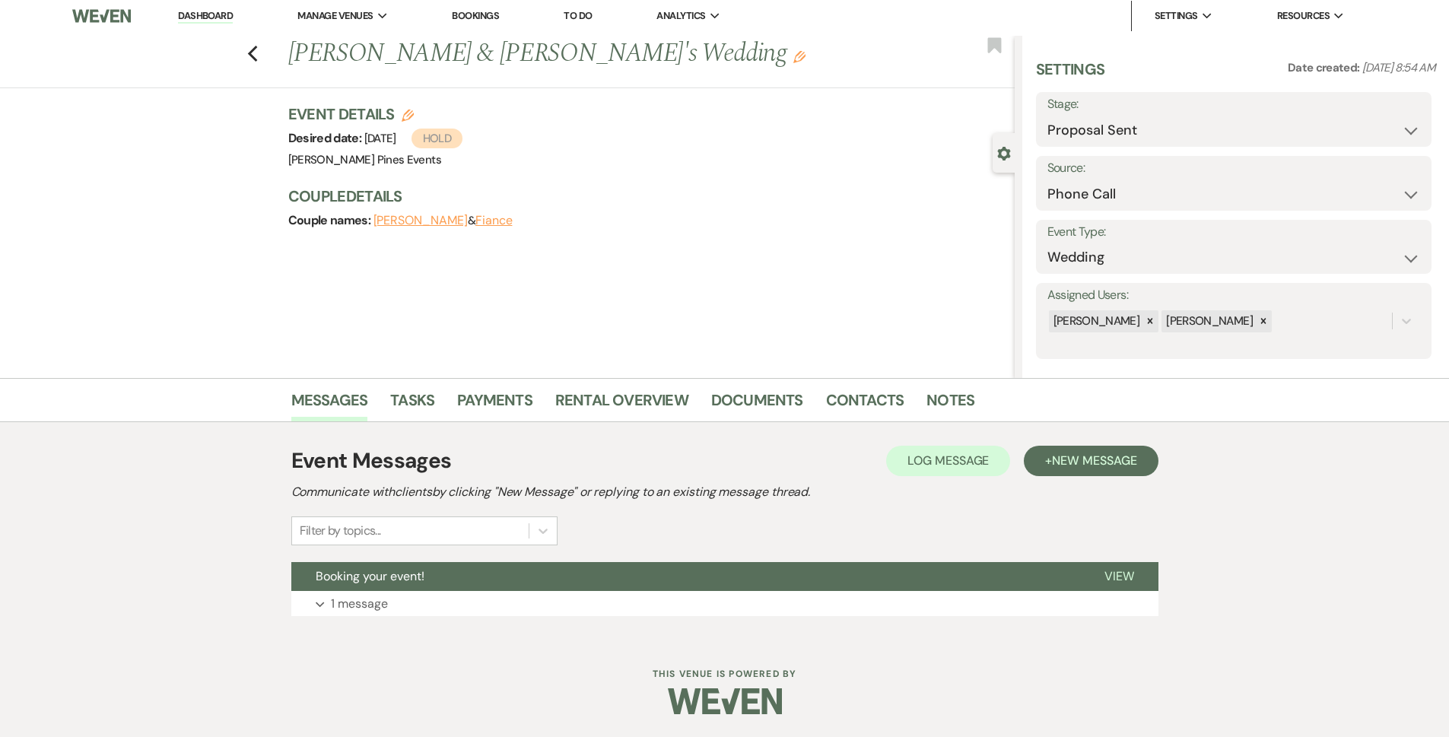
click at [485, 617] on div "Event Messages Log Log Message + New Message Communicate with clients by clicki…" at bounding box center [724, 530] width 867 height 186
click at [514, 596] on button "Expand 1 message" at bounding box center [724, 604] width 867 height 26
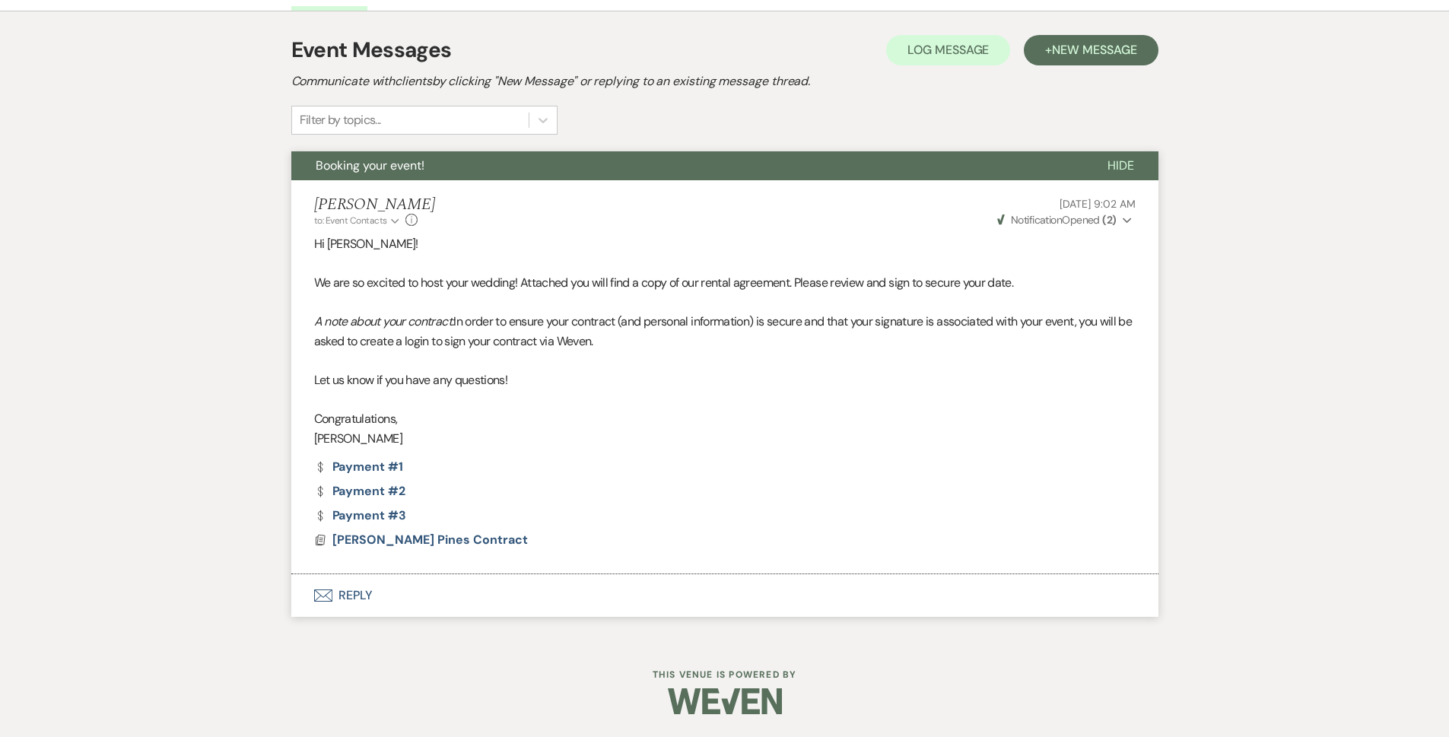
scroll to position [0, 0]
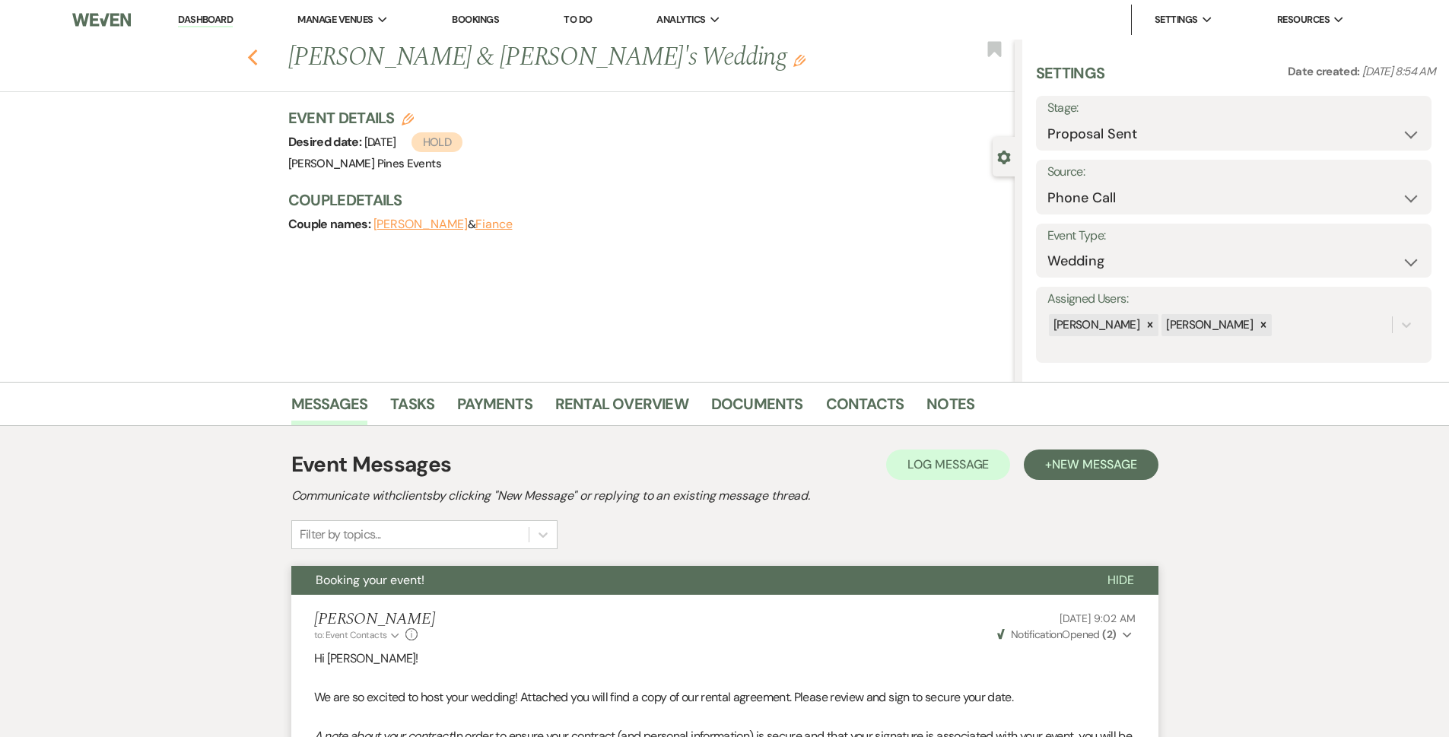
click at [253, 59] on icon "Previous" at bounding box center [252, 58] width 11 height 18
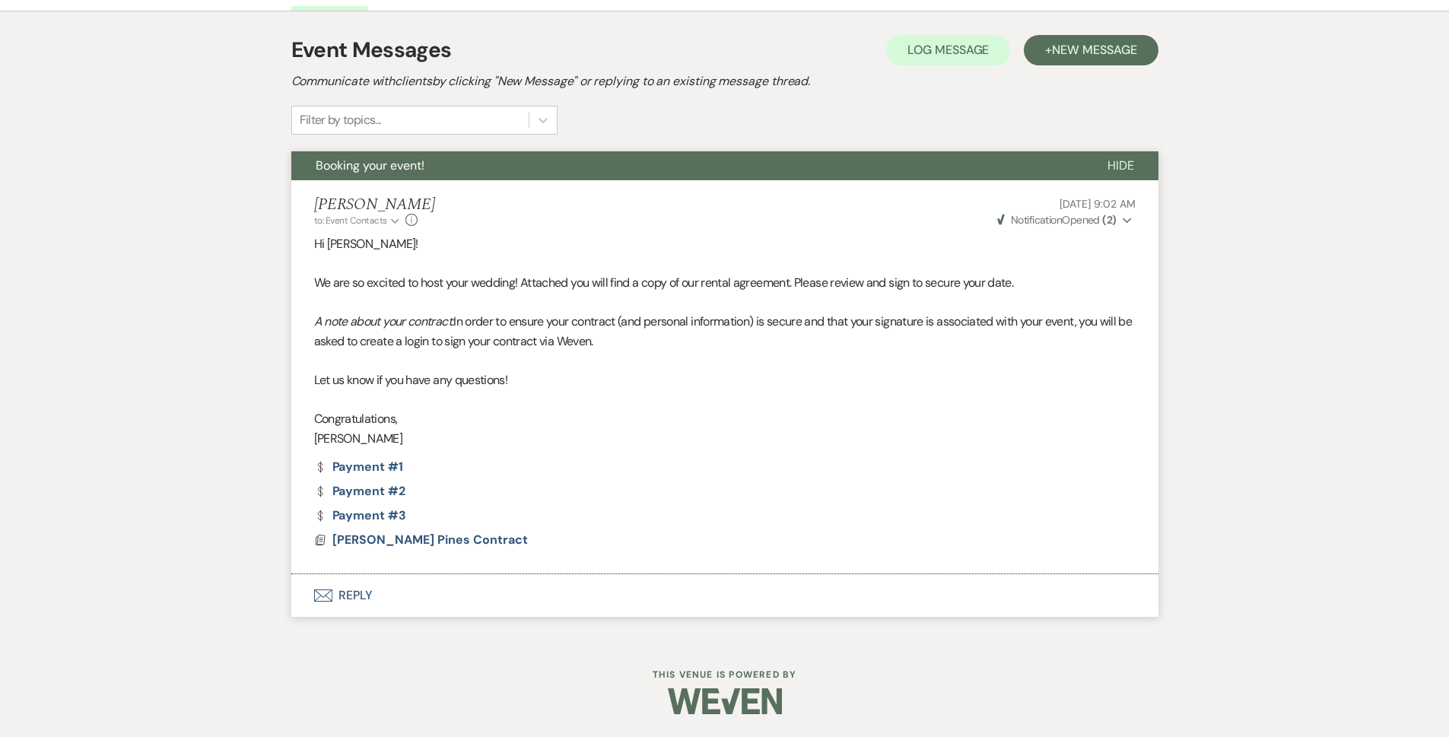
select select "6"
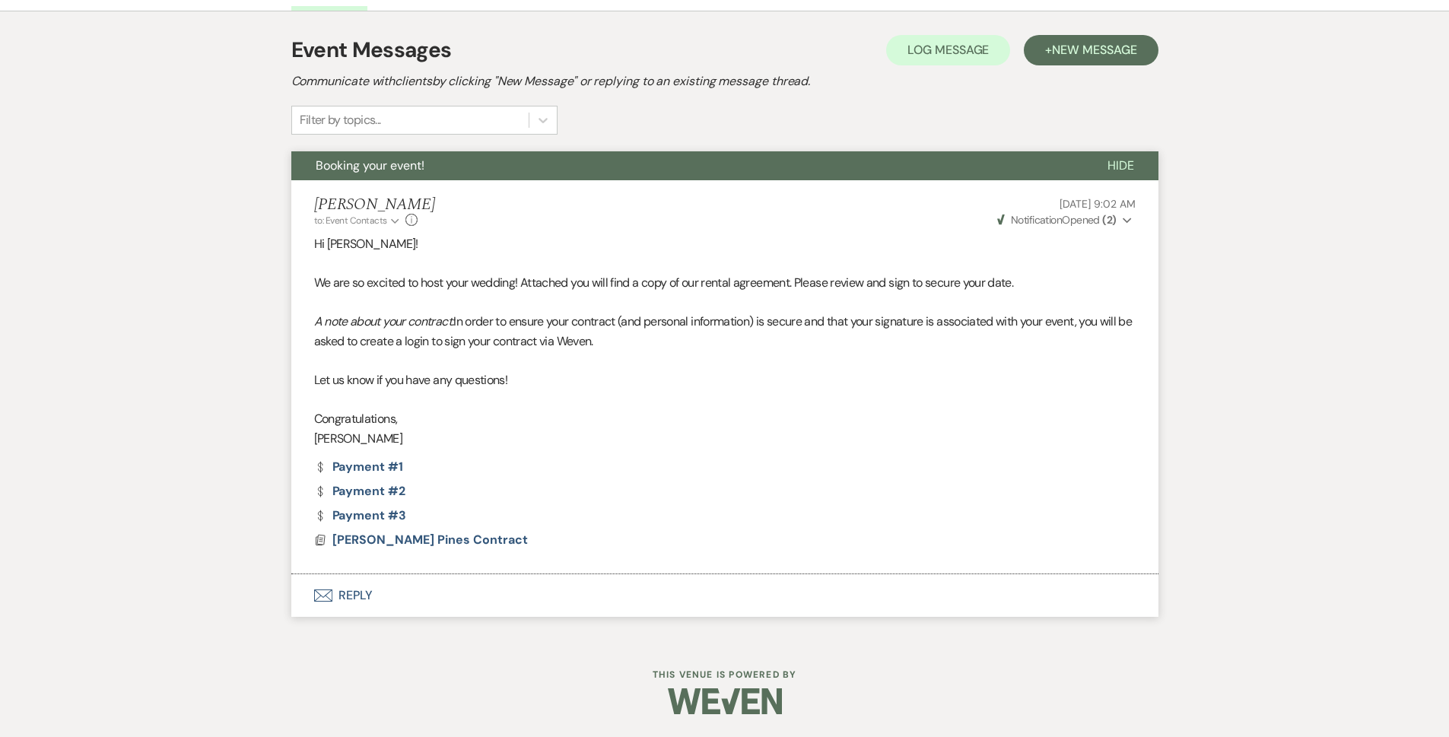
select select "6"
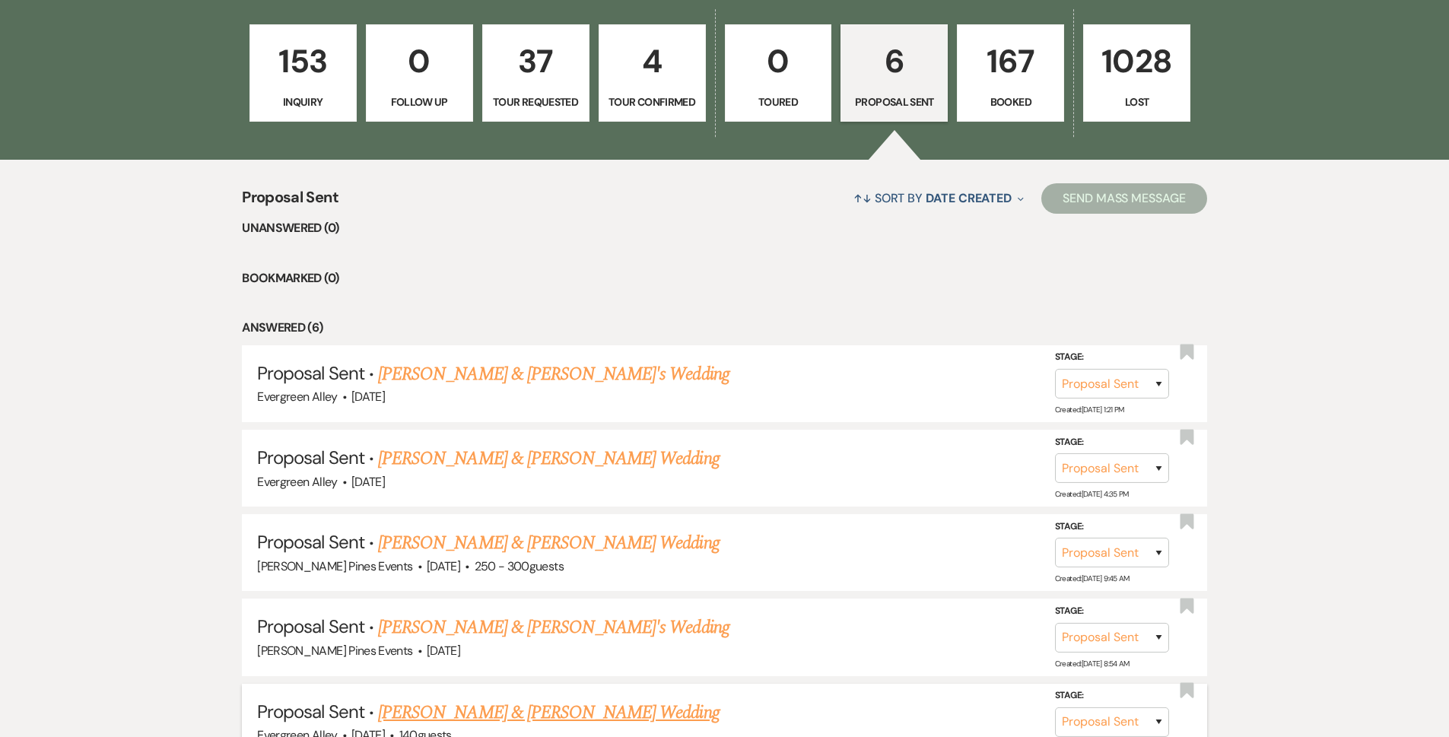
scroll to position [616, 0]
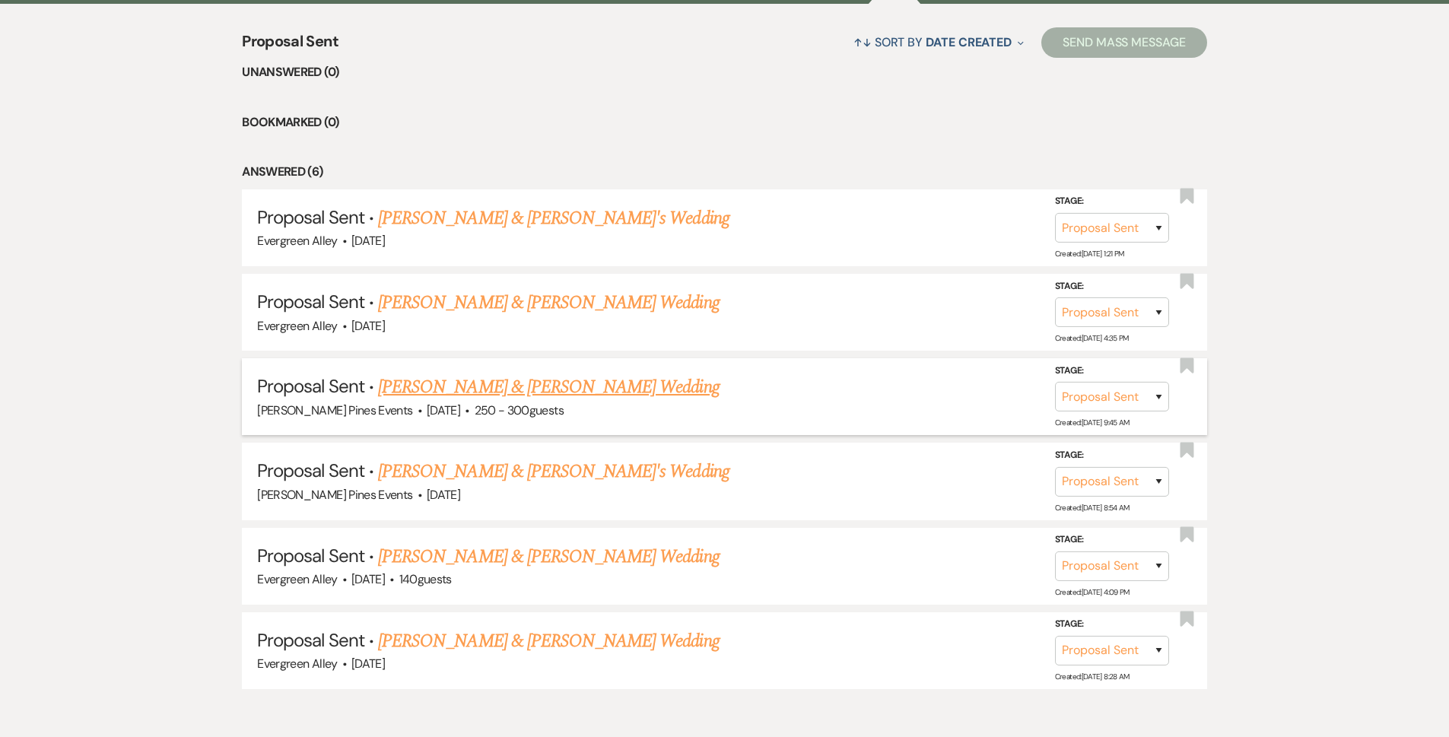
click at [537, 386] on link "[PERSON_NAME] & [PERSON_NAME] Wedding" at bounding box center [548, 387] width 341 height 27
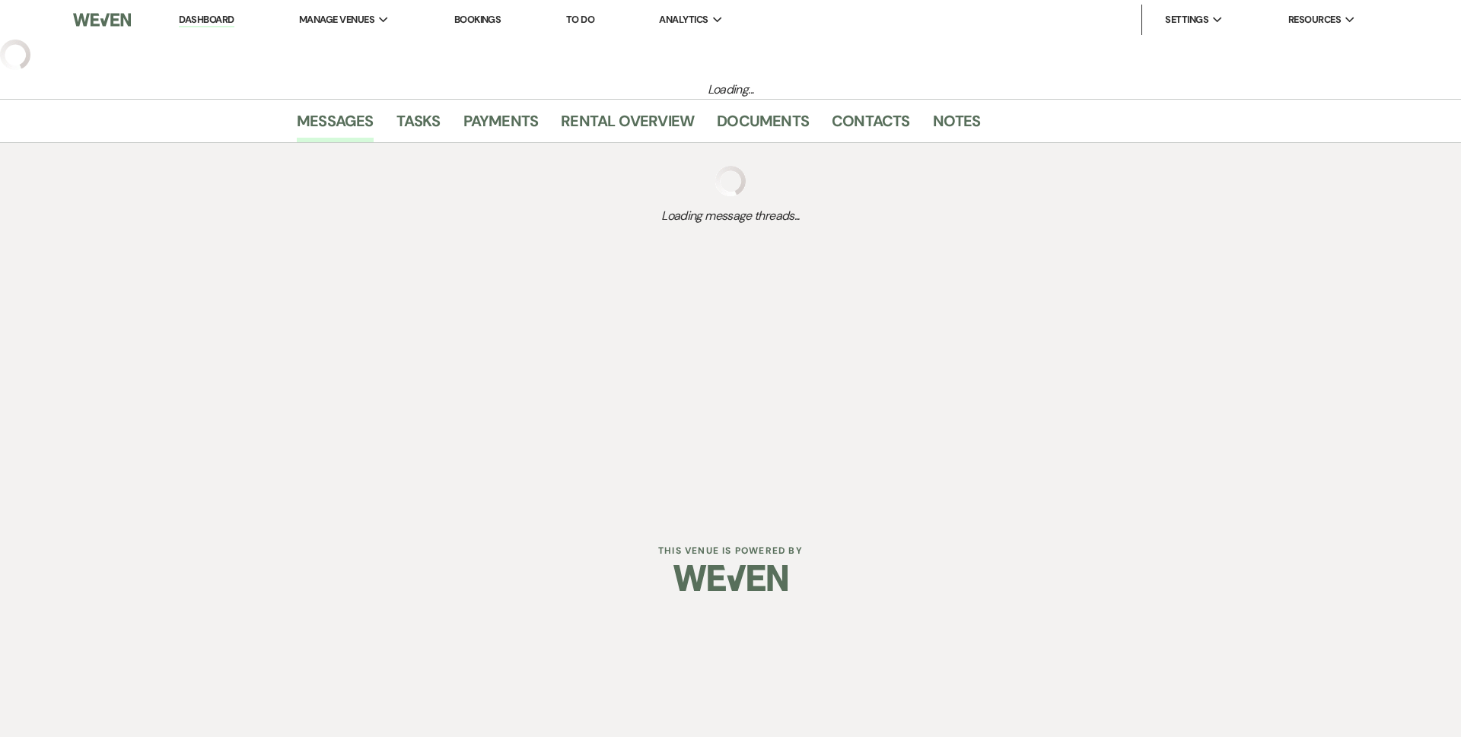
select select "6"
select select "5"
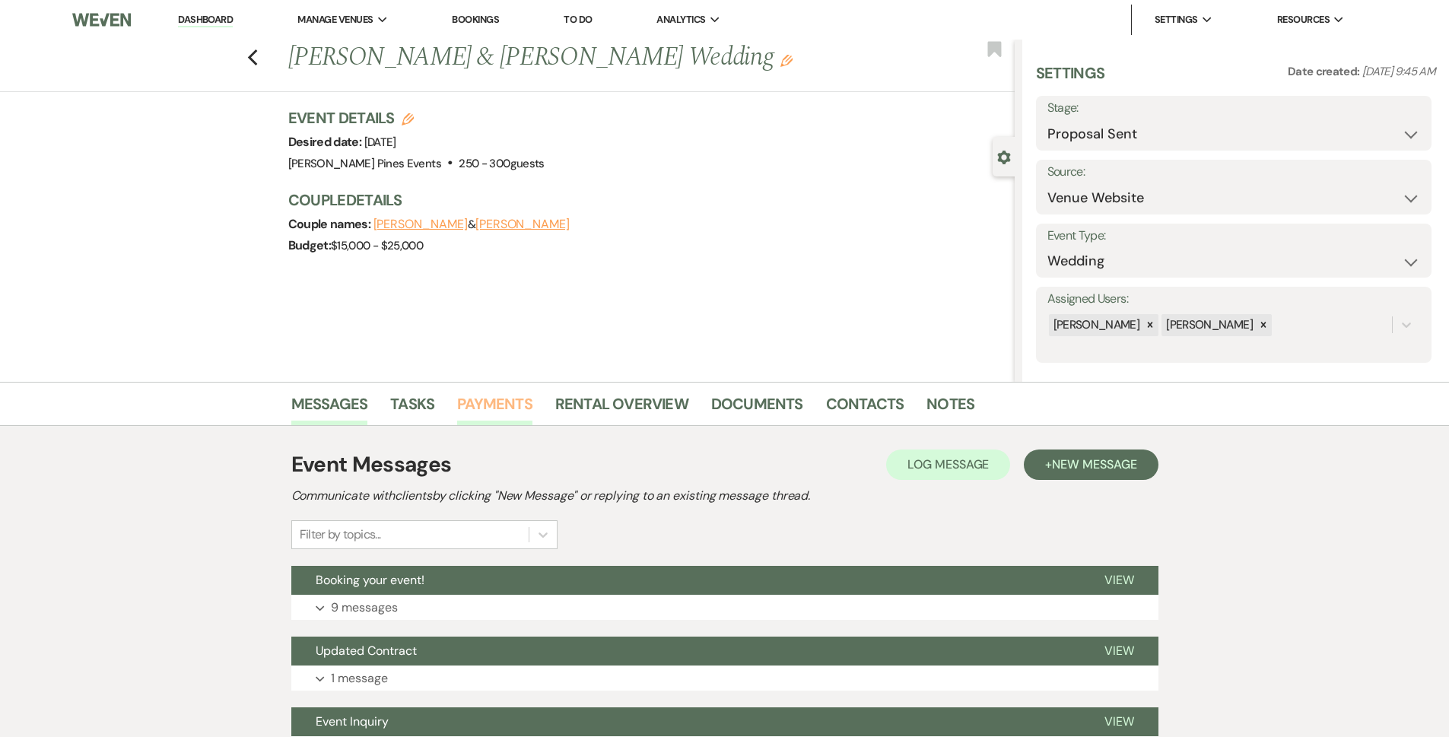
click at [506, 411] on link "Payments" at bounding box center [494, 408] width 75 height 33
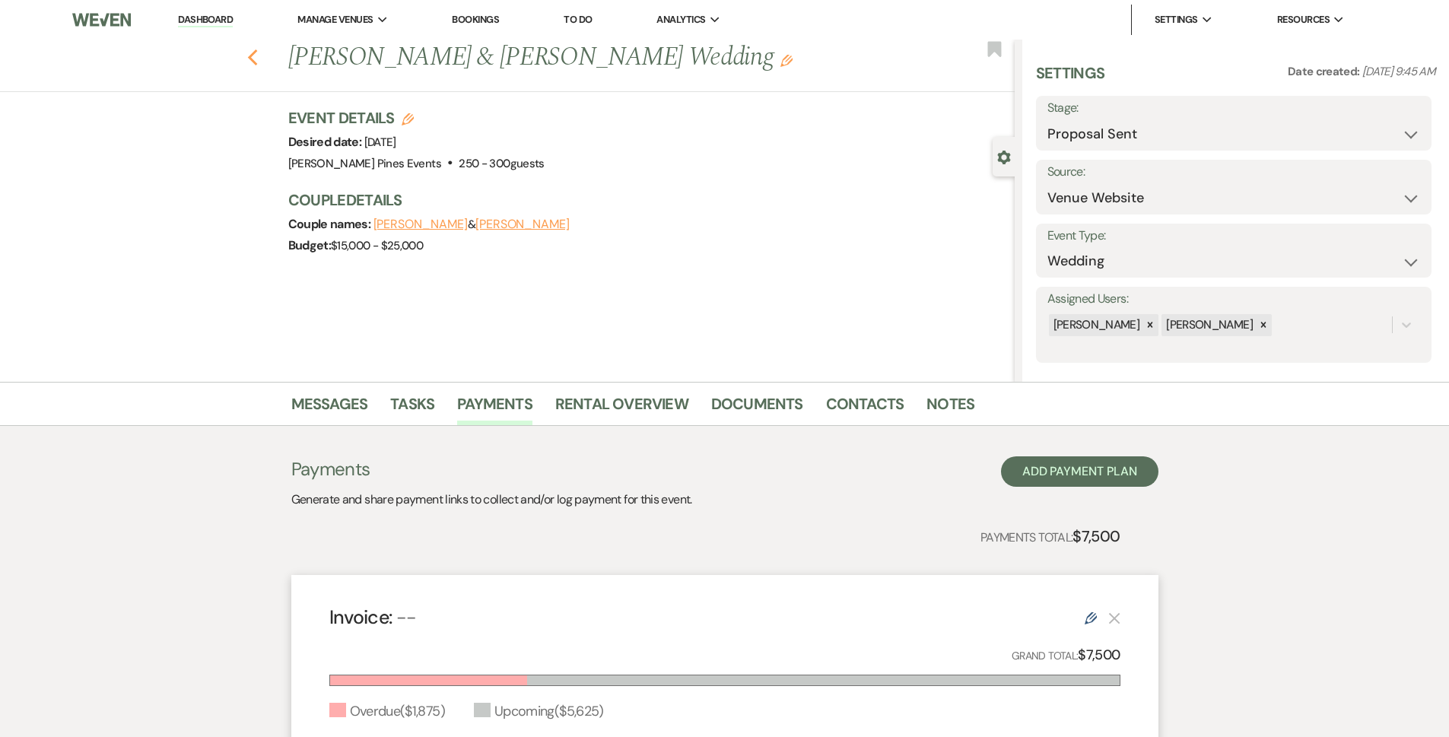
click at [256, 56] on use "button" at bounding box center [252, 57] width 10 height 17
select select "6"
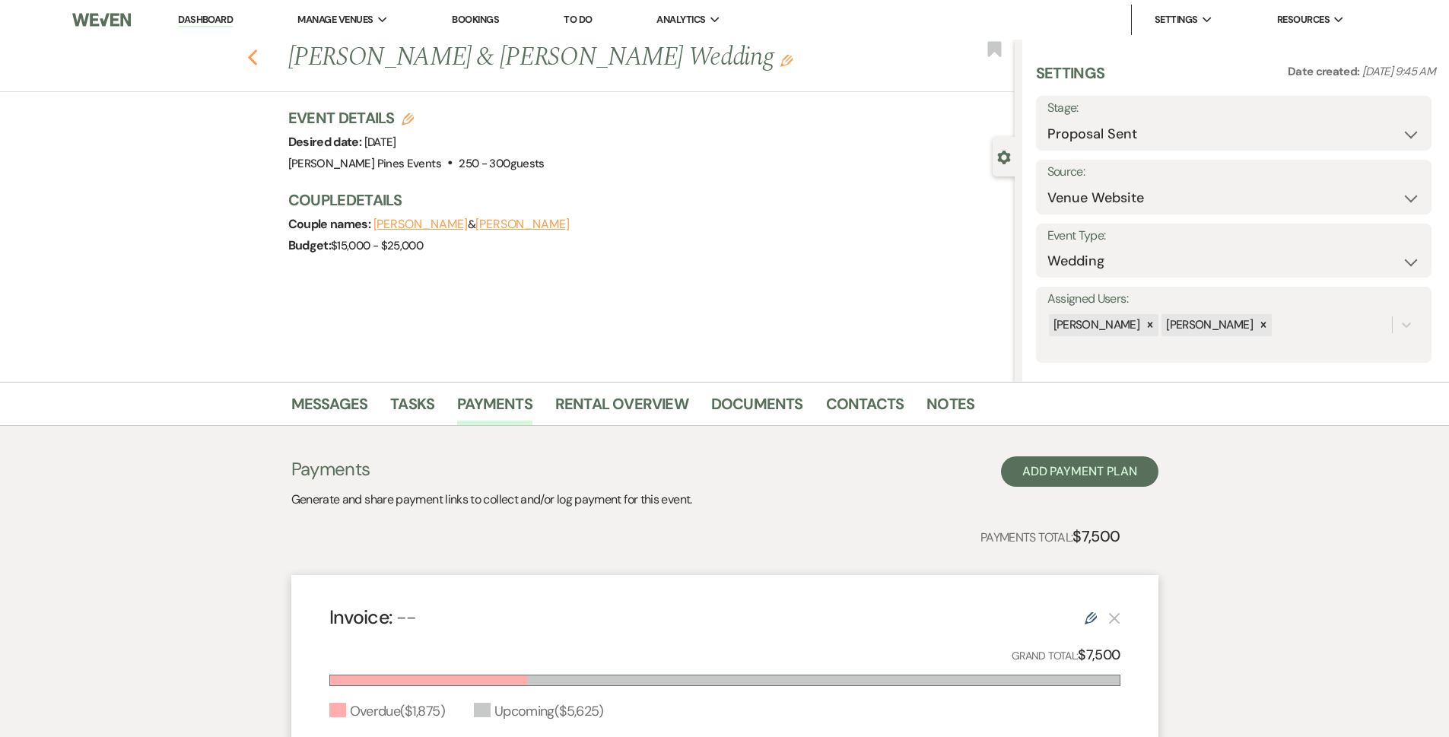
select select "6"
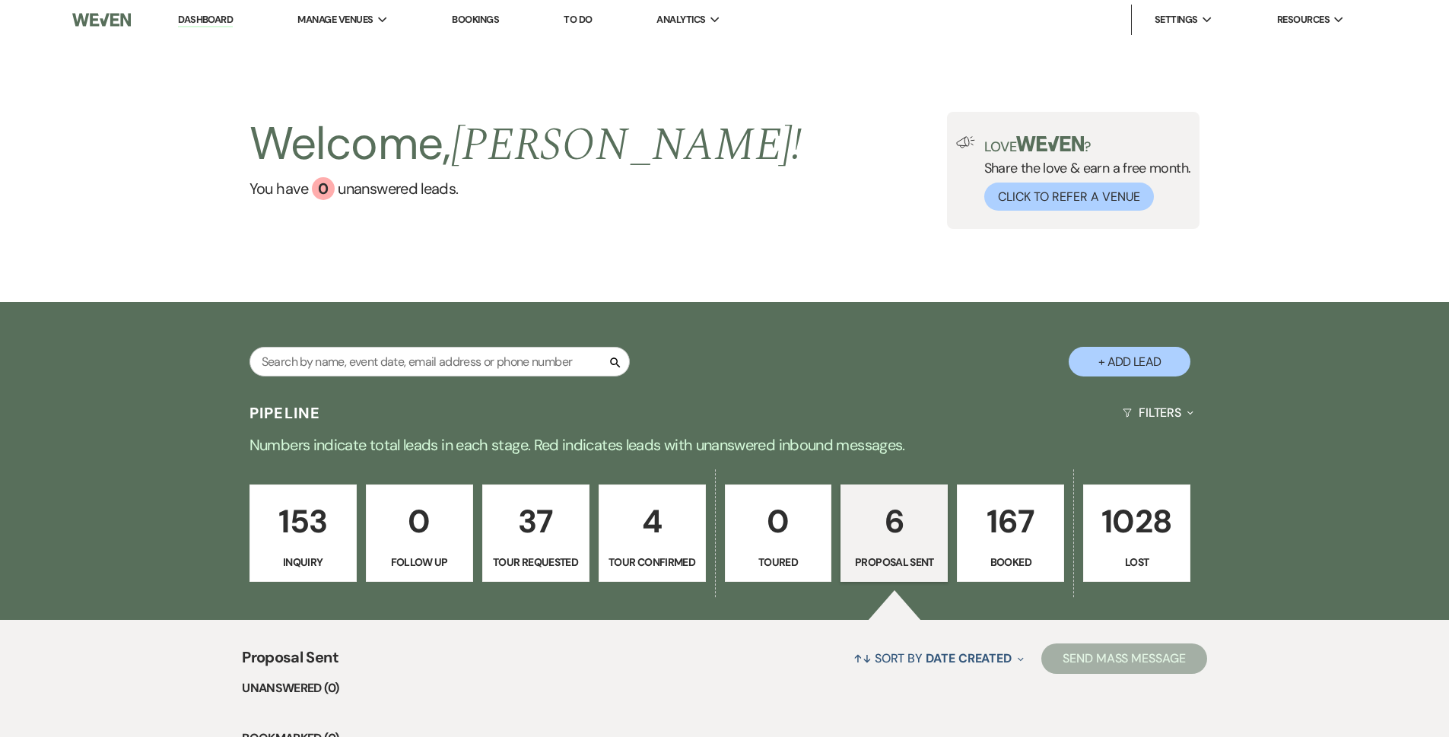
click at [219, 27] on li "Dashboard" at bounding box center [205, 20] width 70 height 30
